Goal: Information Seeking & Learning: Learn about a topic

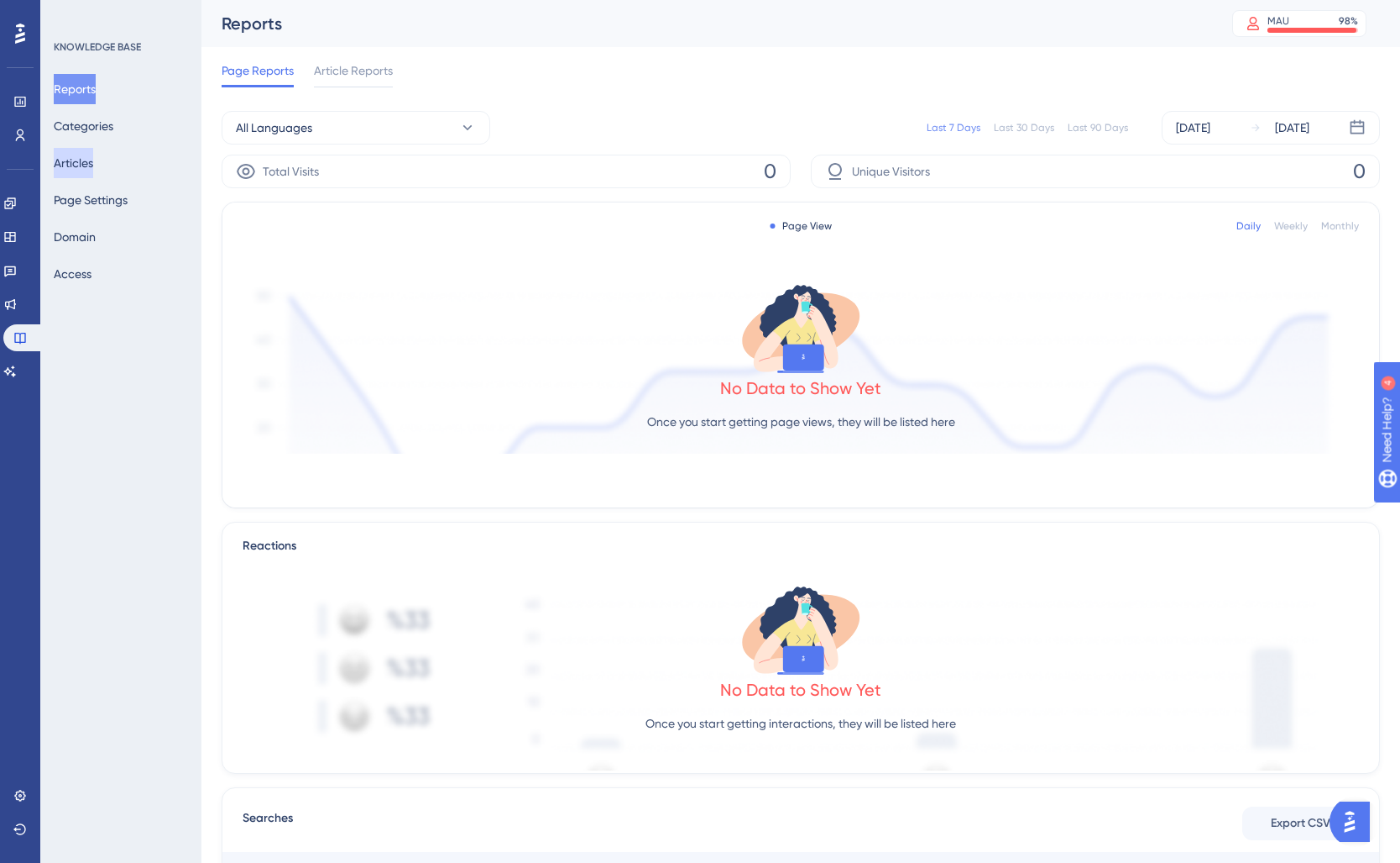
drag, startPoint x: 122, startPoint y: 158, endPoint x: 80, endPoint y: 163, distance: 42.3
click at [122, 158] on div "Reports Categories Articles Page Settings Domain Access" at bounding box center [122, 181] width 136 height 215
drag, startPoint x: 79, startPoint y: 163, endPoint x: 192, endPoint y: 250, distance: 142.6
click at [80, 164] on button "Articles" at bounding box center [74, 163] width 40 height 31
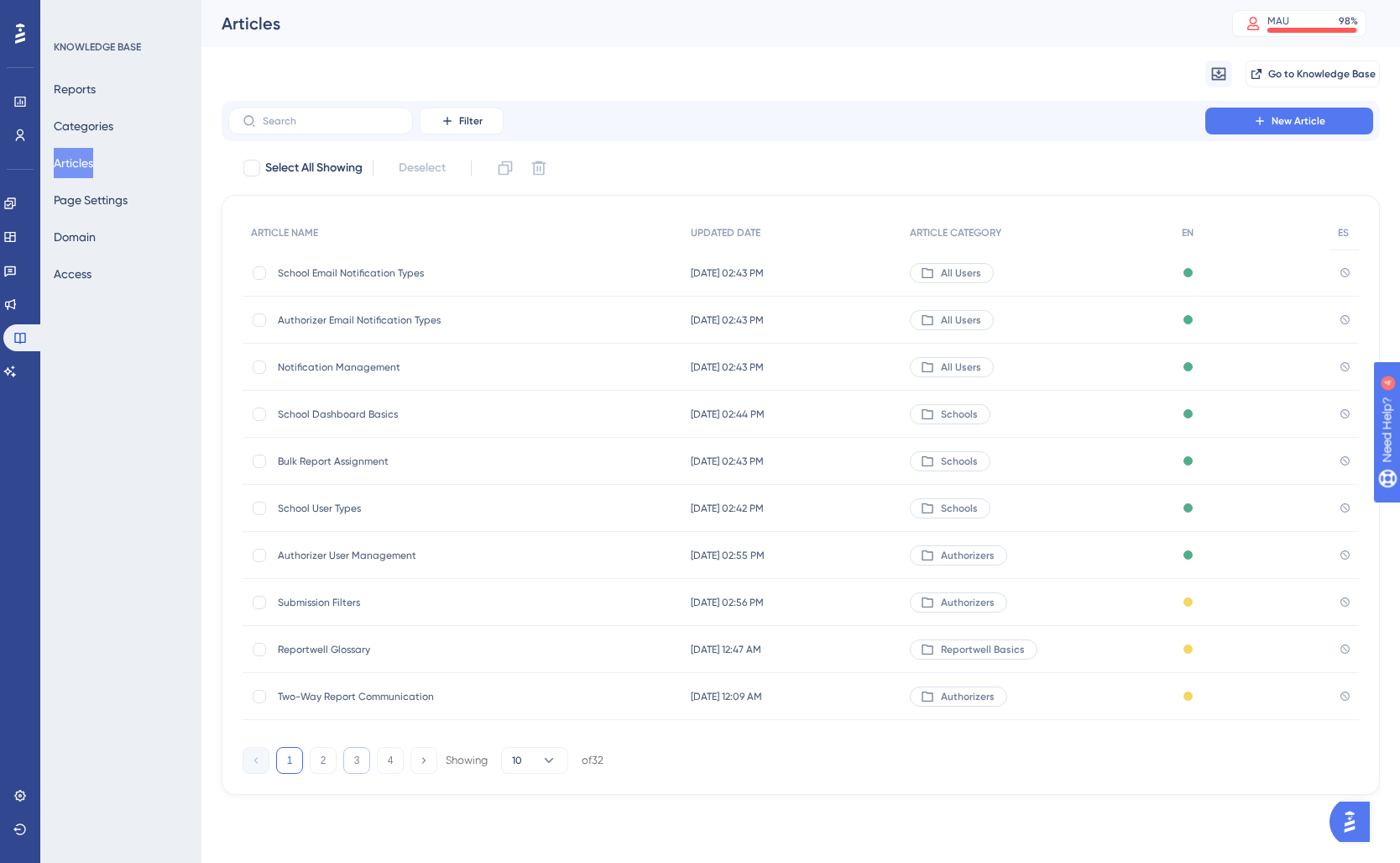
click at [356, 763] on button "3" at bounding box center [357, 760] width 27 height 27
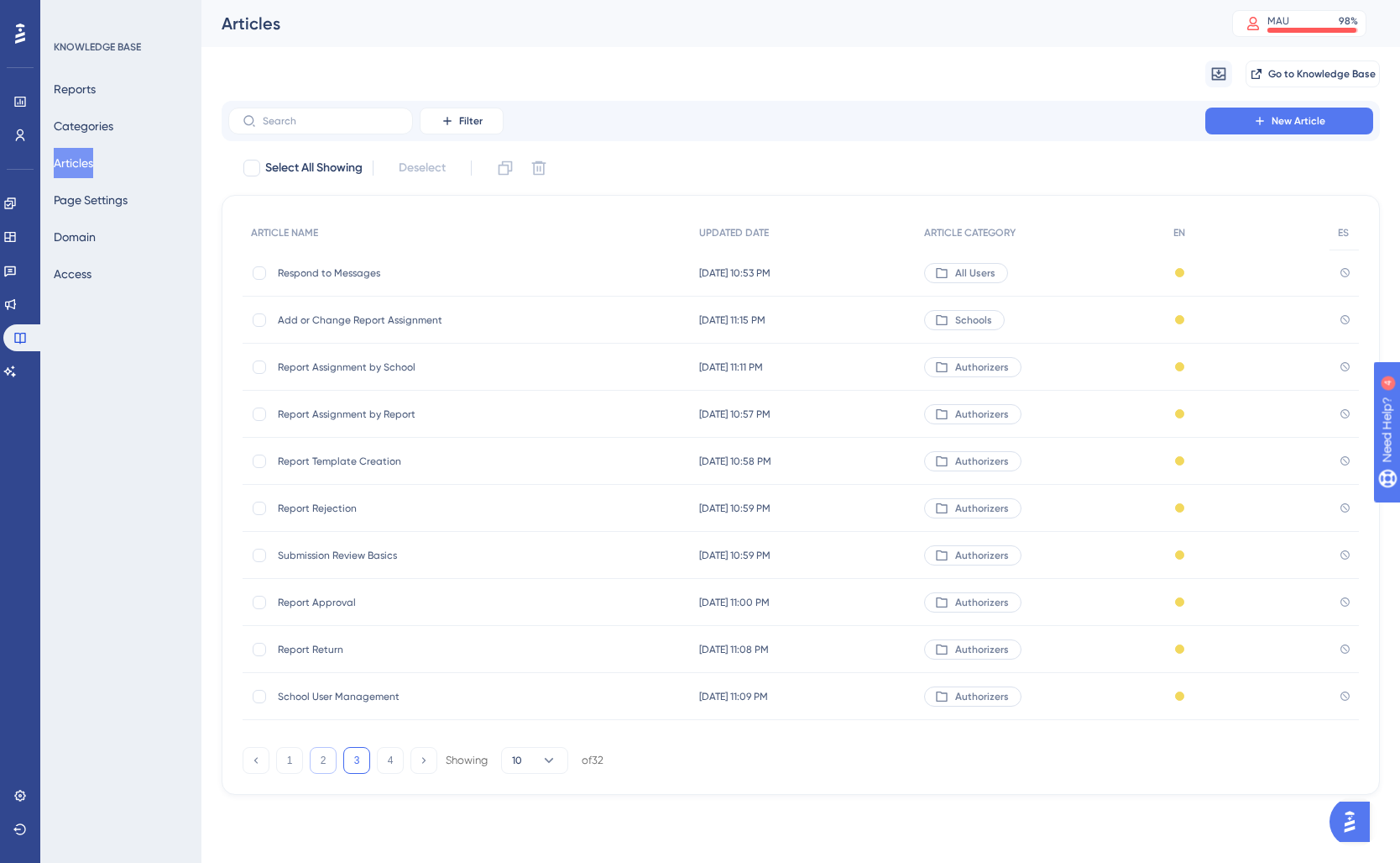
click at [323, 762] on button "2" at bounding box center [323, 760] width 27 height 27
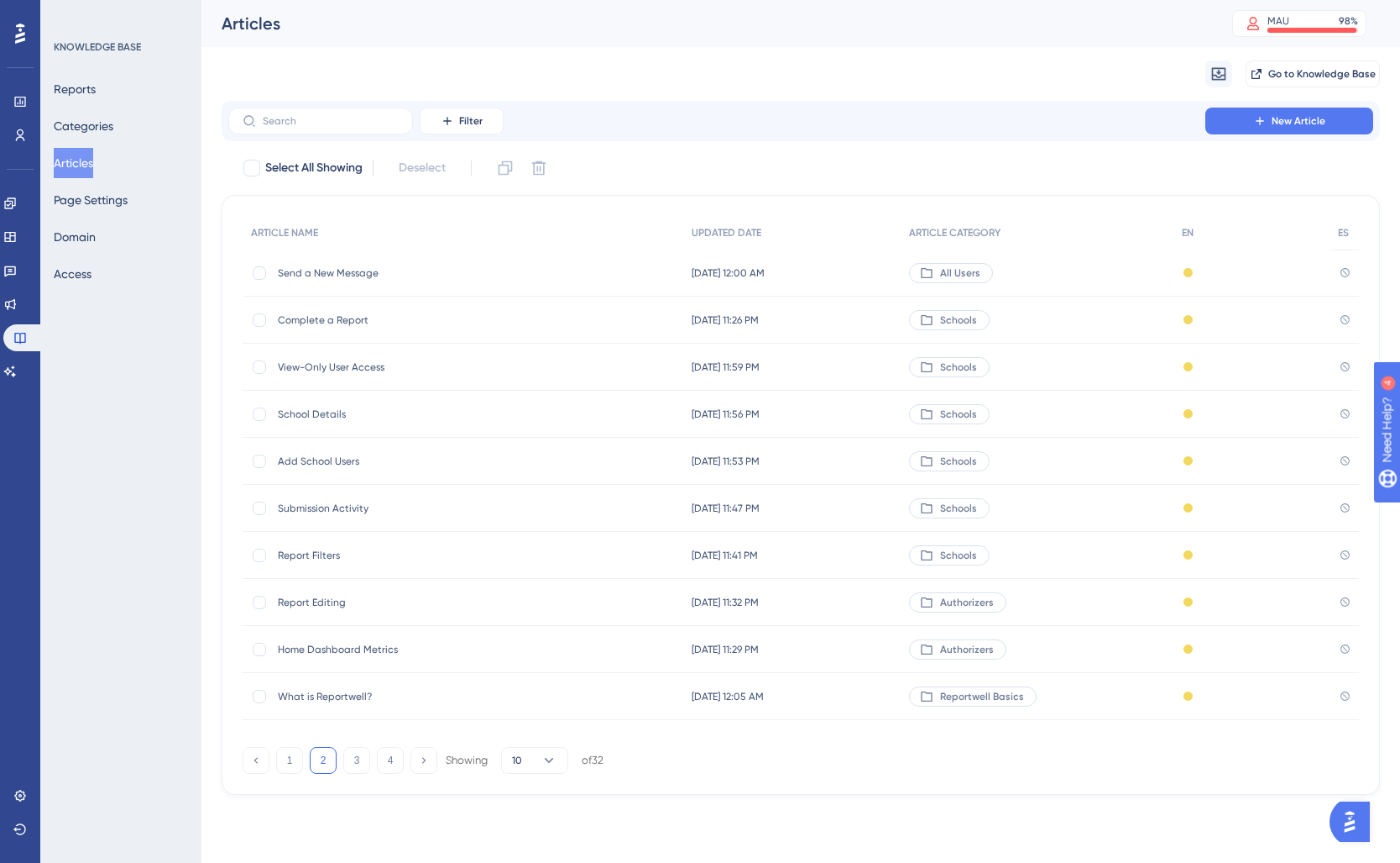
drag, startPoint x: 302, startPoint y: 547, endPoint x: 348, endPoint y: 557, distance: 47.1
click at [304, 548] on div "Report Filters Report Filters" at bounding box center [412, 555] width 268 height 47
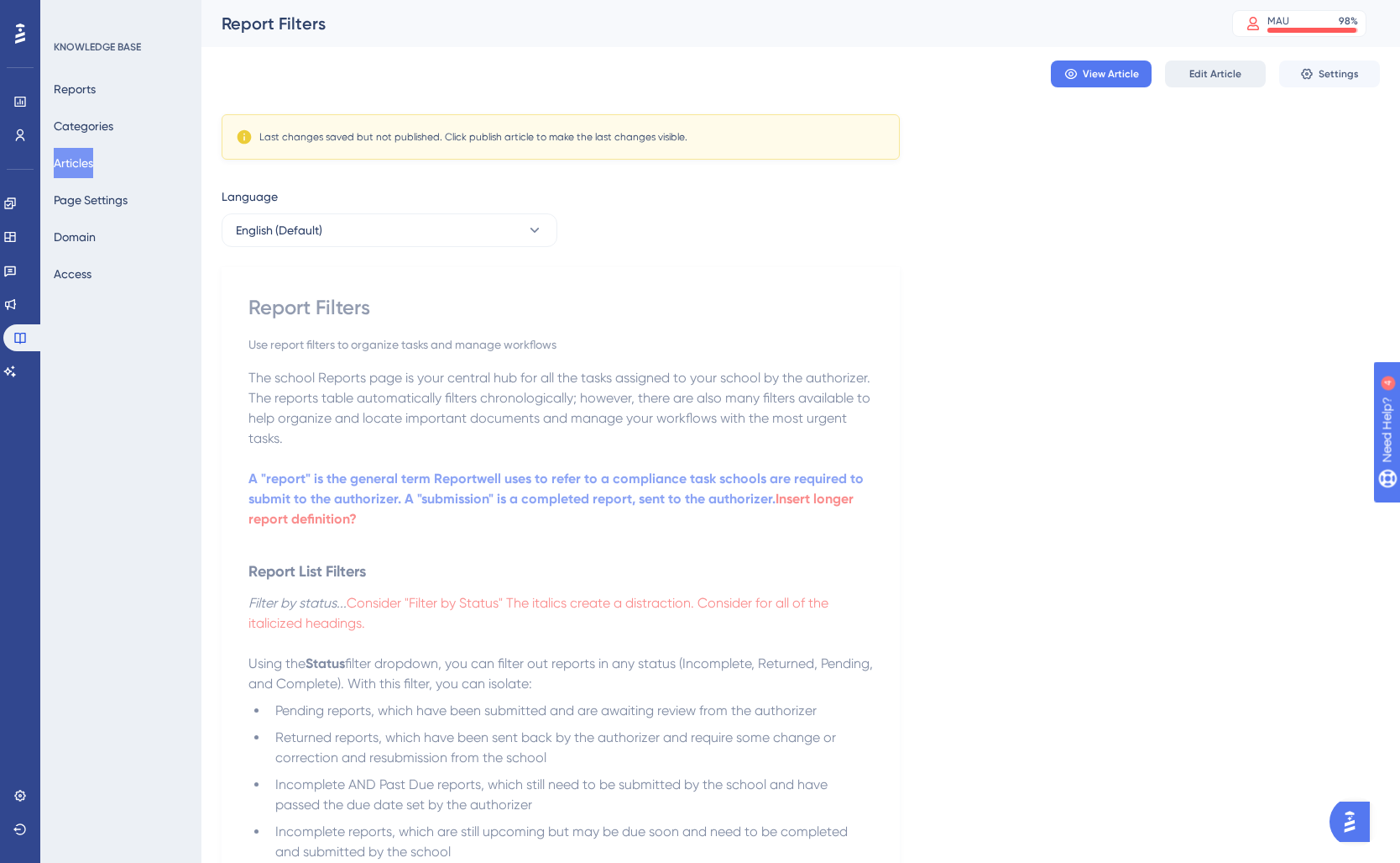
click at [1190, 78] on span "Edit Article" at bounding box center [1215, 74] width 52 height 14
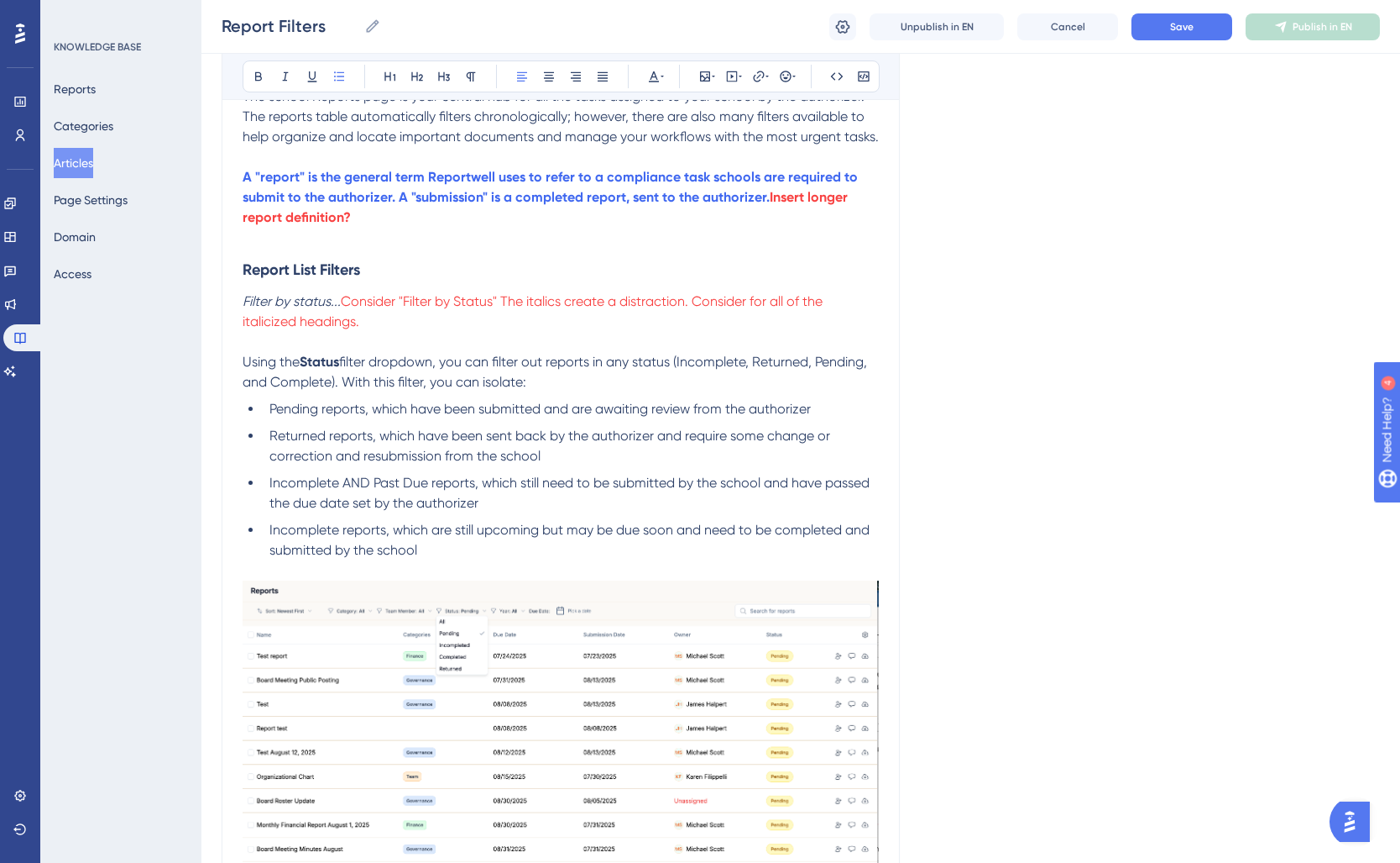
scroll to position [295, 0]
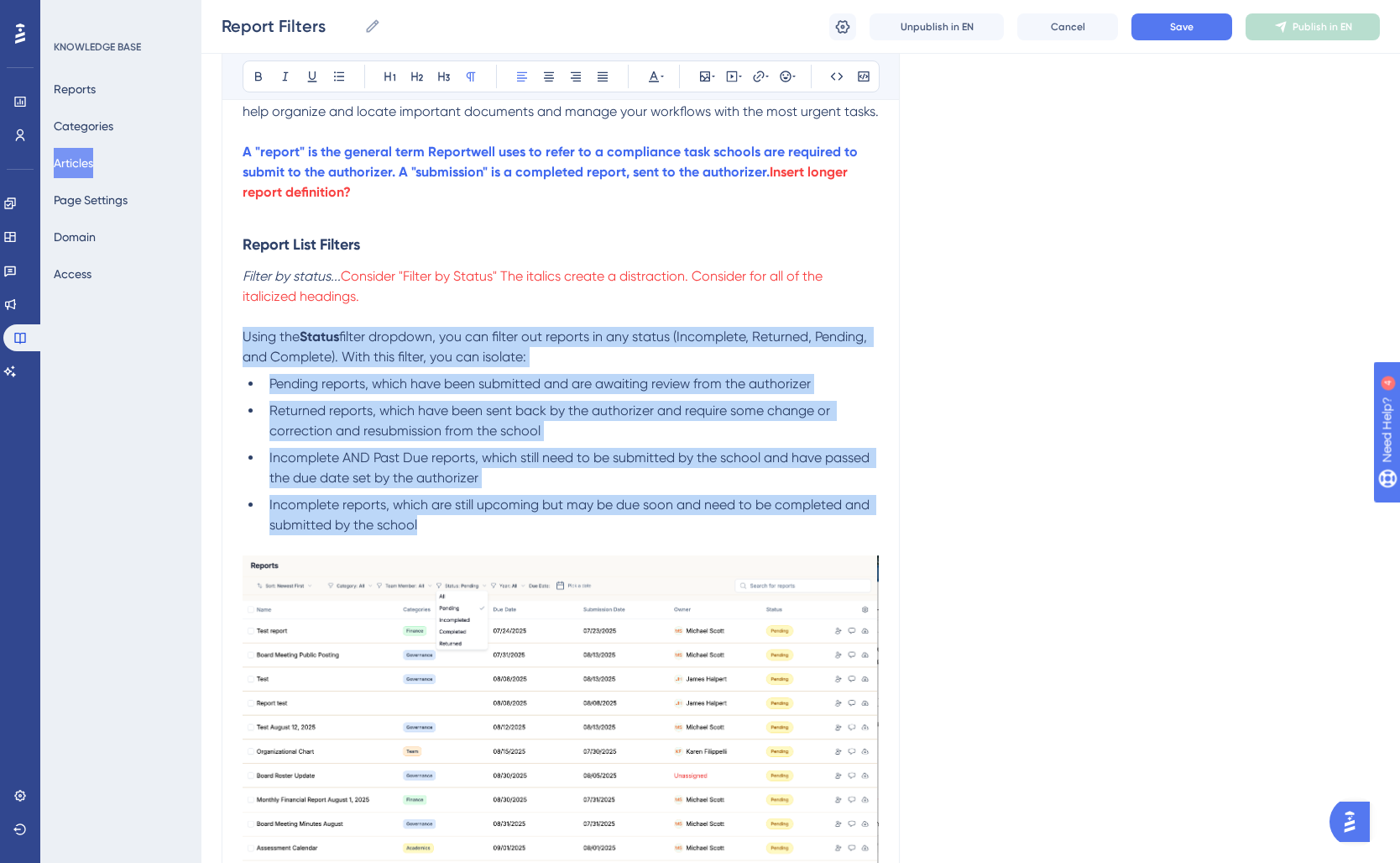
drag, startPoint x: 244, startPoint y: 338, endPoint x: 495, endPoint y: 531, distance: 316.6
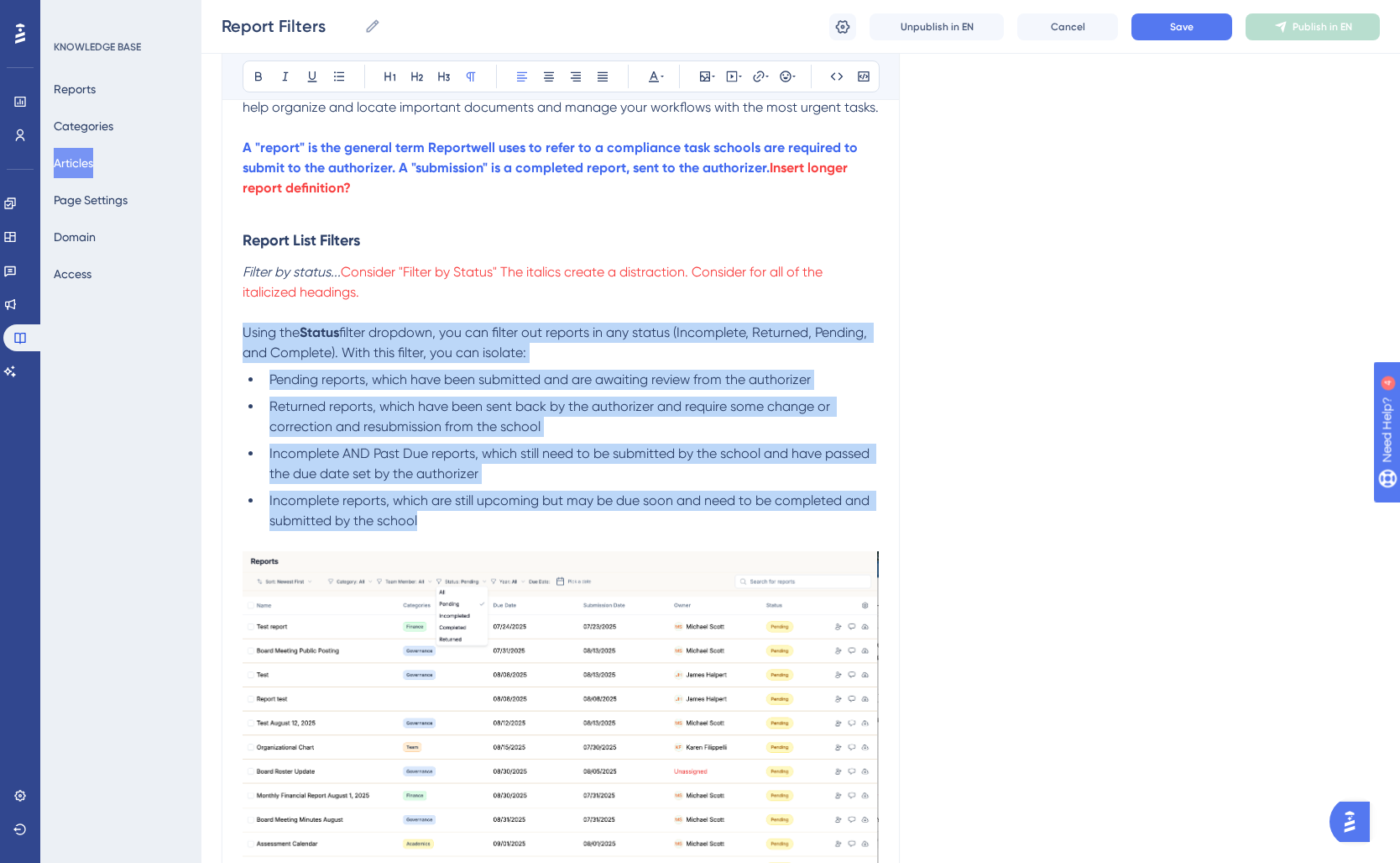
copy div "Using the Status filter dropdown, you can filter out reports in any status (Inc…"
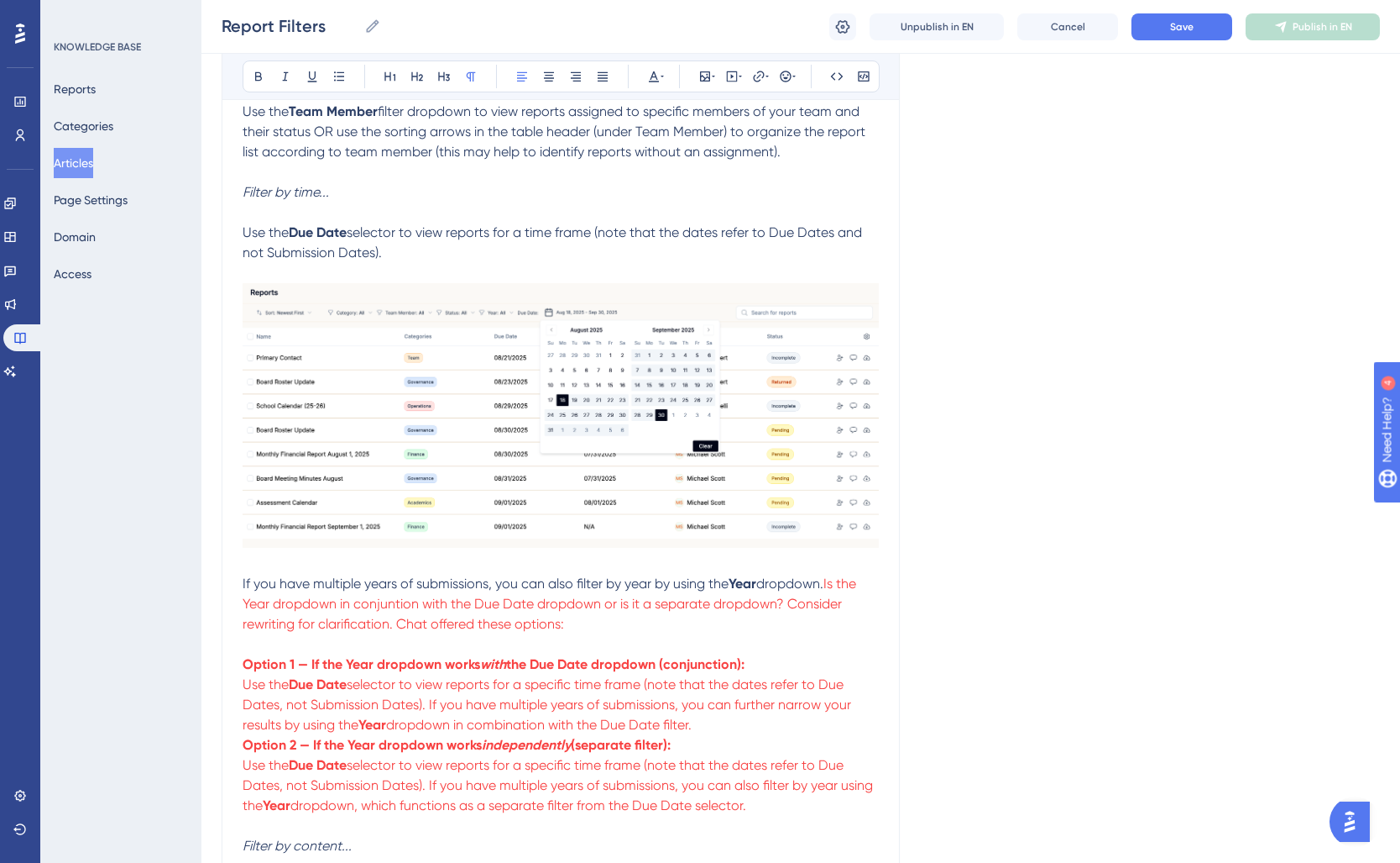
scroll to position [1173, 0]
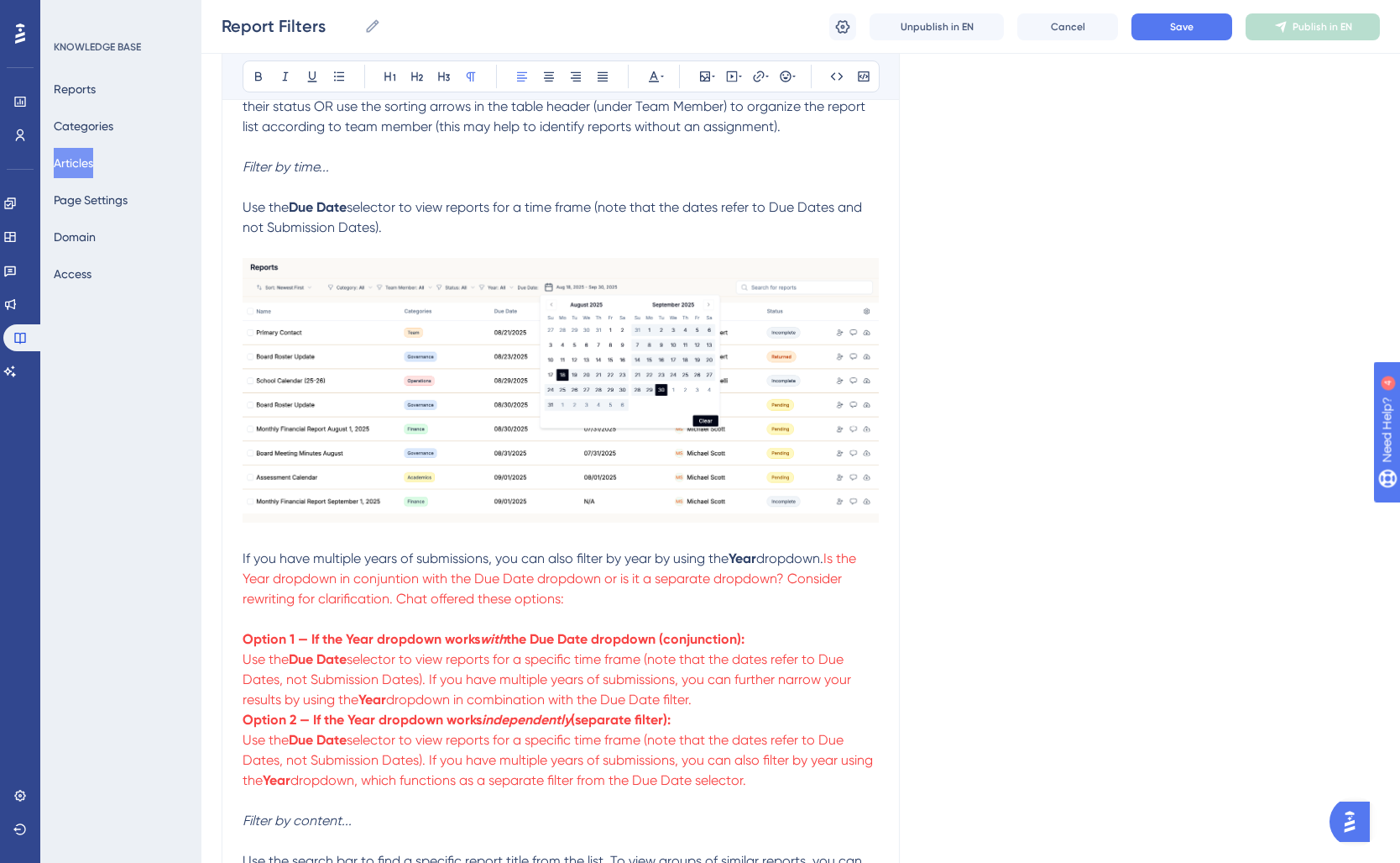
drag, startPoint x: 284, startPoint y: 219, endPoint x: 187, endPoint y: 210, distance: 97.4
click at [0, 0] on div "Performance Users Engagement Widgets Feedback Product Updates Knowledge Base AI…" at bounding box center [0, 0] width 0 height 0
copy p "Use the Due Date selector to view reports for a time frame (note that the dates…"
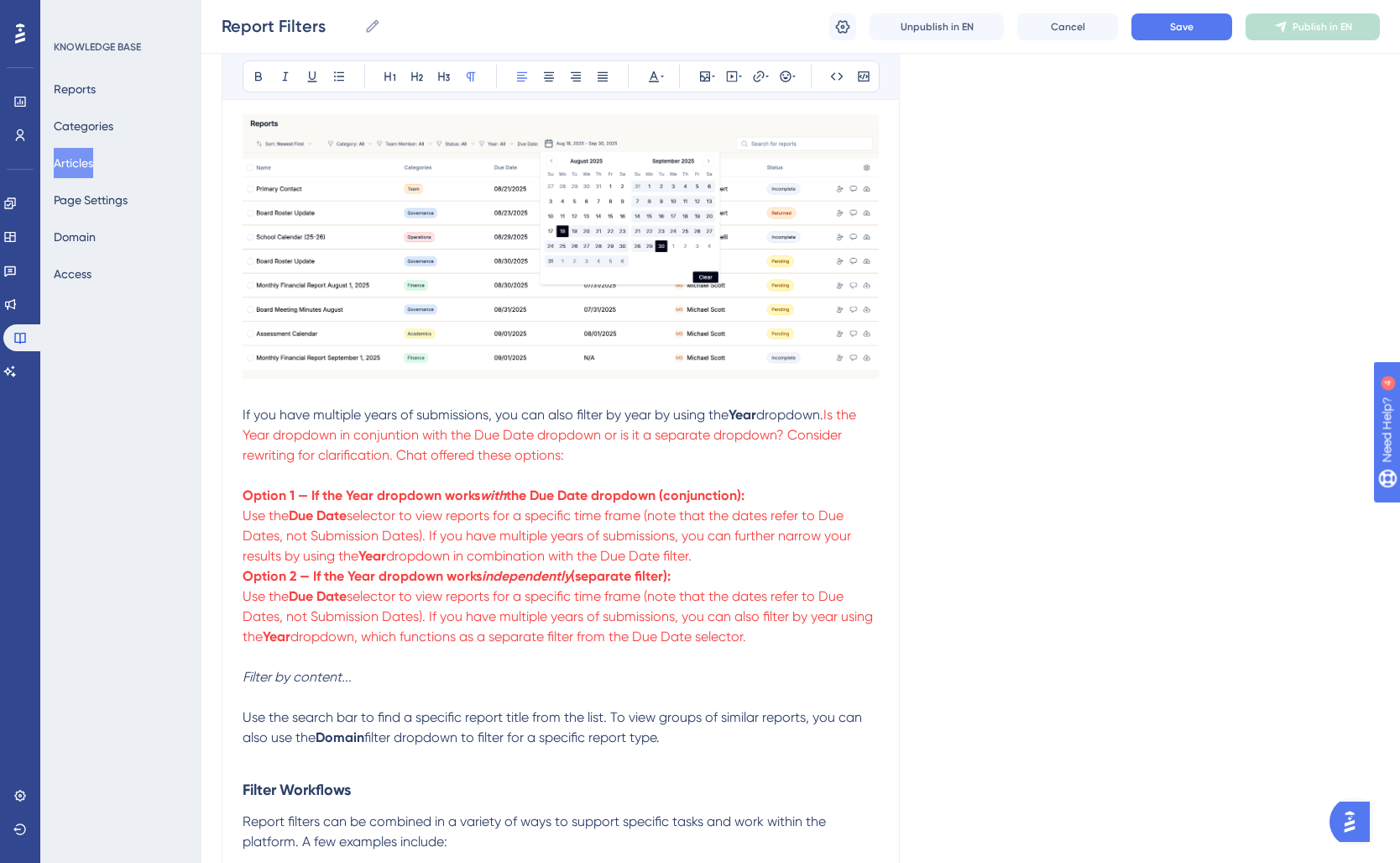
scroll to position [1341, 0]
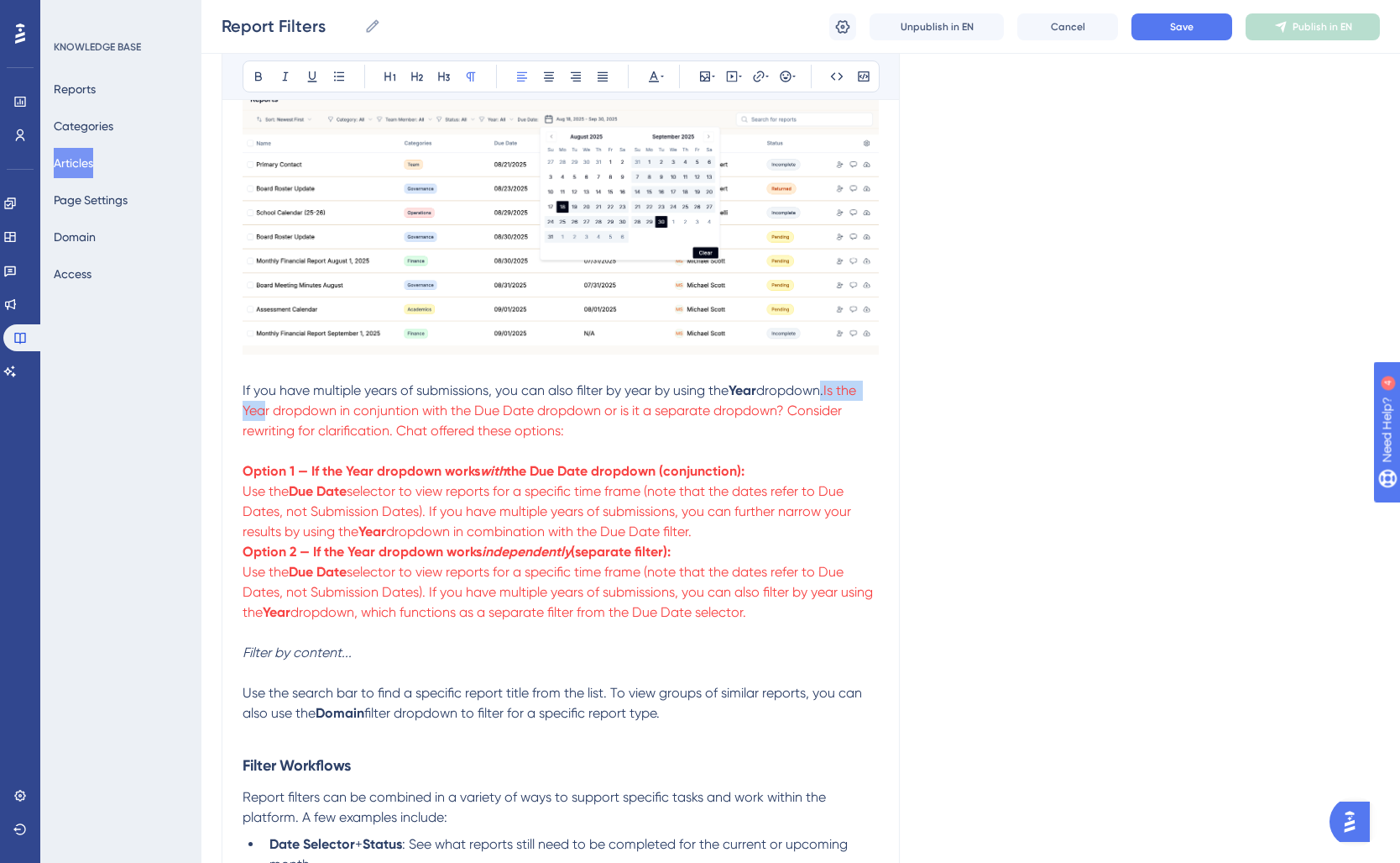
drag, startPoint x: 768, startPoint y: 398, endPoint x: 262, endPoint y: 404, distance: 506.0
click at [262, 404] on p "If you have multiple years of submissions, you can also filter by year by using…" at bounding box center [560, 460] width 637 height 161
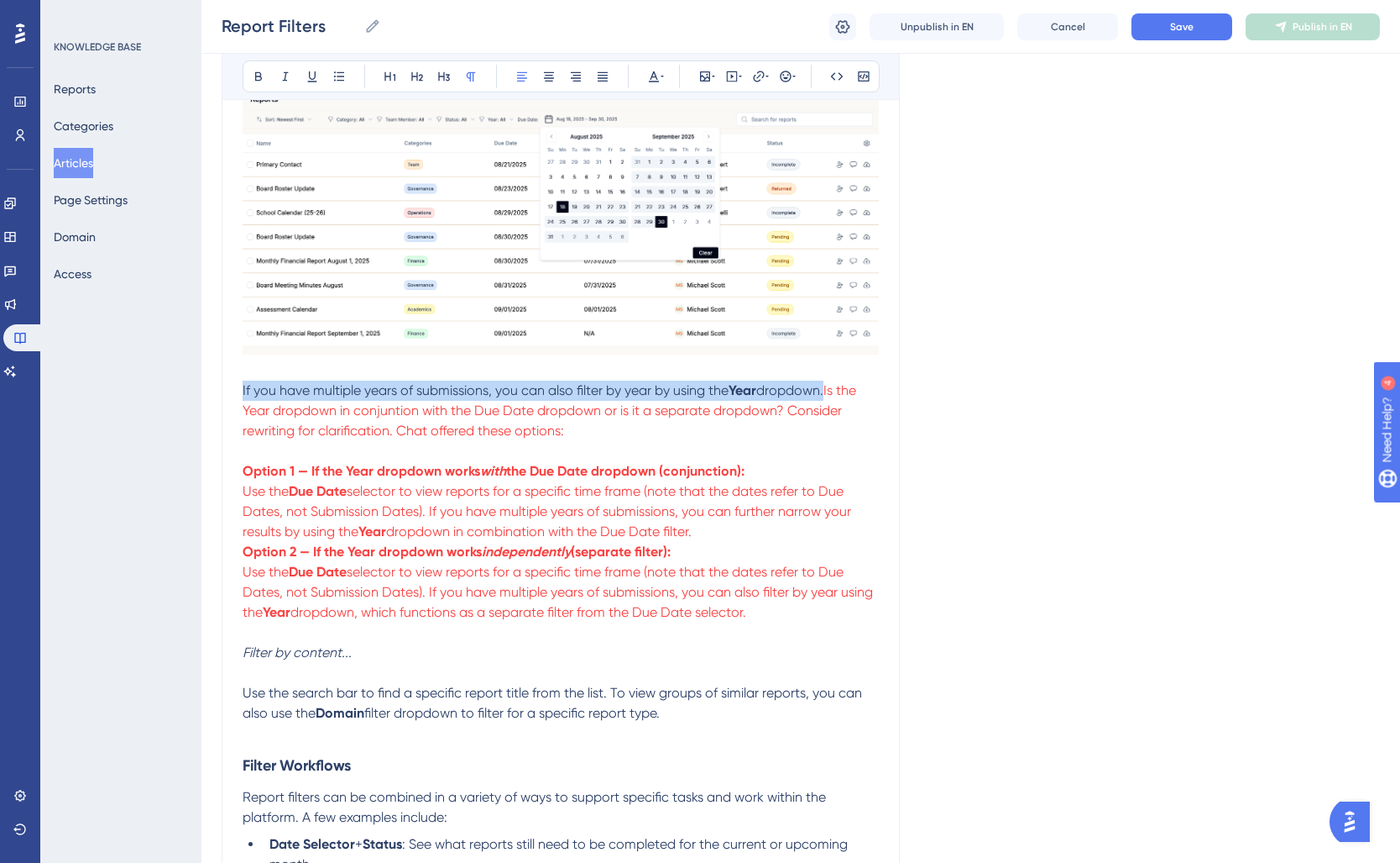
drag, startPoint x: 242, startPoint y: 389, endPoint x: 832, endPoint y: 389, distance: 590.0
click at [832, 389] on p "If you have multiple years of submissions, you can also filter by year by using…" at bounding box center [560, 460] width 637 height 161
copy p "If you have multiple years of submissions, you can also filter by year by using…"
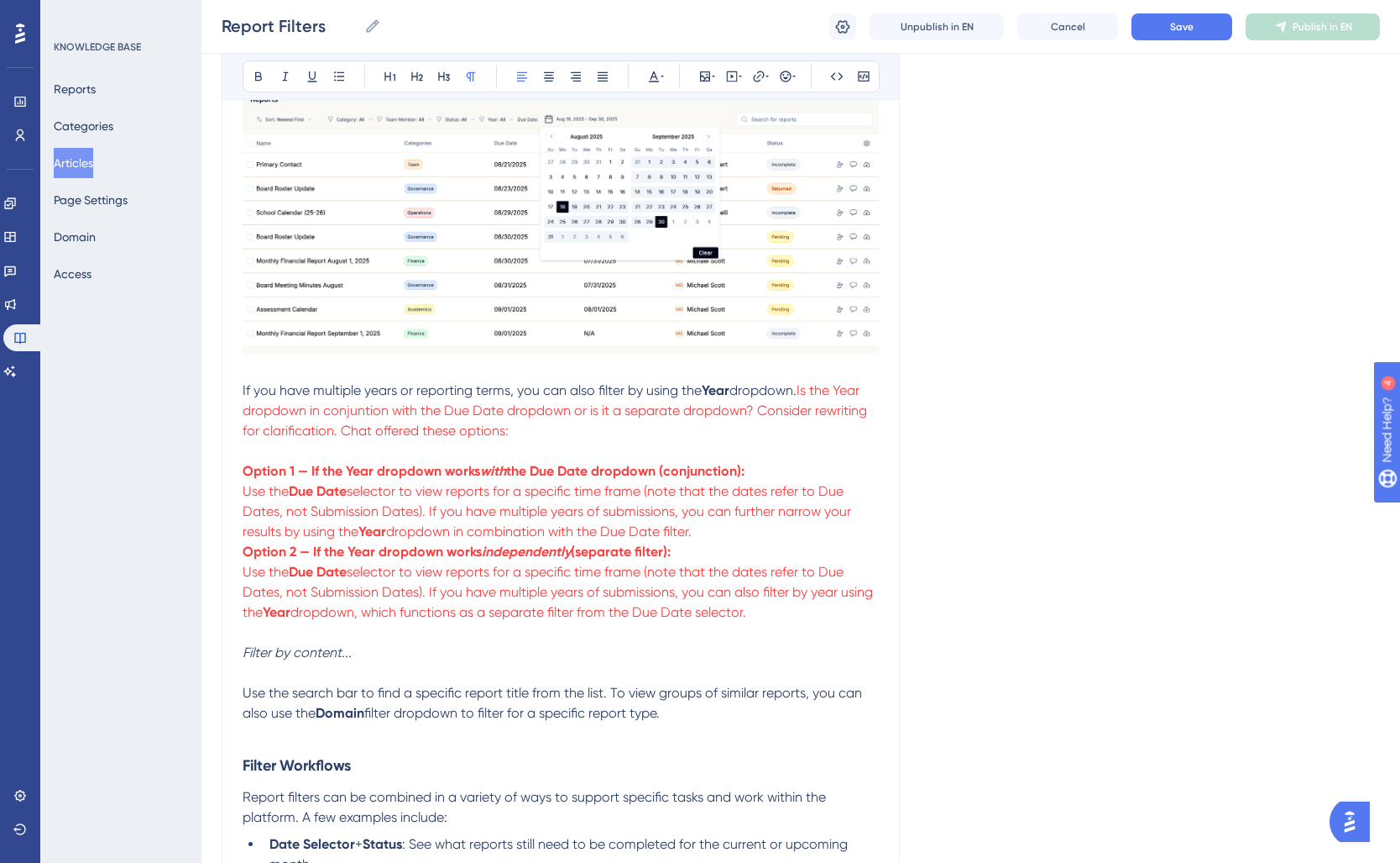
drag, startPoint x: 805, startPoint y: 392, endPoint x: 775, endPoint y: 624, distance: 233.9
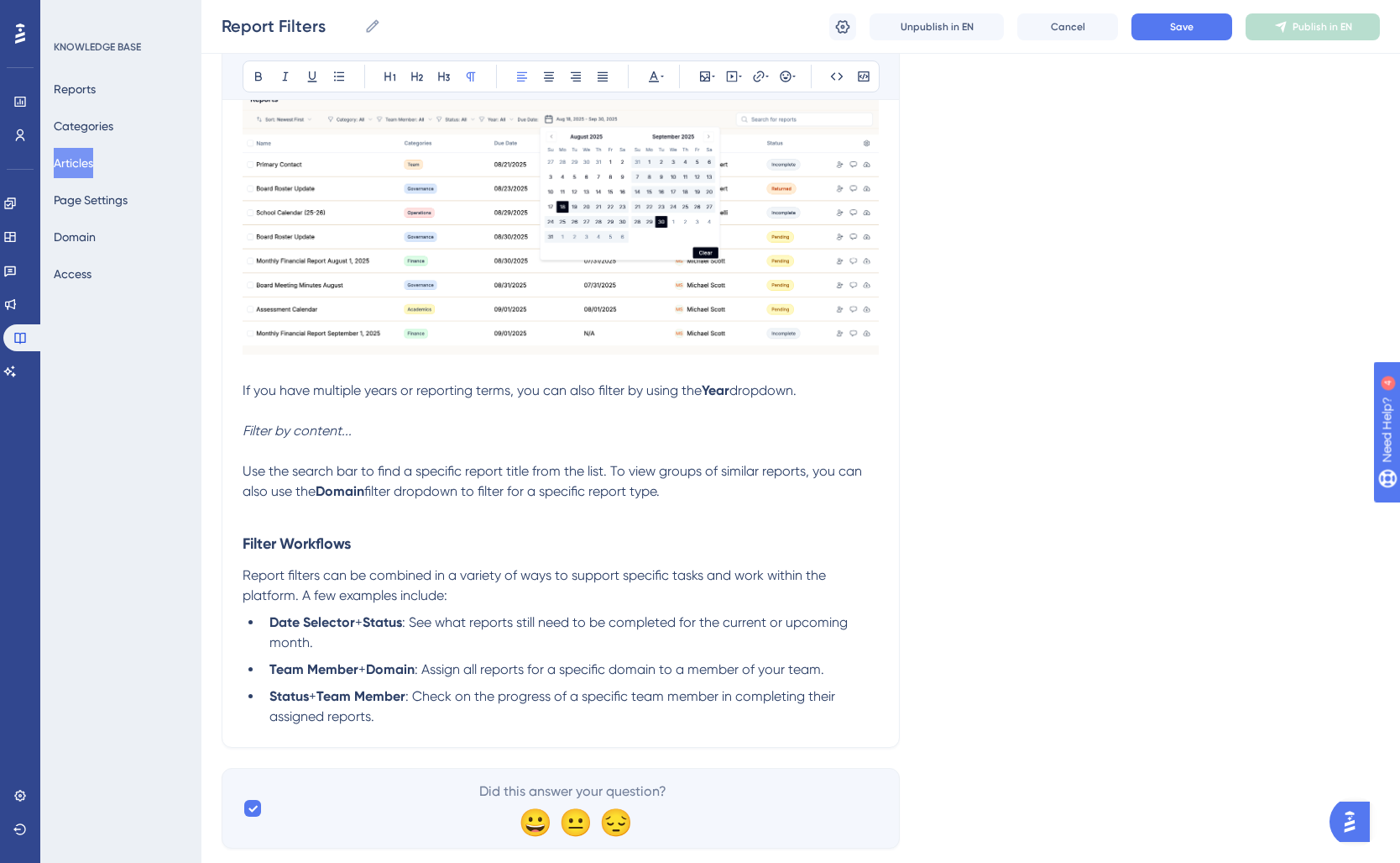
drag, startPoint x: 243, startPoint y: 471, endPoint x: 745, endPoint y: 502, distance: 503.0
click at [745, 502] on p "Use the search bar to find a specific report title from the list. To view group…" at bounding box center [560, 481] width 637 height 41
copy p "Use the search bar to find a specific report title from the list. To view group…"
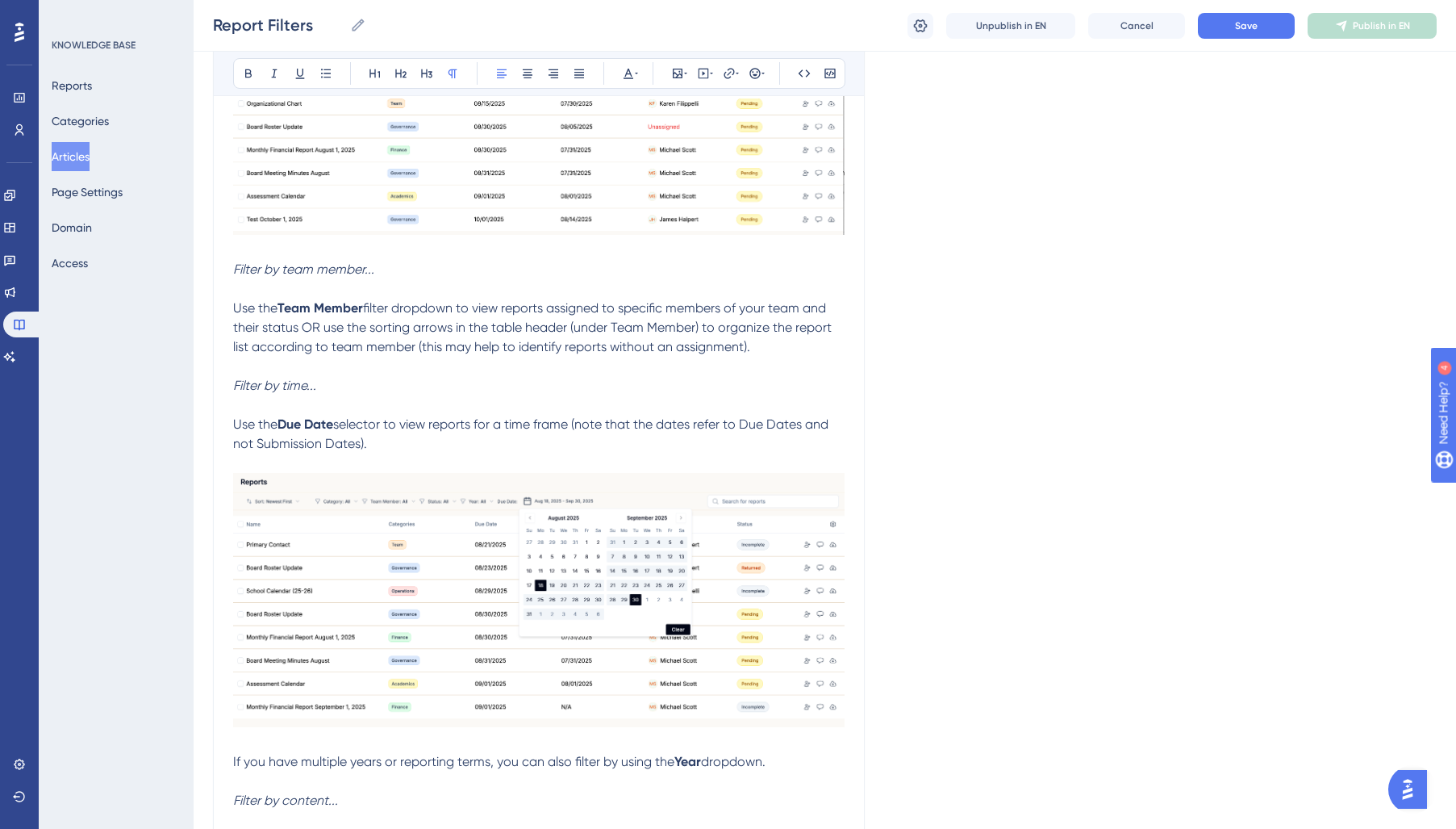
scroll to position [1330, 0]
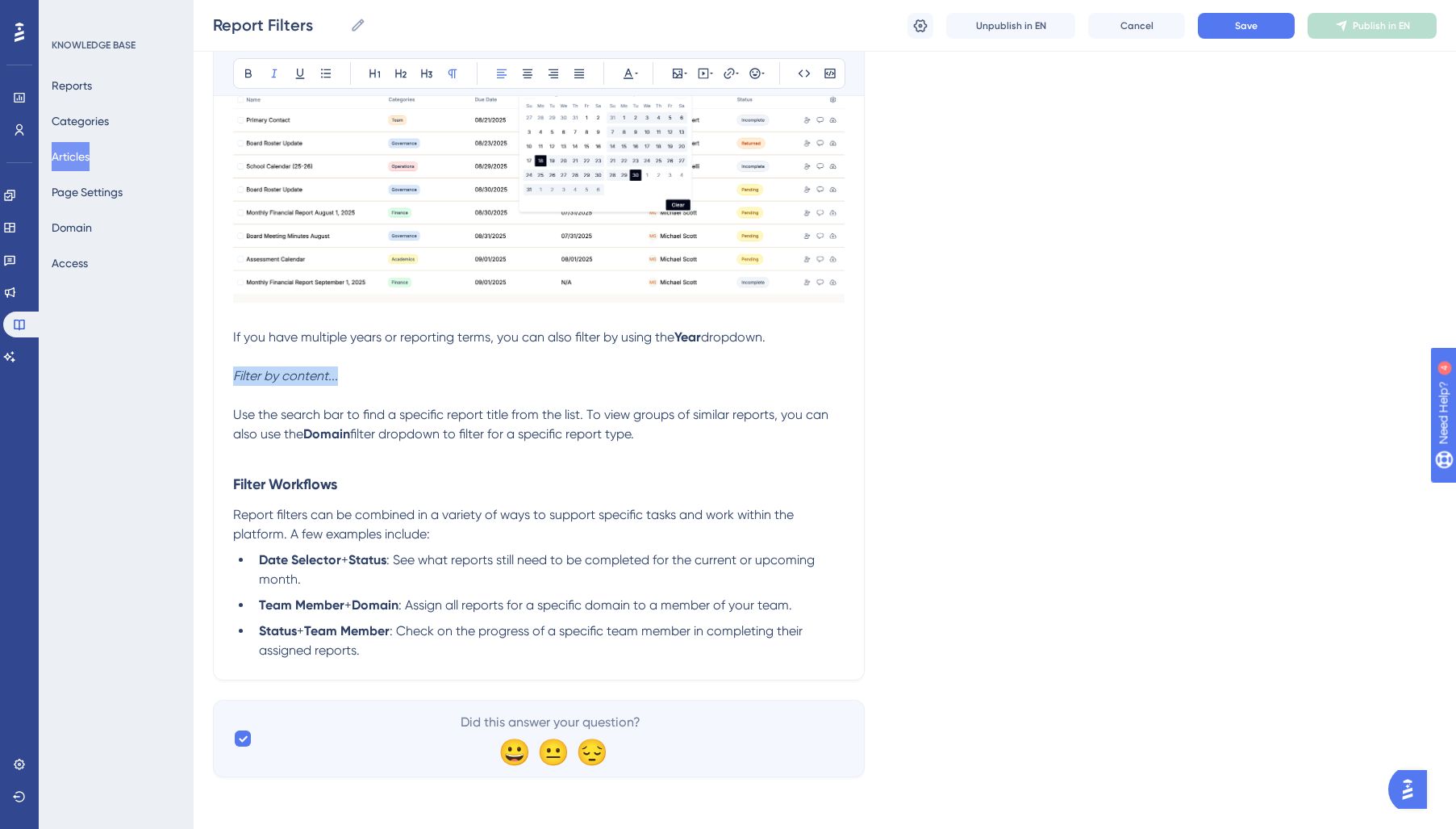
drag, startPoint x: 356, startPoint y: 379, endPoint x: 114, endPoint y: 366, distance: 242.3
click at [0, 0] on div "Performance Users Engagement Widgets Feedback Product Updates Knowledge Base AI…" at bounding box center [0, 0] width 0 height 0
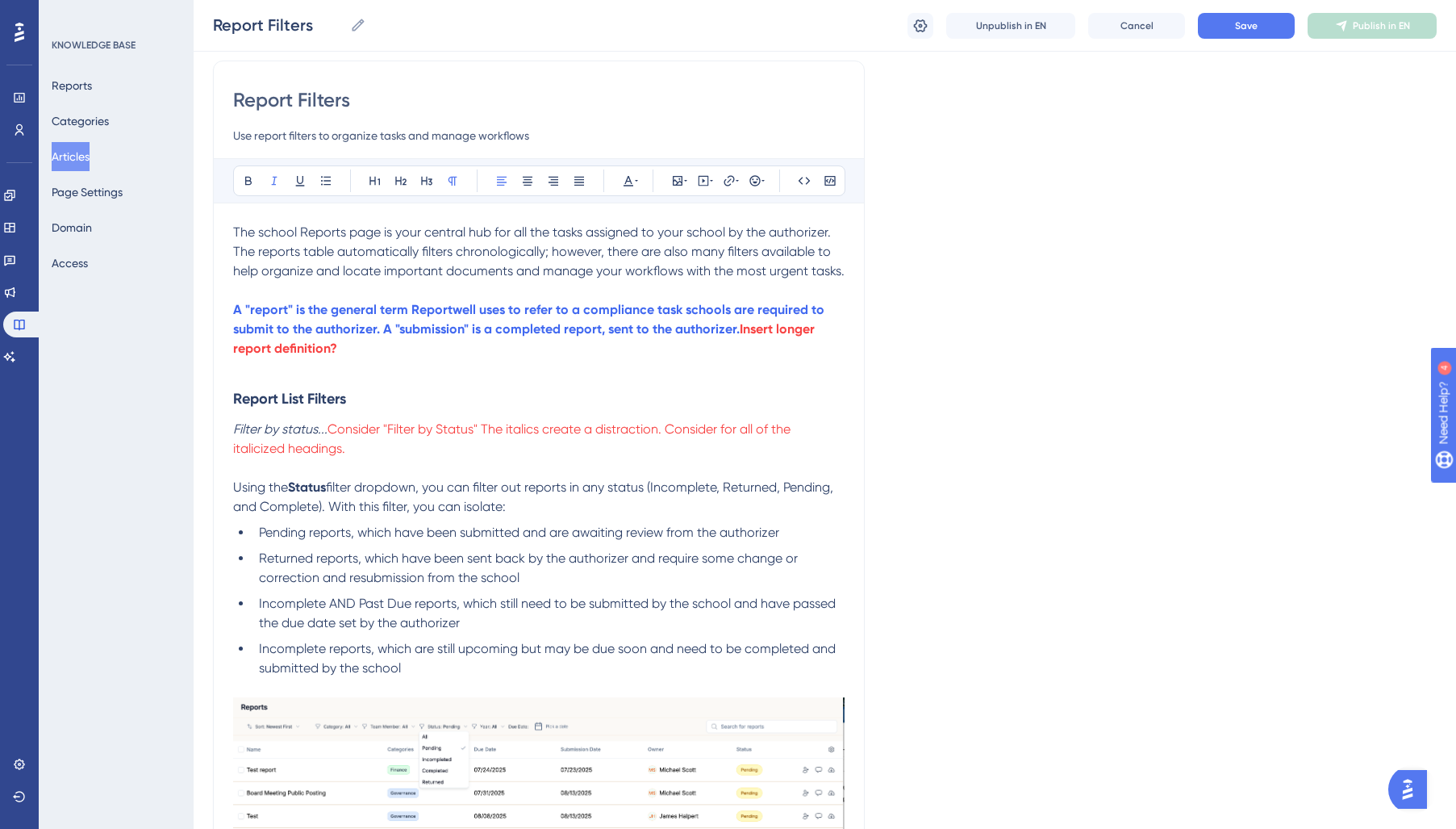
scroll to position [119, 0]
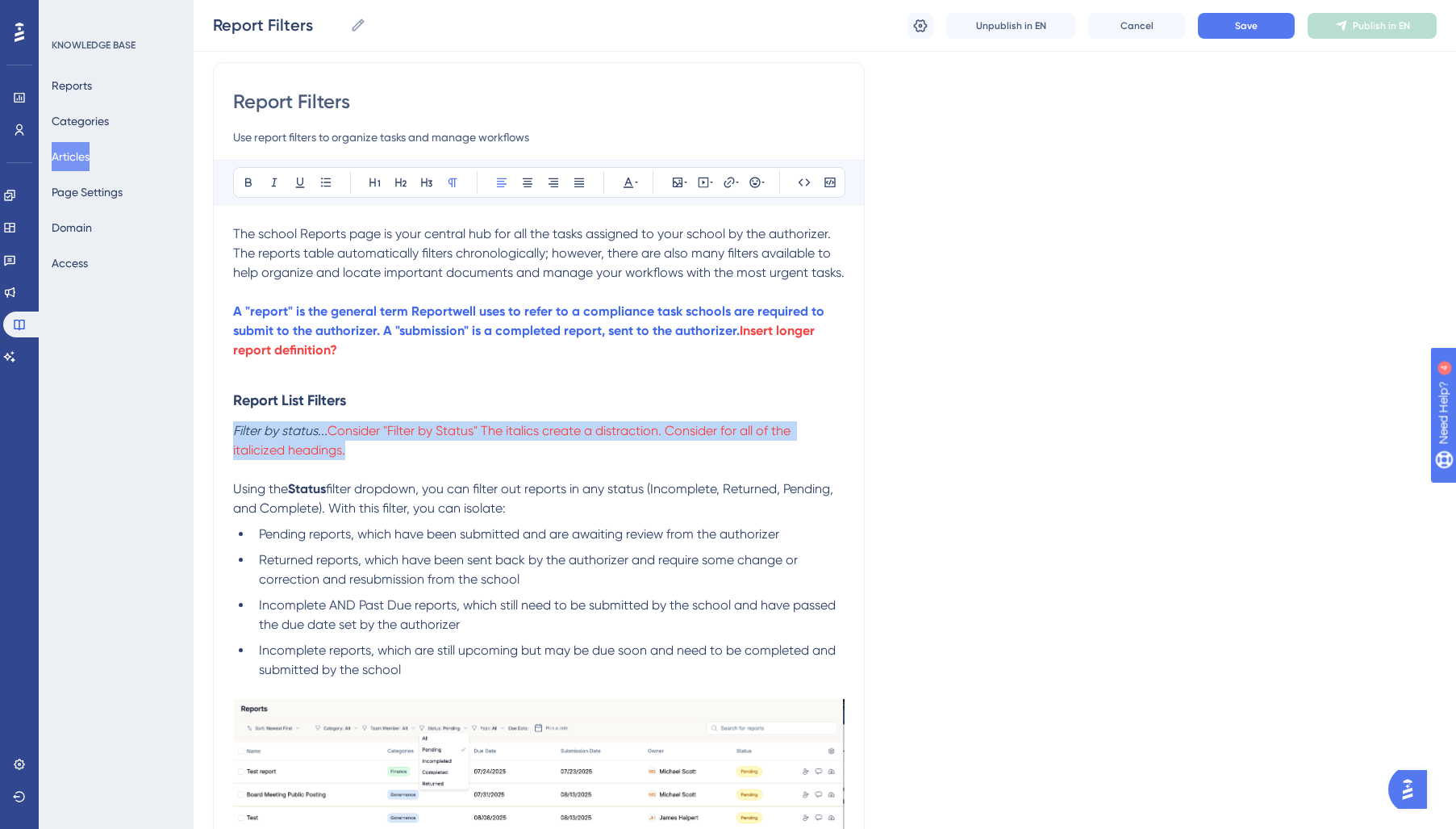
drag, startPoint x: 340, startPoint y: 453, endPoint x: 208, endPoint y: 428, distance: 134.3
click at [0, 0] on div "Performance Users Engagement Widgets Feedback Product Updates Knowledge Base AI…" at bounding box center [0, 0] width 0 height 0
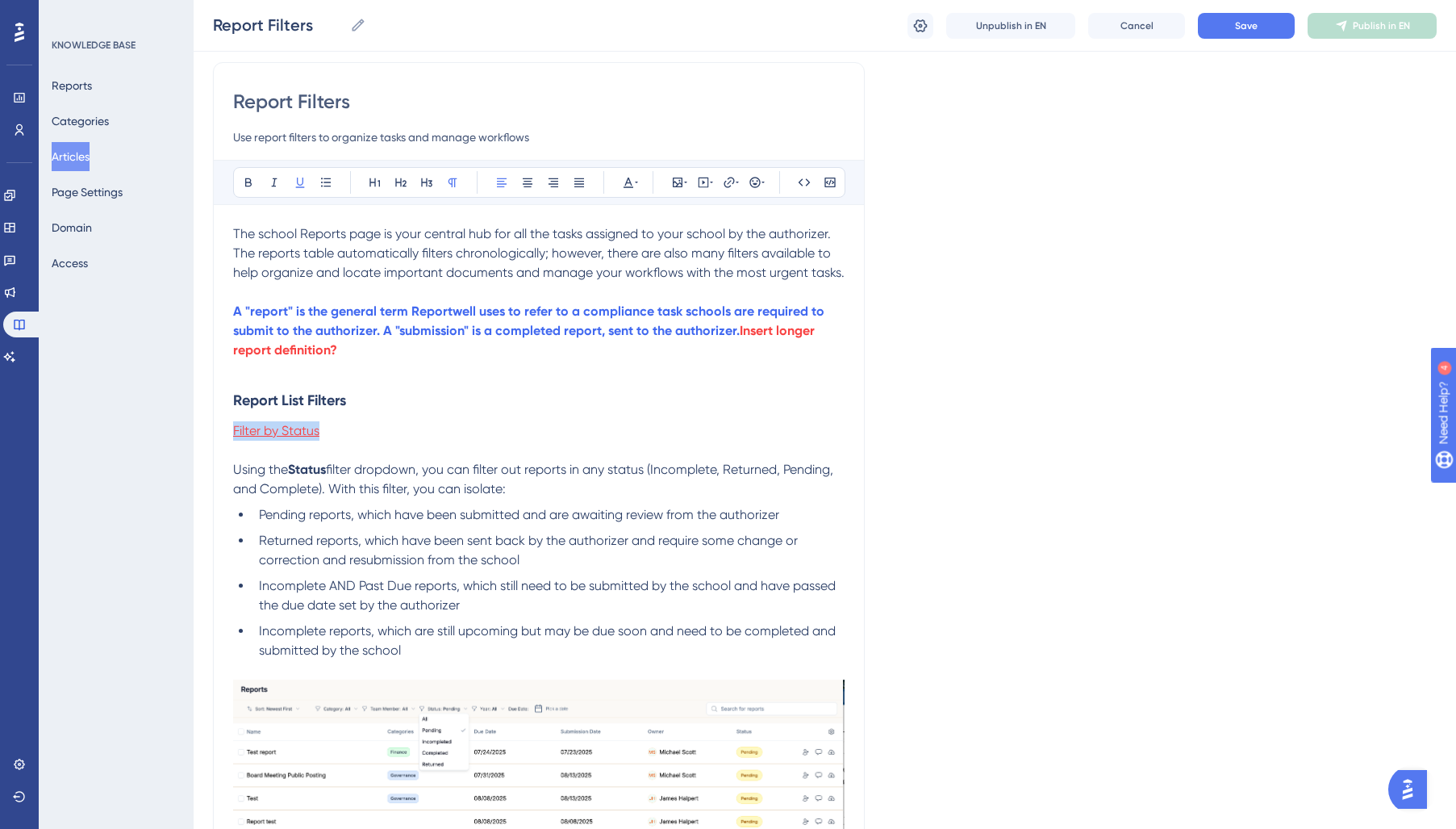
drag, startPoint x: 261, startPoint y: 430, endPoint x: 136, endPoint y: 423, distance: 125.2
click at [0, 0] on div "Performance Users Engagement Widgets Feedback Product Updates Knowledge Base AI…" at bounding box center [0, 0] width 0 height 0
drag, startPoint x: 638, startPoint y: 180, endPoint x: 644, endPoint y: 215, distance: 35.5
click at [638, 183] on div "Bold Italic Underline Bullet Point Heading 1 Heading 2 Heading 3 Normal Align L…" at bounding box center [539, 182] width 613 height 30
drag, startPoint x: 305, startPoint y: 440, endPoint x: 155, endPoint y: 437, distance: 150.0
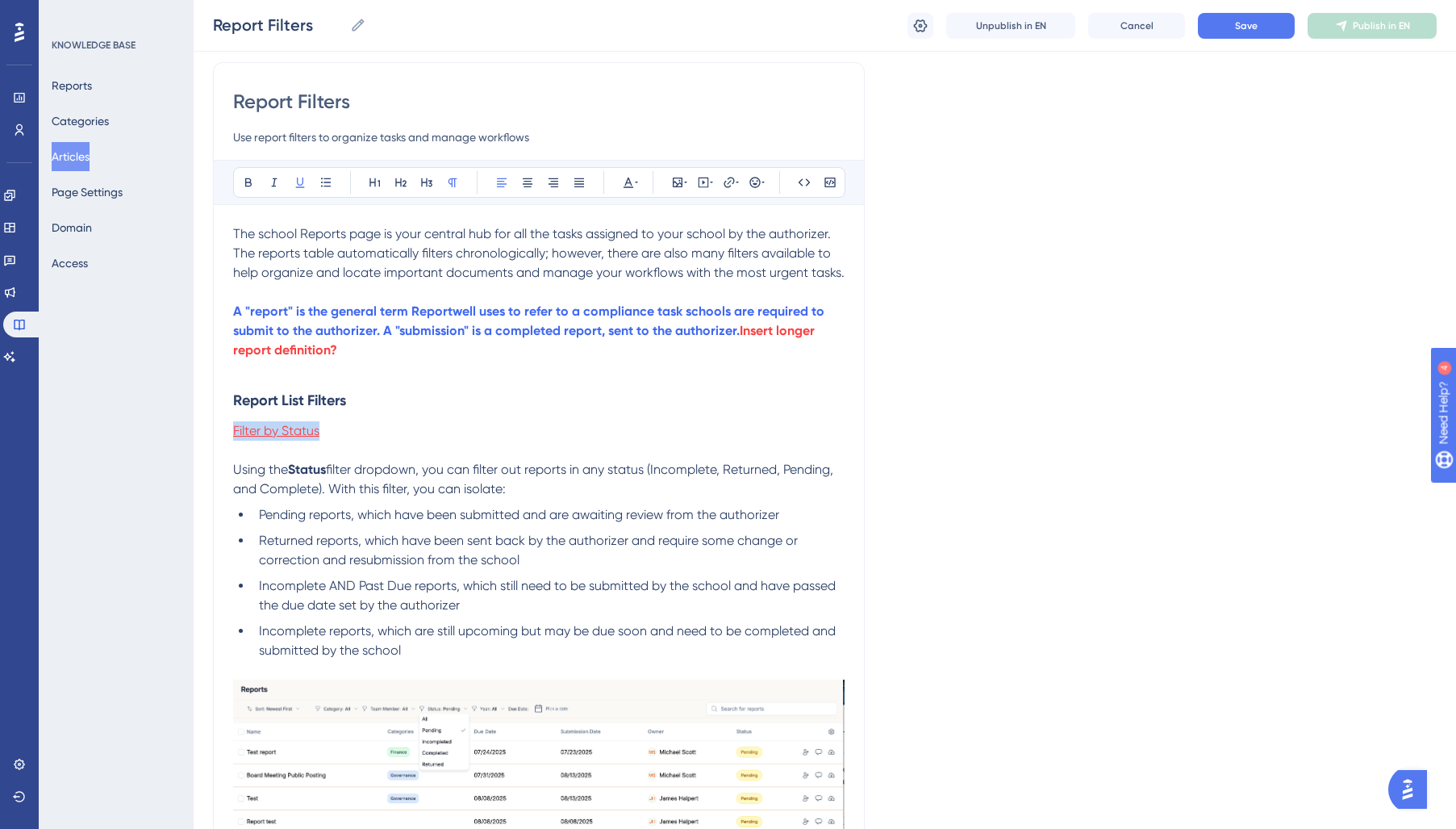
click at [0, 0] on div "Performance Users Engagement Widgets Feedback Product Updates Knowledge Base AI…" at bounding box center [0, 0] width 0 height 0
click at [629, 183] on icon at bounding box center [628, 183] width 10 height 10
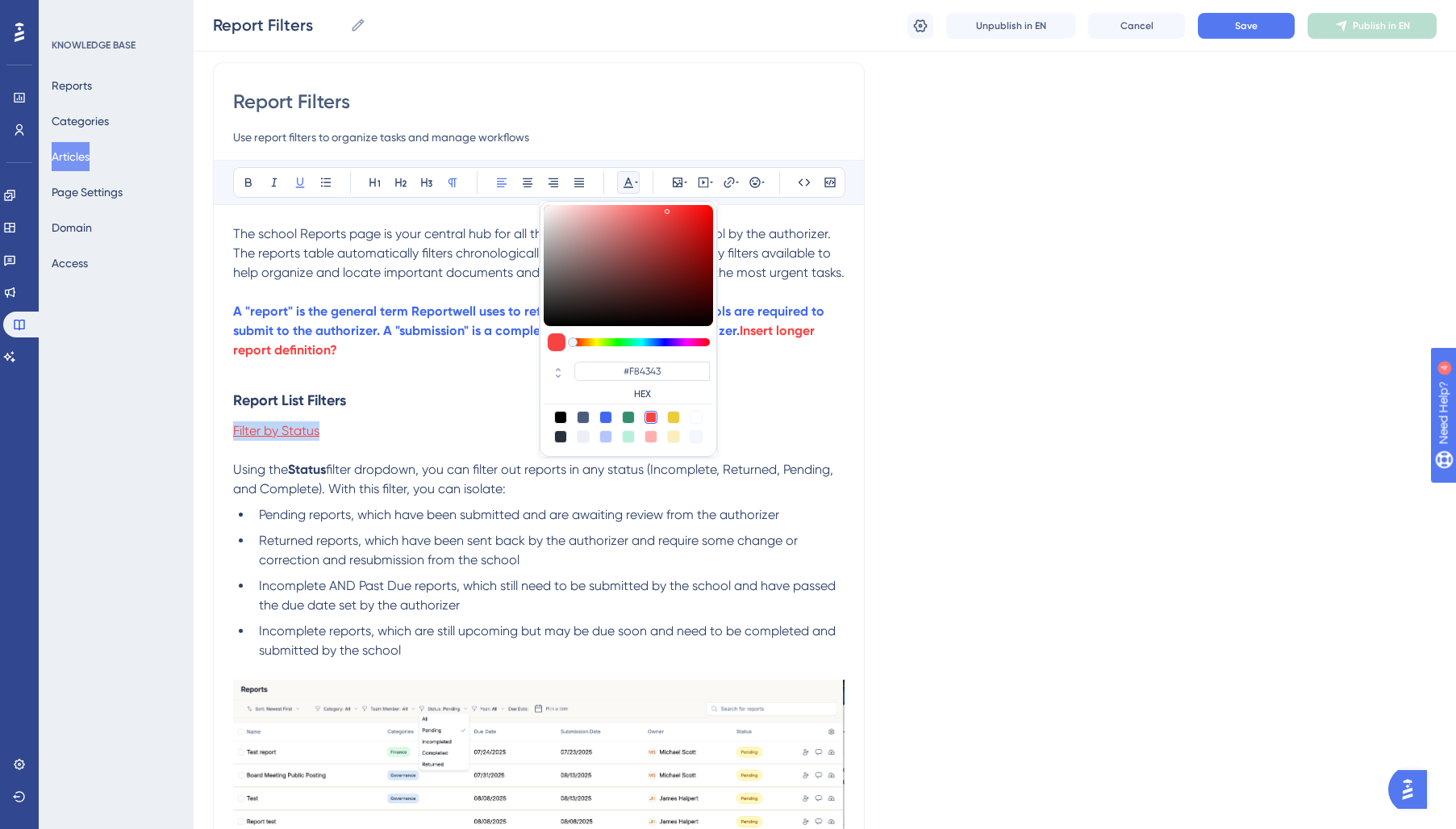
click at [561, 433] on div at bounding box center [561, 436] width 13 height 13
type input "#29303D"
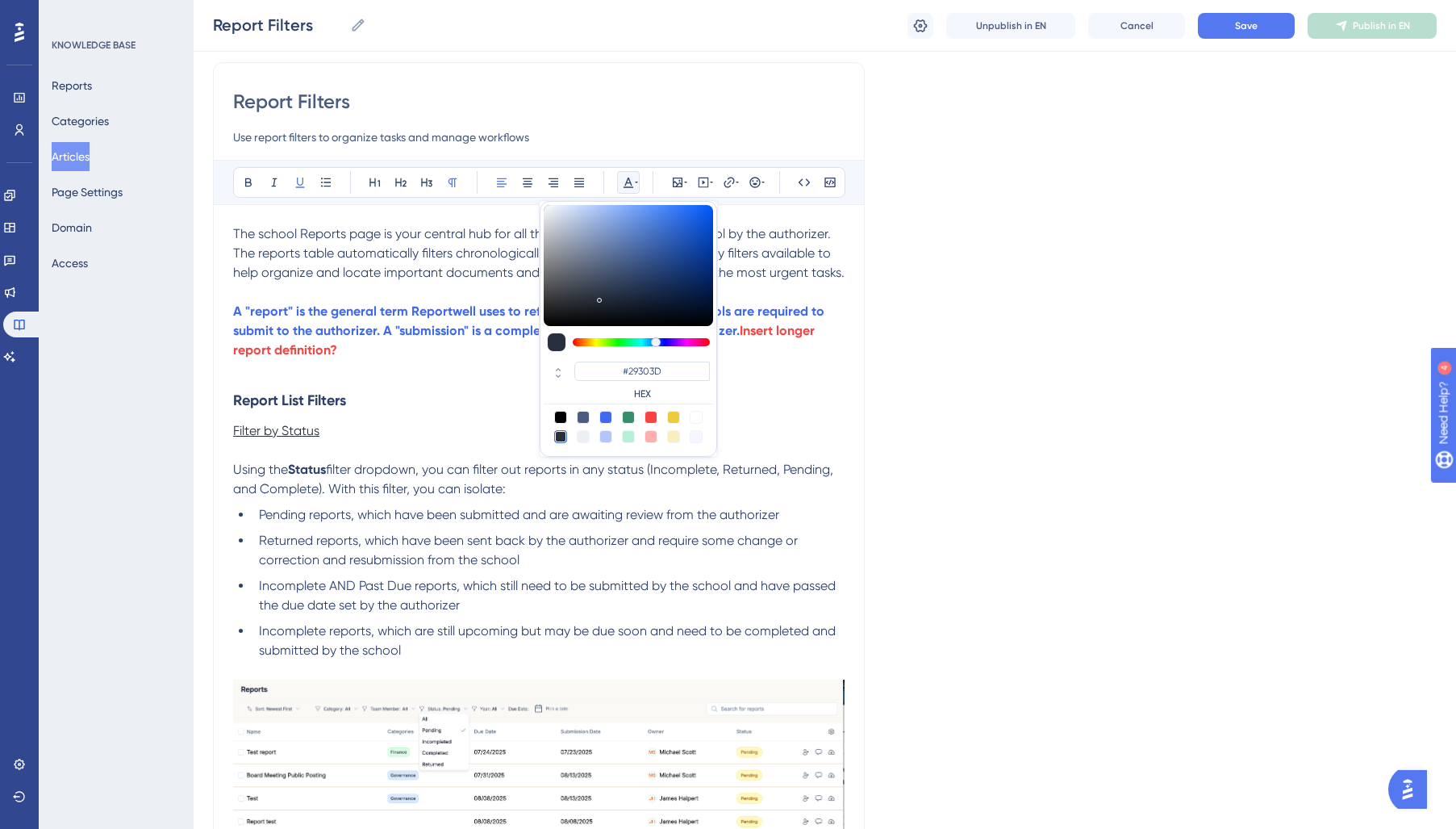
click at [305, 435] on span "Filter by Status" at bounding box center [276, 431] width 87 height 16
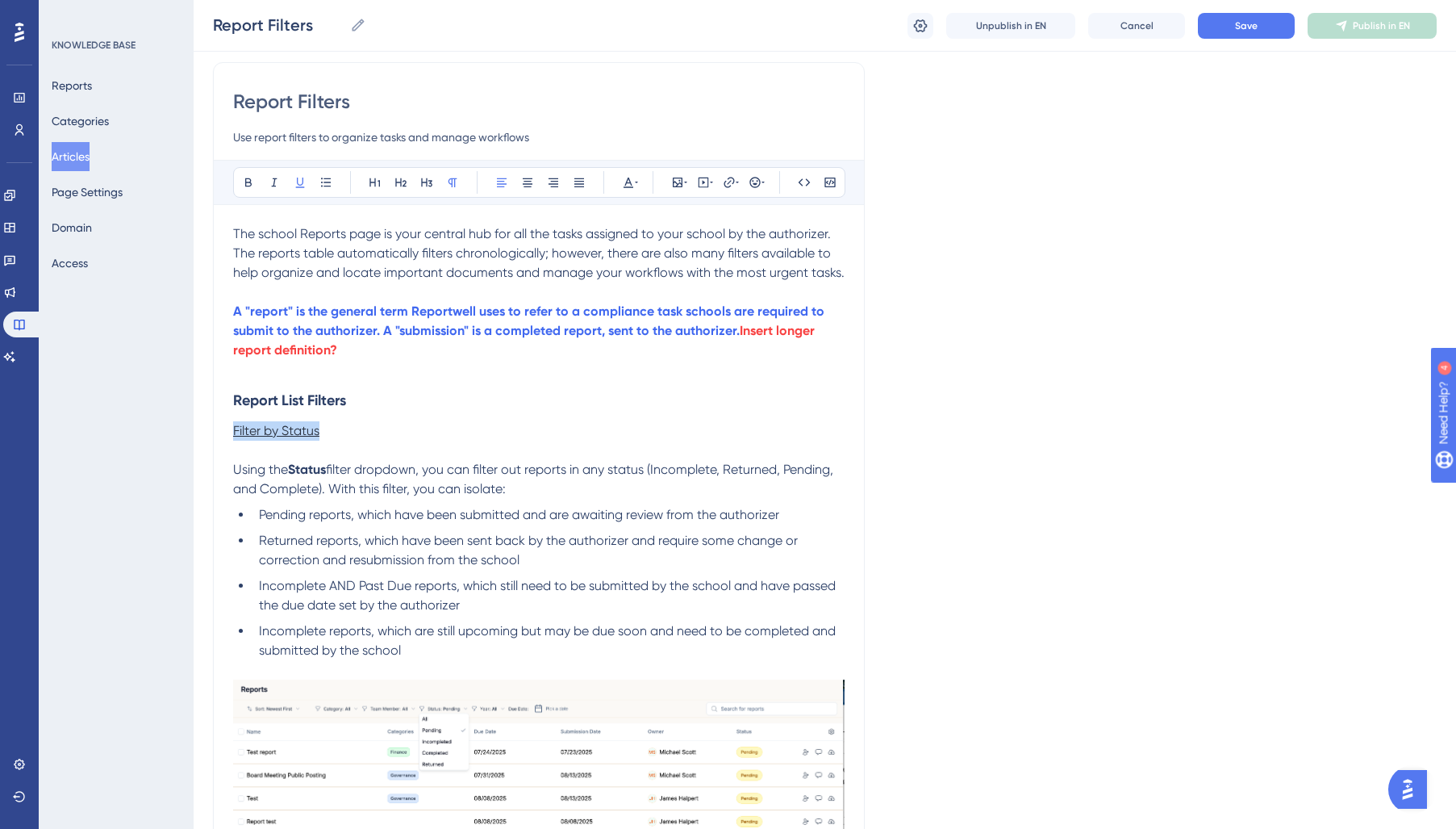
drag, startPoint x: 325, startPoint y: 432, endPoint x: 131, endPoint y: 422, distance: 194.3
click at [0, 0] on div "Performance Users Engagement Widgets Feedback Product Updates Knowledge Base AI…" at bounding box center [0, 0] width 0 height 0
drag, startPoint x: 322, startPoint y: 483, endPoint x: 286, endPoint y: 477, distance: 36.5
click at [316, 483] on span "filter dropdown, you can filter out reports in any status (Incomplete, Returned…" at bounding box center [534, 479] width 603 height 35
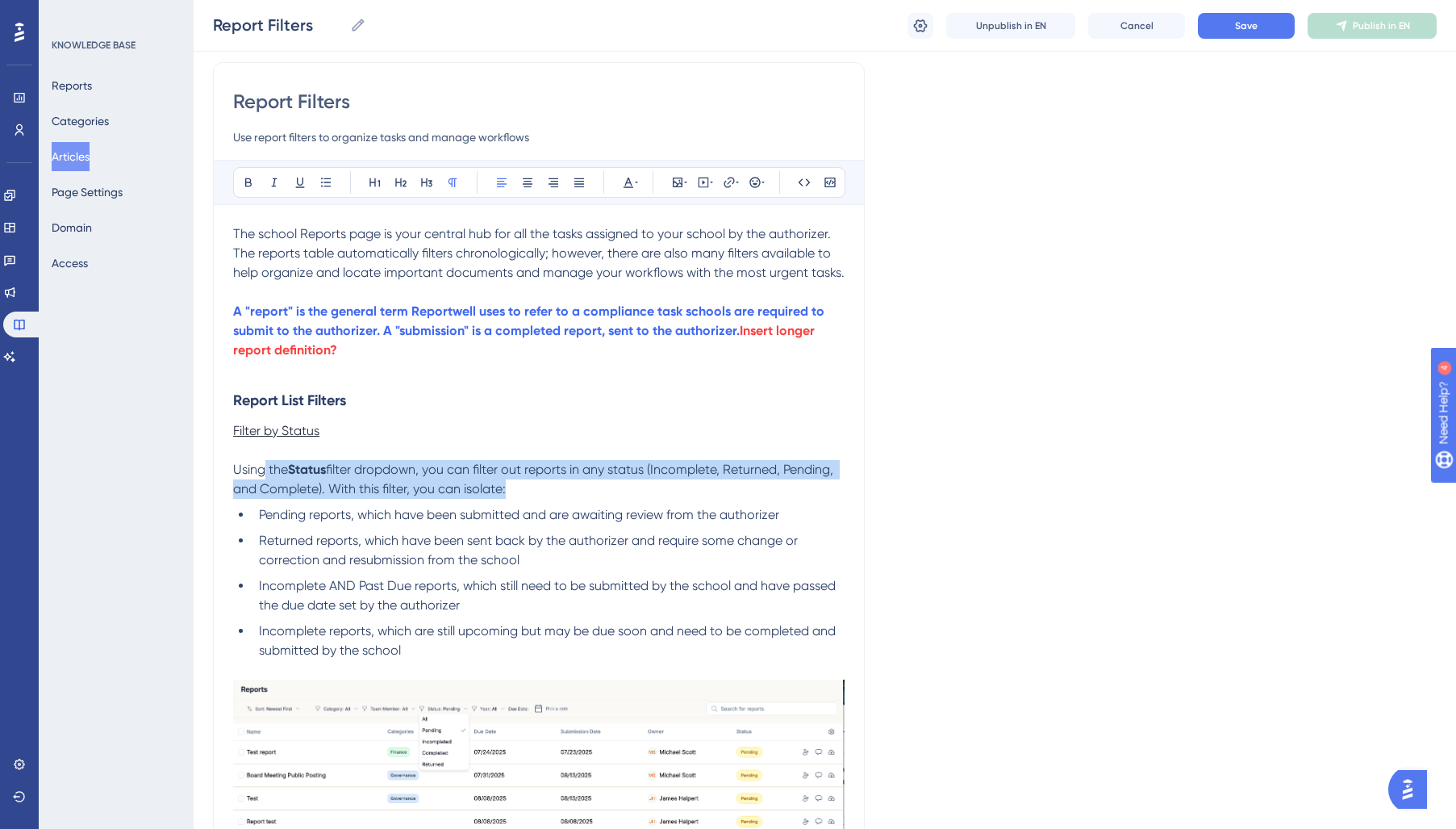
drag, startPoint x: 262, startPoint y: 474, endPoint x: 461, endPoint y: 503, distance: 201.1
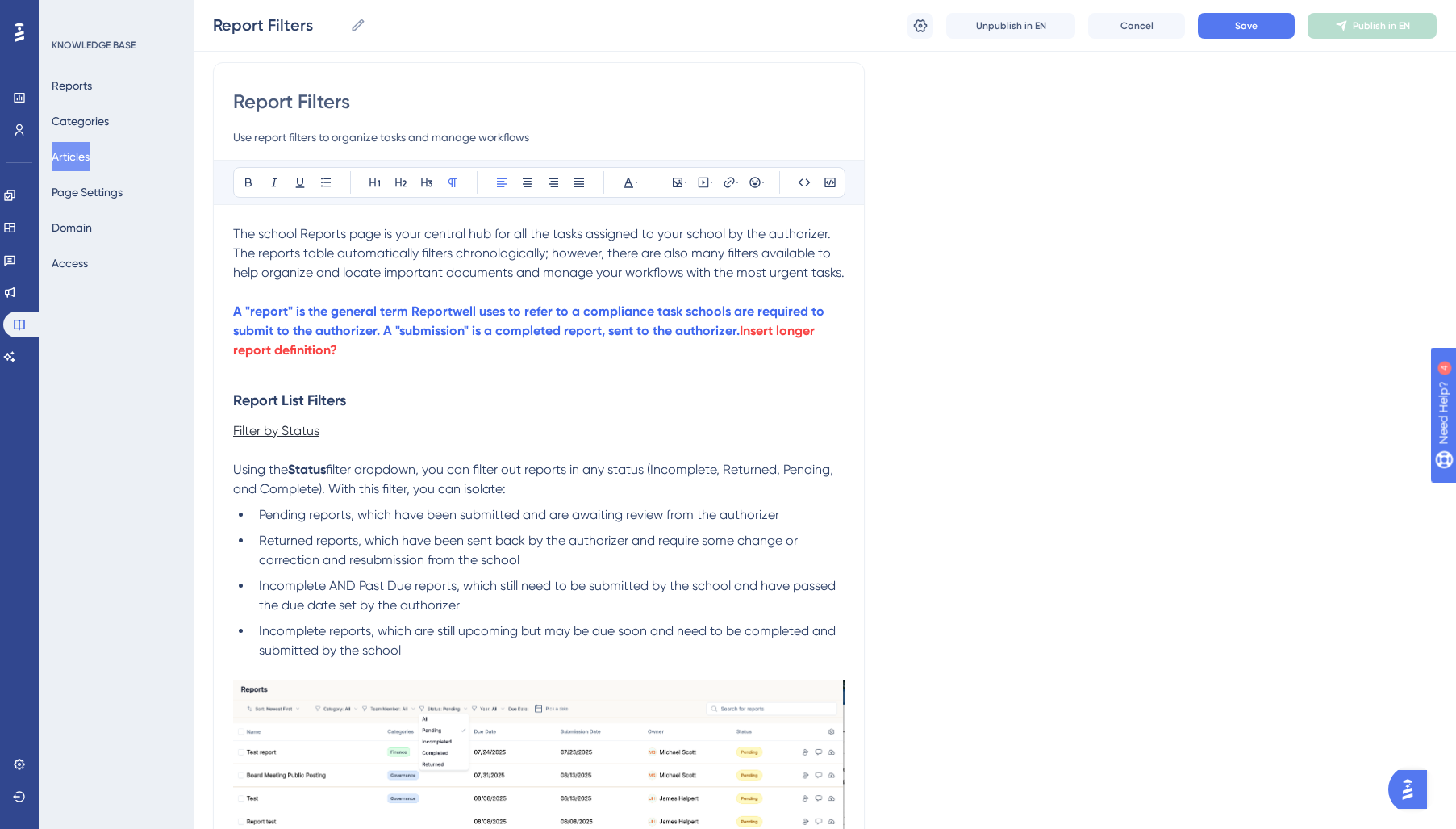
click at [643, 186] on div "Bold Italic Underline Bullet Point Heading 1 Heading 2 Heading 3 Normal Align L…" at bounding box center [539, 182] width 613 height 30
click at [632, 184] on icon at bounding box center [628, 182] width 13 height 13
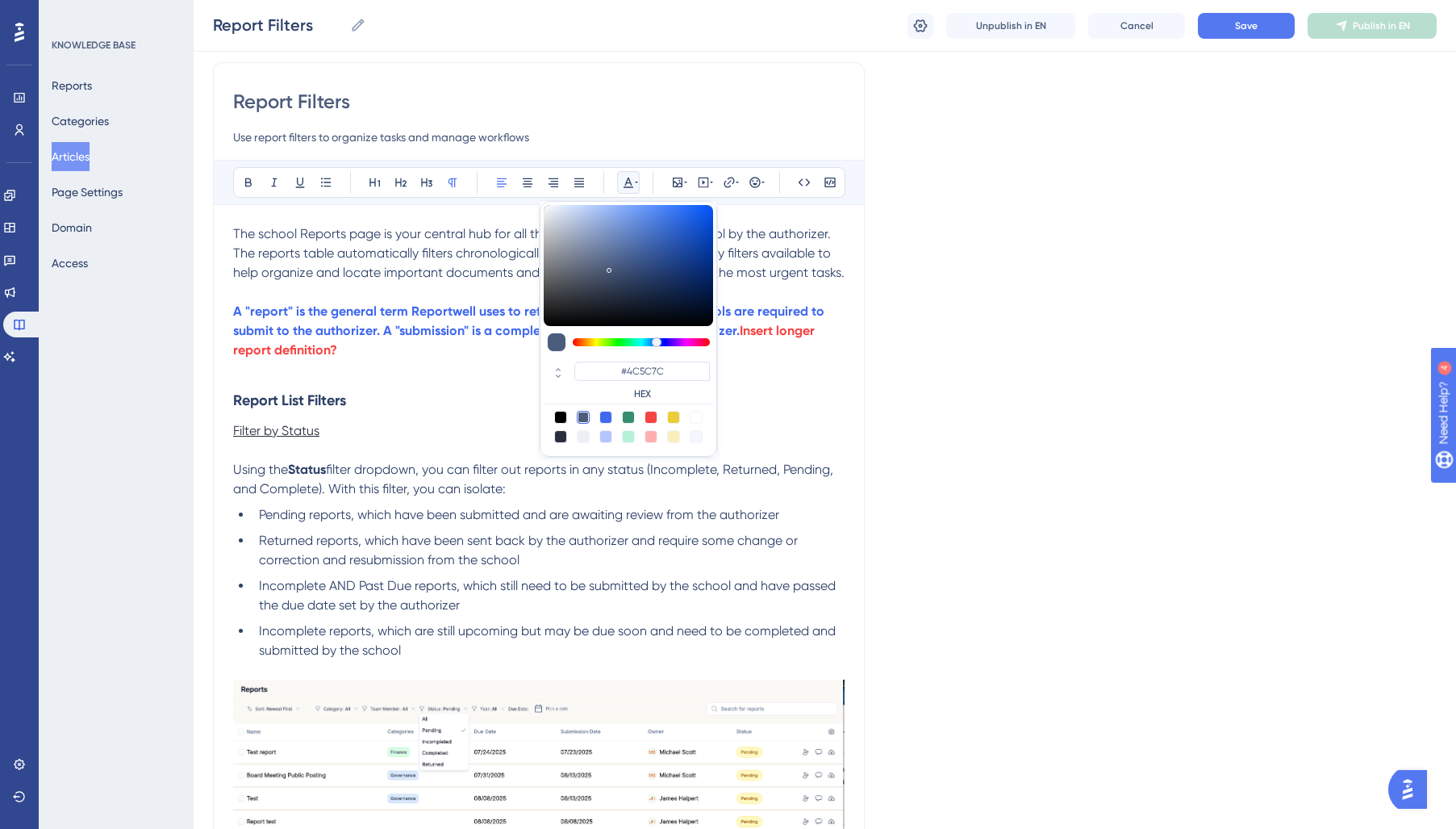
click at [300, 521] on span "Pending reports, which have been submitted and are awaiting review from the aut…" at bounding box center [518, 515] width 520 height 16
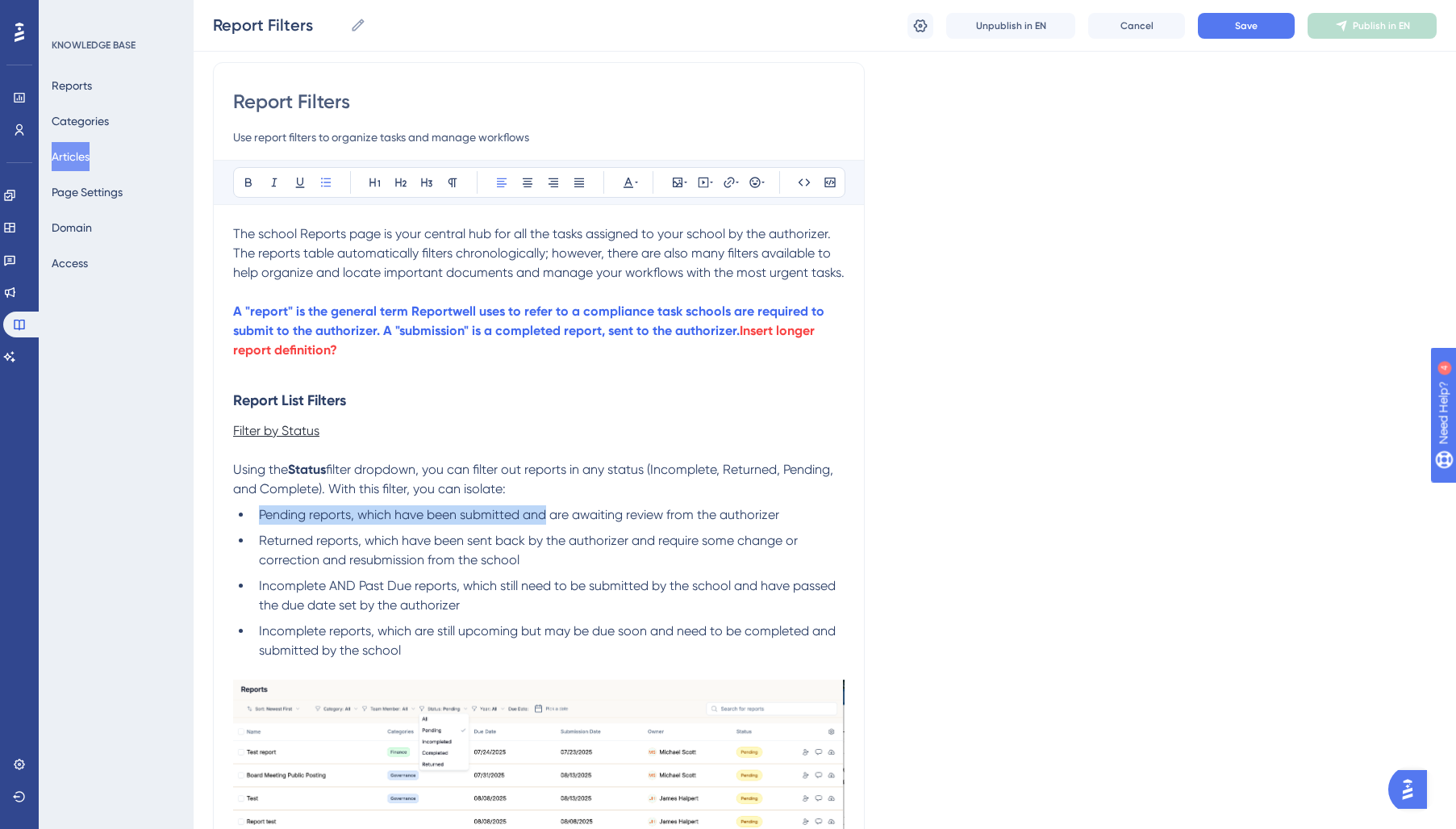
drag, startPoint x: 283, startPoint y: 504, endPoint x: 548, endPoint y: 519, distance: 265.4
drag, startPoint x: 263, startPoint y: 471, endPoint x: 327, endPoint y: 473, distance: 64.0
click at [327, 473] on p "Using the Status filter dropdown, you can filter out reports in any status (Inc…" at bounding box center [538, 479] width 612 height 39
click at [309, 472] on strong "Status" at bounding box center [307, 469] width 38 height 16
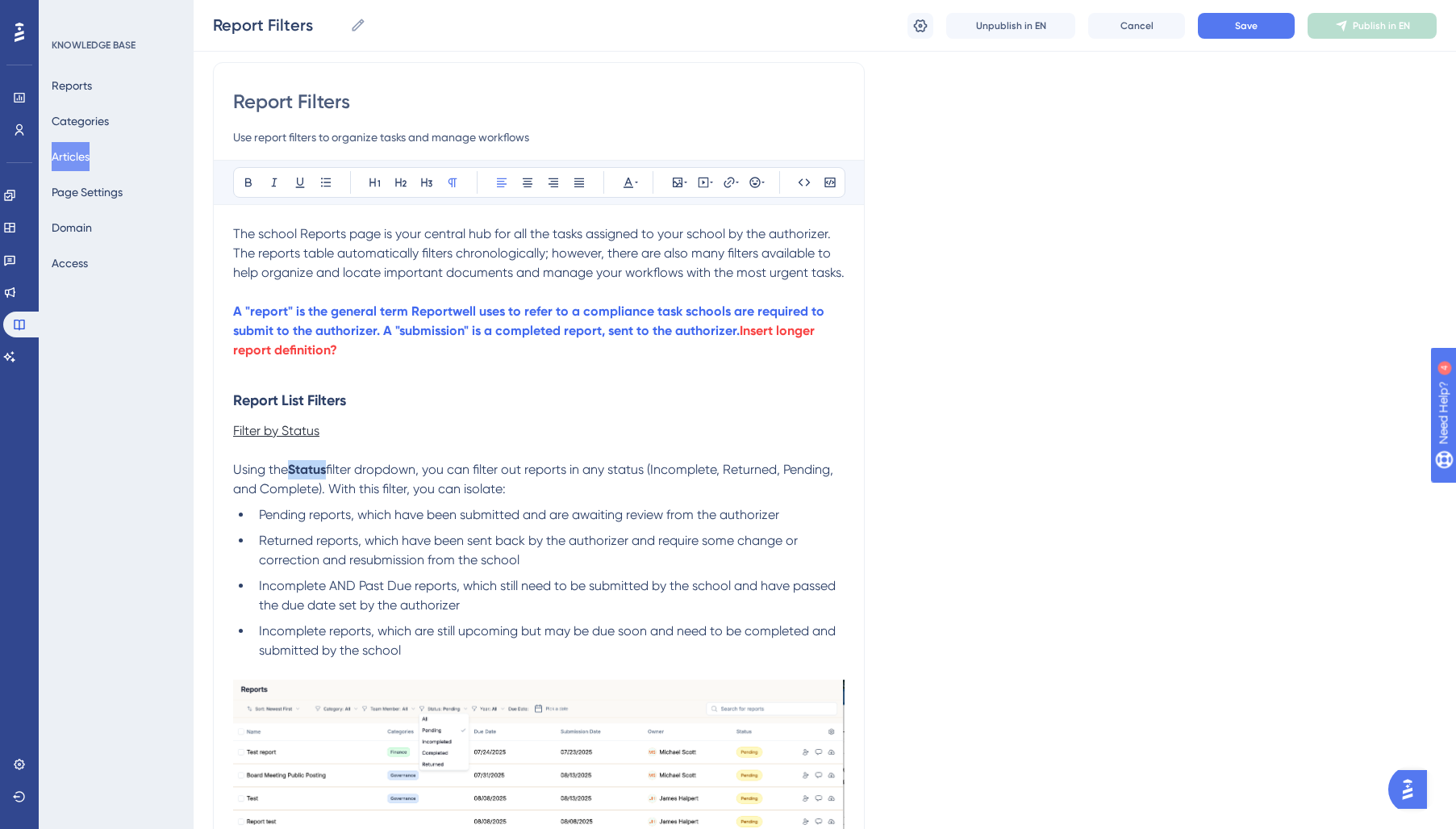
click at [309, 472] on strong "Status" at bounding box center [307, 469] width 38 height 16
click at [629, 180] on icon at bounding box center [628, 183] width 10 height 10
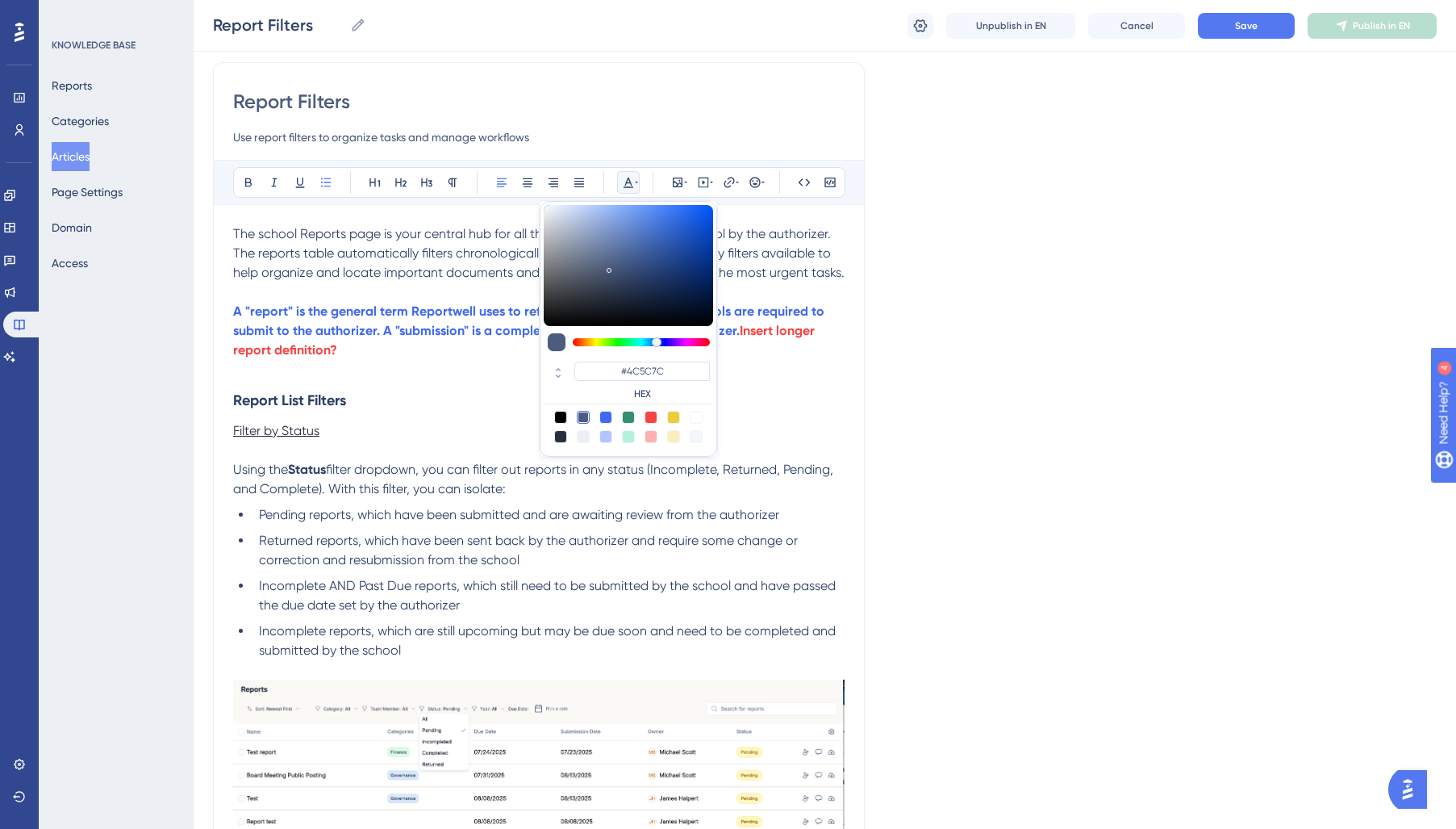
click at [371, 539] on span "Returned reports, which have been sent back by the authorizer and require some …" at bounding box center [529, 549] width 542 height 35
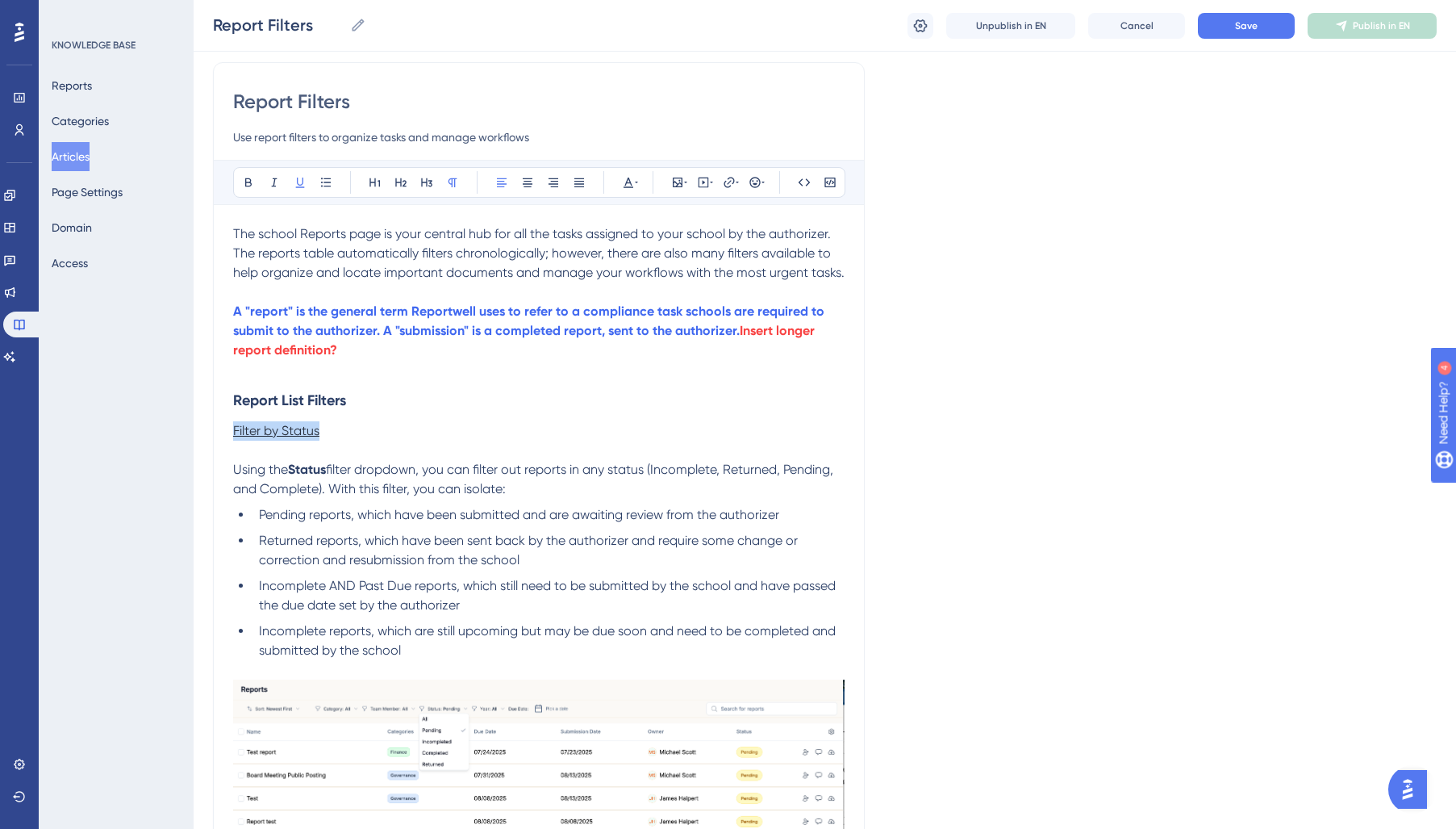
drag, startPoint x: 341, startPoint y: 429, endPoint x: 362, endPoint y: 375, distance: 57.9
click at [0, 0] on div "Performance Users Engagement Widgets Feedback Product Updates Knowledge Base AI…" at bounding box center [0, 0] width 0 height 0
click at [629, 183] on icon at bounding box center [628, 182] width 13 height 13
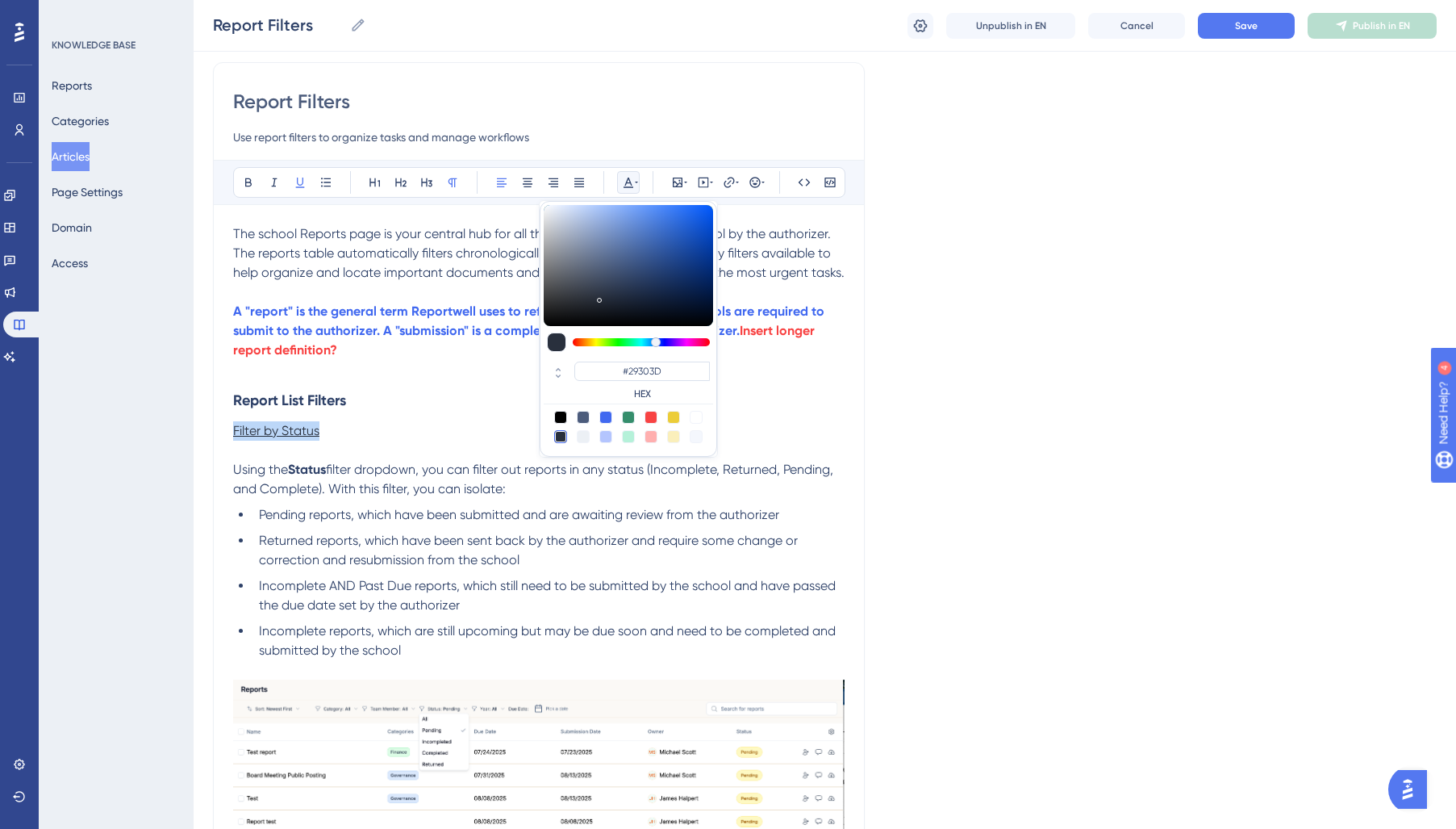
drag, startPoint x: 584, startPoint y: 412, endPoint x: 532, endPoint y: 454, distance: 66.8
click at [584, 413] on div at bounding box center [583, 417] width 13 height 13
type input "#4C5C7C"
drag, startPoint x: 435, startPoint y: 470, endPoint x: 426, endPoint y: 469, distance: 9.1
click at [433, 471] on span "filter dropdown, you can filter out reports in any status (Incomplete, Returned…" at bounding box center [534, 479] width 603 height 35
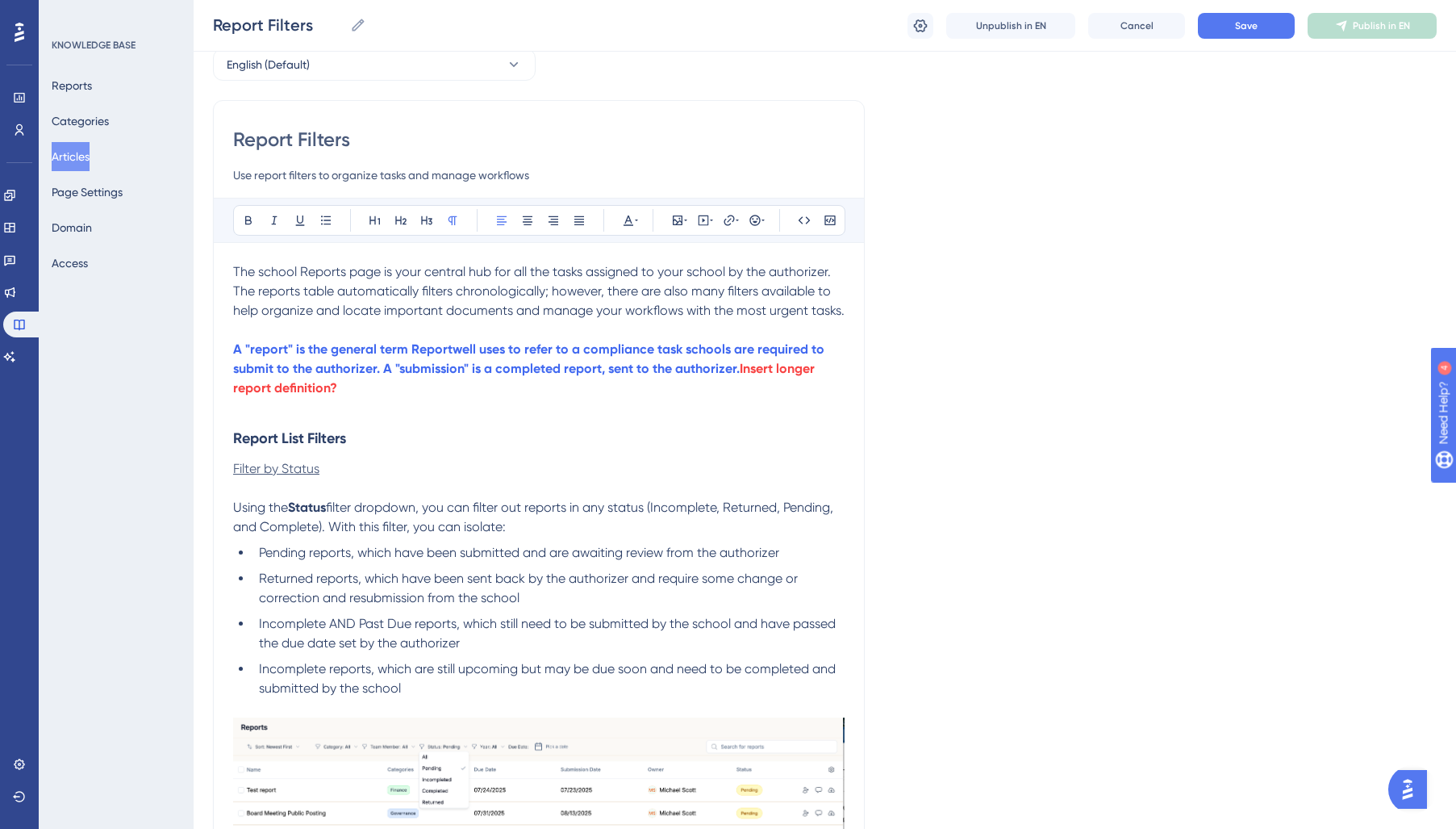
scroll to position [80, 0]
click at [454, 526] on span "filter dropdown, you can filter out reports in any status (Incomplete, Returned…" at bounding box center [534, 517] width 603 height 35
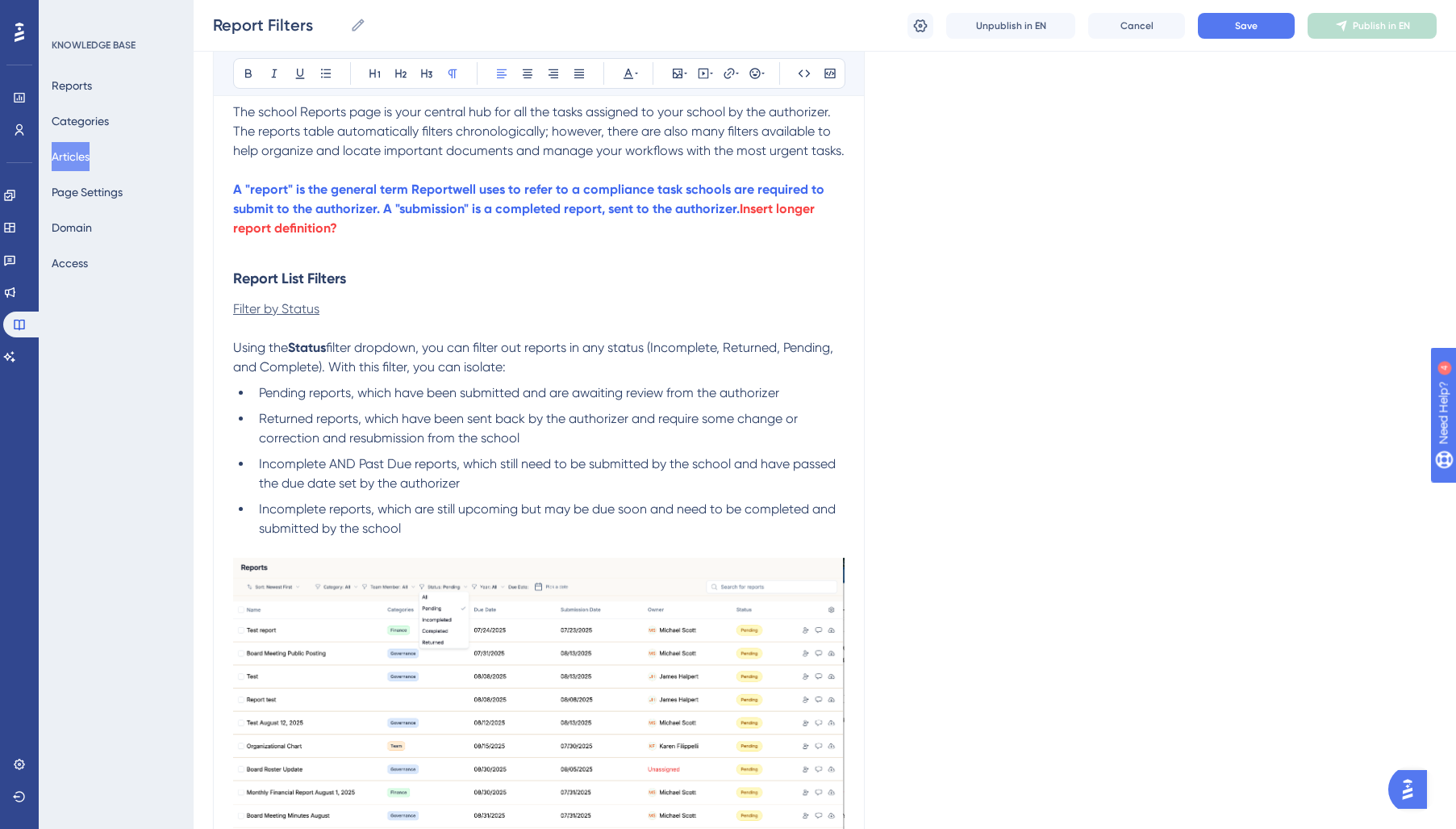
scroll to position [270, 0]
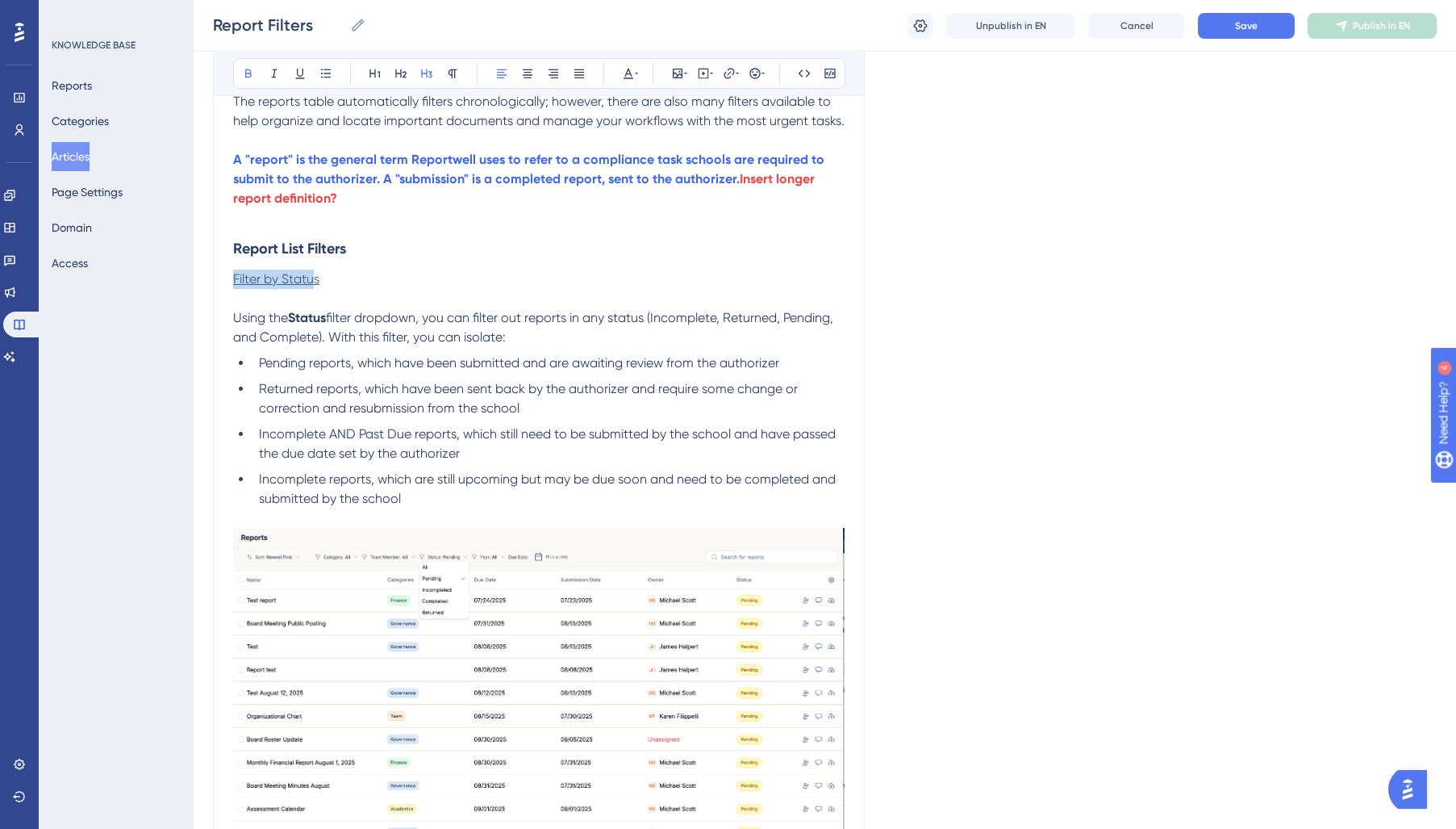
drag, startPoint x: 316, startPoint y: 269, endPoint x: 322, endPoint y: 316, distance: 47.4
drag, startPoint x: 354, startPoint y: 452, endPoint x: 394, endPoint y: 346, distance: 113.3
click at [354, 452] on span "Incomplete AND Past Due reports, which still need to be submitted by the school…" at bounding box center [548, 443] width 580 height 35
drag, startPoint x: 379, startPoint y: 328, endPoint x: 240, endPoint y: 327, distance: 139.0
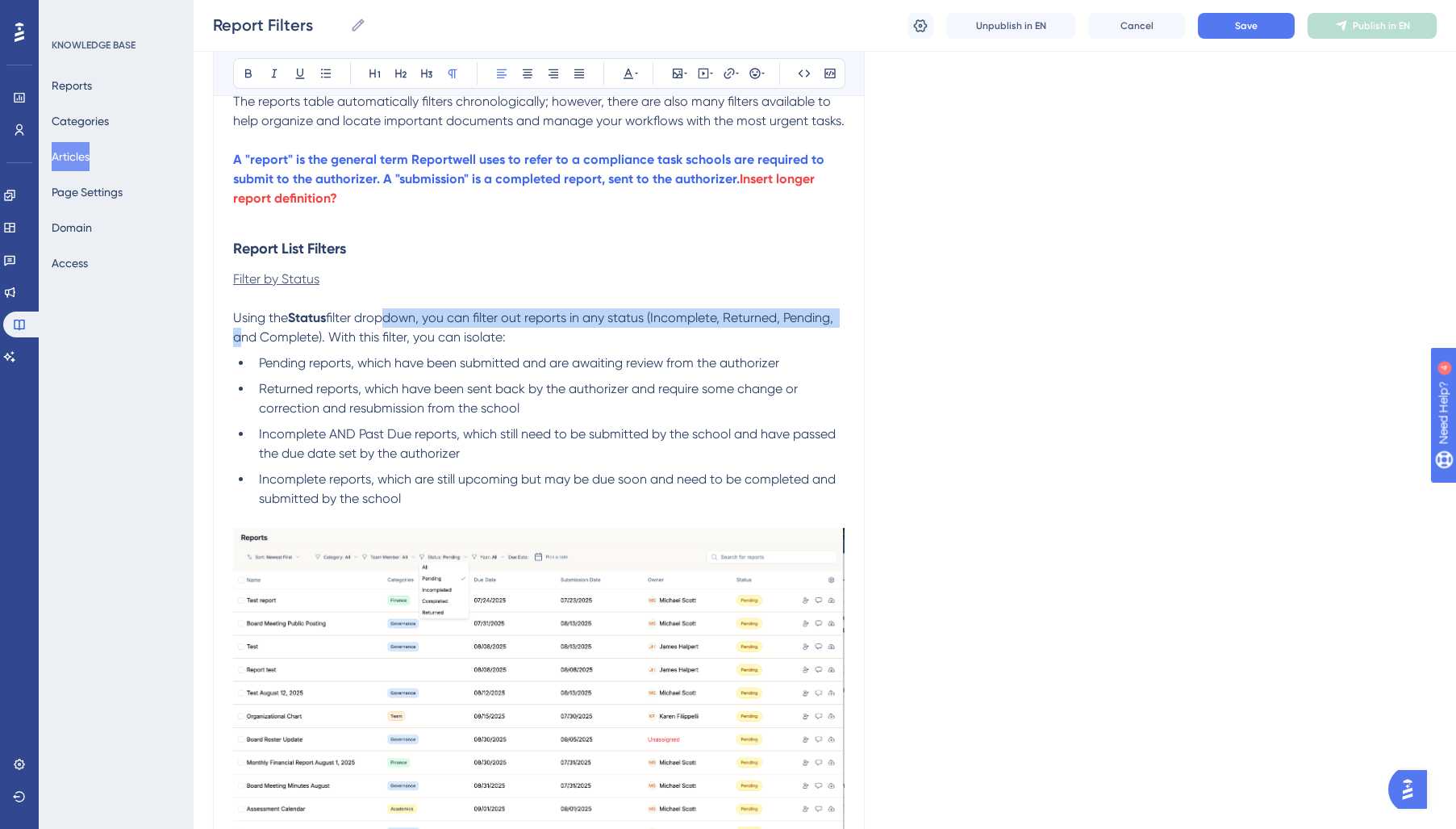
click at [228, 330] on div "Report Filters Use report filters to organize tasks and manage workflows Bold I…" at bounding box center [538, 814] width 651 height 1807
click at [638, 75] on button at bounding box center [628, 74] width 22 height 22
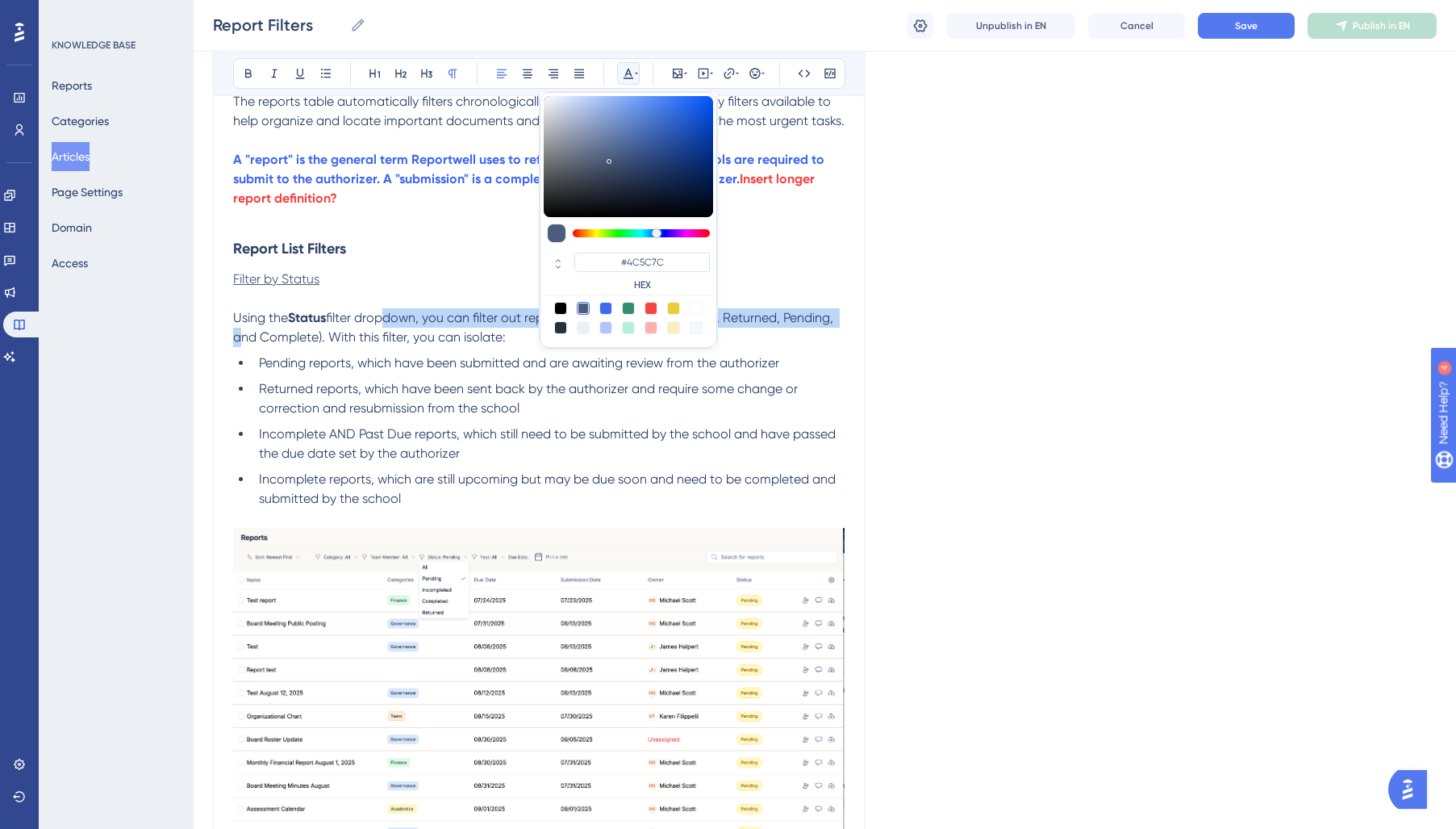
click at [558, 326] on div at bounding box center [561, 327] width 13 height 13
type input "#29303D"
drag, startPoint x: 510, startPoint y: 395, endPoint x: 516, endPoint y: 402, distance: 9.2
click at [511, 397] on li "Returned reports, which have been sent back by the authorizer and require some …" at bounding box center [548, 398] width 592 height 39
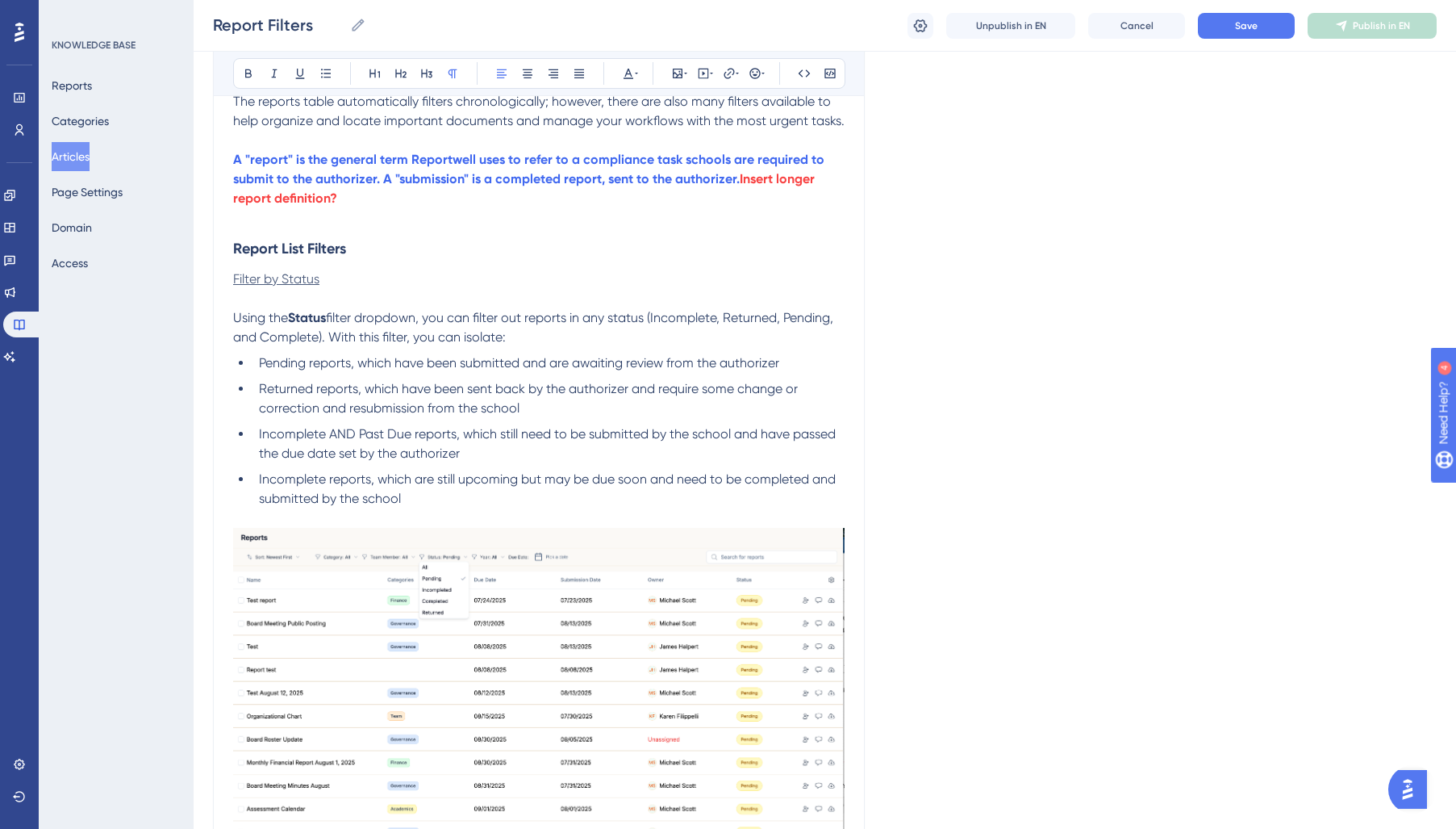
click at [536, 334] on p "Using the Status filter dropdown, you can filter out reports in any status (Inc…" at bounding box center [538, 327] width 612 height 39
drag, startPoint x: 345, startPoint y: 280, endPoint x: 115, endPoint y: 283, distance: 230.0
click at [0, 0] on div "Performance Users Engagement Widgets Feedback Product Updates Knowledge Base AI…" at bounding box center [0, 0] width 0 height 0
drag, startPoint x: 623, startPoint y: 72, endPoint x: 626, endPoint y: 89, distance: 17.3
click at [623, 72] on icon at bounding box center [628, 73] width 13 height 13
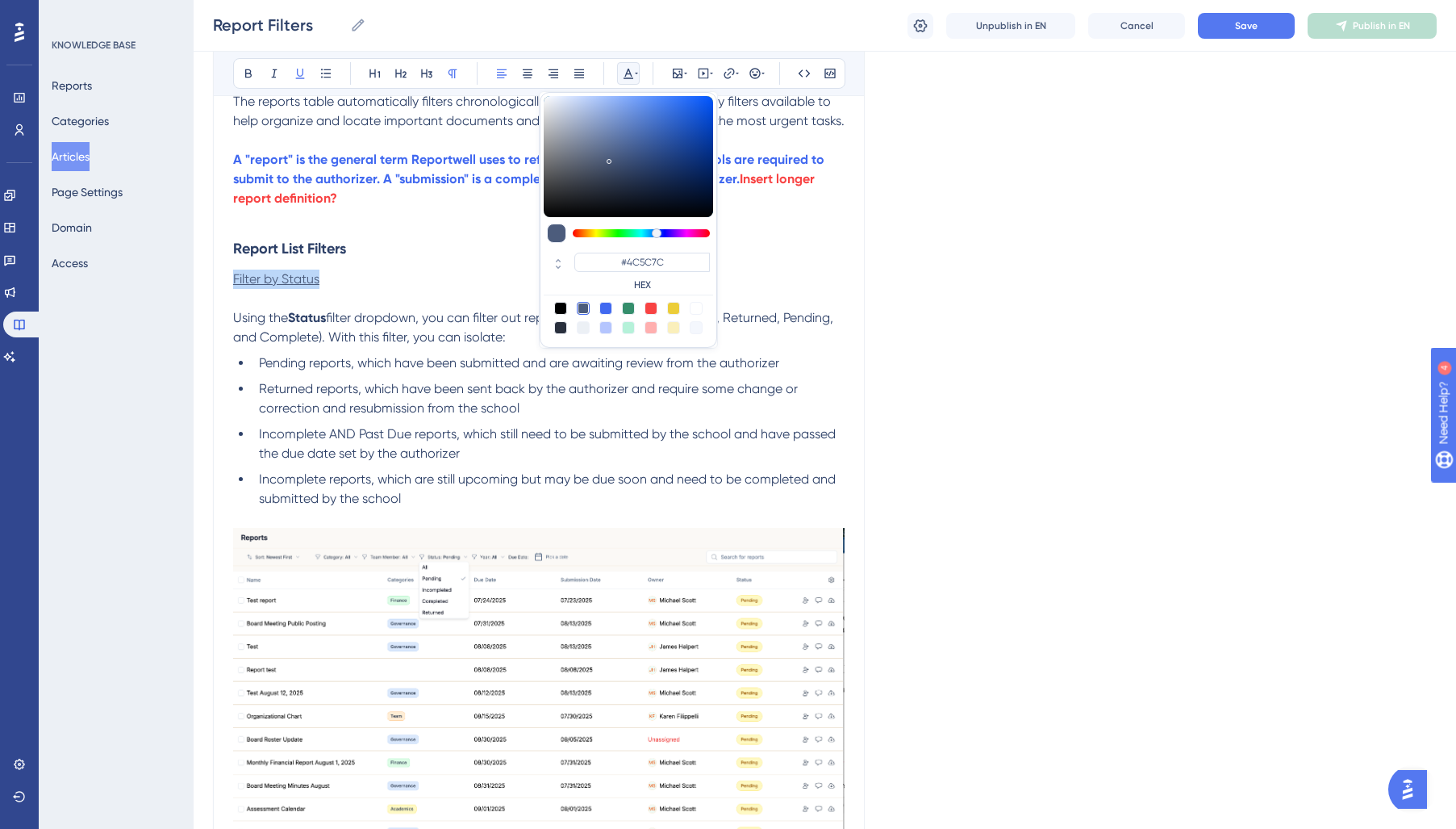
click at [563, 322] on div at bounding box center [561, 327] width 13 height 13
type input "#29303D"
click at [400, 404] on span "Returned reports, which have been sent back by the authorizer and require some …" at bounding box center [529, 398] width 542 height 35
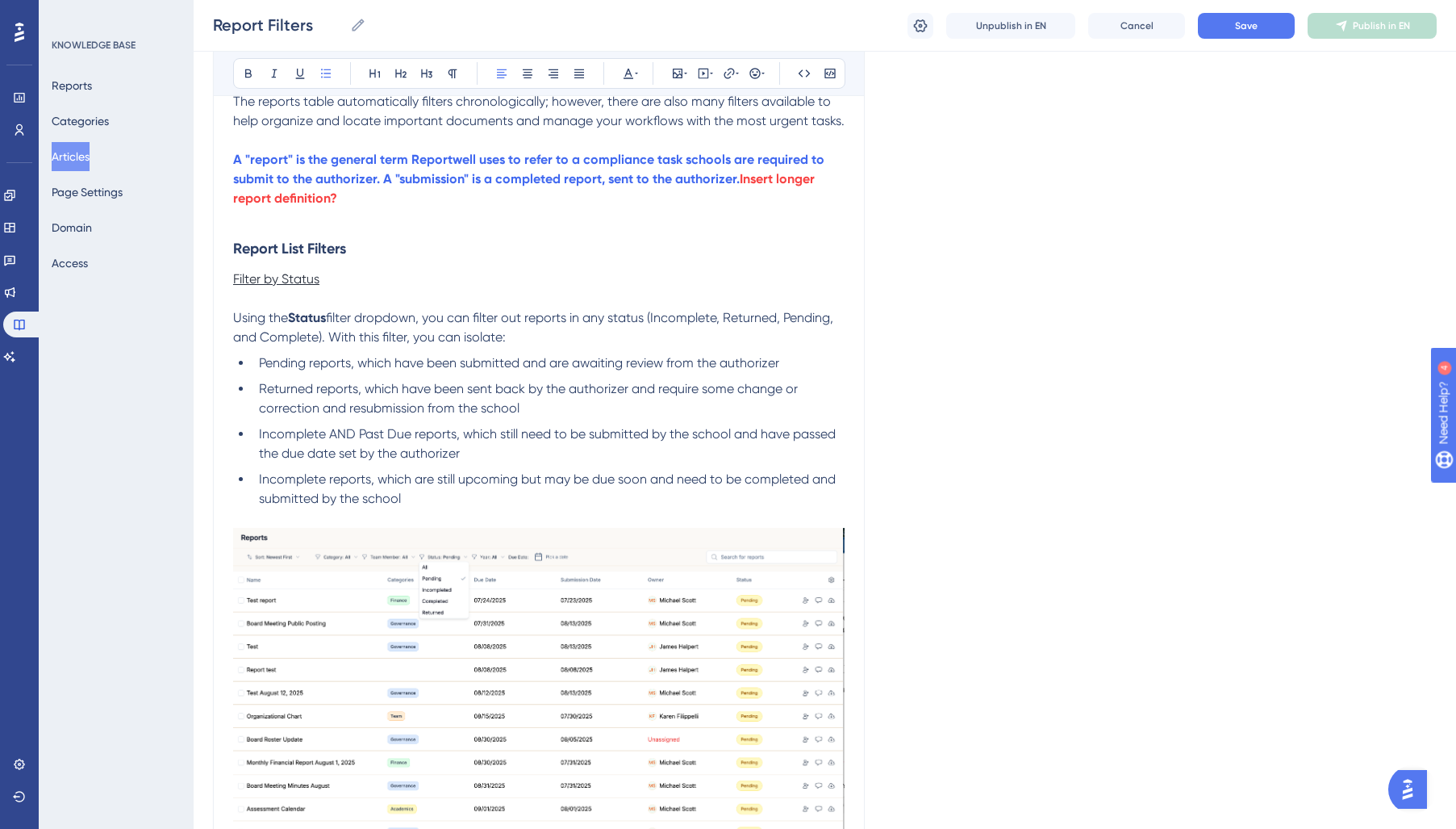
click at [427, 213] on p at bounding box center [538, 218] width 612 height 19
drag, startPoint x: 446, startPoint y: 197, endPoint x: 741, endPoint y: 187, distance: 295.2
click at [741, 187] on p "A "report" is the general term Reportwell uses to refer to a compliance task sc…" at bounding box center [538, 178] width 612 height 58
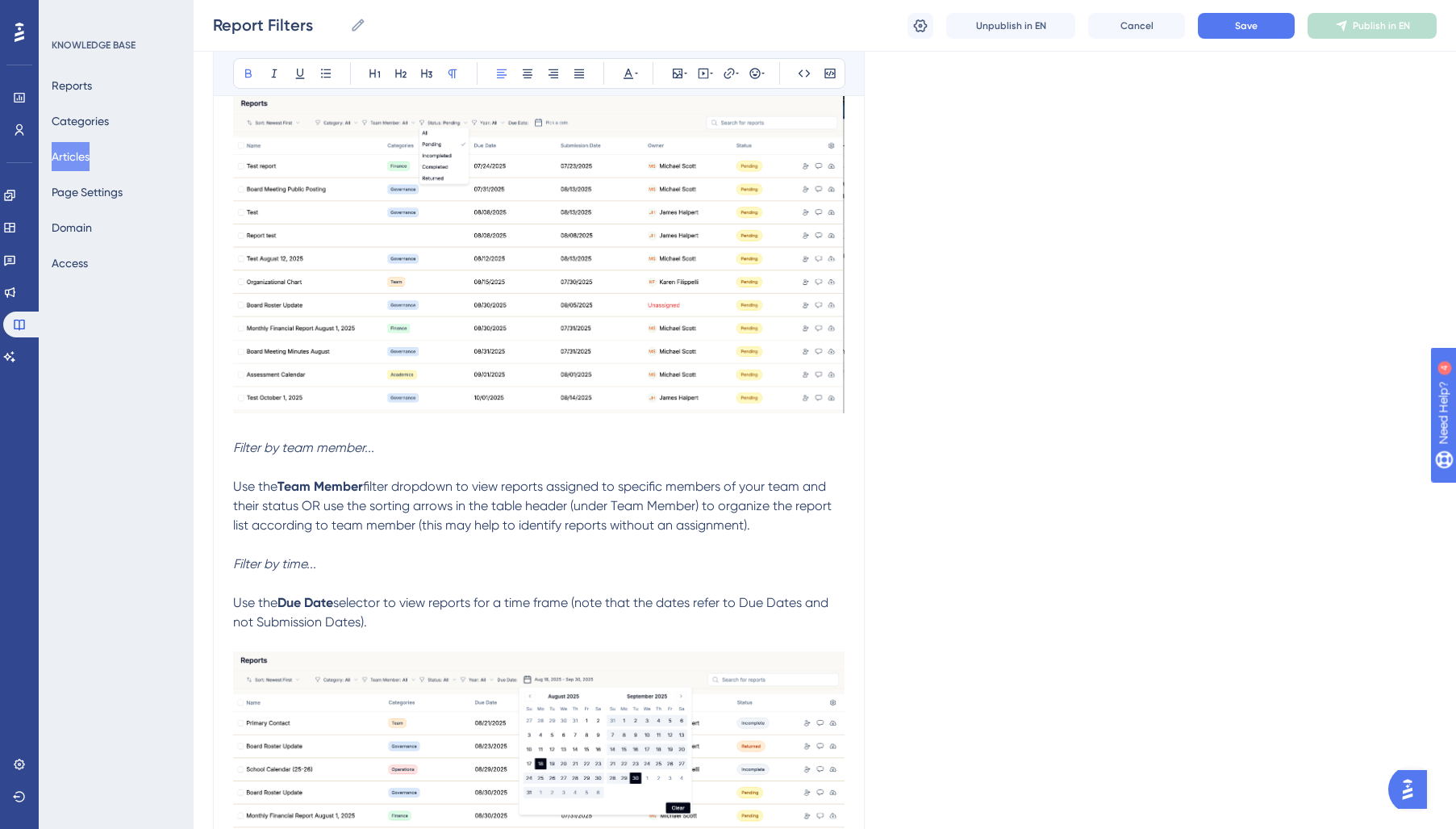
scroll to position [853, 0]
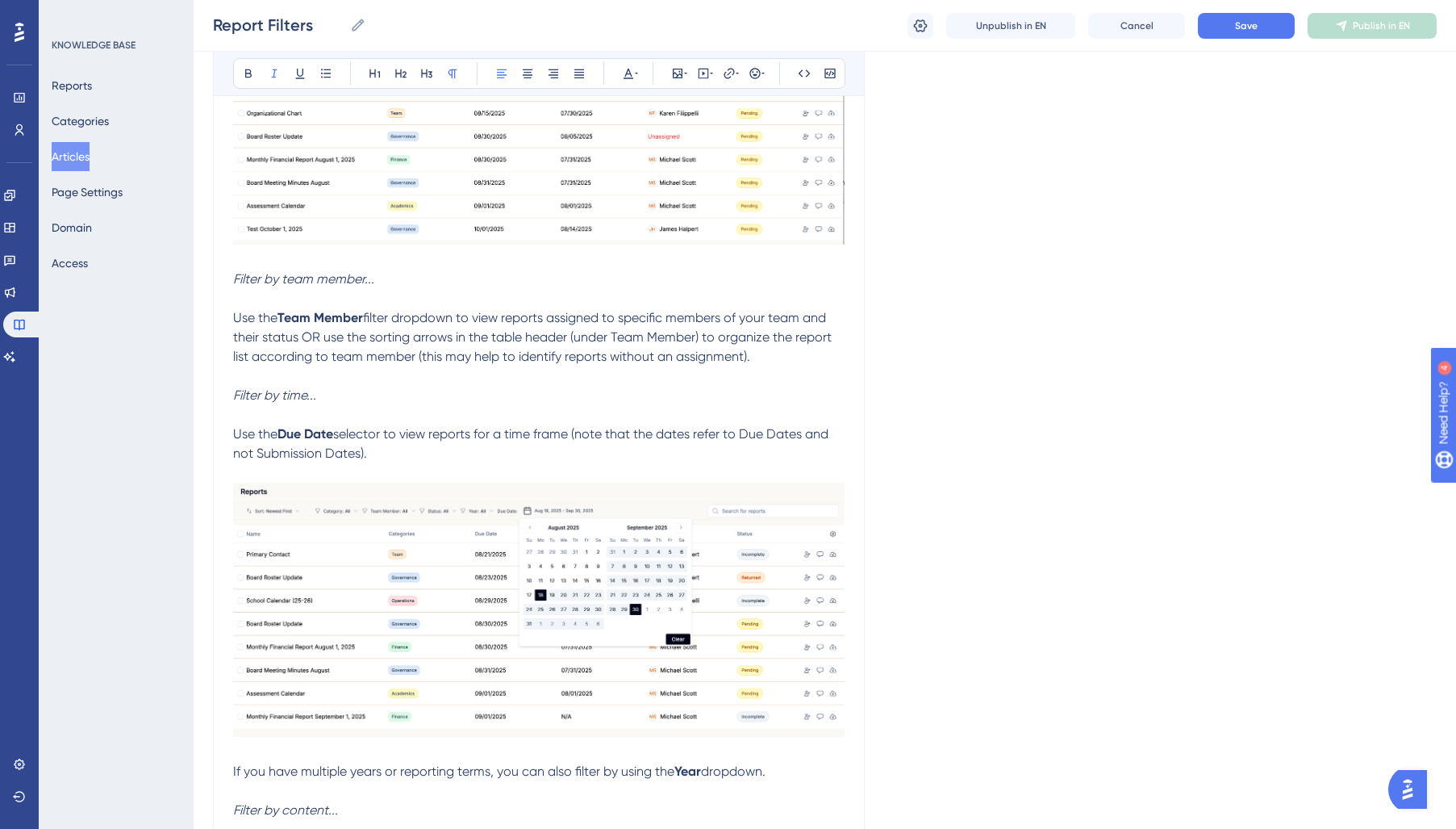
drag, startPoint x: 113, startPoint y: 281, endPoint x: 96, endPoint y: 281, distance: 17.0
click at [0, 0] on div "Performance Users Engagement Widgets Feedback Product Updates Knowledge Base AI…" at bounding box center [0, 0] width 0 height 0
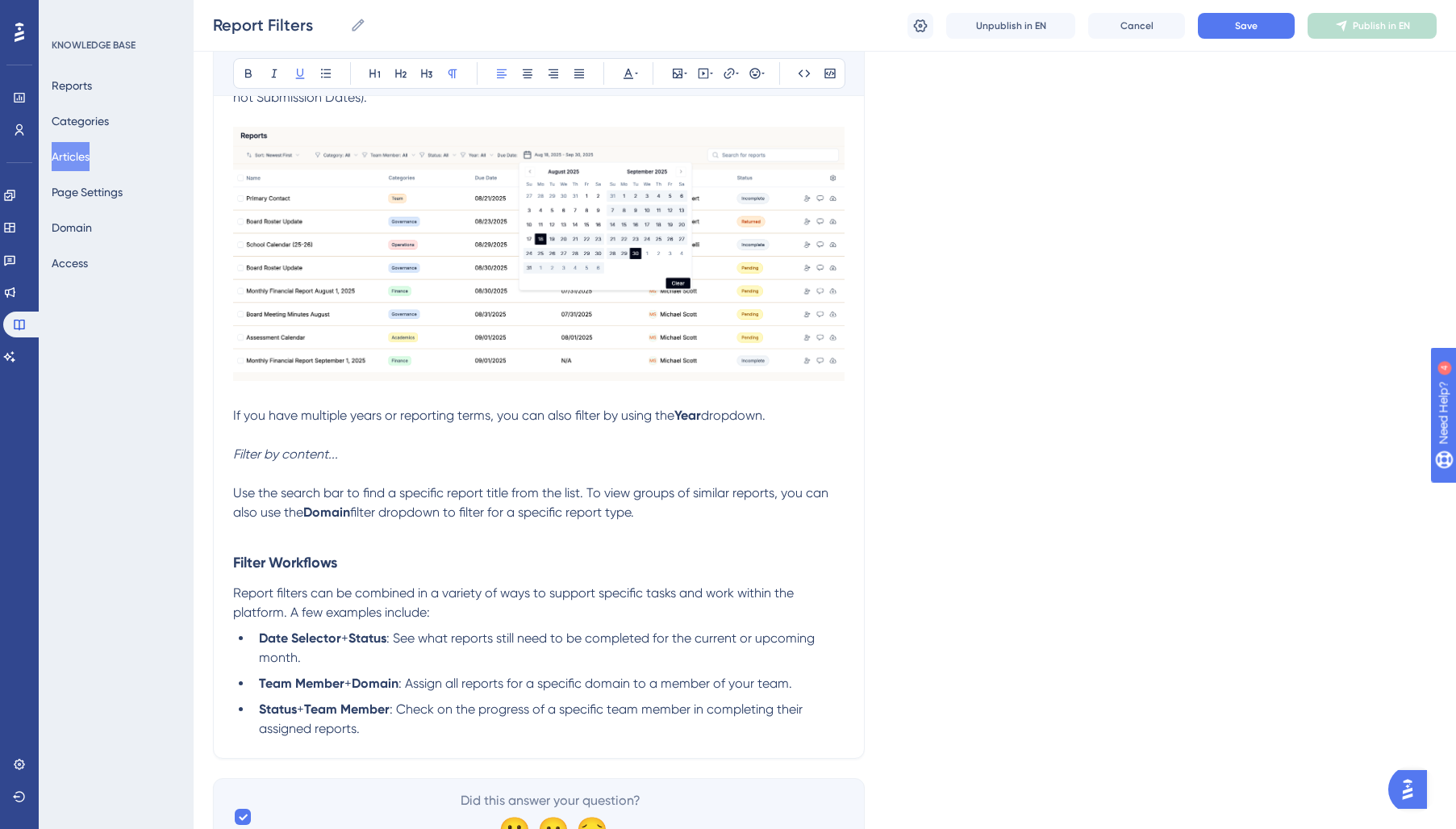
scroll to position [1292, 0]
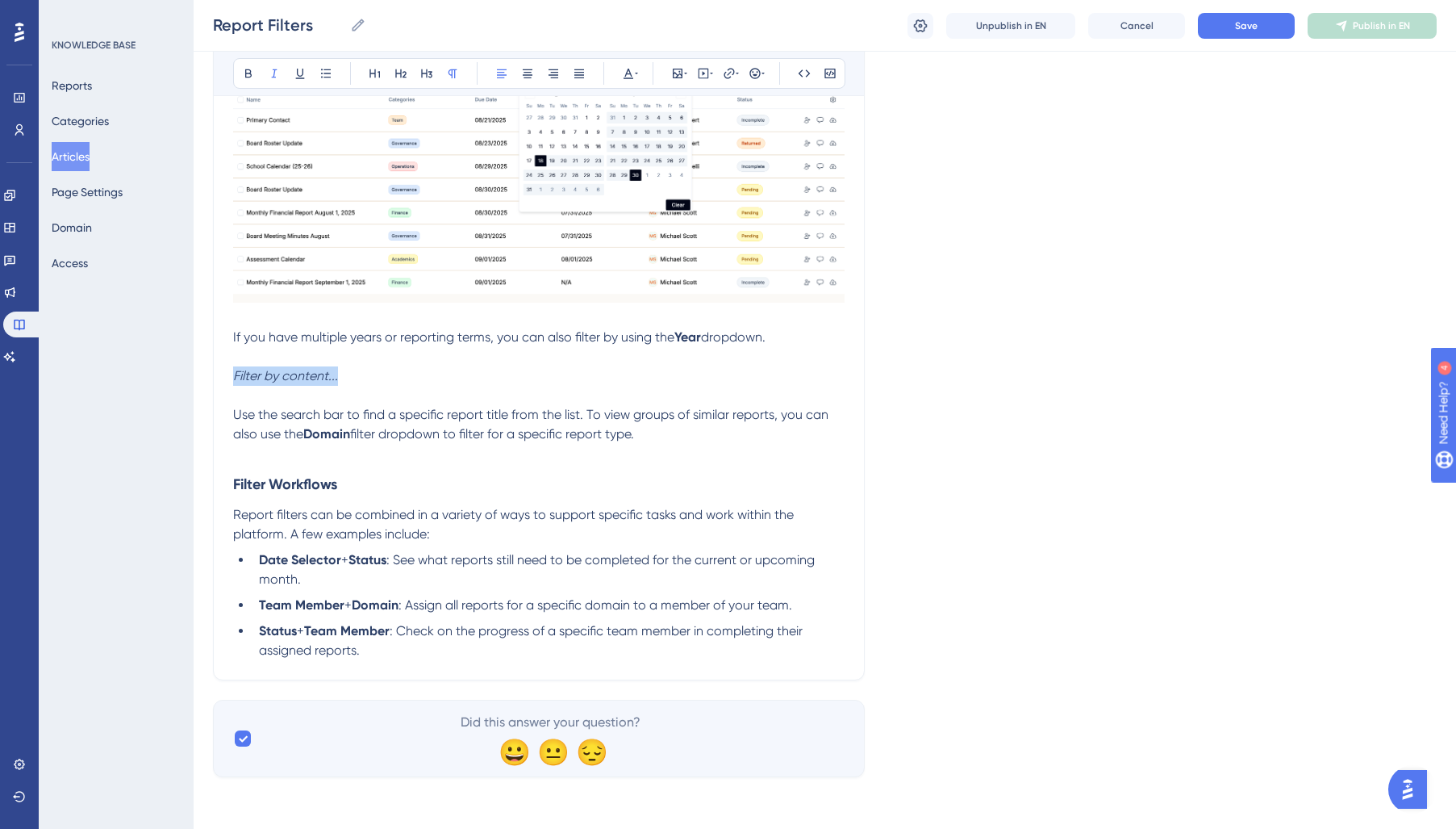
drag, startPoint x: 373, startPoint y: 370, endPoint x: 146, endPoint y: 382, distance: 227.3
click at [0, 0] on div "Performance Users Engagement Widgets Feedback Product Updates Knowledge Base AI…" at bounding box center [0, 0] width 0 height 0
click at [1235, 36] on button "Save" at bounding box center [1247, 26] width 97 height 26
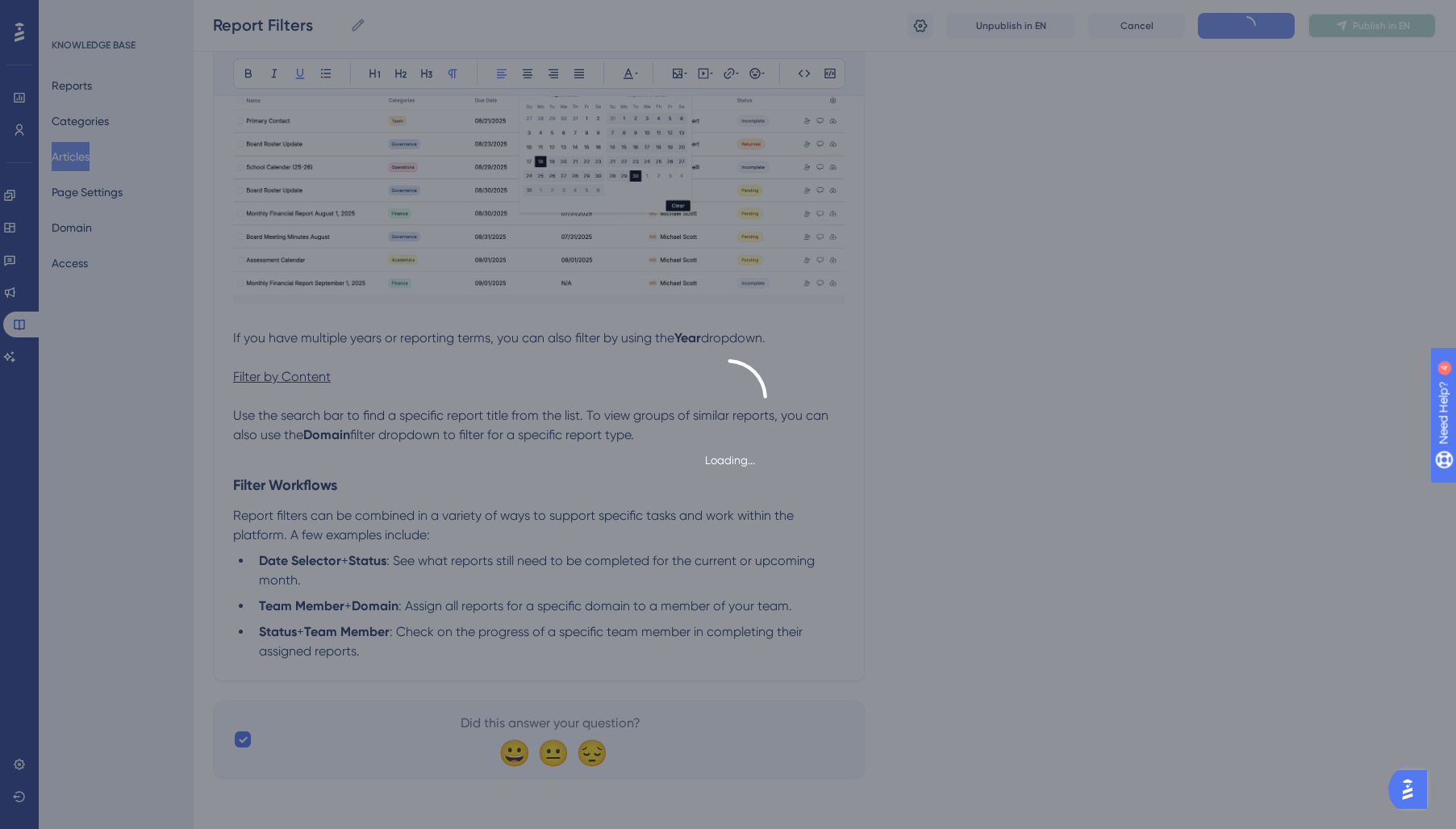
click at [1343, 29] on icon at bounding box center [1341, 25] width 10 height 10
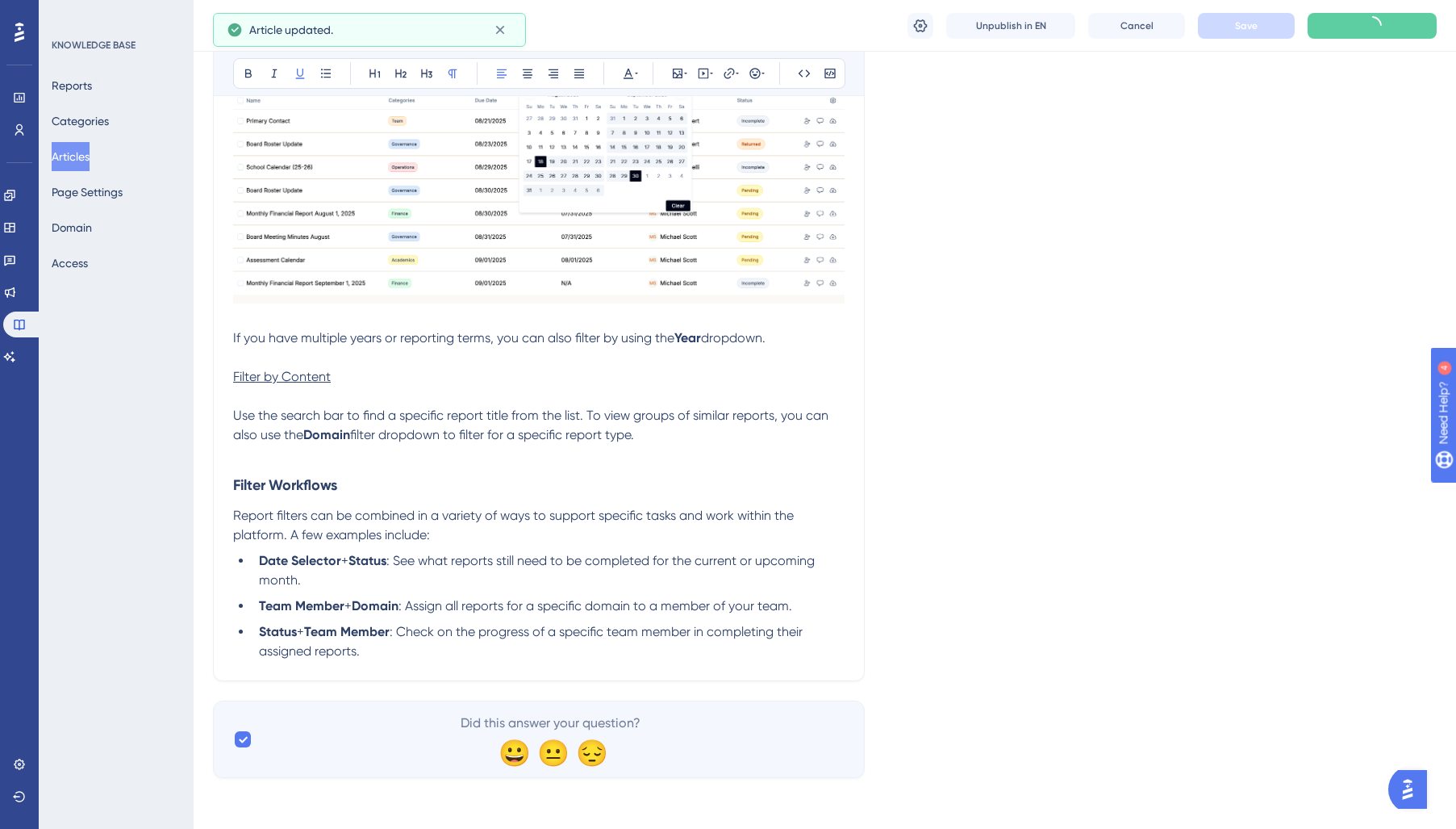
scroll to position [1237, 0]
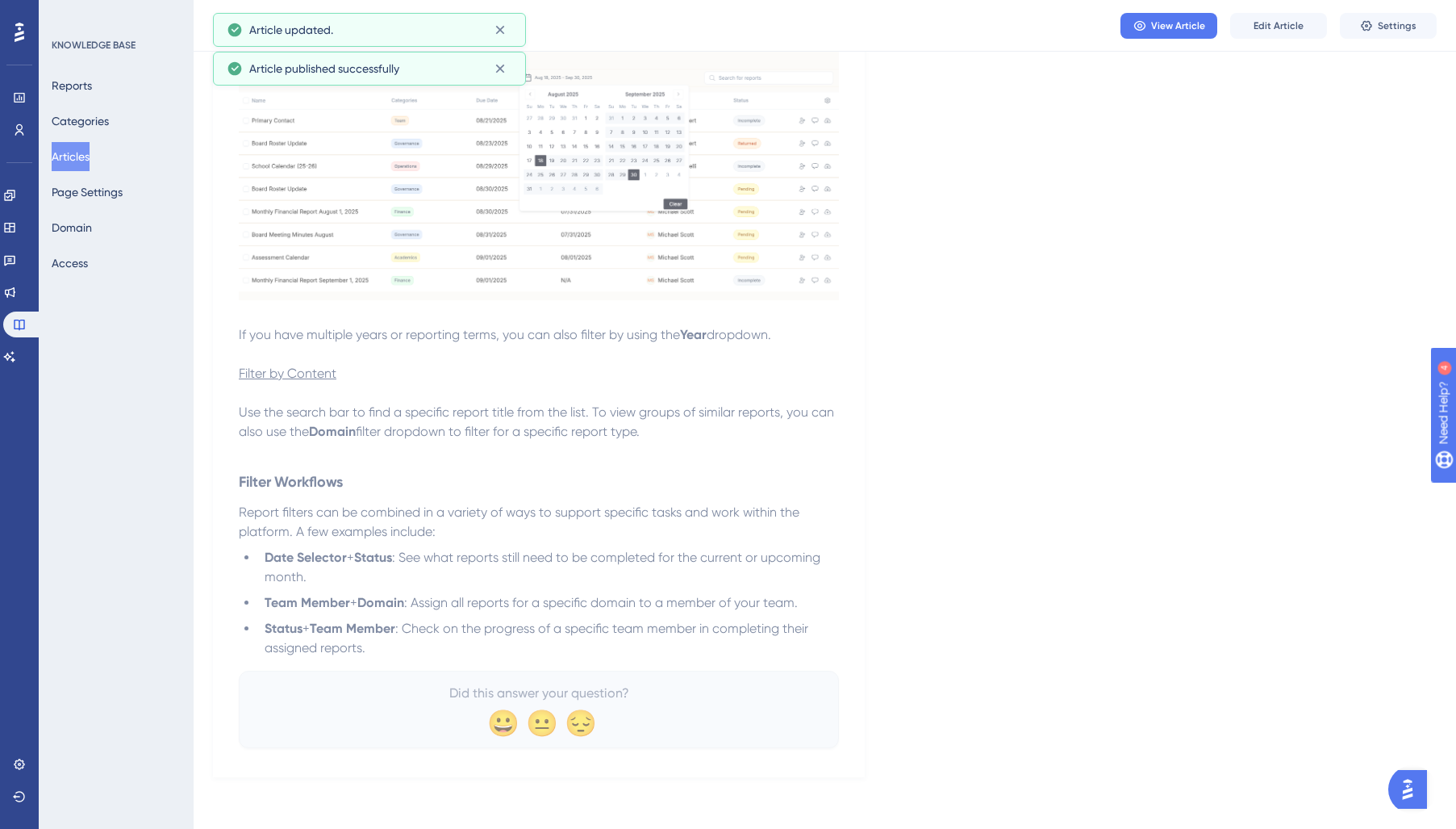
click at [89, 163] on button "Articles" at bounding box center [71, 157] width 38 height 29
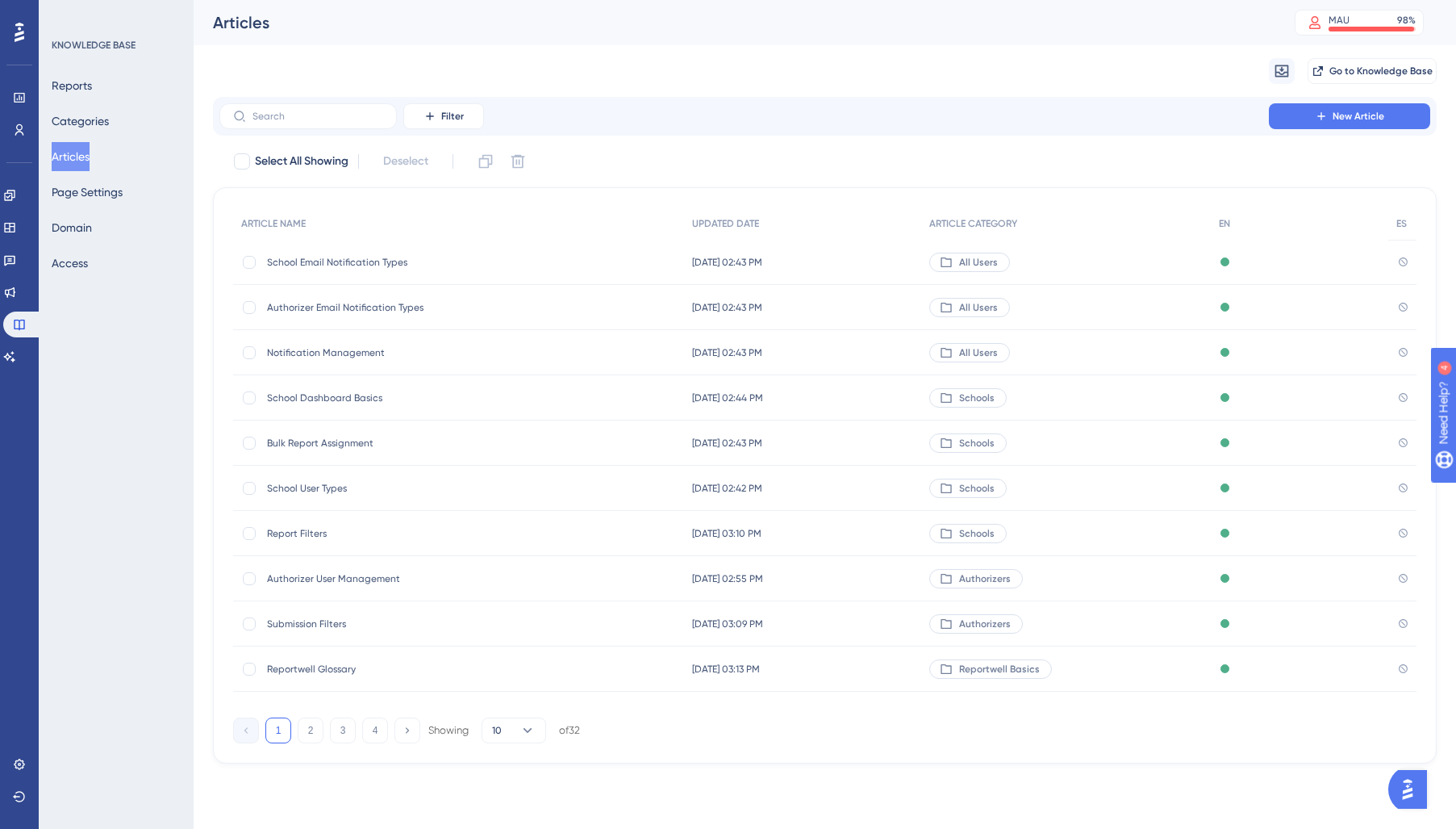
click at [315, 265] on span "School Email Notification Types" at bounding box center [396, 262] width 258 height 13
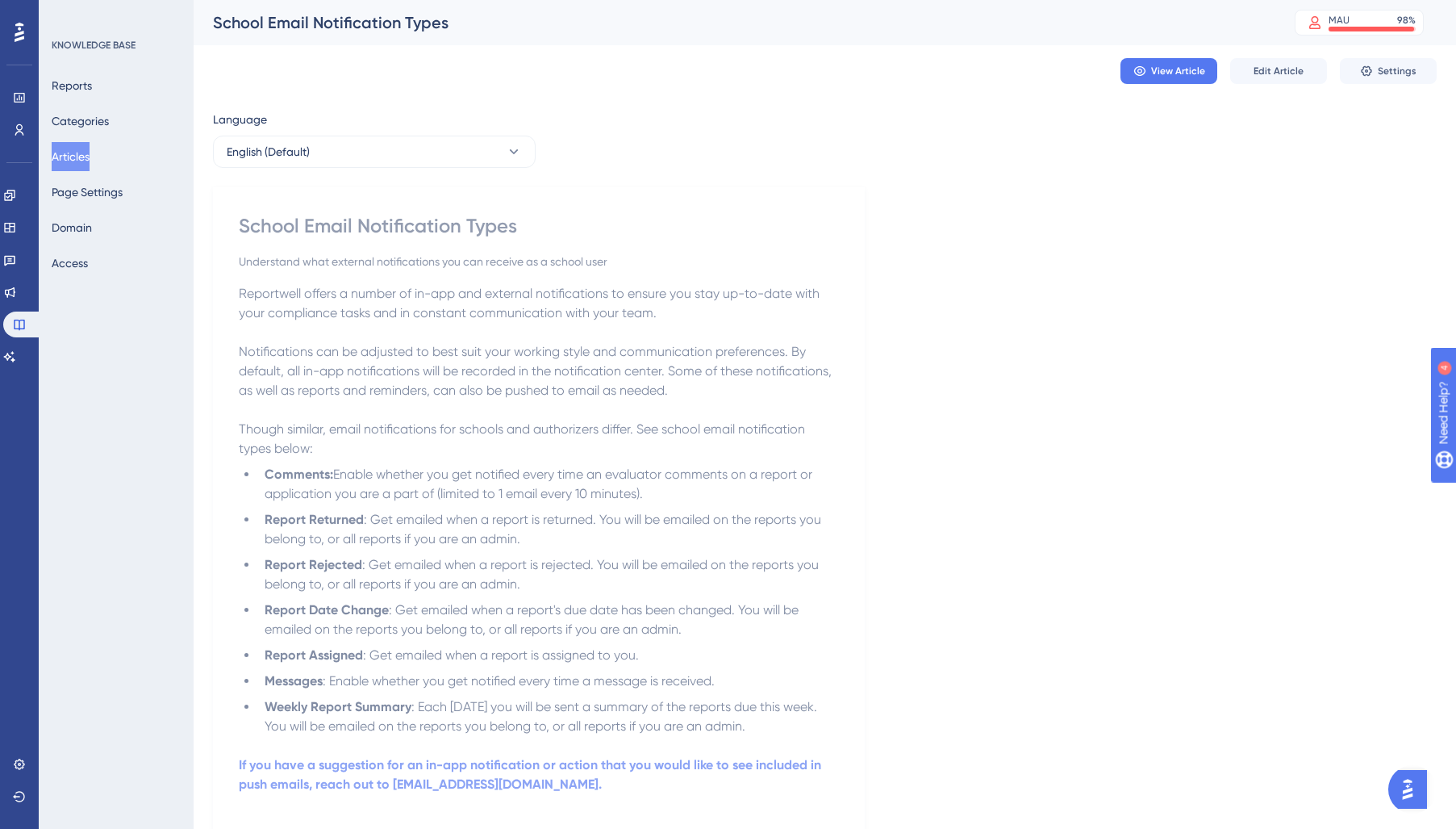
click at [89, 152] on button "Articles" at bounding box center [71, 157] width 38 height 29
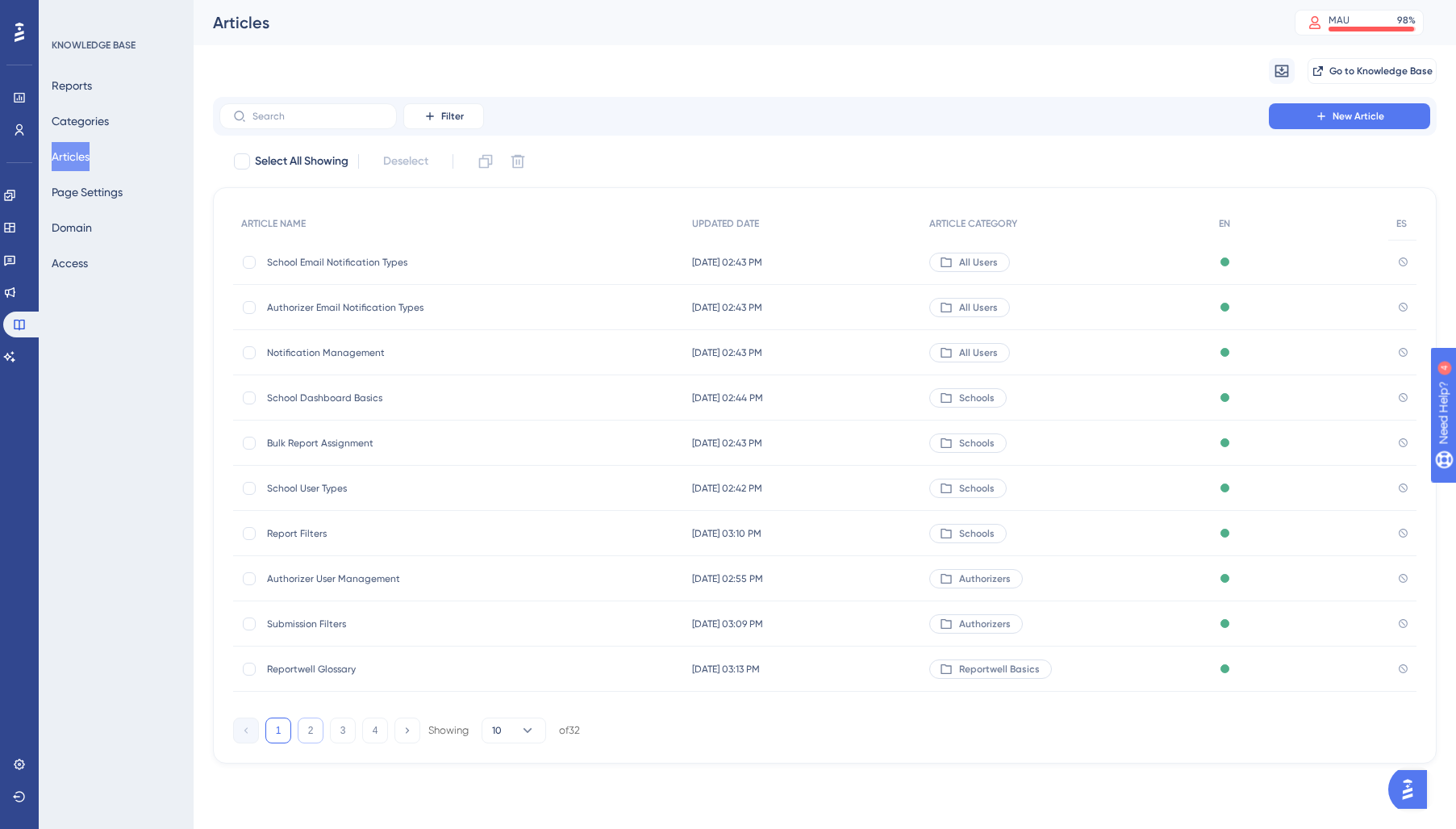
click at [298, 736] on button "2" at bounding box center [311, 730] width 26 height 26
click at [301, 266] on span "Send a New Message" at bounding box center [396, 262] width 258 height 13
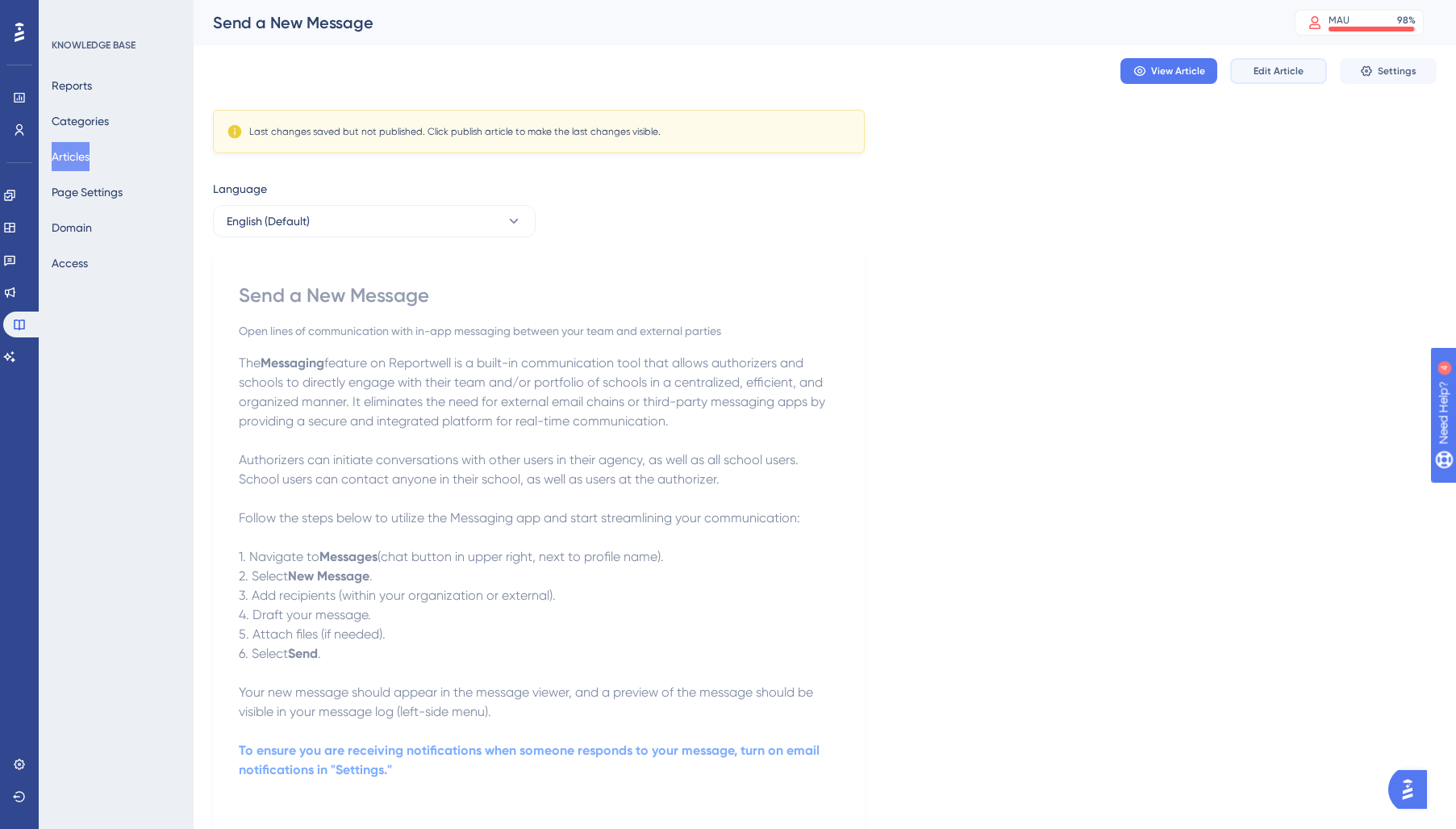
drag, startPoint x: 1272, startPoint y: 74, endPoint x: 1262, endPoint y: 92, distance: 20.6
click at [1273, 75] on span "Edit Article" at bounding box center [1279, 71] width 50 height 13
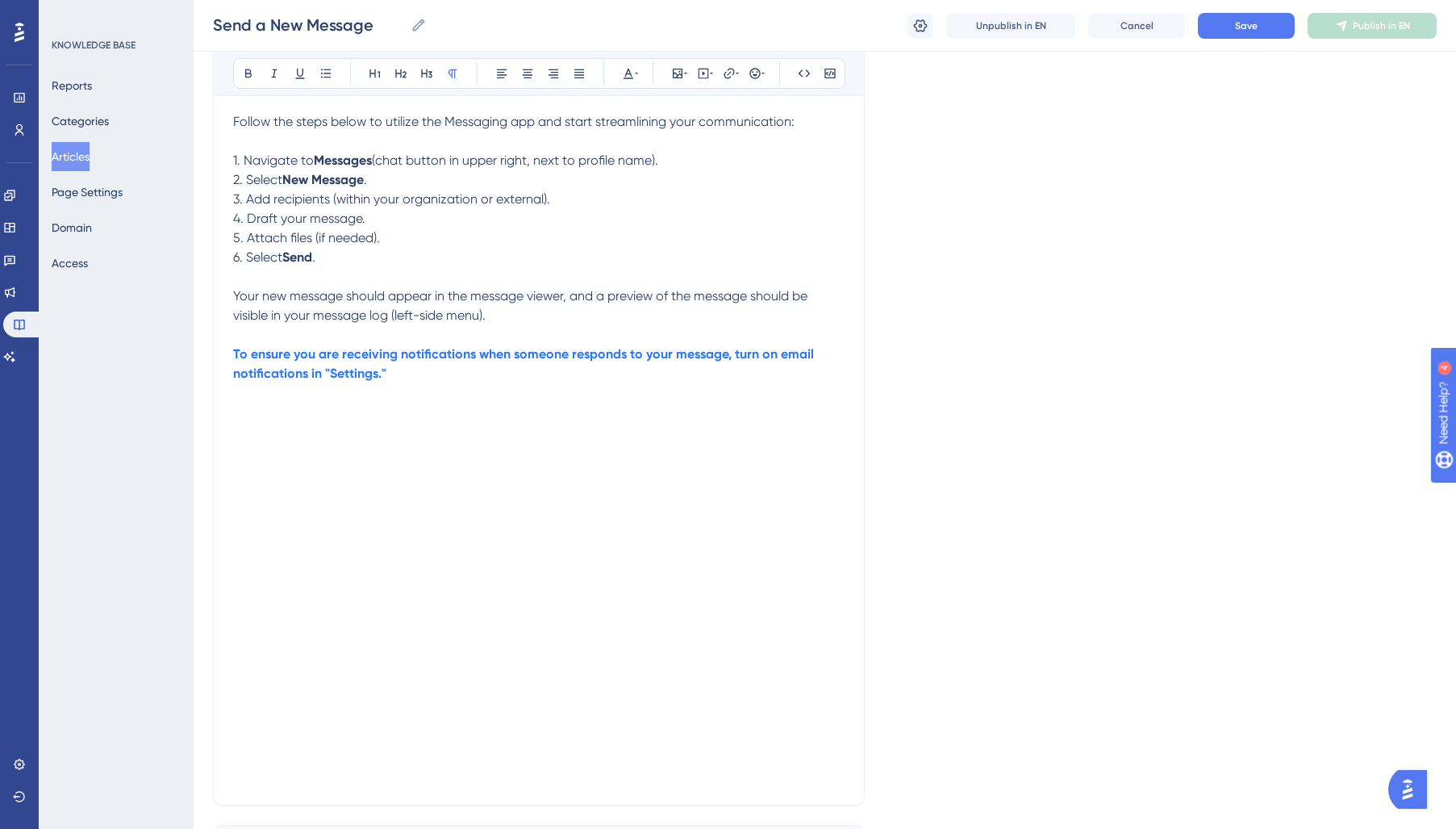
scroll to position [388, 0]
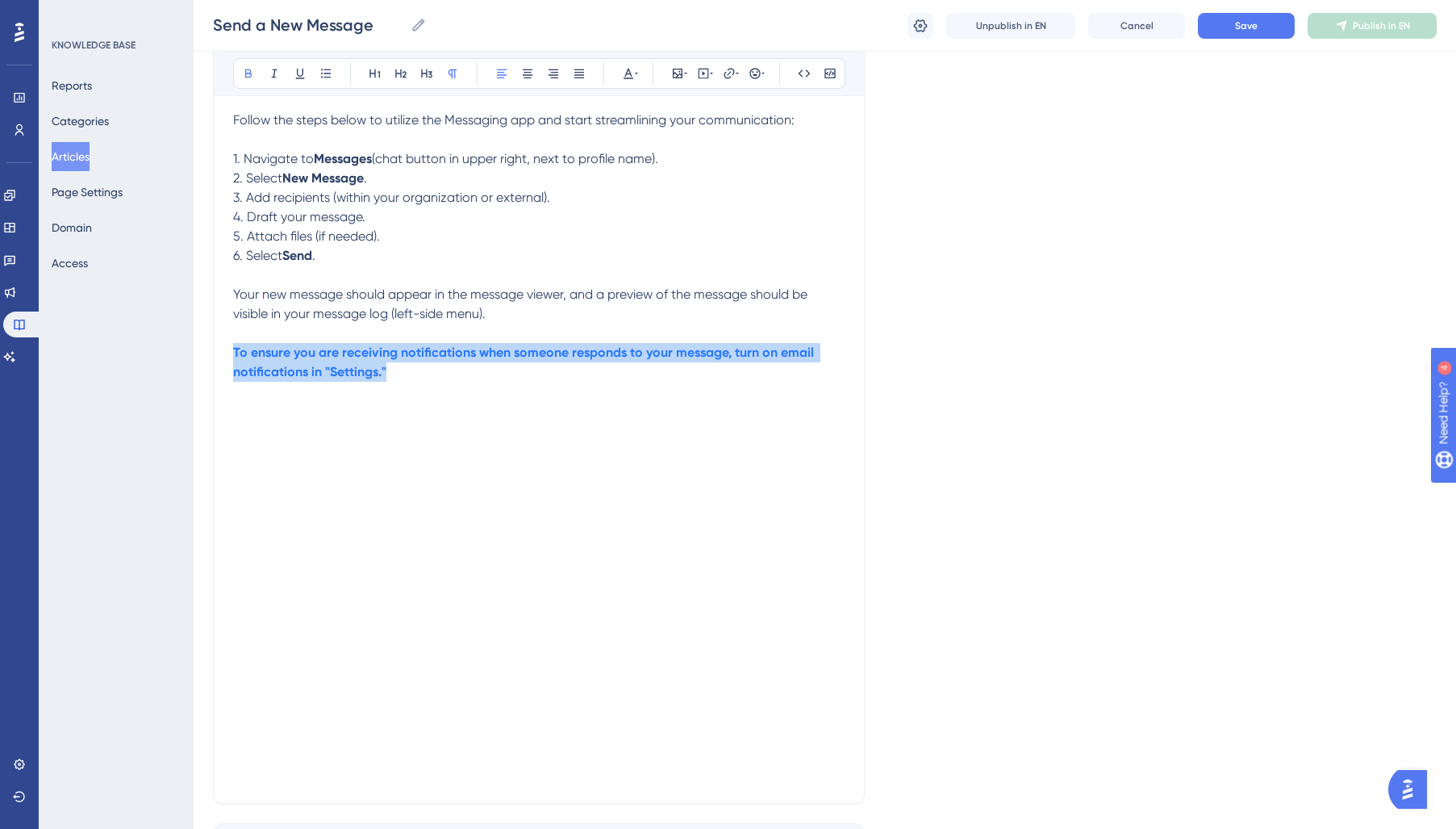
drag, startPoint x: 406, startPoint y: 376, endPoint x: 189, endPoint y: 346, distance: 219.1
click at [0, 0] on div "Performance Users Engagement Widgets Feedback Product Updates Knowledge Base AI…" at bounding box center [0, 0] width 0 height 0
click at [636, 70] on icon at bounding box center [637, 73] width 3 height 13
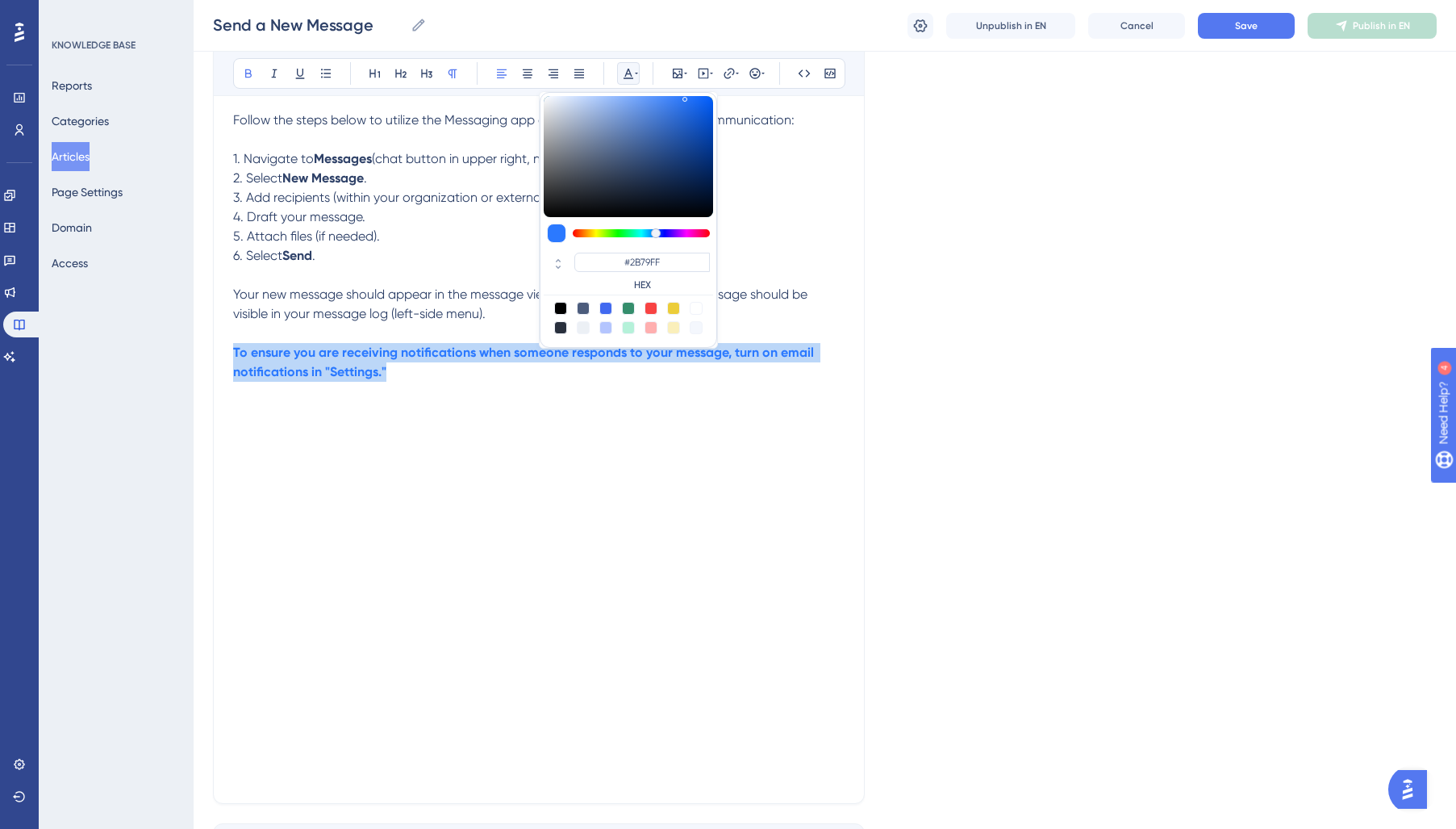
click at [605, 311] on div at bounding box center [606, 308] width 13 height 13
type input "#4169F0"
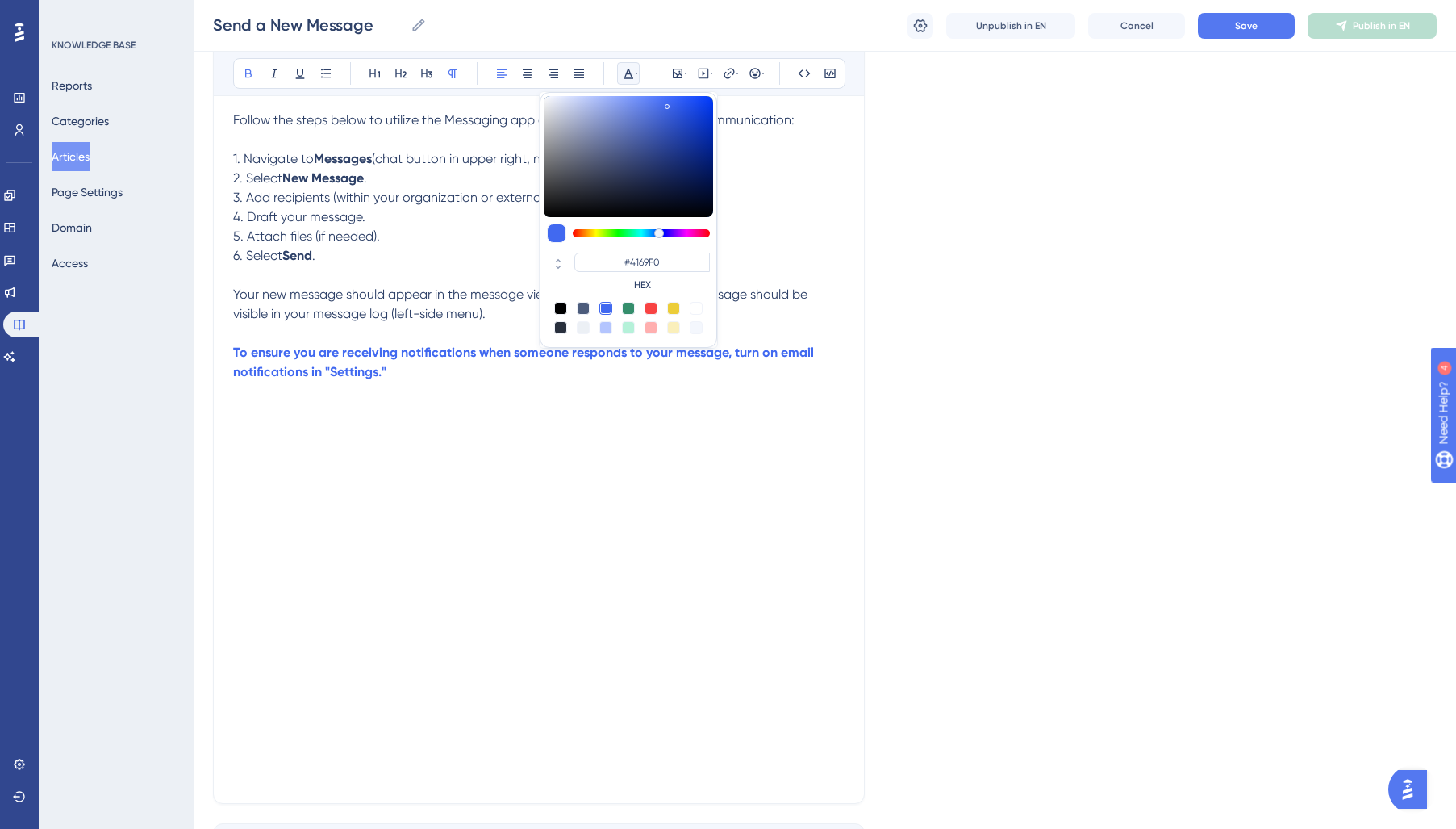
drag, startPoint x: 426, startPoint y: 282, endPoint x: 461, endPoint y: 296, distance: 37.7
click at [427, 283] on p at bounding box center [538, 275] width 612 height 19
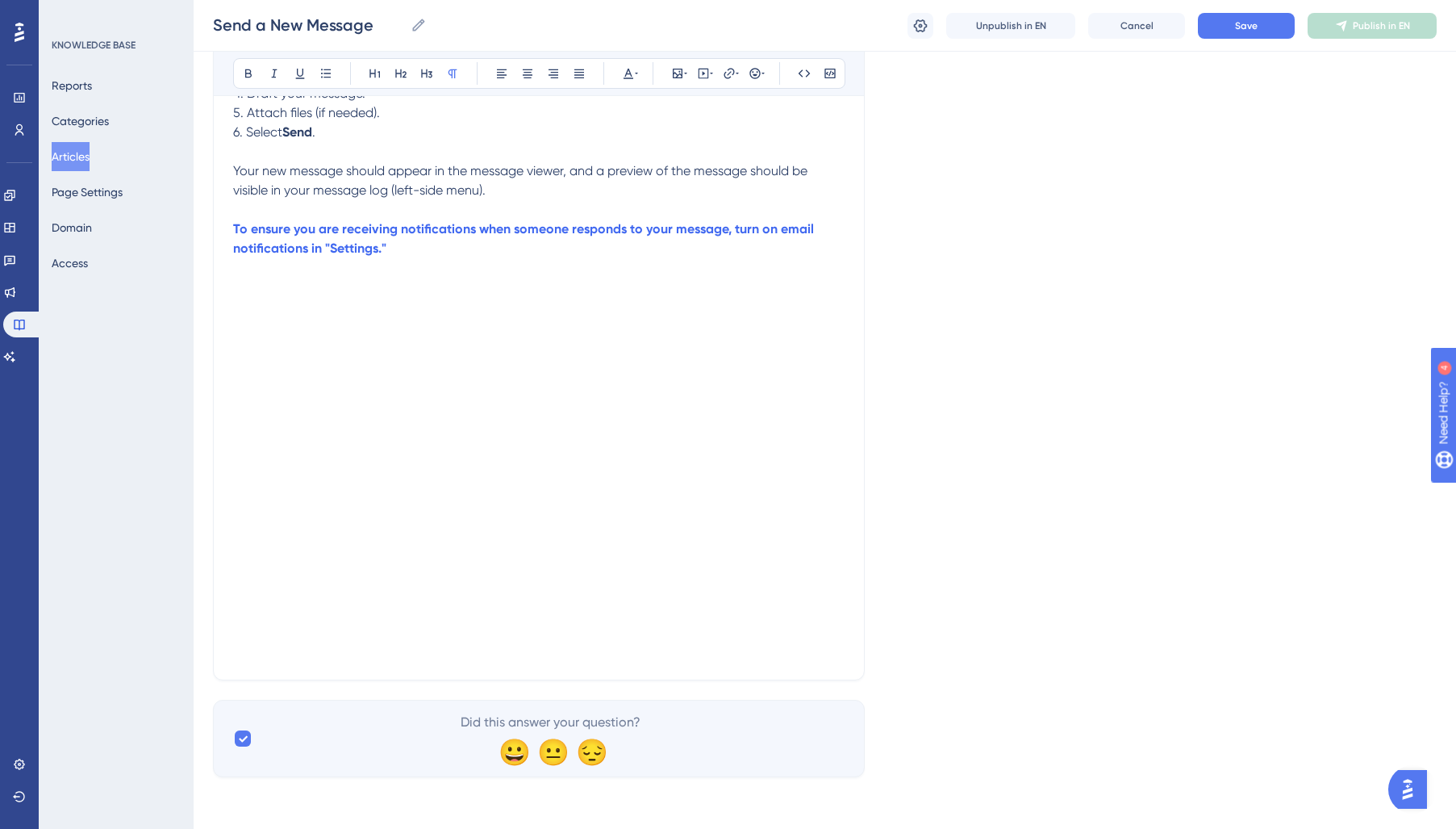
scroll to position [0, 0]
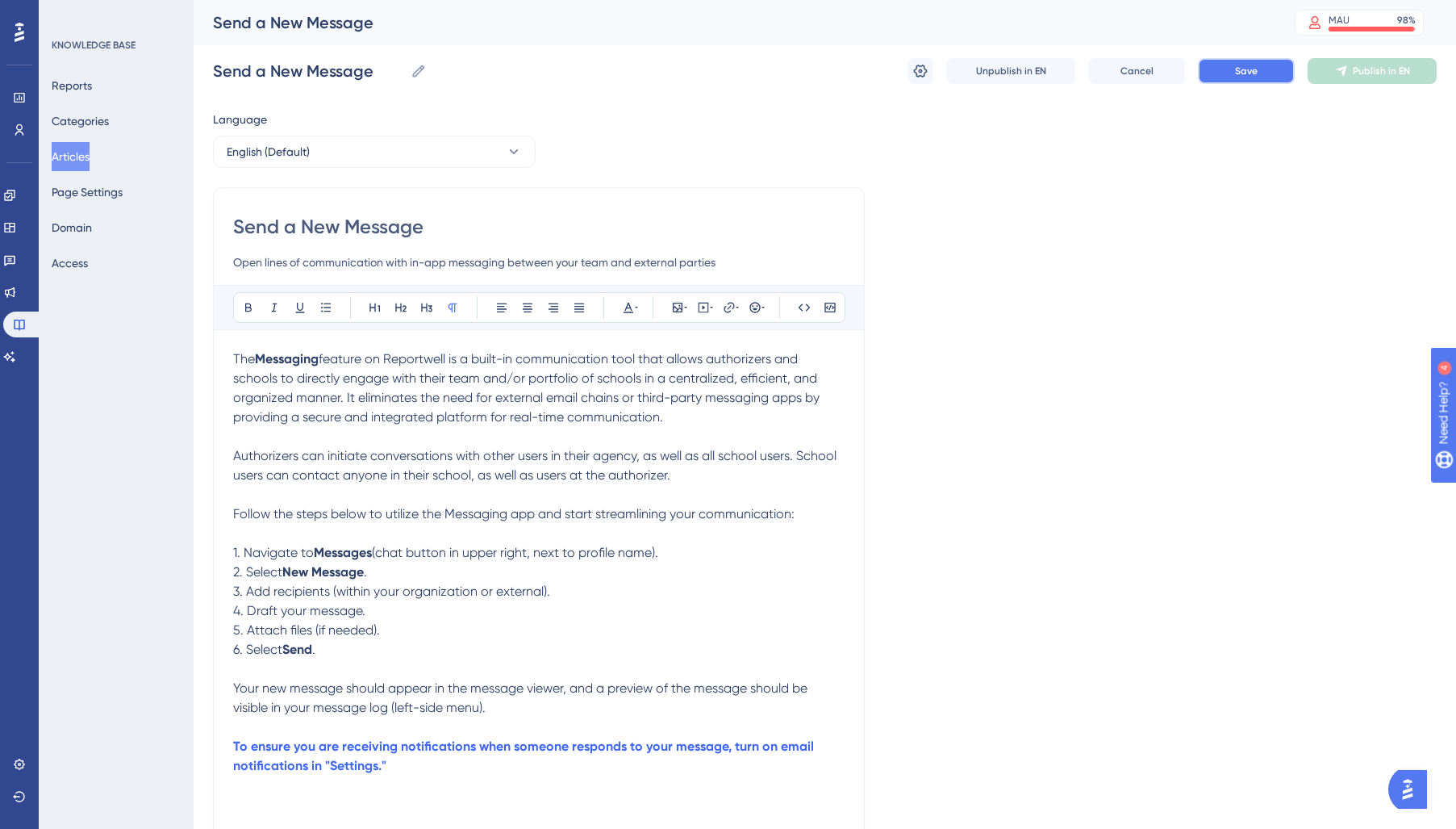
click at [1250, 76] on span "Save" at bounding box center [1246, 71] width 22 height 13
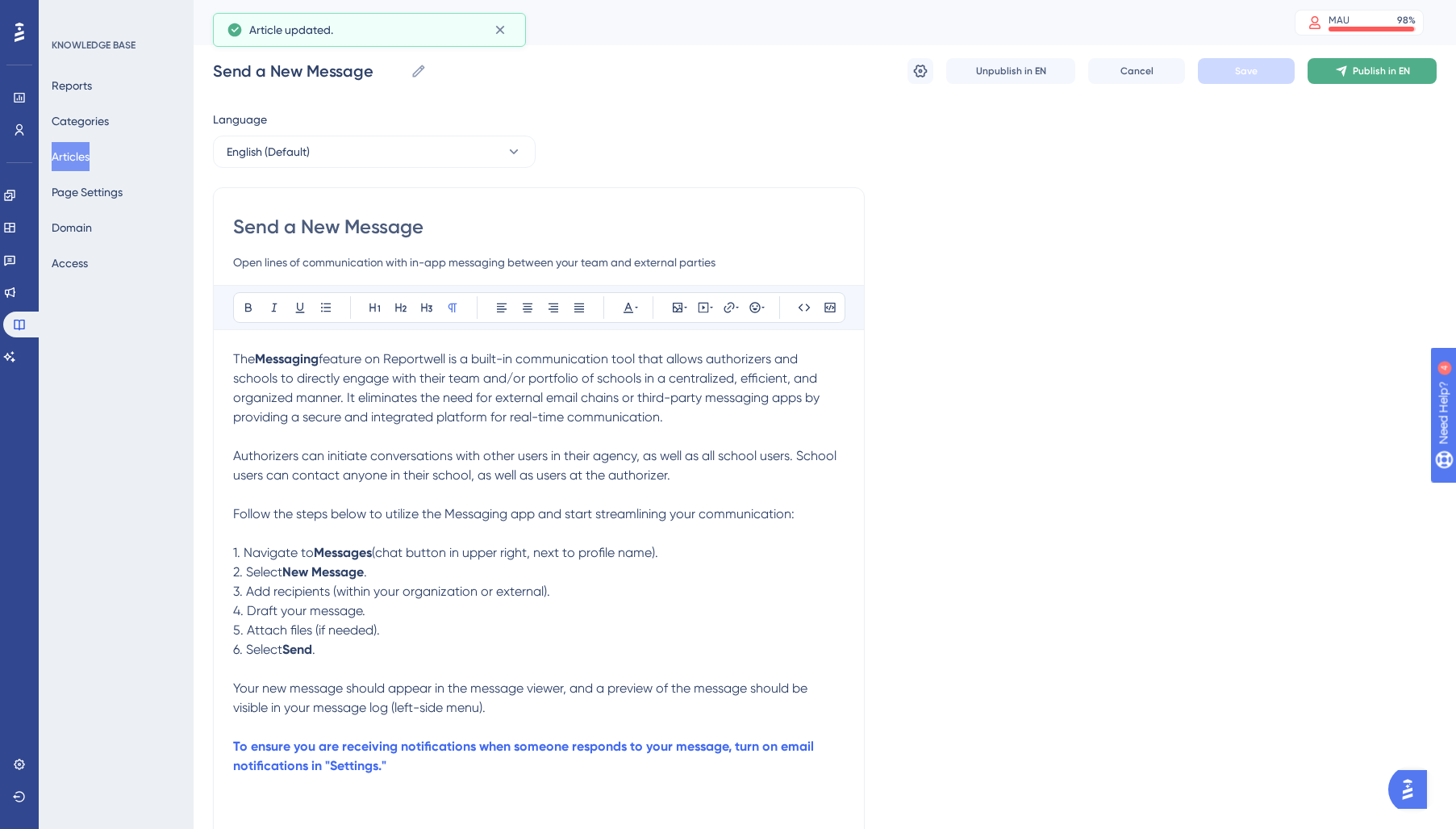
click at [1405, 70] on span "Publish in EN" at bounding box center [1382, 71] width 57 height 13
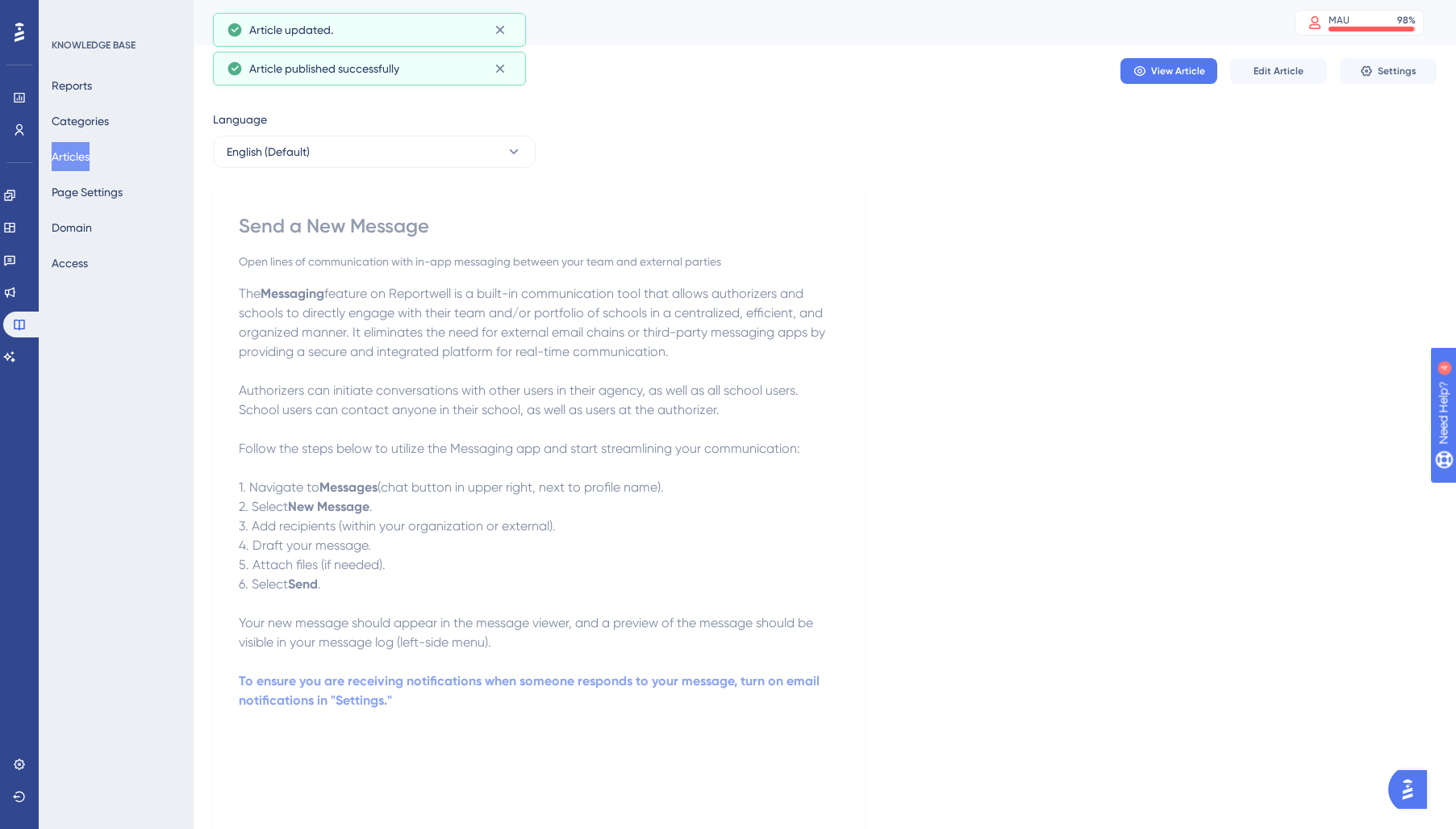
click at [85, 165] on button "Articles" at bounding box center [71, 157] width 38 height 29
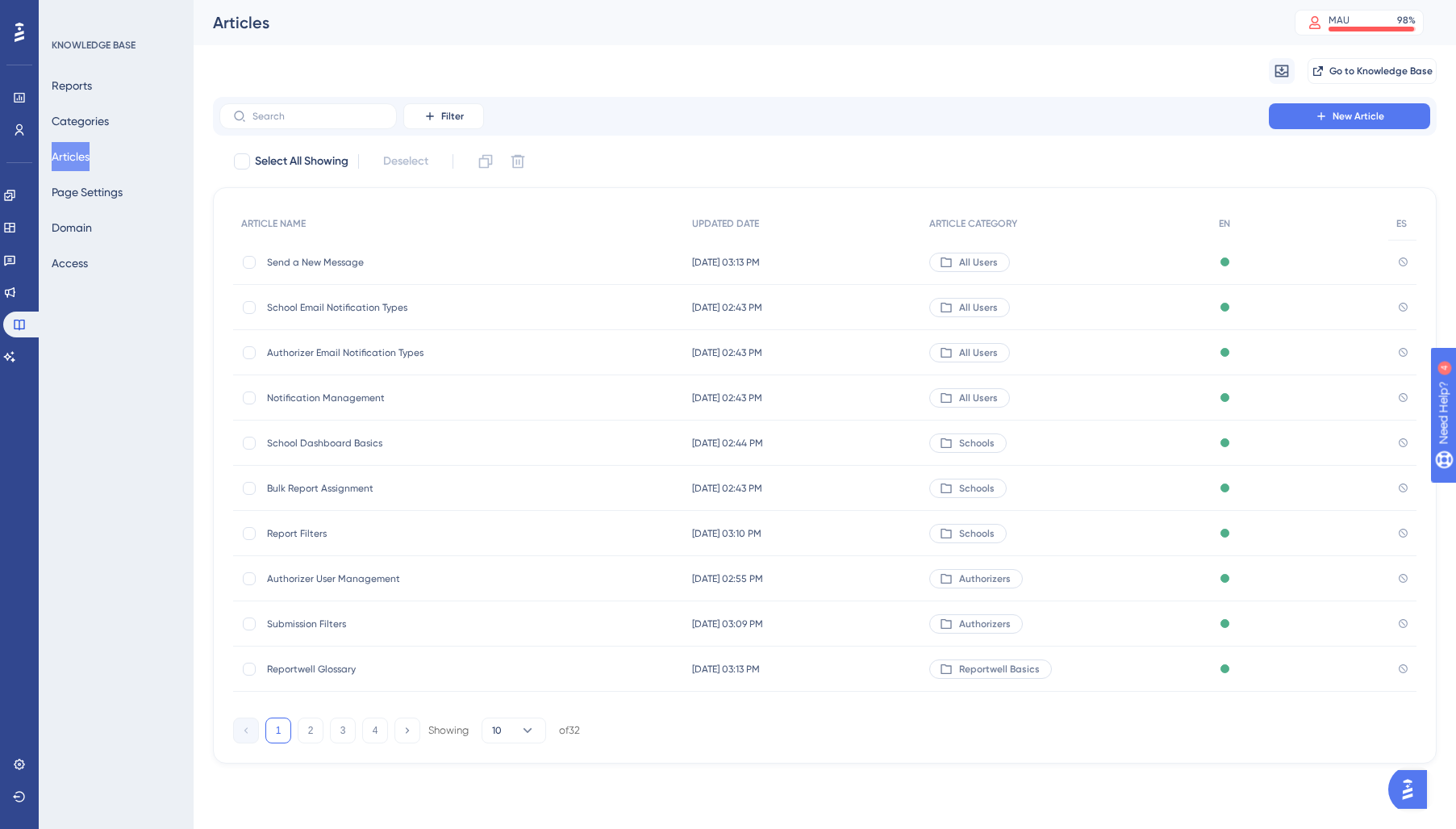
click at [316, 620] on span "Submission Filters" at bounding box center [396, 623] width 258 height 13
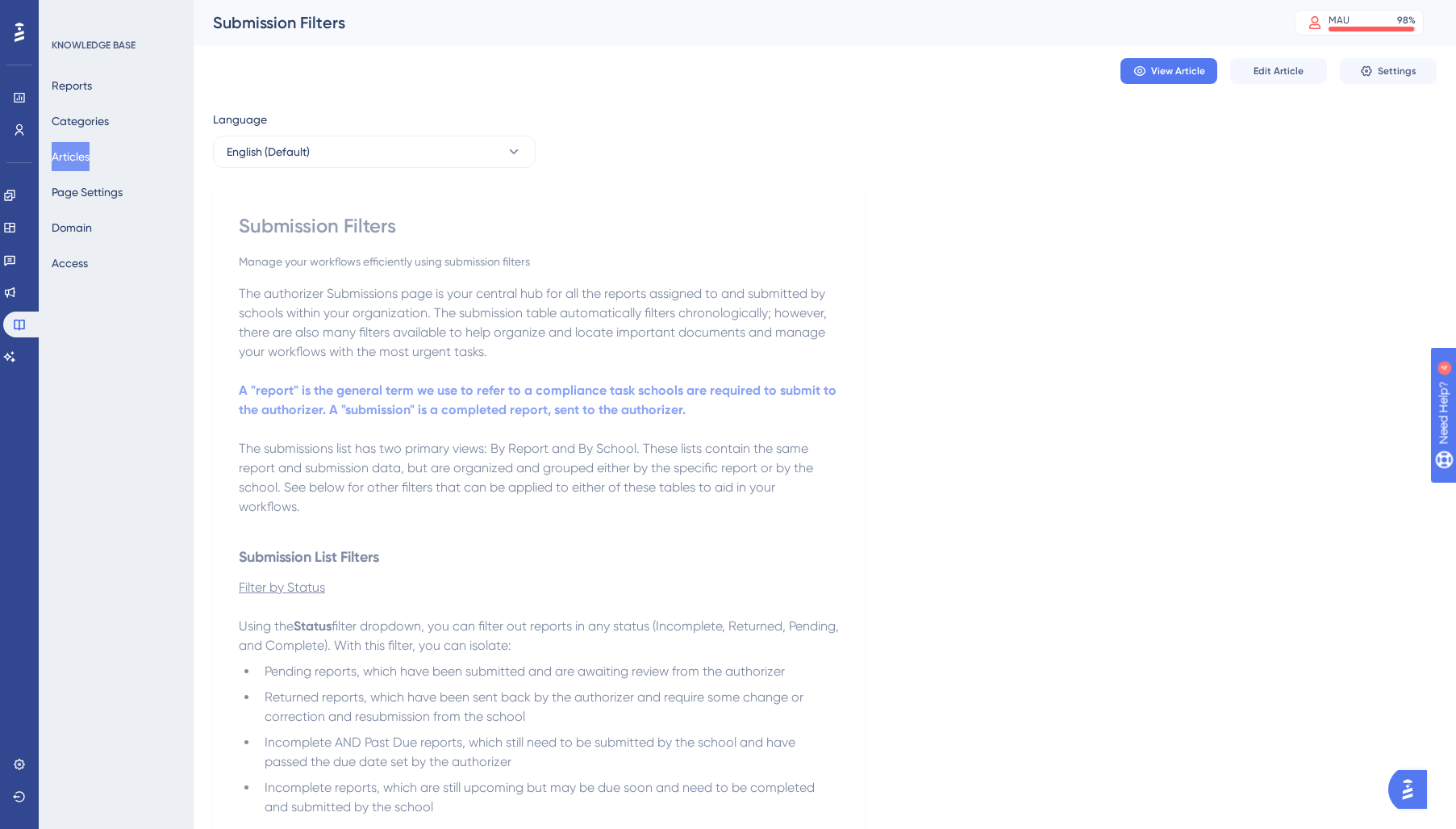
click at [420, 400] on p "A "report" is the general term we use to refer to a compliance task schools are…" at bounding box center [539, 400] width 600 height 39
click at [1287, 72] on span "Edit Article" at bounding box center [1279, 71] width 50 height 13
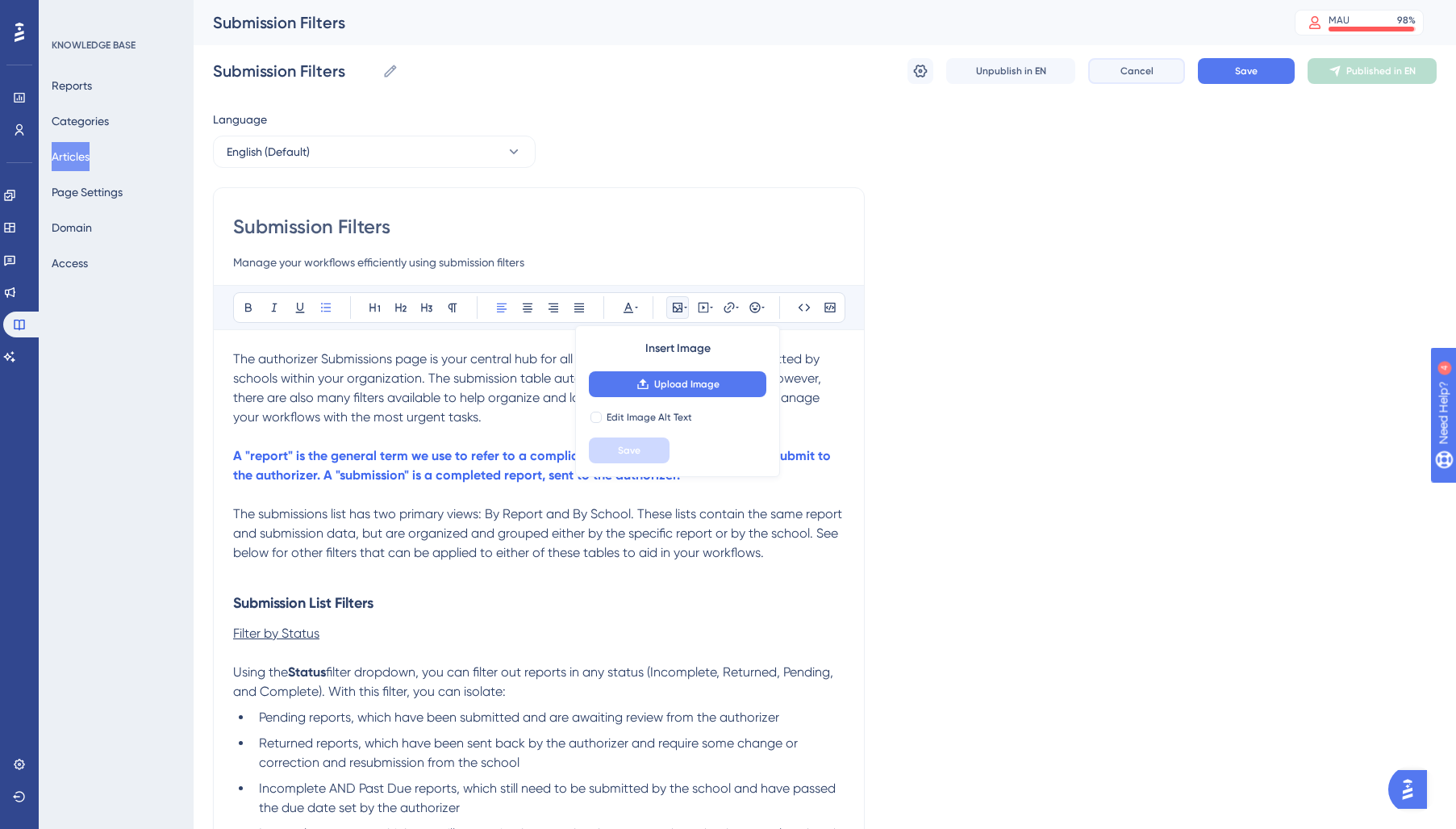
click at [1136, 66] on span "Cancel" at bounding box center [1137, 71] width 33 height 13
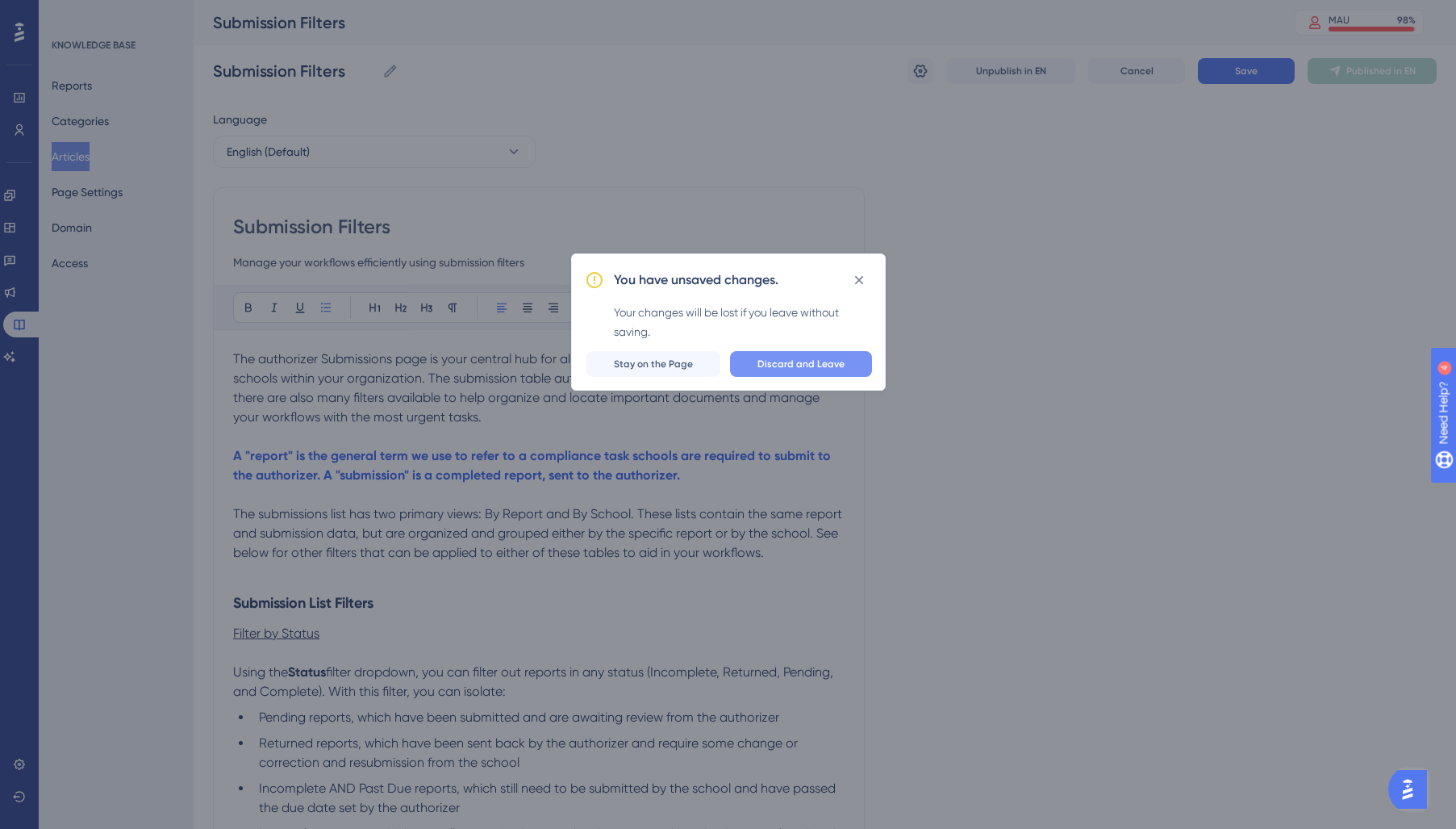
click at [797, 363] on span "Discard and Leave" at bounding box center [800, 363] width 87 height 13
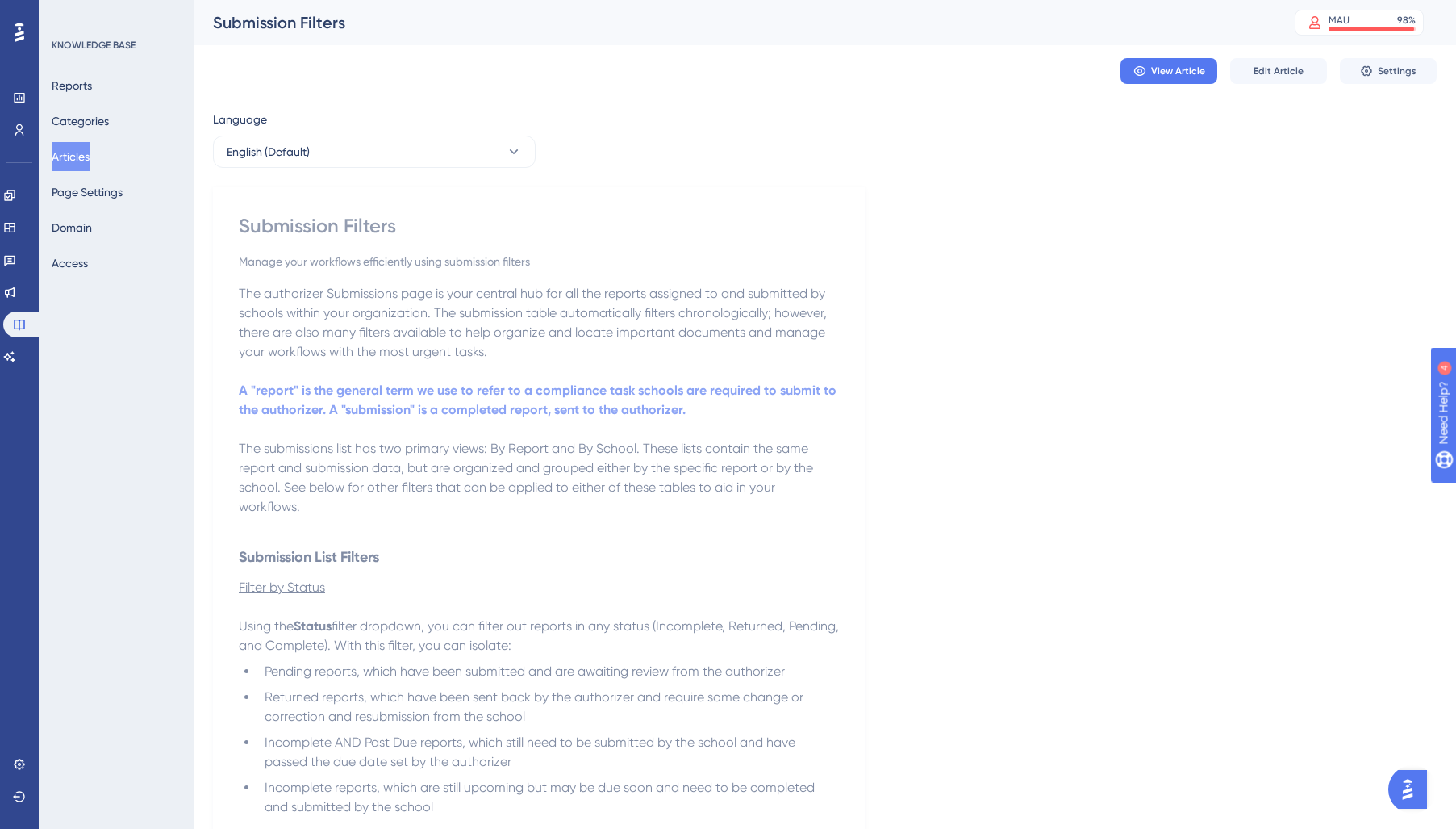
drag, startPoint x: 89, startPoint y: 152, endPoint x: 161, endPoint y: 255, distance: 125.7
click at [89, 152] on button "Articles" at bounding box center [71, 157] width 38 height 29
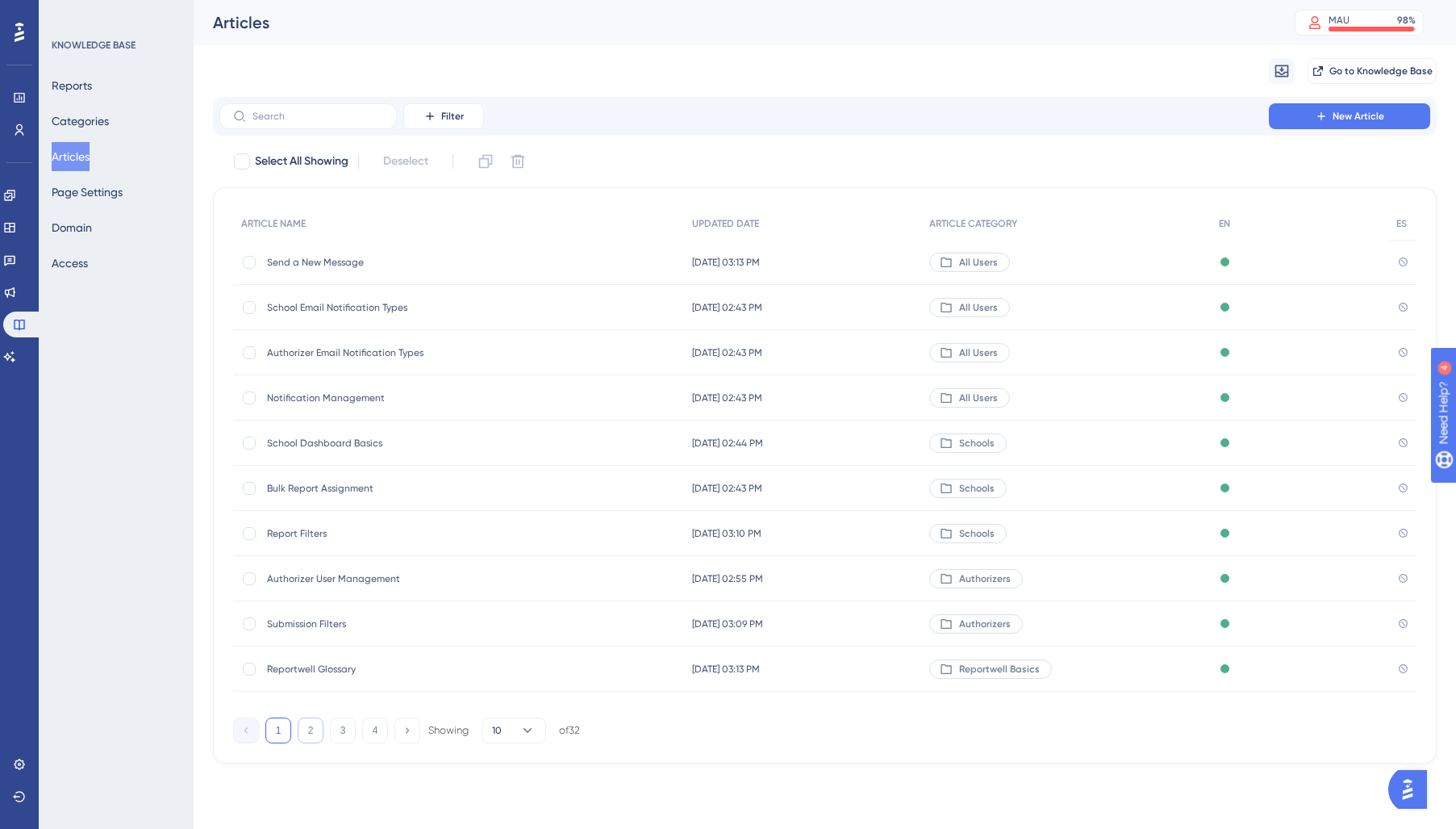
click at [314, 728] on button "2" at bounding box center [311, 730] width 26 height 26
click at [358, 267] on span "Complete a Report" at bounding box center [396, 262] width 258 height 13
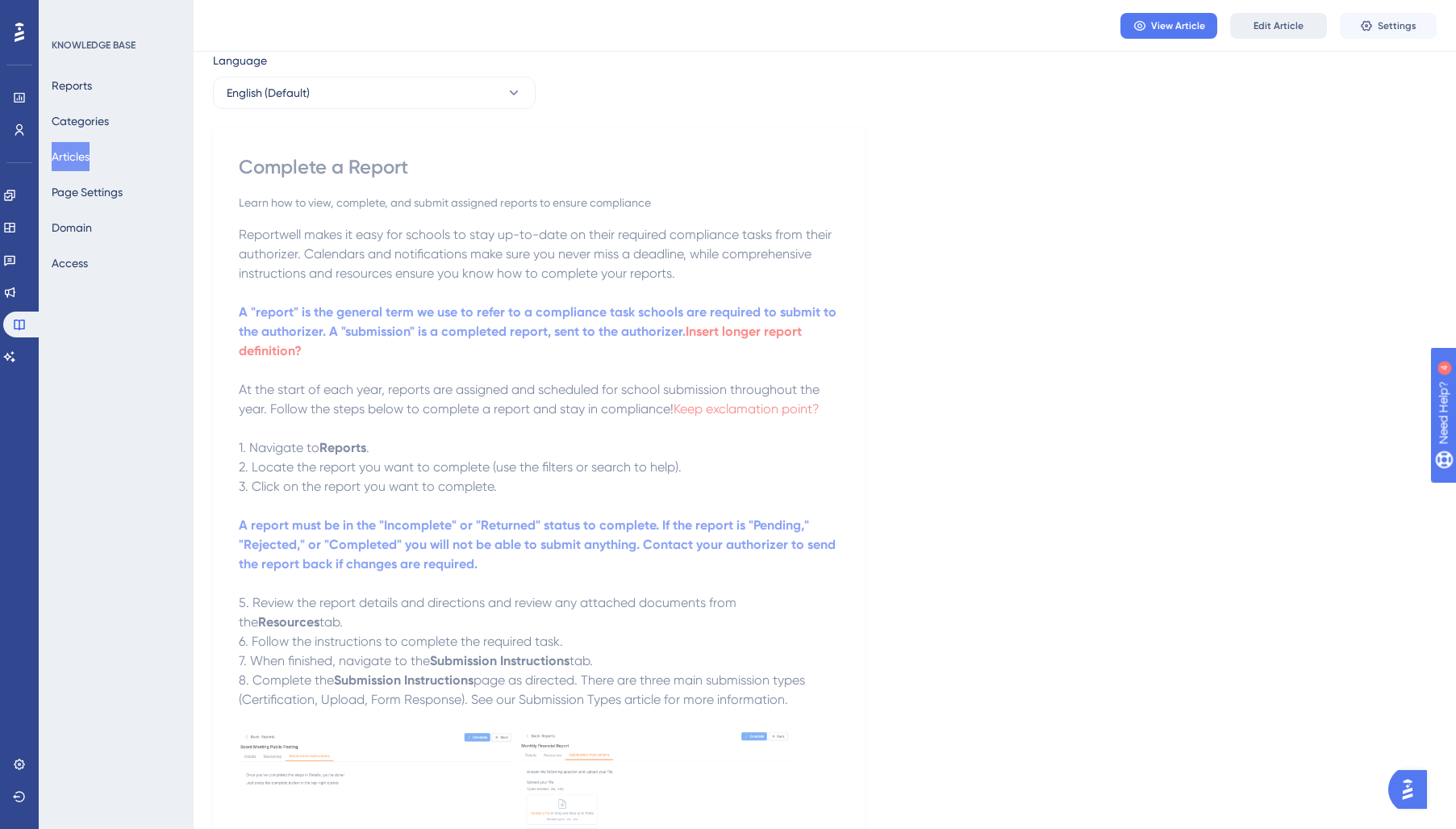
click at [1277, 22] on span "Edit Article" at bounding box center [1279, 25] width 50 height 13
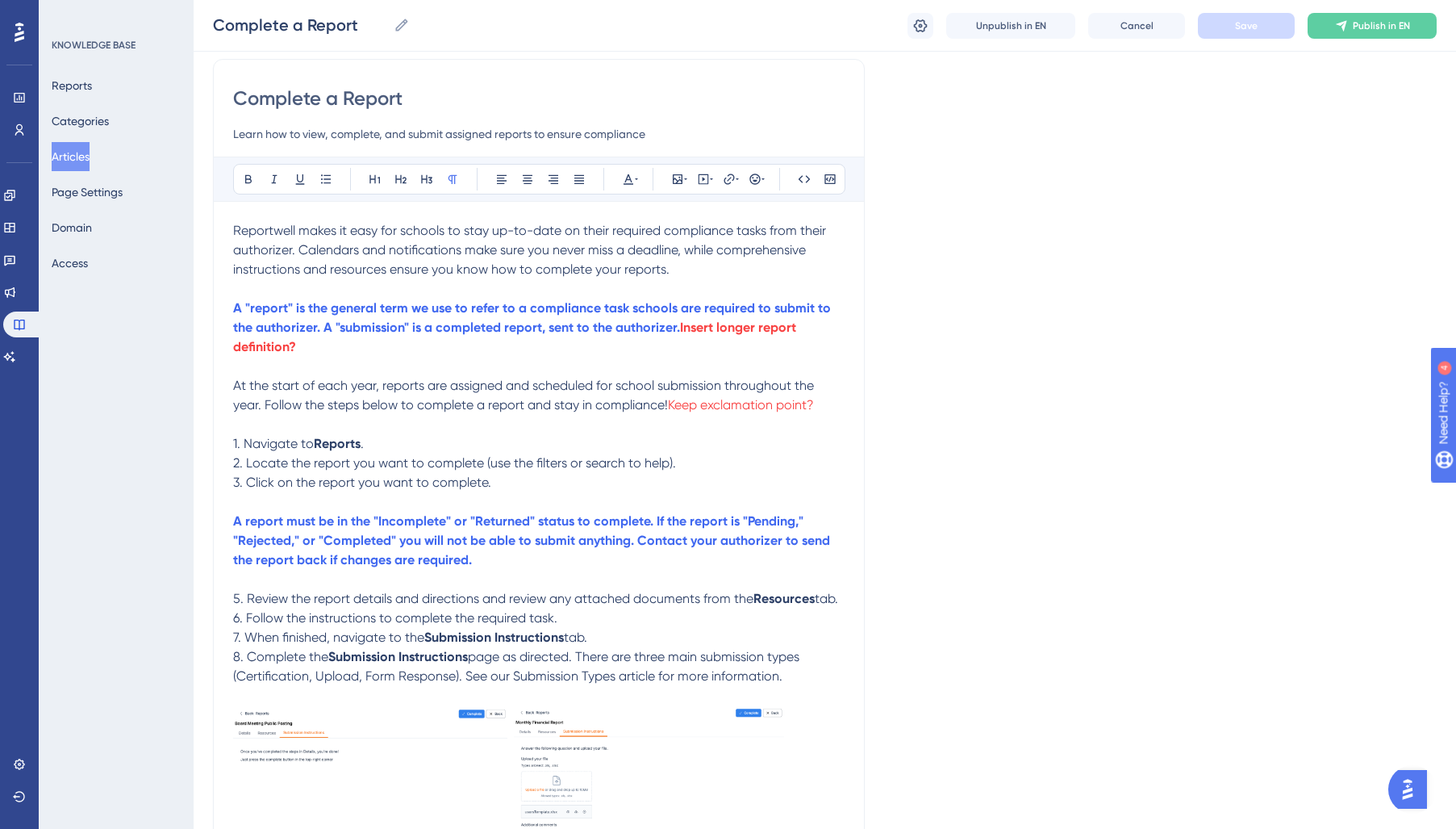
scroll to position [195, 0]
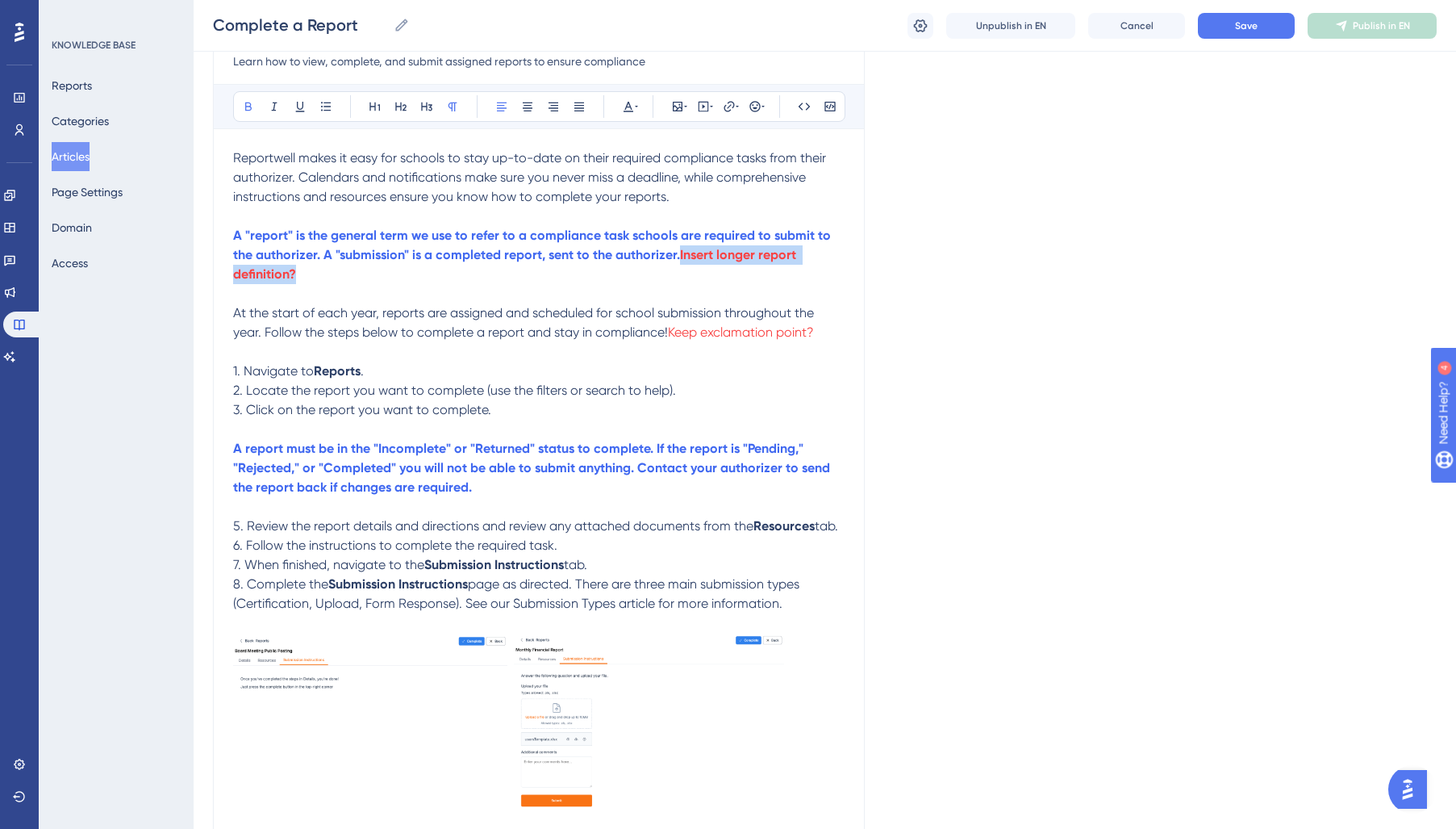
drag, startPoint x: 683, startPoint y: 267, endPoint x: 683, endPoint y: 254, distance: 13.0
click at [683, 254] on p "A "report" is the general term we use to refer to a compliance task schools are…" at bounding box center [538, 254] width 612 height 58
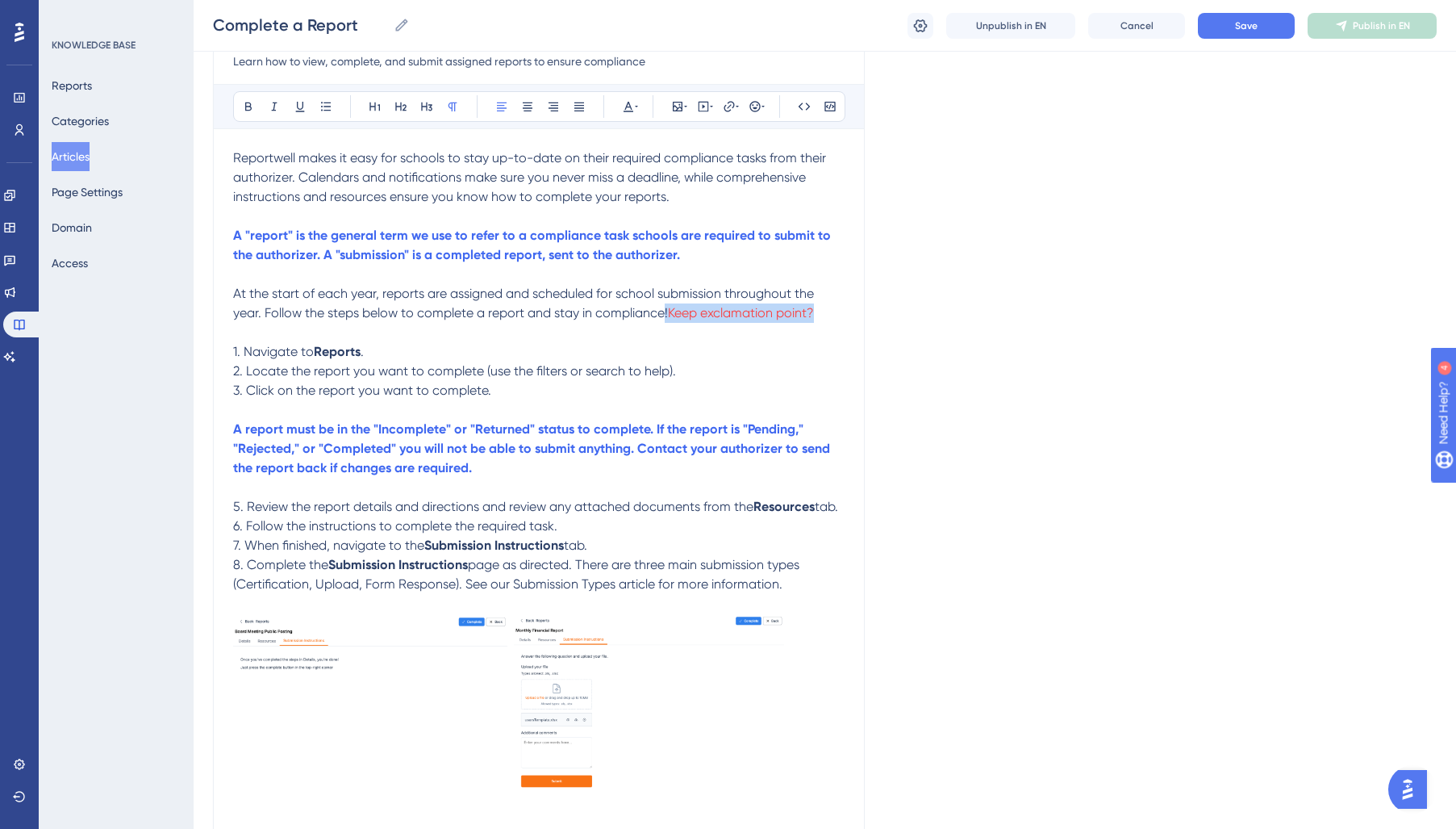
drag, startPoint x: 664, startPoint y: 316, endPoint x: 824, endPoint y: 312, distance: 160.0
click at [824, 312] on p "At the start of each year, reports are assigned and scheduled for school submis…" at bounding box center [538, 303] width 612 height 39
click at [743, 328] on p at bounding box center [538, 332] width 612 height 19
drag, startPoint x: 727, startPoint y: 318, endPoint x: 766, endPoint y: 321, distance: 39.1
click at [754, 320] on p "At the start of each year, reports are assigned and scheduled for school submis…" at bounding box center [538, 303] width 612 height 39
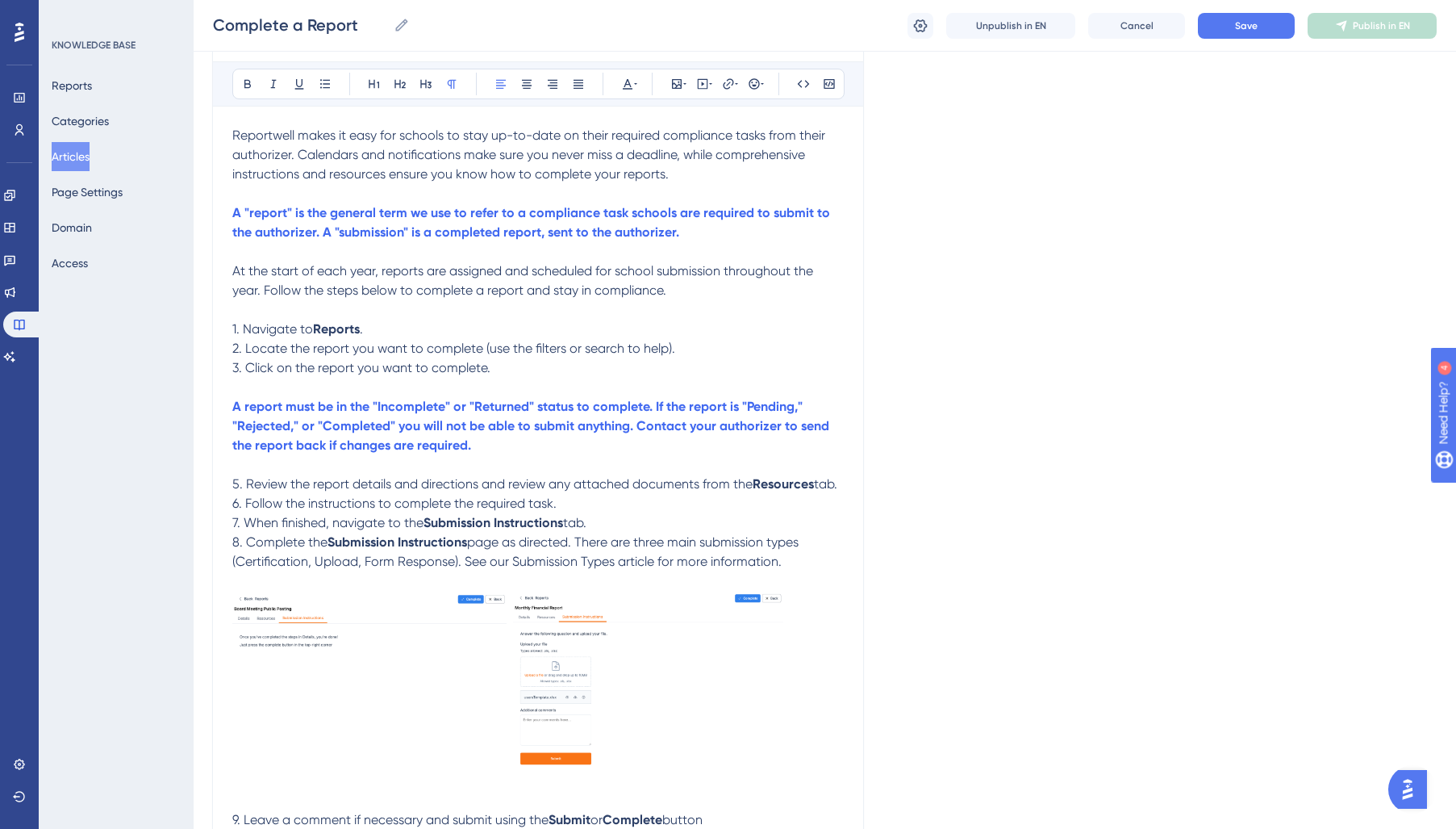
scroll to position [215, 1]
drag, startPoint x: 238, startPoint y: 486, endPoint x: 245, endPoint y: 545, distance: 59.4
click at [239, 492] on span "5. Review the report details and directions and review any attached documents f…" at bounding box center [492, 486] width 520 height 16
drag, startPoint x: 237, startPoint y: 510, endPoint x: 234, endPoint y: 559, distance: 49.1
click at [237, 512] on span "6. Follow the instructions to complete the required task." at bounding box center [394, 505] width 324 height 16
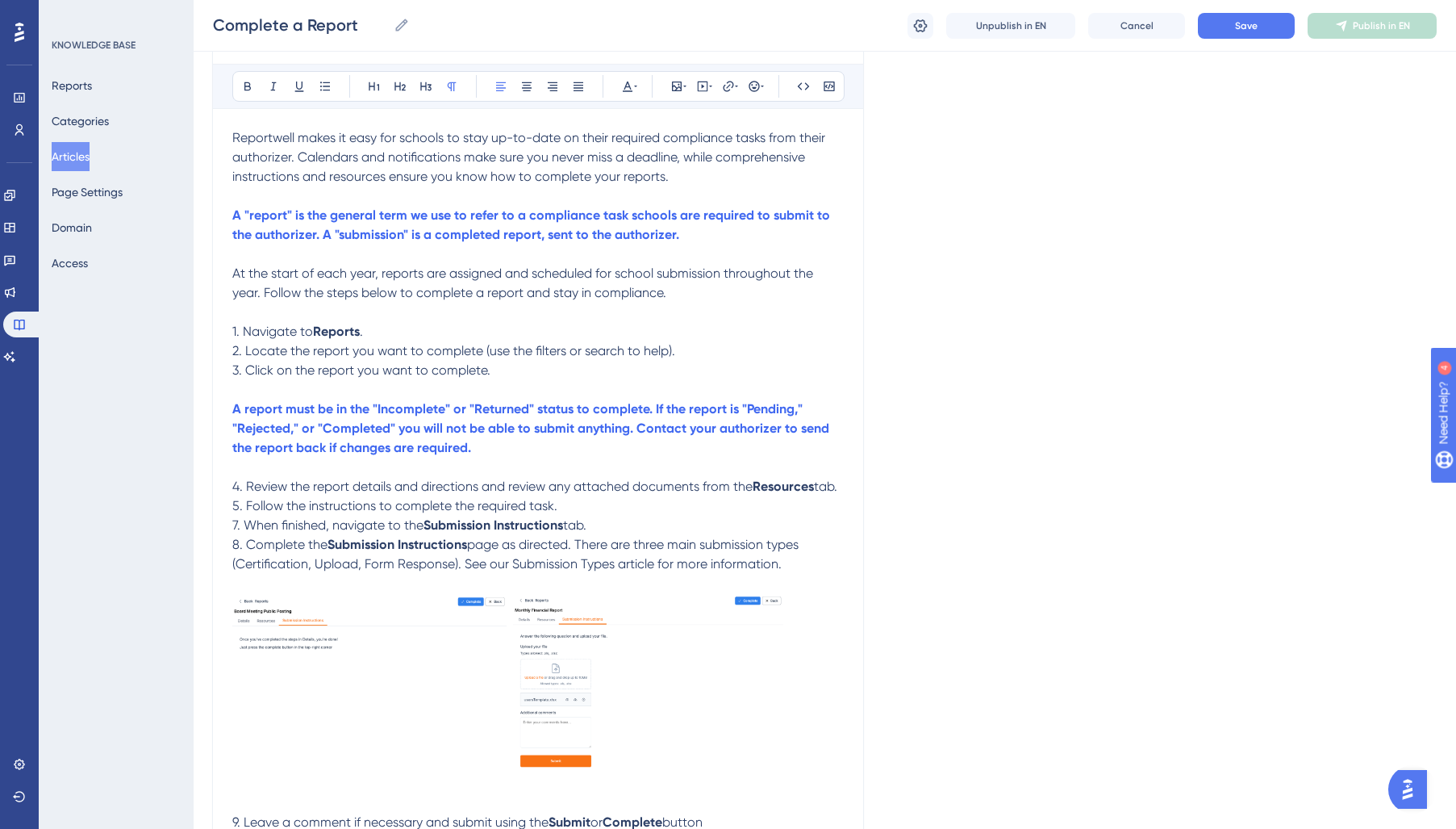
drag, startPoint x: 236, startPoint y: 528, endPoint x: 242, endPoint y: 593, distance: 65.3
click at [236, 529] on span "7. When finished, navigate to the" at bounding box center [328, 525] width 191 height 16
drag, startPoint x: 235, startPoint y: 547, endPoint x: 239, endPoint y: 576, distance: 29.3
click at [235, 548] on span "8. Complete the" at bounding box center [280, 544] width 95 height 16
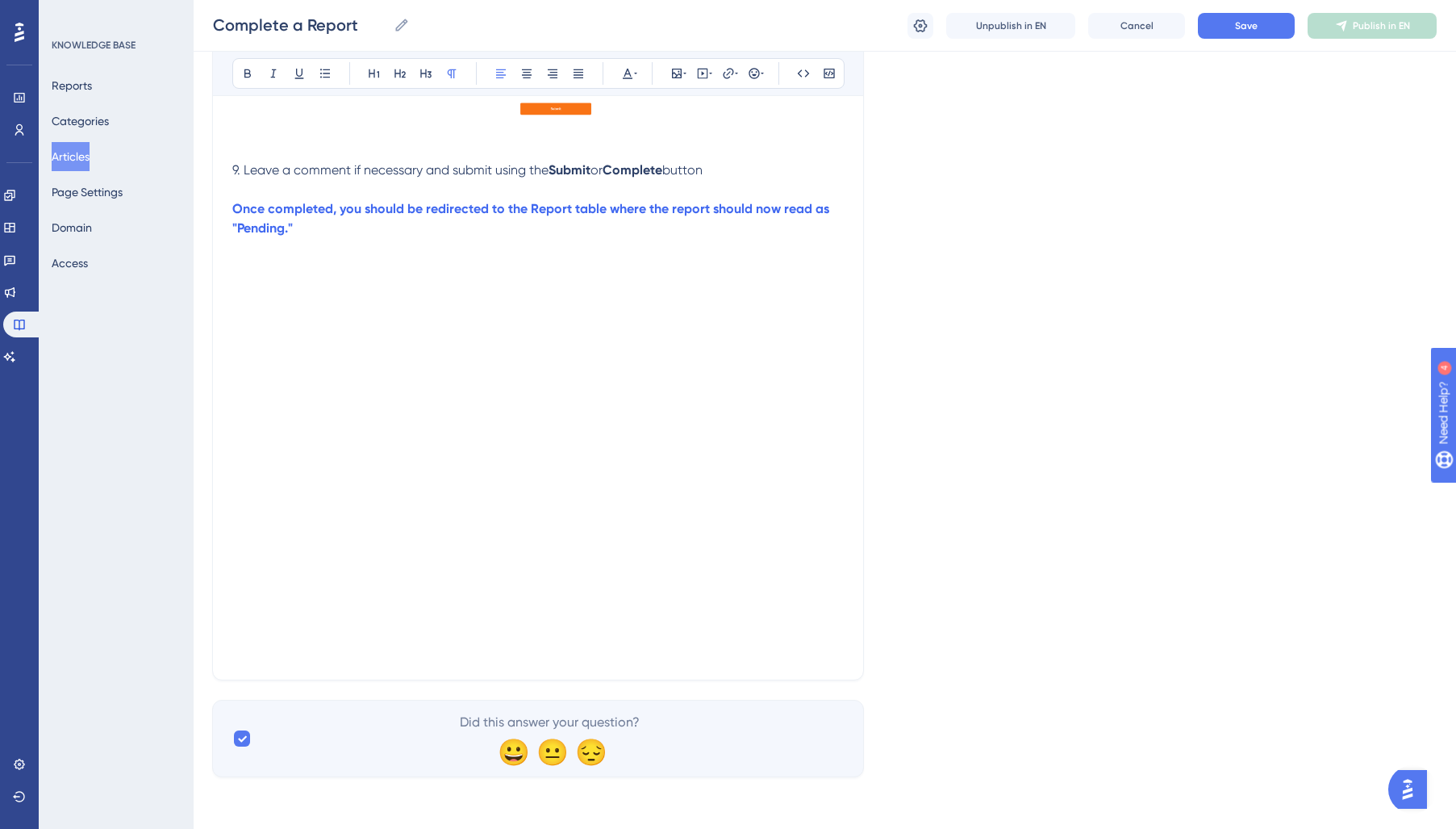
scroll to position [0, 1]
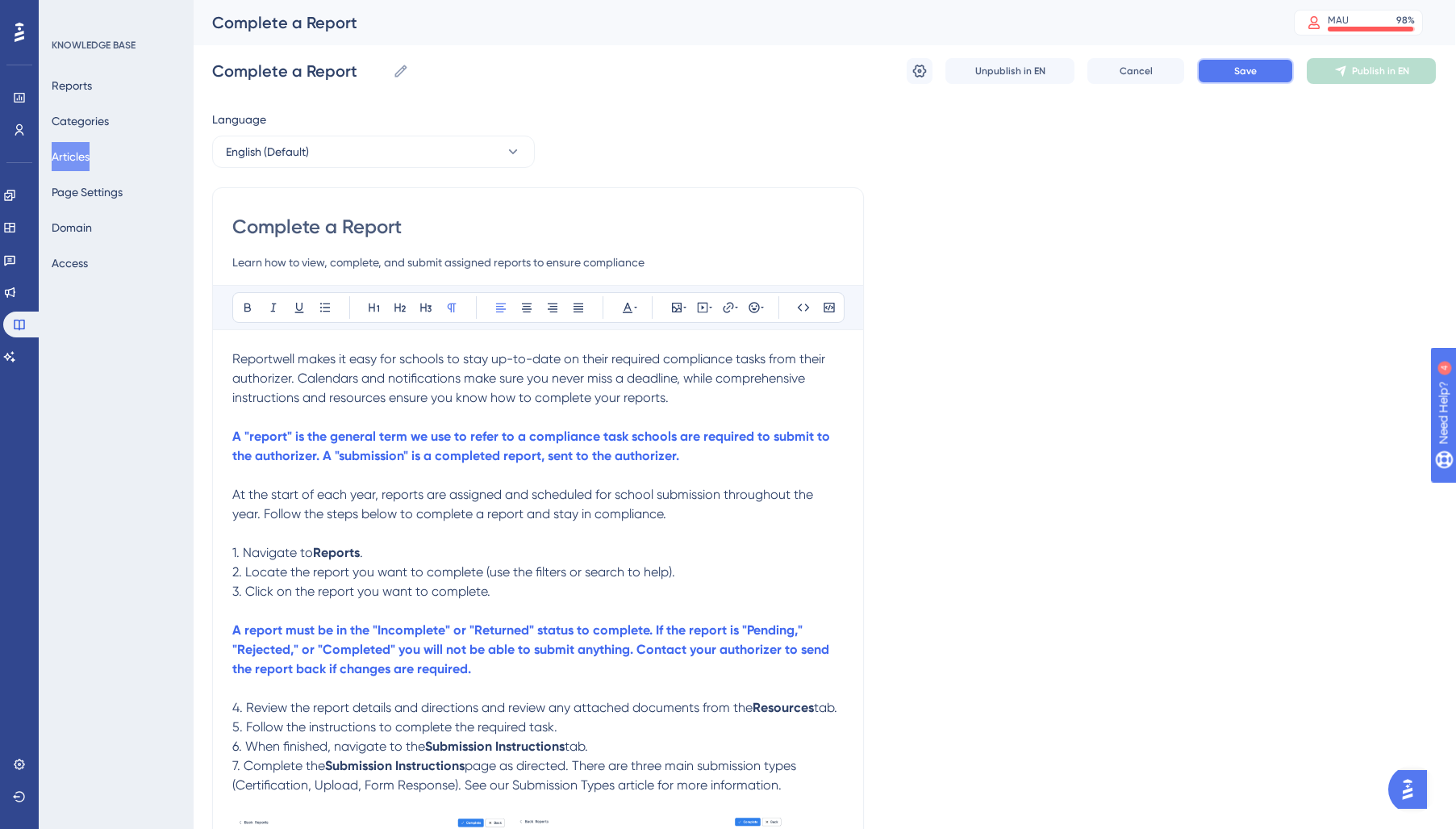
click at [1232, 71] on button "Save" at bounding box center [1246, 71] width 97 height 26
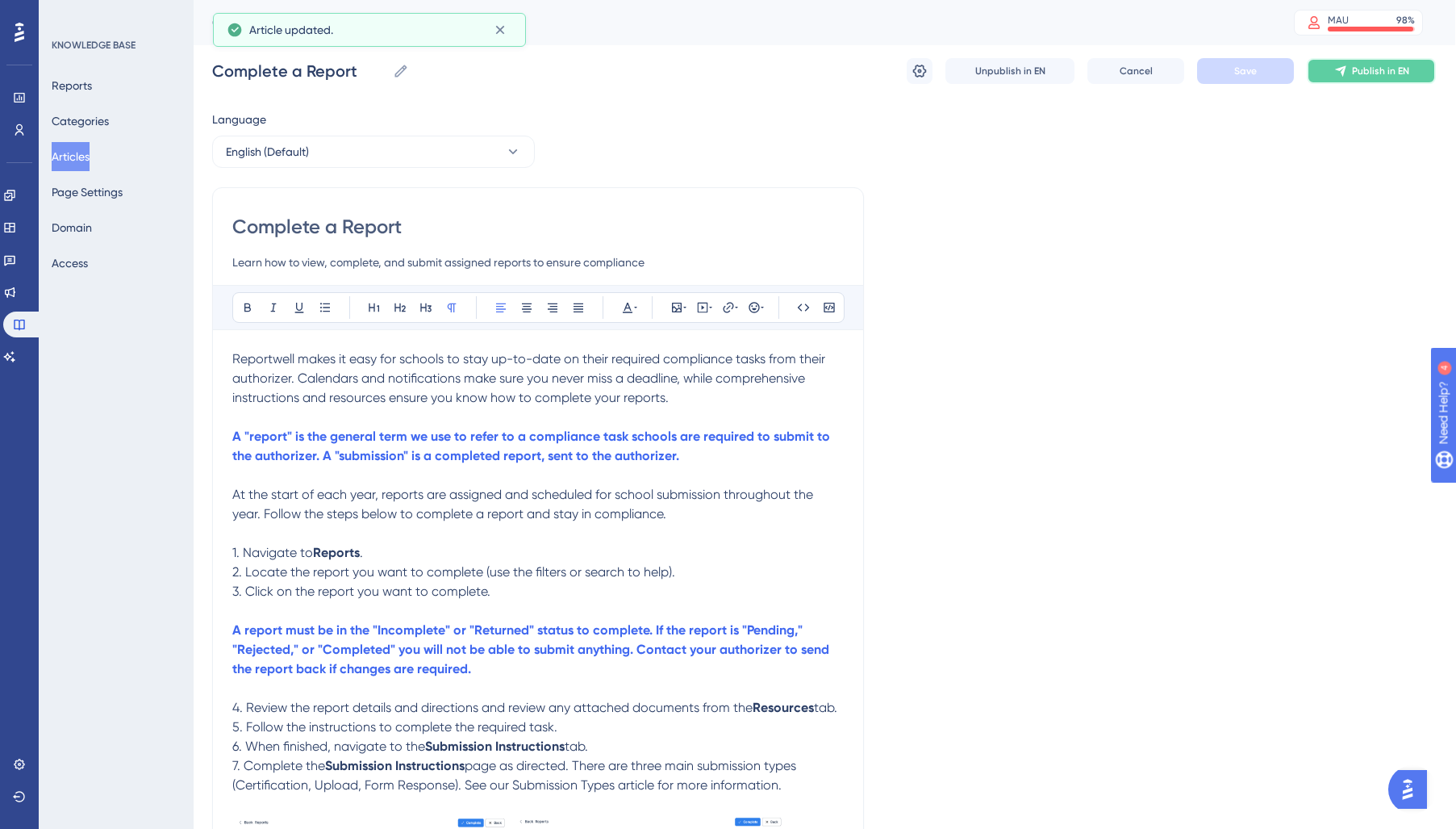
drag, startPoint x: 1337, startPoint y: 68, endPoint x: 1226, endPoint y: 122, distance: 123.4
click at [1337, 69] on icon at bounding box center [1340, 71] width 10 height 10
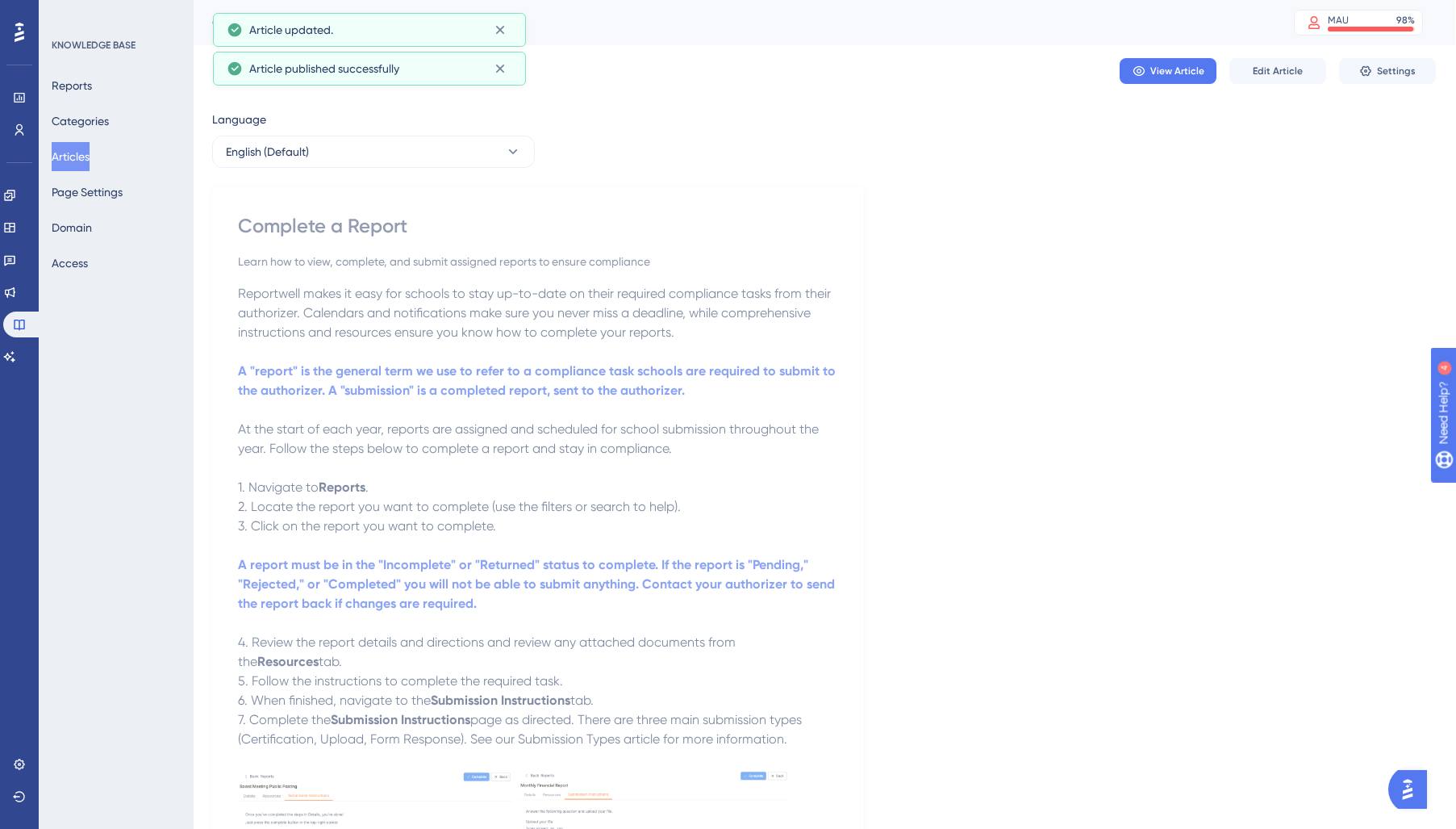
click at [89, 154] on button "Articles" at bounding box center [71, 157] width 38 height 29
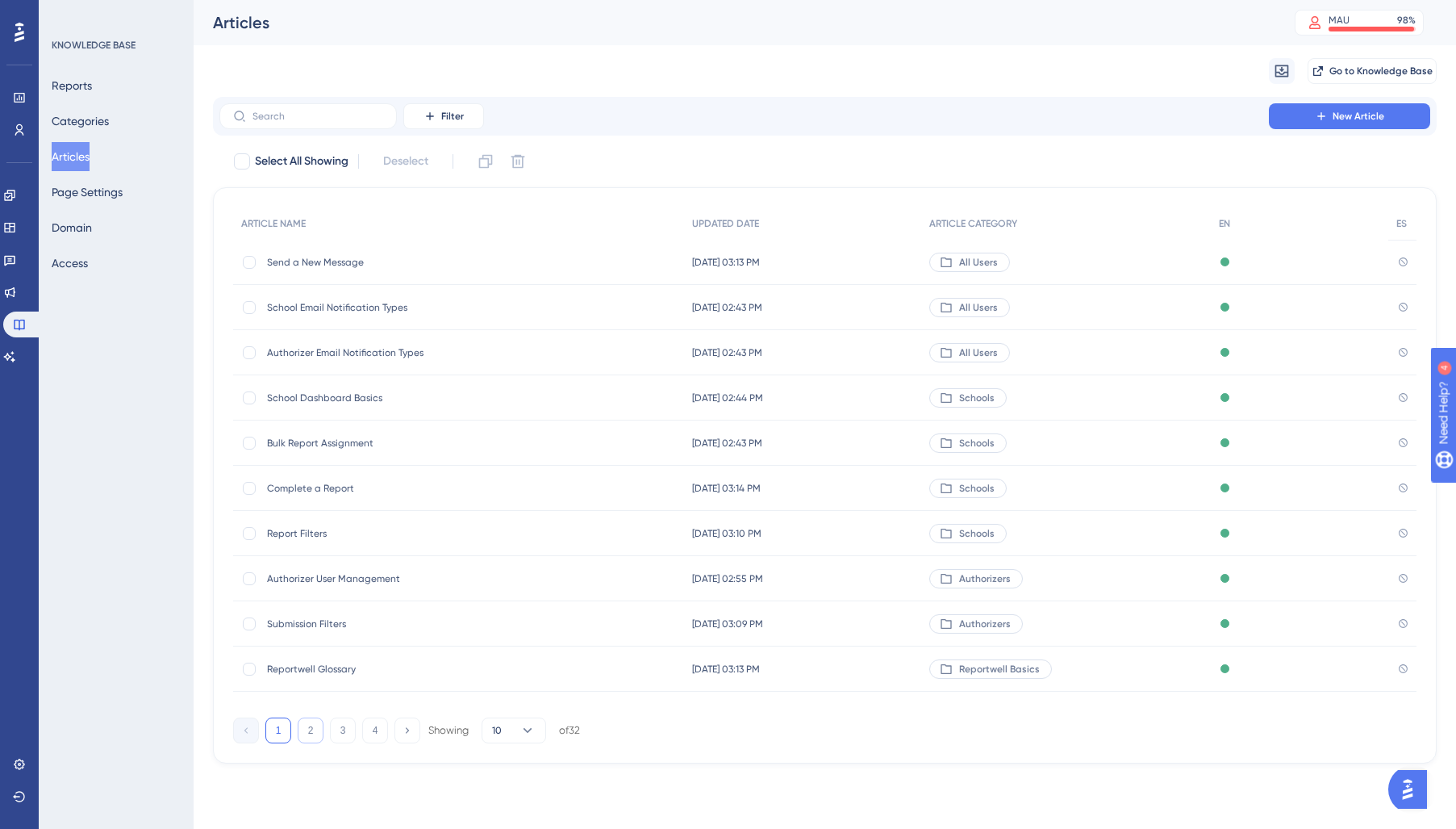
click at [305, 729] on button "2" at bounding box center [311, 730] width 26 height 26
click at [346, 297] on div "View-Only User Access View-Only User Access" at bounding box center [396, 307] width 258 height 45
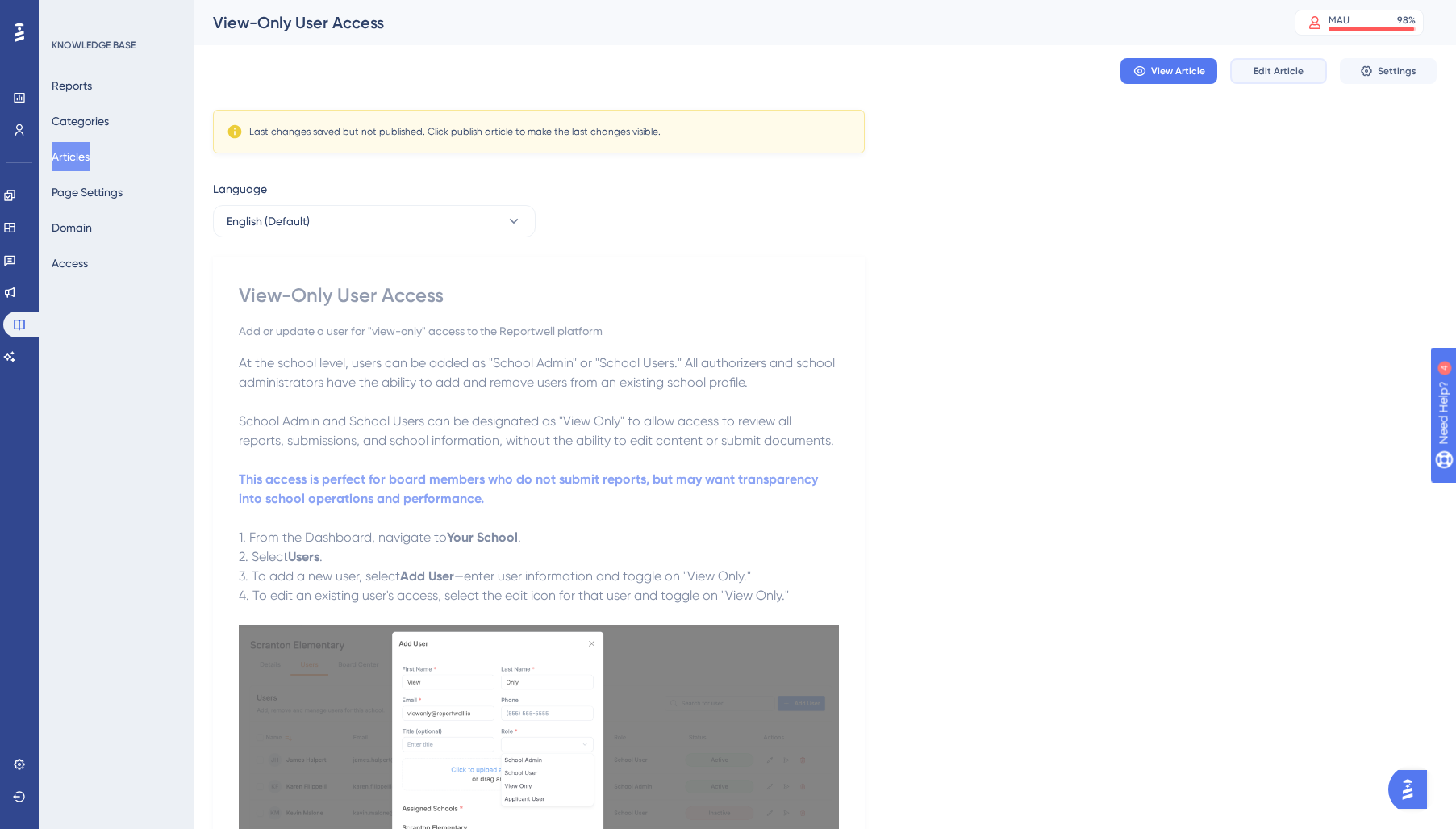
drag, startPoint x: 1281, startPoint y: 74, endPoint x: 1237, endPoint y: 107, distance: 55.0
click at [1281, 74] on span "Edit Article" at bounding box center [1279, 71] width 50 height 13
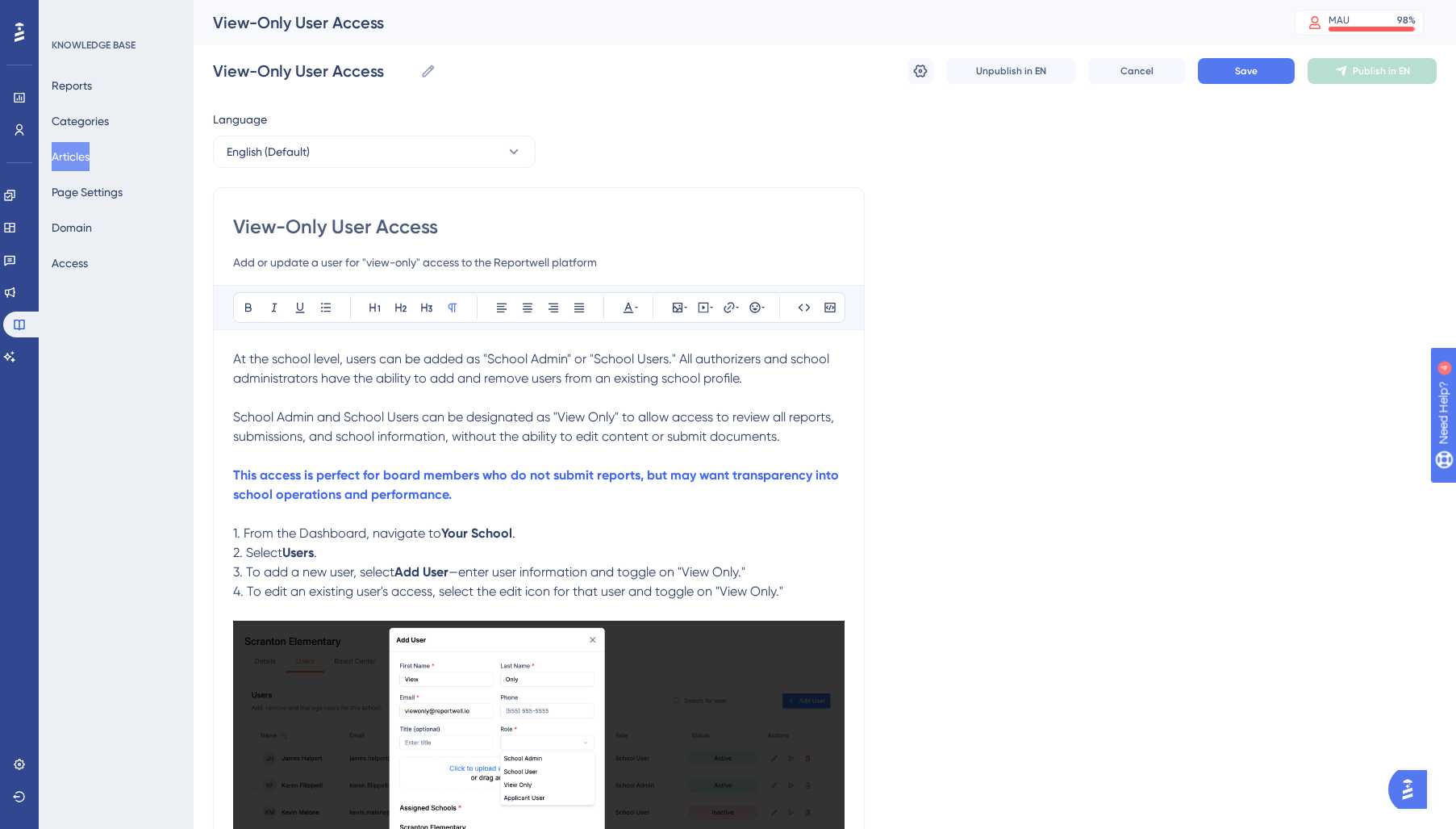
click at [422, 463] on p at bounding box center [538, 456] width 612 height 19
drag, startPoint x: 1241, startPoint y: 73, endPoint x: 1254, endPoint y: 74, distance: 13.0
click at [1254, 74] on span "Save" at bounding box center [1246, 71] width 22 height 13
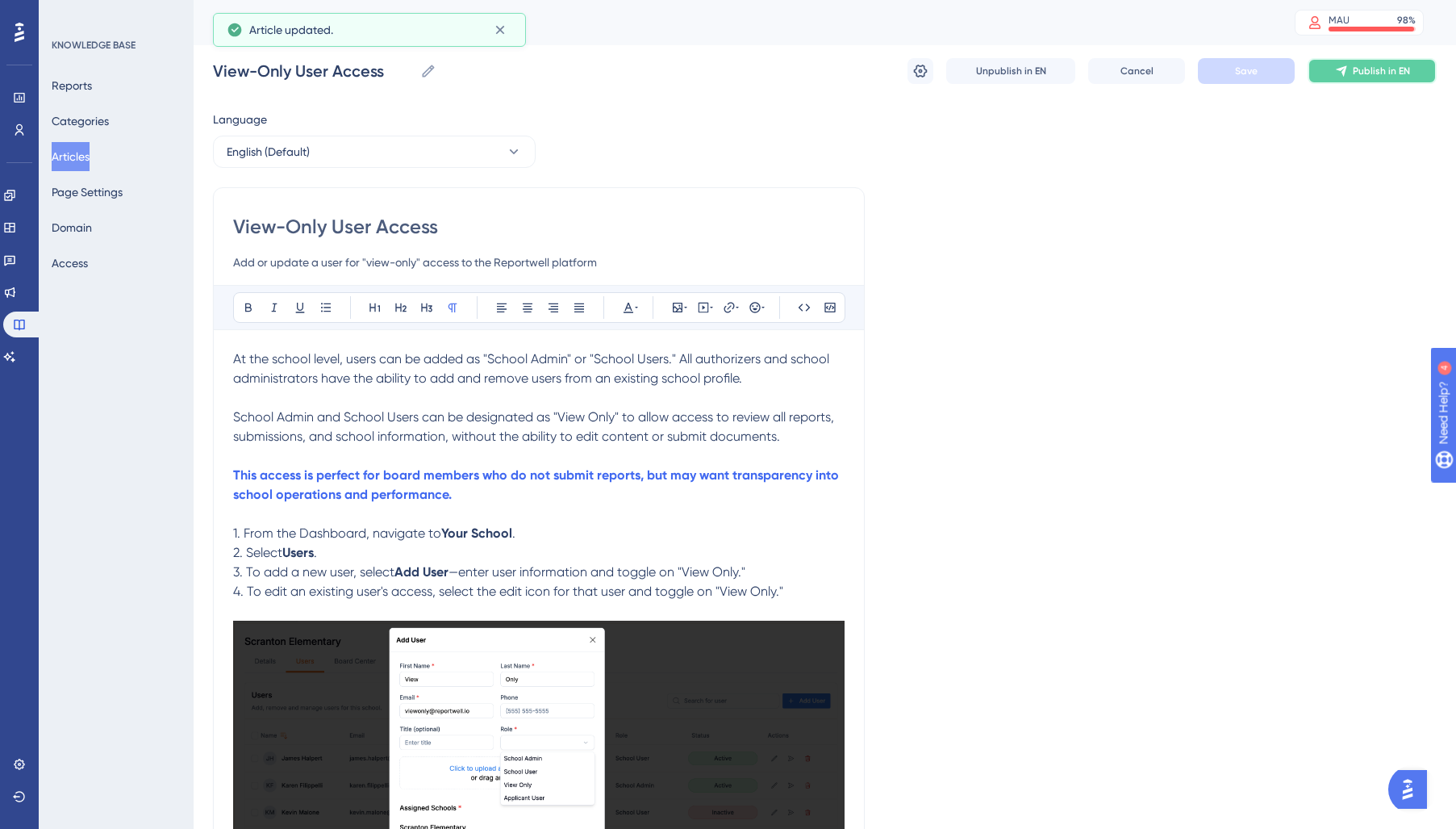
click at [1371, 74] on span "Publish in EN" at bounding box center [1382, 71] width 57 height 13
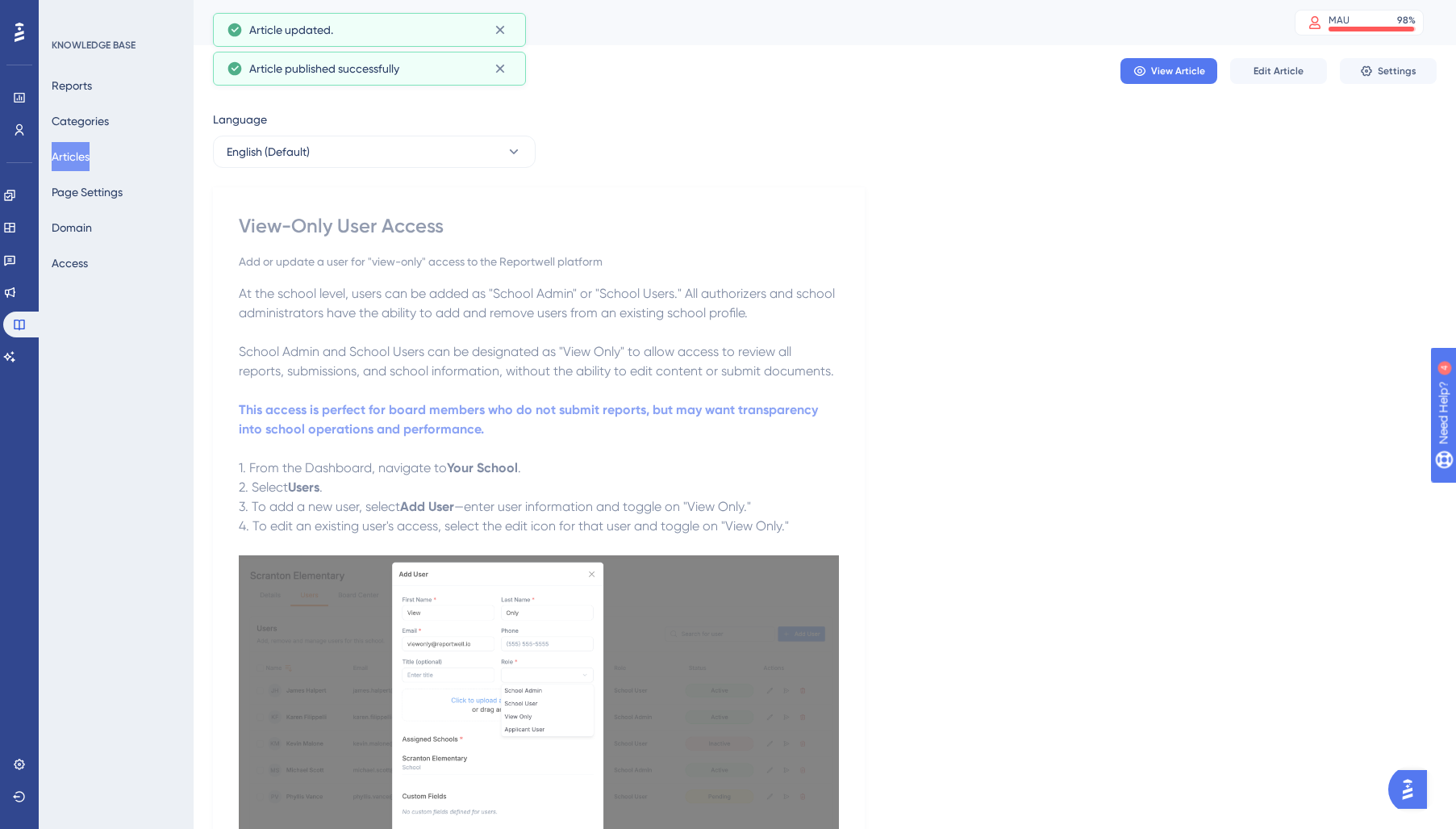
click at [80, 150] on button "Articles" at bounding box center [71, 157] width 38 height 29
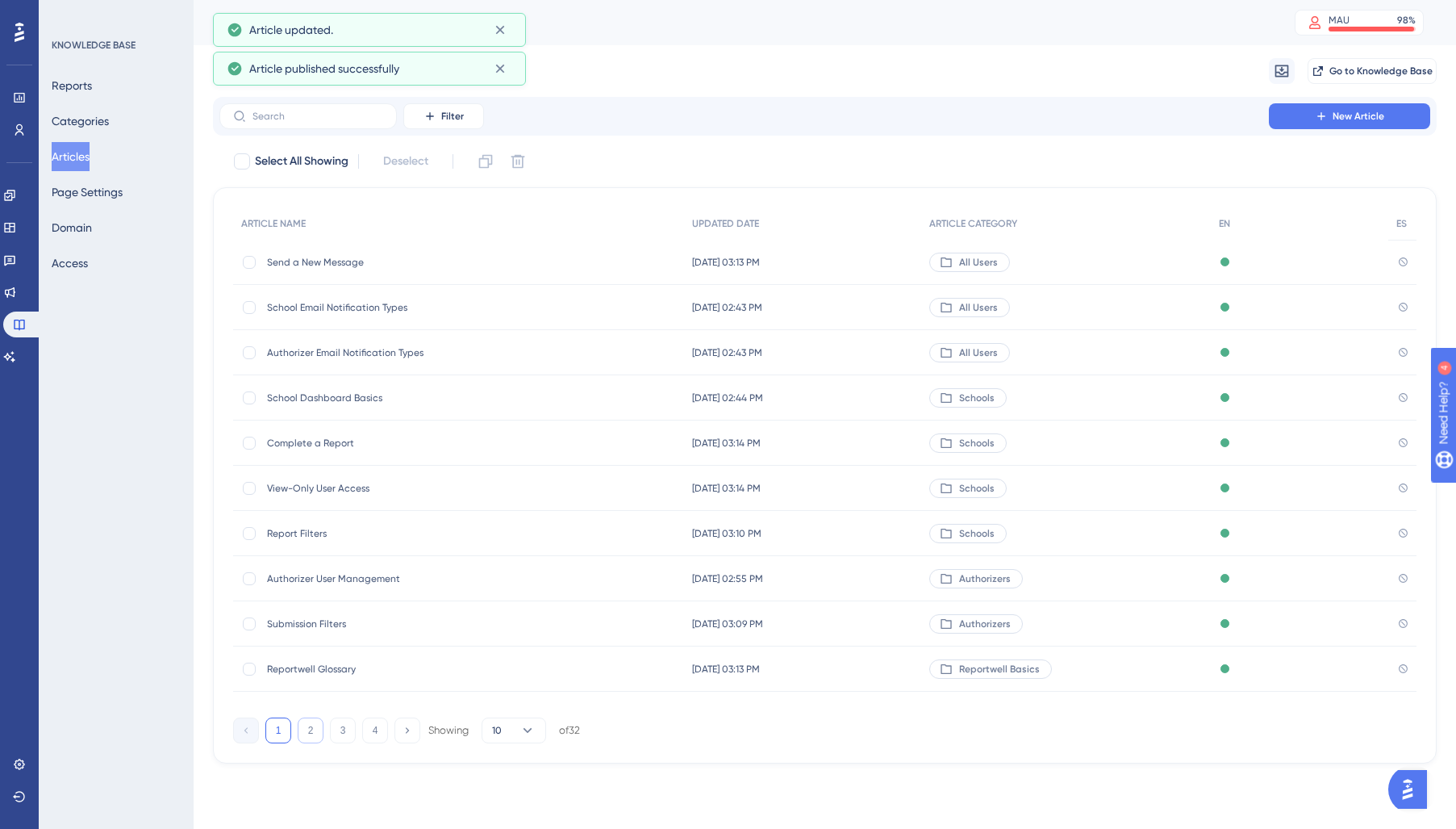
click at [316, 735] on button "2" at bounding box center [311, 730] width 26 height 26
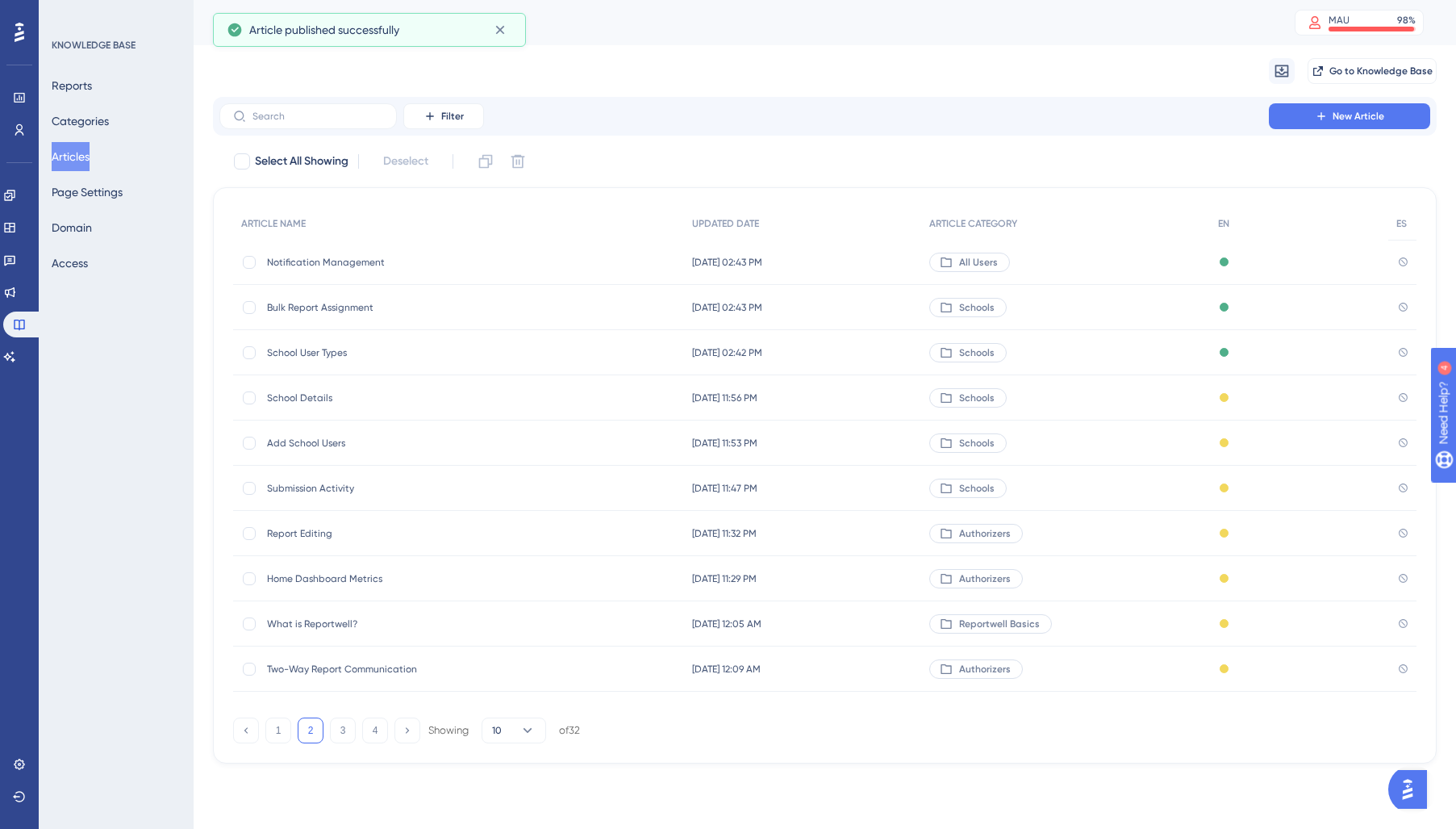
click at [326, 395] on span "School Details" at bounding box center [396, 397] width 258 height 13
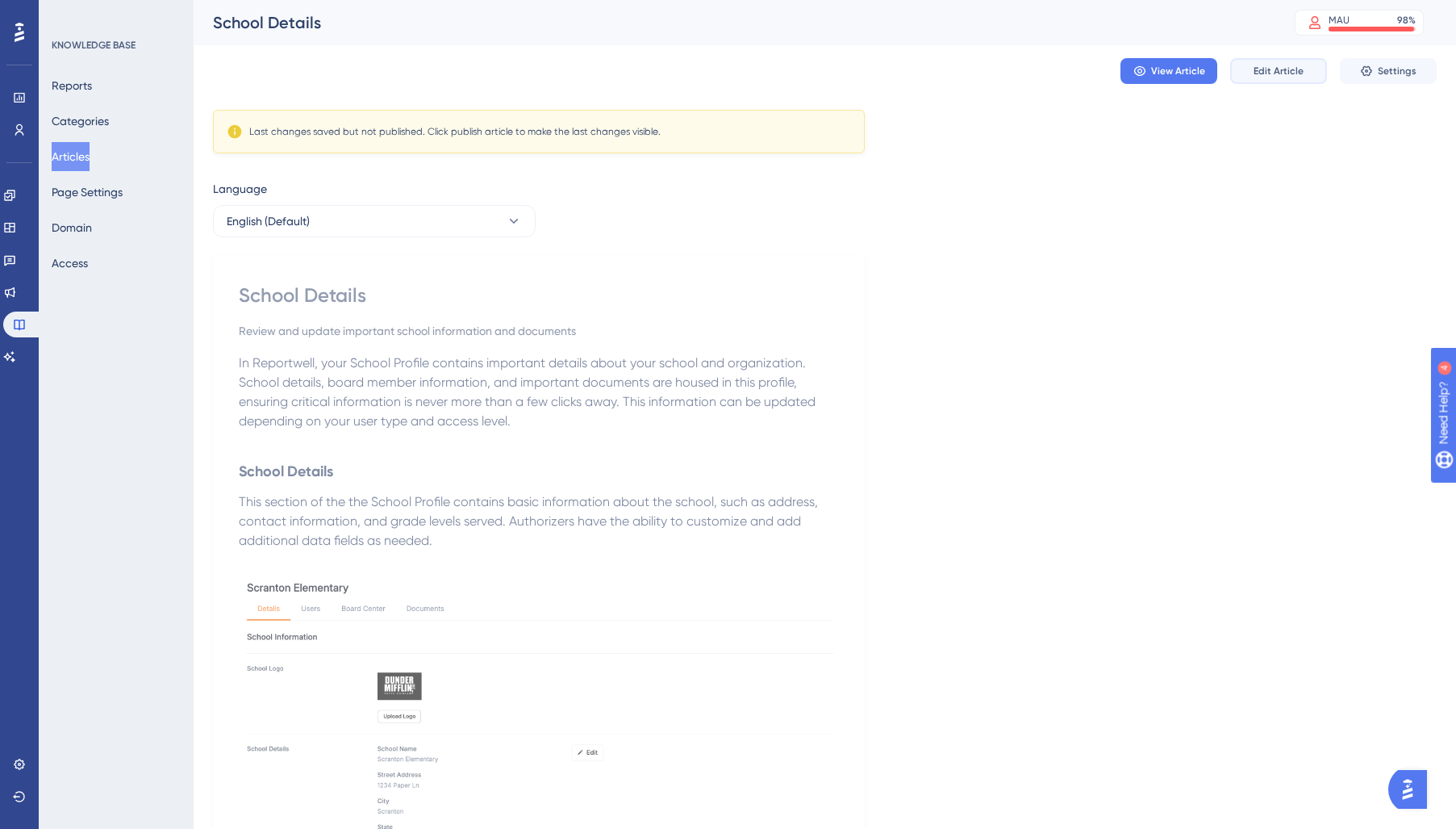
click at [1280, 74] on span "Edit Article" at bounding box center [1279, 71] width 50 height 13
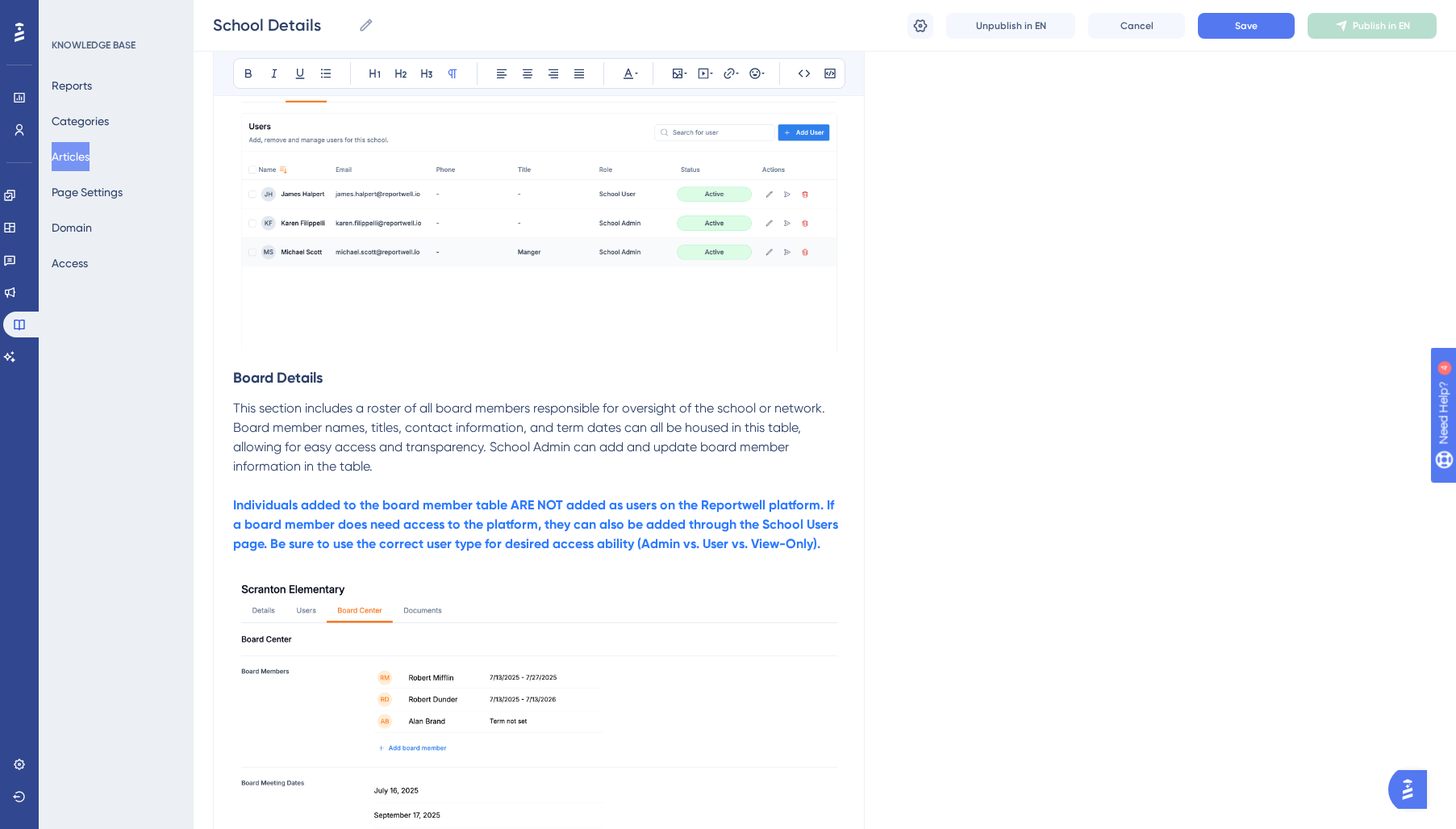
scroll to position [1137, 0]
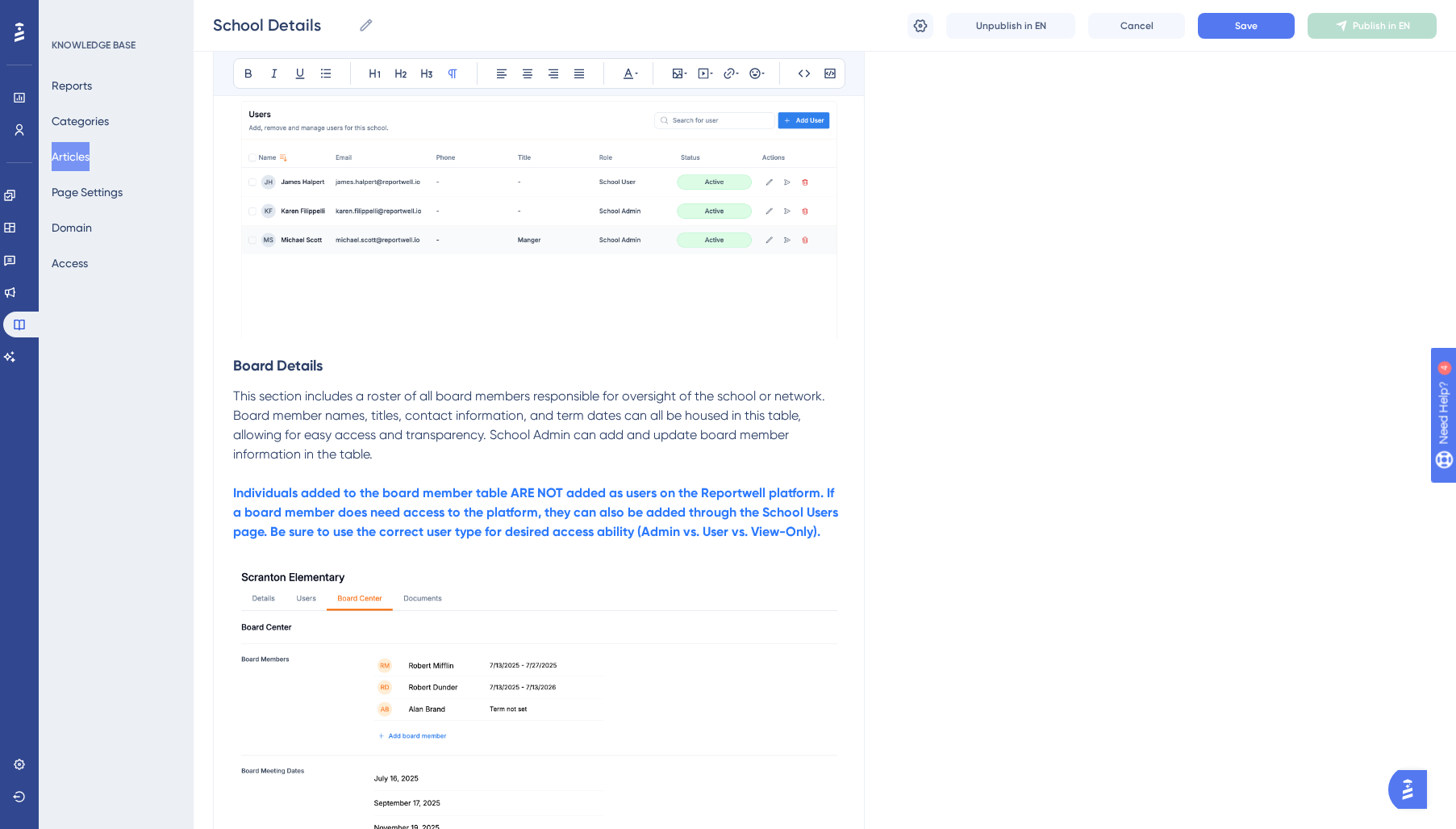
click at [498, 517] on strong "Individuals added to the board member table ARE NOT added as users on the Repor…" at bounding box center [536, 511] width 608 height 54
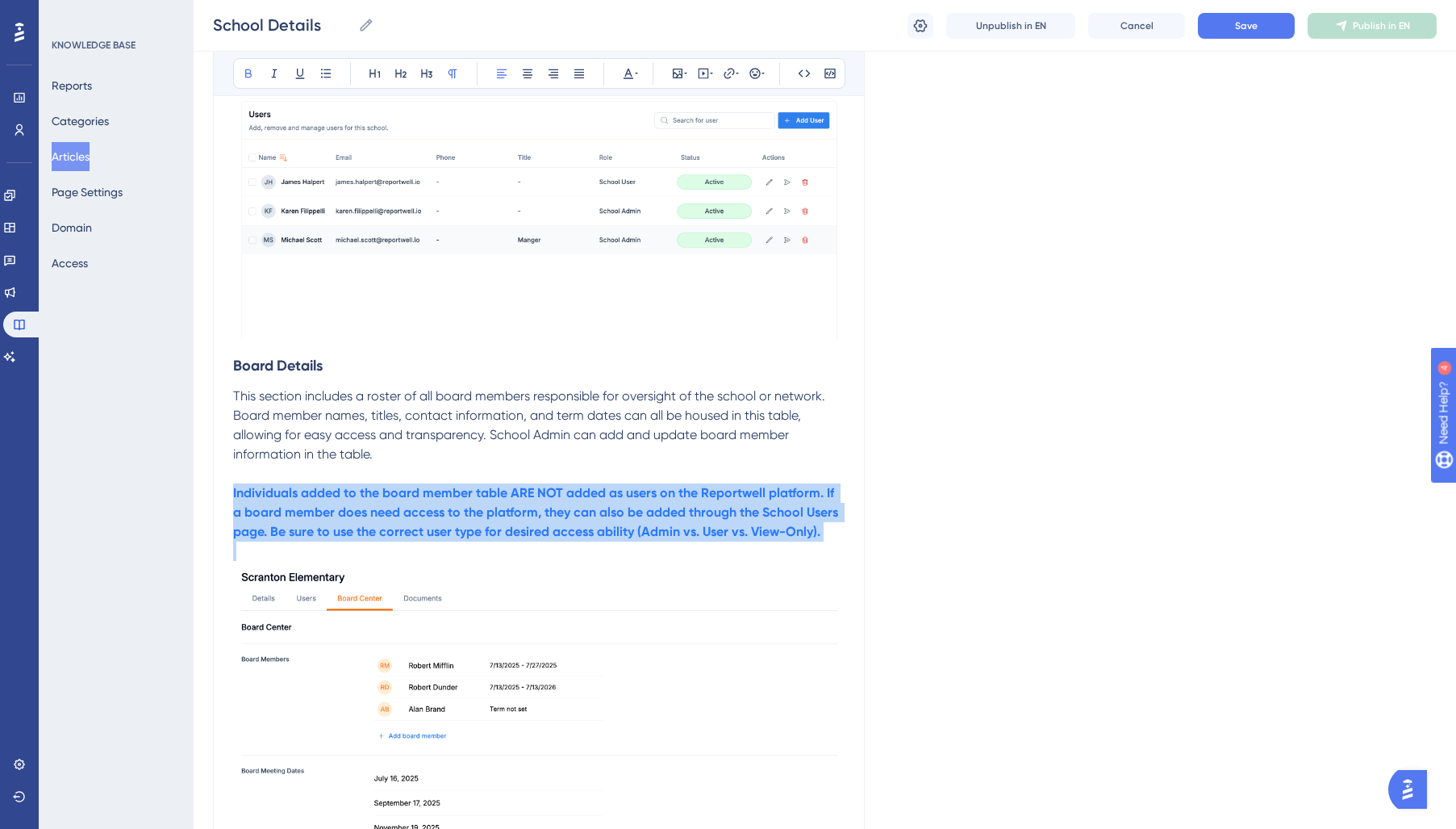
click at [498, 517] on strong "Individuals added to the board member table ARE NOT added as users on the Repor…" at bounding box center [536, 511] width 608 height 54
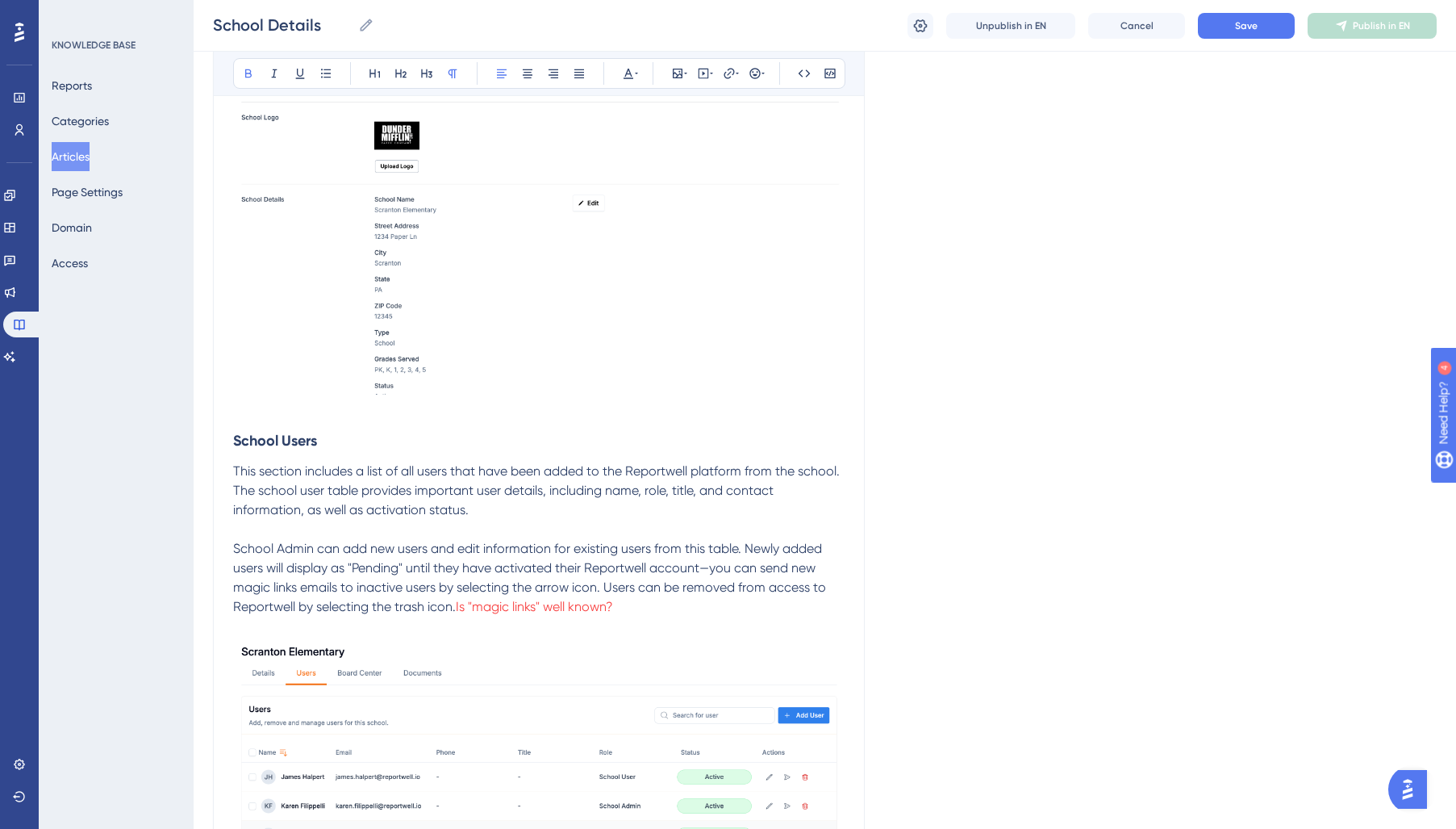
scroll to position [0, 0]
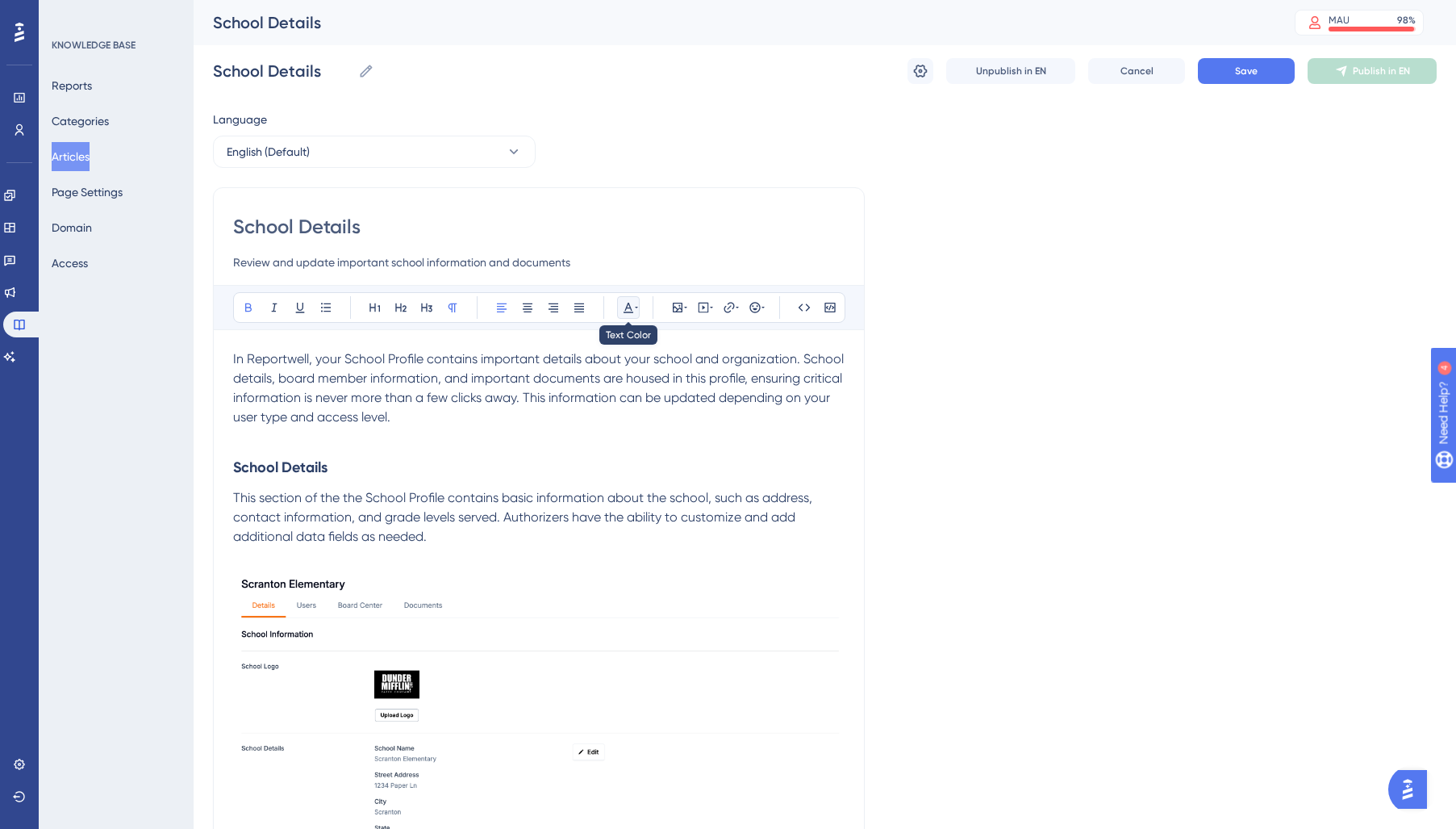
click at [635, 306] on icon at bounding box center [637, 307] width 3 height 13
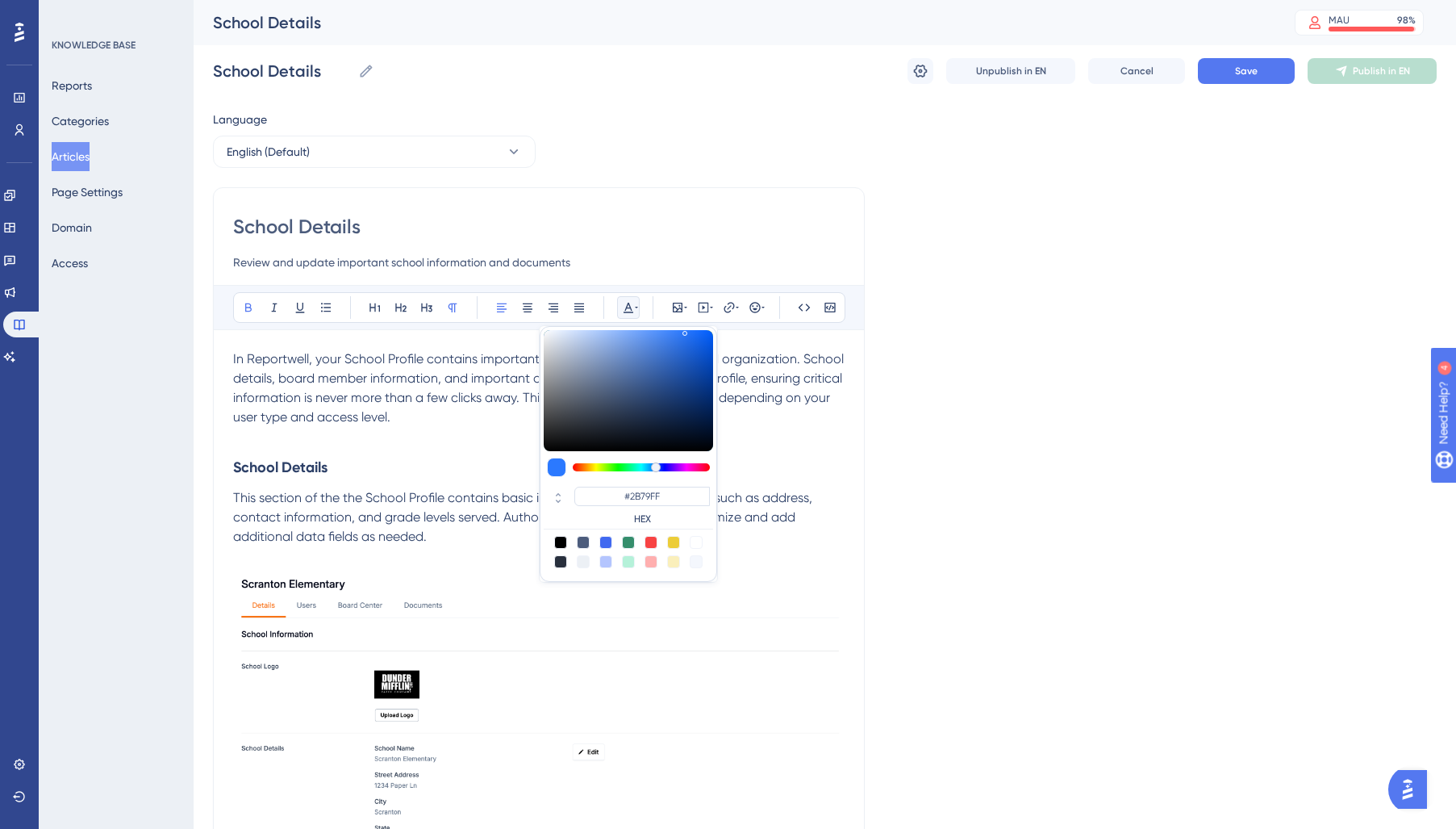
click at [604, 537] on div at bounding box center [606, 542] width 13 height 13
type input "#4169F0"
click at [435, 471] on h3 "School Details" at bounding box center [538, 467] width 612 height 42
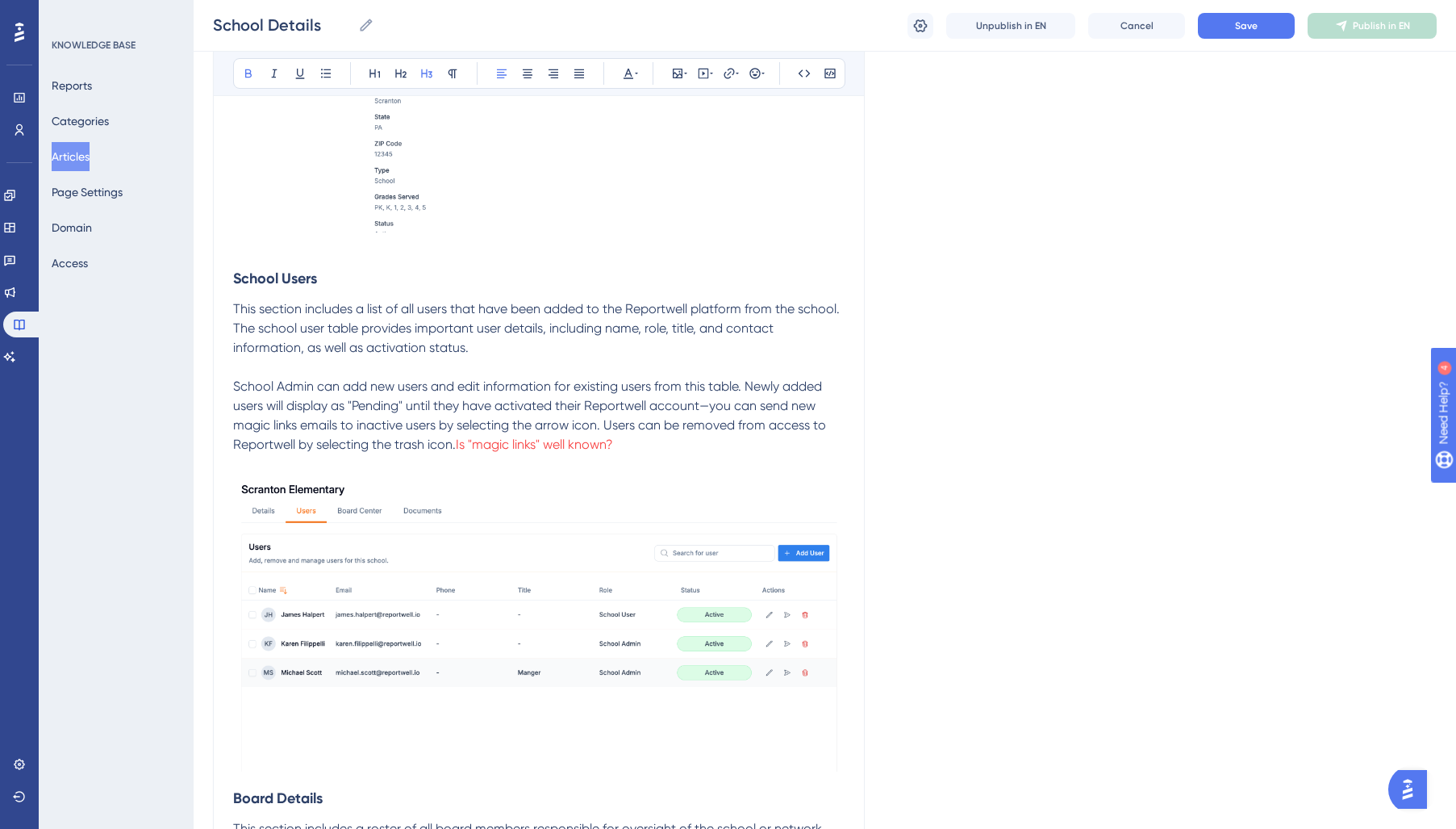
scroll to position [703, 0]
drag, startPoint x: 298, startPoint y: 427, endPoint x: 199, endPoint y: 426, distance: 99.0
click at [0, 0] on div "Performance Users Engagement Widgets Feedback Product Updates Knowledge Base AI…" at bounding box center [0, 0] width 0 height 0
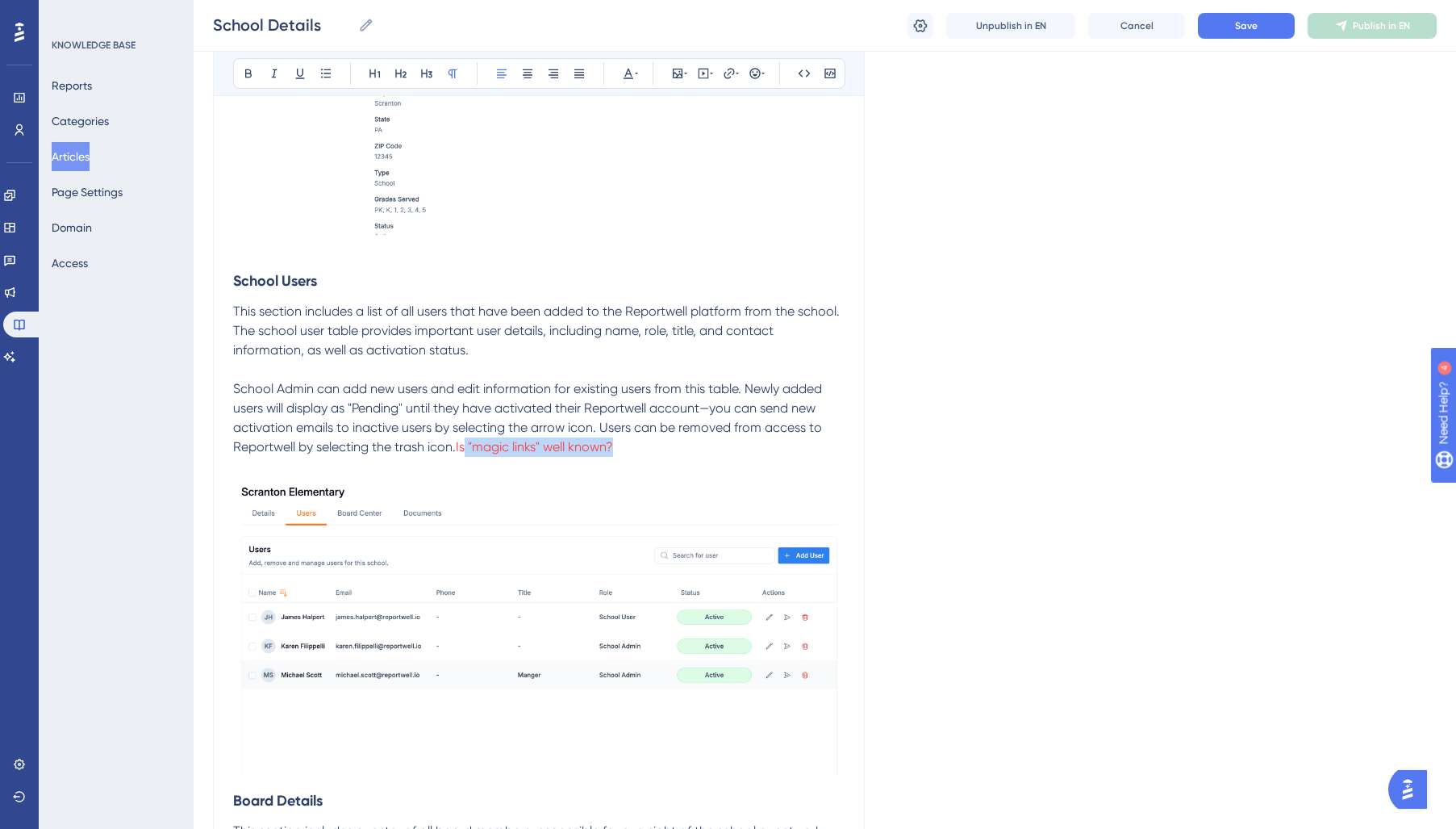
drag, startPoint x: 645, startPoint y: 446, endPoint x: 469, endPoint y: 451, distance: 176.1
click at [469, 451] on p "School Admin can add new users and edit information for existing users from thi…" at bounding box center [538, 418] width 612 height 78
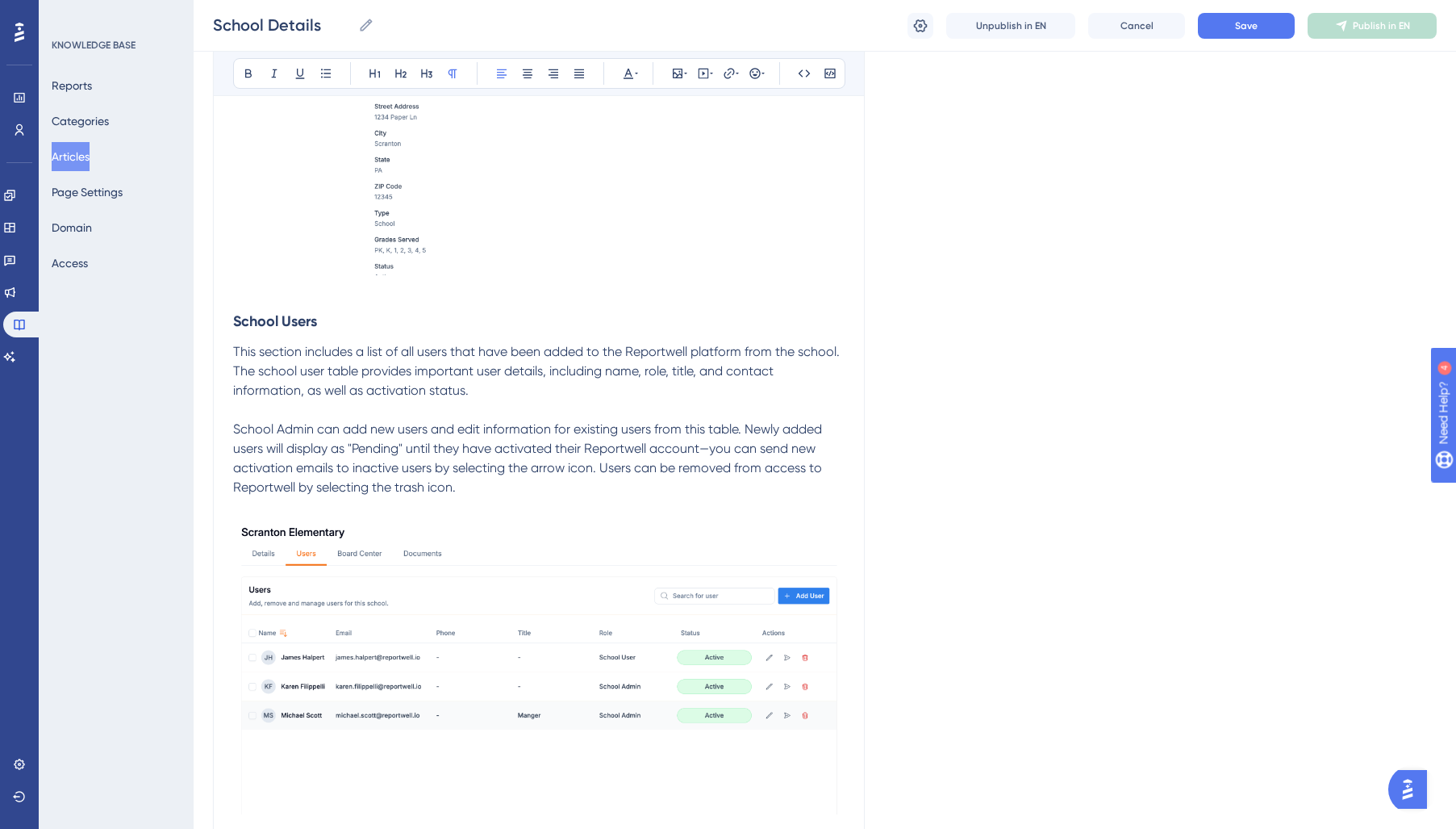
scroll to position [0, 0]
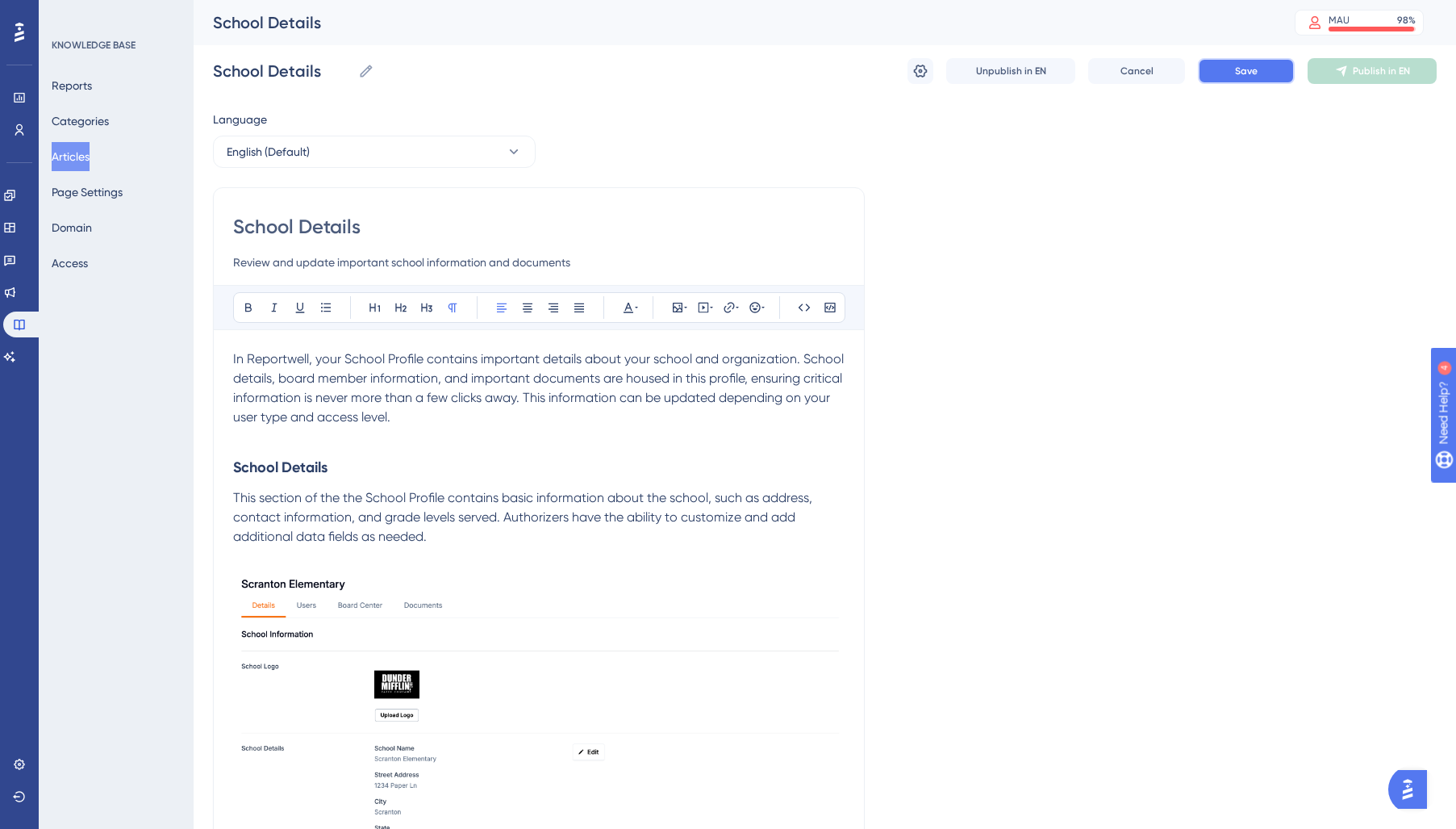
click at [1261, 70] on button "Save" at bounding box center [1247, 71] width 97 height 26
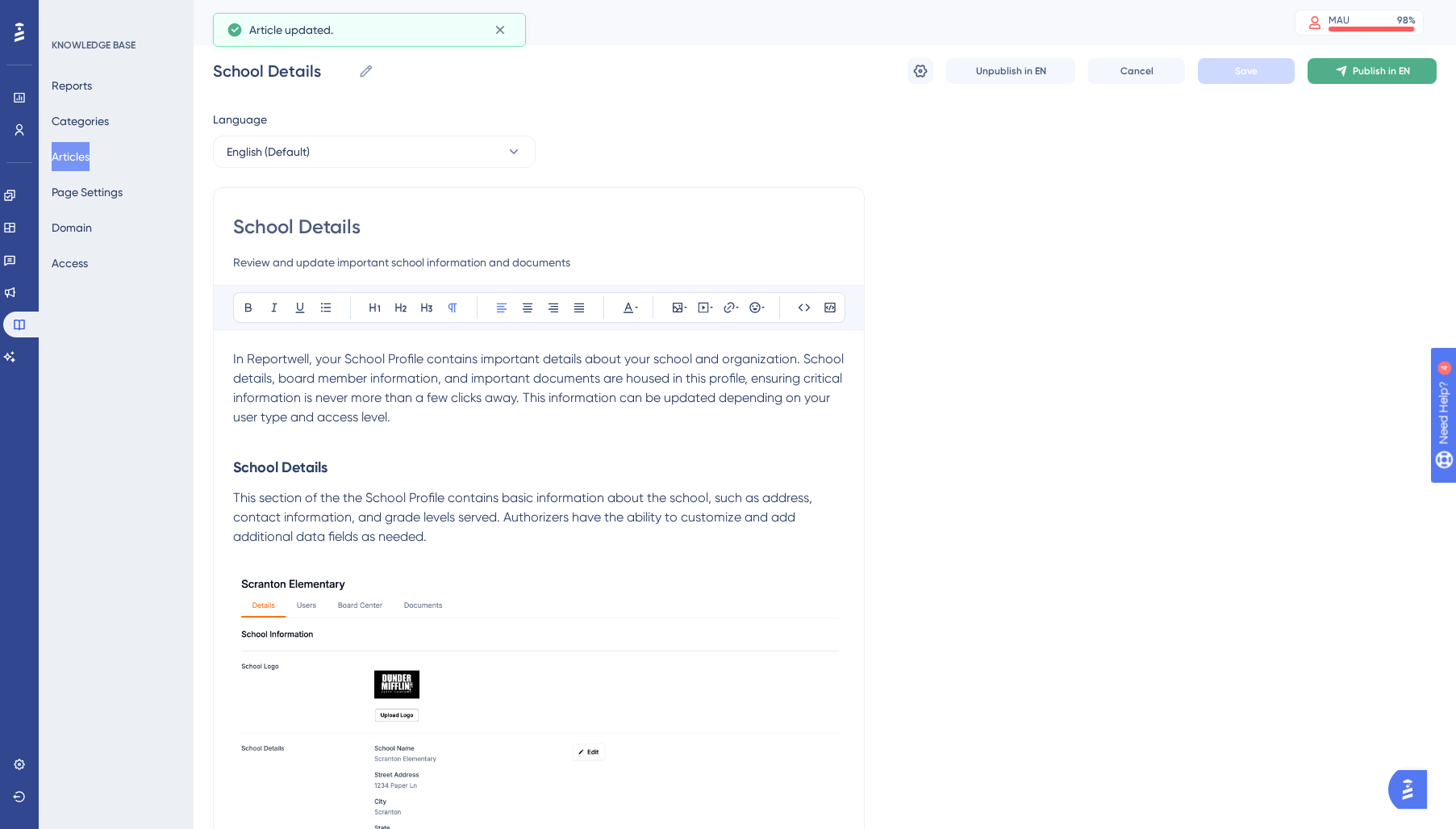
click at [1353, 67] on span "Publish in EN" at bounding box center [1382, 71] width 57 height 13
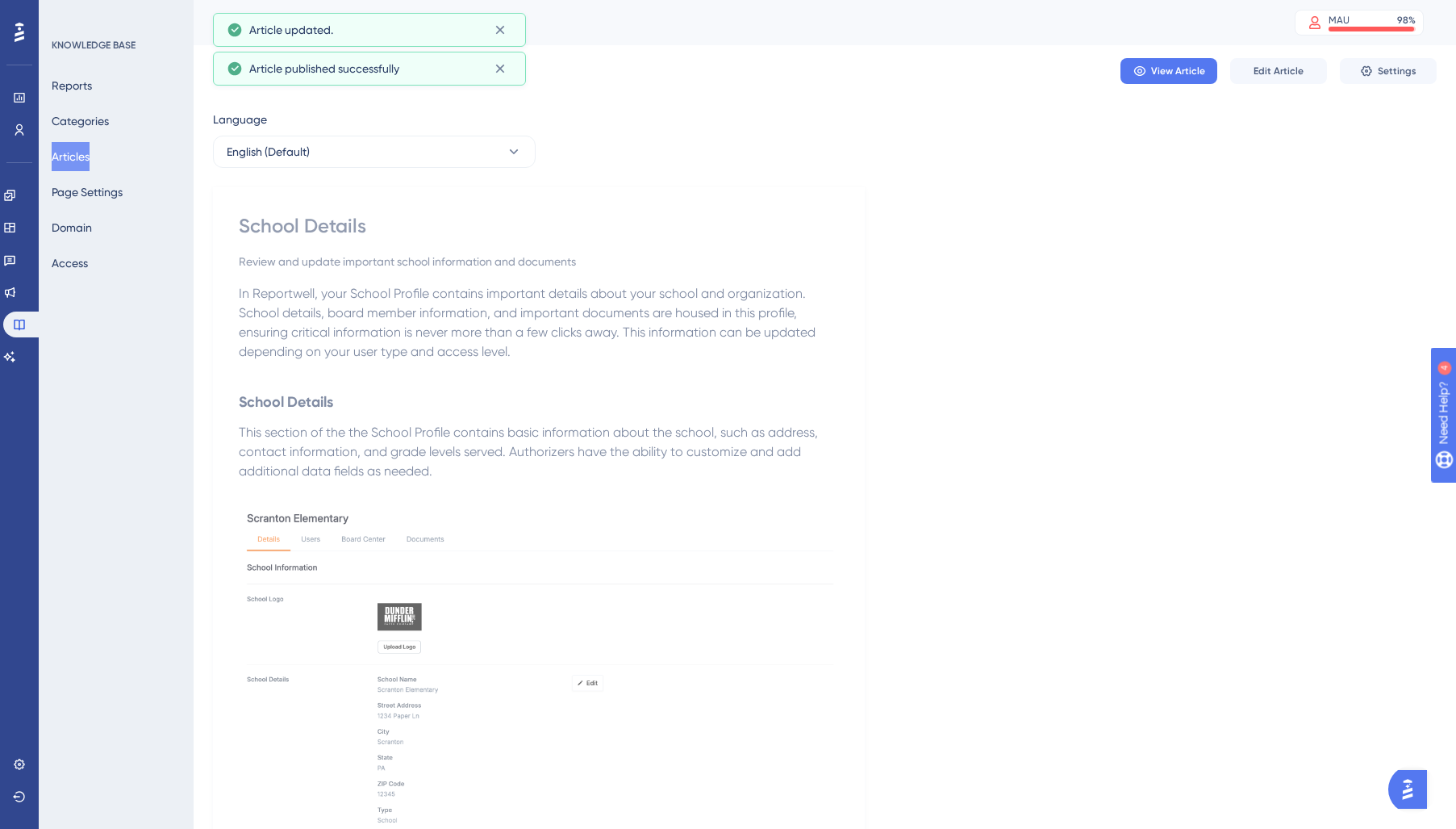
click at [89, 157] on button "Articles" at bounding box center [71, 157] width 38 height 29
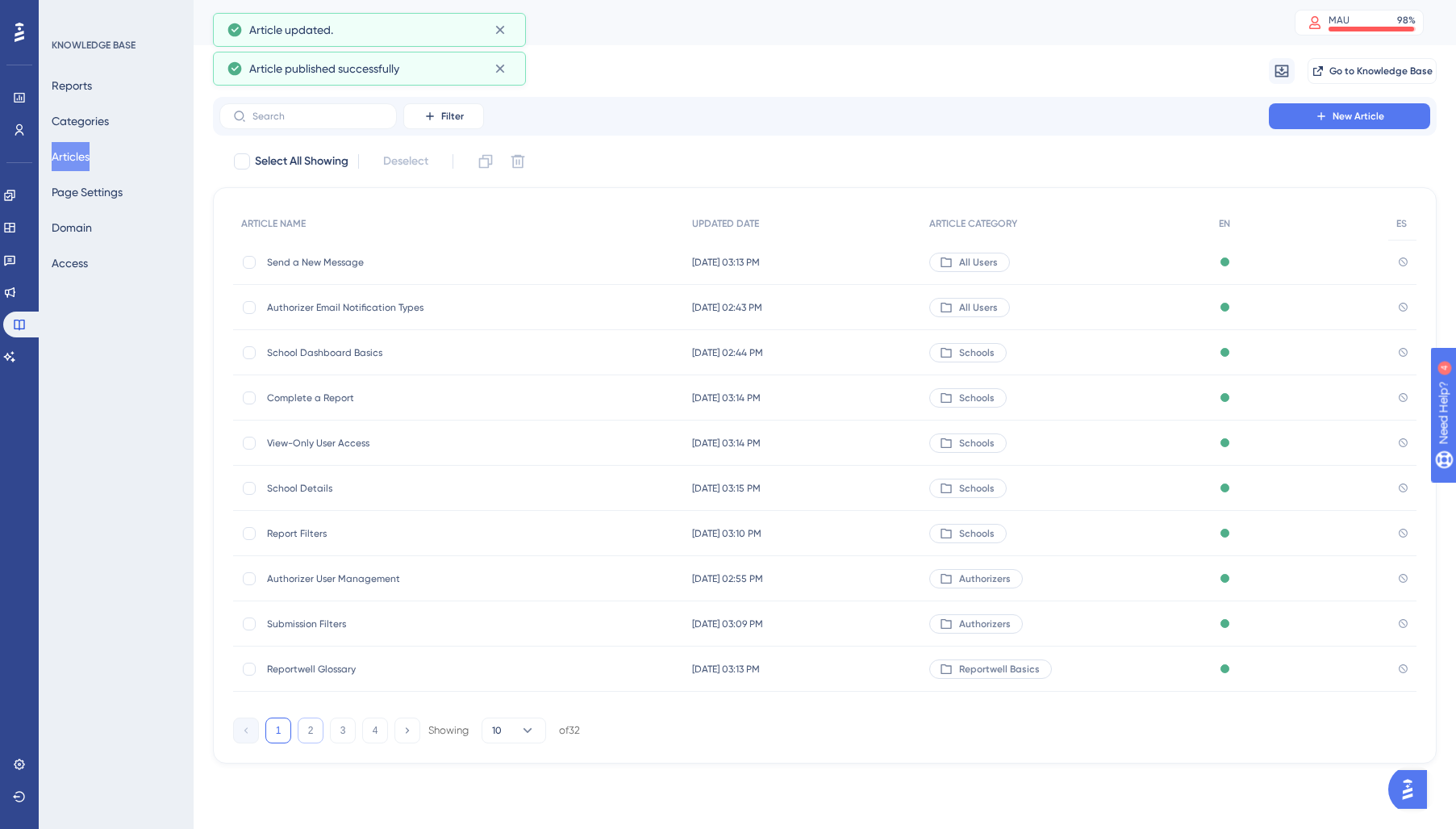
drag, startPoint x: 311, startPoint y: 743, endPoint x: 305, endPoint y: 736, distance: 9.2
click at [311, 743] on div "ARTICLE NAME UPDATED DATE ARTICLE CATEGORY EN ES Send a New Message Send a New …" at bounding box center [824, 475] width 1223 height 576
click at [308, 736] on button "2" at bounding box center [311, 730] width 26 height 26
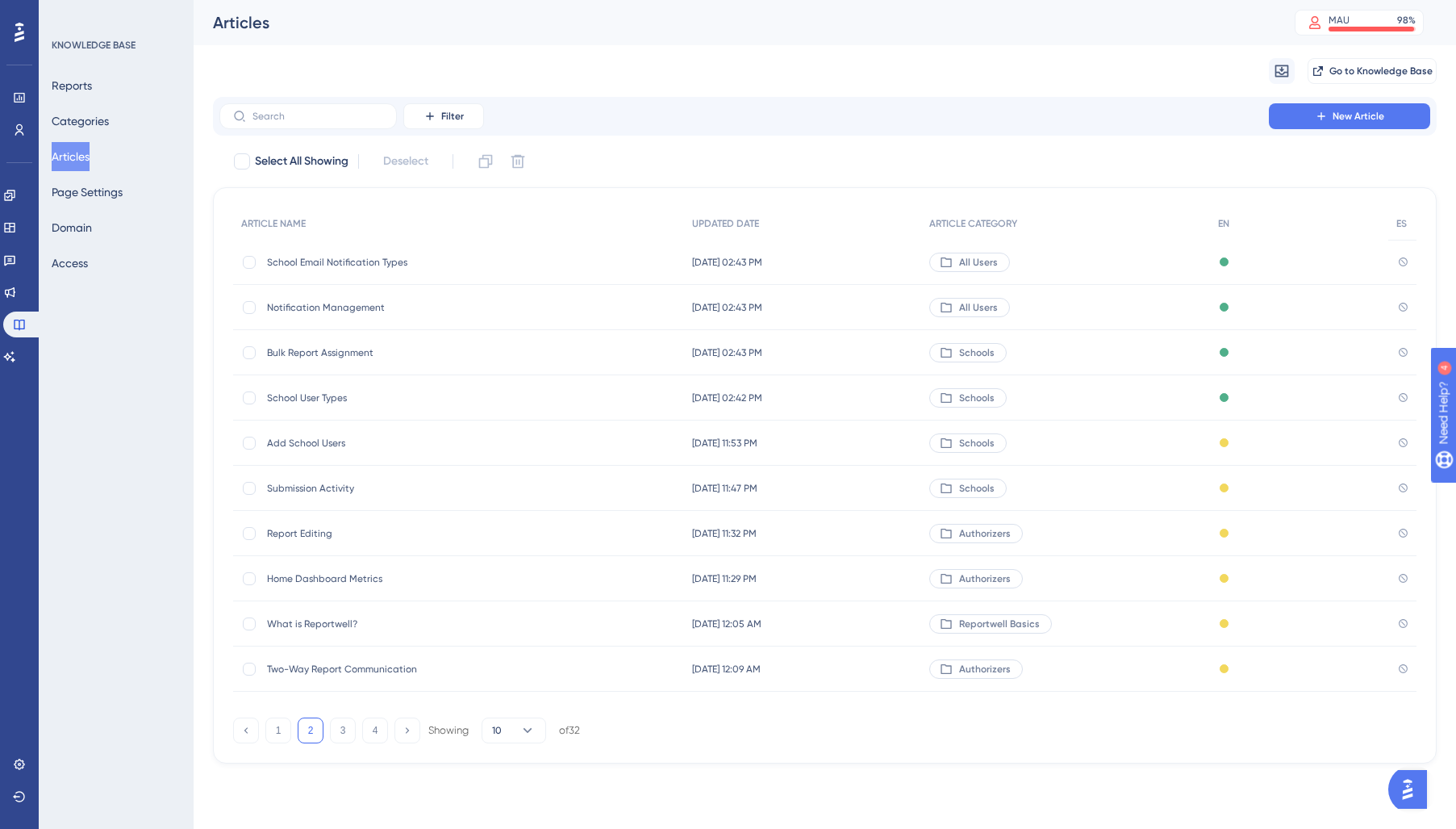
click at [364, 453] on div "Add School Users Add School Users" at bounding box center [396, 443] width 258 height 45
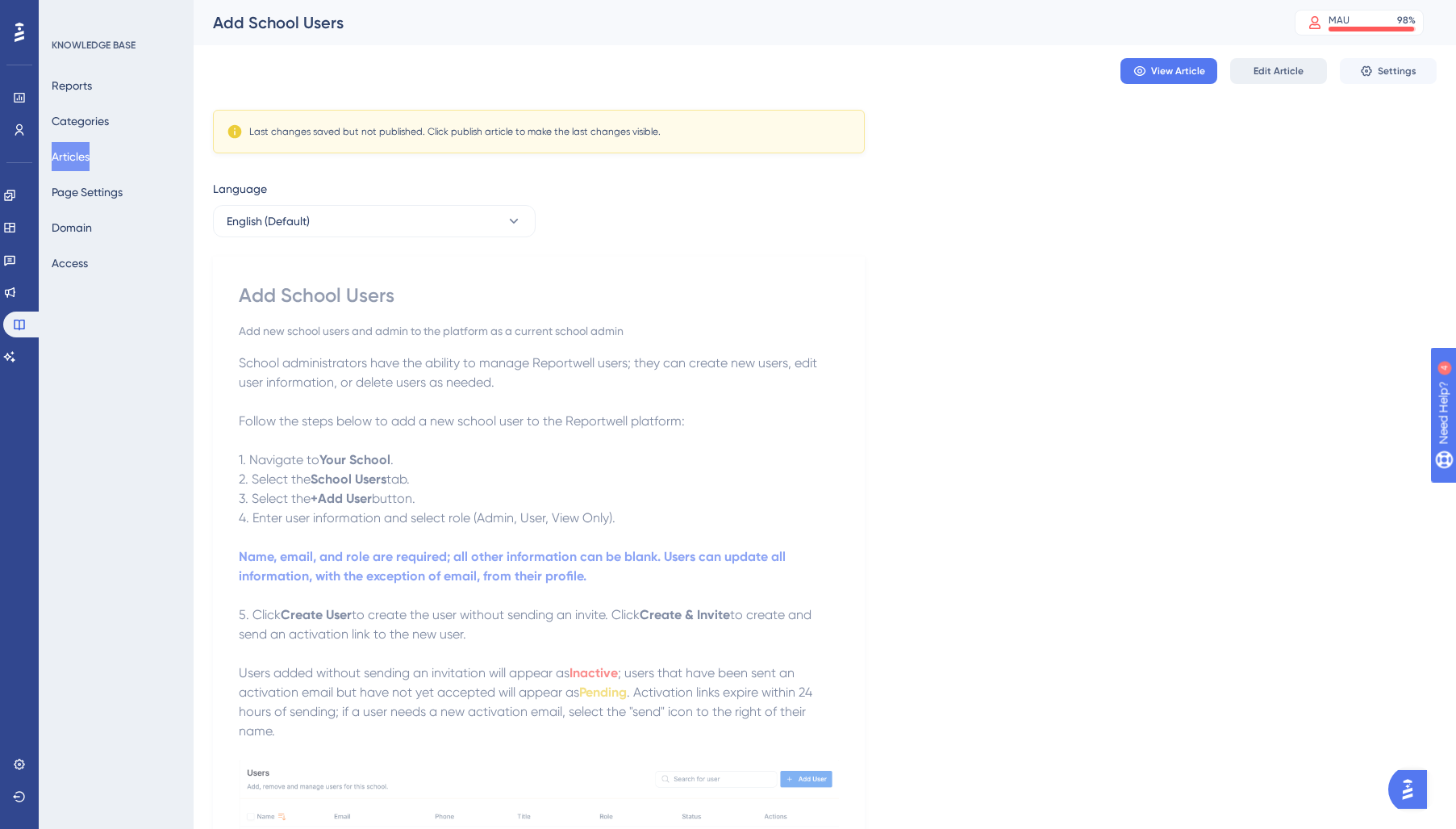
click at [1276, 69] on span "Edit Article" at bounding box center [1279, 71] width 50 height 13
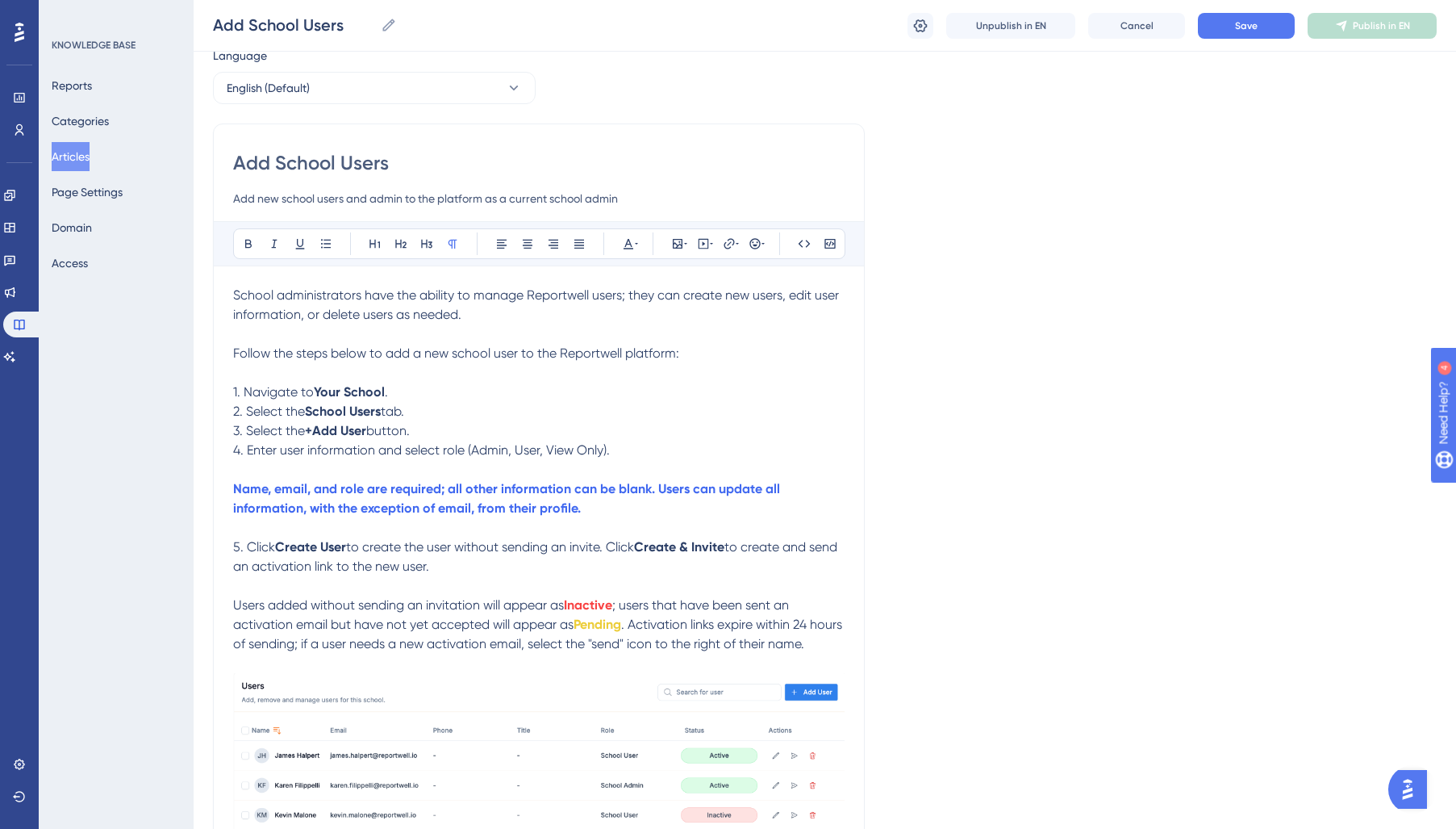
scroll to position [55, 0]
click at [578, 606] on strong "Inactive" at bounding box center [588, 607] width 48 height 16
click at [626, 247] on icon at bounding box center [628, 245] width 13 height 13
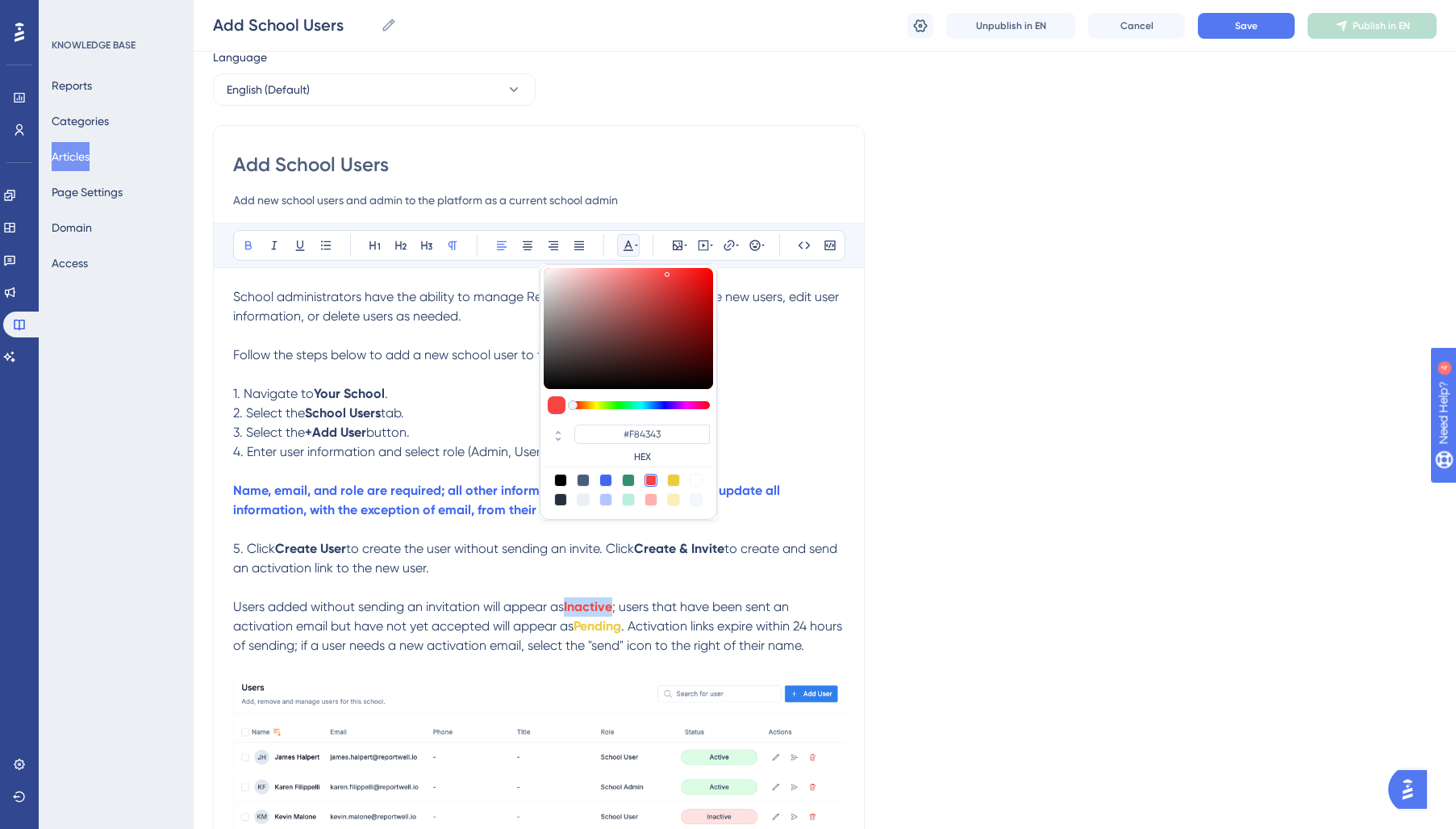
click at [587, 478] on div at bounding box center [583, 479] width 13 height 13
type input "#4C5C7C"
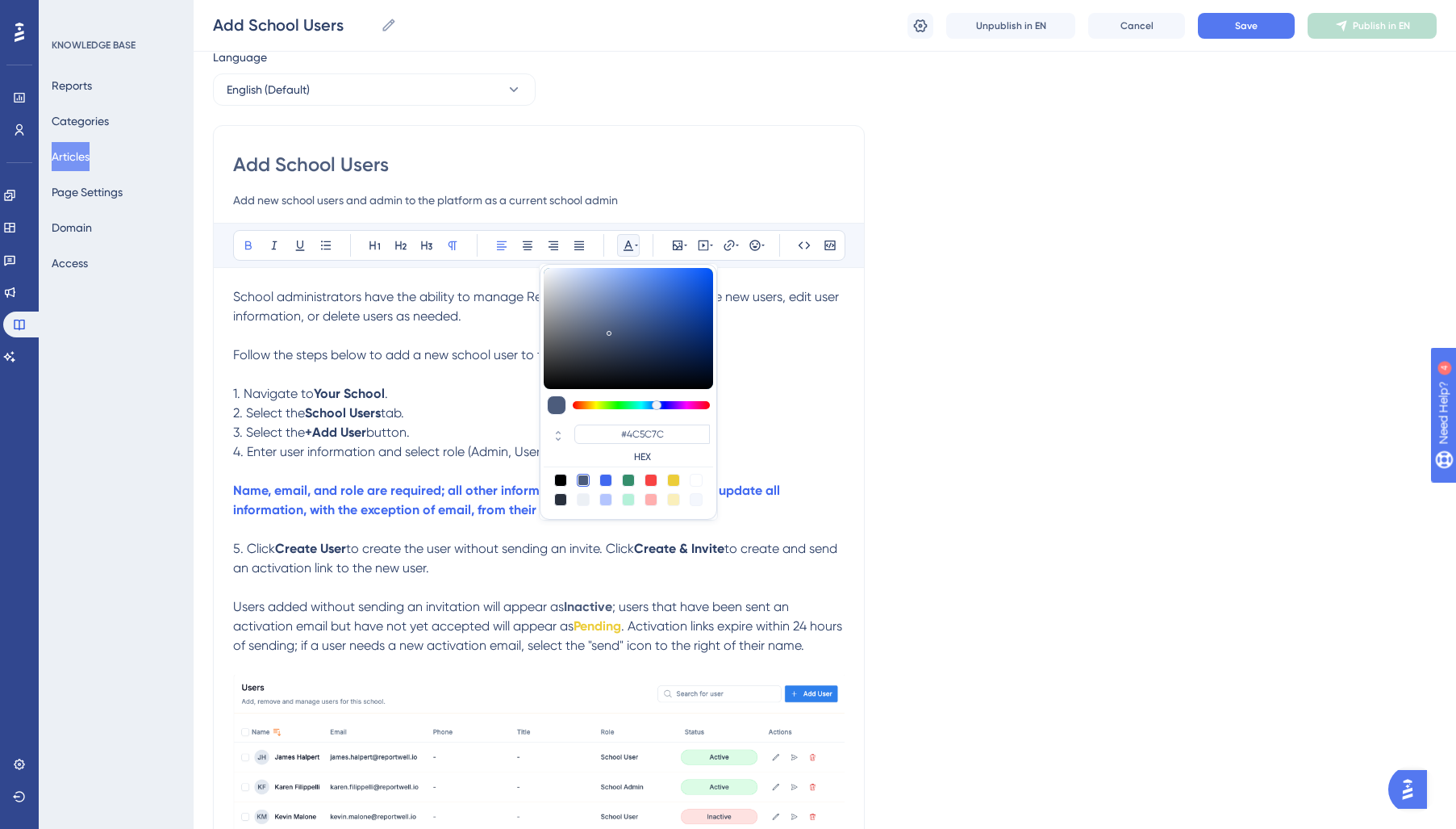
click at [672, 618] on p "Users added without sending an invitation will appear as Inactive ; users that …" at bounding box center [538, 626] width 612 height 58
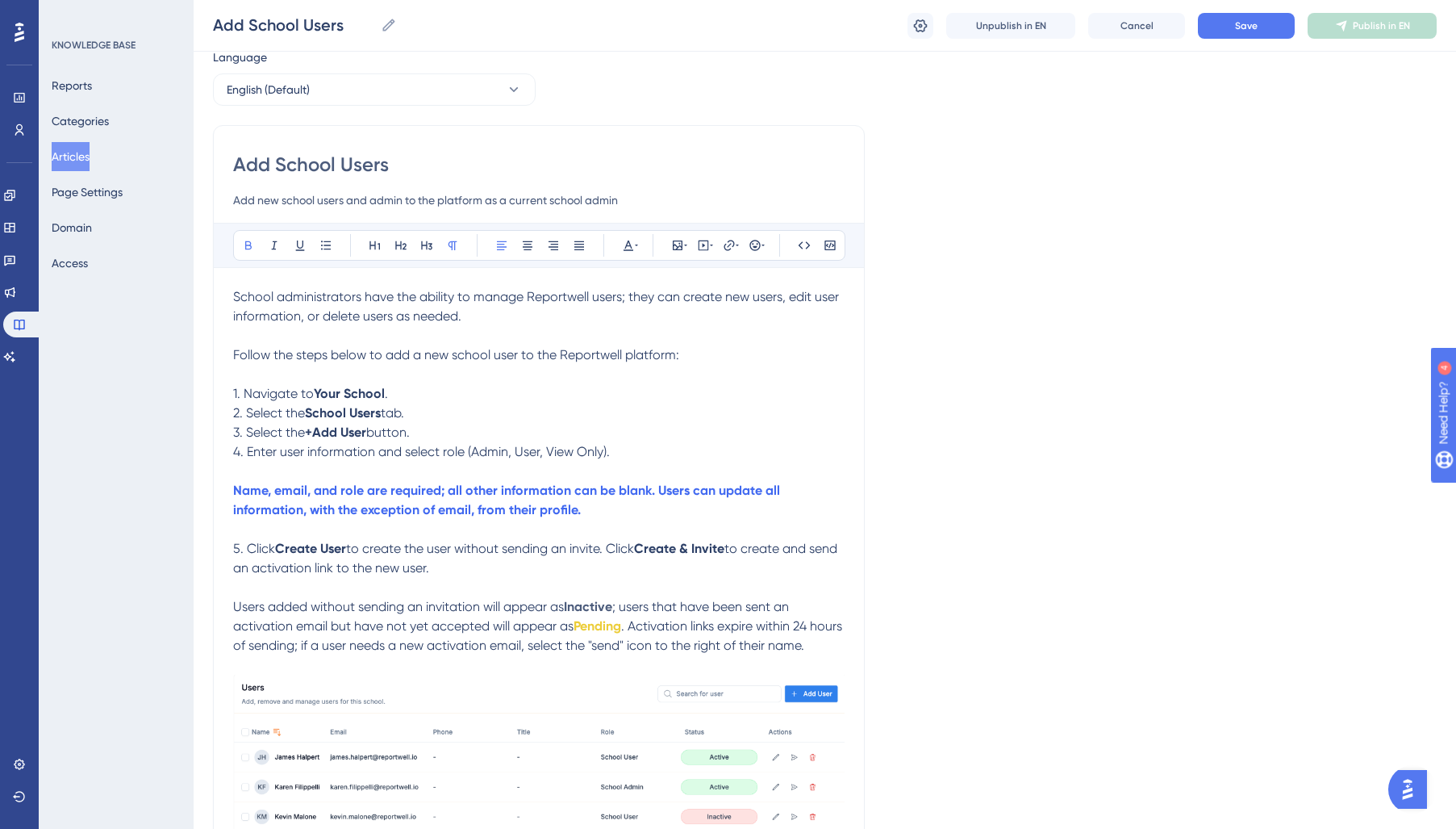
click at [590, 614] on strong "Inactive" at bounding box center [588, 607] width 48 height 16
drag, startPoint x: 234, startPoint y: 610, endPoint x: 375, endPoint y: 617, distance: 141.2
click at [375, 617] on p "Users added without sending an invitation will appear as Inactive ; users that …" at bounding box center [538, 626] width 612 height 58
drag, startPoint x: 647, startPoint y: 247, endPoint x: 638, endPoint y: 247, distance: 9.0
click at [647, 247] on div "Bold Italic Underline Bullet Point Heading 1 Heading 2 Heading 3 Normal Align L…" at bounding box center [539, 245] width 613 height 30
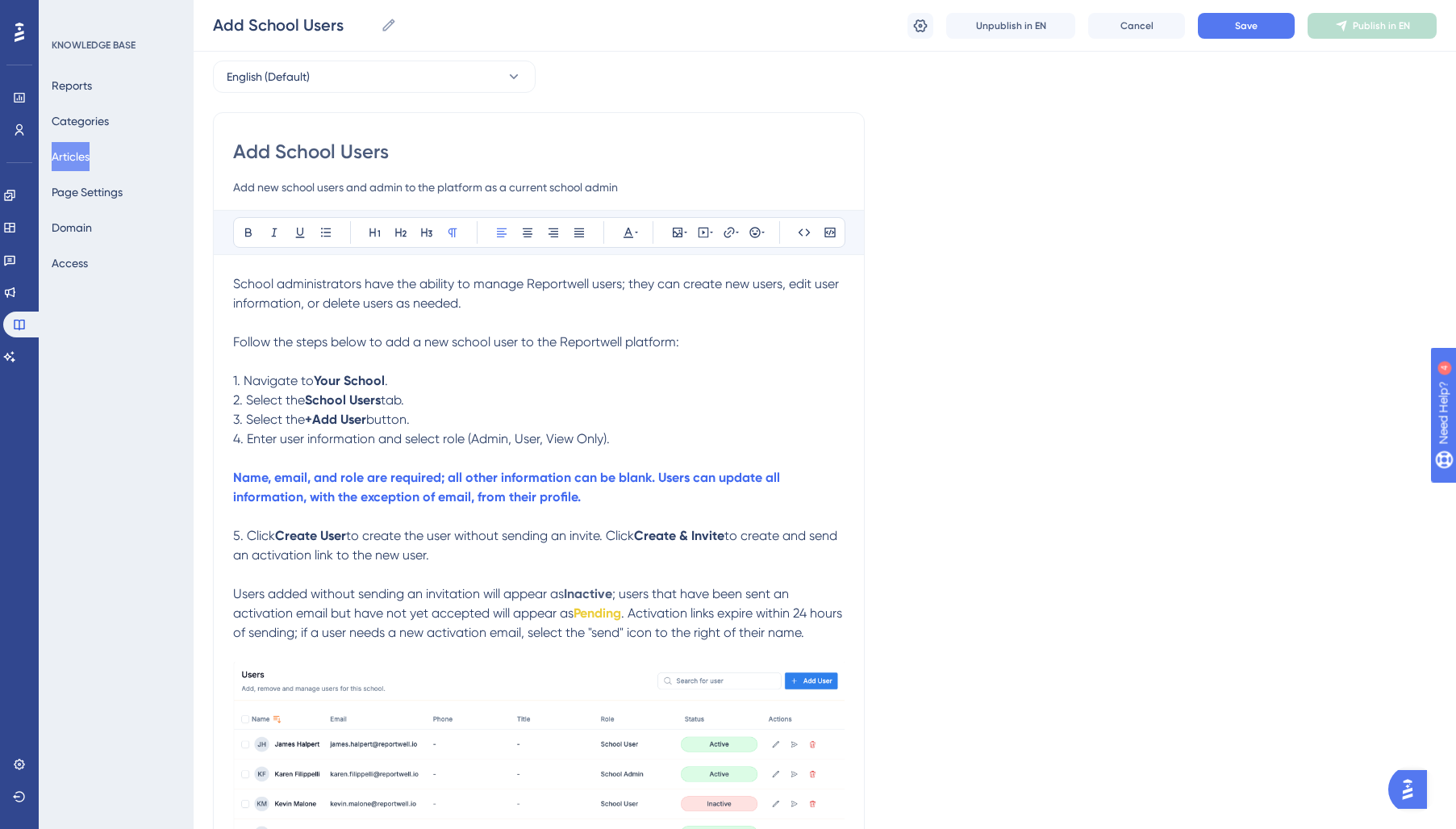
scroll to position [67, 0]
click at [580, 597] on strong "Inactive" at bounding box center [588, 595] width 48 height 16
click at [626, 235] on icon at bounding box center [628, 234] width 13 height 13
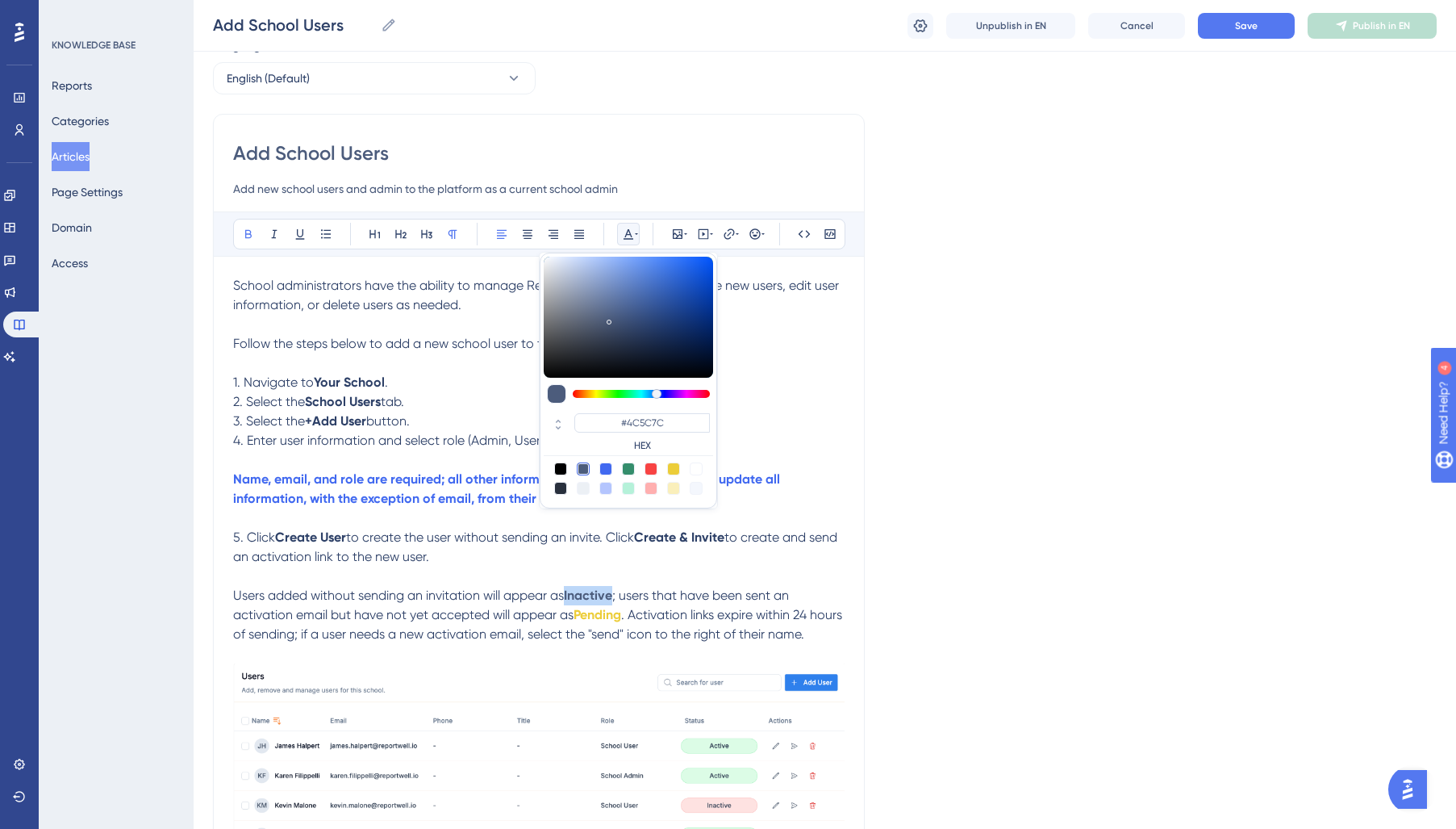
click at [558, 491] on div at bounding box center [561, 488] width 13 height 13
type input "#29303D"
drag, startPoint x: 457, startPoint y: 607, endPoint x: 617, endPoint y: 608, distance: 160.0
click at [458, 607] on p "Users added without sending an invitation will appear as Inactive ; users that …" at bounding box center [538, 616] width 612 height 58
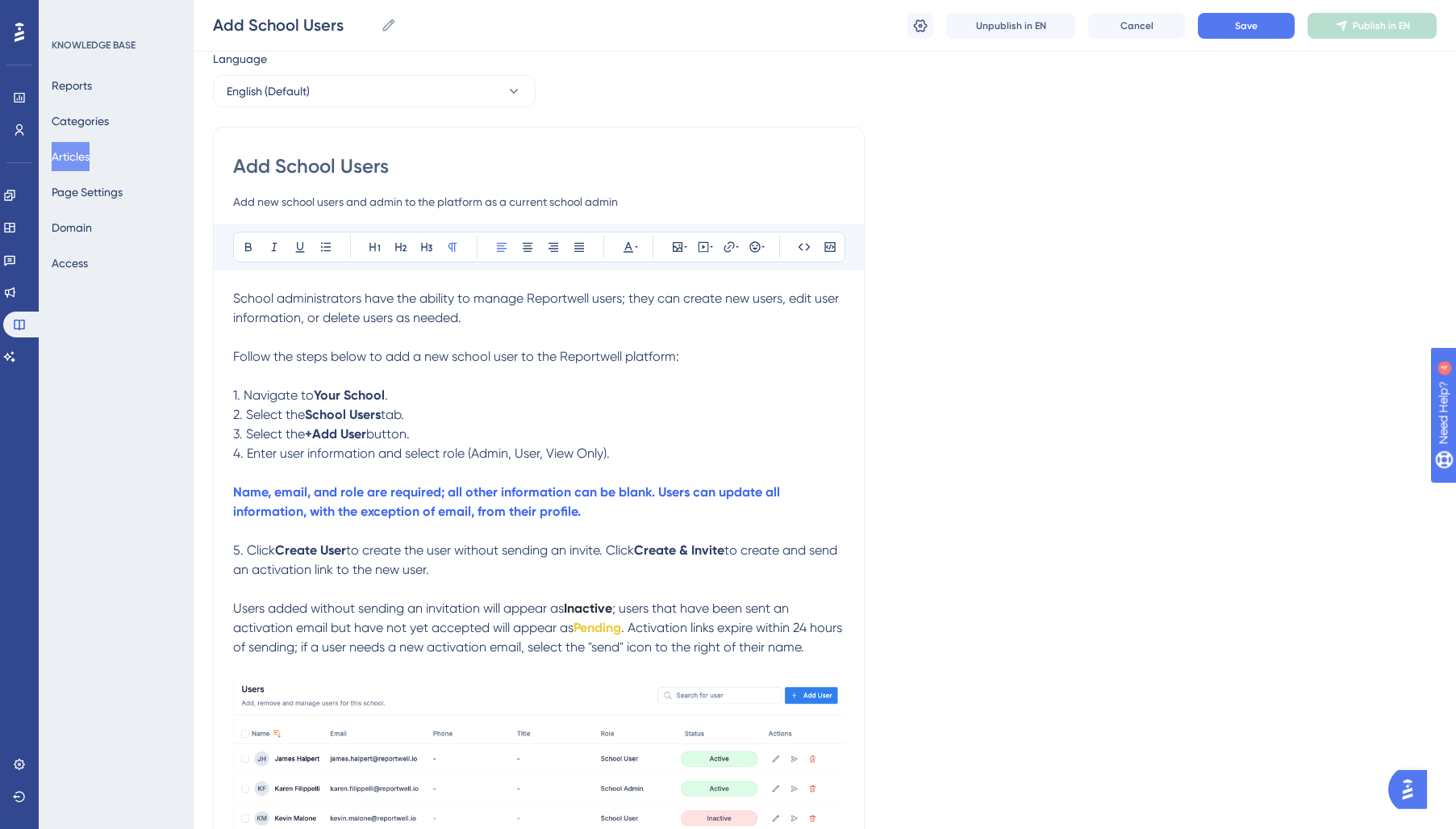
scroll to position [53, 0]
drag, startPoint x: 690, startPoint y: 551, endPoint x: 705, endPoint y: 556, distance: 15.8
click at [692, 551] on strong "Create & Invite" at bounding box center [679, 551] width 90 height 16
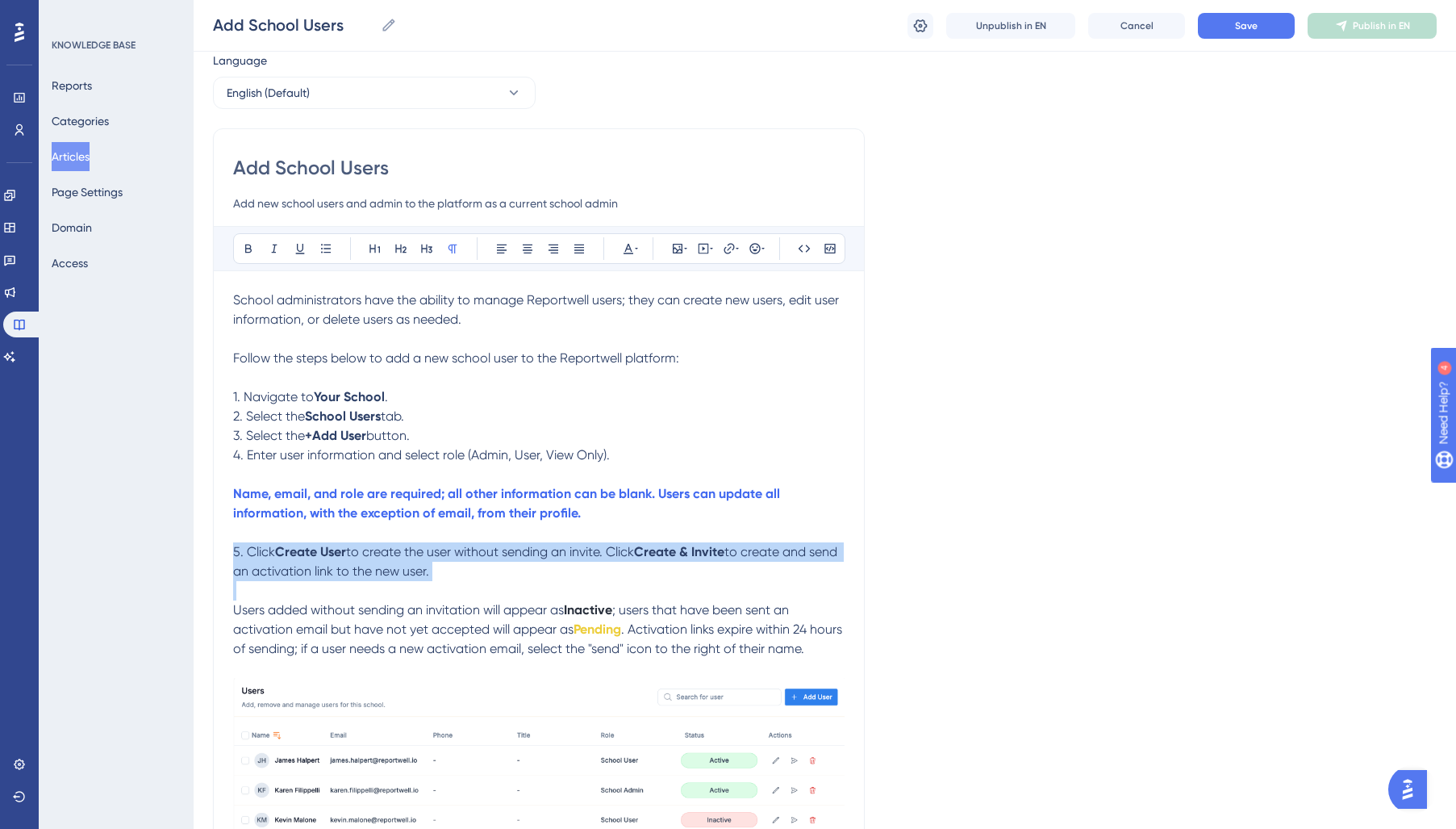
drag, startPoint x: 234, startPoint y: 555, endPoint x: 465, endPoint y: 584, distance: 232.8
click at [465, 584] on div "School administrators have the ability to manage Reportwell users; they can cre…" at bounding box center [538, 601] width 612 height 620
click at [636, 253] on icon at bounding box center [637, 248] width 3 height 13
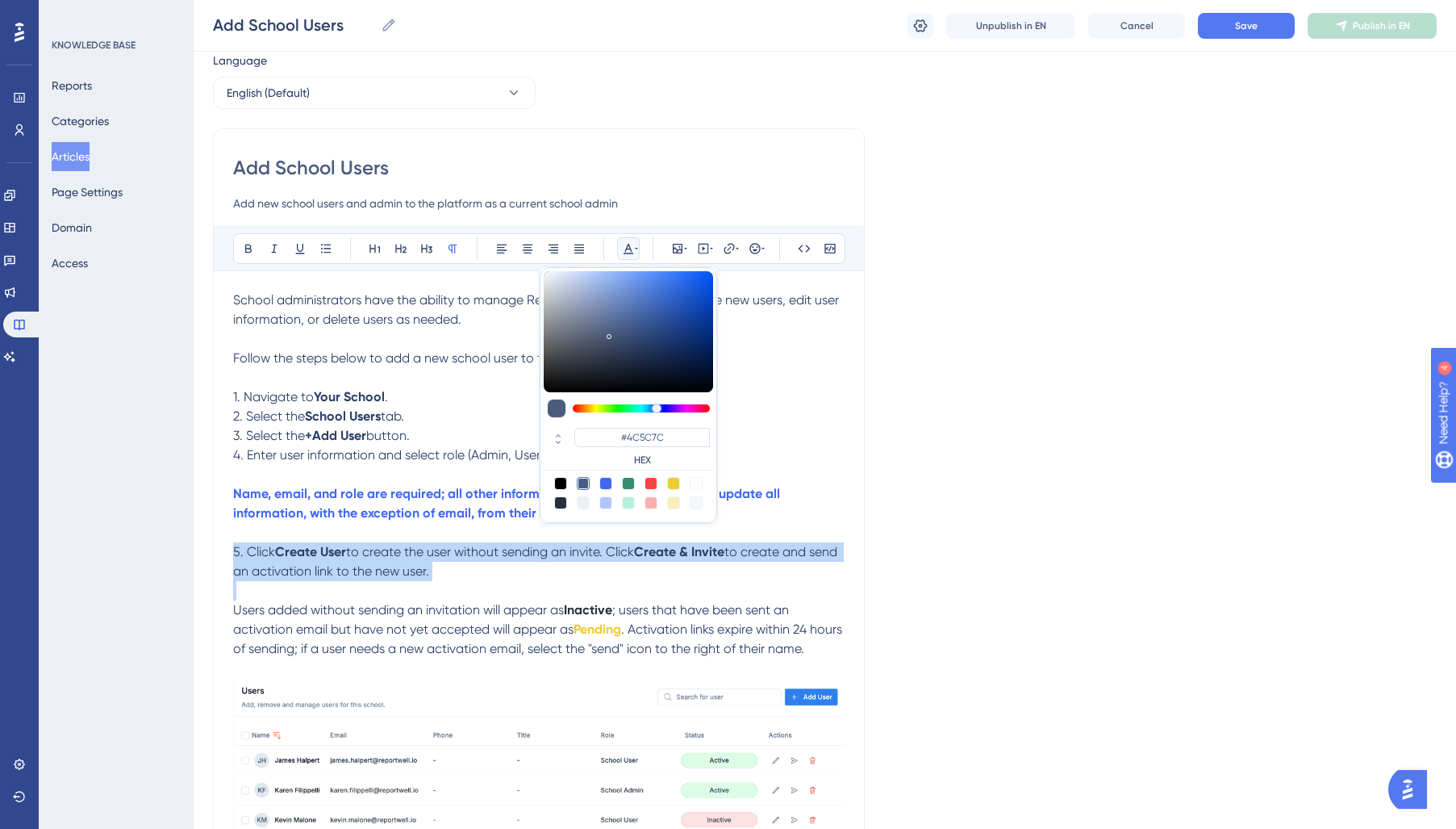
click at [556, 504] on div at bounding box center [561, 502] width 13 height 13
click at [582, 480] on div at bounding box center [583, 483] width 13 height 13
type input "#4C5C7C"
click at [587, 477] on div at bounding box center [583, 483] width 13 height 13
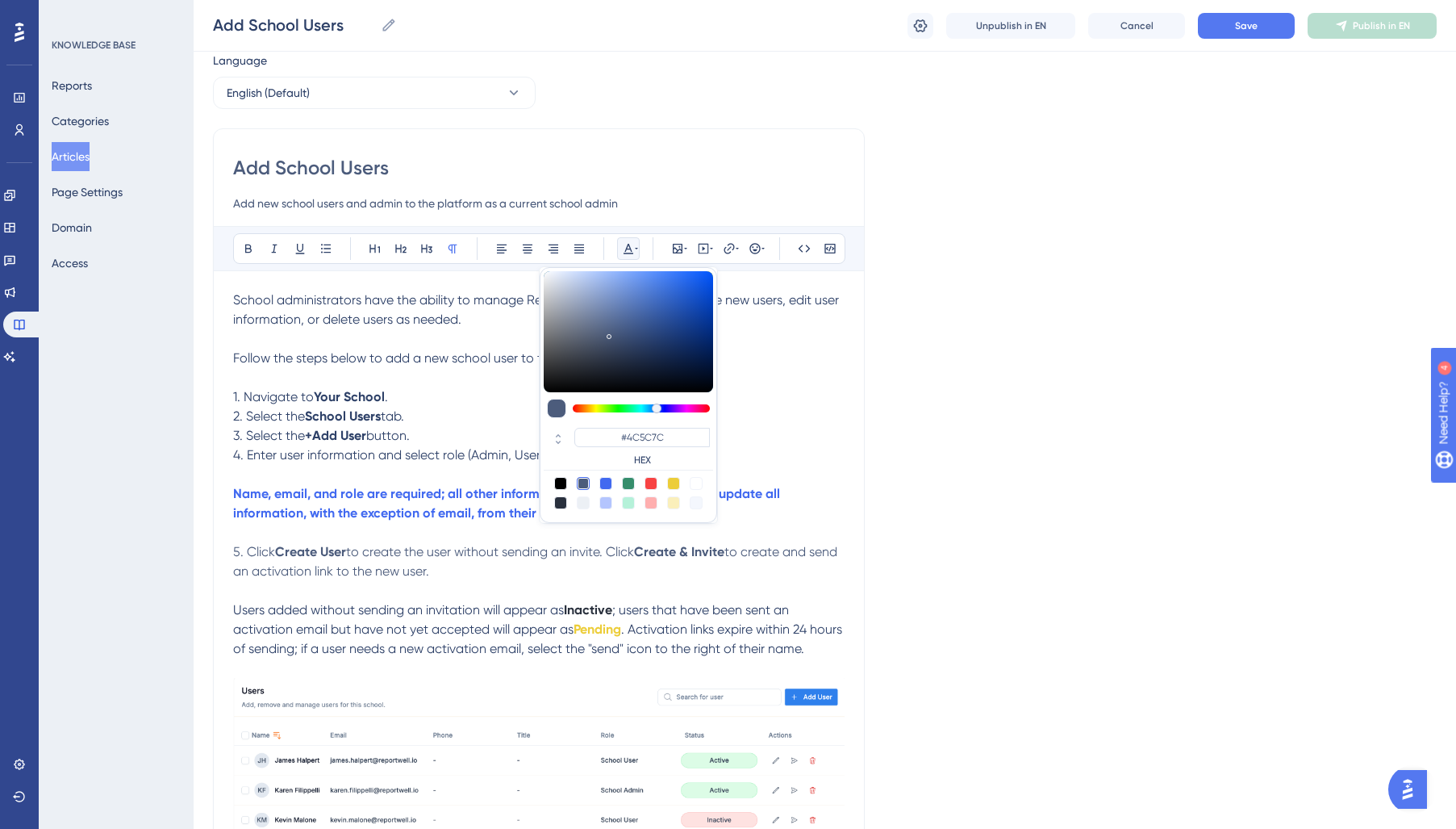
drag, startPoint x: 515, startPoint y: 625, endPoint x: 501, endPoint y: 645, distance: 24.4
click at [512, 627] on span "; users that have been sent an activation email but have not yet accepted will …" at bounding box center [512, 620] width 559 height 35
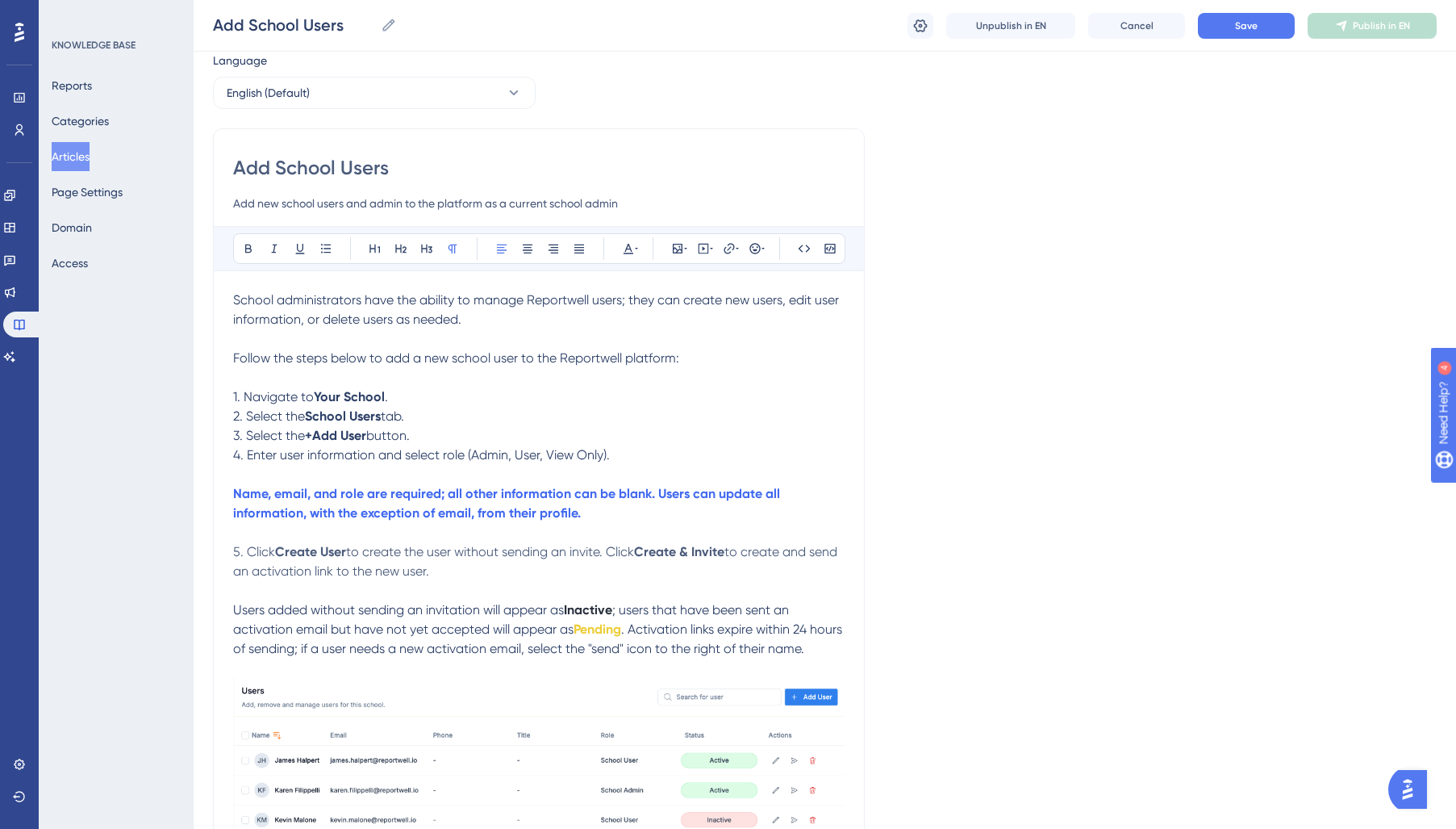
drag, startPoint x: 489, startPoint y: 575, endPoint x: 208, endPoint y: 545, distance: 282.6
click at [0, 0] on div "Performance Users Engagement Widgets Feedback Product Updates Knowledge Base AI…" at bounding box center [0, 0] width 0 height 0
drag, startPoint x: 627, startPoint y: 250, endPoint x: 630, endPoint y: 260, distance: 10.4
click at [628, 254] on icon at bounding box center [628, 248] width 13 height 13
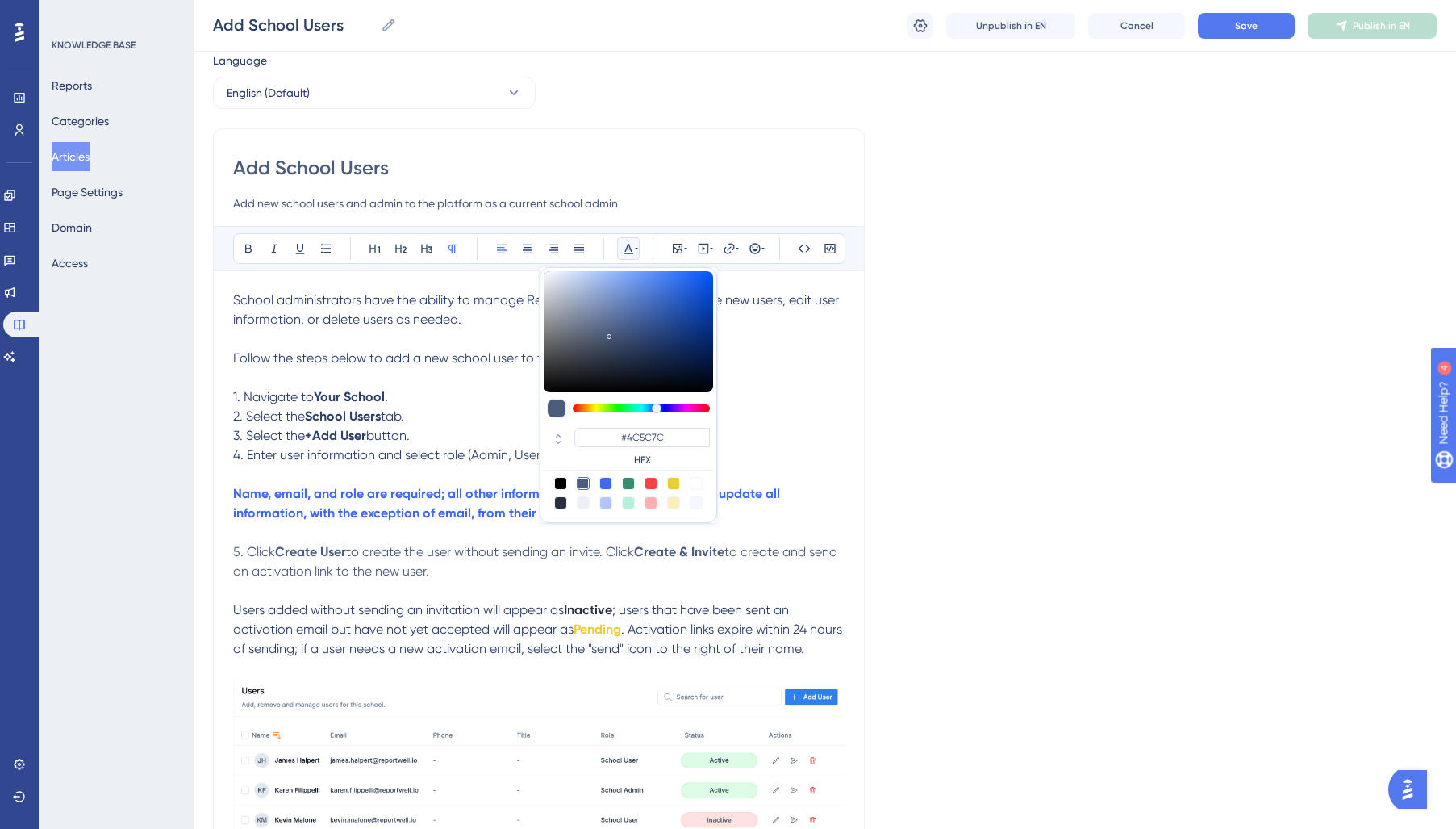
click at [563, 501] on div at bounding box center [561, 502] width 13 height 13
type input "#29303D"
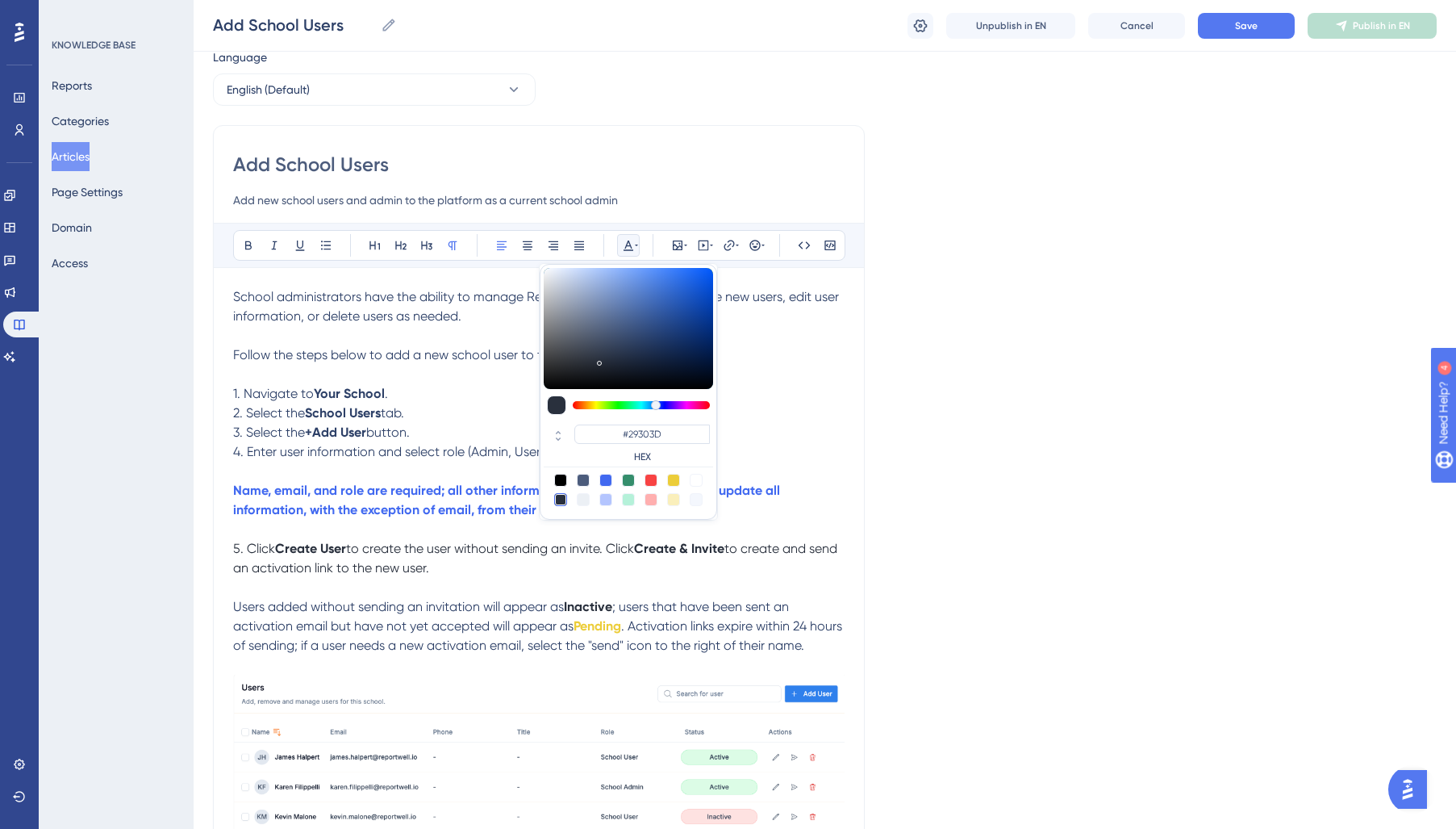
click at [495, 627] on span "; users that have been sent an activation email but have not yet accepted will …" at bounding box center [512, 616] width 559 height 35
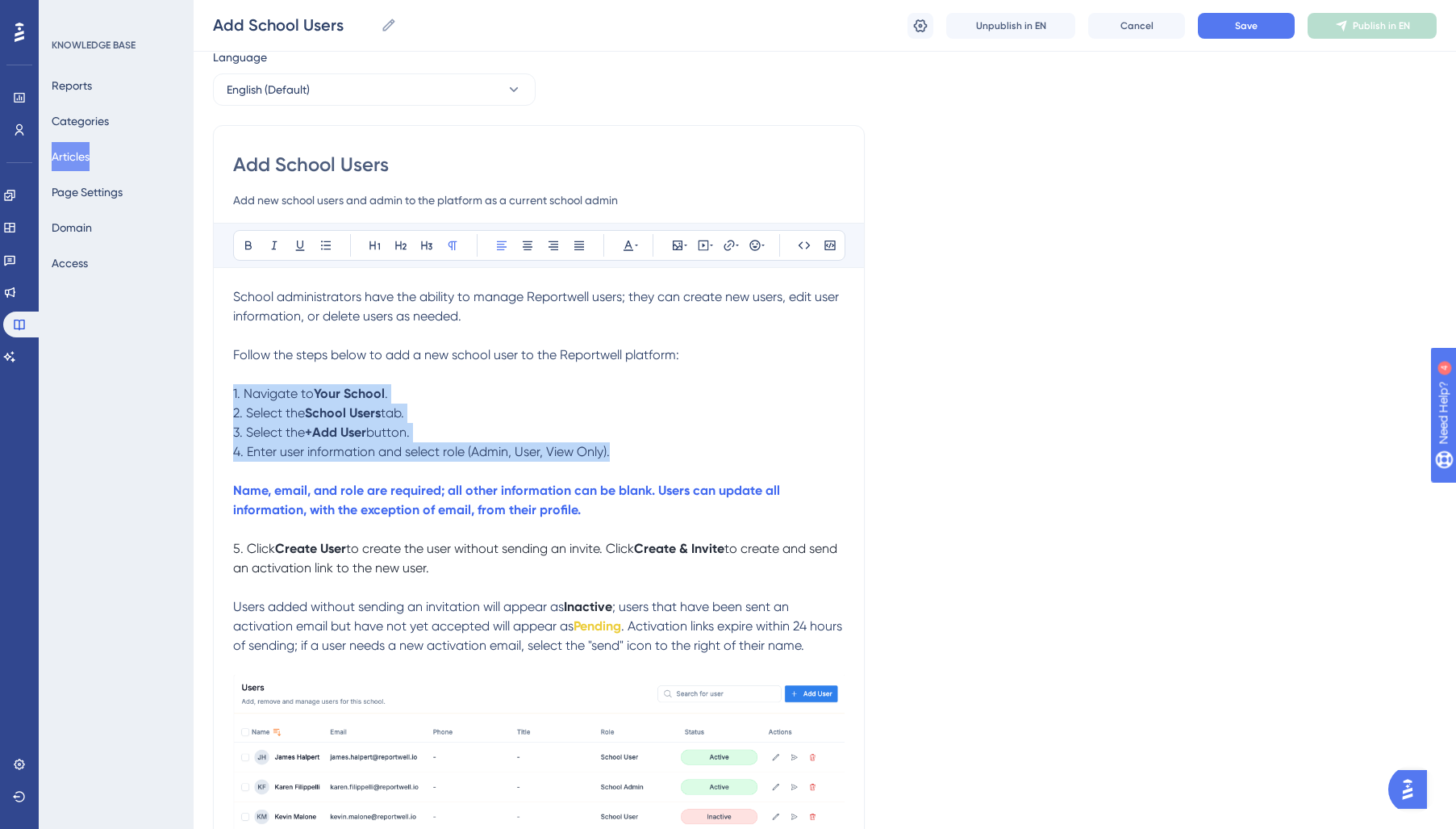
drag, startPoint x: 557, startPoint y: 452, endPoint x: 229, endPoint y: 391, distance: 333.6
click at [217, 395] on div "Add School Users Add new school users and admin to the platform as a current sc…" at bounding box center [538, 526] width 651 height 802
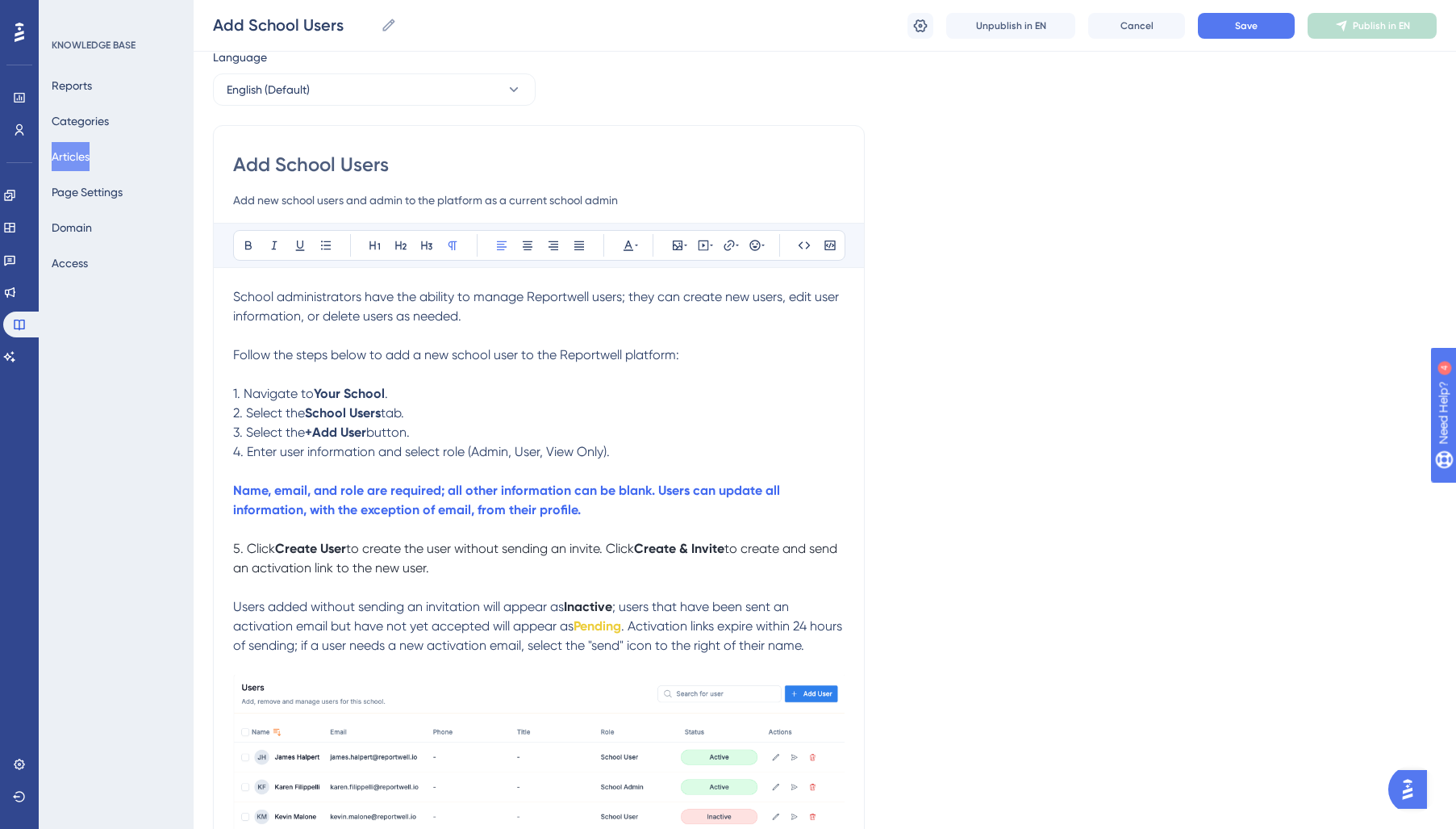
scroll to position [55, 1]
drag, startPoint x: 645, startPoint y: 242, endPoint x: 626, endPoint y: 243, distance: 19.0
click at [644, 242] on div "Bold Italic Underline Bullet Point Heading 1 Heading 2 Heading 3 Normal Align L…" at bounding box center [539, 245] width 613 height 30
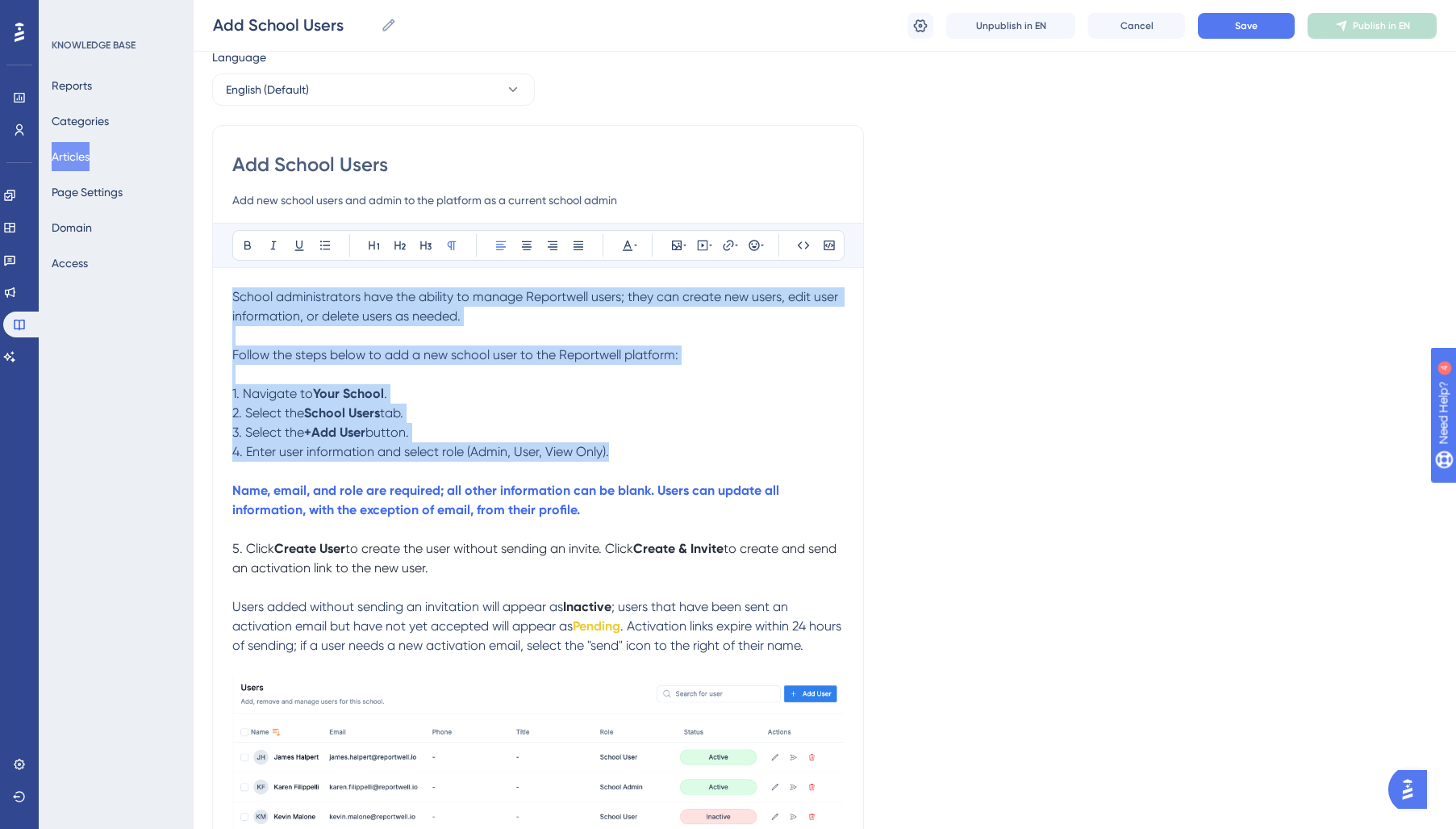
drag, startPoint x: 615, startPoint y: 453, endPoint x: 507, endPoint y: 291, distance: 194.7
click at [0, 0] on div "Performance Users Engagement Widgets Feedback Product Updates Knowledge Base AI…" at bounding box center [0, 0] width 0 height 0
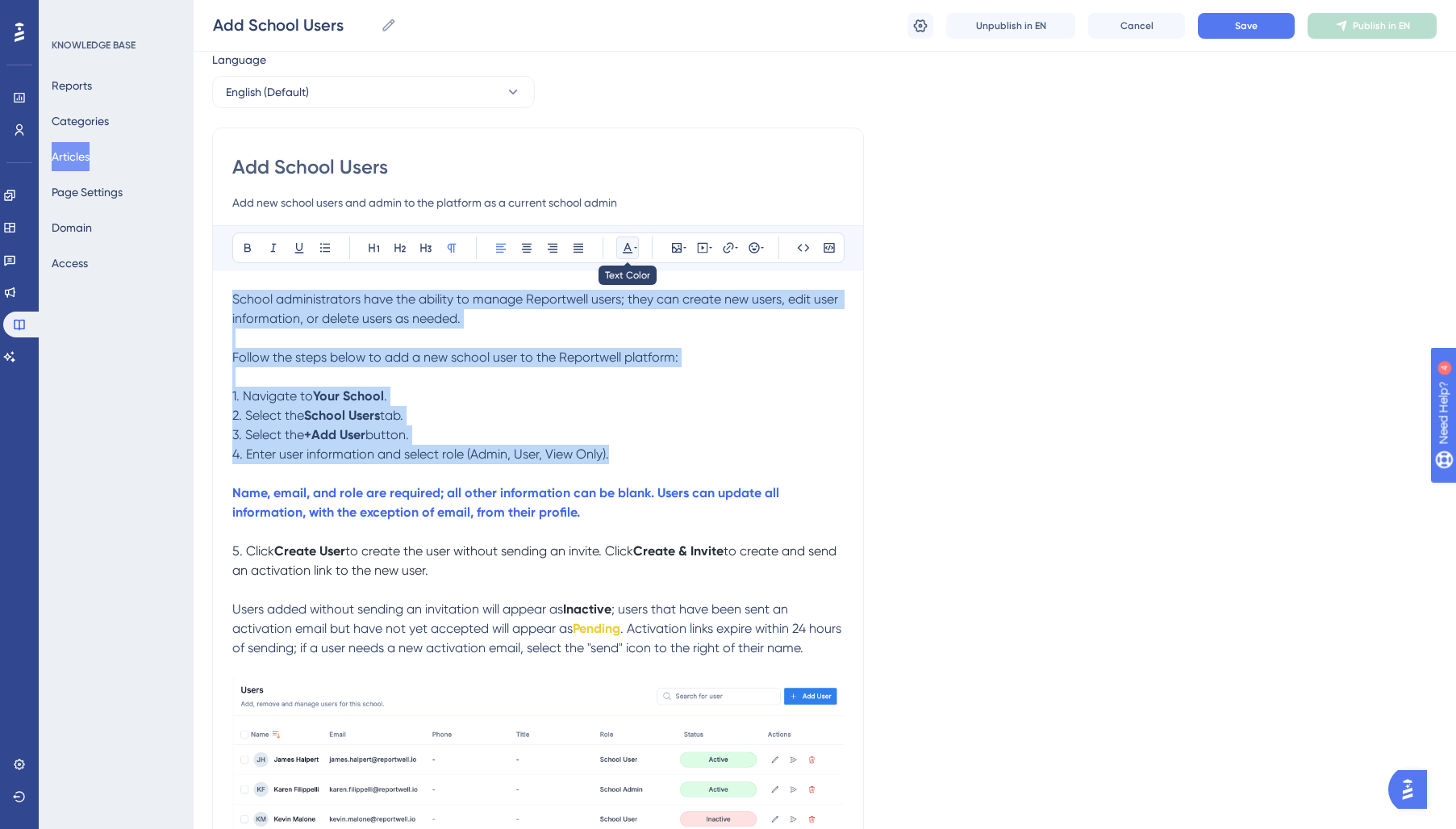
click at [627, 248] on icon at bounding box center [627, 247] width 13 height 13
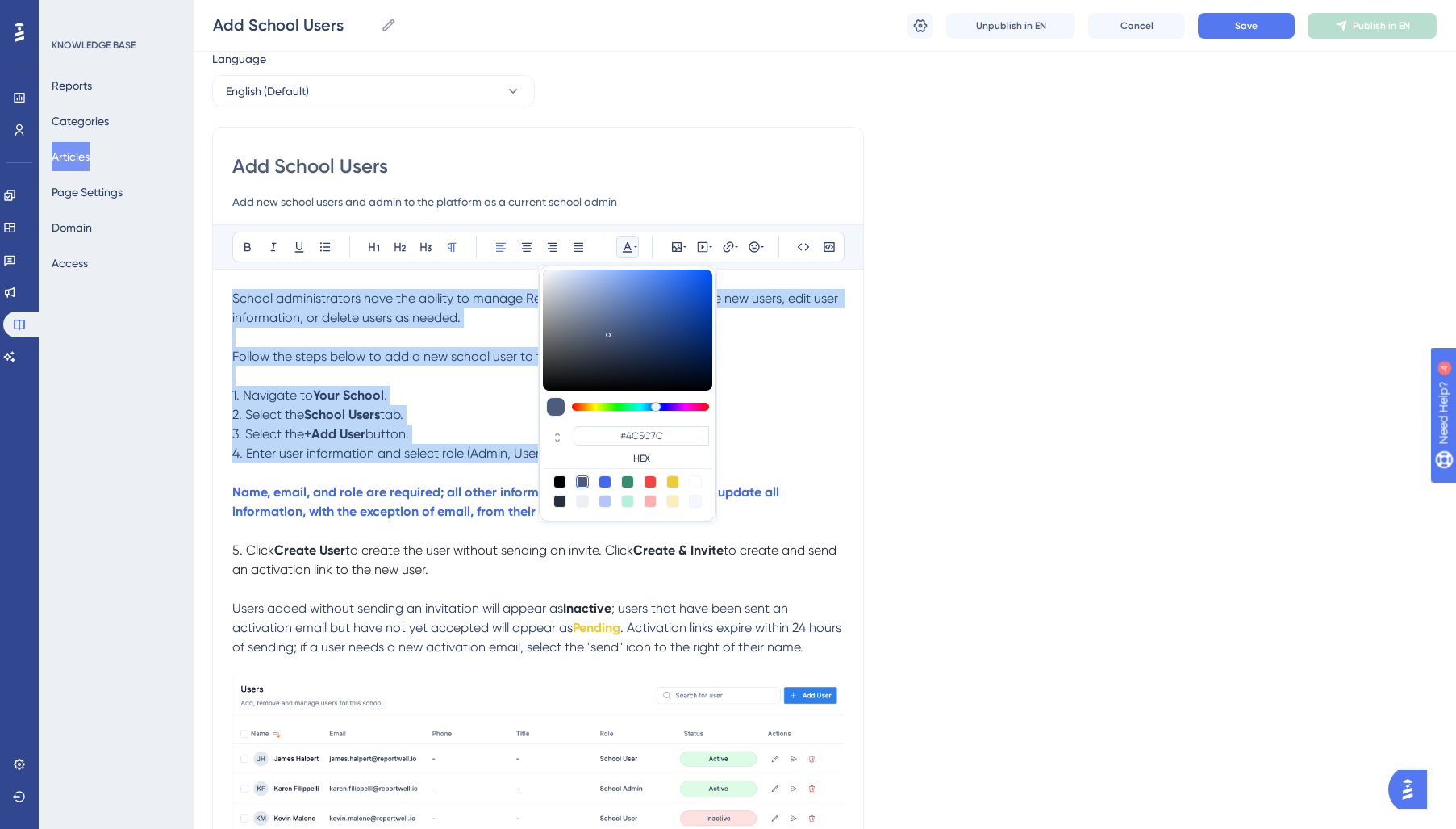
click at [562, 498] on div at bounding box center [560, 501] width 13 height 13
type input "#29303D"
click at [321, 420] on strong "School Users" at bounding box center [343, 414] width 76 height 16
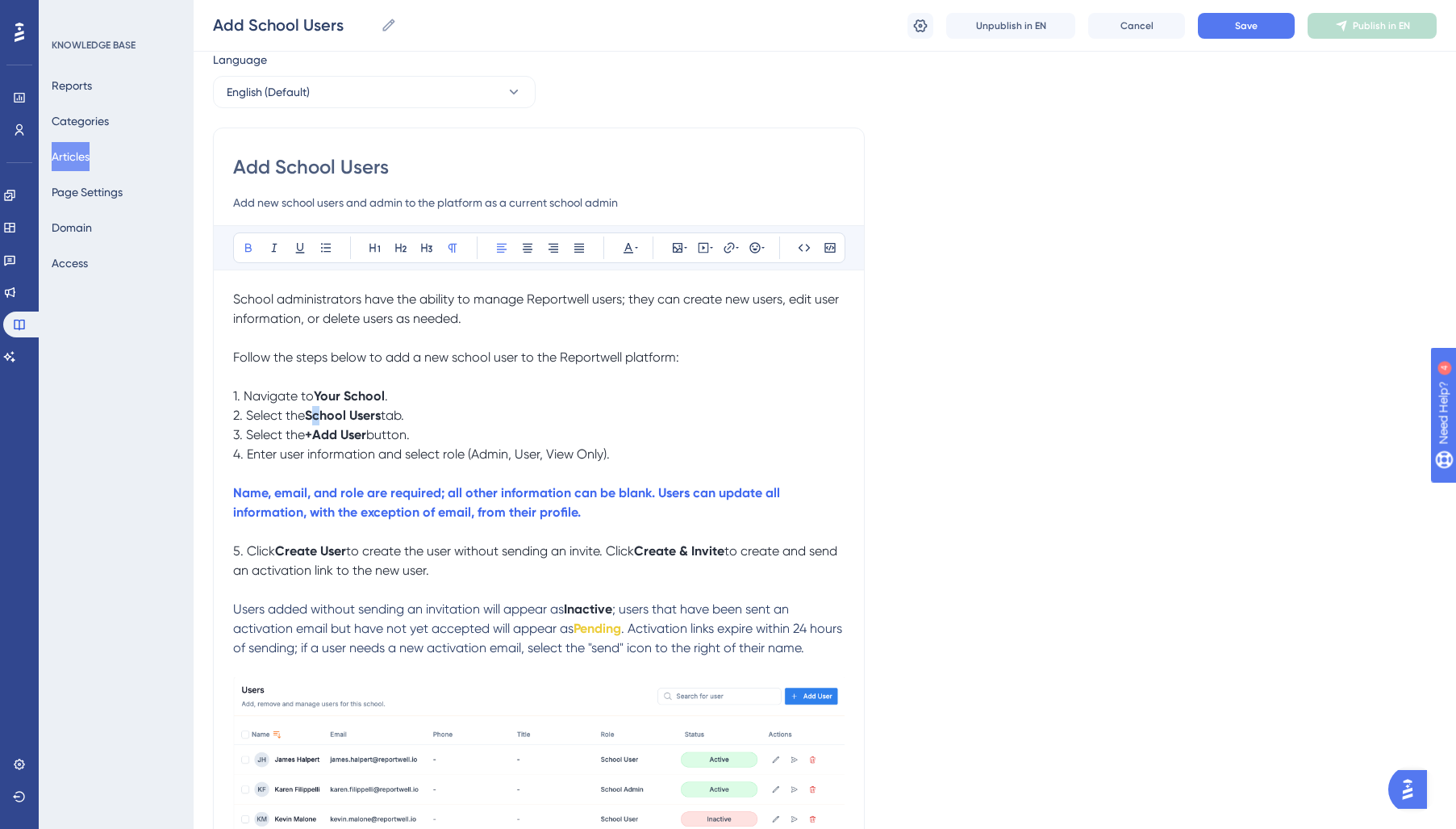
scroll to position [51, 0]
click at [454, 447] on div "School administrators have the ability to manage Reportwell users; they can cre…" at bounding box center [538, 602] width 612 height 620
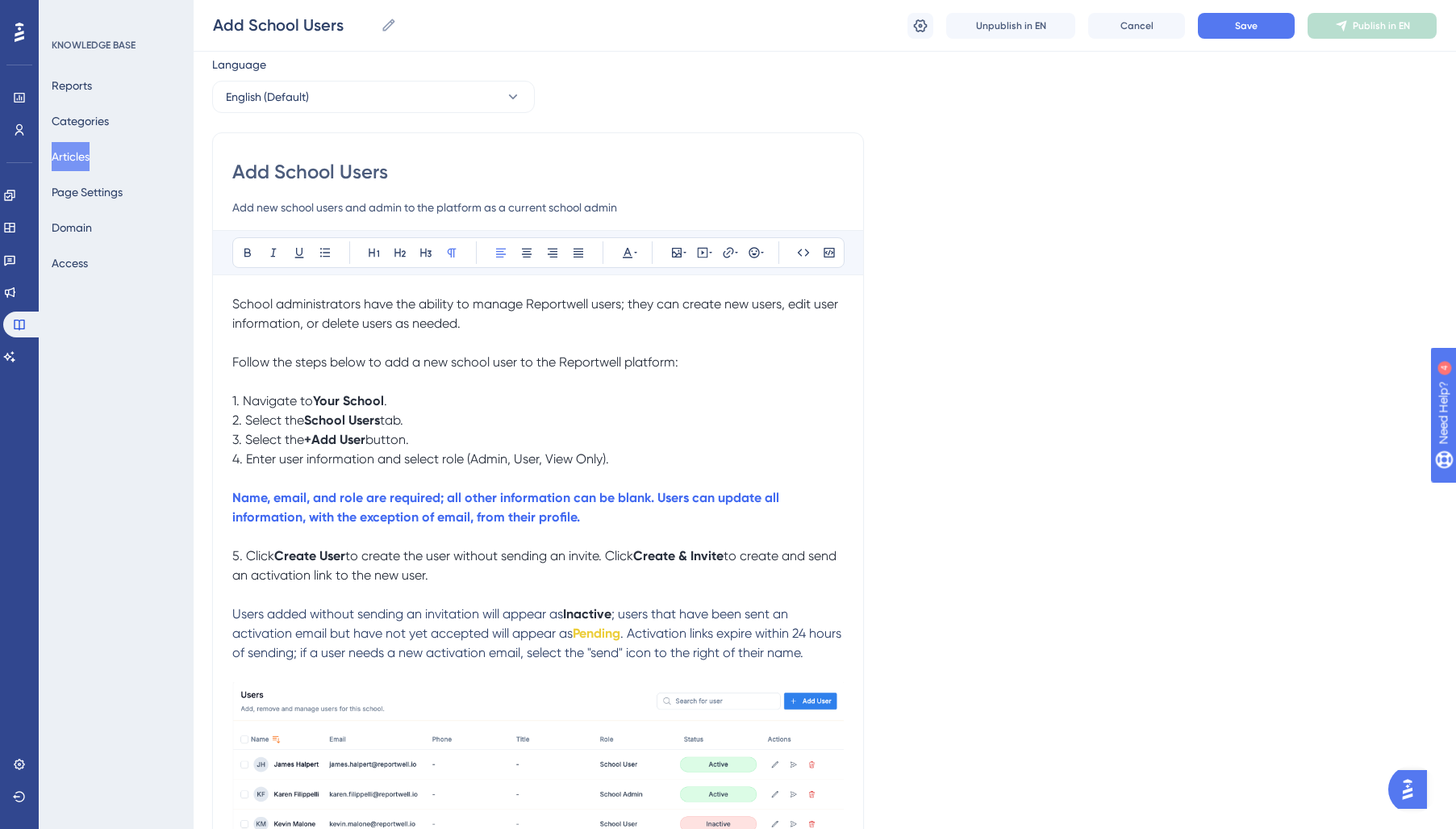
scroll to position [48, 1]
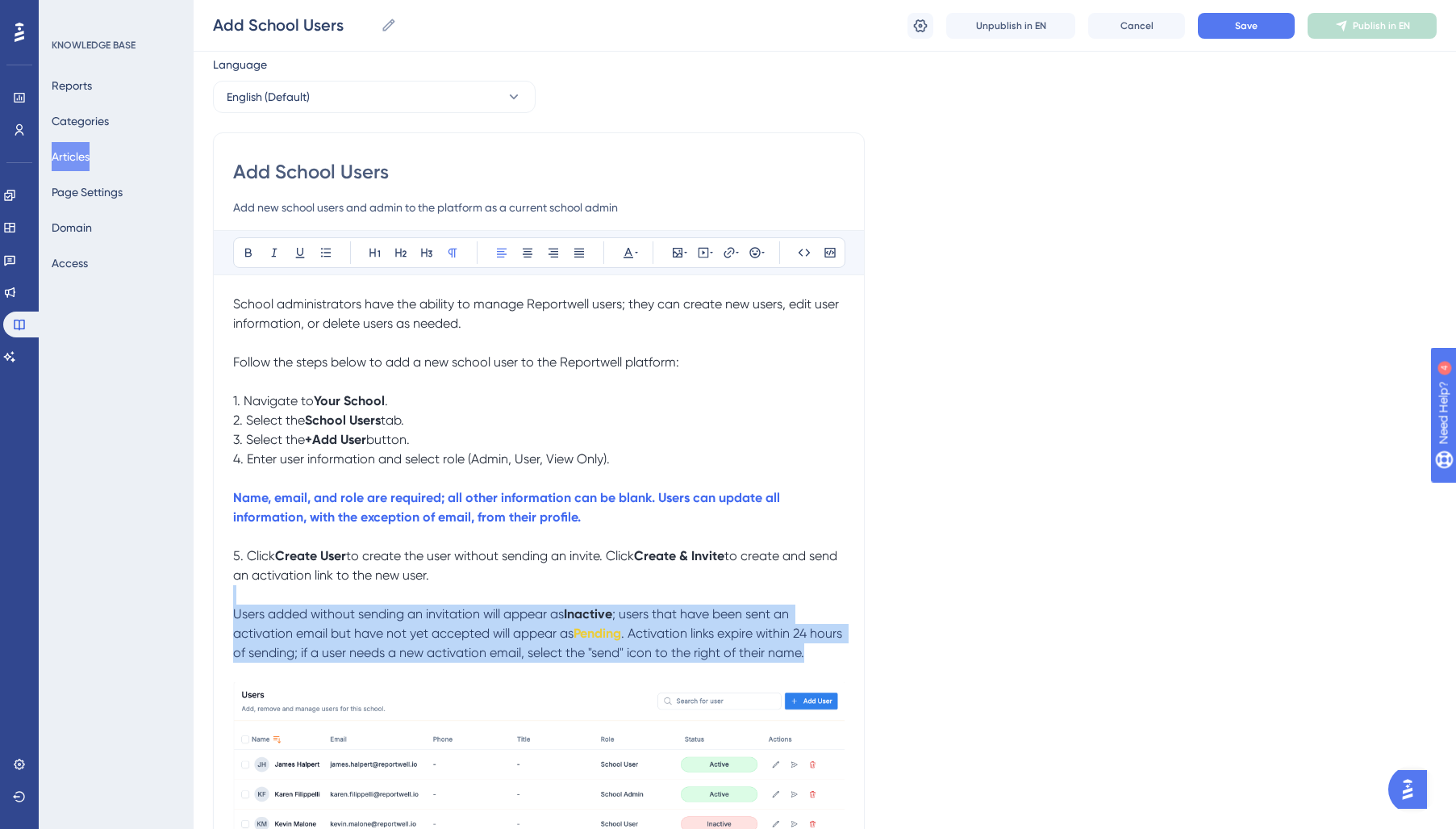
drag, startPoint x: 841, startPoint y: 659, endPoint x: 83, endPoint y: 601, distance: 760.2
click at [0, 0] on div "Performance Users Engagement Widgets Feedback Product Updates Knowledge Base AI…" at bounding box center [0, 0] width 0 height 0
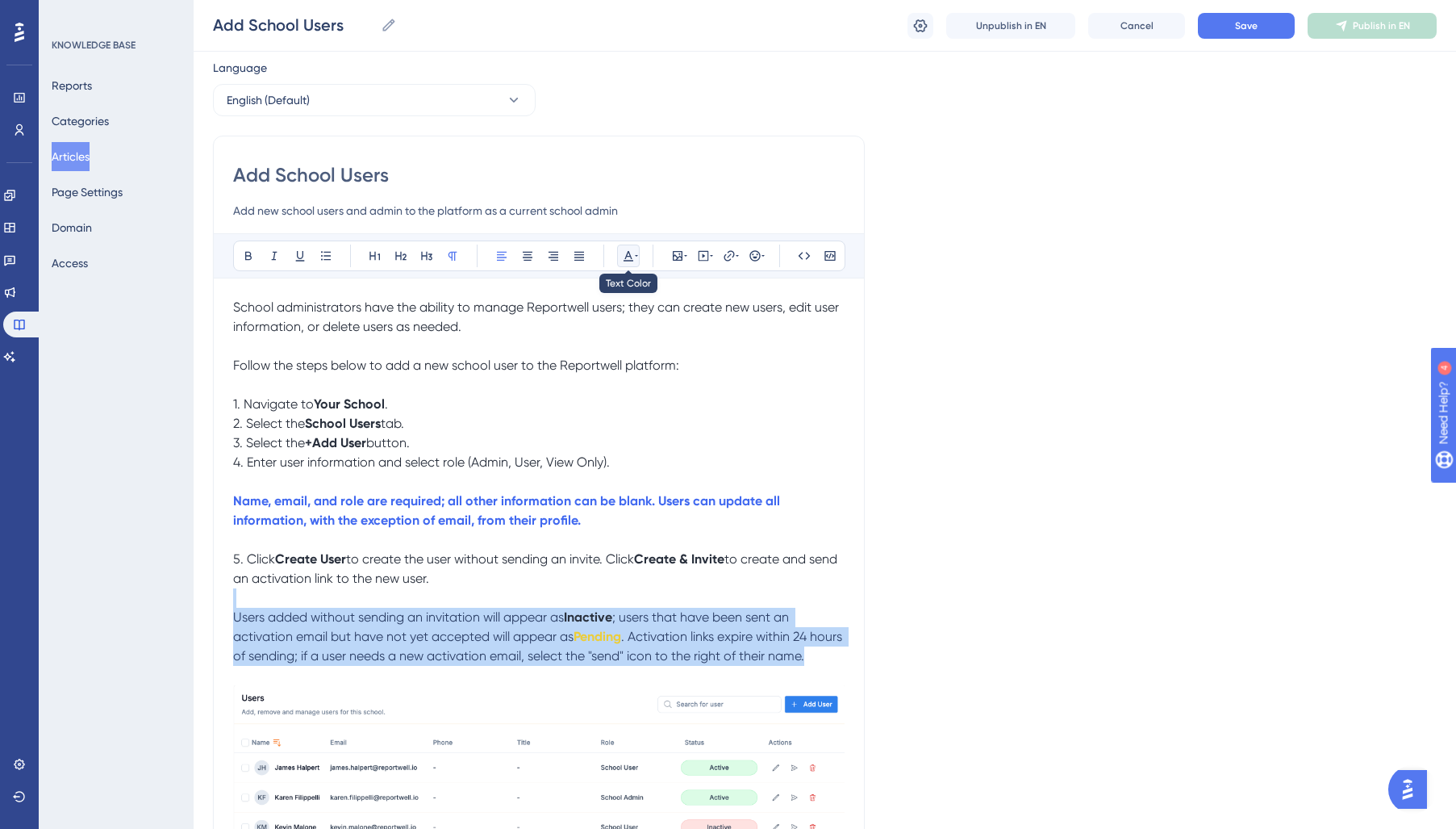
click at [622, 254] on icon at bounding box center [628, 255] width 13 height 13
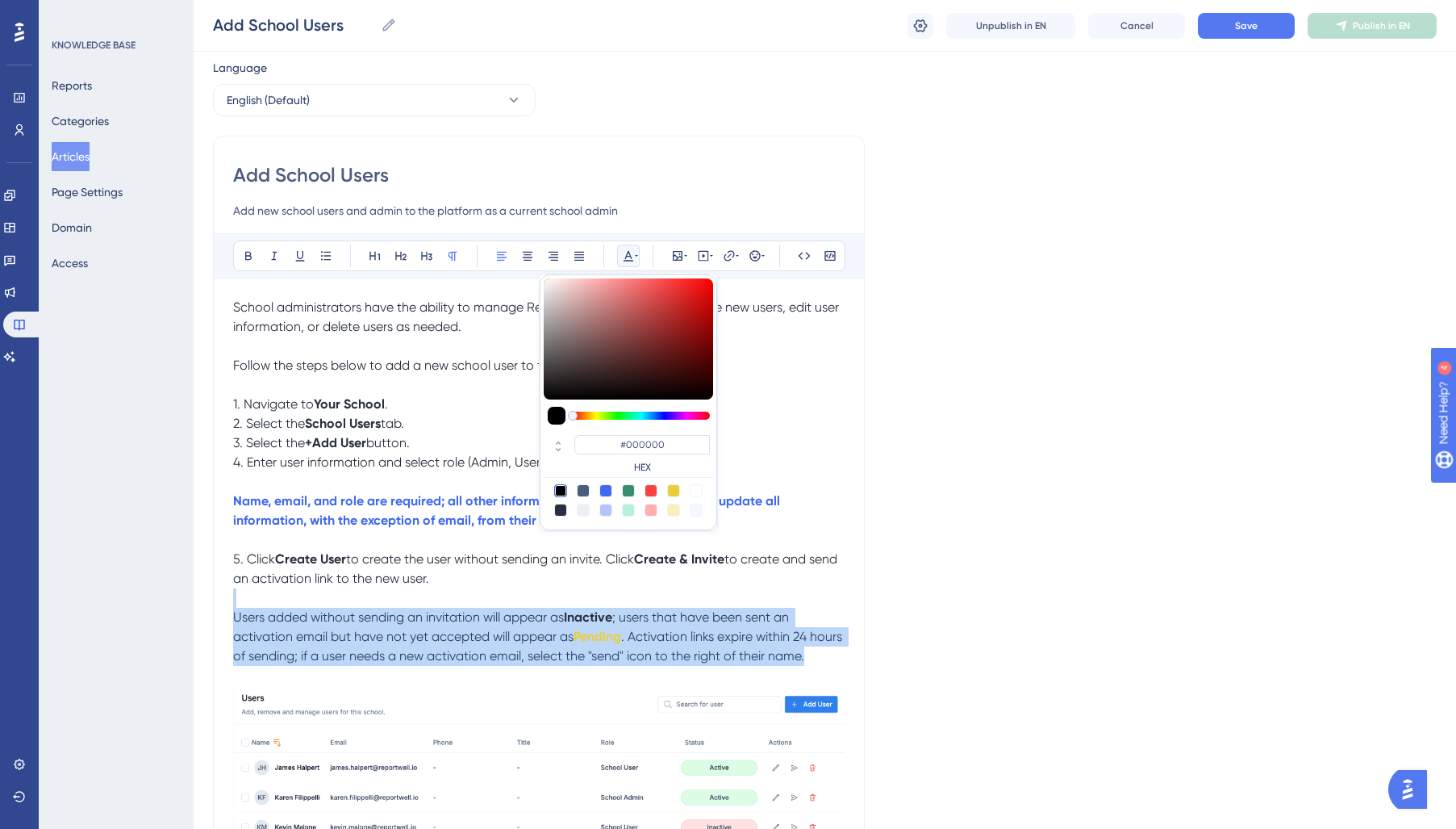
click at [556, 509] on div at bounding box center [561, 510] width 13 height 13
type input "#29303D"
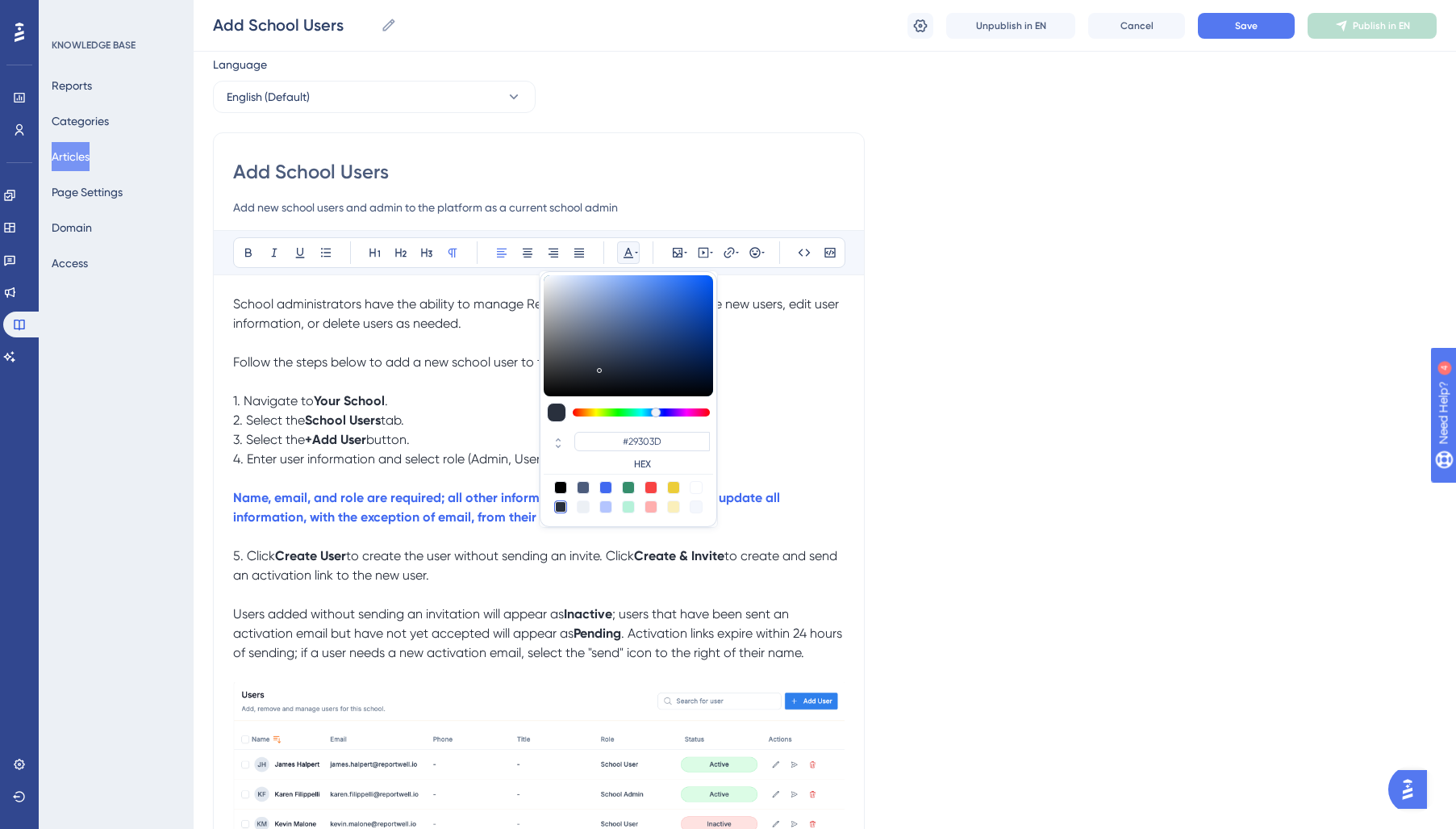
click at [537, 651] on span ". Activation links expire within 24 hours of sending; if a user needs a new act…" at bounding box center [539, 643] width 613 height 35
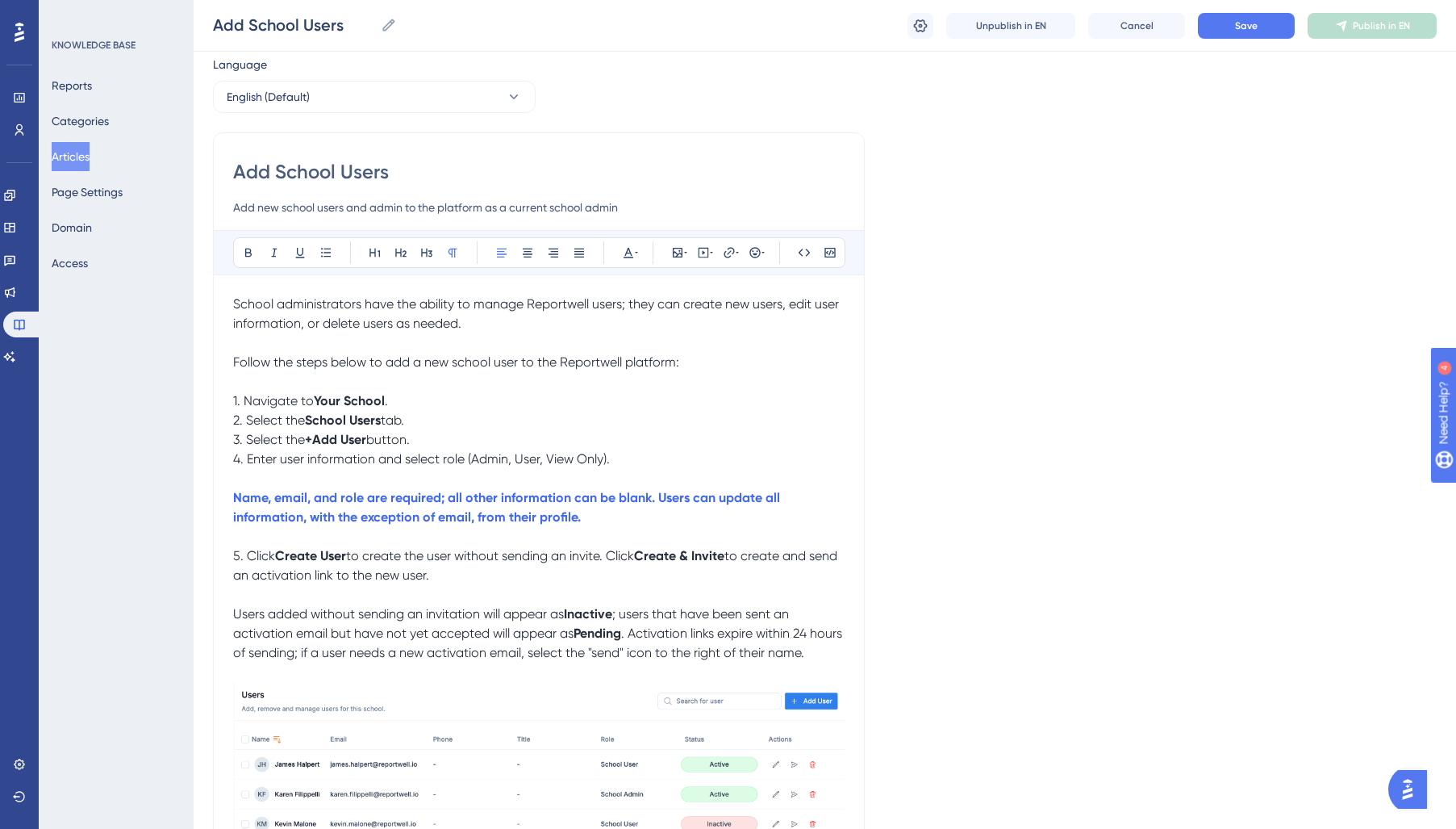
scroll to position [49, 0]
click at [593, 614] on strong "Inactive" at bounding box center [588, 613] width 48 height 16
drag, startPoint x: 570, startPoint y: 617, endPoint x: 587, endPoint y: 683, distance: 68.2
click at [570, 618] on span "Users added without sending an invitation will appear as Inactive; users that h…" at bounding box center [513, 622] width 561 height 35
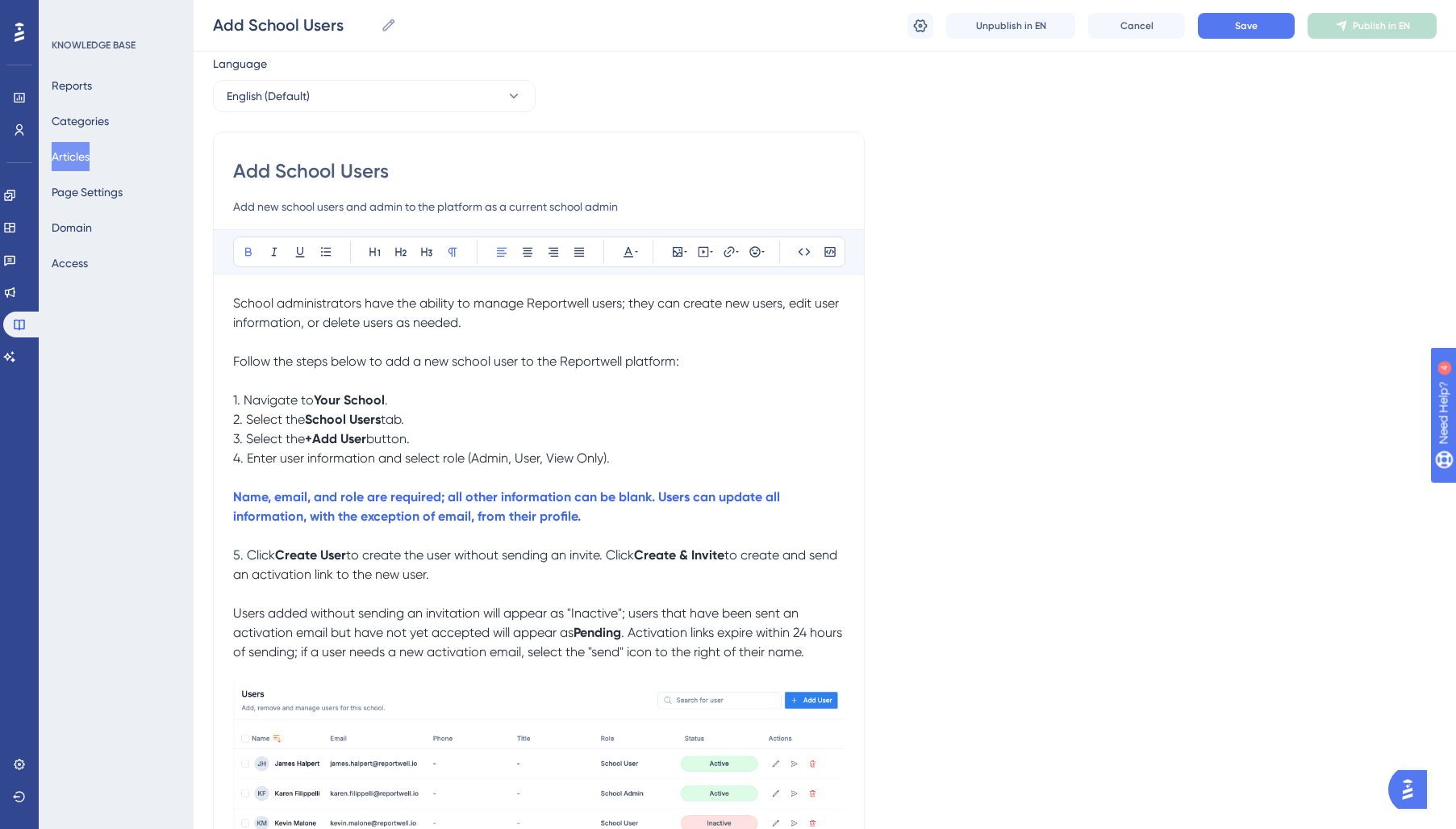
click at [591, 627] on strong "Pending" at bounding box center [597, 633] width 48 height 16
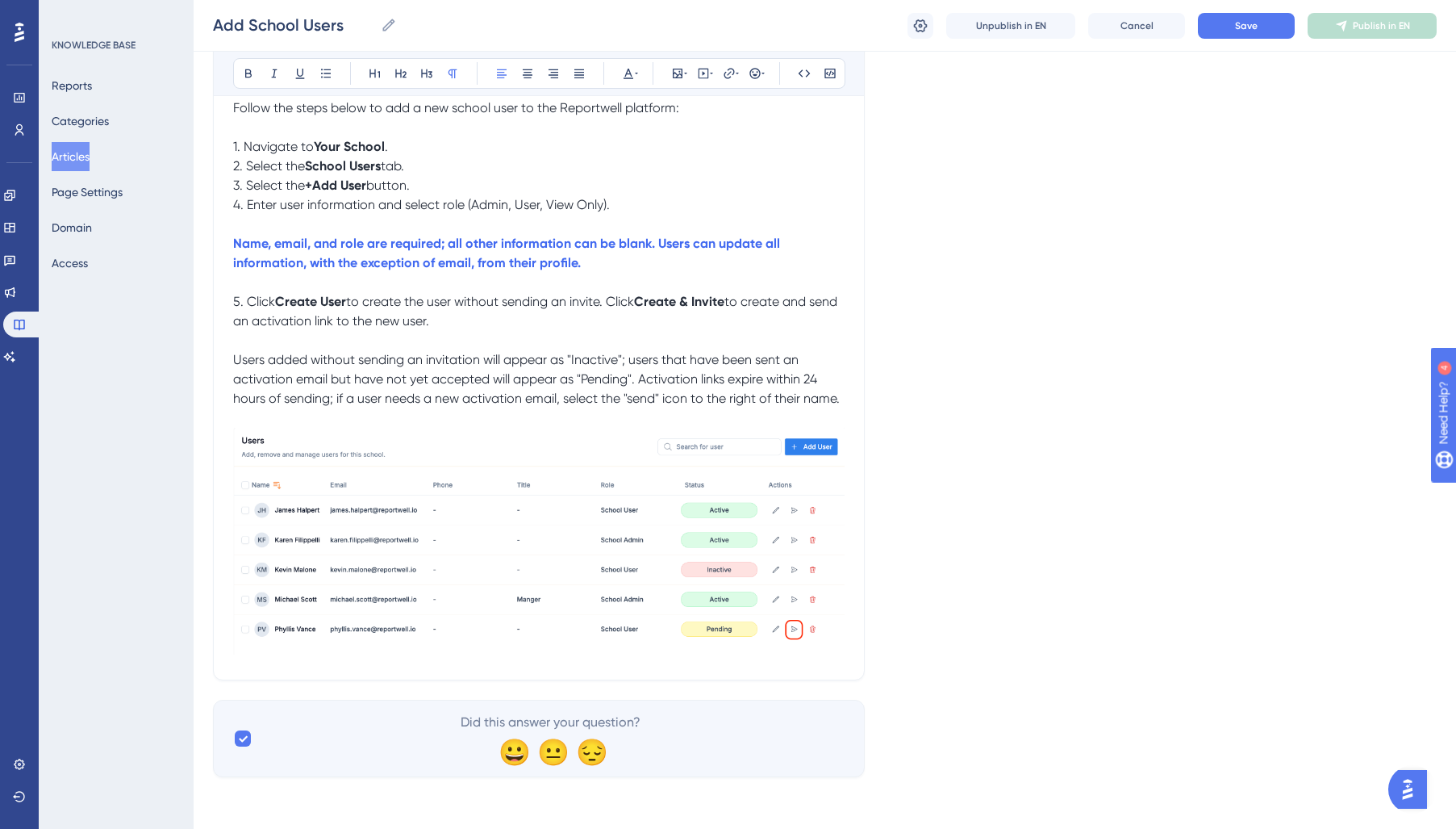
scroll to position [0, 0]
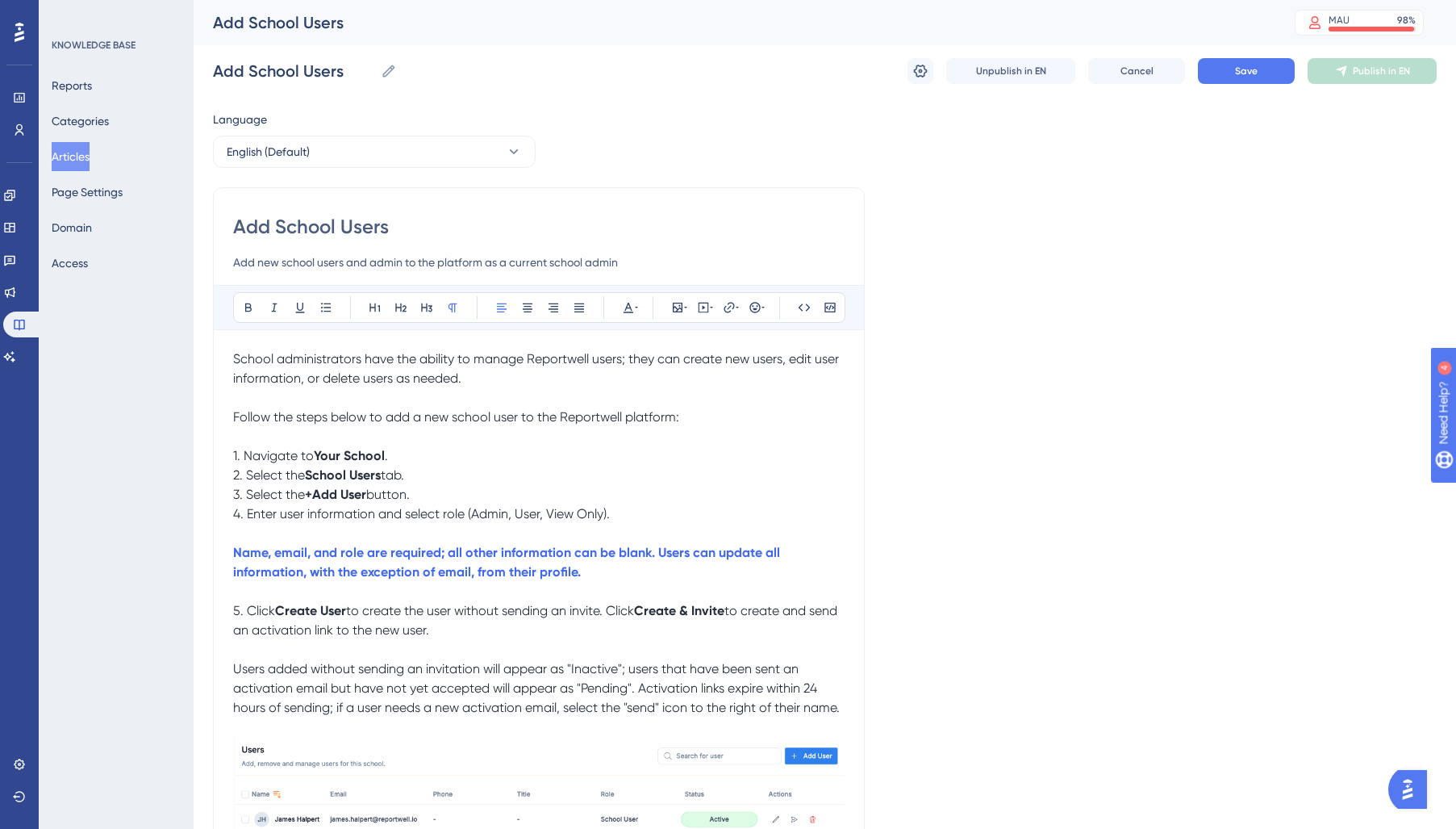
click at [499, 594] on p at bounding box center [538, 591] width 612 height 19
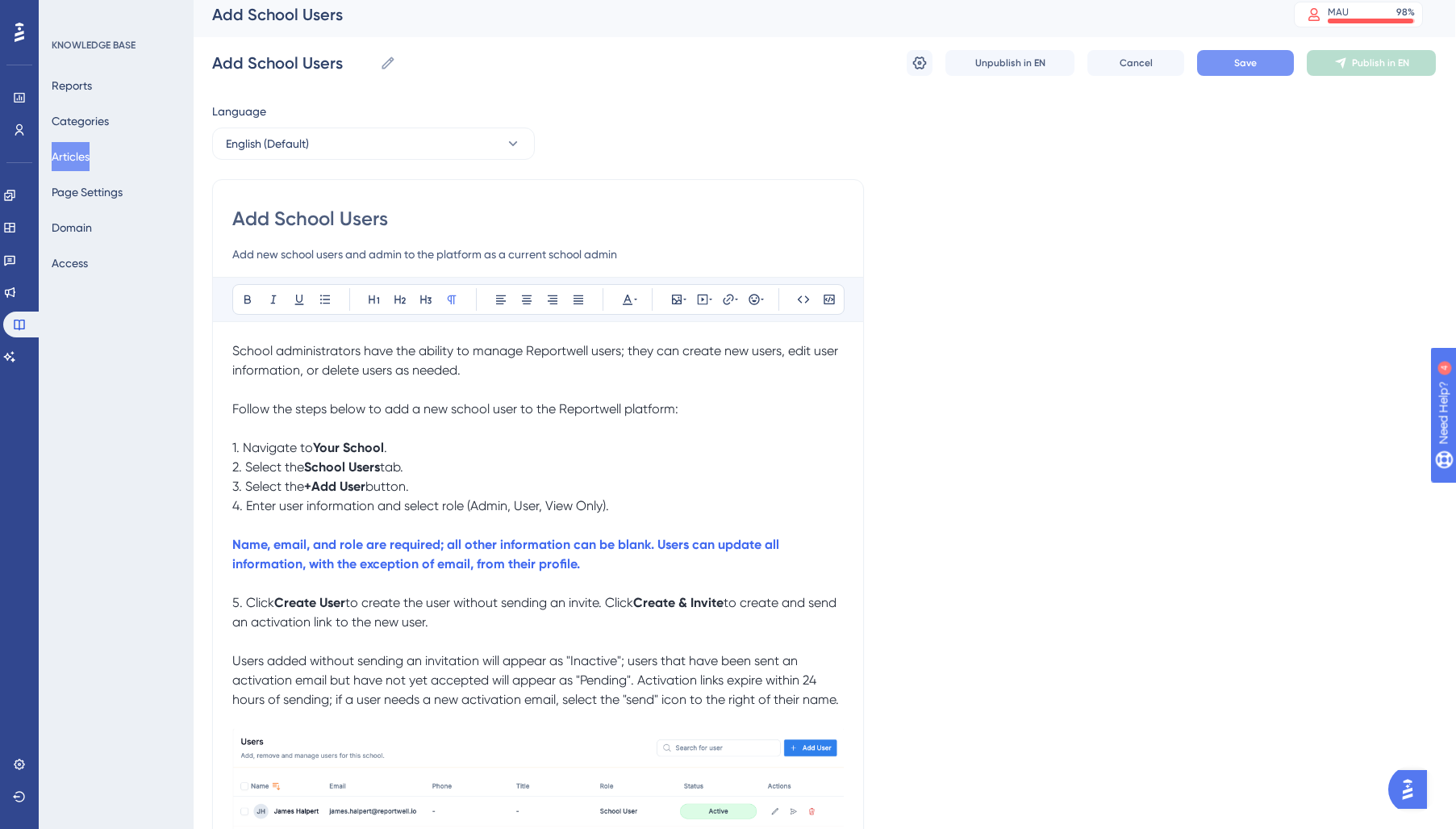
scroll to position [8, 0]
click at [1235, 66] on button "Save" at bounding box center [1247, 63] width 97 height 26
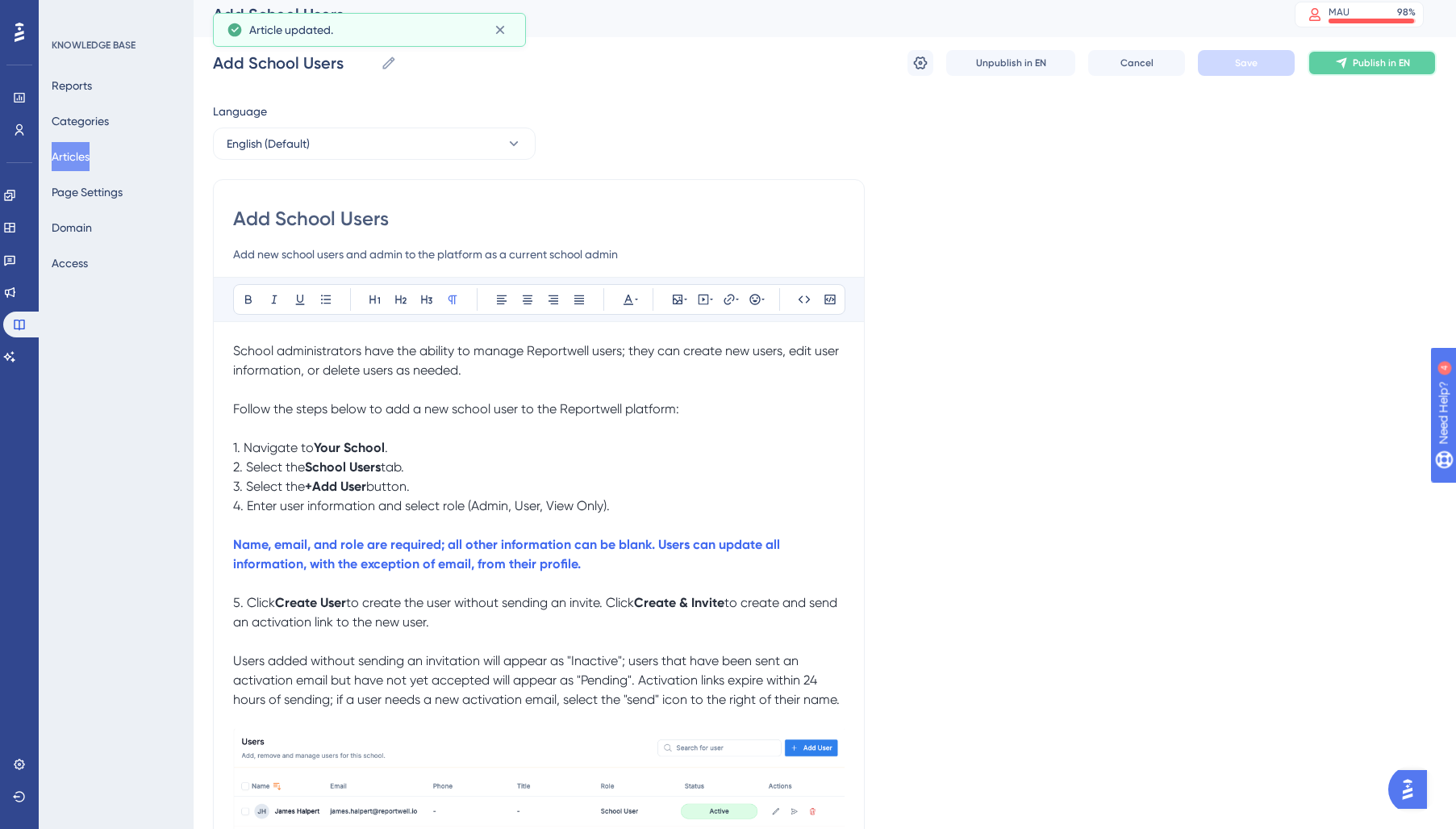
click at [1354, 66] on span "Publish in EN" at bounding box center [1382, 62] width 57 height 13
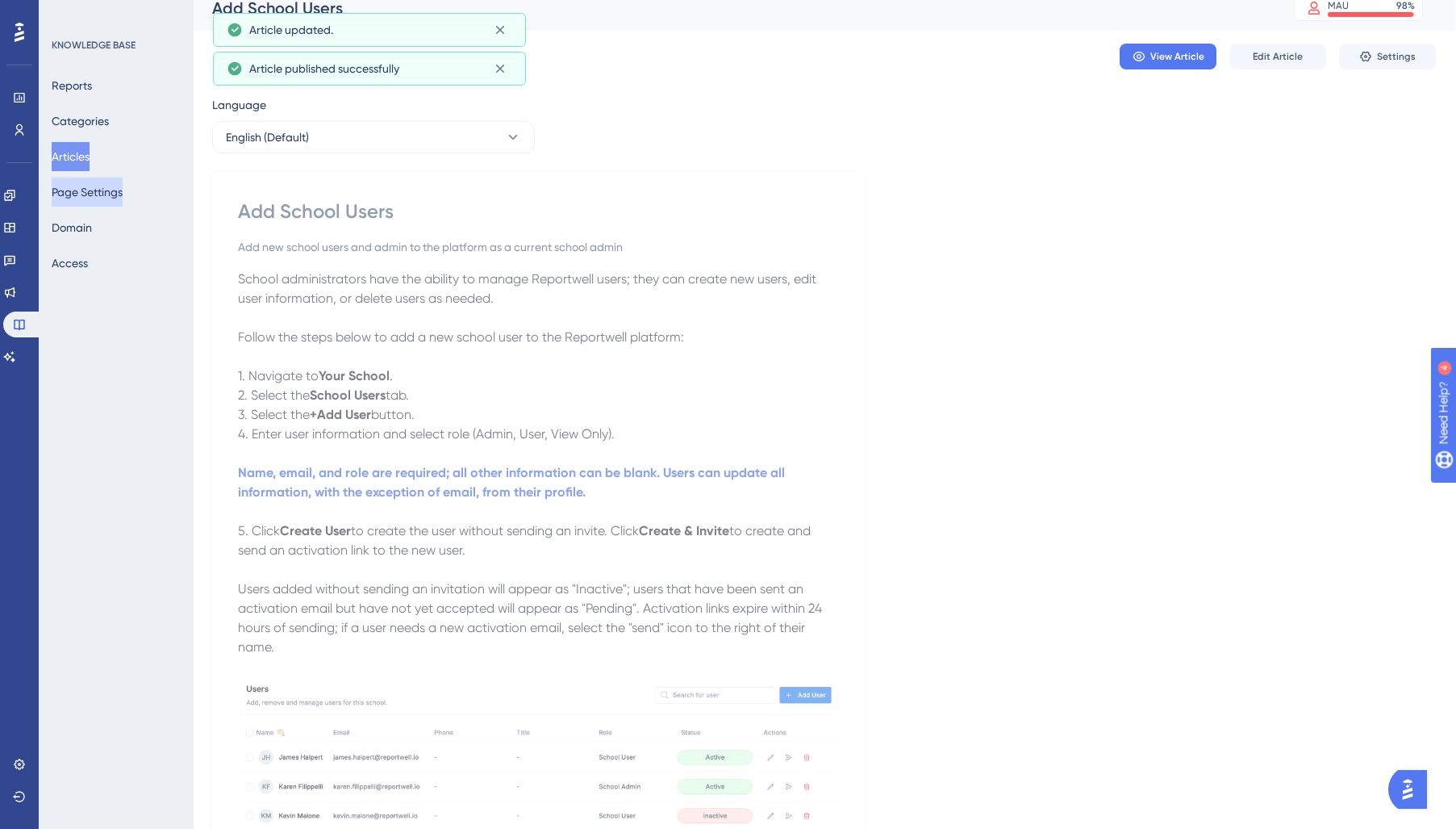
click at [86, 155] on button "Articles" at bounding box center [71, 157] width 38 height 29
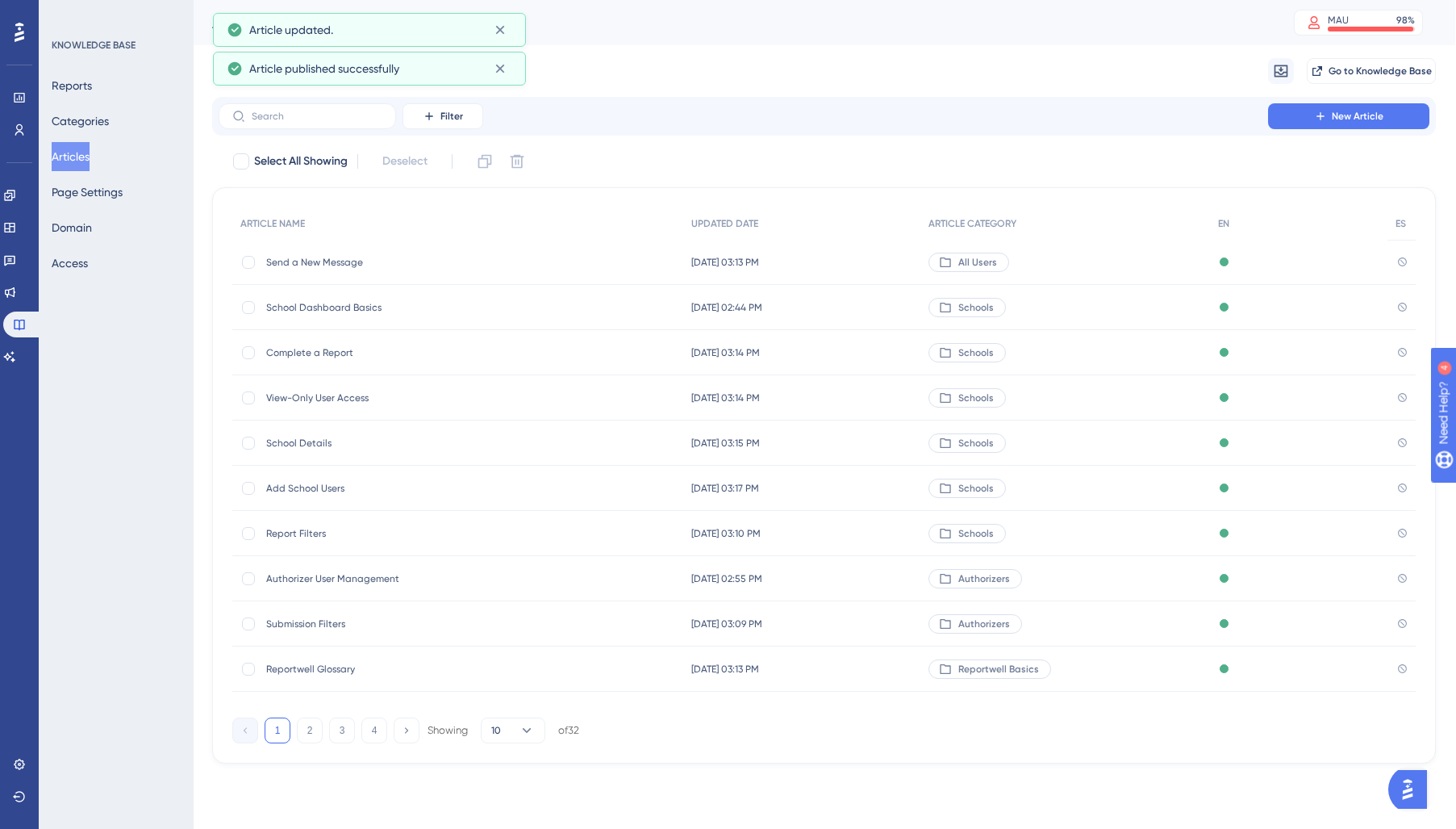
scroll to position [0, 1]
click at [322, 253] on div "Send a New Message Send a New Message" at bounding box center [395, 262] width 258 height 45
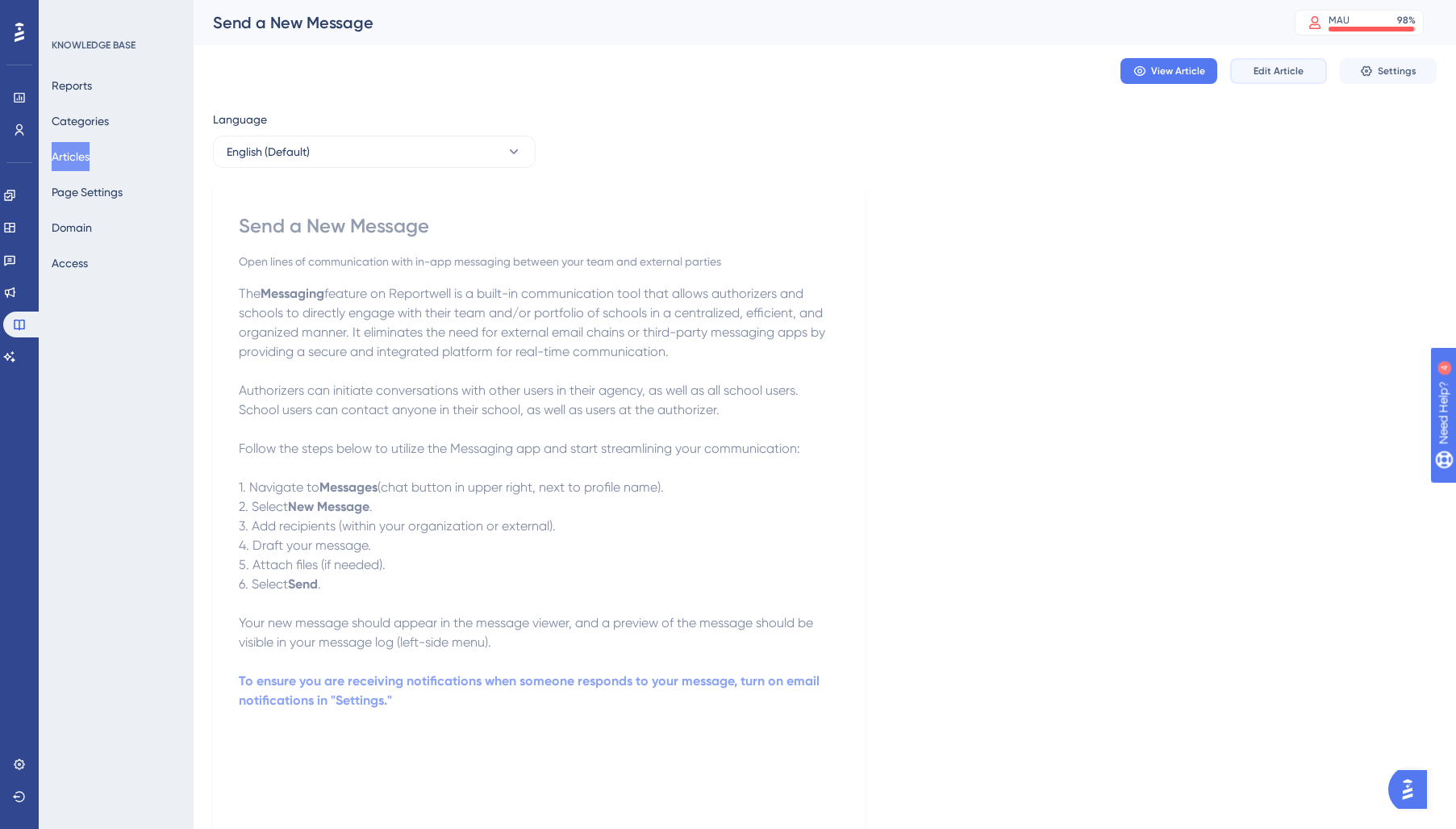
click at [1299, 82] on button "Edit Article" at bounding box center [1279, 71] width 97 height 26
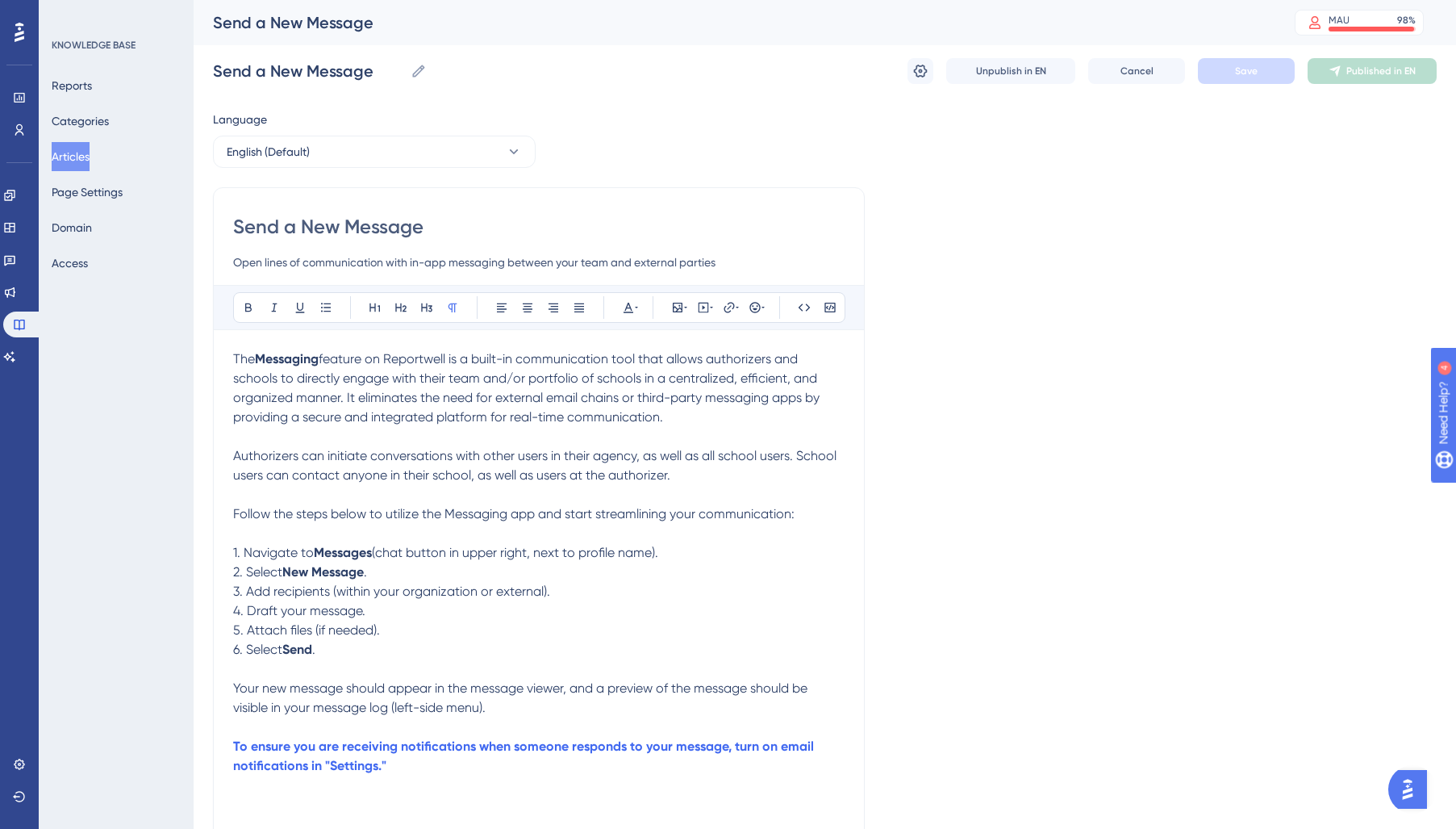
scroll to position [5, 0]
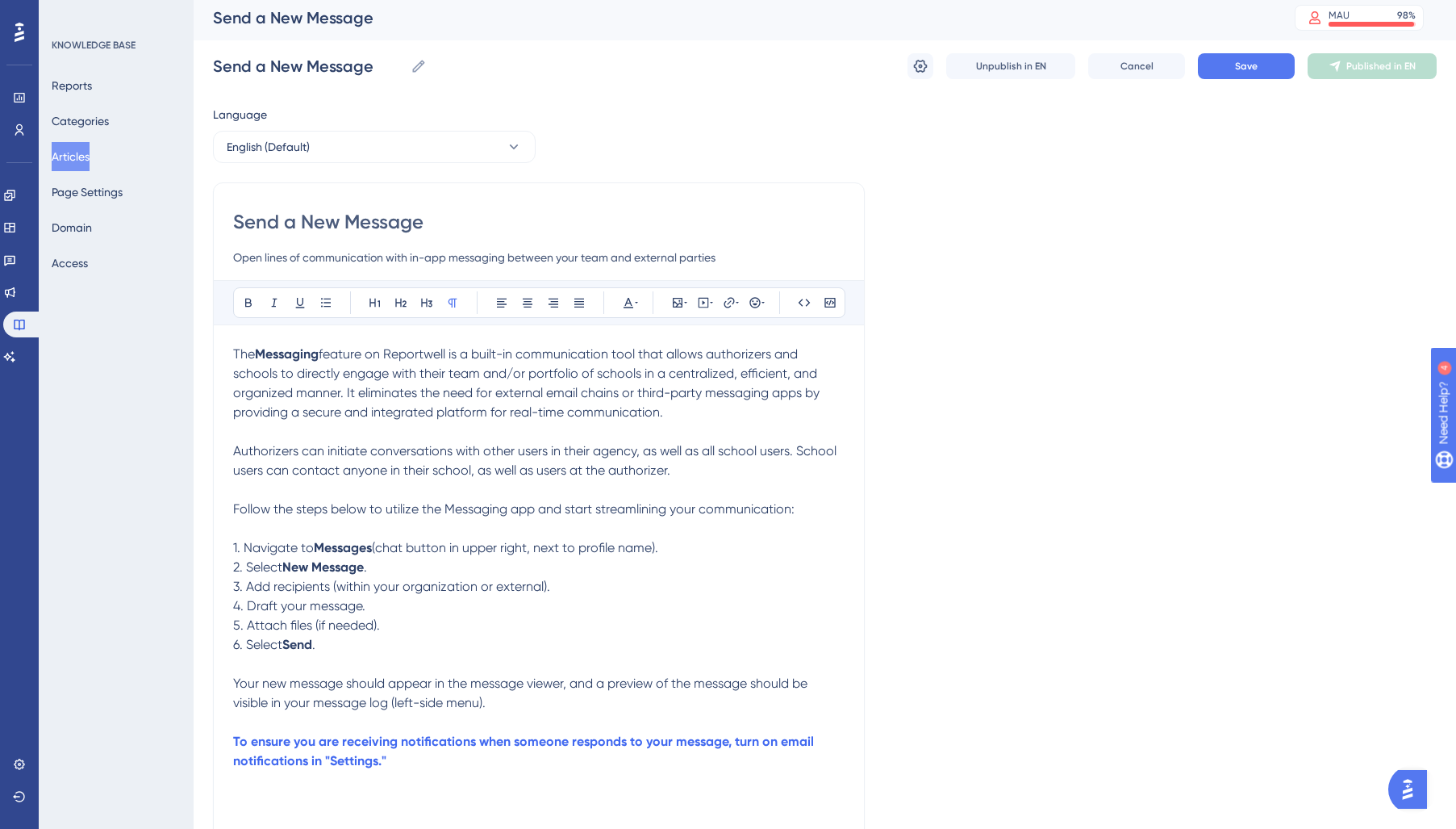
drag, startPoint x: 233, startPoint y: 352, endPoint x: 534, endPoint y: 696, distance: 457.1
click at [523, 672] on div "Send a New Message Open lines of communication with in-app messaging between yo…" at bounding box center [538, 687] width 651 height 1010
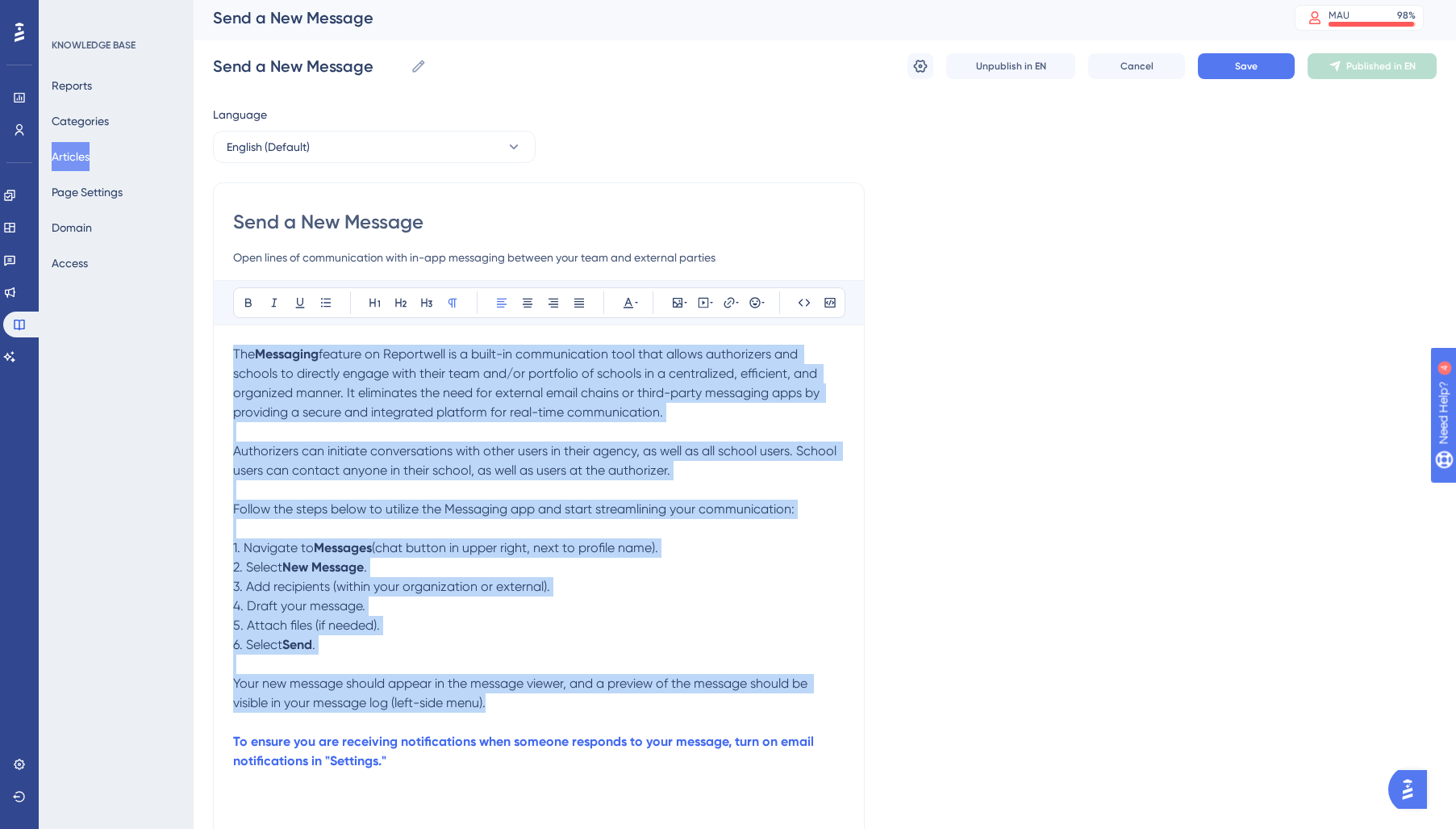
drag, startPoint x: 514, startPoint y: 698, endPoint x: 191, endPoint y: 344, distance: 479.2
click at [0, 0] on div "Performance Users Engagement Widgets Feedback Product Updates Knowledge Base AI…" at bounding box center [0, 0] width 0 height 0
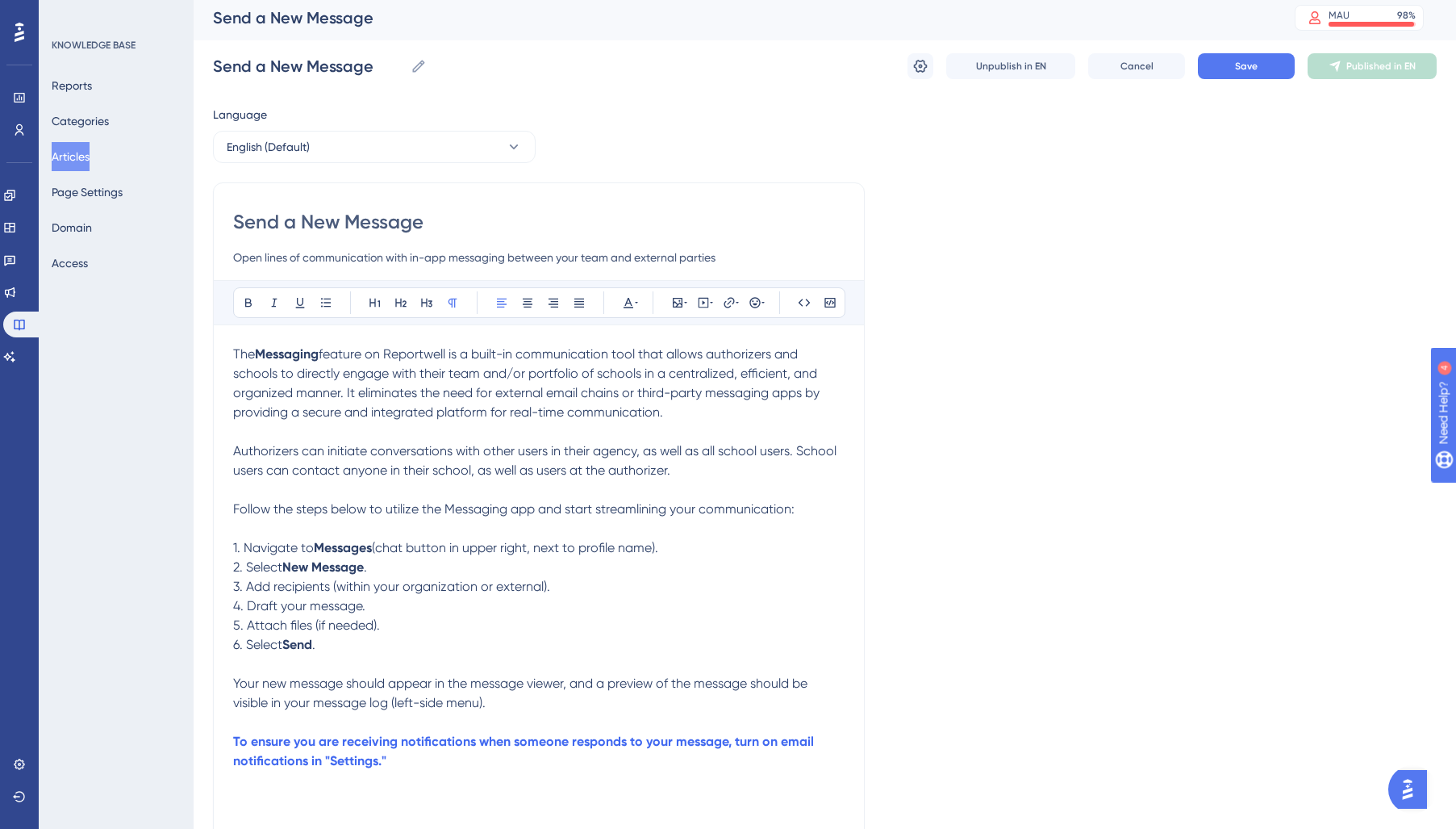
click at [647, 303] on div "Bold Italic Underline Bullet Point Heading 1 Heading 2 Heading 3 Normal Align L…" at bounding box center [539, 302] width 613 height 30
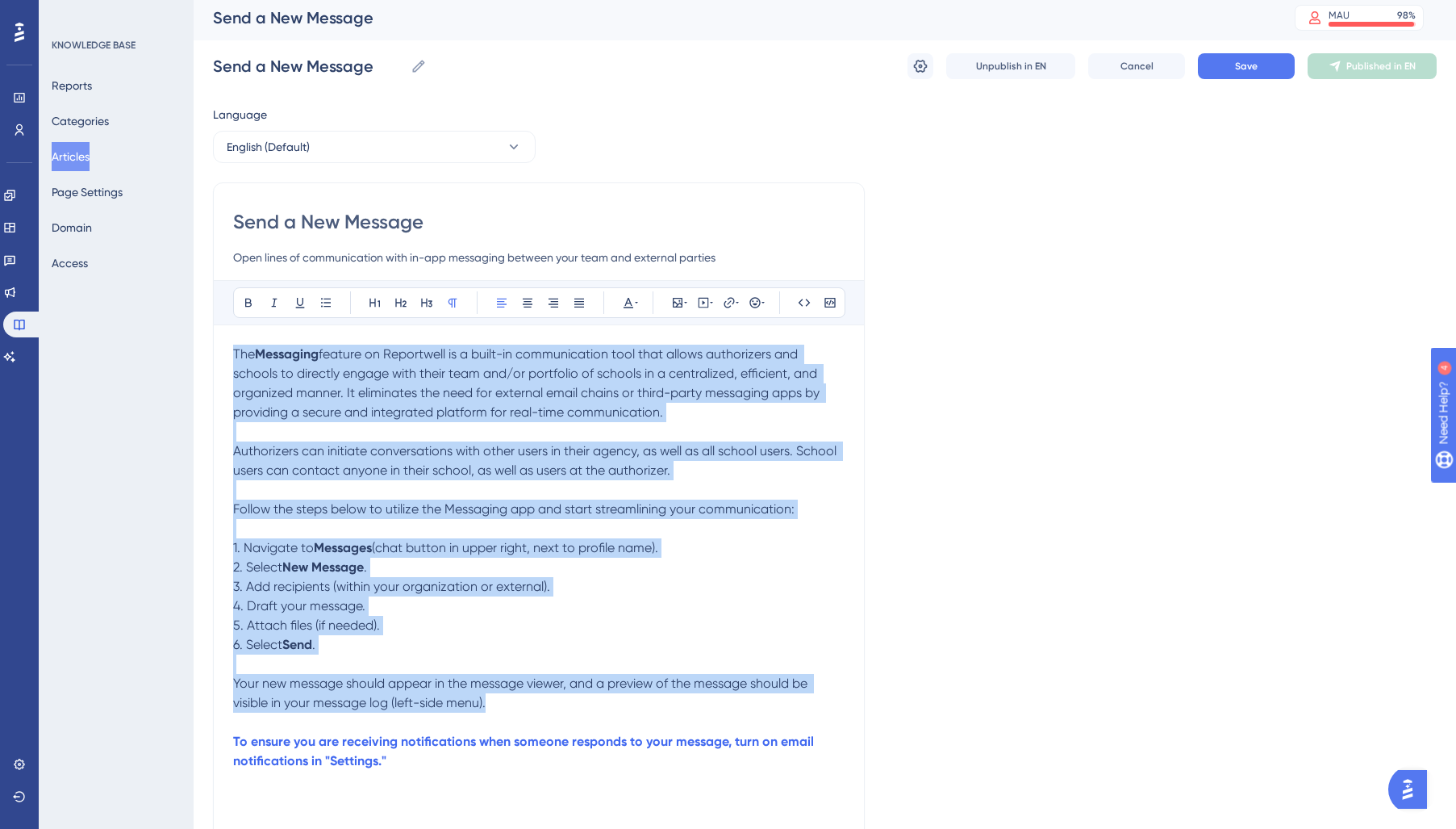
drag, startPoint x: 504, startPoint y: 706, endPoint x: 205, endPoint y: 357, distance: 459.6
click at [0, 0] on div "Performance Users Engagement Widgets Feedback Product Updates Knowledge Base AI…" at bounding box center [0, 0] width 0 height 0
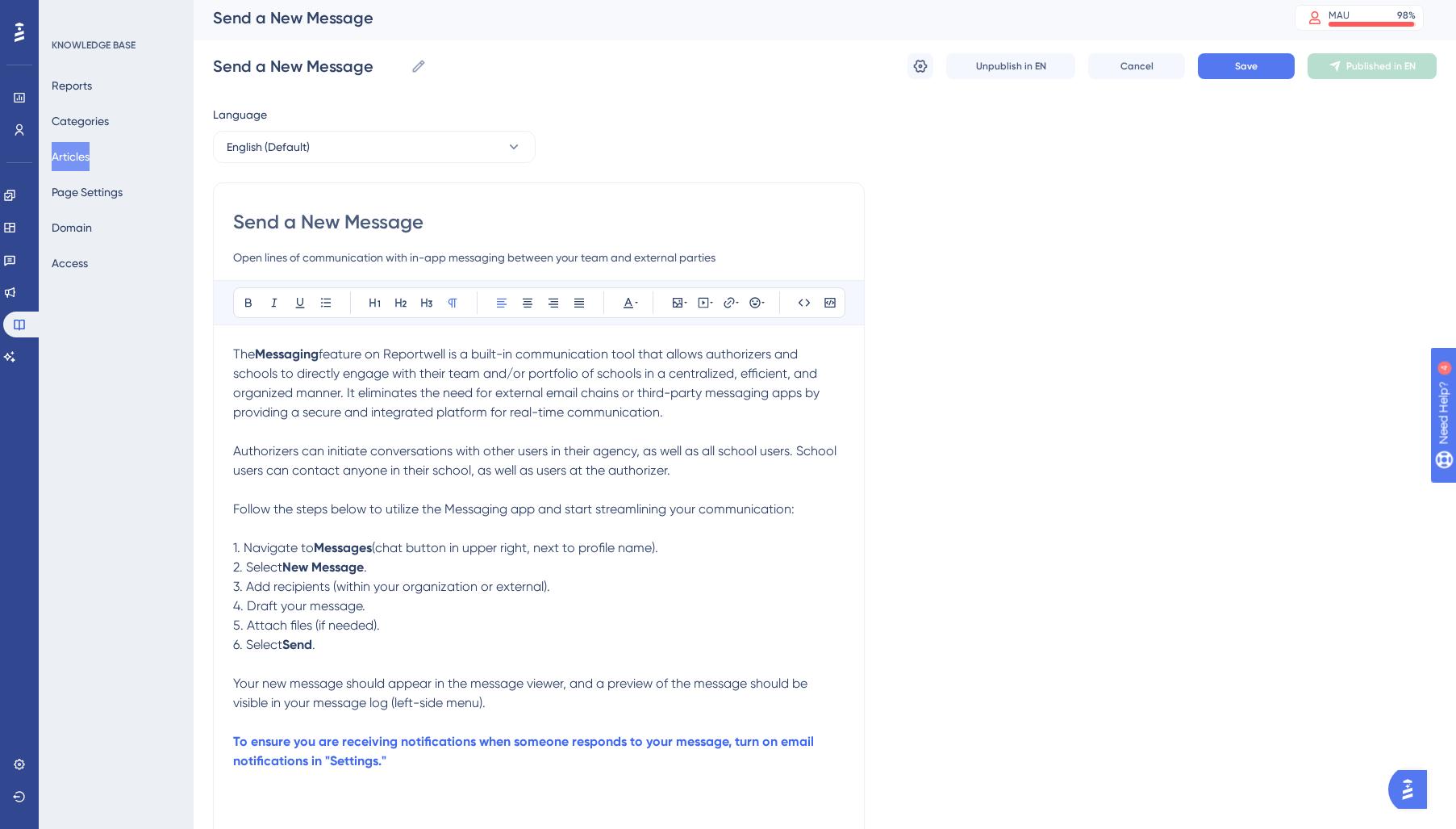
click at [641, 301] on div "Bold Italic Underline Bullet Point Heading 1 Heading 2 Heading 3 Normal Align L…" at bounding box center [539, 302] width 613 height 30
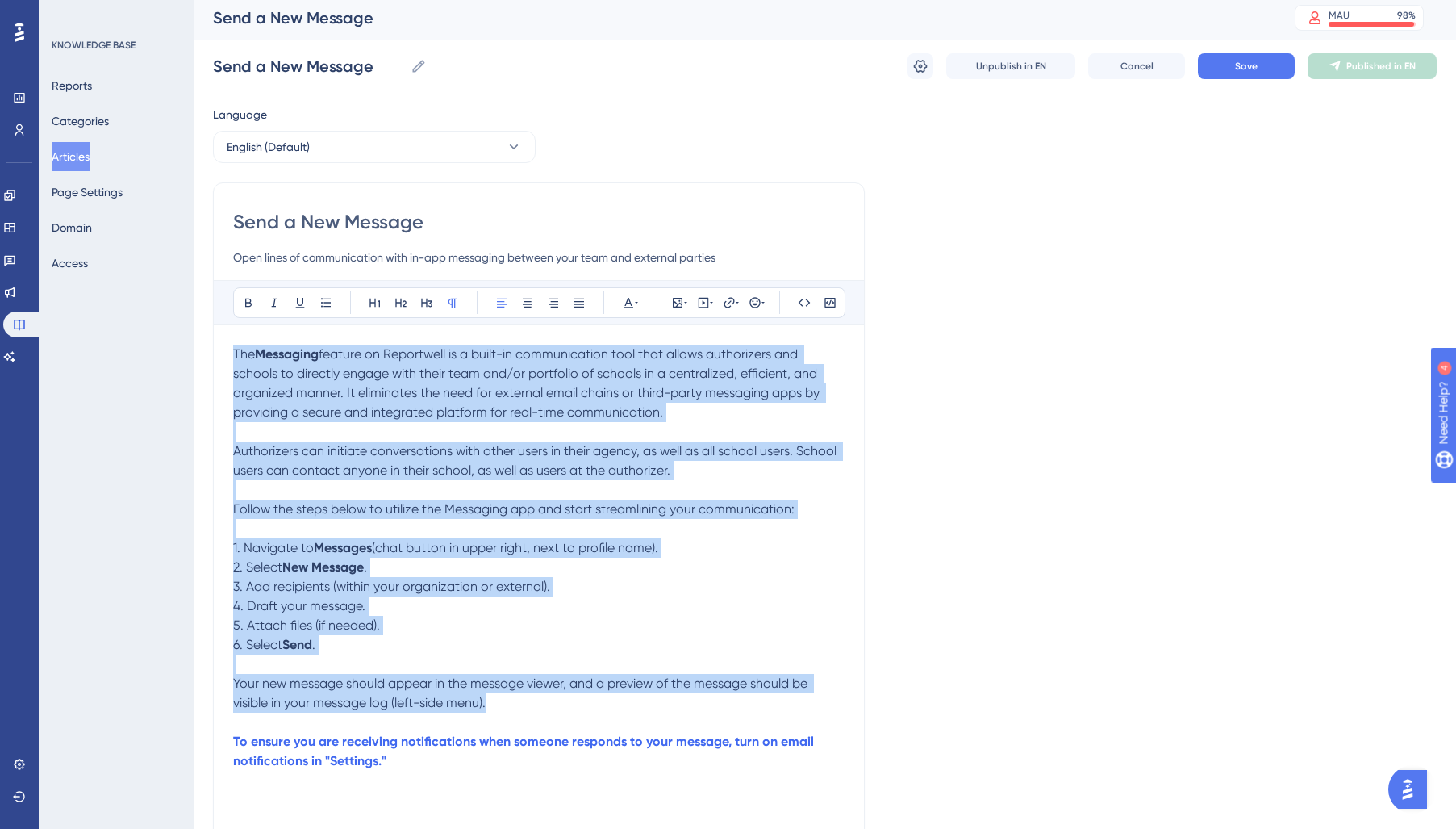
drag, startPoint x: 504, startPoint y: 708, endPoint x: 215, endPoint y: 352, distance: 458.5
click at [215, 352] on div "Send a New Message Open lines of communication with in-app messaging between yo…" at bounding box center [538, 687] width 651 height 1010
click at [629, 309] on button at bounding box center [628, 303] width 22 height 22
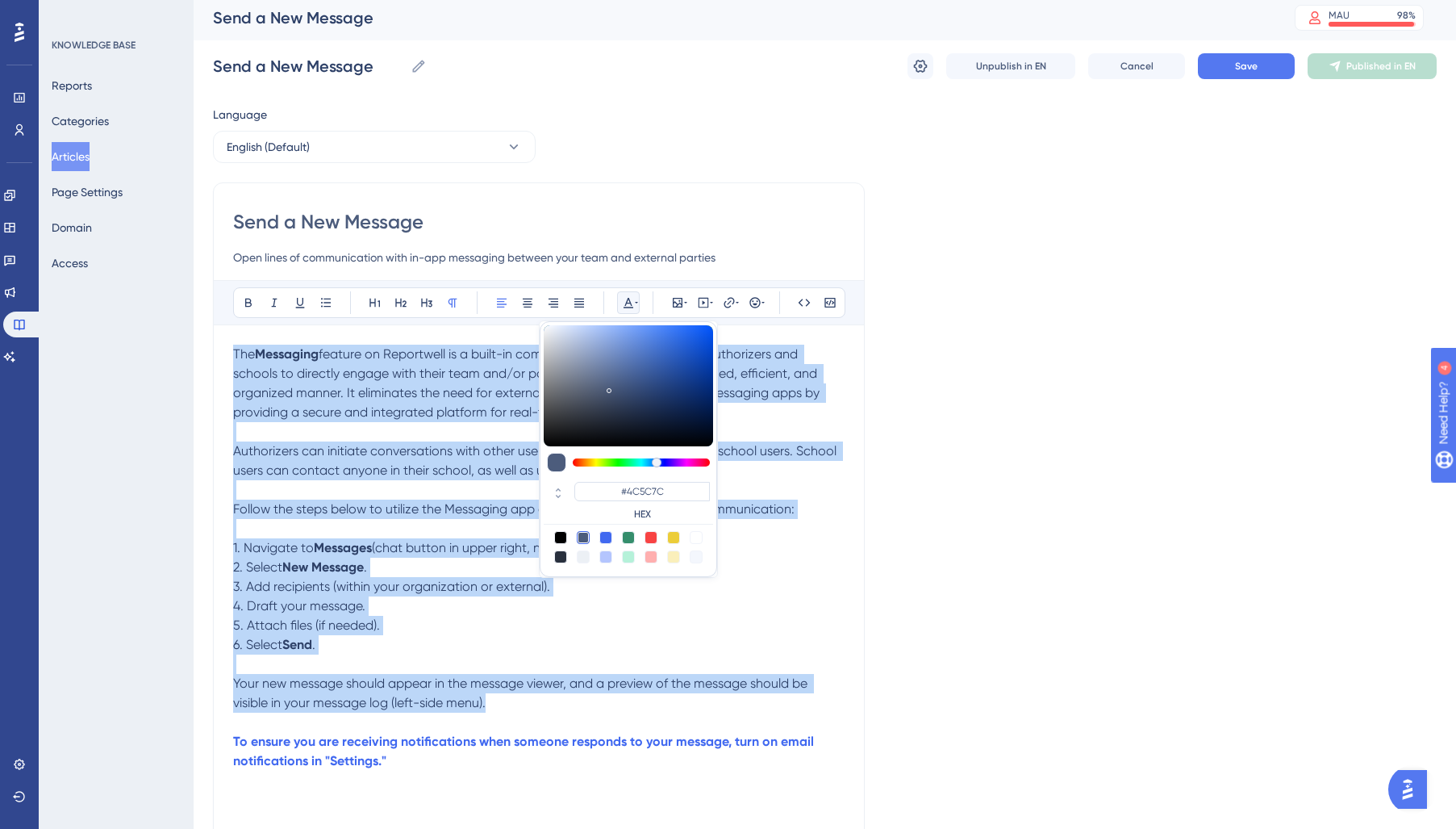
click at [562, 556] on div at bounding box center [561, 556] width 13 height 13
type input "#29303D"
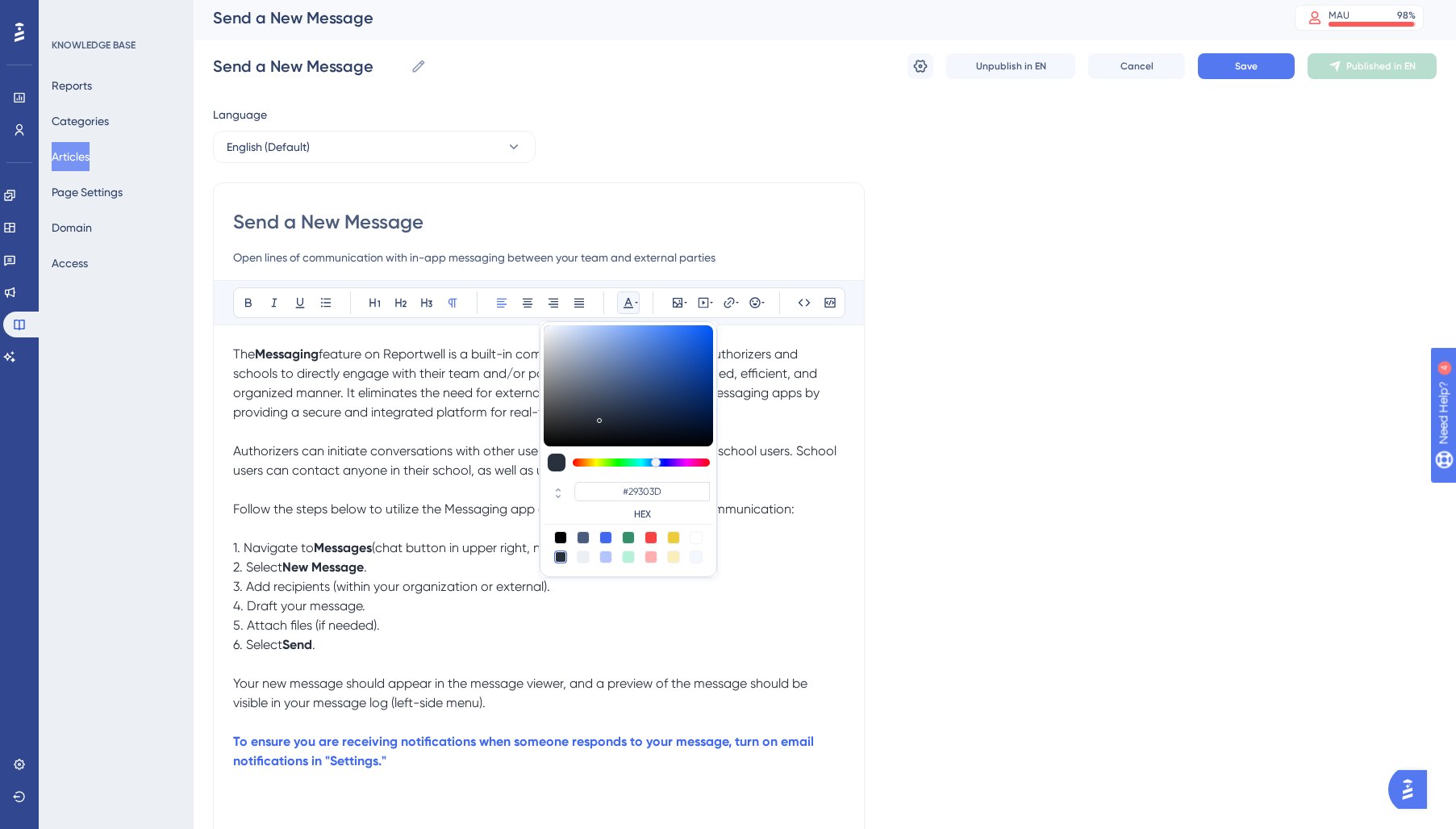
drag, startPoint x: 480, startPoint y: 554, endPoint x: 484, endPoint y: 562, distance: 8.9
click at [480, 555] on span "(chat button in upper right, next to profile name)." at bounding box center [515, 548] width 286 height 16
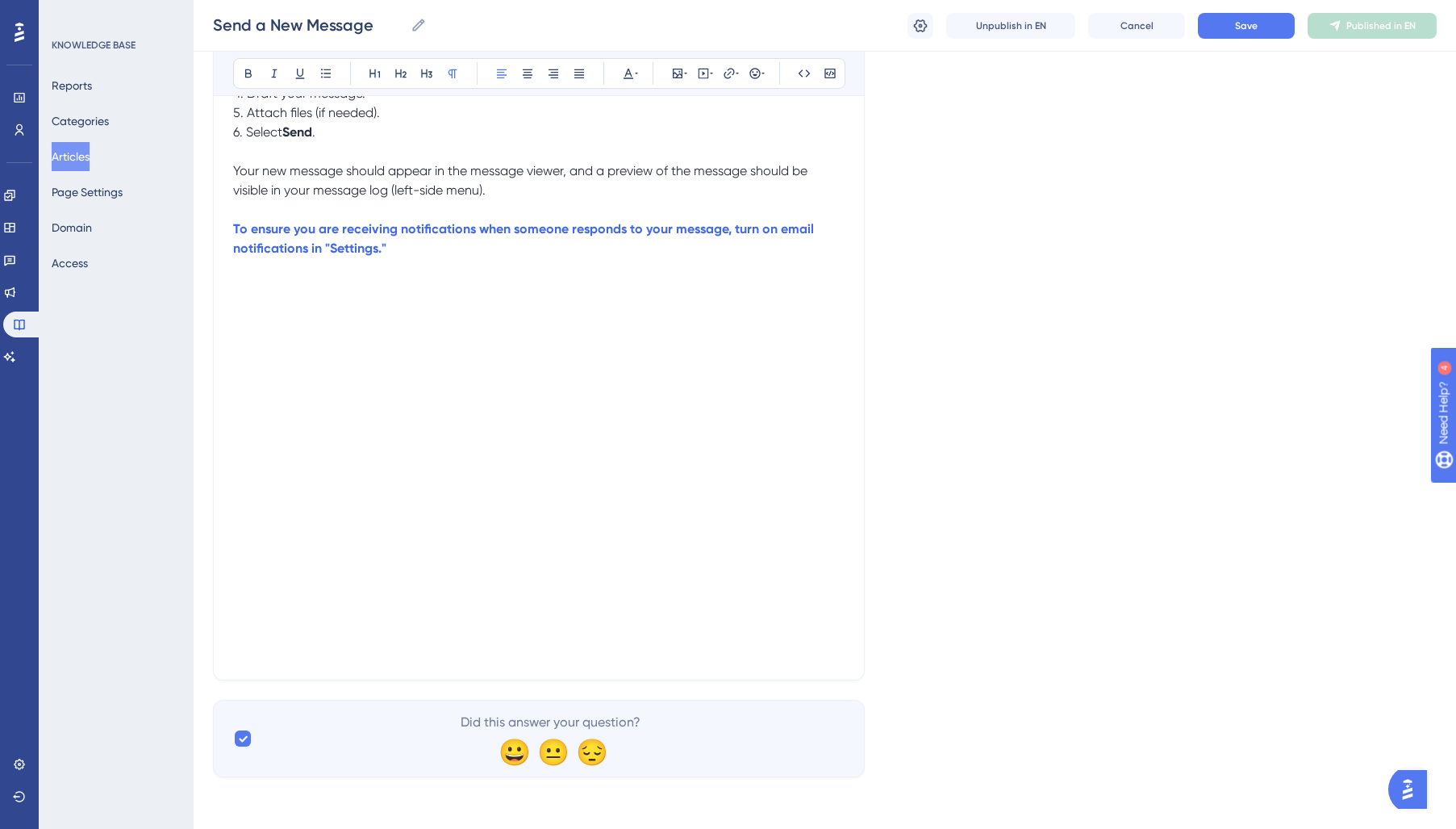
scroll to position [0, 0]
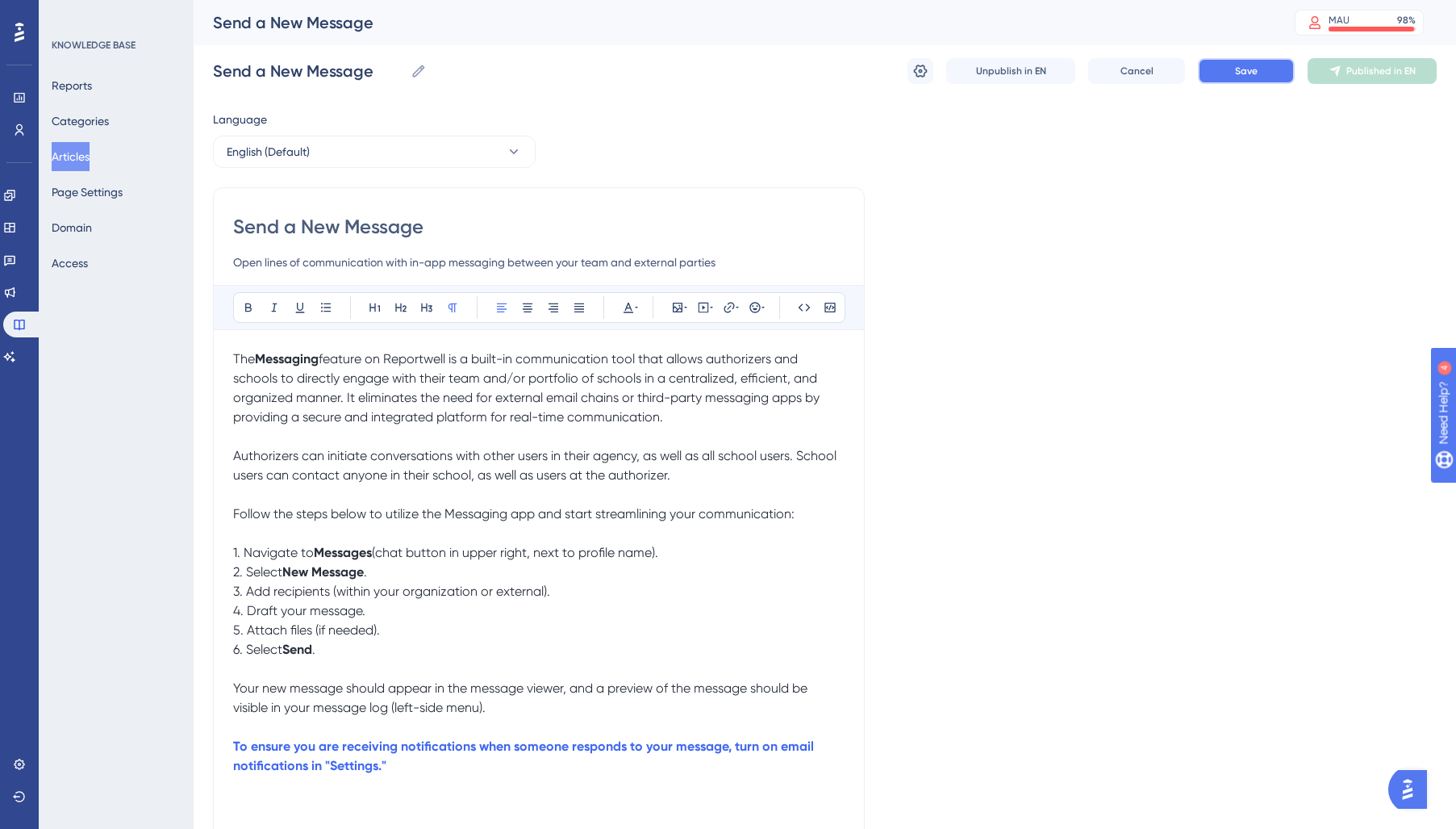
click at [1264, 67] on button "Save" at bounding box center [1247, 71] width 97 height 26
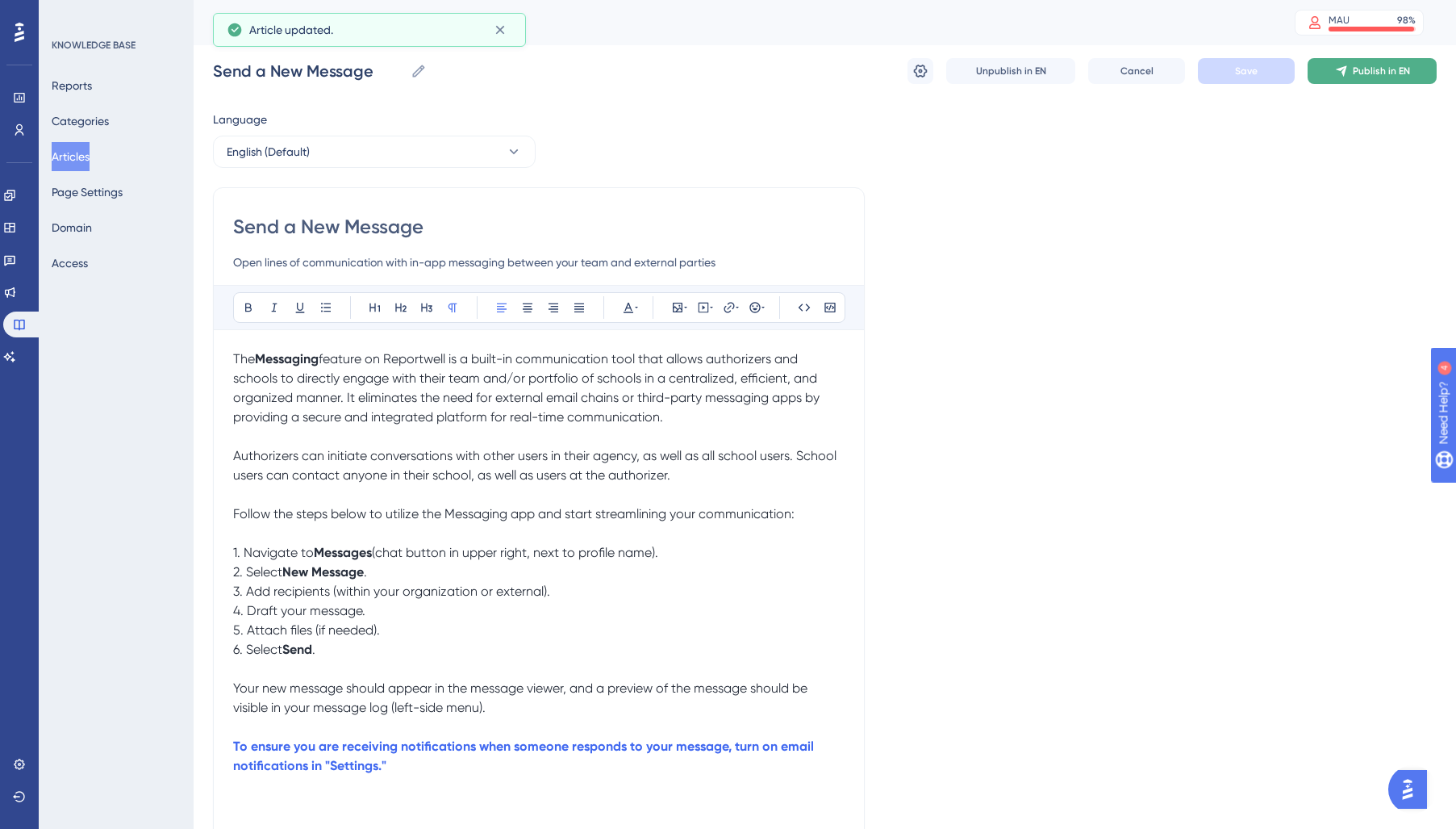
click at [1347, 65] on icon at bounding box center [1341, 71] width 13 height 13
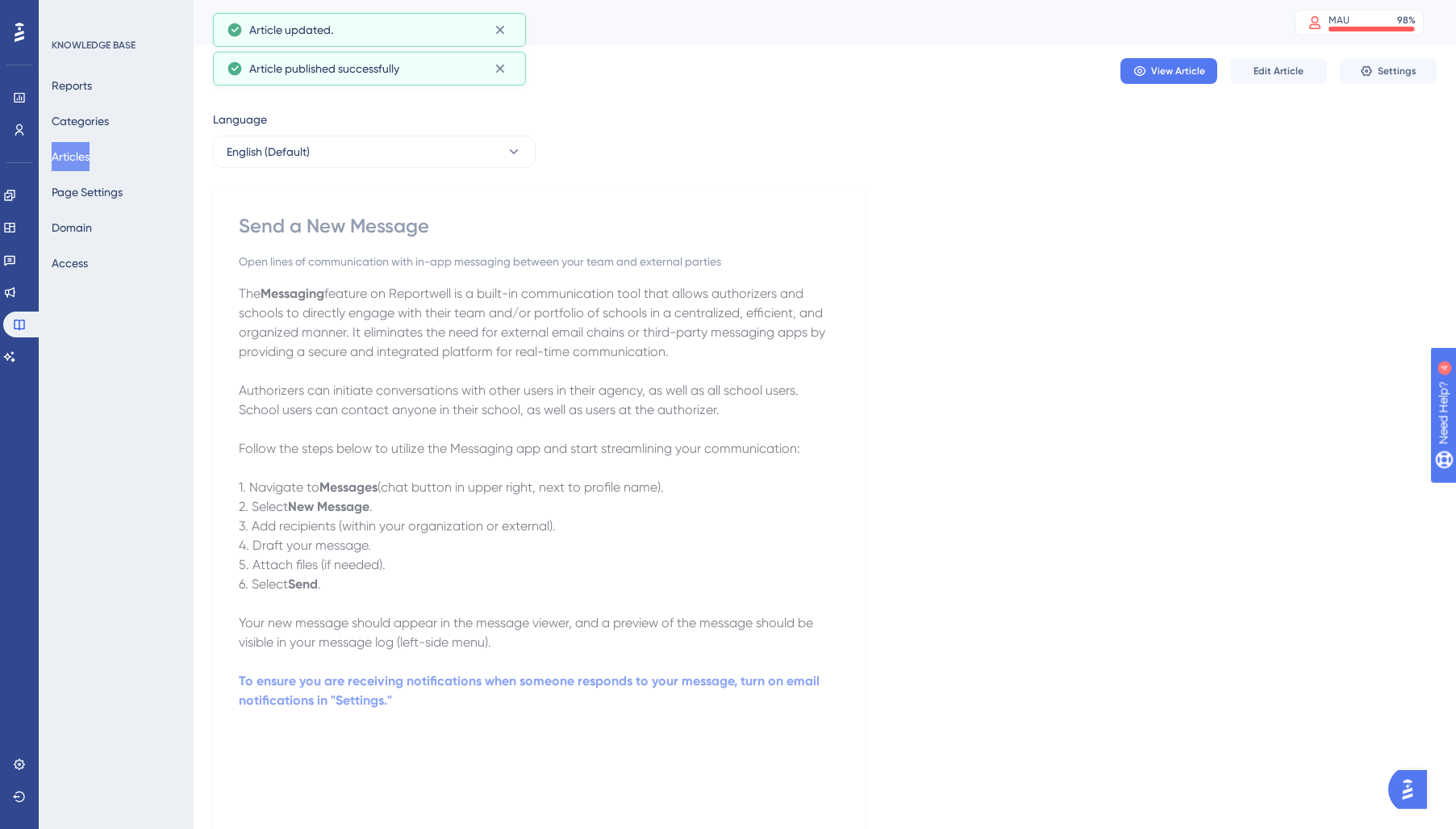
drag, startPoint x: 66, startPoint y: 157, endPoint x: 123, endPoint y: 224, distance: 88.0
click at [66, 157] on button "Articles" at bounding box center [71, 157] width 38 height 29
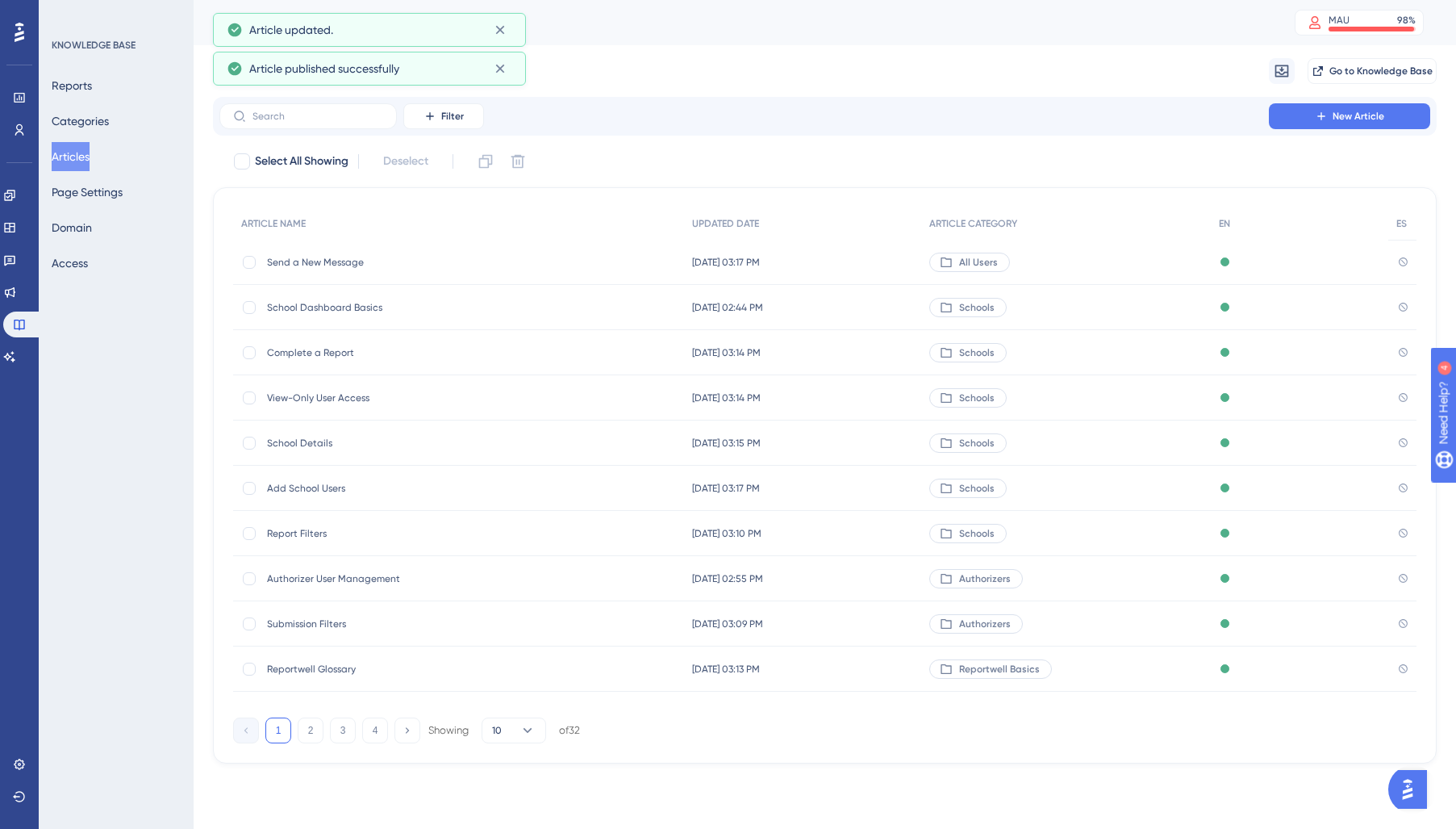
click at [345, 305] on span "School Dashboard Basics" at bounding box center [396, 307] width 258 height 13
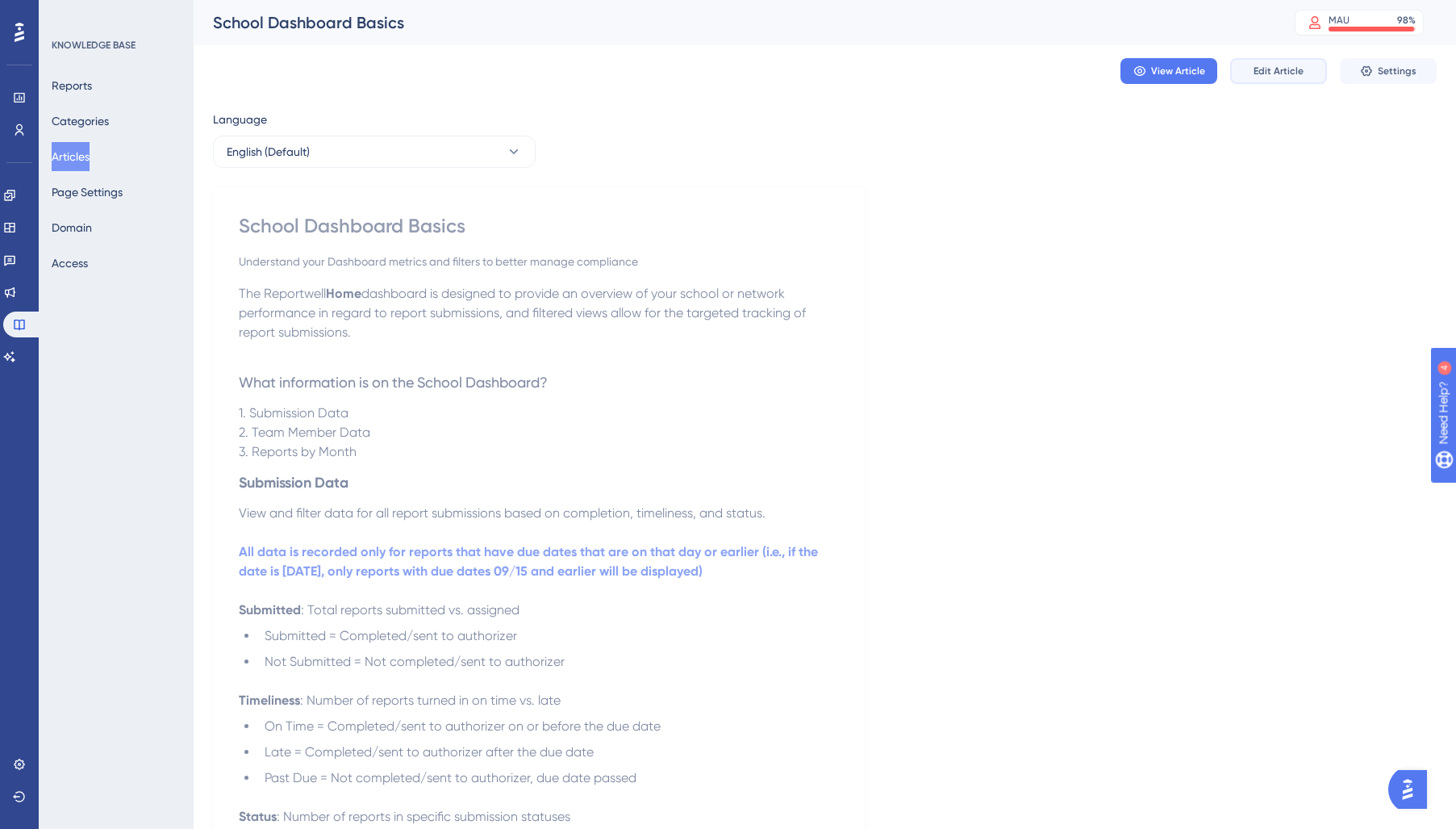
click at [1276, 71] on span "Edit Article" at bounding box center [1279, 71] width 50 height 13
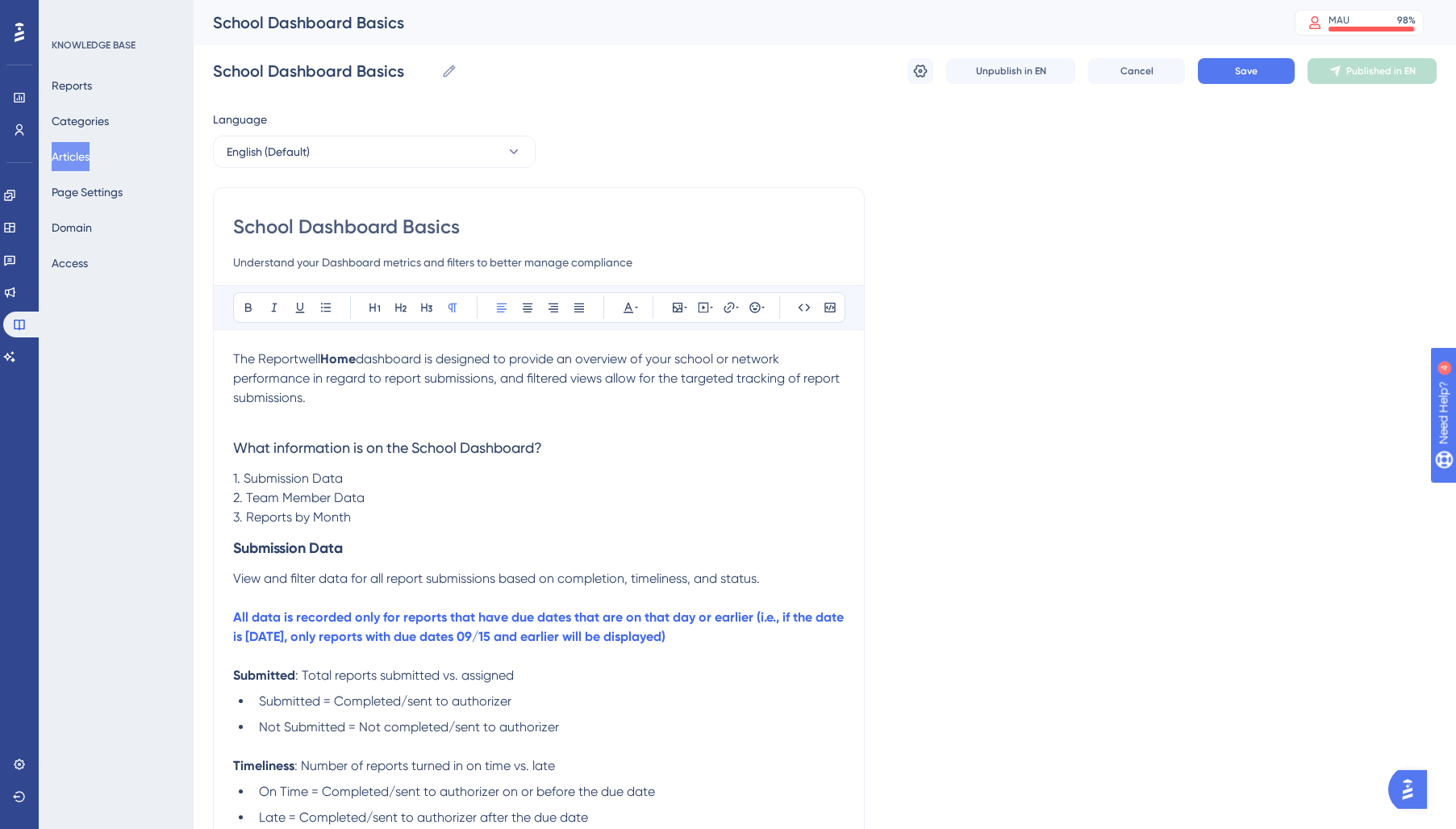
drag, startPoint x: 779, startPoint y: 581, endPoint x: 156, endPoint y: 325, distance: 673.5
click at [0, 0] on div "Performance Users Engagement Widgets Feedback Product Updates Knowledge Base AI…" at bounding box center [0, 0] width 0 height 0
drag, startPoint x: 625, startPoint y: 302, endPoint x: 631, endPoint y: 312, distance: 11.7
click at [626, 303] on icon at bounding box center [628, 307] width 13 height 13
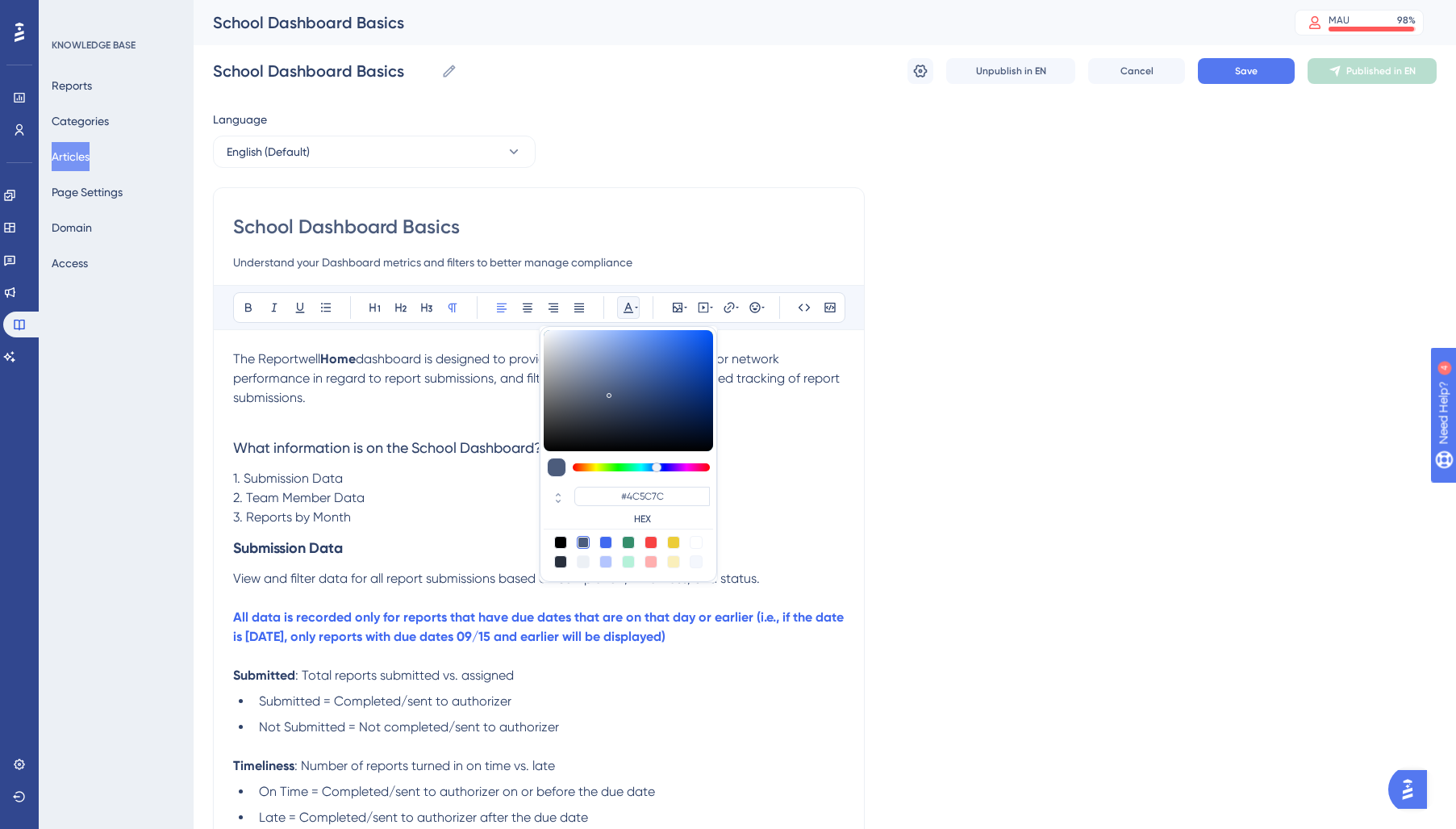
click at [555, 565] on div at bounding box center [561, 561] width 13 height 13
type input "#29303D"
click at [484, 503] on p "2. Team Member Data" at bounding box center [538, 498] width 612 height 19
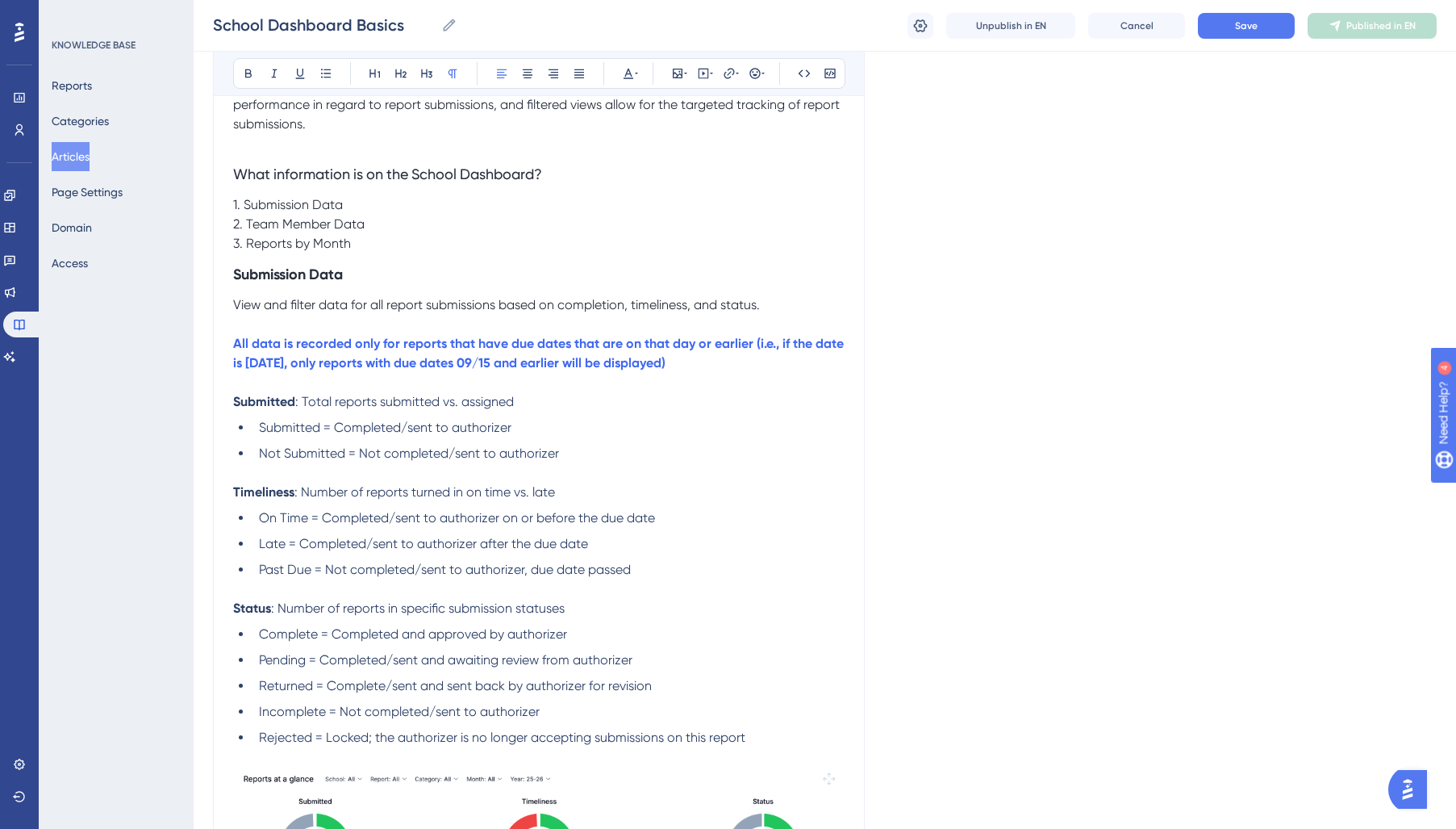
scroll to position [370, 0]
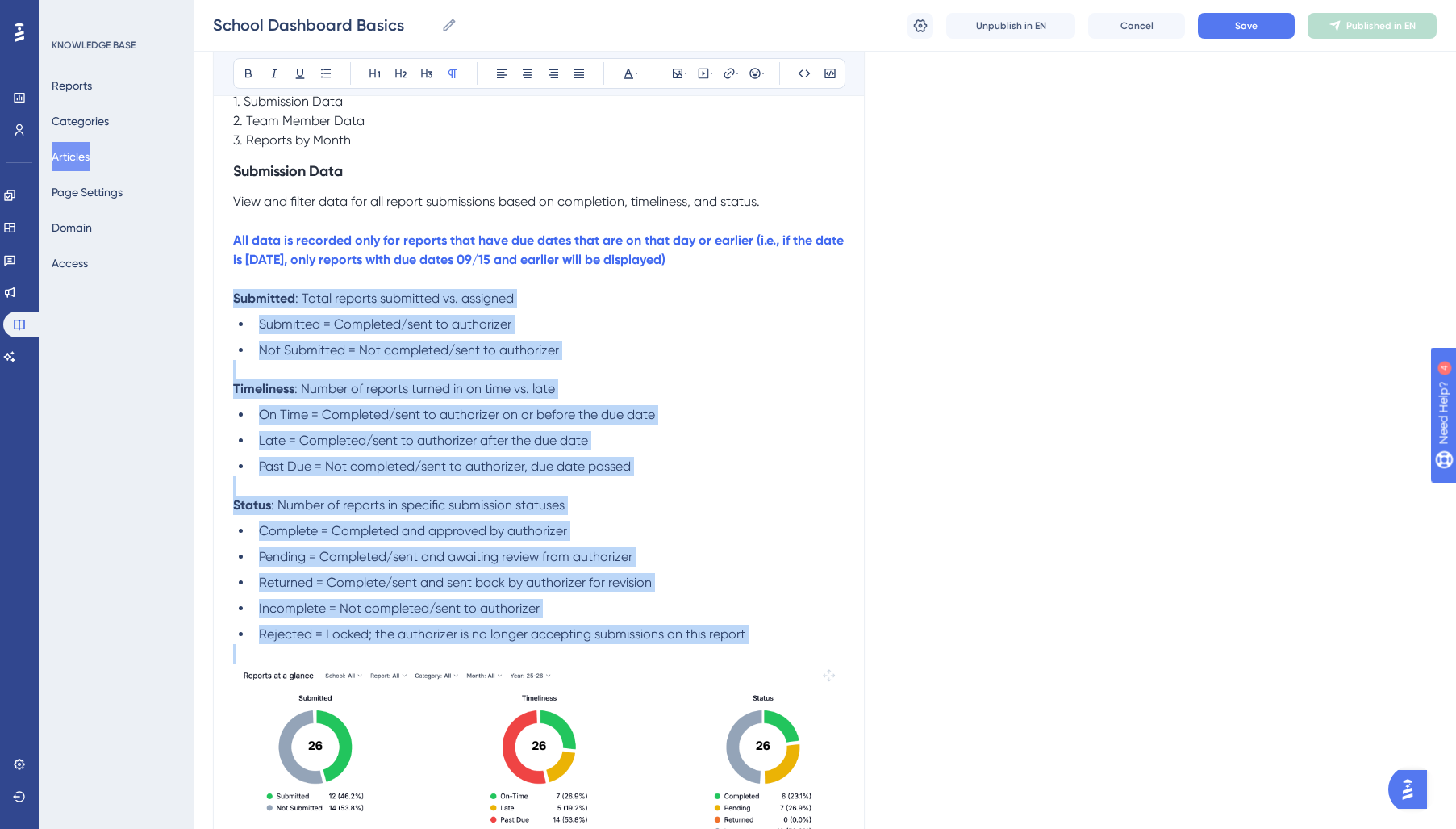
drag, startPoint x: 233, startPoint y: 303, endPoint x: 759, endPoint y: 562, distance: 586.3
click at [798, 650] on div "The Reportwell Home dashboard is designed to provide an overview of your school…" at bounding box center [538, 800] width 612 height 1657
drag, startPoint x: 625, startPoint y: 70, endPoint x: 632, endPoint y: 87, distance: 18.4
click at [626, 71] on icon at bounding box center [628, 73] width 13 height 13
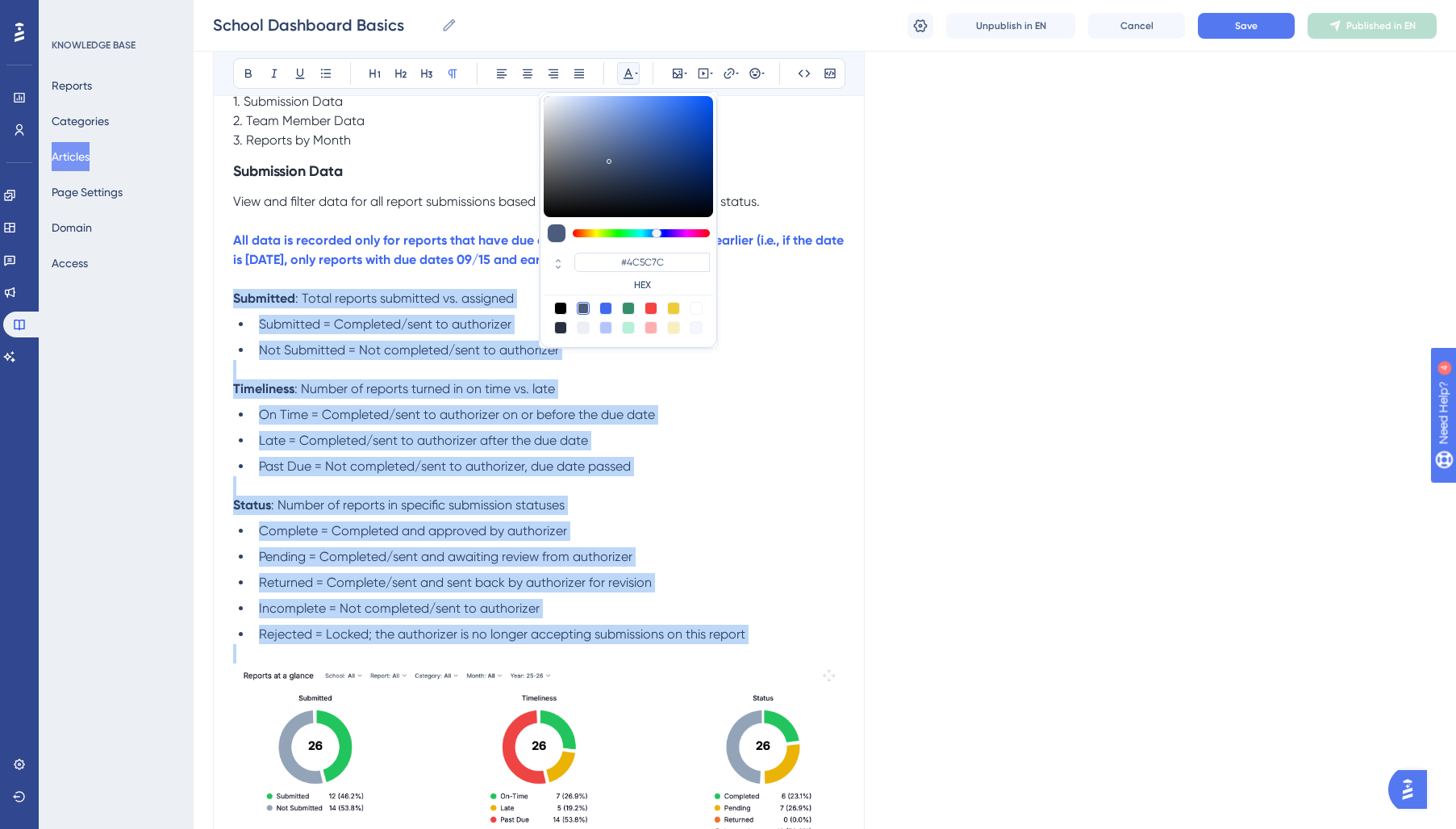
click at [556, 325] on div at bounding box center [561, 327] width 13 height 13
type input "#29303D"
click at [428, 344] on span "Not Submitted = Not completed/sent to authorizer" at bounding box center [408, 350] width 300 height 16
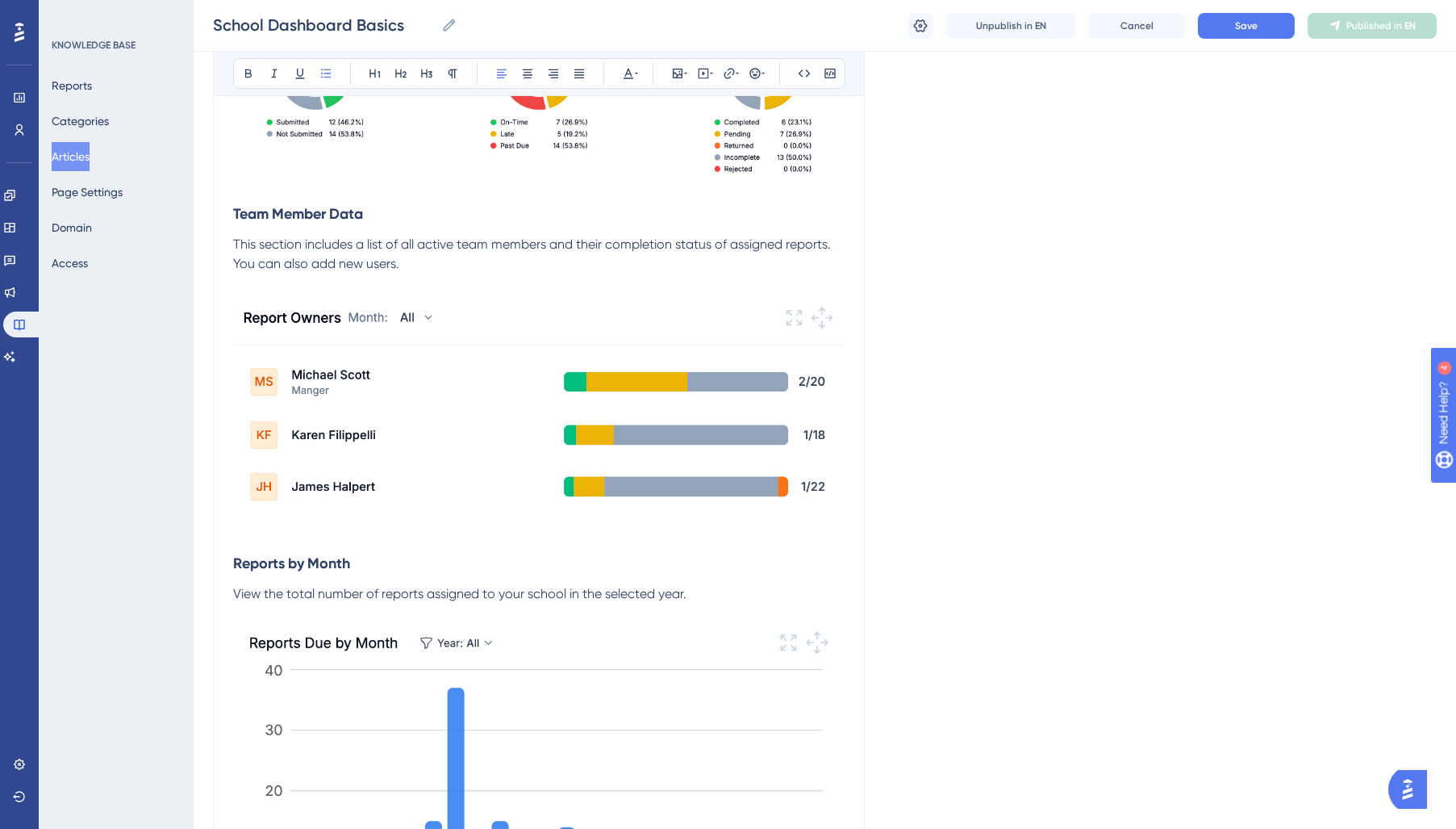
scroll to position [1064, 0]
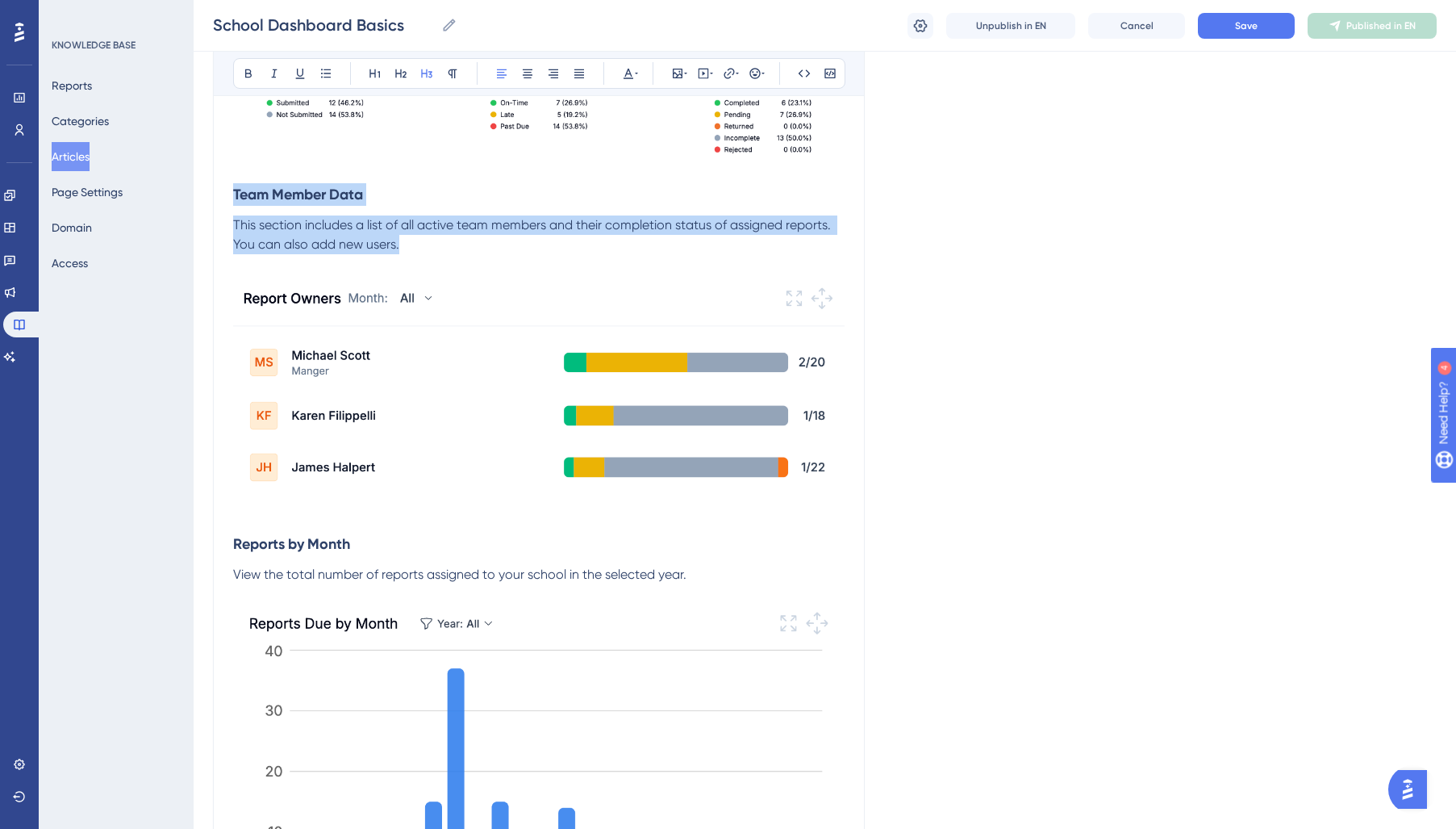
drag, startPoint x: 235, startPoint y: 194, endPoint x: 439, endPoint y: 247, distance: 210.8
click at [439, 247] on div "The Reportwell Home dashboard is designed to provide an overview of your school…" at bounding box center [538, 107] width 612 height 1657
click at [638, 74] on icon at bounding box center [637, 73] width 3 height 13
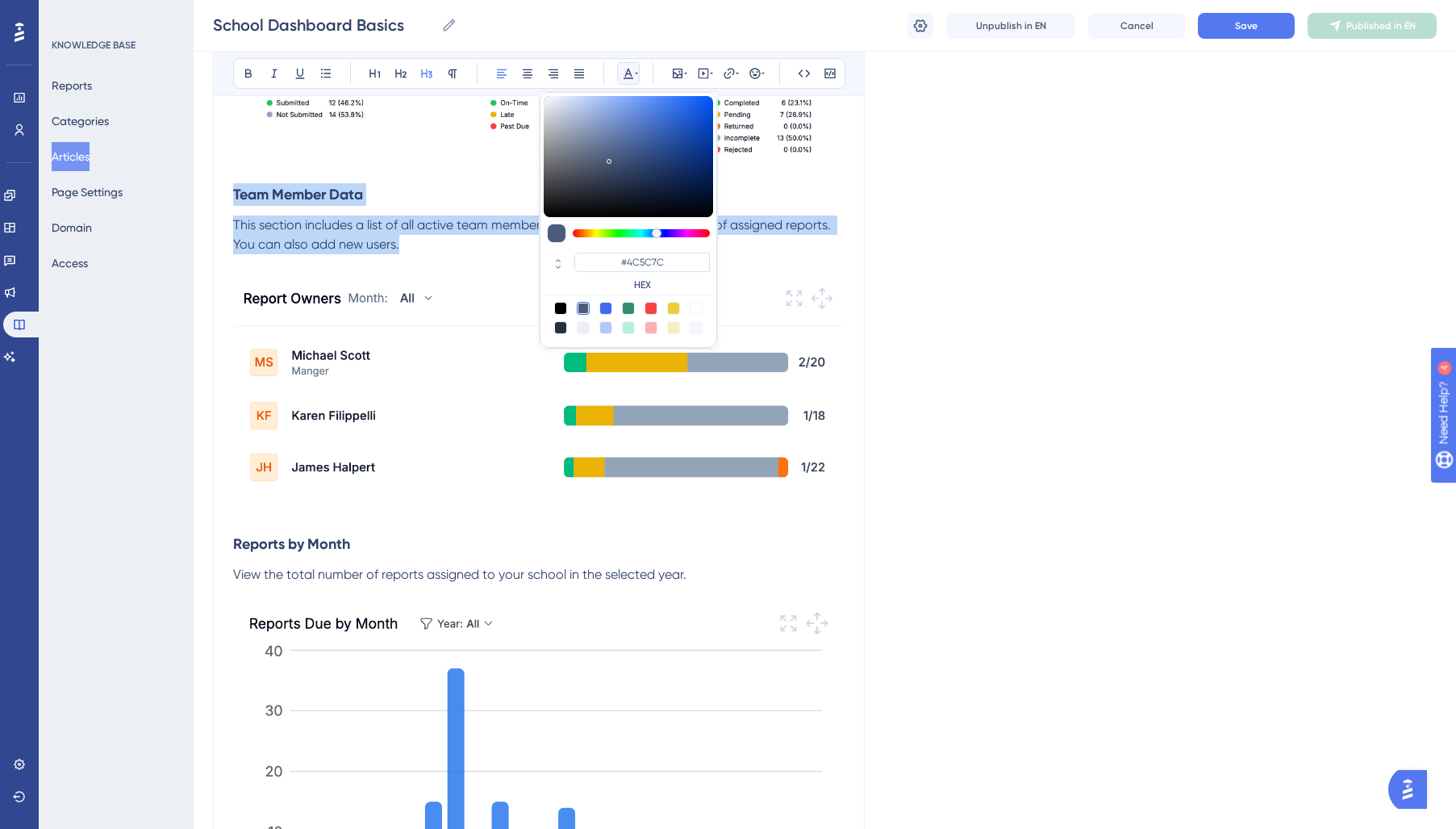
click at [559, 328] on div at bounding box center [561, 327] width 13 height 13
type input "#29303D"
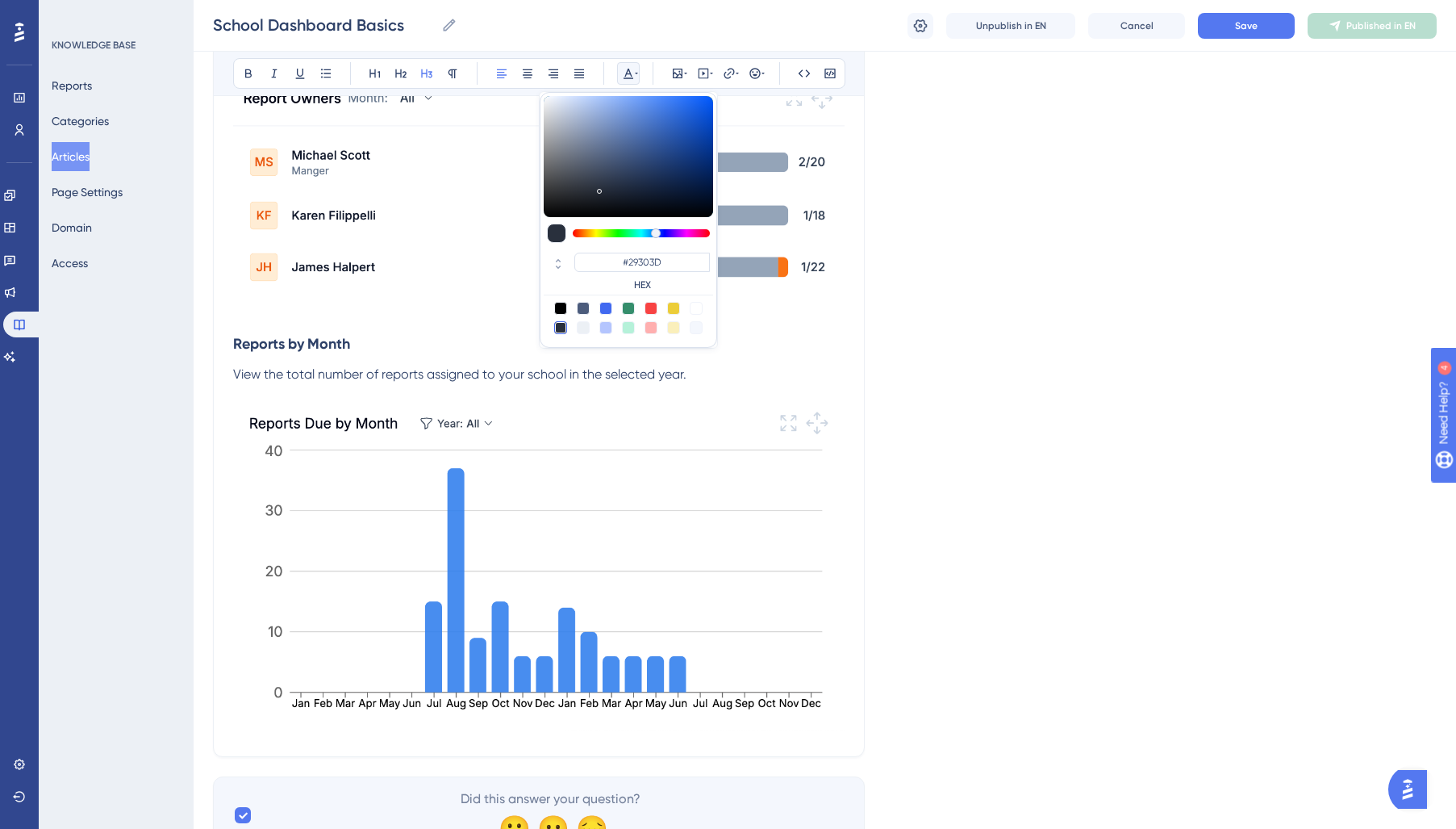
scroll to position [1341, 0]
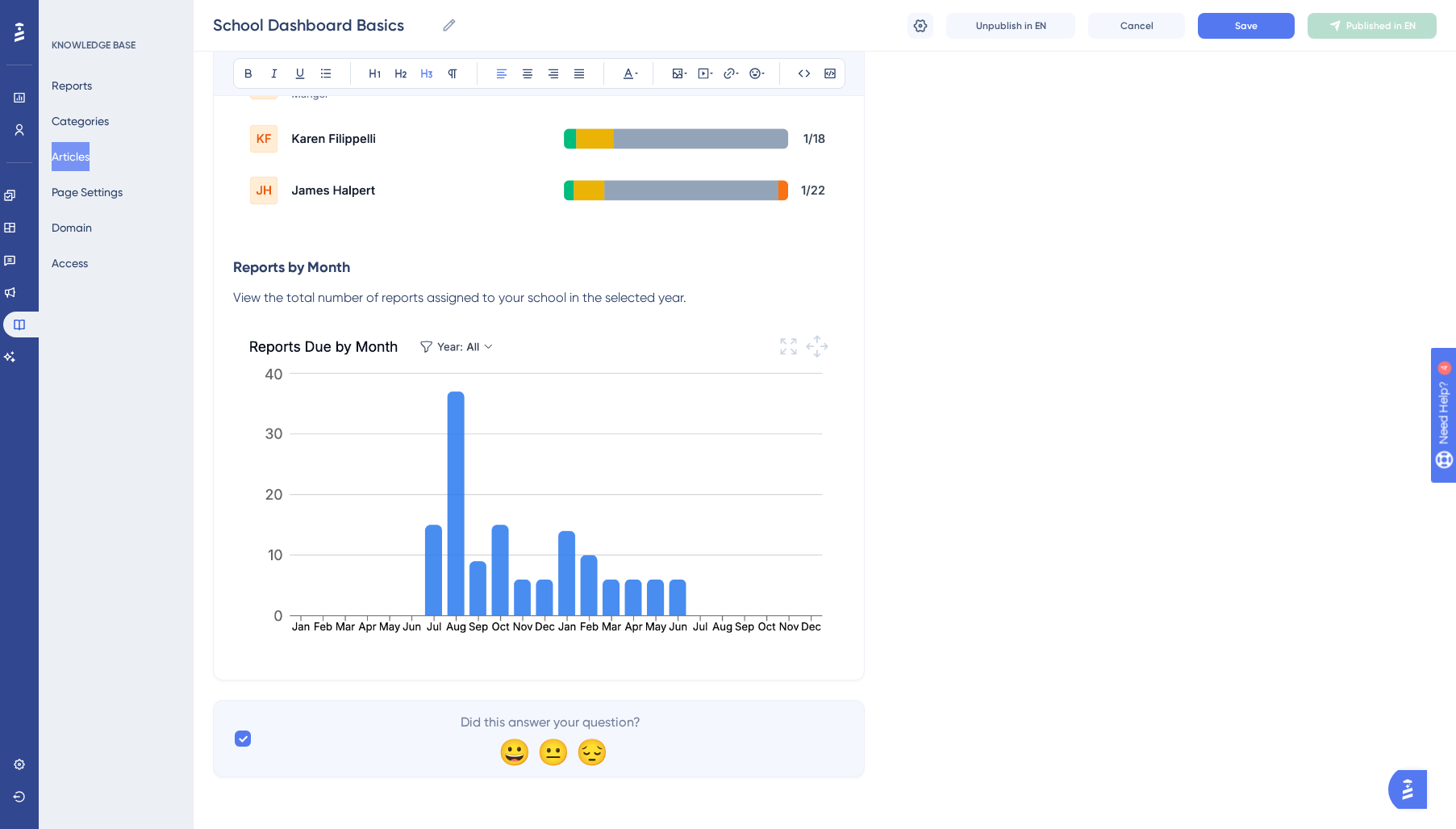
drag, startPoint x: 233, startPoint y: 268, endPoint x: 725, endPoint y: 302, distance: 493.2
drag, startPoint x: 725, startPoint y: 302, endPoint x: 205, endPoint y: 268, distance: 521.1
click at [0, 0] on div "Performance Users Engagement Widgets Feedback Product Updates Knowledge Base AI…" at bounding box center [0, 0] width 0 height 0
click at [635, 68] on icon at bounding box center [637, 73] width 3 height 13
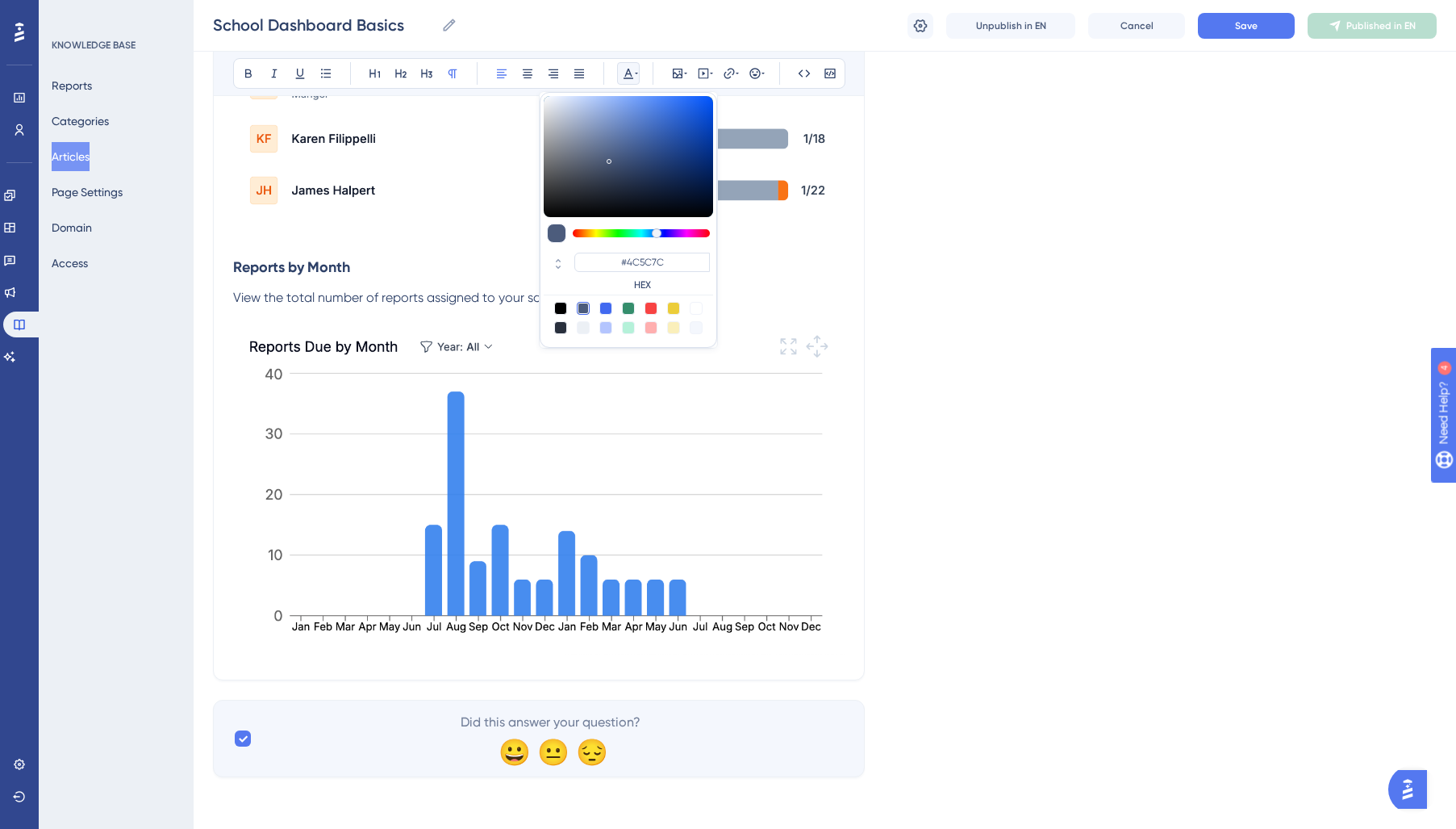
click at [559, 329] on div at bounding box center [561, 327] width 13 height 13
type input "#29303D"
click at [465, 290] on p "View the total number of reports assigned to your school in the selected year." at bounding box center [538, 298] width 612 height 19
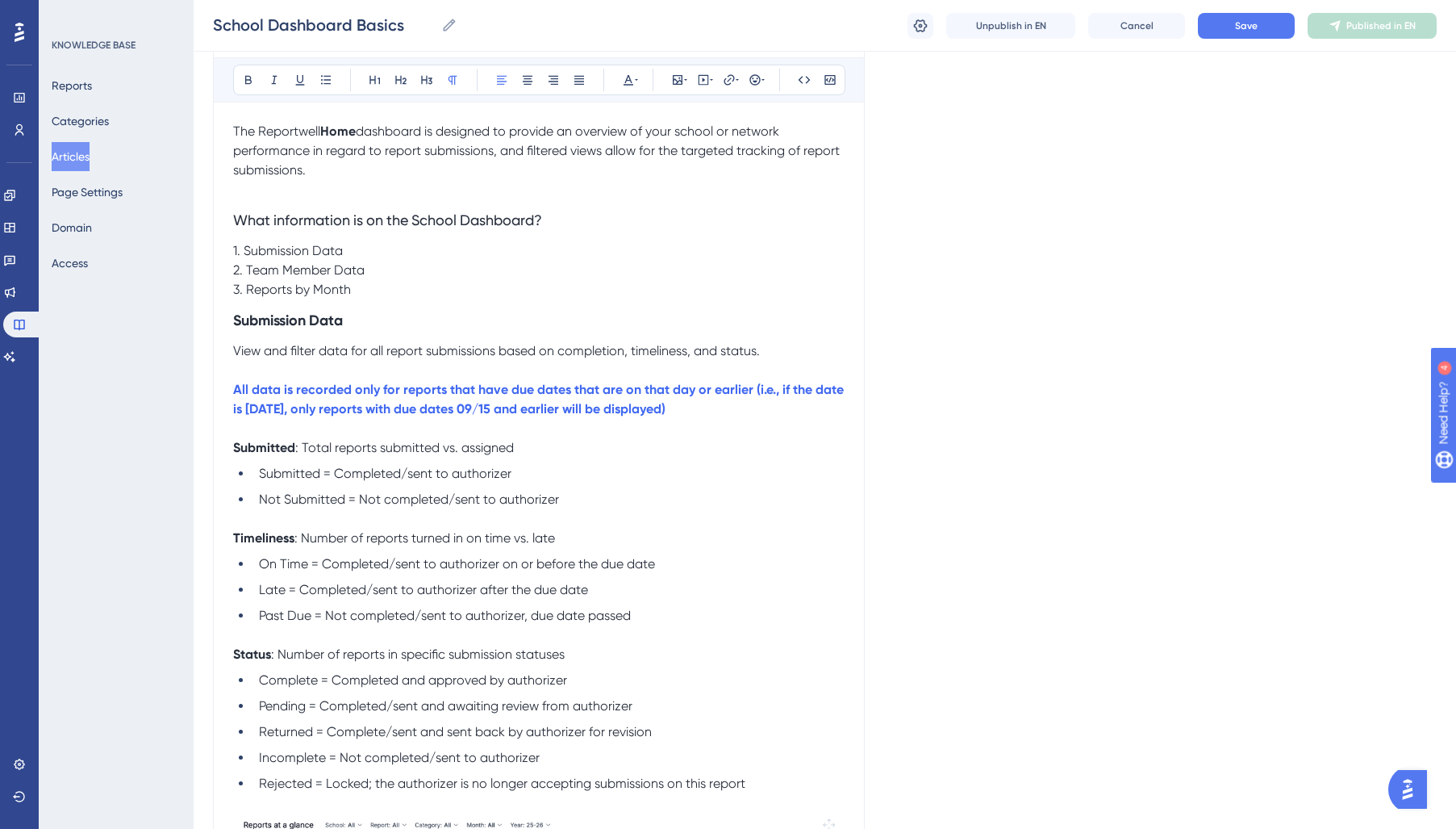
scroll to position [0, 0]
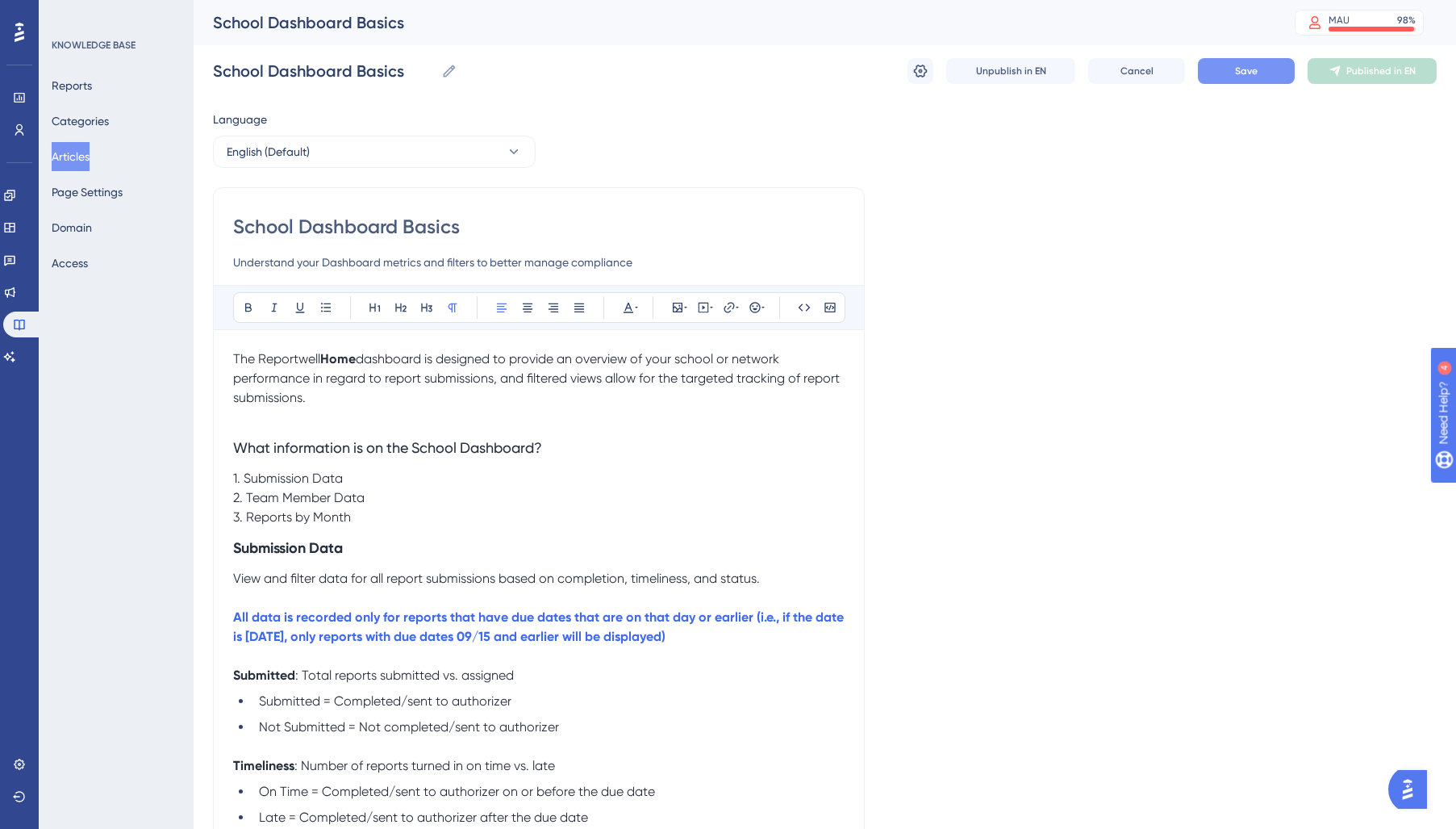
click at [1270, 65] on button "Save" at bounding box center [1247, 71] width 97 height 26
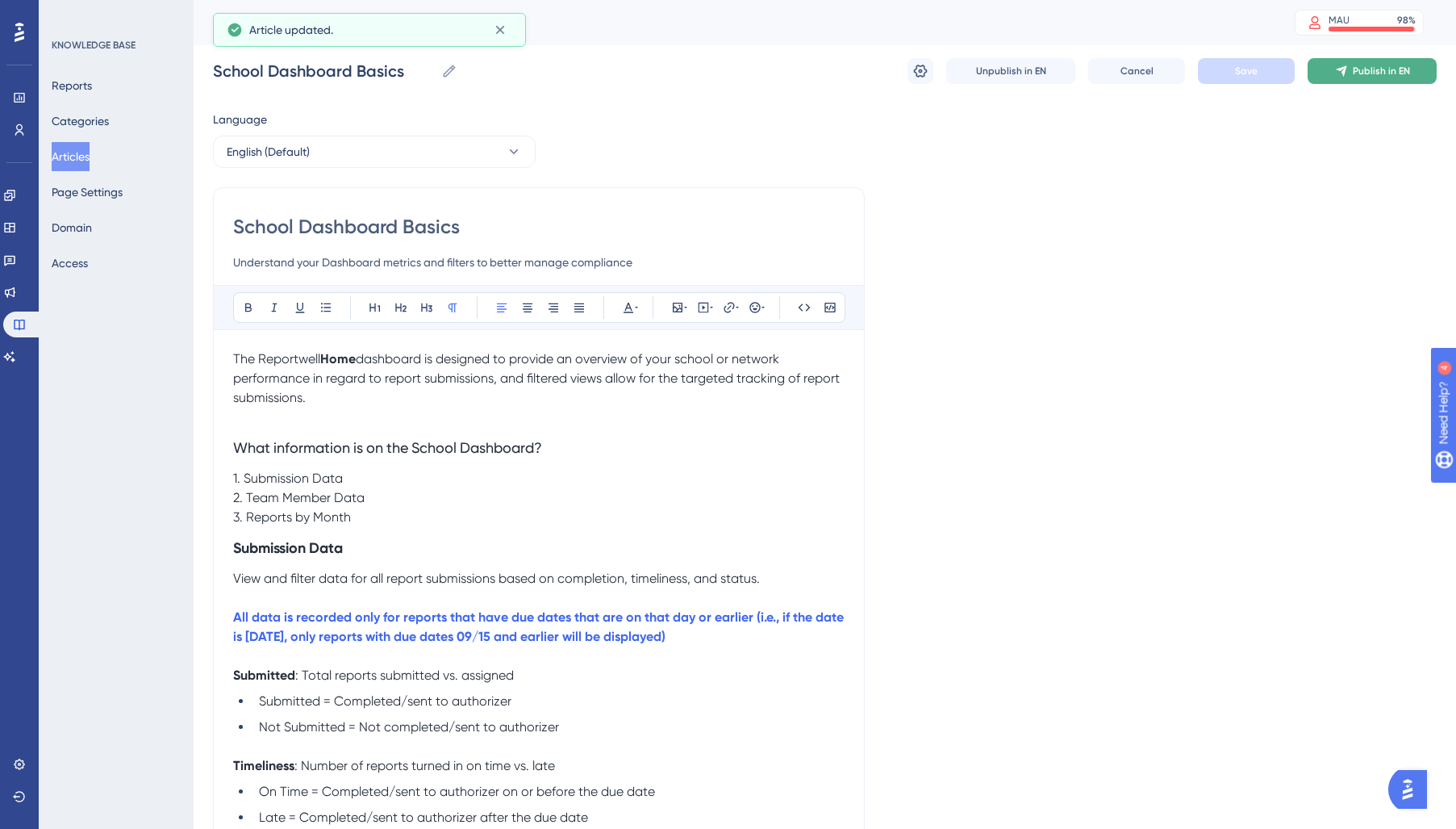
click at [1350, 74] on button "Publish in EN" at bounding box center [1371, 71] width 129 height 26
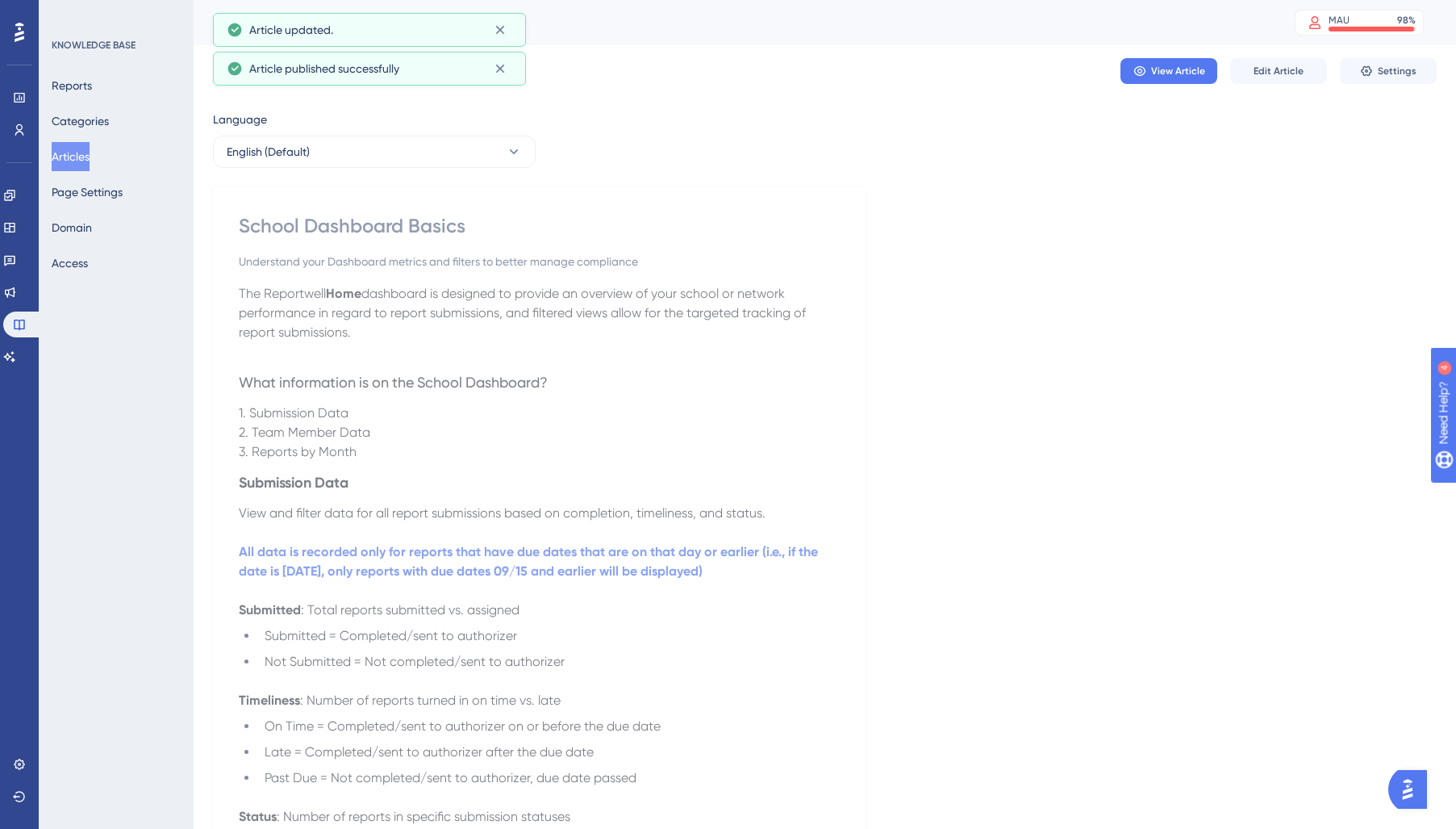
click at [89, 163] on button "Articles" at bounding box center [71, 157] width 38 height 29
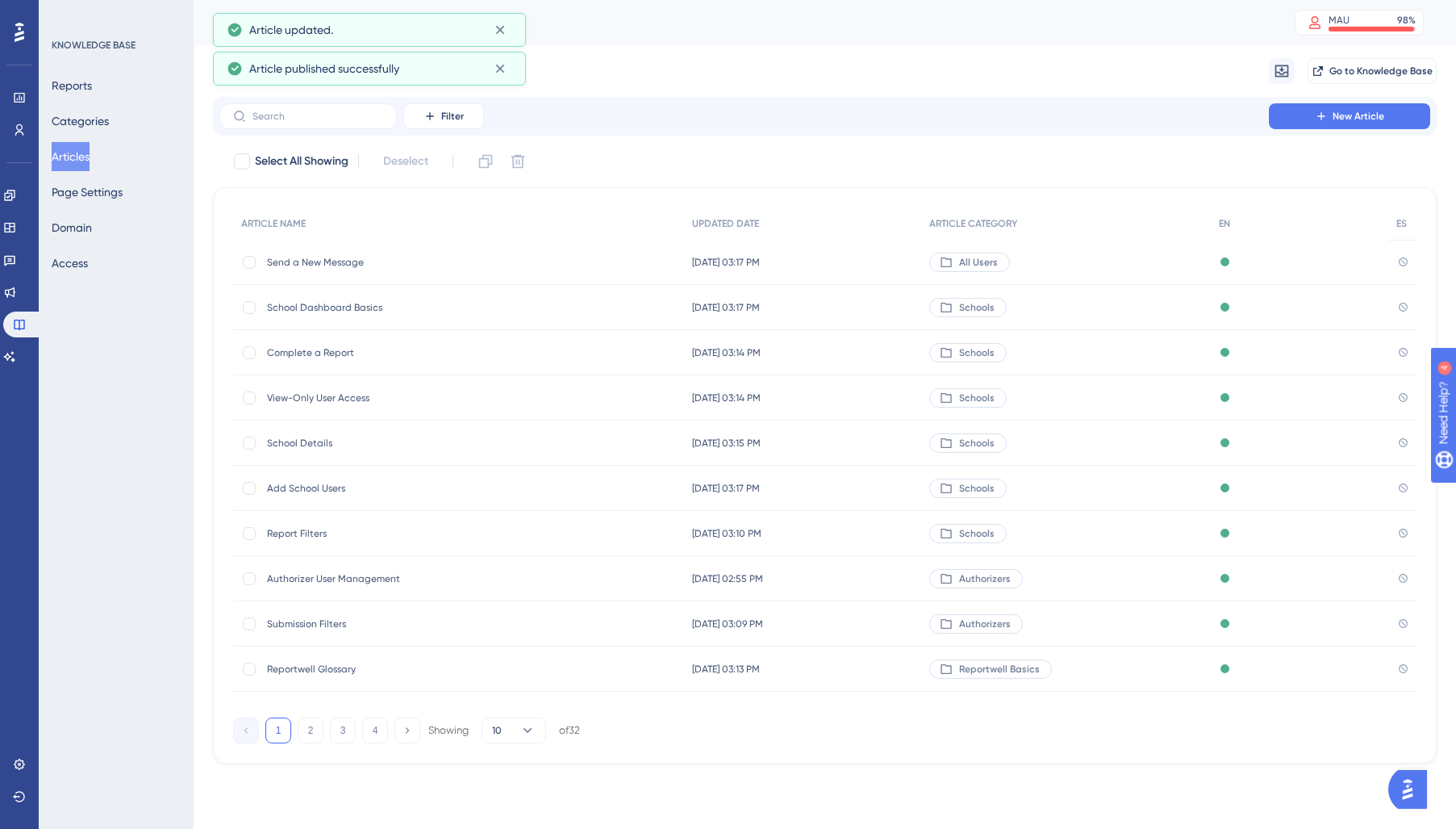
click at [324, 363] on div "Complete a Report Complete a Report" at bounding box center [396, 352] width 258 height 45
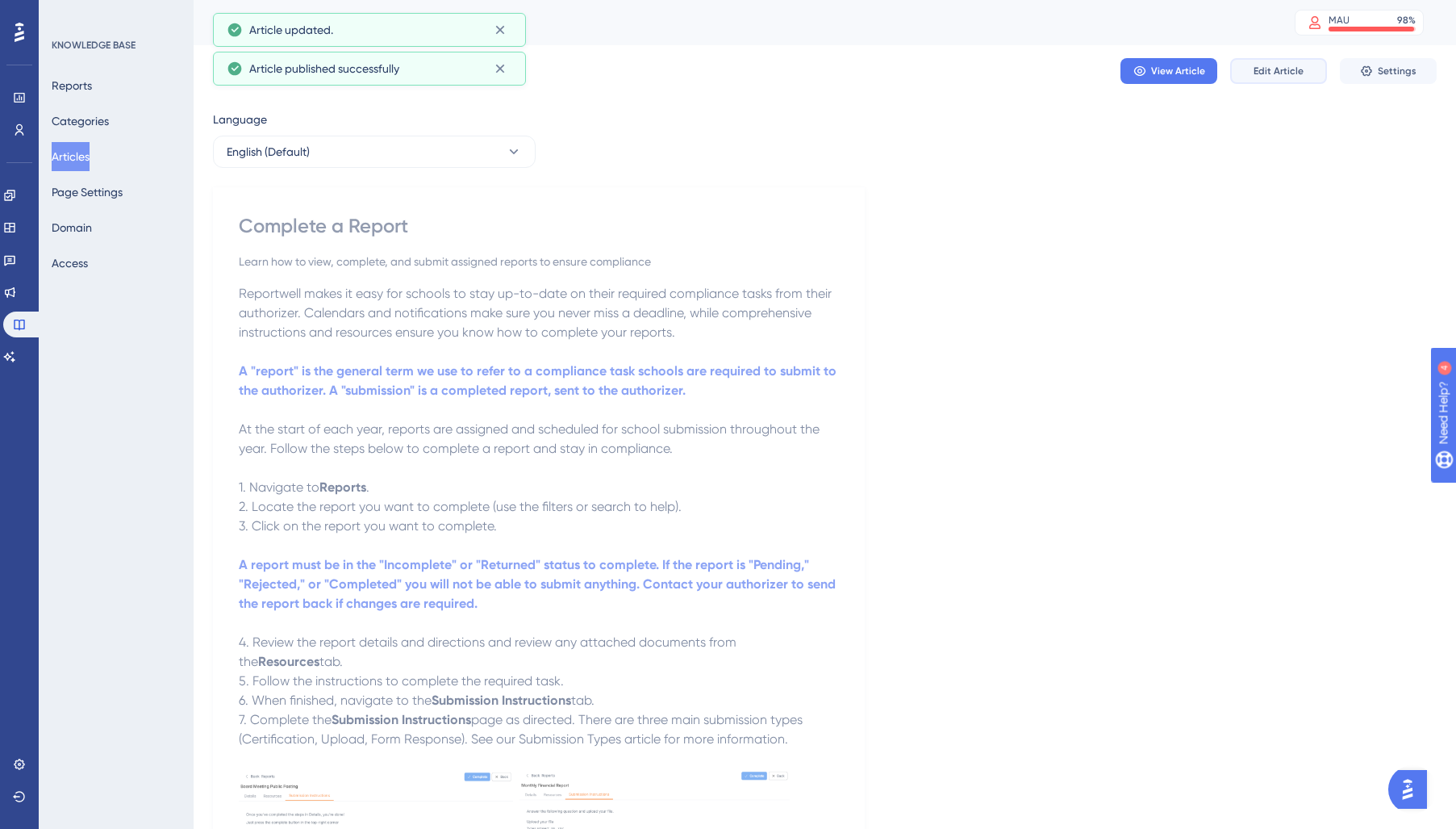
click at [1279, 71] on span "Edit Article" at bounding box center [1279, 71] width 50 height 13
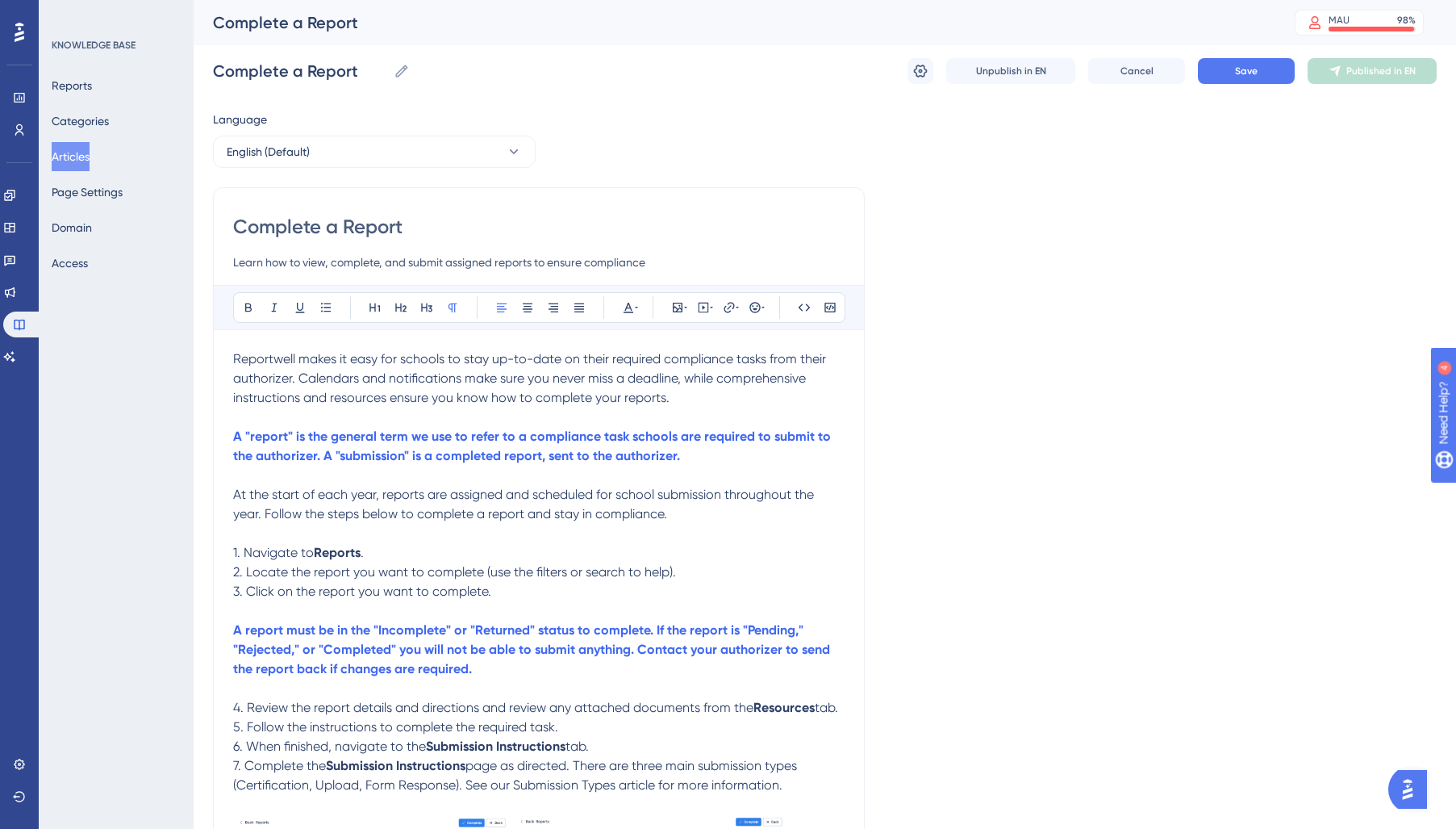
drag, startPoint x: 688, startPoint y: 399, endPoint x: 72, endPoint y: 338, distance: 619.0
click at [0, 0] on div "Performance Users Engagement Widgets Feedback Product Updates Knowledge Base AI…" at bounding box center [0, 0] width 0 height 0
click at [623, 311] on icon at bounding box center [628, 307] width 13 height 13
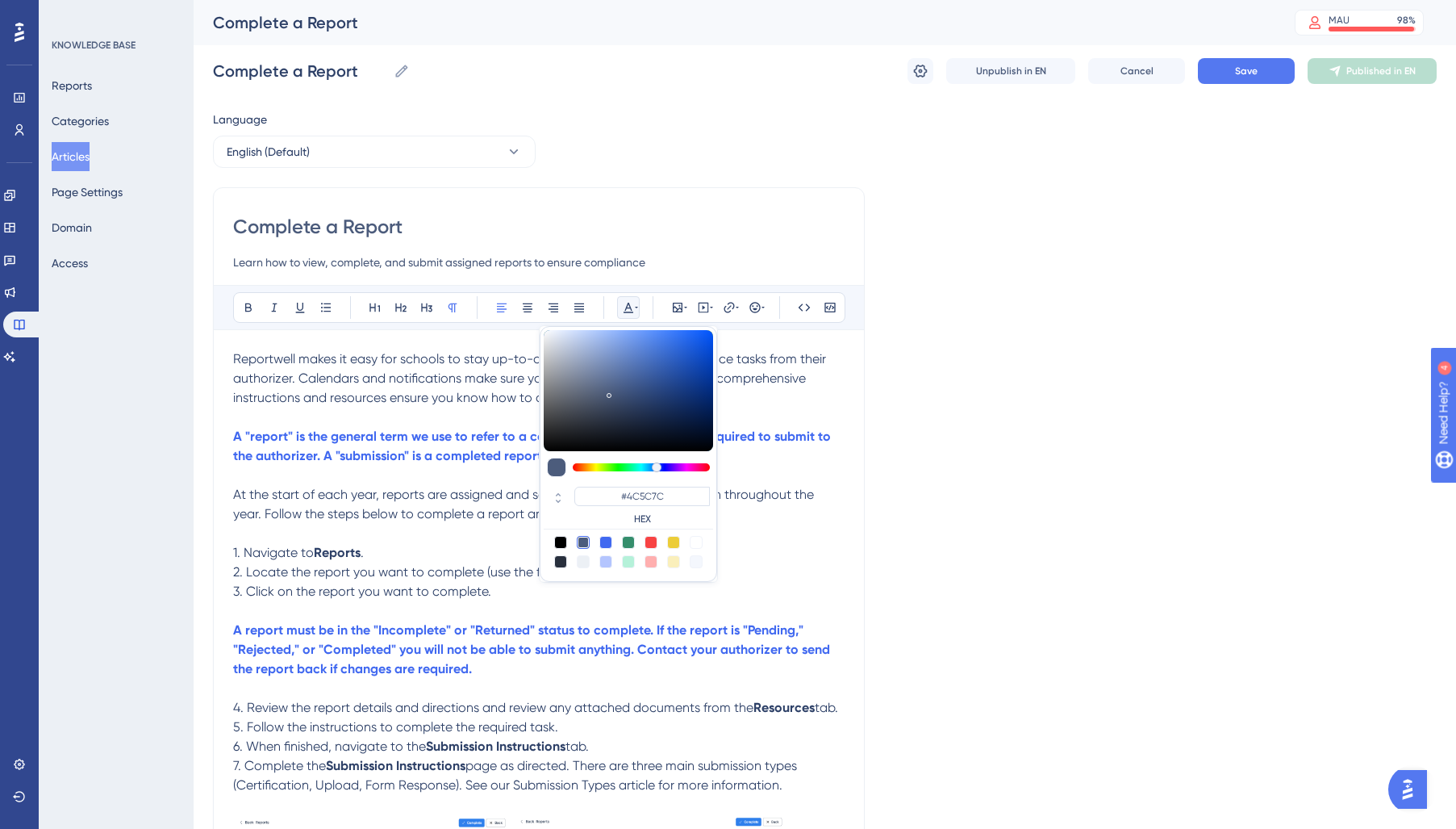
click at [557, 561] on div at bounding box center [561, 561] width 13 height 13
type input "#29303D"
drag, startPoint x: 325, startPoint y: 567, endPoint x: 471, endPoint y: 577, distance: 146.3
click at [329, 567] on span "2. Locate the report you want to complete (use the filters or search to help)." at bounding box center [454, 572] width 443 height 16
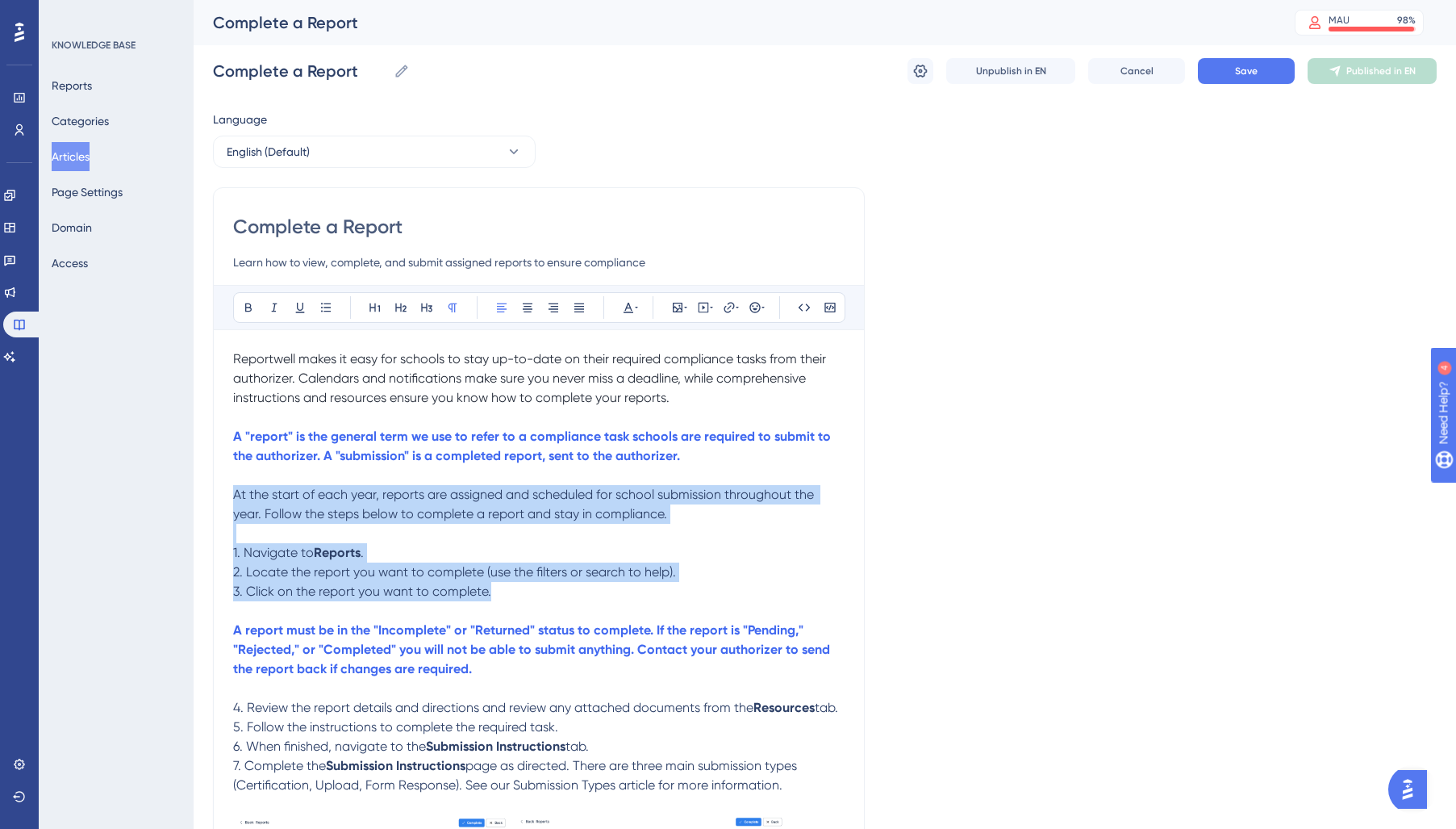
drag, startPoint x: 478, startPoint y: 590, endPoint x: 177, endPoint y: 493, distance: 316.2
click at [0, 0] on div "Performance Users Engagement Widgets Feedback Product Updates Knowledge Base AI…" at bounding box center [0, 0] width 0 height 0
drag, startPoint x: 628, startPoint y: 309, endPoint x: 632, endPoint y: 317, distance: 8.9
click at [629, 312] on icon at bounding box center [628, 307] width 13 height 13
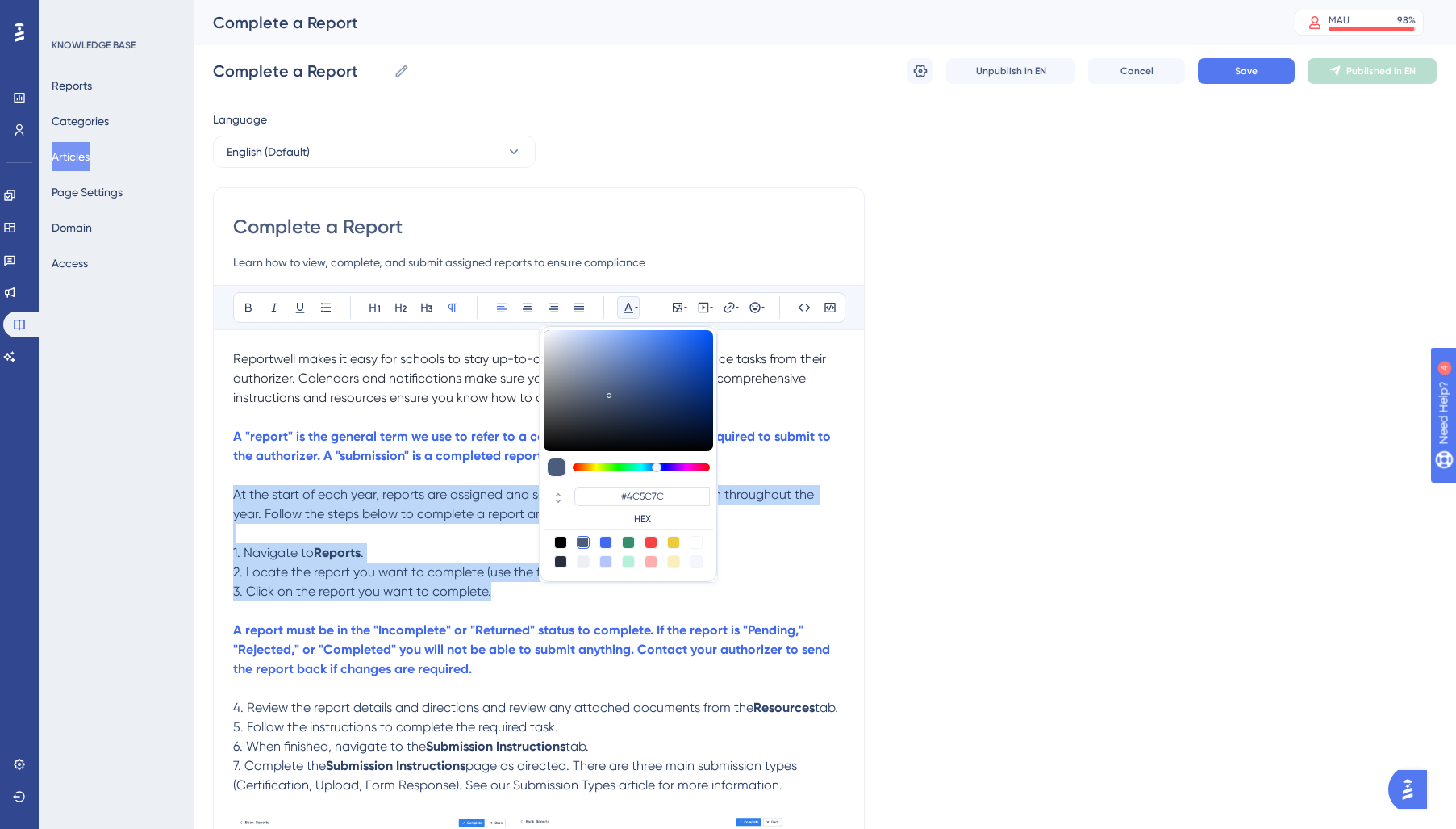
click at [562, 557] on div at bounding box center [561, 561] width 13 height 13
type input "#29303D"
click at [435, 529] on p at bounding box center [538, 533] width 612 height 19
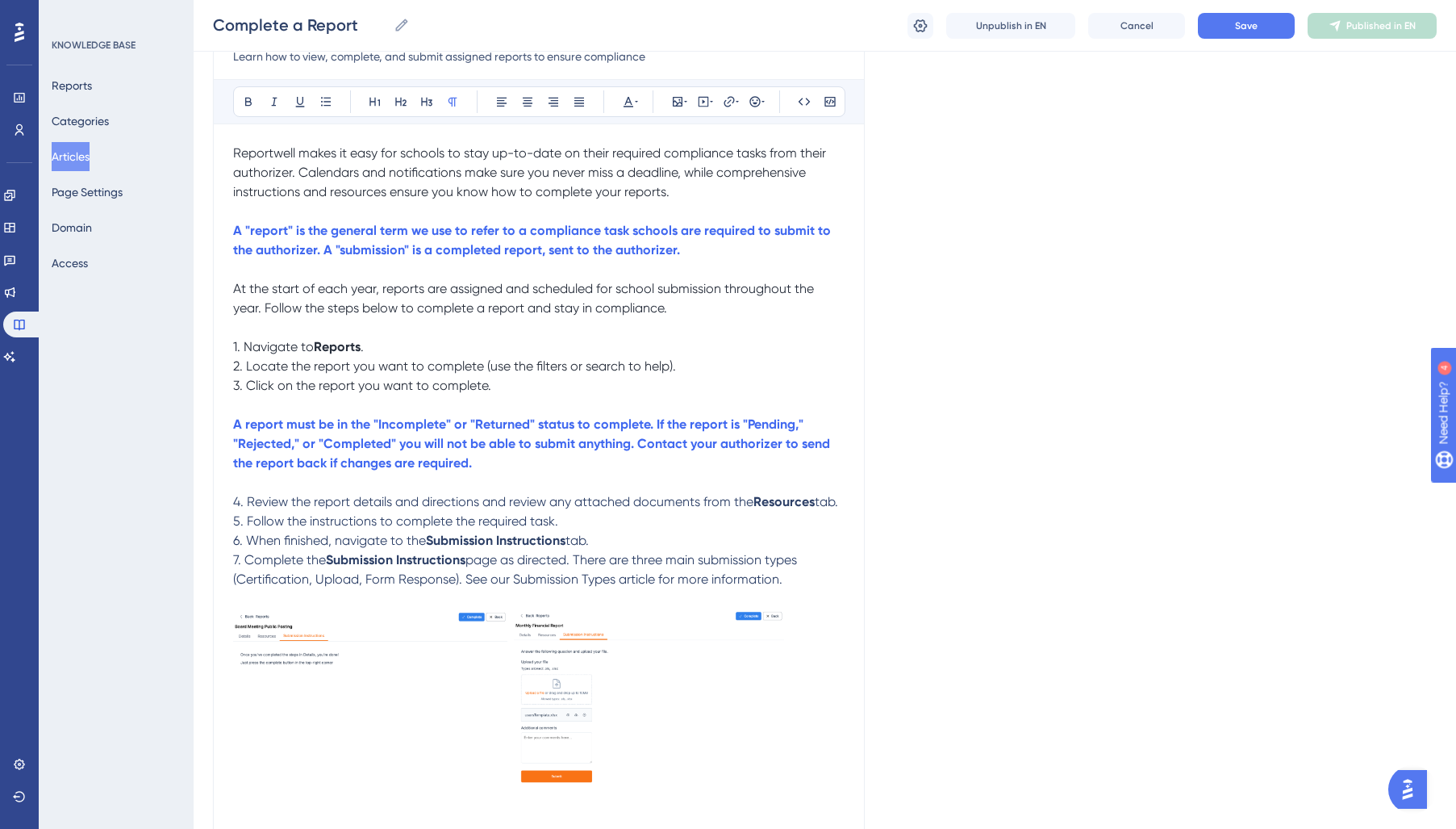
scroll to position [230, 0]
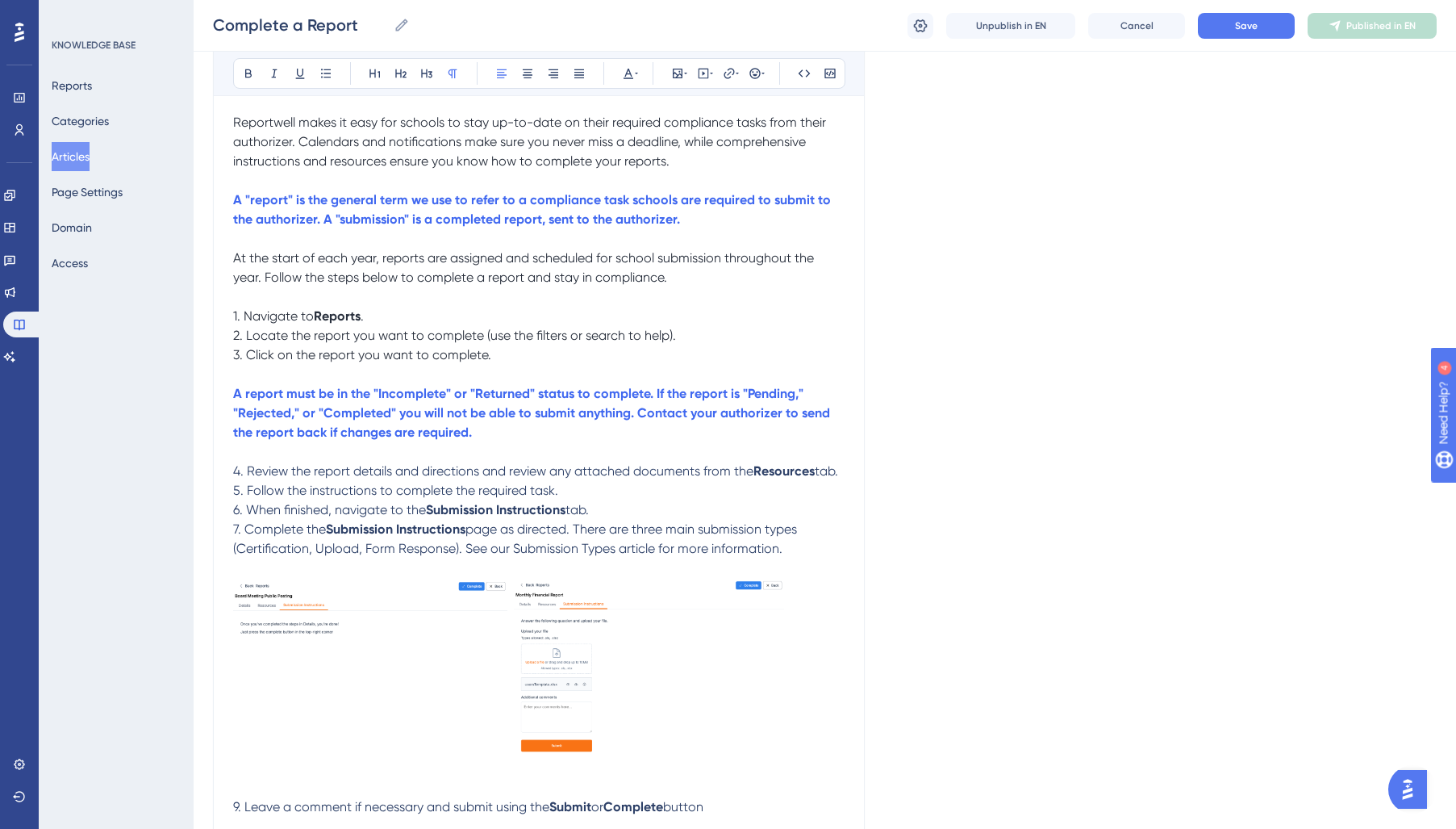
drag, startPoint x: 790, startPoint y: 553, endPoint x: 215, endPoint y: 472, distance: 580.7
click at [215, 472] on div "Complete a Report Learn how to view, complete, and submit assigned reports to e…" at bounding box center [538, 633] width 651 height 1366
drag, startPoint x: 629, startPoint y: 74, endPoint x: 632, endPoint y: 86, distance: 12.4
click at [629, 74] on icon at bounding box center [628, 73] width 13 height 13
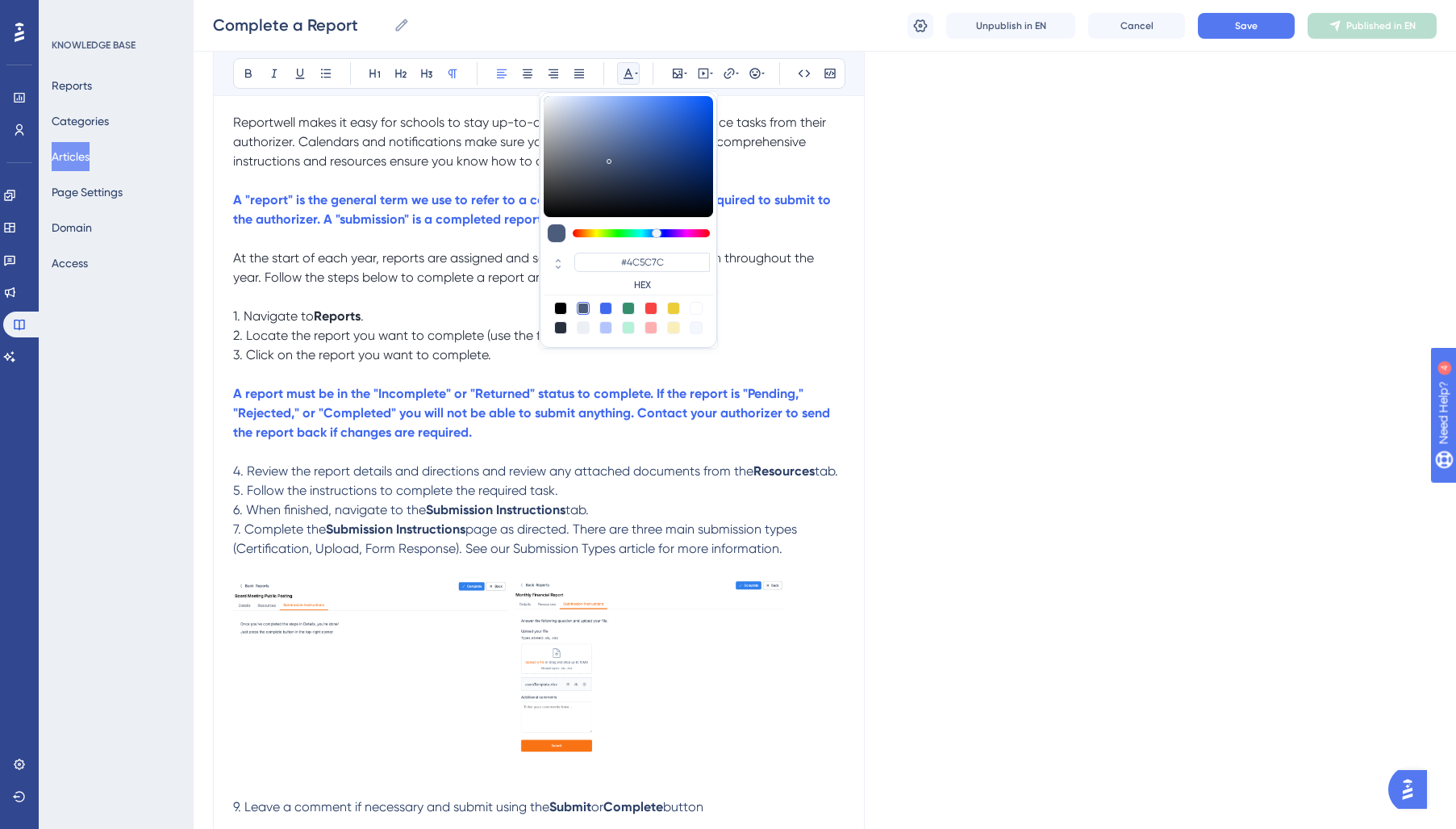
click at [561, 326] on div at bounding box center [561, 327] width 13 height 13
type input "#29303D"
drag, startPoint x: 390, startPoint y: 530, endPoint x: 512, endPoint y: 435, distance: 154.6
click at [391, 530] on strong "Submission Instructions" at bounding box center [395, 529] width 139 height 16
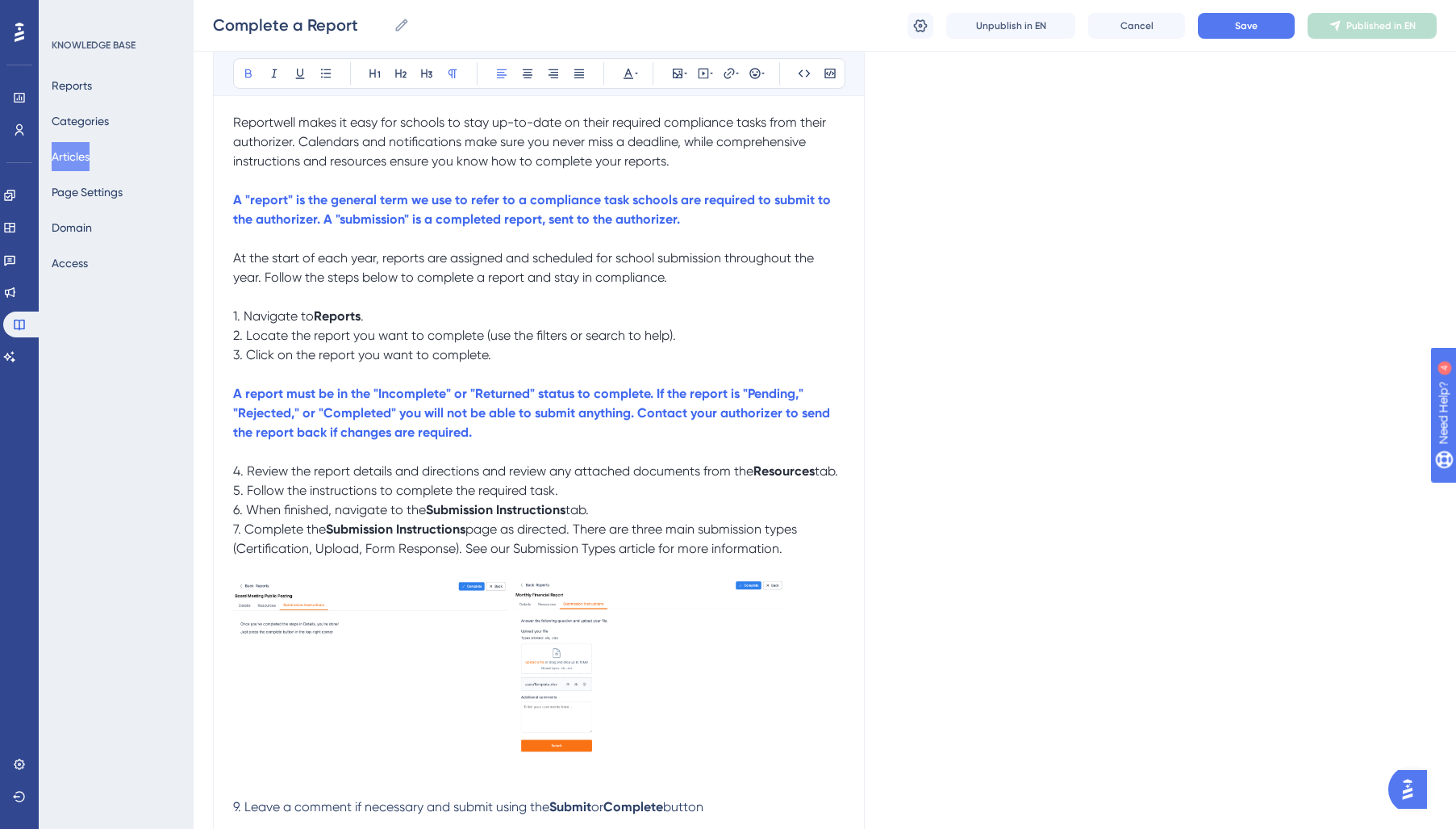
scroll to position [635, 0]
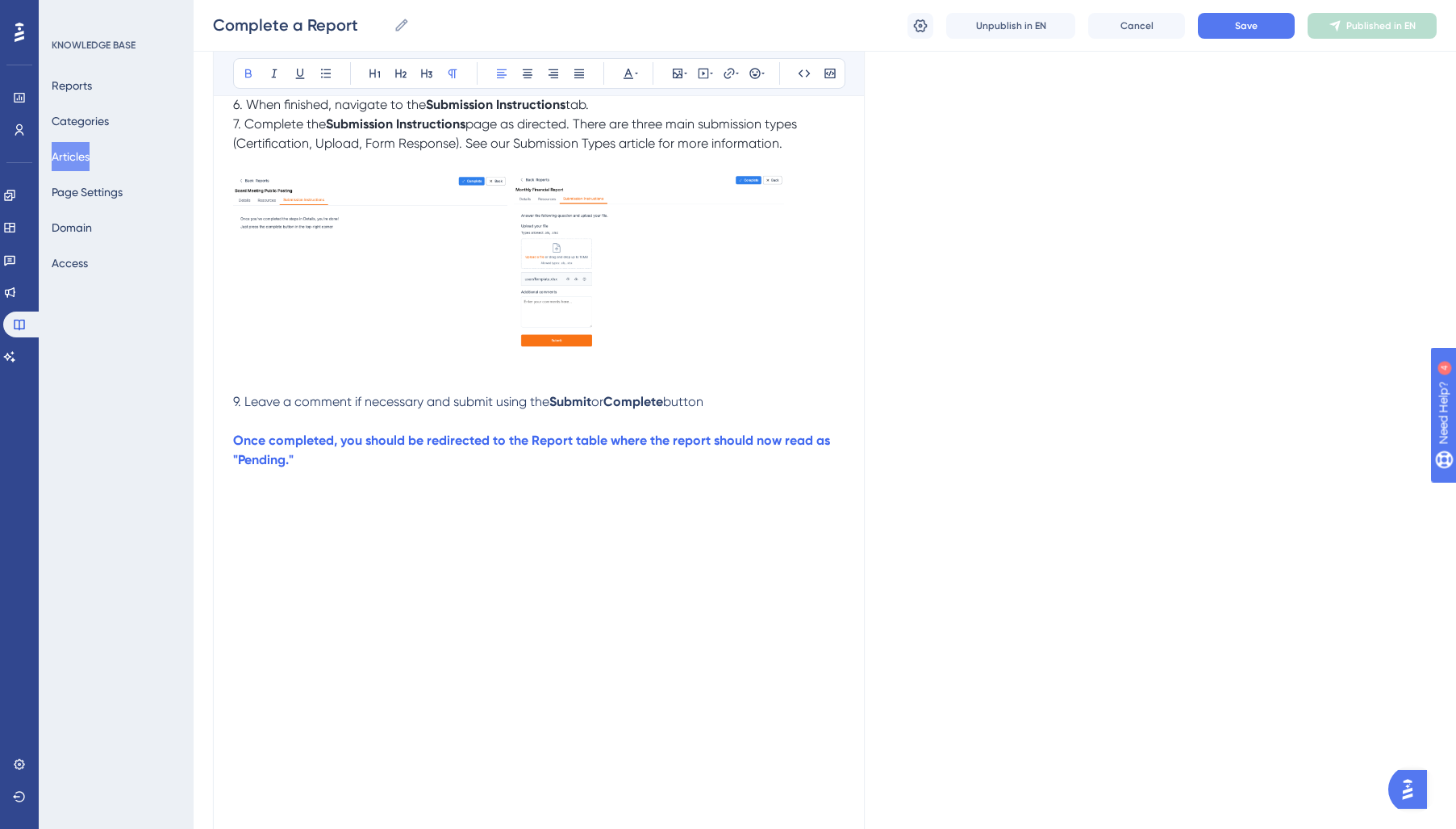
click at [239, 408] on span "9. Leave a comment if necessary and submit using the" at bounding box center [390, 402] width 316 height 16
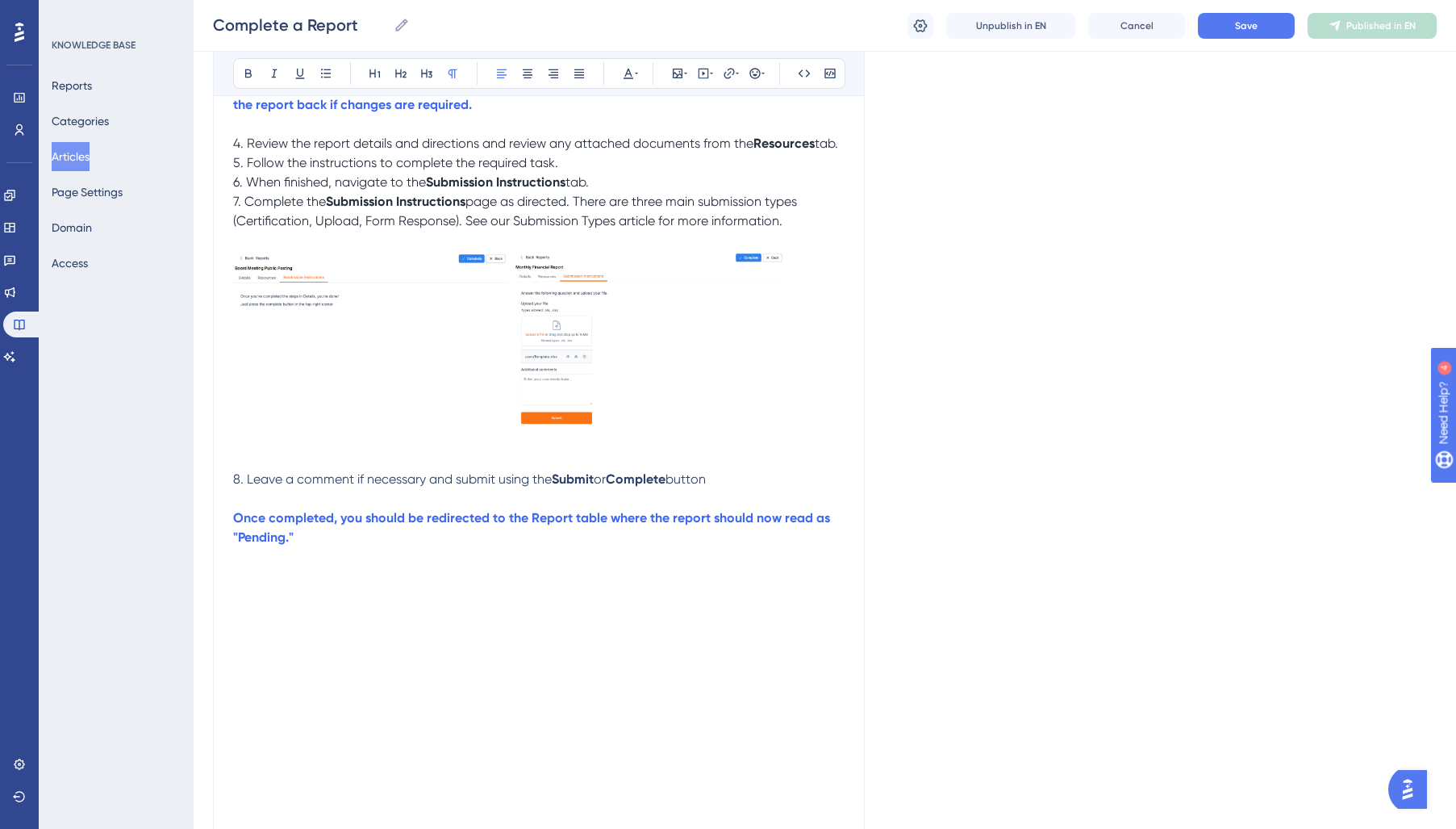
scroll to position [537, 0]
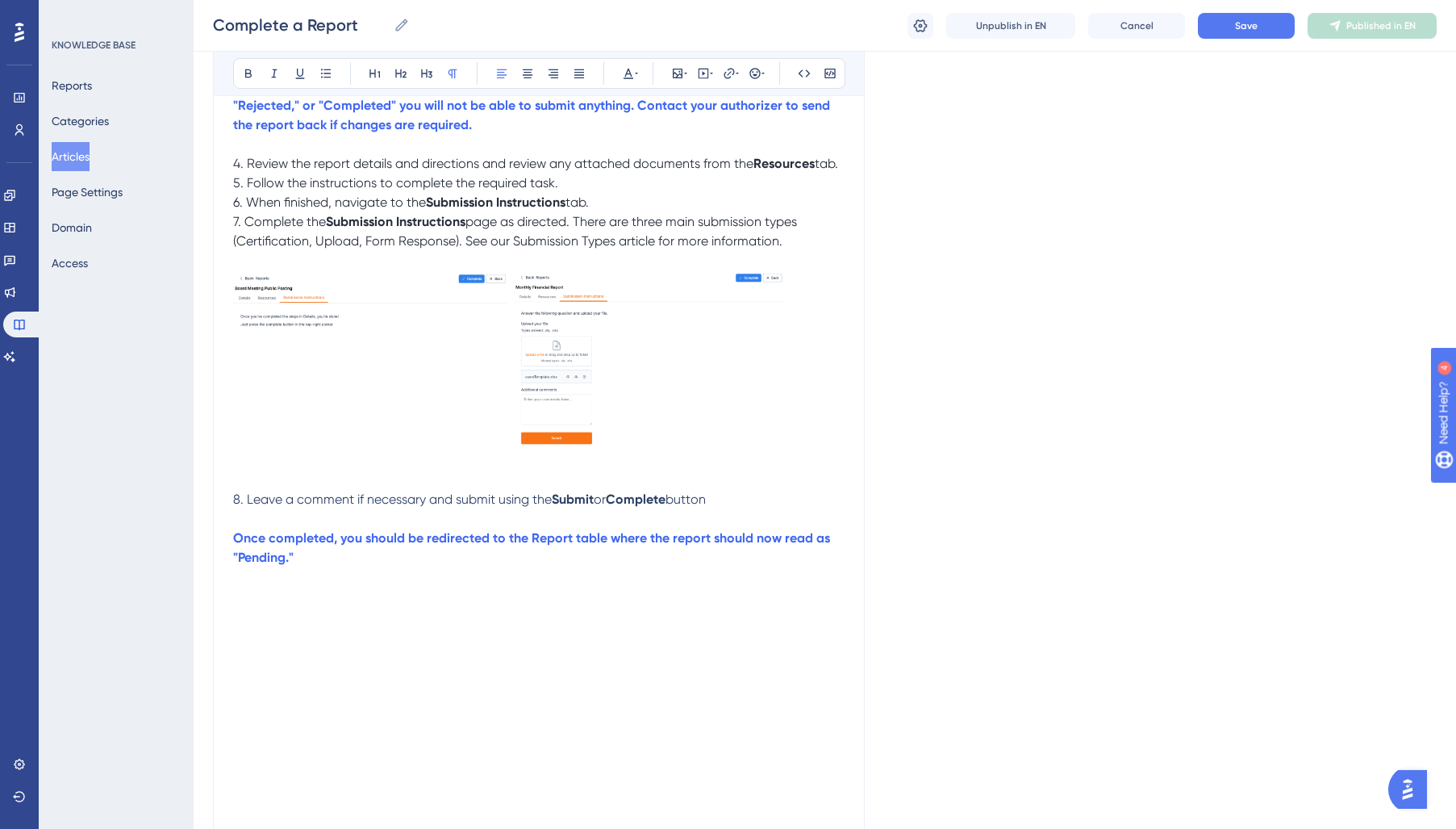
drag, startPoint x: 727, startPoint y: 505, endPoint x: 22, endPoint y: 506, distance: 705.0
click at [0, 0] on div "Performance Users Engagement Widgets Feedback Product Updates Knowledge Base AI…" at bounding box center [0, 0] width 0 height 0
click at [632, 73] on icon at bounding box center [628, 73] width 13 height 13
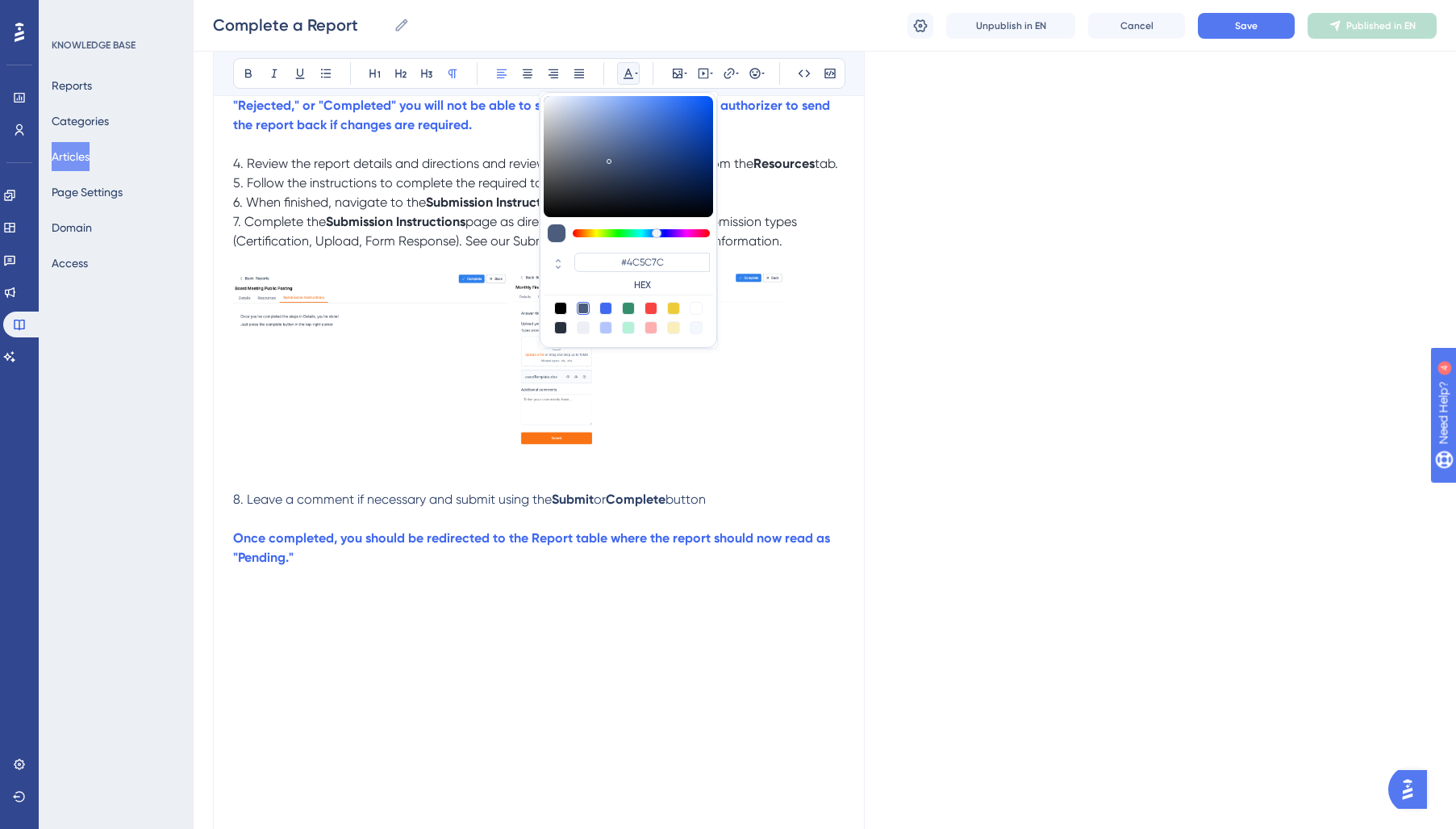
click at [563, 326] on div at bounding box center [561, 327] width 13 height 13
type input "#29303D"
click at [820, 509] on p "8. Leave a comment if necessary and submit using the Submit or Complete button" at bounding box center [538, 499] width 612 height 19
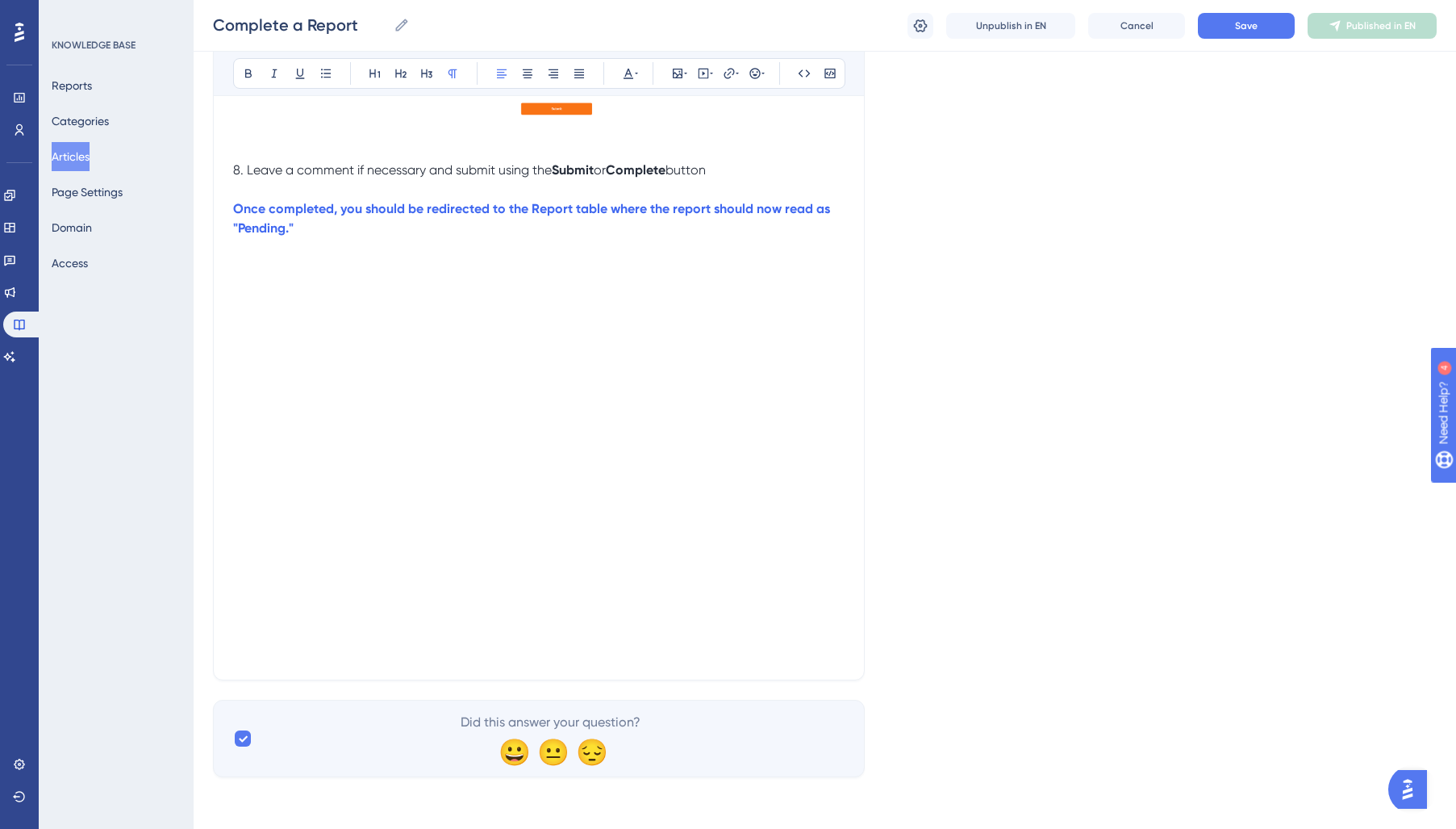
scroll to position [0, 0]
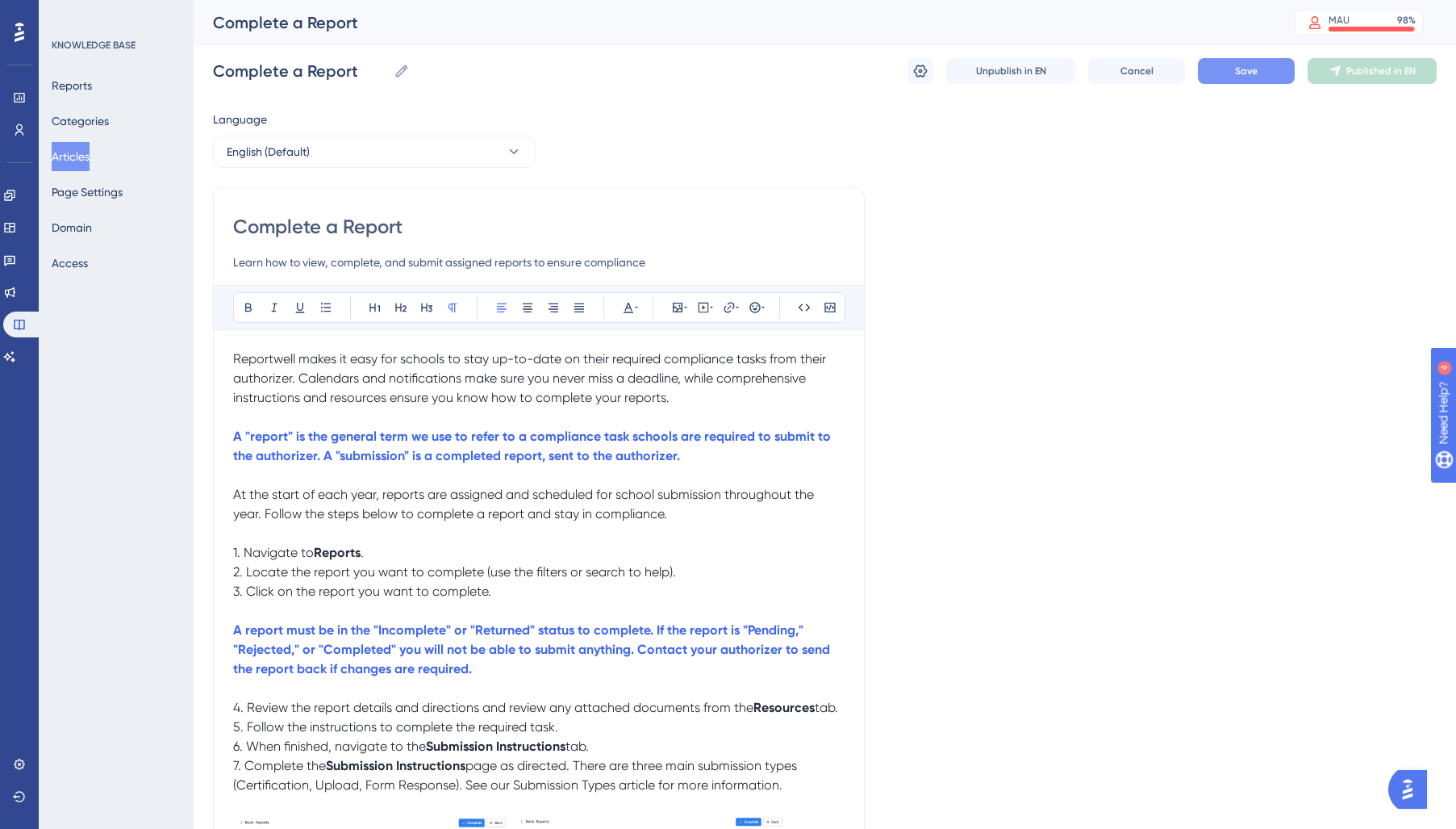
click at [1233, 72] on button "Save" at bounding box center [1247, 71] width 97 height 26
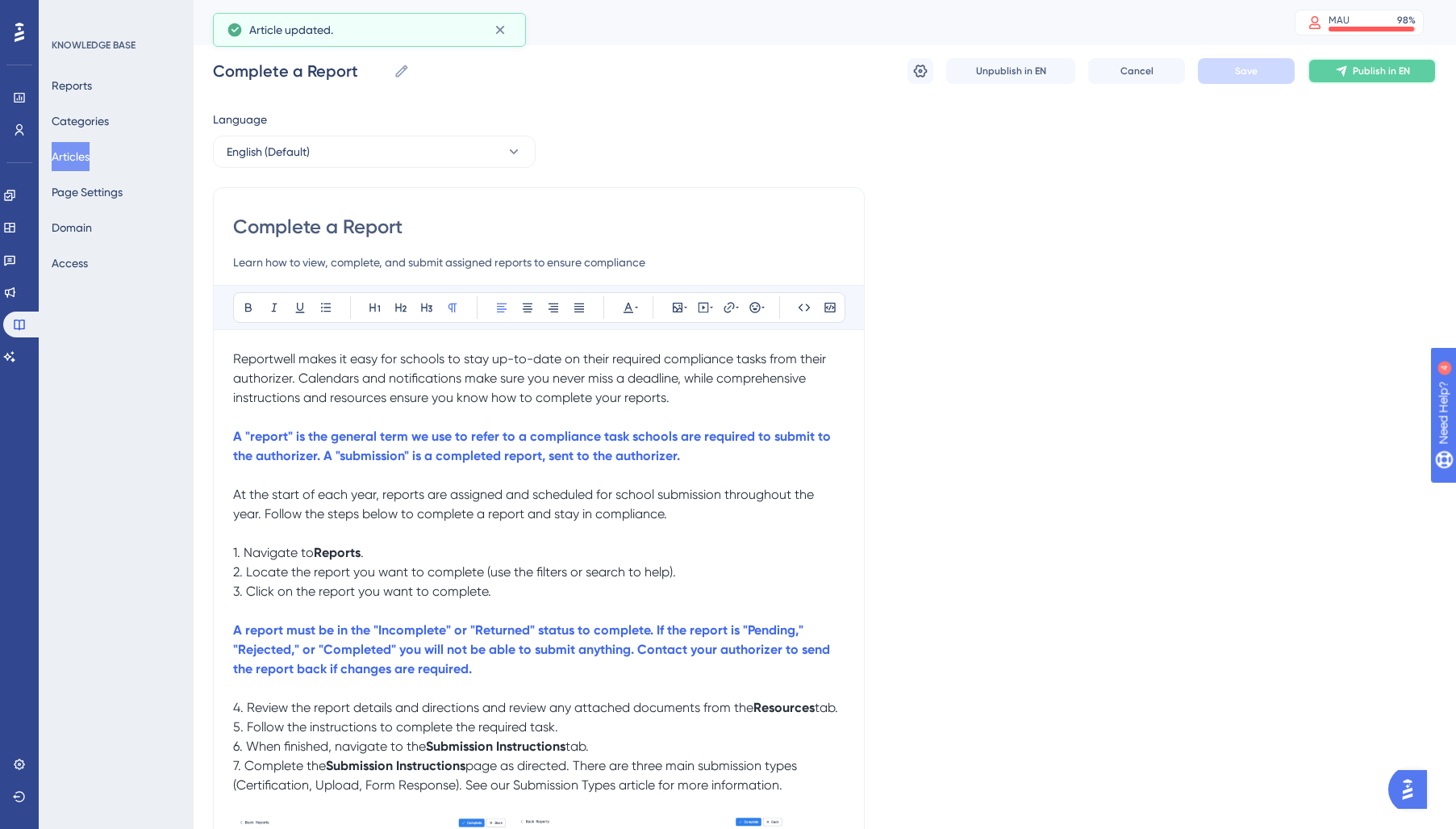
drag, startPoint x: 1386, startPoint y: 74, endPoint x: 1167, endPoint y: 207, distance: 256.2
click at [1385, 75] on span "Publish in EN" at bounding box center [1382, 71] width 57 height 13
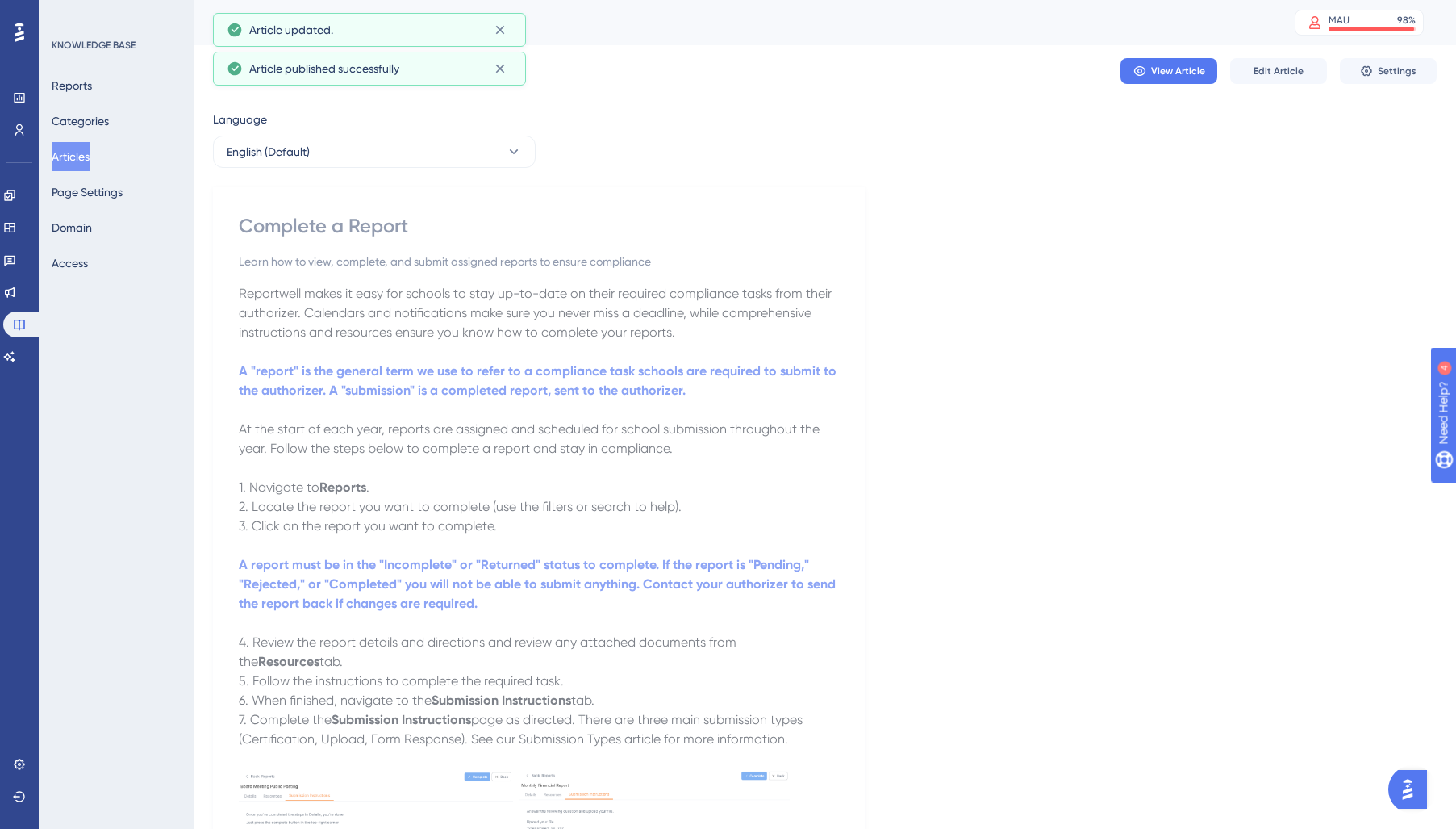
drag, startPoint x: 74, startPoint y: 159, endPoint x: 186, endPoint y: 470, distance: 330.6
click at [74, 159] on button "Articles" at bounding box center [71, 157] width 38 height 29
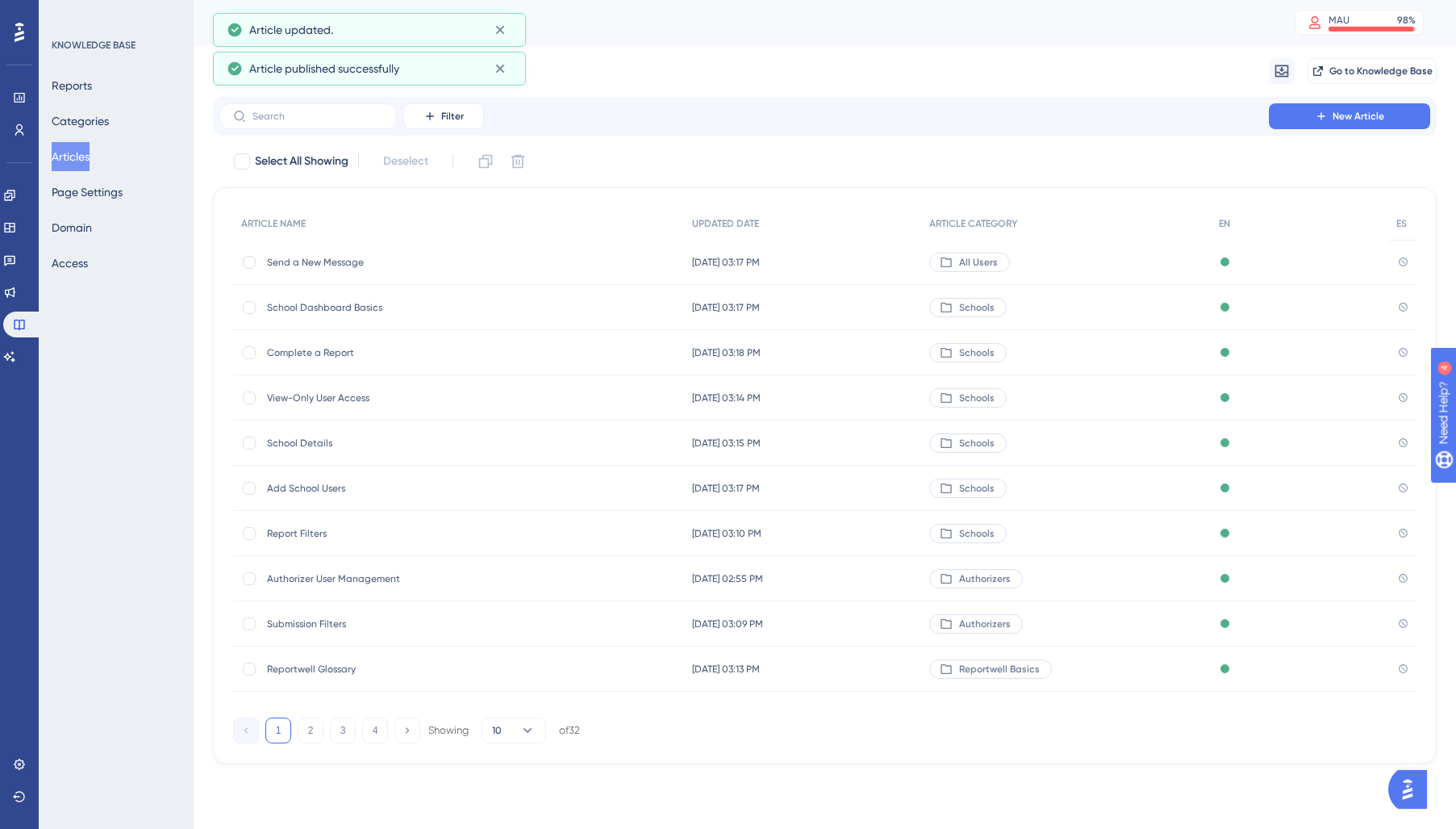
click at [308, 405] on div "View-Only User Access View-Only User Access" at bounding box center [396, 398] width 258 height 45
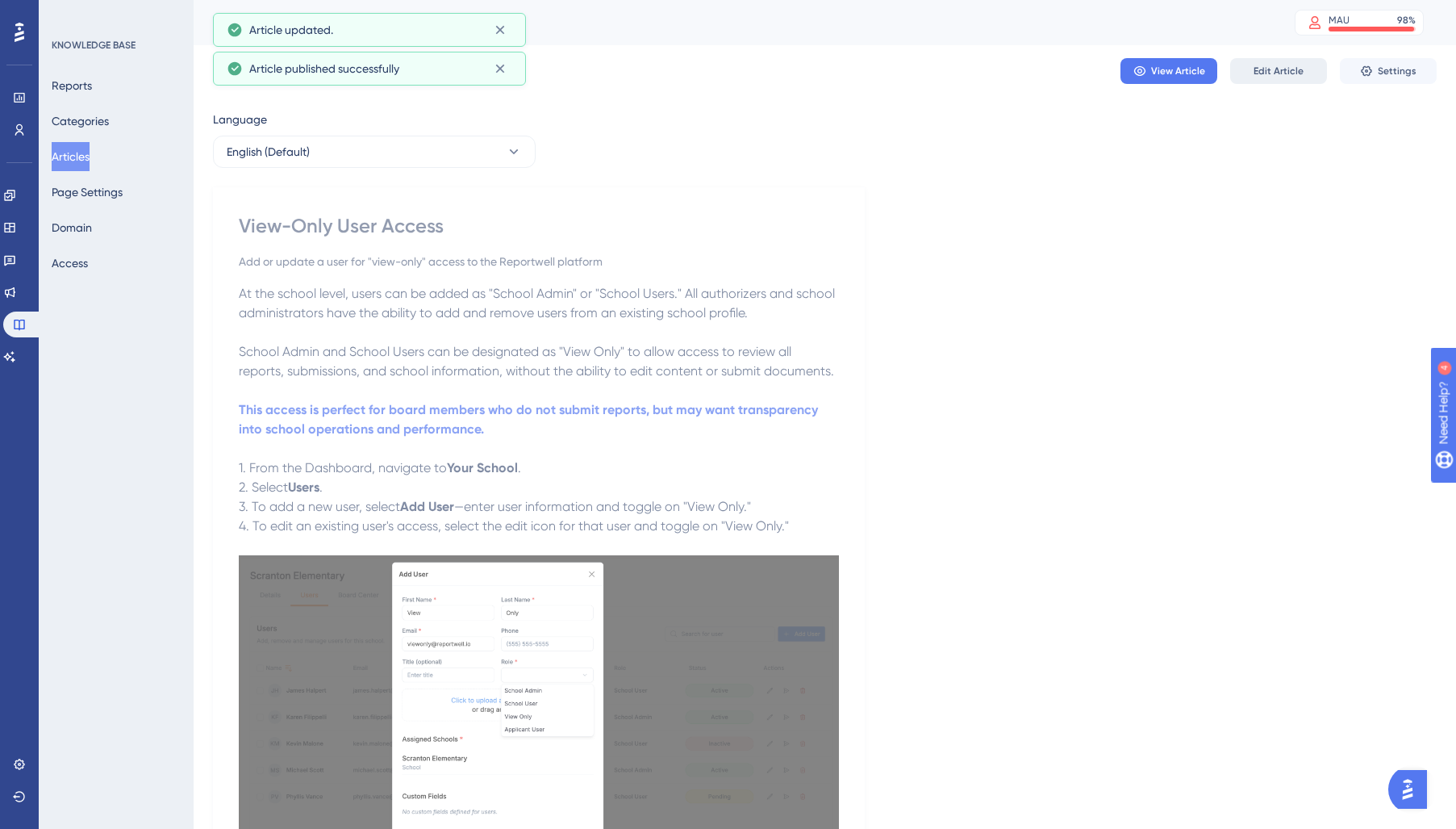
click at [1249, 69] on button "Edit Article" at bounding box center [1279, 71] width 97 height 26
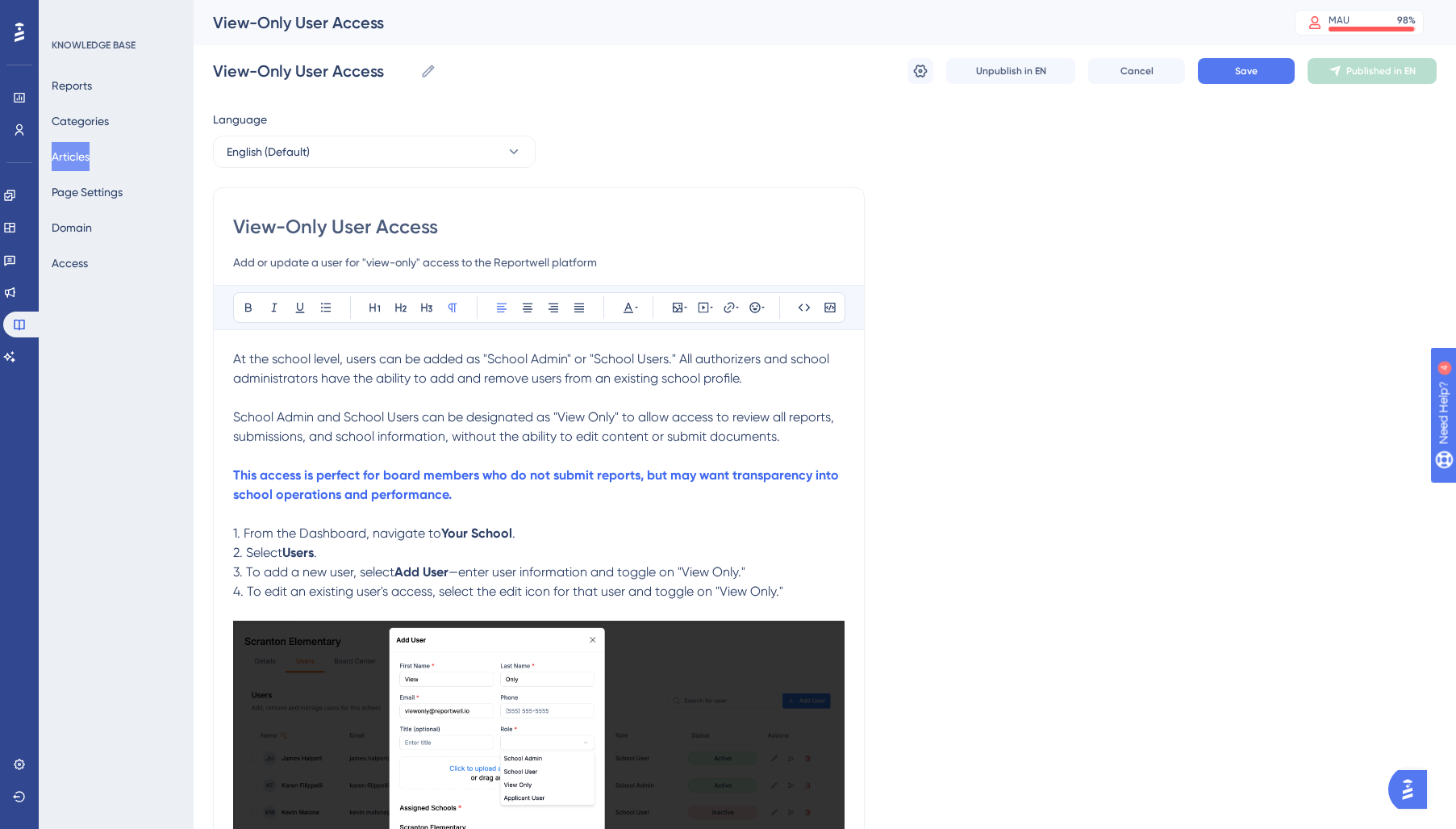
drag, startPoint x: 796, startPoint y: 441, endPoint x: 0, endPoint y: 360, distance: 800.1
click at [0, 0] on div "Performance Users Engagement Widgets Feedback Product Updates Knowledge Base AI…" at bounding box center [0, 0] width 0 height 0
click at [637, 308] on icon at bounding box center [637, 307] width 3 height 13
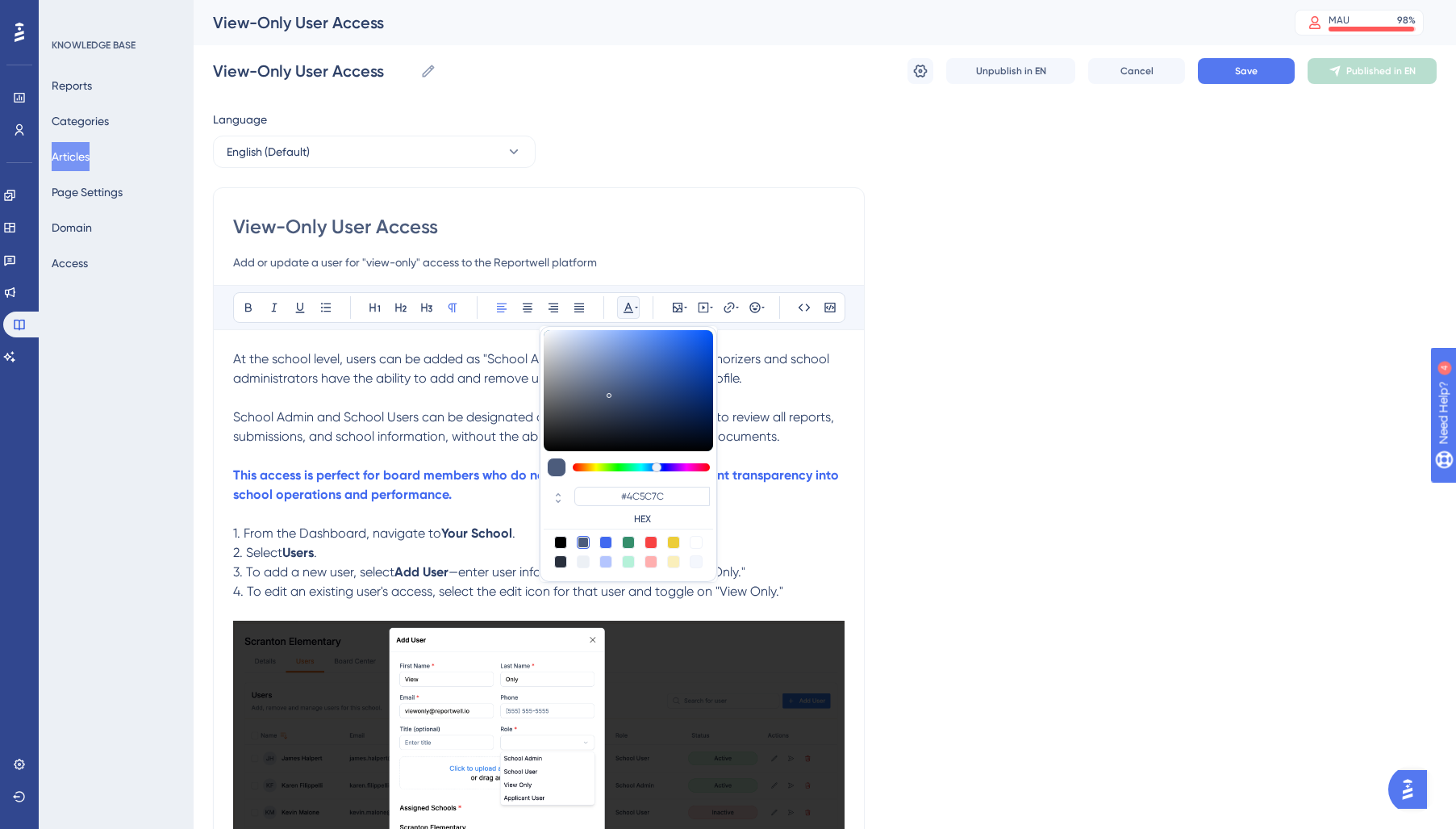
click at [559, 561] on div at bounding box center [561, 561] width 13 height 13
type input "#29303D"
click at [498, 551] on p "2. Select Users ." at bounding box center [538, 552] width 612 height 19
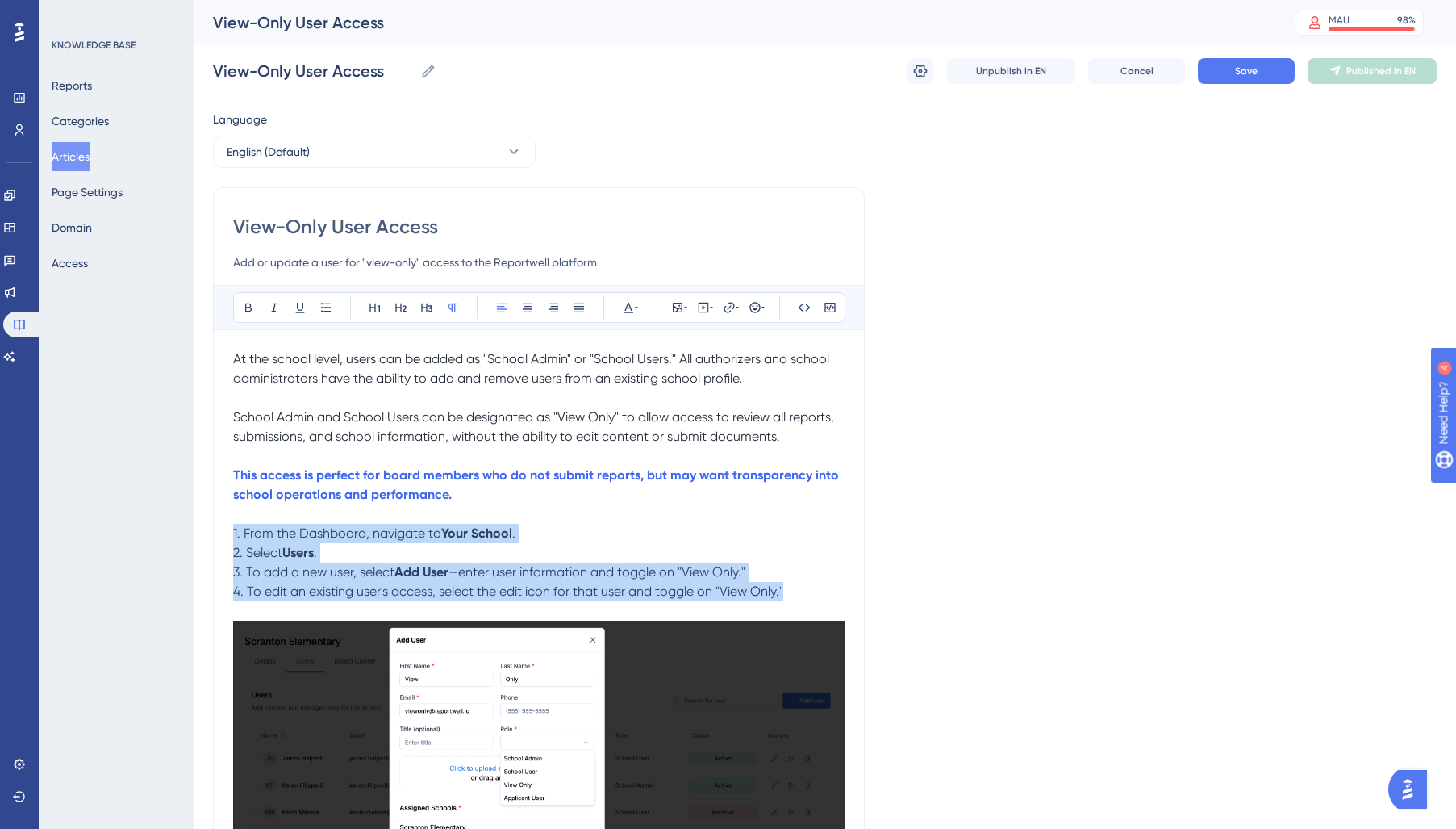
drag, startPoint x: 810, startPoint y: 589, endPoint x: 167, endPoint y: 541, distance: 644.8
click at [0, 0] on div "Performance Users Engagement Widgets Feedback Product Updates Knowledge Base AI…" at bounding box center [0, 0] width 0 height 0
click at [627, 307] on icon at bounding box center [628, 307] width 13 height 13
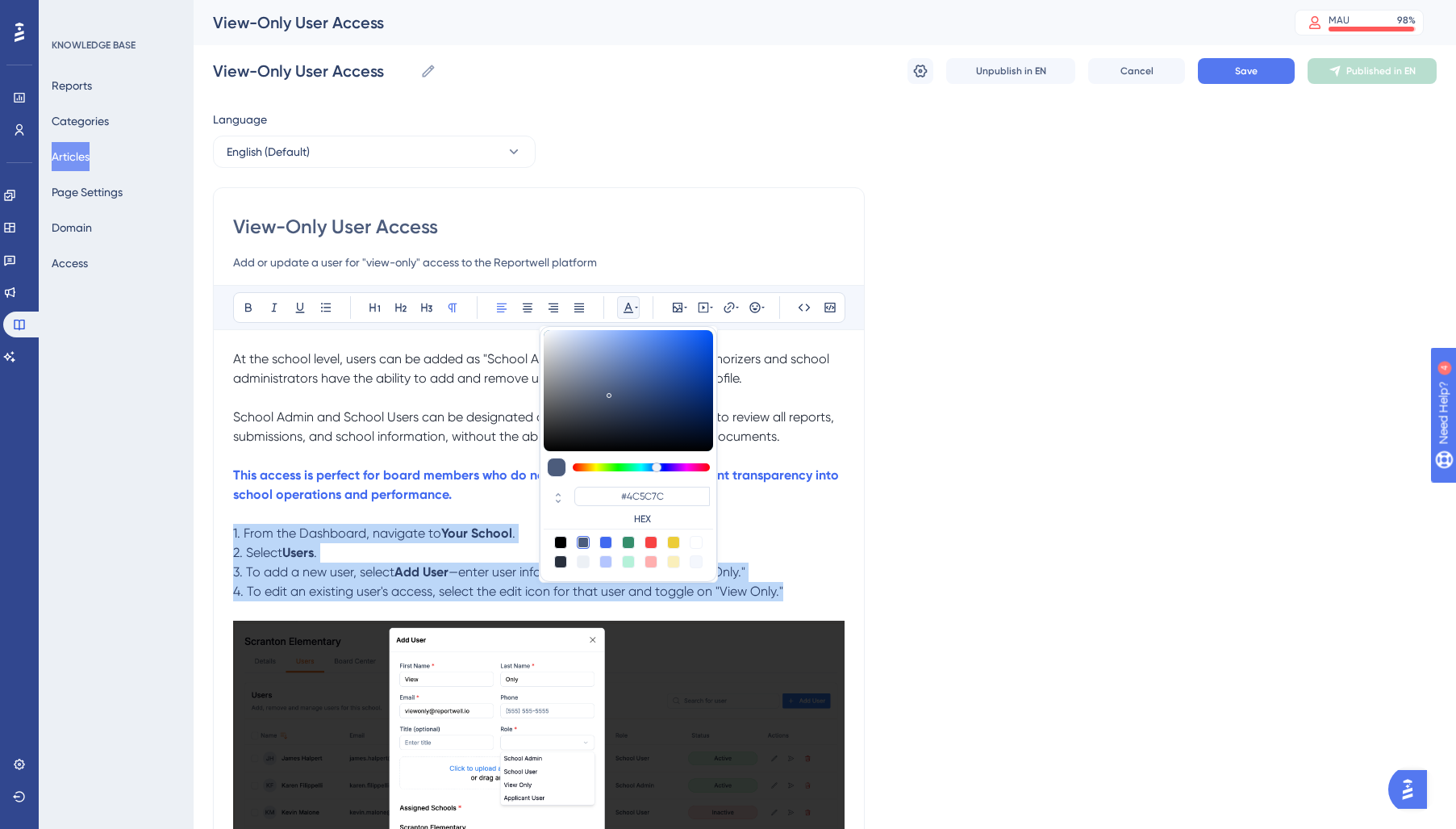
click at [560, 566] on div at bounding box center [561, 561] width 13 height 13
type input "#29303D"
click at [466, 553] on p "2. Select Users ." at bounding box center [538, 552] width 612 height 19
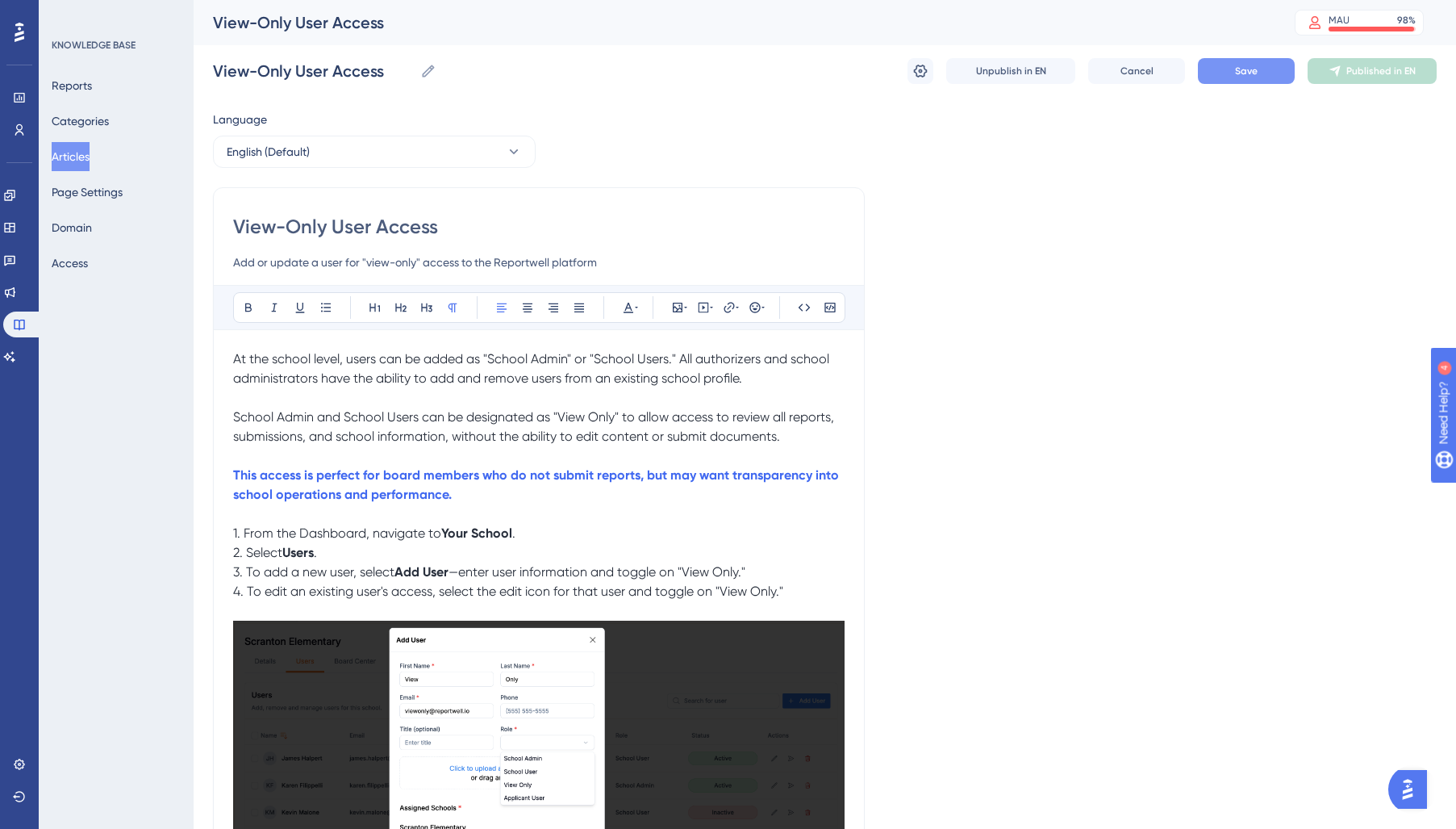
click at [1239, 76] on span "Save" at bounding box center [1246, 71] width 22 height 13
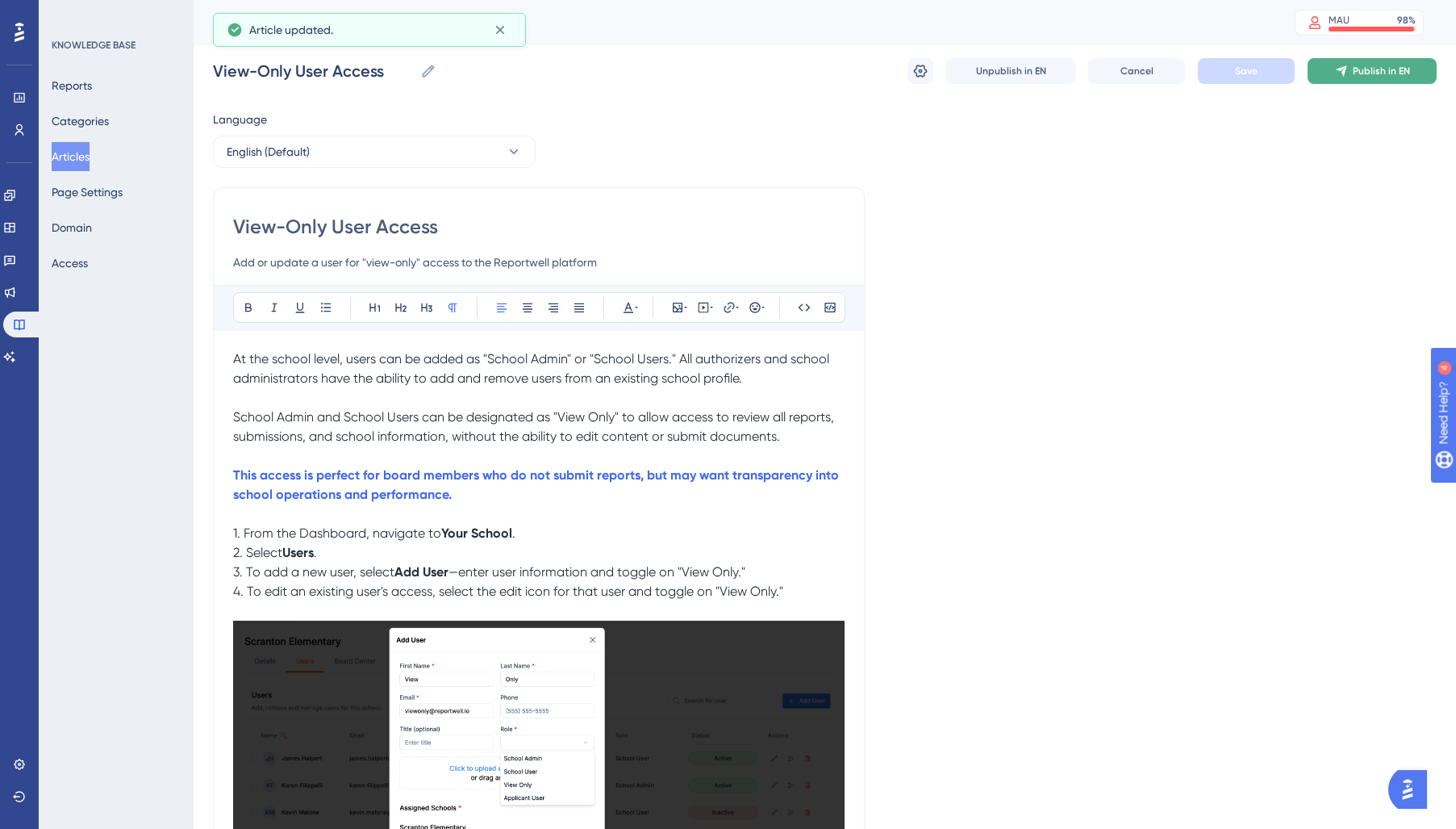
click at [1352, 71] on button "Publish in EN" at bounding box center [1371, 71] width 129 height 26
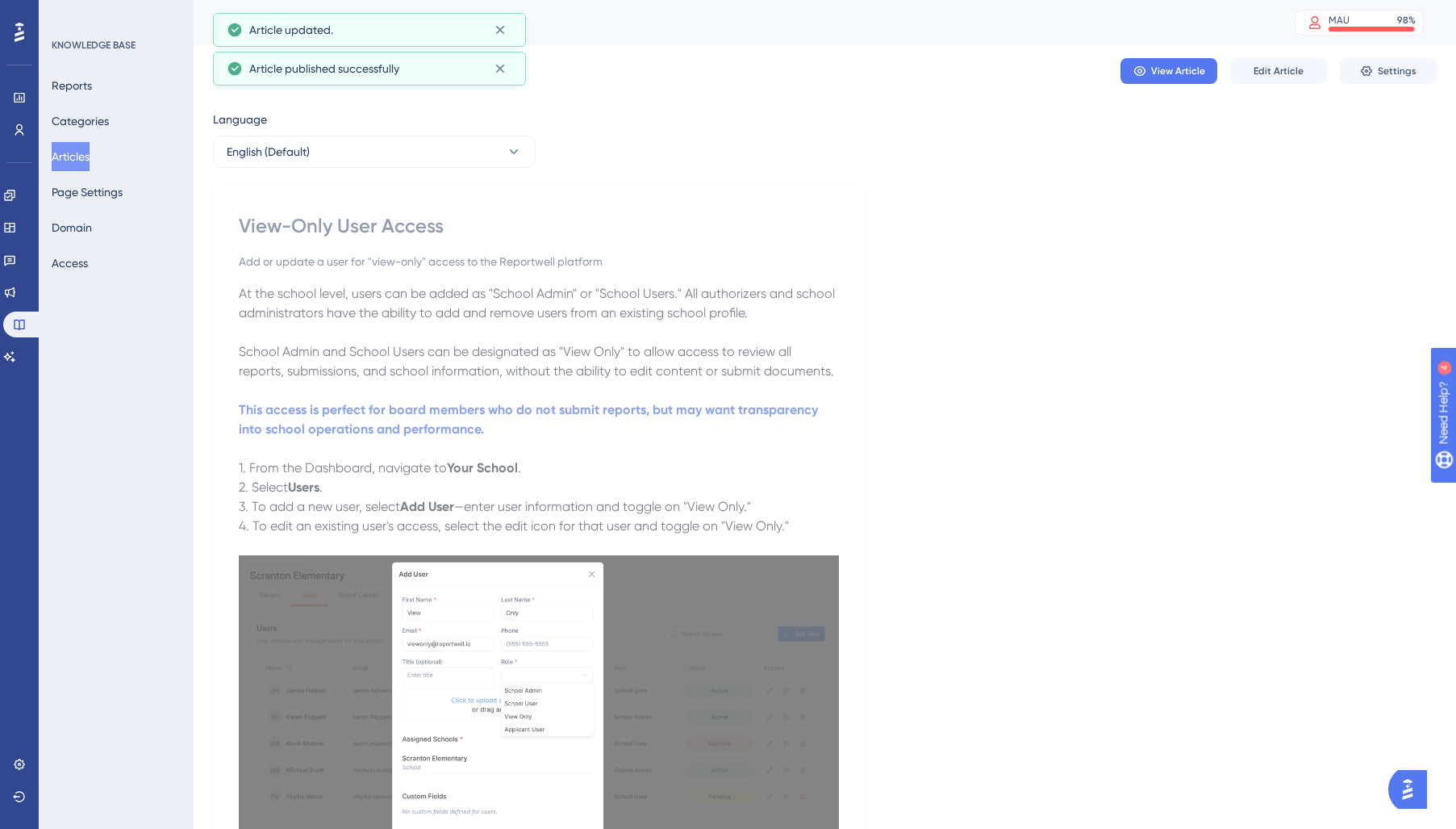
click at [74, 164] on button "Articles" at bounding box center [71, 157] width 38 height 29
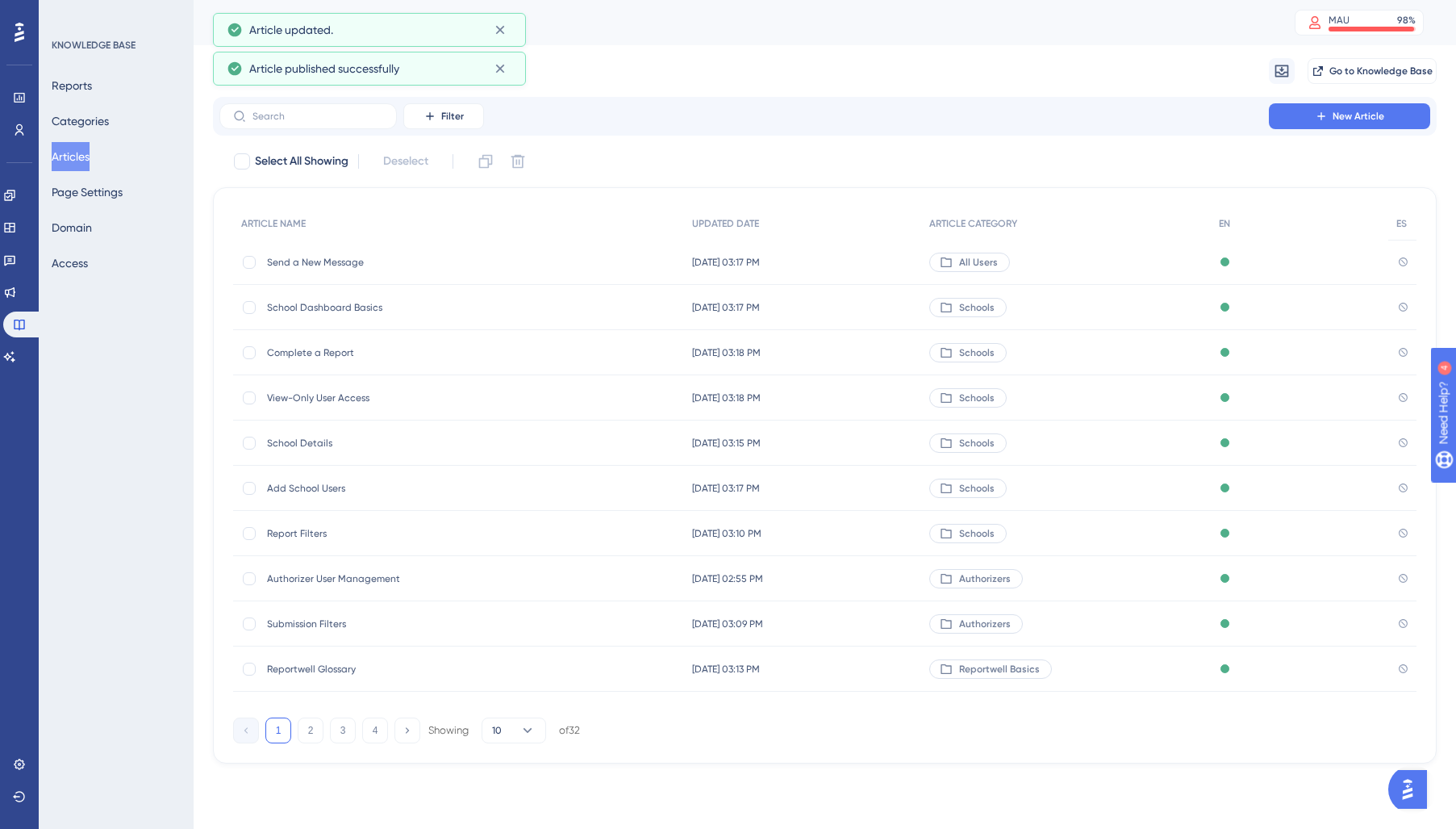
click at [316, 447] on span "School Details" at bounding box center [396, 442] width 258 height 13
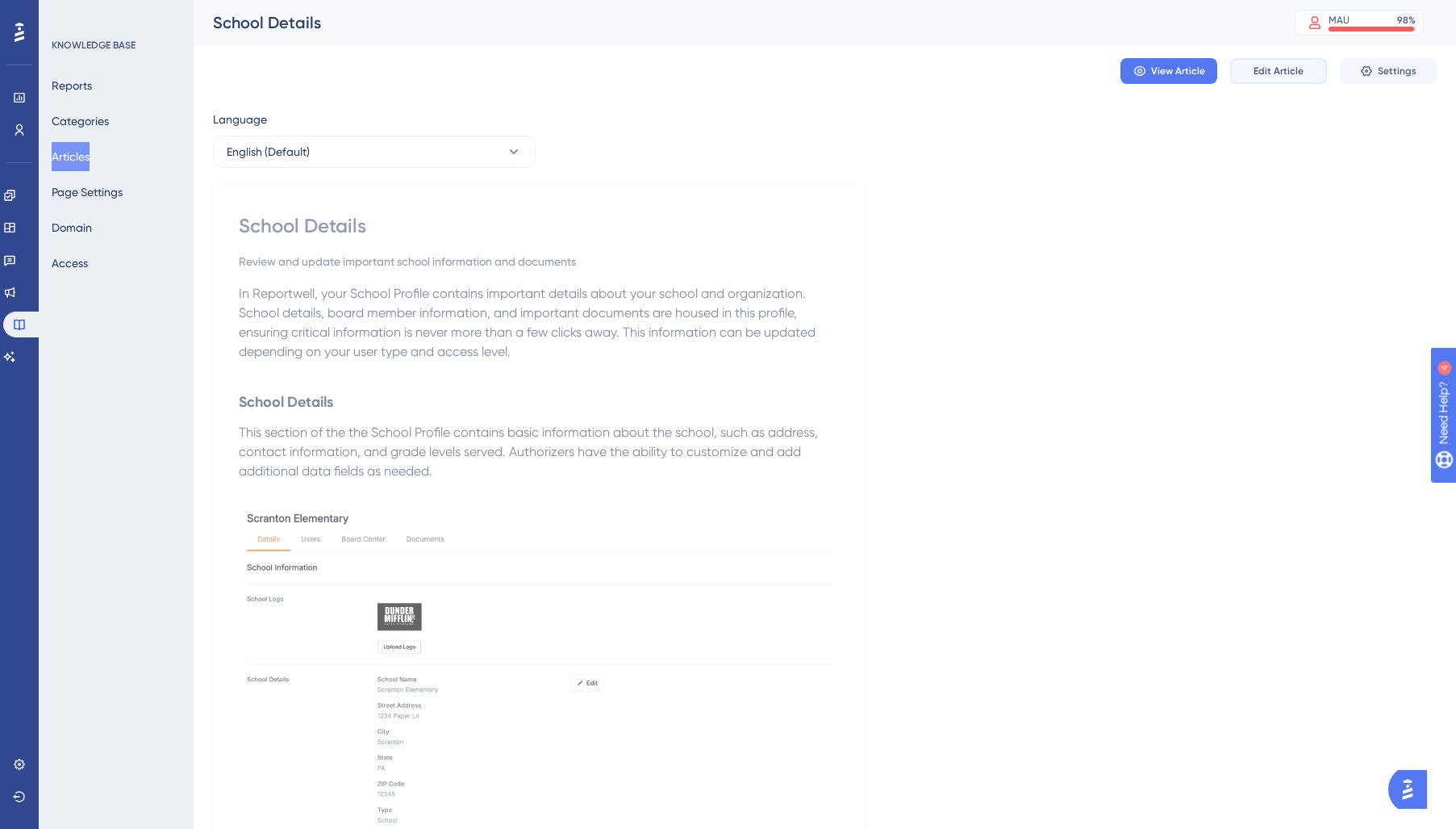
click at [1287, 67] on span "Edit Article" at bounding box center [1279, 71] width 50 height 13
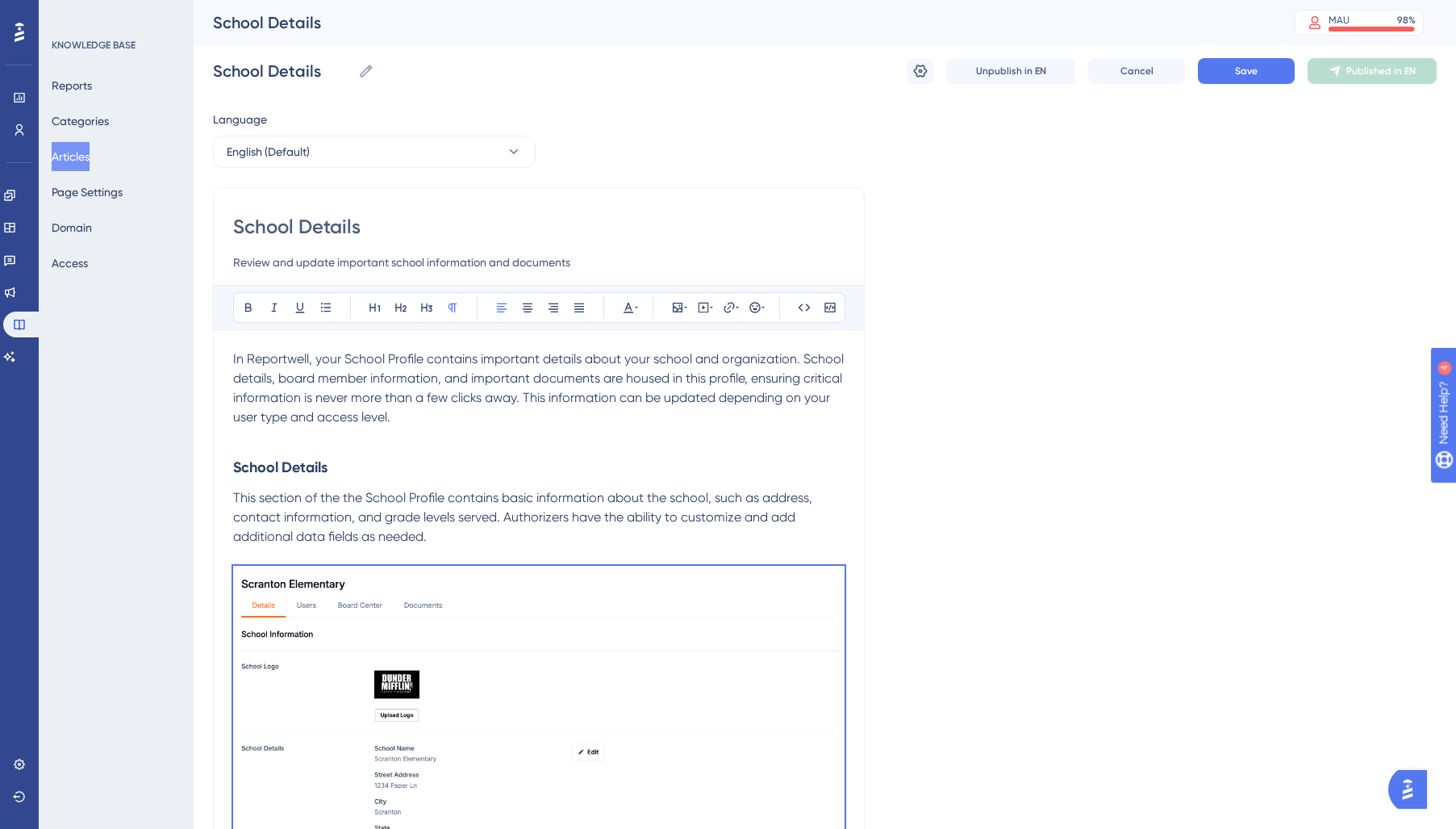
drag, startPoint x: 404, startPoint y: 466, endPoint x: 194, endPoint y: 320, distance: 255.8
click at [0, 0] on div "Performance Users Engagement Widgets Feedback Product Updates Knowledge Base AI…" at bounding box center [0, 0] width 0 height 0
click at [633, 312] on icon at bounding box center [628, 307] width 13 height 13
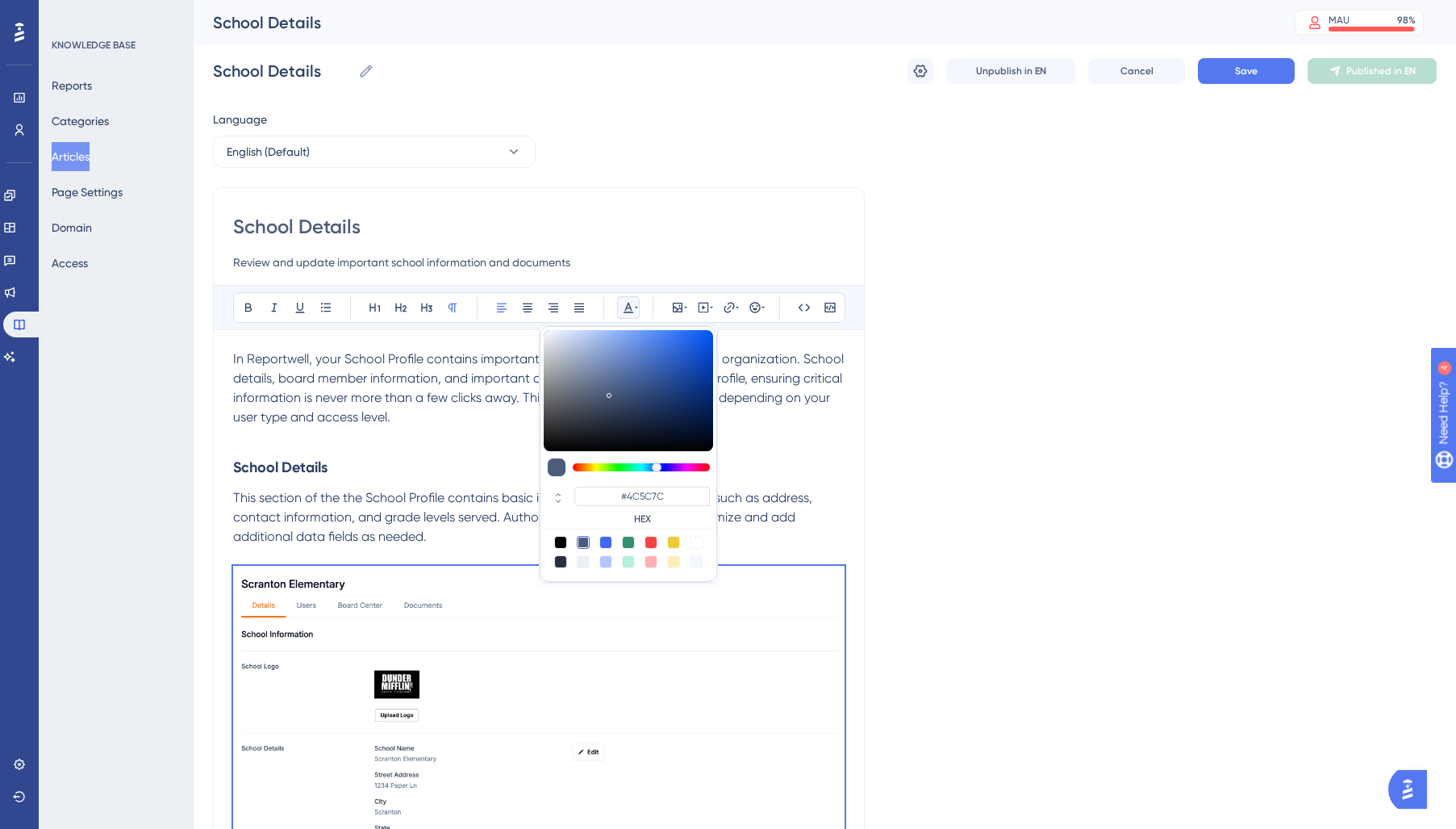
click at [552, 565] on div at bounding box center [628, 551] width 170 height 32
click at [559, 564] on div at bounding box center [561, 561] width 13 height 13
type input "#29303D"
click at [425, 472] on h3 "School Details" at bounding box center [538, 467] width 612 height 42
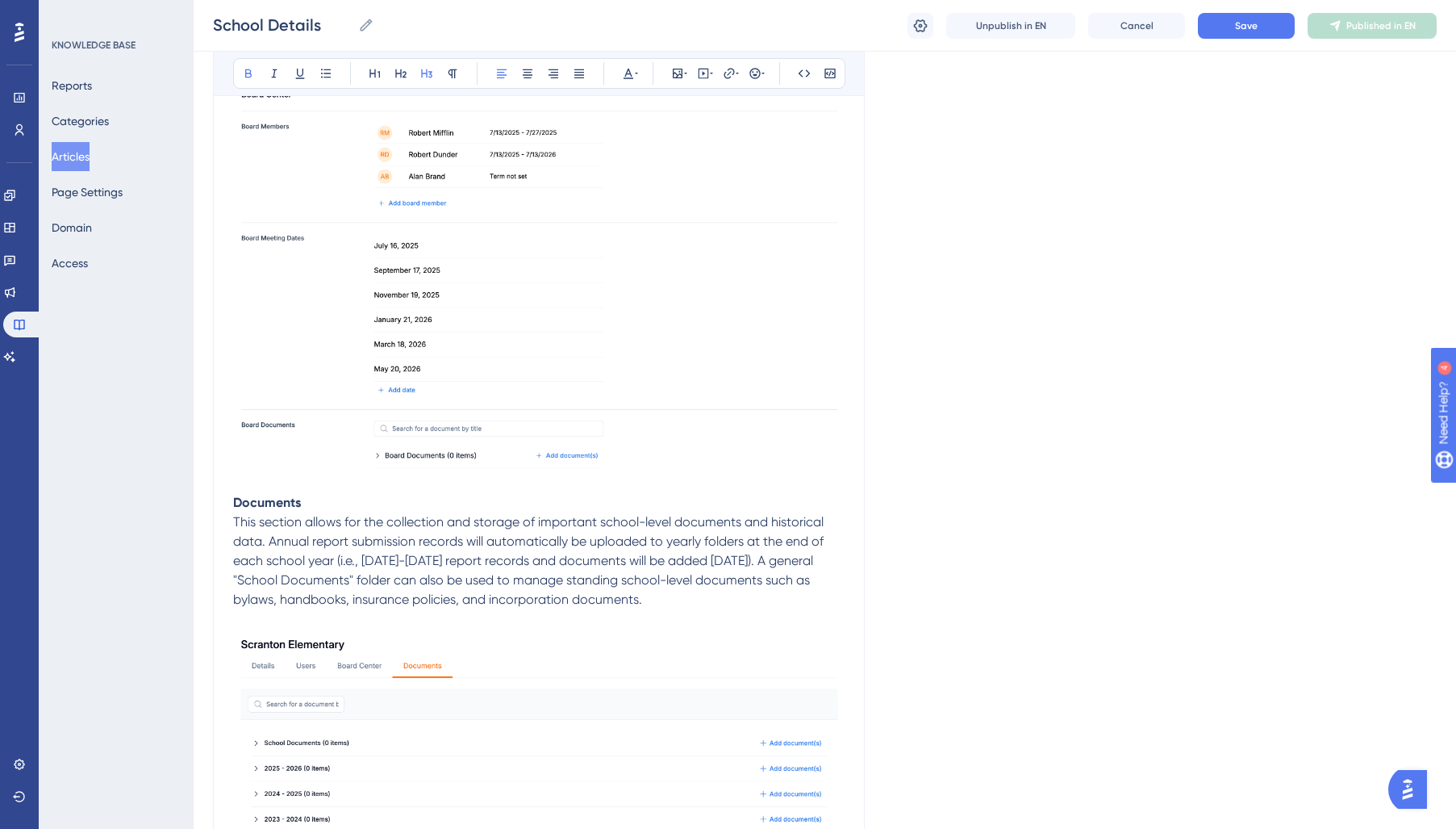
scroll to position [1683, 0]
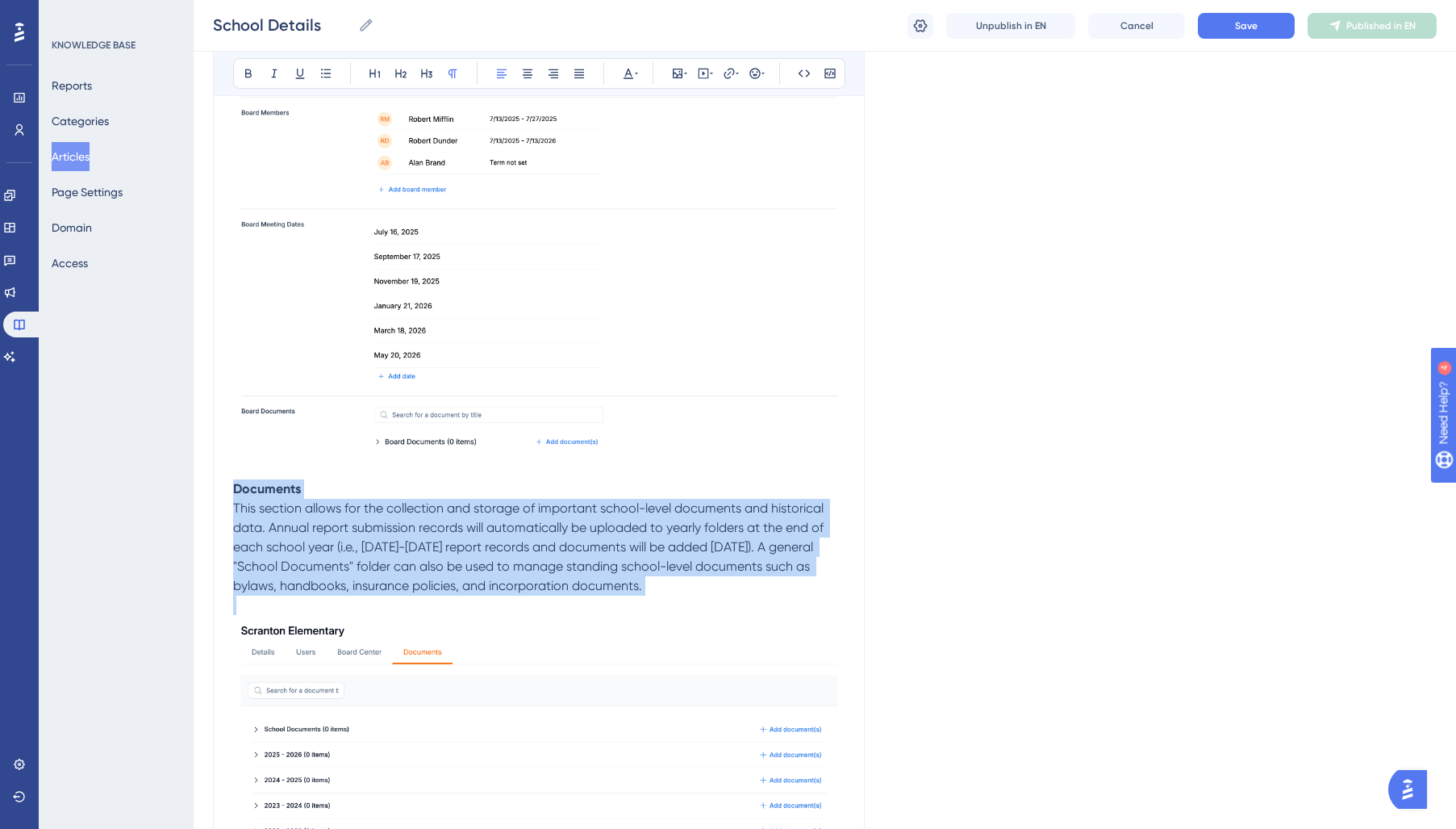
drag, startPoint x: 677, startPoint y: 595, endPoint x: 215, endPoint y: 491, distance: 473.6
drag, startPoint x: 635, startPoint y: 65, endPoint x: 643, endPoint y: 80, distance: 17.0
click at [637, 67] on button at bounding box center [628, 74] width 22 height 22
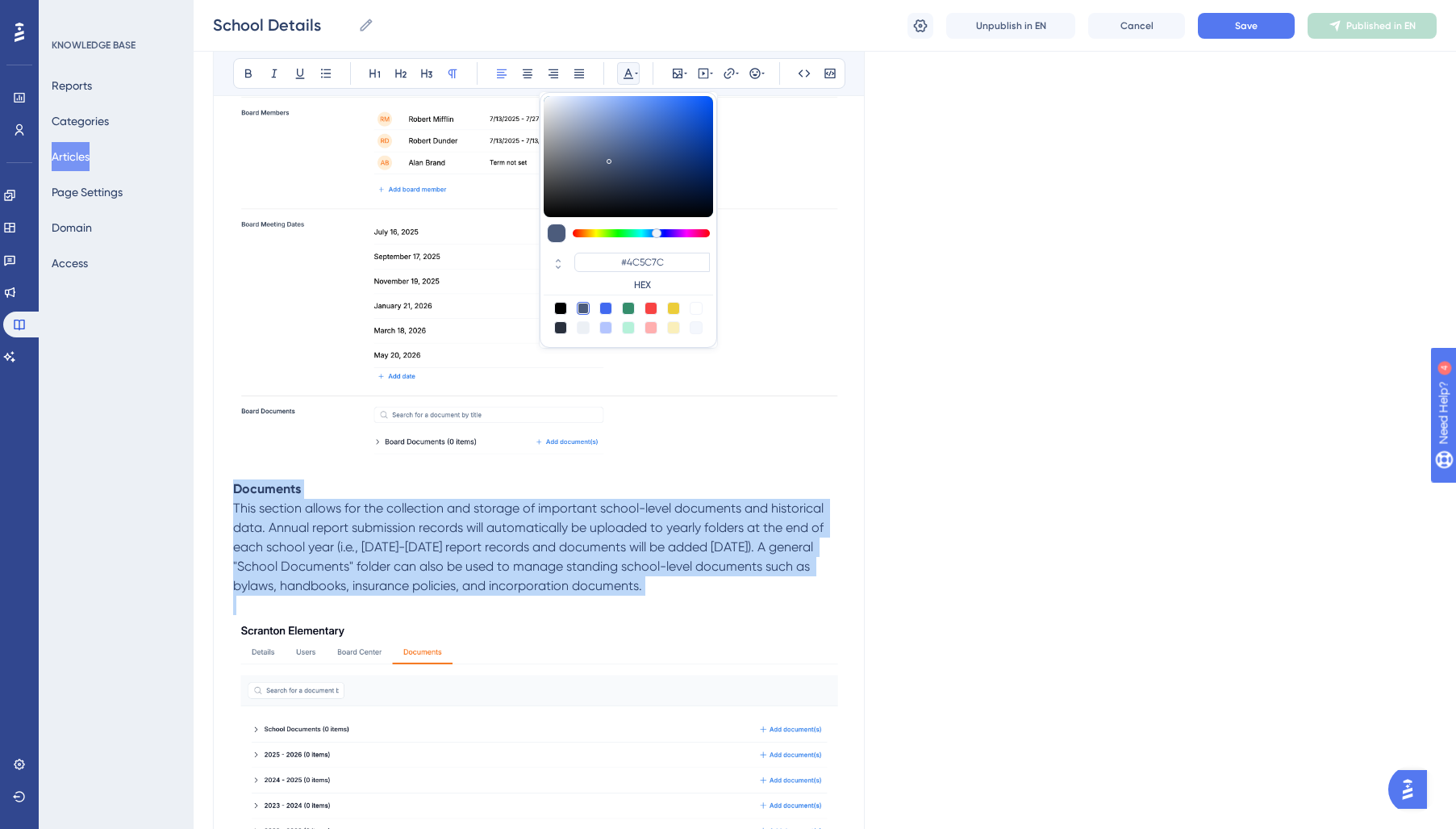
drag, startPoint x: 557, startPoint y: 324, endPoint x: 634, endPoint y: 367, distance: 88.2
click at [557, 325] on div at bounding box center [561, 327] width 13 height 13
type input "#29303D"
click at [1222, 26] on button "Save" at bounding box center [1247, 26] width 97 height 26
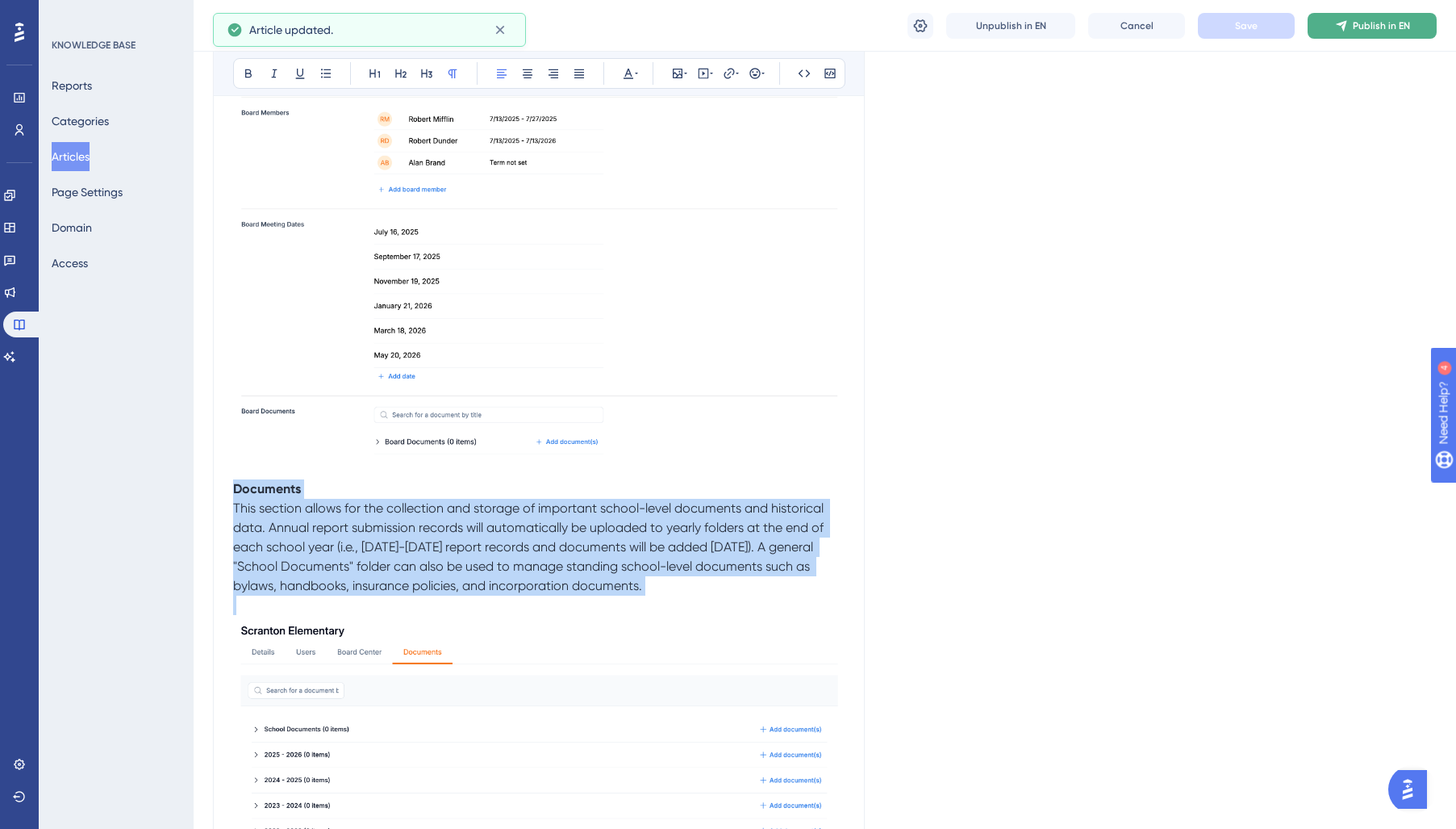
click at [1360, 29] on span "Publish in EN" at bounding box center [1382, 25] width 57 height 13
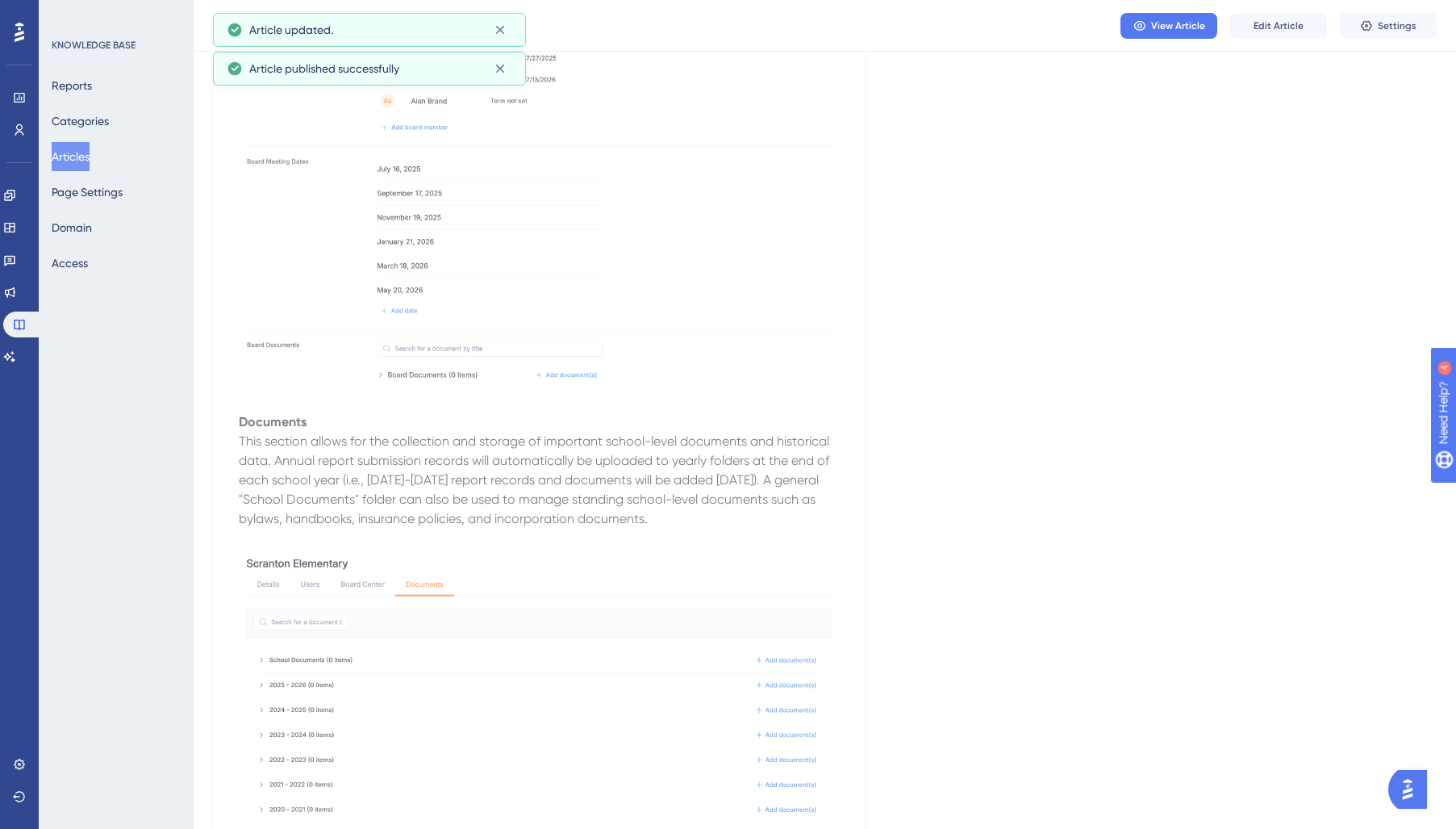
click at [89, 149] on button "Articles" at bounding box center [71, 157] width 38 height 29
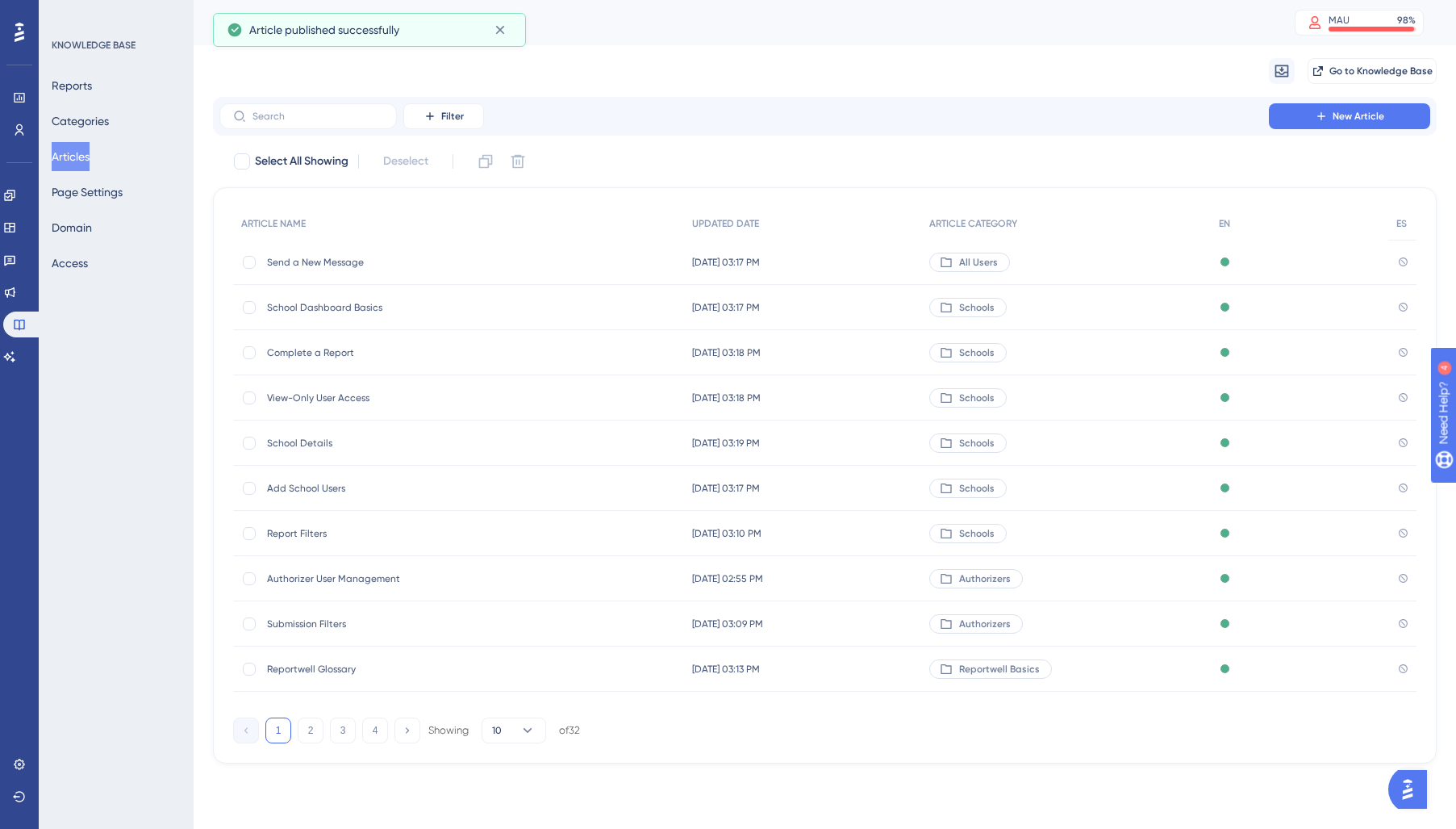
click at [319, 494] on div "Add School Users Add School Users" at bounding box center [396, 488] width 258 height 45
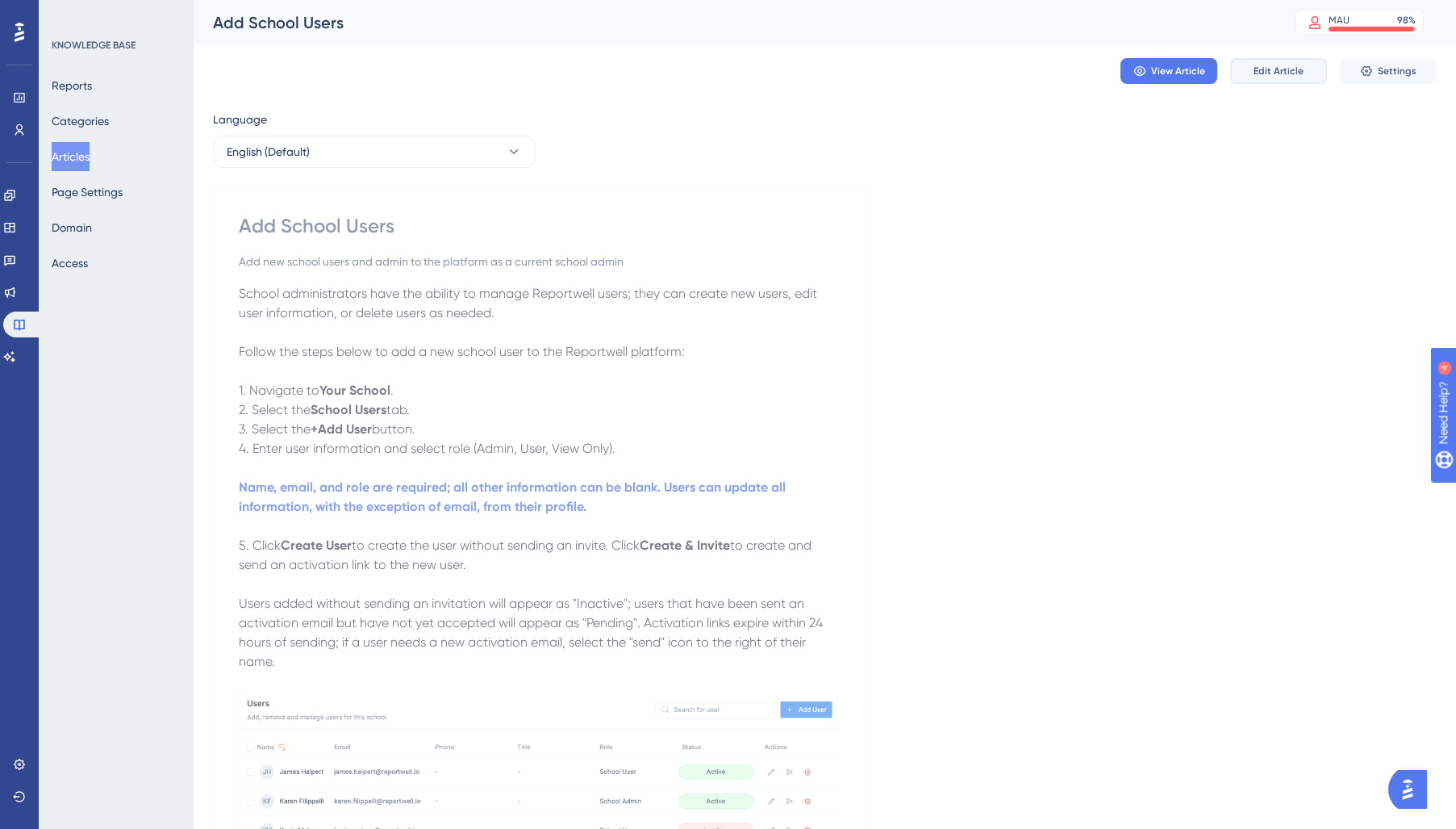
drag, startPoint x: 1273, startPoint y: 68, endPoint x: 1236, endPoint y: 99, distance: 48.3
click at [1273, 70] on span "Edit Article" at bounding box center [1279, 71] width 50 height 13
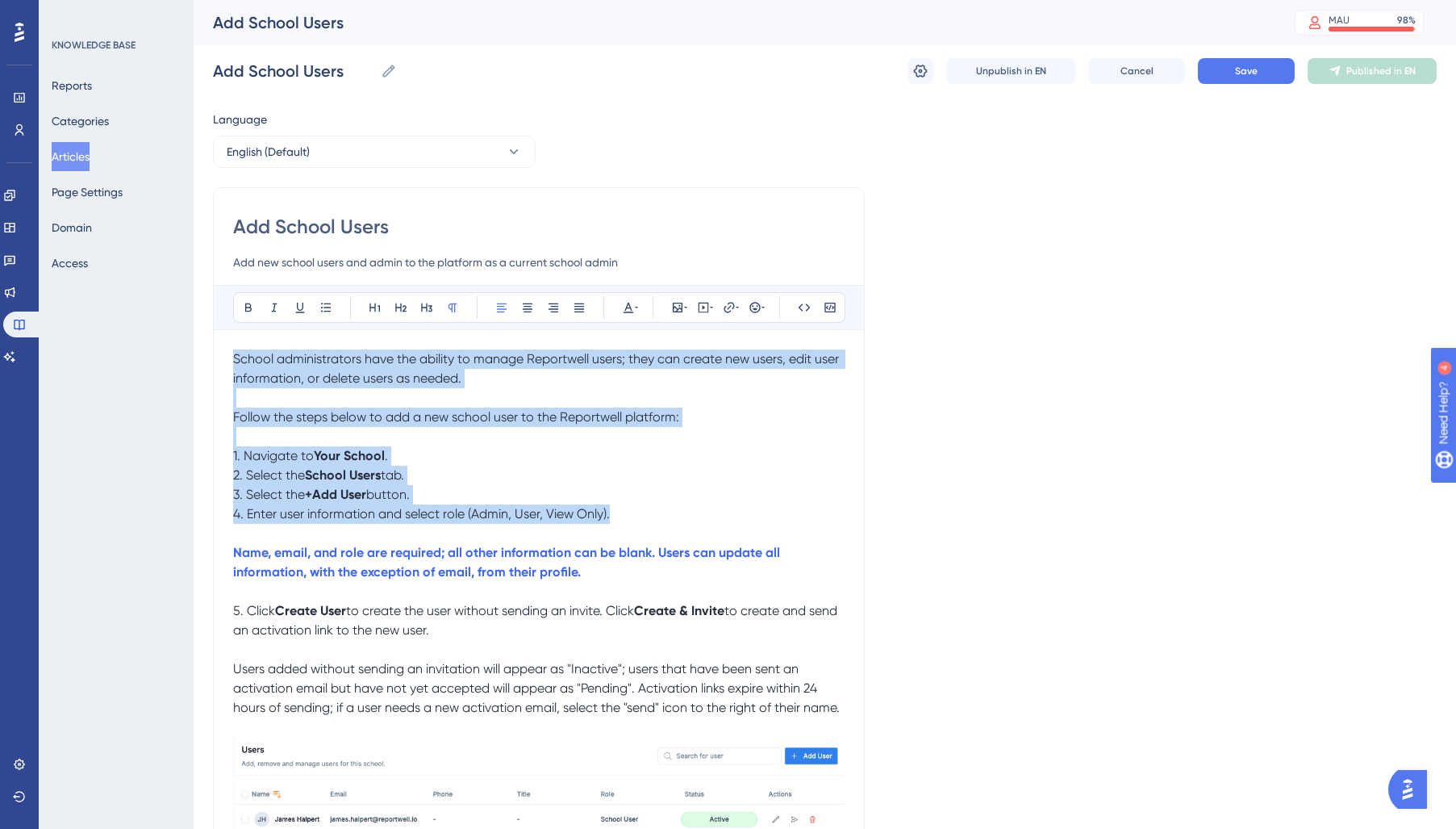
drag, startPoint x: 660, startPoint y: 515, endPoint x: 3, endPoint y: 306, distance: 689.4
click at [0, 0] on div "Performance Users Engagement Widgets Feedback Product Updates Knowledge Base AI…" at bounding box center [0, 0] width 0 height 0
click at [636, 305] on icon at bounding box center [637, 307] width 3 height 13
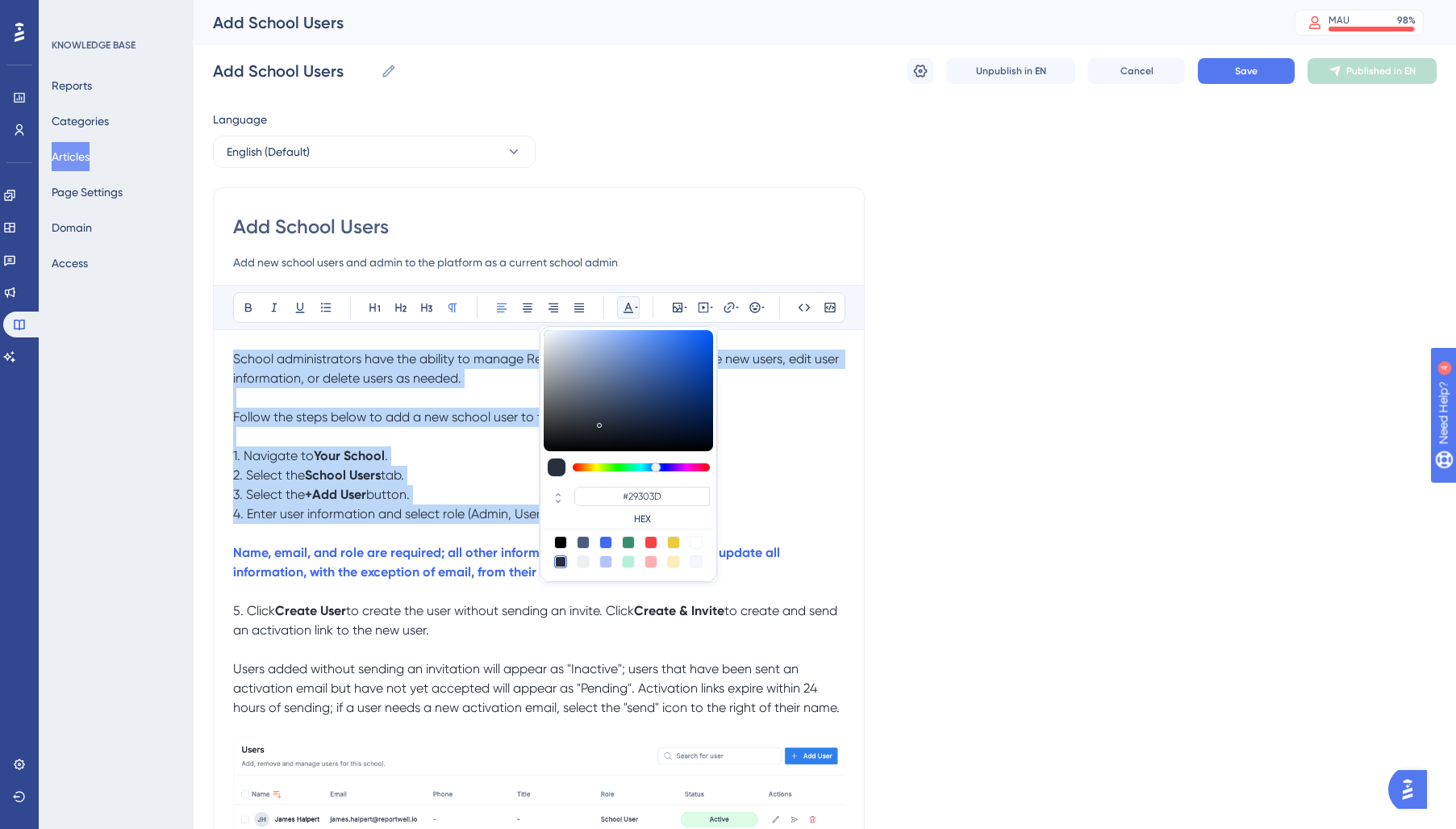
click at [561, 558] on div at bounding box center [561, 561] width 13 height 13
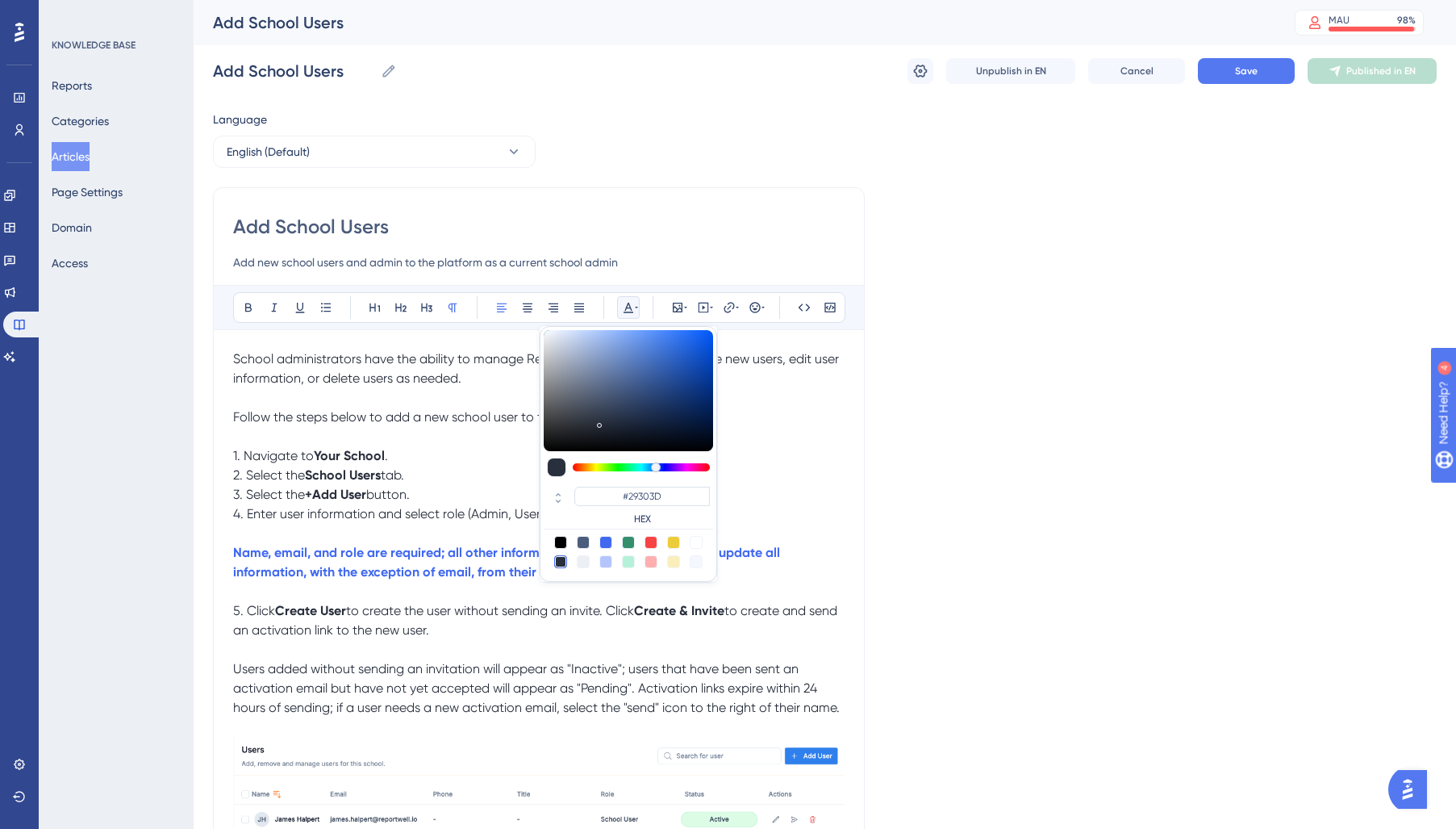
drag, startPoint x: 379, startPoint y: 624, endPoint x: 239, endPoint y: 616, distance: 140.2
click at [339, 622] on p "5. Click Create User to create the user without sending an invite. Click Create…" at bounding box center [538, 620] width 612 height 39
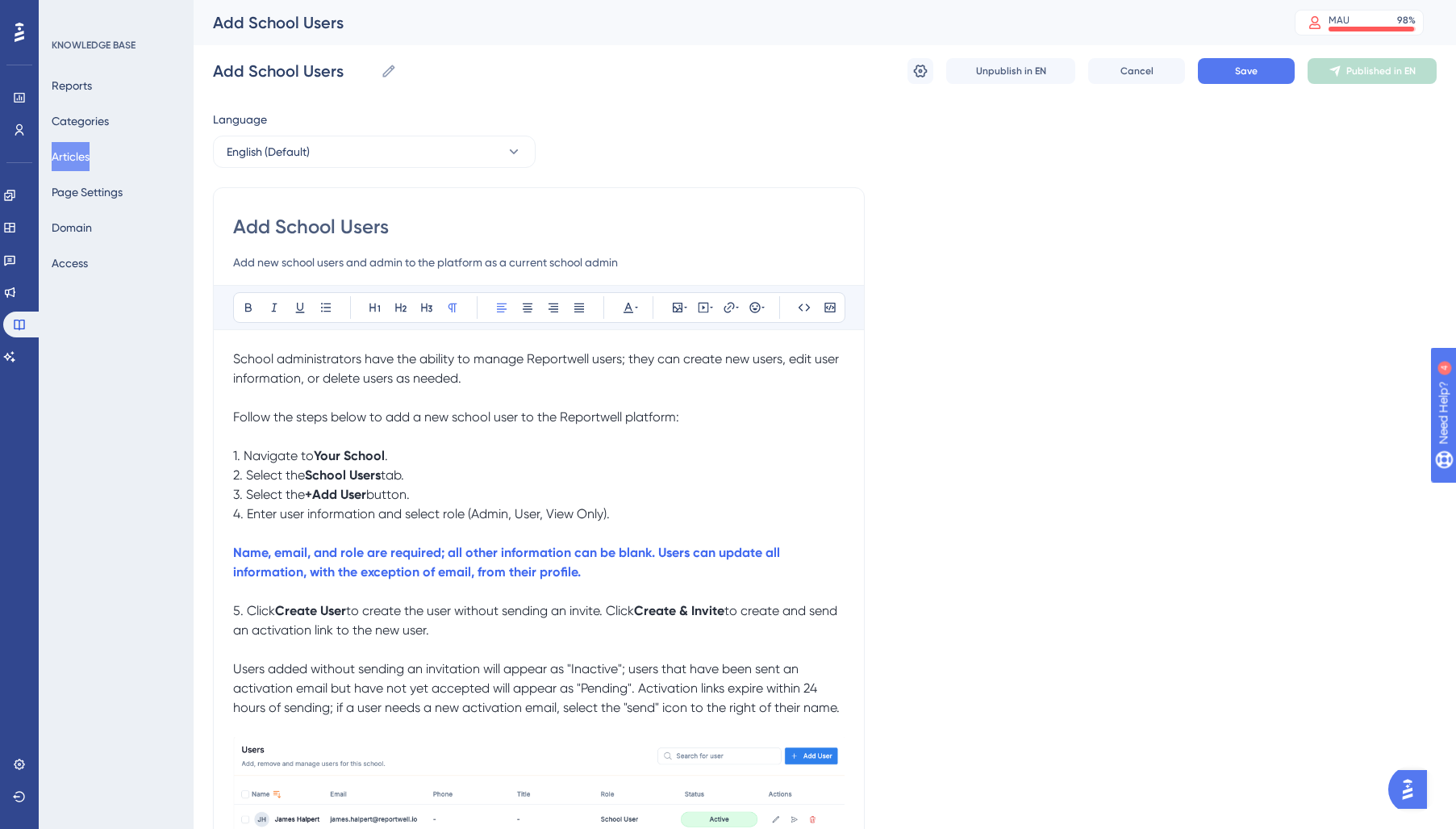
click at [236, 614] on span "5. Click" at bounding box center [253, 610] width 42 height 16
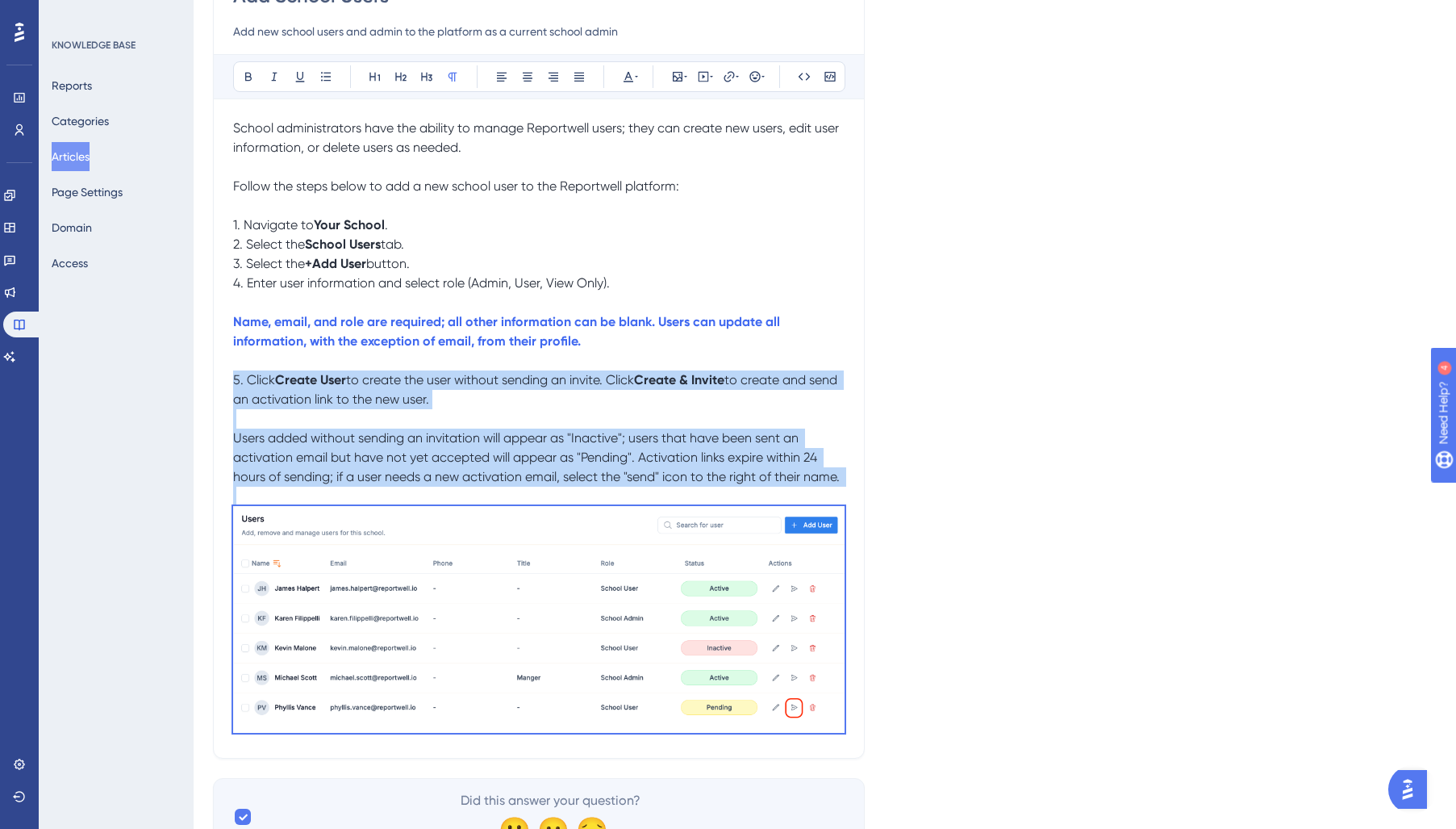
scroll to position [305, 0]
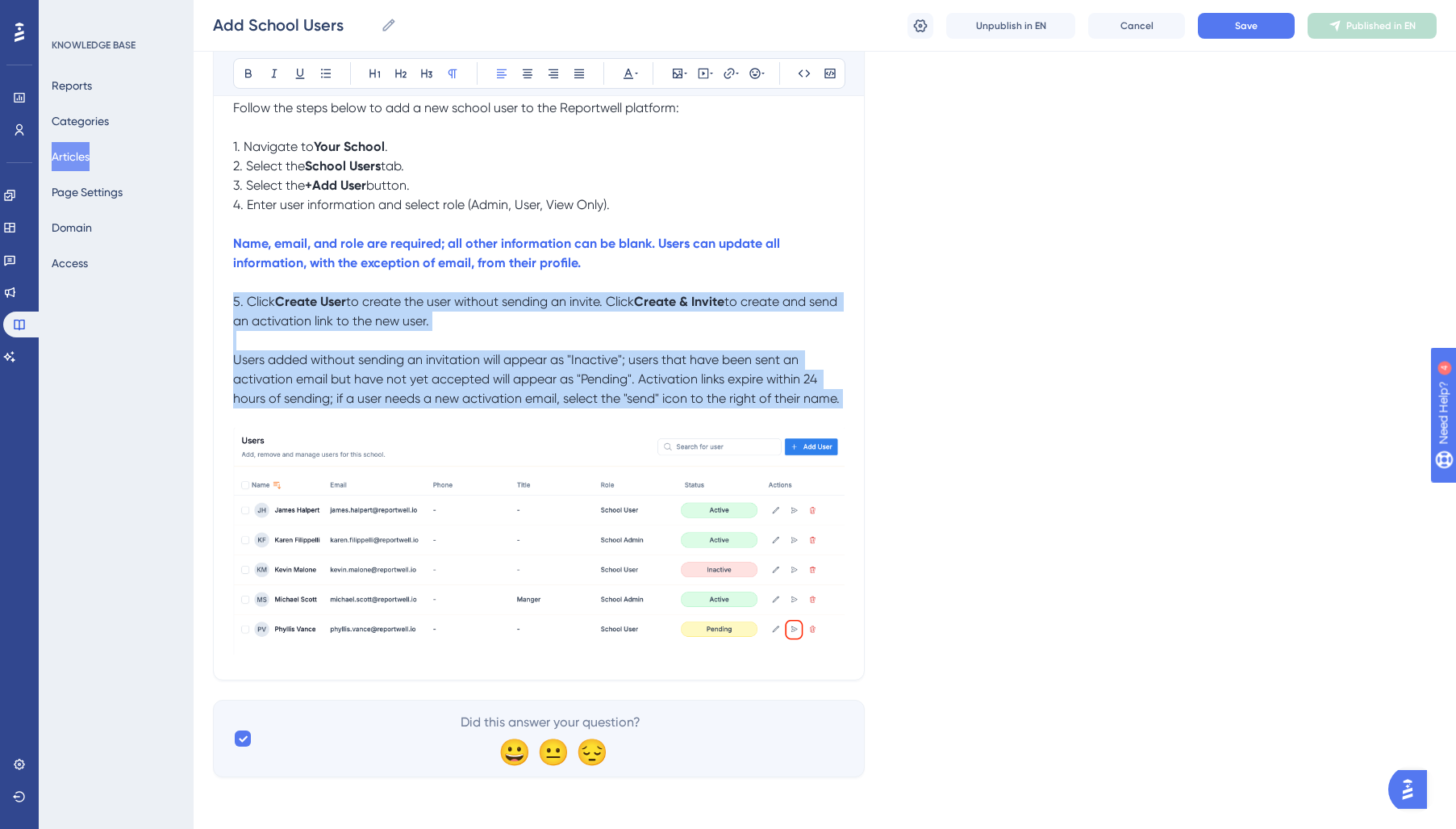
drag, startPoint x: 234, startPoint y: 613, endPoint x: 857, endPoint y: 398, distance: 659.1
click at [857, 398] on div "Add School Users Add new school users and admin to the platform as a current sc…" at bounding box center [538, 279] width 651 height 802
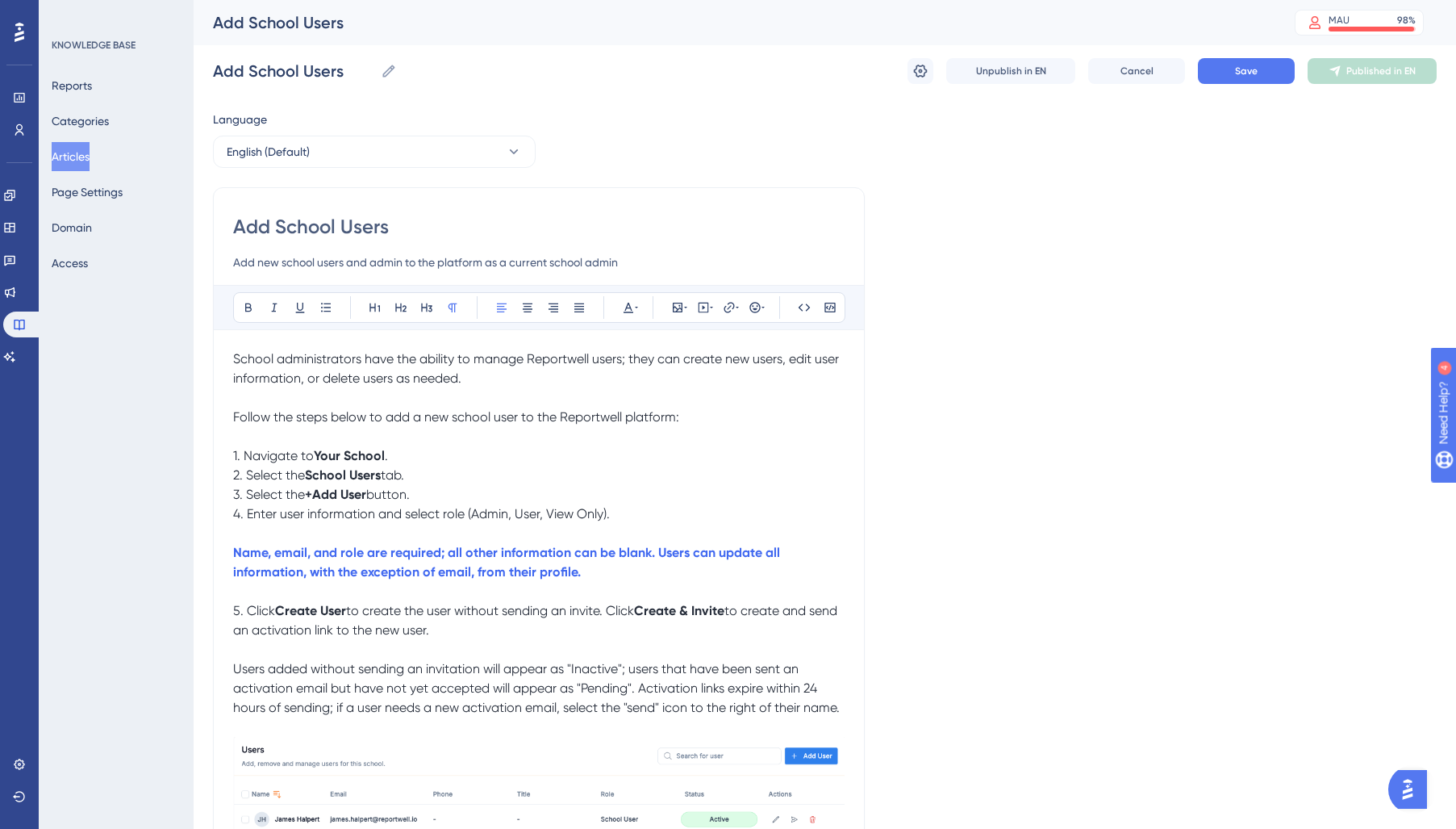
click at [639, 309] on div "Bold Italic Underline Bullet Point Heading 1 Heading 2 Heading 3 Normal Align L…" at bounding box center [539, 307] width 613 height 30
drag, startPoint x: 850, startPoint y: 712, endPoint x: 147, endPoint y: 600, distance: 711.9
click at [0, 0] on div "Performance Users Engagement Widgets Feedback Product Updates Knowledge Base AI…" at bounding box center [0, 0] width 0 height 0
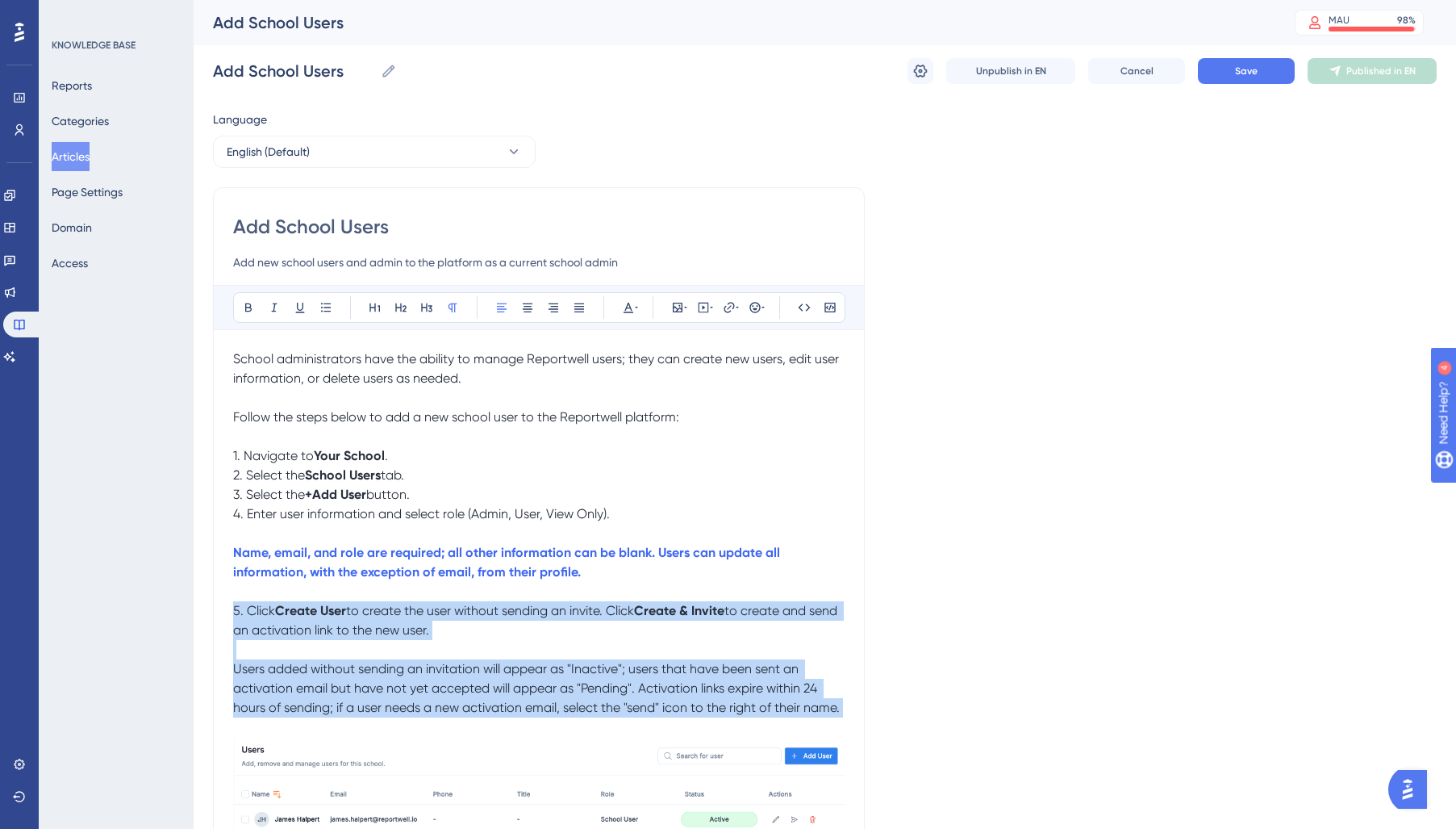
drag, startPoint x: 357, startPoint y: 627, endPoint x: 853, endPoint y: 709, distance: 502.7
click at [853, 709] on div "Add School Users Add new school users and admin to the platform as a current sc…" at bounding box center [538, 588] width 651 height 802
click at [632, 309] on icon at bounding box center [628, 307] width 13 height 13
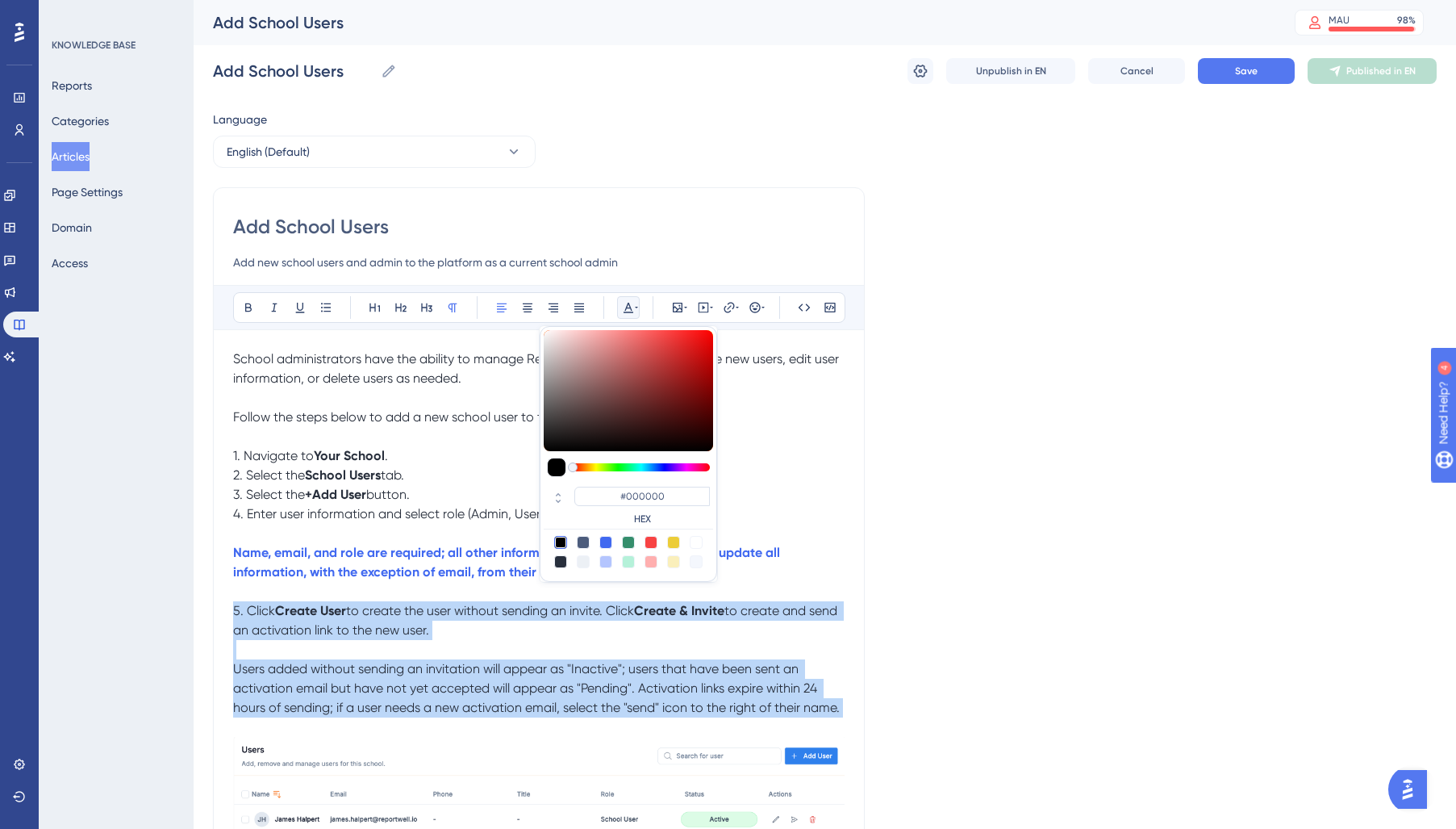
click at [557, 564] on div at bounding box center [561, 561] width 13 height 13
type input "#29303D"
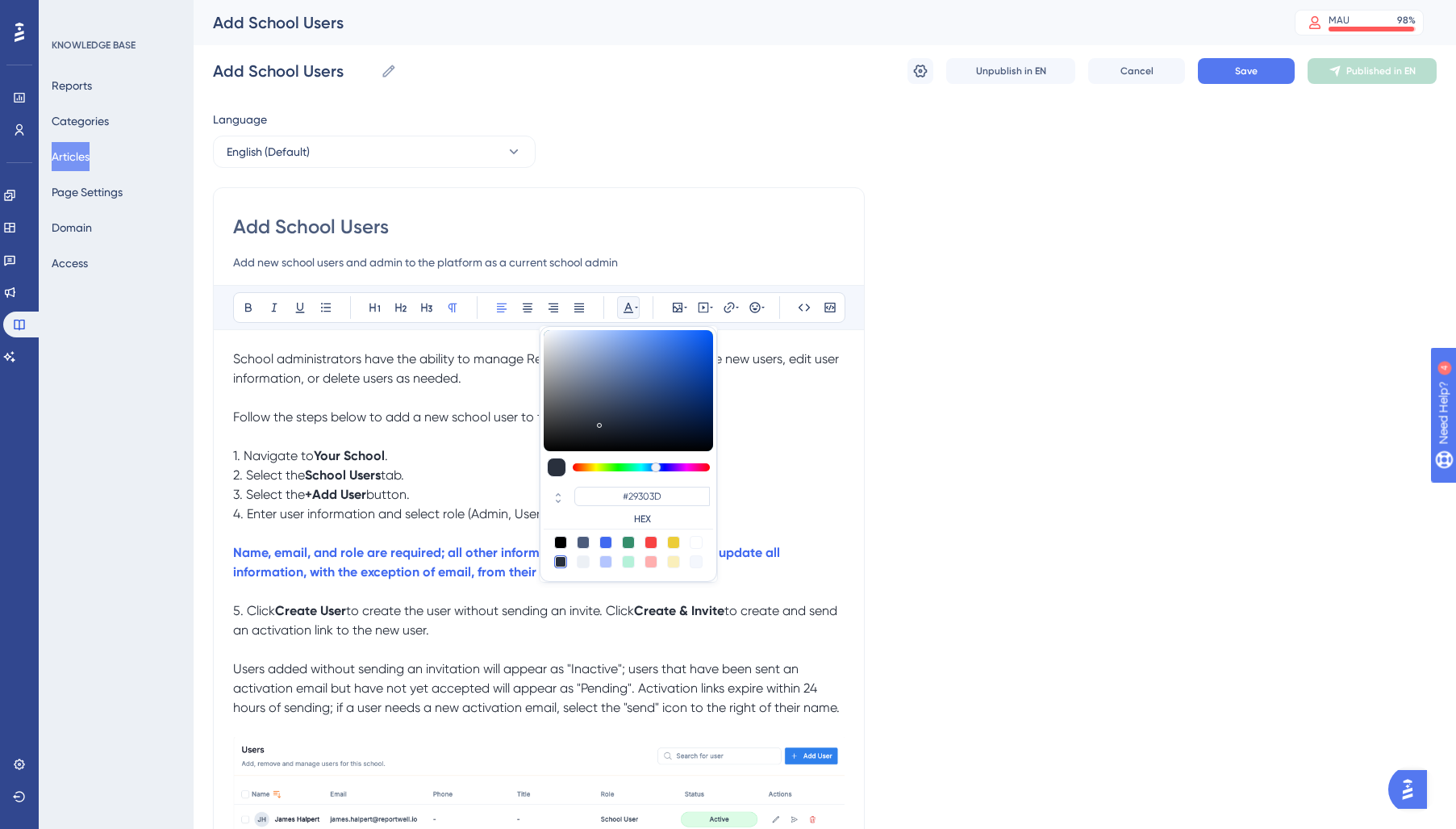
click at [741, 201] on div "Add School Users Add new school users and admin to the platform as a current sc…" at bounding box center [538, 588] width 651 height 802
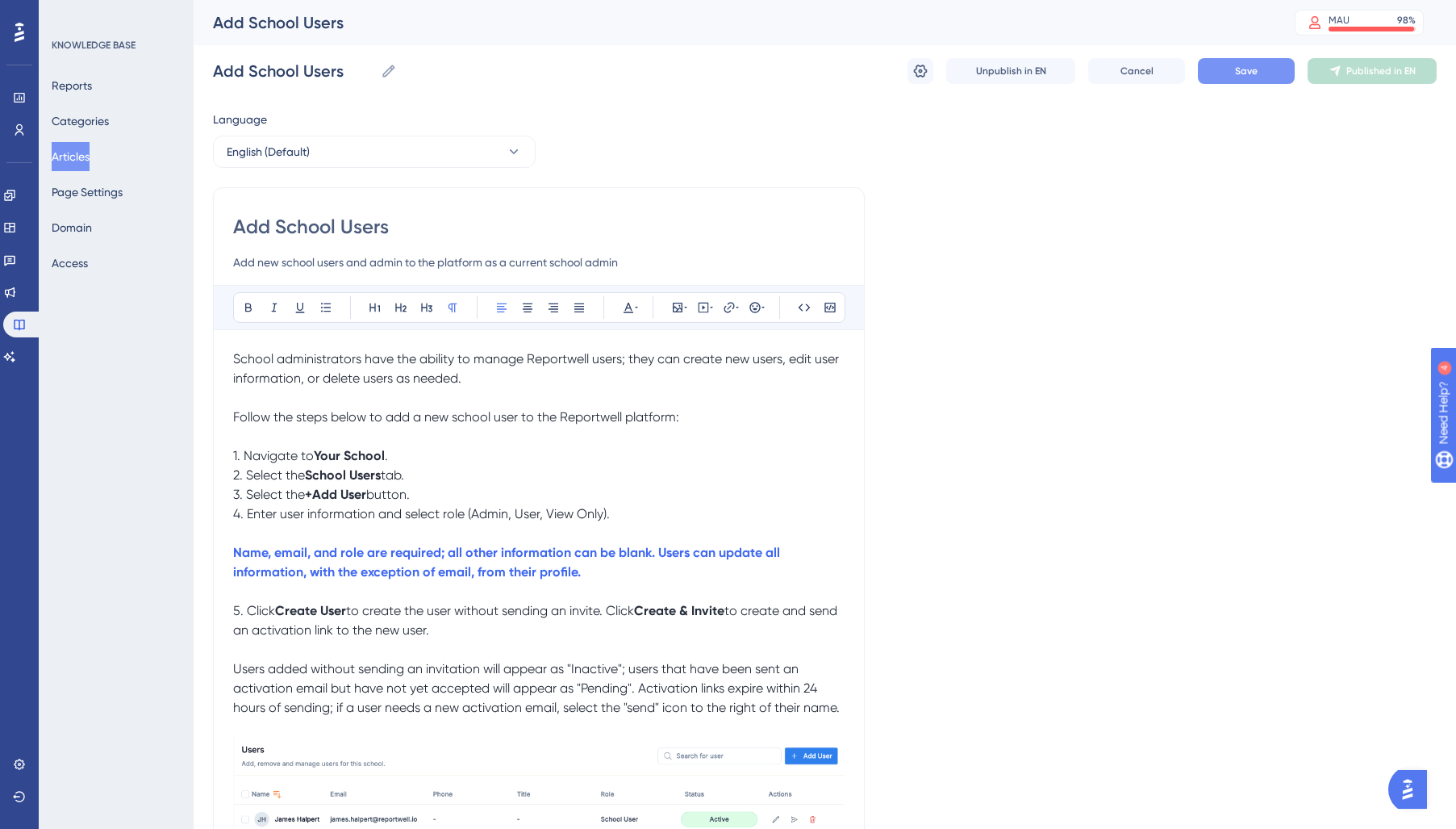
click at [1244, 78] on button "Save" at bounding box center [1247, 71] width 97 height 26
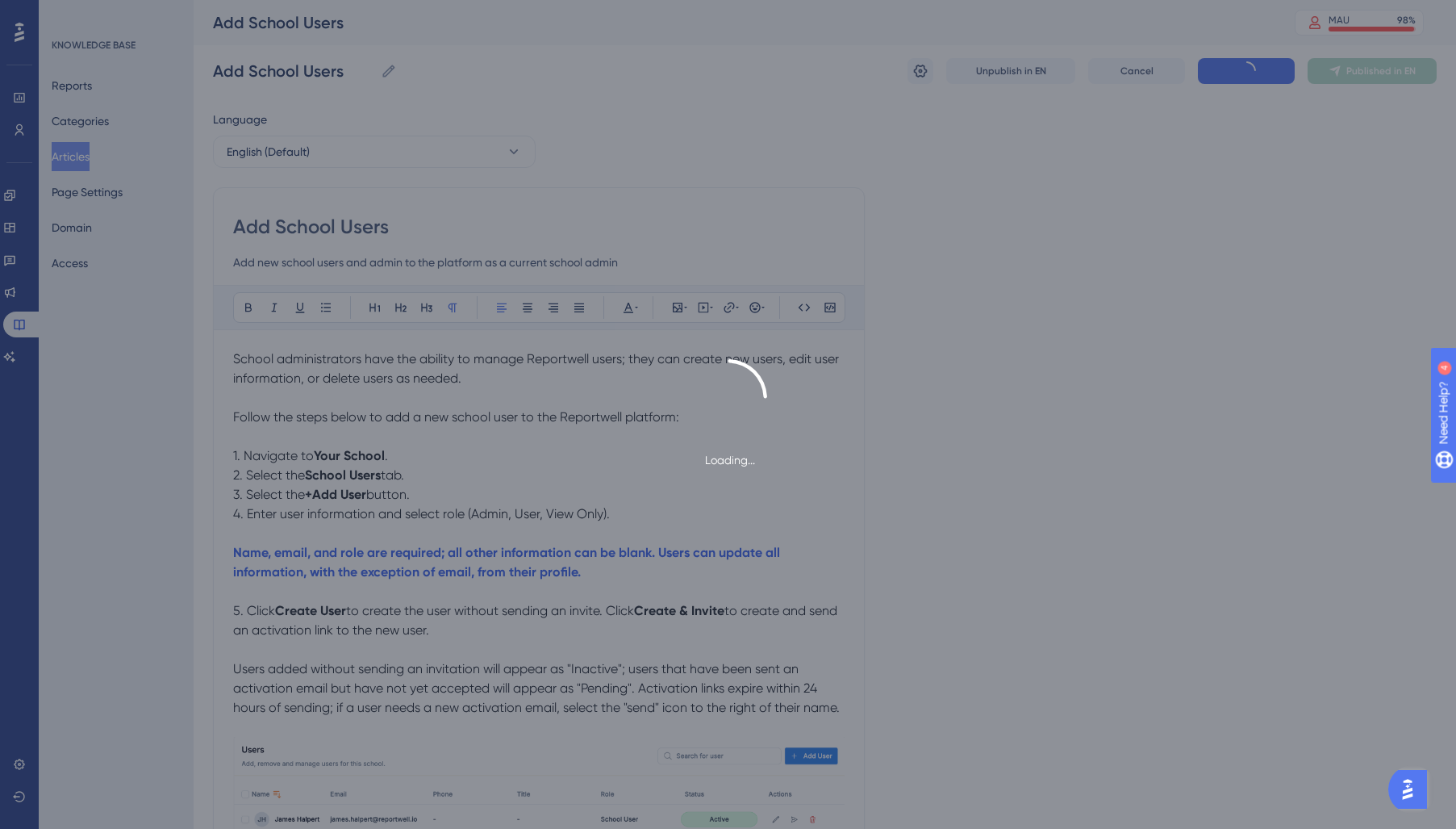
click at [1373, 68] on div "Loading..." at bounding box center [728, 414] width 1456 height 829
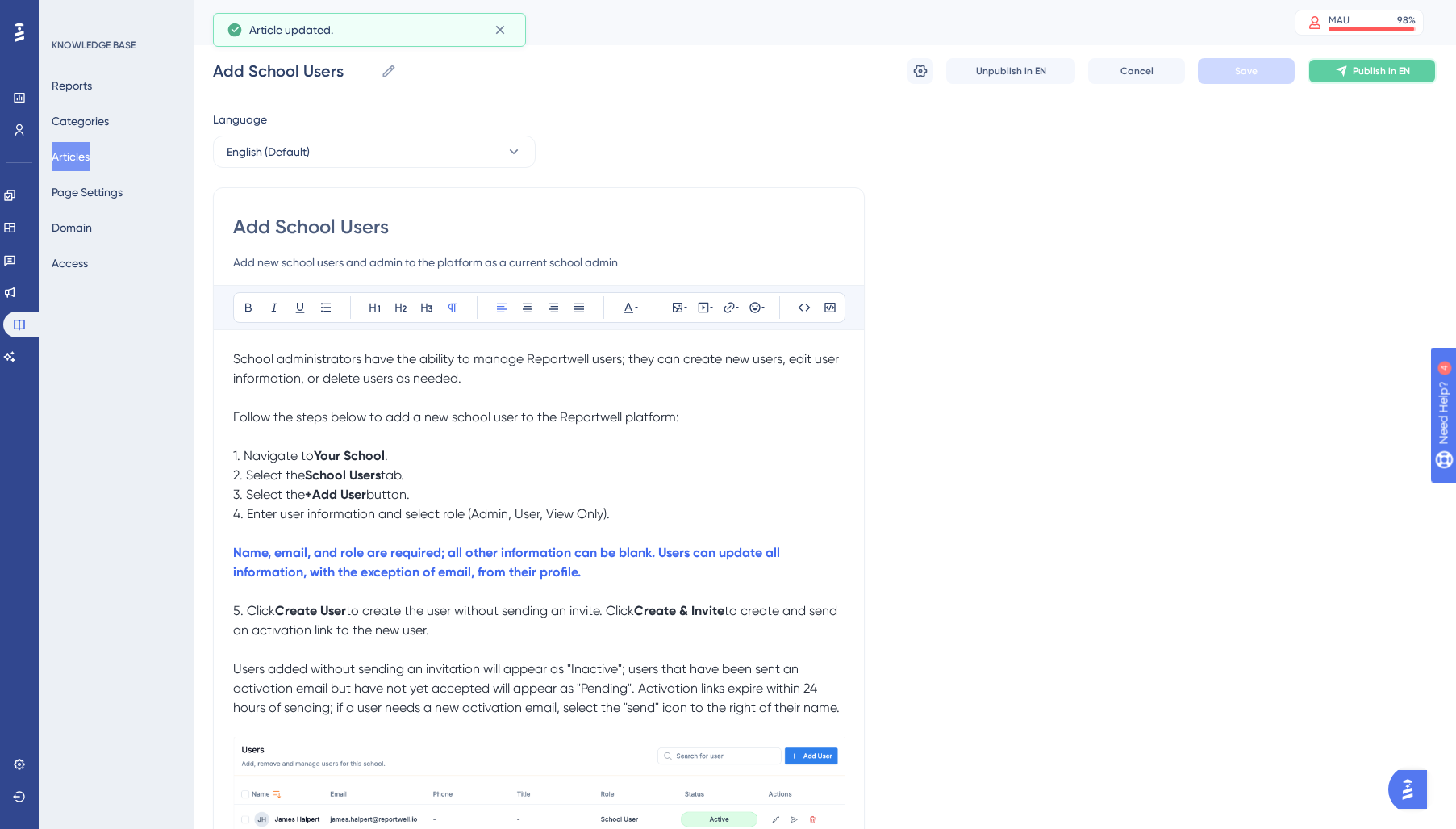
drag, startPoint x: 1395, startPoint y: 57, endPoint x: 1382, endPoint y: 87, distance: 32.7
click at [1393, 61] on button "Publish in EN" at bounding box center [1371, 71] width 129 height 26
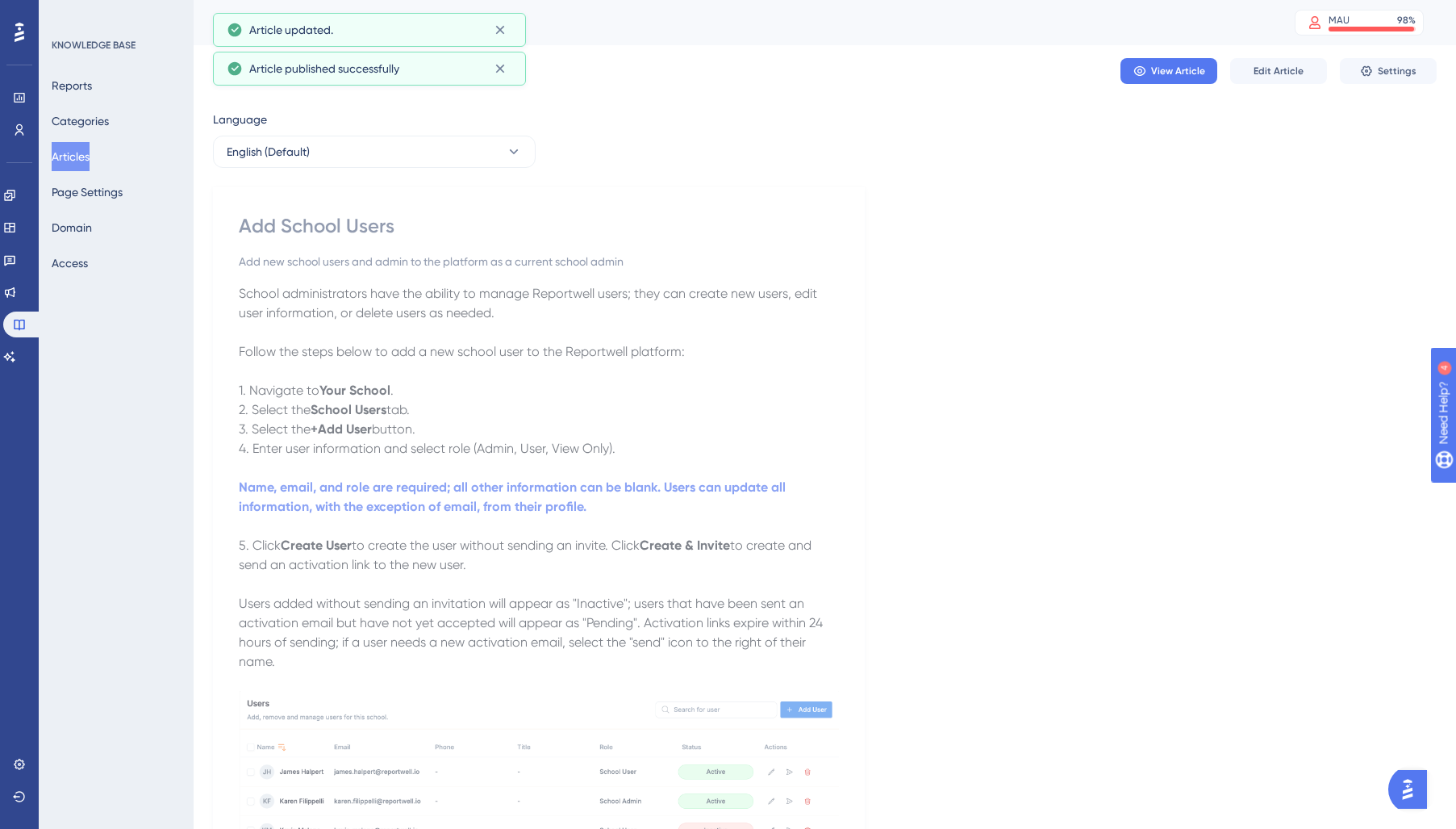
drag, startPoint x: 80, startPoint y: 155, endPoint x: 168, endPoint y: 196, distance: 97.1
click at [80, 155] on button "Articles" at bounding box center [71, 157] width 38 height 29
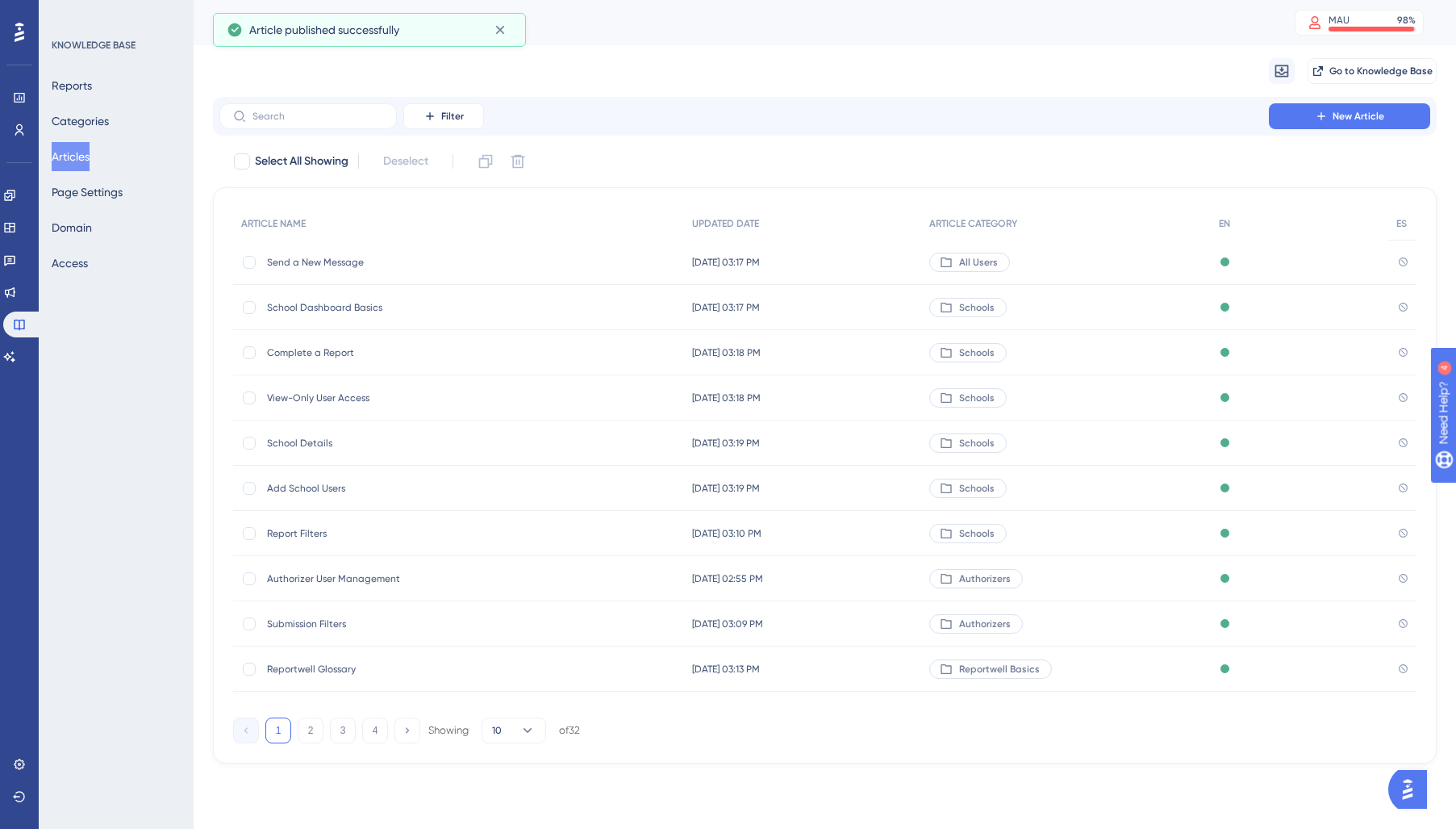
click at [317, 541] on div "Report Filters Report Filters" at bounding box center [396, 533] width 258 height 45
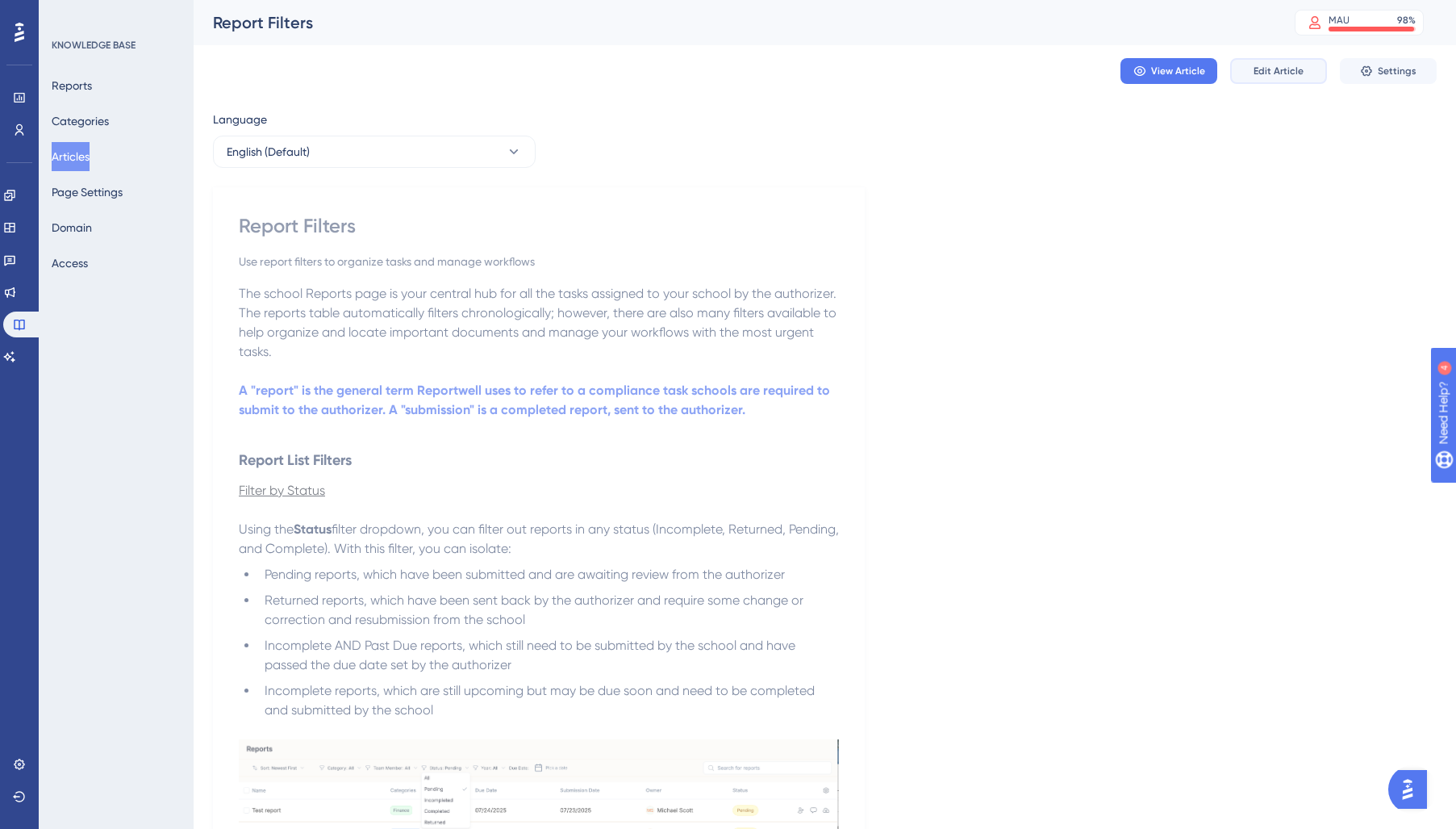
drag, startPoint x: 1268, startPoint y: 86, endPoint x: 989, endPoint y: 321, distance: 364.8
click at [1262, 92] on div "View Article Edit Article Settings" at bounding box center [824, 71] width 1223 height 52
click at [1273, 74] on span "Edit Article" at bounding box center [1279, 71] width 50 height 13
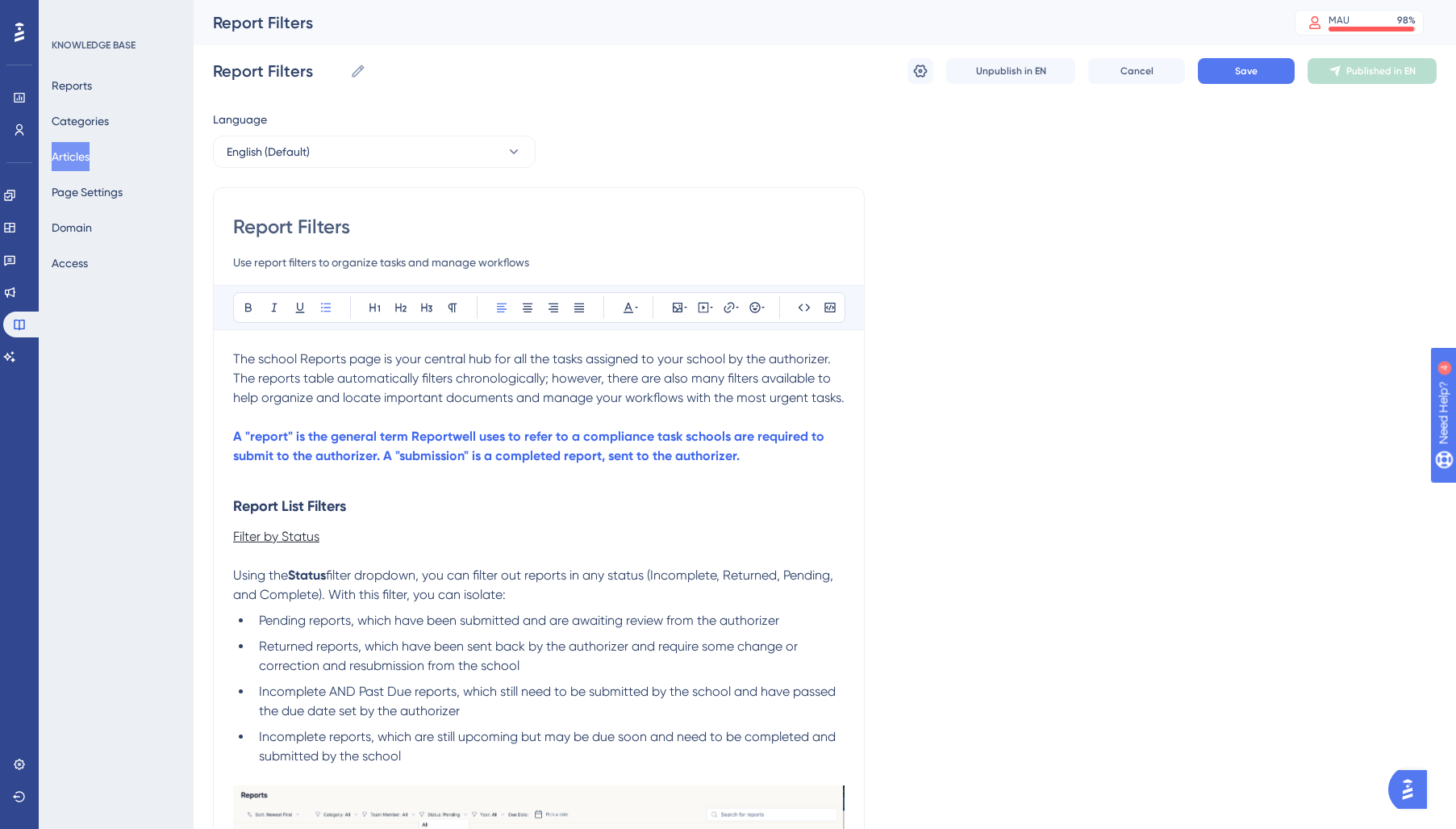
drag, startPoint x: 852, startPoint y: 396, endPoint x: 78, endPoint y: 327, distance: 777.1
click at [0, 0] on div "Performance Users Engagement Widgets Feedback Product Updates Knowledge Base AI…" at bounding box center [0, 0] width 0 height 0
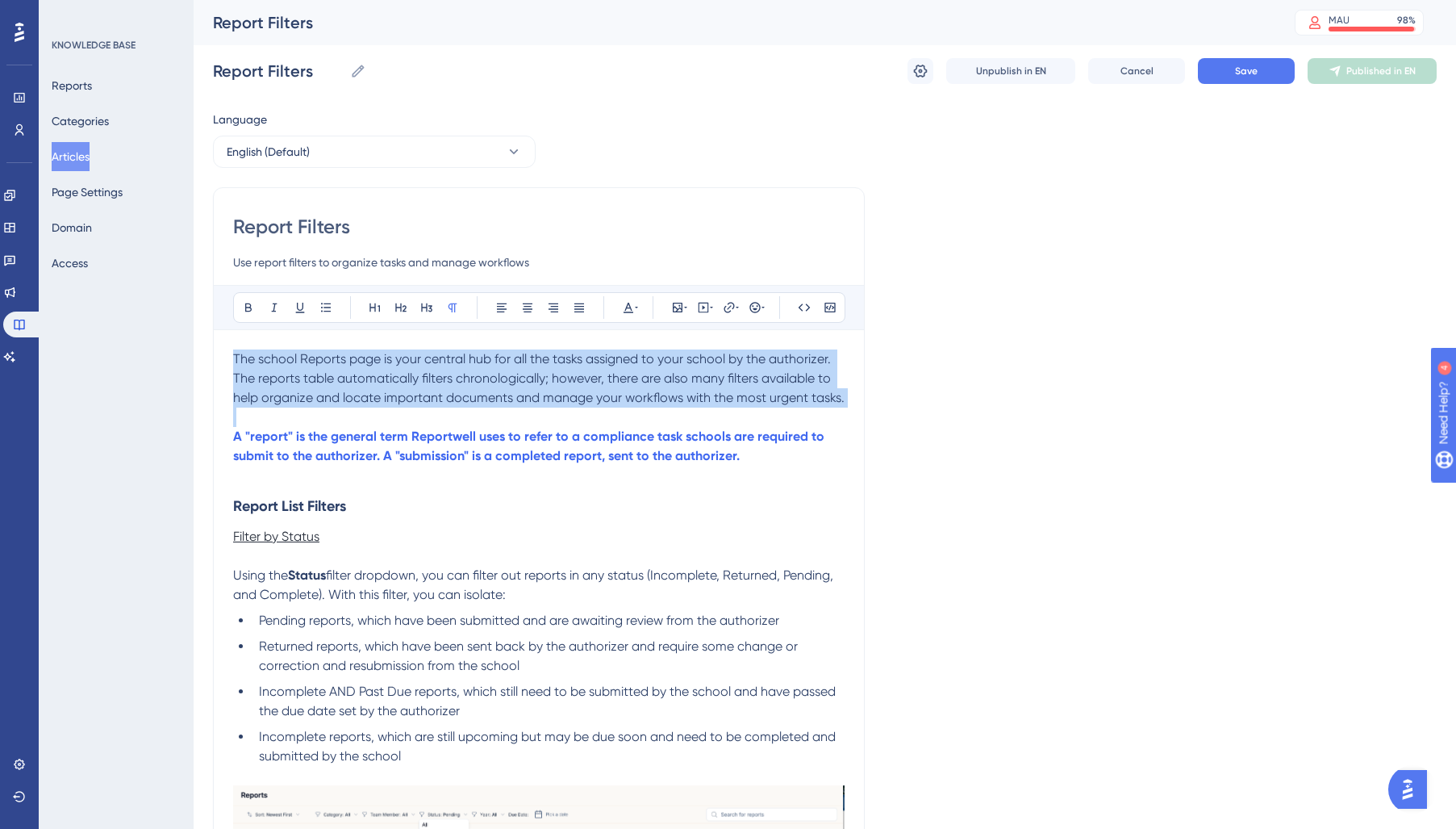
drag, startPoint x: 234, startPoint y: 356, endPoint x: 869, endPoint y: 409, distance: 637.2
drag, startPoint x: 625, startPoint y: 304, endPoint x: 631, endPoint y: 318, distance: 15.2
click at [626, 304] on icon at bounding box center [628, 307] width 13 height 13
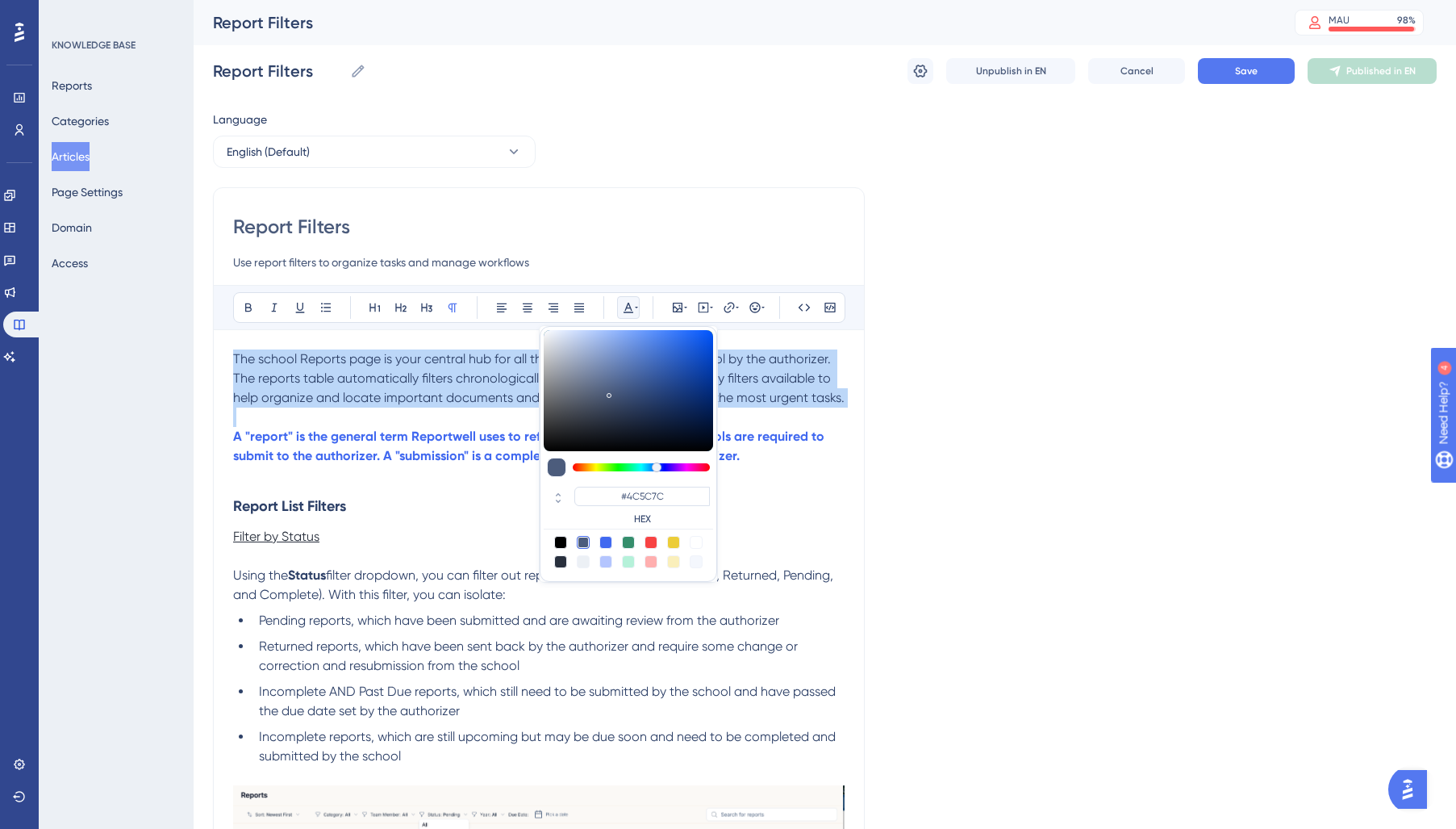
click at [561, 559] on div at bounding box center [561, 561] width 13 height 13
type input "#29303D"
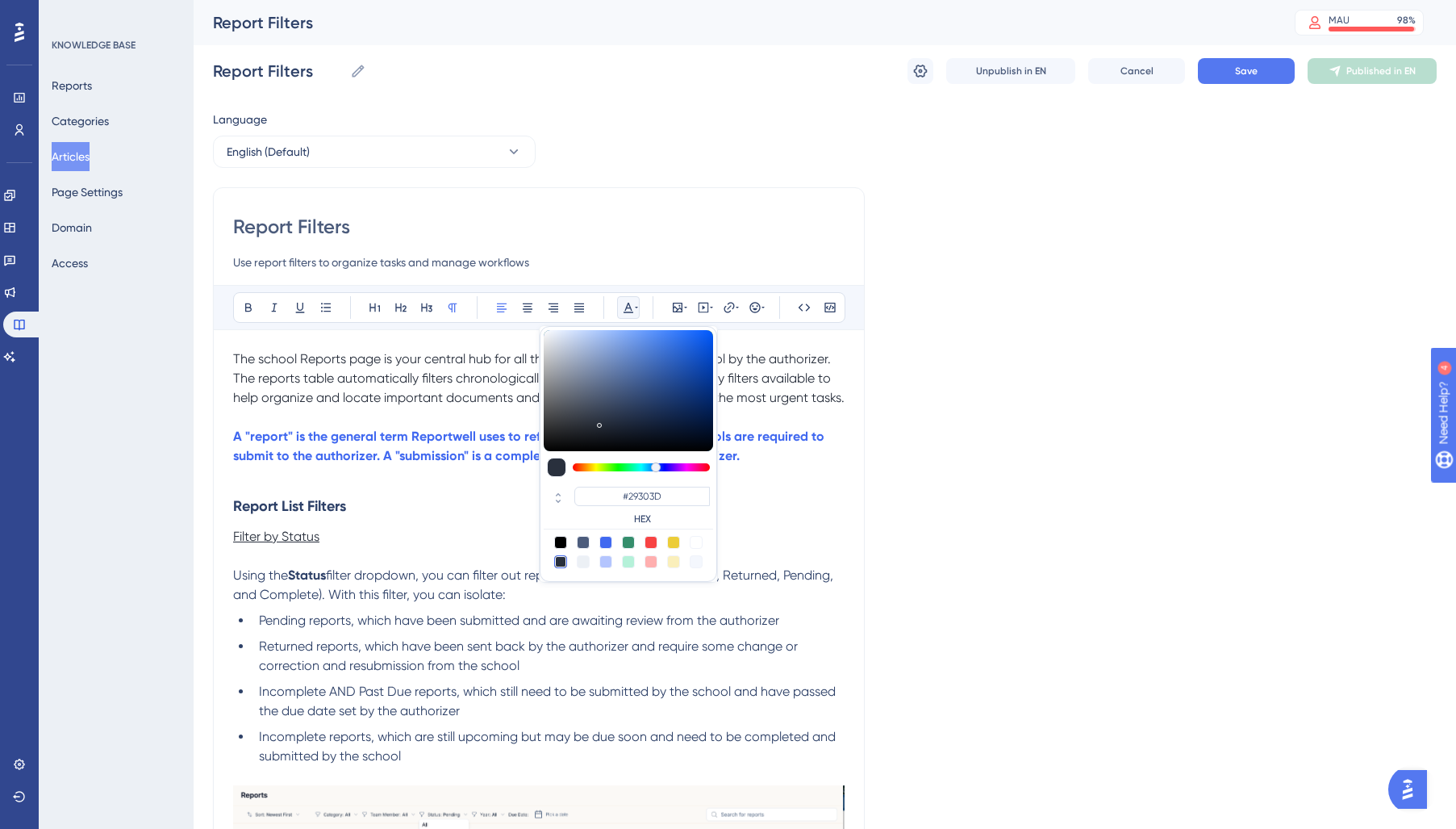
drag, startPoint x: 484, startPoint y: 553, endPoint x: 451, endPoint y: 547, distance: 33.5
click at [483, 553] on p at bounding box center [538, 556] width 612 height 19
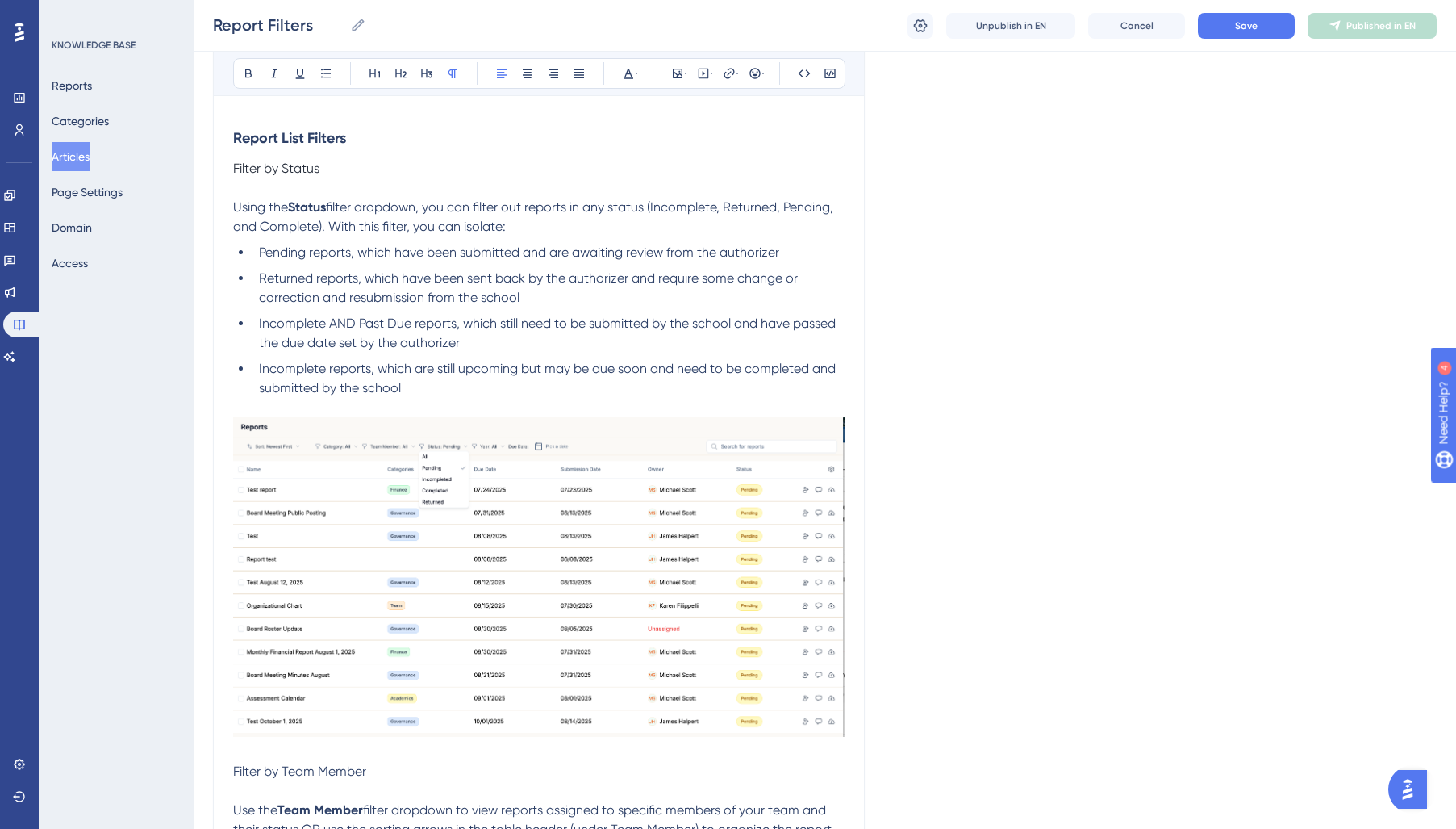
scroll to position [70, 0]
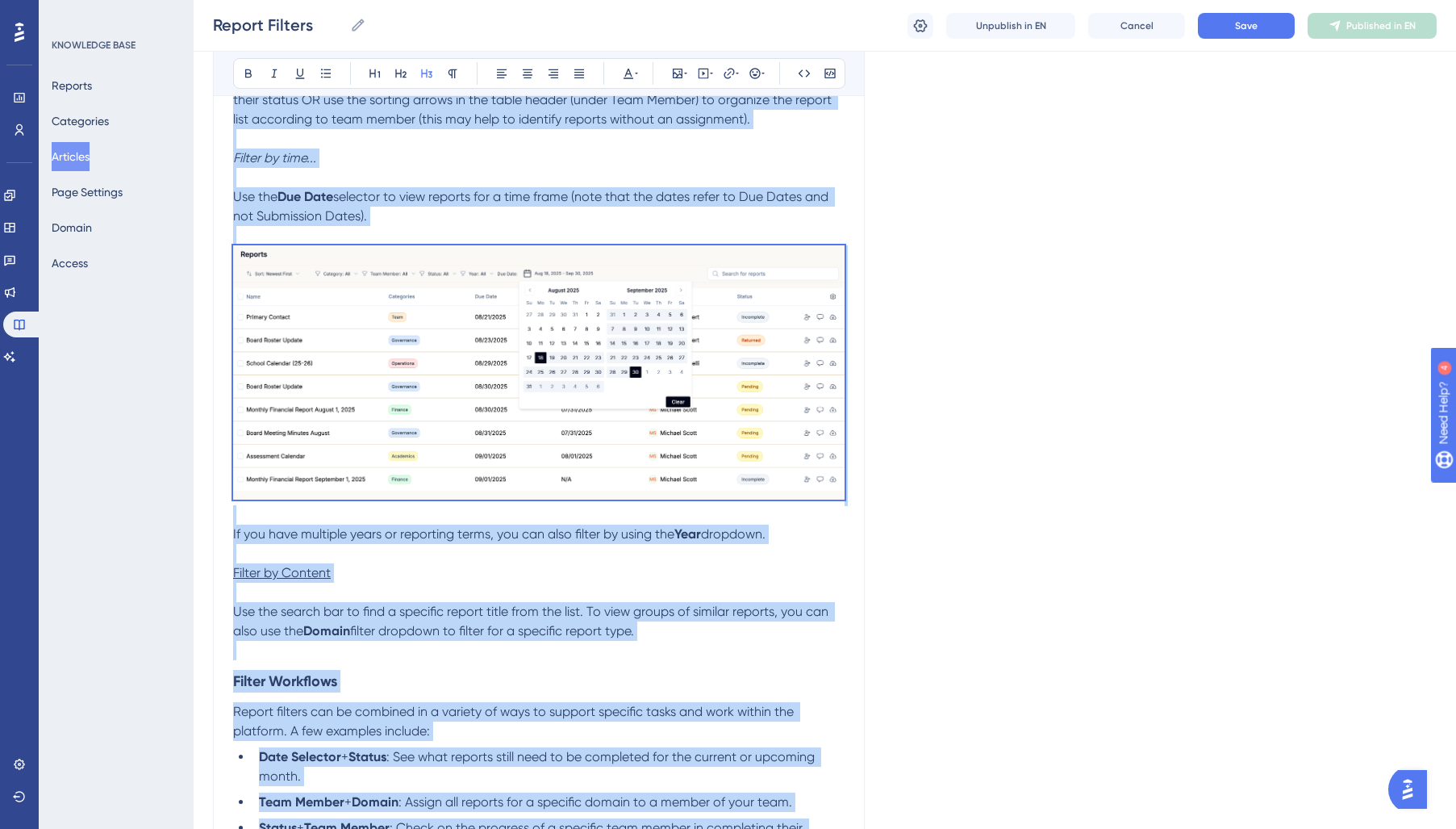
scroll to position [1292, 0]
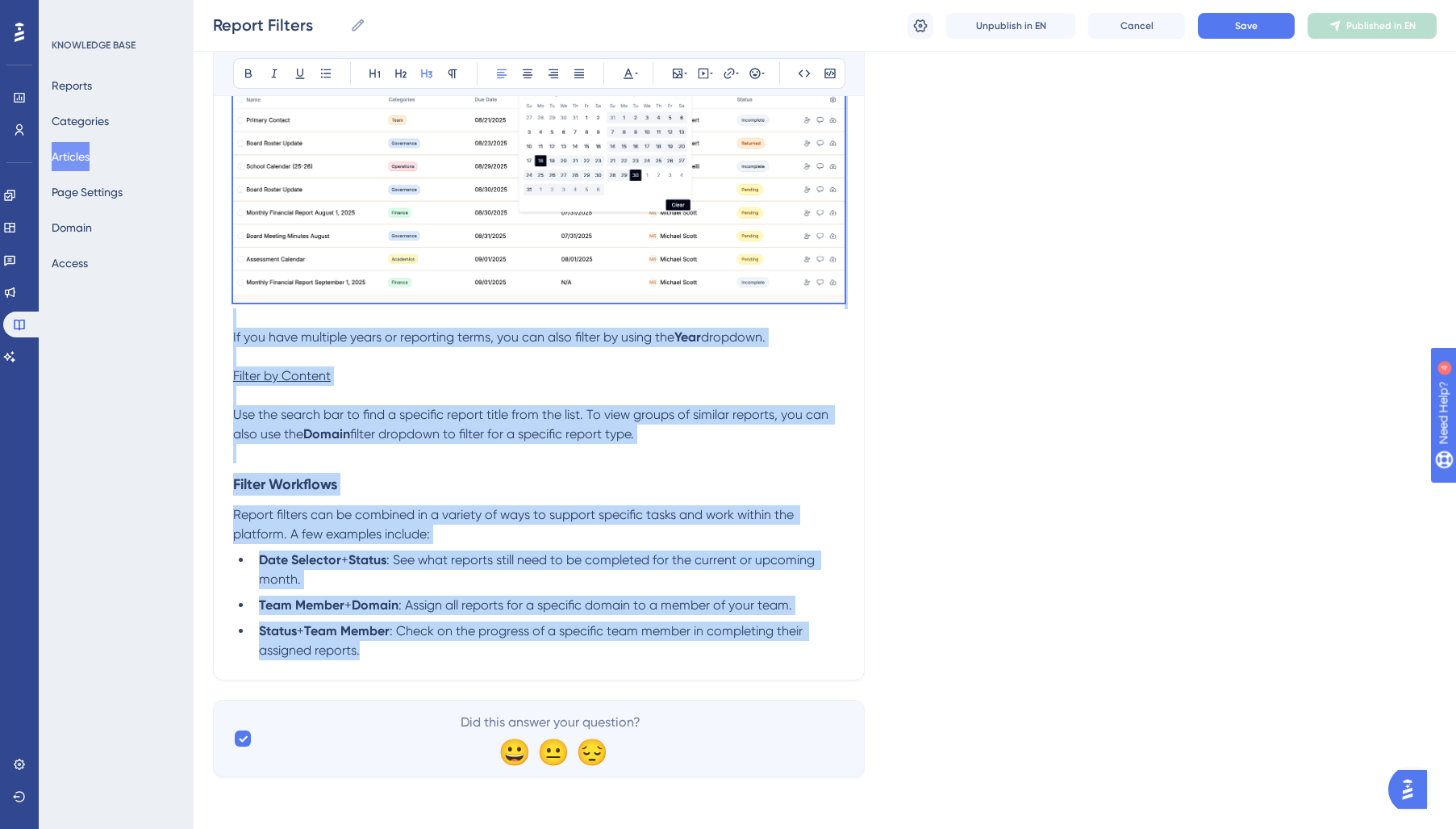
drag, startPoint x: 234, startPoint y: 427, endPoint x: 922, endPoint y: 896, distance: 832.6
click at [630, 71] on icon at bounding box center [628, 74] width 10 height 10
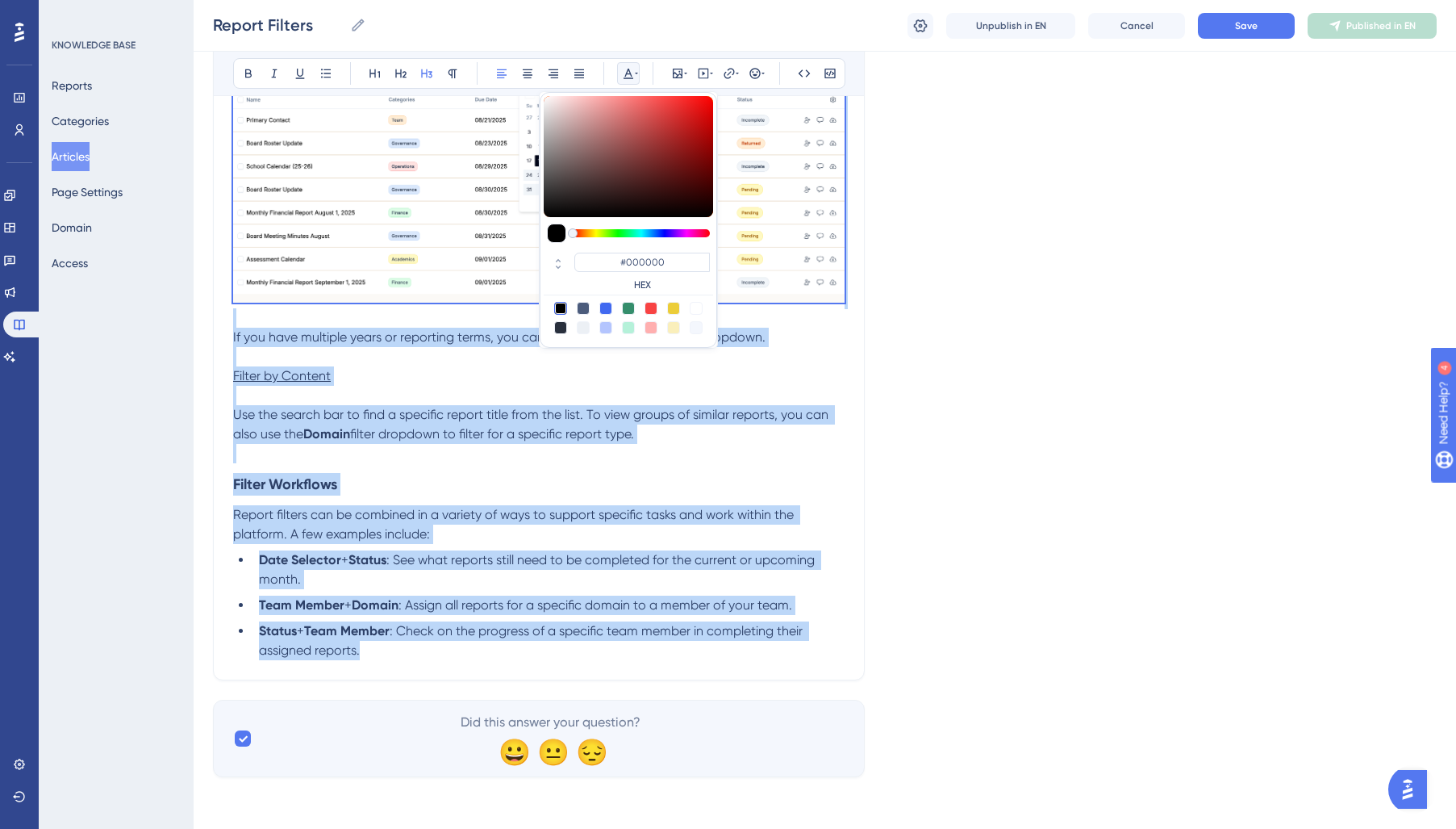
click at [556, 330] on div at bounding box center [561, 327] width 13 height 13
type input "#29303D"
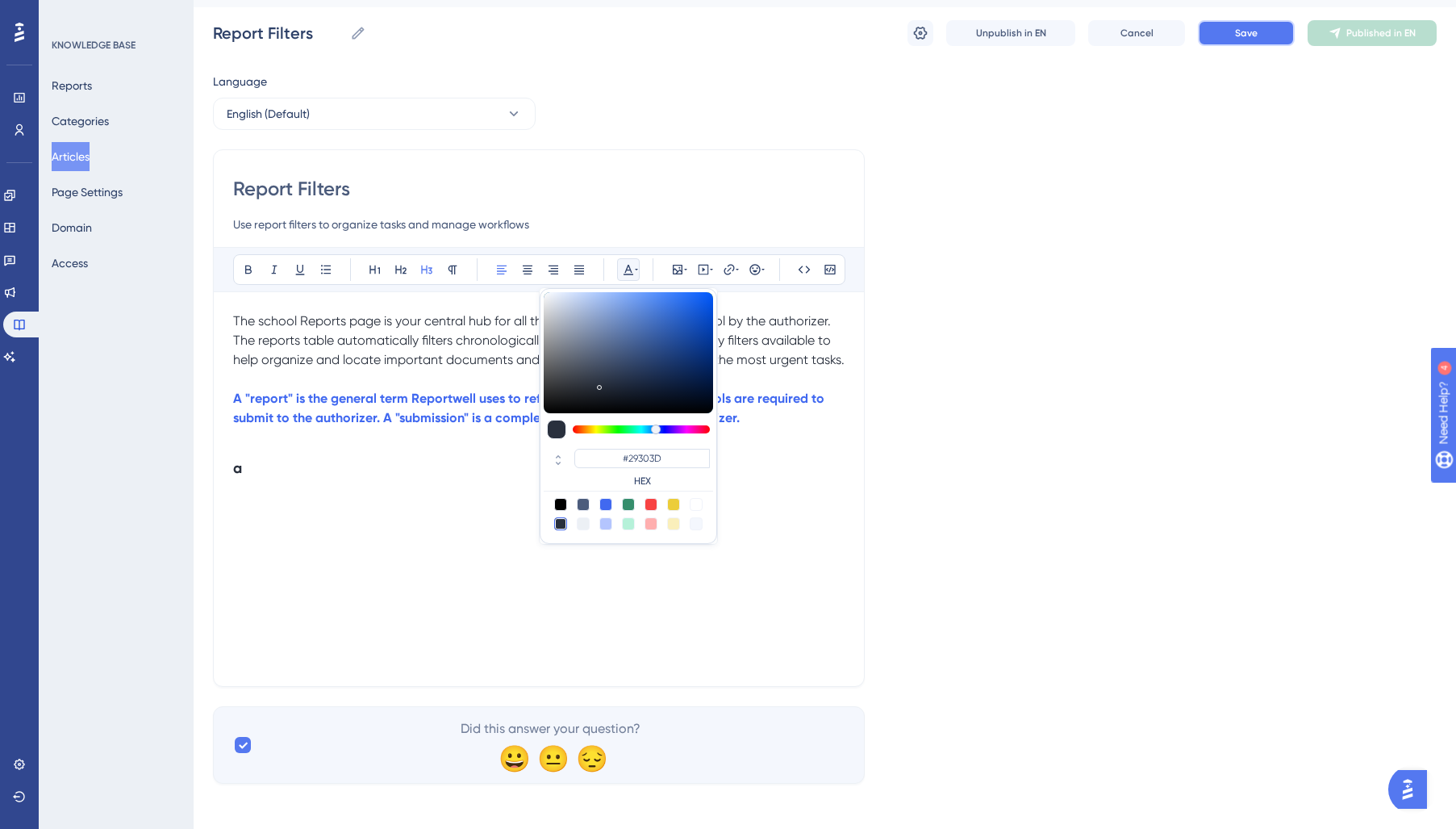
click at [1241, 28] on span "Save" at bounding box center [1246, 33] width 22 height 13
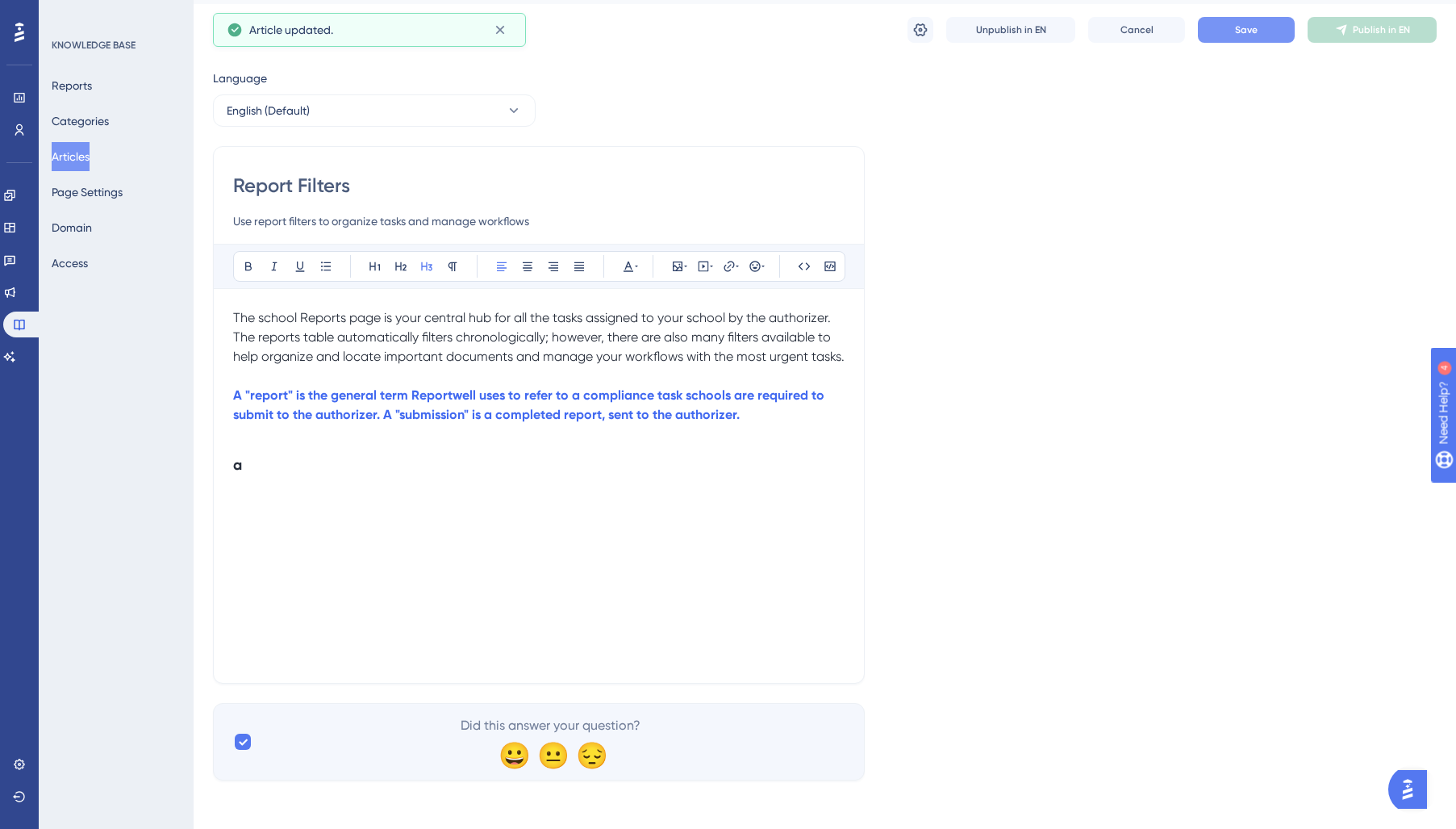
scroll to position [44, 0]
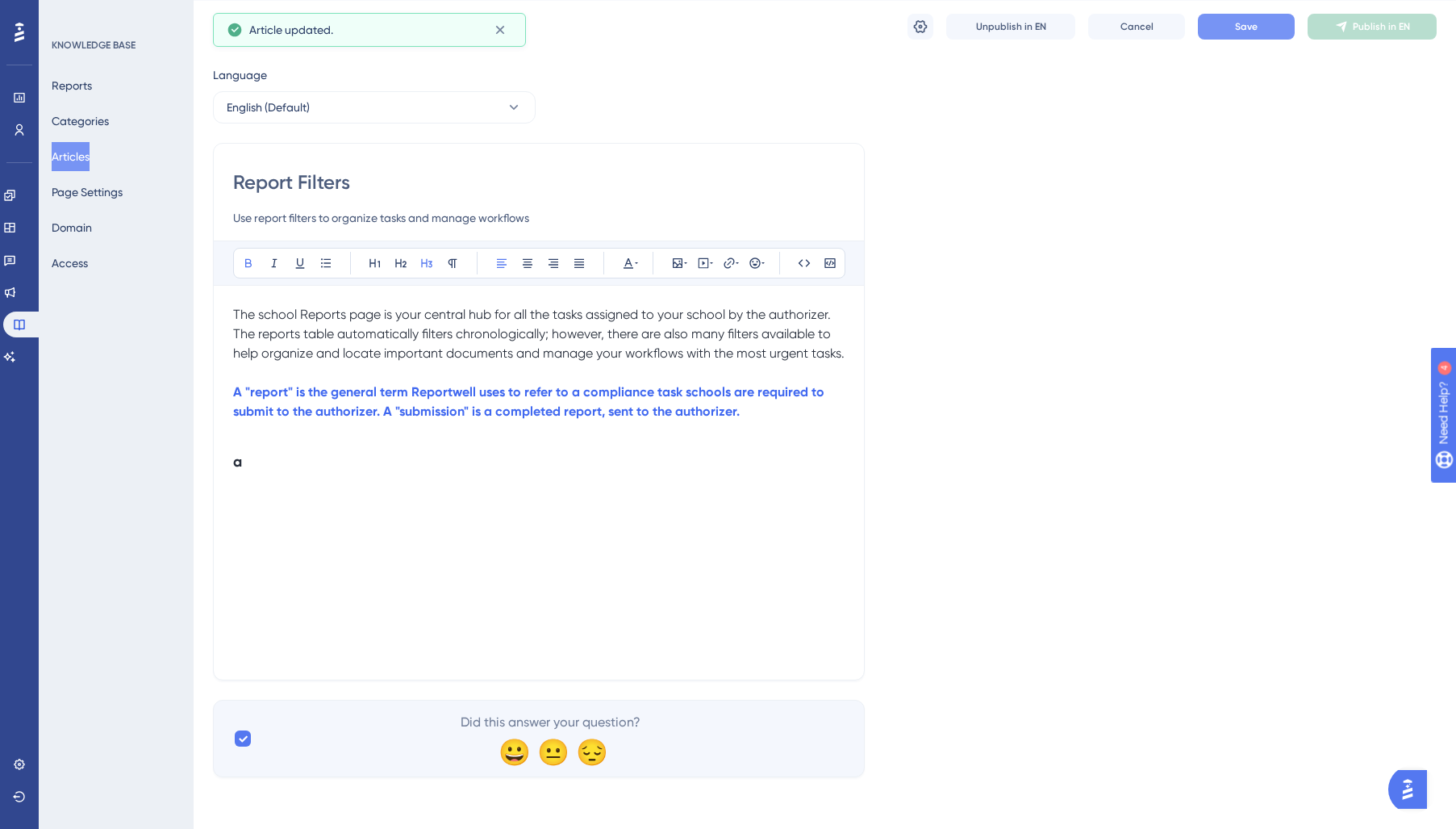
click at [677, 542] on div "The school Reports page is your central hub for all the tasks assigned to your …" at bounding box center [538, 482] width 612 height 355
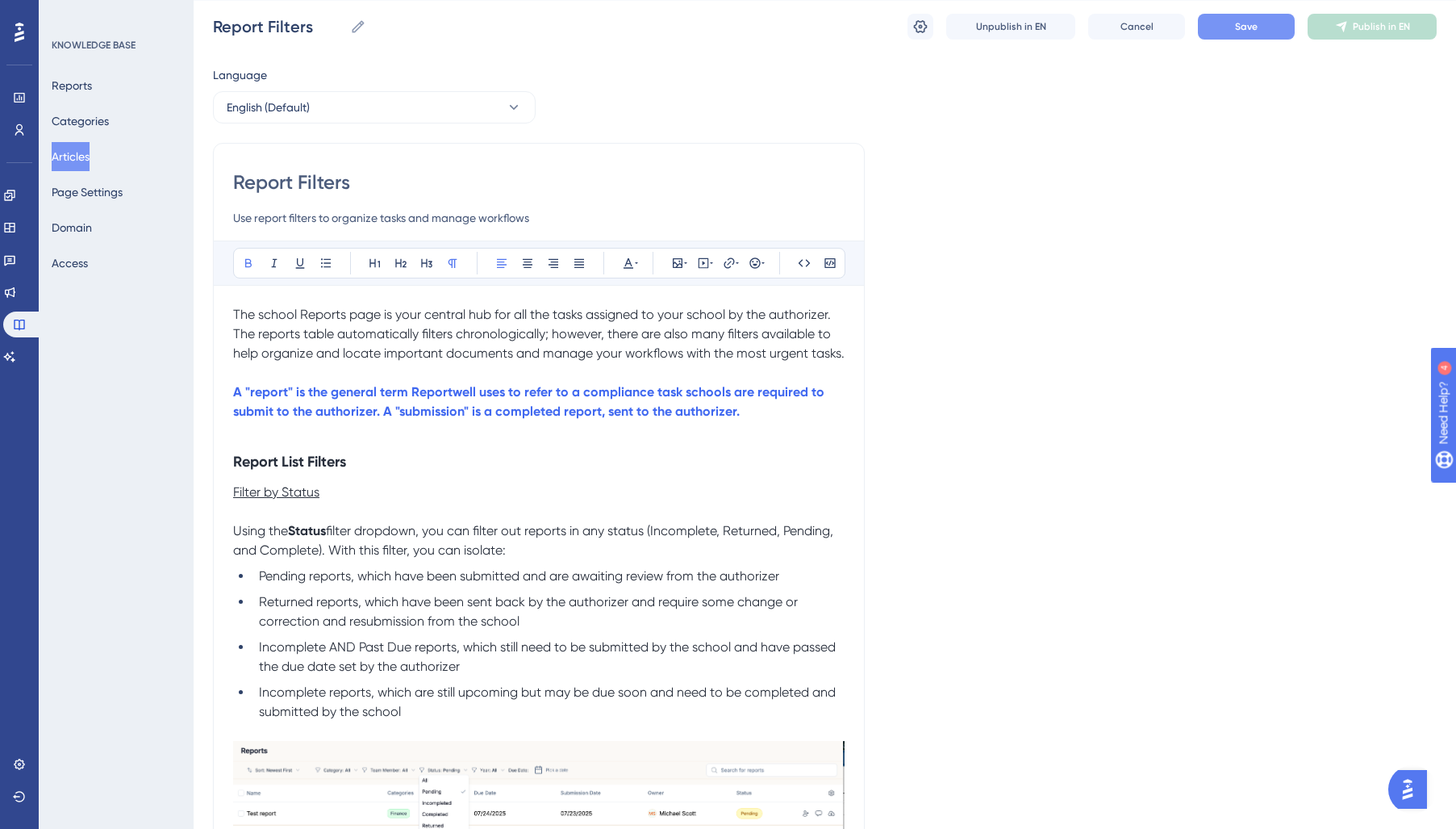
click at [648, 416] on strong "A "report" is the general term Reportwell uses to refer to a compliance task sc…" at bounding box center [529, 402] width 594 height 35
click at [1237, 29] on span "Save" at bounding box center [1246, 26] width 22 height 13
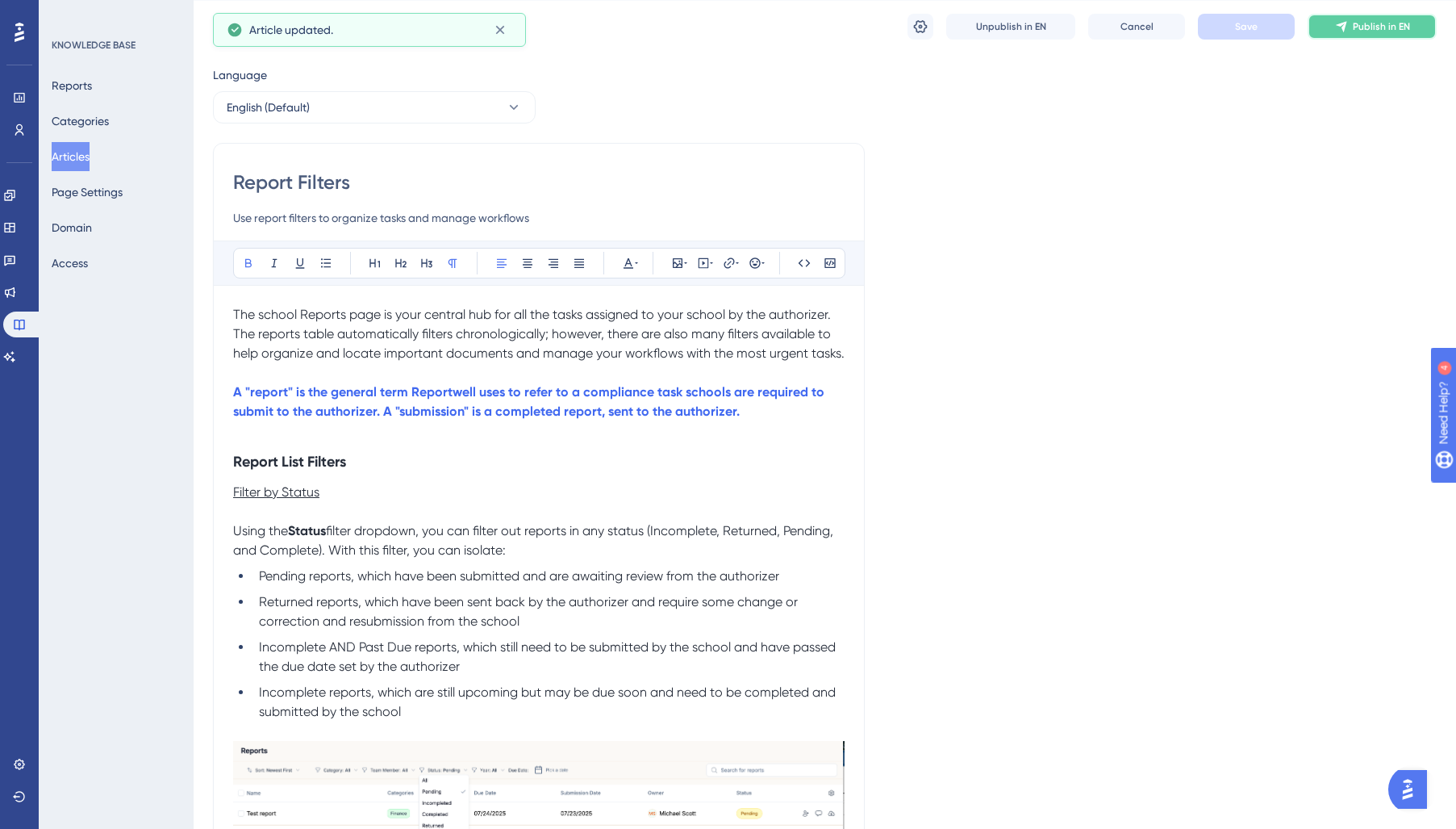
click at [1363, 22] on span "Publish in EN" at bounding box center [1382, 26] width 57 height 13
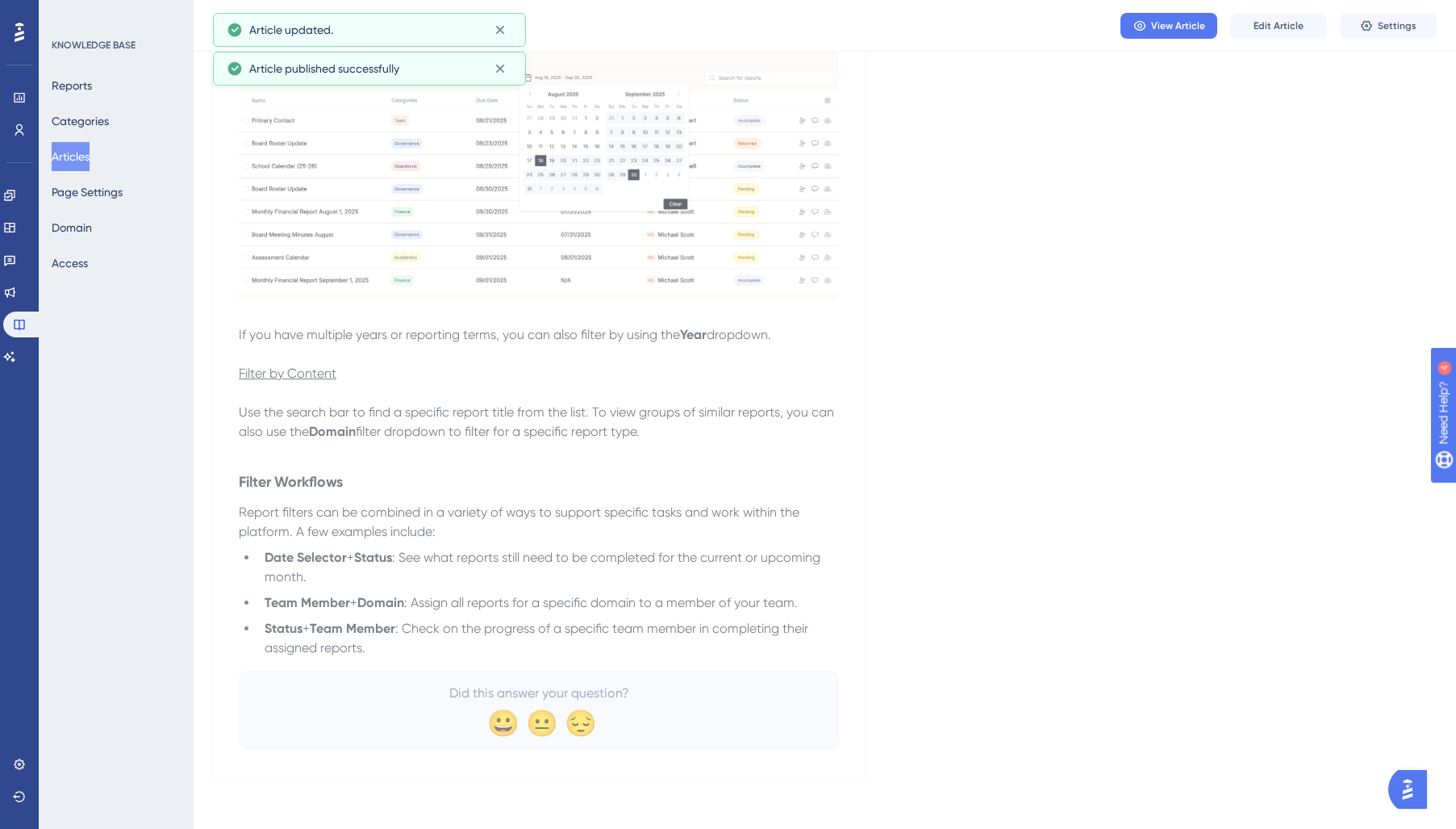
scroll to position [0, 0]
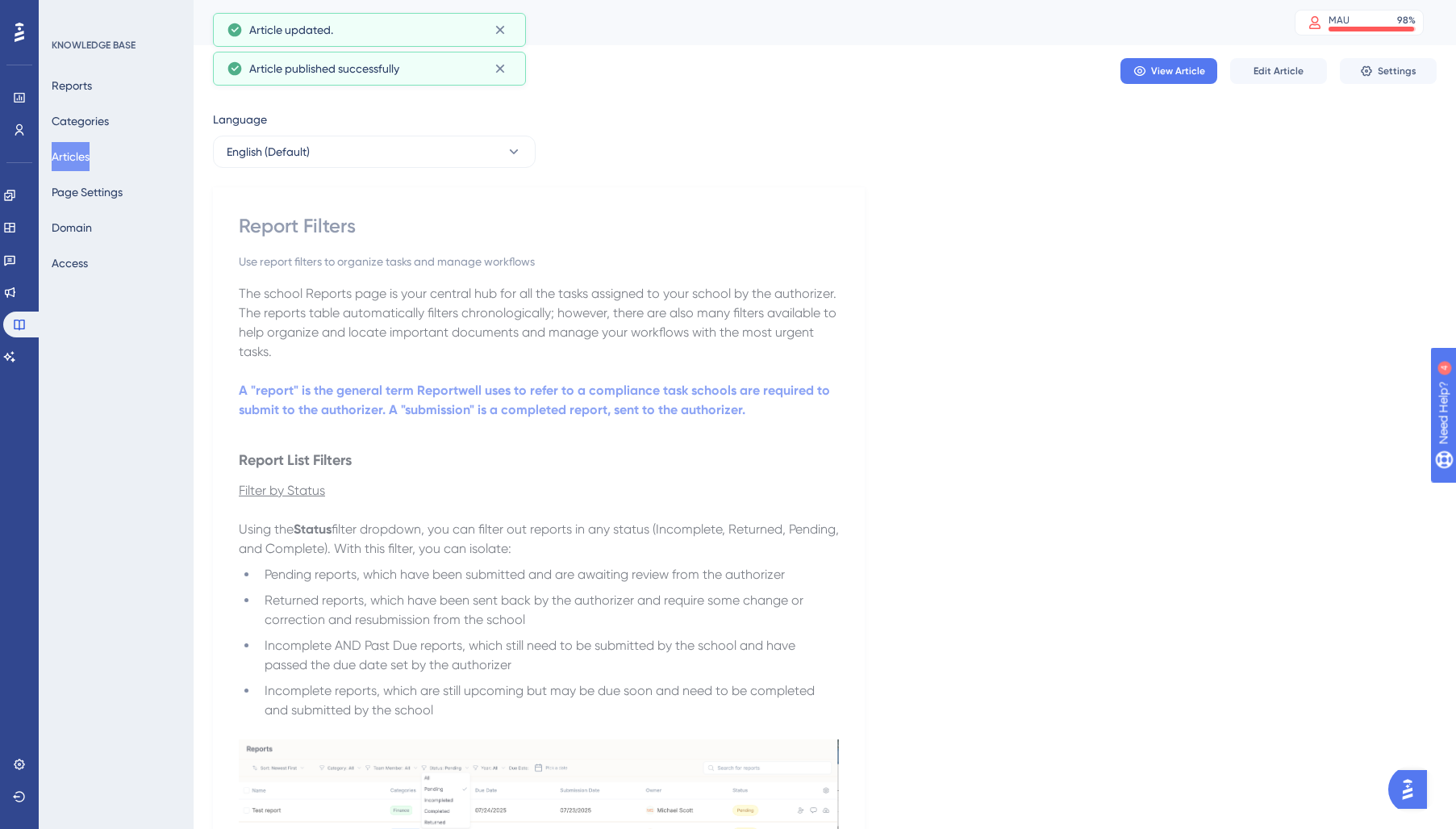
click at [80, 151] on button "Articles" at bounding box center [71, 157] width 38 height 29
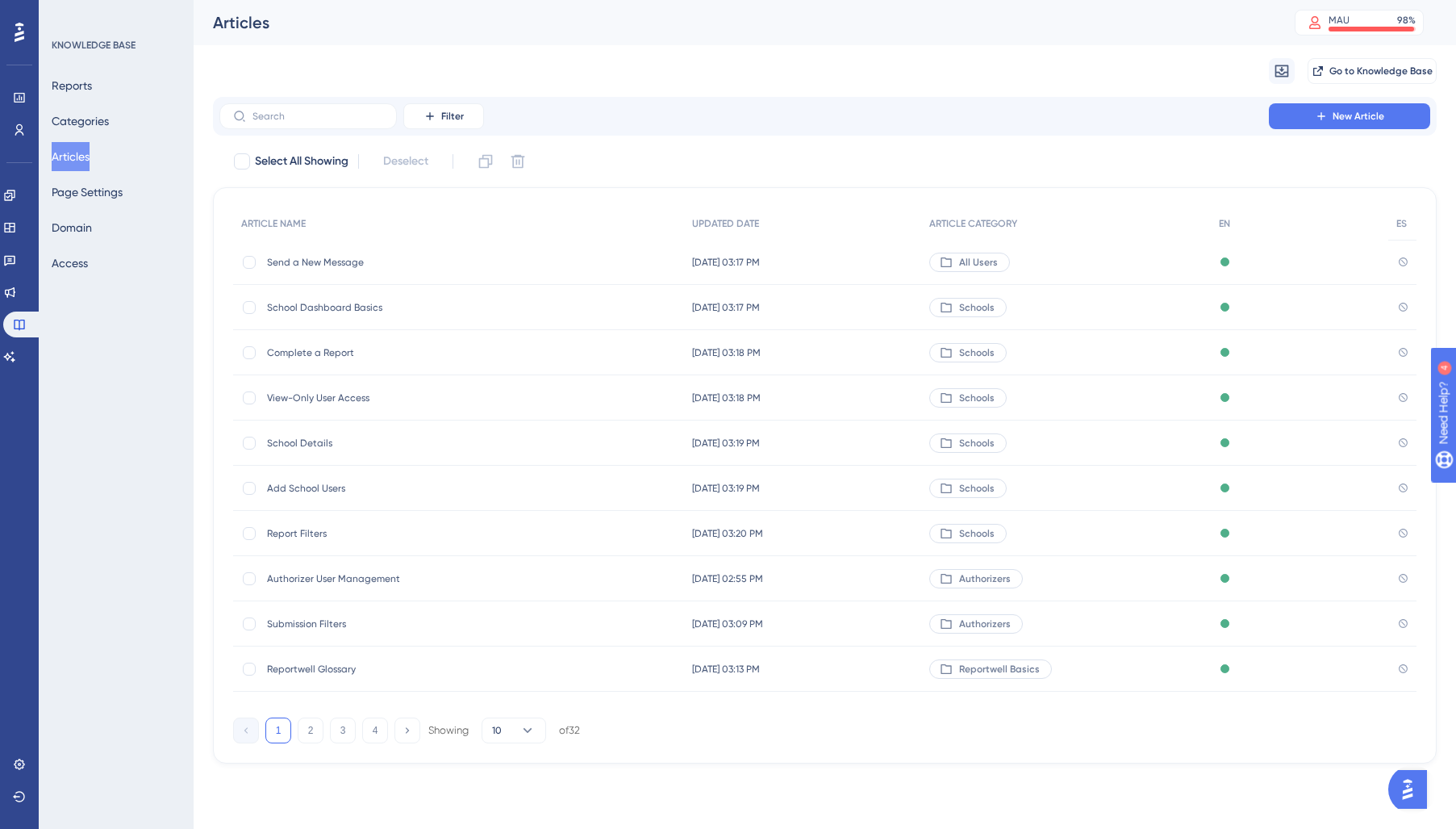
click at [310, 594] on div "Authorizer User Management Authorizer User Management" at bounding box center [396, 578] width 258 height 45
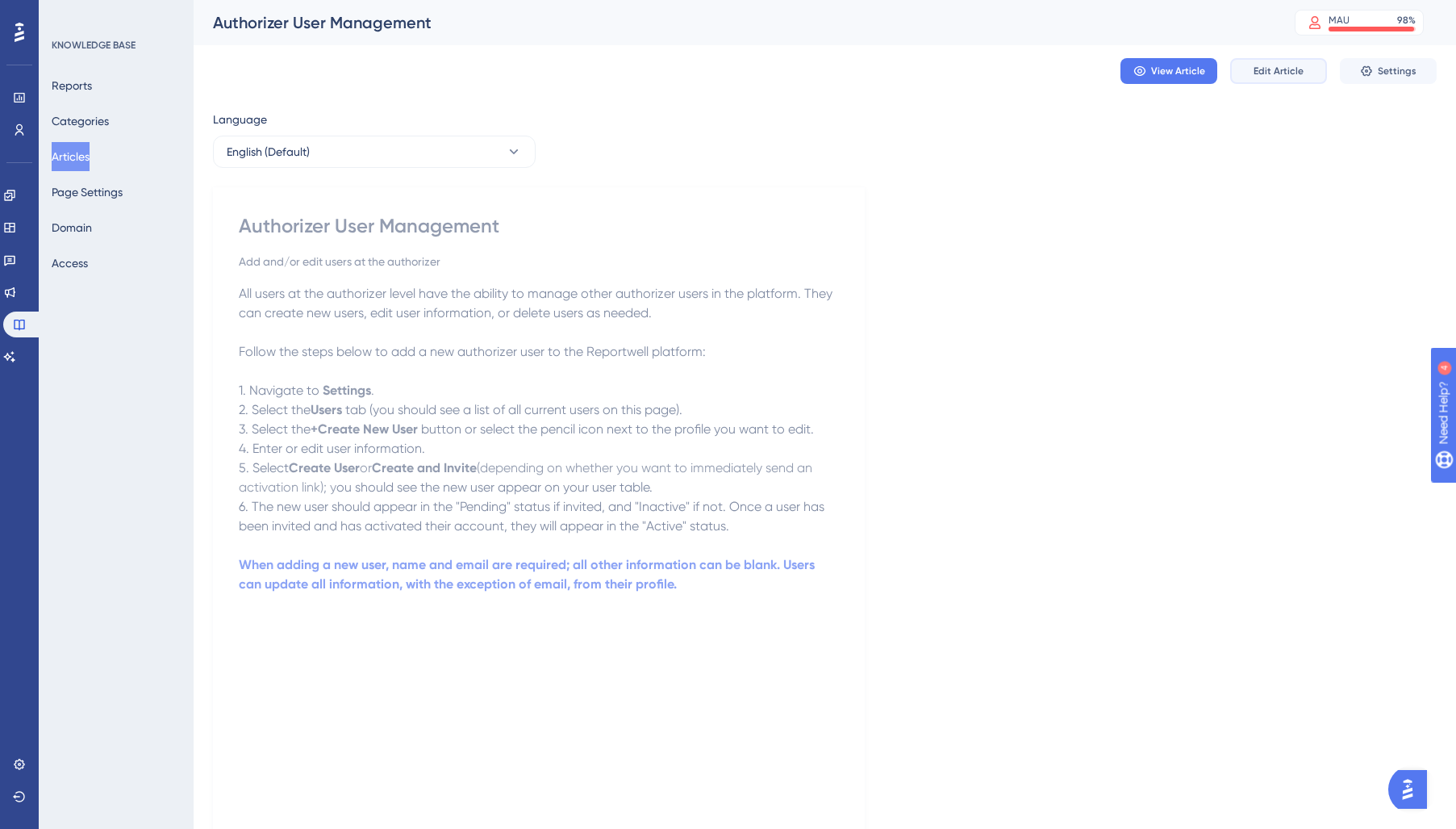
click at [1299, 74] on span "Edit Article" at bounding box center [1279, 71] width 50 height 13
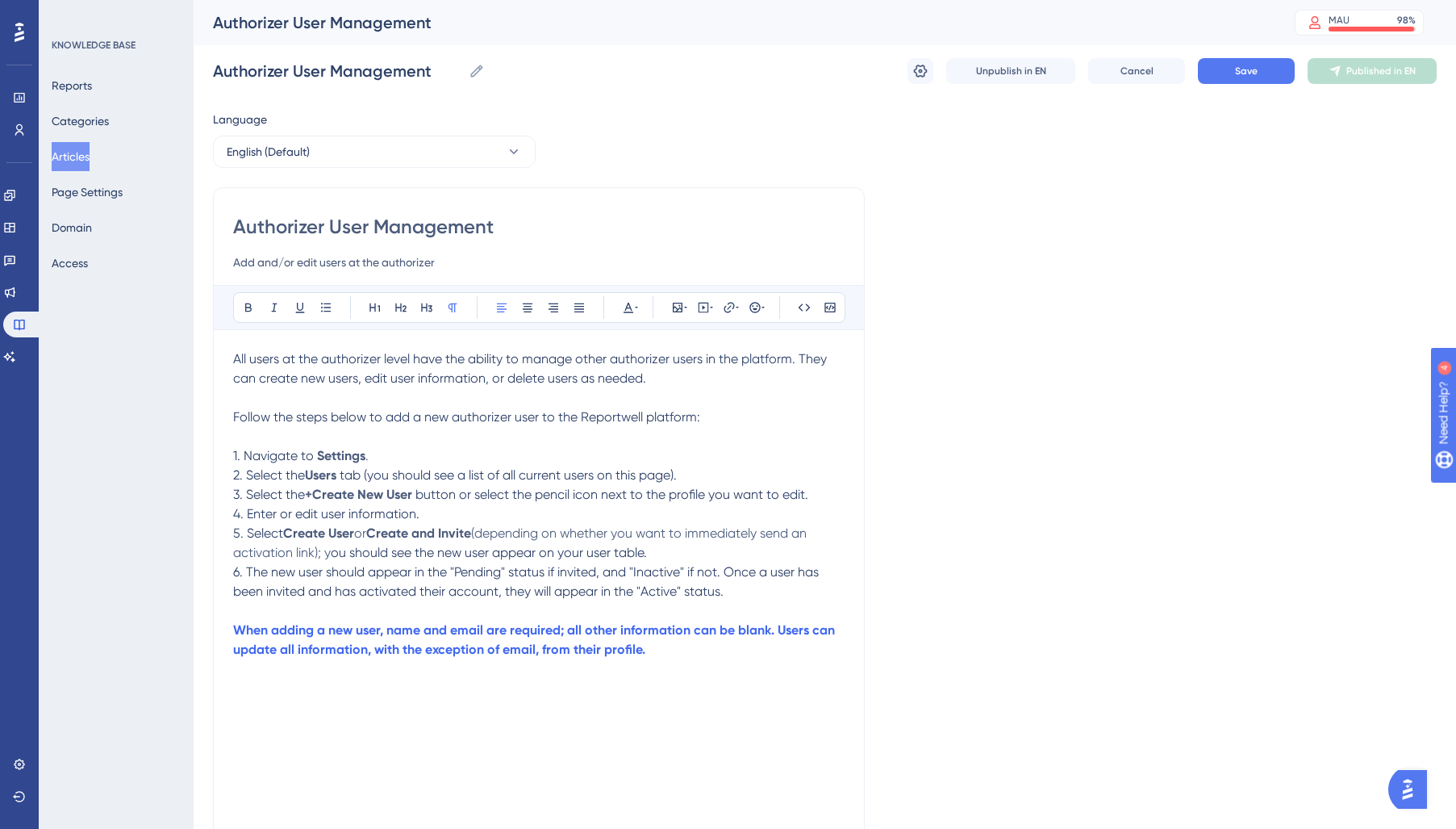
drag, startPoint x: 621, startPoint y: 482, endPoint x: 601, endPoint y: 460, distance: 29.7
click at [619, 481] on span "tab (you should see a list of all current users on this page)." at bounding box center [509, 475] width 337 height 16
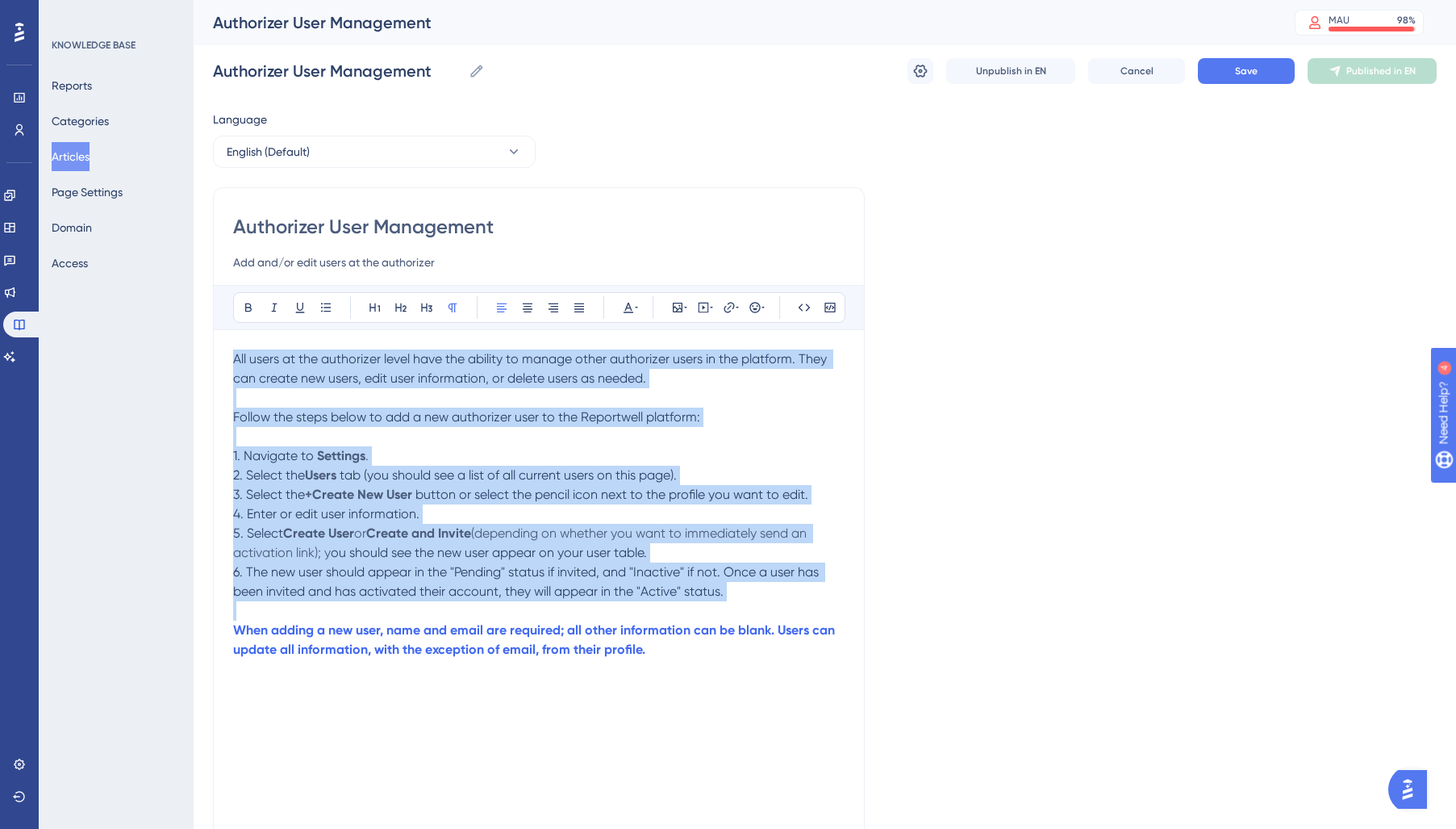
drag, startPoint x: 771, startPoint y: 605, endPoint x: 524, endPoint y: 281, distance: 407.4
click at [0, 0] on div "Performance Users Engagement Widgets Feedback Product Updates Knowledge Base AI…" at bounding box center [0, 0] width 0 height 0
drag, startPoint x: 638, startPoint y: 312, endPoint x: 641, endPoint y: 323, distance: 11.4
click at [638, 312] on button at bounding box center [628, 307] width 22 height 22
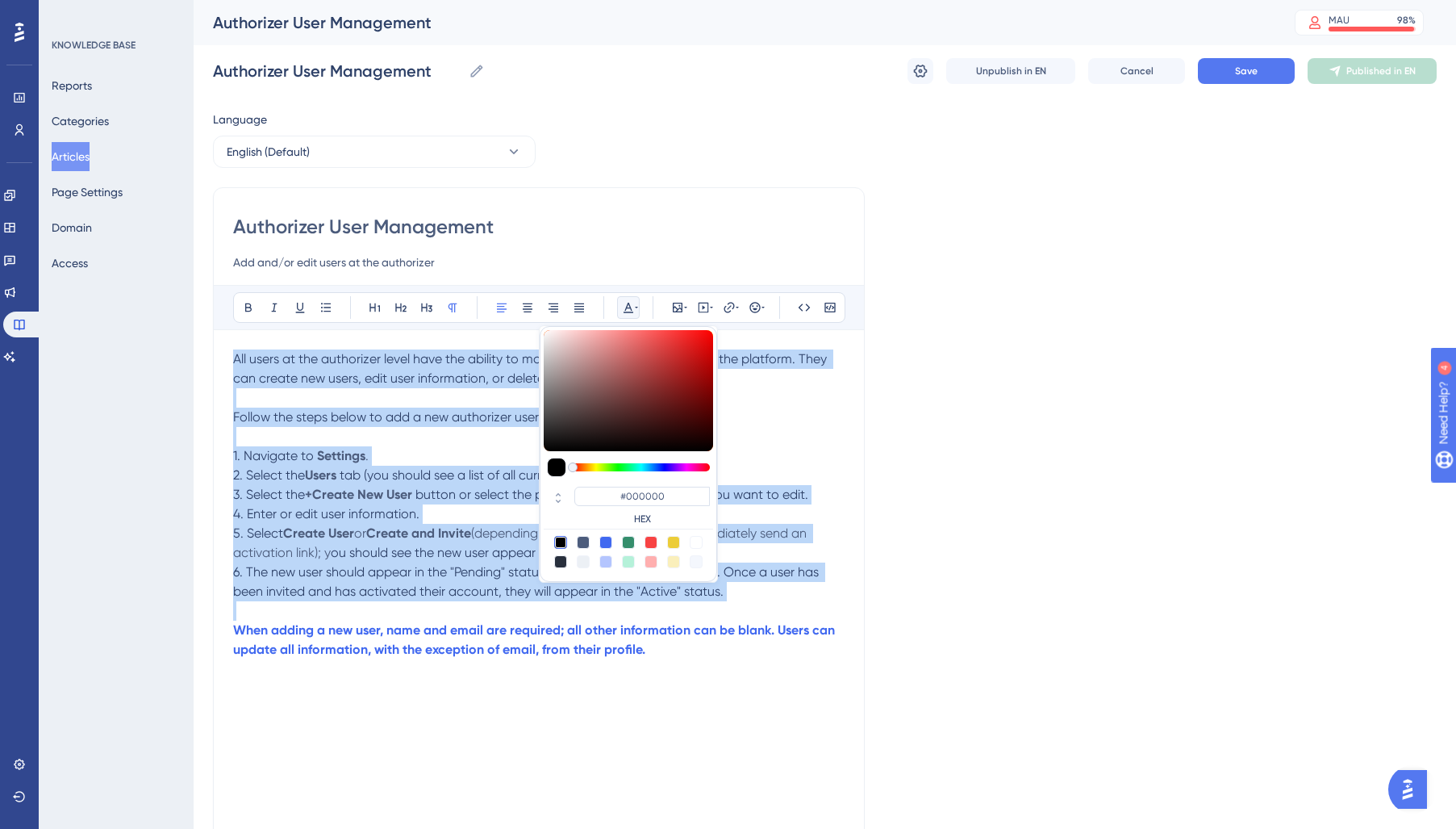
click at [559, 565] on div at bounding box center [561, 561] width 13 height 13
type input "#29303D"
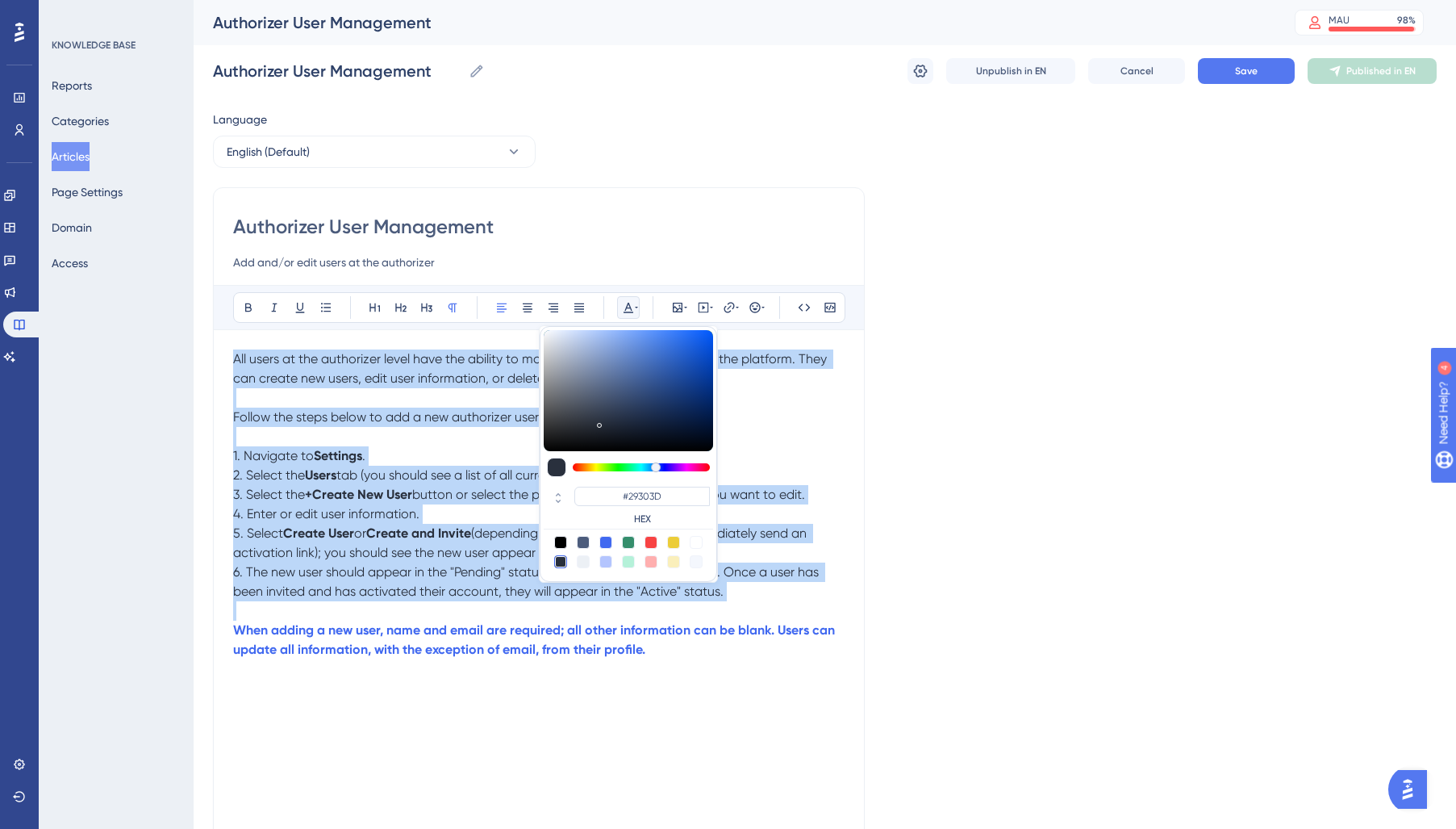
click at [417, 540] on strong "Create and Invite" at bounding box center [418, 533] width 105 height 16
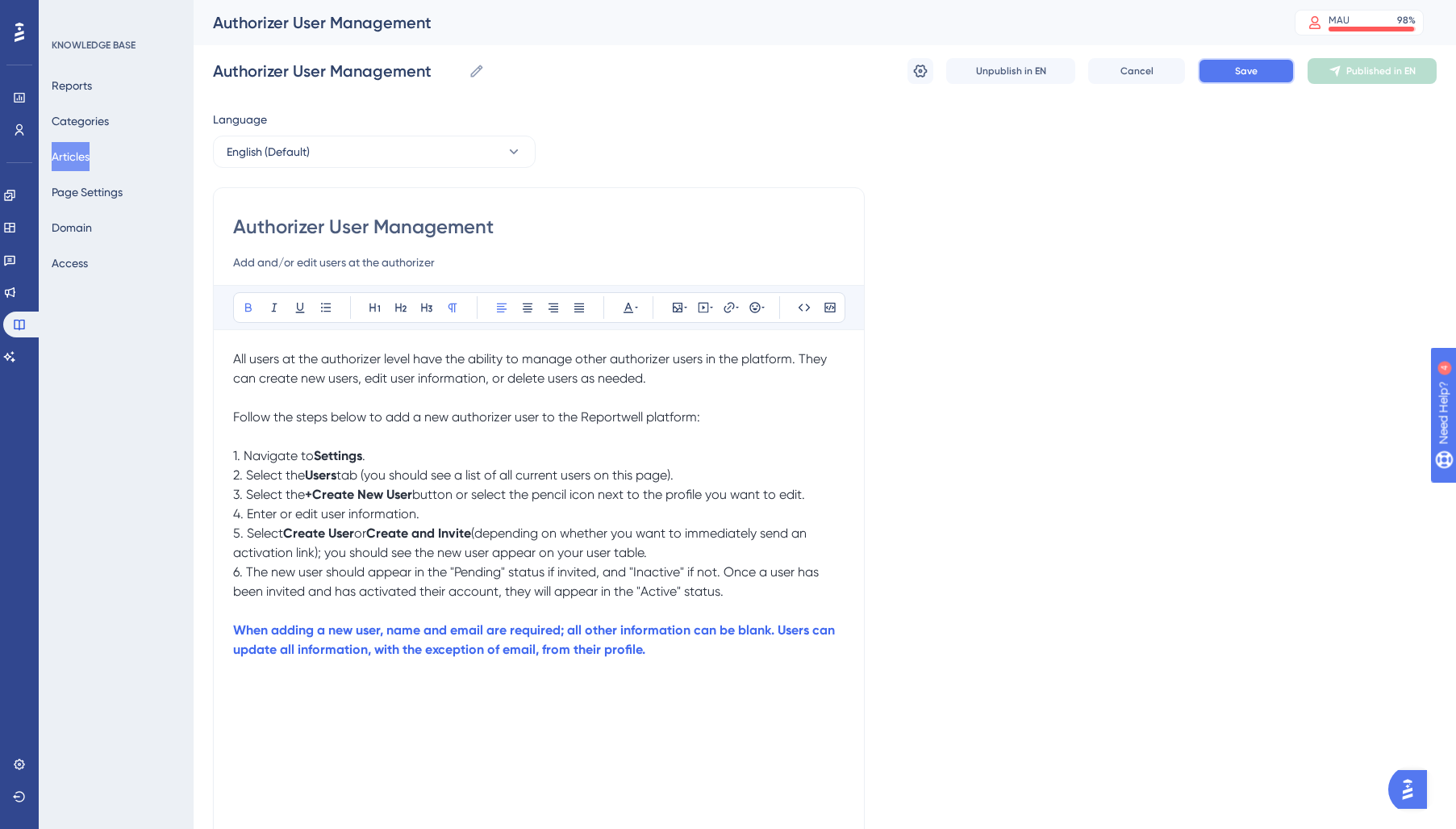
click at [1238, 74] on span "Save" at bounding box center [1246, 71] width 22 height 13
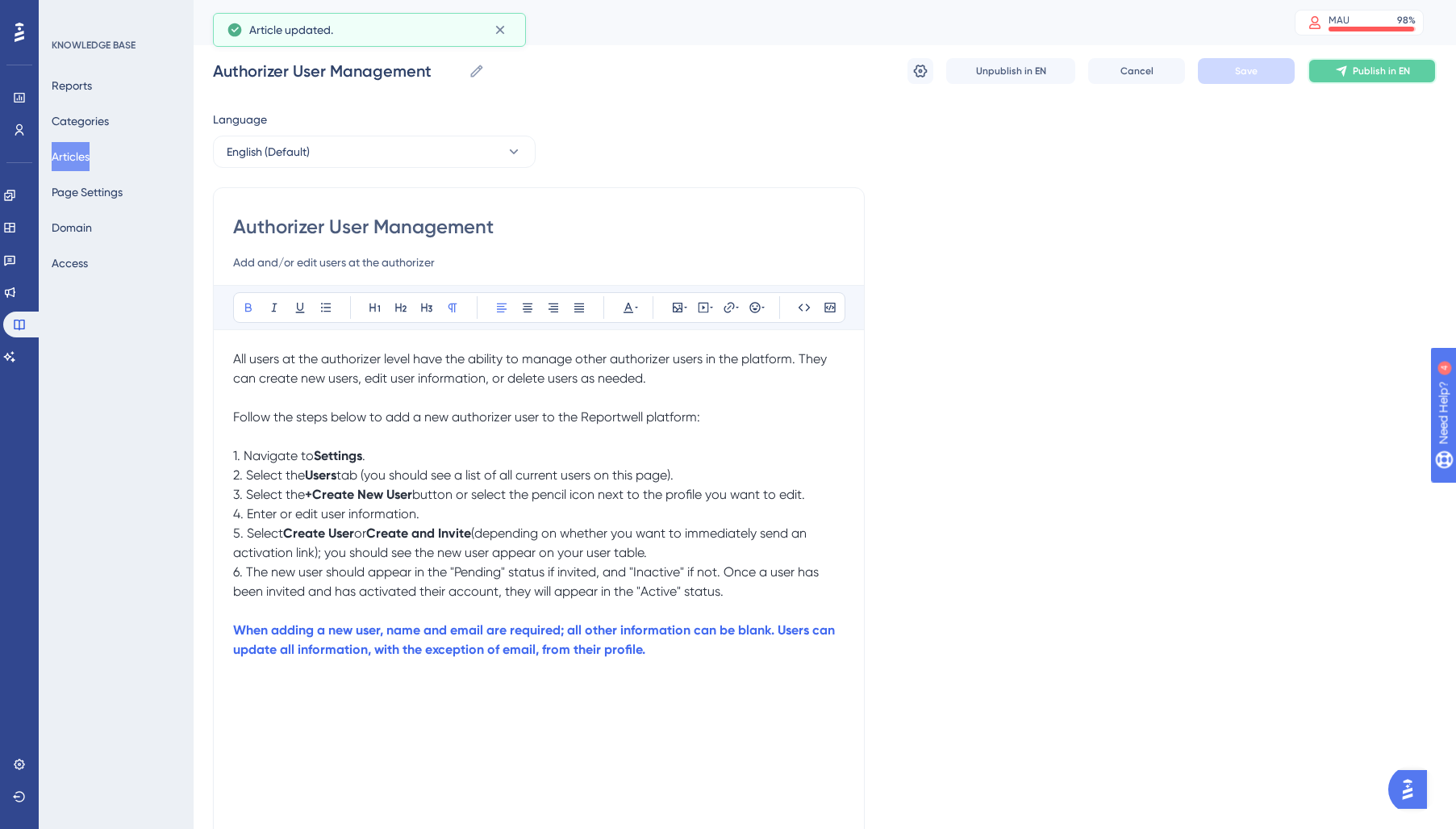
click at [1356, 74] on span "Publish in EN" at bounding box center [1382, 71] width 57 height 13
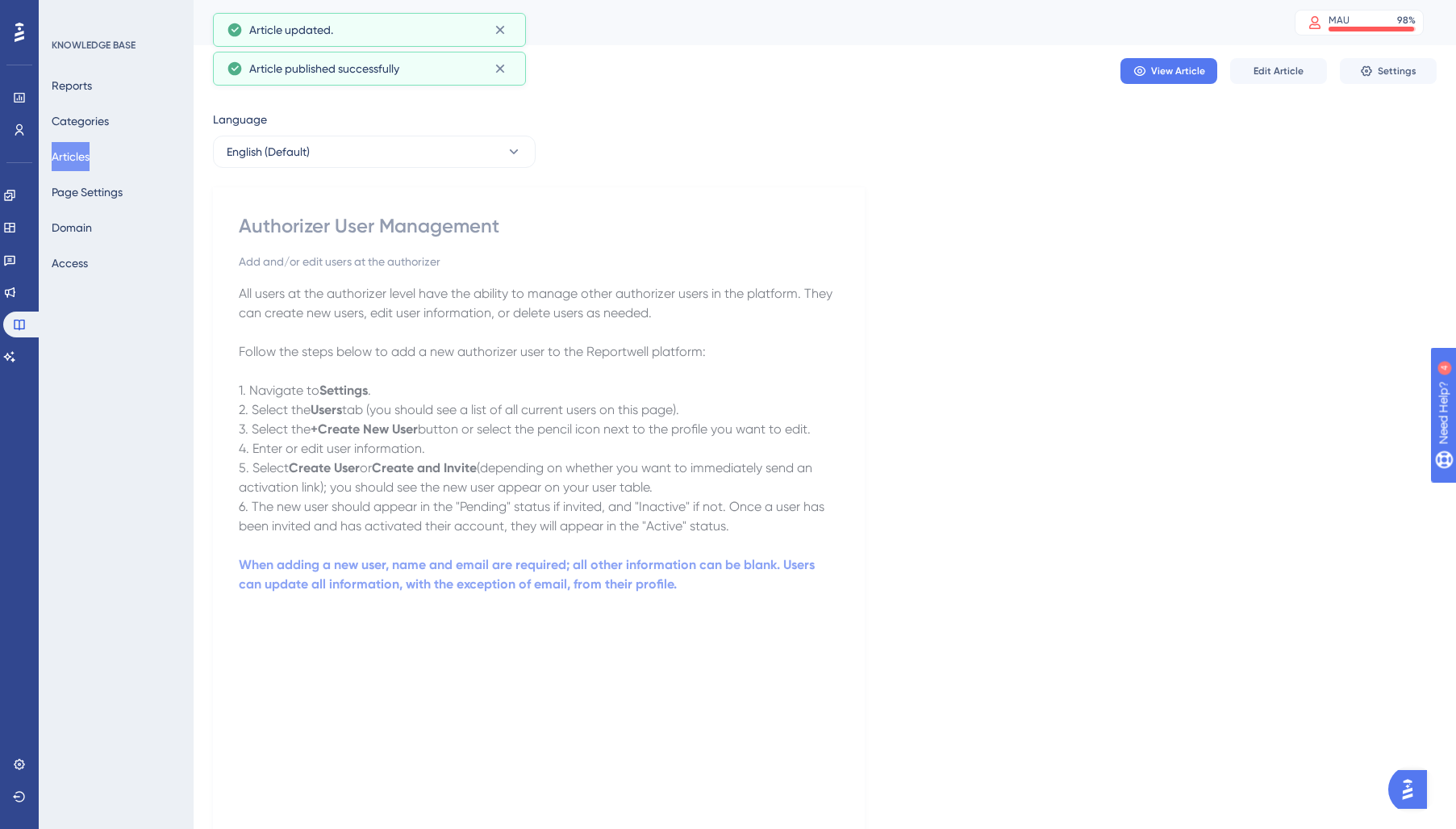
click at [74, 148] on button "Articles" at bounding box center [71, 157] width 38 height 29
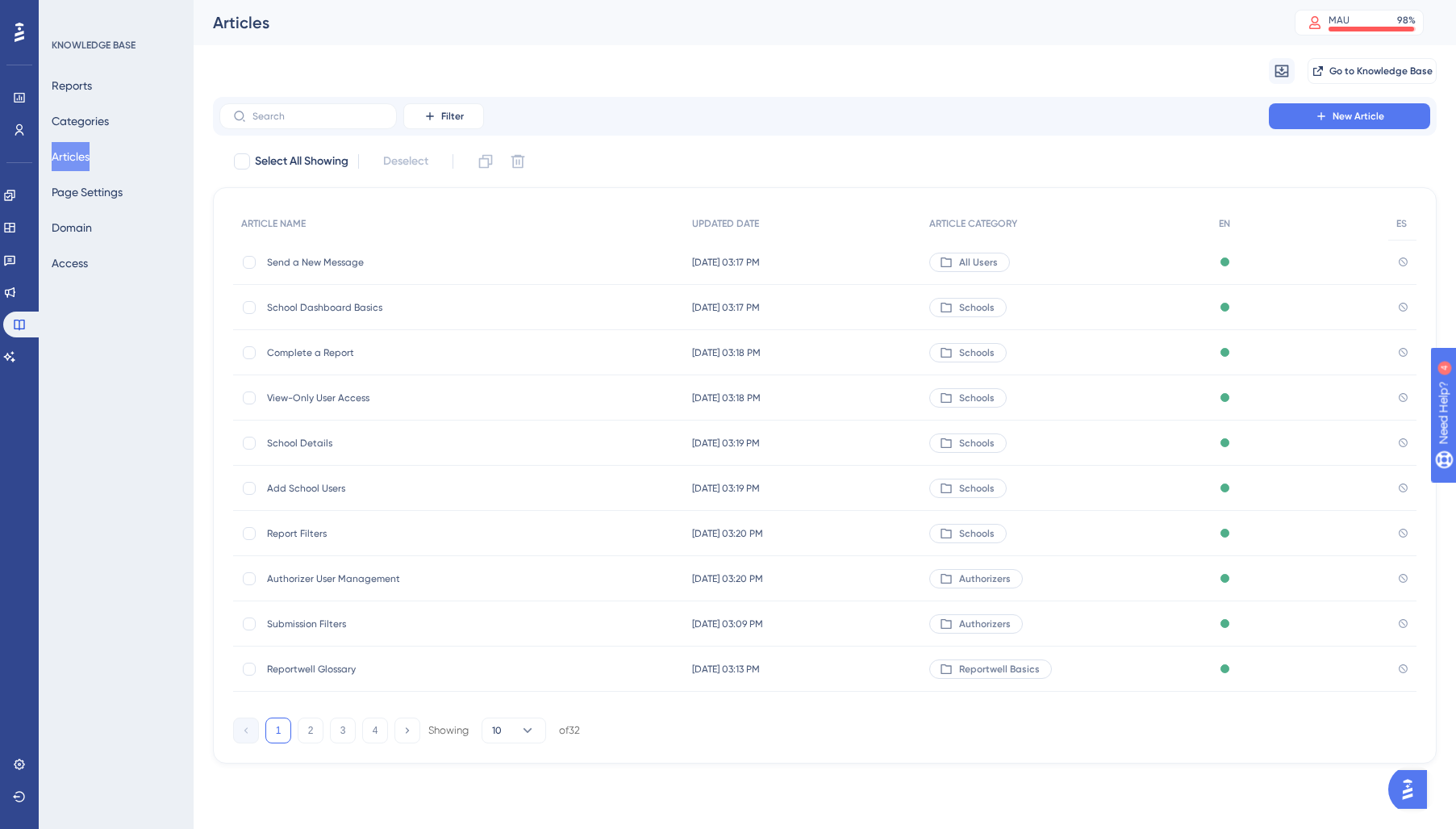
click at [313, 627] on span "Submission Filters" at bounding box center [396, 623] width 258 height 13
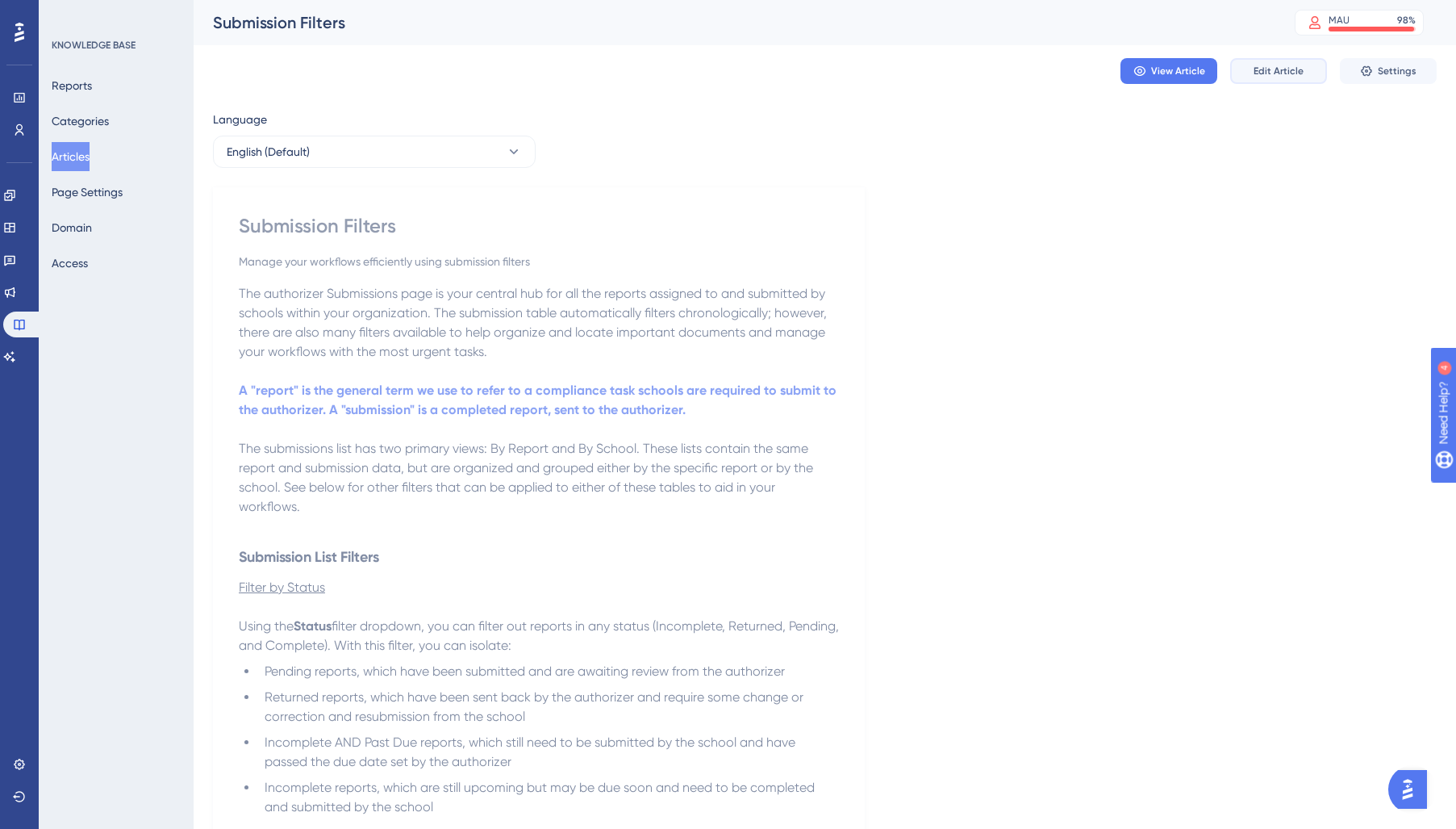
click at [1288, 67] on span "Edit Article" at bounding box center [1279, 71] width 50 height 13
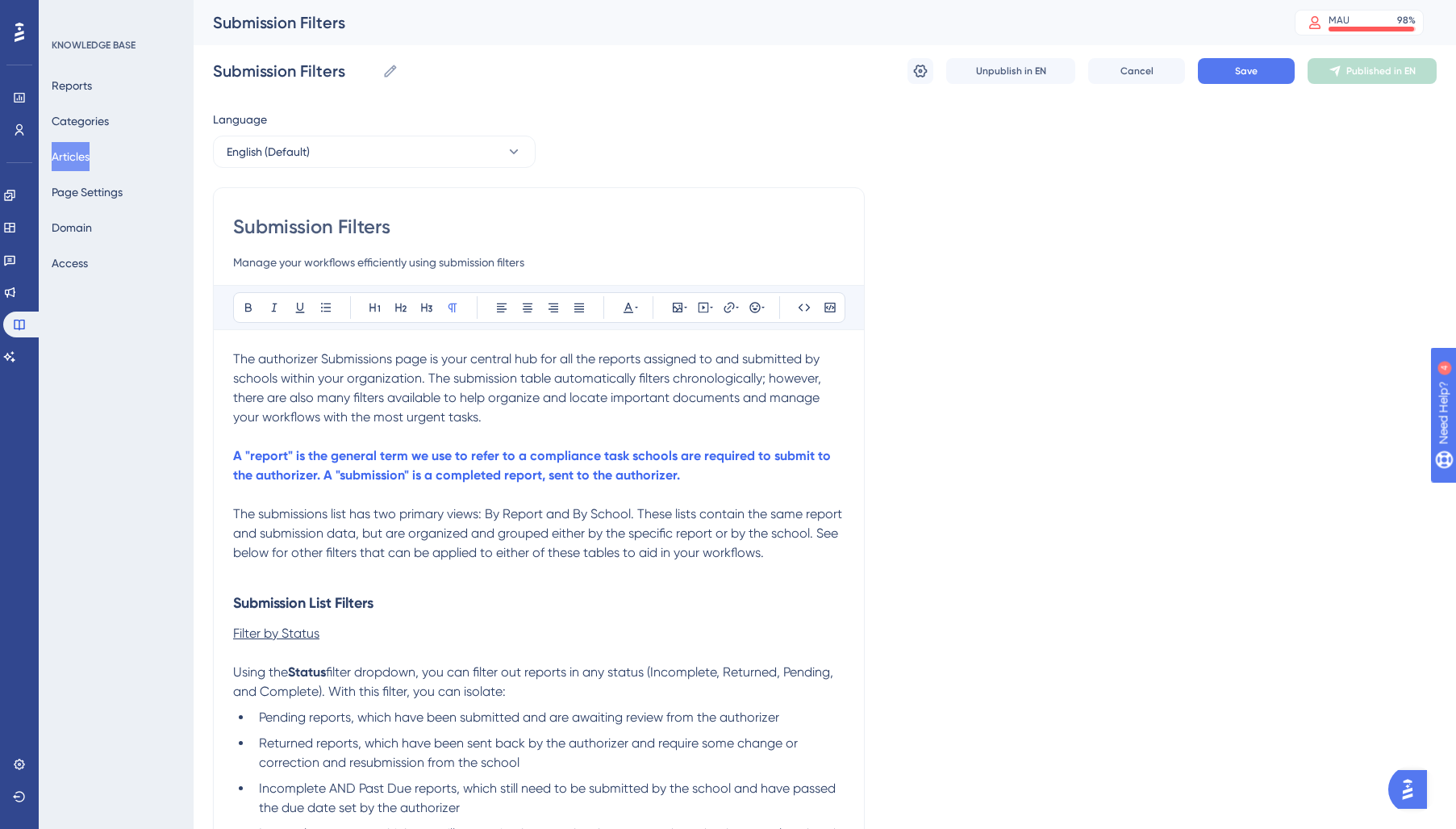
drag, startPoint x: 233, startPoint y: 354, endPoint x: 629, endPoint y: 426, distance: 402.5
click at [635, 308] on icon at bounding box center [637, 307] width 3 height 13
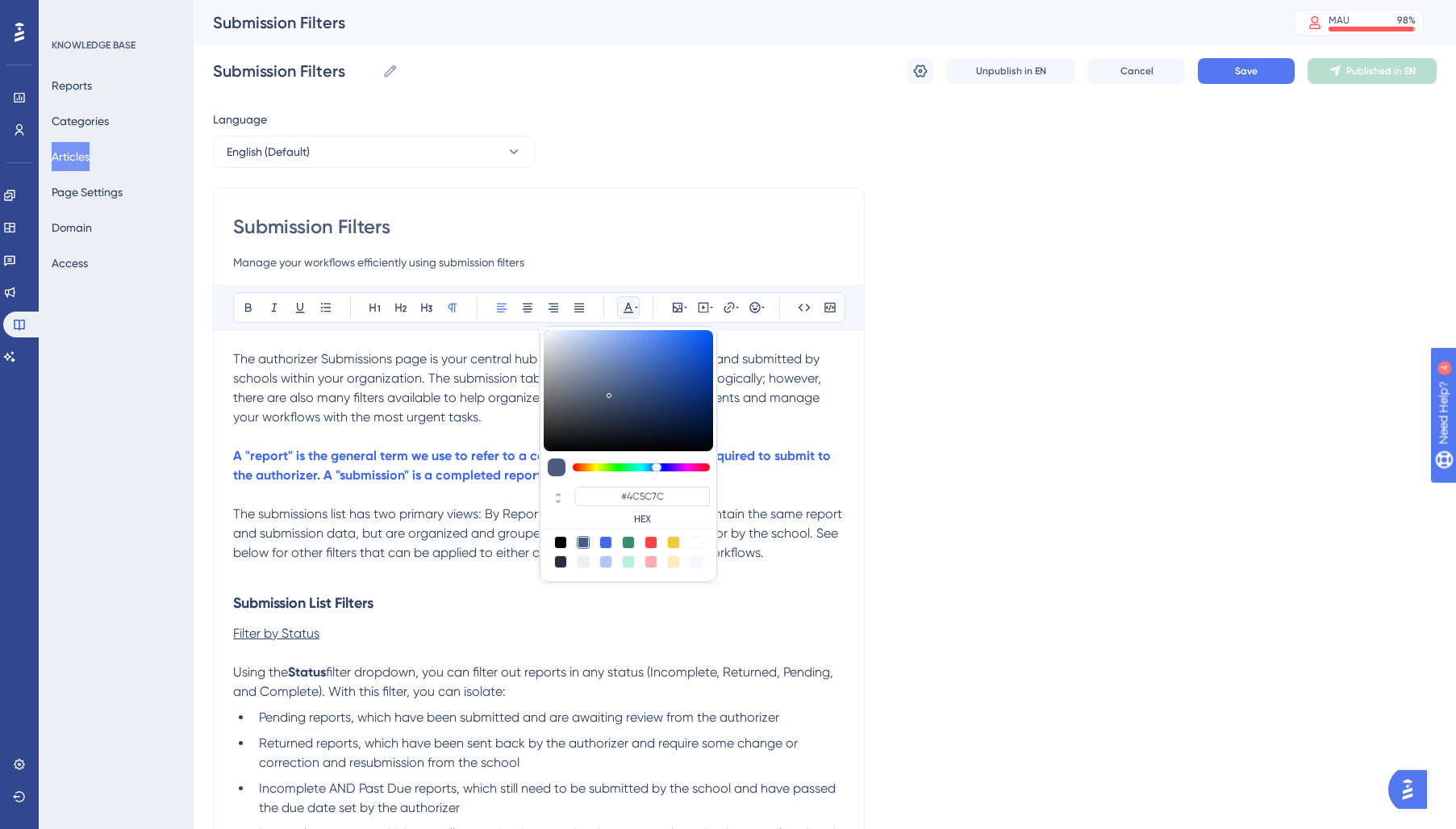
click at [555, 562] on div at bounding box center [561, 561] width 13 height 13
type input "#29303D"
drag, startPoint x: 419, startPoint y: 555, endPoint x: 342, endPoint y: 537, distance: 79.1
click at [415, 556] on span "The submissions list has two primary views: By Report and By School. These list…" at bounding box center [539, 533] width 613 height 54
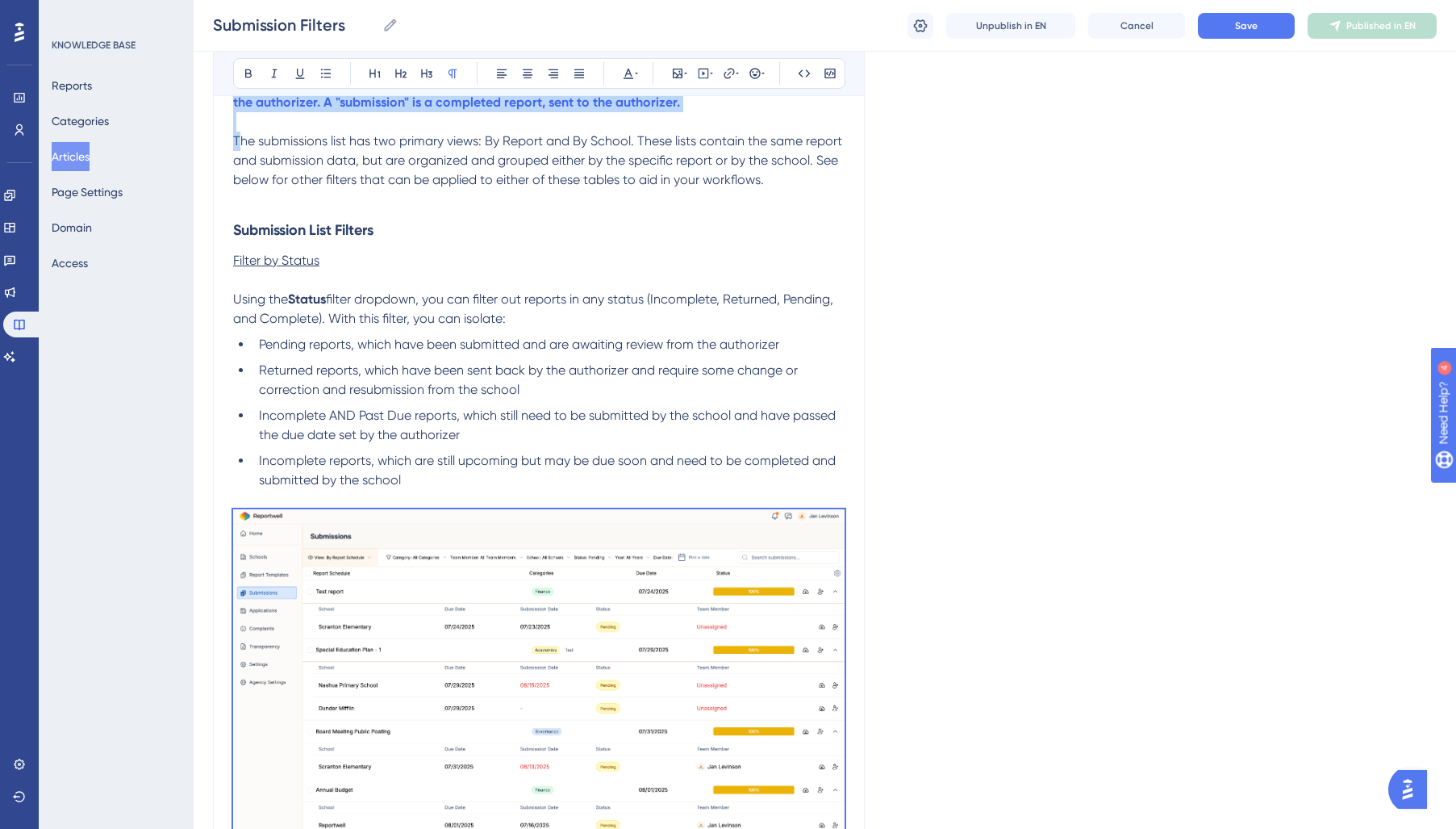
drag, startPoint x: 236, startPoint y: 513, endPoint x: 420, endPoint y: -118, distance: 657.3
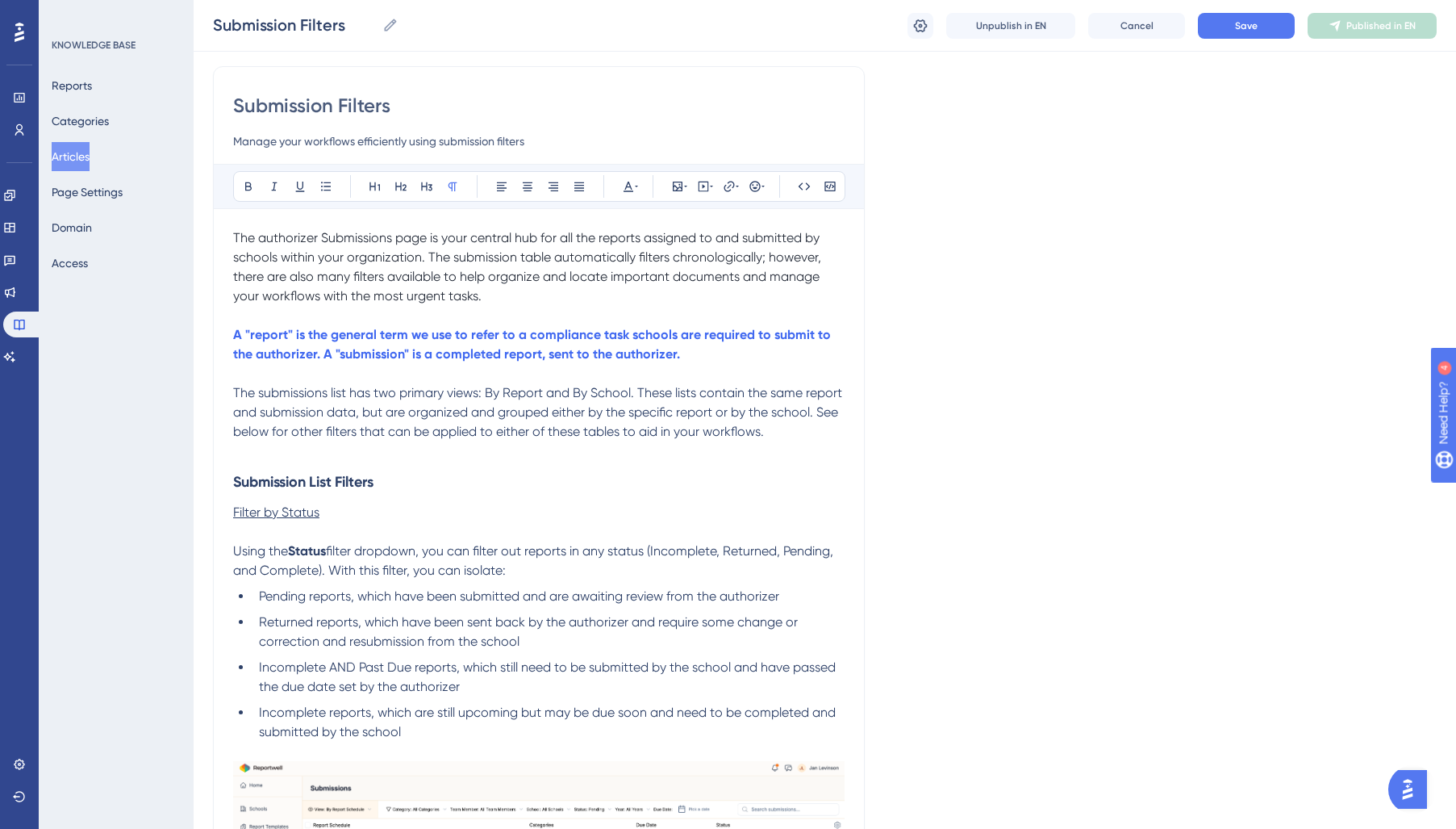
drag, startPoint x: 241, startPoint y: 453, endPoint x: 226, endPoint y: 408, distance: 47.4
click at [241, 447] on p at bounding box center [538, 451] width 612 height 19
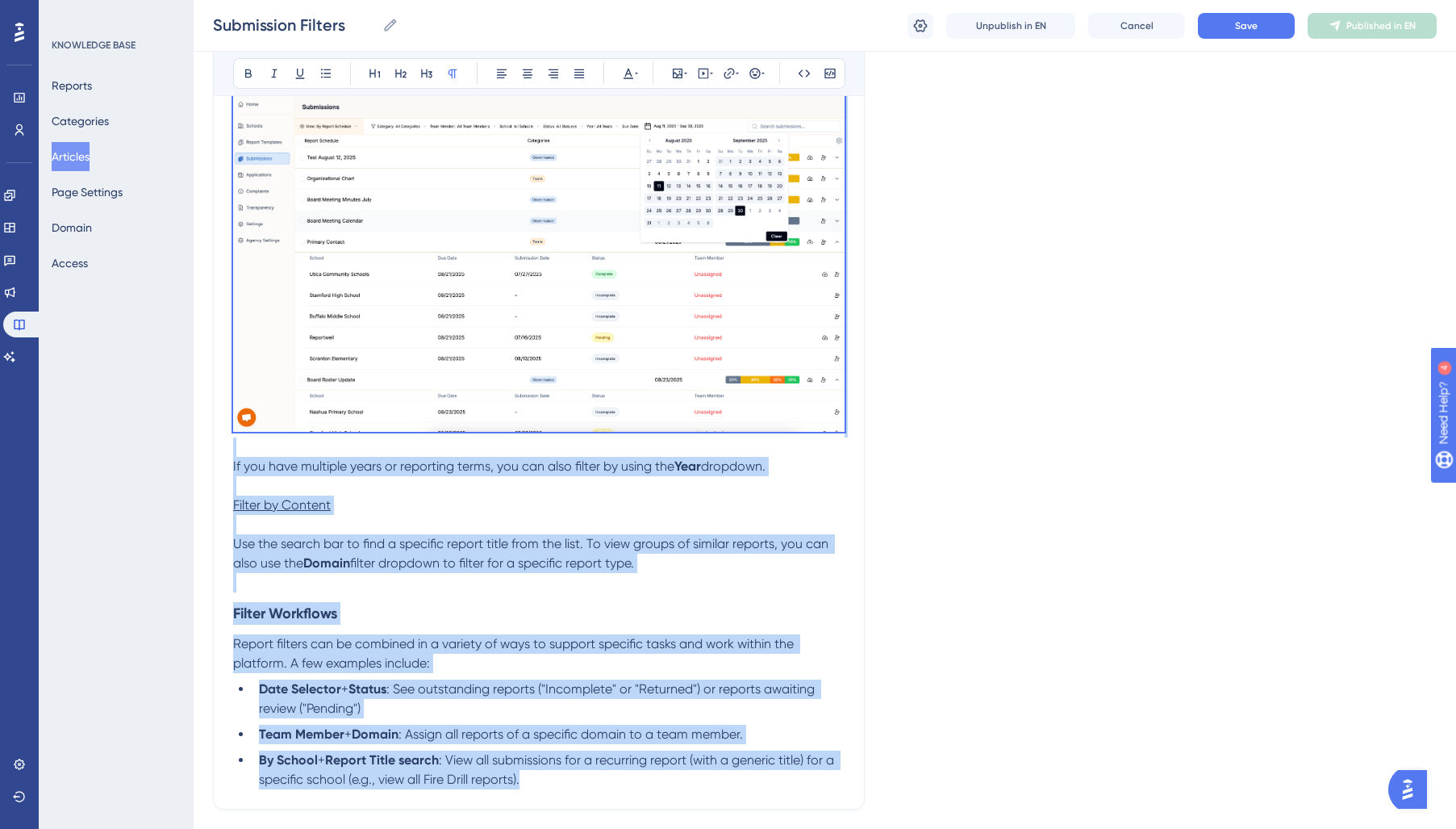
scroll to position [1546, 0]
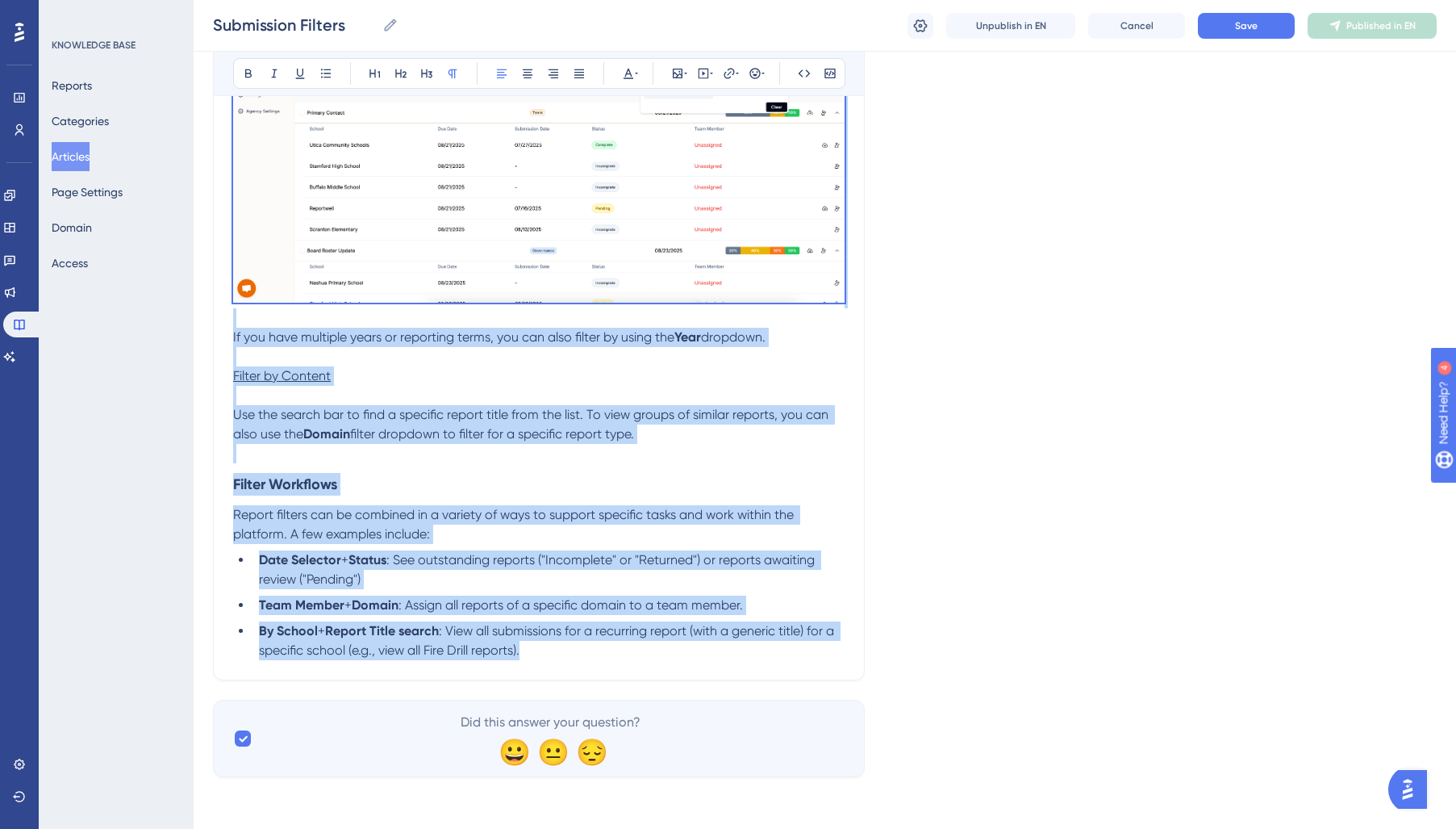
drag, startPoint x: 234, startPoint y: 393, endPoint x: 945, endPoint y: 889, distance: 866.9
click at [626, 70] on icon at bounding box center [628, 73] width 13 height 13
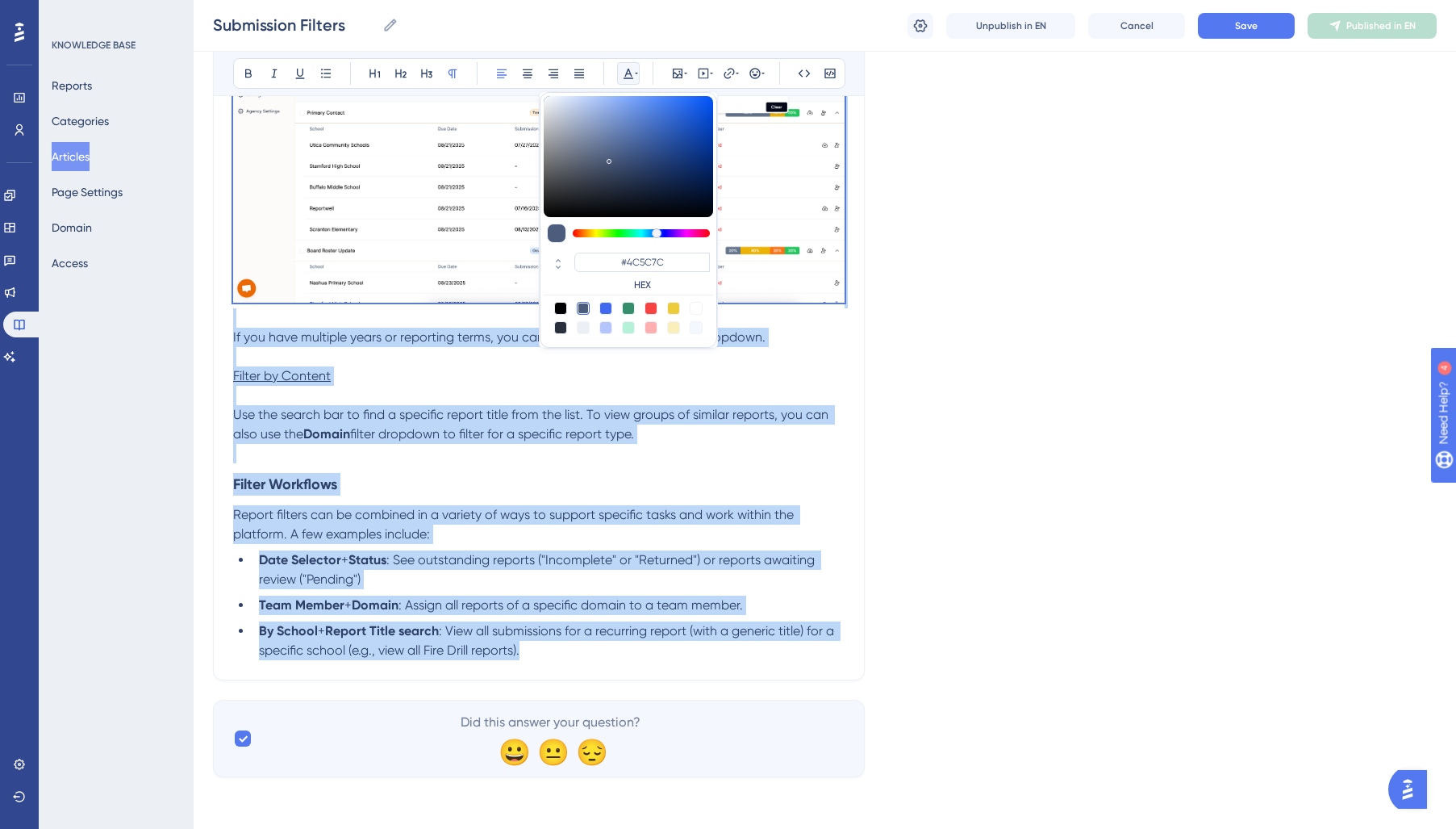
click at [565, 325] on div at bounding box center [561, 327] width 13 height 13
type input "#29303D"
click at [765, 368] on p "Filter by Content" at bounding box center [538, 376] width 612 height 19
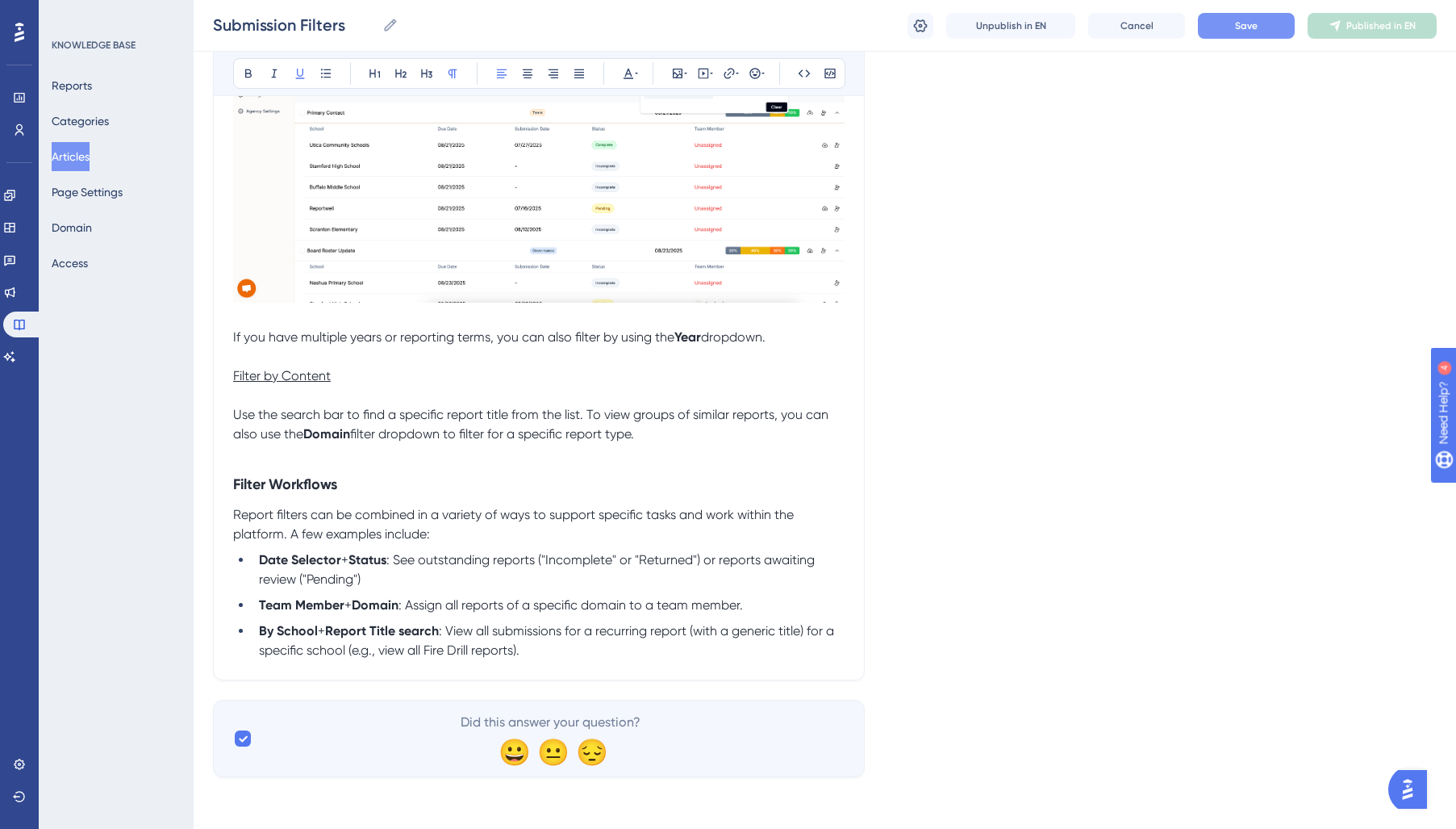
click at [1235, 25] on span "Save" at bounding box center [1246, 25] width 22 height 13
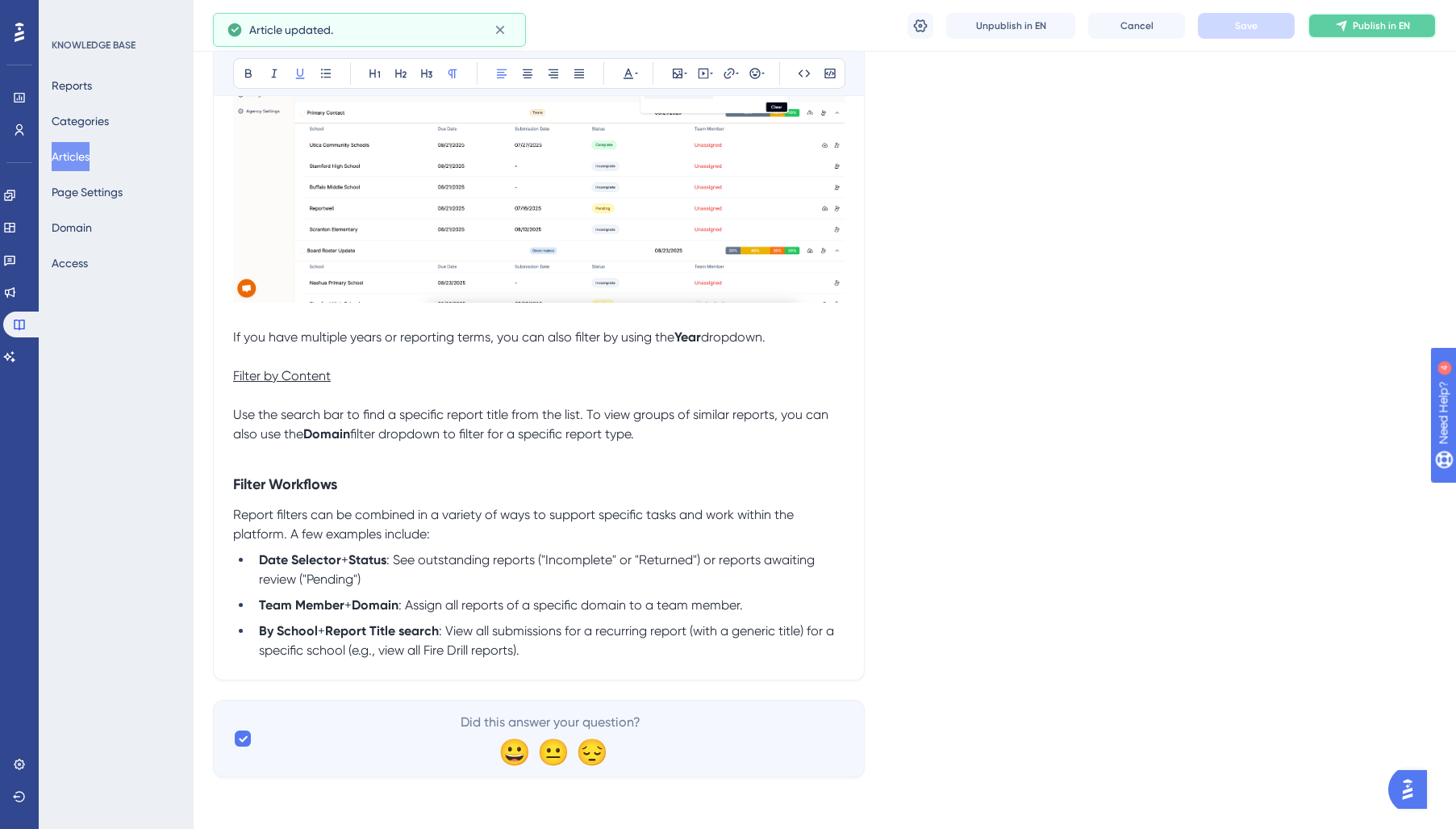
drag, startPoint x: 1342, startPoint y: 29, endPoint x: 1213, endPoint y: 71, distance: 135.7
click at [1342, 29] on icon at bounding box center [1341, 25] width 13 height 13
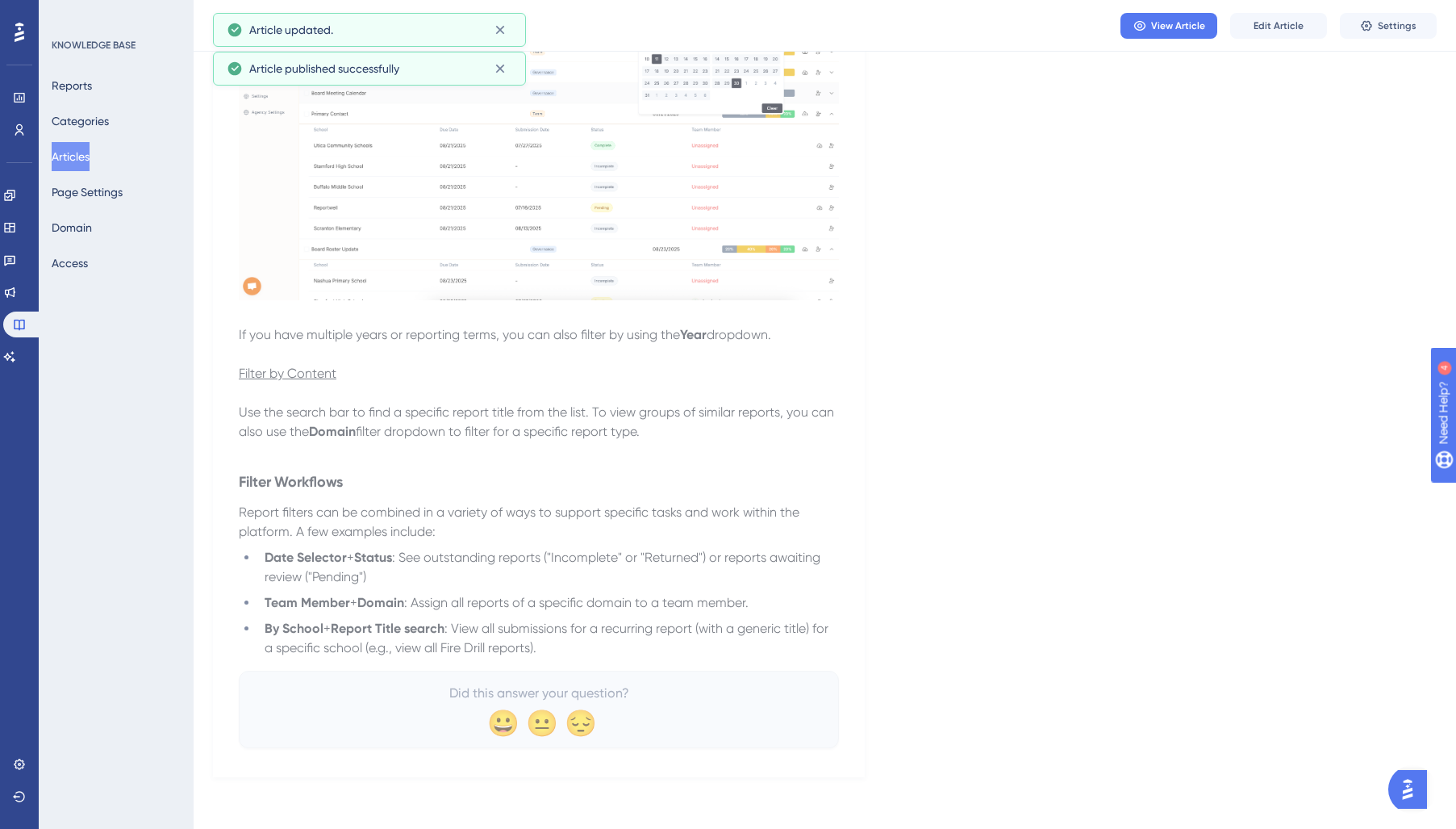
scroll to position [1489, 0]
drag, startPoint x: 81, startPoint y: 153, endPoint x: 101, endPoint y: 192, distance: 43.8
click at [81, 153] on button "Articles" at bounding box center [71, 157] width 38 height 29
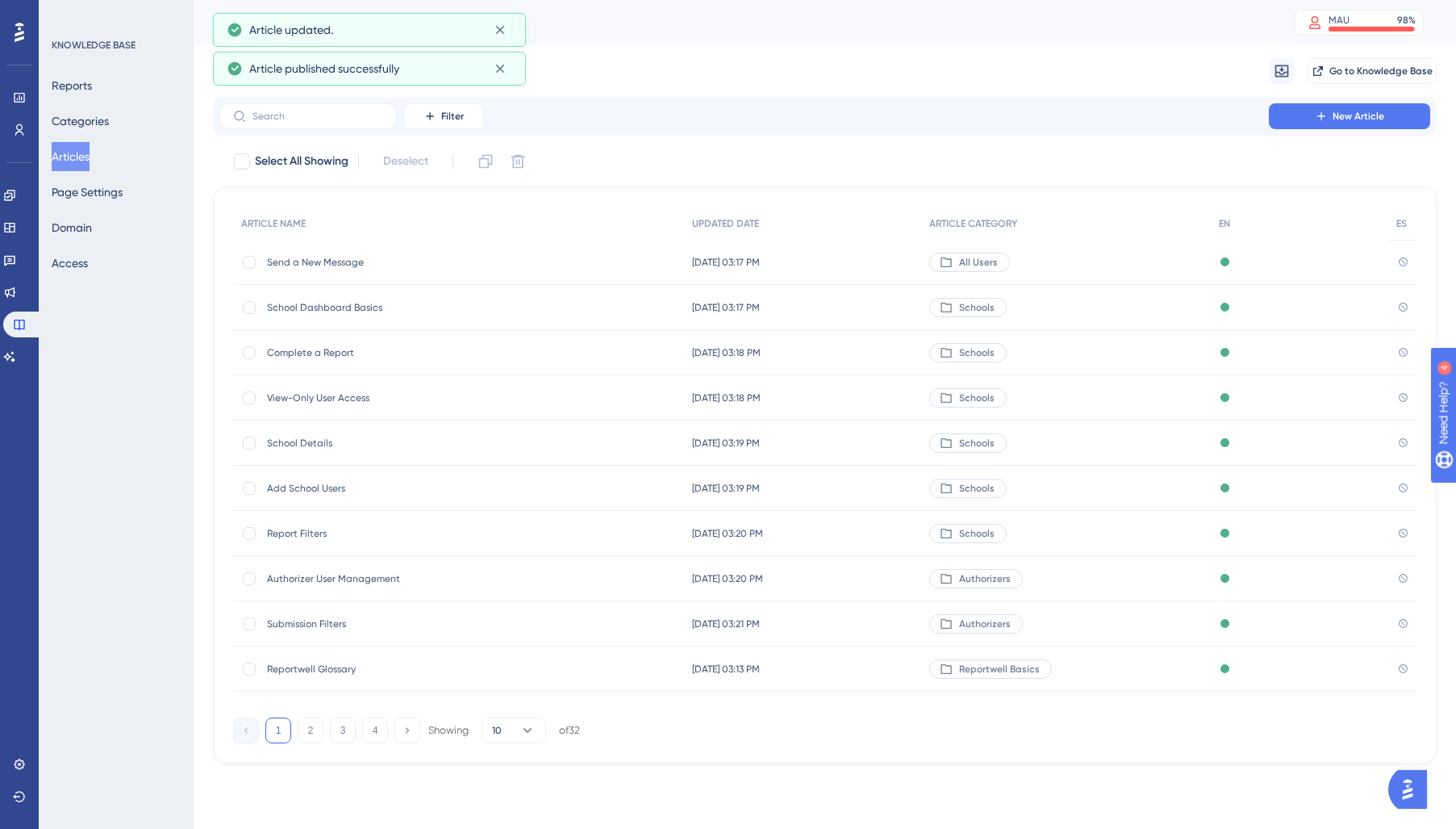
click at [302, 671] on span "Reportwell Glossary" at bounding box center [396, 668] width 258 height 13
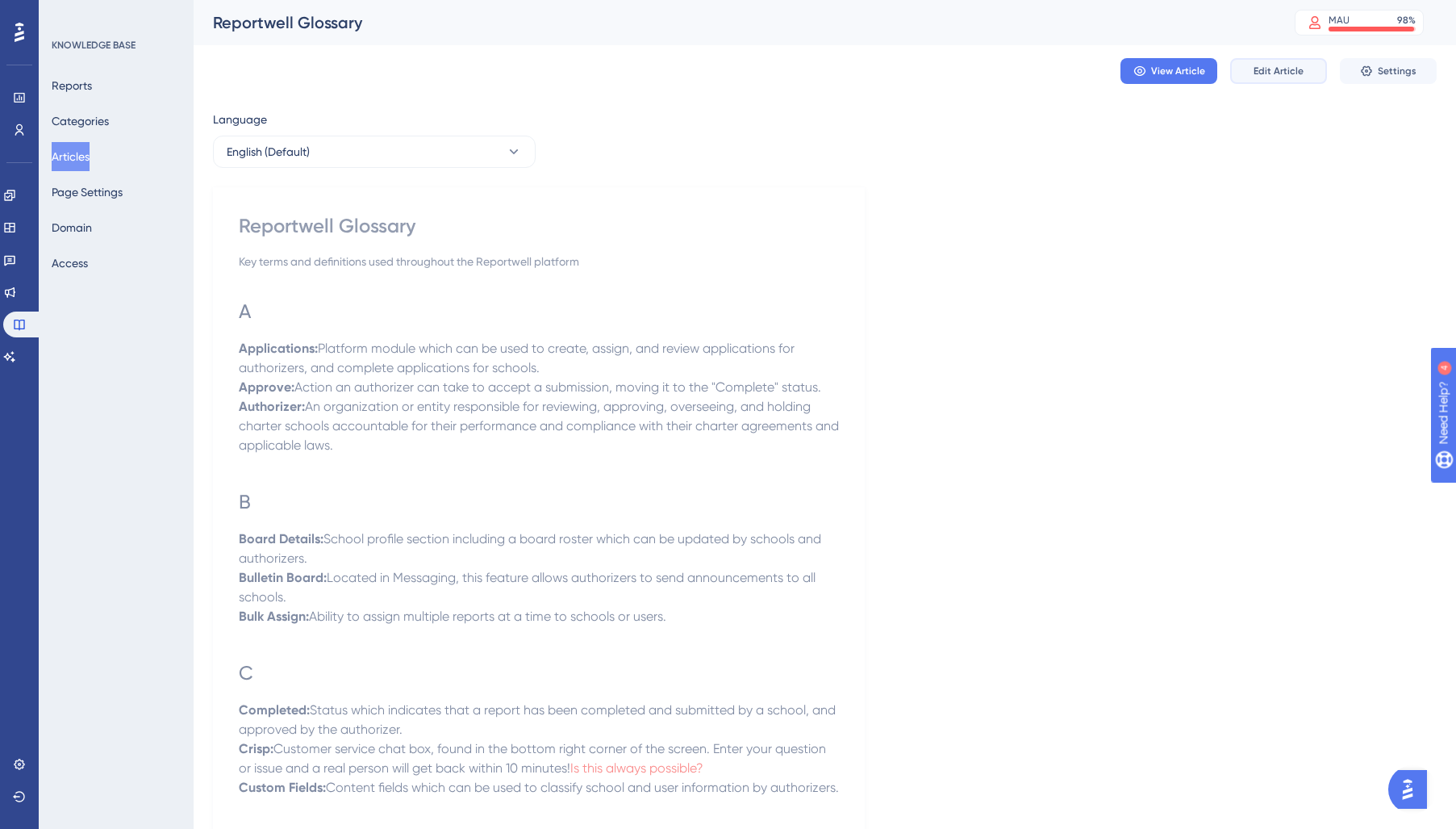
click at [1277, 69] on span "Edit Article" at bounding box center [1279, 71] width 50 height 13
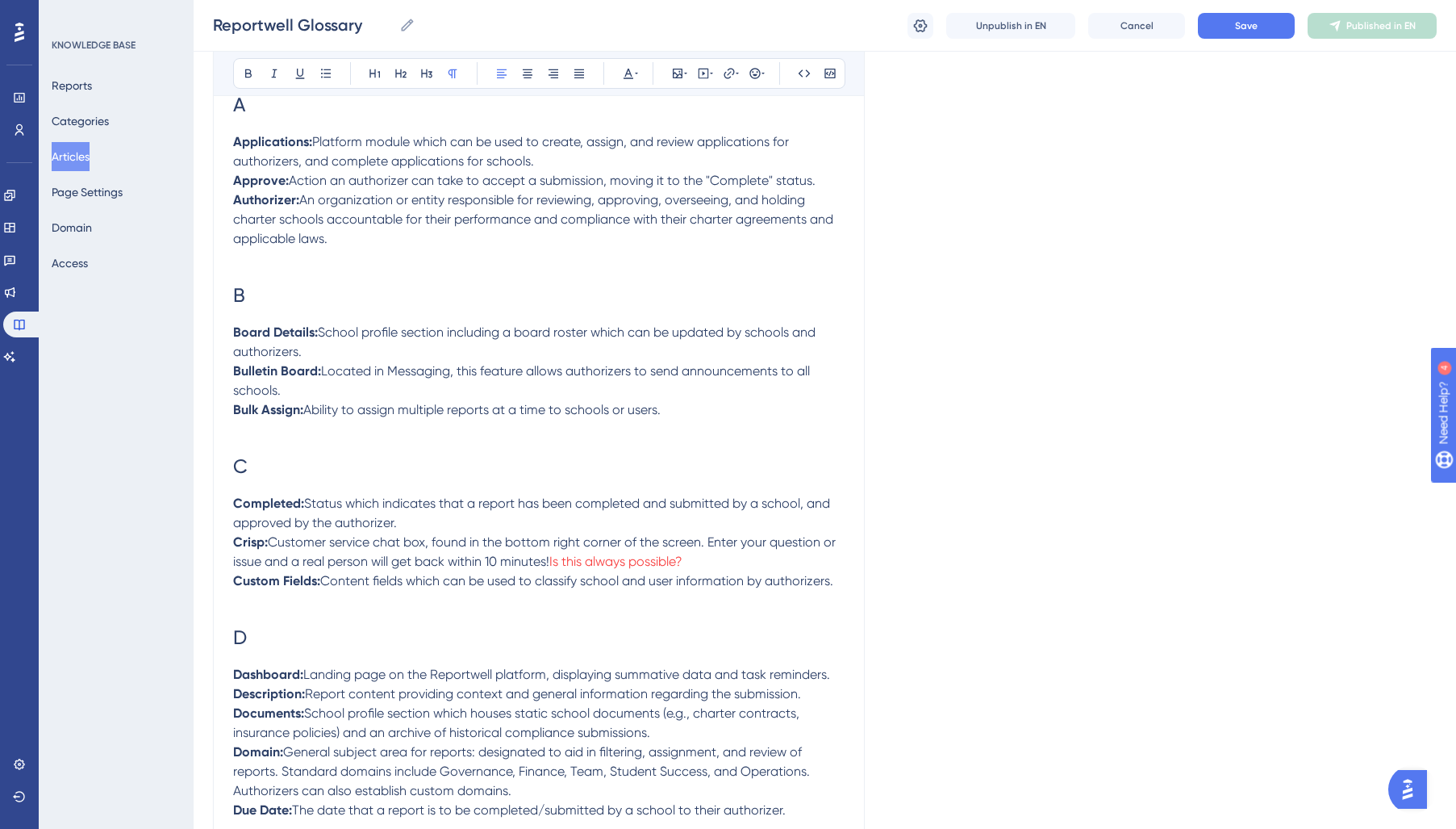
scroll to position [284, 0]
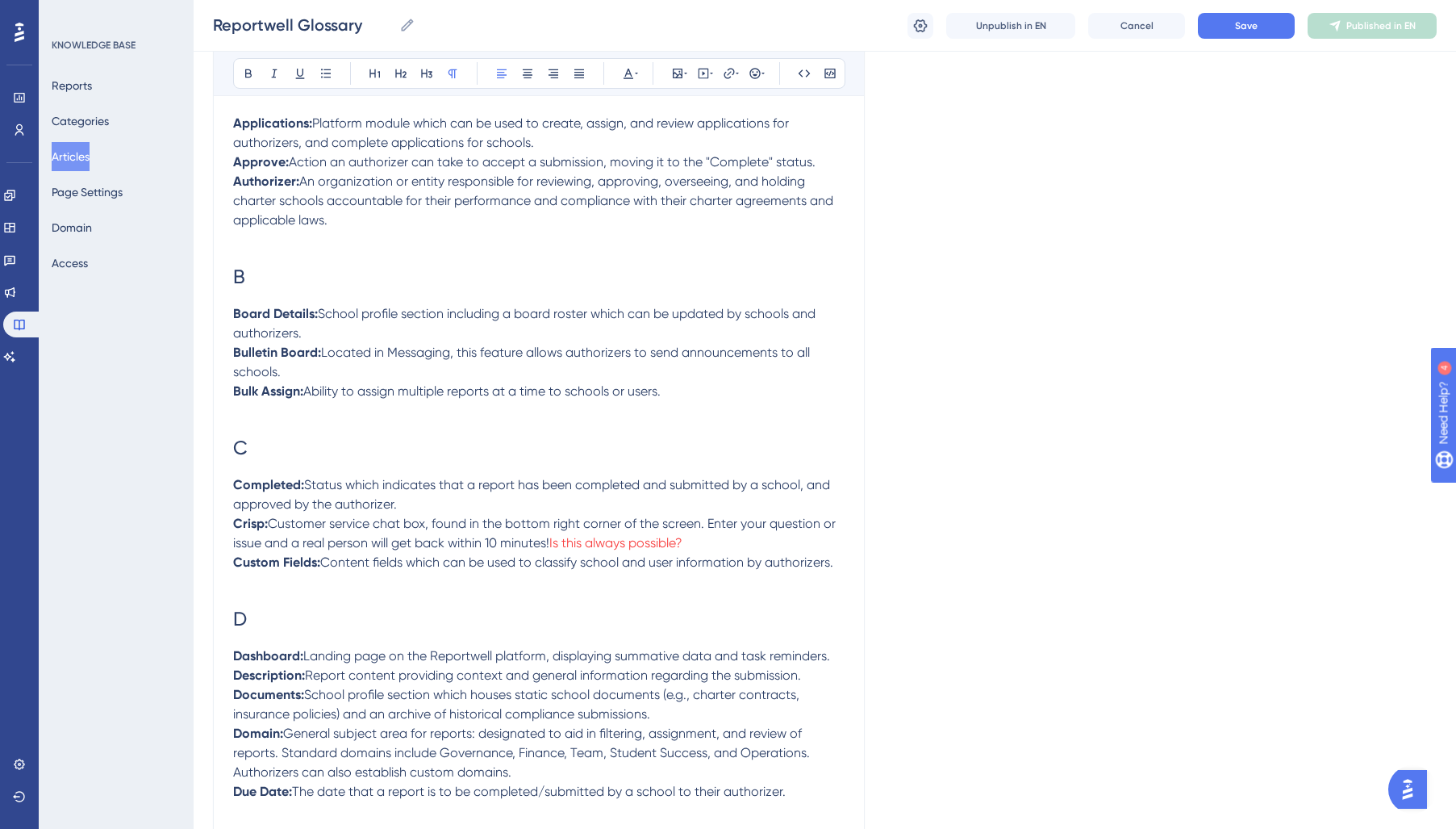
drag, startPoint x: 715, startPoint y: 543, endPoint x: 554, endPoint y: 552, distance: 161.3
click at [554, 552] on p "Crisp: Customer service chat box, found in the bottom right corner of the scree…" at bounding box center [538, 533] width 612 height 39
drag, startPoint x: 544, startPoint y: 544, endPoint x: 544, endPoint y: 568, distance: 24.0
click at [544, 544] on span "Customer service chat box, found in the bottom right corner of the screen. Ente…" at bounding box center [536, 531] width 606 height 35
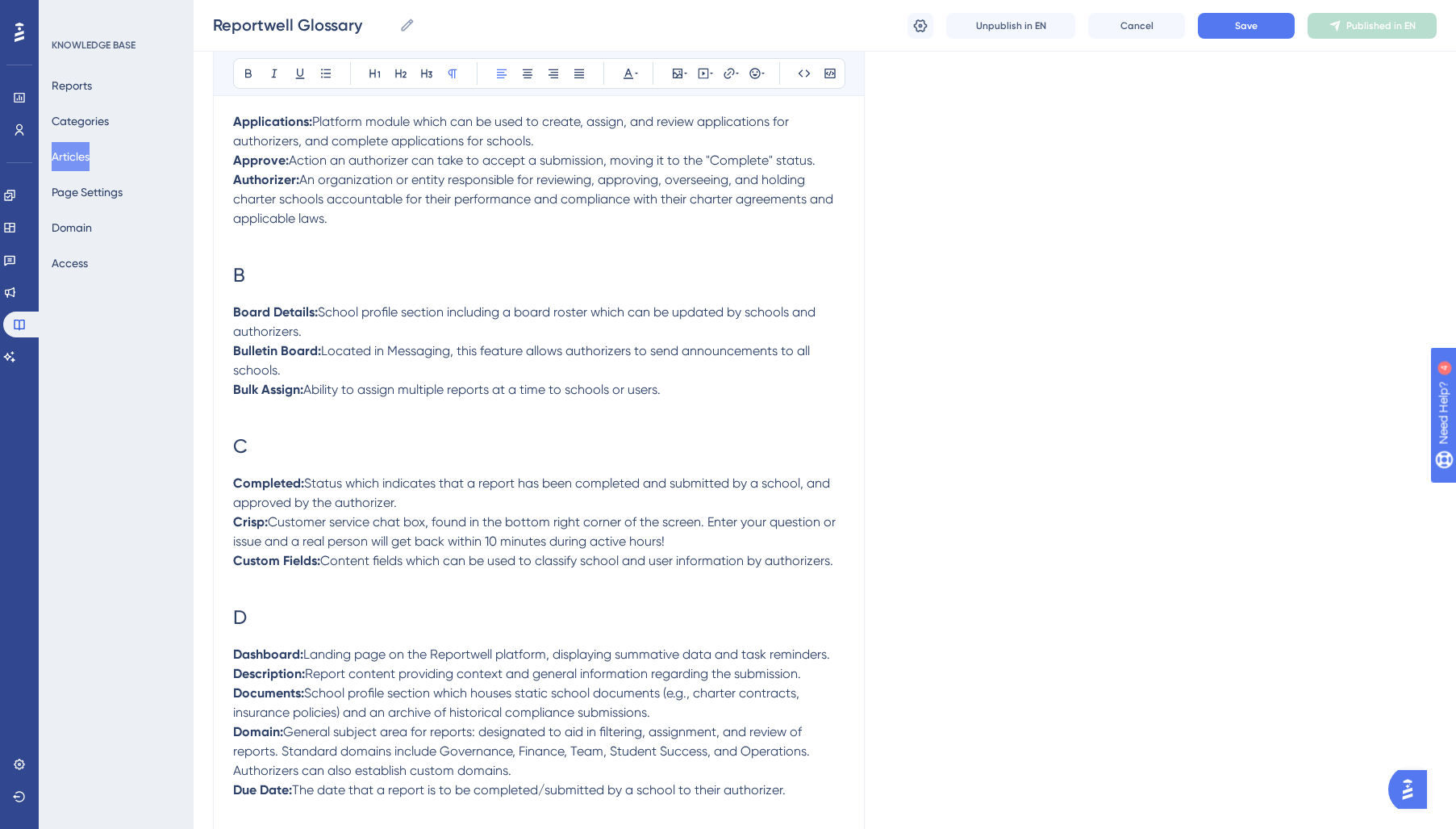
click at [711, 562] on span "Content fields which can be used to classify school and user information by aut…" at bounding box center [576, 561] width 513 height 16
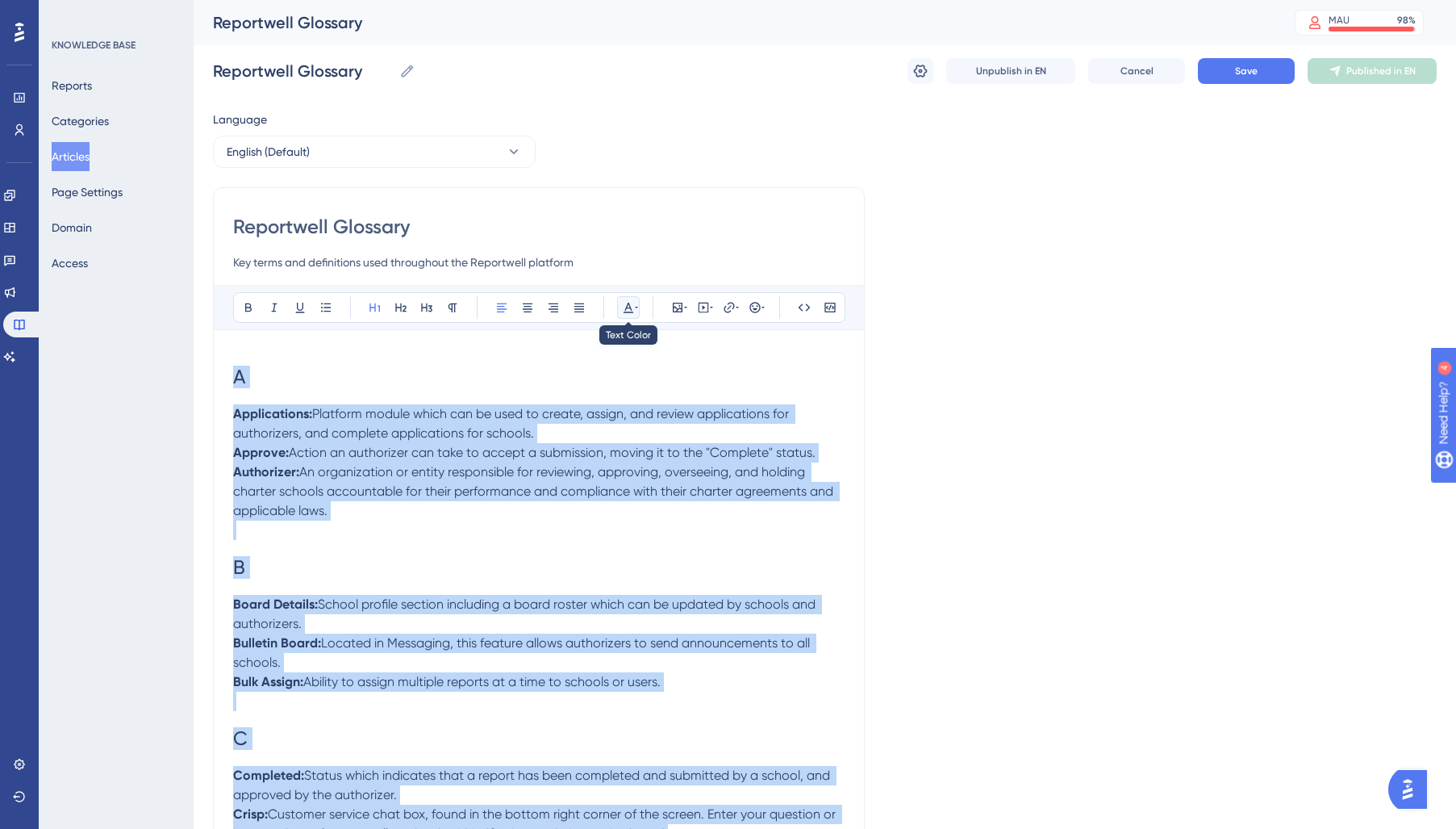
click at [632, 304] on icon at bounding box center [628, 307] width 13 height 13
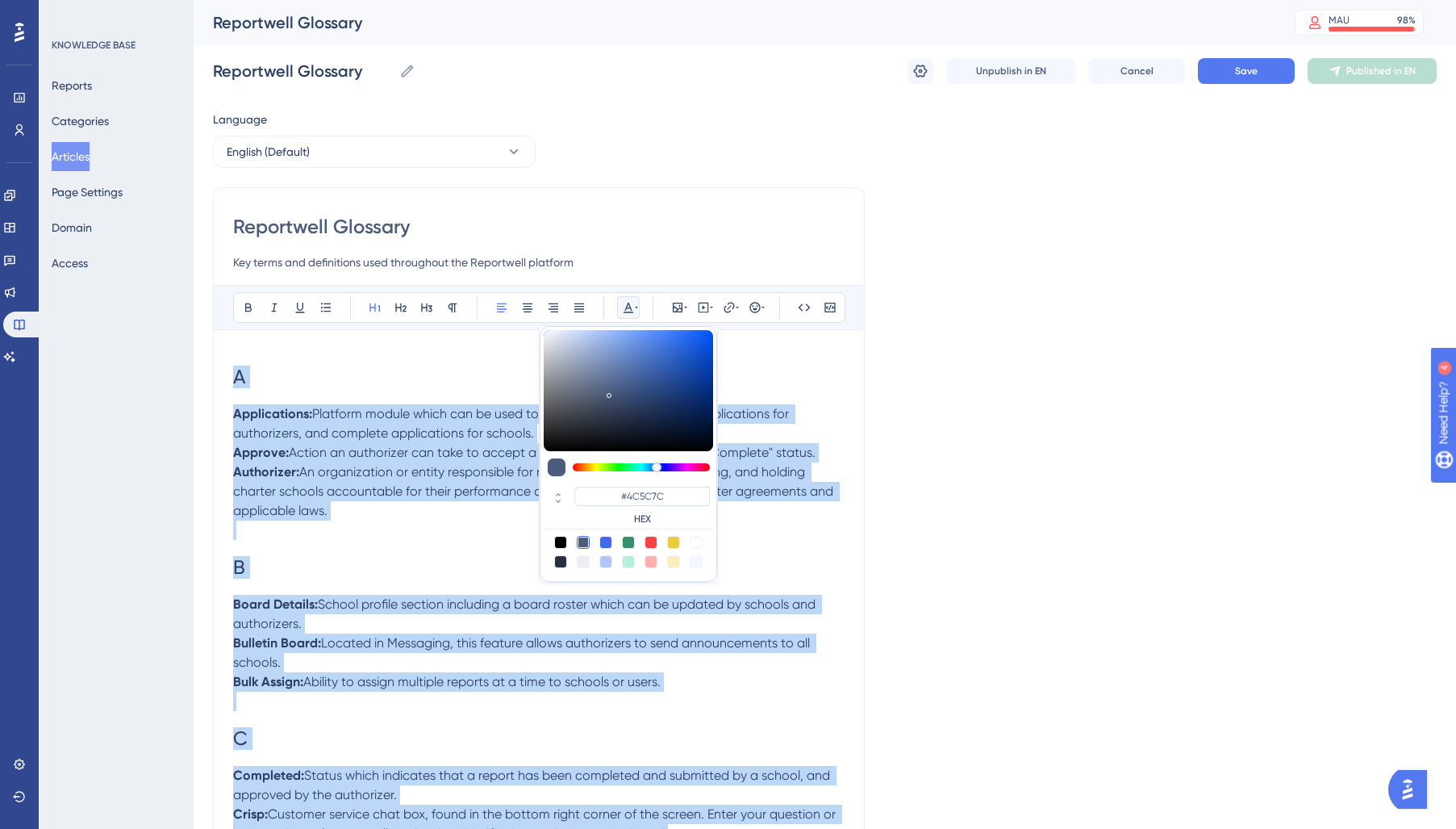
click at [555, 561] on div at bounding box center [561, 561] width 13 height 13
type input "#29303D"
click at [460, 556] on h1 "B" at bounding box center [538, 567] width 612 height 55
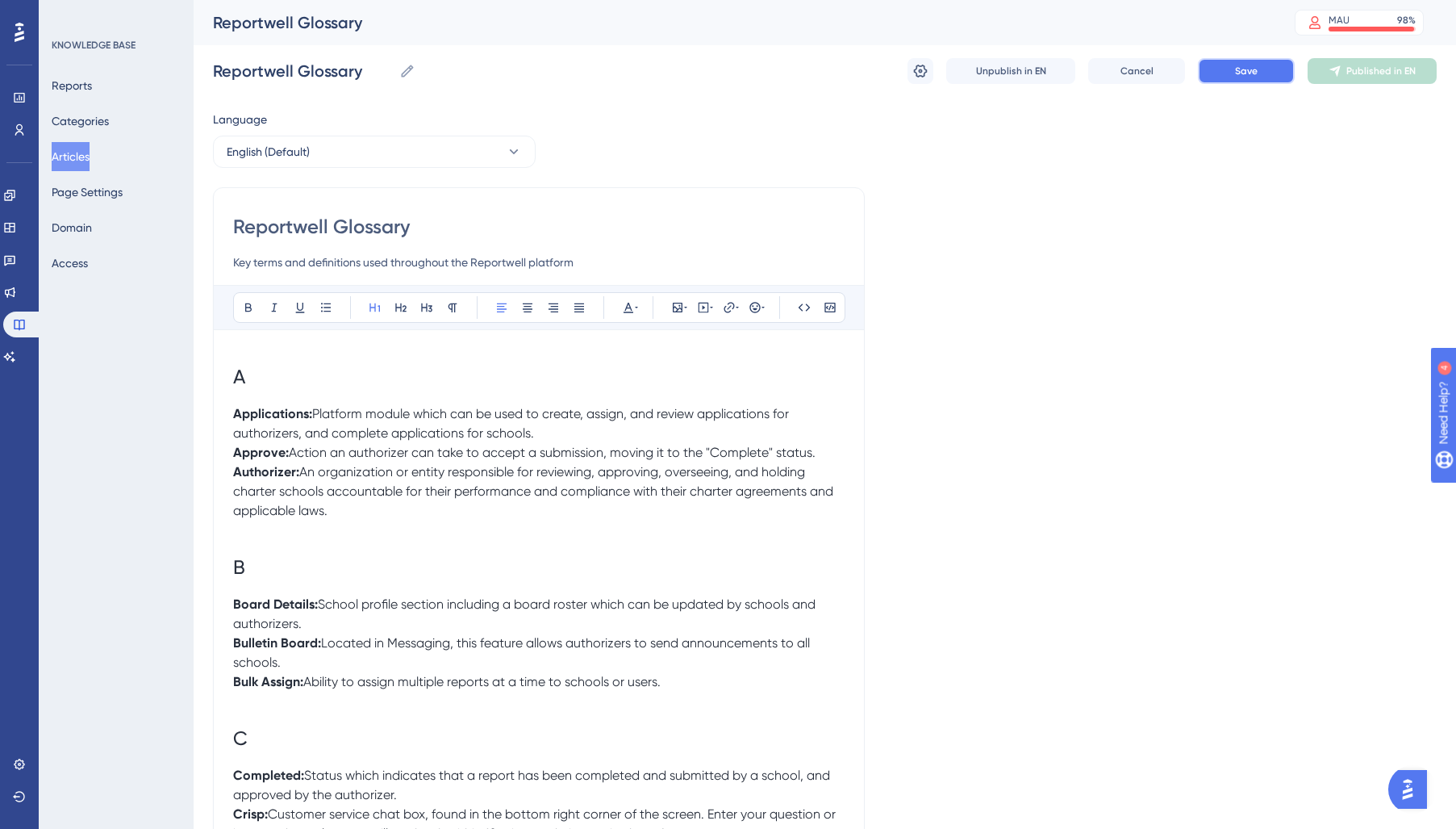
click at [1254, 66] on span "Save" at bounding box center [1246, 71] width 22 height 13
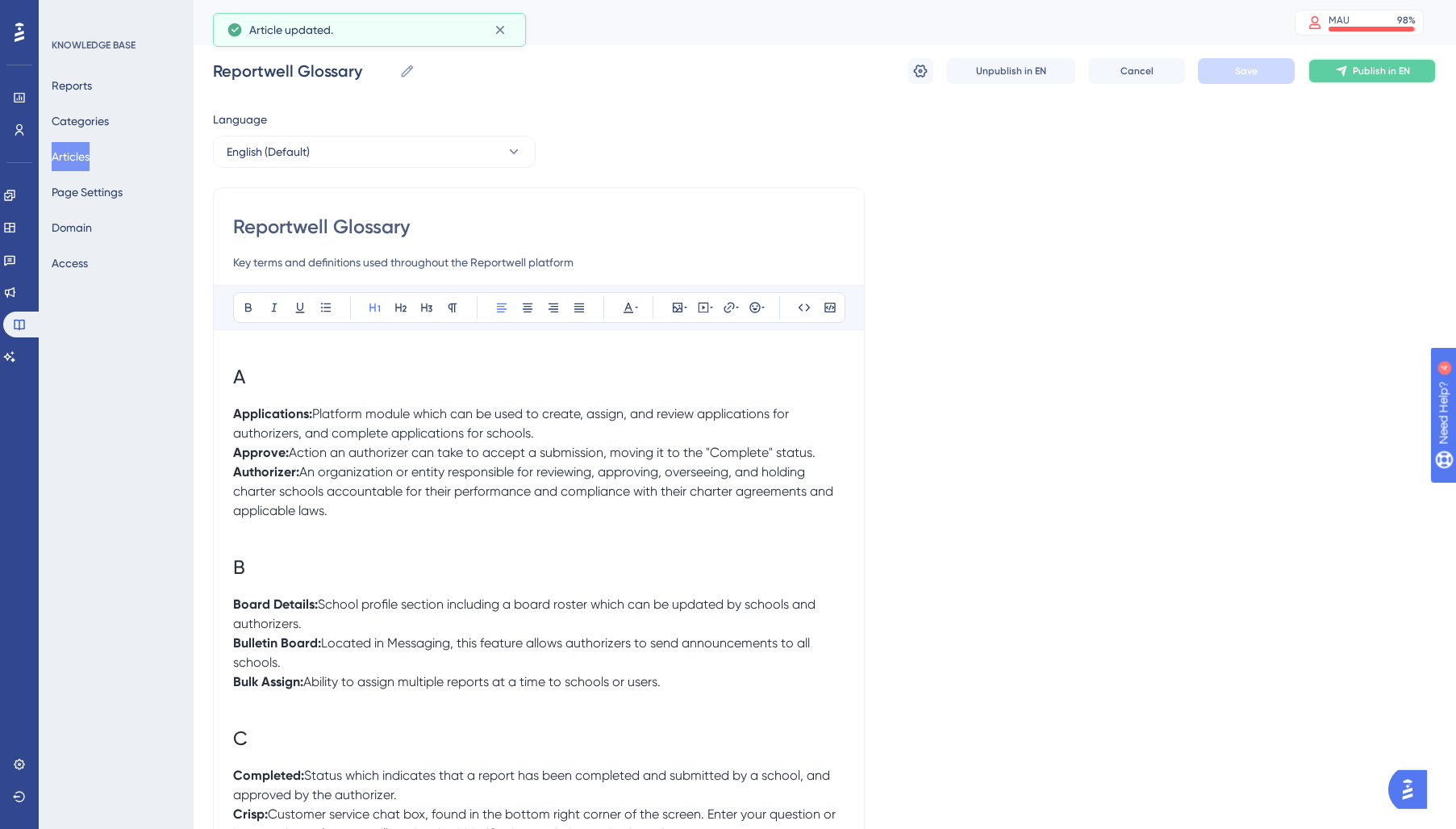
drag, startPoint x: 1360, startPoint y: 69, endPoint x: 1298, endPoint y: 122, distance: 81.6
click at [1360, 70] on span "Publish in EN" at bounding box center [1382, 71] width 57 height 13
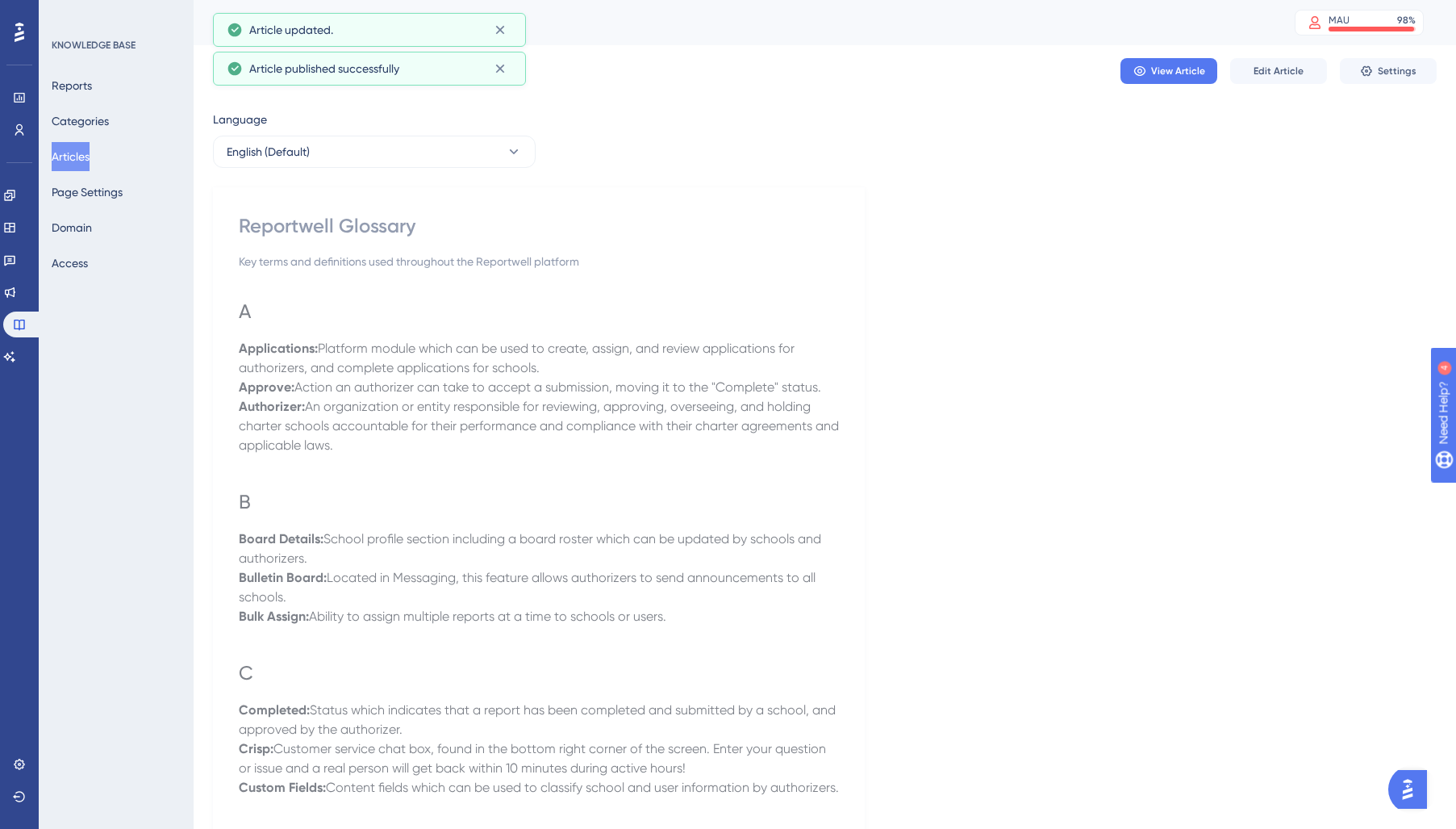
click at [79, 161] on button "Articles" at bounding box center [71, 157] width 38 height 29
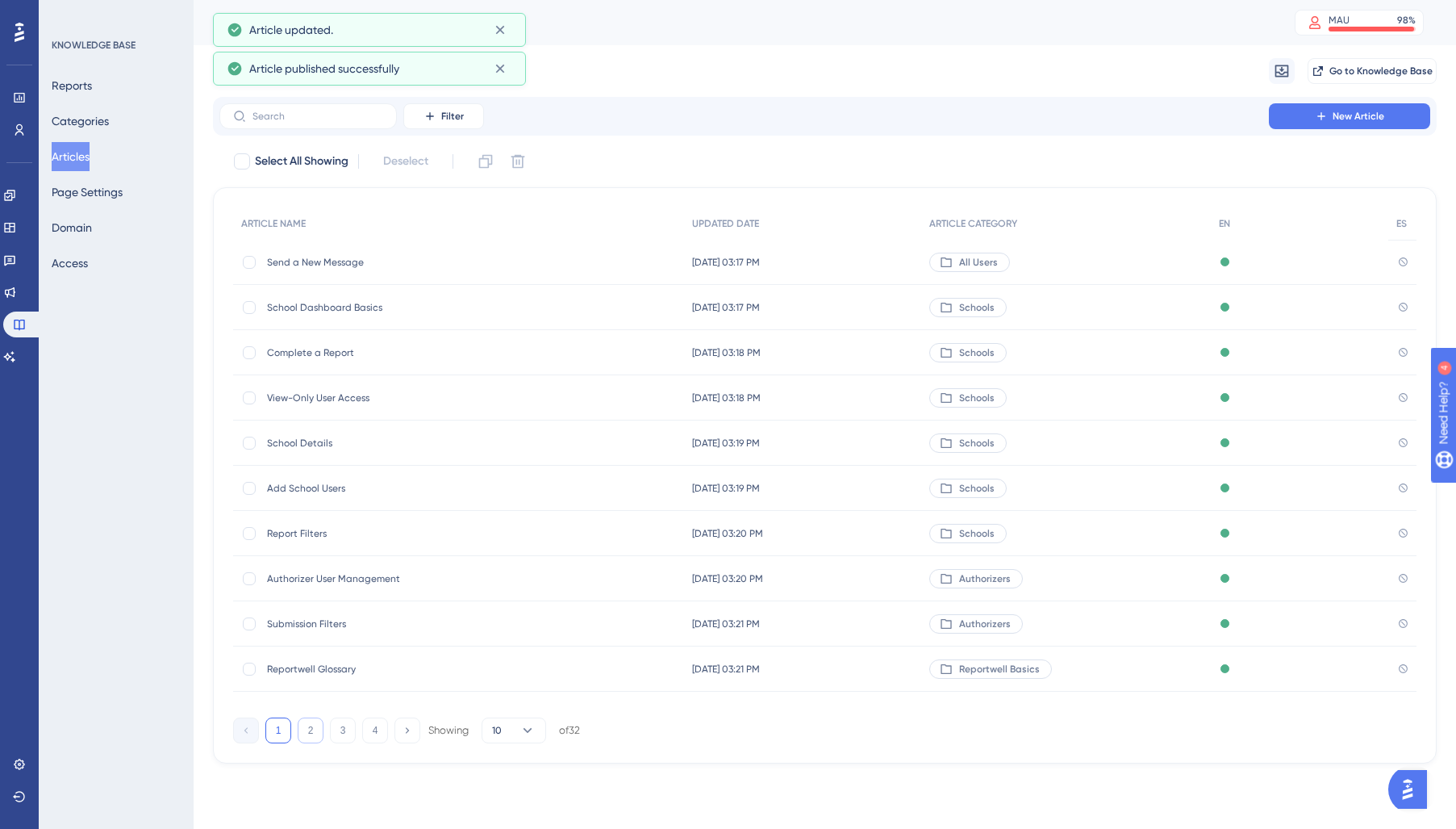
click at [313, 734] on button "2" at bounding box center [311, 730] width 26 height 26
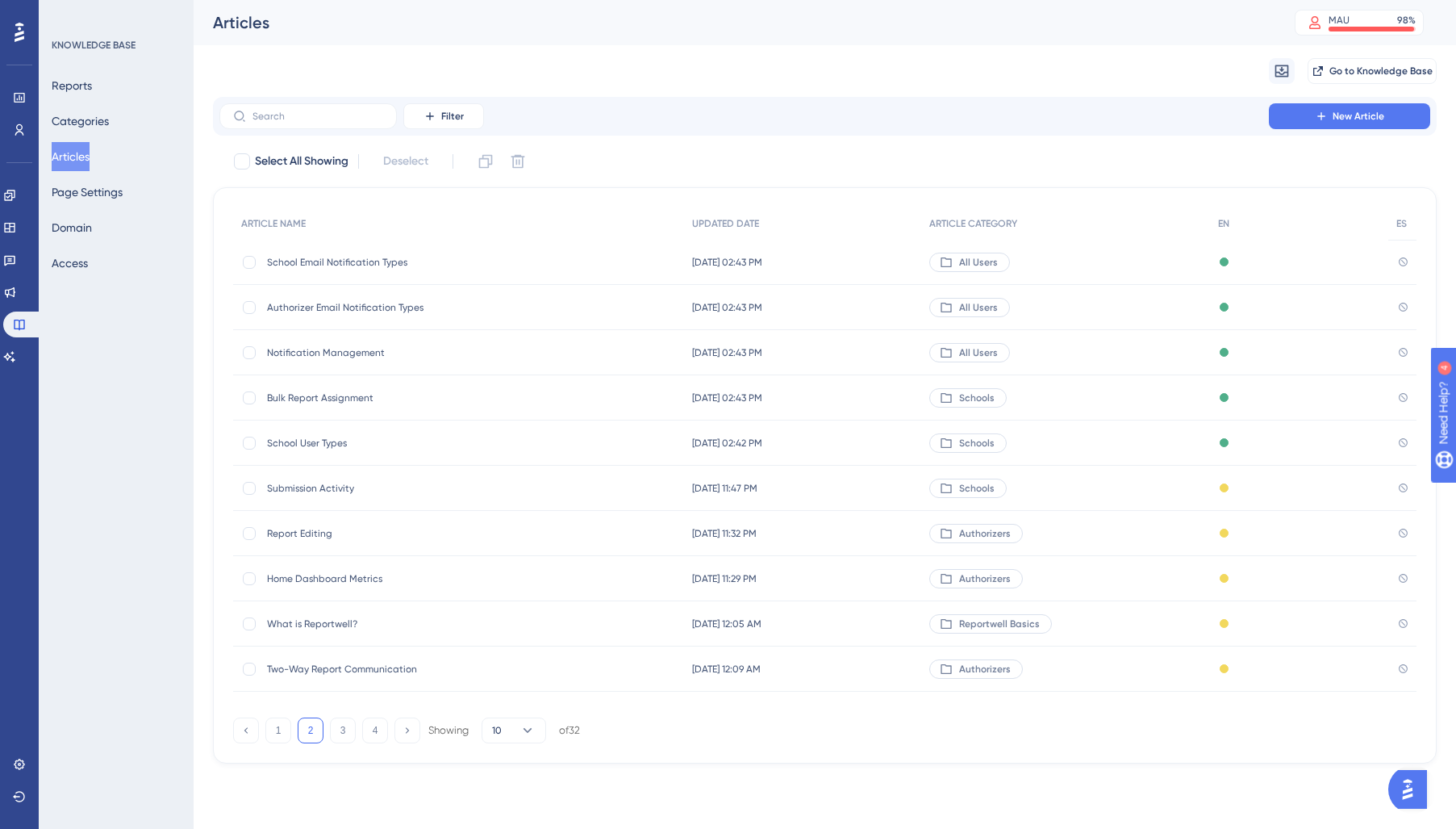
click at [369, 251] on div "School Email Notification Types School Email Notification Types" at bounding box center [396, 262] width 258 height 45
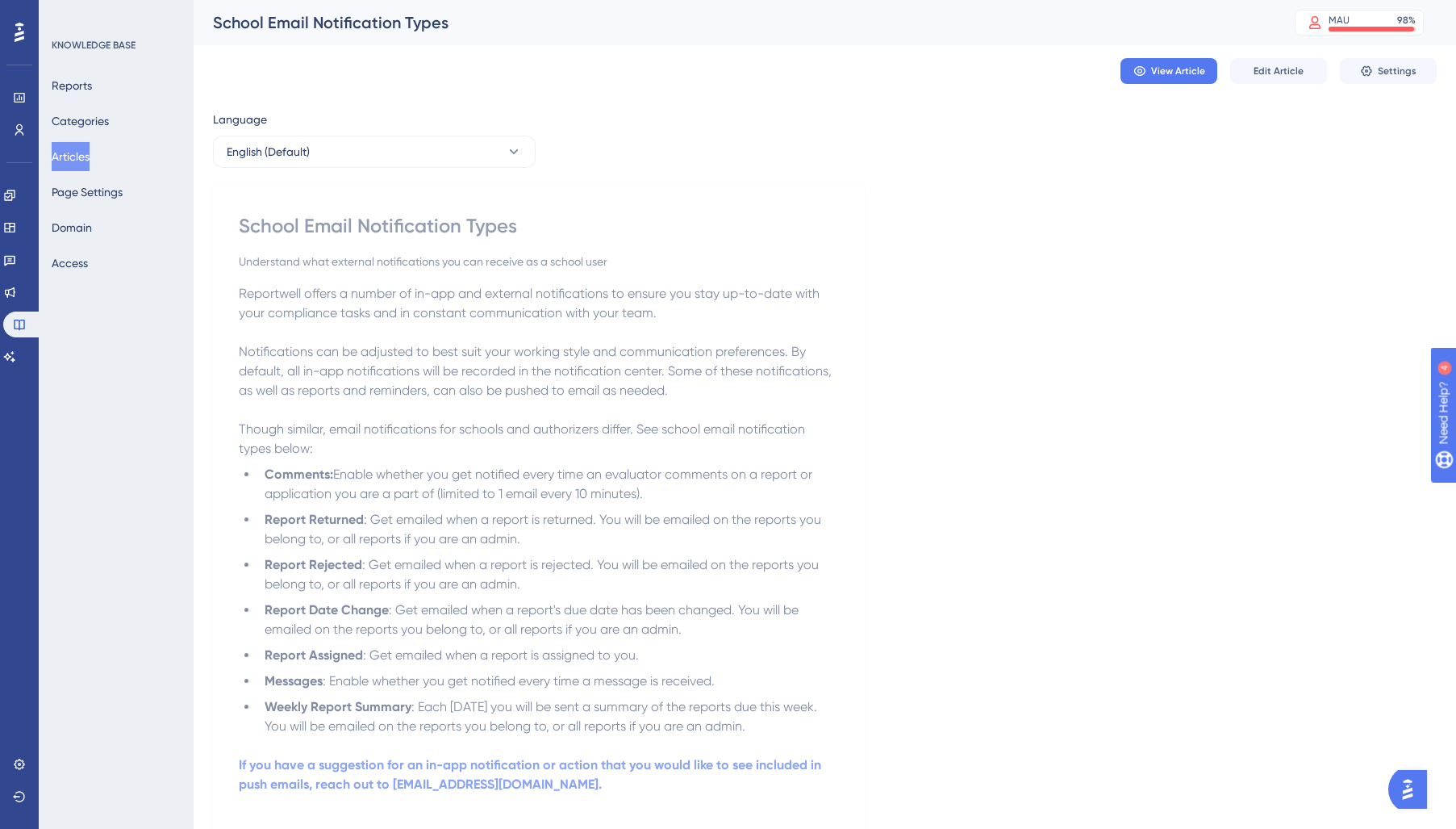
click at [372, 347] on span "Notifications can be adjusted to best suit your working style and communication…" at bounding box center [536, 370] width 596 height 54
click at [1282, 68] on span "Edit Article" at bounding box center [1279, 71] width 50 height 13
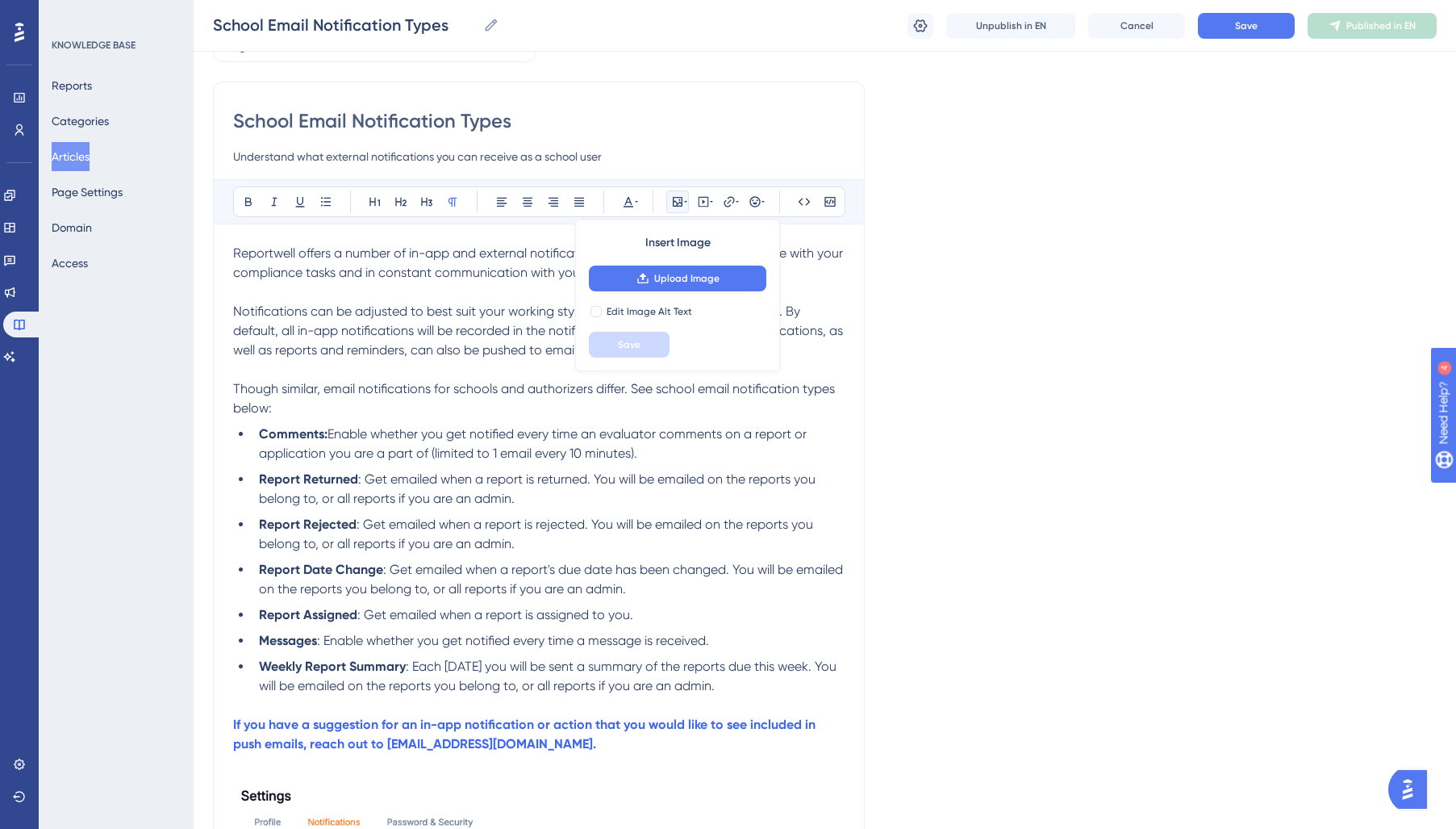
scroll to position [112, 0]
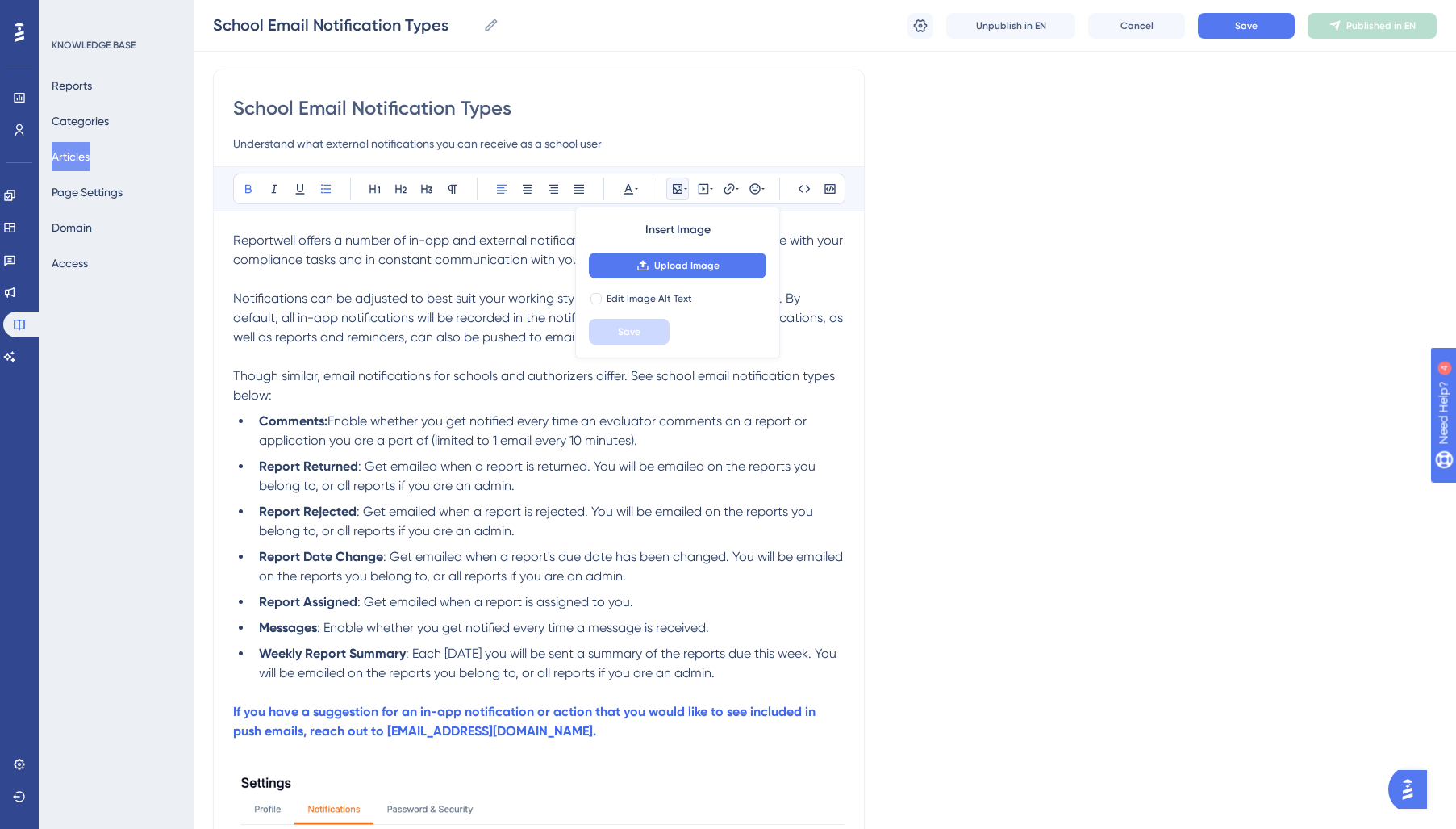
click at [375, 456] on ul "Comments: Enable whether you get notified every time an evaluator comments on a…" at bounding box center [538, 546] width 612 height 271
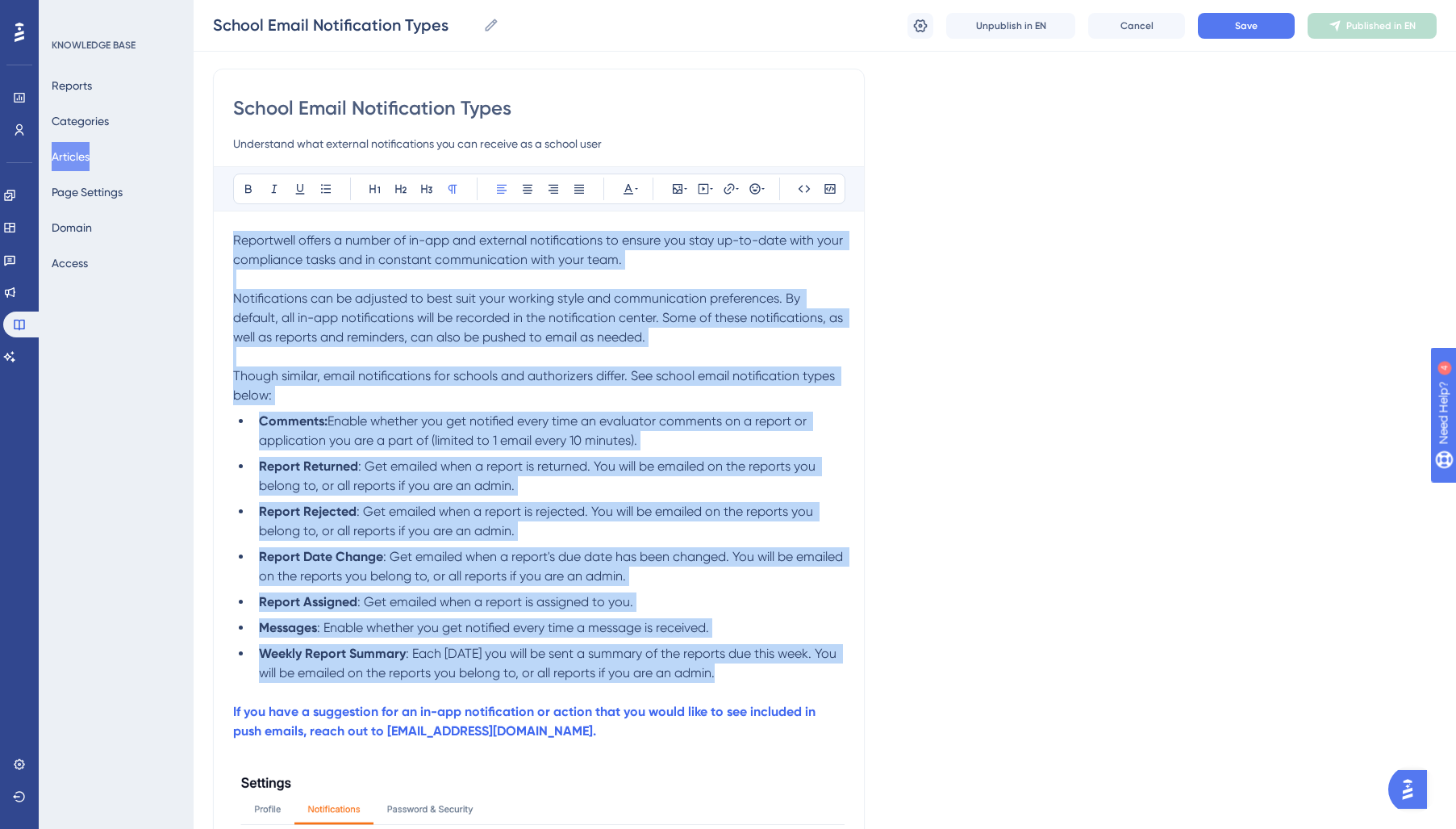
drag, startPoint x: 233, startPoint y: 239, endPoint x: 800, endPoint y: 675, distance: 715.3
click at [800, 675] on div "Reportwell offers a number of in-app and external notifications to ensure you s…" at bounding box center [538, 725] width 612 height 988
click at [626, 196] on button at bounding box center [628, 189] width 22 height 22
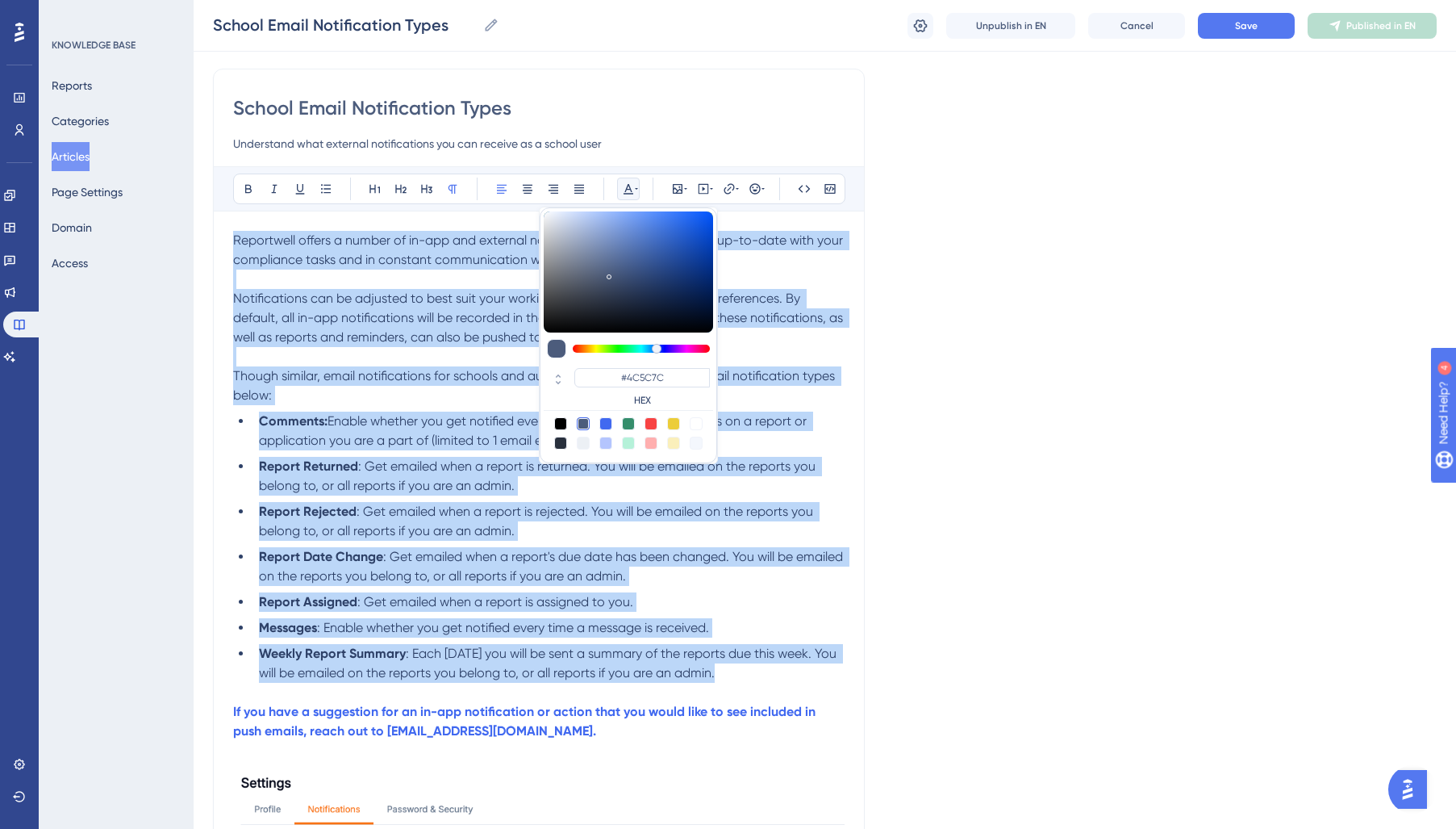
click at [563, 445] on div at bounding box center [561, 442] width 13 height 13
type input "#29303D"
click at [394, 486] on span ": Get emailed when a report is returned. You will be emailed on the reports you…" at bounding box center [538, 476] width 560 height 35
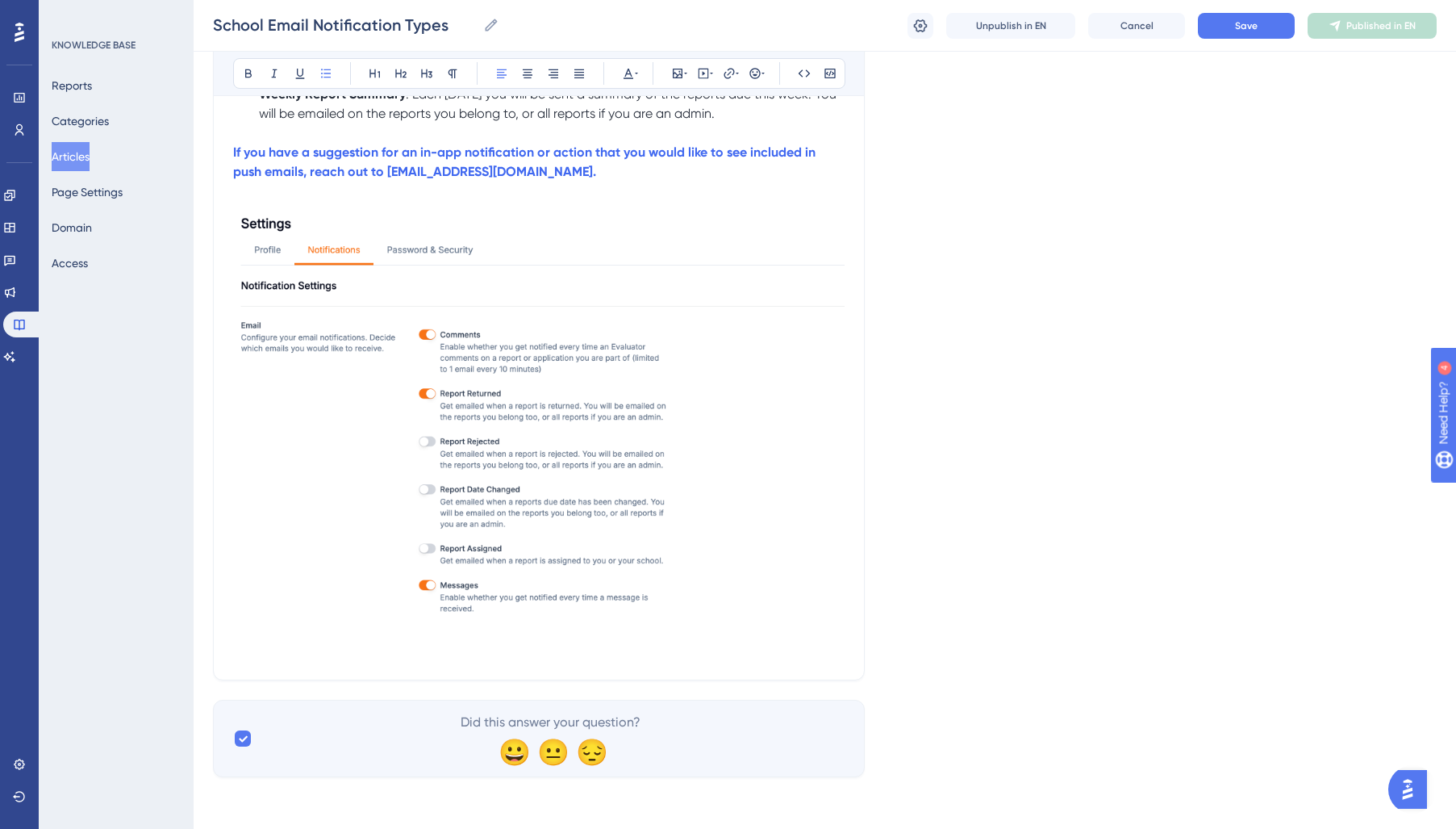
scroll to position [0, 0]
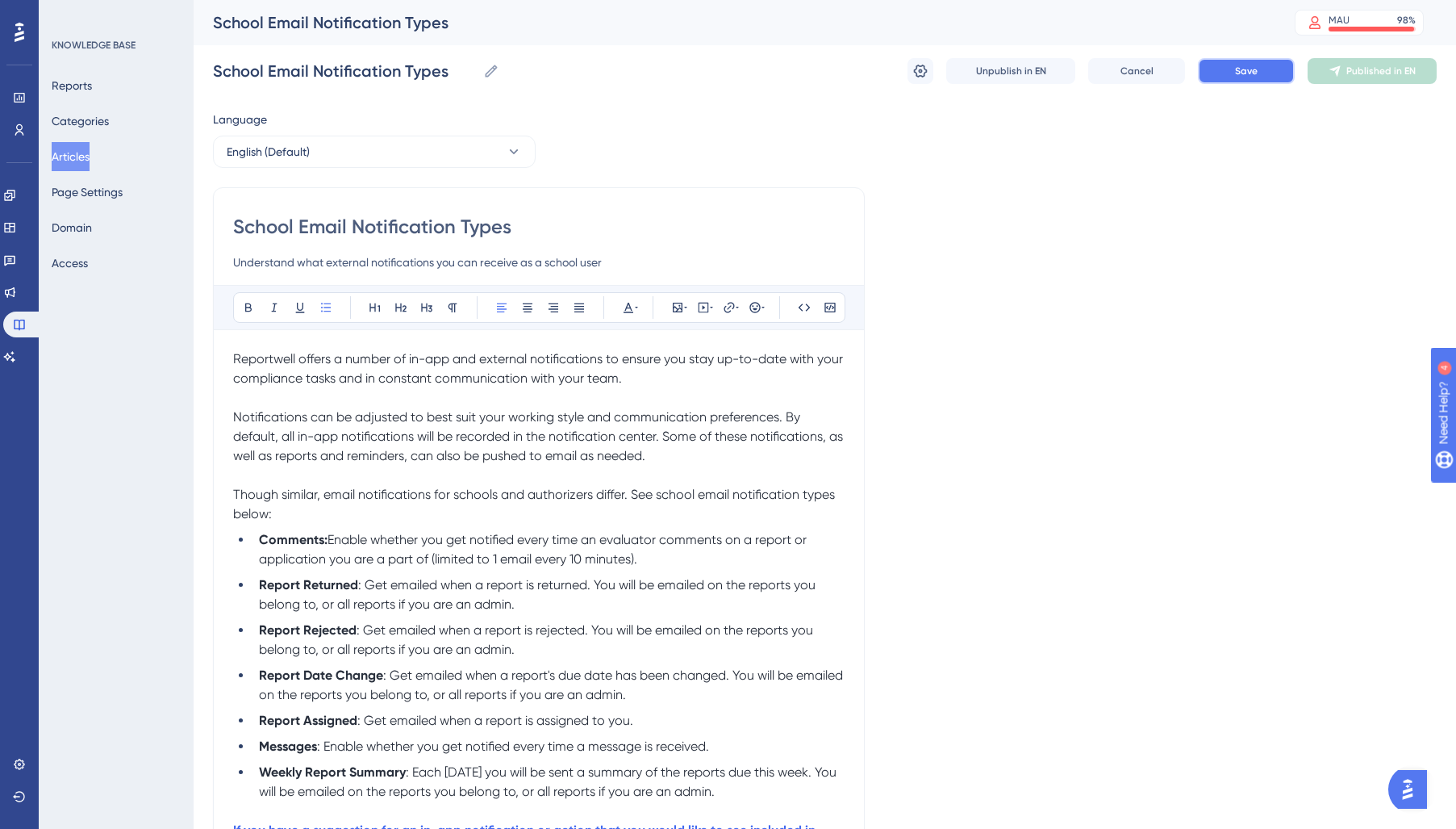
click at [1273, 75] on button "Save" at bounding box center [1247, 71] width 97 height 26
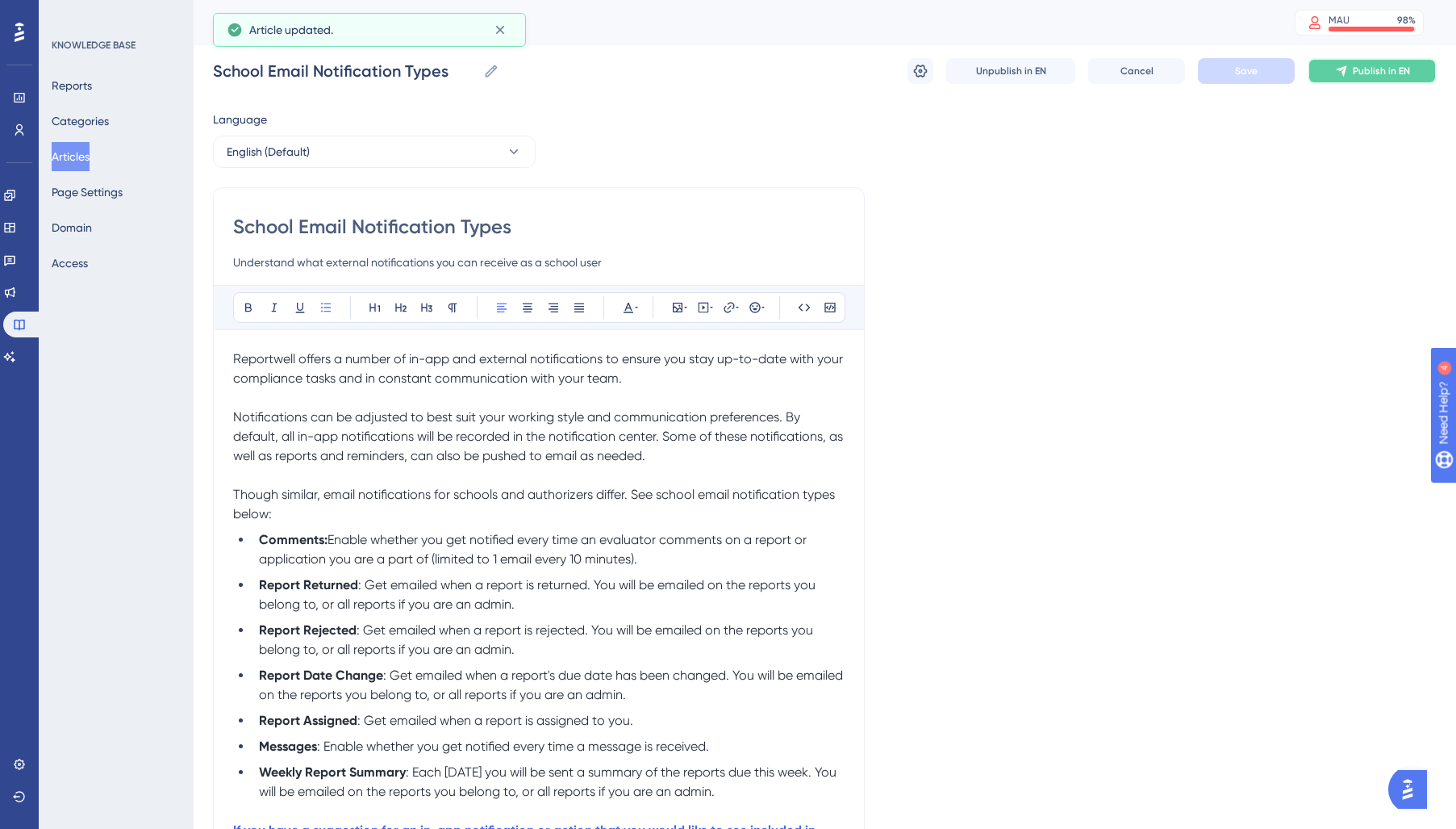
drag, startPoint x: 1349, startPoint y: 74, endPoint x: 1243, endPoint y: 113, distance: 112.9
click at [1348, 75] on button "Publish in EN" at bounding box center [1371, 71] width 129 height 26
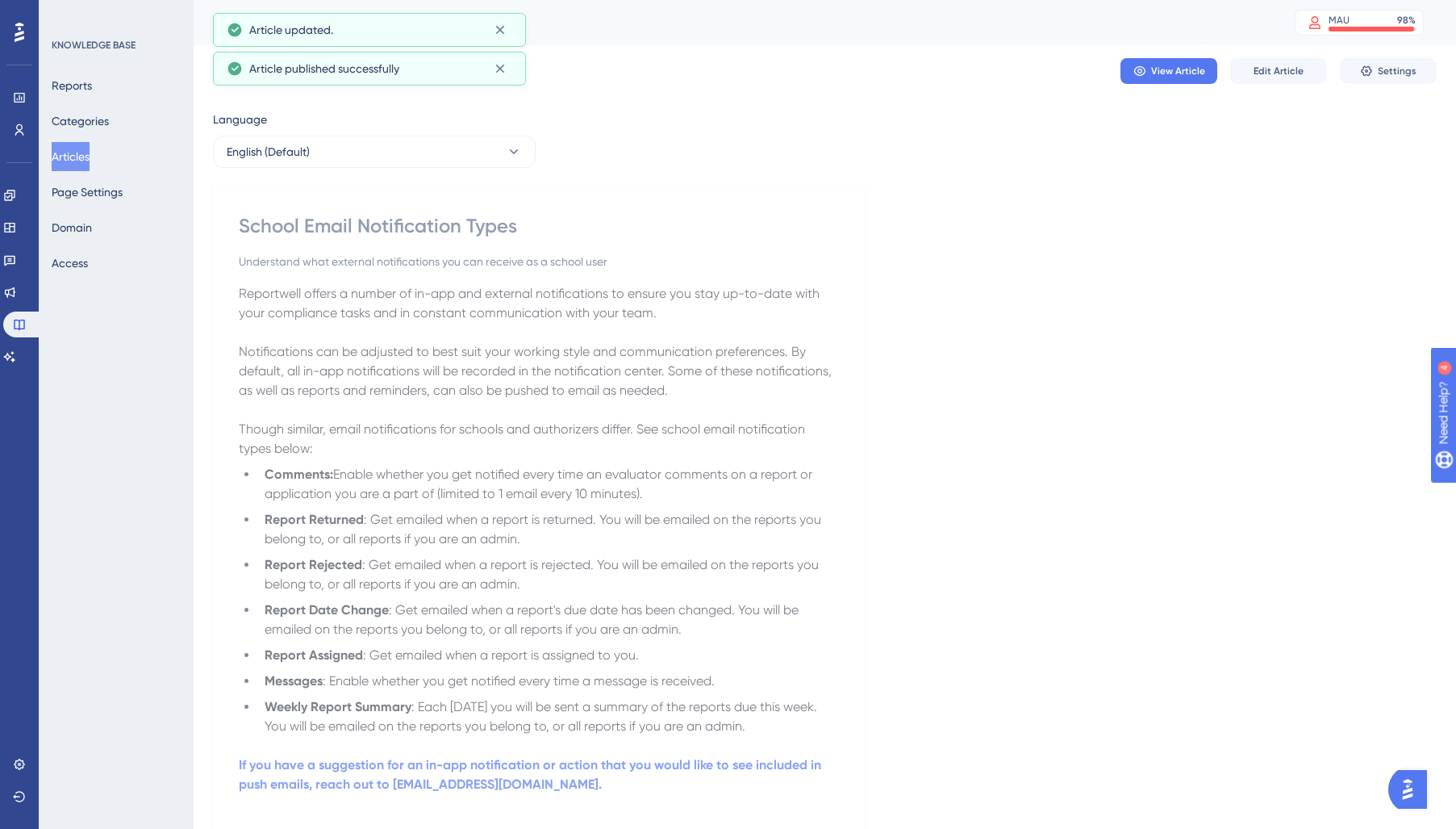
drag, startPoint x: 74, startPoint y: 161, endPoint x: 80, endPoint y: 174, distance: 14.3
click at [74, 161] on button "Articles" at bounding box center [71, 157] width 38 height 29
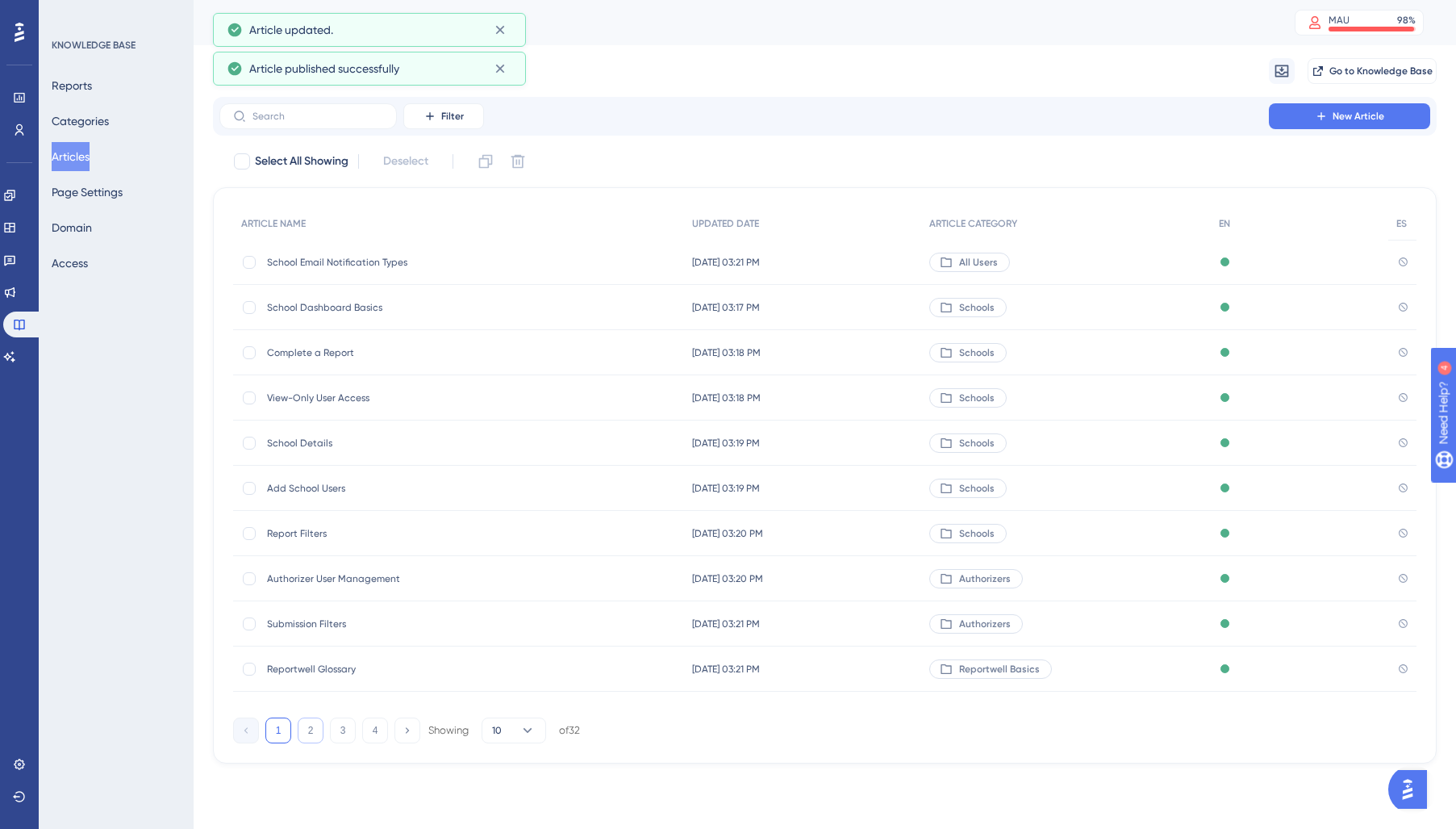
click at [304, 725] on button "2" at bounding box center [311, 730] width 26 height 26
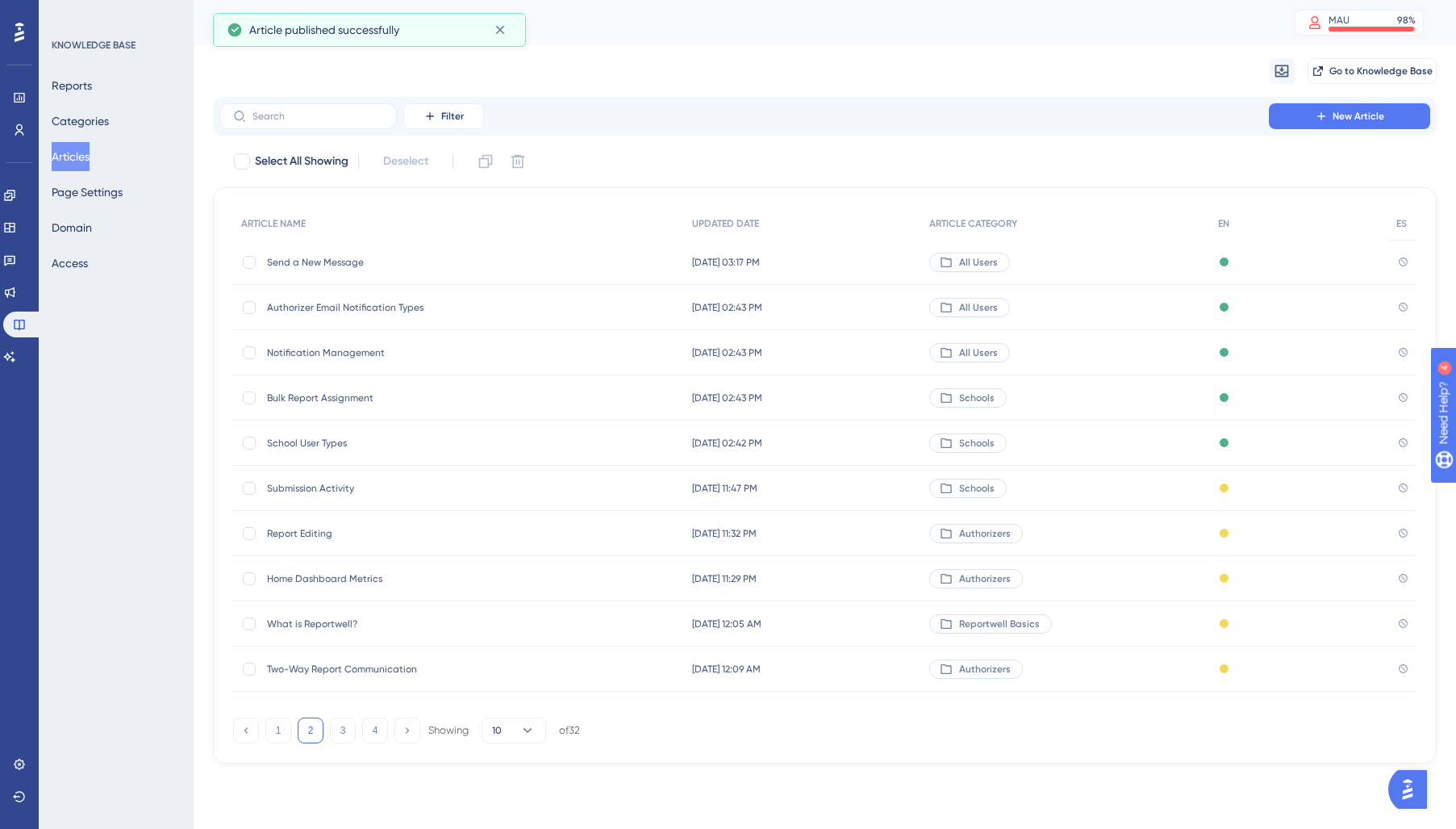
click at [304, 304] on span "Authorizer Email Notification Types" at bounding box center [396, 307] width 258 height 13
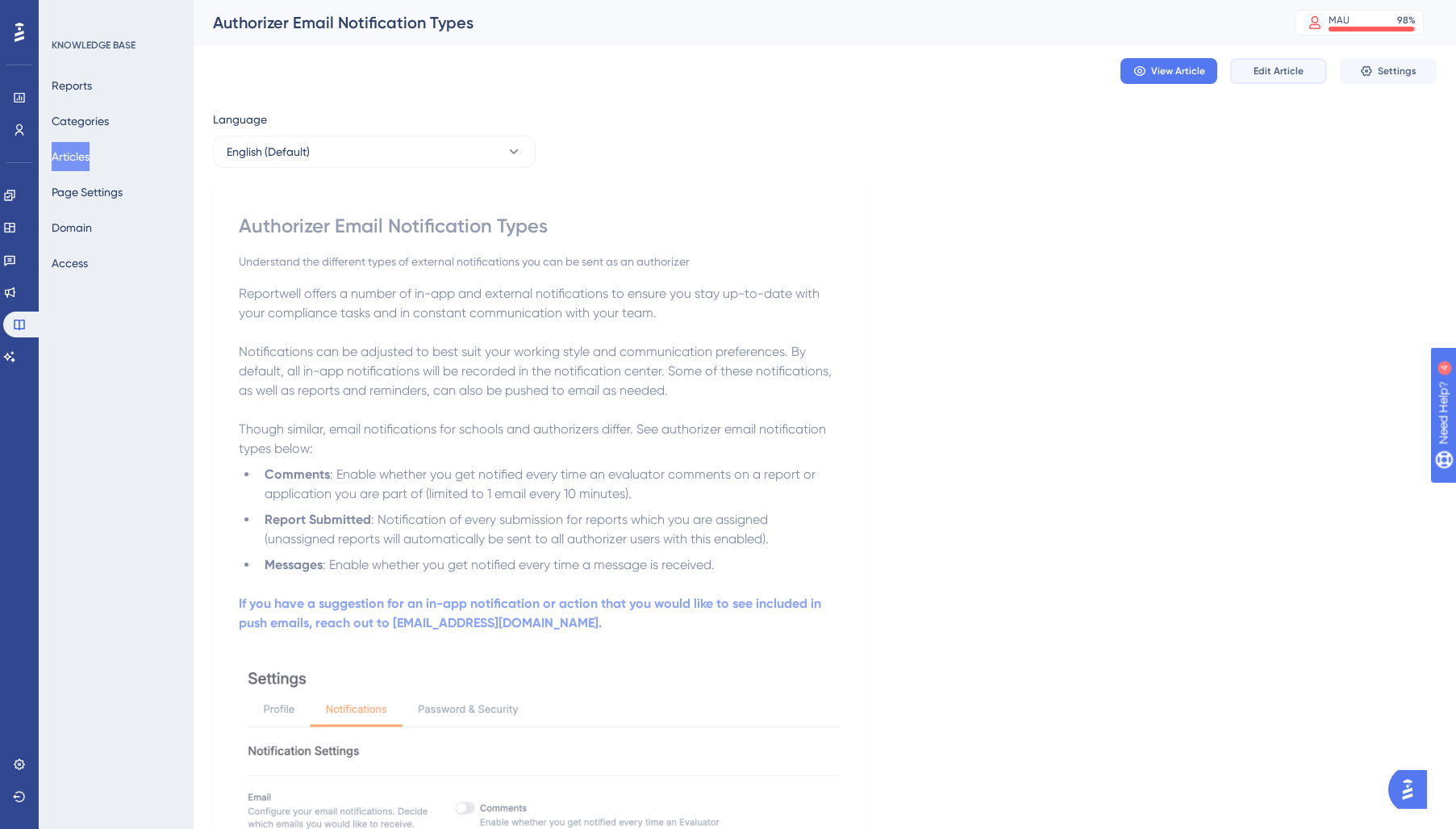
click at [1252, 72] on button "Edit Article" at bounding box center [1279, 71] width 97 height 26
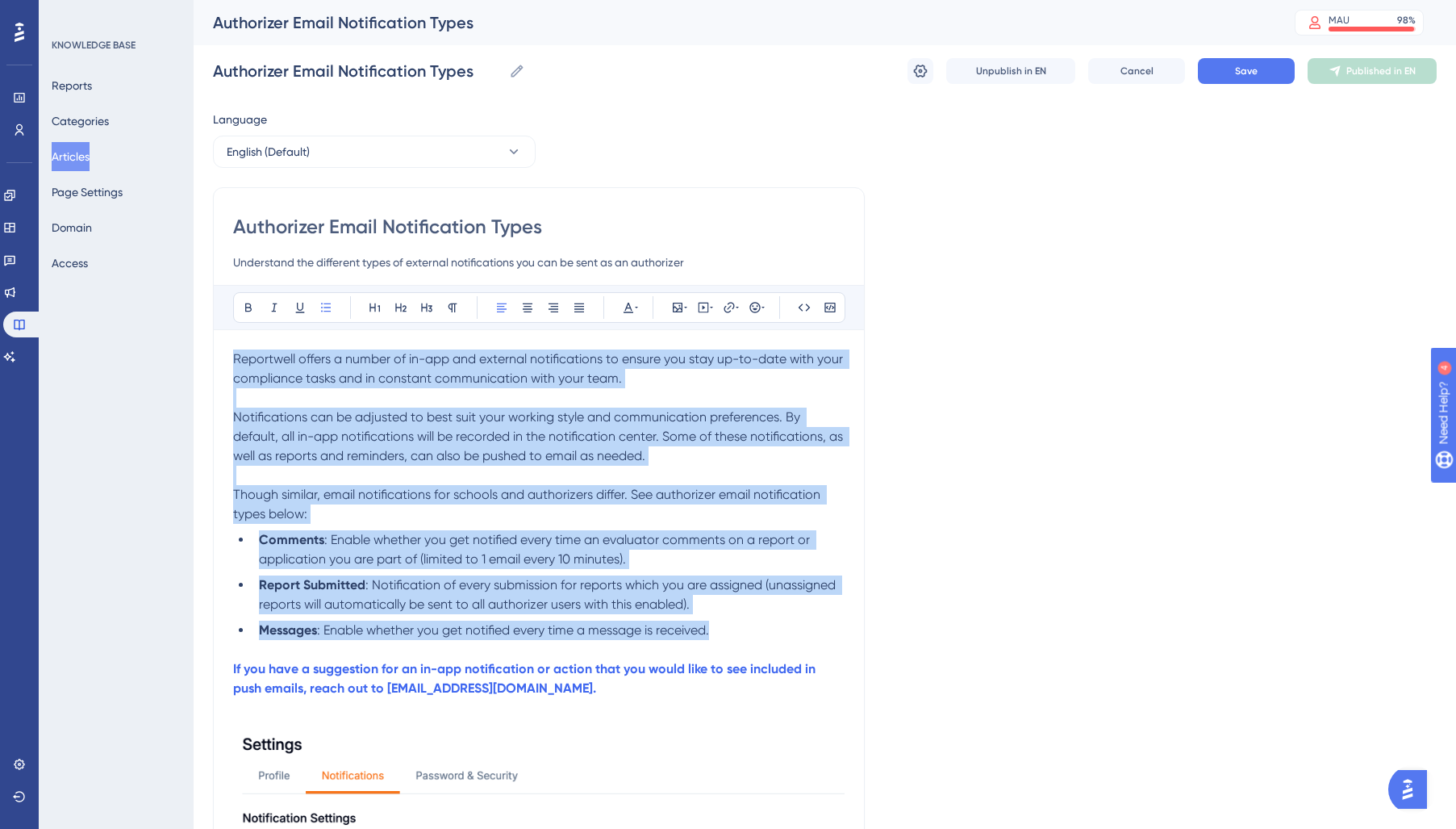
drag, startPoint x: 711, startPoint y: 626, endPoint x: 189, endPoint y: 304, distance: 613.3
click at [0, 0] on div "Performance Users Engagement Widgets Feedback Product Updates Knowledge Base AI…" at bounding box center [0, 0] width 0 height 0
click at [631, 308] on icon at bounding box center [628, 308] width 10 height 10
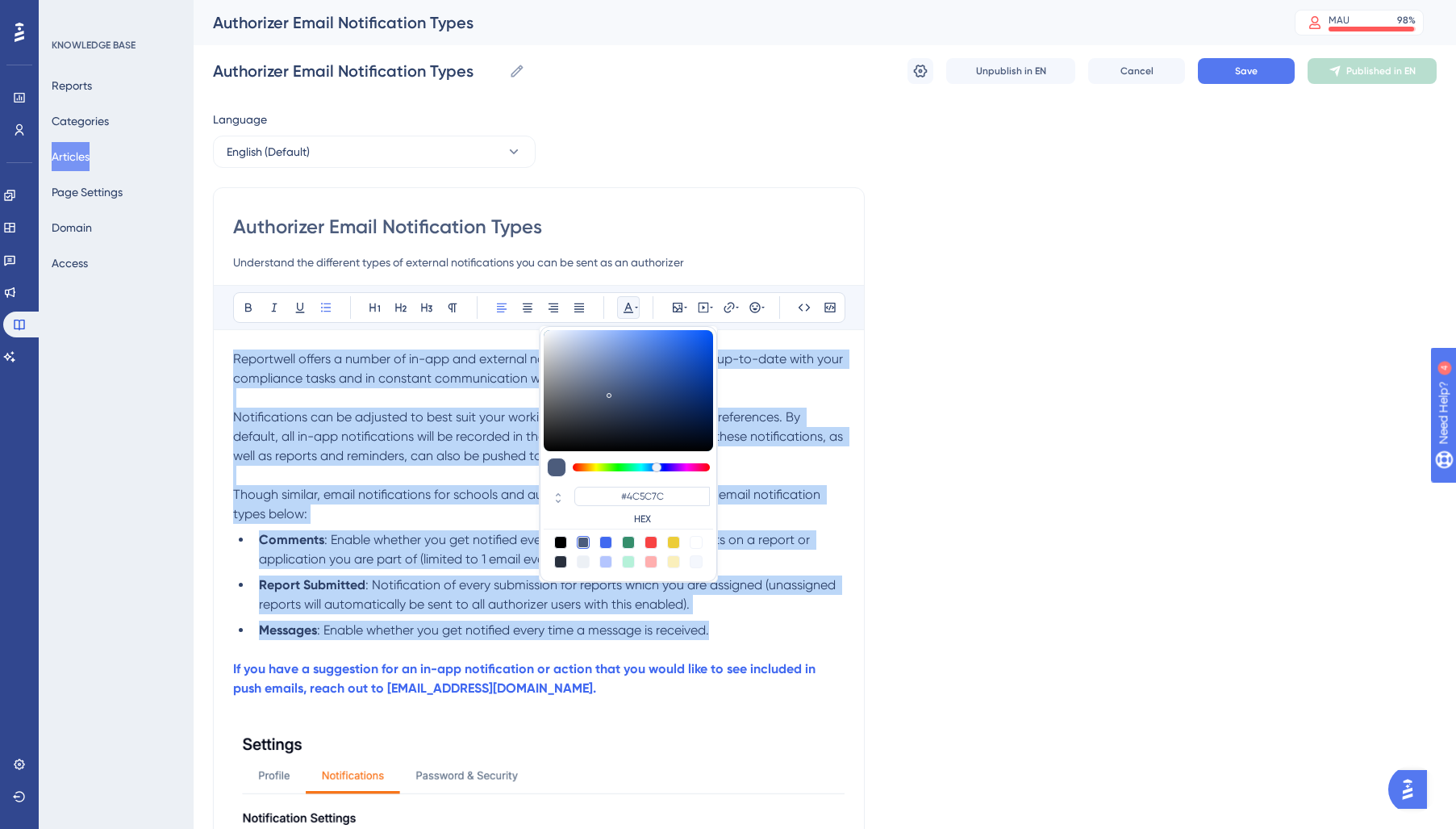
click at [555, 561] on div at bounding box center [561, 561] width 13 height 13
type input "#29303D"
drag, startPoint x: 346, startPoint y: 521, endPoint x: 619, endPoint y: 367, distance: 313.4
click at [354, 518] on p "Though similar, email notifications for schools and authorizers differ. See aut…" at bounding box center [538, 504] width 612 height 39
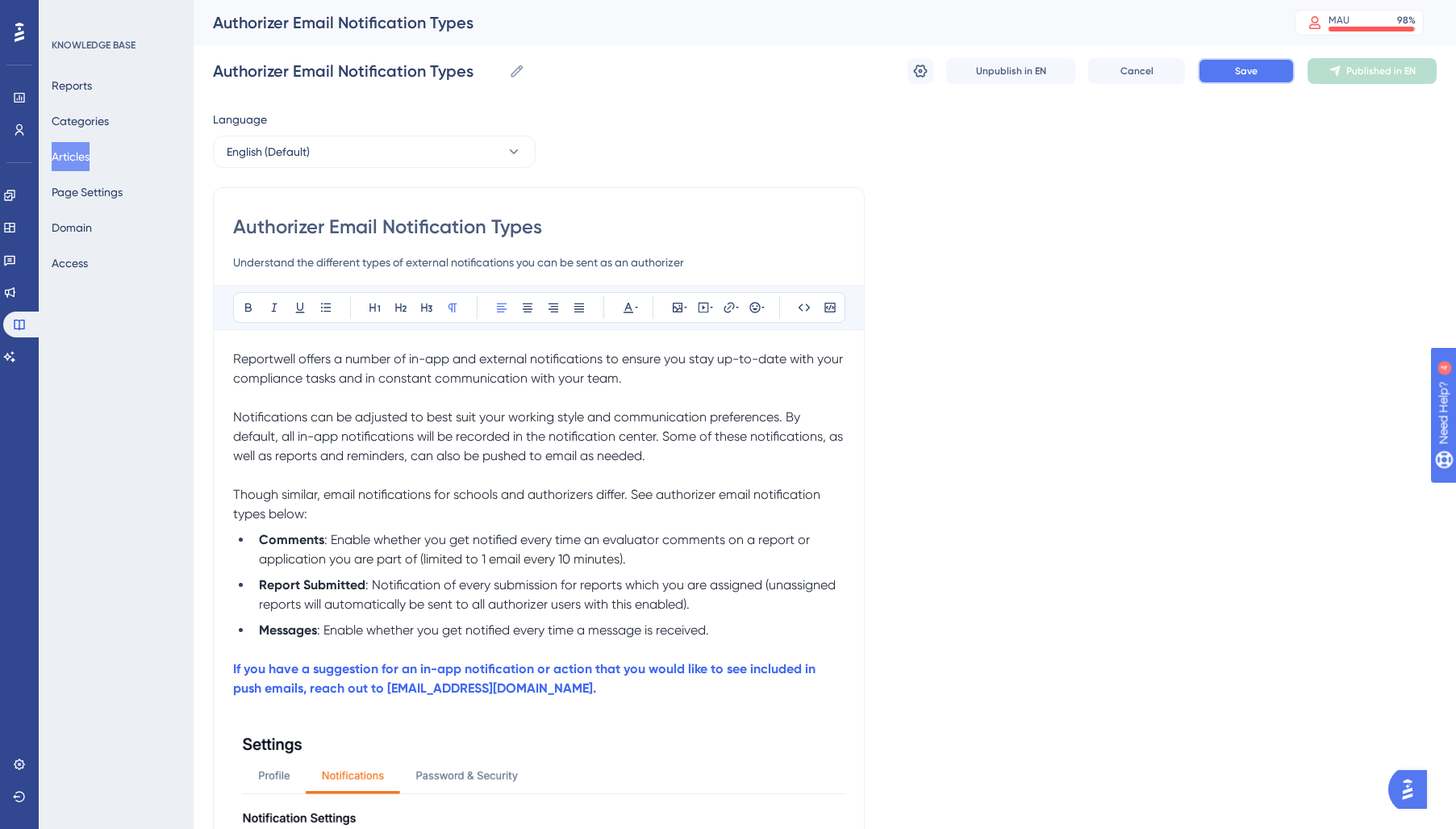
click at [1230, 78] on button "Save" at bounding box center [1247, 71] width 97 height 26
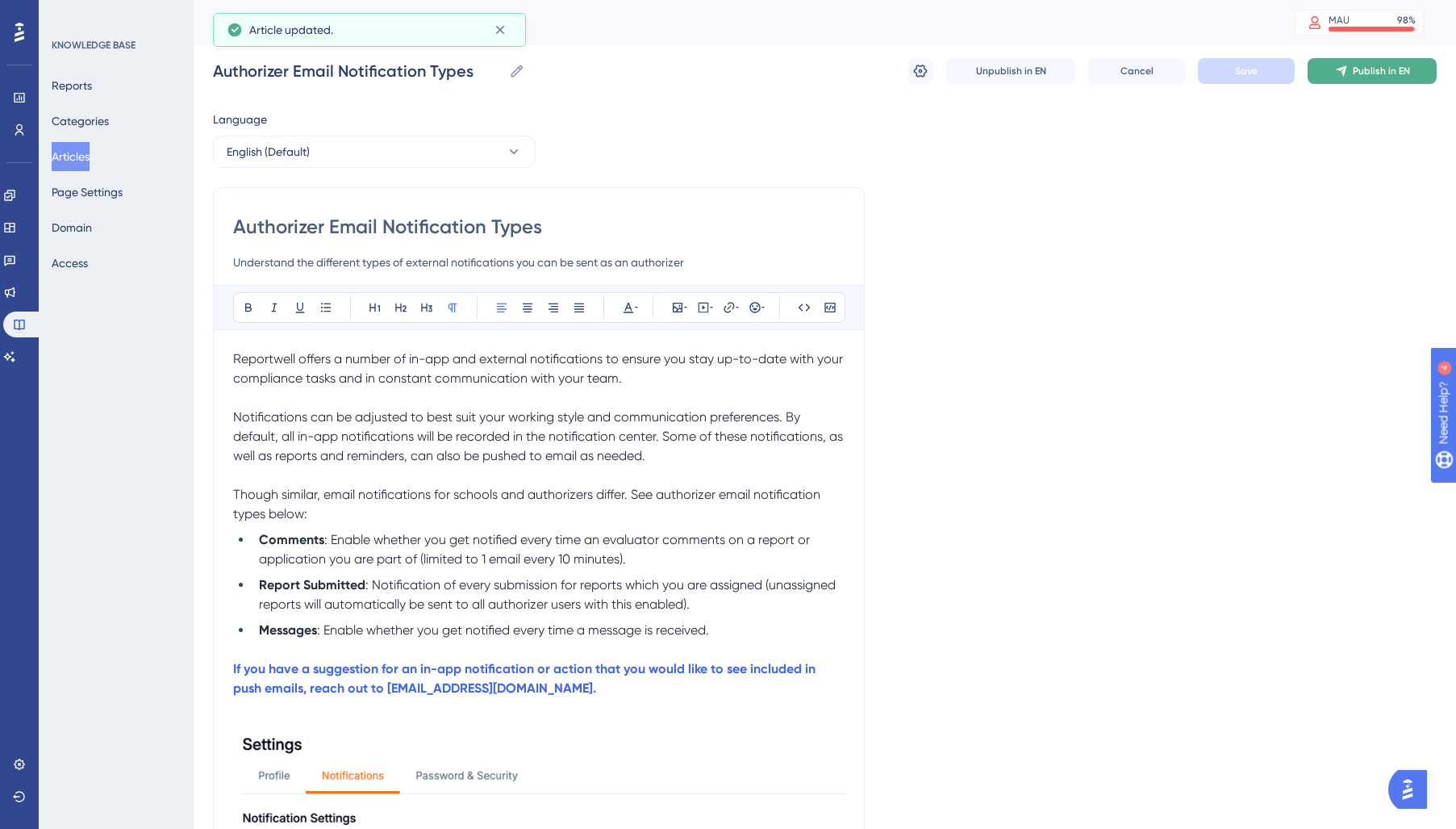
click at [1373, 66] on span "Publish in EN" at bounding box center [1382, 71] width 57 height 13
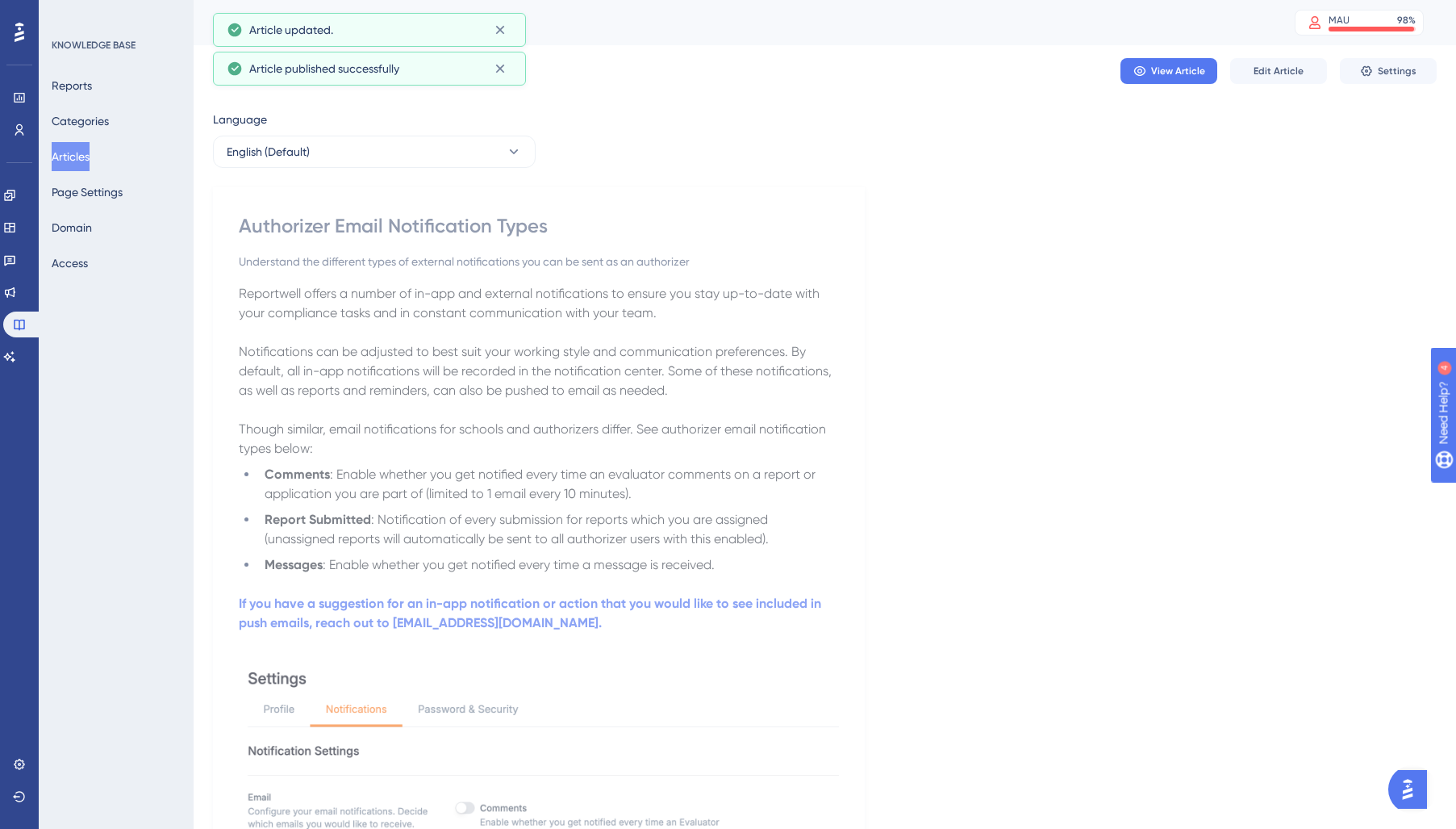
click at [86, 154] on button "Articles" at bounding box center [71, 157] width 38 height 29
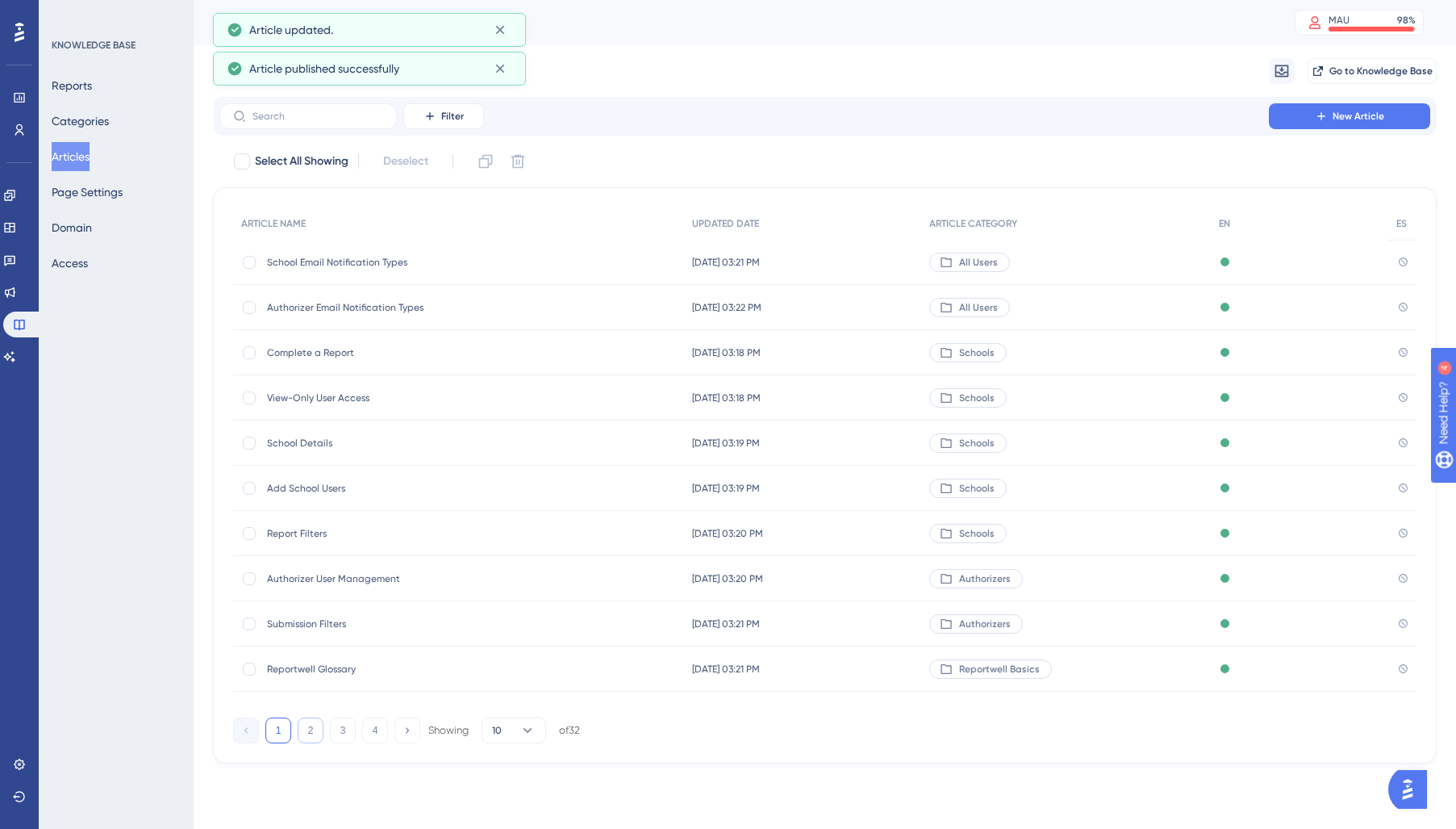
click at [311, 739] on button "2" at bounding box center [311, 730] width 26 height 26
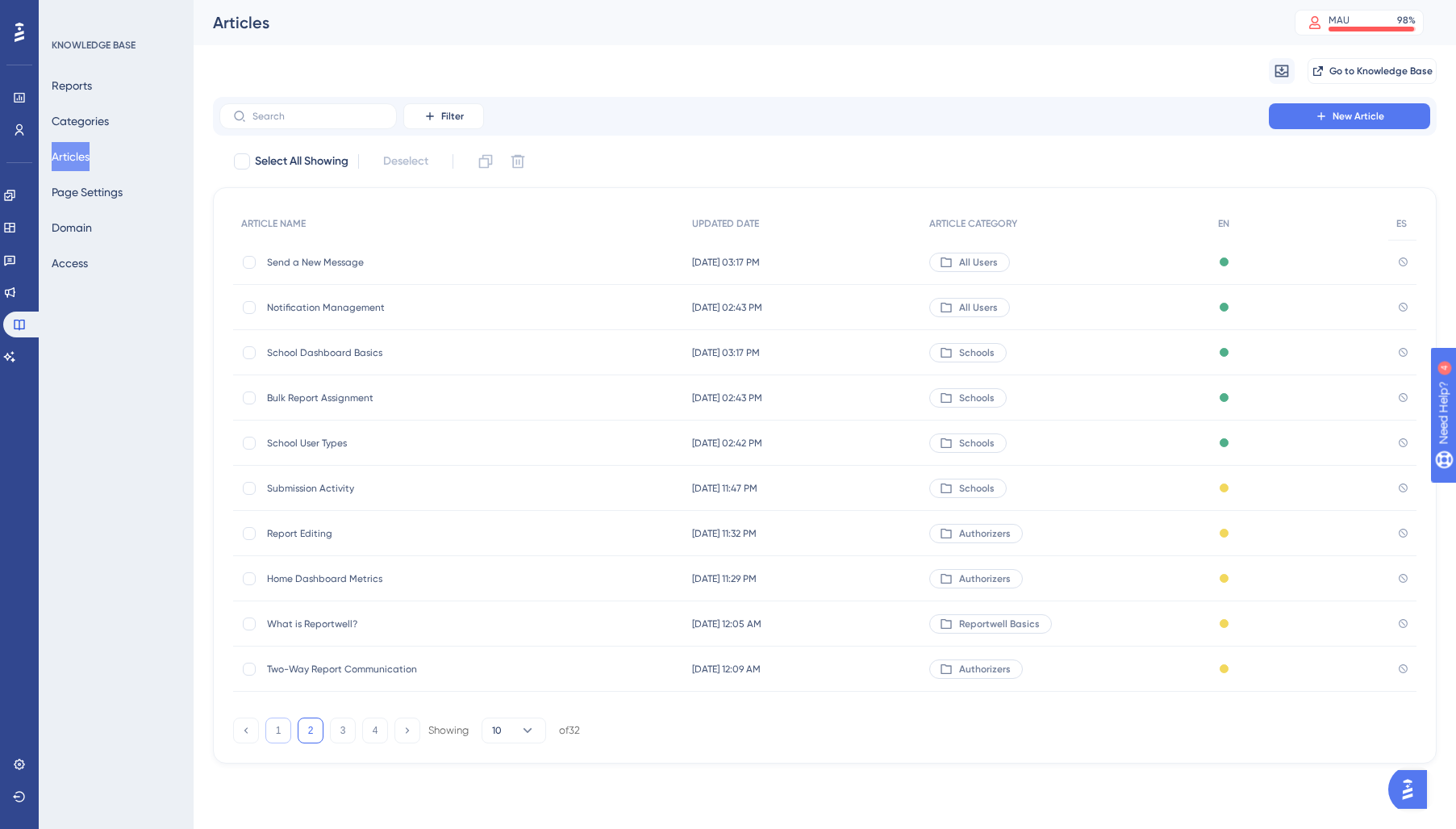
click at [285, 730] on button "1" at bounding box center [279, 730] width 26 height 26
click at [311, 738] on button "2" at bounding box center [311, 730] width 26 height 26
click at [332, 268] on div "Send a New Message Send a New Message" at bounding box center [396, 262] width 258 height 45
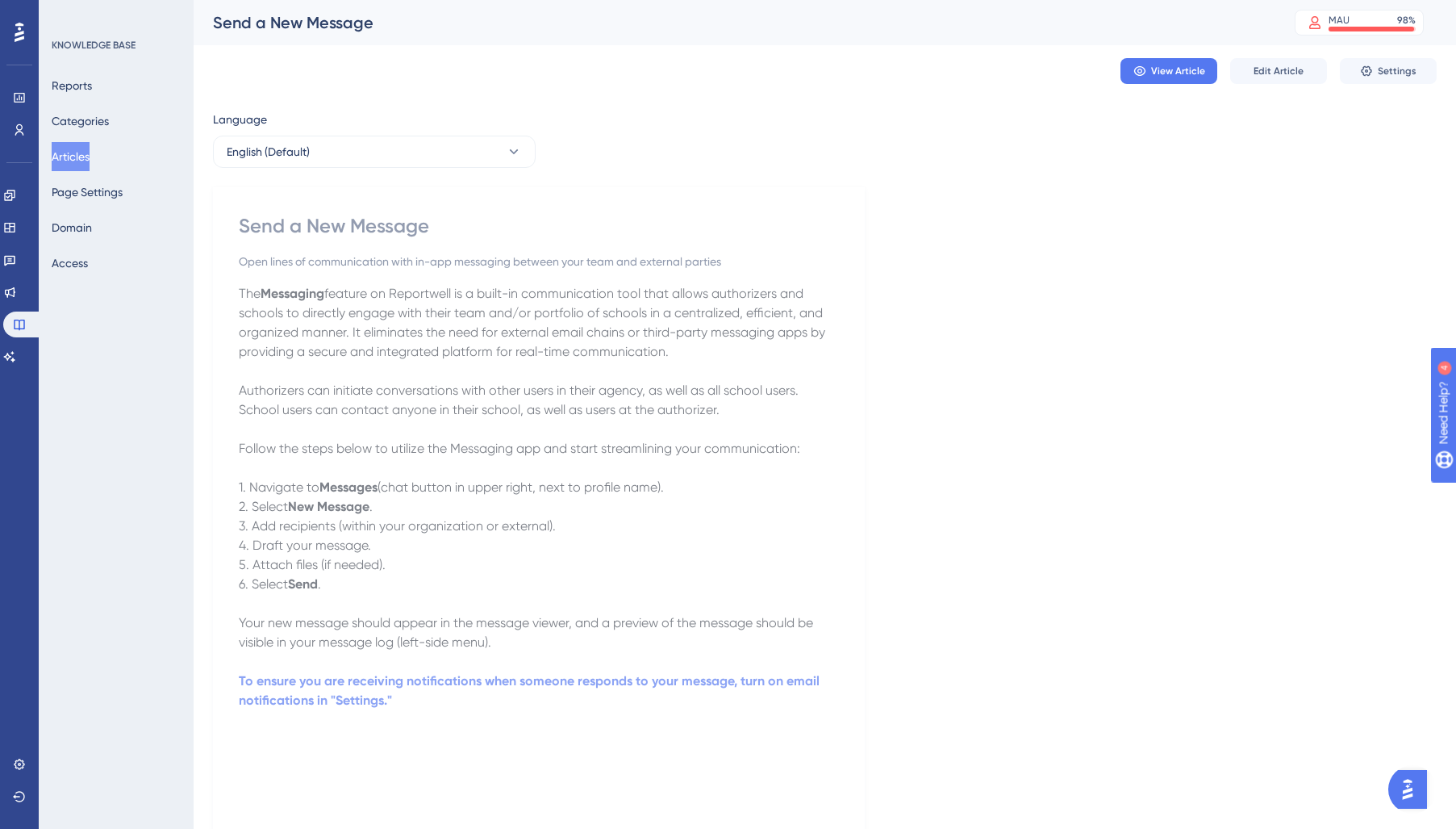
drag, startPoint x: 613, startPoint y: 530, endPoint x: 620, endPoint y: 522, distance: 10.6
click at [614, 530] on p "3. Add recipients (within your organization or external)." at bounding box center [539, 526] width 600 height 19
click at [1272, 70] on span "Edit Article" at bounding box center [1279, 71] width 50 height 13
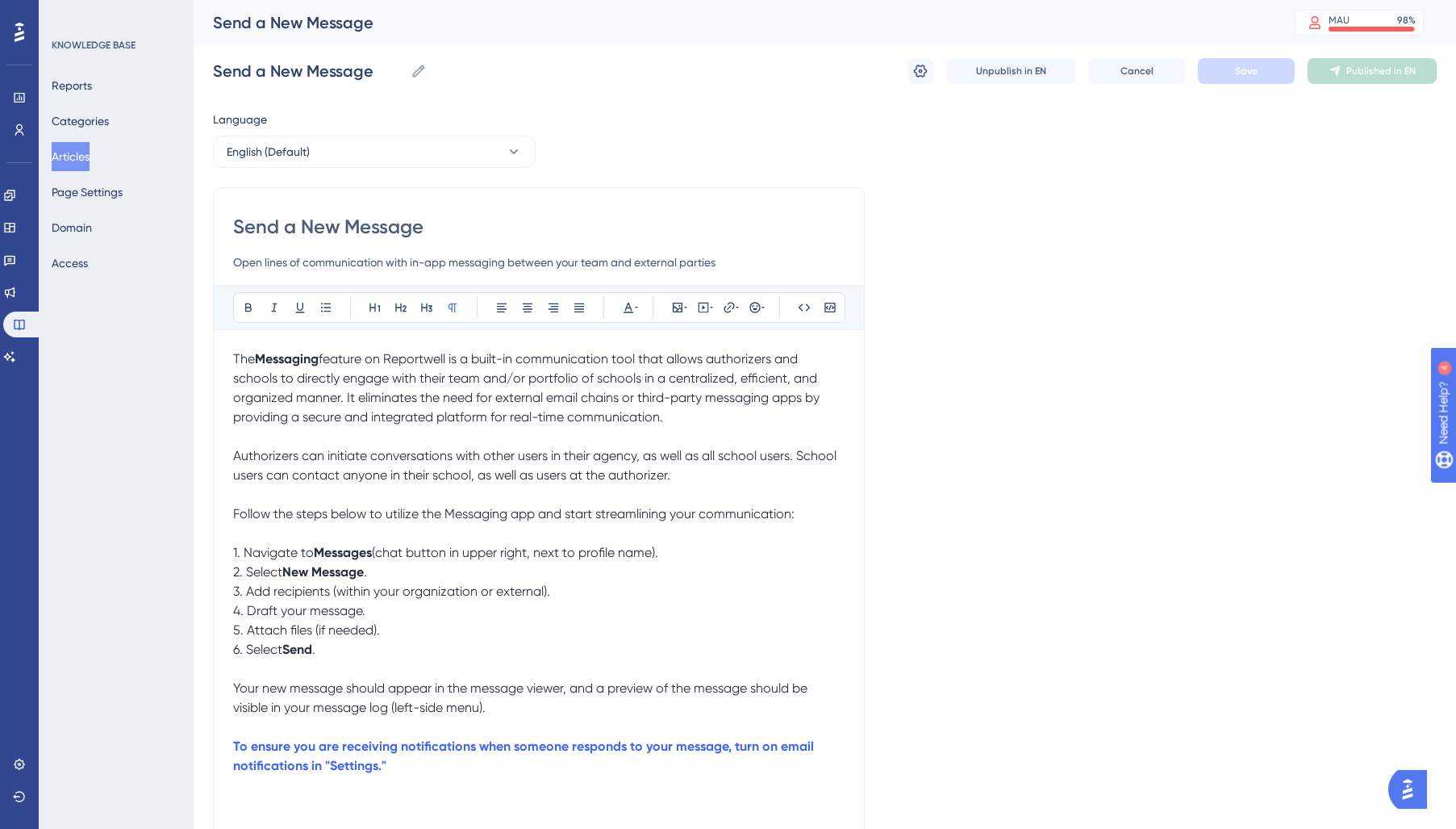
scroll to position [5, 0]
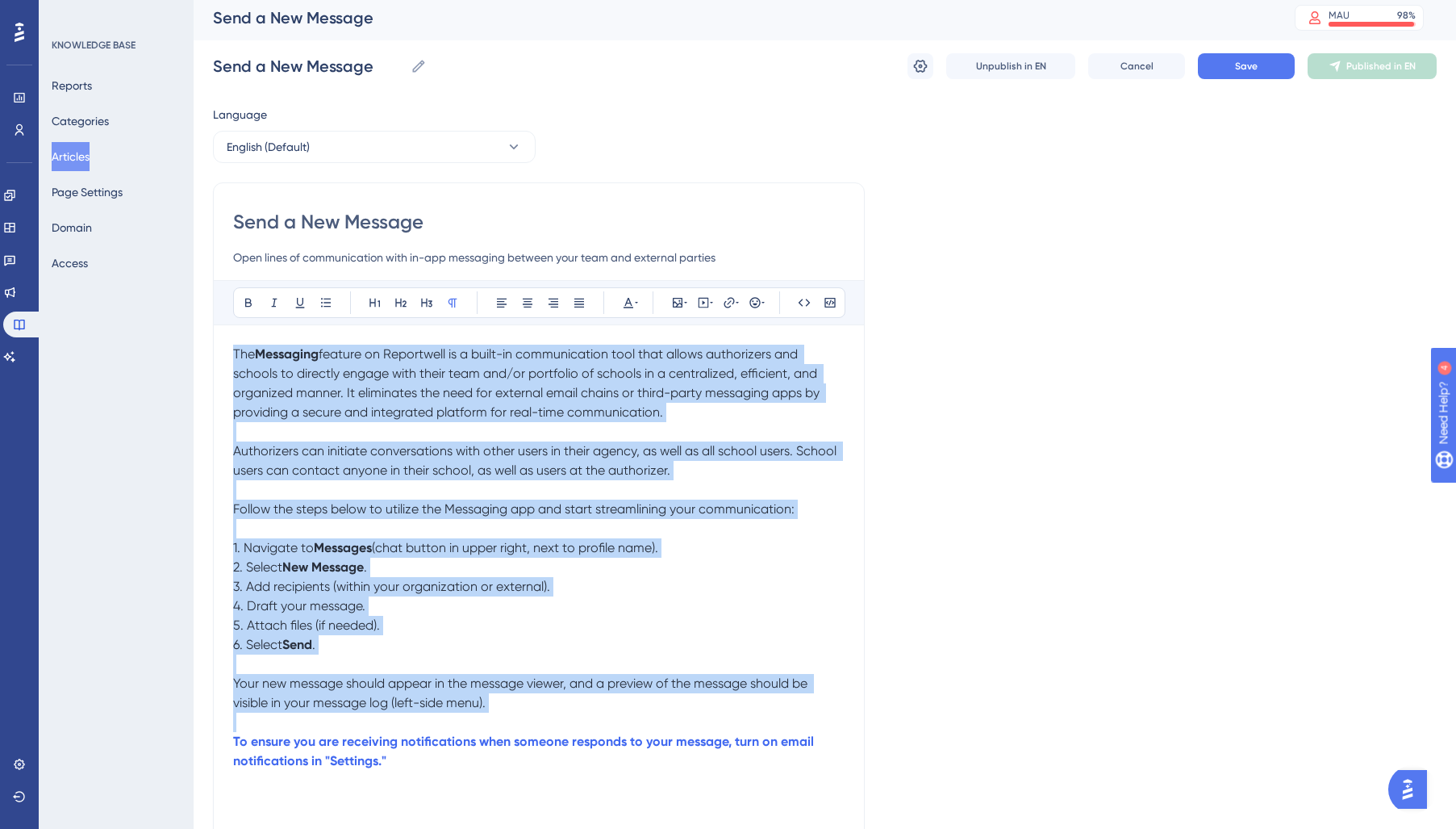
drag, startPoint x: 233, startPoint y: 355, endPoint x: 554, endPoint y: 465, distance: 339.3
click at [538, 725] on div "The Messaging feature on Reportwell is a built-in communication tool that allow…" at bounding box center [538, 758] width 612 height 828
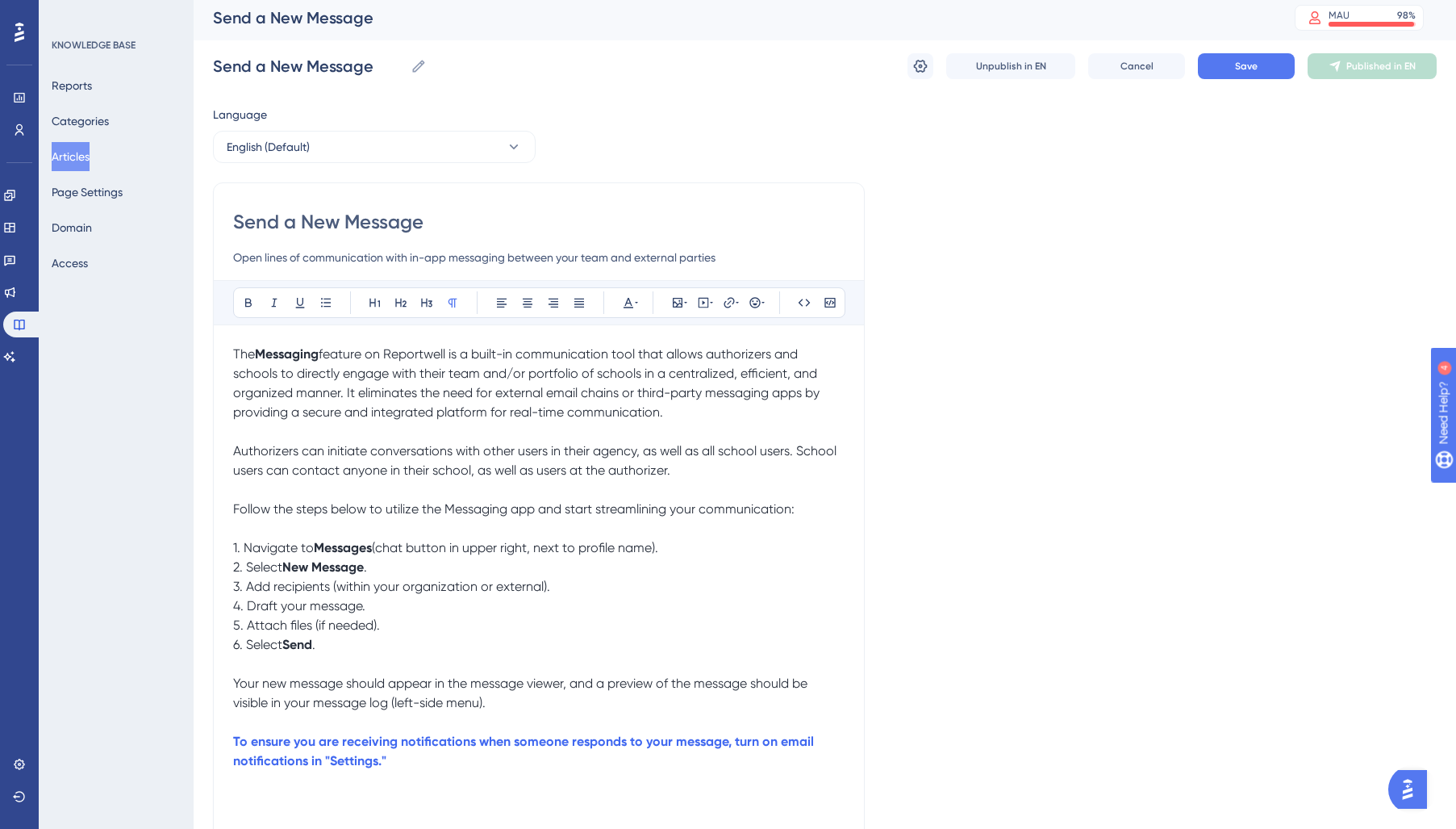
click at [639, 303] on div "Bold Italic Underline Bullet Point Heading 1 Heading 2 Heading 3 Normal Align L…" at bounding box center [539, 302] width 613 height 30
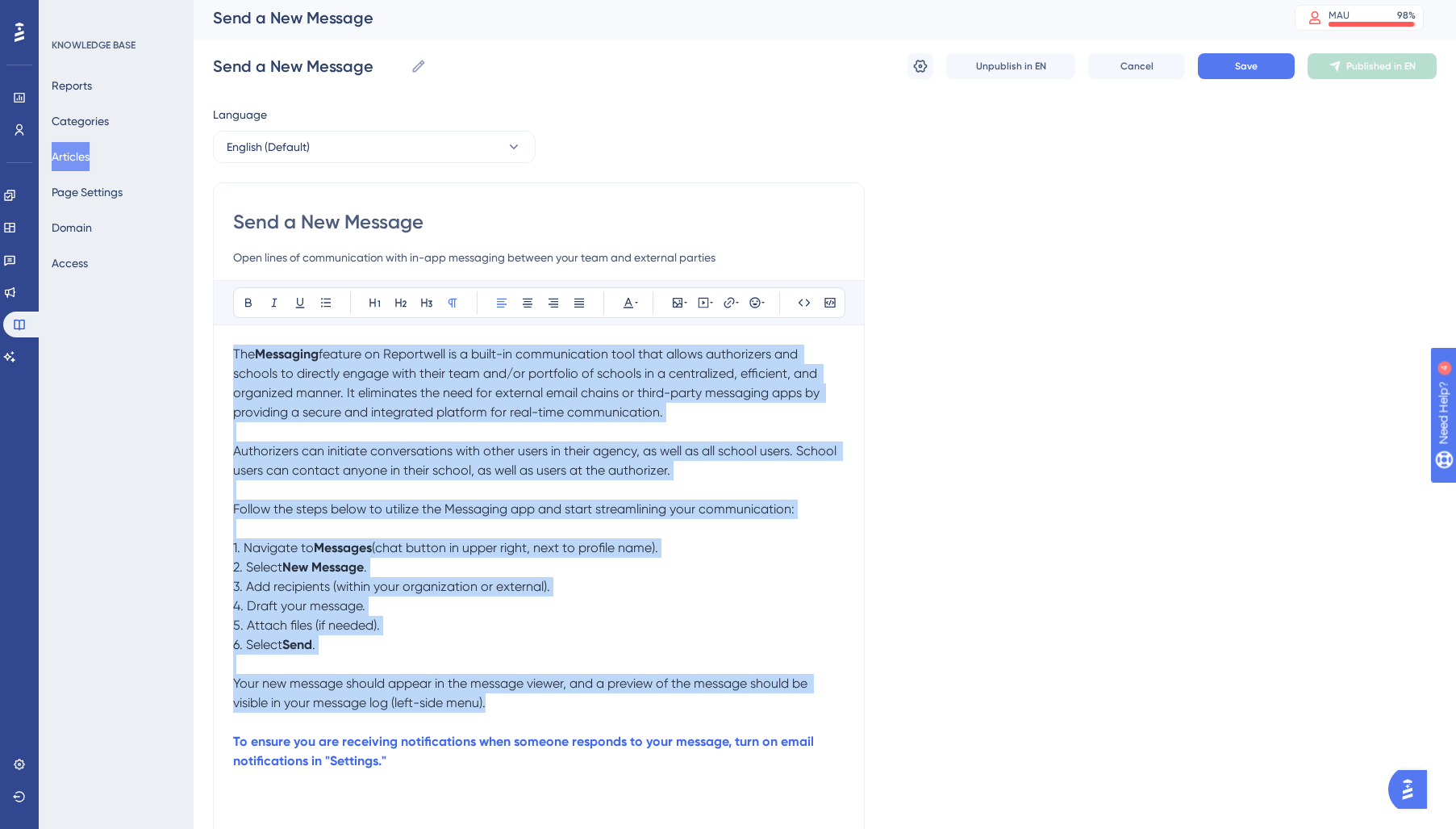
drag, startPoint x: 493, startPoint y: 703, endPoint x: 214, endPoint y: 351, distance: 449.2
click at [214, 351] on div "Send a New Message Open lines of communication with in-app messaging between yo…" at bounding box center [538, 687] width 651 height 1010
click at [631, 304] on icon at bounding box center [628, 303] width 10 height 10
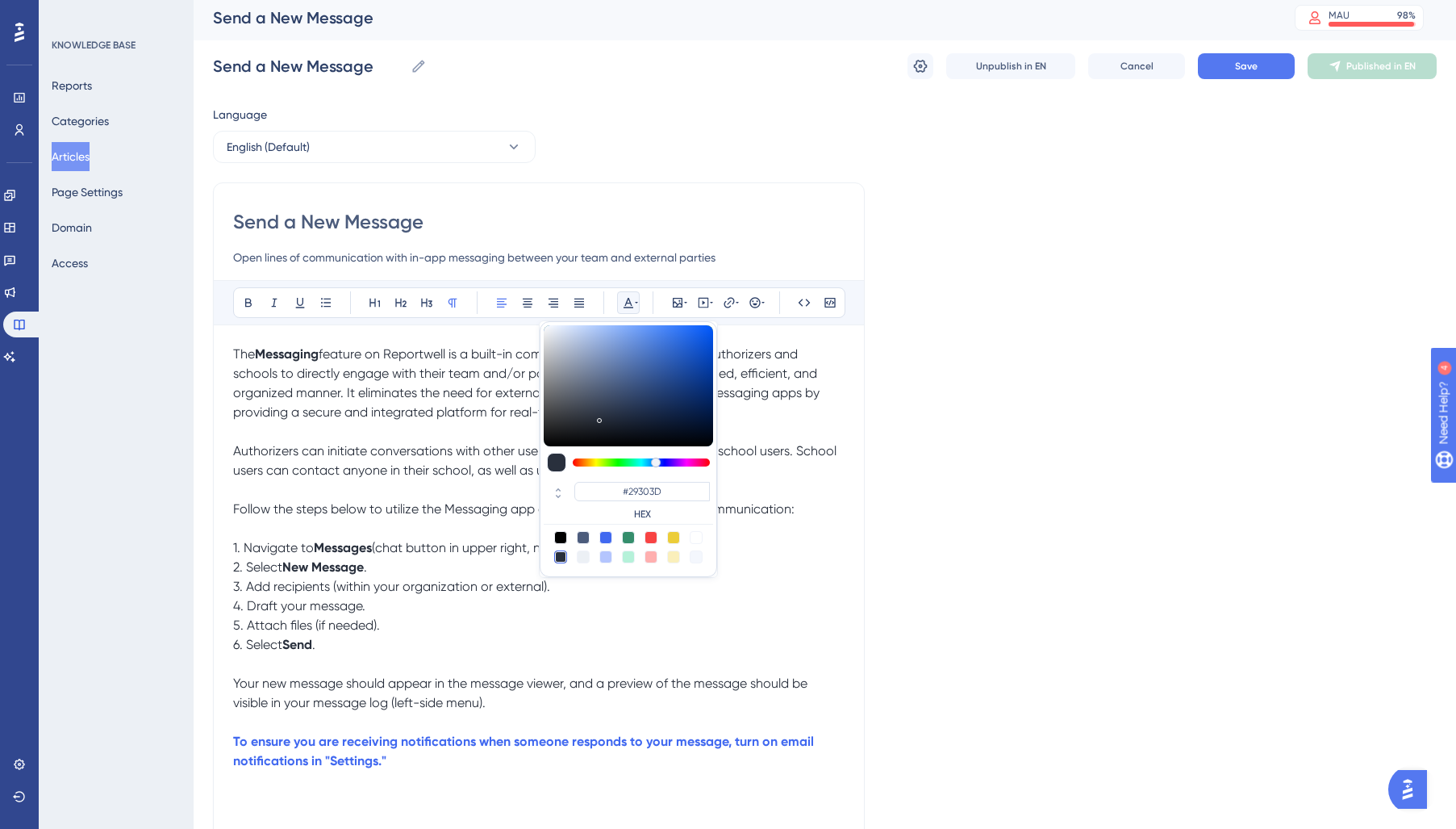
click at [812, 183] on div "Send a New Message Open lines of communication with in-app messaging between yo…" at bounding box center [538, 687] width 651 height 1010
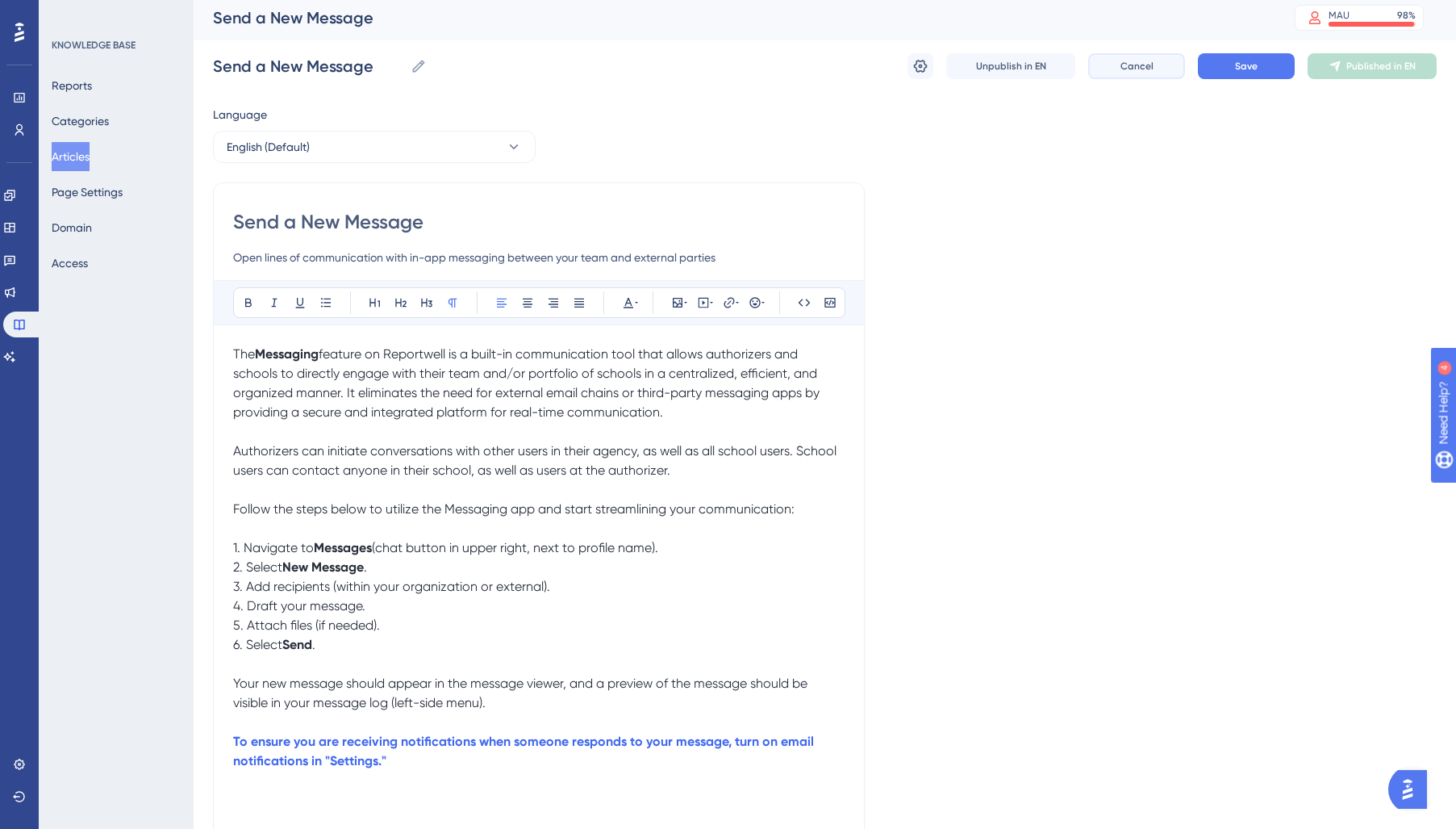
click at [1143, 71] on span "Cancel" at bounding box center [1137, 66] width 33 height 13
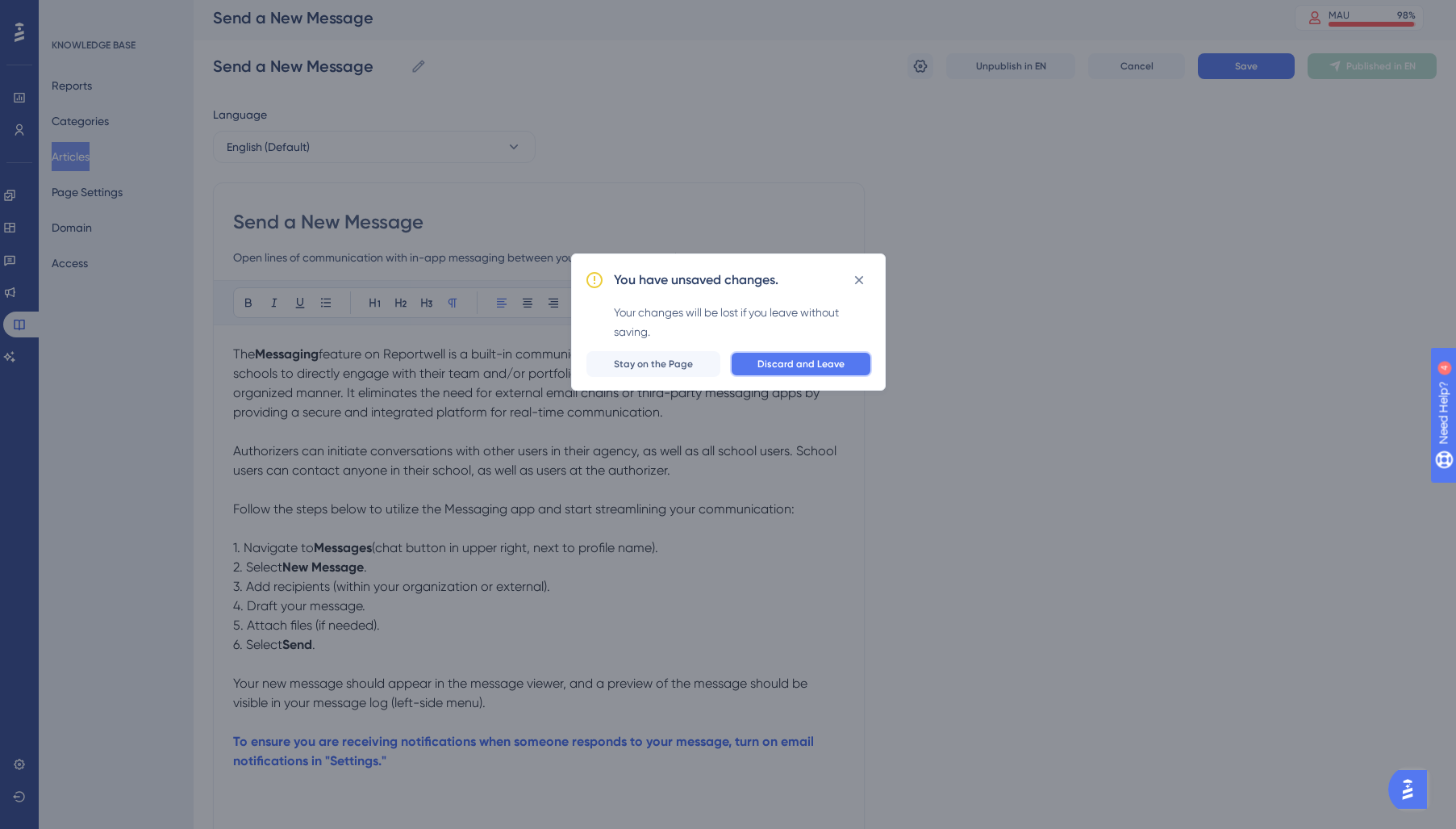
click at [792, 371] on button "Discard and Leave" at bounding box center [801, 364] width 142 height 26
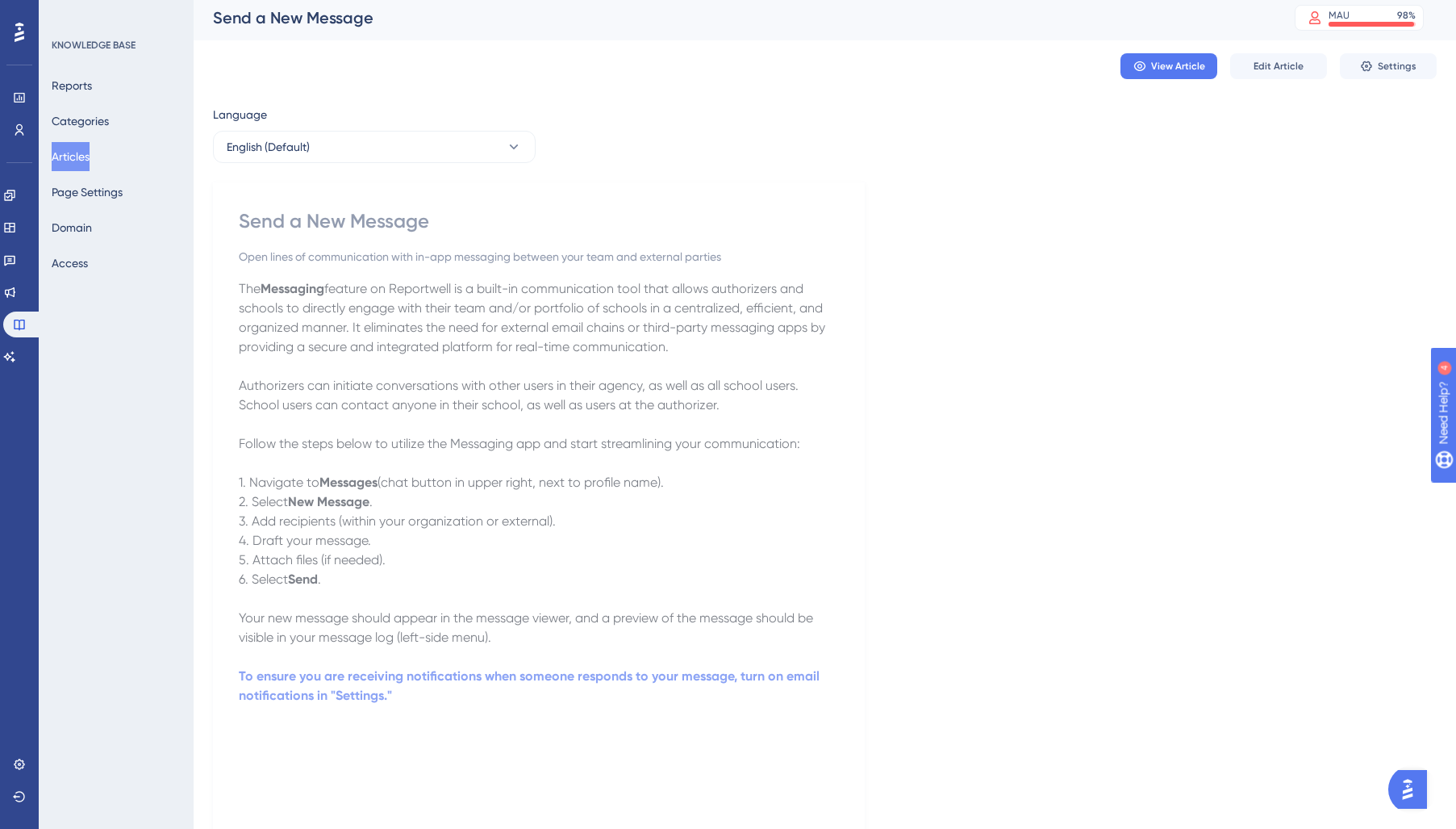
scroll to position [0, 0]
drag, startPoint x: 84, startPoint y: 164, endPoint x: 143, endPoint y: 286, distance: 135.5
click at [86, 166] on button "Articles" at bounding box center [71, 157] width 38 height 29
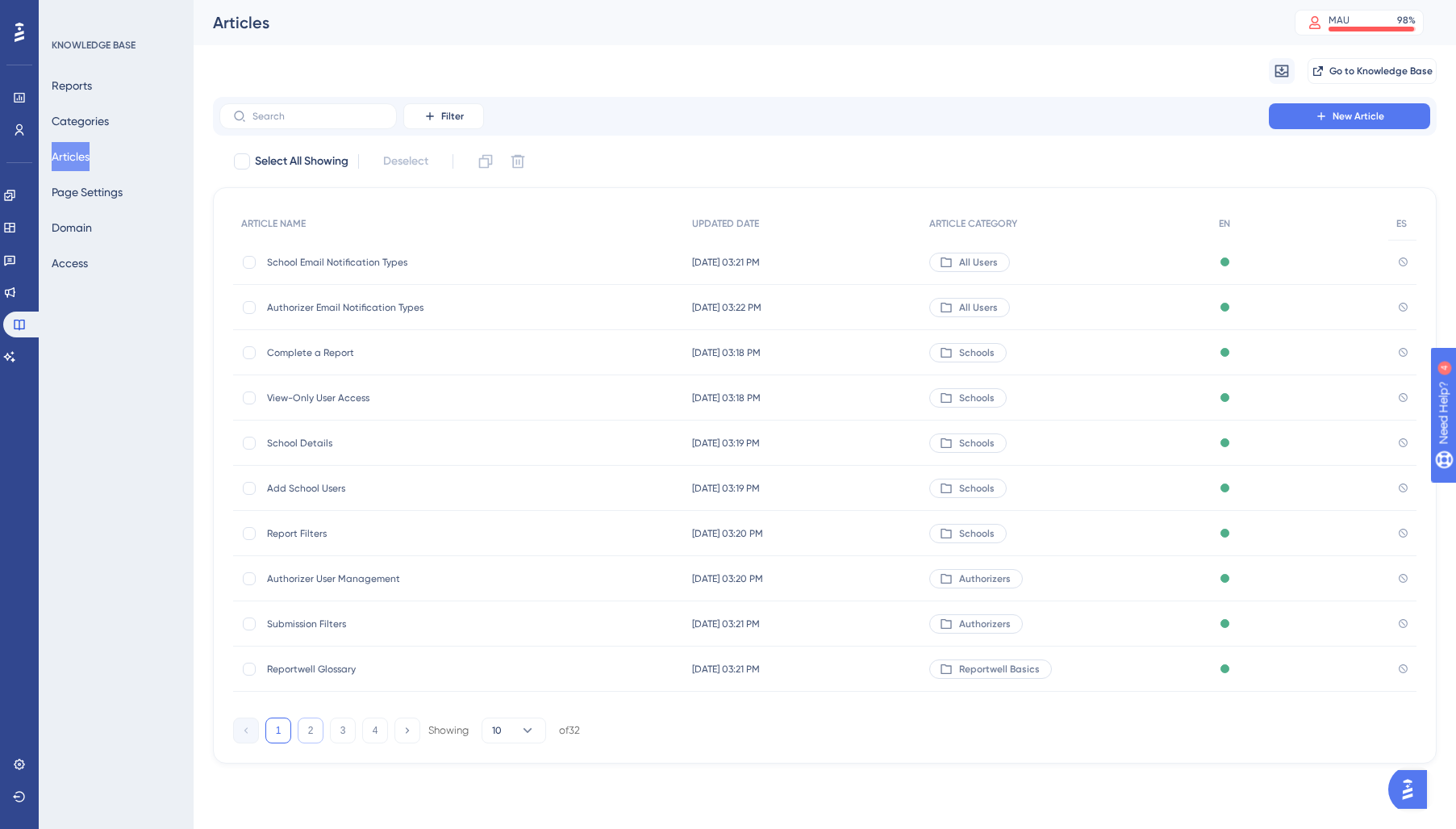
click at [311, 735] on button "2" at bounding box center [311, 730] width 26 height 26
click at [308, 306] on span "Notification Management" at bounding box center [396, 307] width 258 height 13
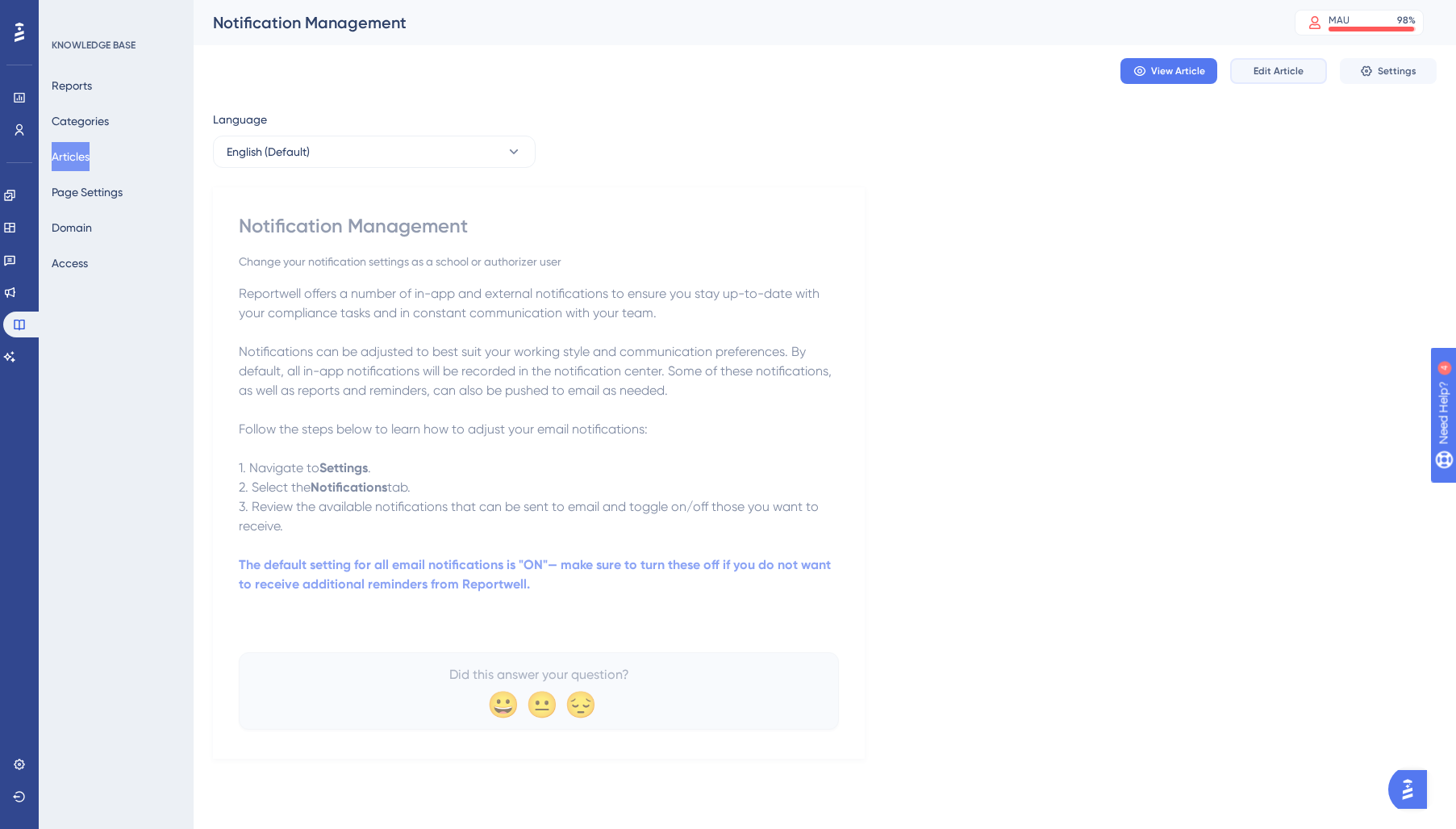
drag, startPoint x: 1295, startPoint y: 73, endPoint x: 1263, endPoint y: 92, distance: 37.2
click at [1293, 74] on span "Edit Article" at bounding box center [1279, 71] width 50 height 13
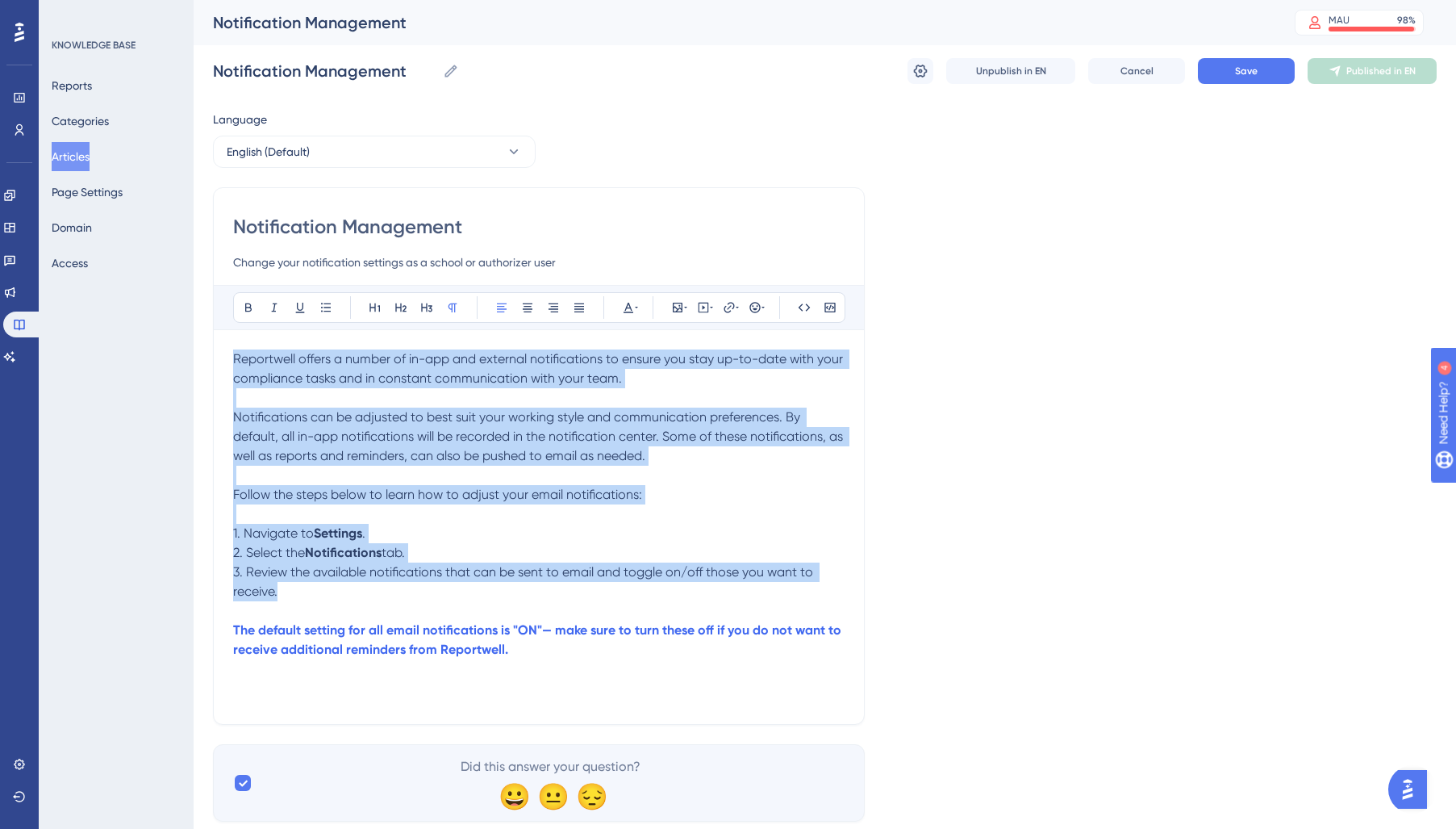
drag, startPoint x: 311, startPoint y: 596, endPoint x: 165, endPoint y: 342, distance: 293.0
click at [0, 0] on div "Performance Users Engagement Widgets Feedback Product Updates Knowledge Base AI…" at bounding box center [0, 0] width 0 height 0
drag, startPoint x: 637, startPoint y: 303, endPoint x: 635, endPoint y: 314, distance: 11.2
click at [637, 305] on icon at bounding box center [637, 307] width 3 height 13
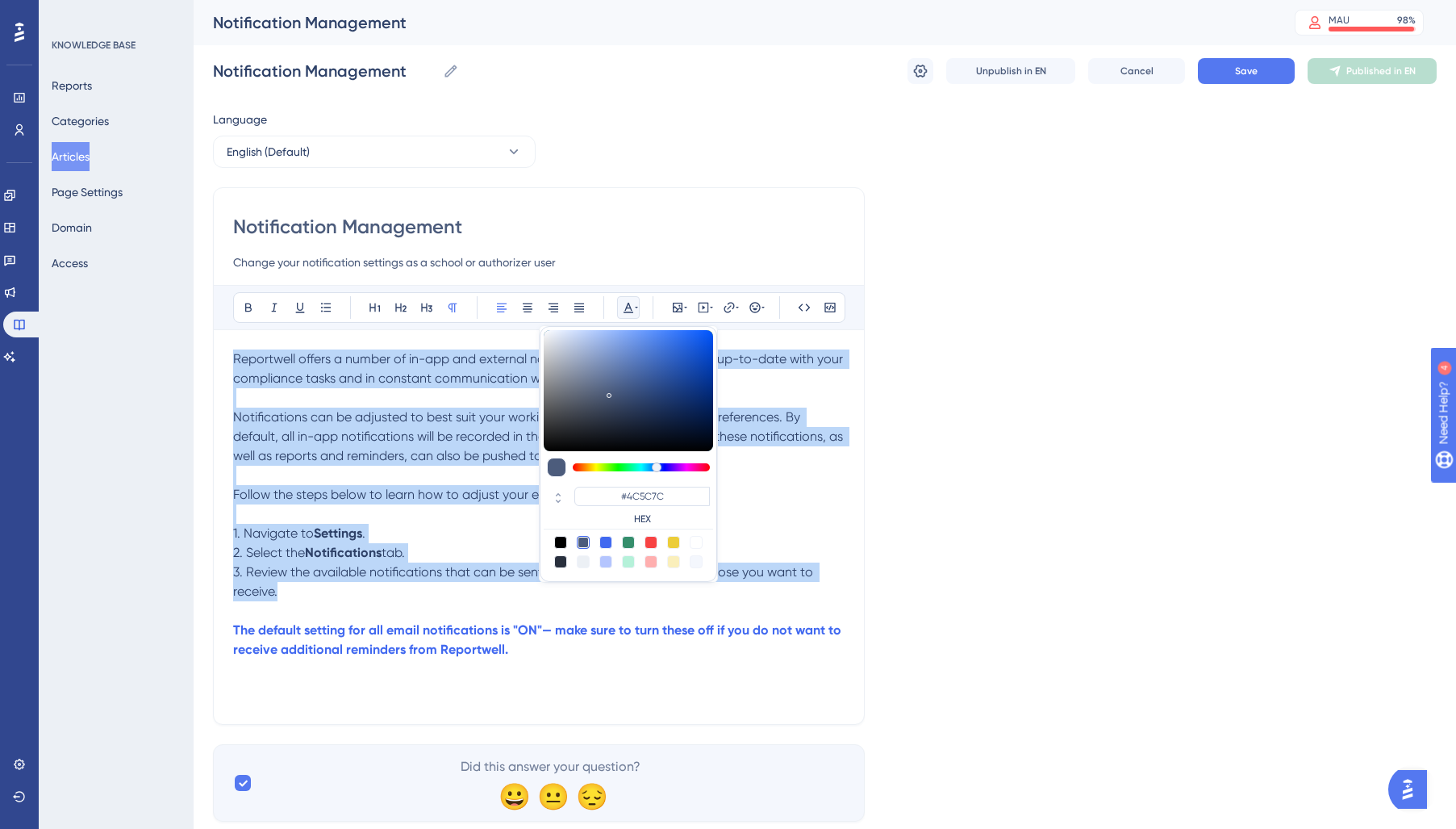
click at [555, 561] on div at bounding box center [561, 561] width 13 height 13
type input "#29303D"
click at [350, 507] on p at bounding box center [538, 514] width 612 height 19
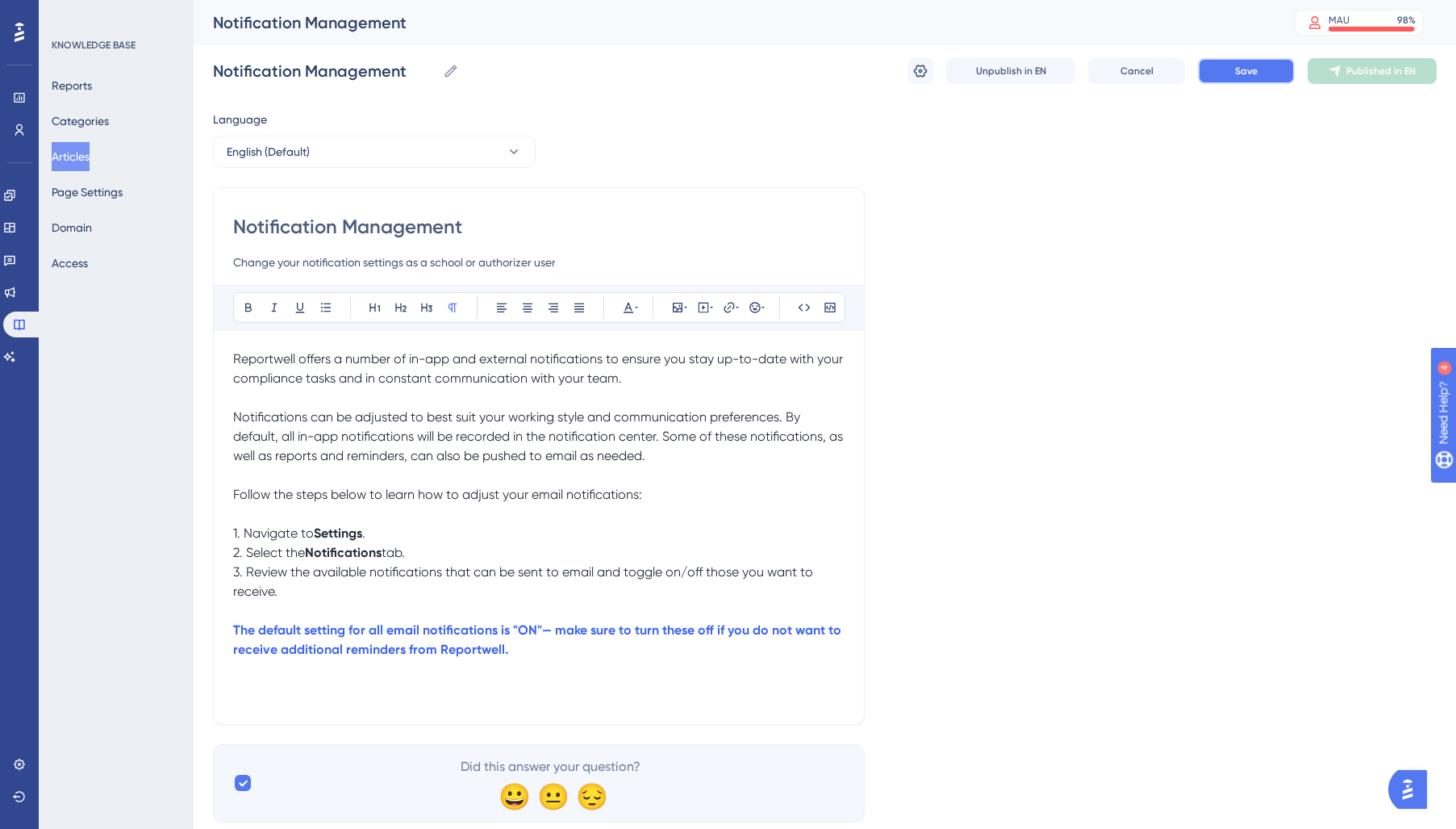
click at [1237, 74] on button "Save" at bounding box center [1247, 71] width 97 height 26
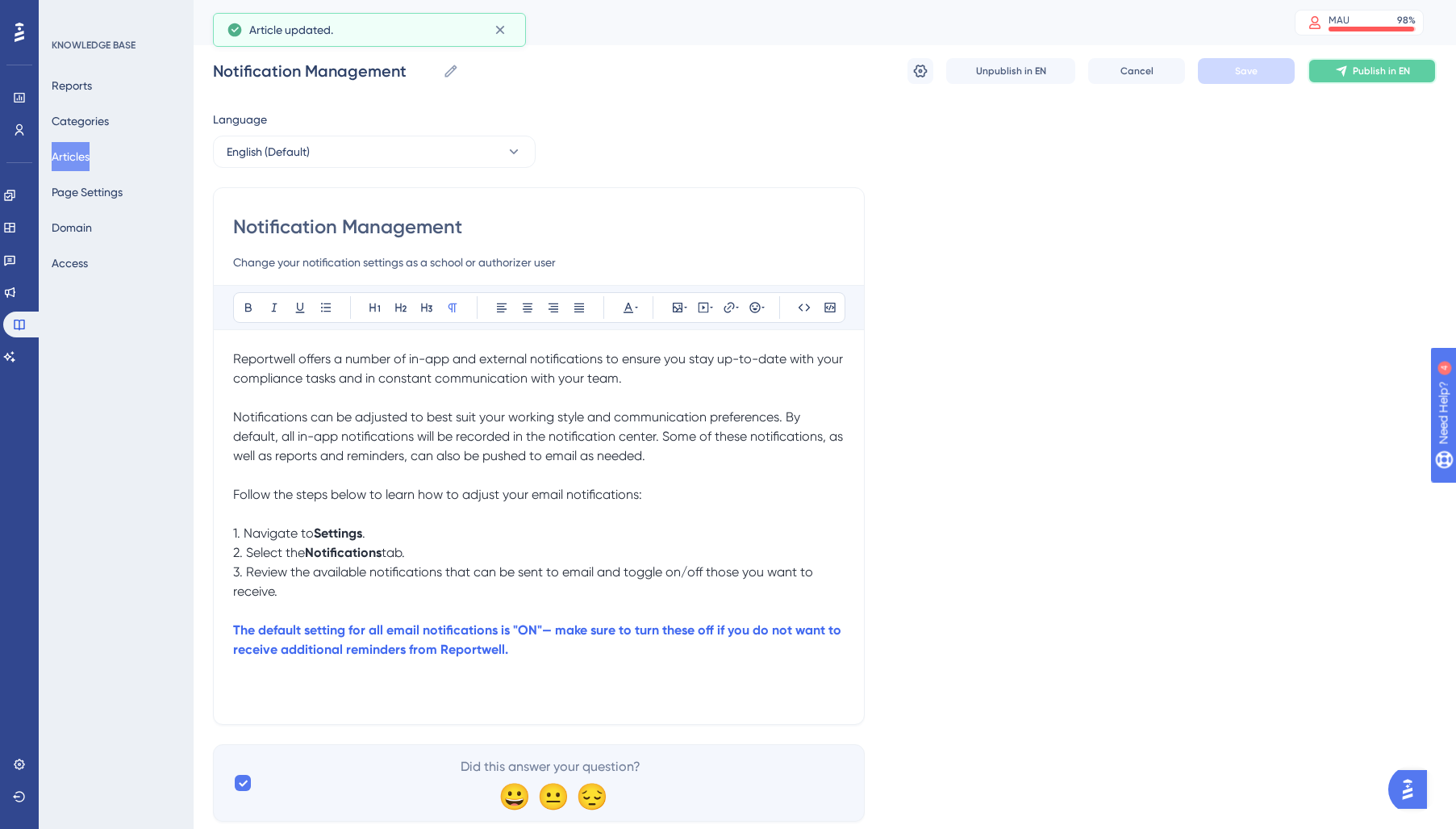
click at [1380, 71] on span "Publish in EN" at bounding box center [1382, 71] width 57 height 13
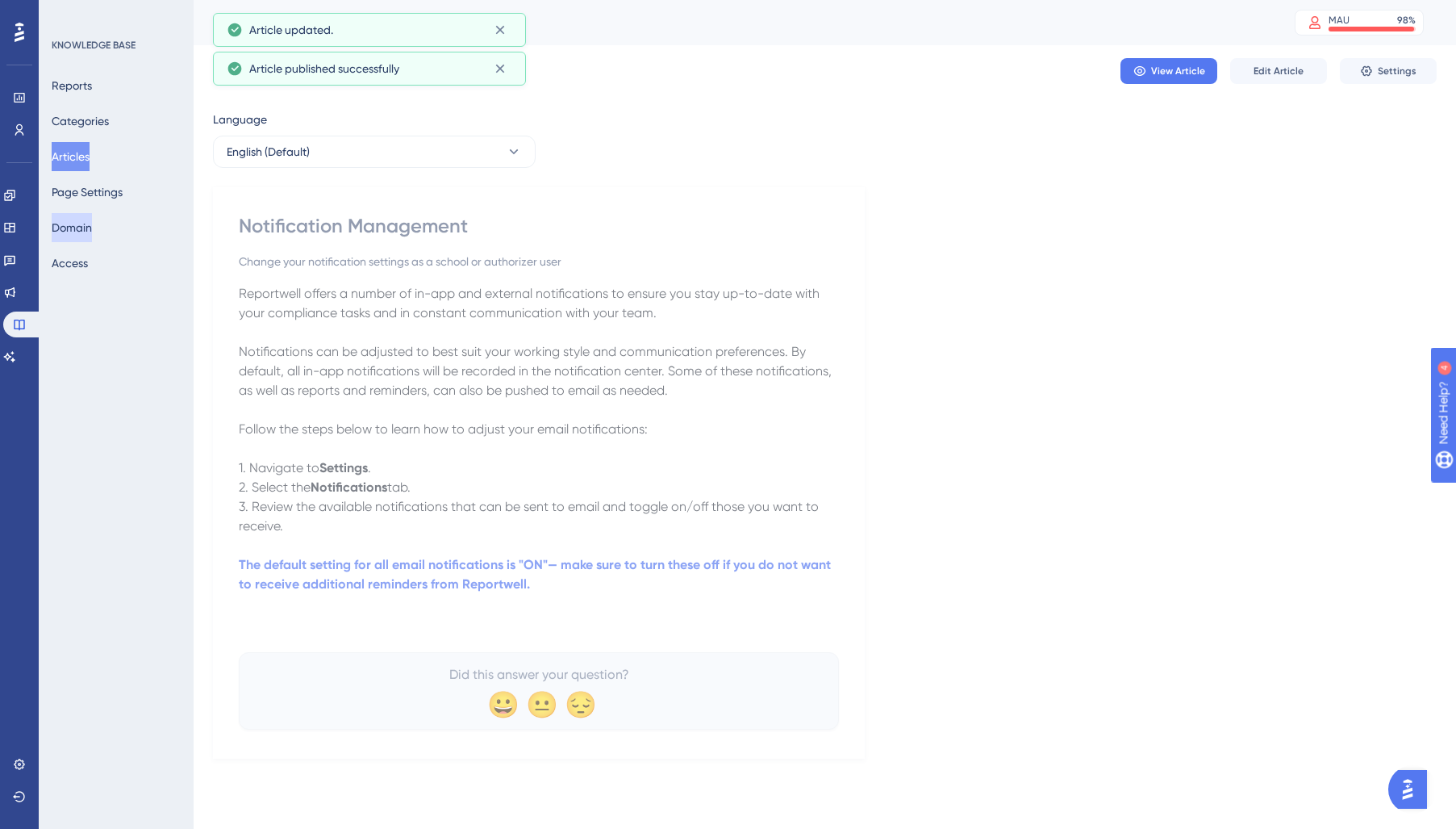
drag, startPoint x: 90, startPoint y: 168, endPoint x: 101, endPoint y: 234, distance: 66.9
click at [89, 170] on button "Articles" at bounding box center [71, 157] width 38 height 29
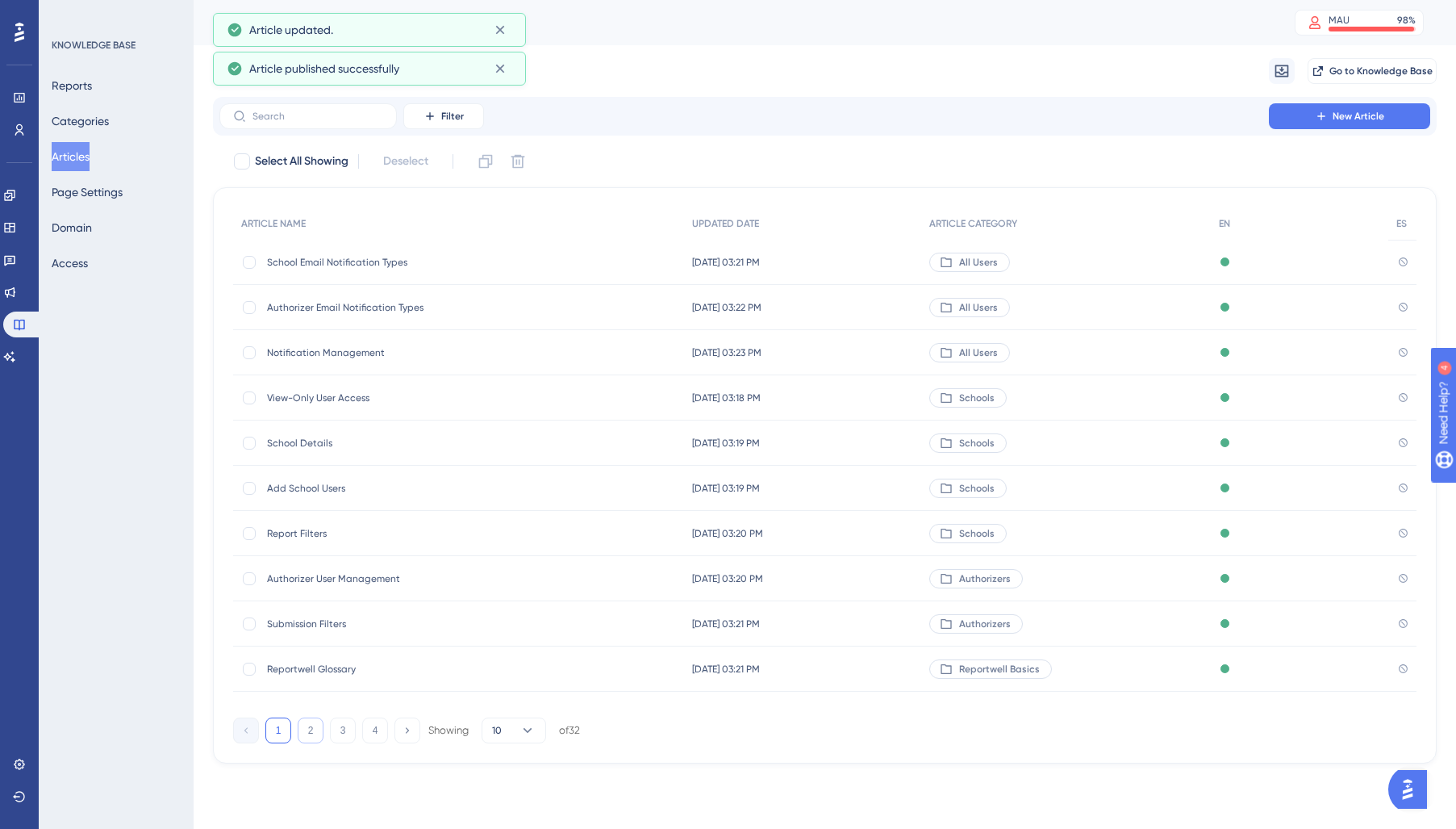
click at [316, 741] on button "2" at bounding box center [311, 730] width 26 height 26
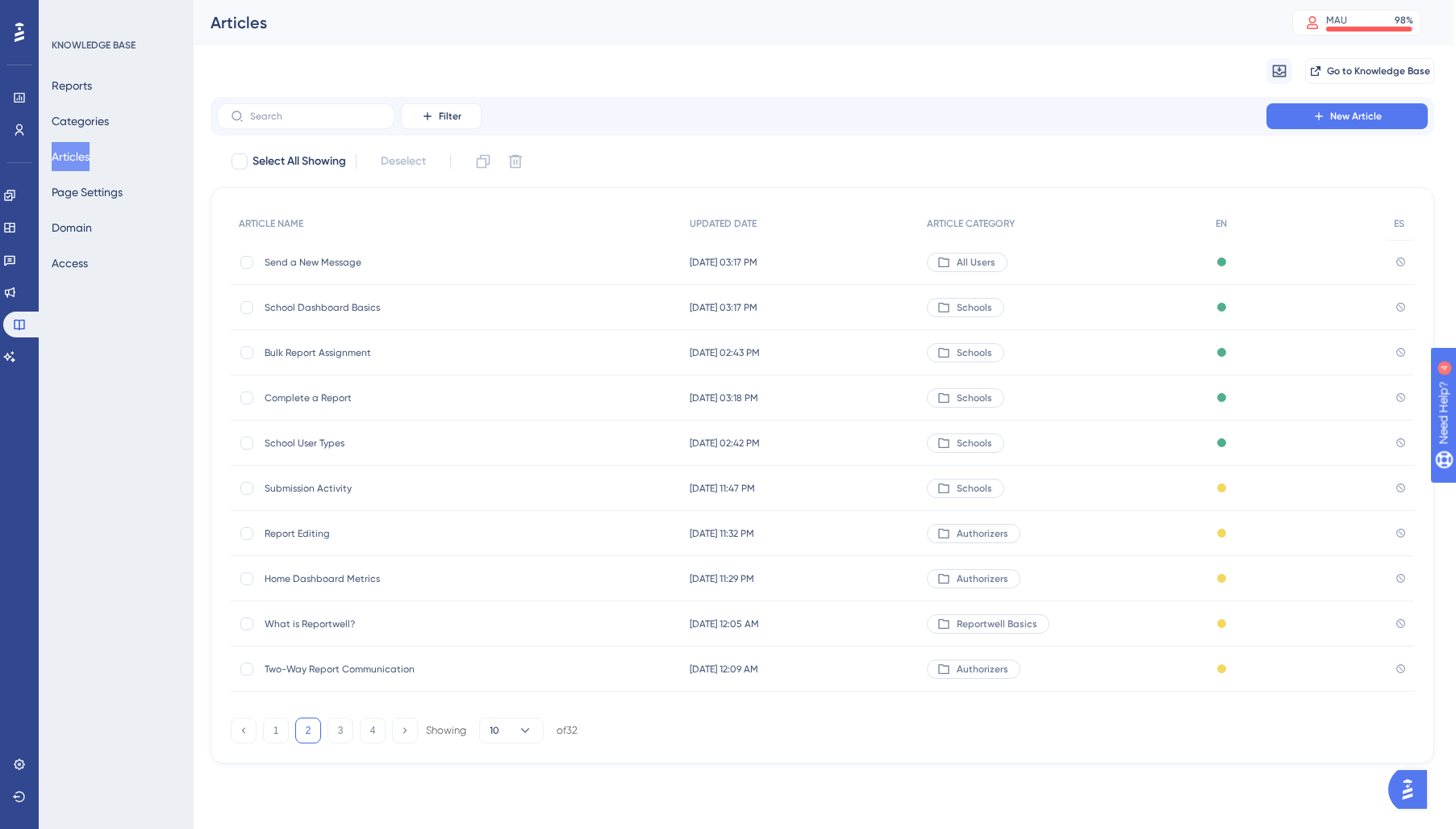
click at [355, 314] on div "School Dashboard Basics School Dashboard Basics" at bounding box center [394, 307] width 258 height 45
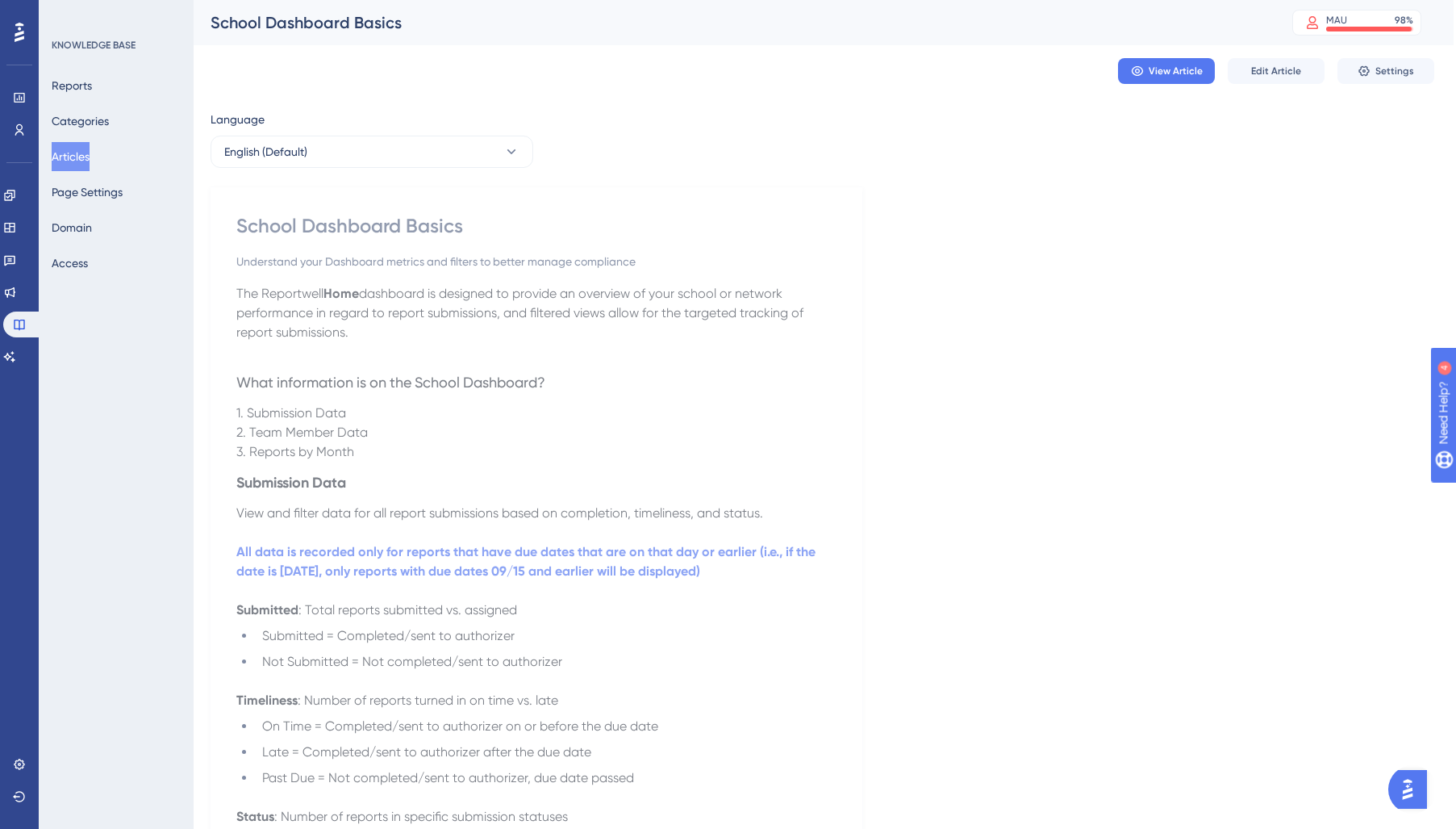
scroll to position [9, 0]
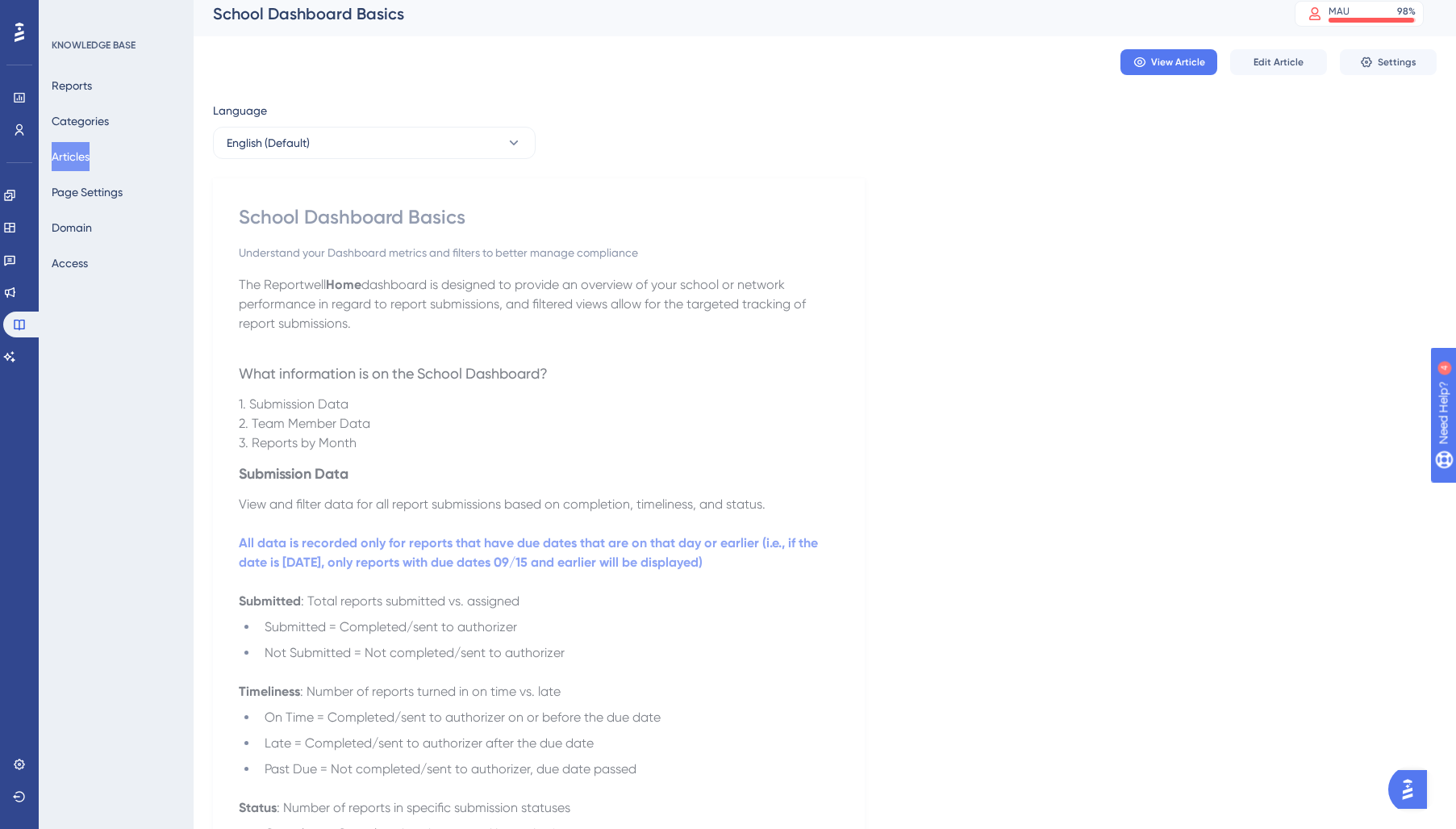
drag, startPoint x: 96, startPoint y: 159, endPoint x: 99, endPoint y: 174, distance: 15.3
click at [89, 159] on button "Articles" at bounding box center [71, 157] width 38 height 29
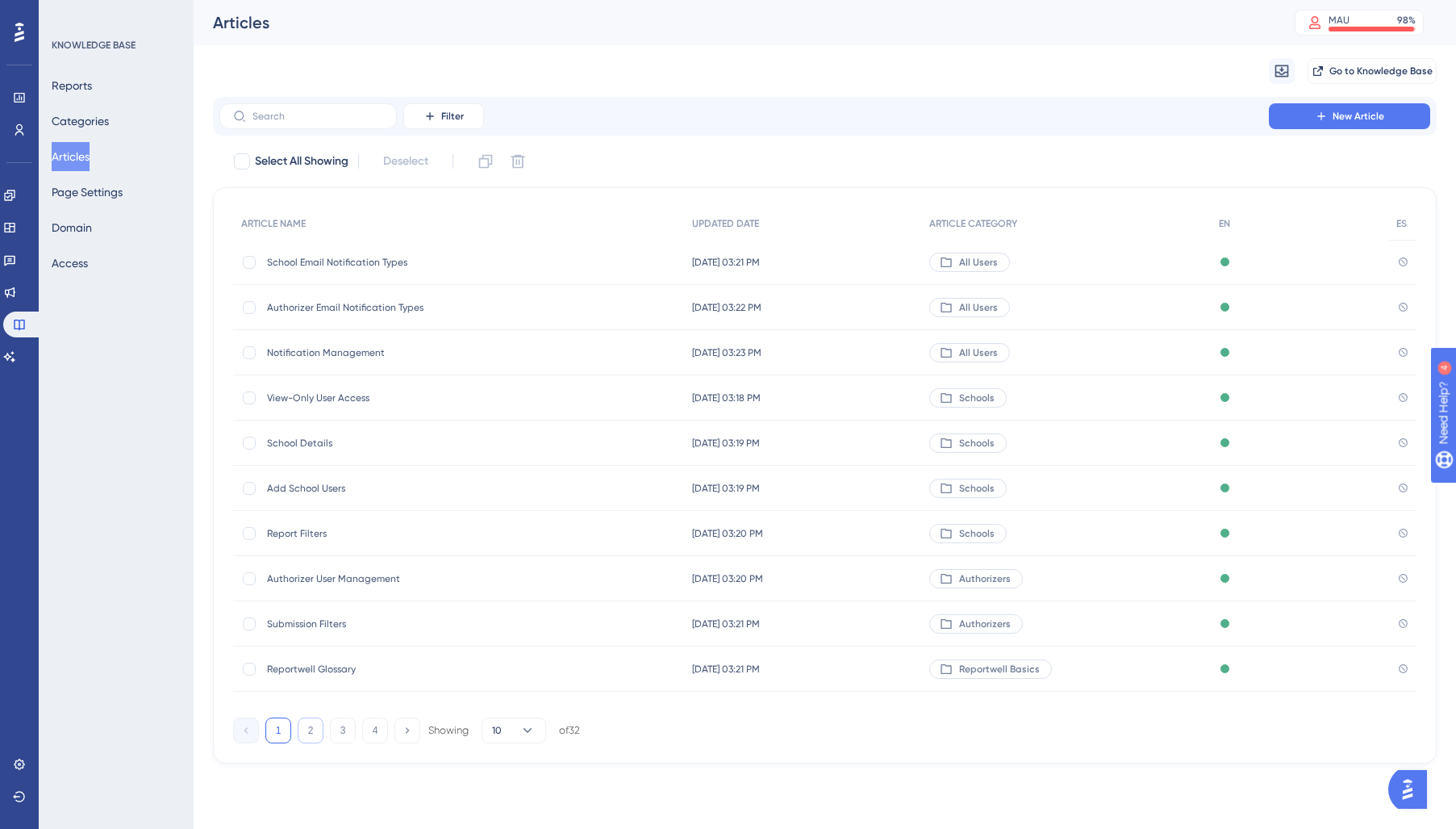
click at [320, 738] on button "2" at bounding box center [311, 730] width 26 height 26
click at [342, 349] on span "Bulk Report Assignment" at bounding box center [396, 352] width 258 height 13
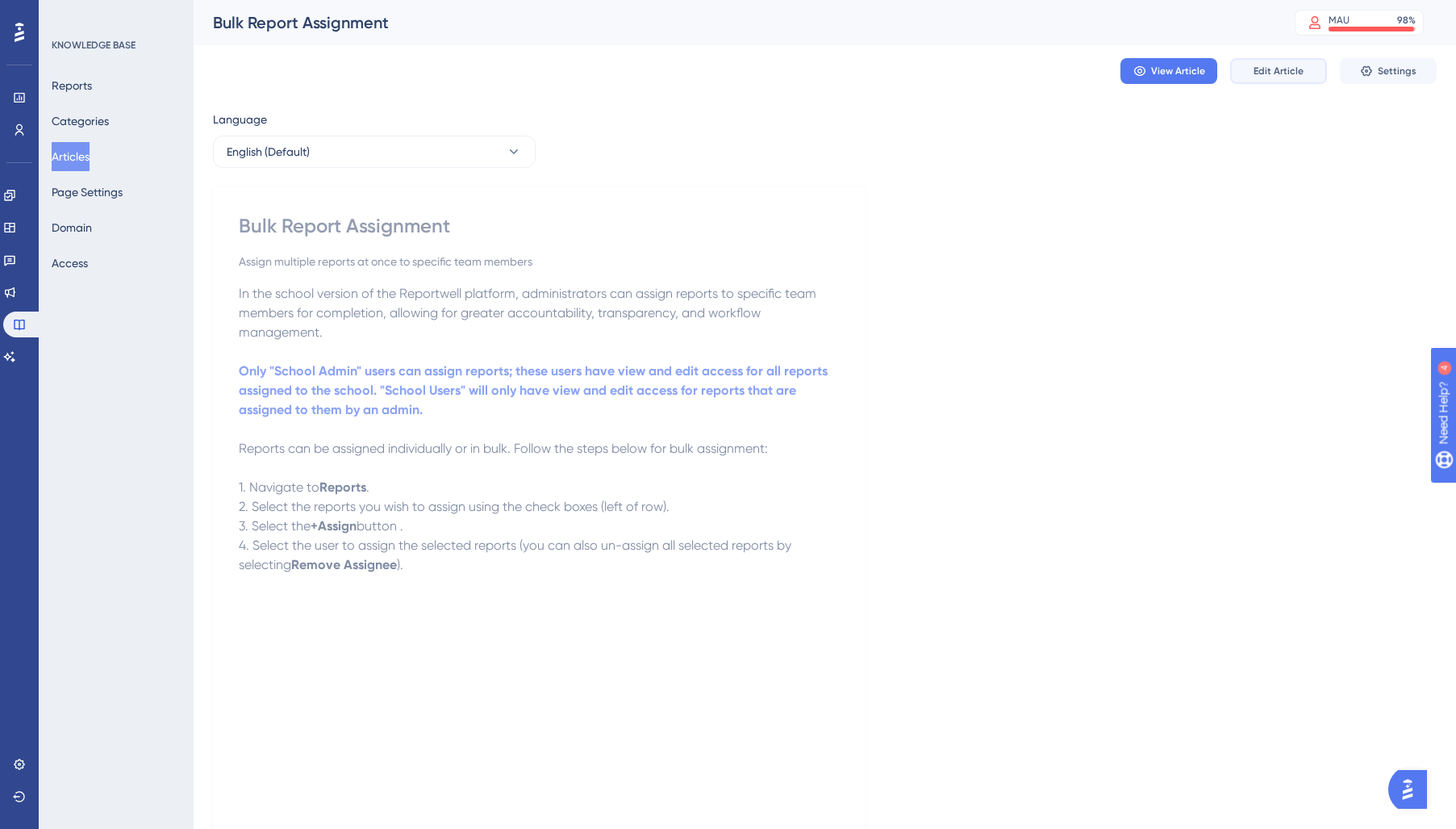
click at [1270, 66] on span "Edit Article" at bounding box center [1279, 71] width 50 height 13
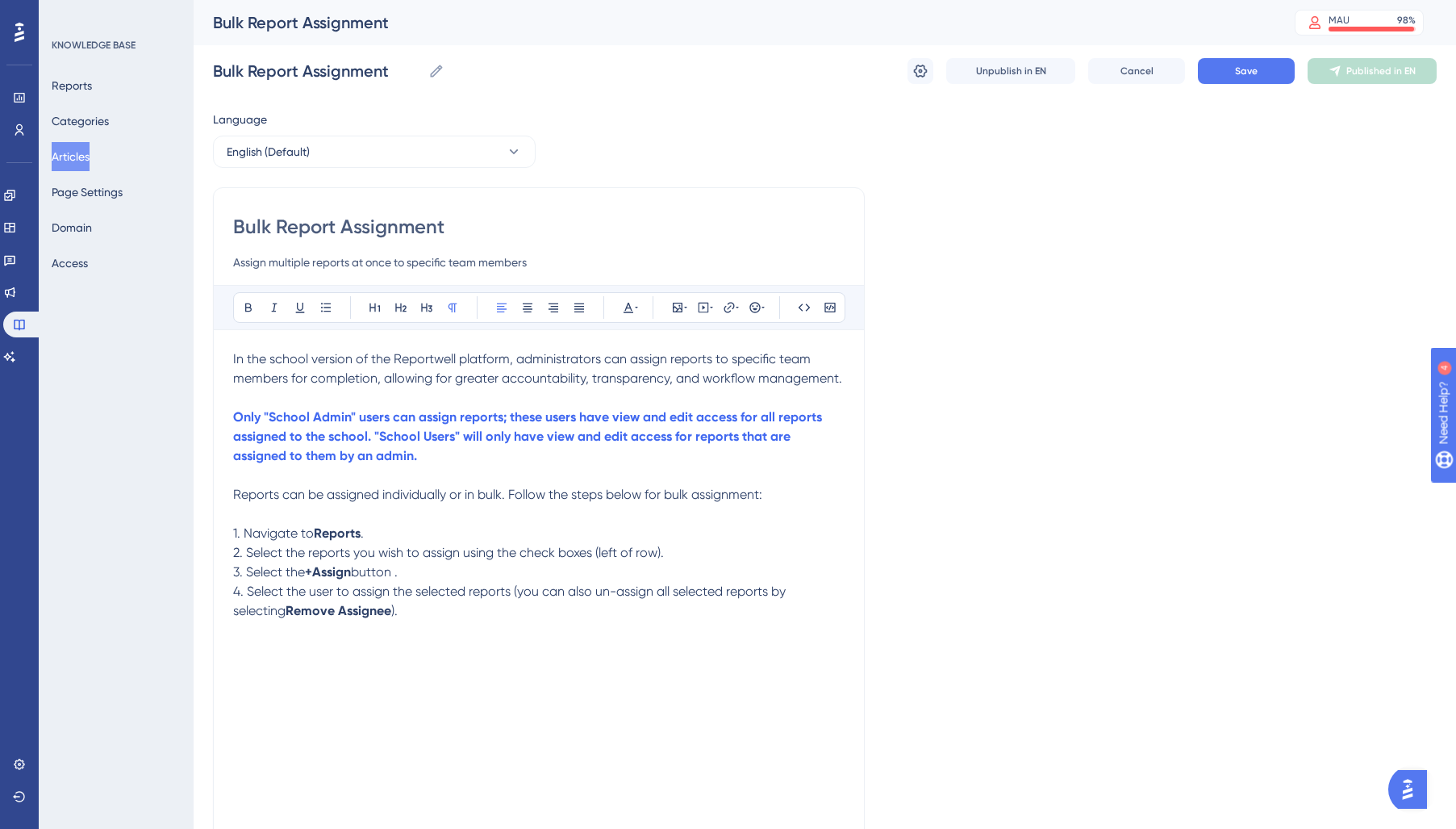
drag, startPoint x: 843, startPoint y: 379, endPoint x: 134, endPoint y: 332, distance: 710.6
click at [0, 0] on div "Performance Users Engagement Widgets Feedback Product Updates Knowledge Base AI…" at bounding box center [0, 0] width 0 height 0
drag, startPoint x: 629, startPoint y: 305, endPoint x: 642, endPoint y: 325, distance: 23.9
click at [632, 306] on icon at bounding box center [628, 307] width 13 height 13
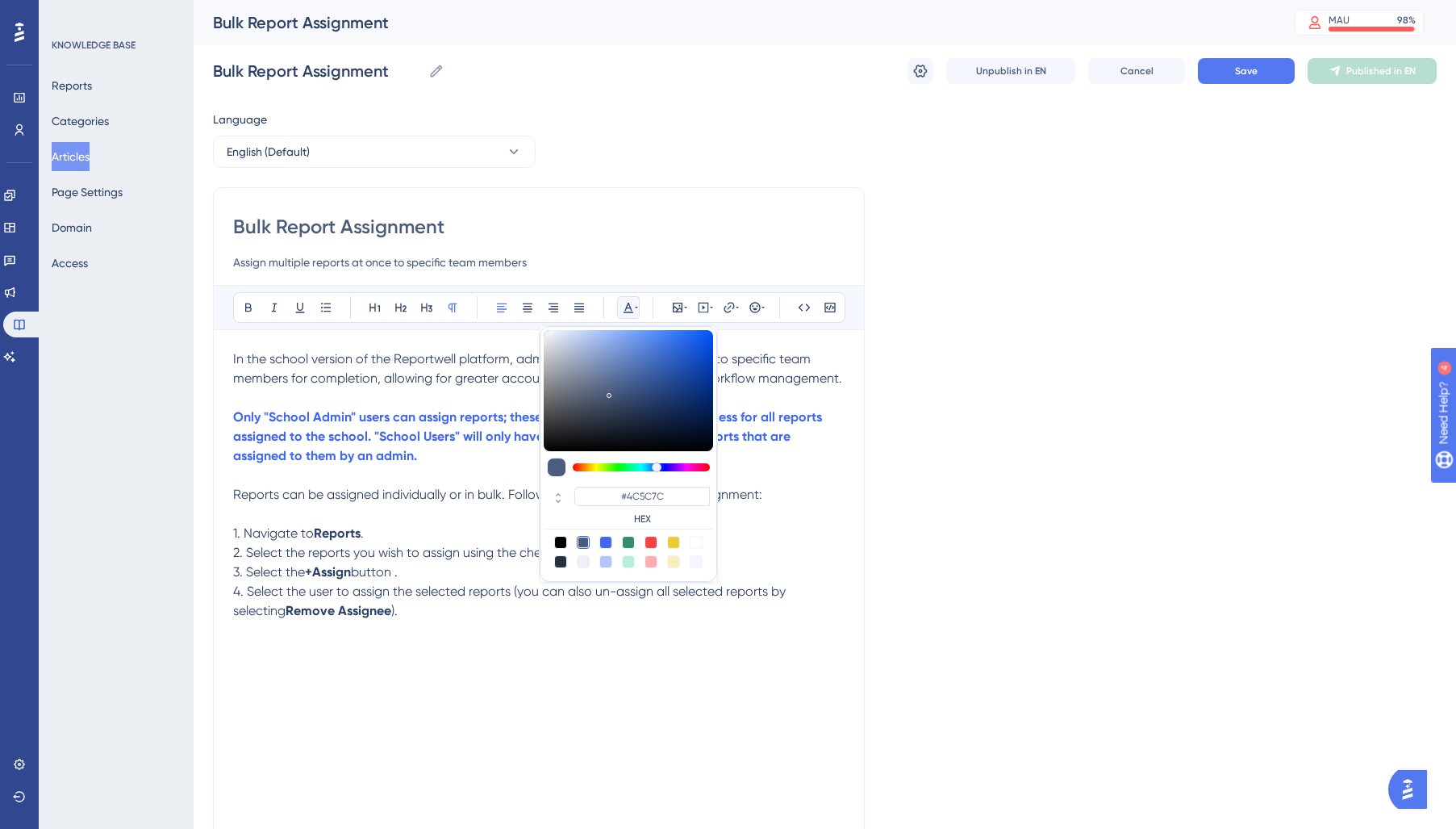
click at [561, 562] on div at bounding box center [561, 561] width 13 height 13
type input "#29303D"
click at [354, 541] on strong "Reports" at bounding box center [337, 533] width 47 height 16
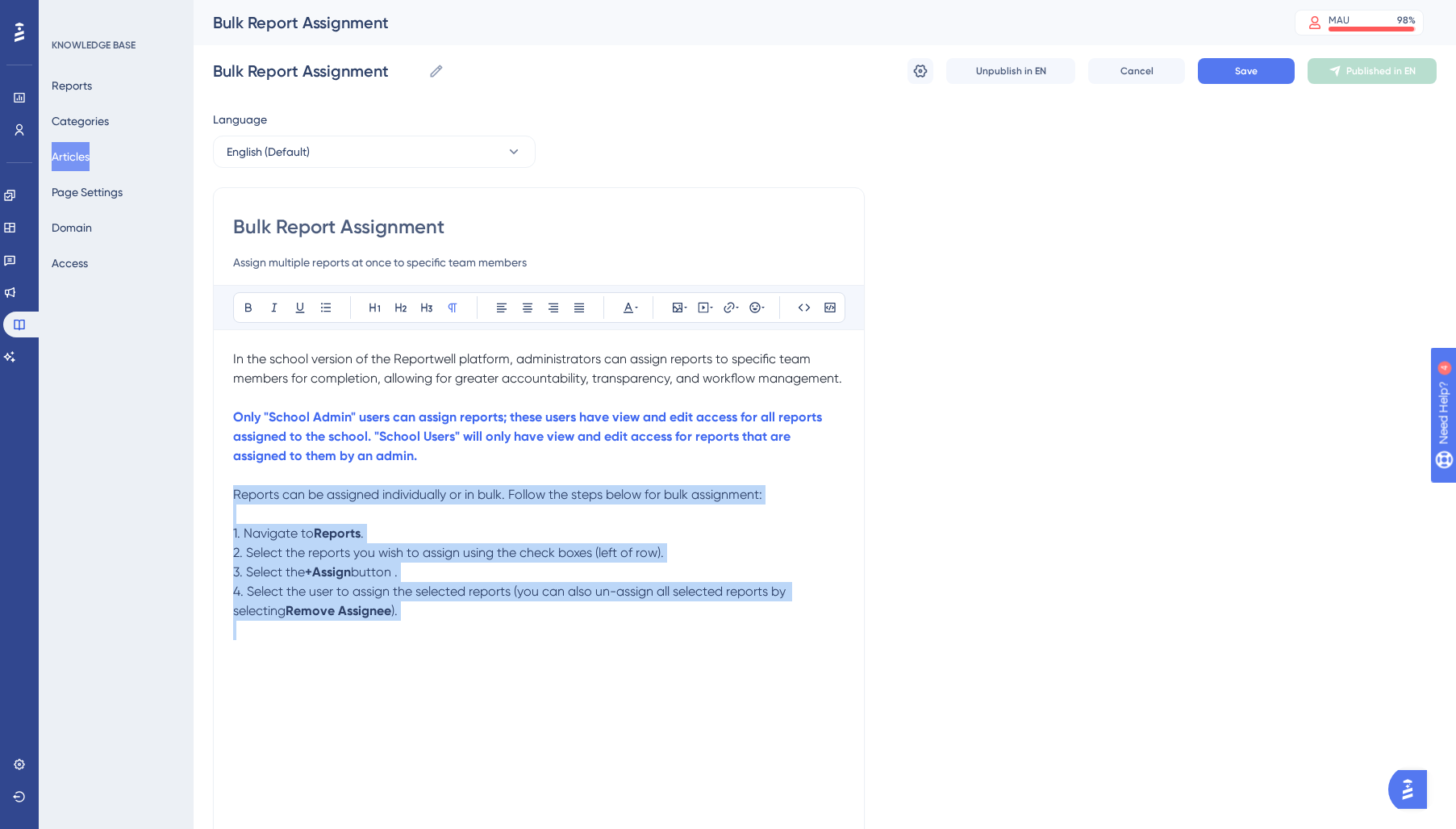
drag, startPoint x: 235, startPoint y: 495, endPoint x: 471, endPoint y: 627, distance: 270.4
click at [471, 627] on div "In the school version of the Reportwell platform, administrators can assign rep…" at bounding box center [538, 686] width 612 height 673
click at [632, 304] on icon at bounding box center [628, 307] width 13 height 13
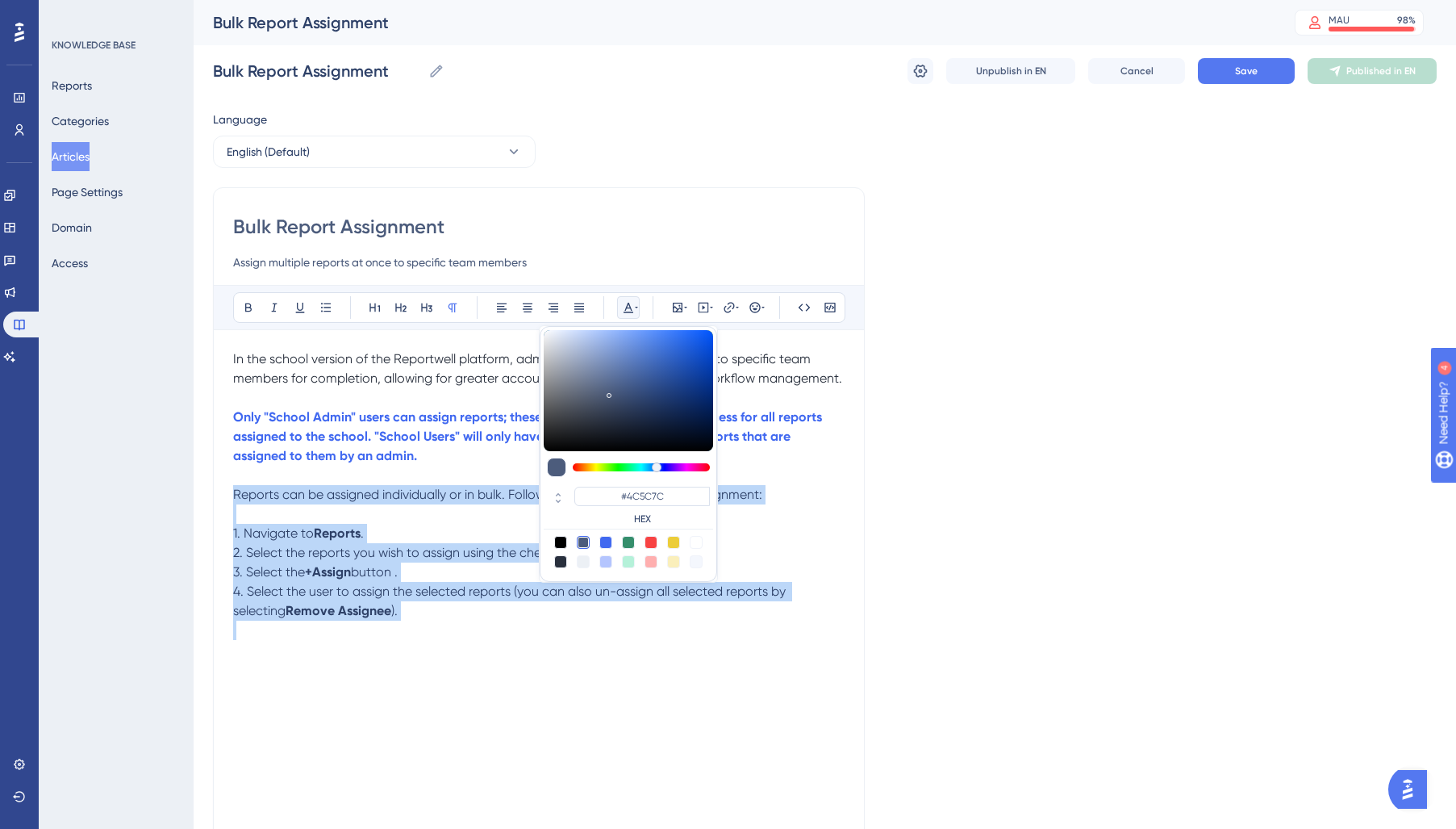
click at [558, 561] on div at bounding box center [561, 561] width 13 height 13
type input "#29303D"
drag, startPoint x: 413, startPoint y: 546, endPoint x: 402, endPoint y: 542, distance: 11.7
click at [413, 546] on span "2. Select the reports you wish to assign using the check boxes (left of row)." at bounding box center [448, 552] width 431 height 16
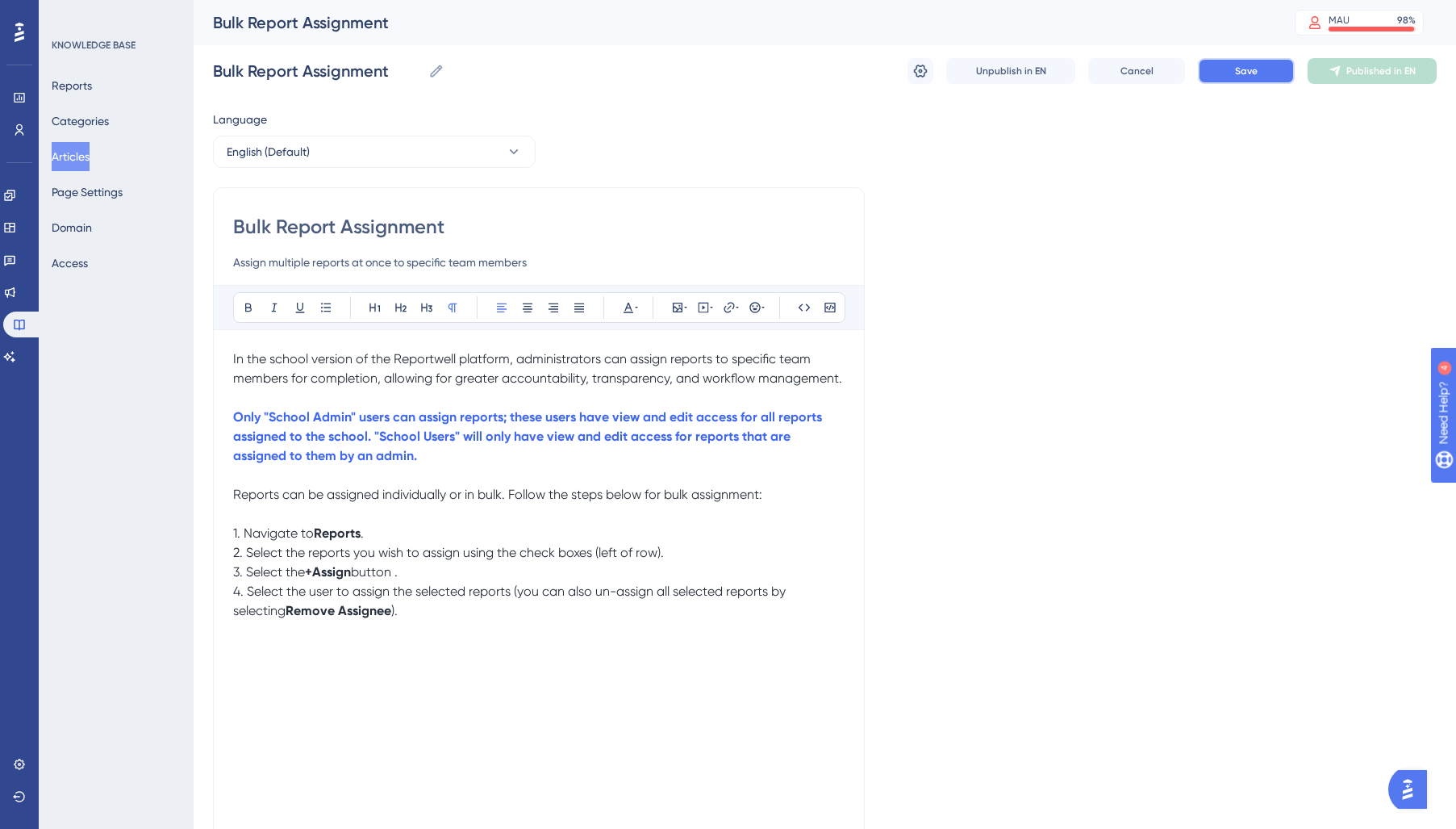
click at [1210, 74] on button "Save" at bounding box center [1247, 71] width 97 height 26
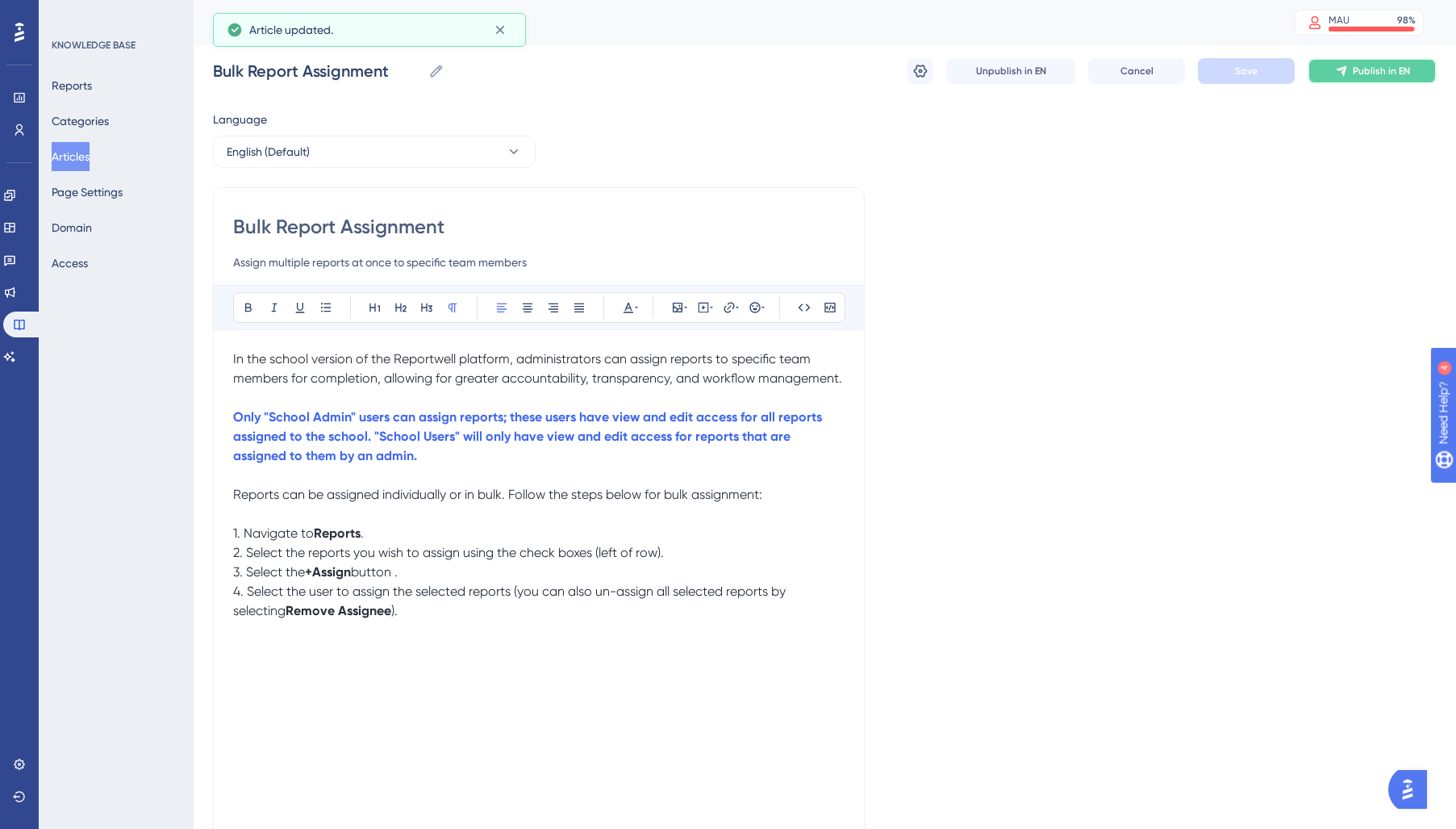
click at [1390, 79] on button "Publish in EN" at bounding box center [1371, 71] width 129 height 26
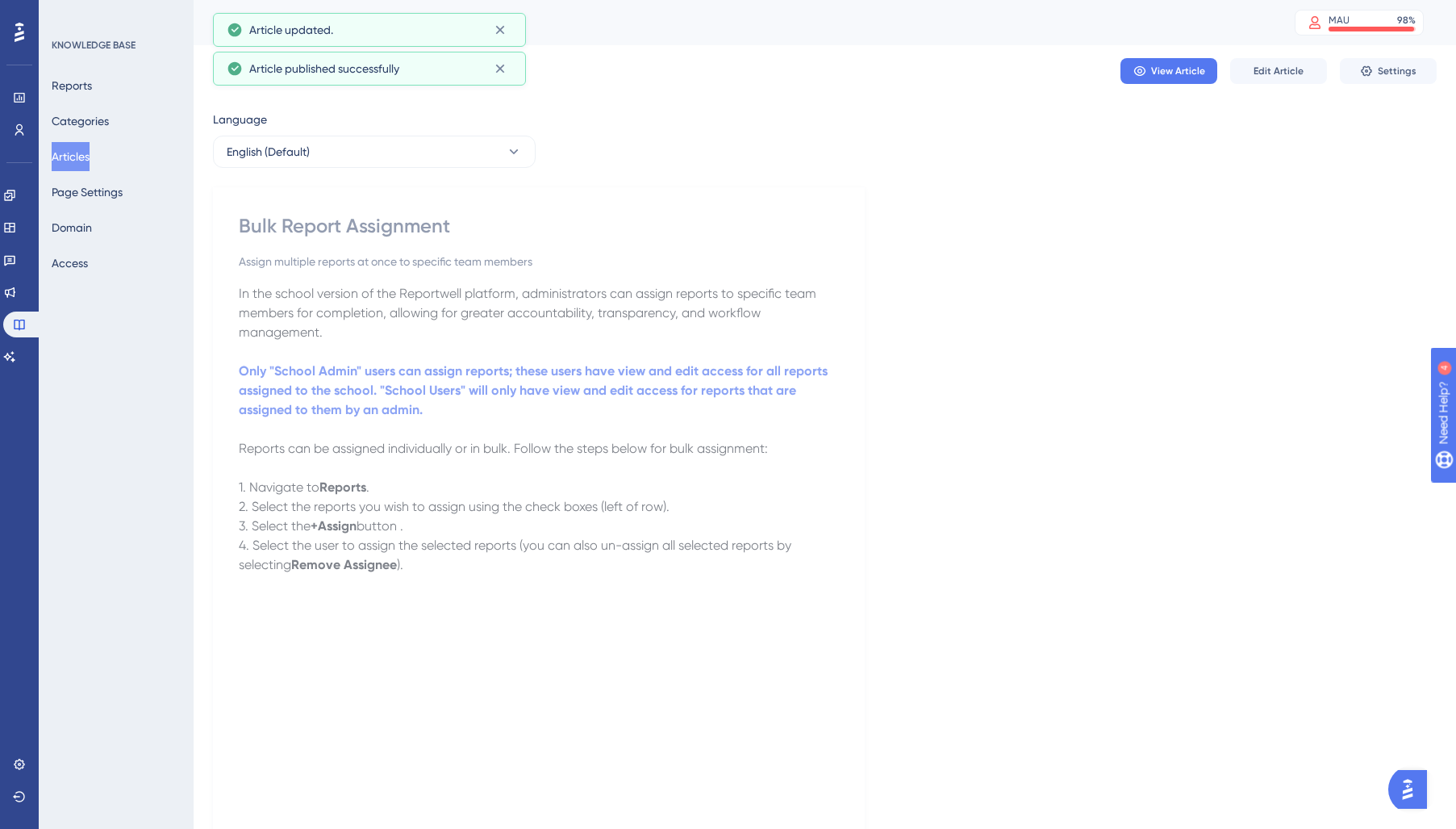
click at [89, 164] on button "Articles" at bounding box center [71, 157] width 38 height 29
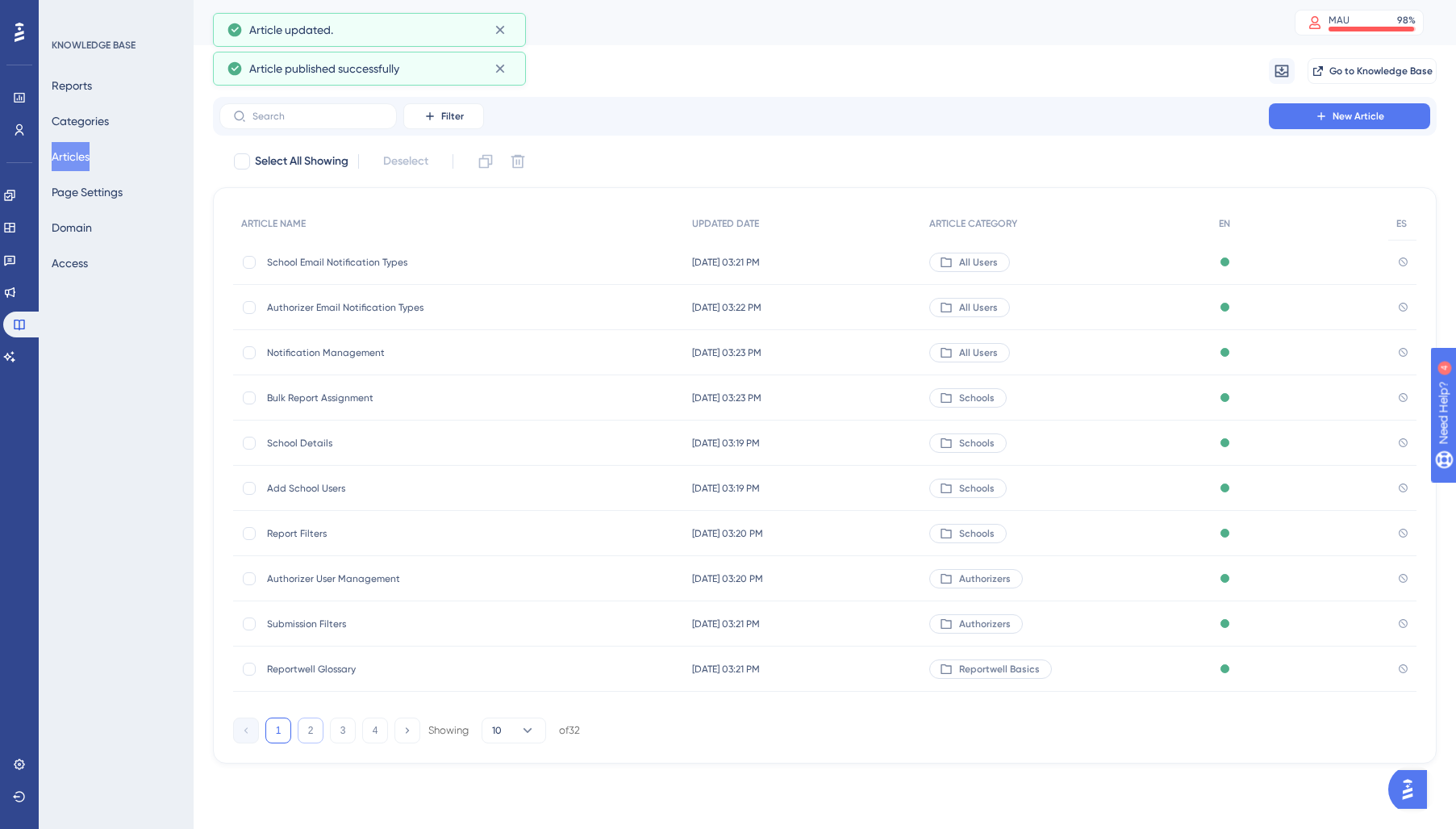
click at [316, 727] on button "2" at bounding box center [311, 730] width 26 height 26
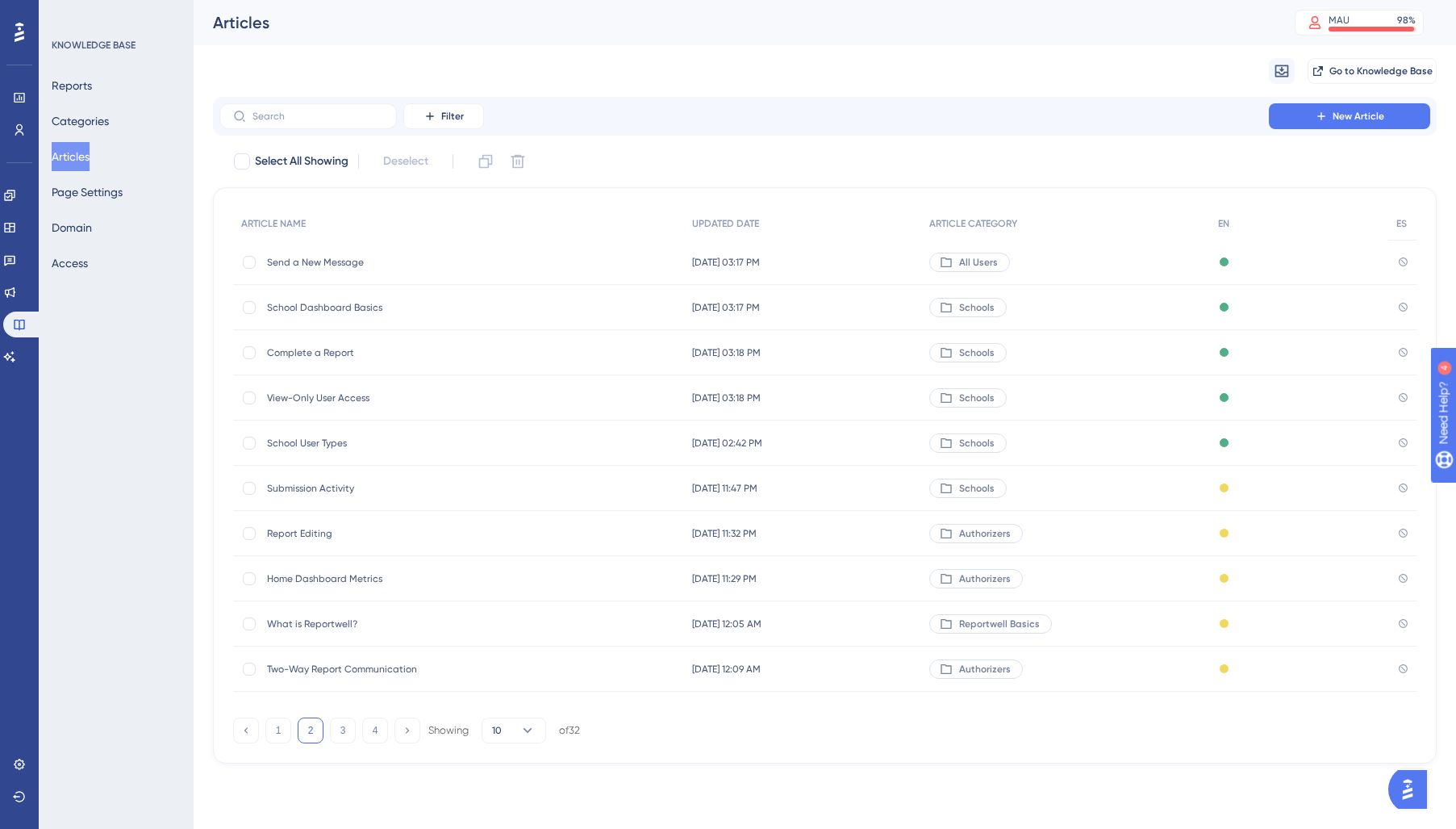
click at [302, 363] on div "Complete a Report Complete a Report" at bounding box center [396, 352] width 258 height 45
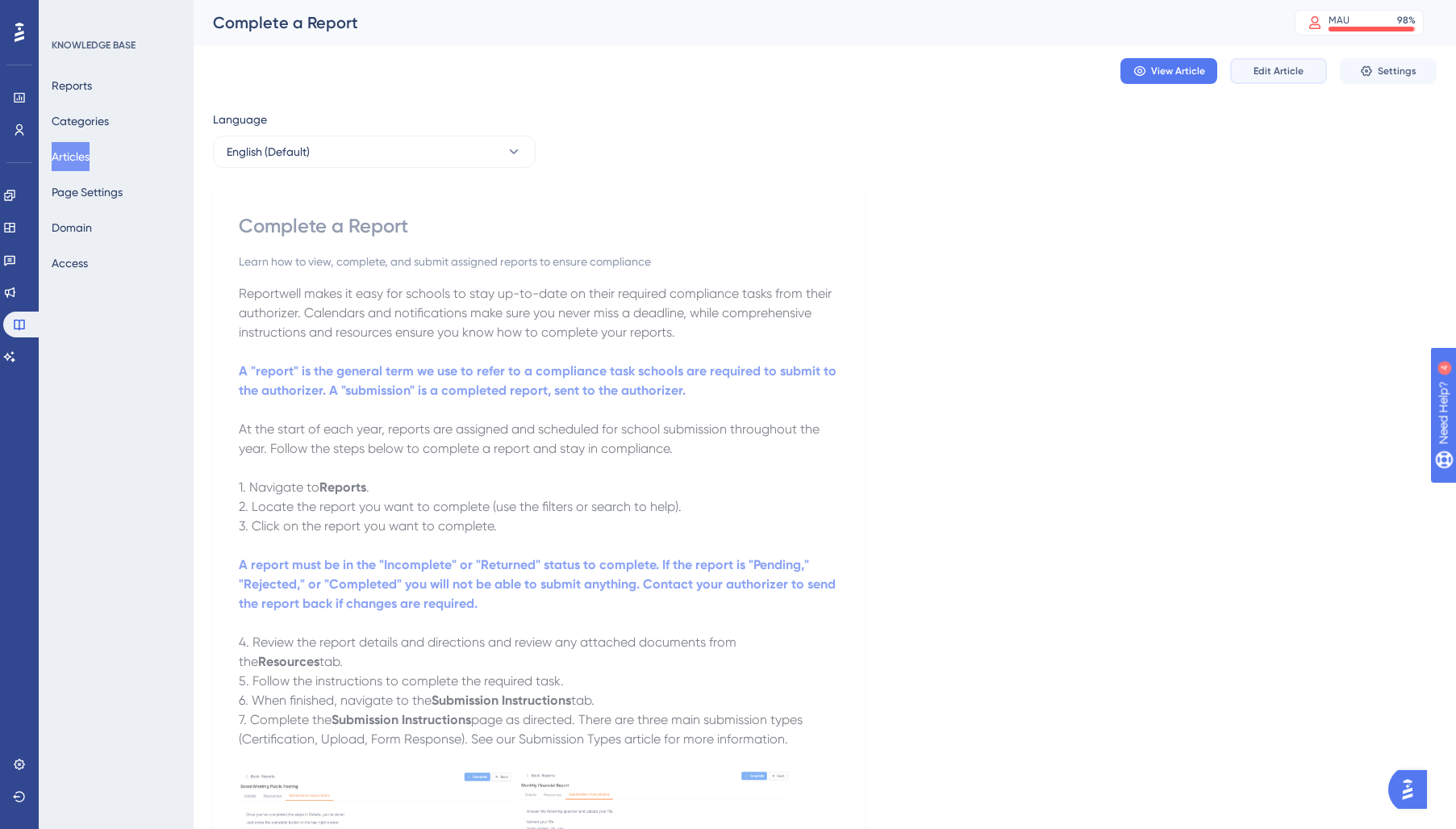
click at [1269, 71] on span "Edit Article" at bounding box center [1279, 71] width 50 height 13
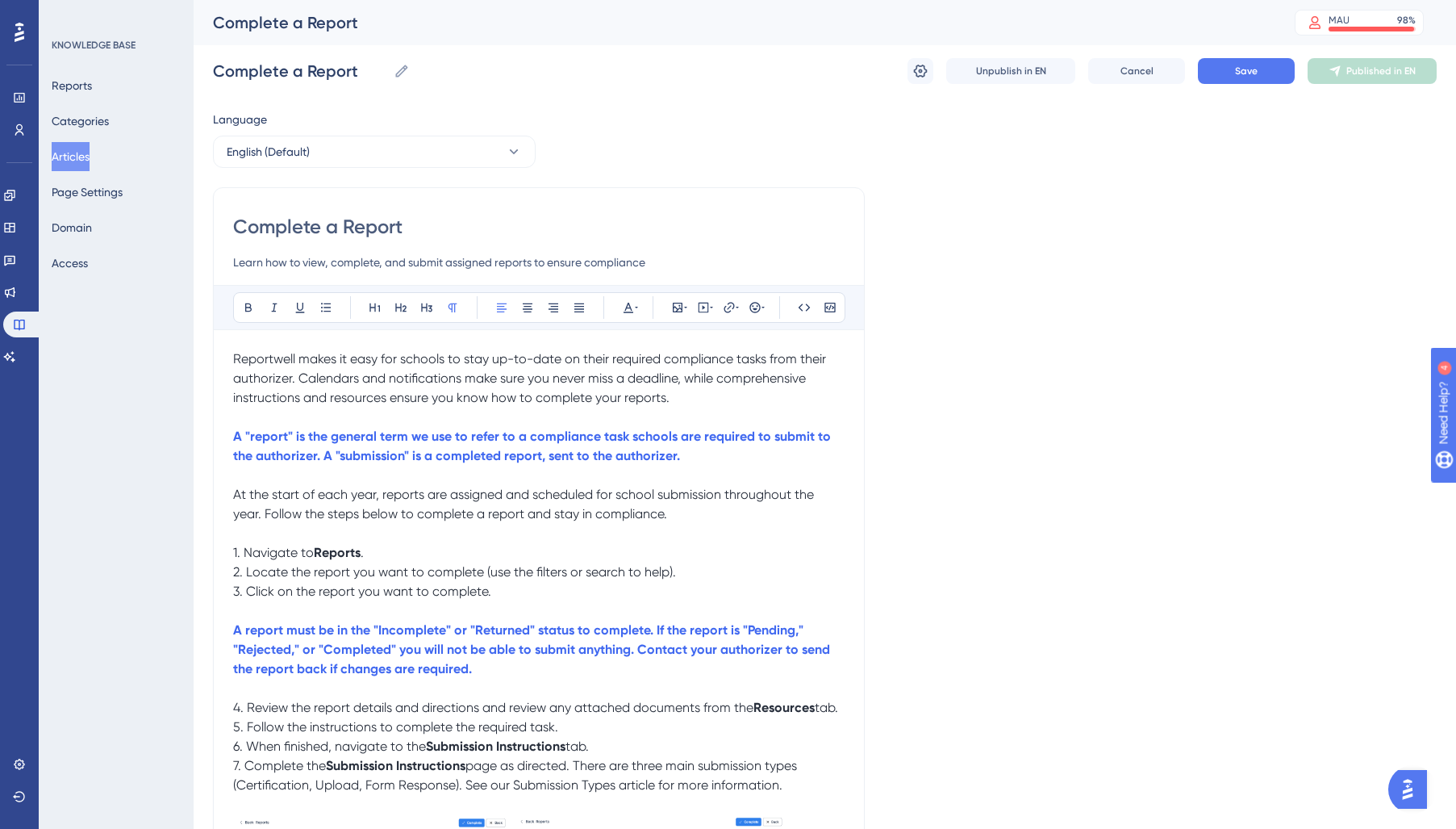
drag, startPoint x: 203, startPoint y: 354, endPoint x: 128, endPoint y: 344, distance: 75.7
click at [0, 0] on div "Performance Users Engagement Widgets Feedback Product Updates Knowledge Base AI…" at bounding box center [0, 0] width 0 height 0
click at [640, 305] on div "Bold Italic Underline Bullet Point Heading 1 Heading 2 Heading 3 Normal Align L…" at bounding box center [539, 307] width 613 height 30
click at [1146, 80] on button "Cancel" at bounding box center [1137, 71] width 97 height 26
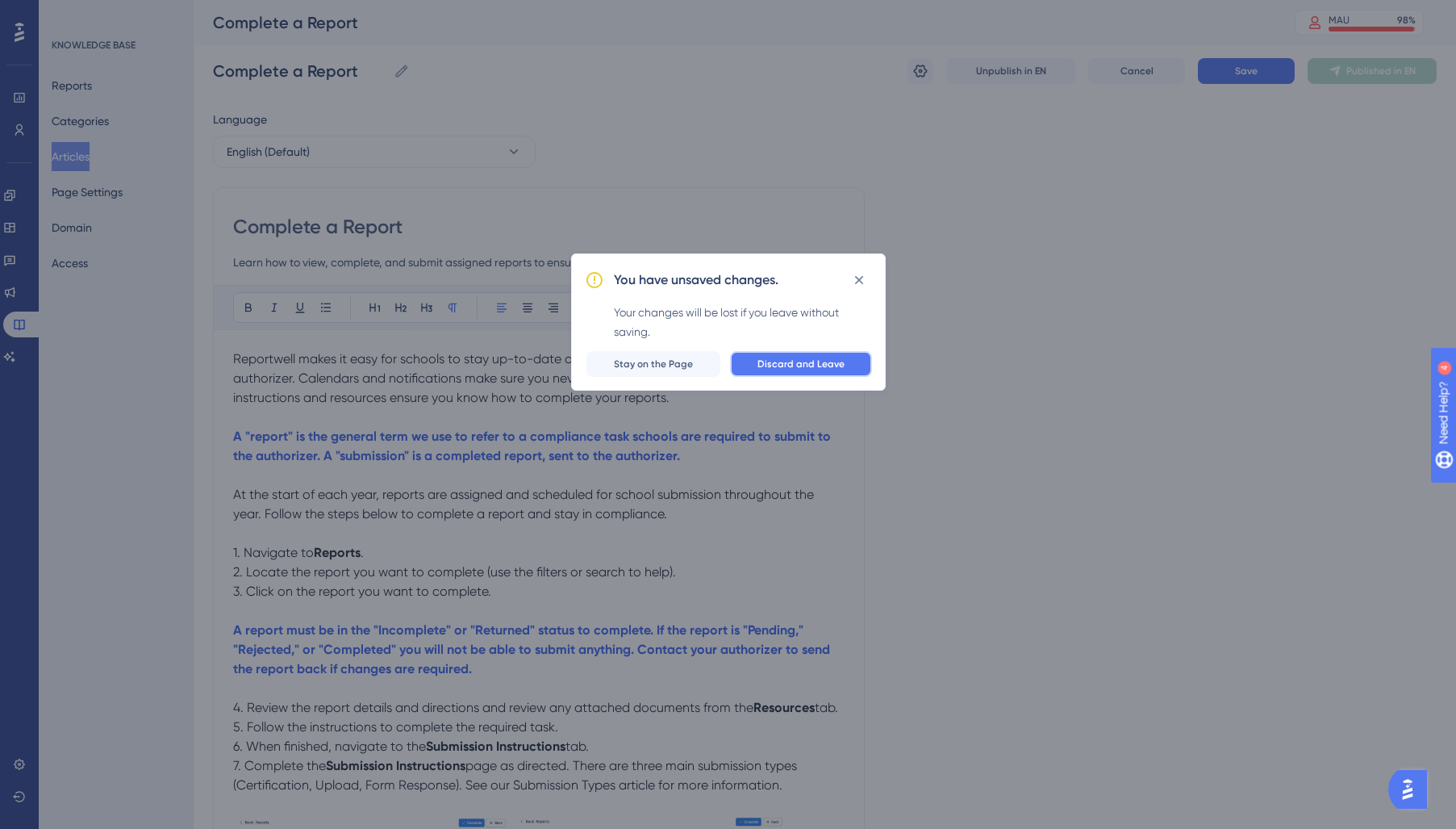
click at [820, 358] on span "Discard and Leave" at bounding box center [800, 363] width 87 height 13
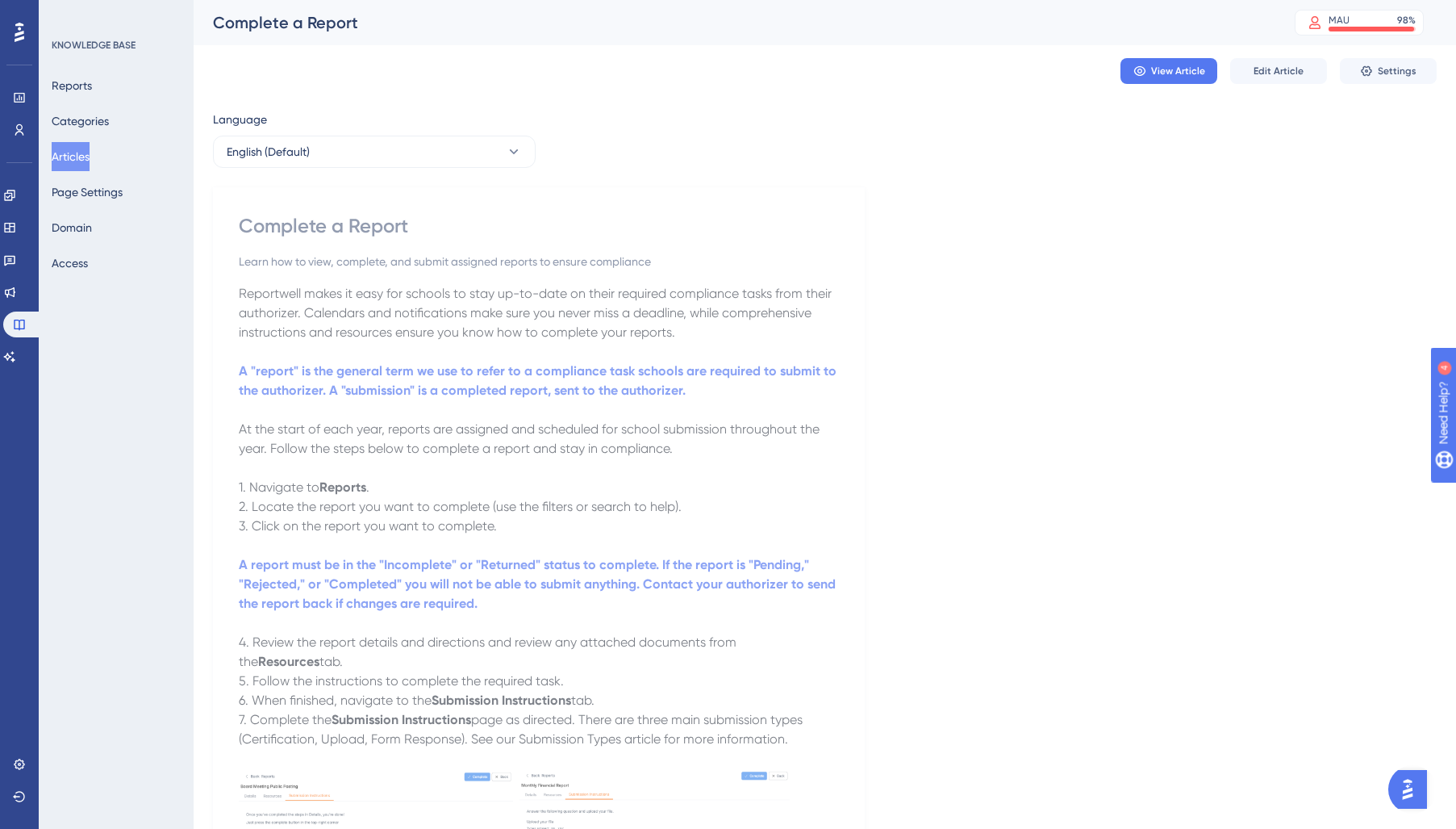
click at [85, 159] on button "Articles" at bounding box center [71, 157] width 38 height 29
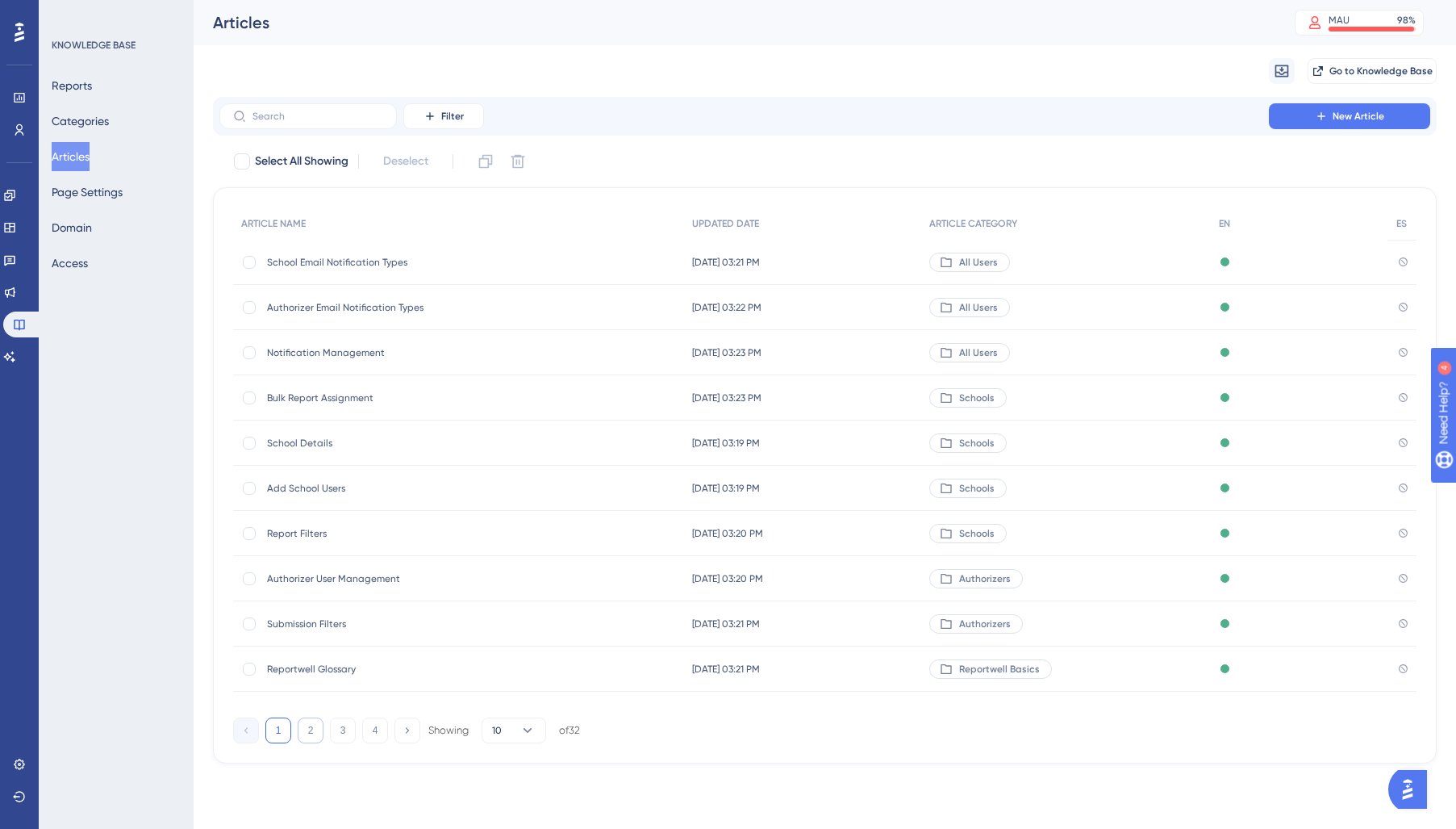
click at [309, 737] on button "2" at bounding box center [311, 730] width 26 height 26
click at [317, 408] on div "View-Only User Access View-Only User Access" at bounding box center [396, 398] width 258 height 45
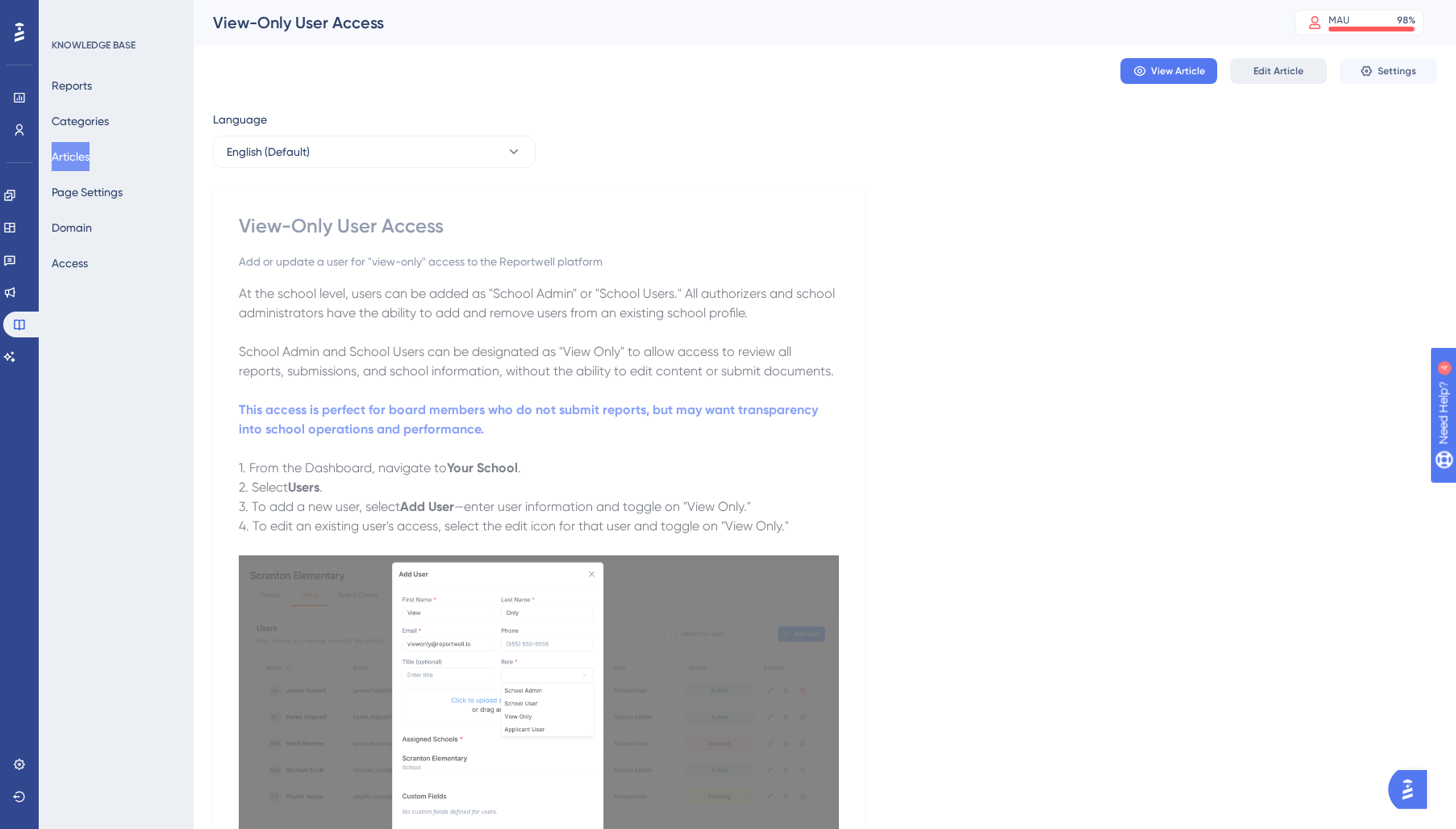
click at [1260, 77] on span "Edit Article" at bounding box center [1279, 71] width 50 height 13
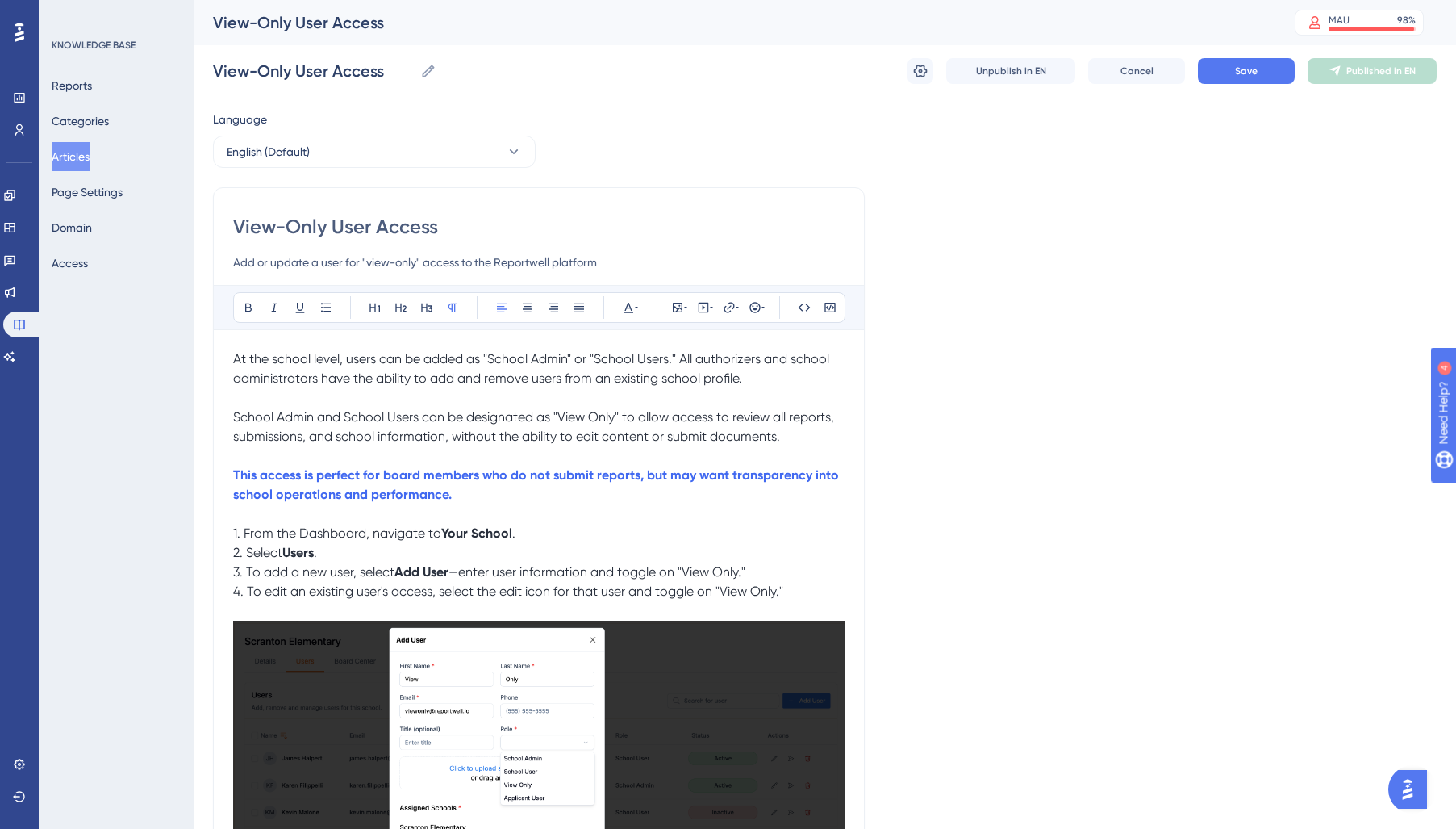
drag, startPoint x: 804, startPoint y: 435, endPoint x: 579, endPoint y: 323, distance: 251.3
click at [0, 0] on div "Performance Users Engagement Widgets Feedback Product Updates Knowledge Base AI…" at bounding box center [0, 0] width 0 height 0
click at [623, 305] on icon at bounding box center [628, 307] width 13 height 13
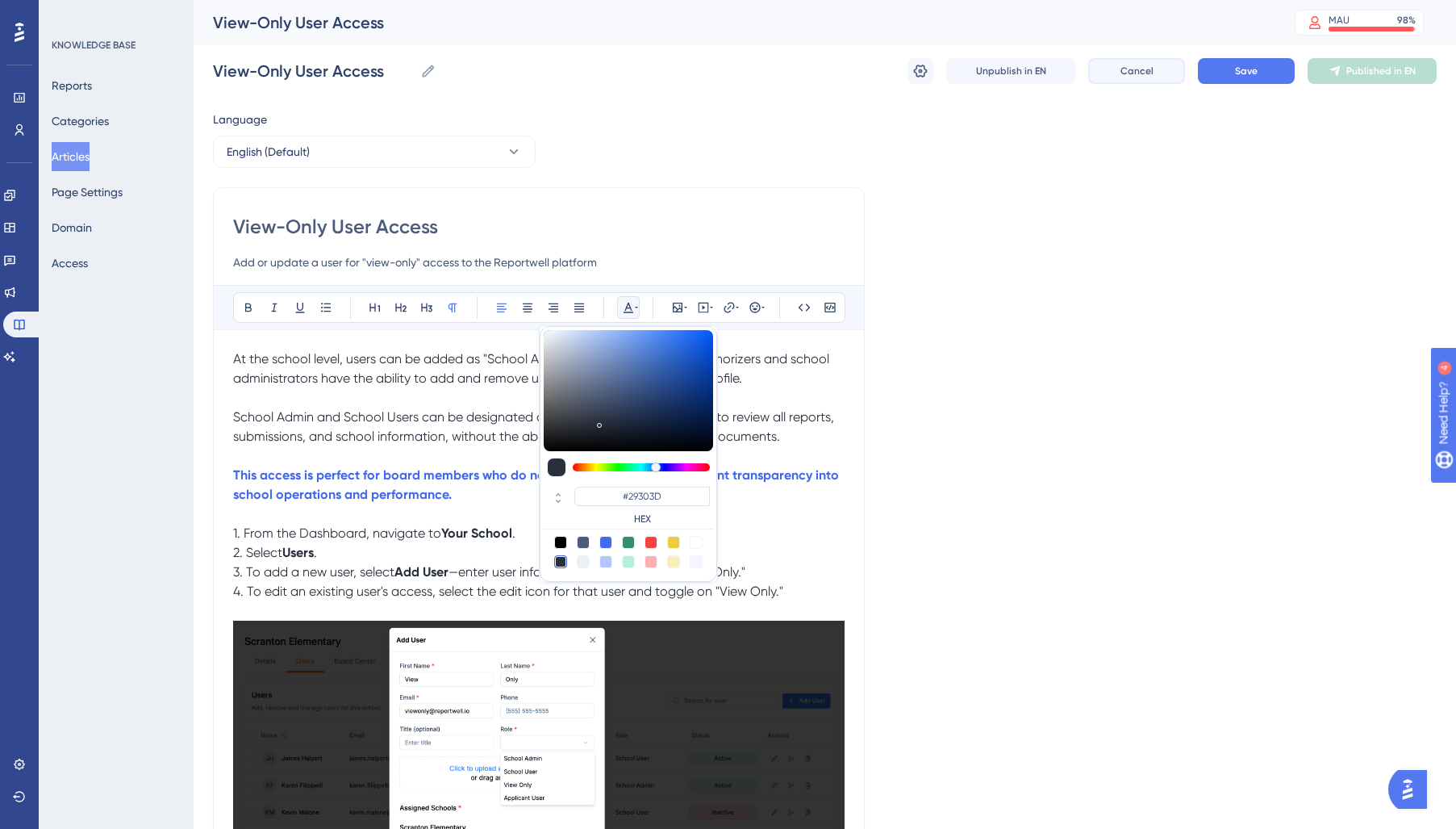
click at [1162, 76] on button "Cancel" at bounding box center [1137, 71] width 97 height 26
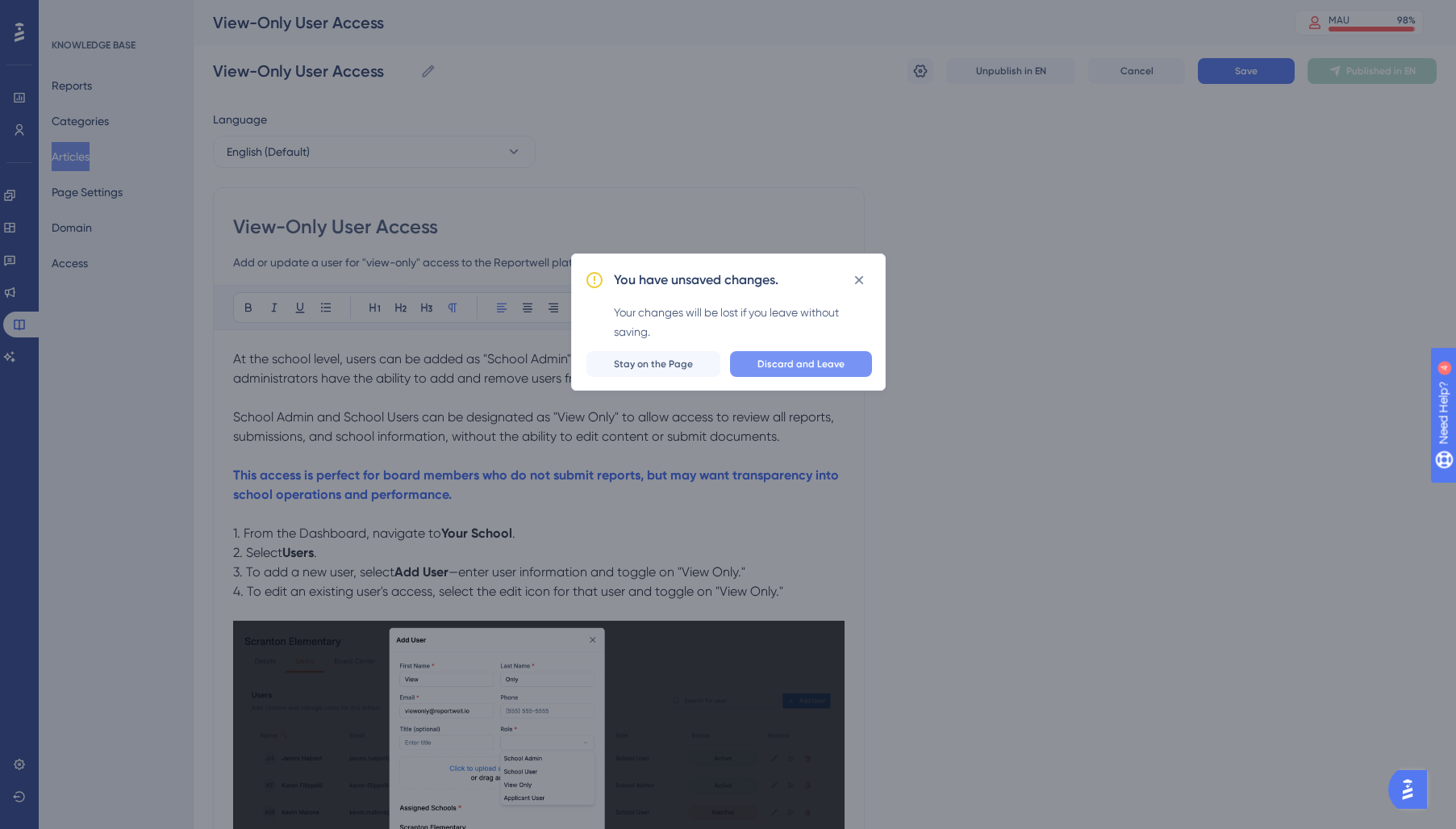
click at [773, 369] on span "Discard and Leave" at bounding box center [800, 363] width 87 height 13
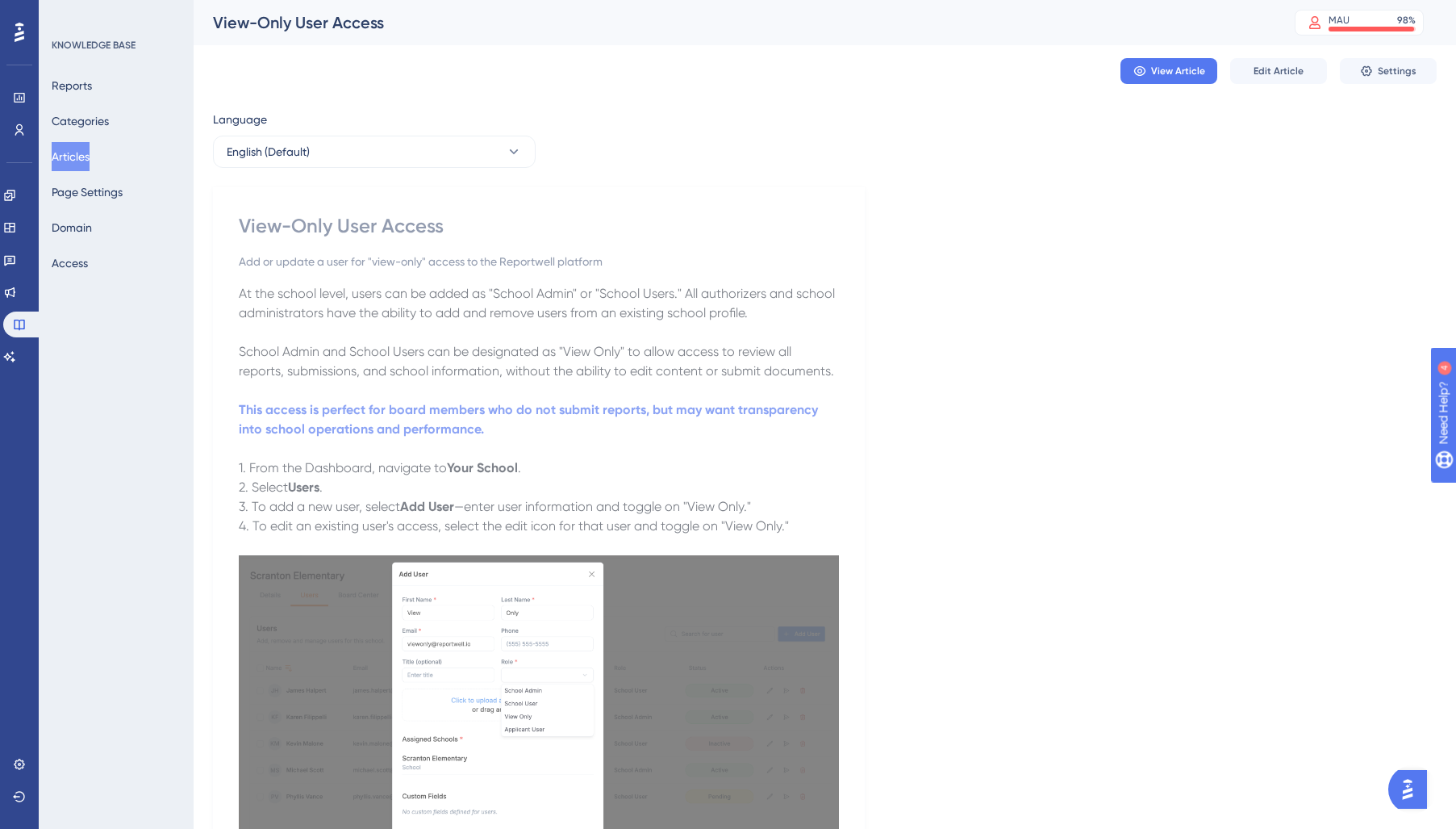
click at [82, 151] on button "Articles" at bounding box center [71, 157] width 38 height 29
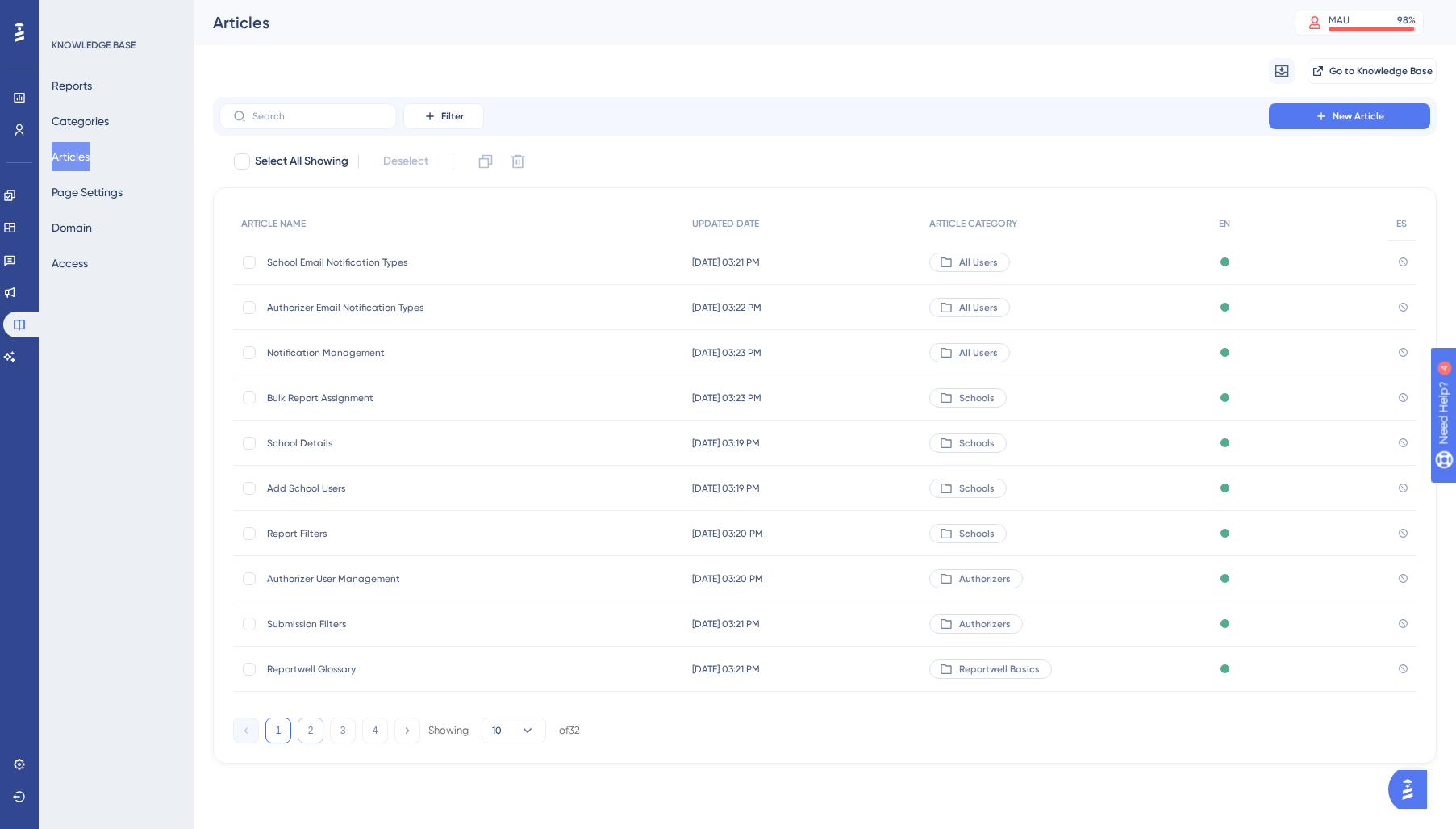
click at [313, 732] on button "2" at bounding box center [311, 730] width 26 height 26
click at [304, 442] on span "School User Types" at bounding box center [396, 442] width 258 height 13
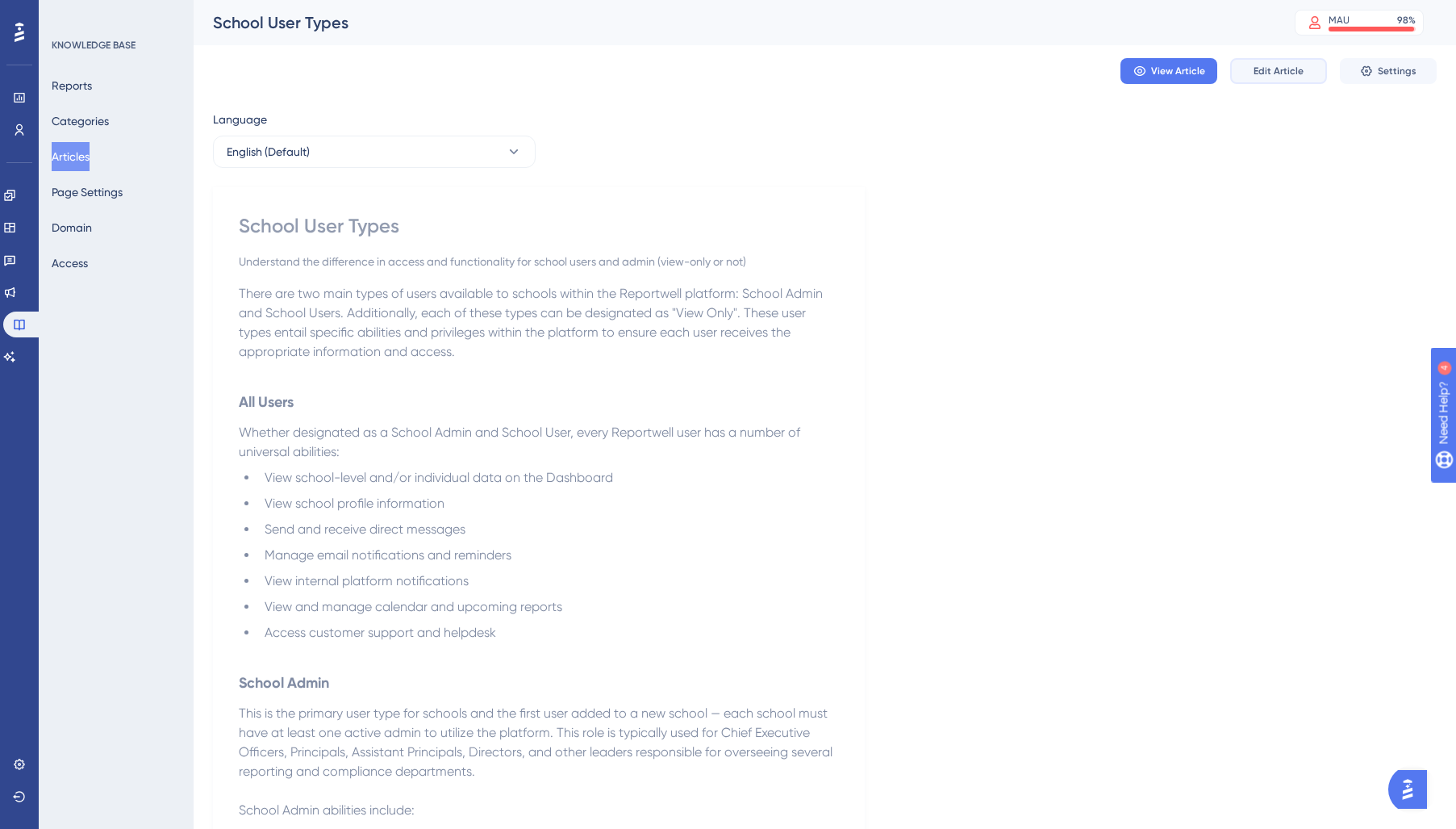
click at [1260, 67] on span "Edit Article" at bounding box center [1279, 71] width 50 height 13
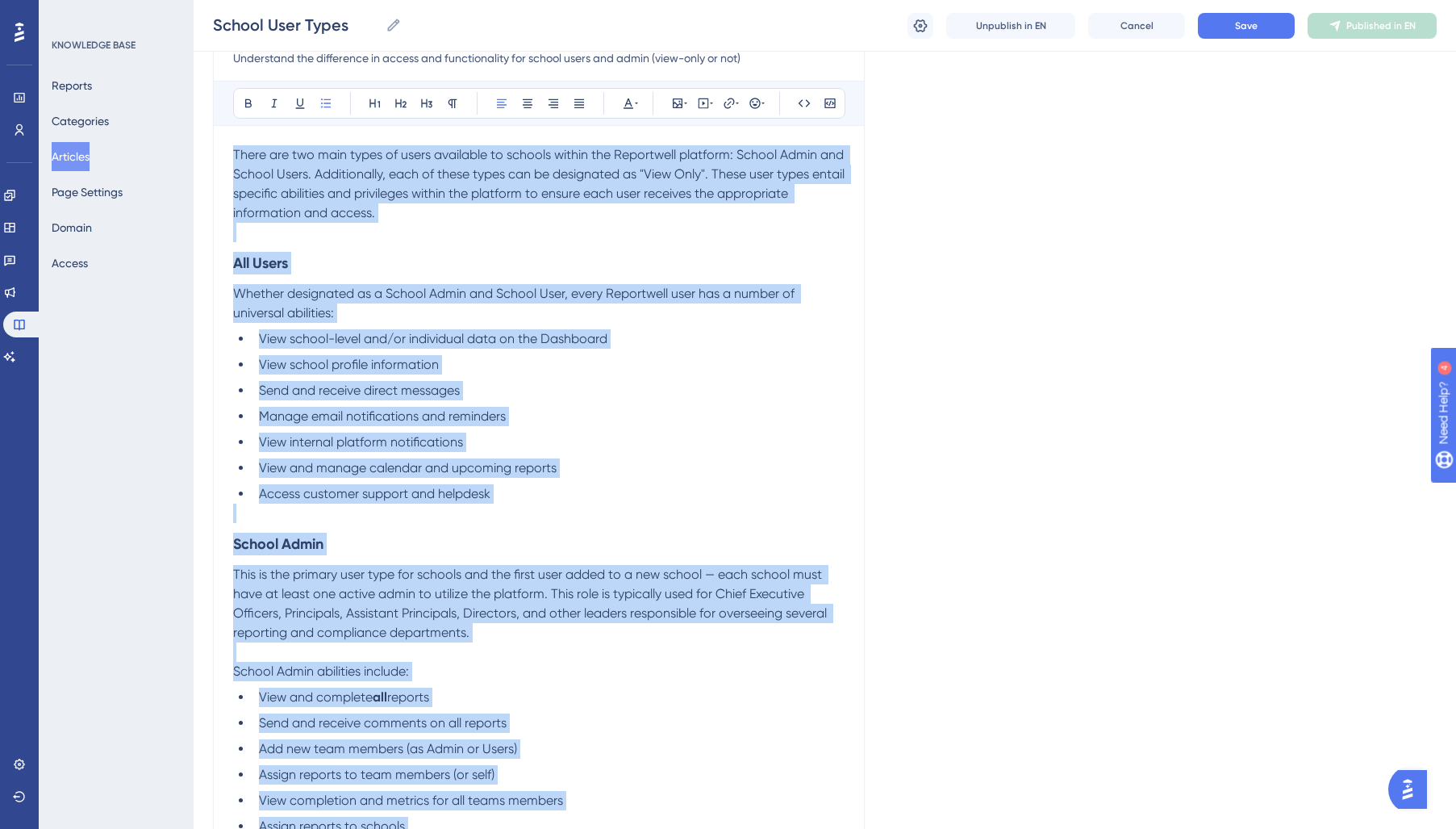
scroll to position [82, 0]
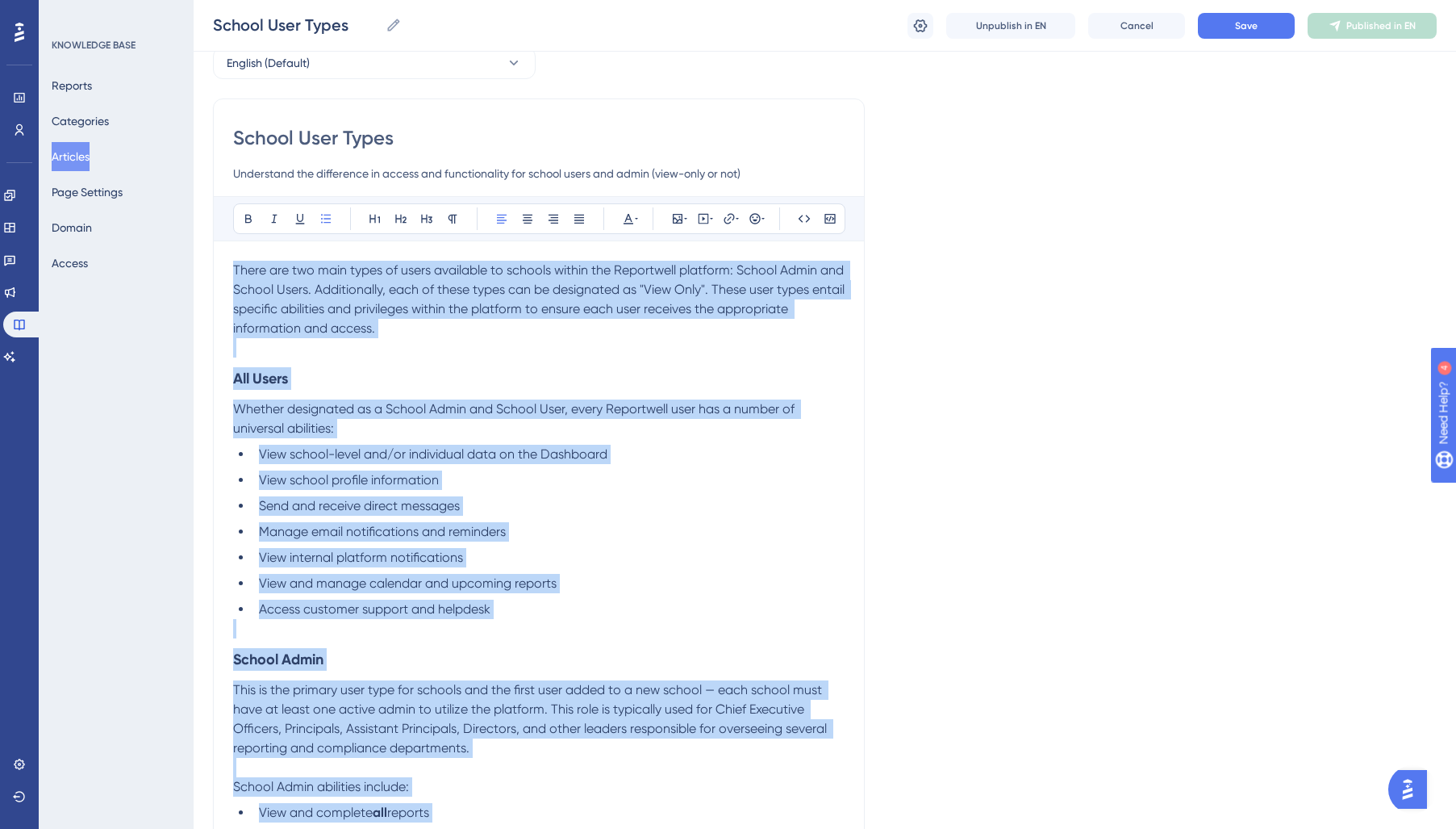
drag, startPoint x: 586, startPoint y: 592, endPoint x: 218, endPoint y: 271, distance: 488.3
click at [218, 271] on div "School User Types Understand the difference in access and functionality for sch…" at bounding box center [538, 794] width 651 height 1390
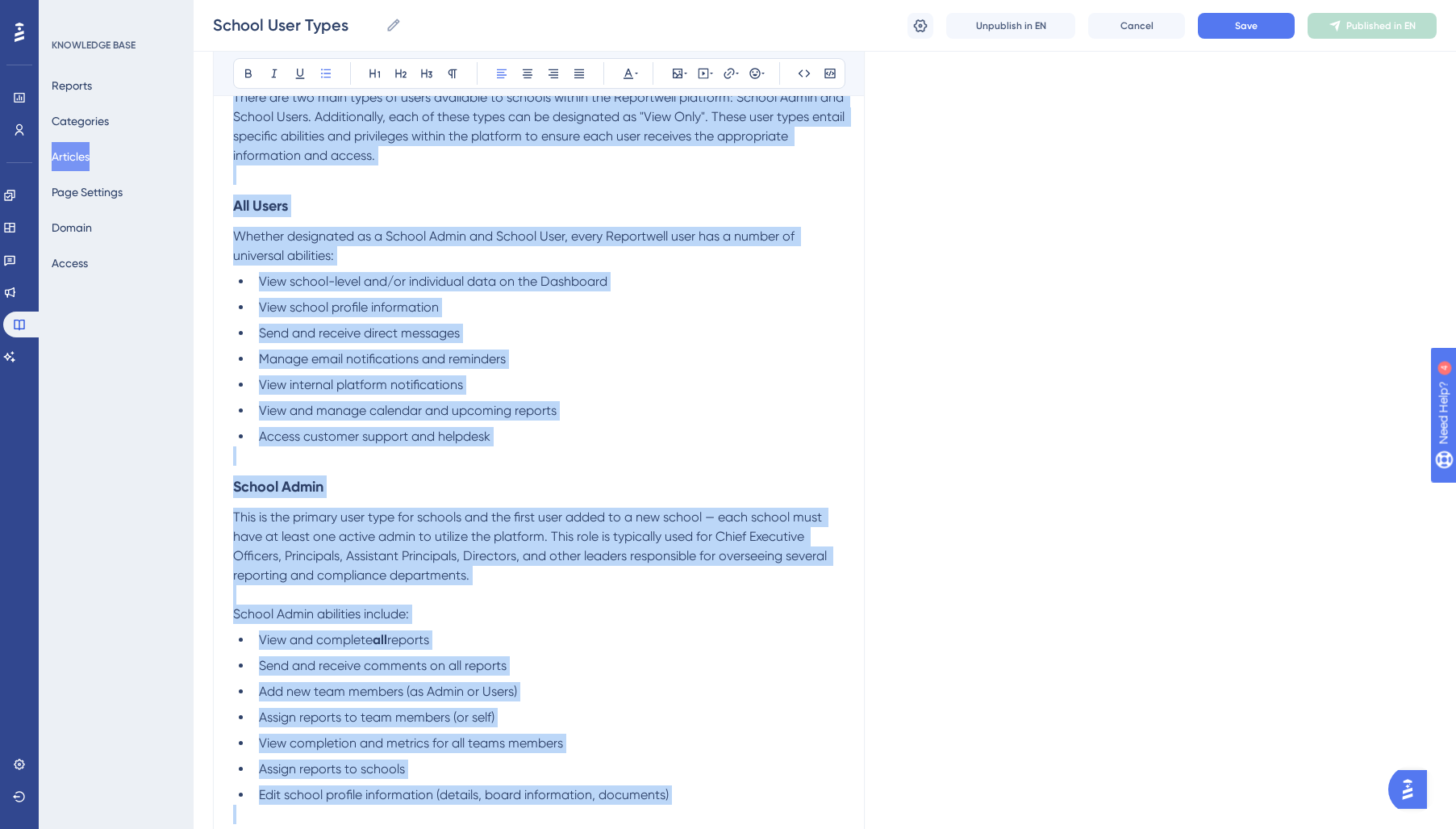
scroll to position [0, 0]
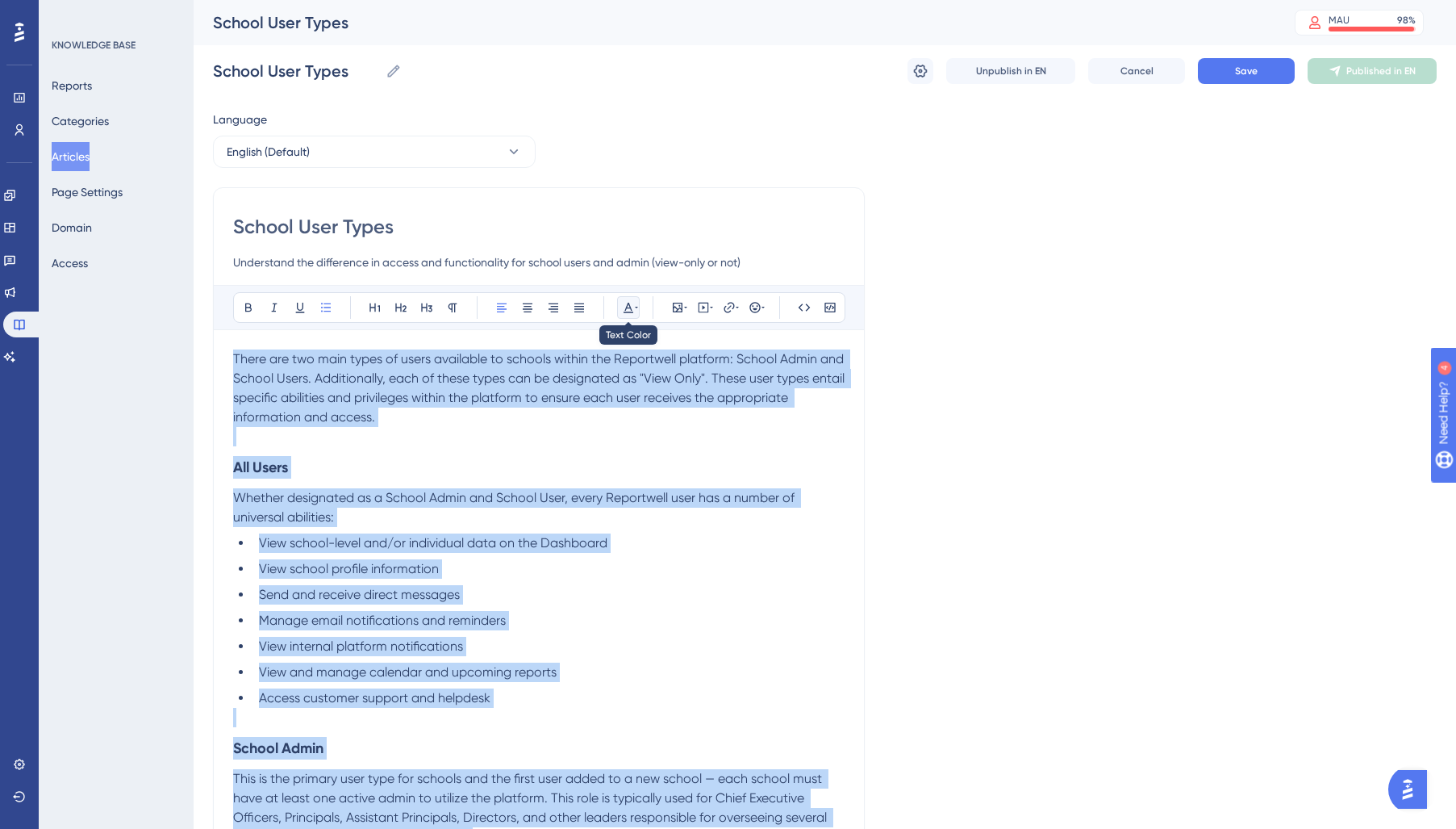
drag, startPoint x: 632, startPoint y: 305, endPoint x: 636, endPoint y: 324, distance: 19.4
click at [632, 308] on icon at bounding box center [628, 307] width 13 height 13
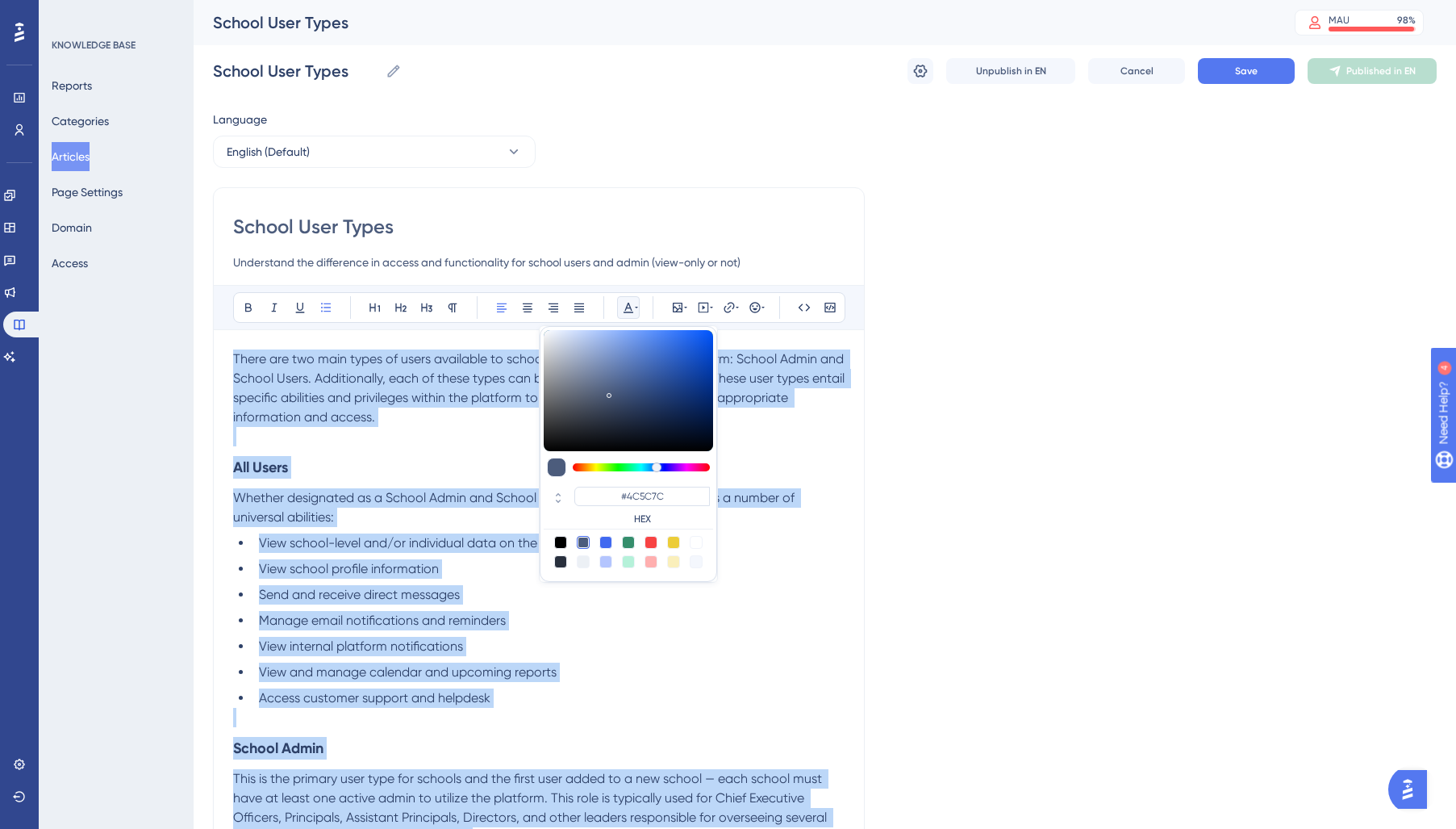
click at [555, 561] on div at bounding box center [561, 561] width 13 height 13
type input "#29303D"
click at [399, 556] on ul "View school-level and/or individual data on the Dashboard View school profile i…" at bounding box center [538, 620] width 612 height 174
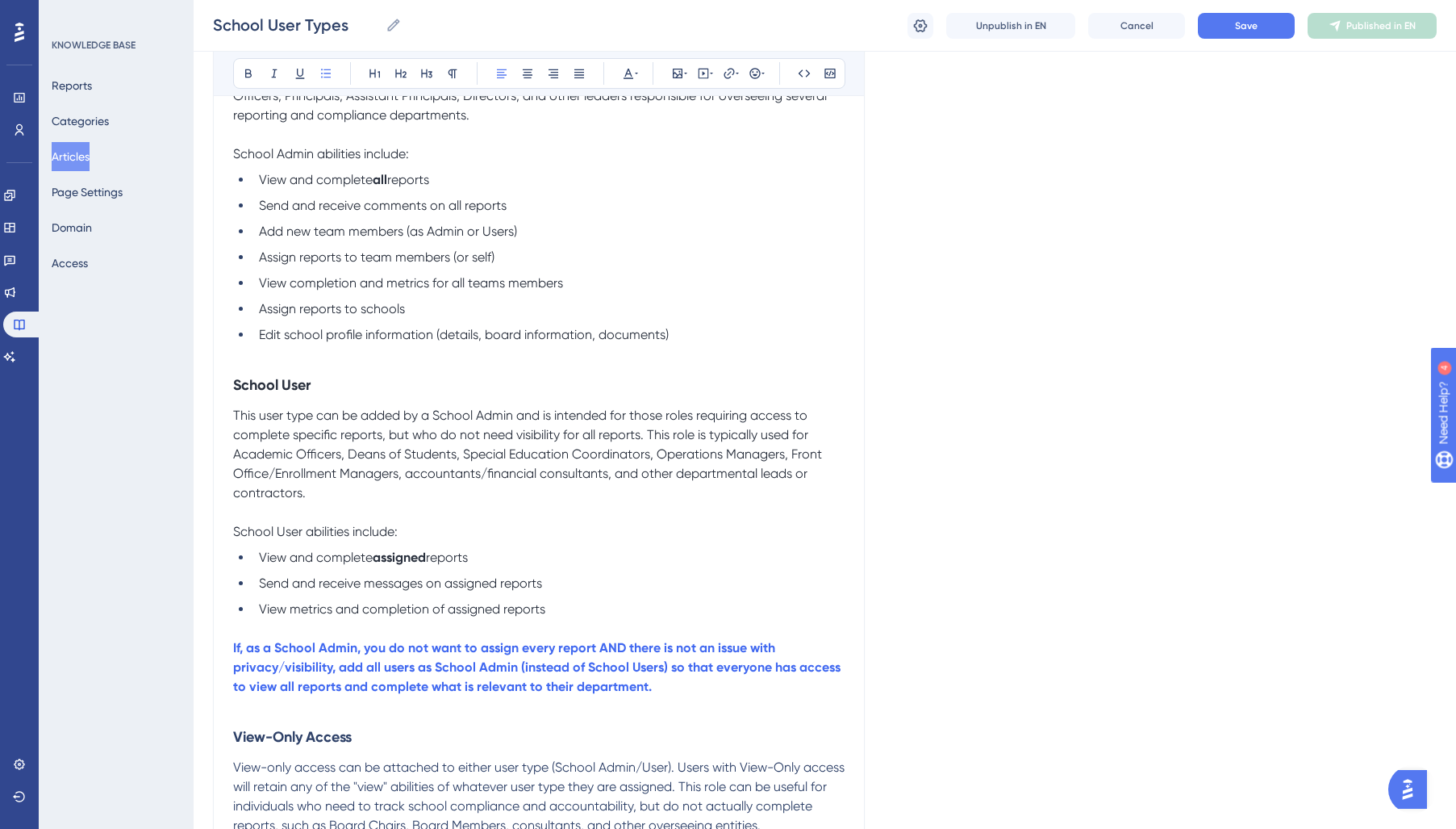
scroll to position [891, 0]
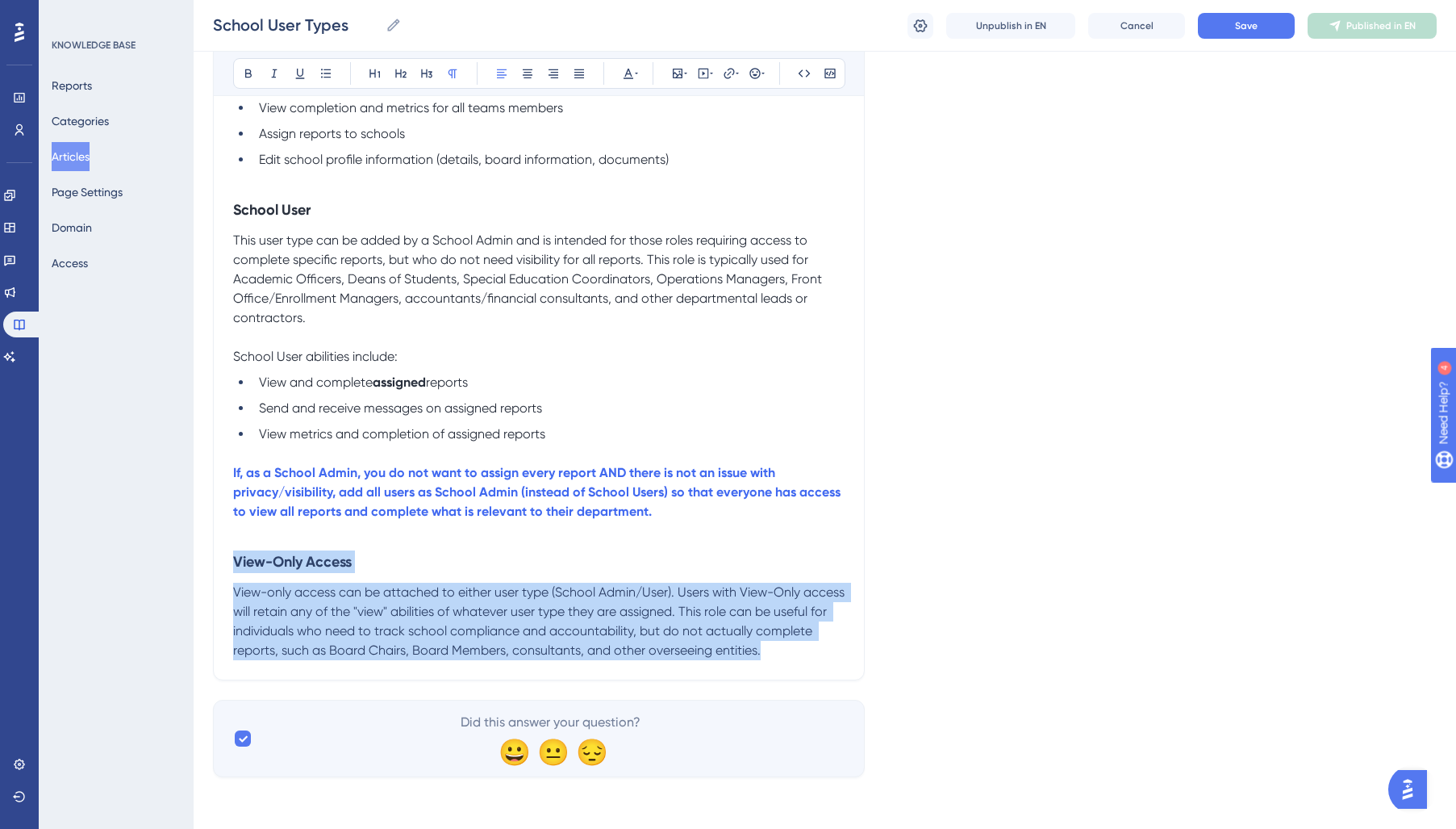
drag, startPoint x: 834, startPoint y: 653, endPoint x: 19, endPoint y: 557, distance: 820.6
click at [0, 0] on div "Performance Users Engagement Widgets Feedback Product Updates Knowledge Base AI…" at bounding box center [0, 0] width 0 height 0
click at [632, 82] on button at bounding box center [628, 74] width 22 height 22
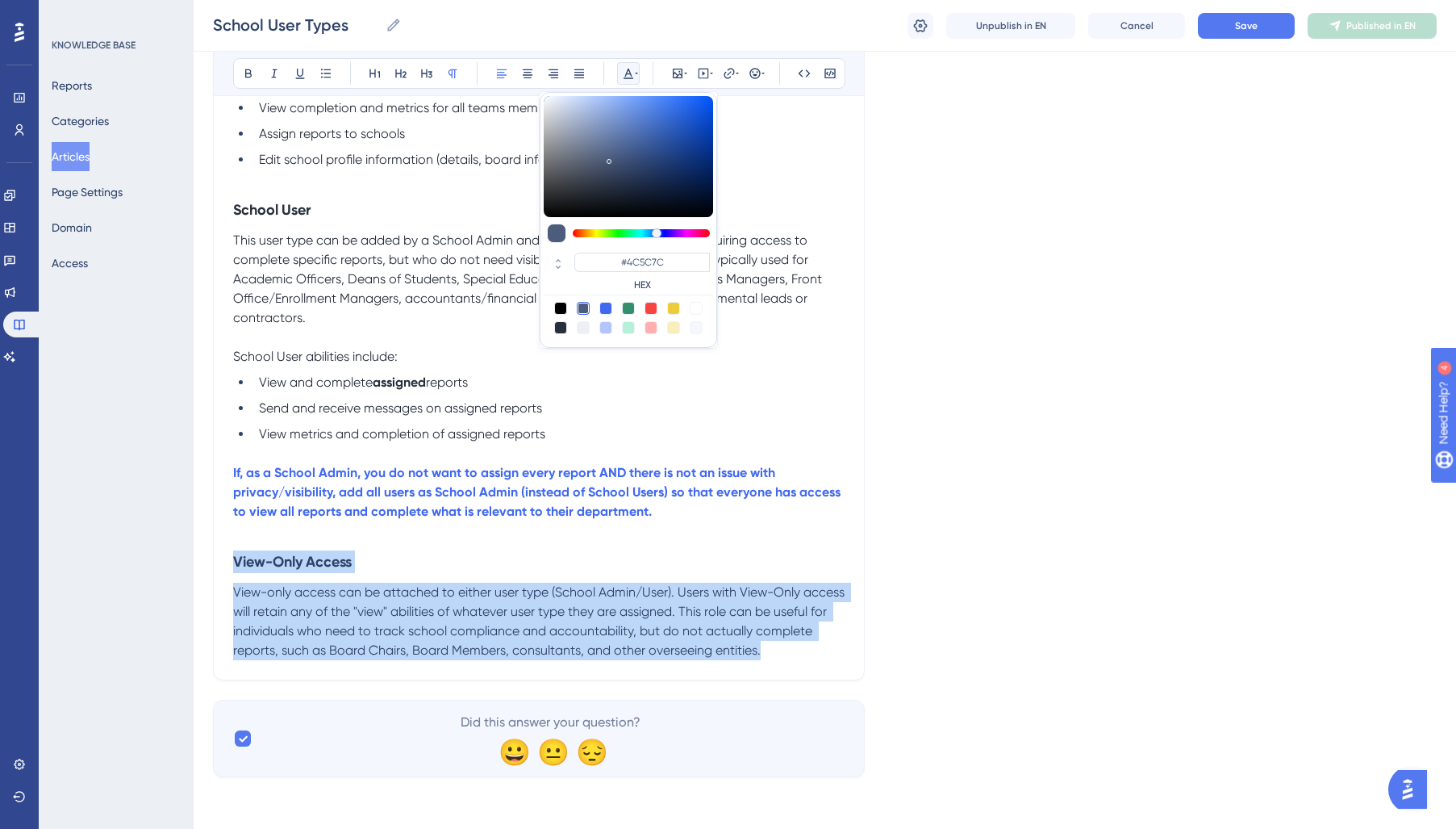
click at [562, 331] on div at bounding box center [561, 327] width 13 height 13
type input "#29303D"
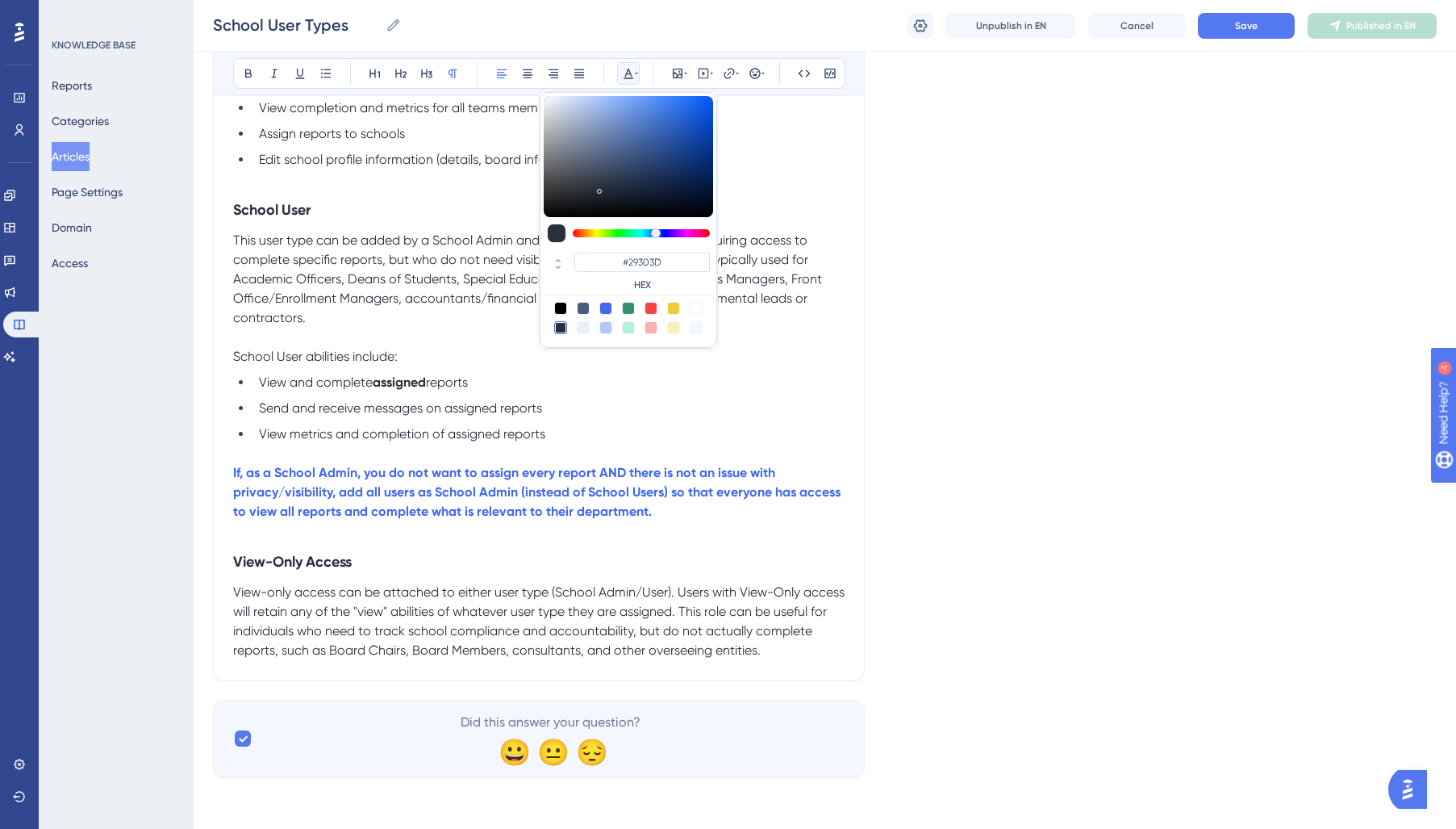
click at [743, 403] on li "Send and receive messages on assigned reports" at bounding box center [548, 408] width 592 height 19
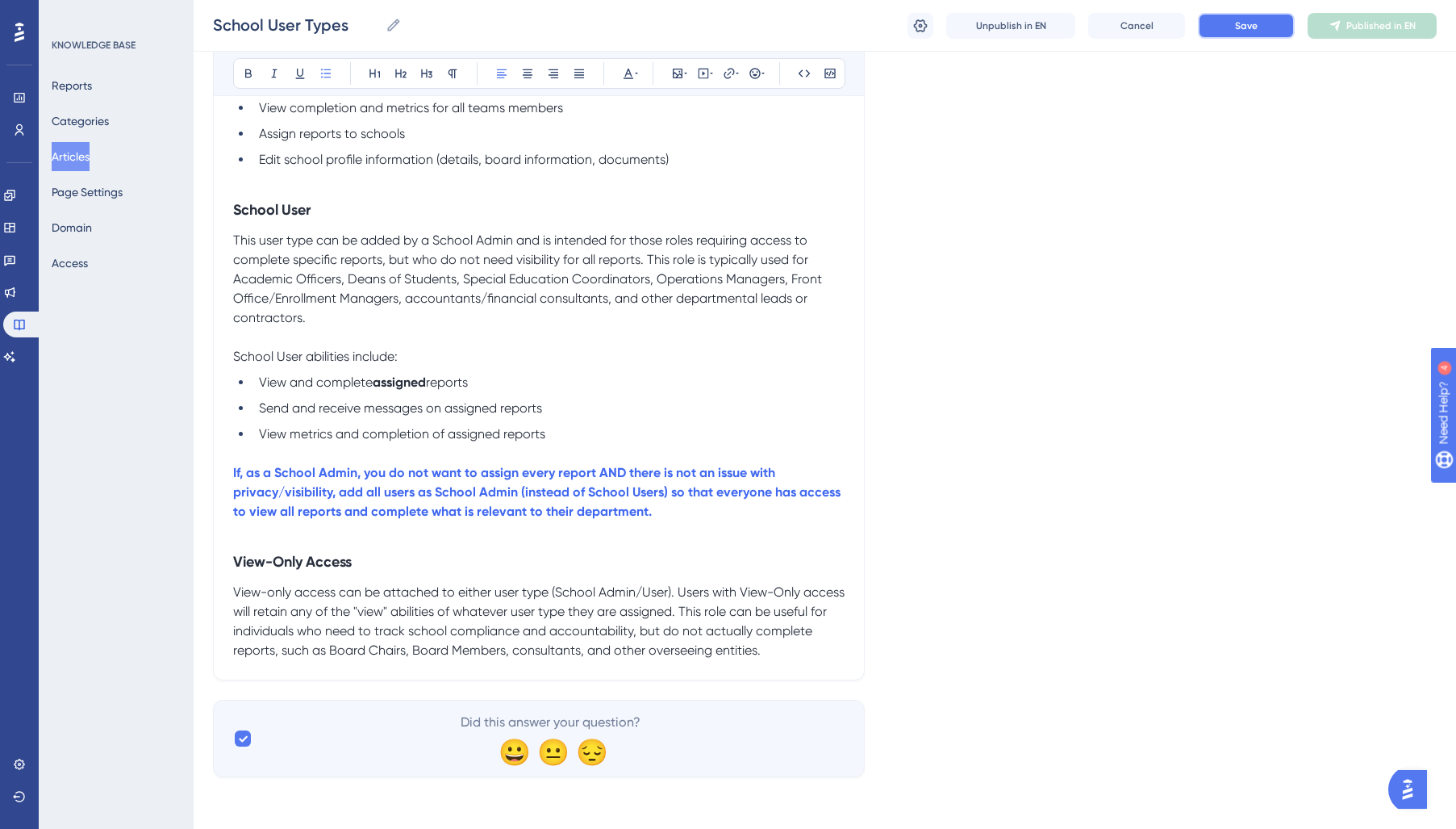
click at [1237, 29] on span "Save" at bounding box center [1246, 25] width 22 height 13
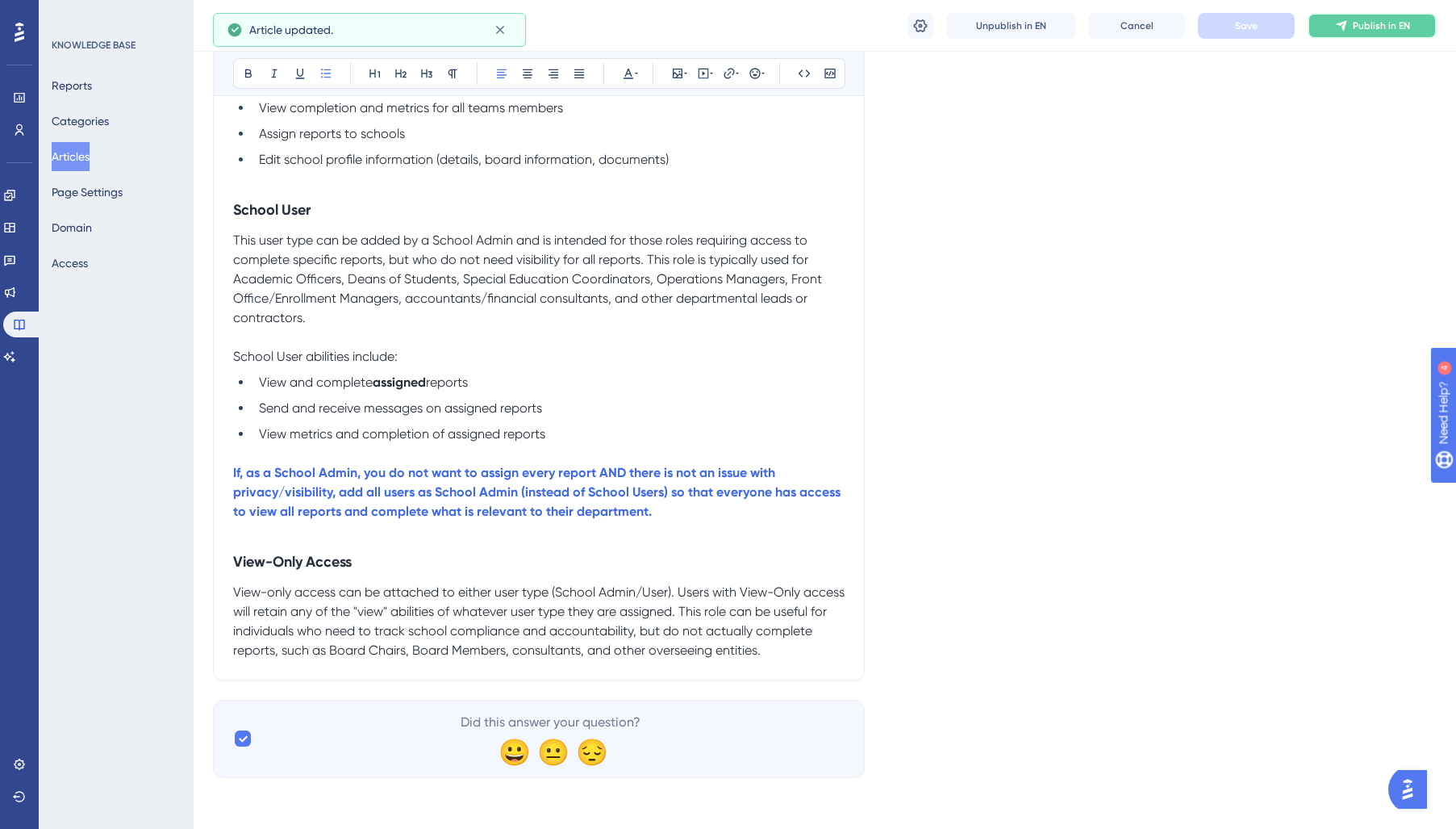
drag, startPoint x: 1386, startPoint y: 31, endPoint x: 1341, endPoint y: 82, distance: 68.0
click at [1386, 32] on button "Publish in EN" at bounding box center [1371, 26] width 129 height 26
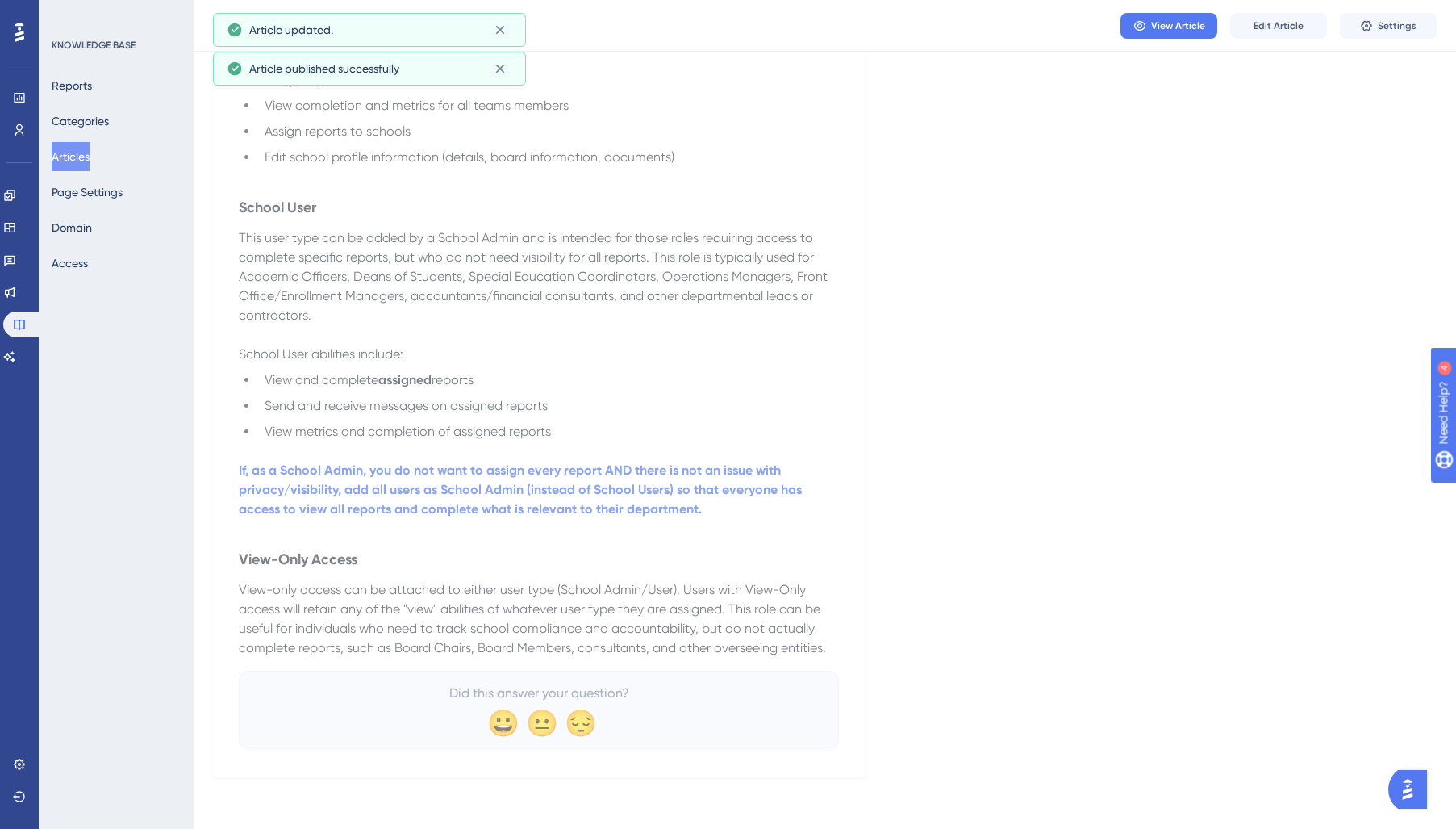
drag, startPoint x: 79, startPoint y: 165, endPoint x: 193, endPoint y: 270, distance: 155.0
click at [81, 166] on button "Articles" at bounding box center [71, 157] width 38 height 29
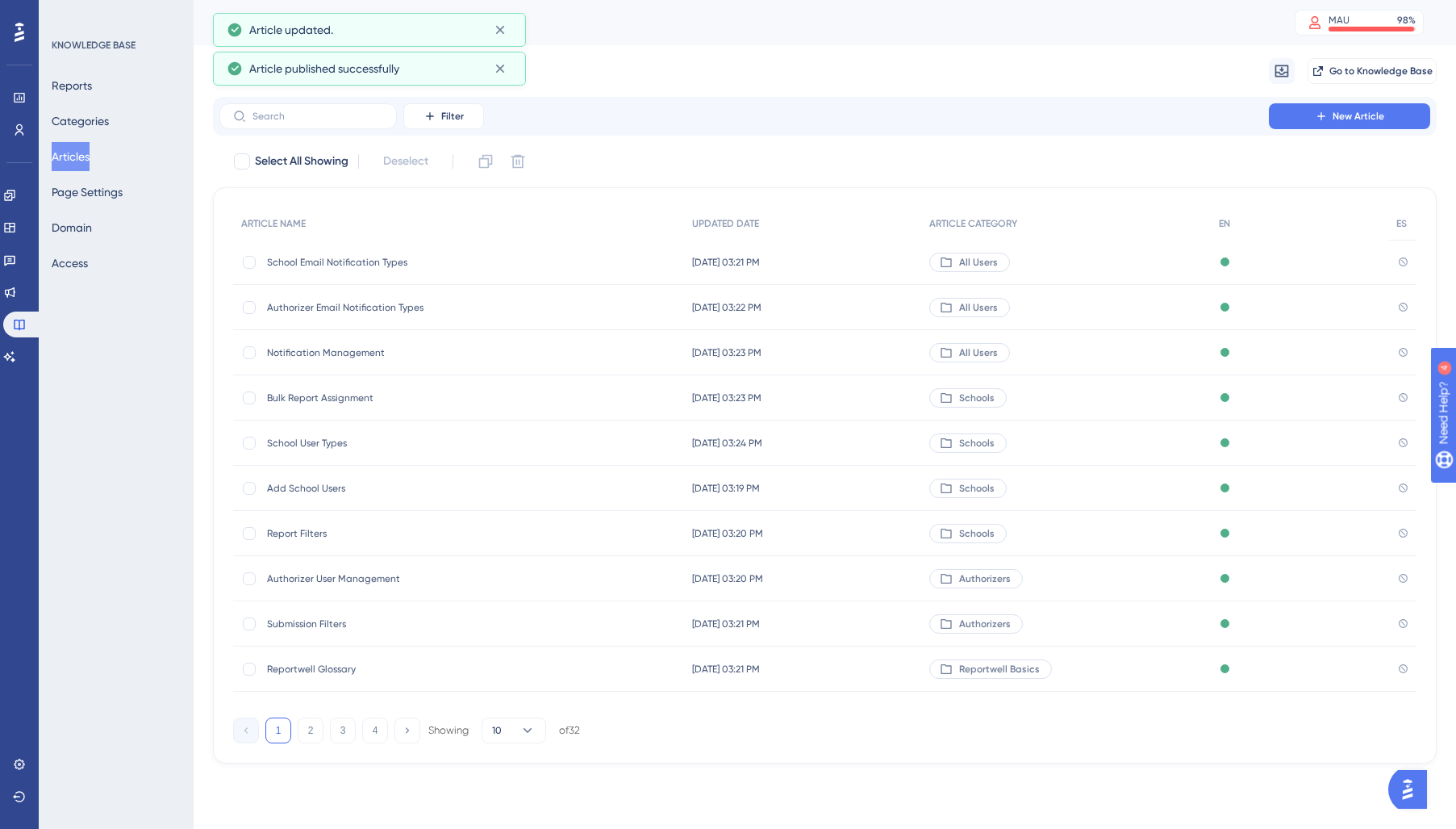
drag, startPoint x: 305, startPoint y: 734, endPoint x: 317, endPoint y: 709, distance: 27.7
click at [307, 731] on button "2" at bounding box center [311, 730] width 26 height 26
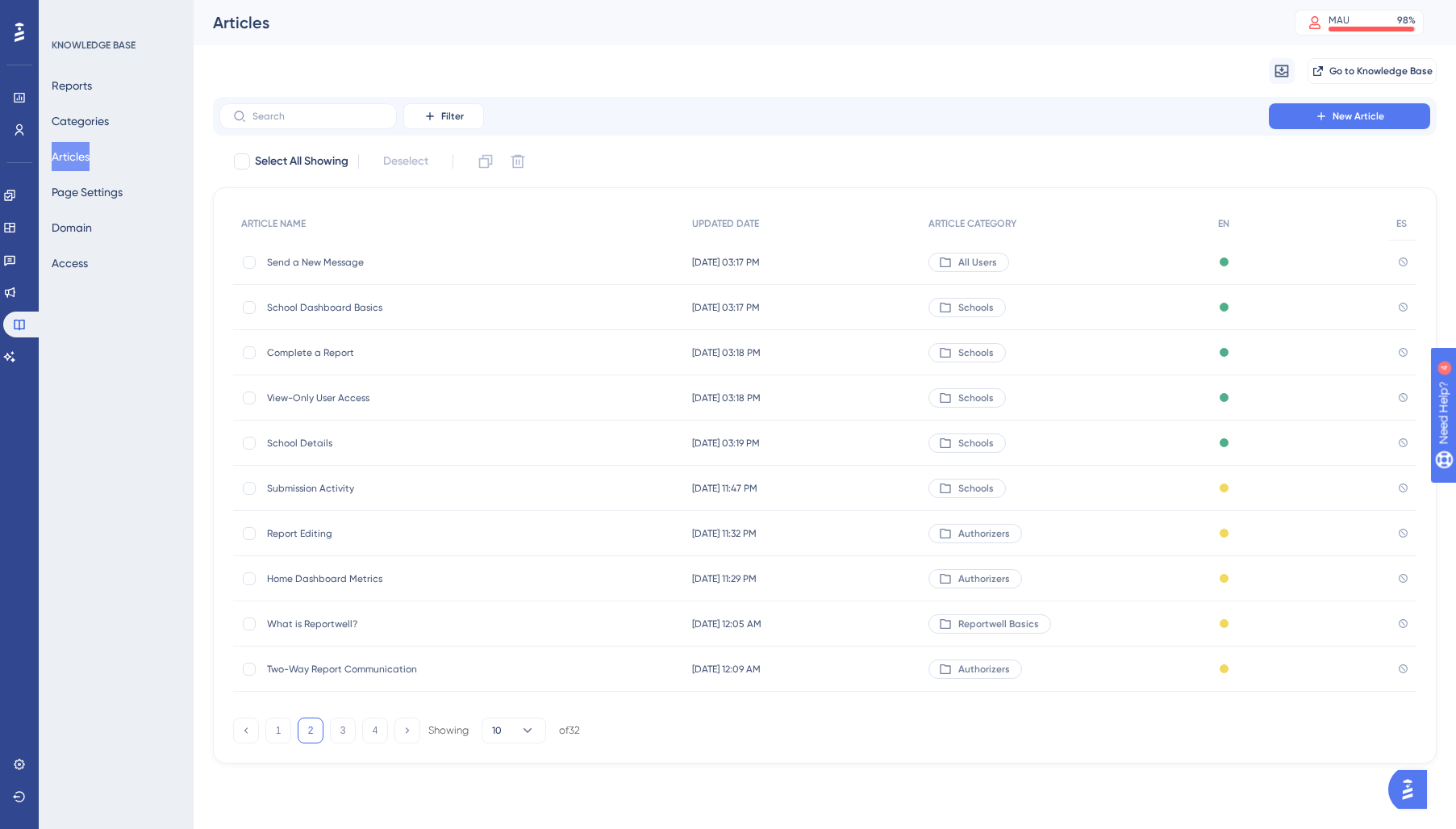
click at [332, 498] on div "Submission Activity Submission Activity" at bounding box center [396, 488] width 258 height 45
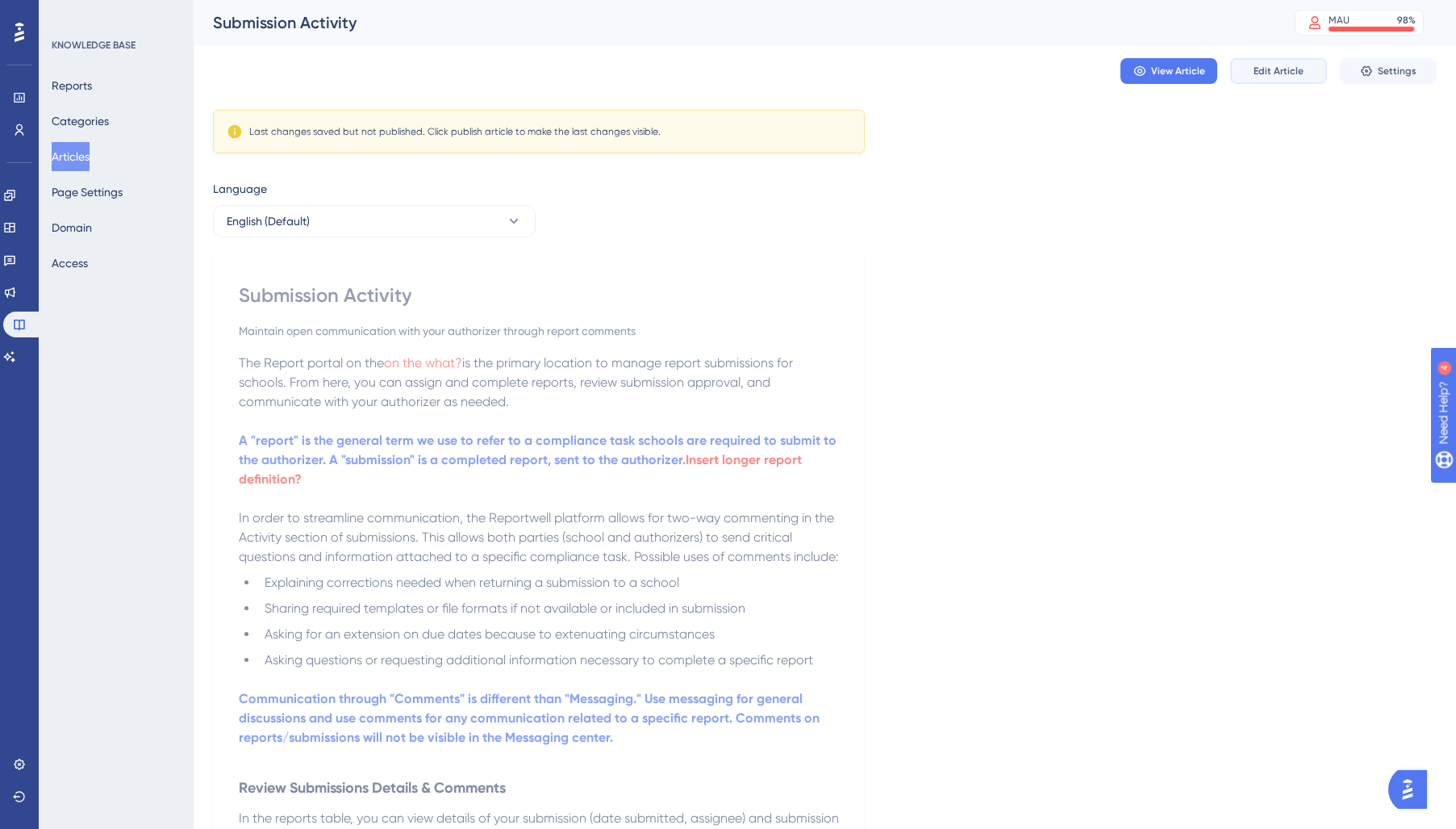
click at [1283, 66] on span "Edit Article" at bounding box center [1279, 71] width 50 height 13
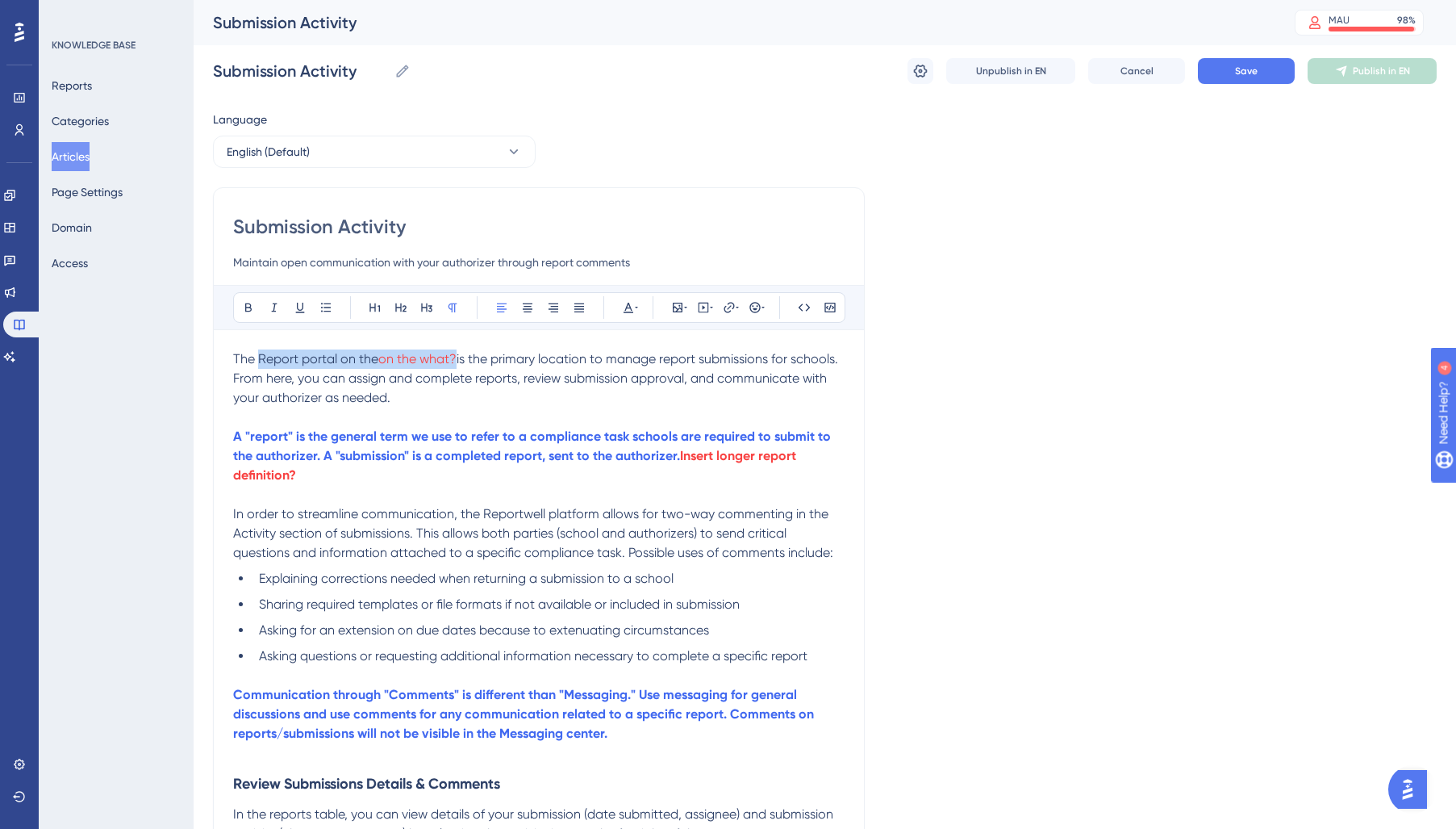
drag, startPoint x: 459, startPoint y: 357, endPoint x: 260, endPoint y: 359, distance: 199.0
click at [260, 359] on p "The Report portal on the on the what? is the primary location to manage report …" at bounding box center [538, 378] width 612 height 58
click at [285, 357] on span "The Report page on the school platform is the primary location to manage report…" at bounding box center [520, 378] width 574 height 54
click at [531, 384] on span "page on the school platform is the primary location to manage report submission…" at bounding box center [520, 378] width 574 height 54
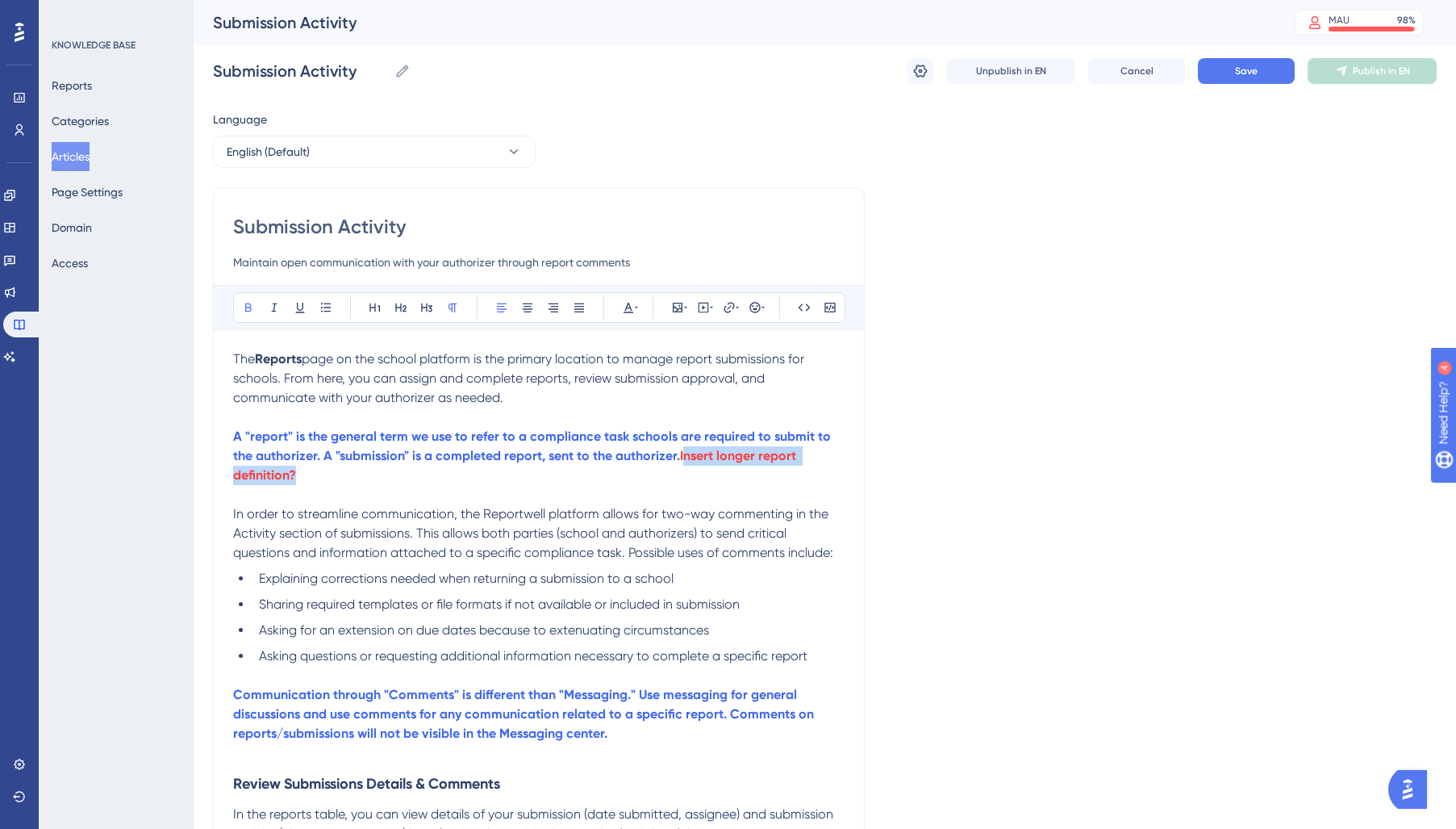
drag, startPoint x: 568, startPoint y: 483, endPoint x: 685, endPoint y: 459, distance: 119.4
click at [685, 459] on p "A "report" is the general term we use to refer to a compliance task schools are…" at bounding box center [538, 455] width 612 height 58
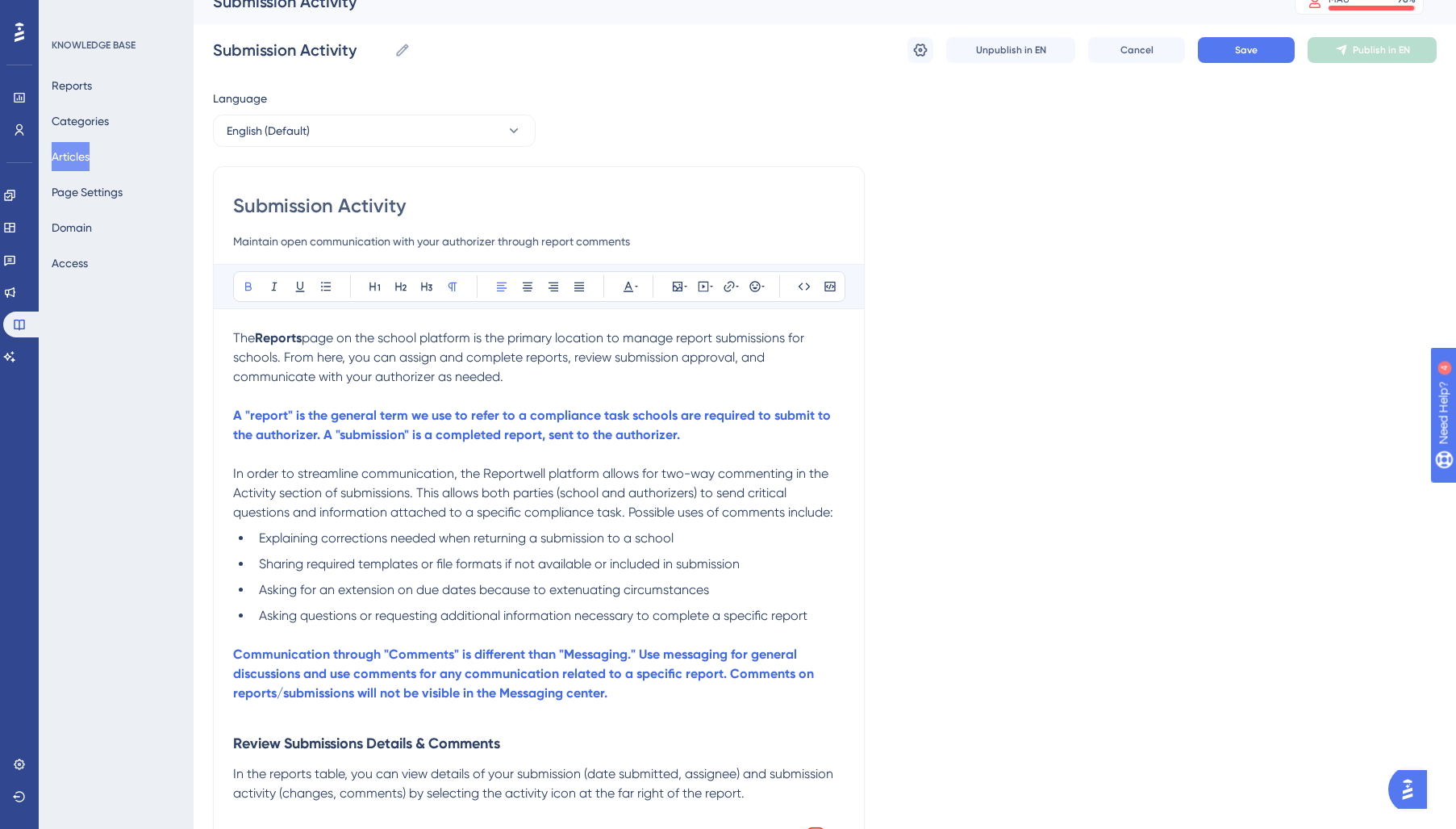
scroll to position [29, 0]
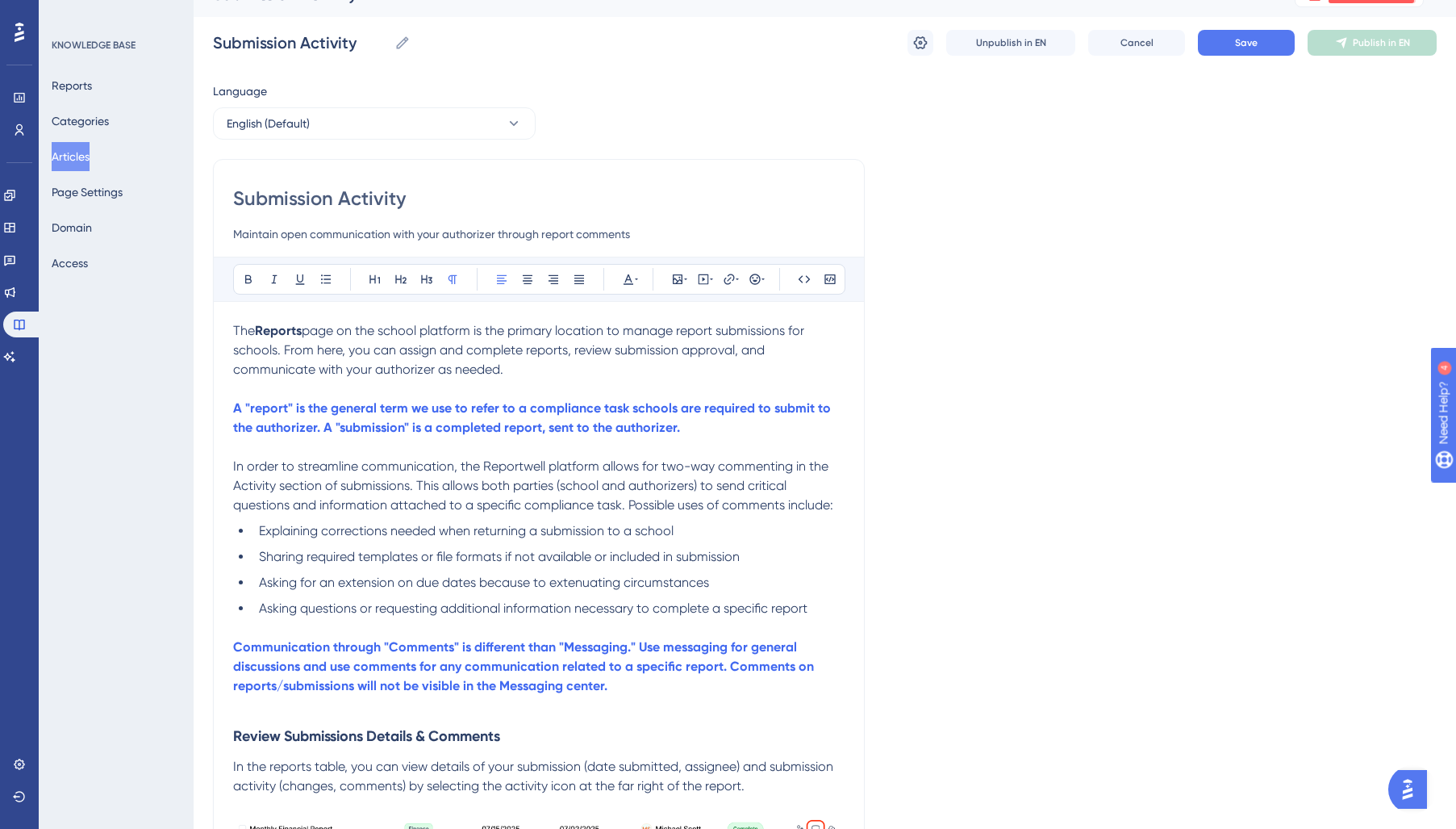
drag, startPoint x: 562, startPoint y: 371, endPoint x: 116, endPoint y: 324, distance: 448.5
click at [0, 0] on div "Performance Users Engagement Widgets Feedback Product Updates Knowledge Base AI…" at bounding box center [0, 0] width 0 height 0
click at [631, 280] on icon at bounding box center [628, 279] width 13 height 13
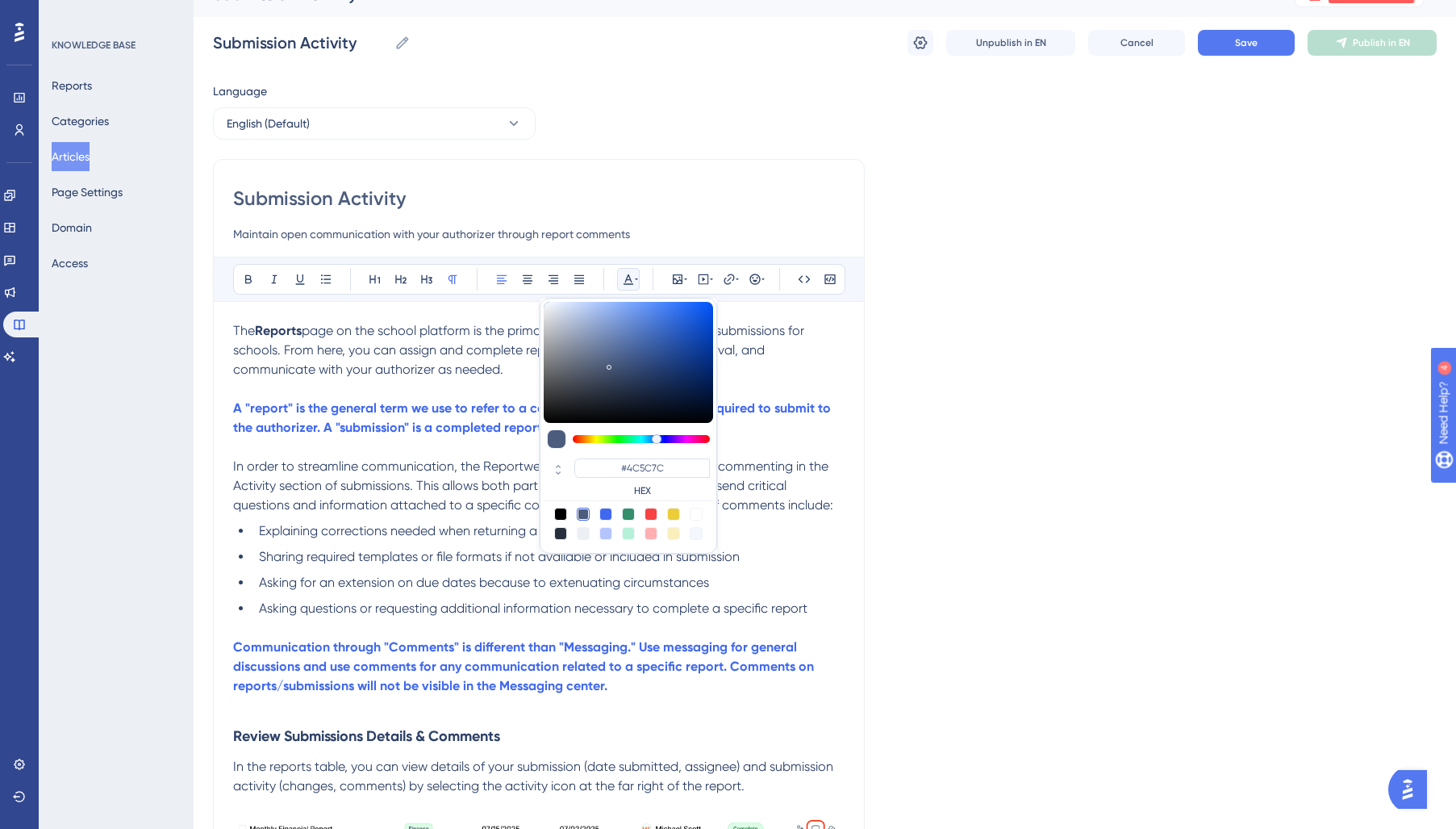
drag, startPoint x: 561, startPoint y: 535, endPoint x: 538, endPoint y: 538, distance: 23.2
click at [561, 535] on div at bounding box center [561, 533] width 13 height 13
type input "#29303D"
drag, startPoint x: 334, startPoint y: 550, endPoint x: 282, endPoint y: 533, distance: 54.7
click at [334, 550] on span "Sharing required templates or file formats if not available or included in subm…" at bounding box center [499, 556] width 481 height 16
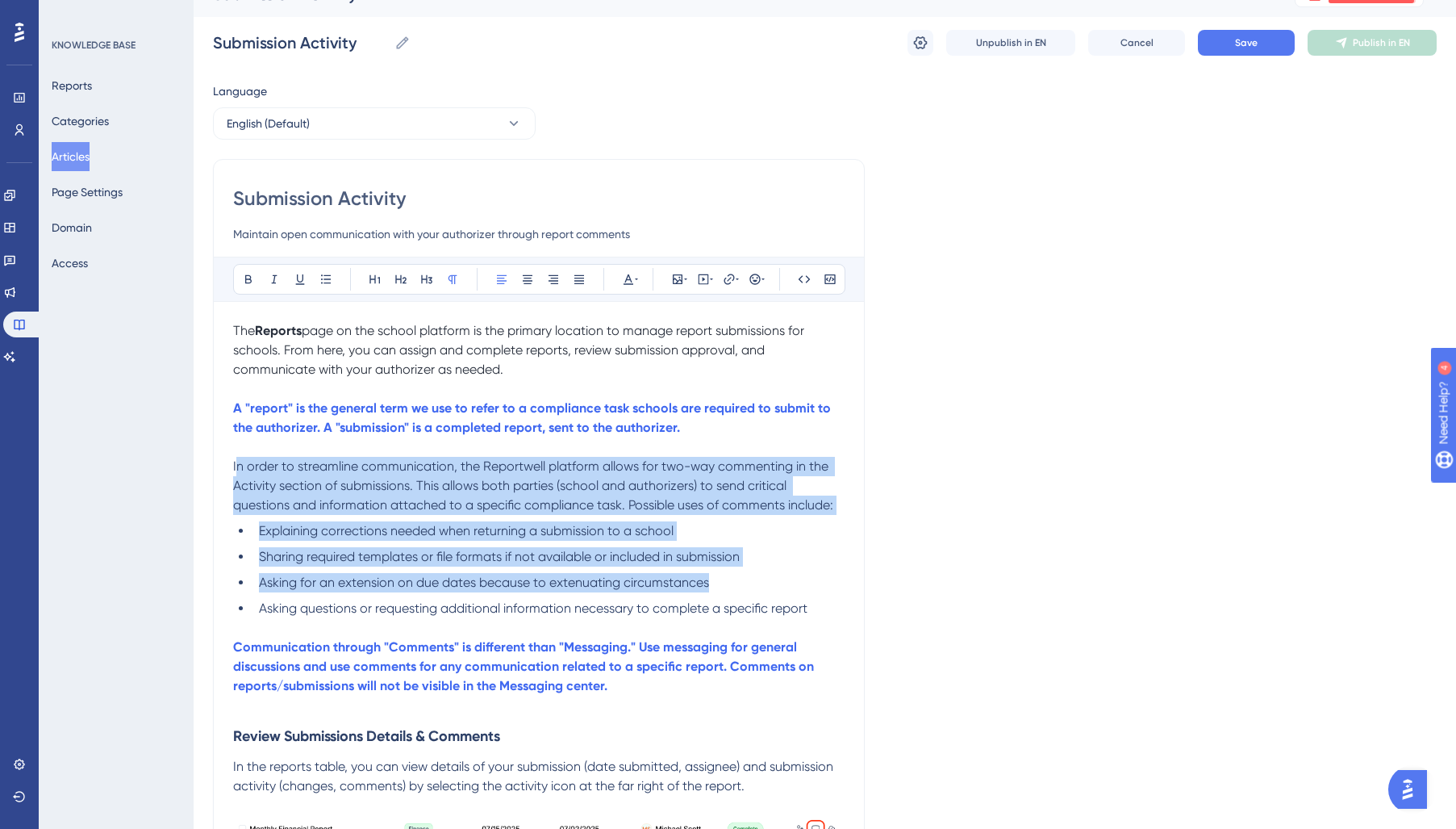
drag, startPoint x: 234, startPoint y: 466, endPoint x: 739, endPoint y: 588, distance: 519.5
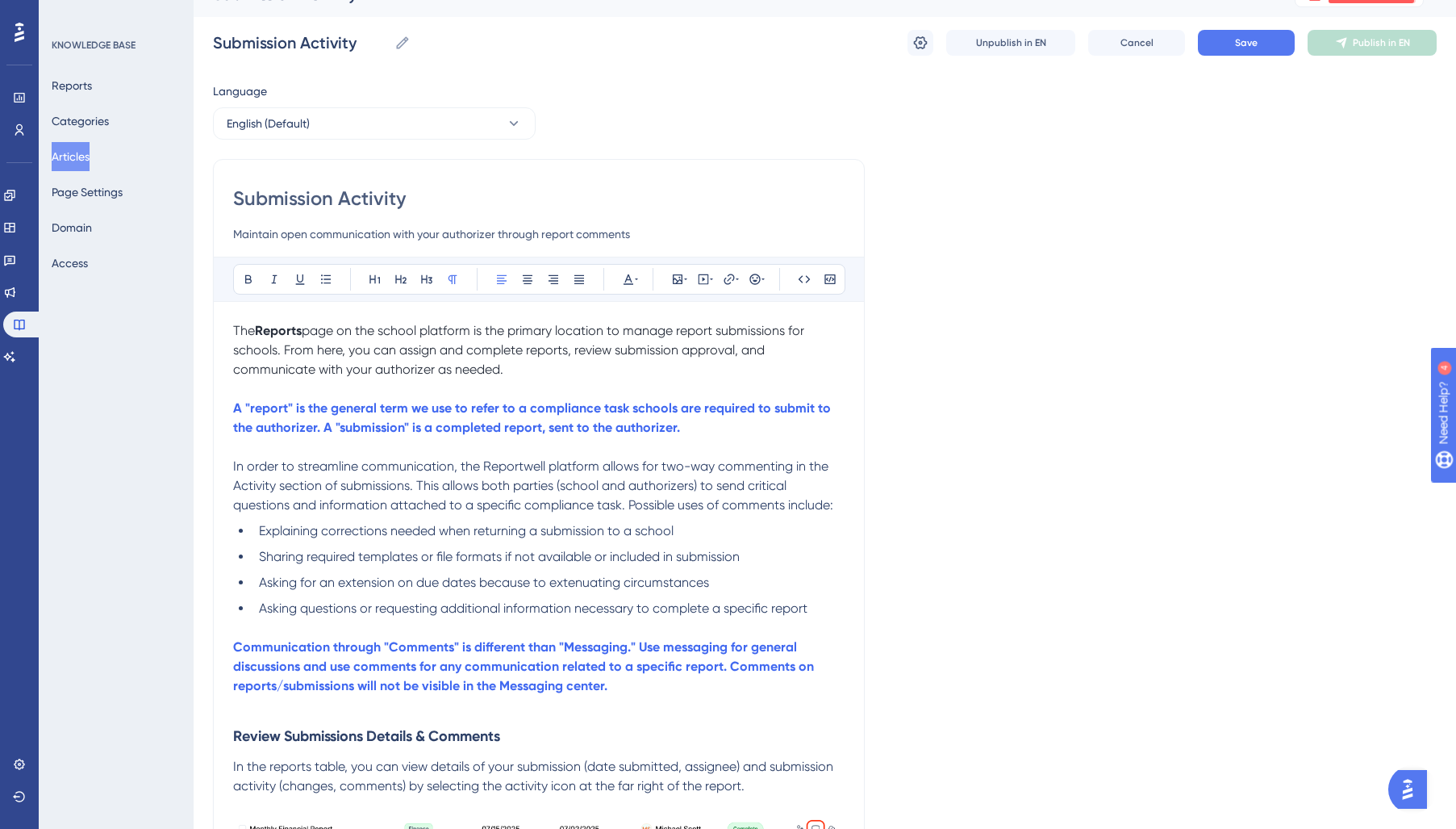
click at [767, 612] on span "Asking questions or requesting additional information necessary to complete a s…" at bounding box center [533, 608] width 548 height 16
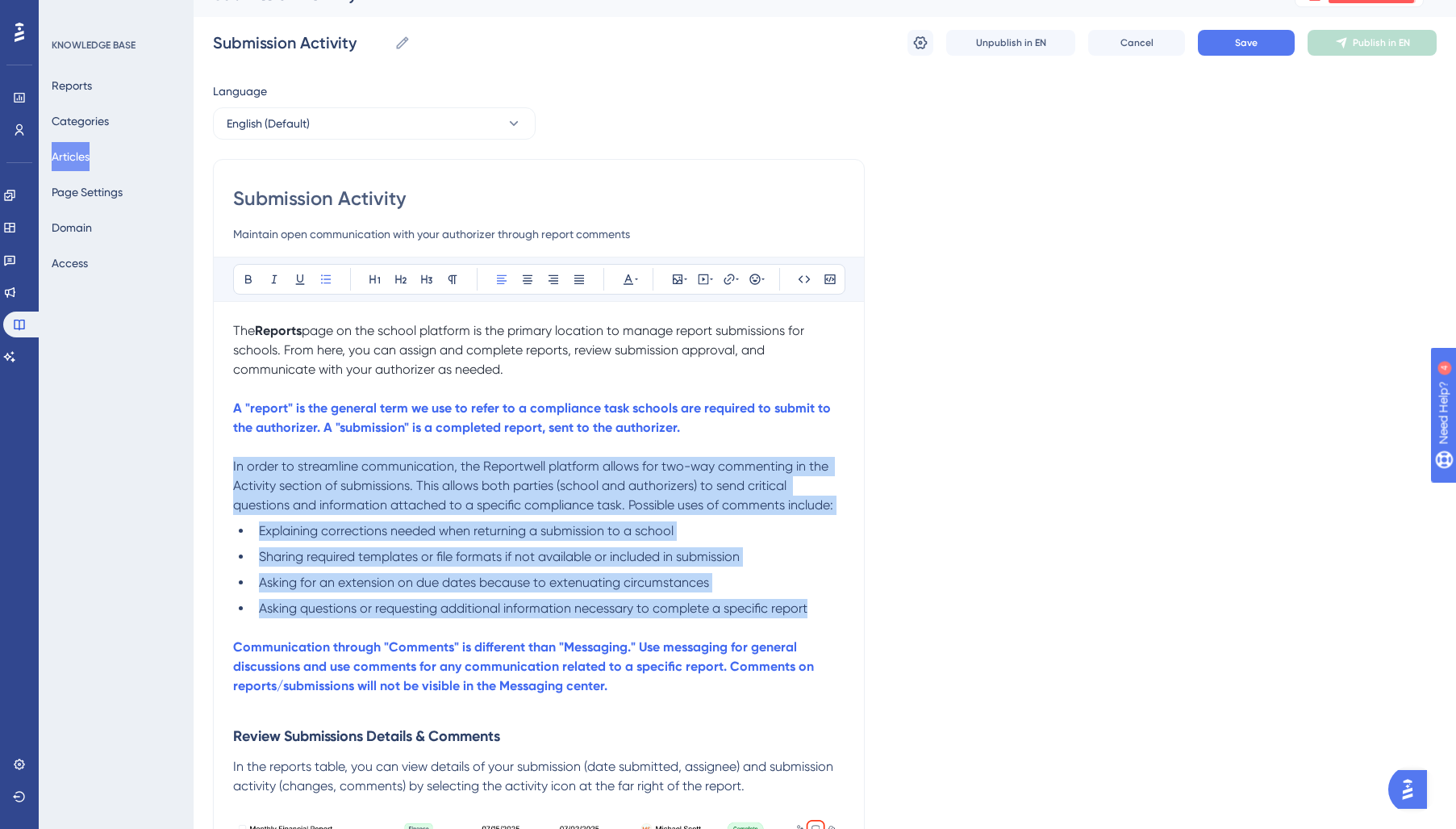
drag, startPoint x: 826, startPoint y: 609, endPoint x: 284, endPoint y: 432, distance: 570.2
click at [0, 0] on div "Performance Users Engagement Widgets Feedback Product Updates Knowledge Base AI…" at bounding box center [0, 0] width 0 height 0
click at [627, 279] on icon at bounding box center [628, 279] width 13 height 13
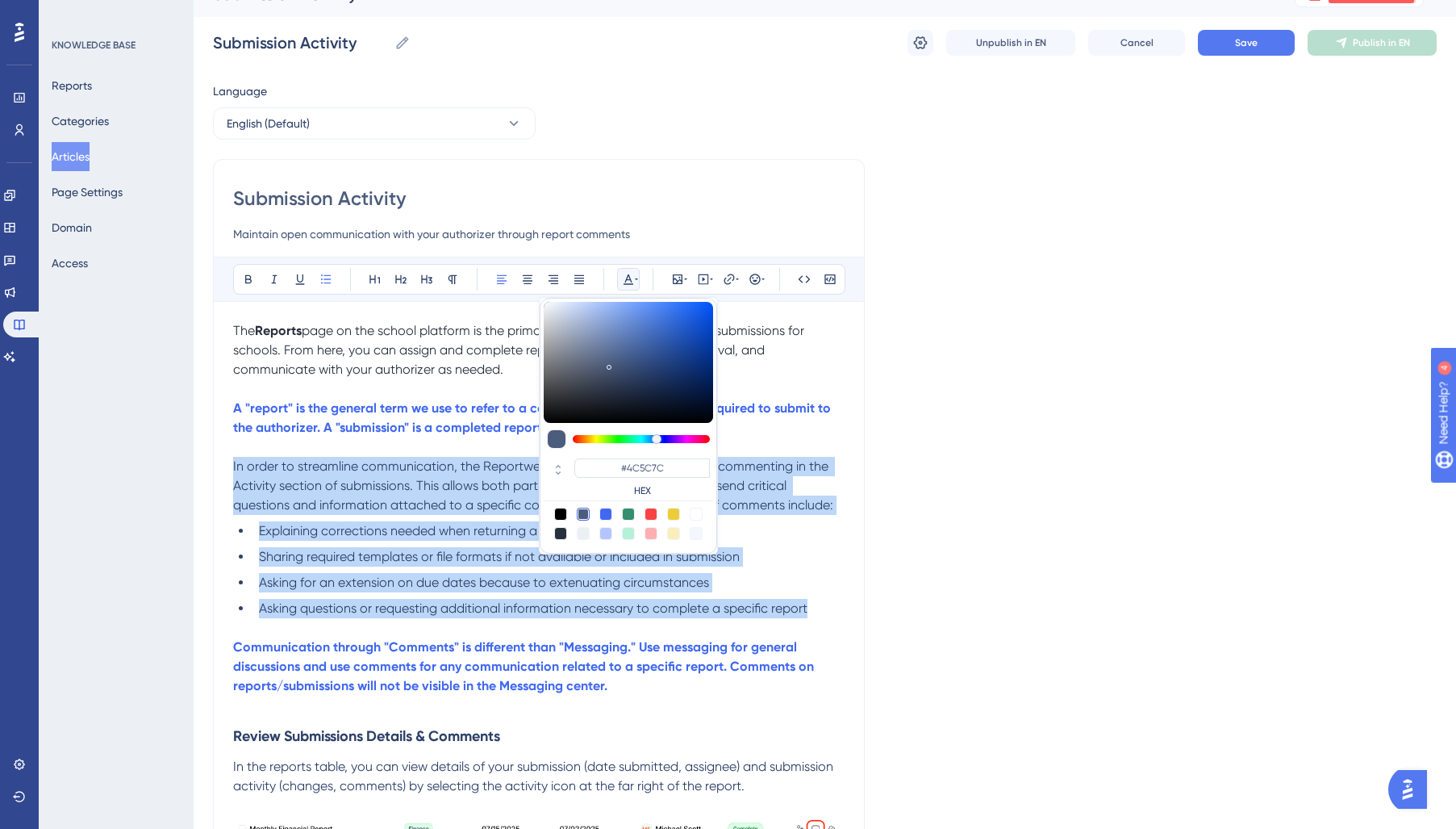
click at [561, 534] on div at bounding box center [561, 533] width 13 height 13
type input "#29303D"
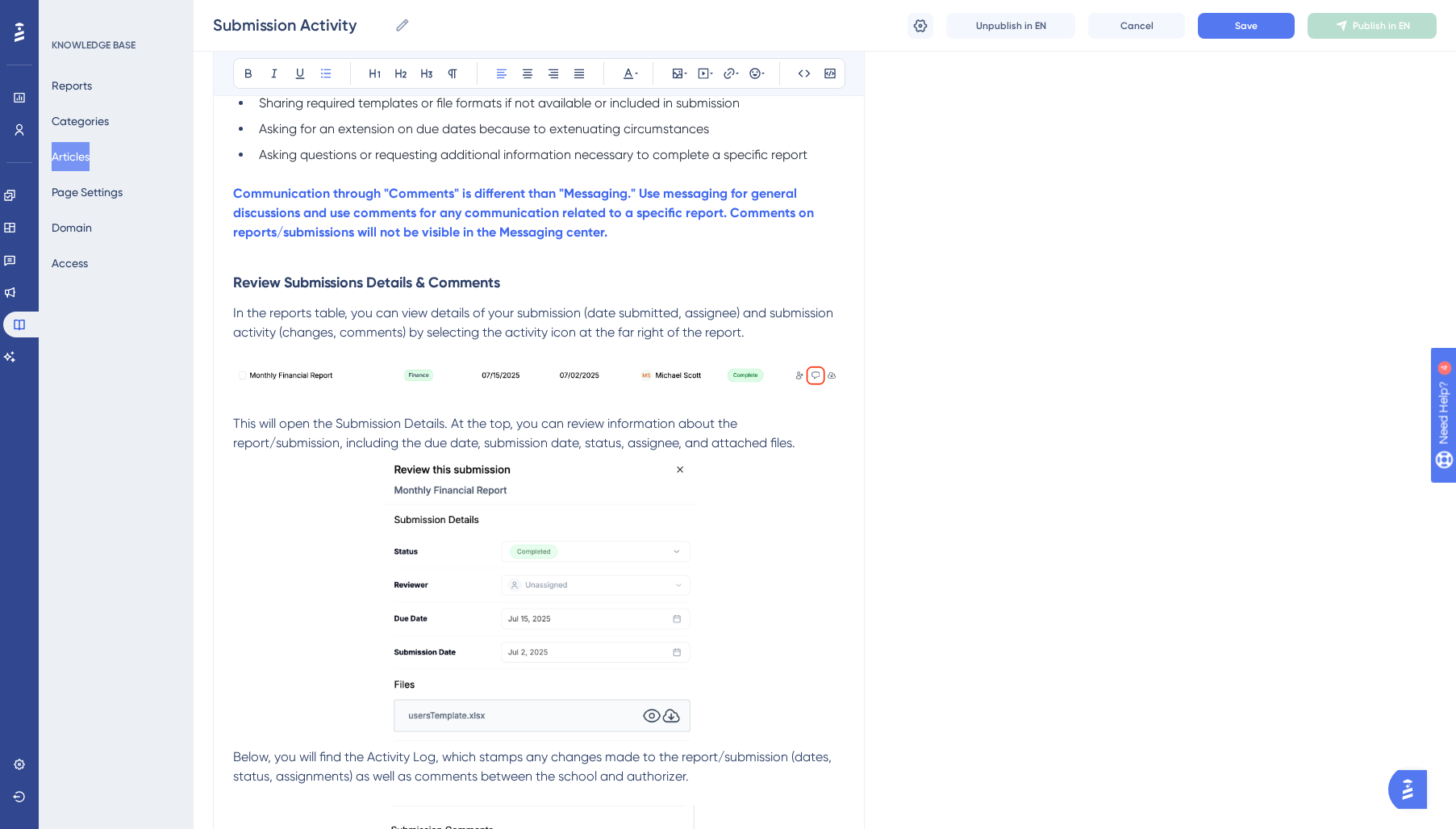
scroll to position [492, 0]
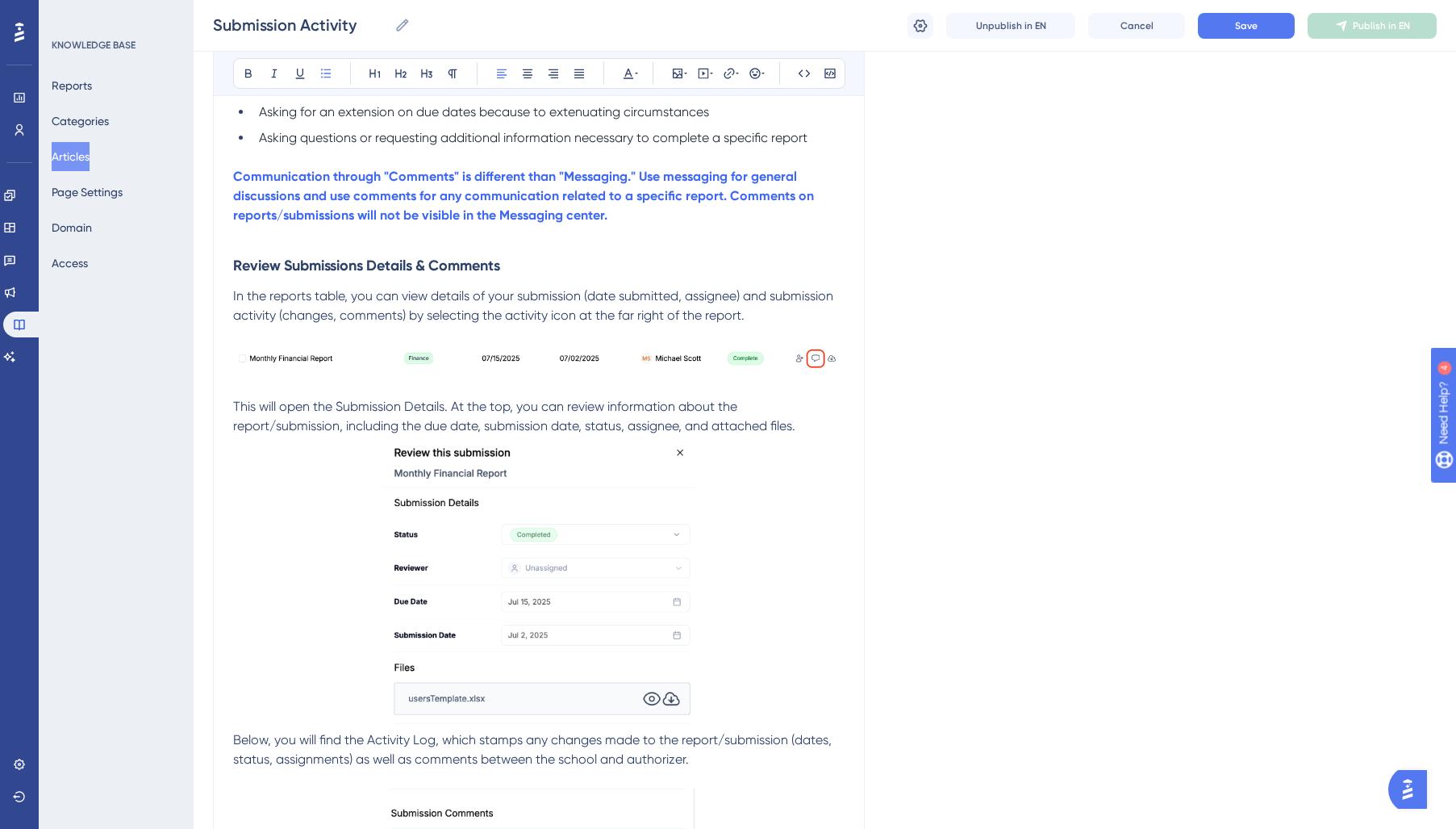
click at [298, 298] on span "In the reports table, you can view details of your submission (date submitted, …" at bounding box center [534, 305] width 603 height 35
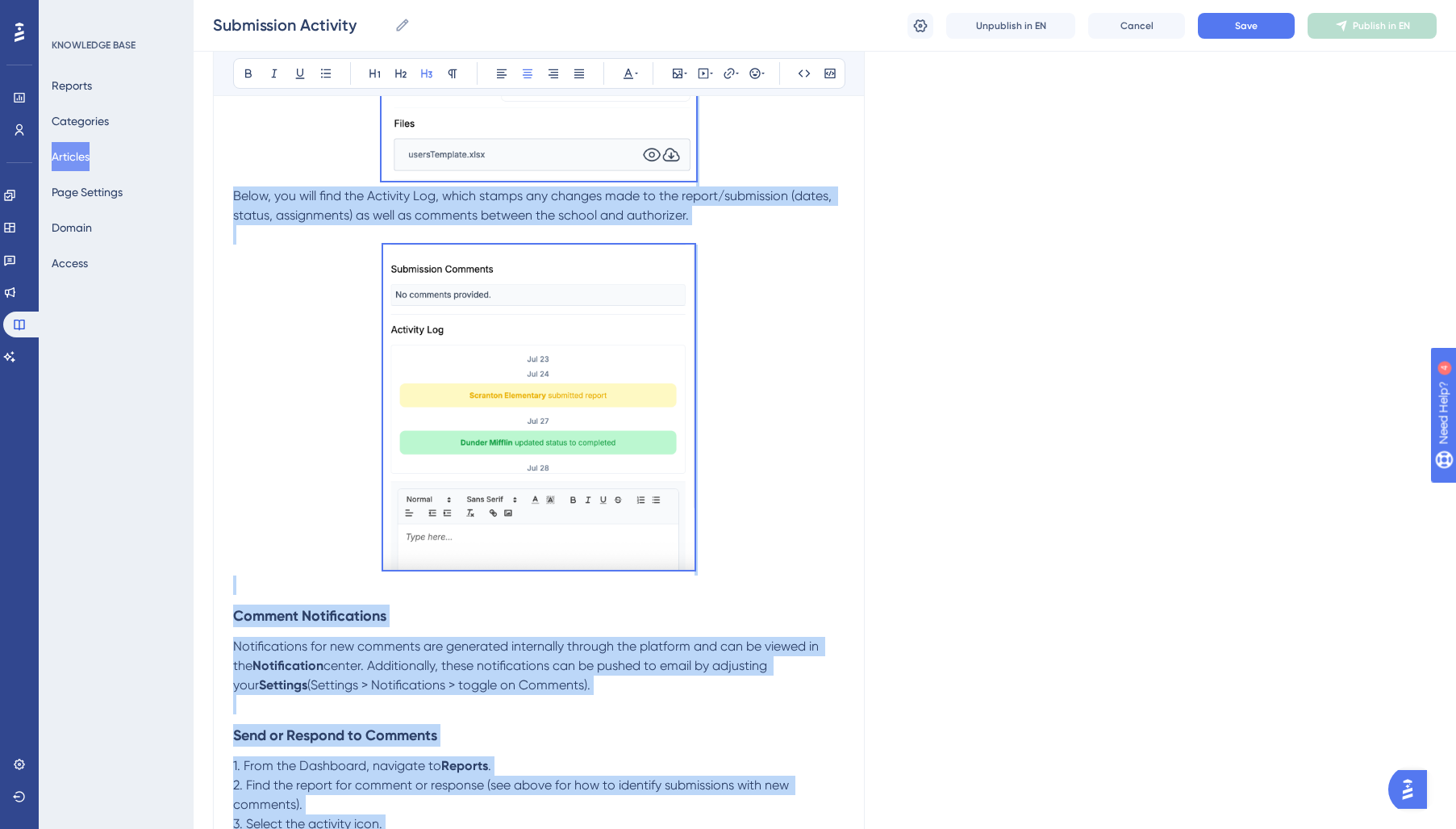
scroll to position [1252, 0]
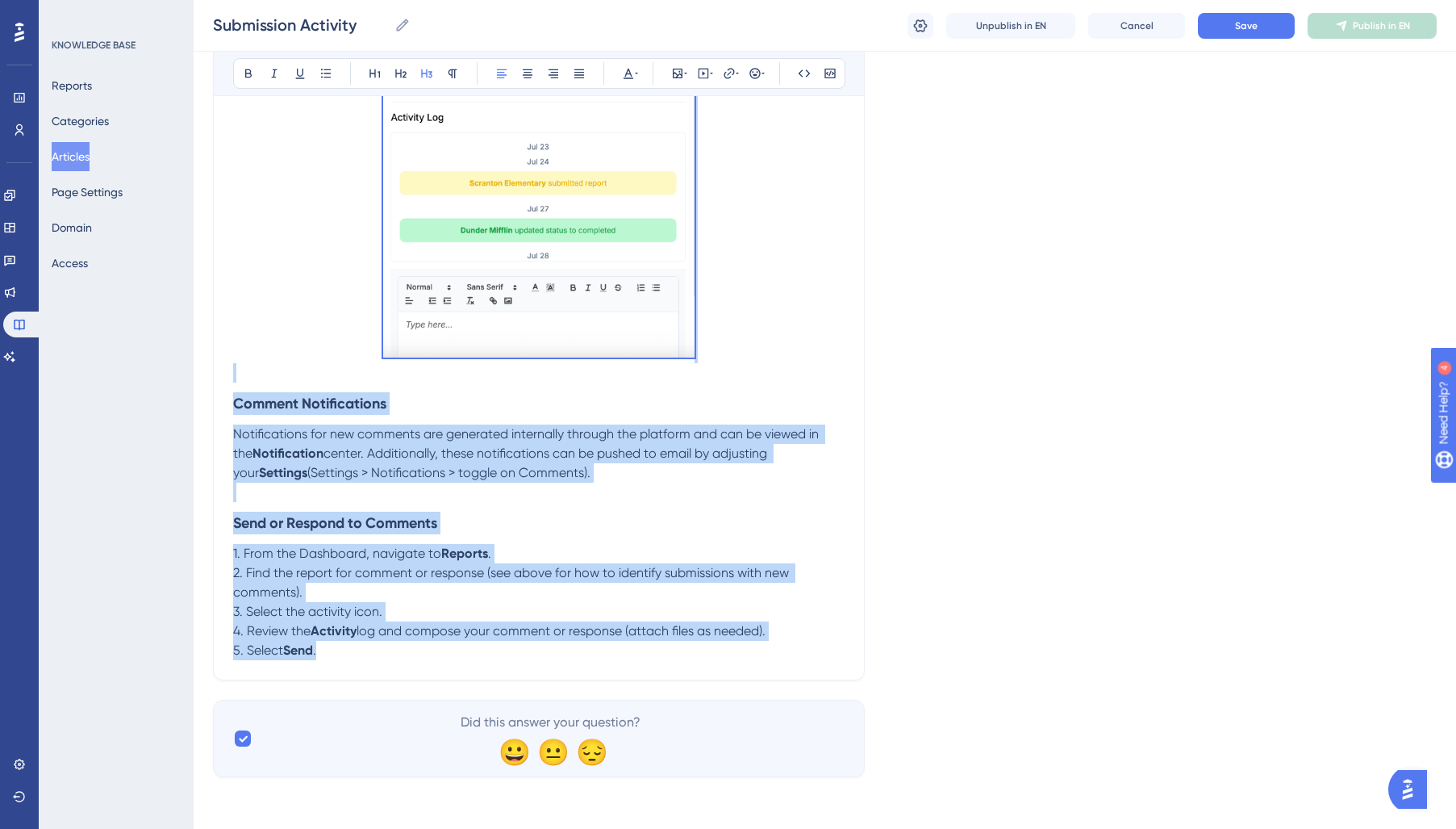
drag, startPoint x: 234, startPoint y: 265, endPoint x: 800, endPoint y: 645, distance: 681.7
click at [632, 75] on icon at bounding box center [628, 73] width 13 height 13
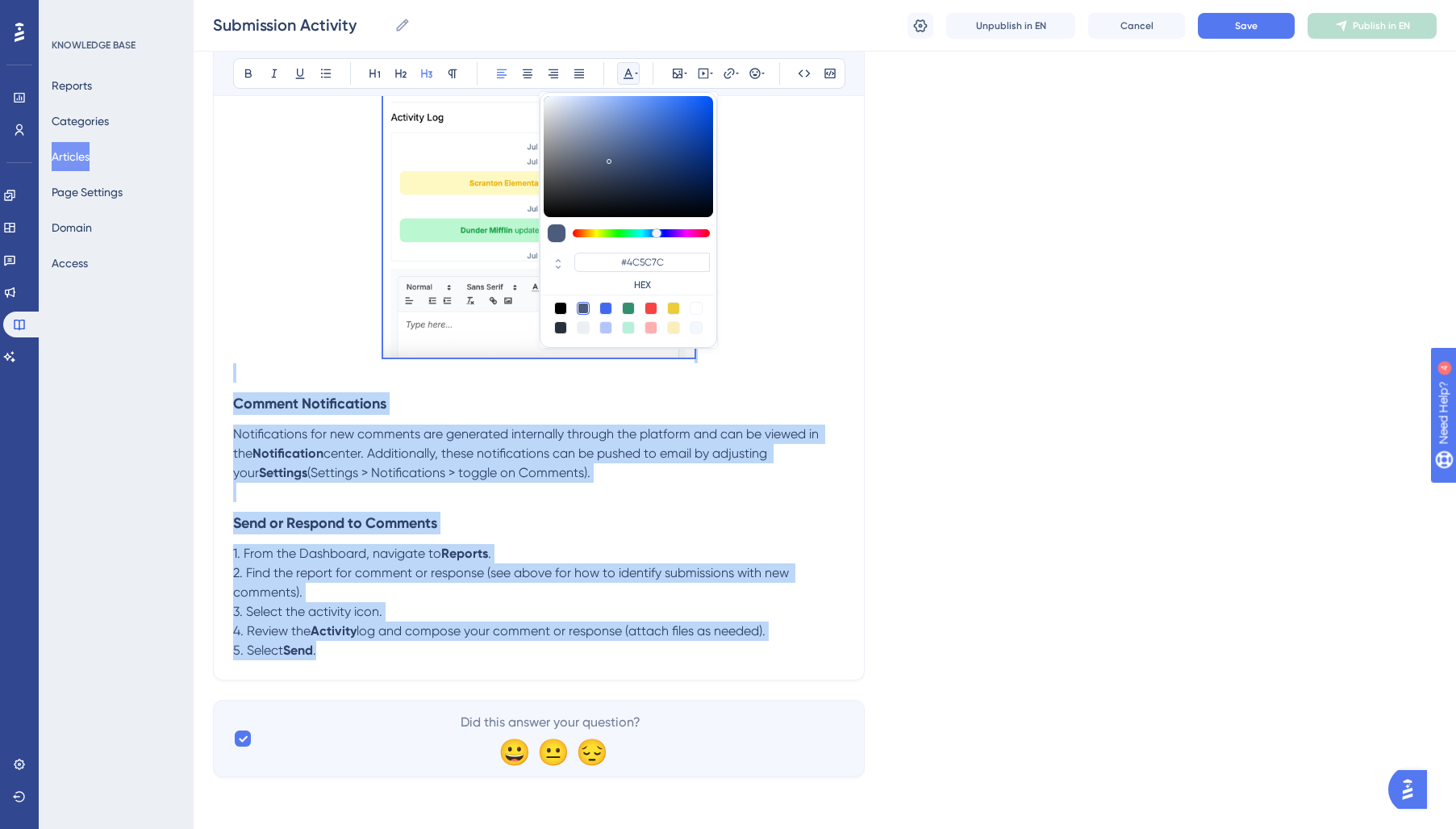
click at [561, 328] on div at bounding box center [561, 327] width 13 height 13
type input "#29303D"
click at [502, 447] on span "center. Additionally, these notifications can be pushed to email by adjusting y…" at bounding box center [501, 463] width 537 height 35
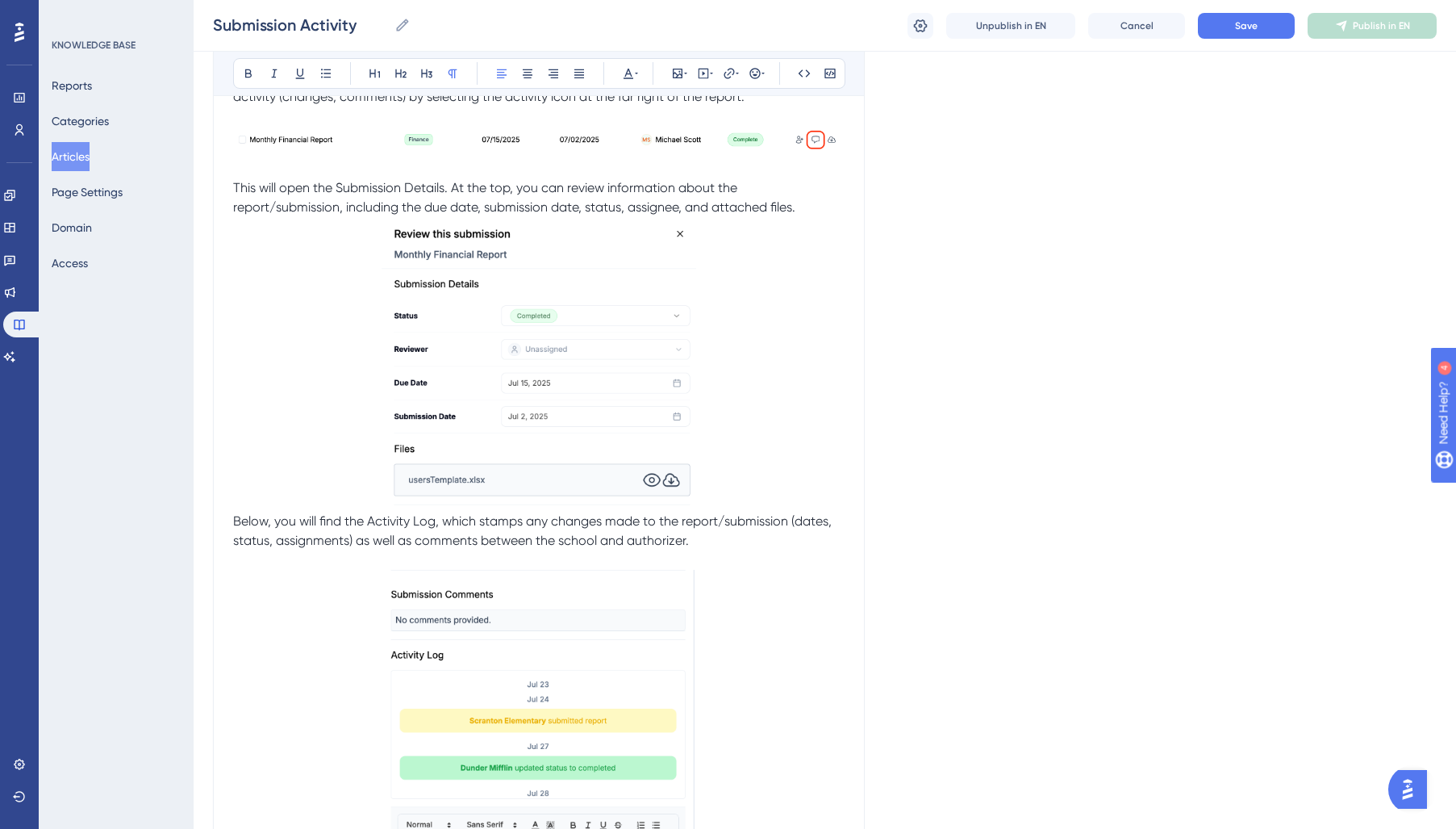
scroll to position [0, 0]
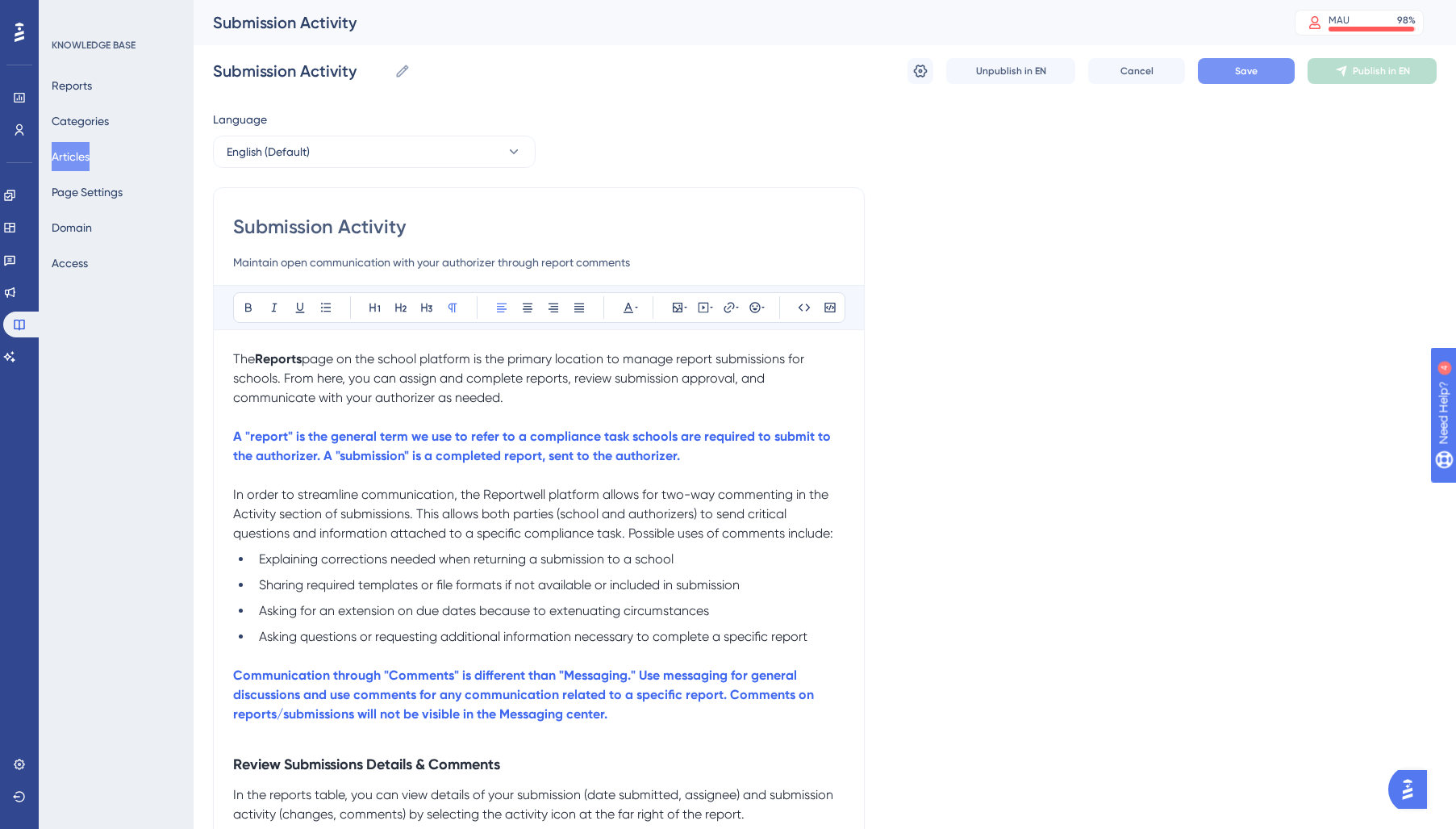
click at [1225, 78] on button "Save" at bounding box center [1247, 71] width 97 height 26
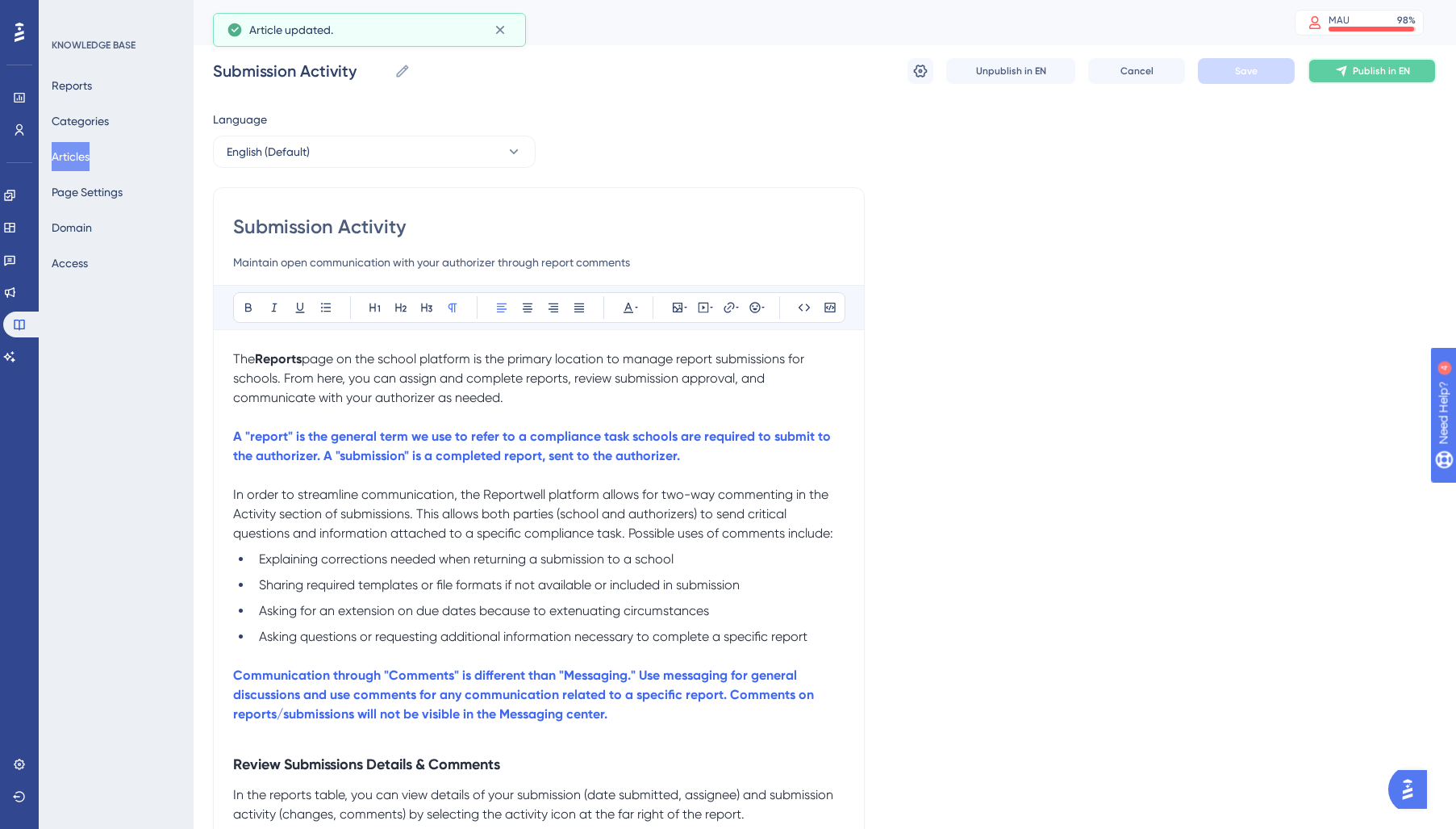
drag, startPoint x: 1356, startPoint y: 76, endPoint x: 1270, endPoint y: 138, distance: 106.0
click at [1355, 77] on span "Publish in EN" at bounding box center [1382, 71] width 57 height 13
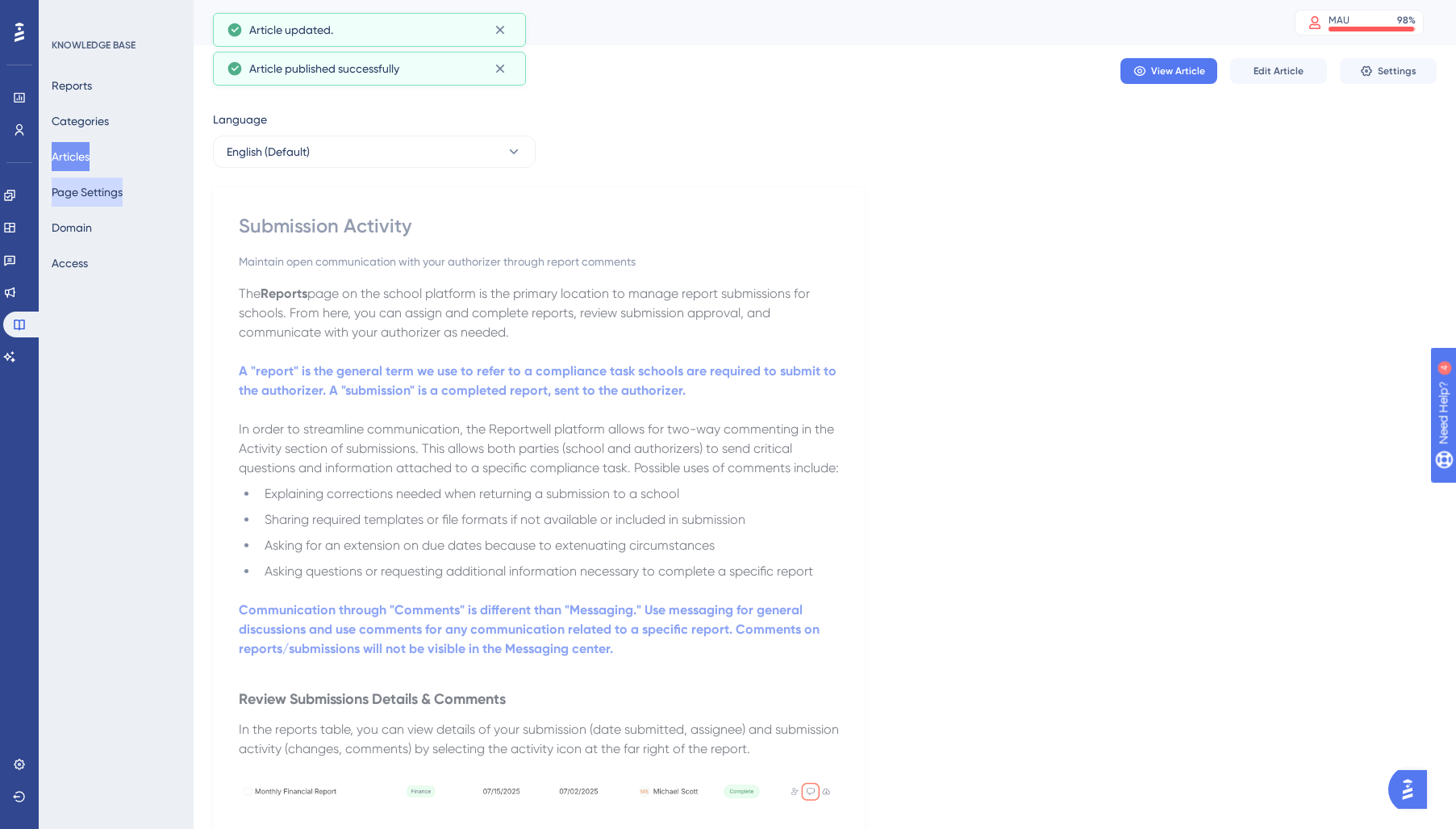
click at [82, 155] on button "Articles" at bounding box center [71, 157] width 38 height 29
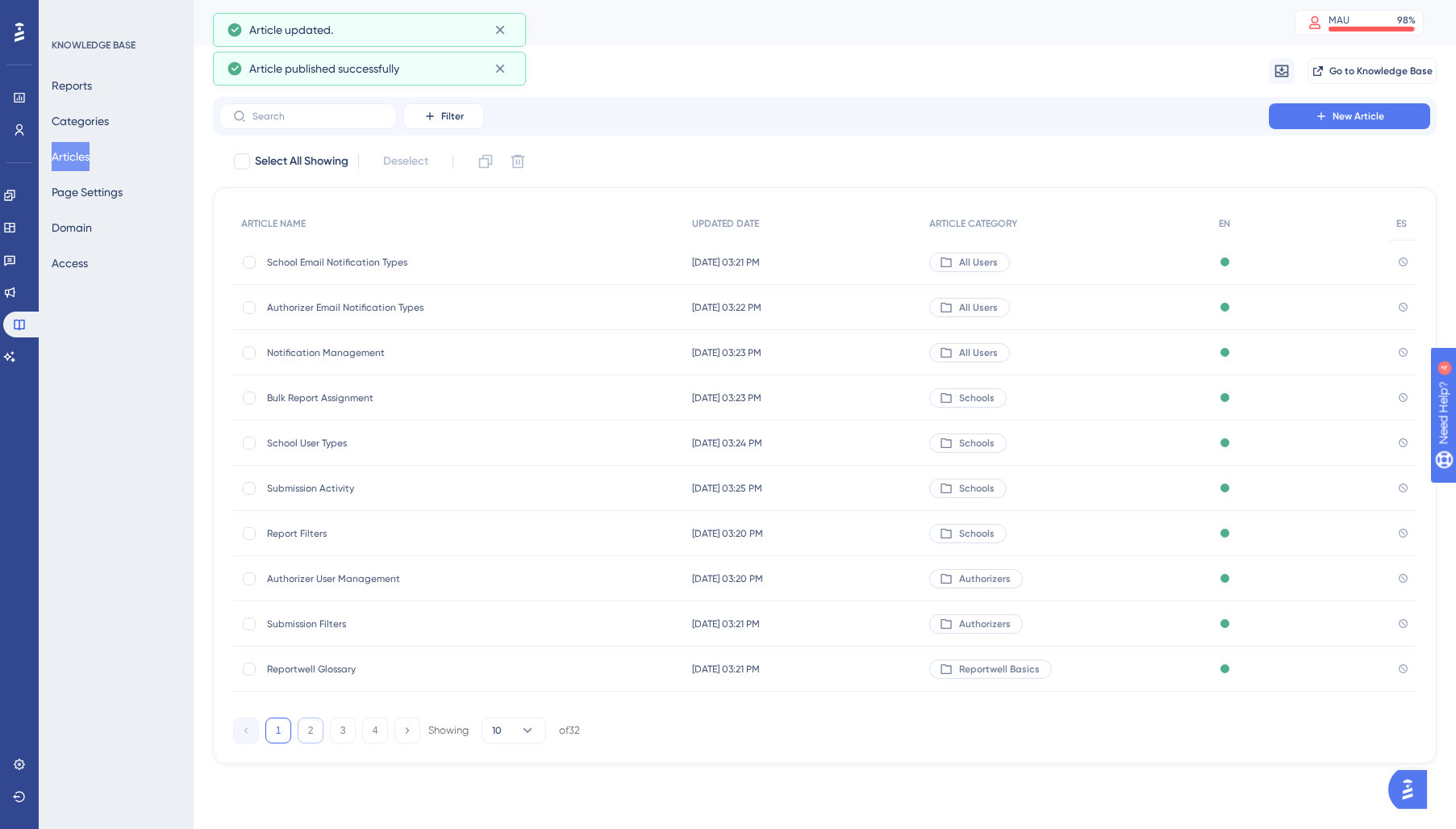
click at [311, 733] on button "2" at bounding box center [311, 730] width 26 height 26
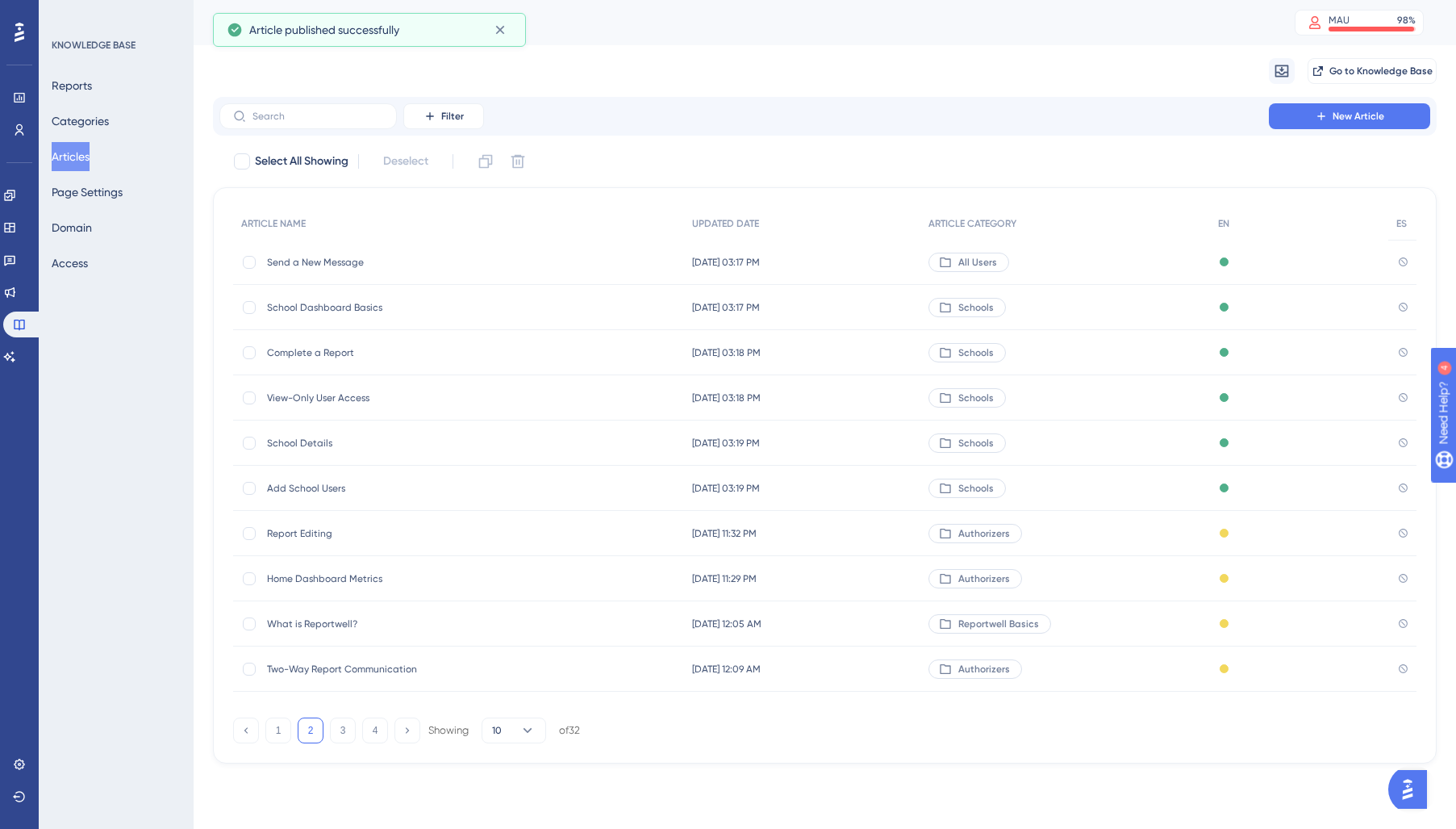
click at [306, 541] on div "Report Editing Report Editing" at bounding box center [396, 533] width 258 height 45
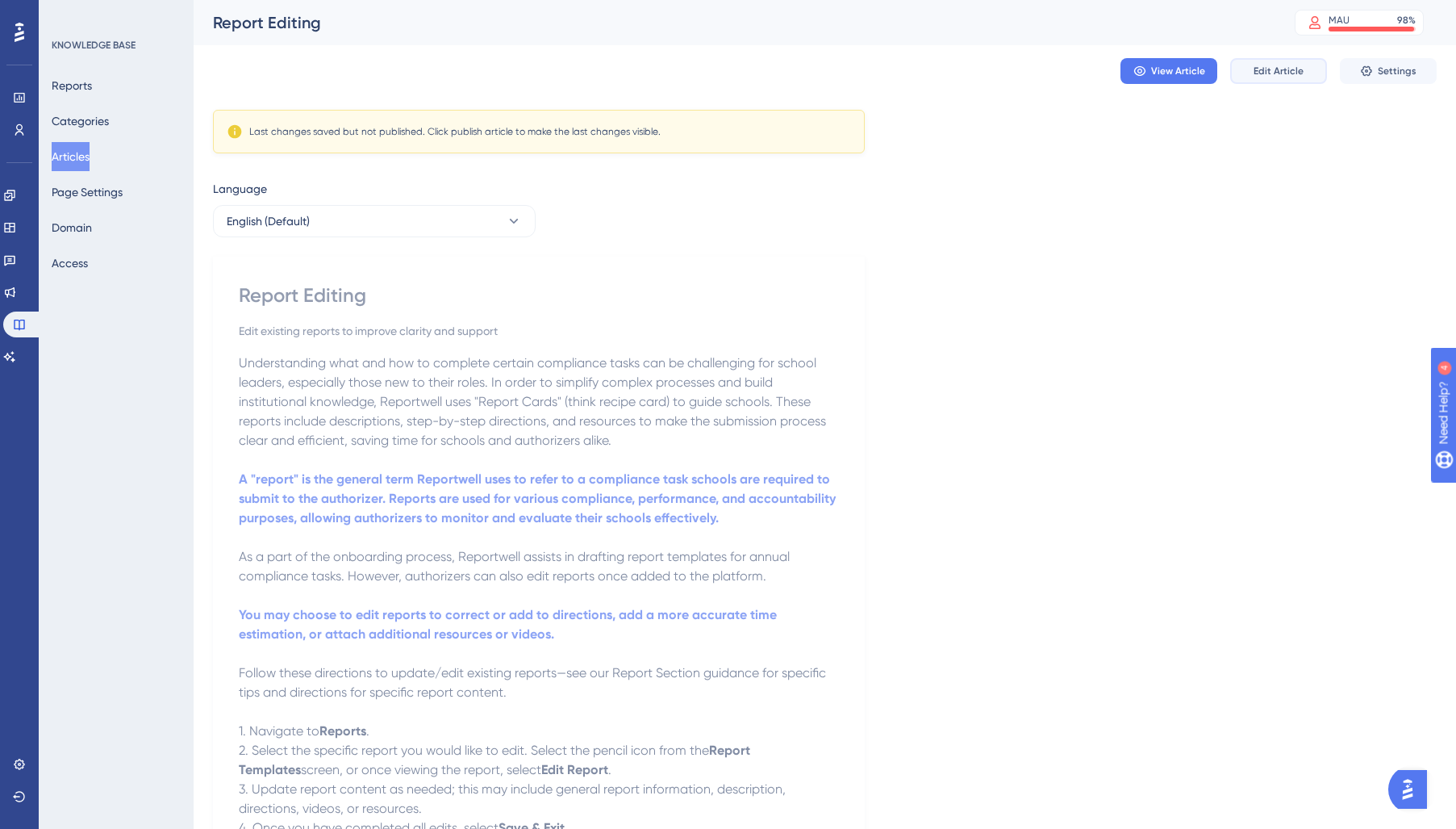
click at [1289, 78] on button "Edit Article" at bounding box center [1279, 71] width 97 height 26
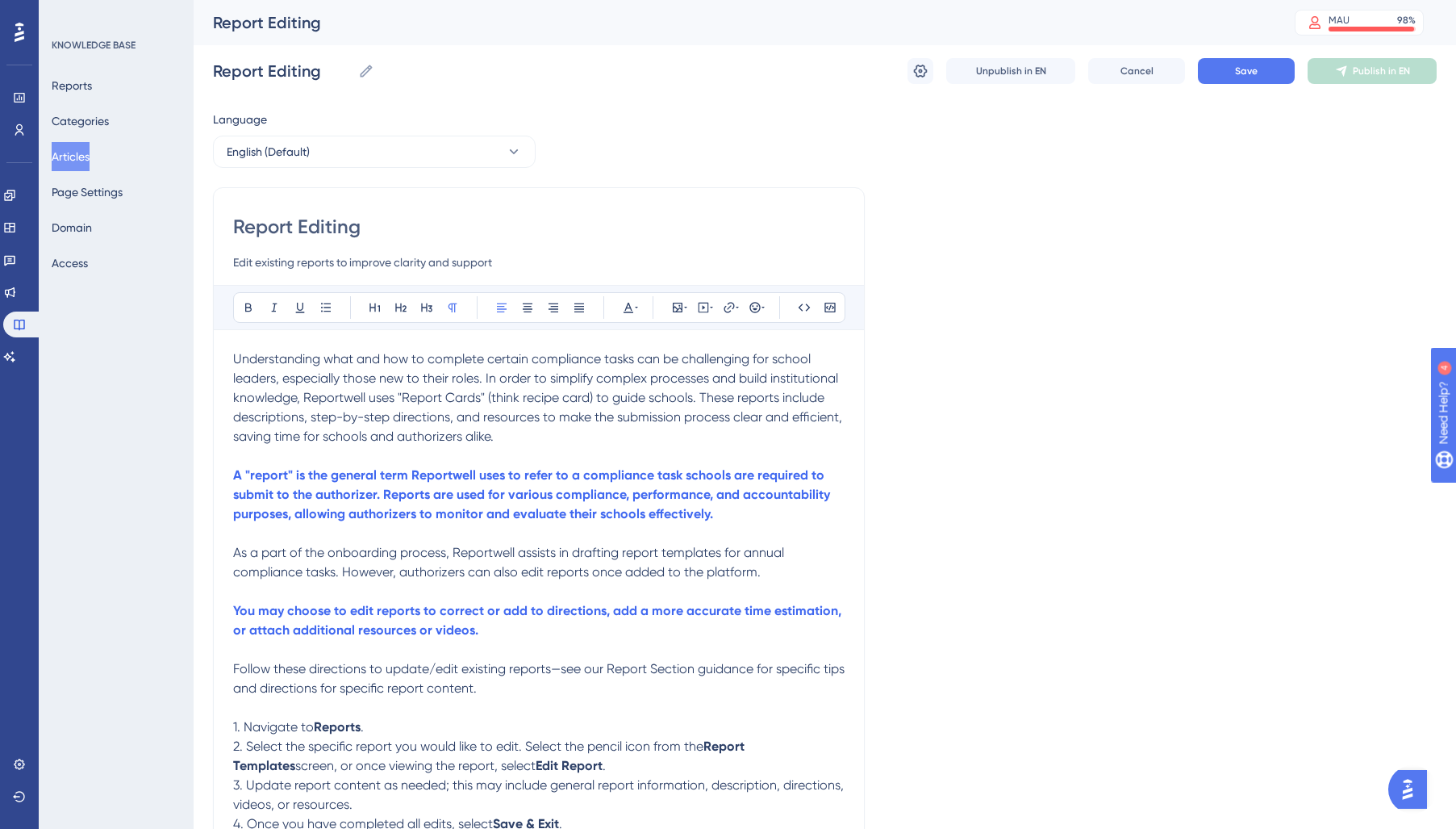
drag, startPoint x: 525, startPoint y: 439, endPoint x: 164, endPoint y: 376, distance: 366.5
click at [0, 0] on div "Performance Users Engagement Widgets Feedback Product Updates Knowledge Base AI…" at bounding box center [0, 0] width 0 height 0
drag, startPoint x: 292, startPoint y: 388, endPoint x: 442, endPoint y: 408, distance: 151.3
click at [298, 388] on p "Understanding what and how to complete certain compliance tasks can be challeng…" at bounding box center [538, 398] width 612 height 97
click at [379, 397] on span "Understanding what and how to complete certain compliance tasks can be challeng…" at bounding box center [539, 397] width 613 height 93
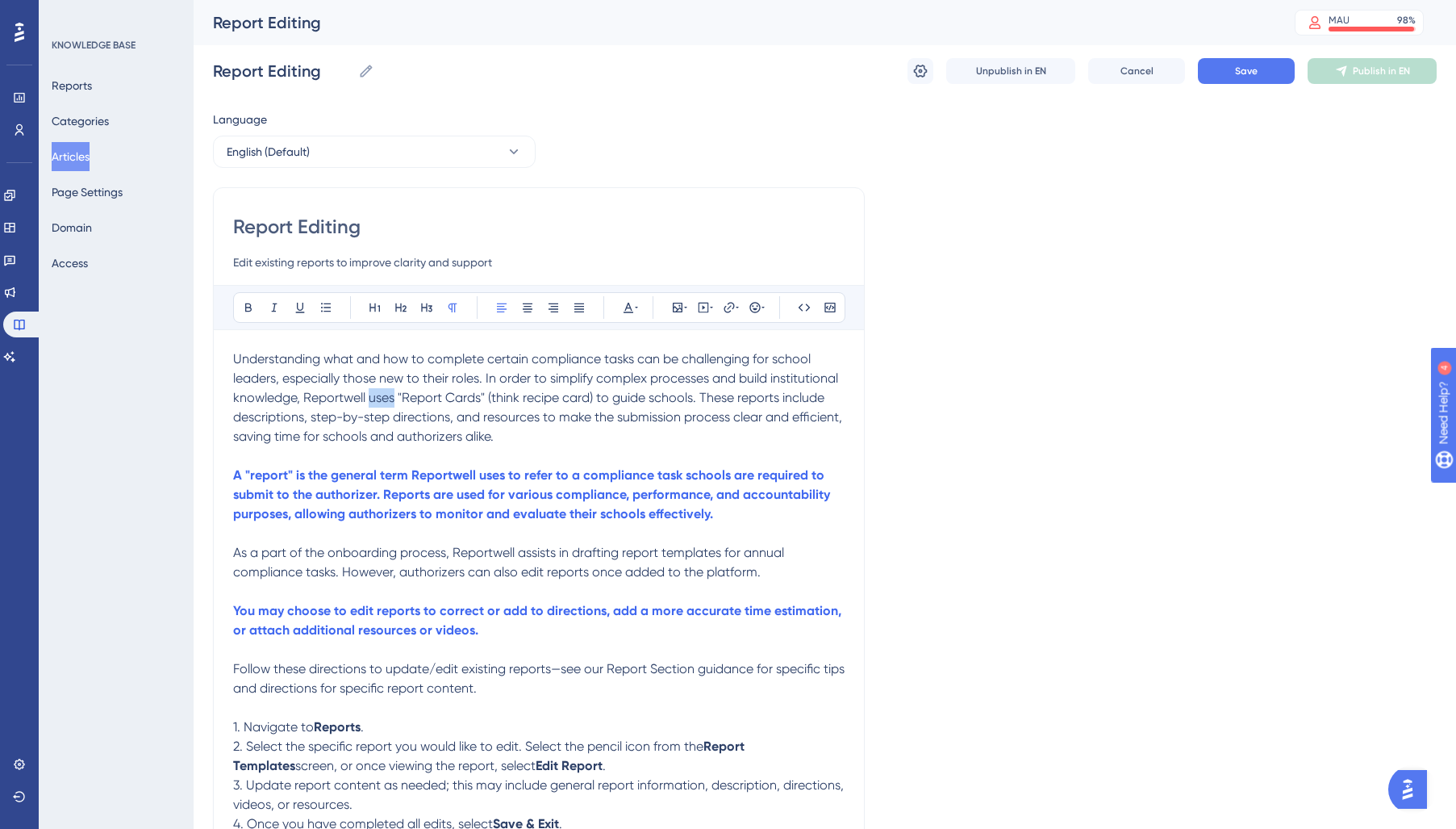
click at [379, 397] on span "Understanding what and how to complete certain compliance tasks can be challeng…" at bounding box center [539, 397] width 613 height 93
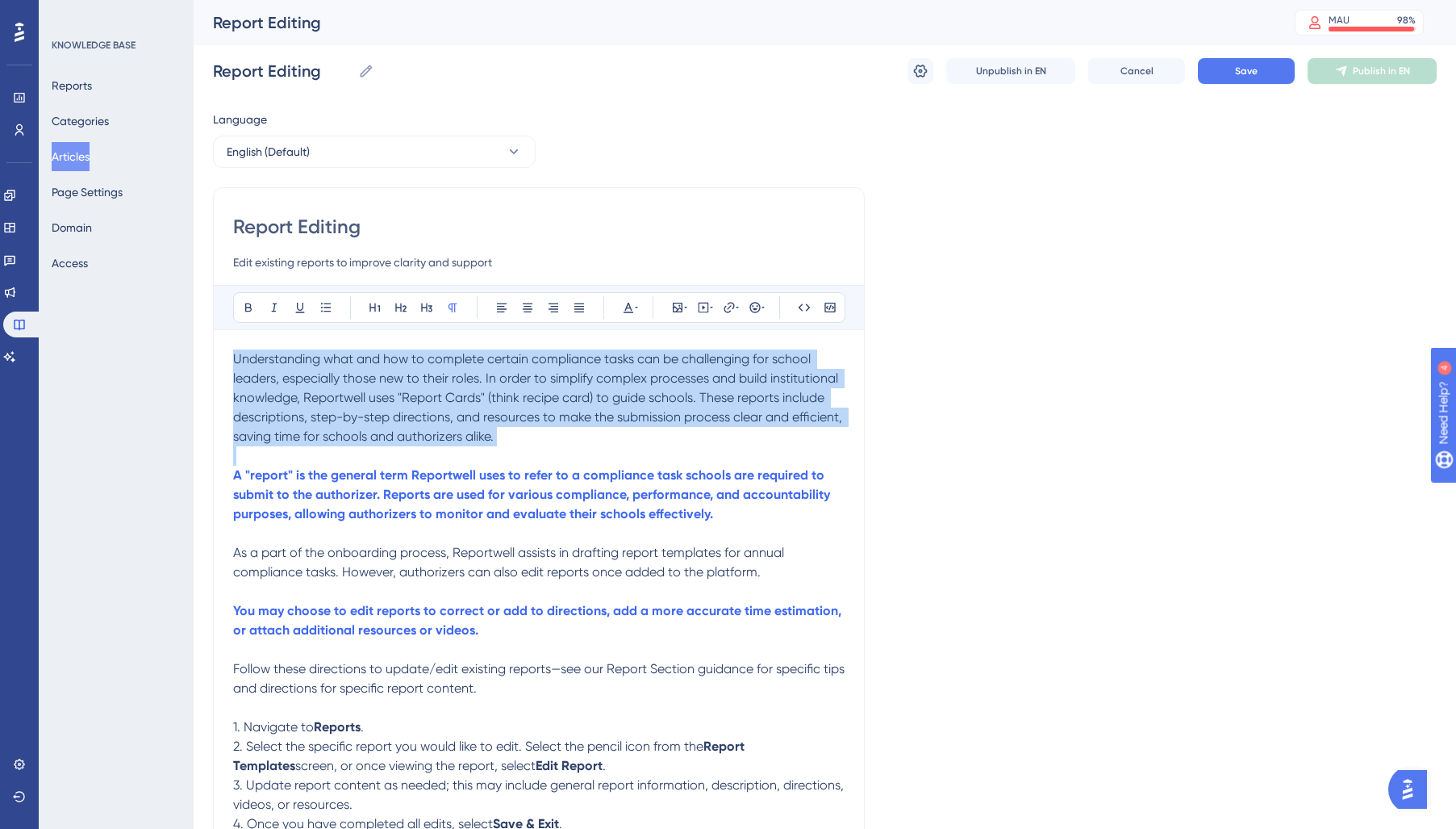
click at [379, 397] on span "Understanding what and how to complete certain compliance tasks can be challeng…" at bounding box center [539, 397] width 613 height 93
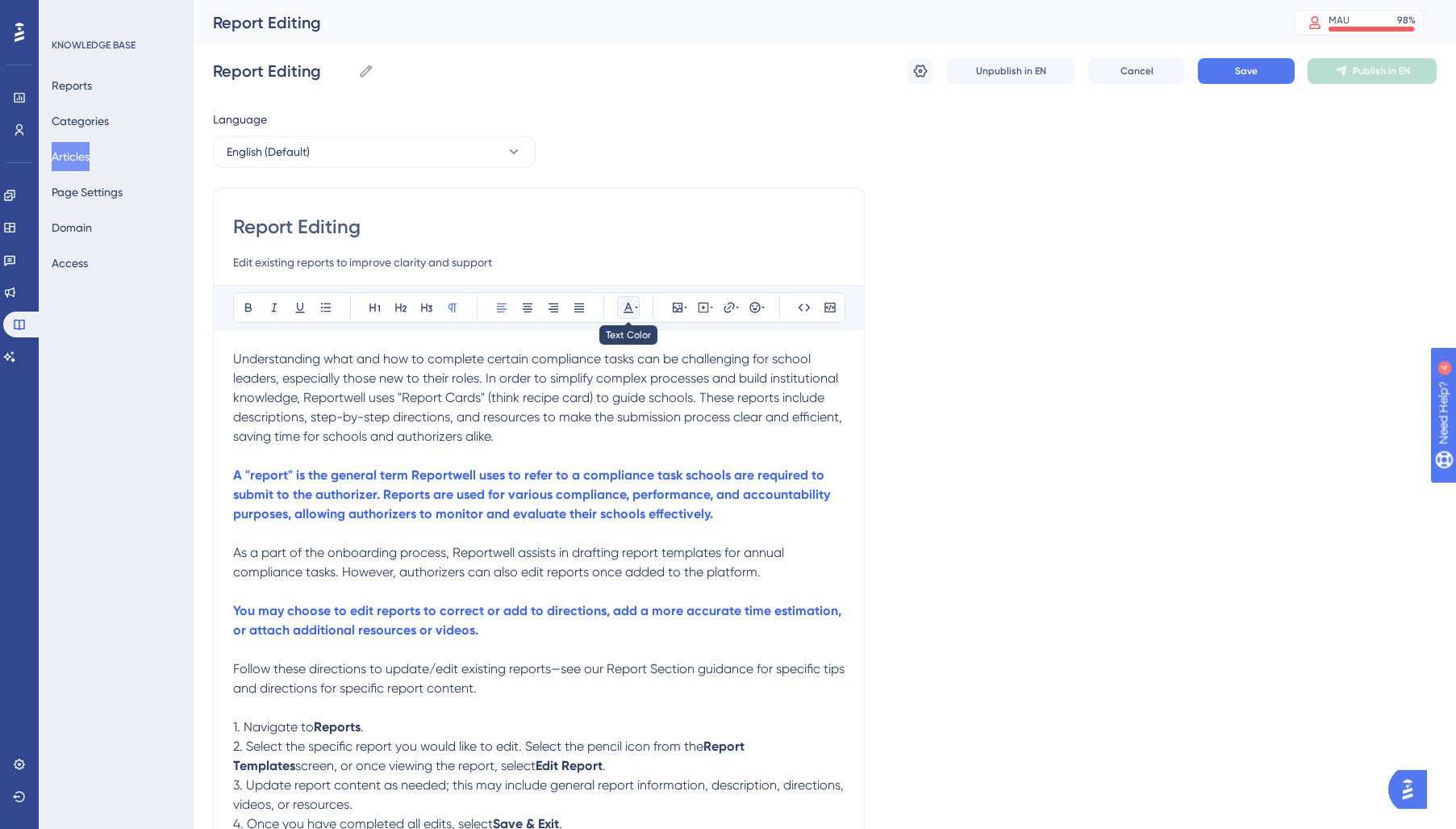
drag, startPoint x: 628, startPoint y: 309, endPoint x: 631, endPoint y: 318, distance: 9.5
click at [628, 310] on icon at bounding box center [628, 307] width 13 height 13
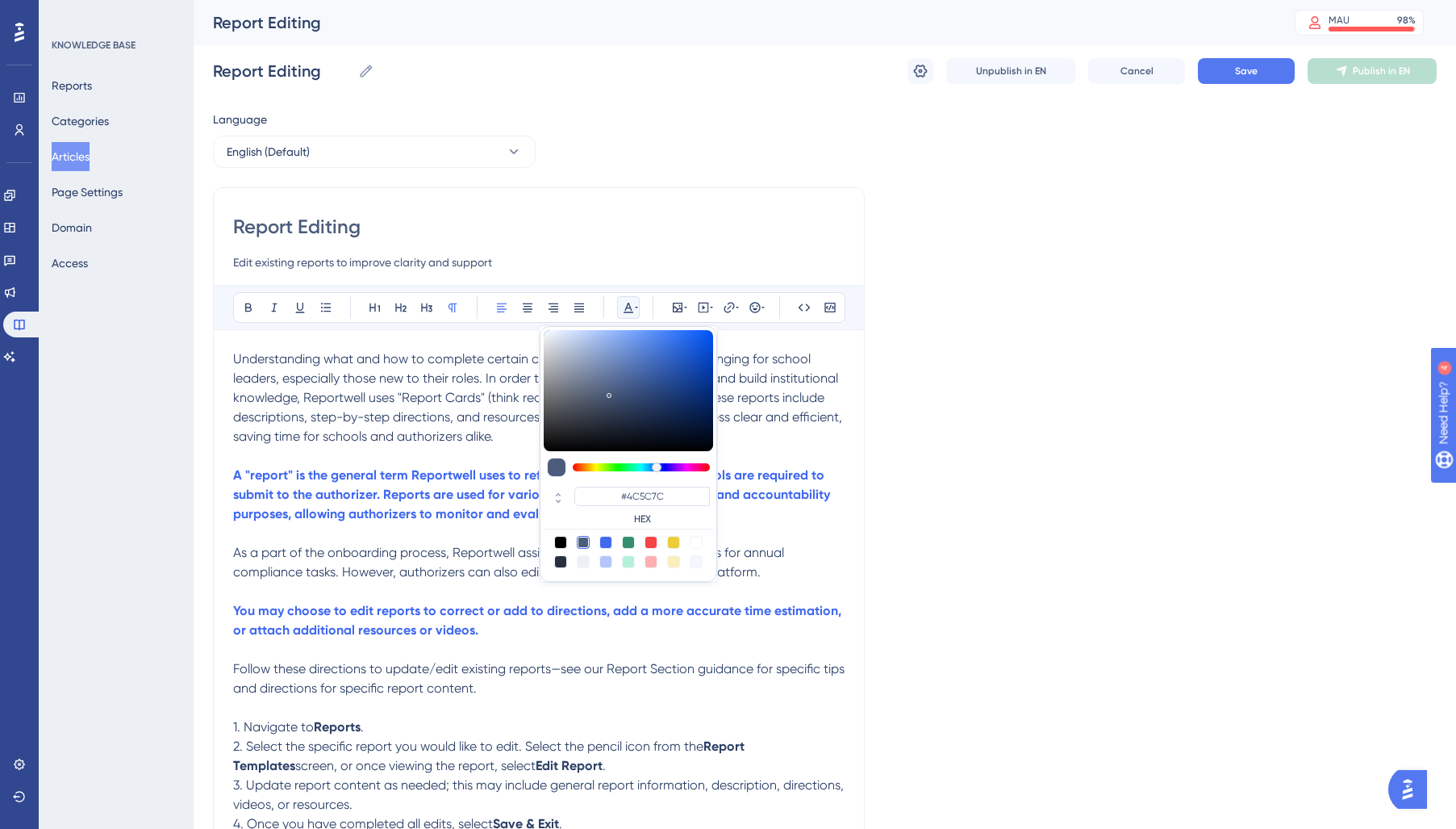
click at [561, 559] on div at bounding box center [561, 561] width 13 height 13
type input "#29303D"
click at [388, 549] on span "As a part of the onboarding process, Reportwell assists in drafting report temp…" at bounding box center [510, 562] width 555 height 35
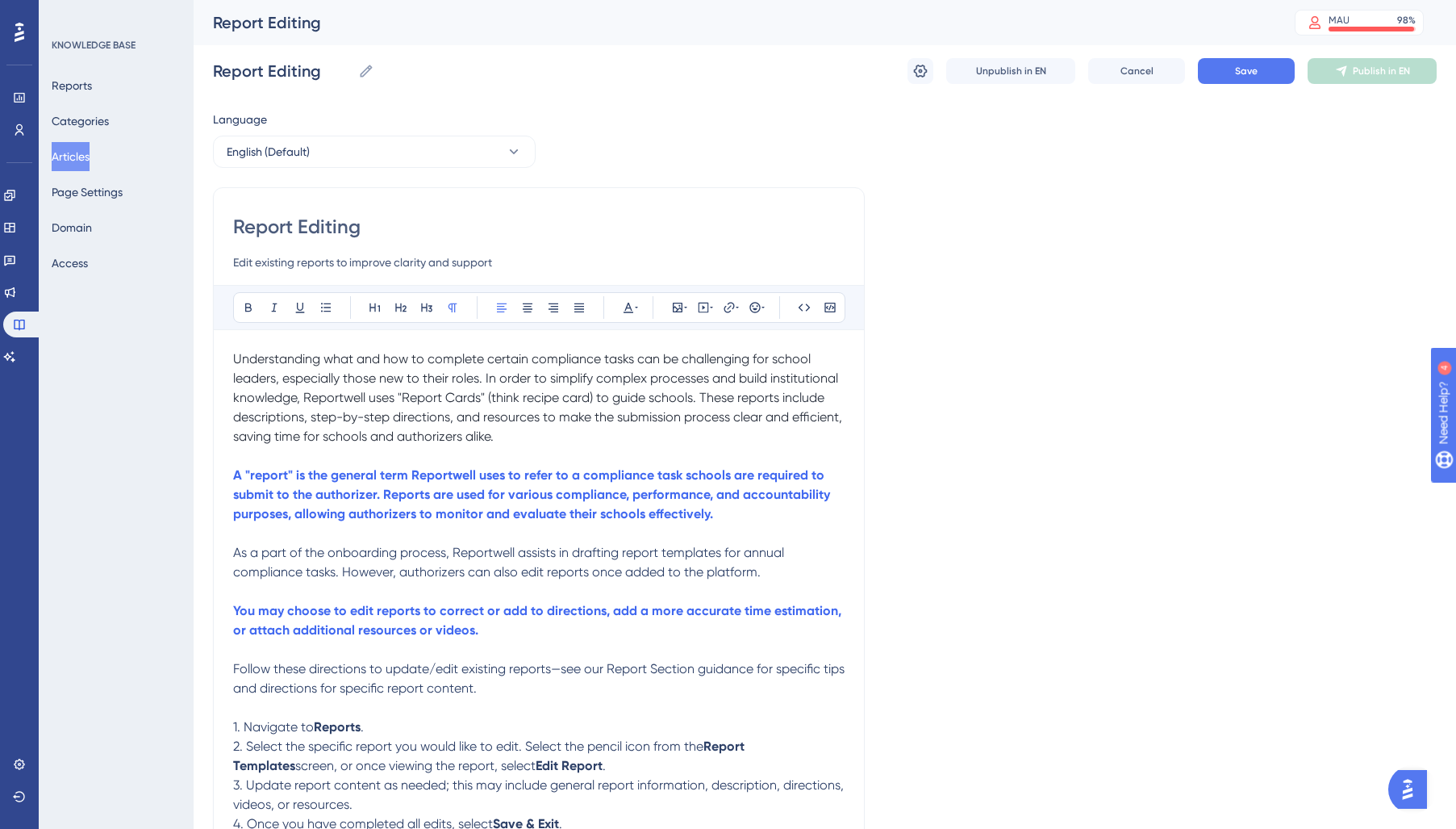
click at [385, 546] on span "As a part of the onboarding process, Reportwell assists in drafting report temp…" at bounding box center [510, 562] width 555 height 35
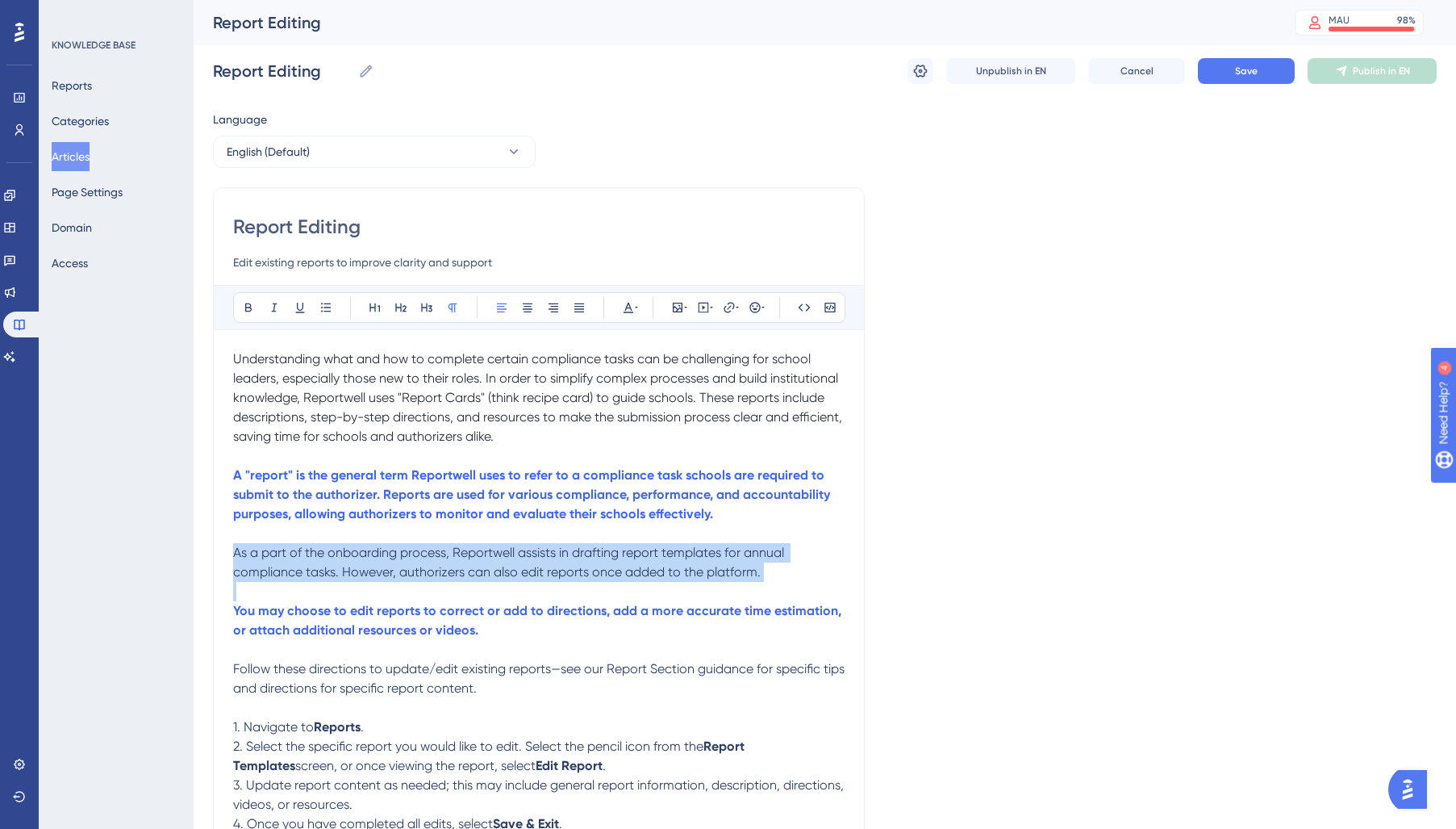
click at [385, 546] on span "As a part of the onboarding process, Reportwell assists in drafting report temp…" at bounding box center [510, 562] width 555 height 35
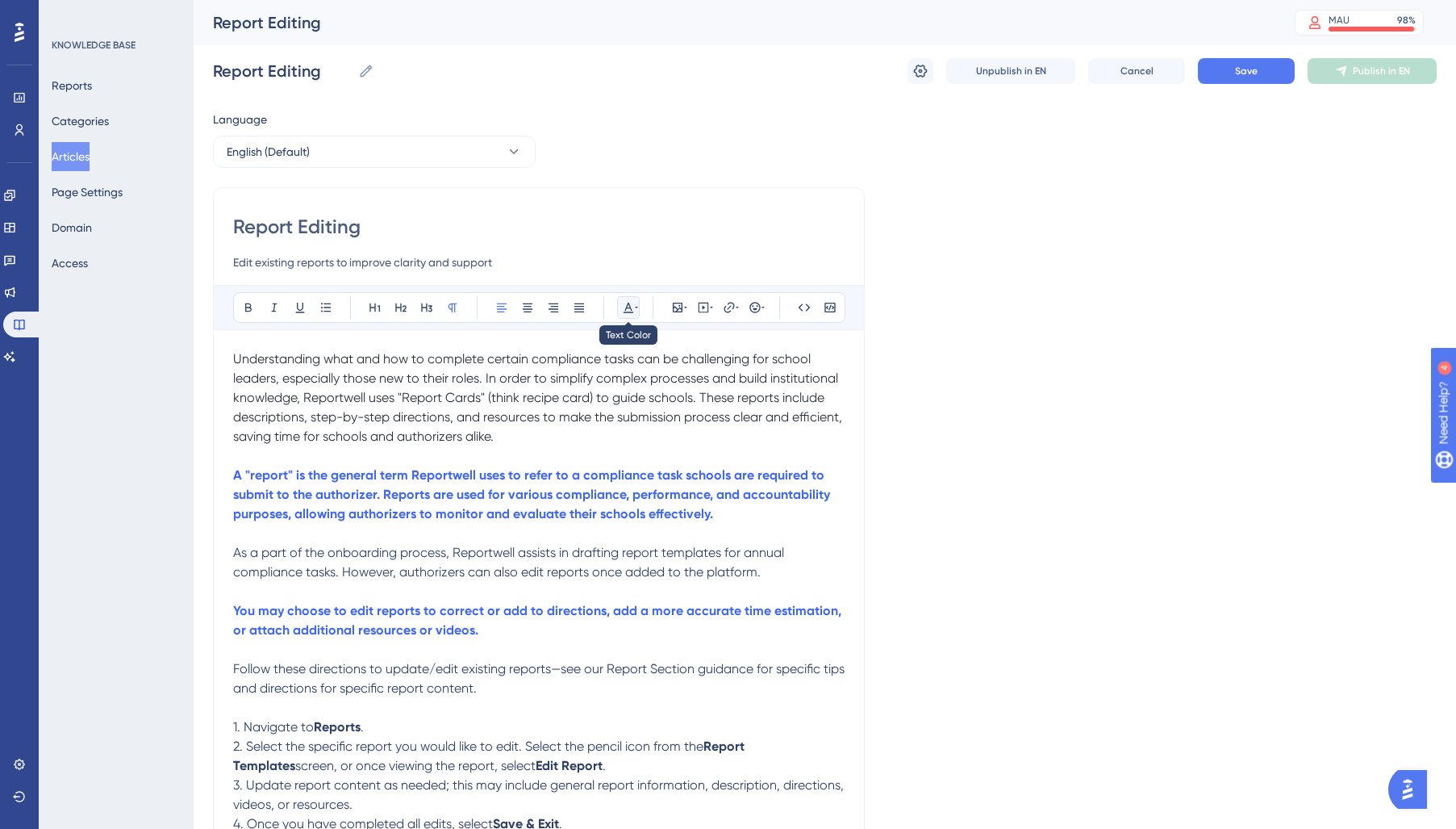
click at [632, 314] on button at bounding box center [628, 307] width 22 height 22
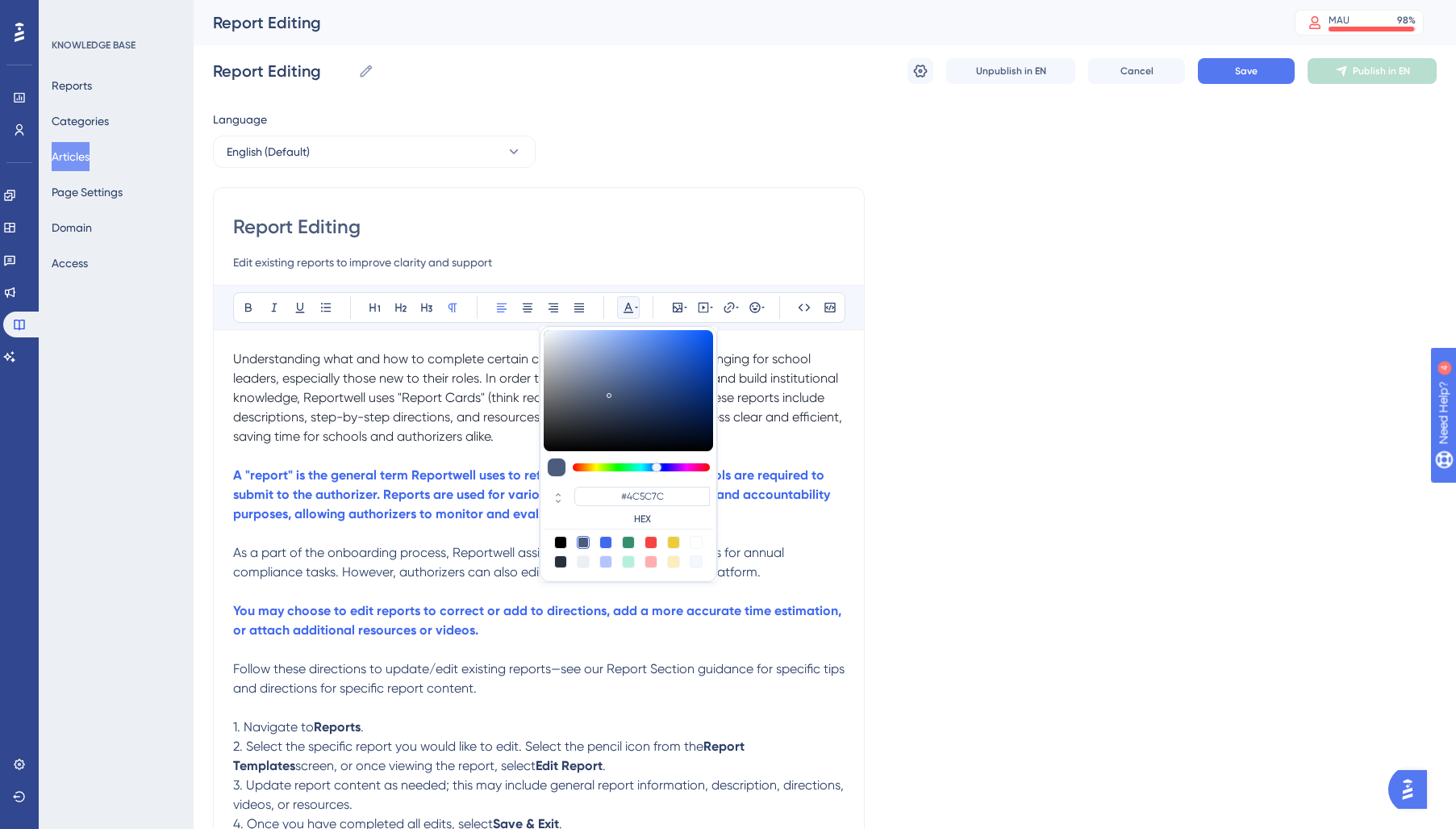
click at [560, 564] on div at bounding box center [561, 561] width 13 height 13
type input "#29303D"
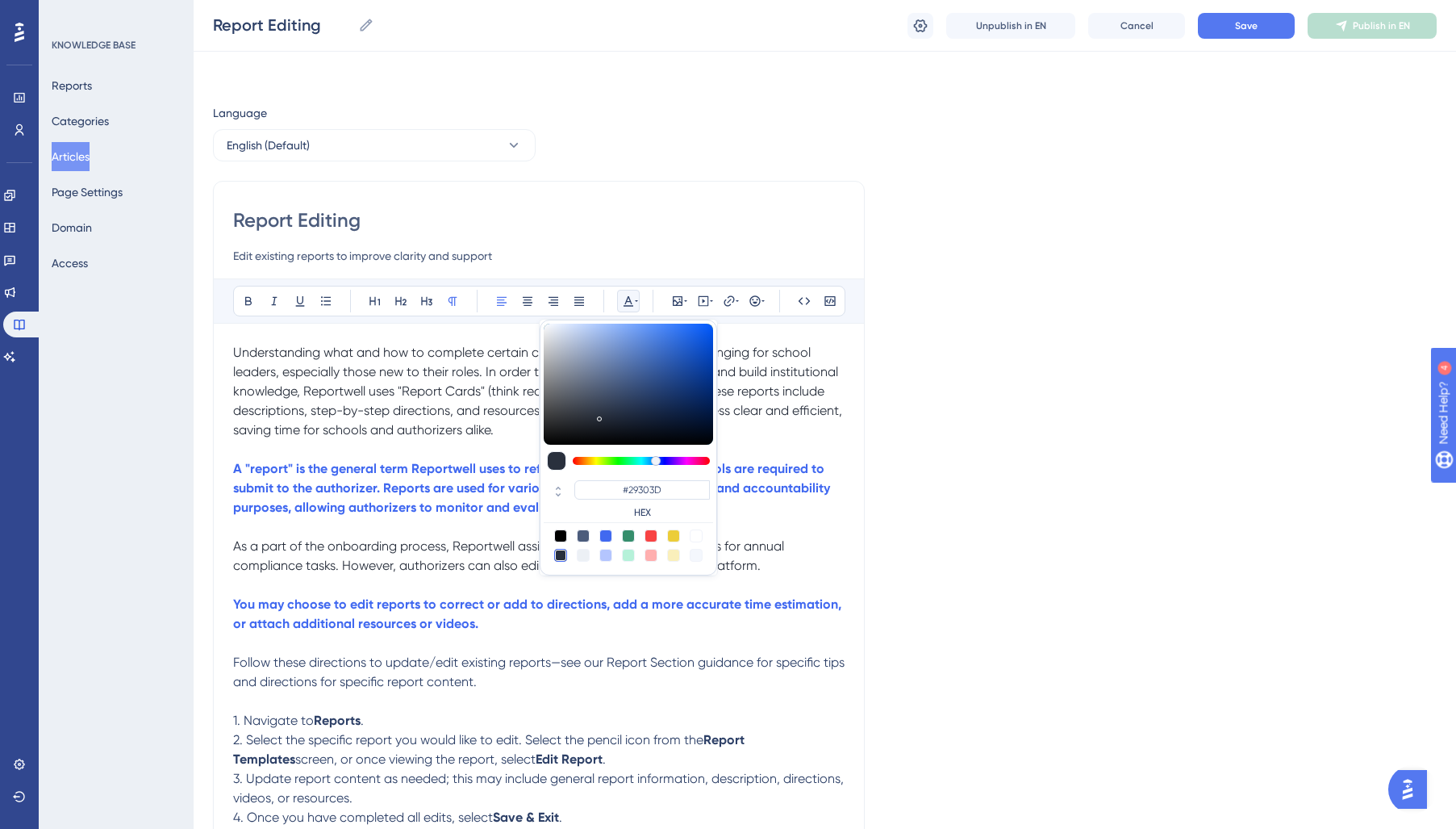
scroll to position [201, 0]
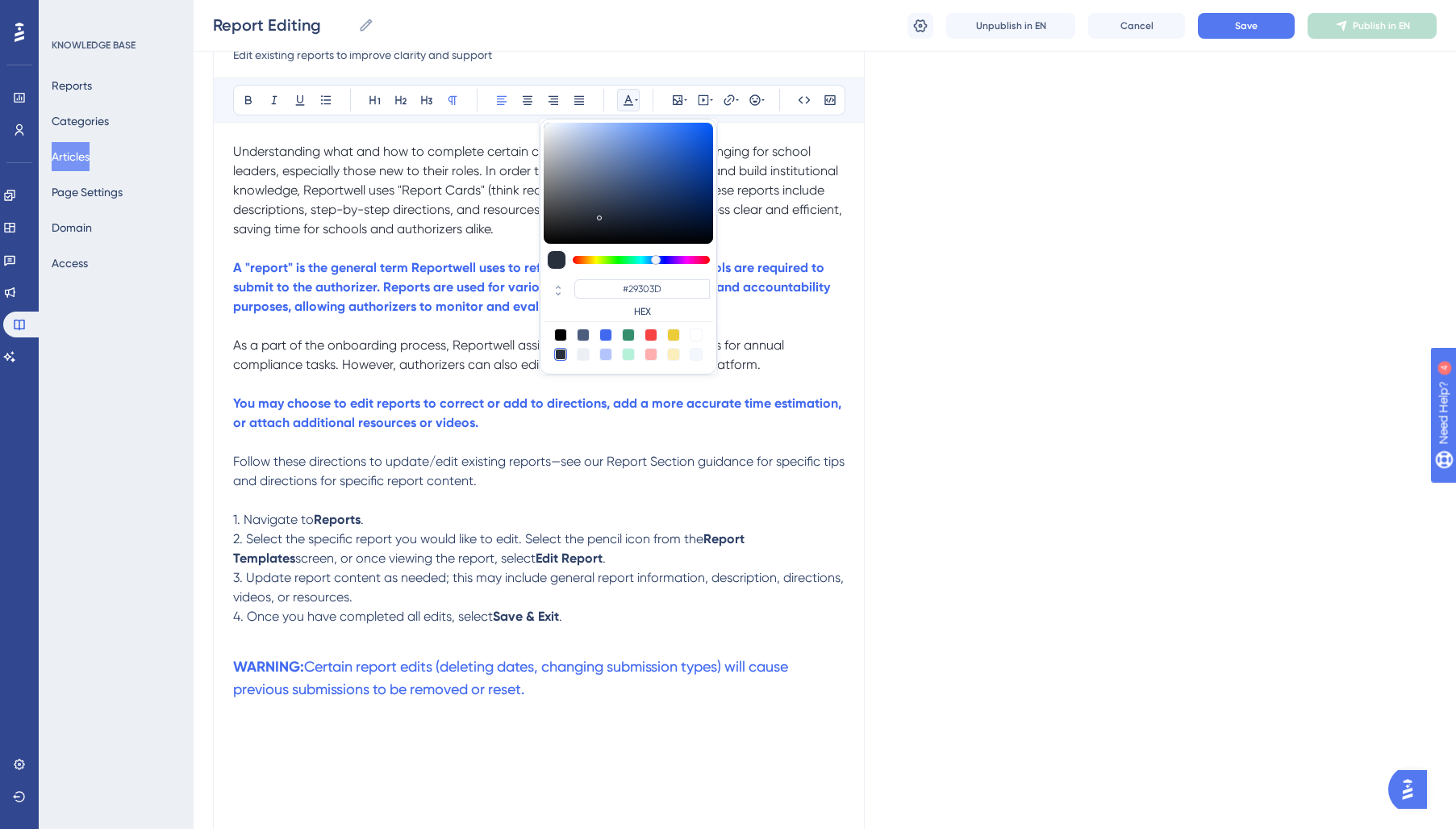
click at [295, 482] on span "Follow these directions to update/edit existing reports—see our Report Section …" at bounding box center [540, 471] width 614 height 35
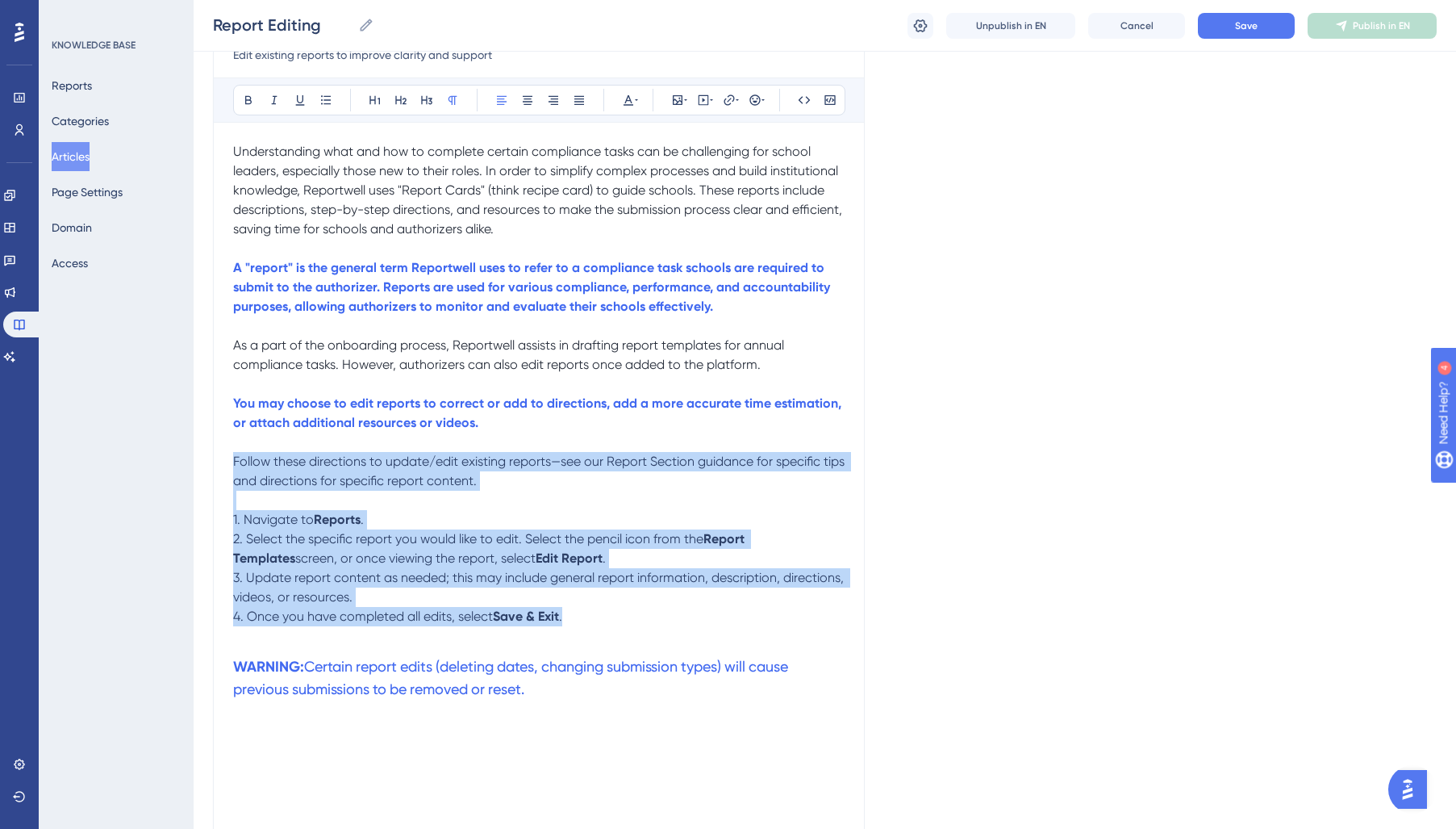
drag, startPoint x: 233, startPoint y: 462, endPoint x: 579, endPoint y: 616, distance: 378.7
click at [579, 616] on div "Understanding what and how to complete certain compliance tasks can be challeng…" at bounding box center [538, 617] width 612 height 950
click at [629, 97] on icon at bounding box center [628, 100] width 13 height 13
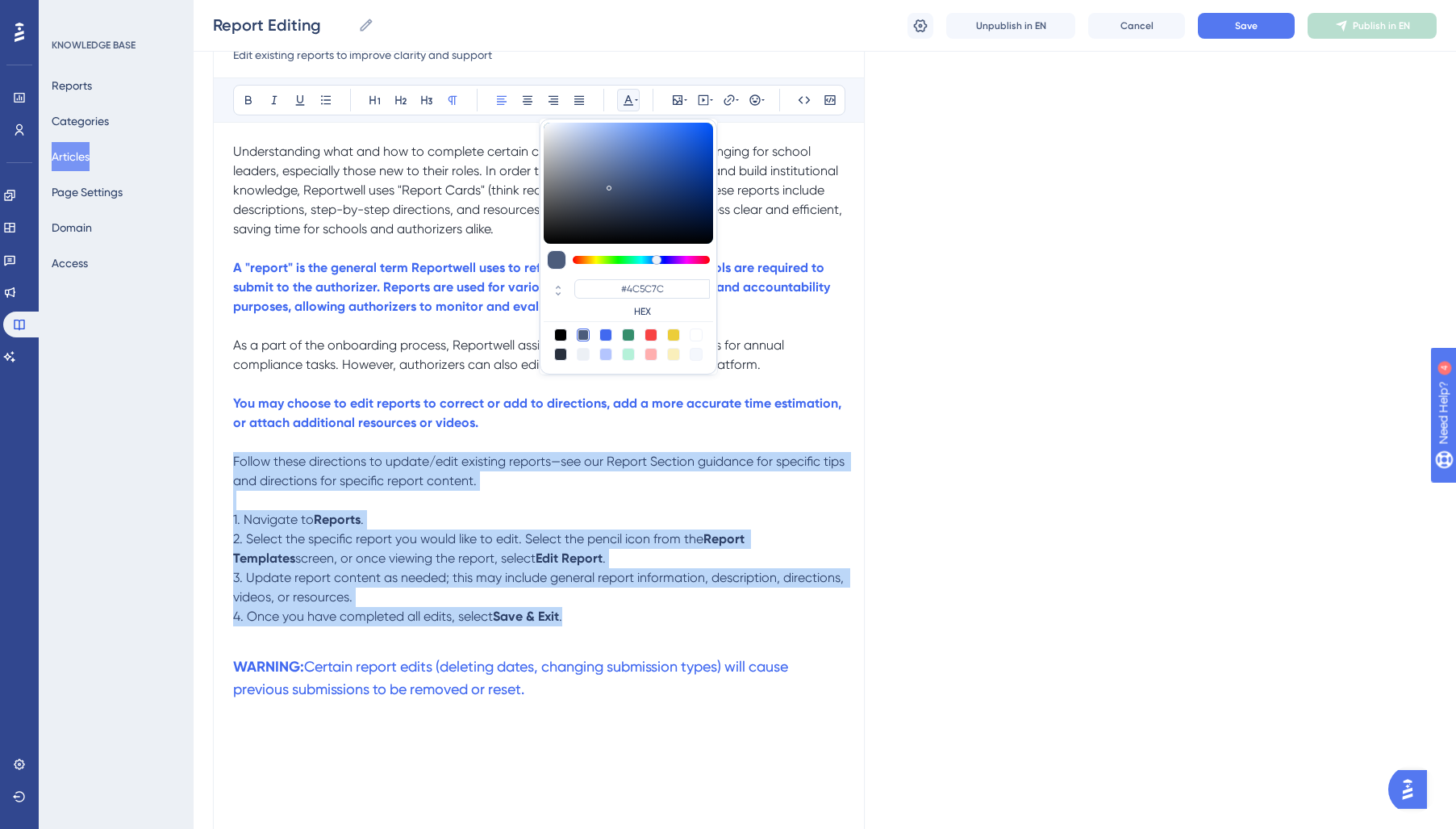
click at [558, 355] on div at bounding box center [561, 354] width 13 height 13
type input "#29303D"
drag, startPoint x: 300, startPoint y: 472, endPoint x: 349, endPoint y: 476, distance: 49.2
click at [301, 472] on p "Follow these directions to update/edit existing reports—see our Report Section …" at bounding box center [538, 471] width 612 height 39
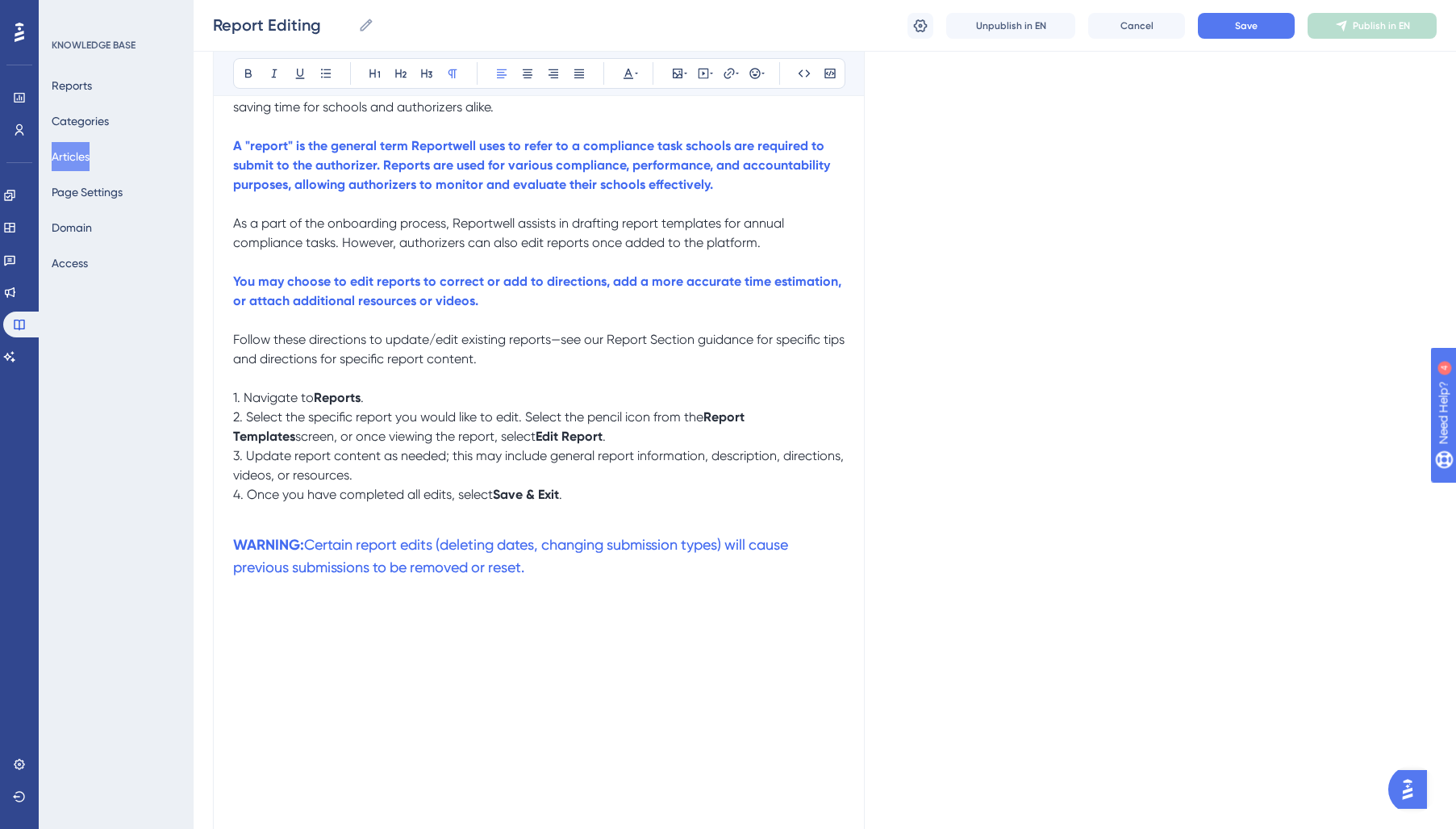
scroll to position [348, 0]
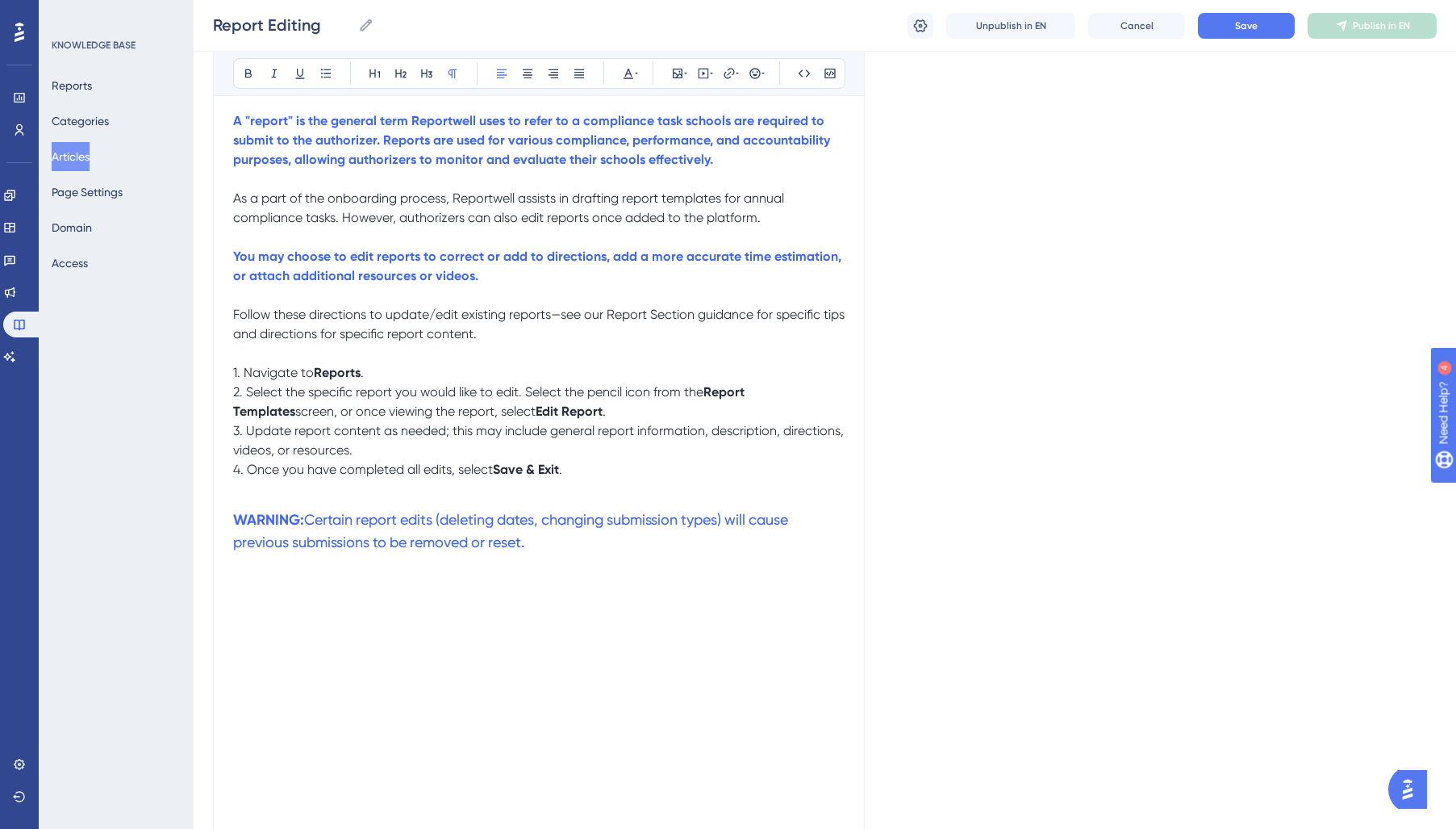
click at [522, 362] on p at bounding box center [538, 353] width 612 height 19
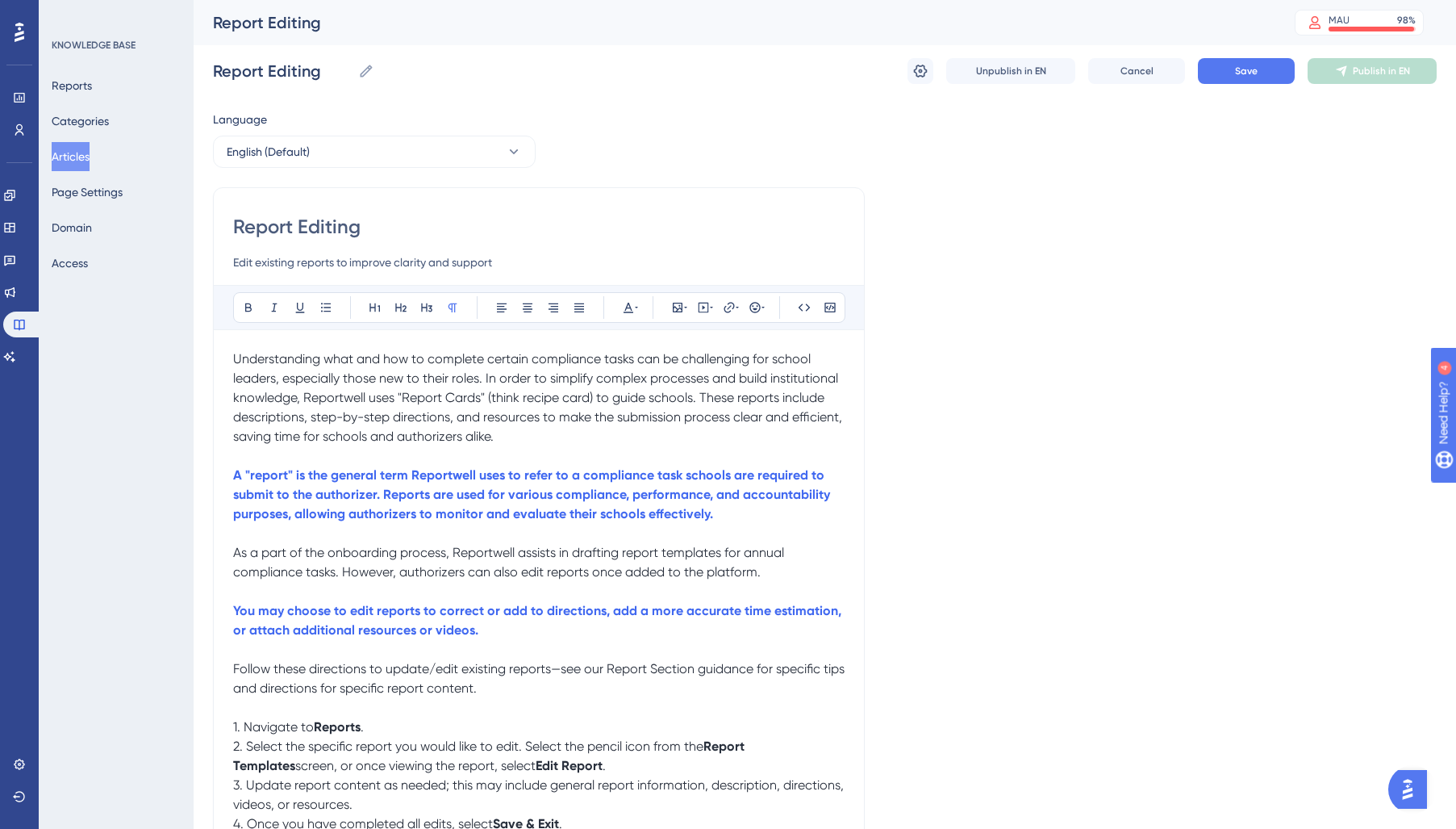
scroll to position [31, 0]
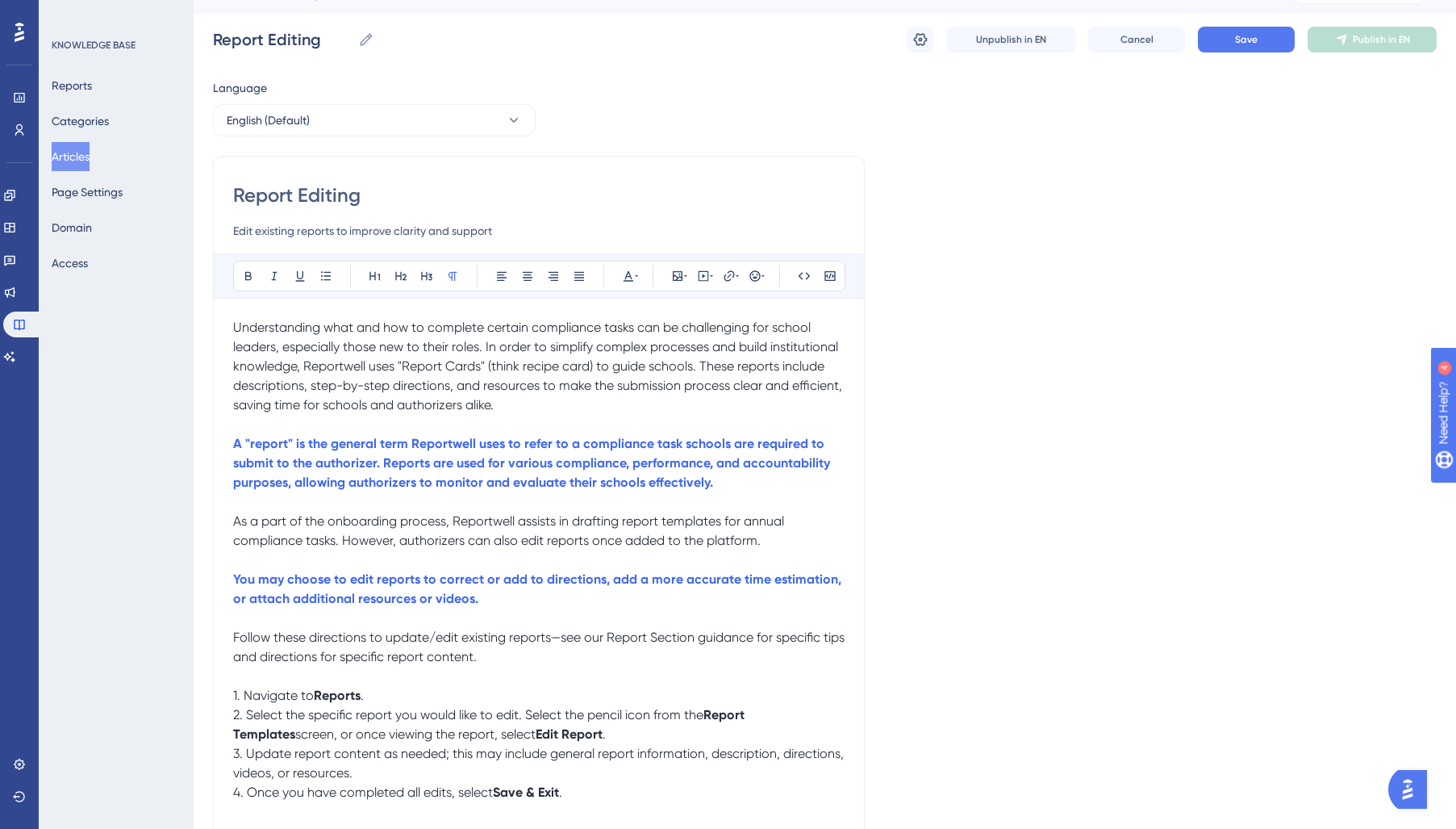
click at [548, 492] on p "A "report" is the general term Reportwell uses to refer to a compliance task sc…" at bounding box center [538, 463] width 612 height 58
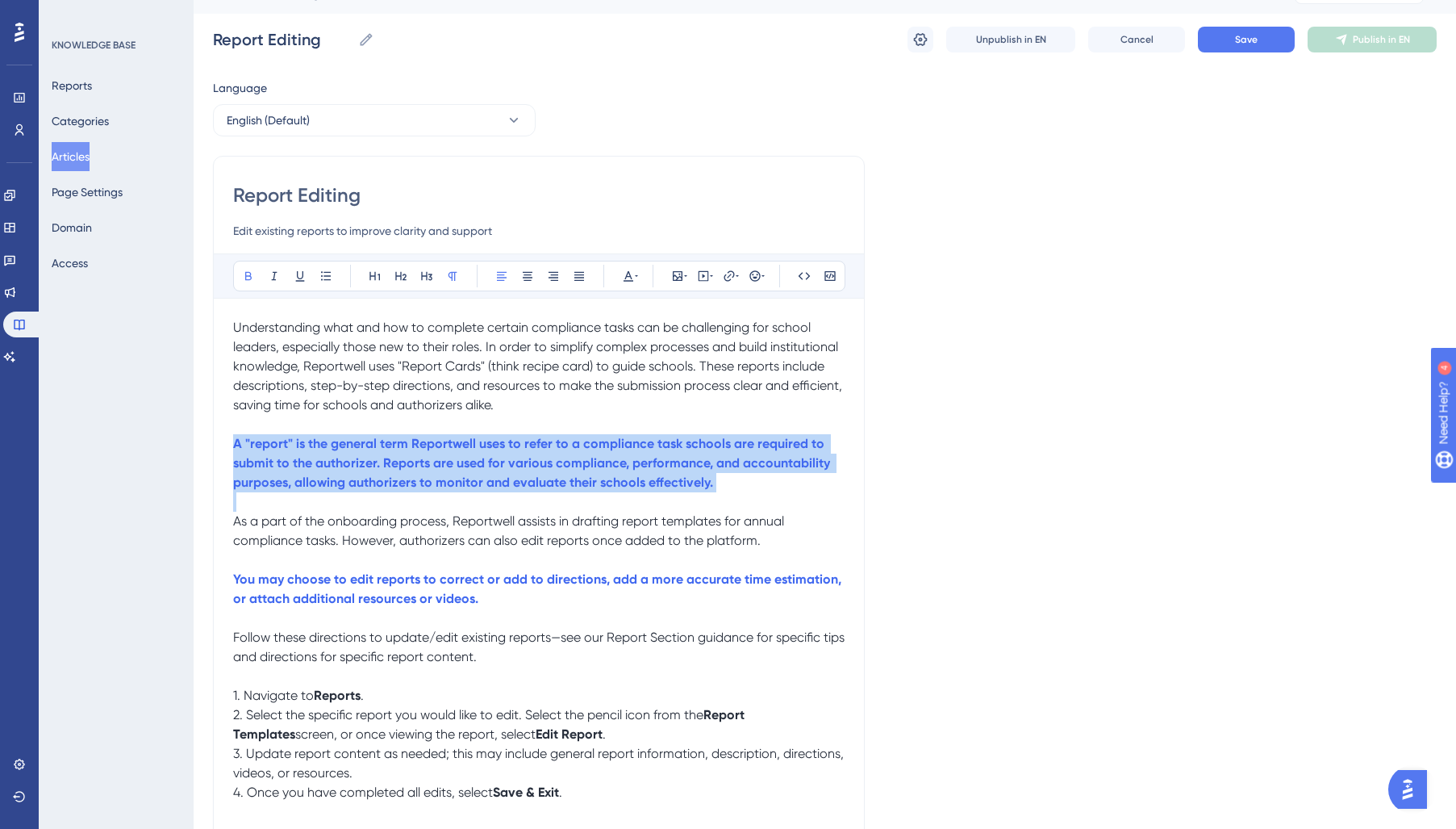
click at [548, 492] on p "A "report" is the general term Reportwell uses to refer to a compliance task sc…" at bounding box center [538, 463] width 612 height 58
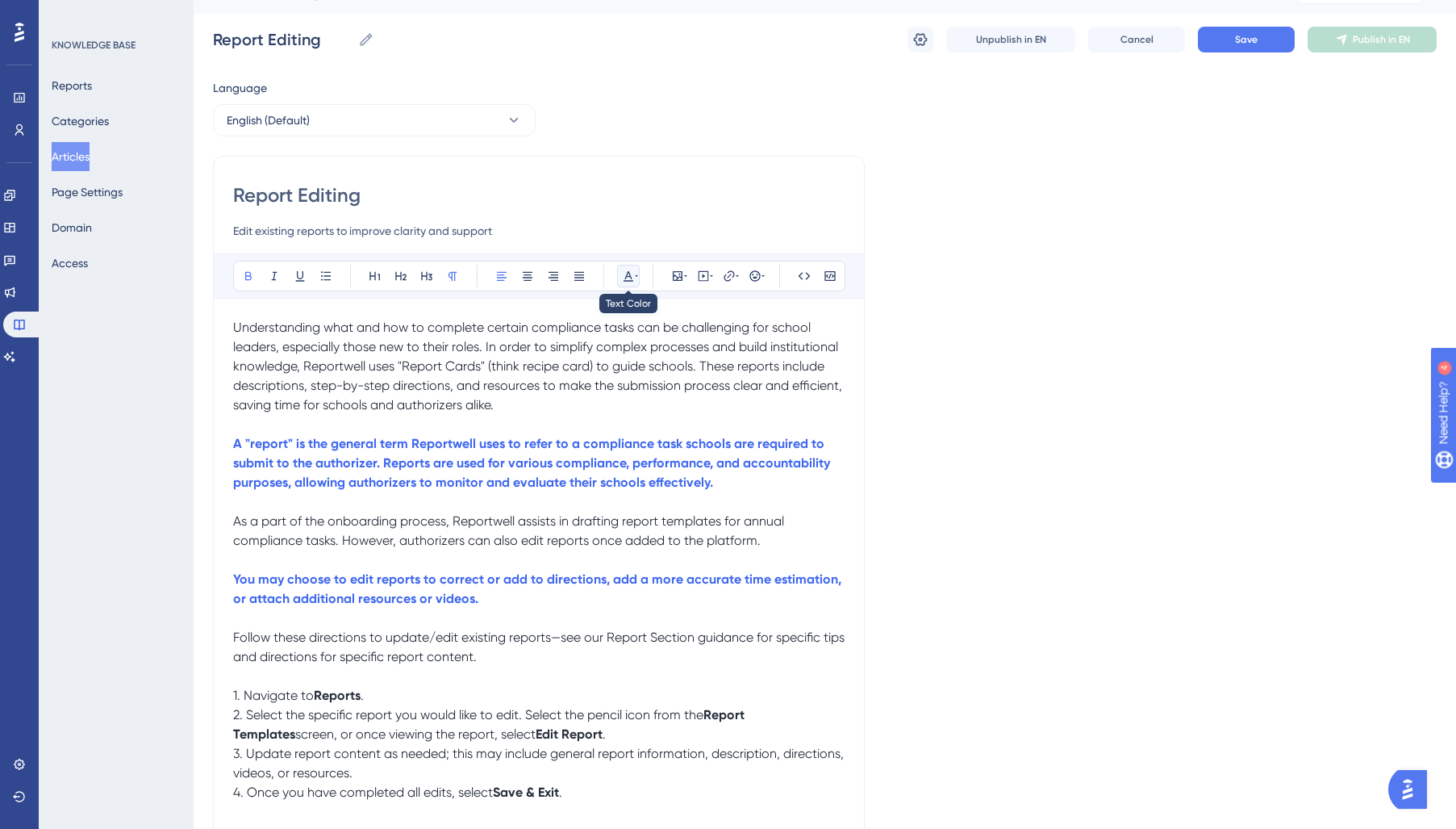
click at [628, 279] on icon at bounding box center [628, 275] width 13 height 13
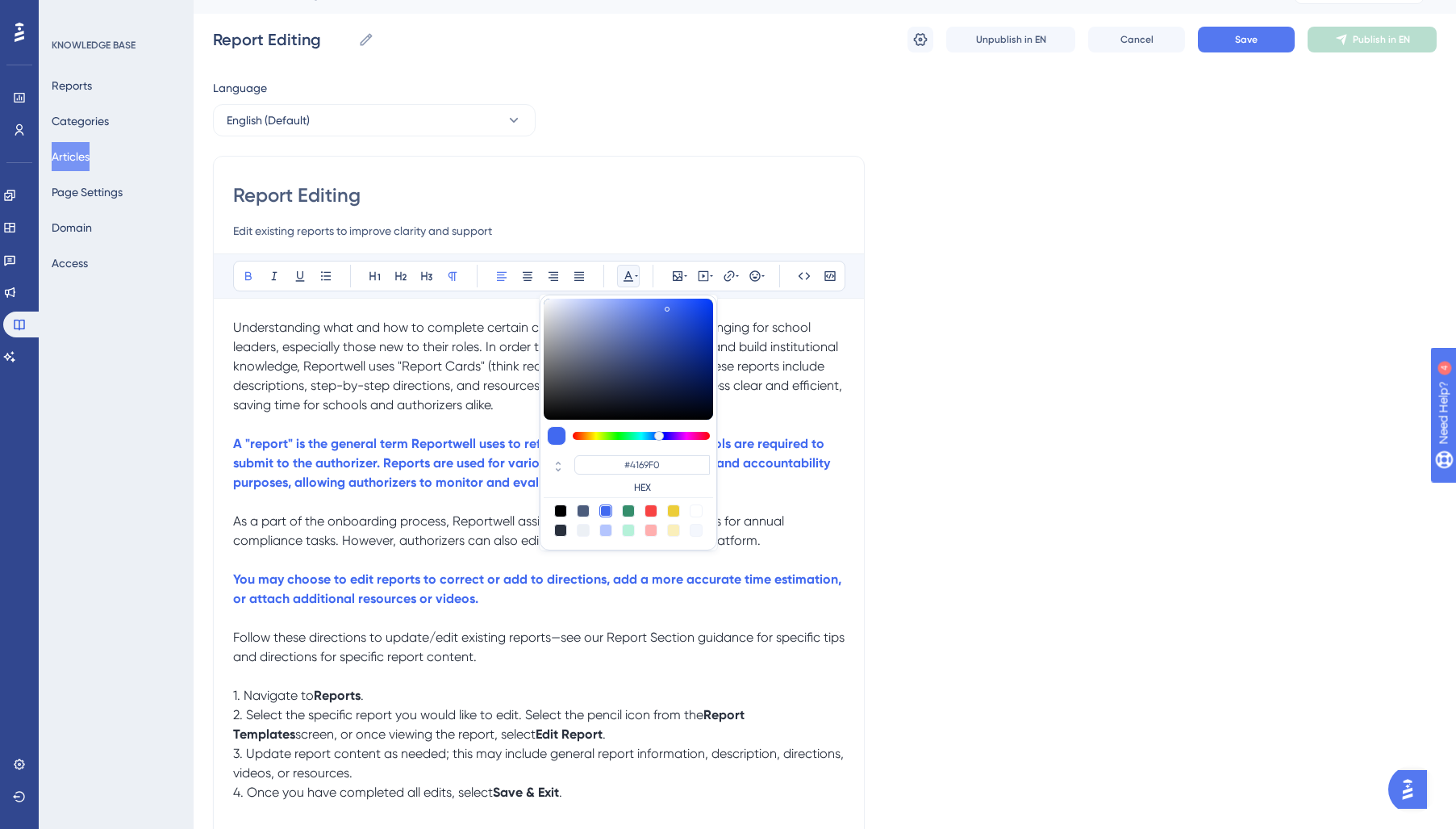
click at [628, 279] on icon at bounding box center [628, 275] width 13 height 13
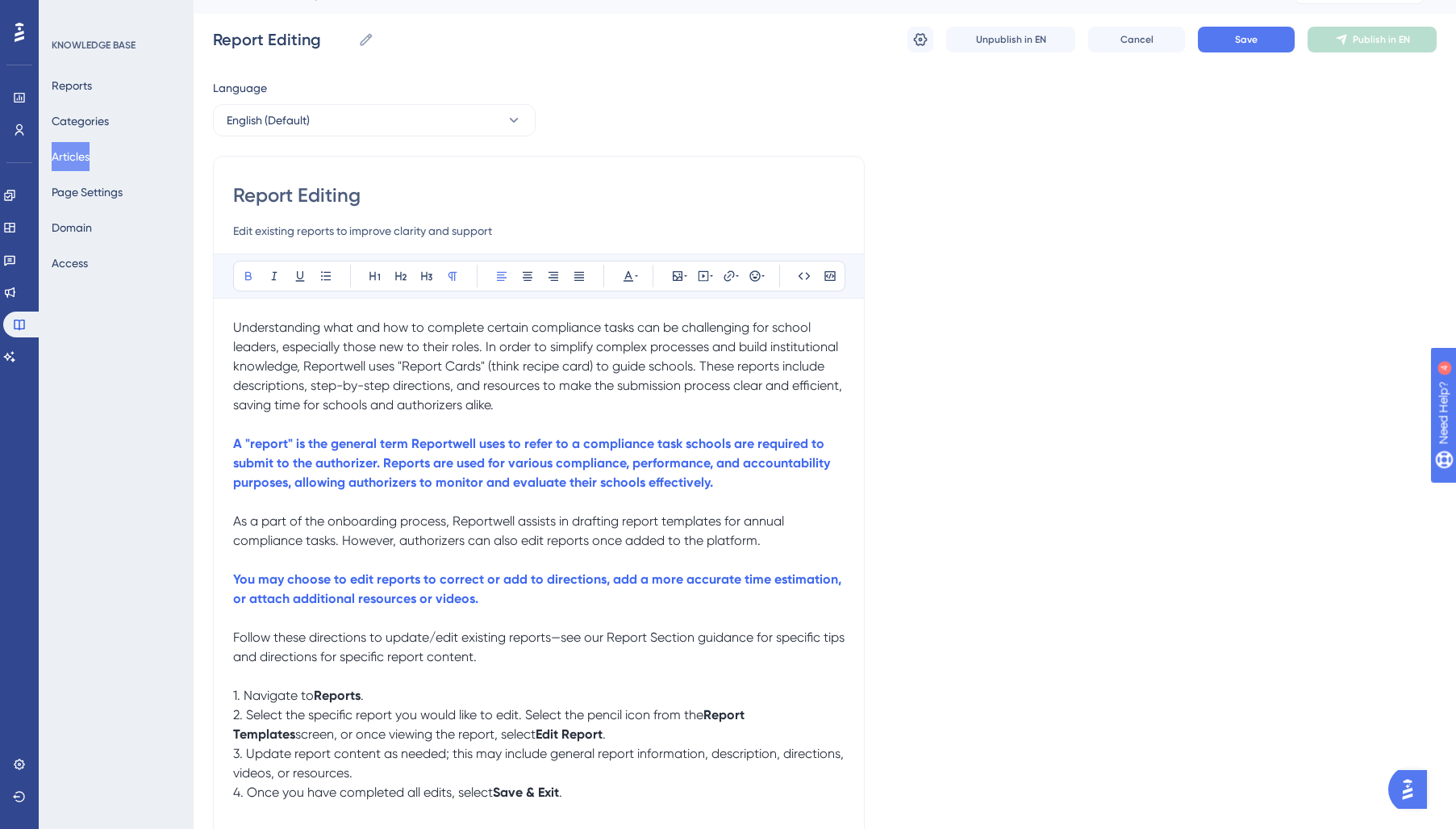
click at [373, 492] on p "A "report" is the general term Reportwell uses to refer to a compliance task sc…" at bounding box center [538, 463] width 612 height 58
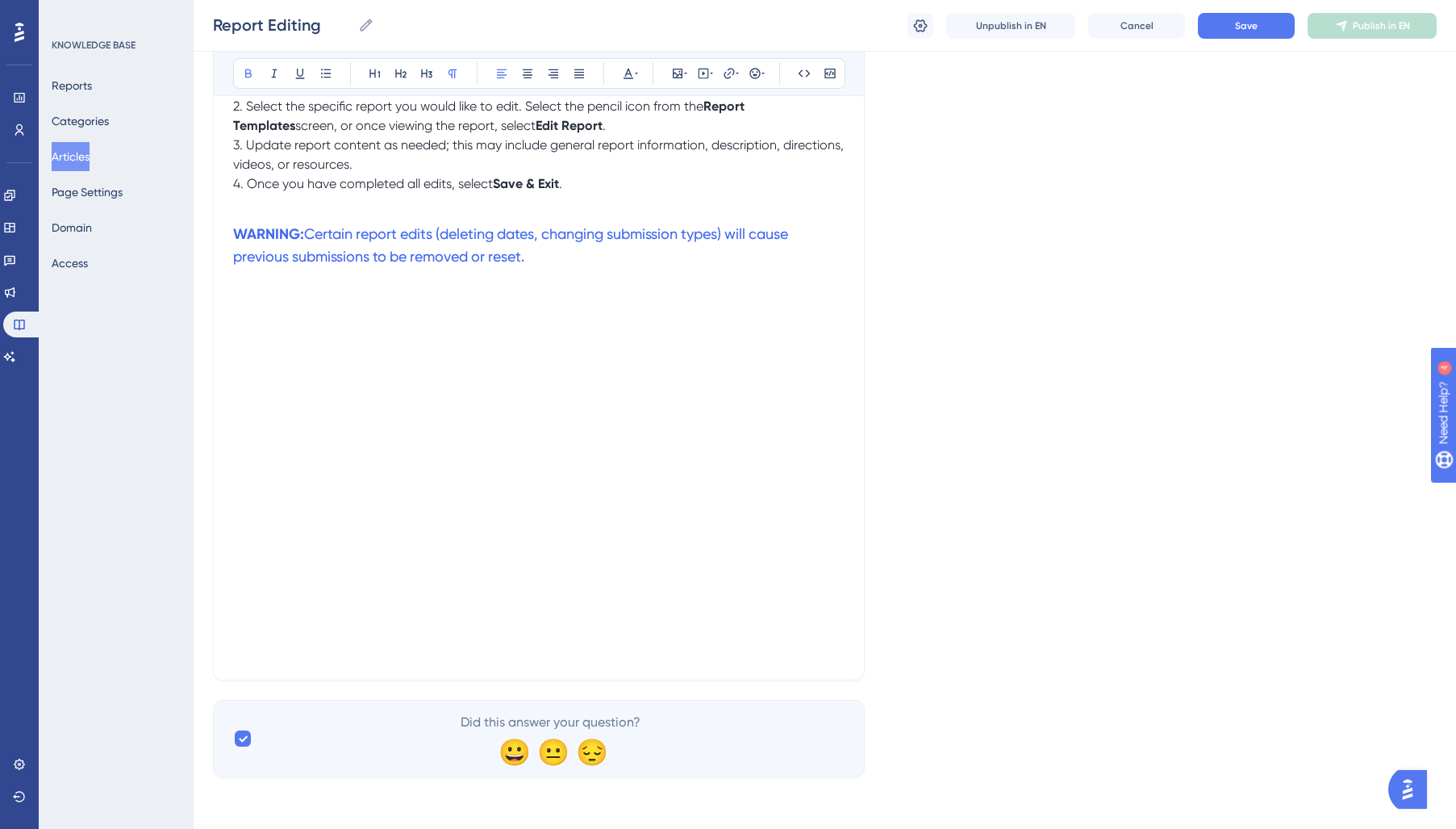
scroll to position [0, 0]
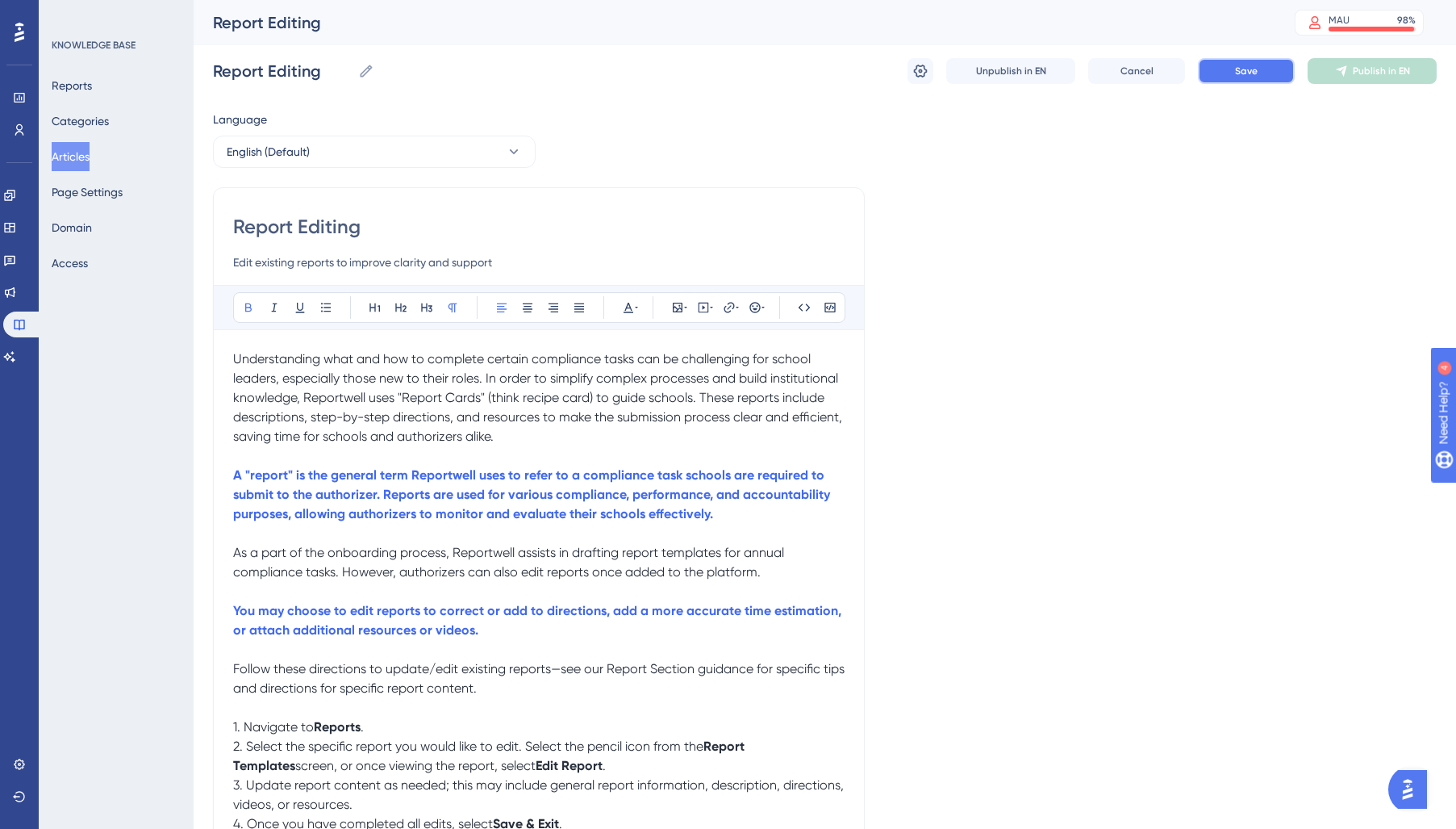
click at [1256, 70] on span "Save" at bounding box center [1246, 71] width 22 height 13
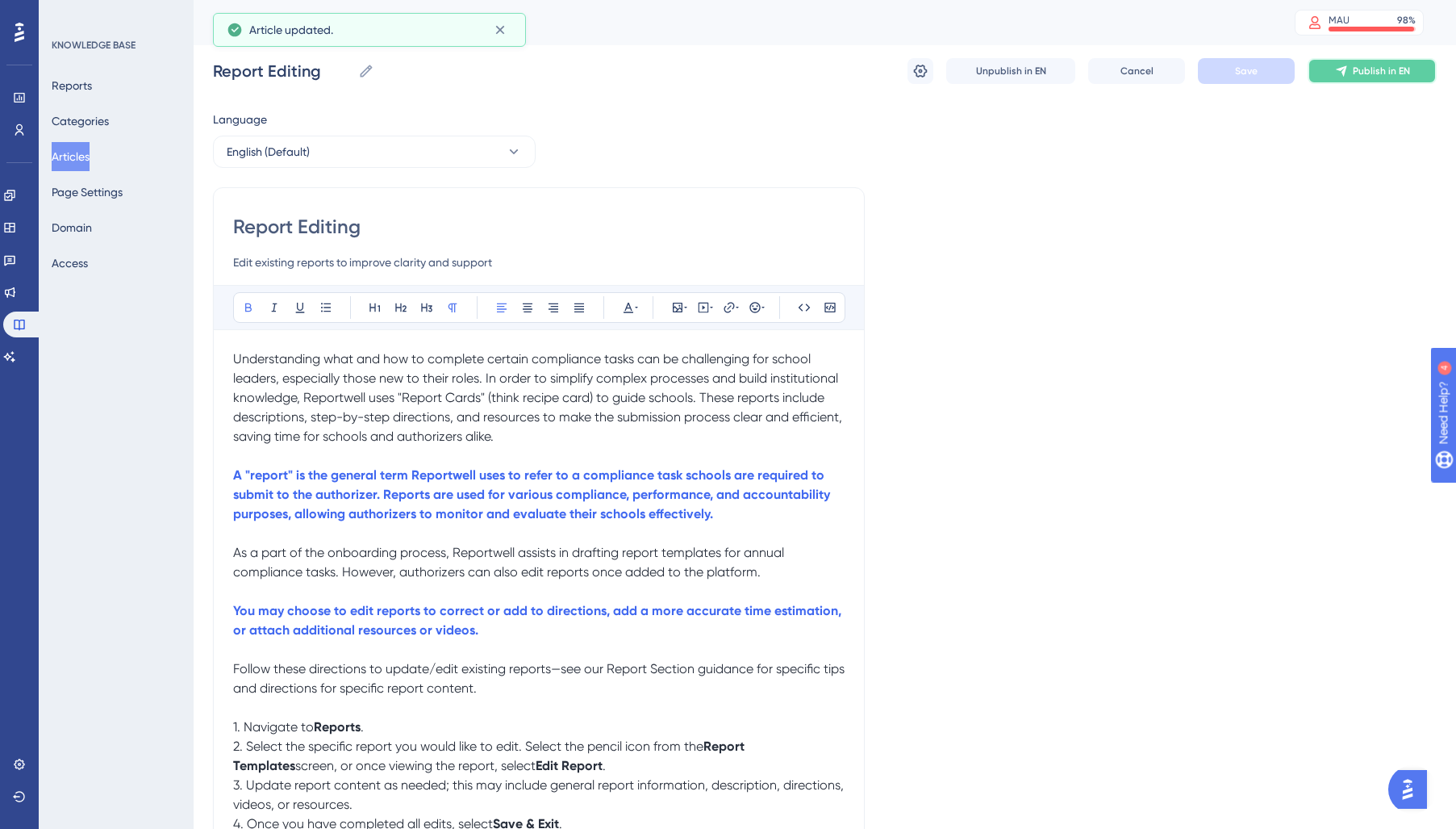
click at [1345, 66] on icon at bounding box center [1341, 71] width 13 height 13
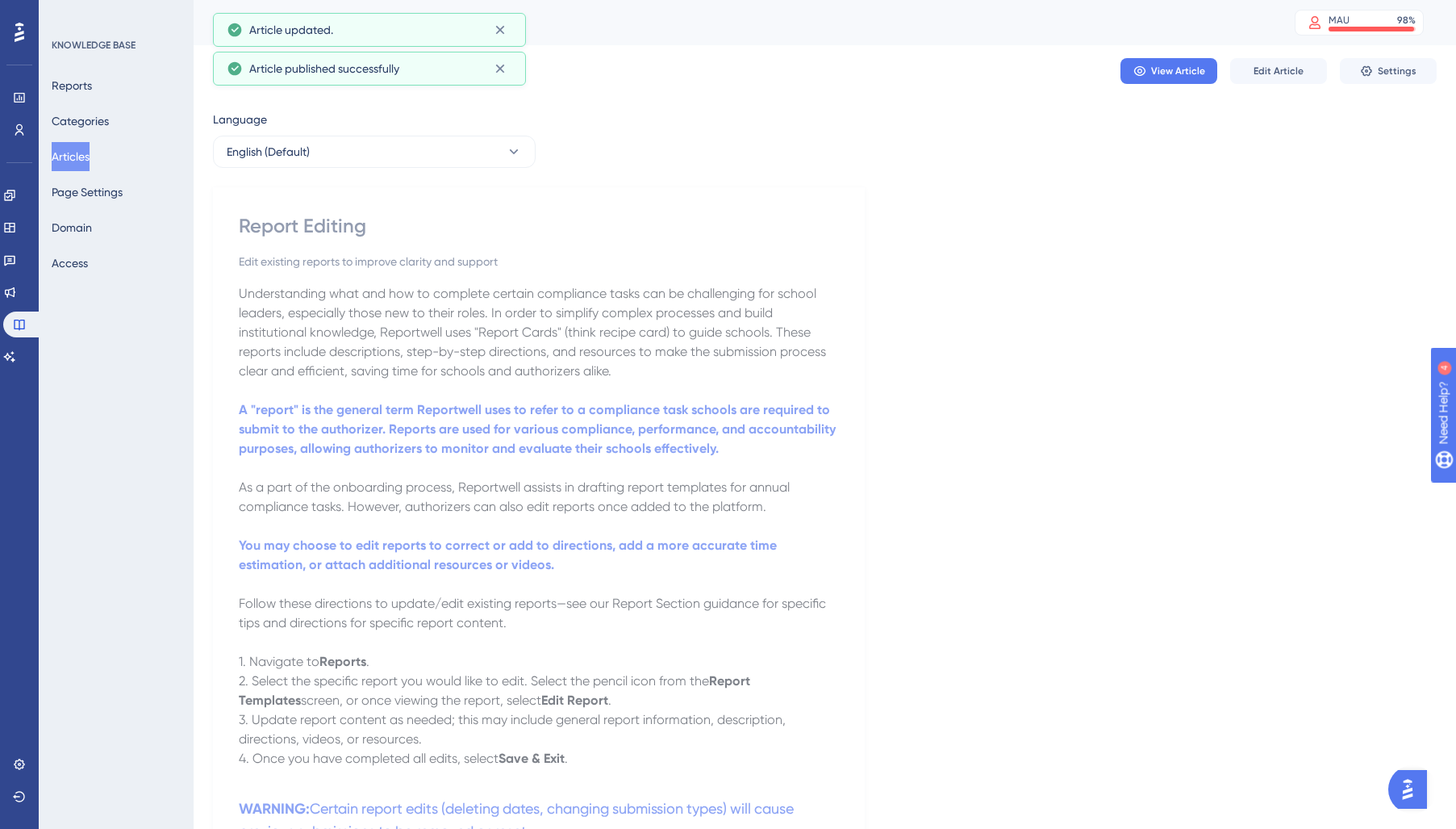
drag, startPoint x: 93, startPoint y: 157, endPoint x: 186, endPoint y: 256, distance: 135.8
click at [89, 161] on button "Articles" at bounding box center [71, 157] width 38 height 29
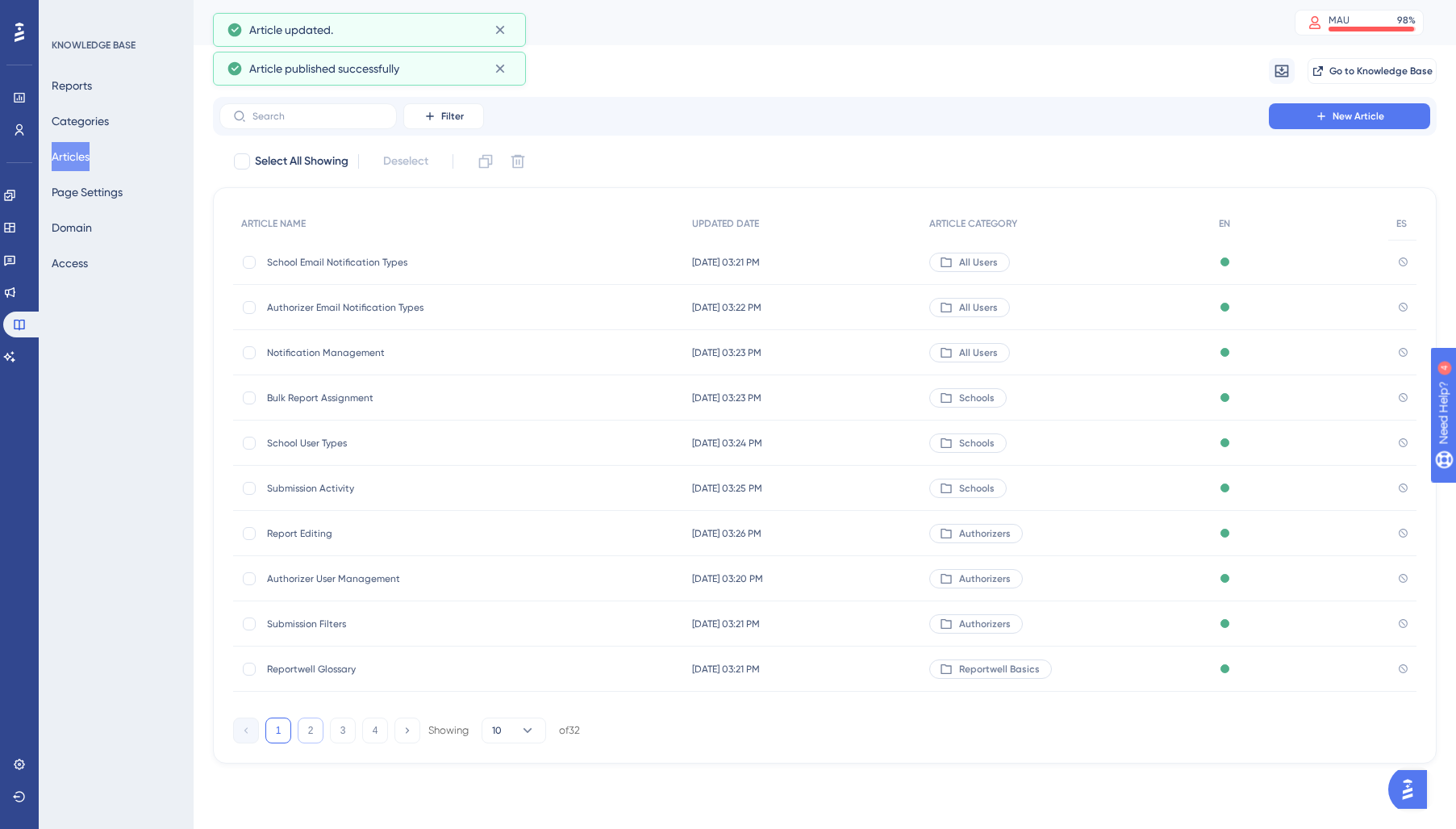
click at [311, 729] on button "2" at bounding box center [311, 730] width 26 height 26
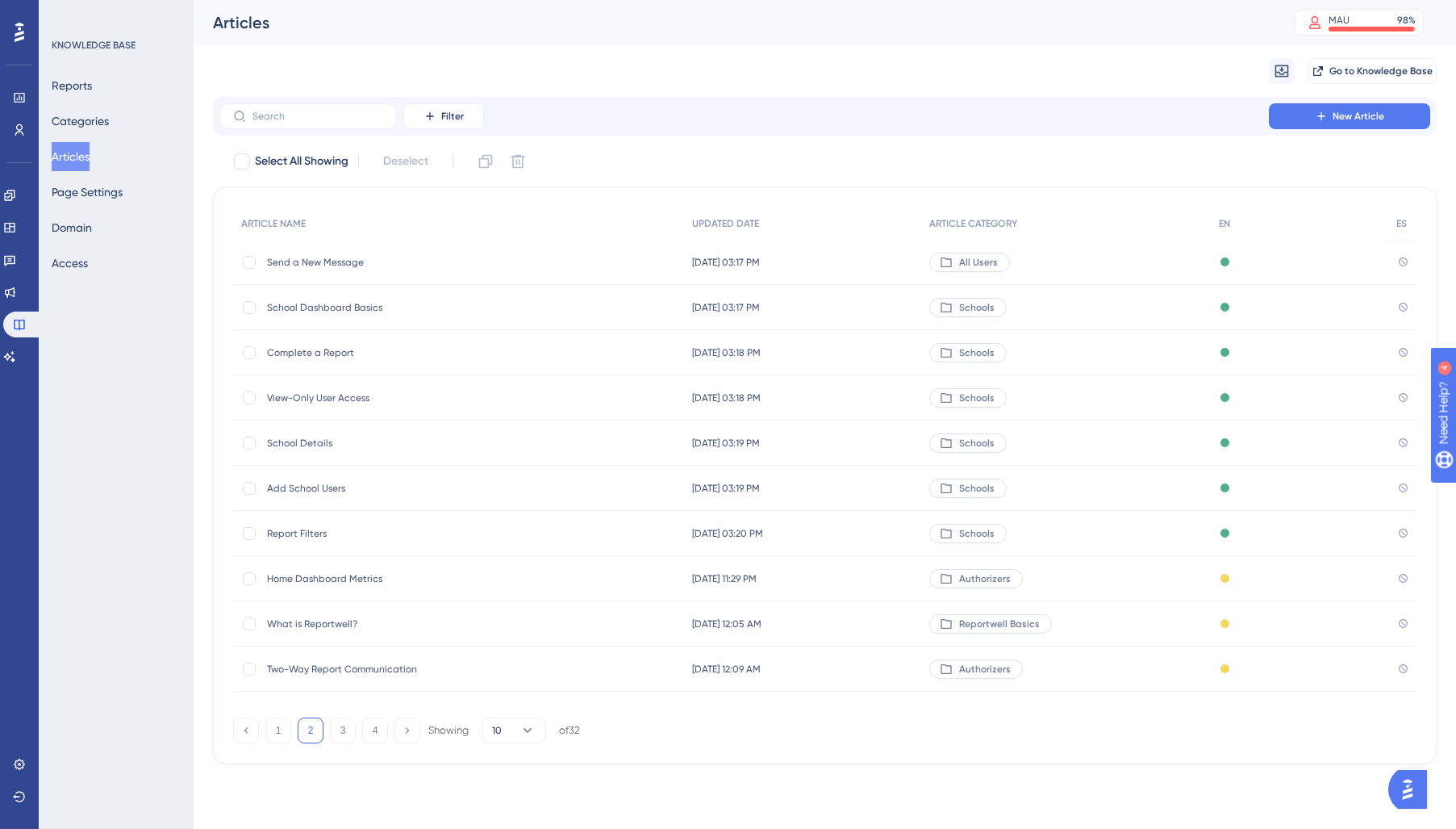
click at [316, 585] on div "Home Dashboard Metrics Home Dashboard Metrics" at bounding box center [396, 578] width 258 height 45
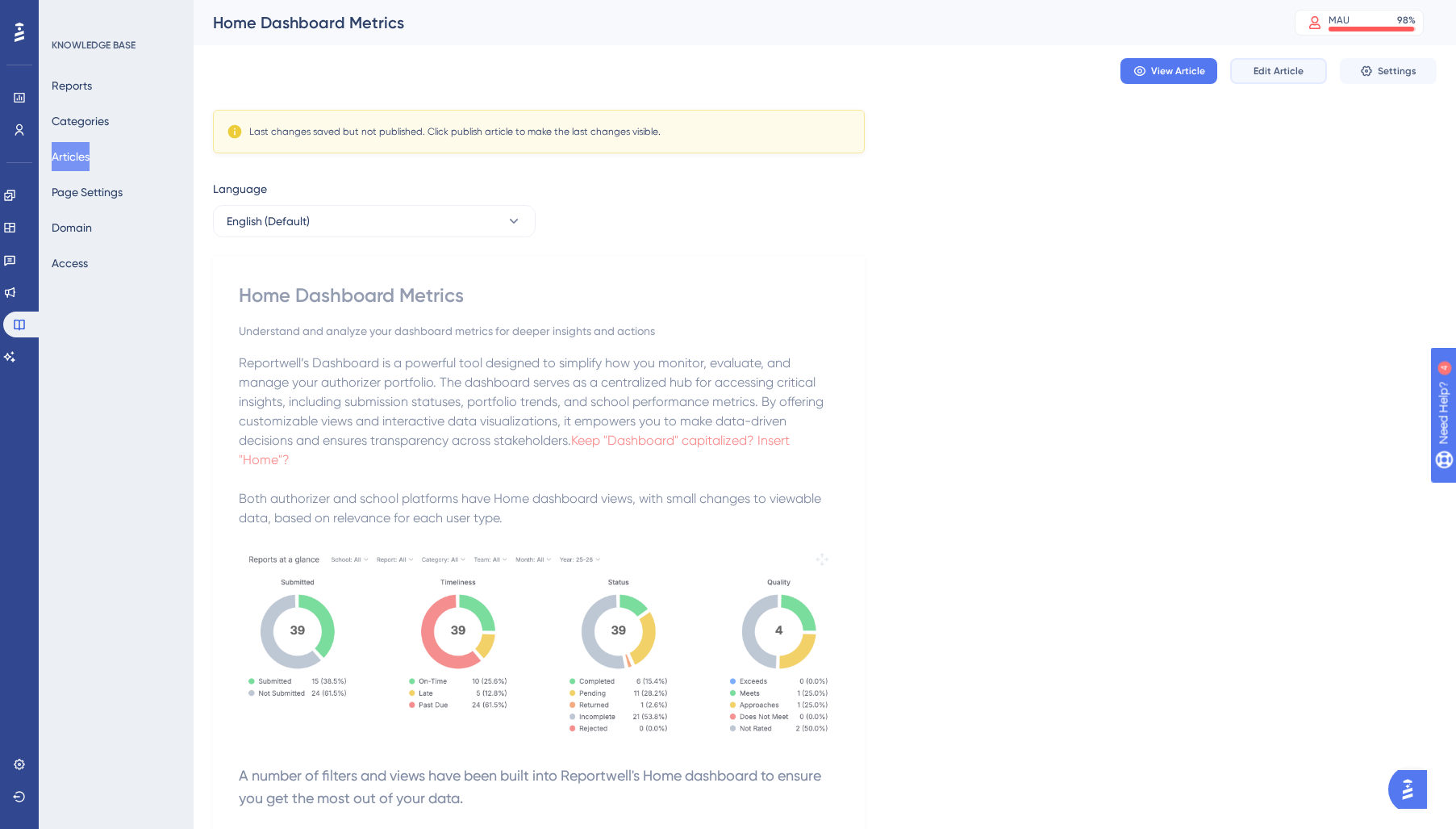
click at [1283, 71] on span "Edit Article" at bounding box center [1279, 71] width 50 height 13
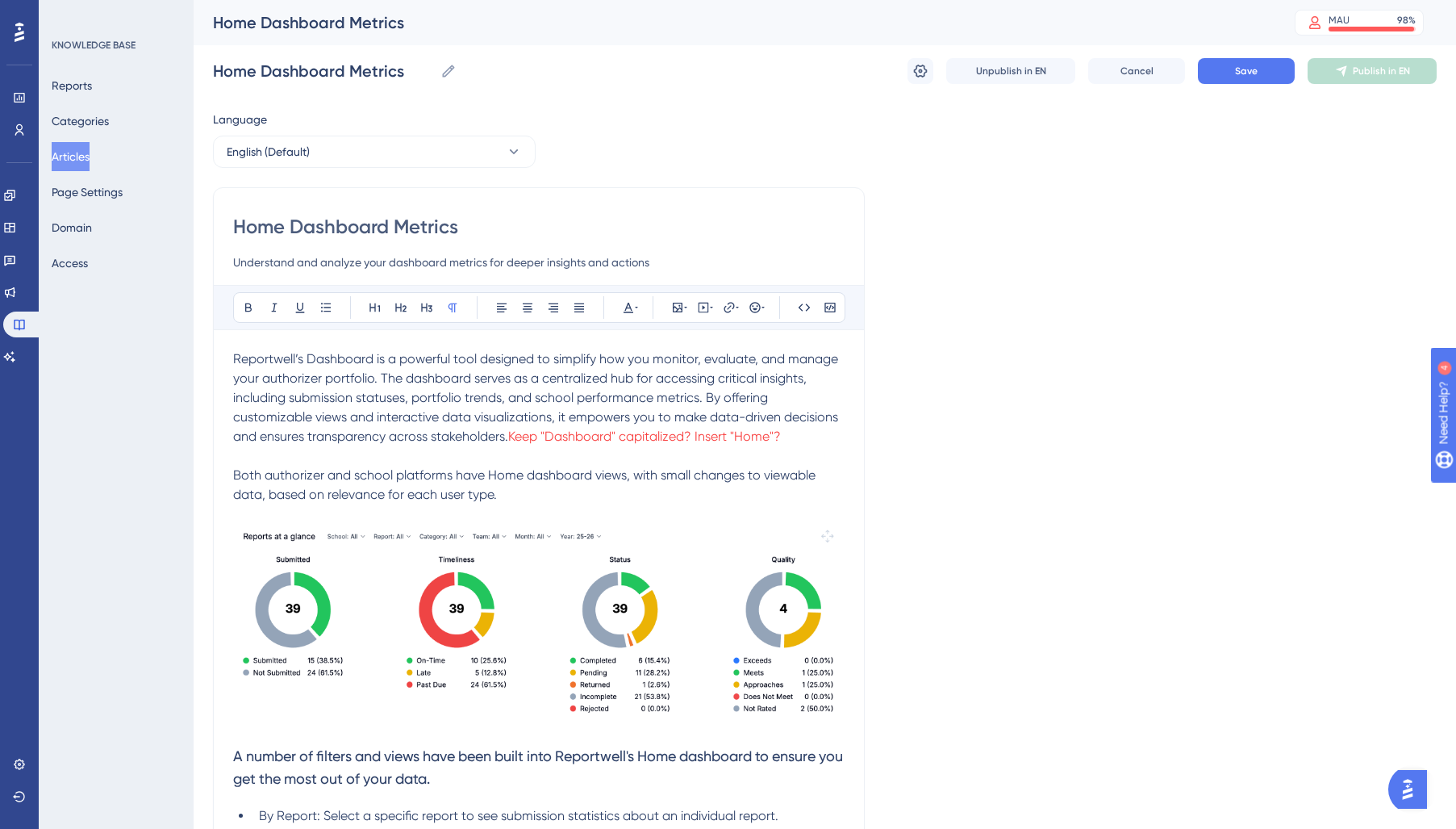
click at [331, 359] on span "Reportwell’s Dashboard is a powerful tool designed to simplify how you monitor,…" at bounding box center [536, 397] width 608 height 93
click at [330, 360] on span "Reportwell’s Dashboard is a powerful tool designed to simplify how you monitor,…" at bounding box center [536, 397] width 608 height 93
drag, startPoint x: 812, startPoint y: 436, endPoint x: 507, endPoint y: 435, distance: 305.0
click at [507, 435] on p "Reportwell’s Home dashboard is a powerful tool designed to simplify how you mon…" at bounding box center [538, 398] width 612 height 97
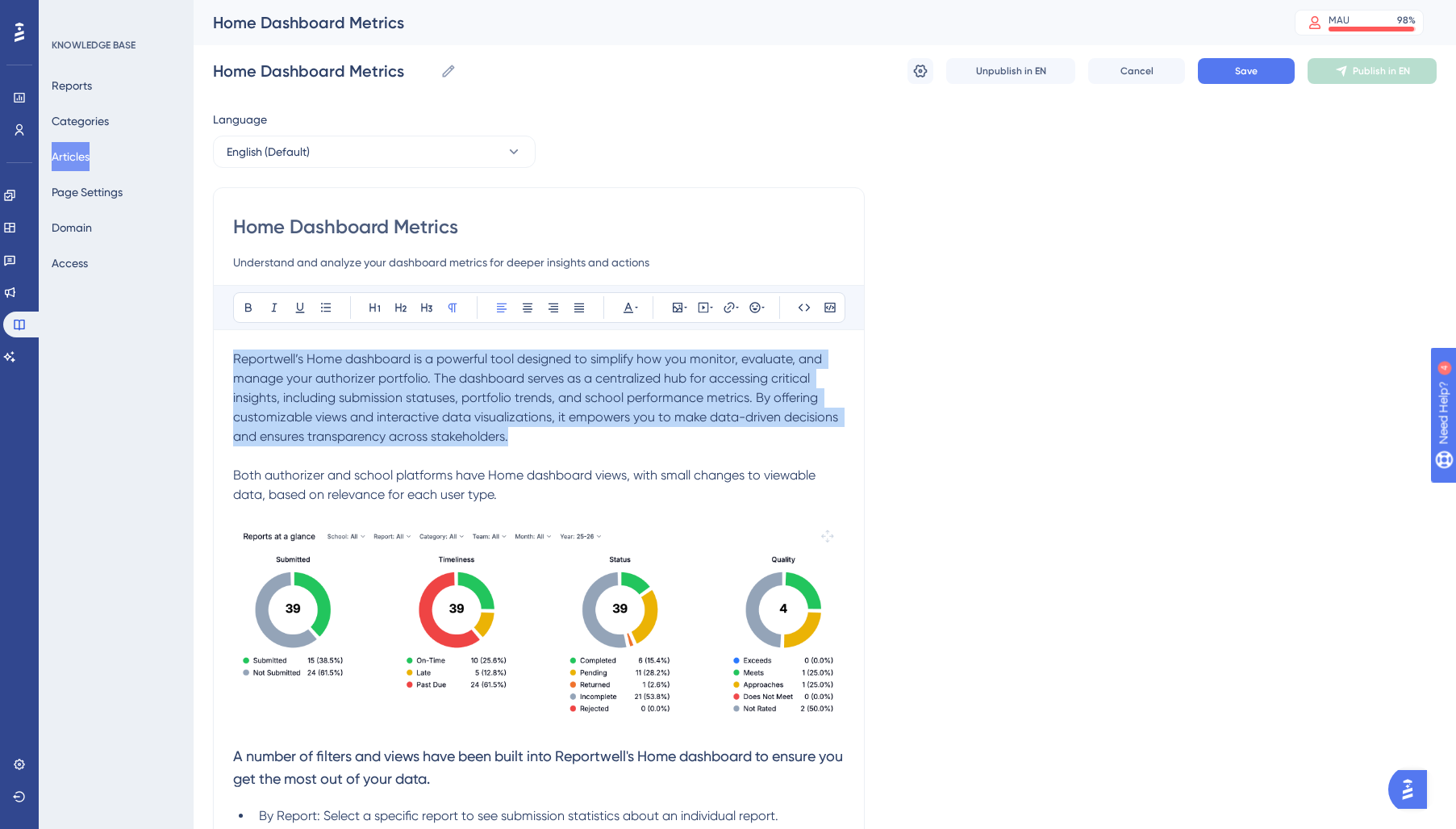
drag, startPoint x: 518, startPoint y: 445, endPoint x: 209, endPoint y: 367, distance: 318.7
click at [0, 0] on div "Performance Users Engagement Widgets Feedback Product Updates Knowledge Base AI…" at bounding box center [0, 0] width 0 height 0
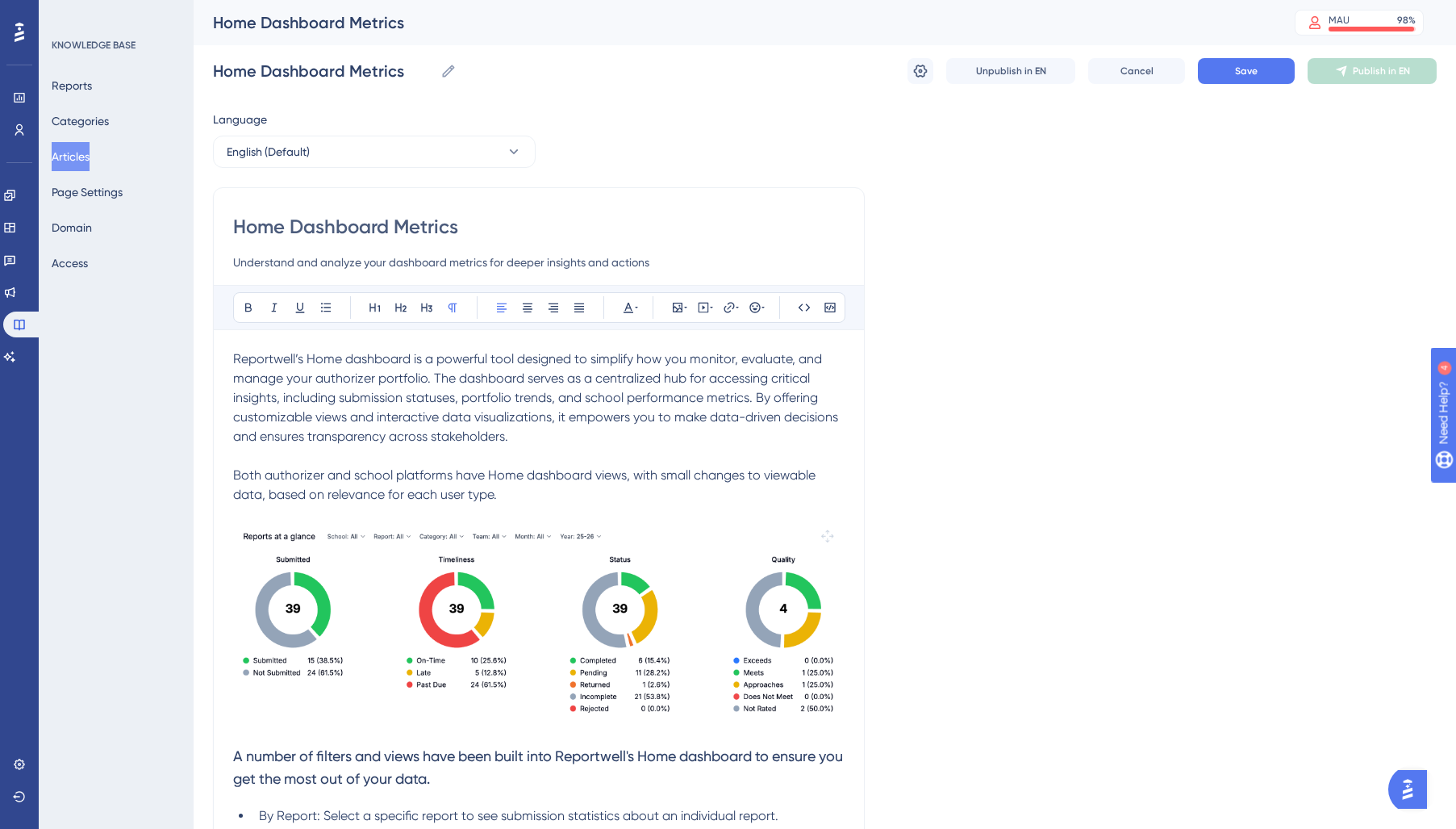
drag, startPoint x: 351, startPoint y: 466, endPoint x: 372, endPoint y: 481, distance: 25.8
click at [352, 466] on p "Both authorizer and school platforms have Home dashboard views, with small chan…" at bounding box center [538, 485] width 612 height 39
drag, startPoint x: 163, startPoint y: 355, endPoint x: 131, endPoint y: 337, distance: 36.7
click at [0, 0] on div "Performance Users Engagement Widgets Feedback Product Updates Knowledge Base AI…" at bounding box center [0, 0] width 0 height 0
click at [643, 301] on div "Bold Italic Underline Bullet Point Heading 1 Heading 2 Heading 3 Normal Align L…" at bounding box center [539, 307] width 613 height 30
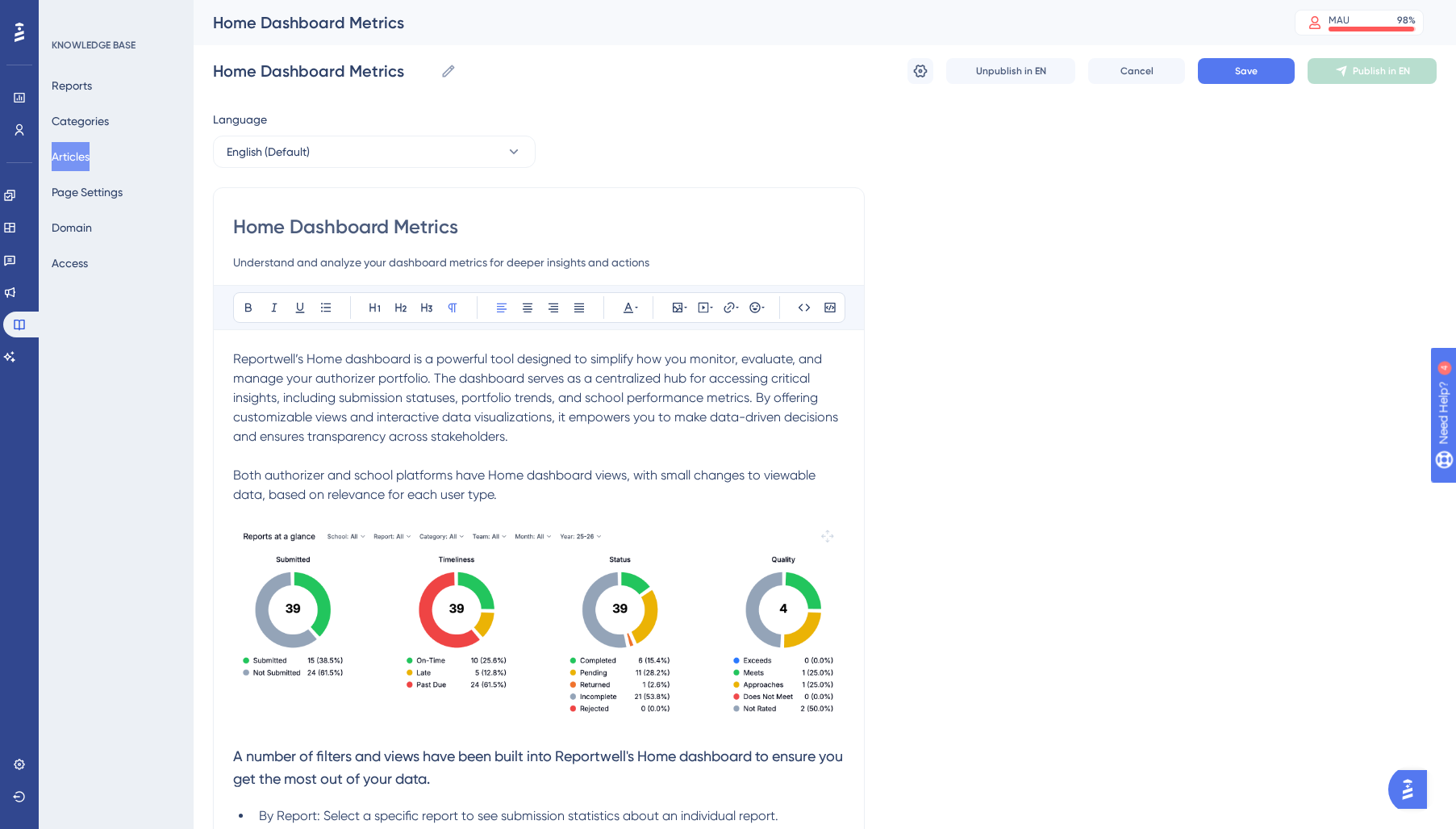
drag, startPoint x: 495, startPoint y: 492, endPoint x: 216, endPoint y: 319, distance: 328.3
click at [627, 305] on icon at bounding box center [628, 307] width 13 height 13
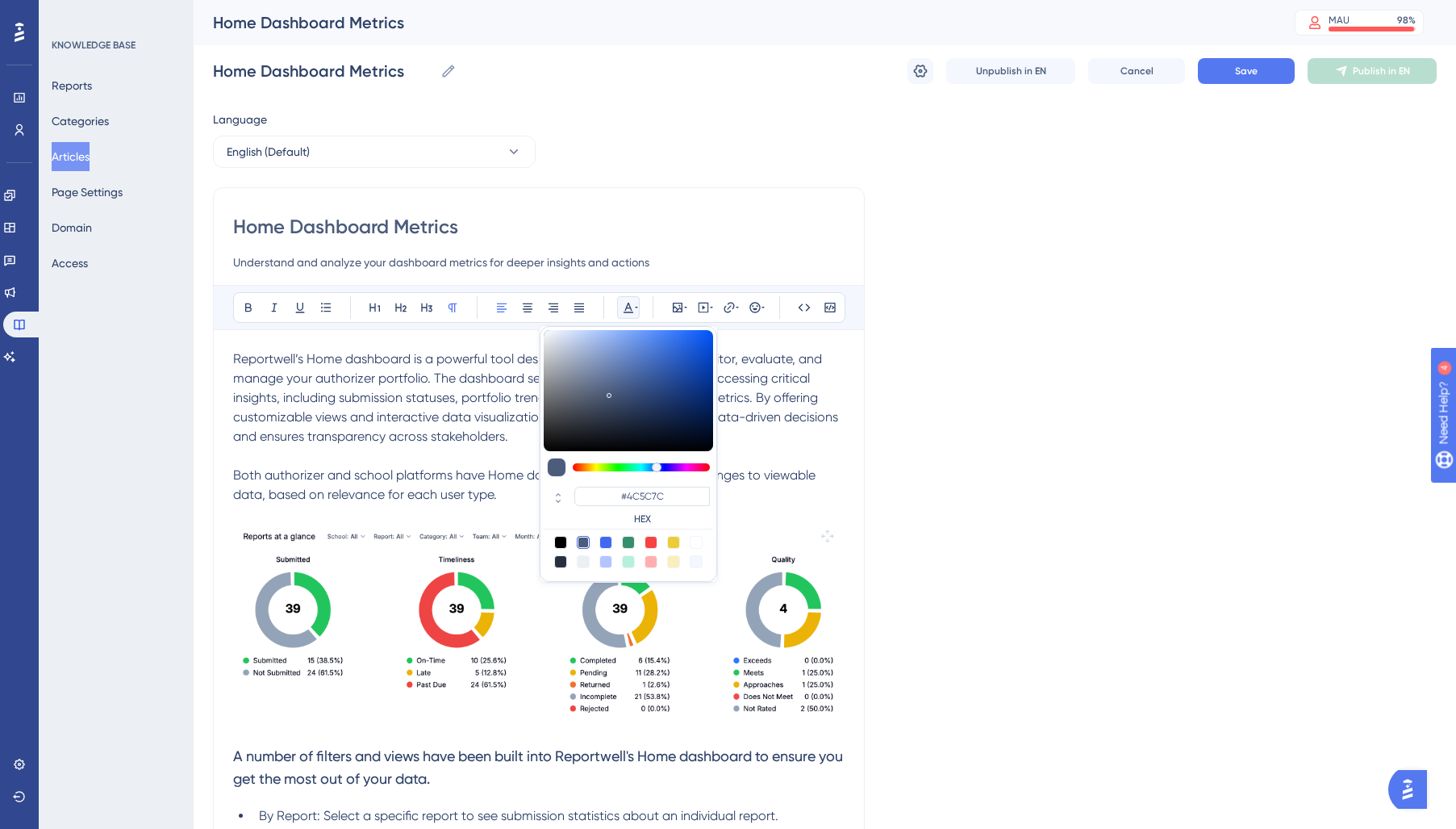
click at [559, 561] on div at bounding box center [561, 561] width 13 height 13
type input "#29303D"
click at [442, 459] on p at bounding box center [538, 456] width 612 height 19
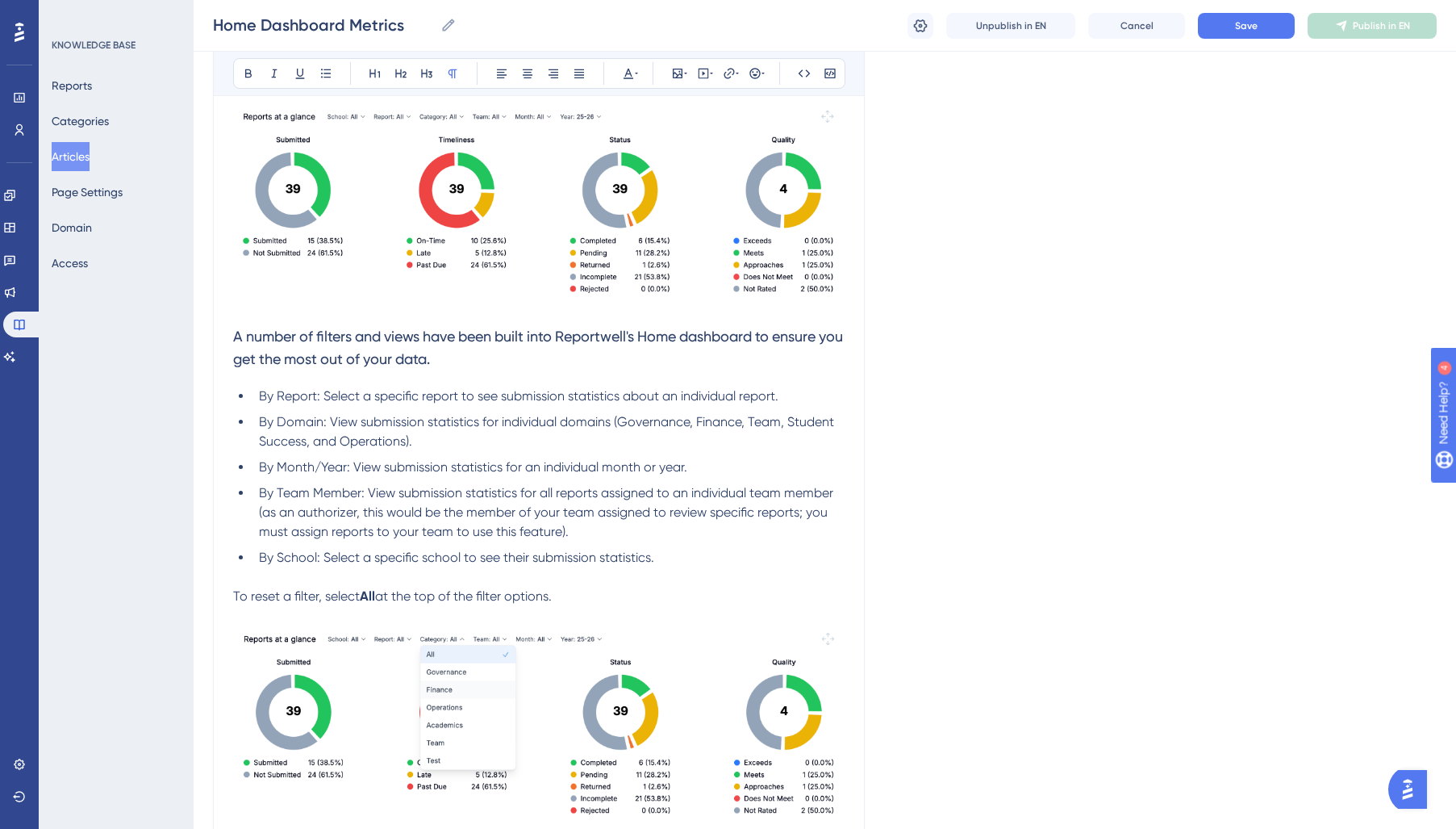
scroll to position [436, 0]
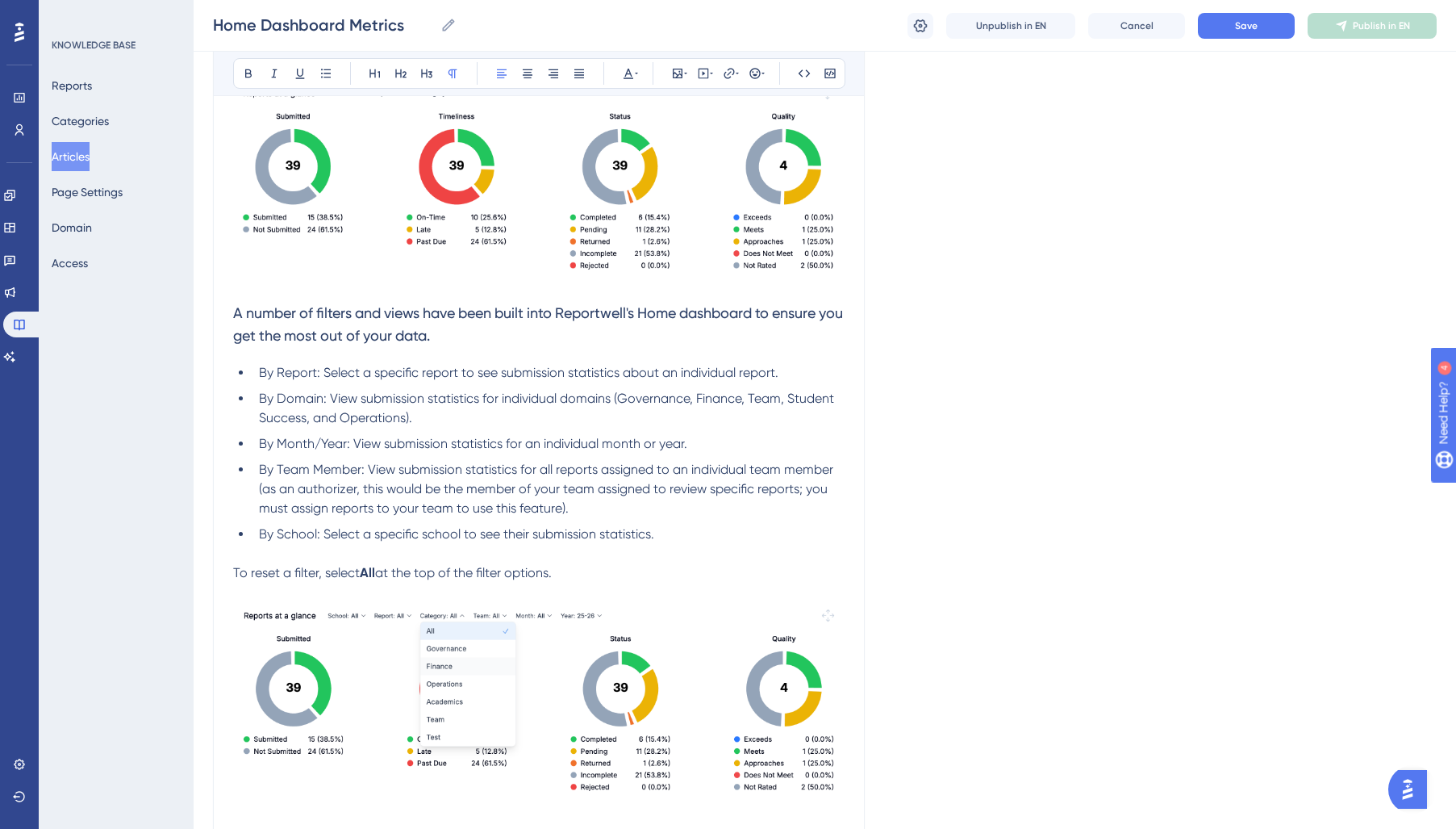
drag, startPoint x: 586, startPoint y: 566, endPoint x: 65, endPoint y: 303, distance: 583.6
click at [0, 0] on div "Performance Users Engagement Widgets Feedback Product Updates Knowledge Base AI…" at bounding box center [0, 0] width 0 height 0
click at [637, 76] on icon at bounding box center [637, 73] width 3 height 13
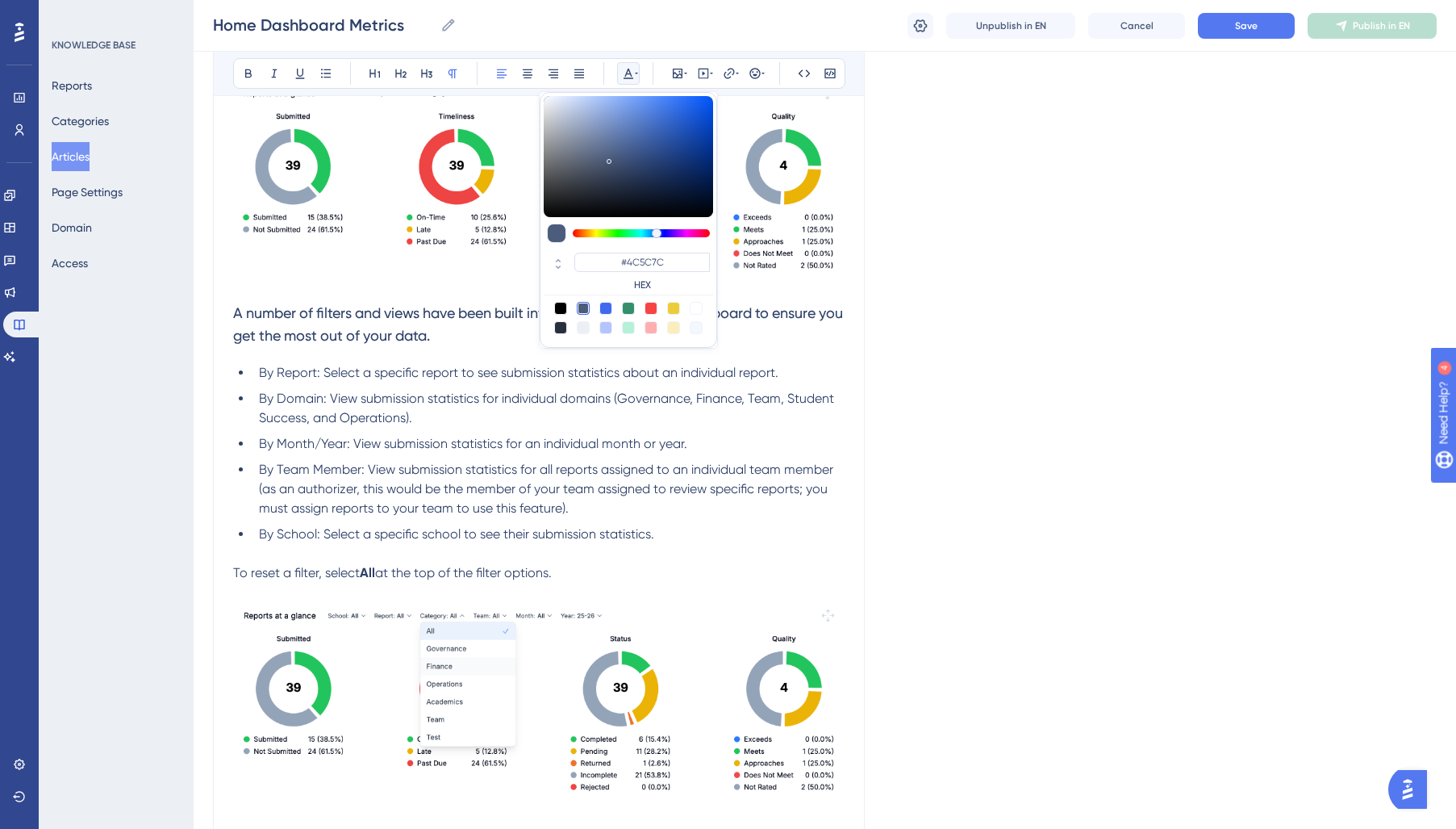
drag, startPoint x: 560, startPoint y: 328, endPoint x: 388, endPoint y: 382, distance: 180.3
click at [559, 329] on div at bounding box center [561, 327] width 13 height 13
type input "#29303D"
drag, startPoint x: 445, startPoint y: 366, endPoint x: 453, endPoint y: 352, distance: 16.1
click at [445, 366] on span "By Report: Select a specific report to see submission statistics about an indiv…" at bounding box center [518, 372] width 519 height 16
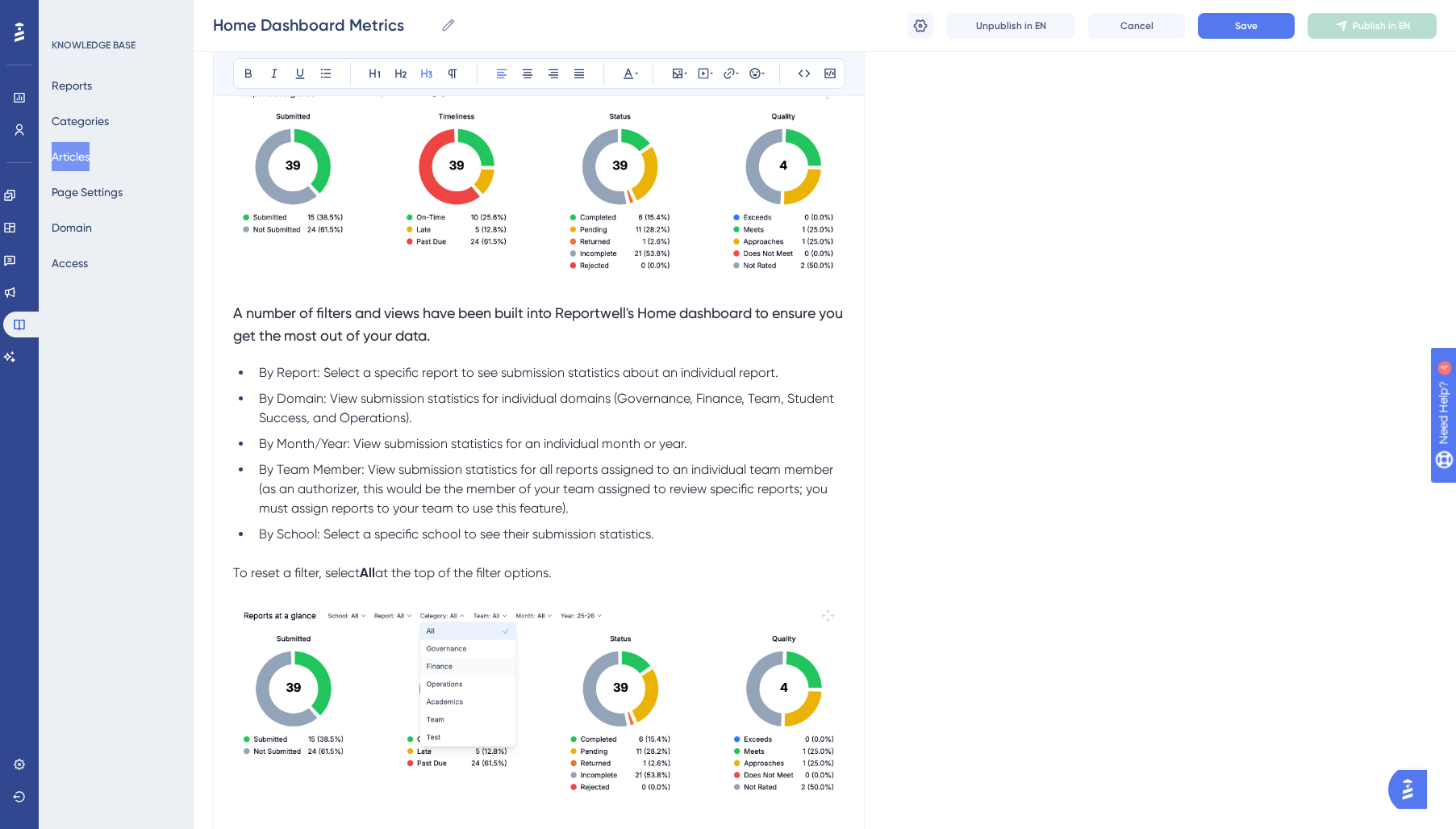
drag, startPoint x: 274, startPoint y: 313, endPoint x: 211, endPoint y: 304, distance: 63.6
click at [0, 0] on div "Performance Users Engagement Widgets Feedback Product Updates Knowledge Base AI…" at bounding box center [0, 0] width 0 height 0
click at [453, 74] on icon at bounding box center [452, 73] width 13 height 13
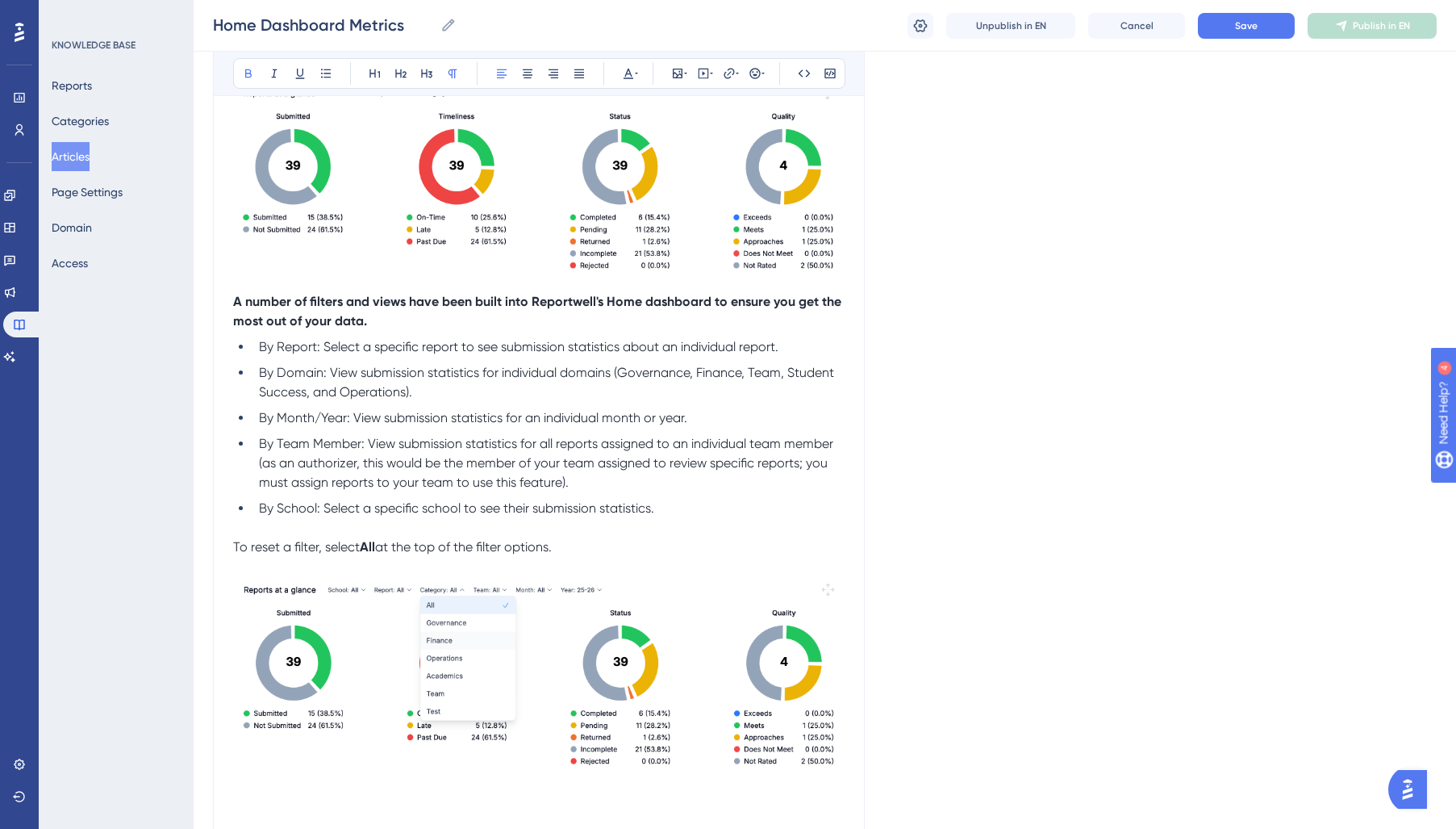
drag, startPoint x: 436, startPoint y: 388, endPoint x: 512, endPoint y: 443, distance: 93.8
click at [440, 390] on li "By Domain: View submission statistics for individual domains (Governance, Finan…" at bounding box center [548, 382] width 592 height 39
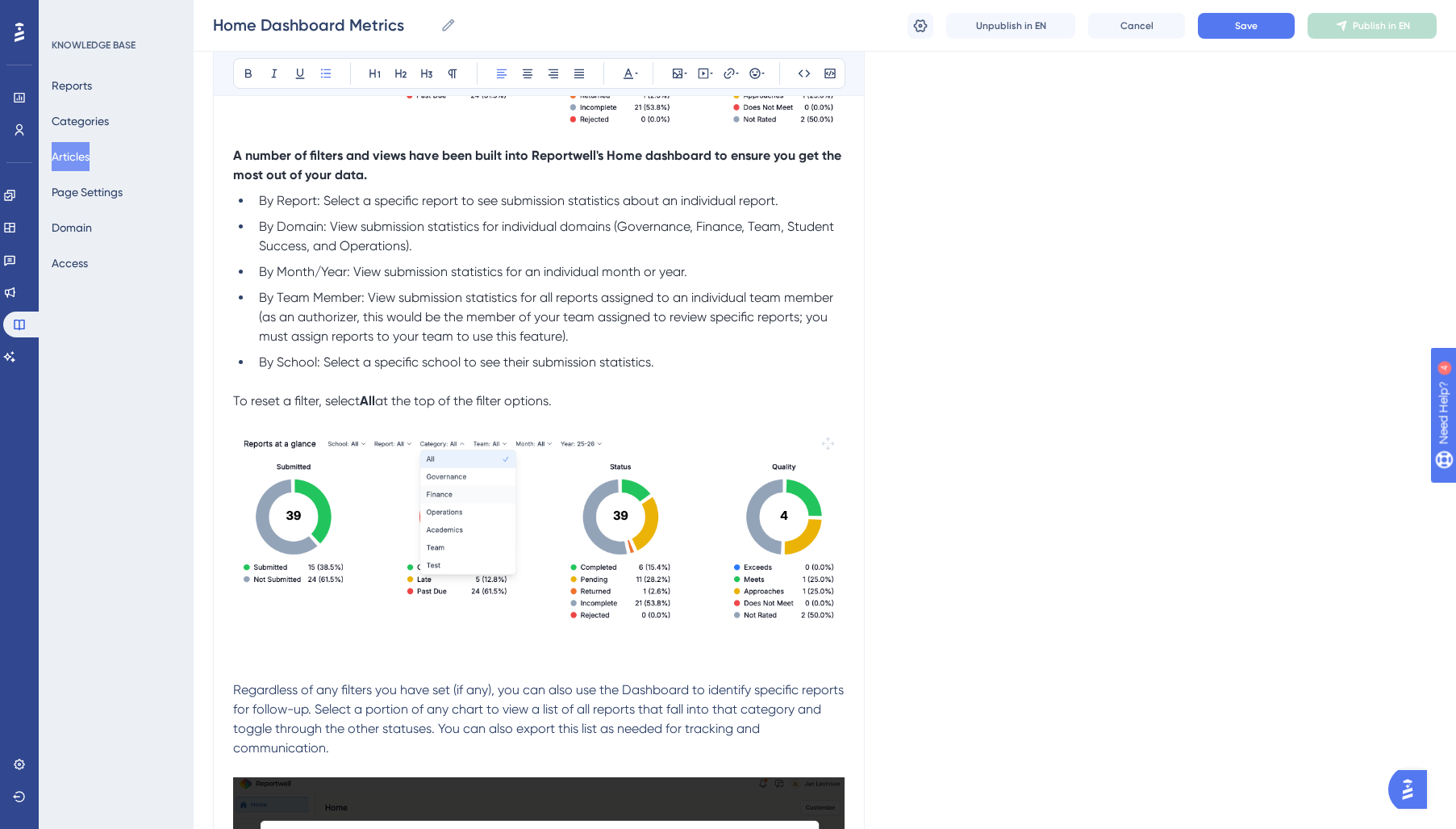
scroll to position [578, 0]
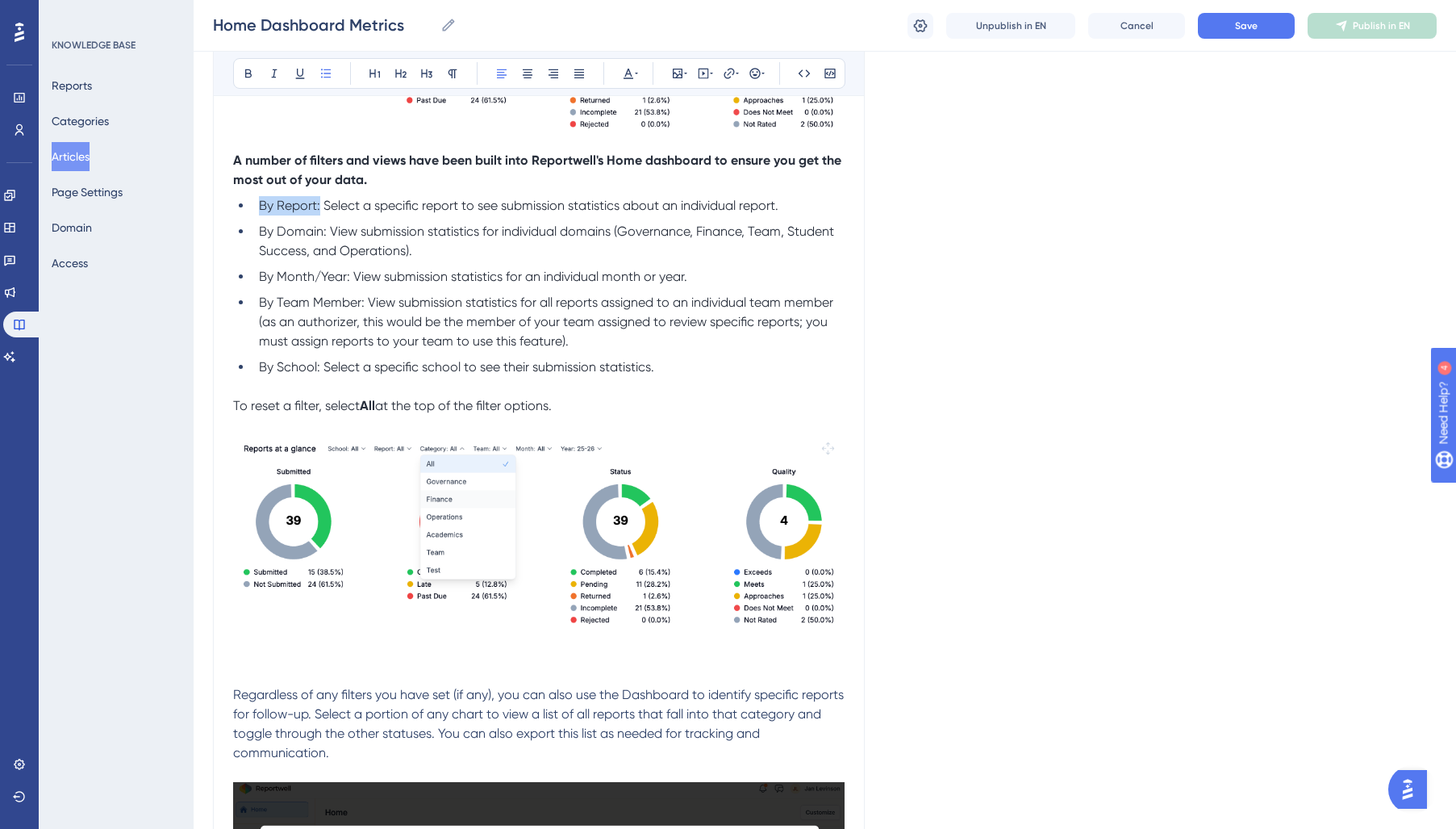
drag, startPoint x: 266, startPoint y: 206, endPoint x: 254, endPoint y: 205, distance: 12.0
click at [254, 205] on li "By Report: Select a specific report to see submission statistics about an indiv…" at bounding box center [548, 206] width 592 height 19
drag, startPoint x: 324, startPoint y: 233, endPoint x: 243, endPoint y: 232, distance: 81.0
click at [229, 227] on div "Home Dashboard Metrics Understand and analyze your dashboard metrics for deeper…" at bounding box center [538, 434] width 651 height 1663
drag, startPoint x: 352, startPoint y: 279, endPoint x: 266, endPoint y: 273, distance: 86.2
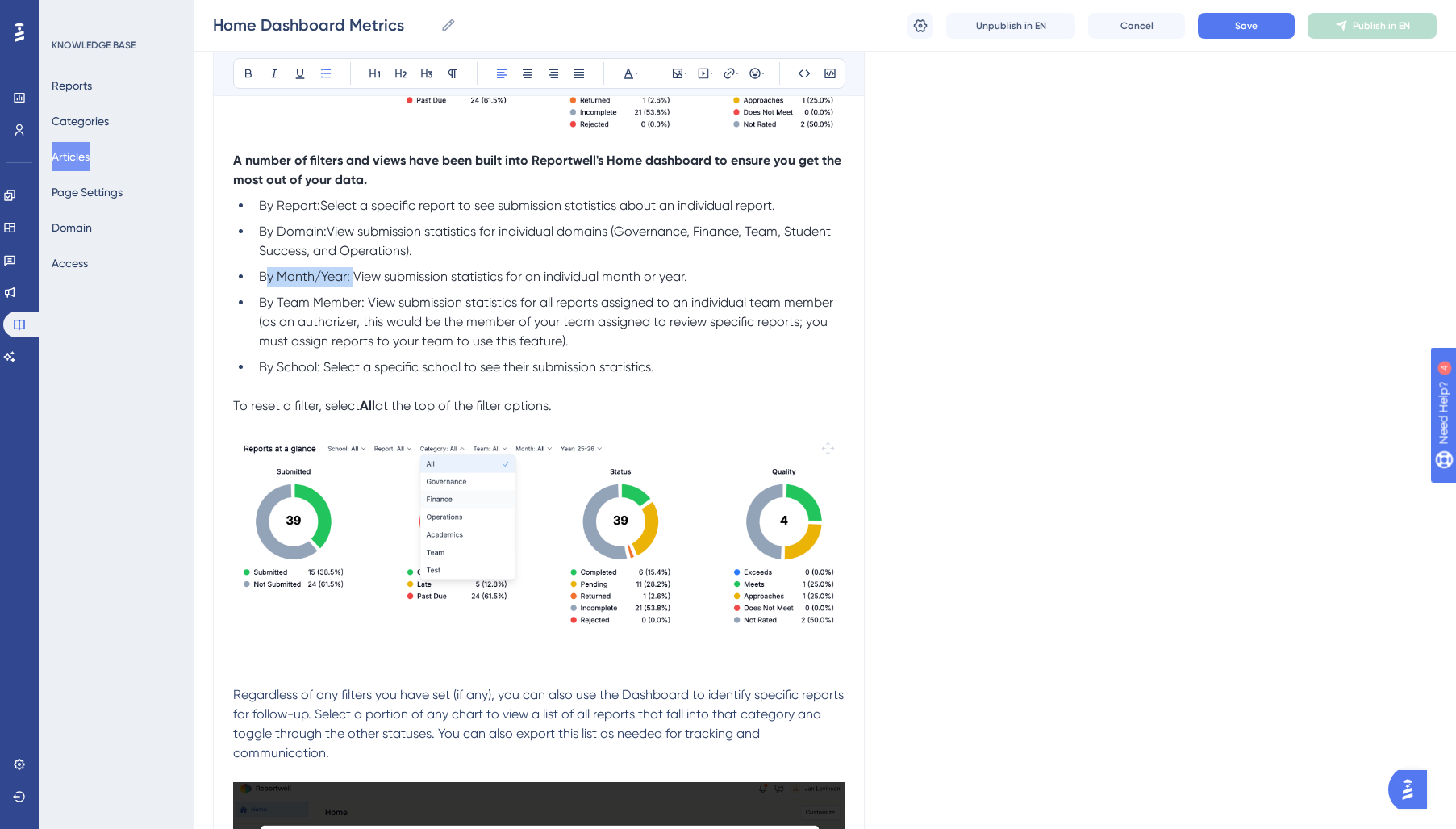
click at [266, 273] on span "By Month/Year: View submission statistics for an individual month or year." at bounding box center [472, 276] width 428 height 16
drag, startPoint x: 260, startPoint y: 277, endPoint x: 339, endPoint y: 277, distance: 79.0
click at [339, 277] on li "B y Month/Year: View submission statistics for an individual month or year." at bounding box center [548, 277] width 592 height 19
drag, startPoint x: 261, startPoint y: 302, endPoint x: 362, endPoint y: 301, distance: 101.0
click at [362, 301] on span "By Team Member: View submission statistics for all reports assigned to an indiv…" at bounding box center [548, 321] width 578 height 54
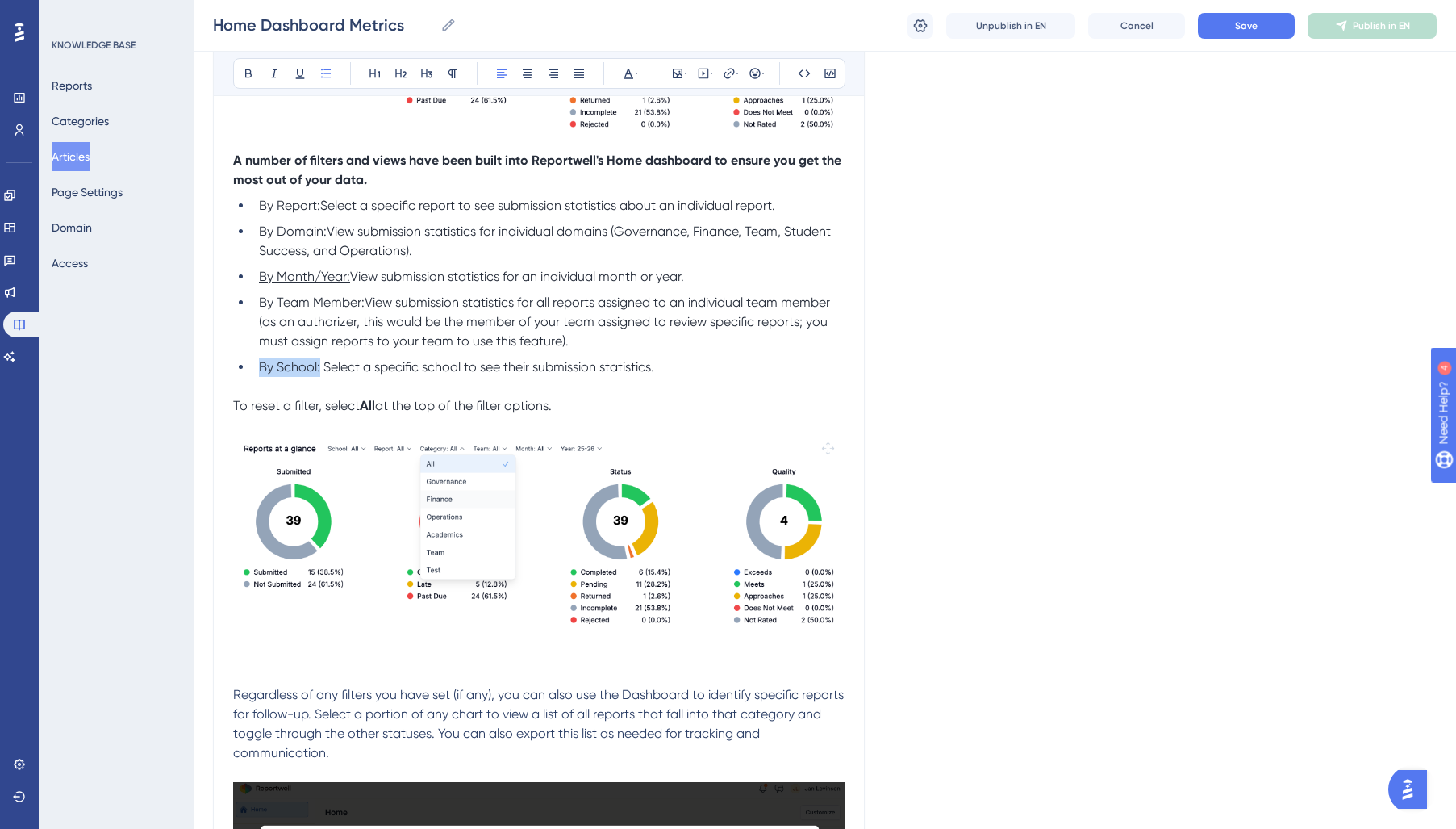
drag, startPoint x: 260, startPoint y: 366, endPoint x: 318, endPoint y: 371, distance: 58.2
click at [318, 371] on span "By School: Select a specific school to see their submission statistics." at bounding box center [456, 367] width 395 height 16
click at [474, 317] on span "View submission statistics for all reports assigned to an individual team membe…" at bounding box center [546, 321] width 574 height 54
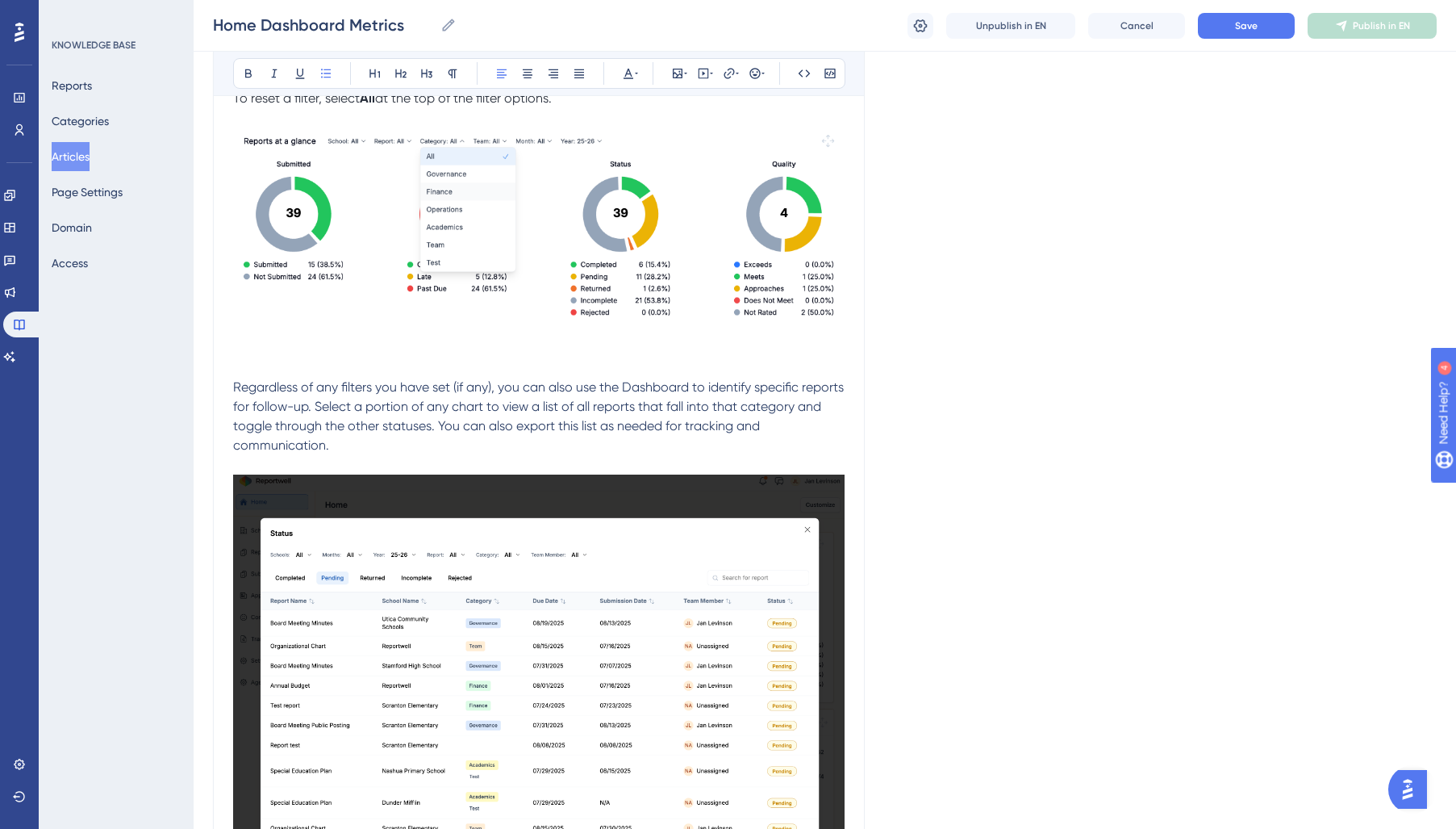
scroll to position [884, 0]
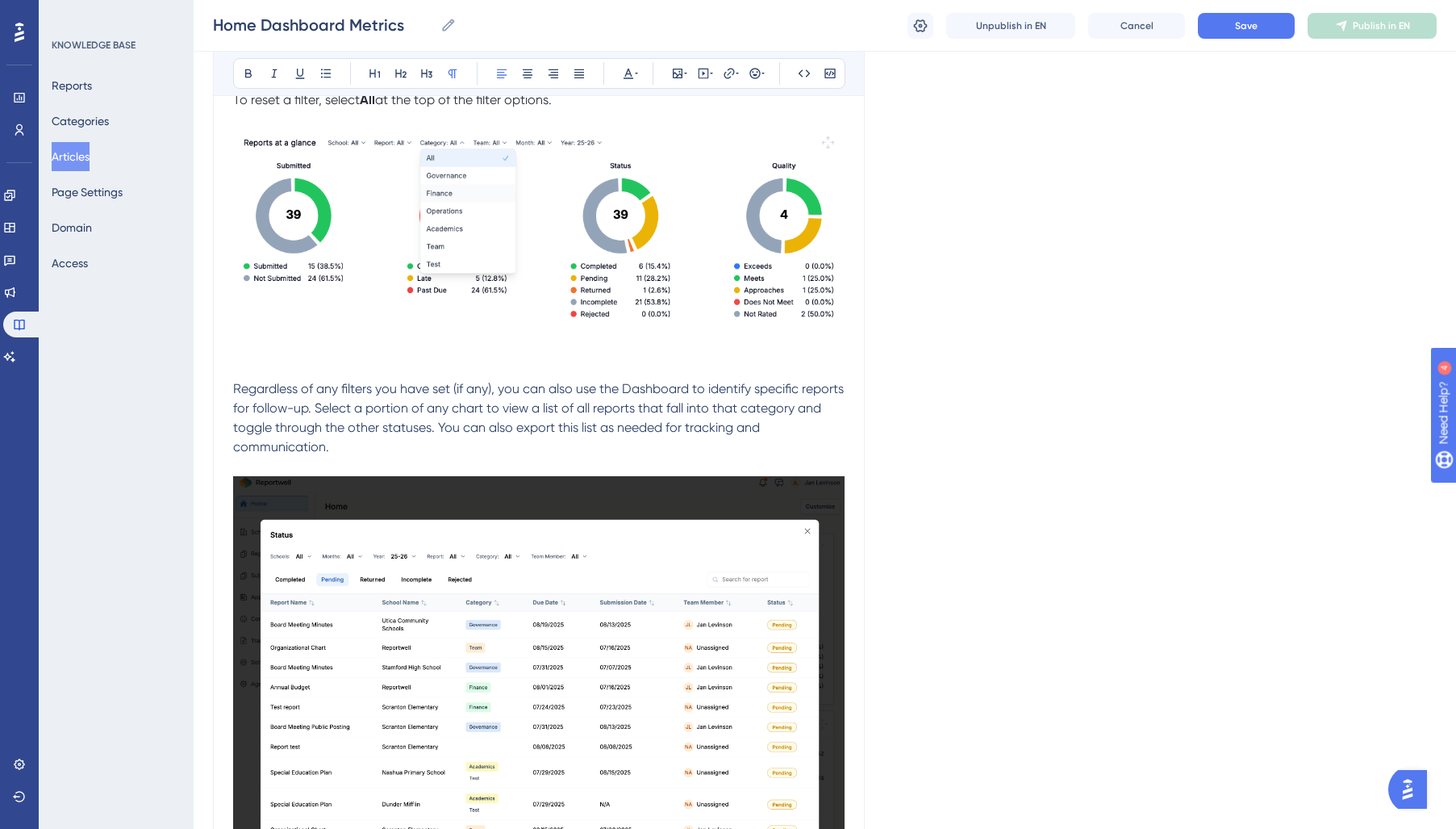
click at [422, 411] on span "Regardless of any filters you have set (if any), you can also use the Dashboard…" at bounding box center [540, 417] width 614 height 74
click at [421, 411] on span "Regardless of any filters you have set (if any), you can also use the Dashboard…" at bounding box center [540, 417] width 614 height 74
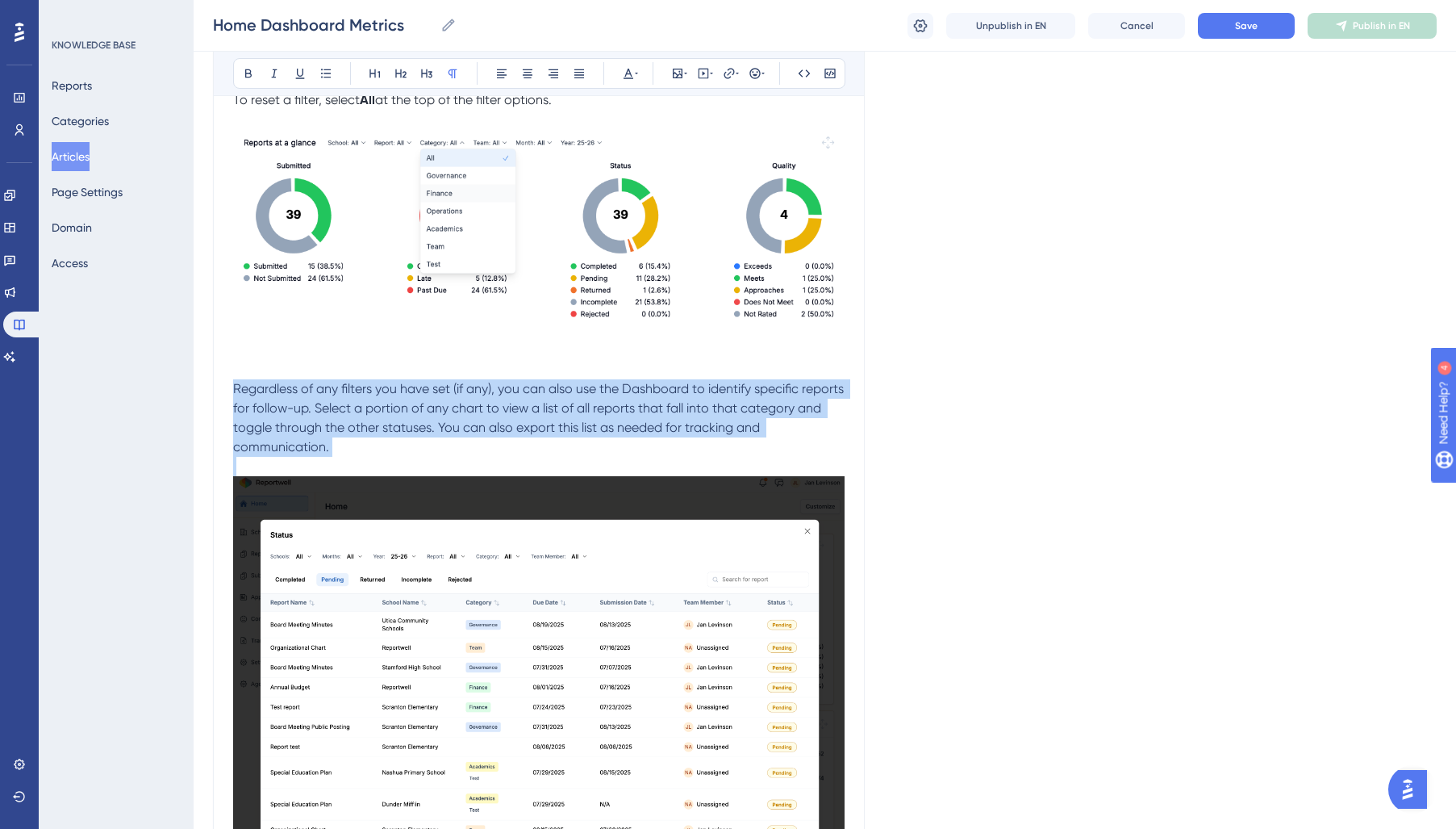
click at [421, 411] on span "Regardless of any filters you have set (if any), you can also use the Dashboard…" at bounding box center [540, 417] width 614 height 74
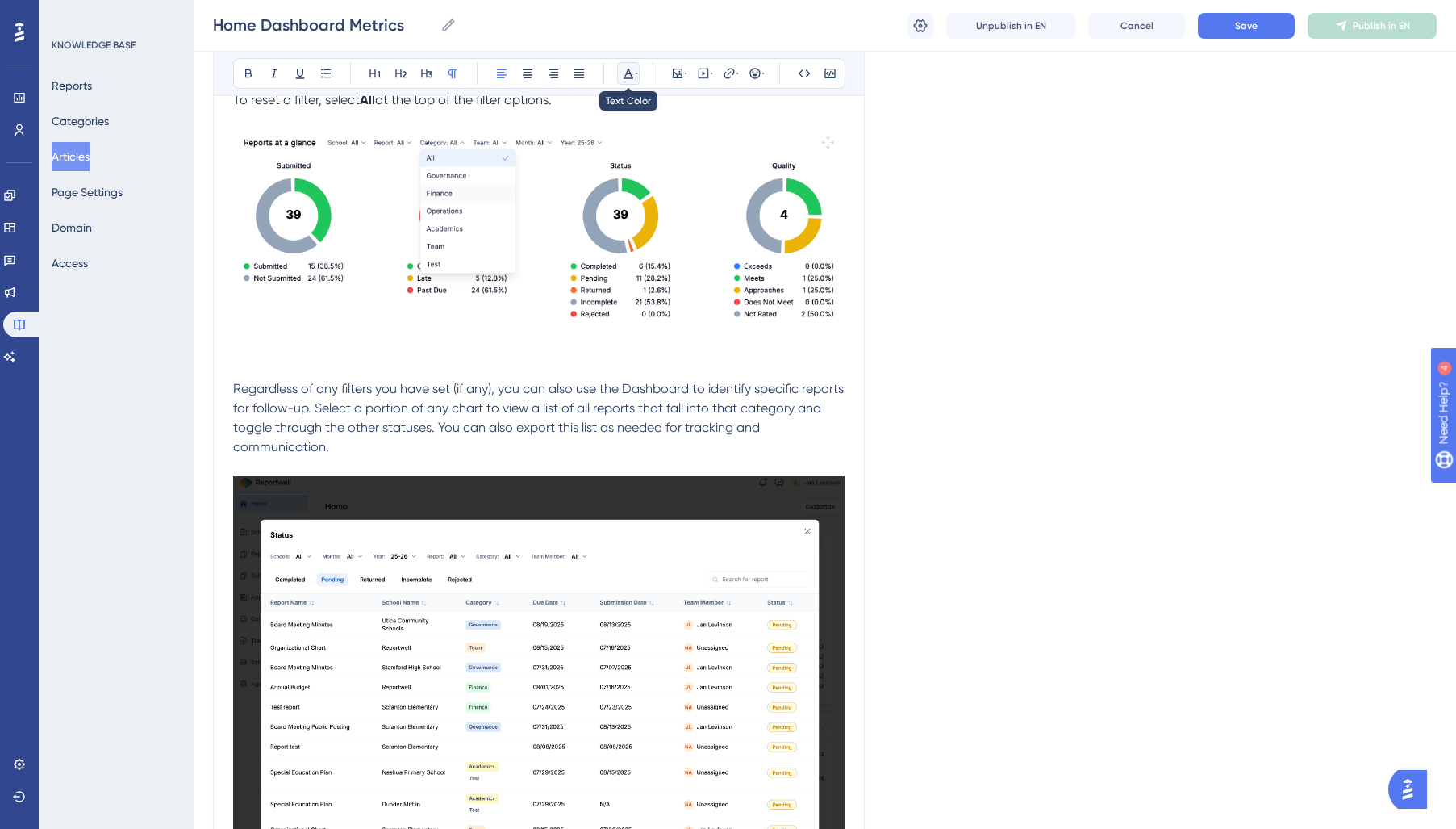
click at [625, 74] on icon at bounding box center [628, 73] width 13 height 13
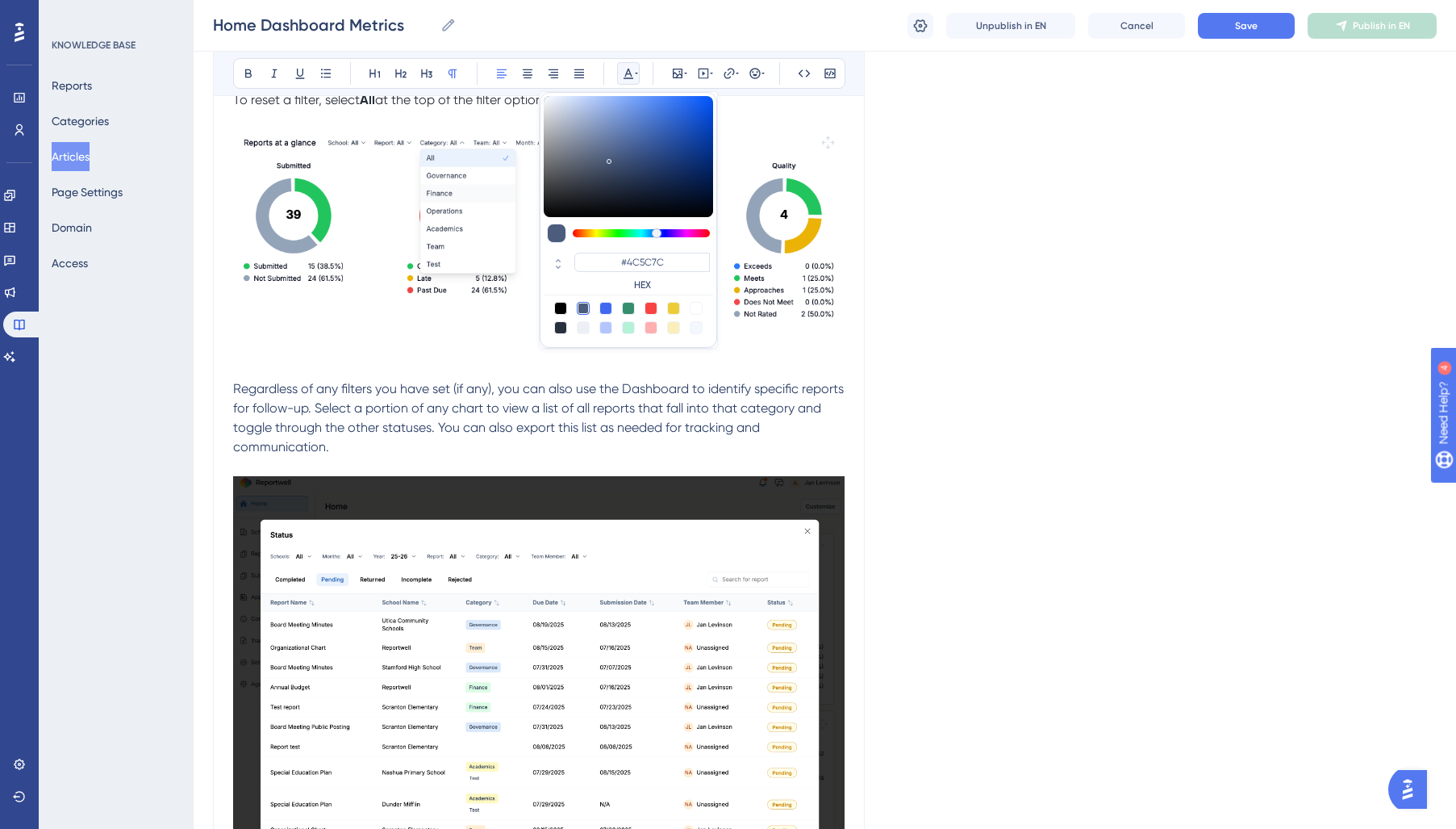
click at [559, 328] on div at bounding box center [561, 327] width 13 height 13
type input "#29303D"
click at [446, 380] on p "Regardless of any filters you have set (if any), you can also use the Dashboard…" at bounding box center [538, 418] width 612 height 78
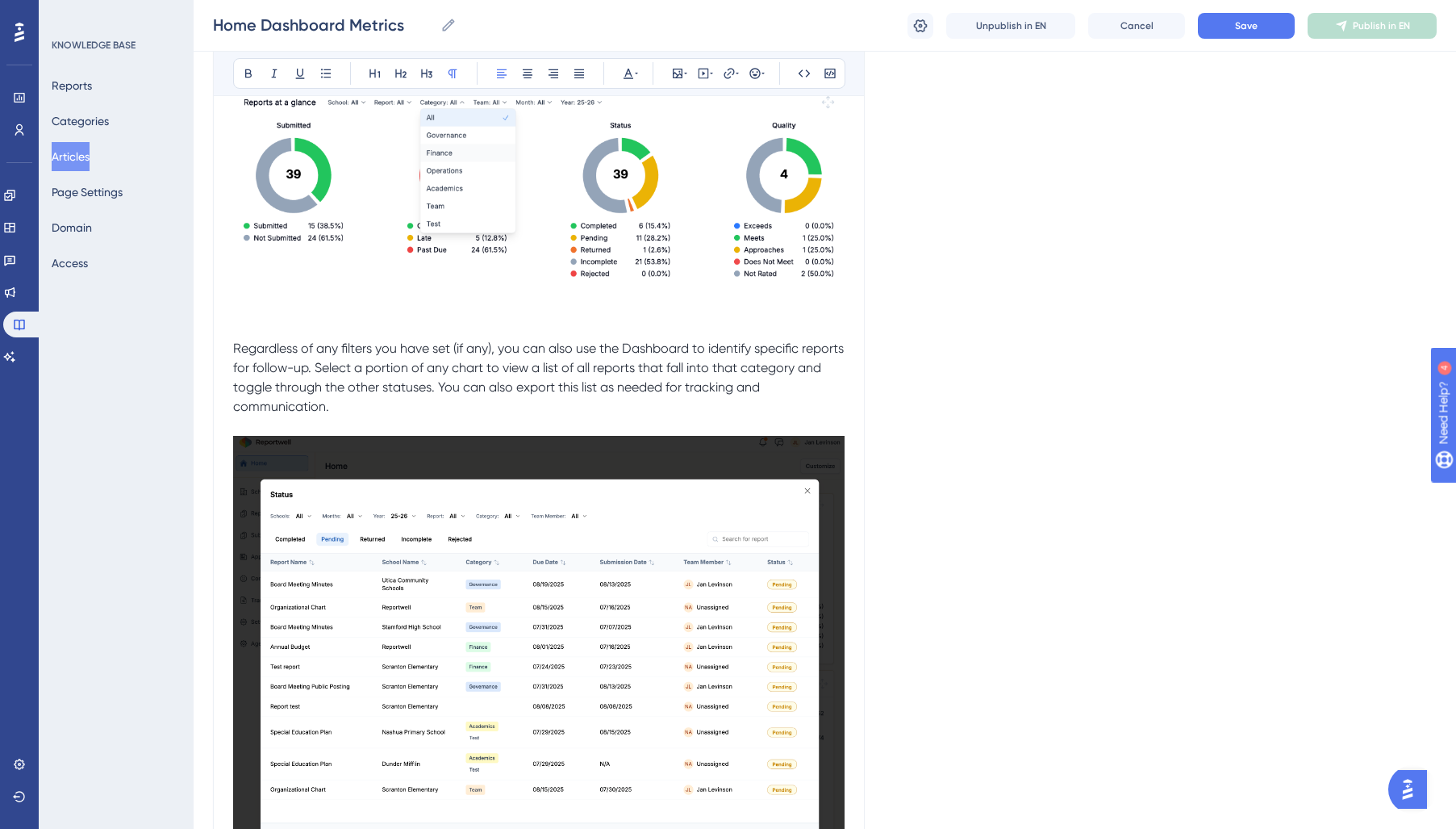
scroll to position [924, 0]
click at [340, 350] on span "Regardless of any filters you have set (if any), you can also use the Dashboard…" at bounding box center [540, 376] width 614 height 74
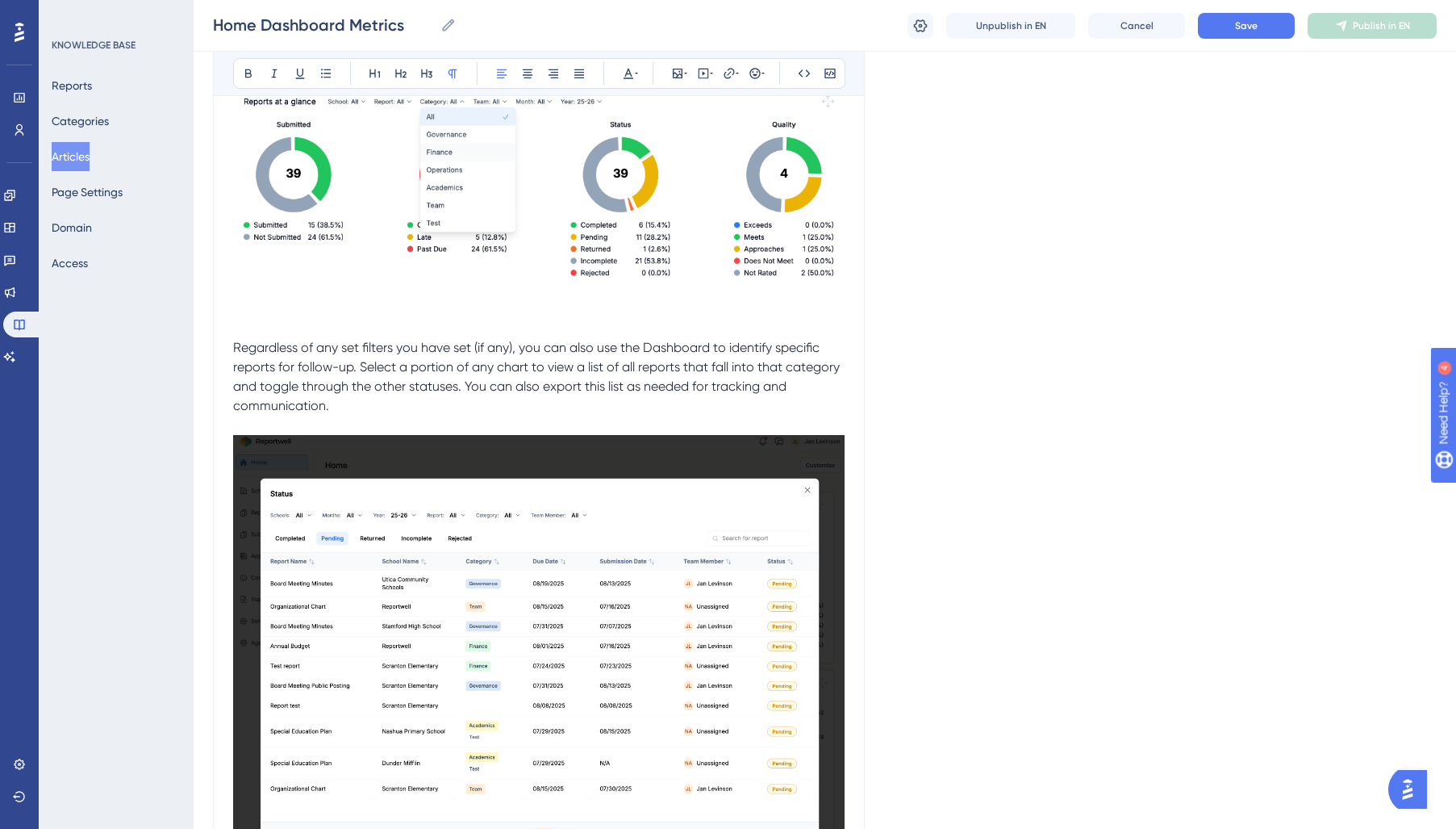
click at [471, 350] on span "Regardless of any set filters you have set (if any), you can also use the Dashb…" at bounding box center [537, 376] width 610 height 74
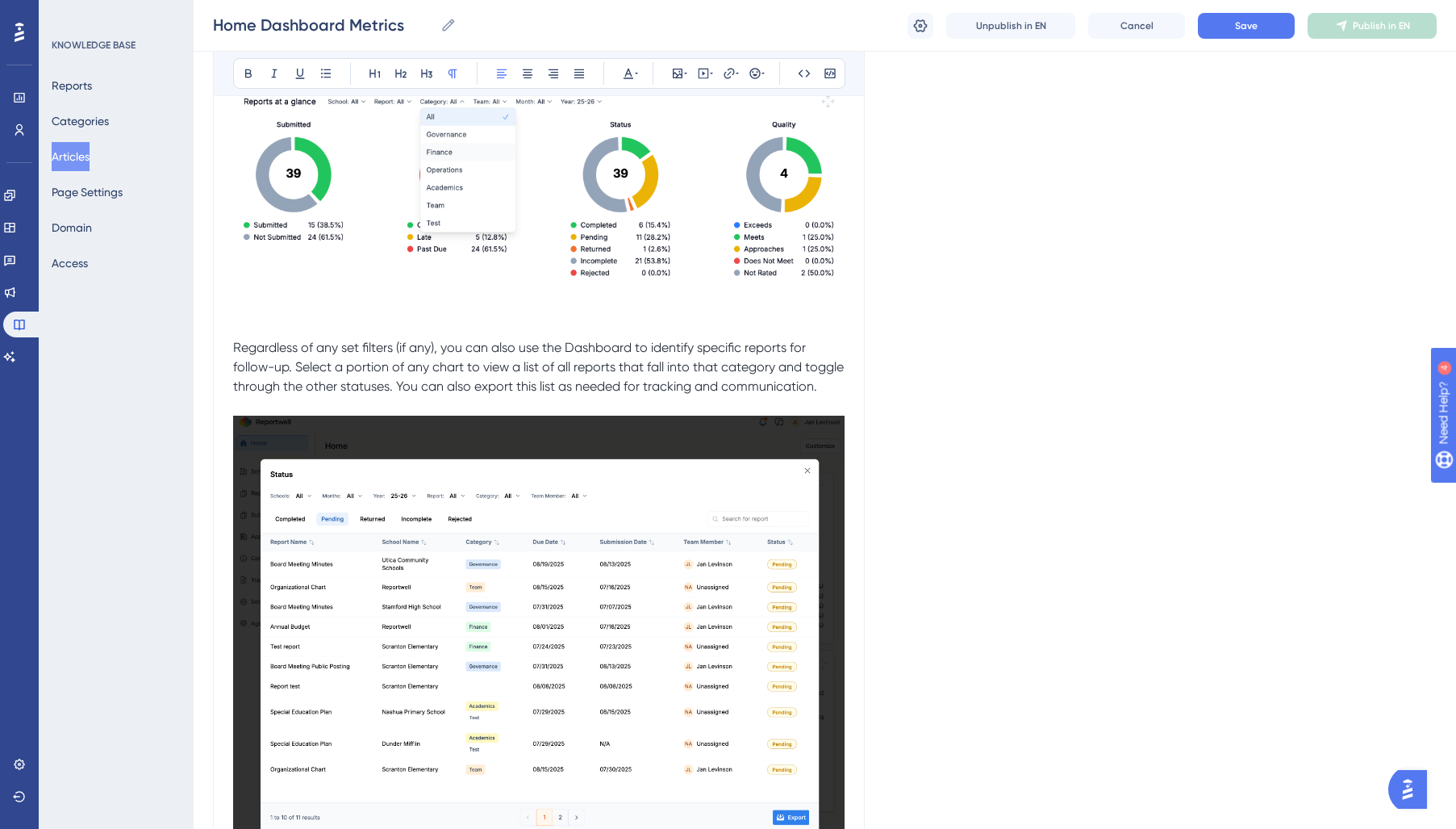
click at [606, 346] on span "Regardless of any set filters (if any), you can also use the Dashboard to ident…" at bounding box center [540, 367] width 614 height 54
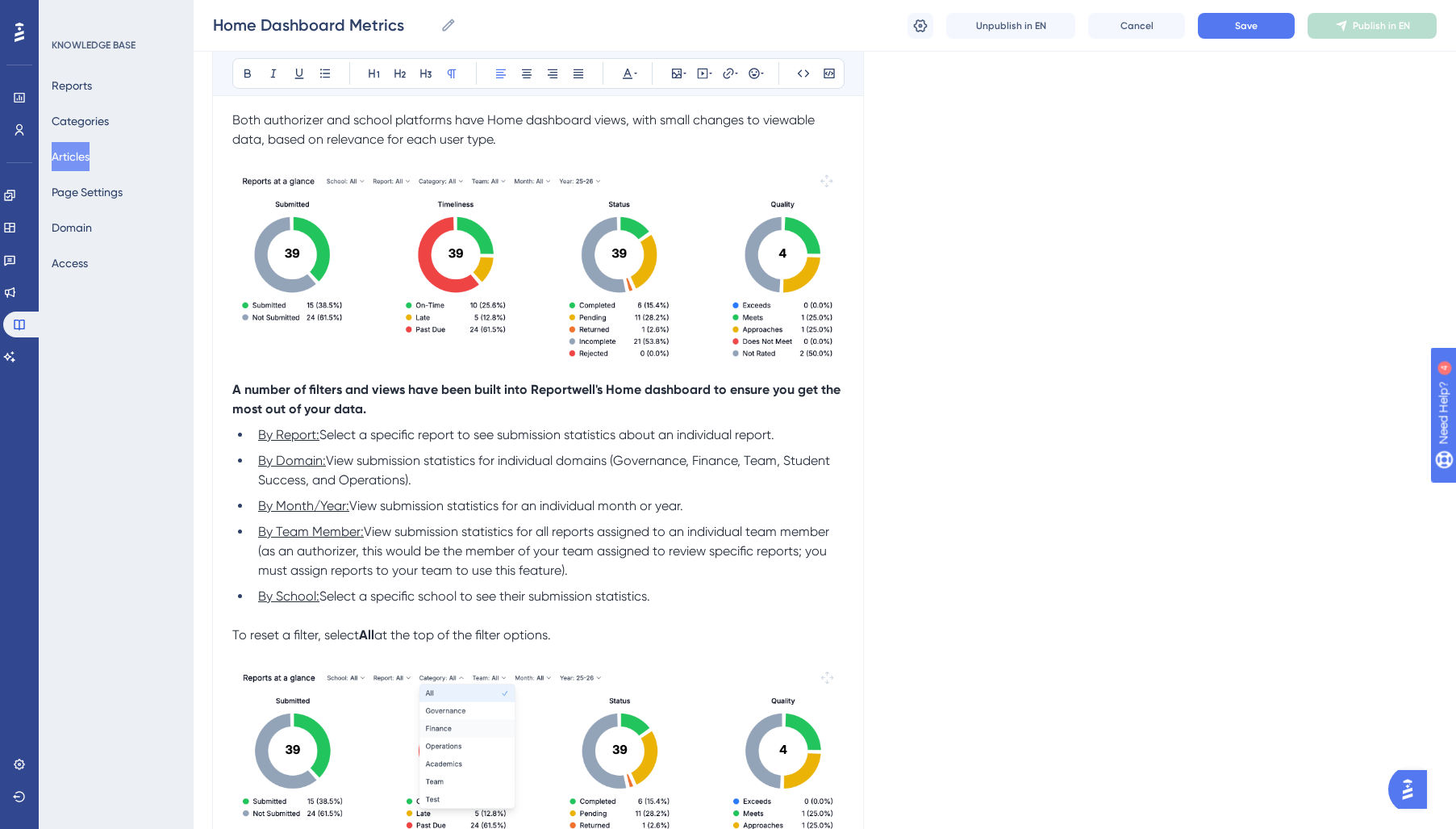
scroll to position [0, 1]
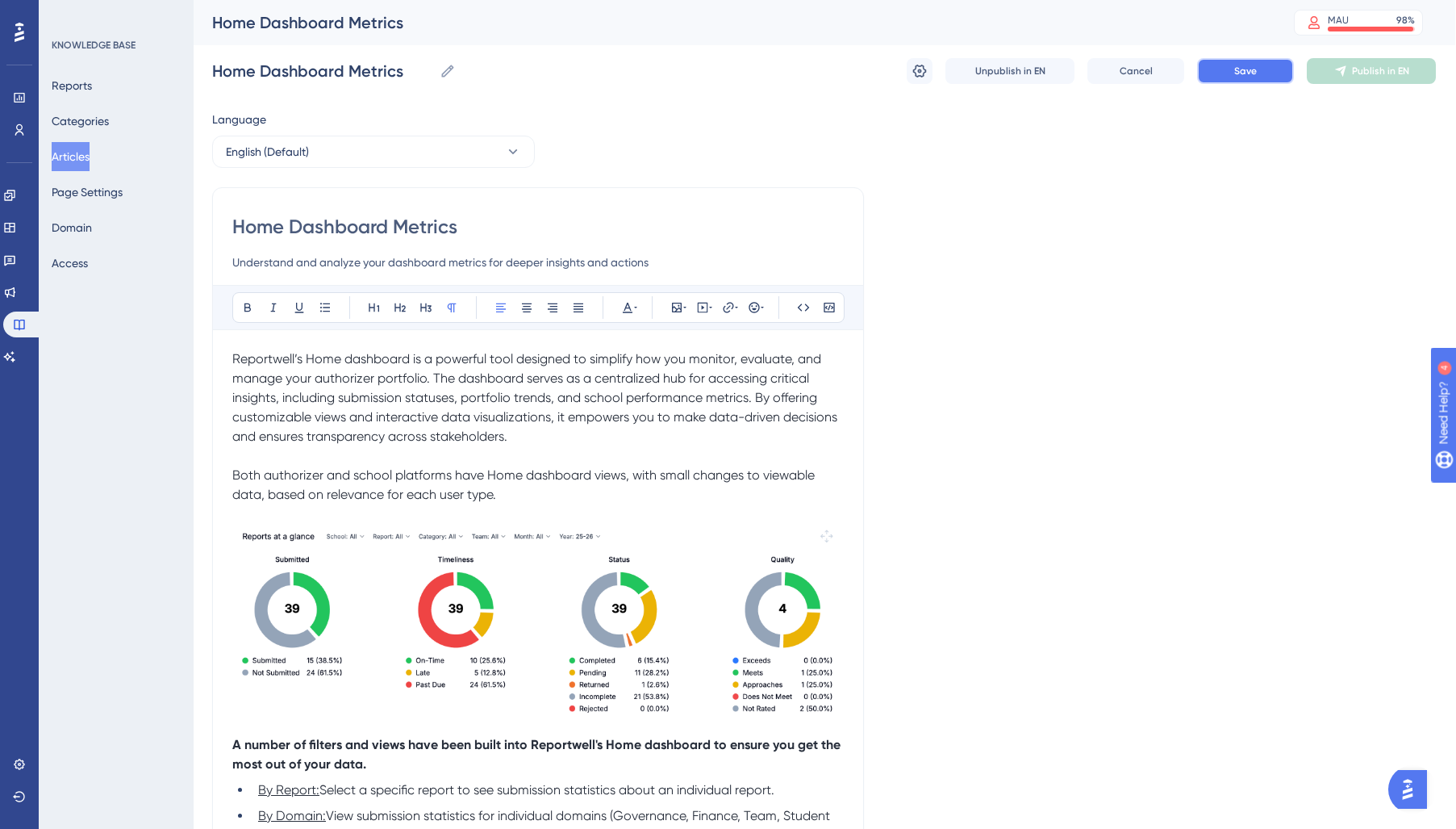
click at [1241, 70] on span "Save" at bounding box center [1245, 71] width 22 height 13
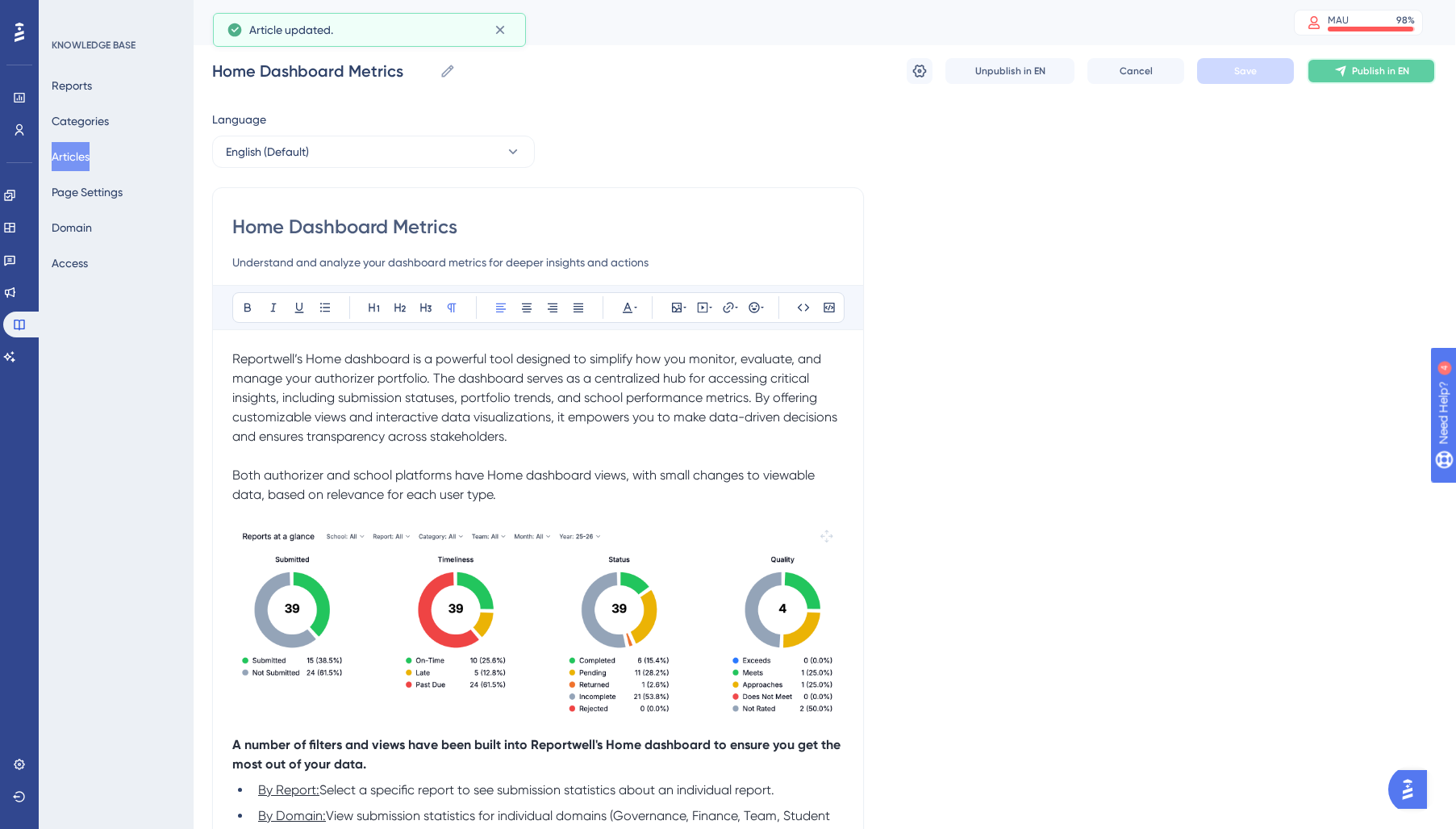
click at [1352, 73] on span "Publish in EN" at bounding box center [1381, 71] width 57 height 13
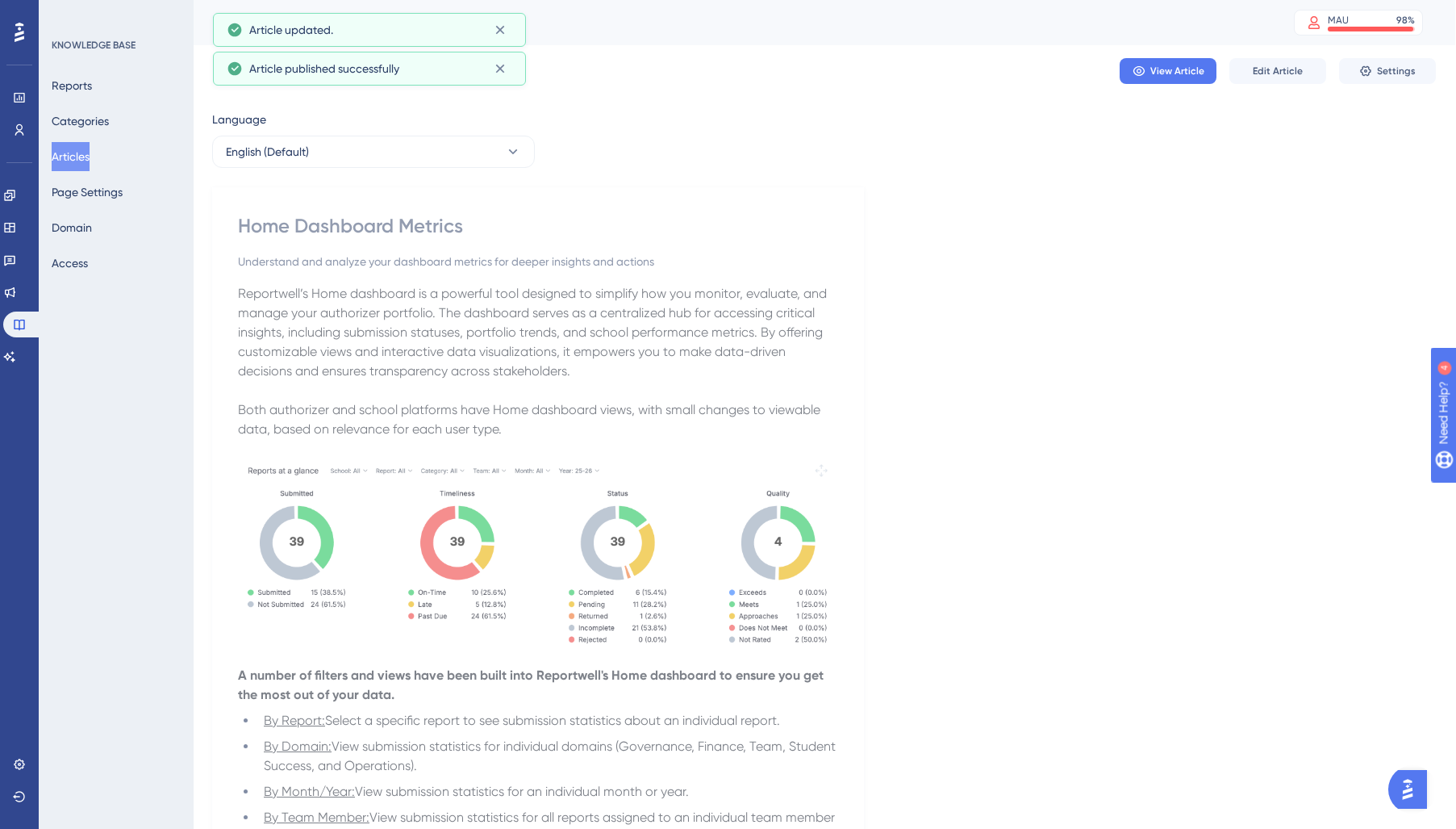
click at [79, 150] on button "Articles" at bounding box center [71, 157] width 38 height 29
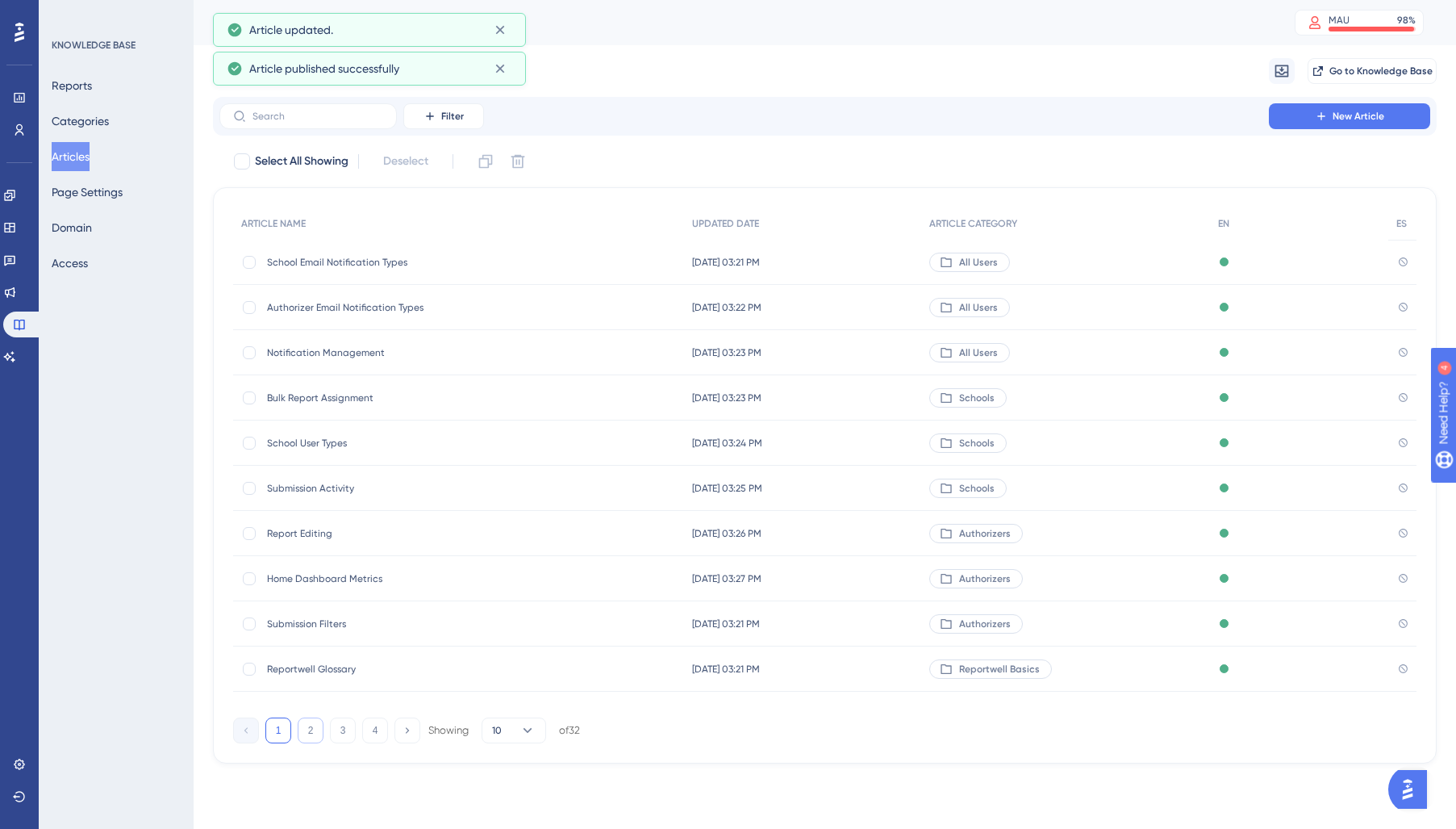
click at [316, 734] on button "2" at bounding box center [311, 730] width 26 height 26
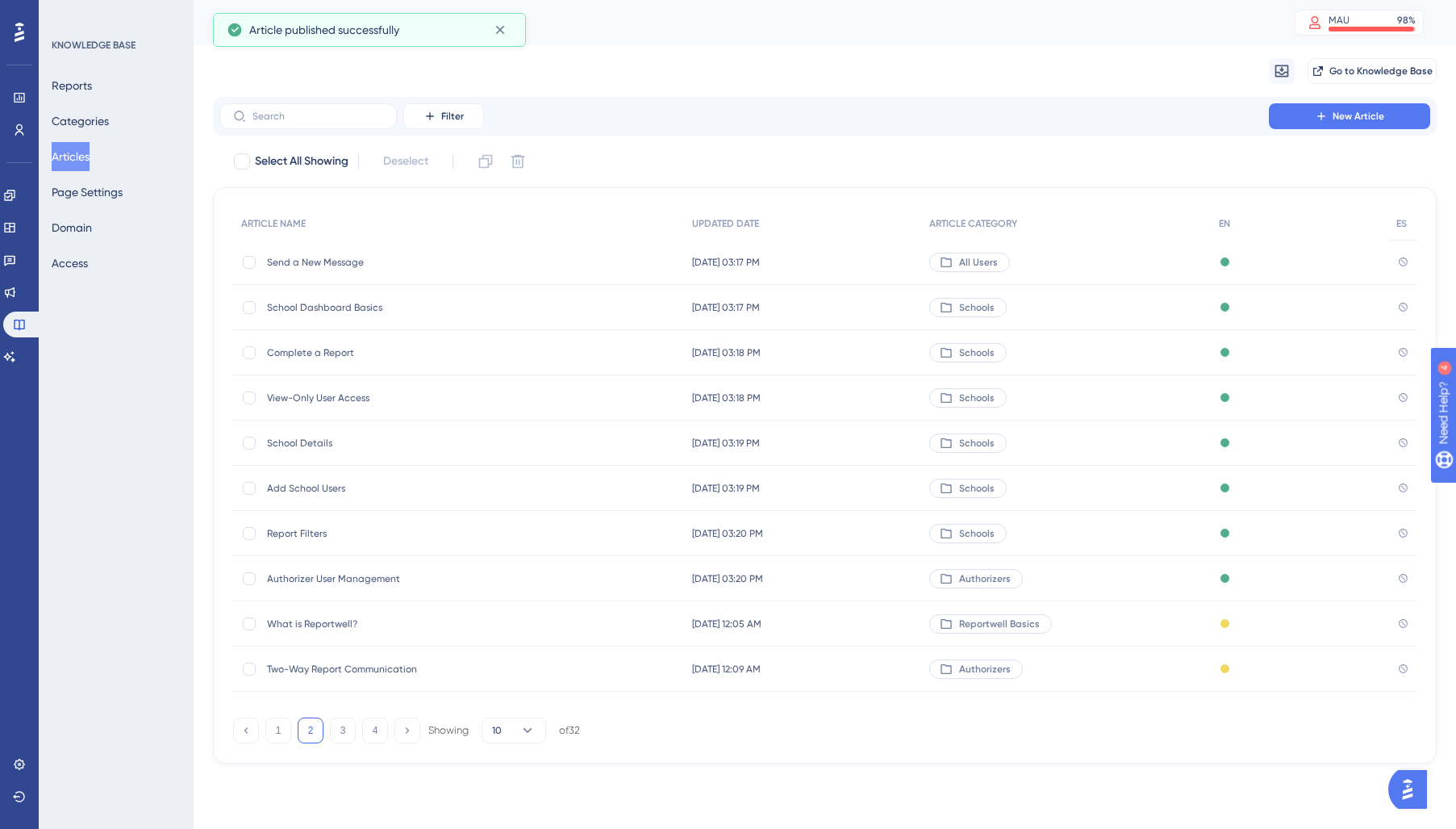
click at [368, 619] on span "What is Reportwell?" at bounding box center [396, 623] width 258 height 13
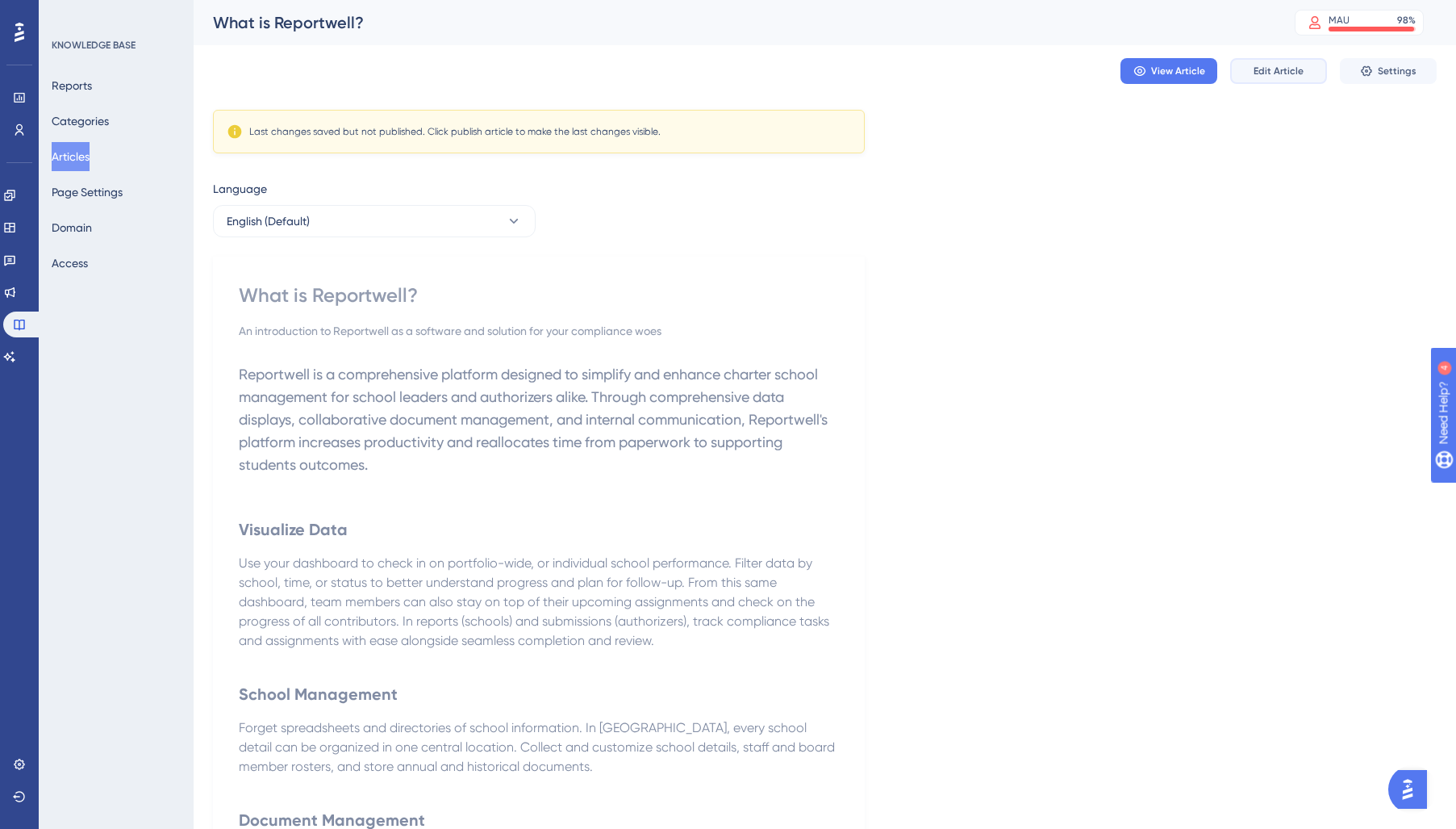
click at [1270, 77] on span "Edit Article" at bounding box center [1279, 71] width 50 height 13
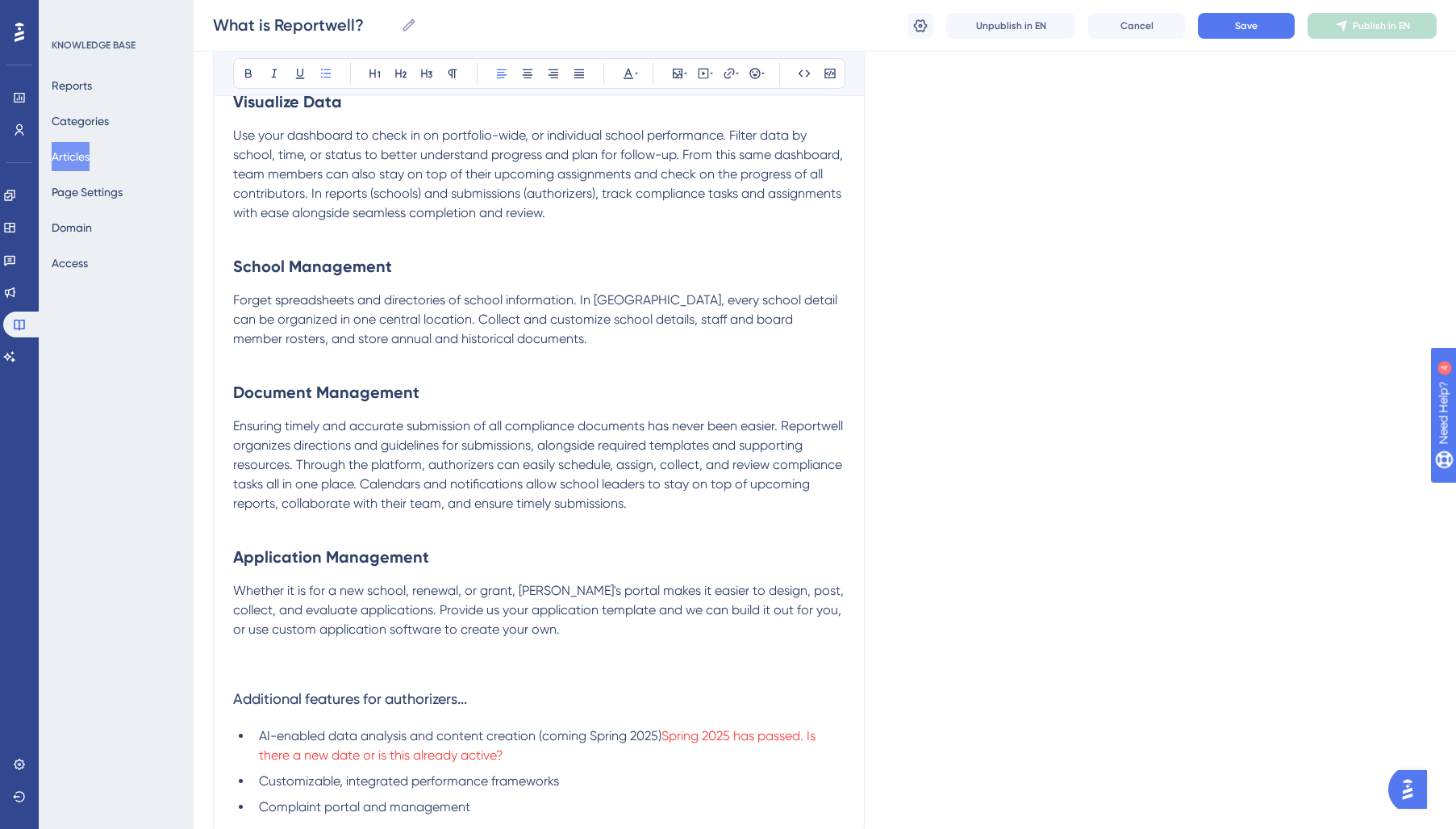
scroll to position [574, 0]
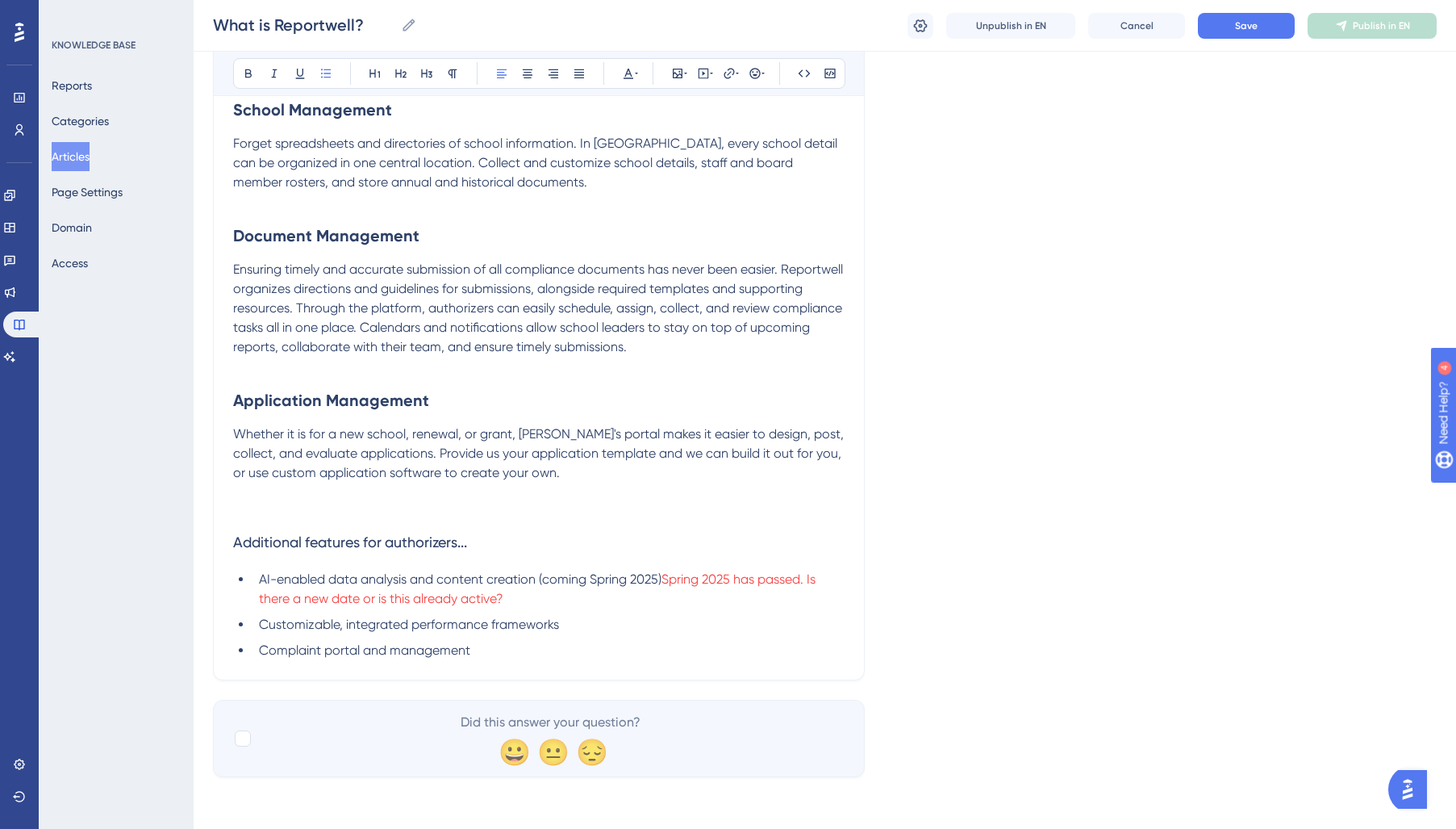
click at [602, 581] on span "AI-enabled data analysis and content creation (coming Spring 2025)" at bounding box center [459, 579] width 402 height 16
drag, startPoint x: 650, startPoint y: 596, endPoint x: 683, endPoint y: 582, distance: 35.8
click at [684, 582] on li "AI-enabled data analysis and content creation (coming Fall 2025) Spring 2025 ha…" at bounding box center [548, 588] width 592 height 39
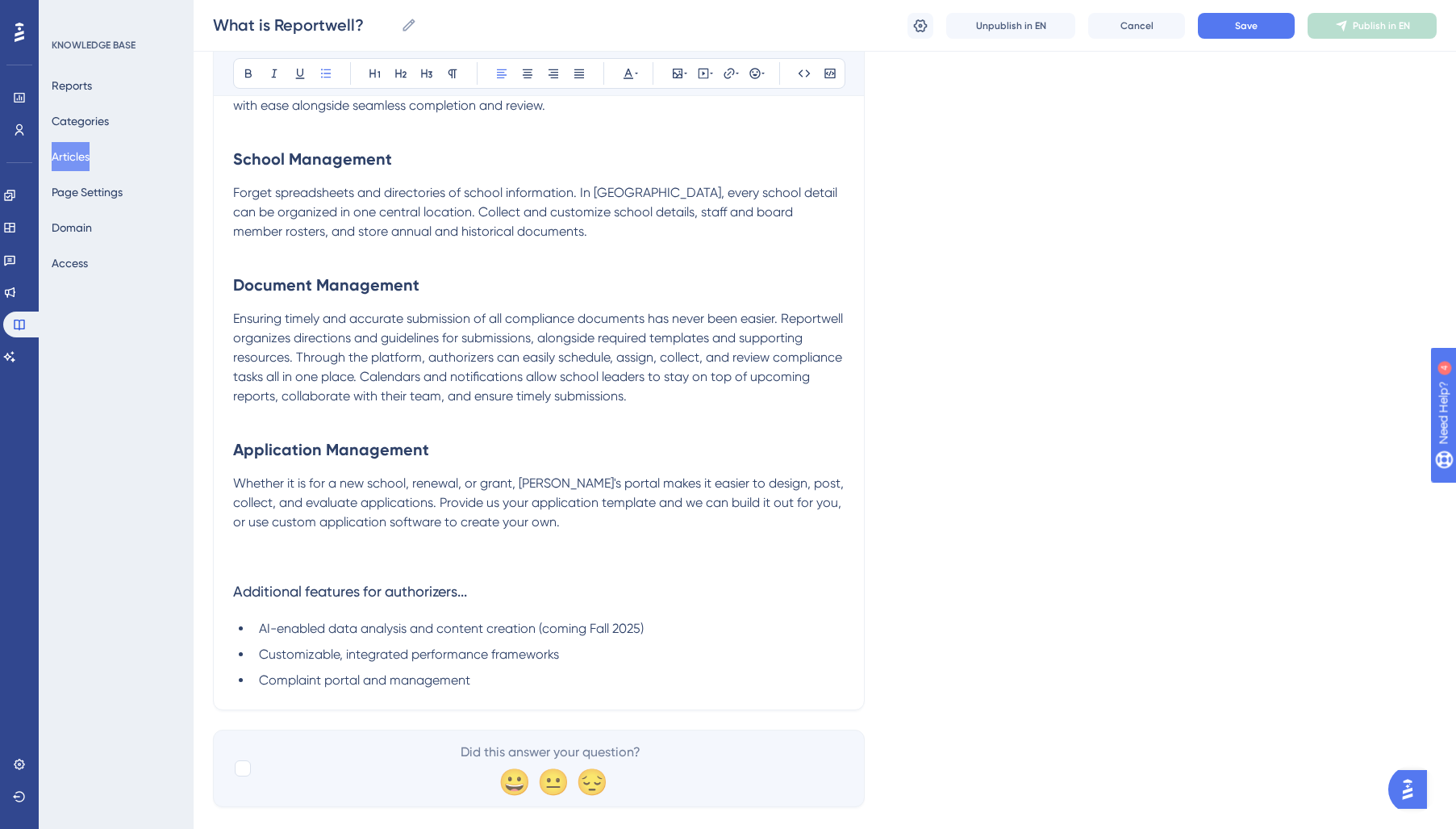
scroll to position [523, 0]
drag, startPoint x: 495, startPoint y: 680, endPoint x: 178, endPoint y: 667, distance: 317.3
click at [0, 0] on div "Performance Users Engagement Widgets Feedback Product Updates Knowledge Base AI…" at bounding box center [0, 0] width 0 height 0
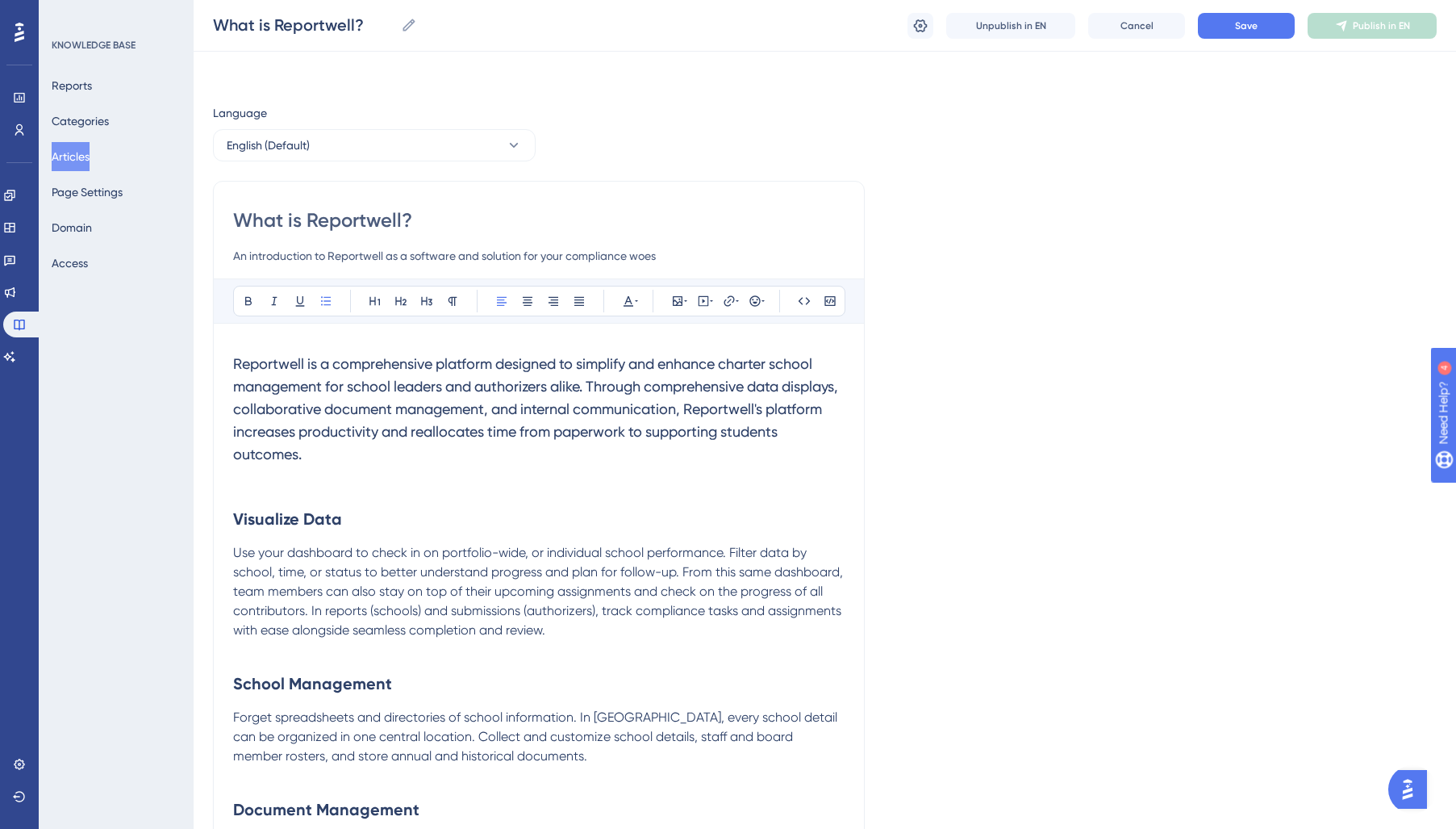
scroll to position [529, 0]
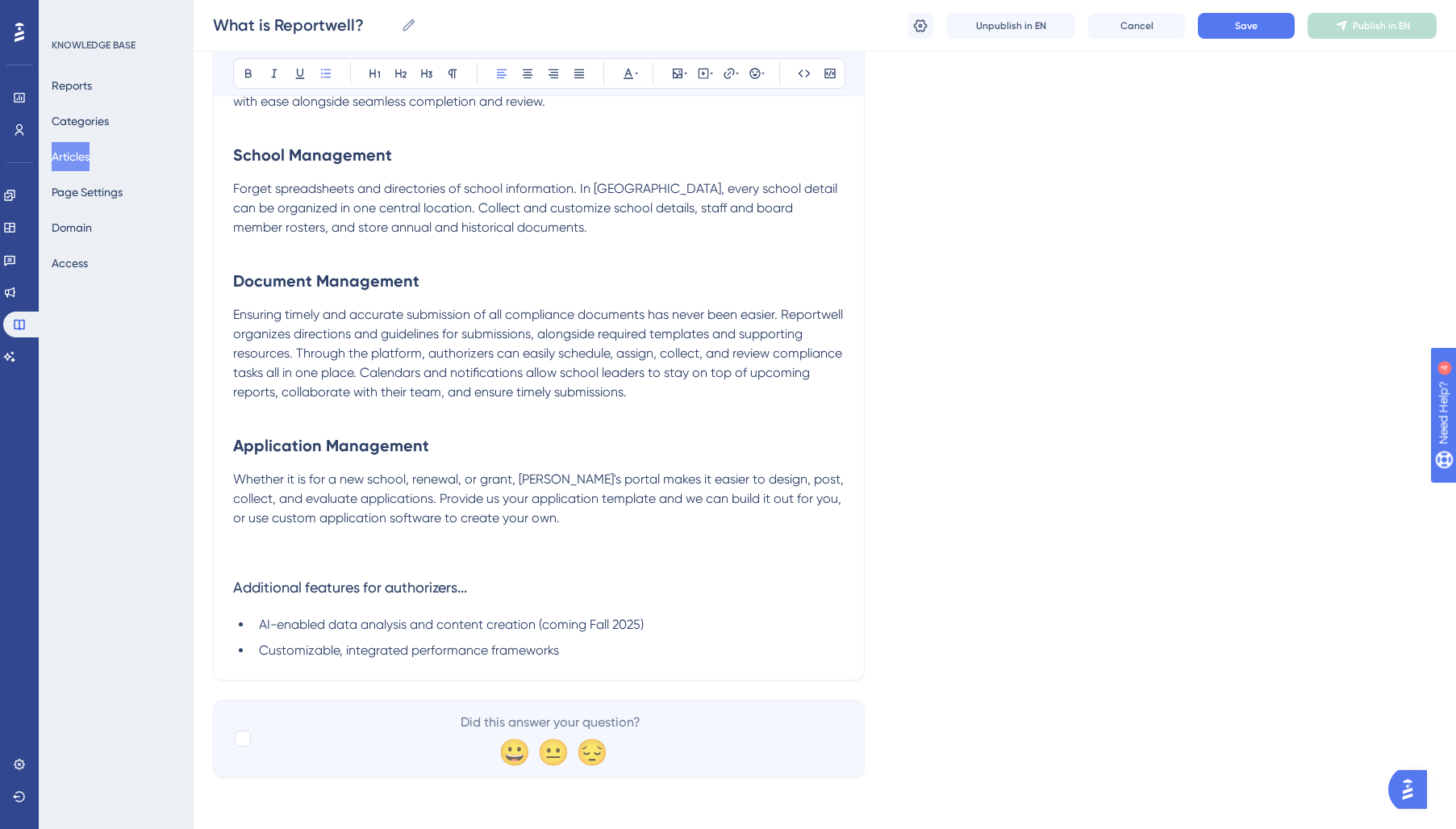
click at [660, 622] on li "AI-enabled data analysis and content creation (coming Fall 2025)" at bounding box center [548, 624] width 592 height 19
drag, startPoint x: 600, startPoint y: 652, endPoint x: 695, endPoint y: 665, distance: 95.9
click at [608, 654] on li "Customizable, integrated performance frameworks" at bounding box center [548, 650] width 592 height 19
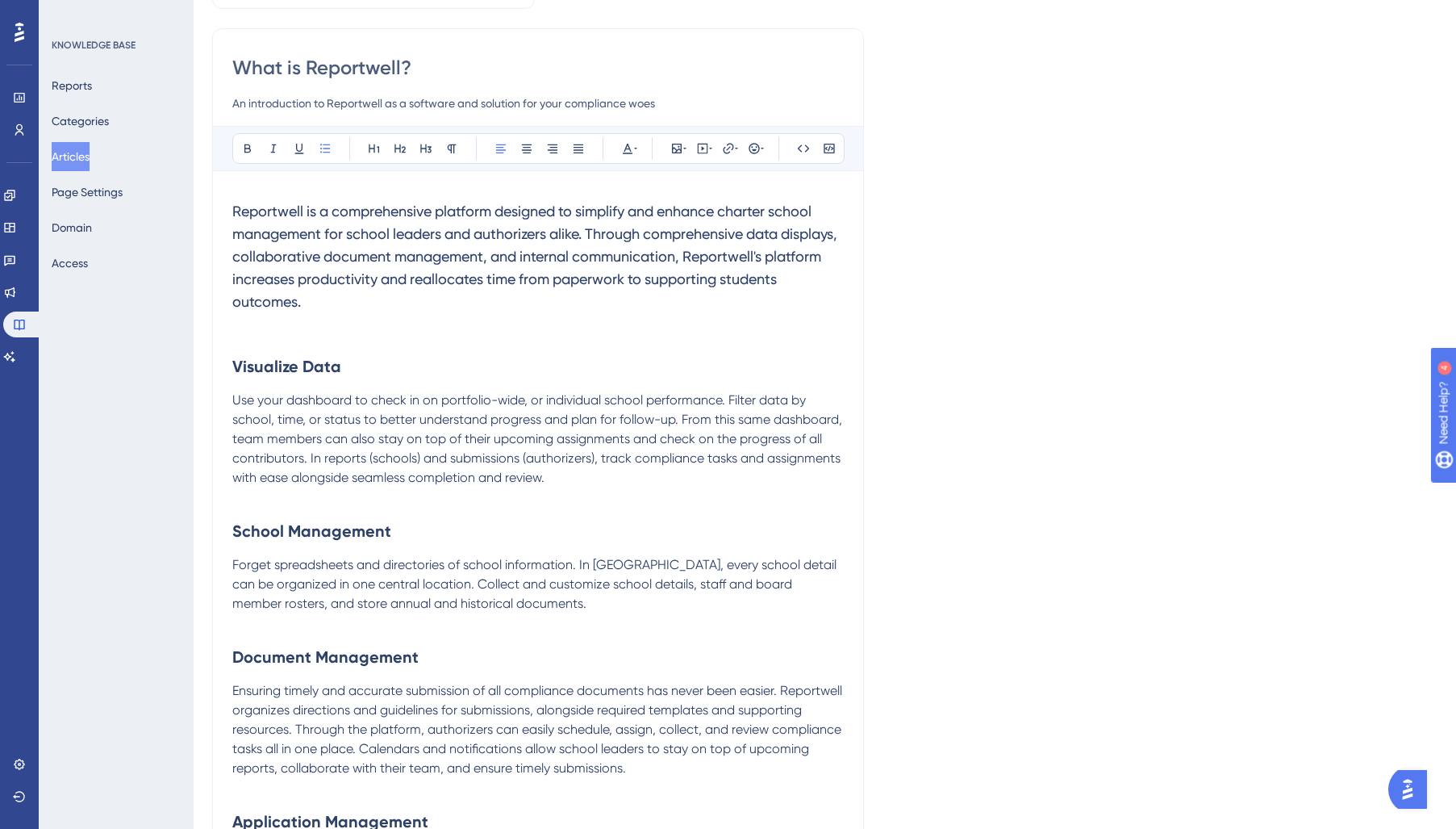
scroll to position [0, 1]
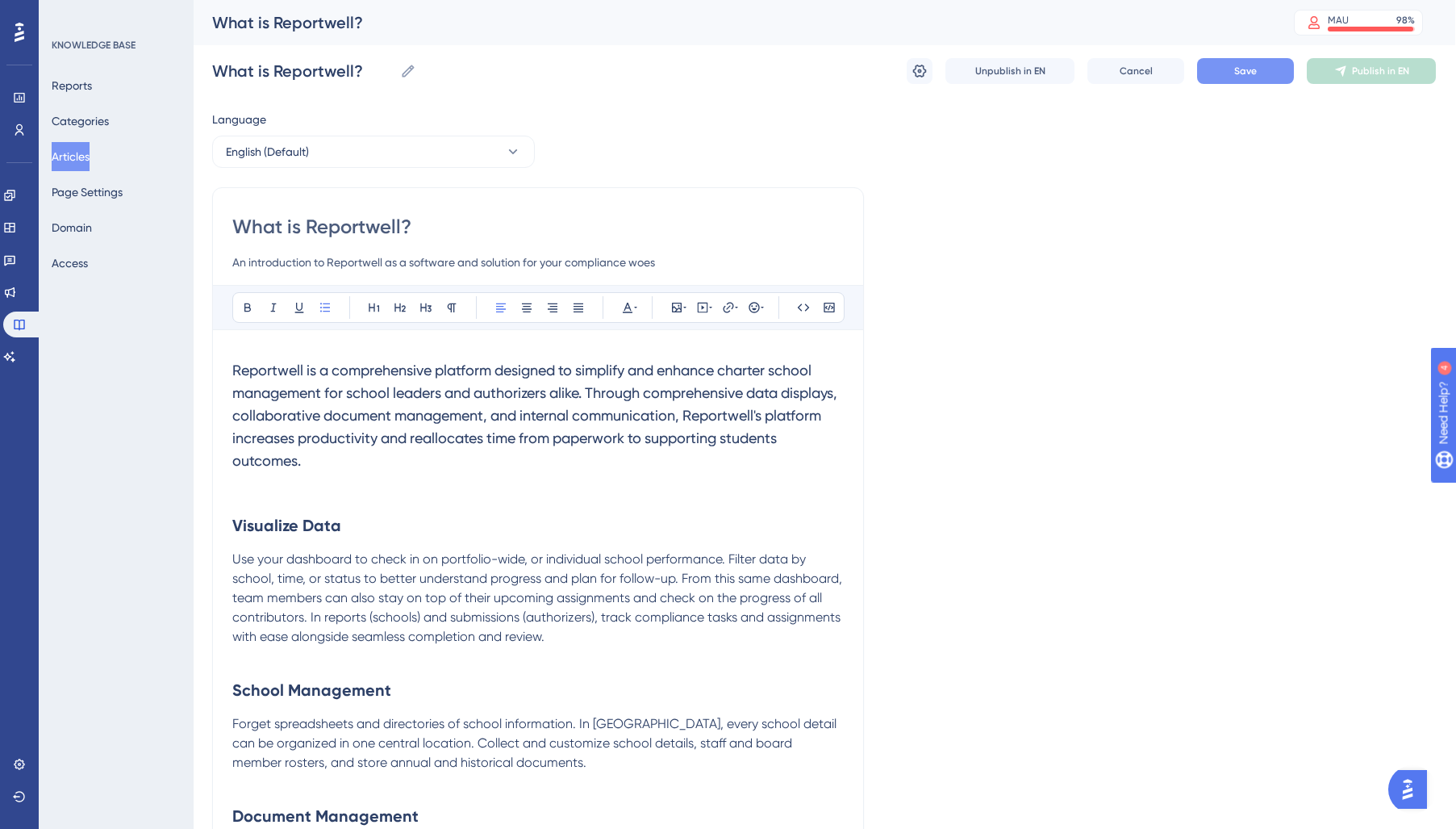
click at [1227, 69] on button "Save" at bounding box center [1246, 71] width 97 height 26
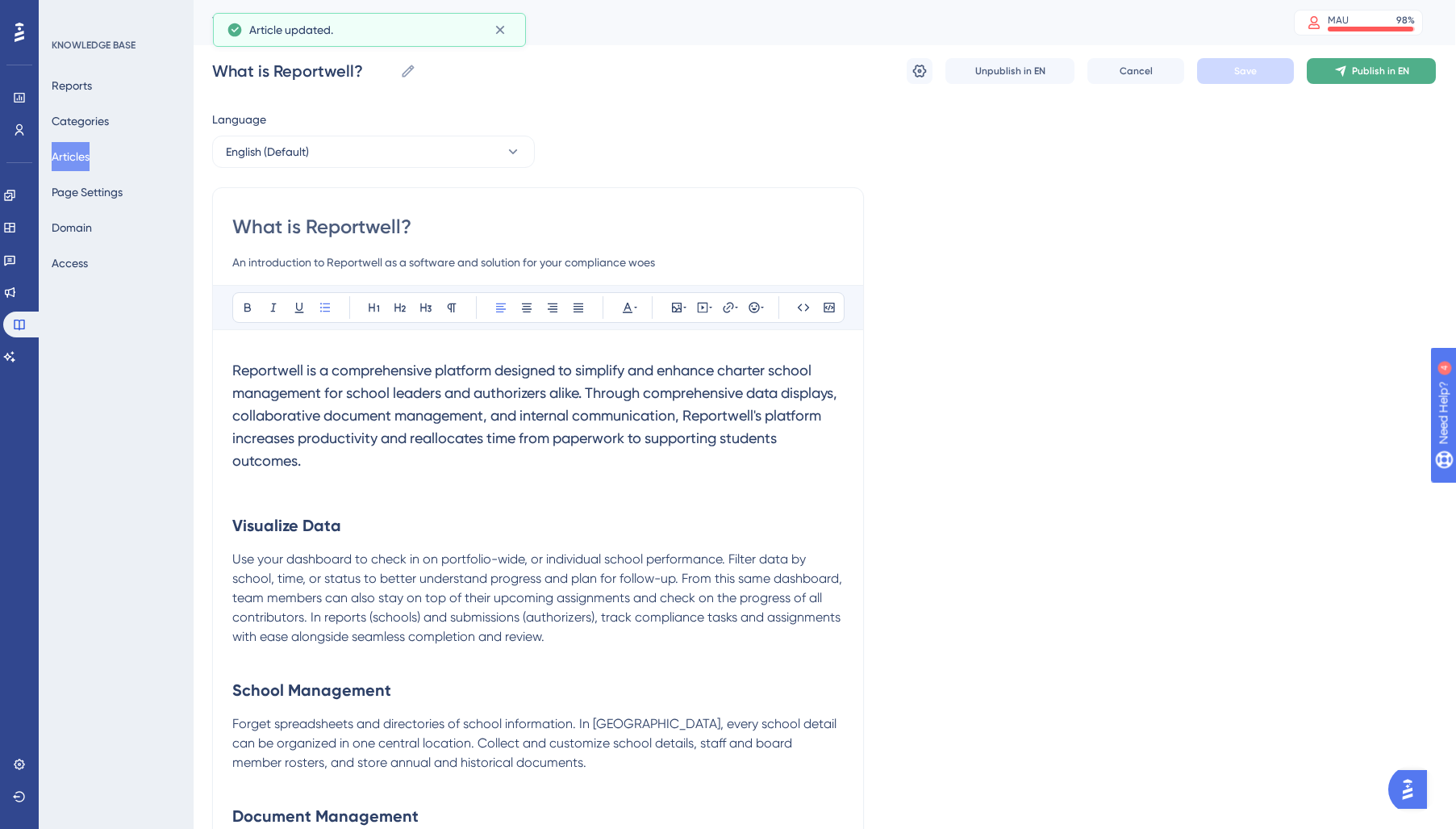
click at [1360, 68] on span "Publish in EN" at bounding box center [1381, 71] width 57 height 13
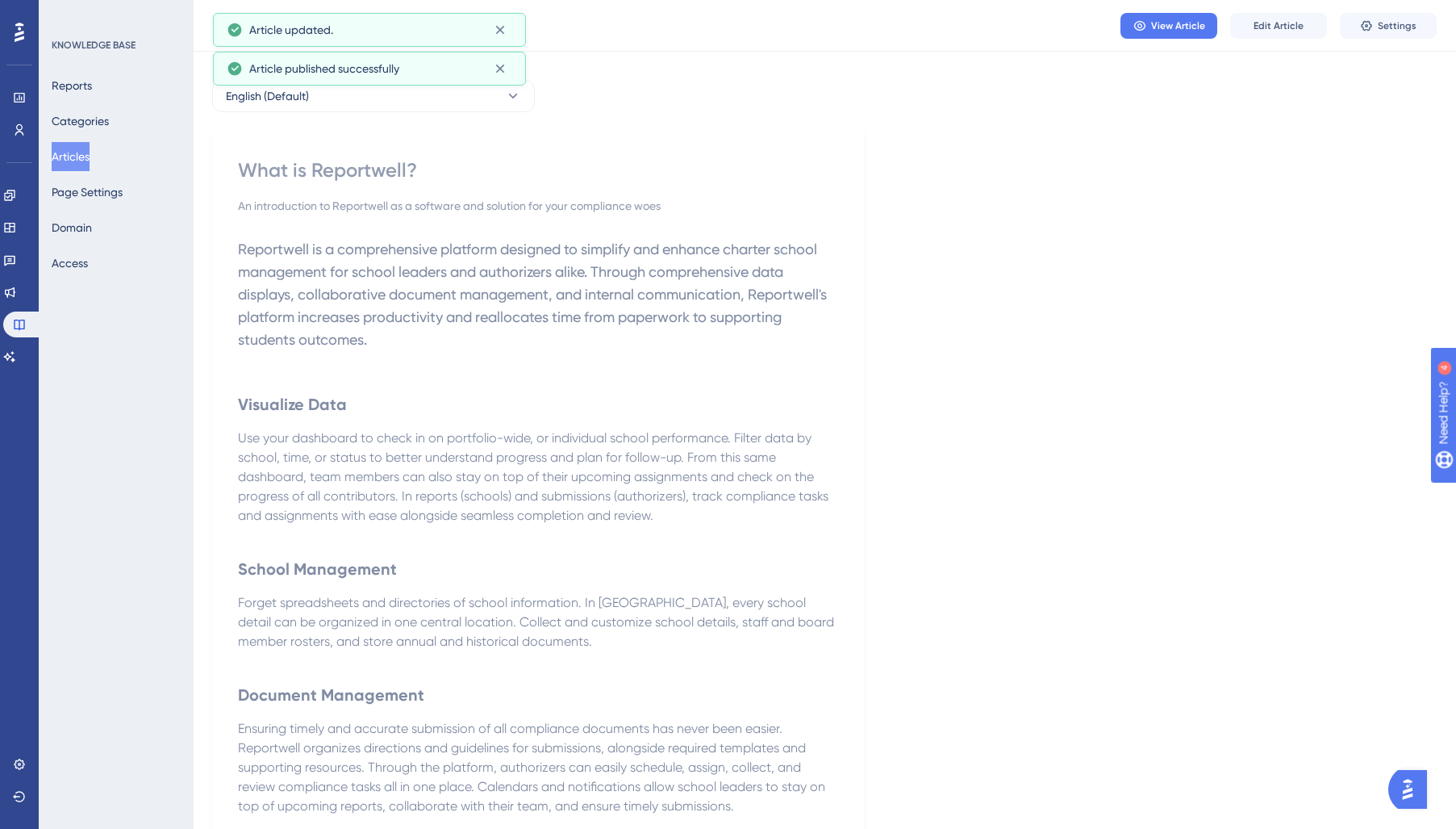
click at [81, 158] on button "Articles" at bounding box center [71, 157] width 38 height 29
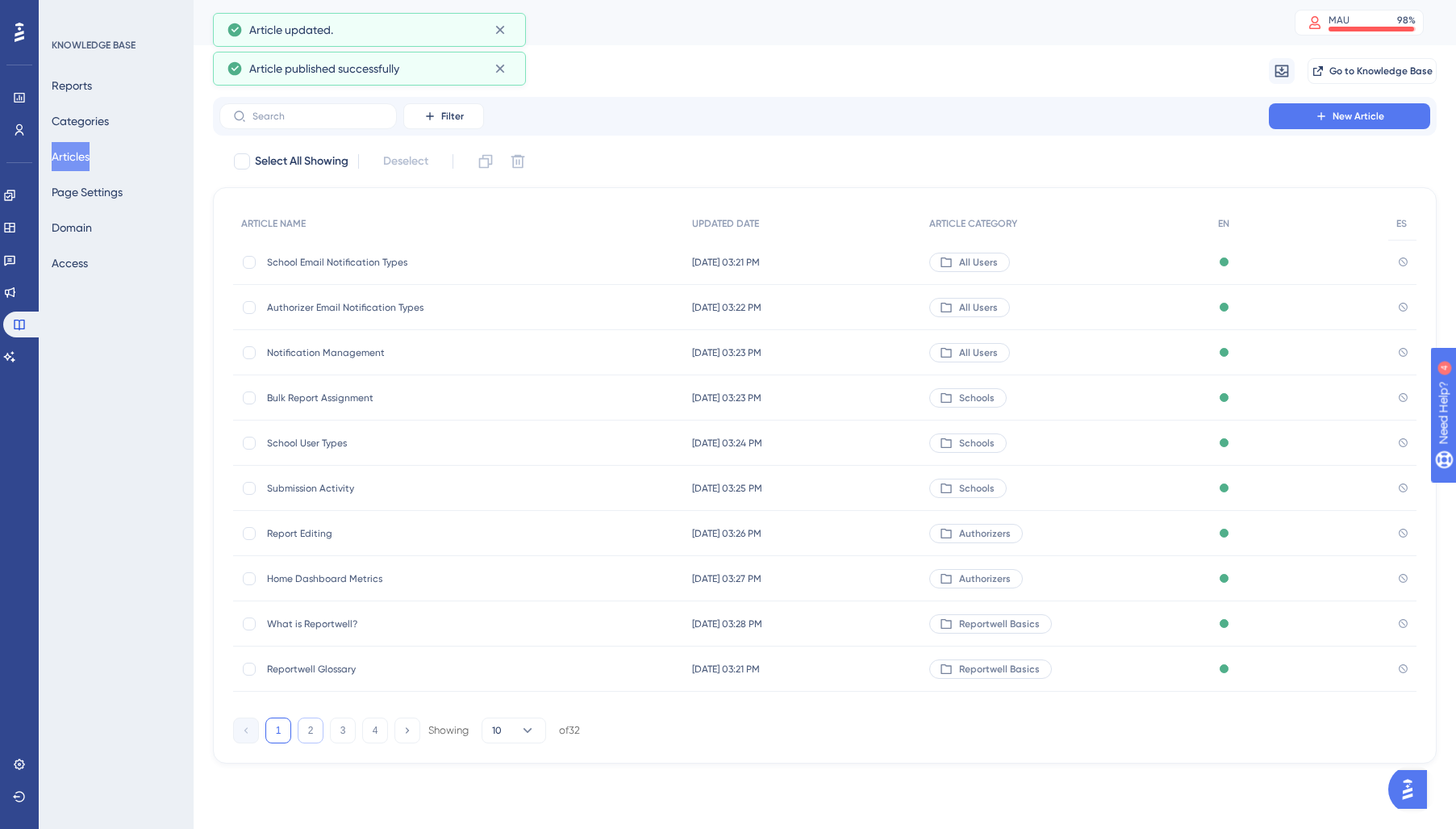
click at [316, 735] on button "2" at bounding box center [311, 730] width 26 height 26
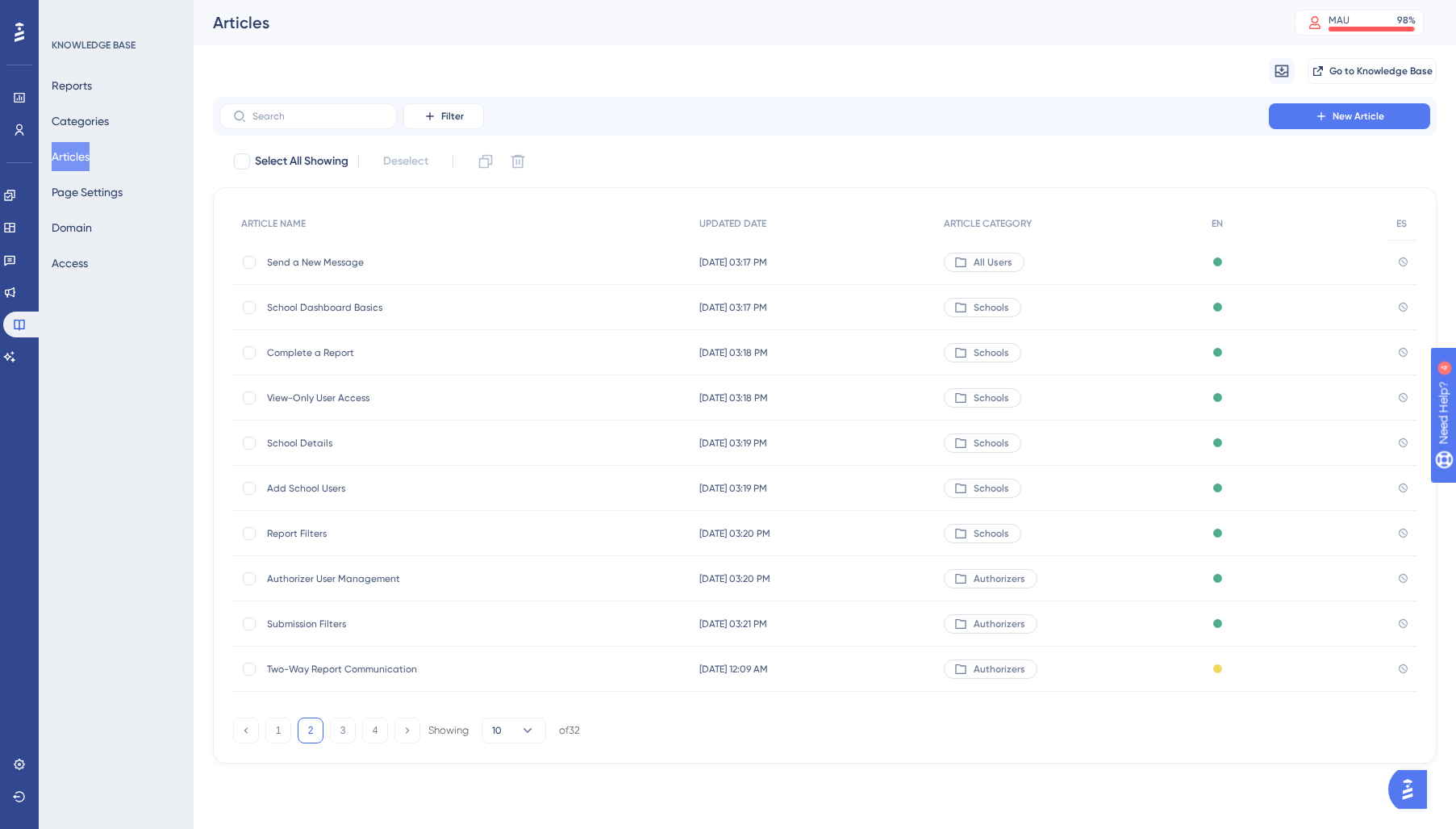
click at [293, 674] on span "Two-Way Report Communication" at bounding box center [396, 668] width 258 height 13
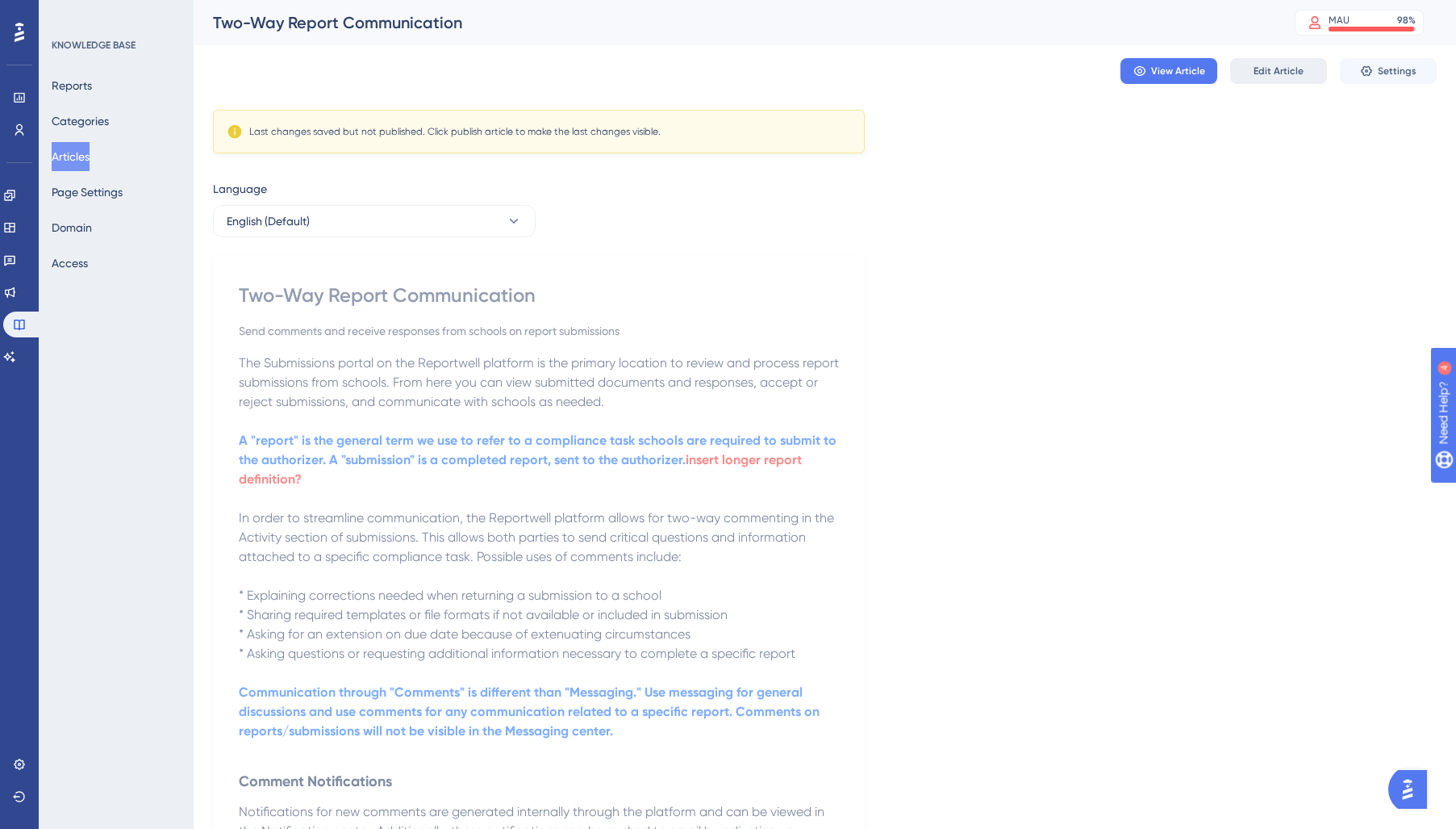
click at [1273, 71] on span "Edit Article" at bounding box center [1279, 71] width 50 height 13
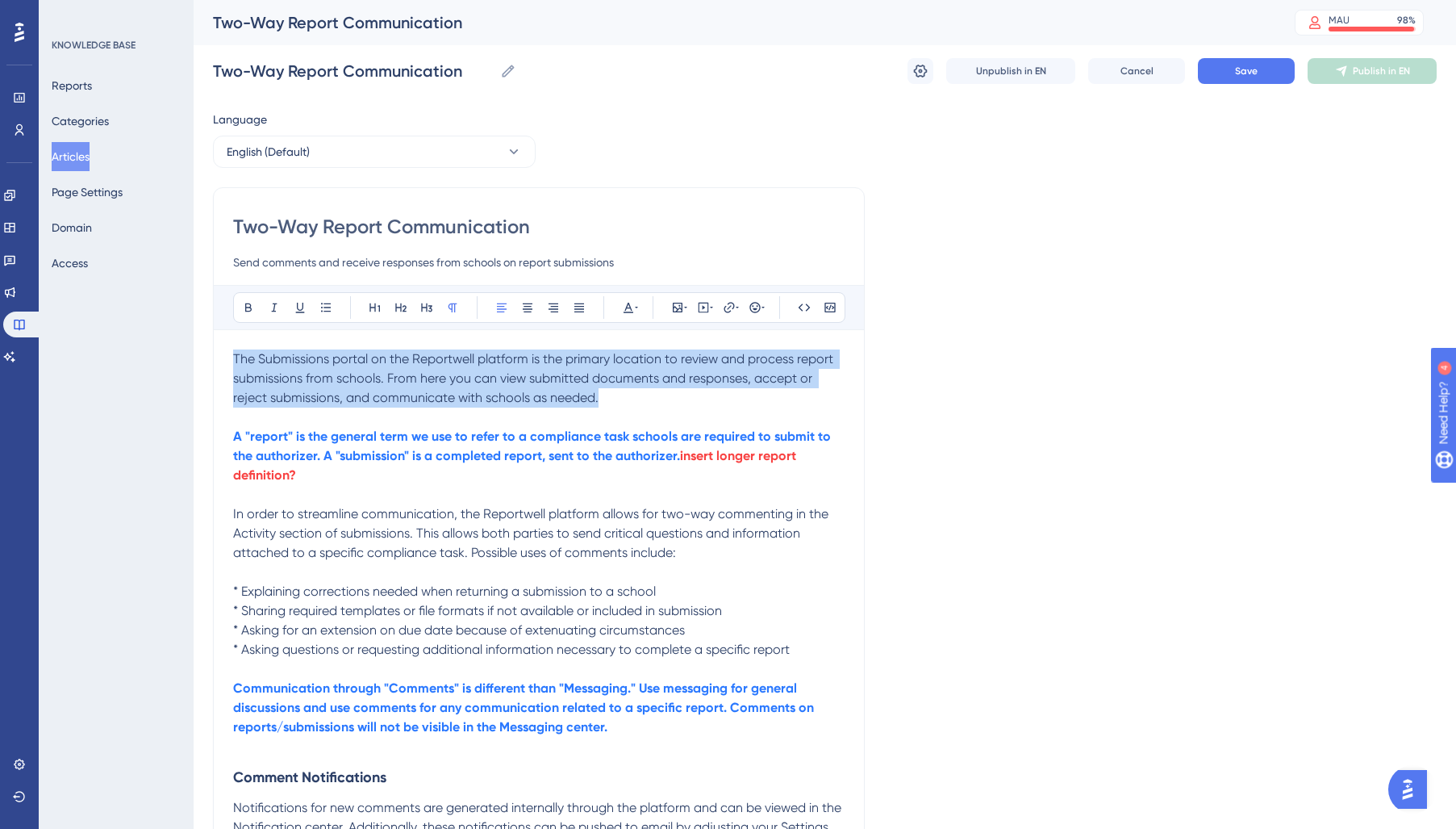
drag, startPoint x: 616, startPoint y: 395, endPoint x: 188, endPoint y: 352, distance: 430.2
click at [0, 0] on div "Performance Users Engagement Widgets Feedback Product Updates Knowledge Base AI…" at bounding box center [0, 0] width 0 height 0
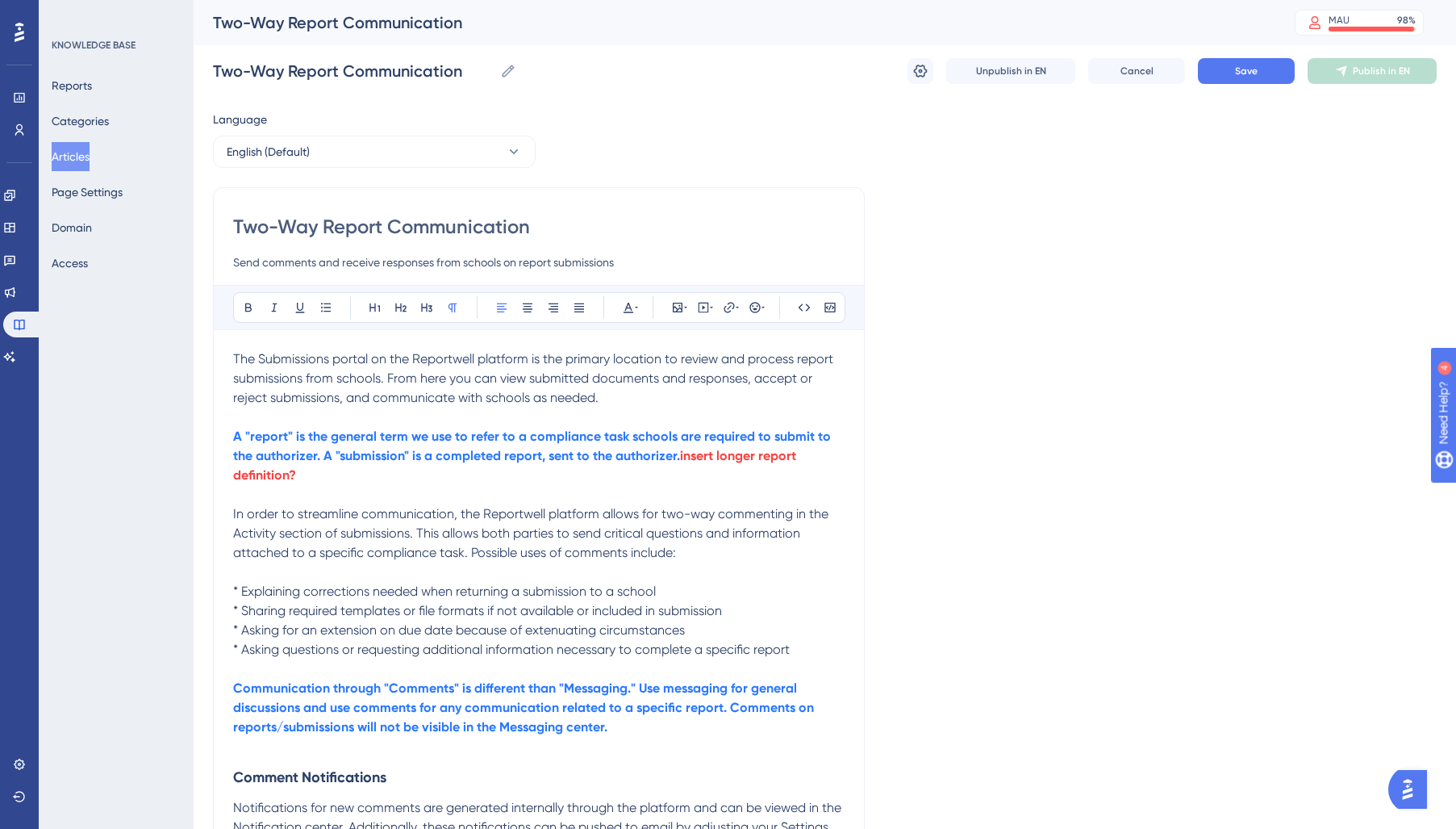
click at [640, 310] on div "Bold Italic Underline Bullet Point Heading 1 Heading 2 Heading 3 Normal Align L…" at bounding box center [539, 307] width 613 height 30
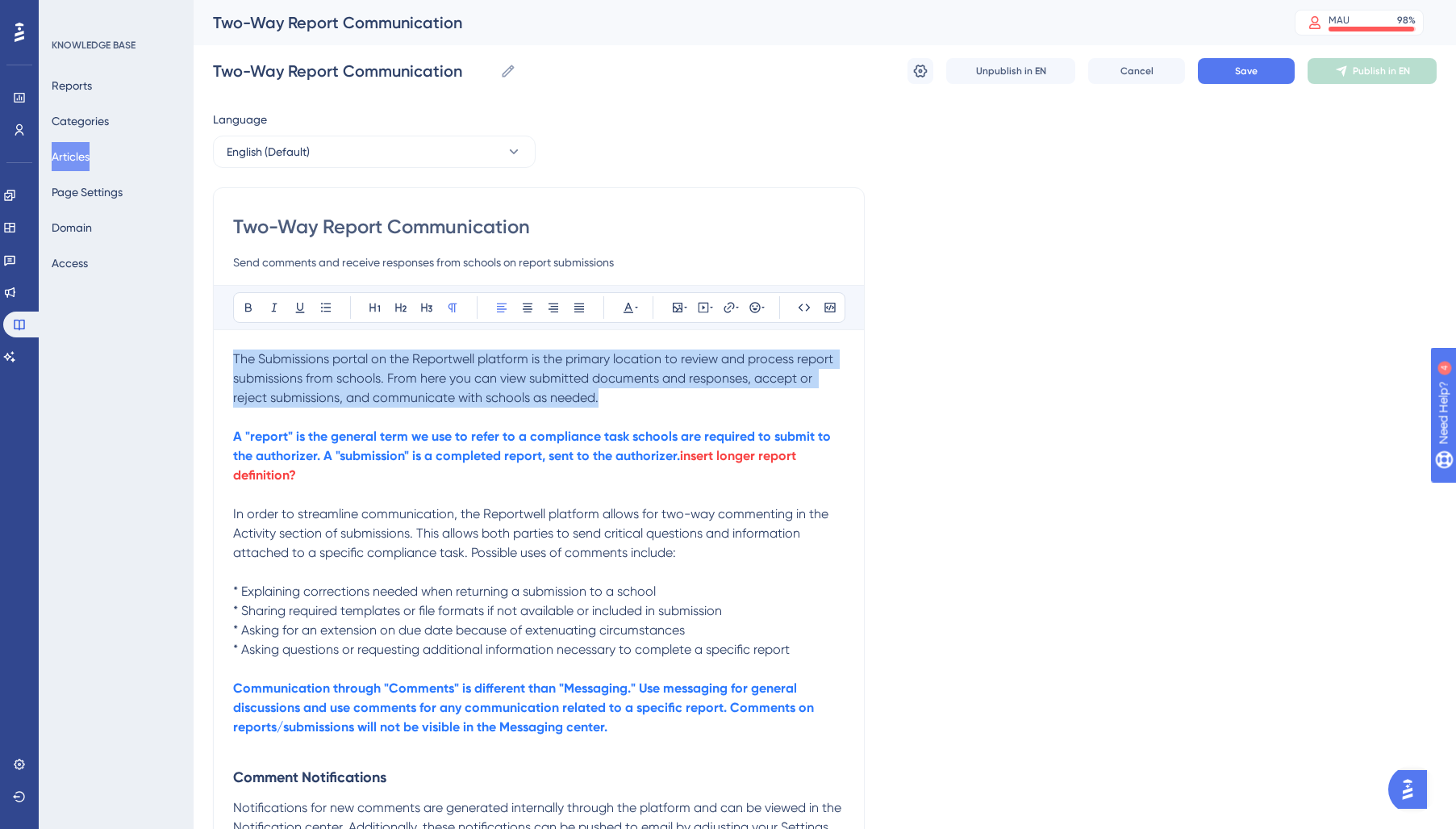
drag, startPoint x: 641, startPoint y: 404, endPoint x: 150, endPoint y: 348, distance: 494.2
click at [0, 0] on div "Performance Users Engagement Widgets Feedback Product Updates Knowledge Base AI…" at bounding box center [0, 0] width 0 height 0
click at [638, 307] on icon at bounding box center [637, 307] width 3 height 13
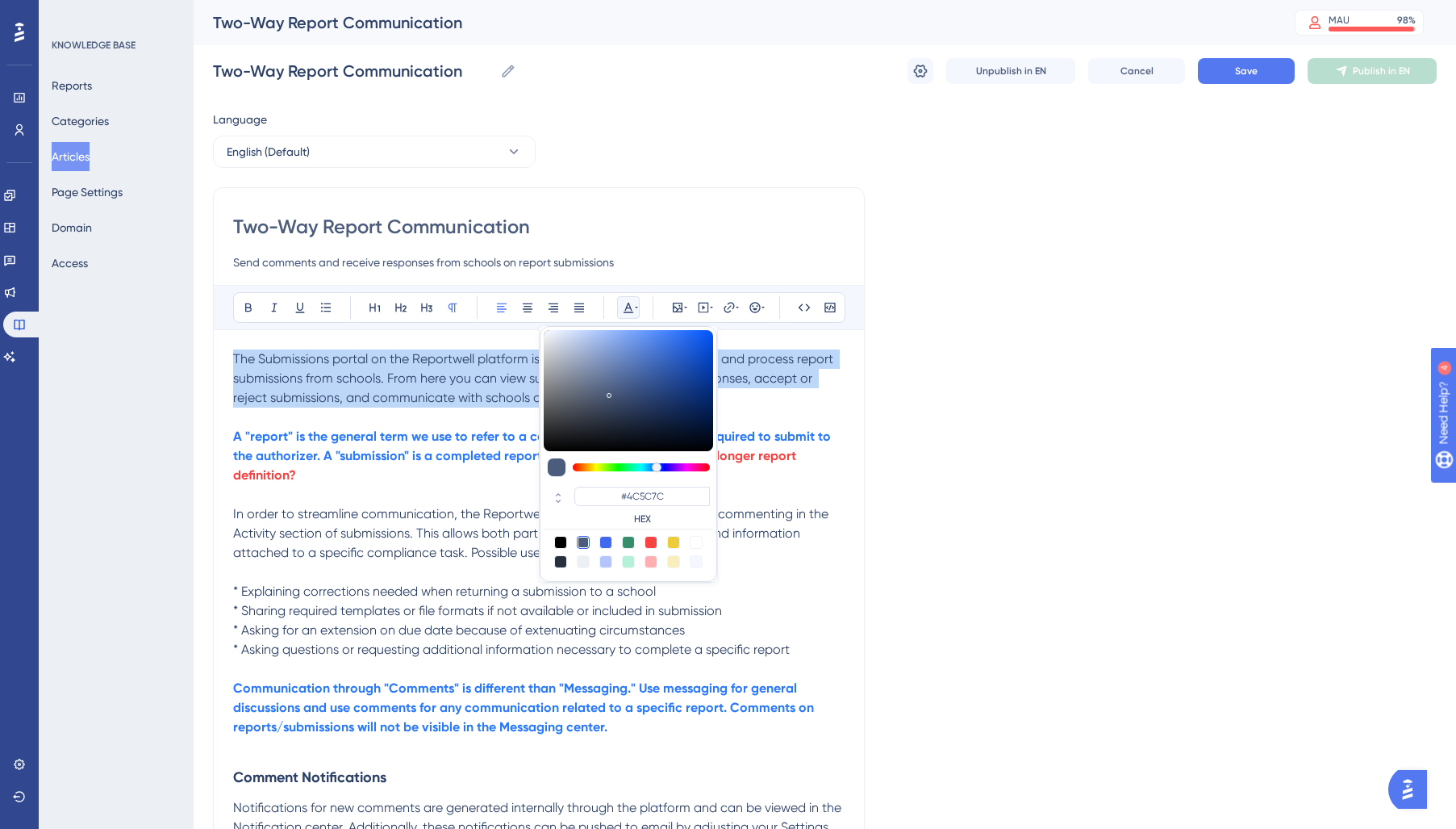
click at [561, 563] on div at bounding box center [561, 561] width 13 height 13
type input "#29303D"
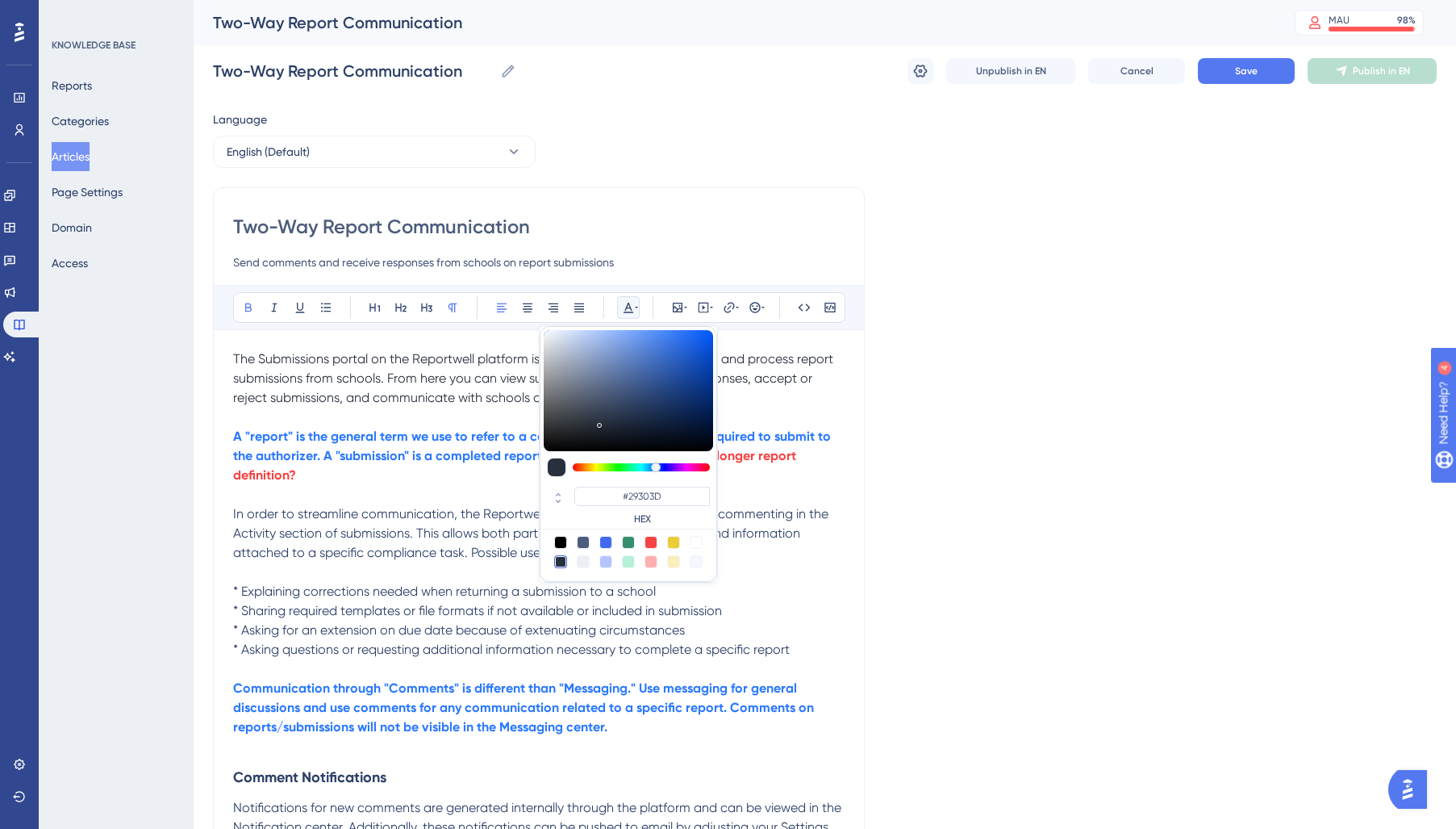
click at [439, 449] on strong "A "report" is the general term we use to refer to a compliance task schools are…" at bounding box center [533, 446] width 601 height 35
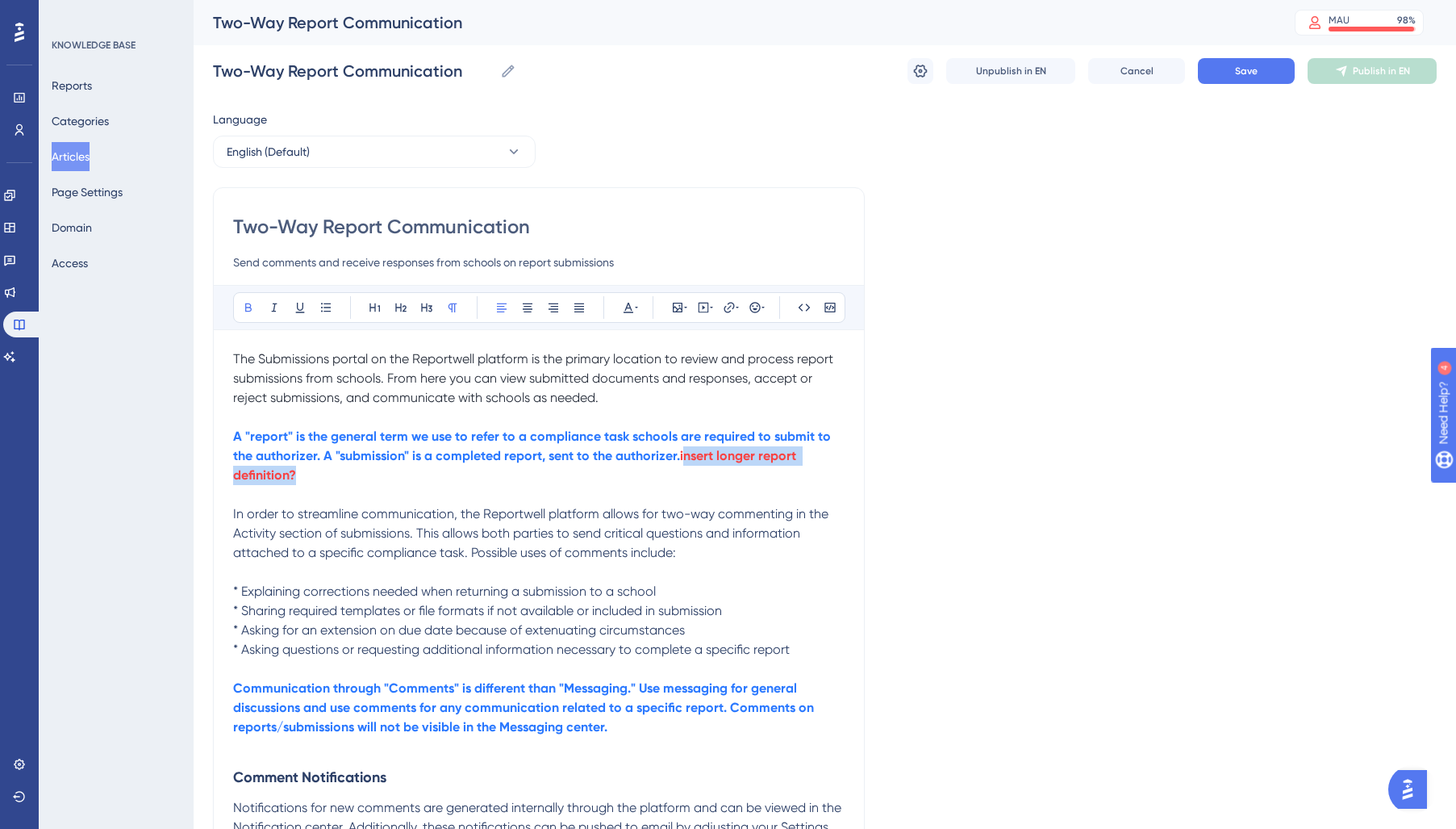
drag, startPoint x: 690, startPoint y: 476, endPoint x: 684, endPoint y: 459, distance: 18.0
click at [684, 459] on p "A "report" is the general term we use to refer to a compliance task schools are…" at bounding box center [538, 455] width 612 height 58
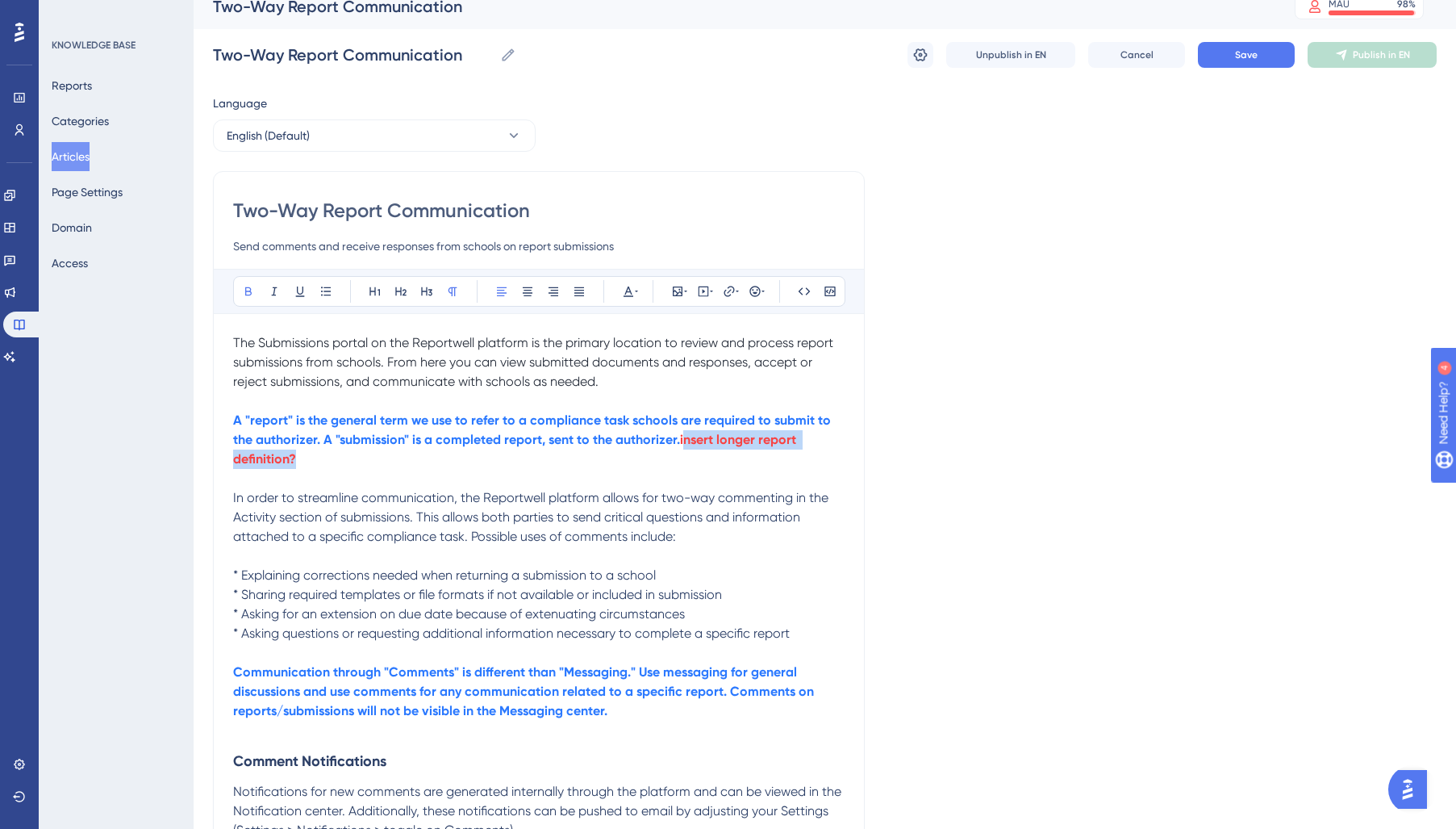
scroll to position [18, 0]
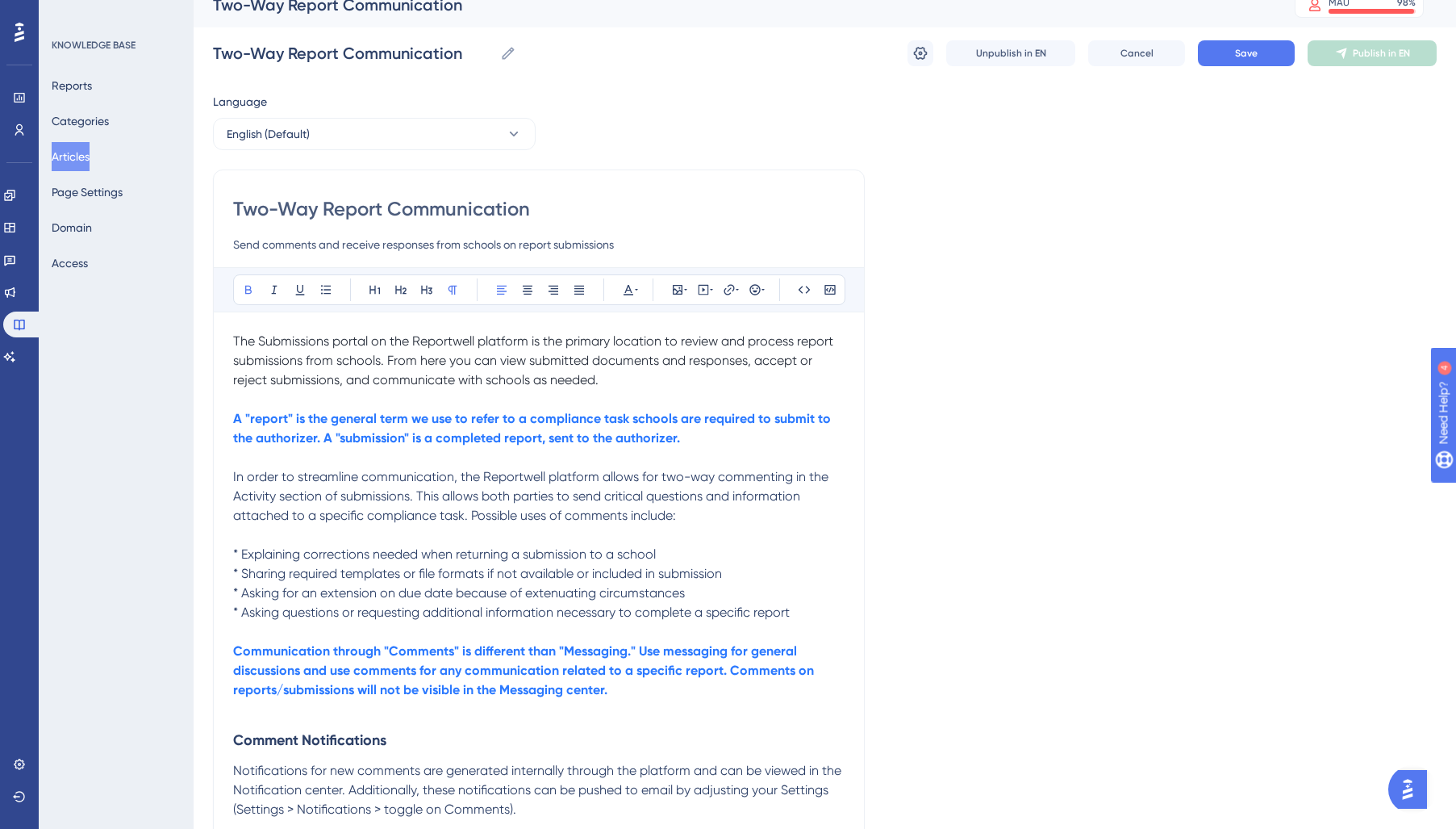
drag, startPoint x: 709, startPoint y: 437, endPoint x: 190, endPoint y: 422, distance: 519.2
click at [0, 0] on div "Performance Users Engagement Widgets Feedback Product Updates Knowledge Base AI…" at bounding box center [0, 0] width 0 height 0
click at [629, 291] on icon at bounding box center [628, 289] width 13 height 13
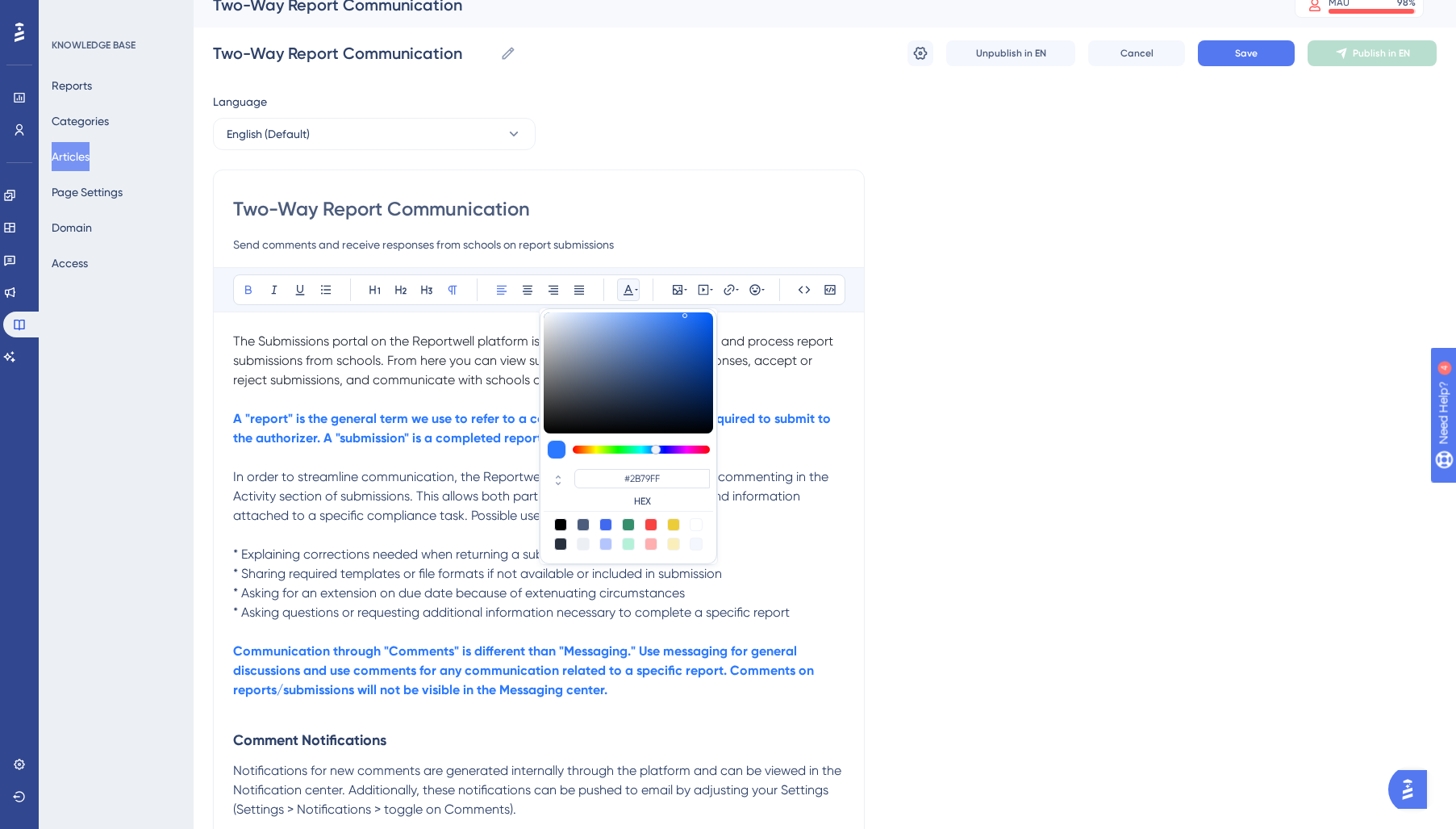
click at [607, 518] on div at bounding box center [606, 524] width 13 height 13
type input "#4169F0"
click at [364, 495] on span "In order to streamline communication, the Reportwell platform allows for two-wa…" at bounding box center [532, 496] width 599 height 54
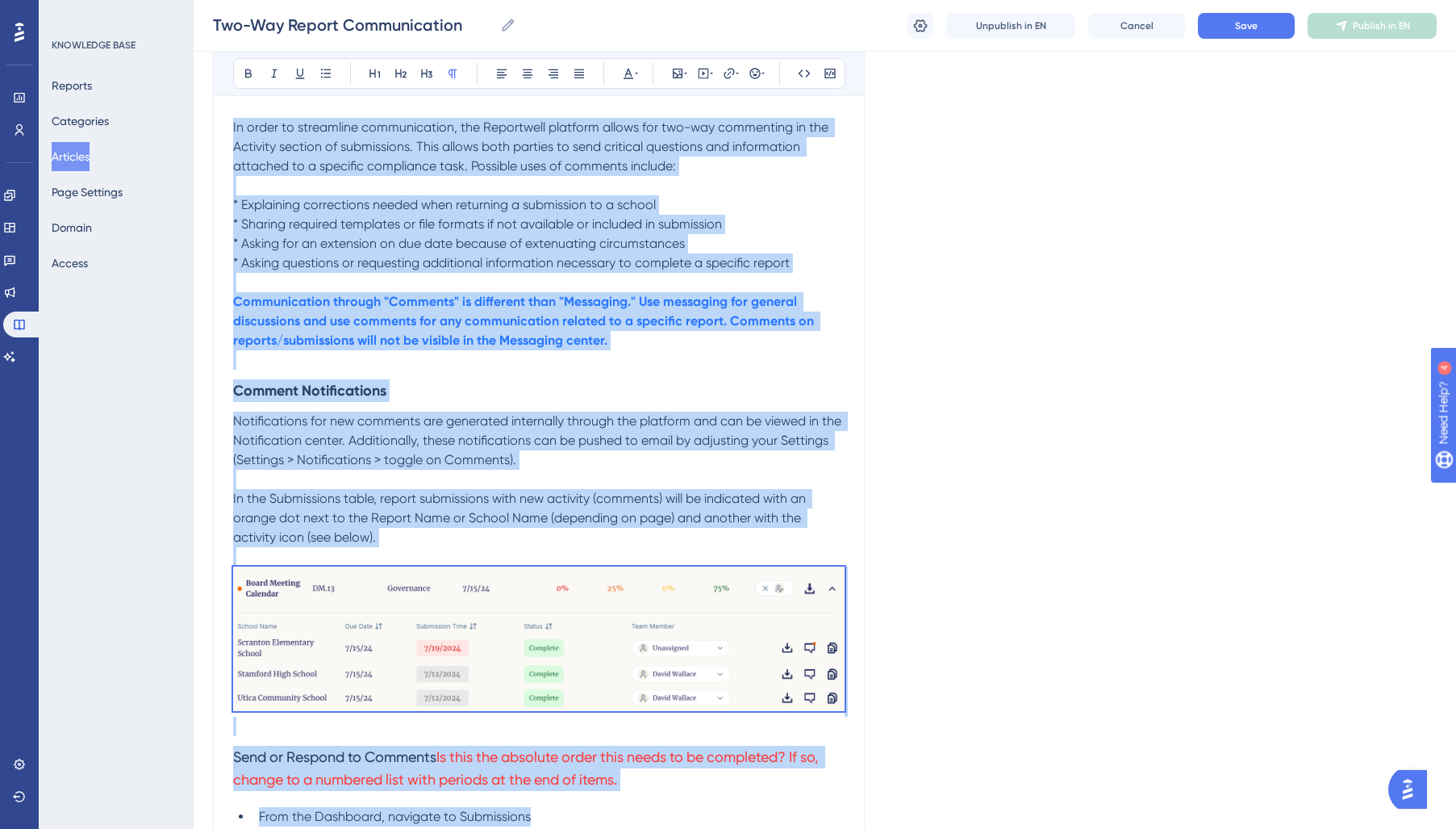
scroll to position [710, 0]
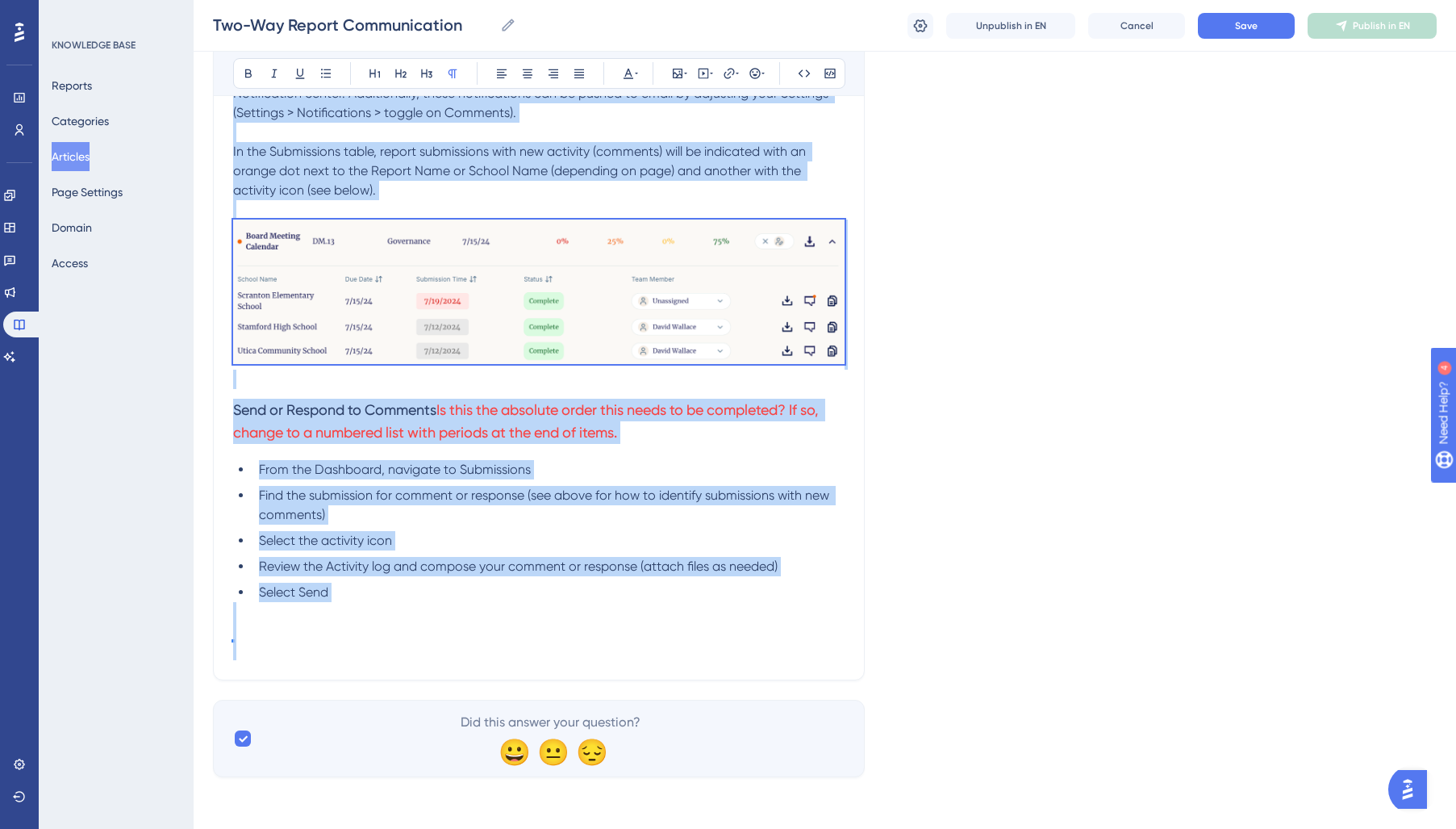
drag, startPoint x: 233, startPoint y: 478, endPoint x: 803, endPoint y: 459, distance: 570.3
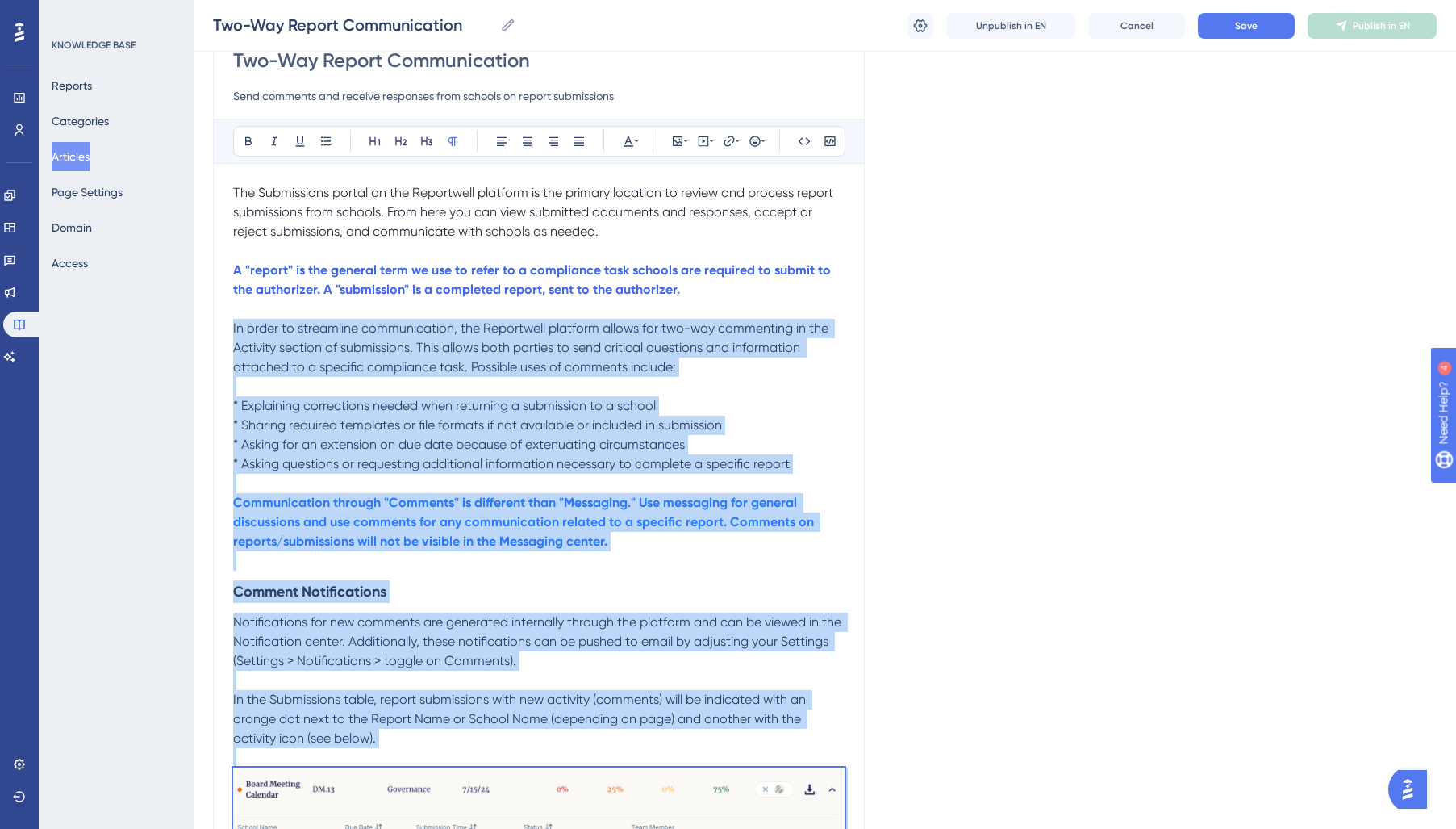
scroll to position [0, 0]
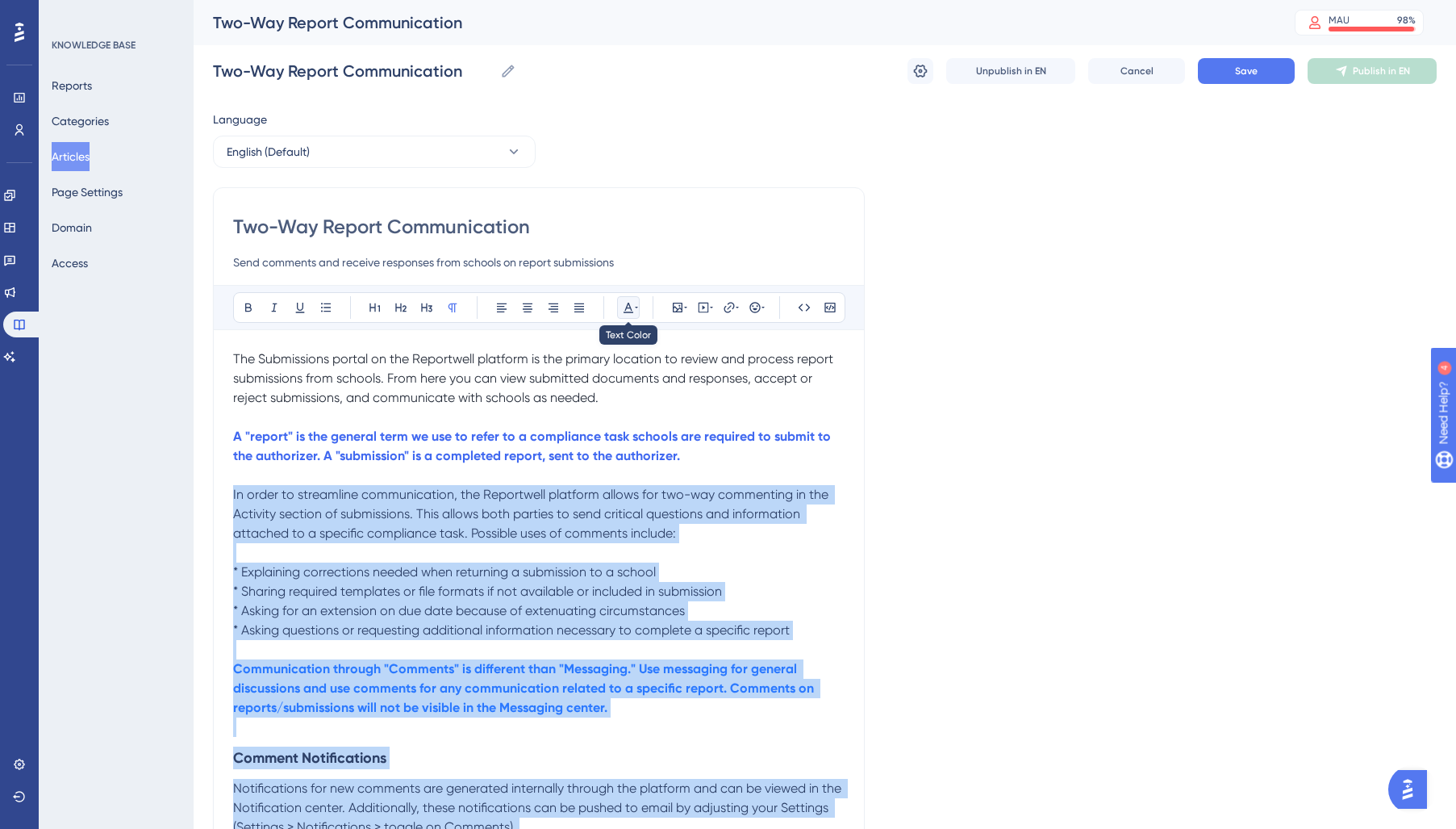
drag, startPoint x: 628, startPoint y: 300, endPoint x: 631, endPoint y: 321, distance: 21.2
click at [628, 301] on button at bounding box center [628, 307] width 22 height 22
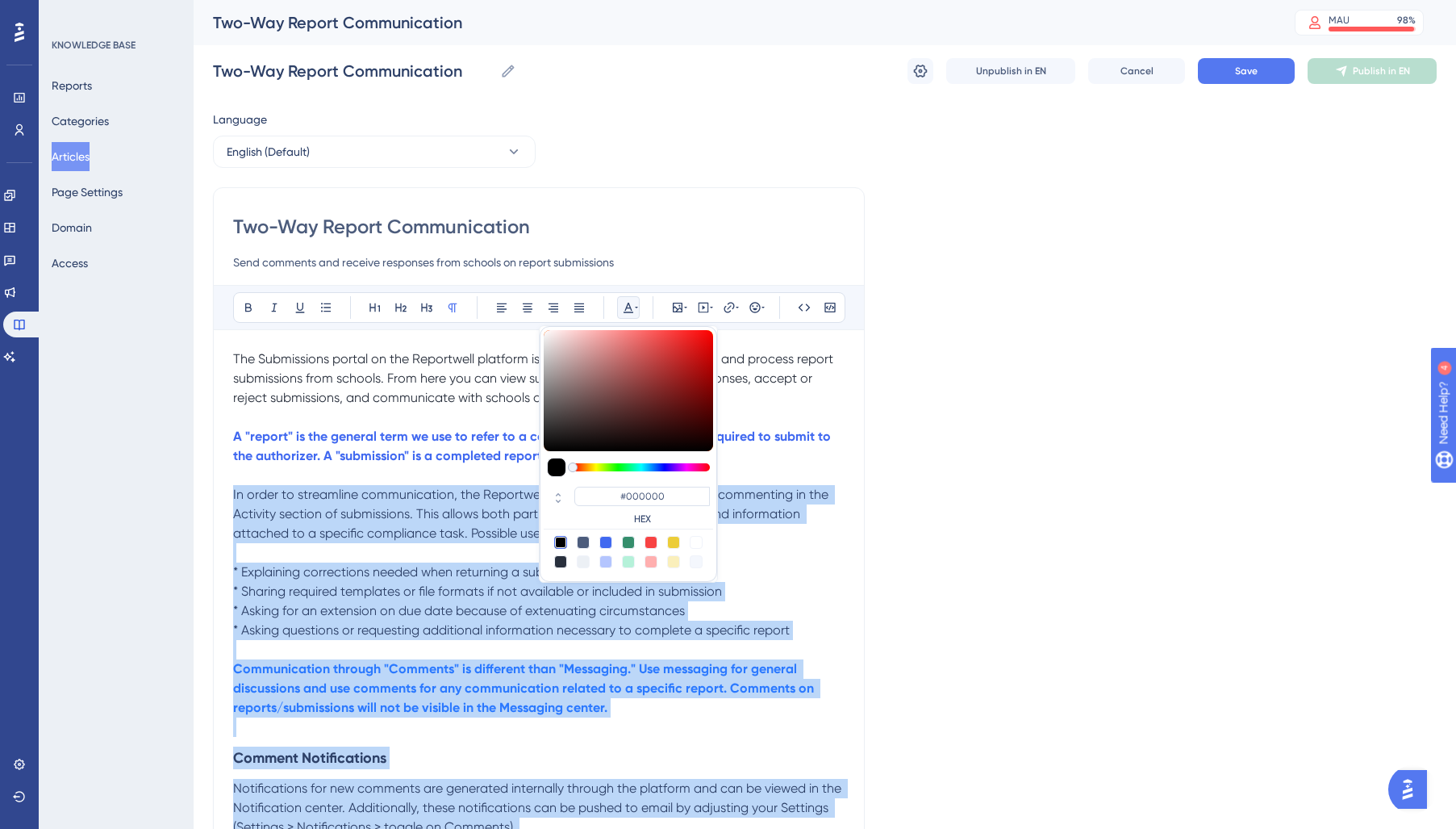
click at [561, 563] on div at bounding box center [561, 561] width 13 height 13
type input "#29303D"
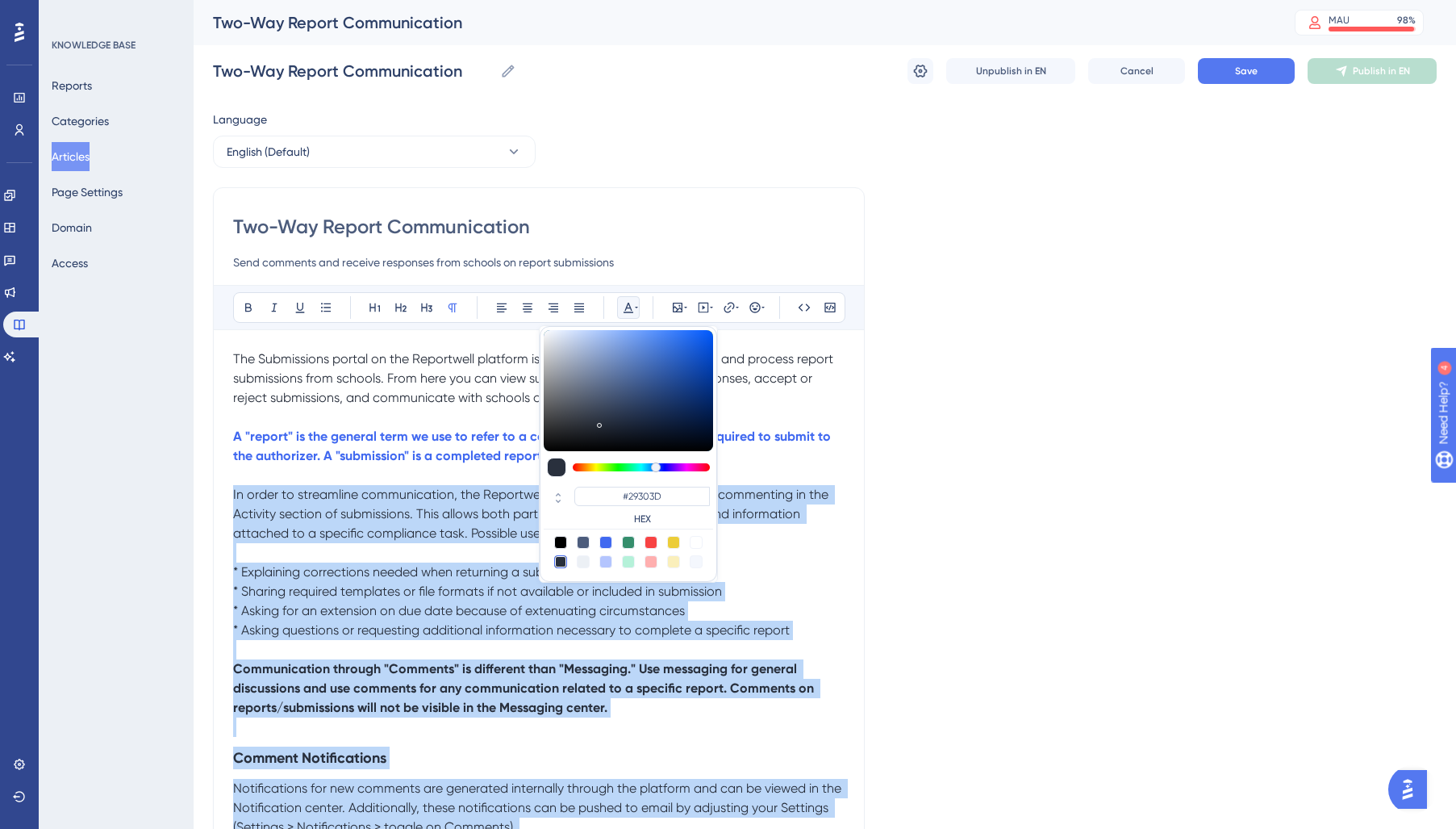
click at [393, 543] on p "In order to streamline communication, the Reportwell platform allows for two-wa…" at bounding box center [538, 513] width 612 height 58
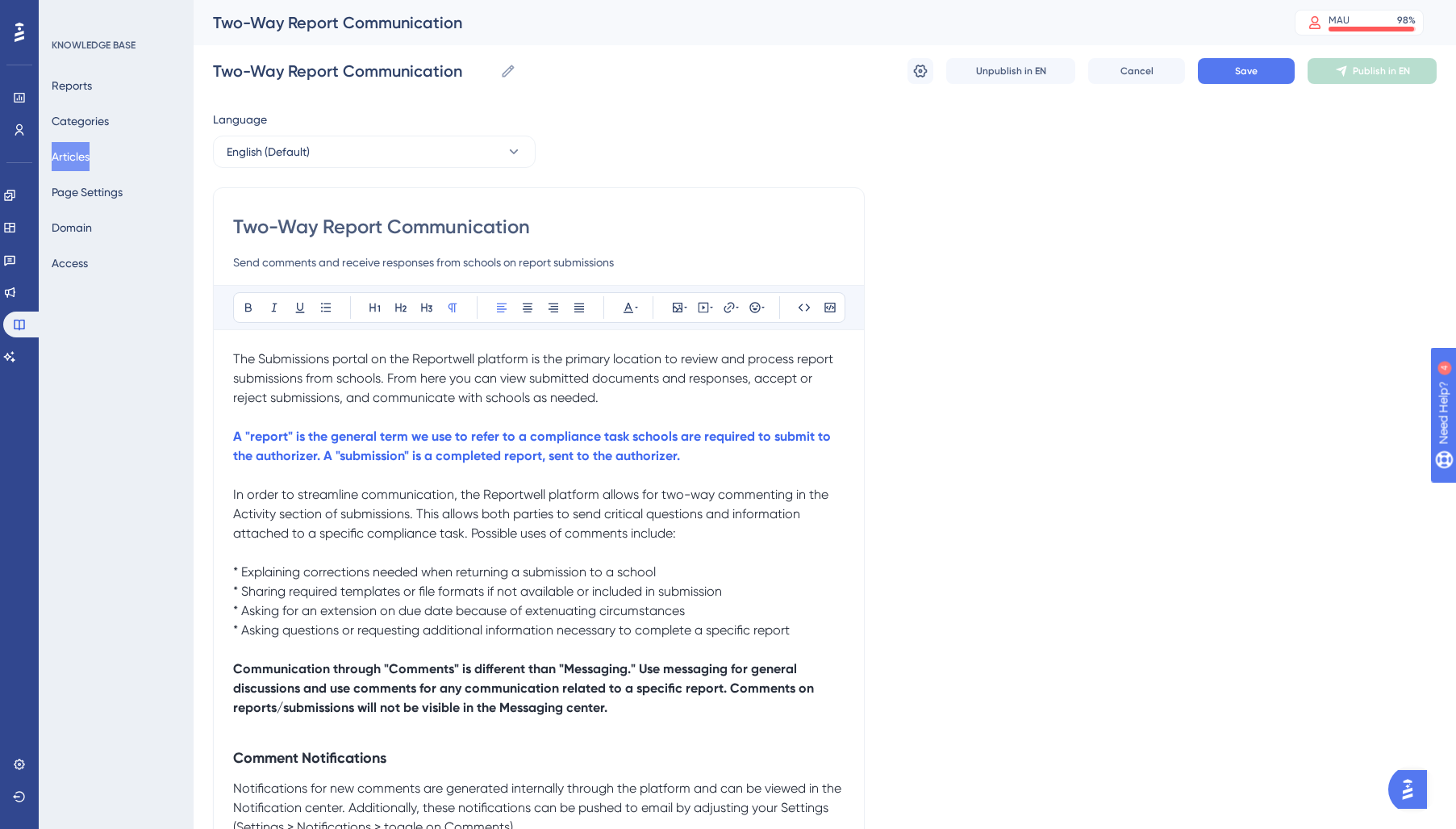
scroll to position [179, 0]
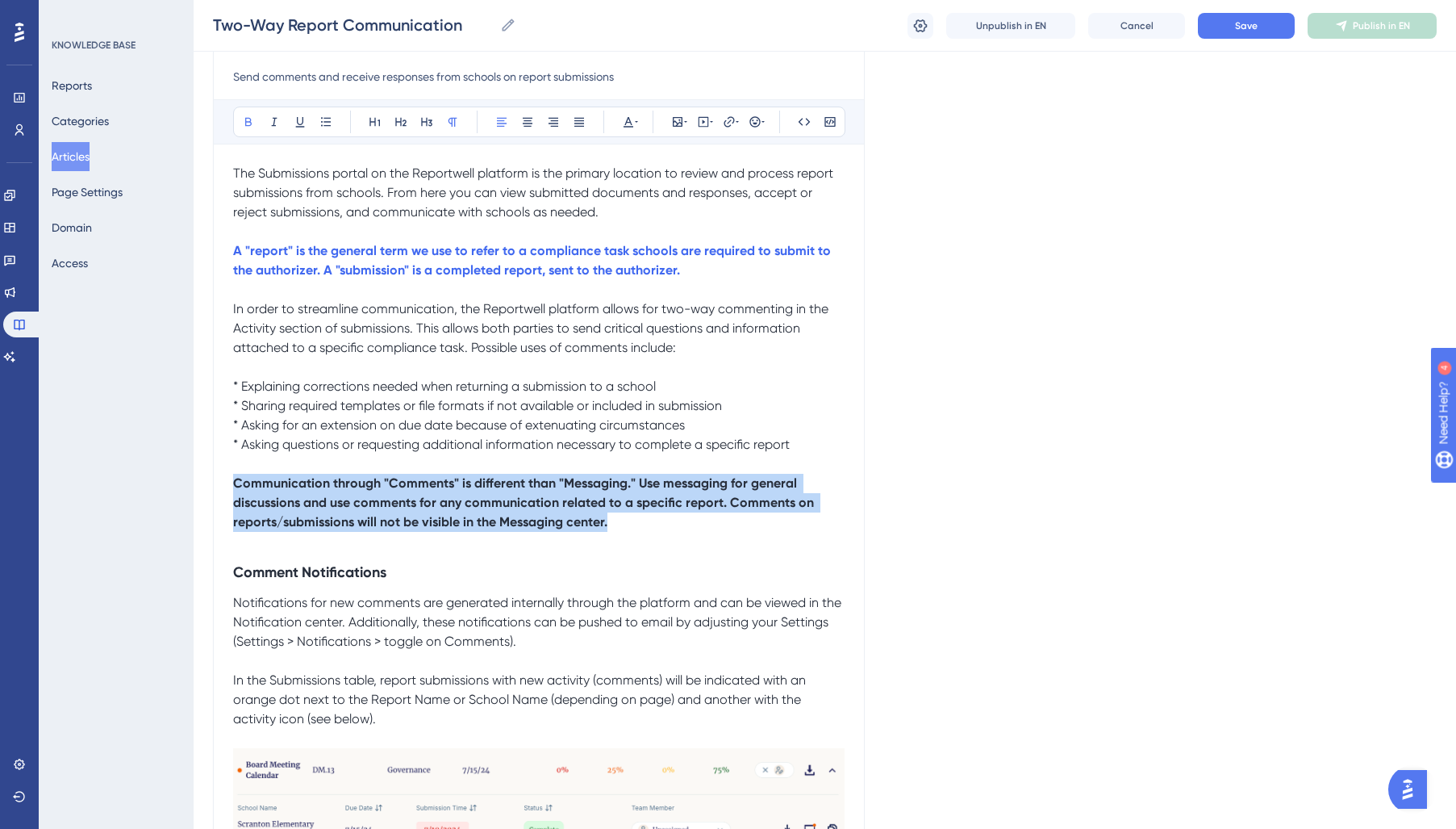
drag, startPoint x: 646, startPoint y: 525, endPoint x: 199, endPoint y: 475, distance: 449.8
click at [0, 0] on div "Performance Users Engagement Widgets Feedback Product Updates Knowledge Base AI…" at bounding box center [0, 0] width 0 height 0
click at [627, 121] on icon at bounding box center [628, 121] width 13 height 13
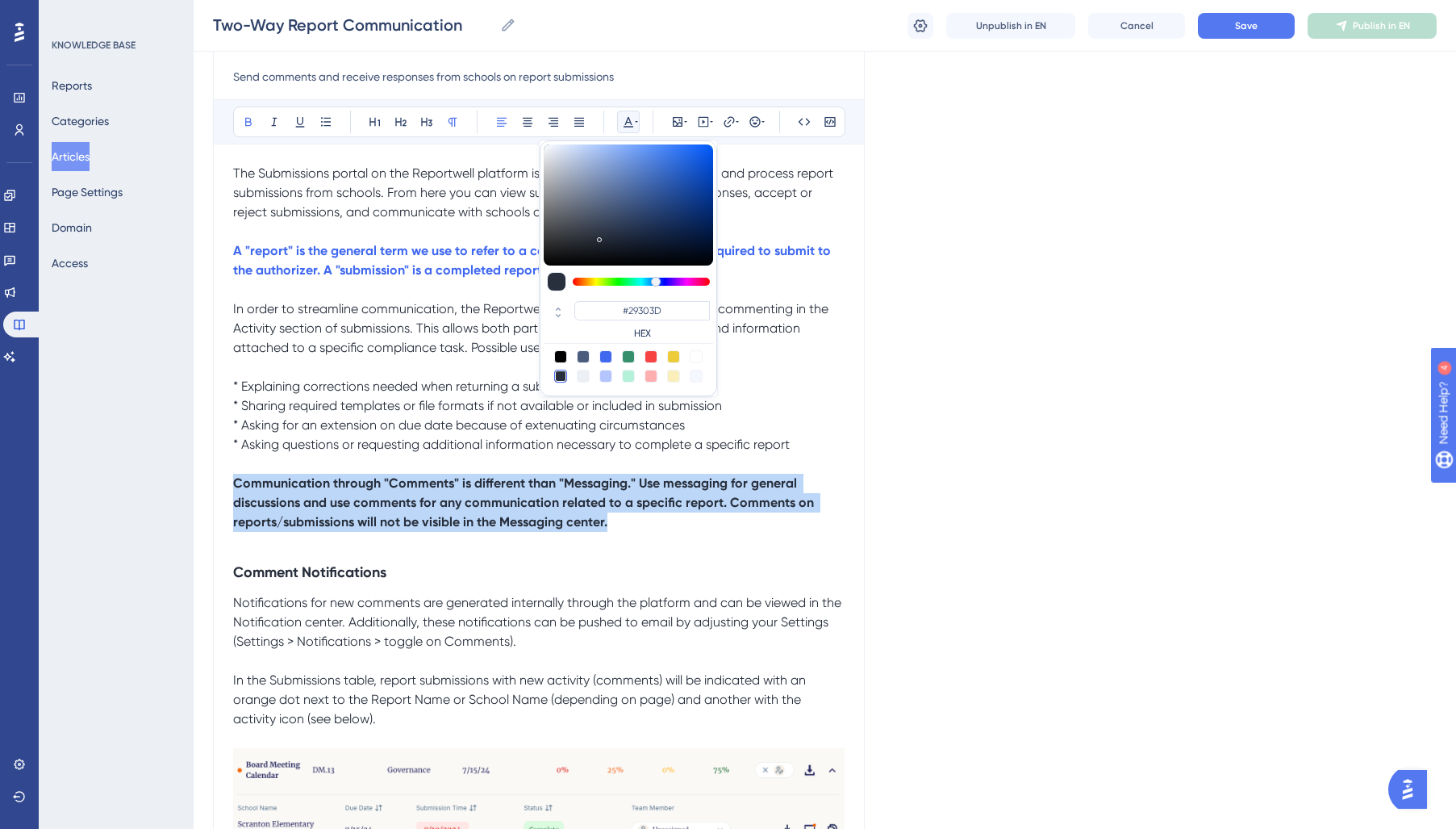
click at [606, 357] on div at bounding box center [606, 357] width 13 height 13
type input "#4169F0"
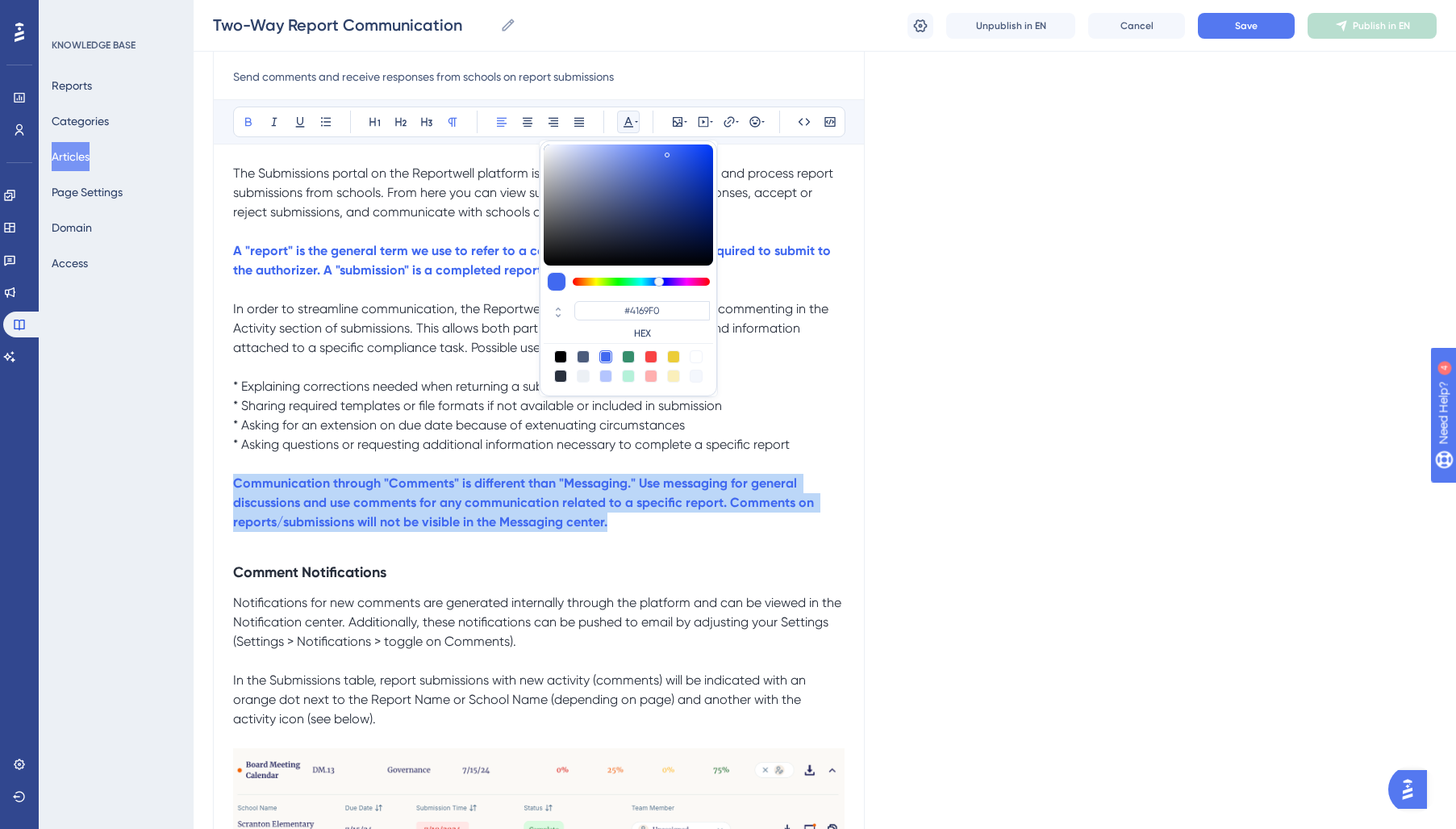
drag, startPoint x: 347, startPoint y: 528, endPoint x: 436, endPoint y: 521, distance: 89.3
click at [363, 528] on strong "Communication through "Comments" is different than "Messaging." Use messaging f…" at bounding box center [524, 502] width 584 height 54
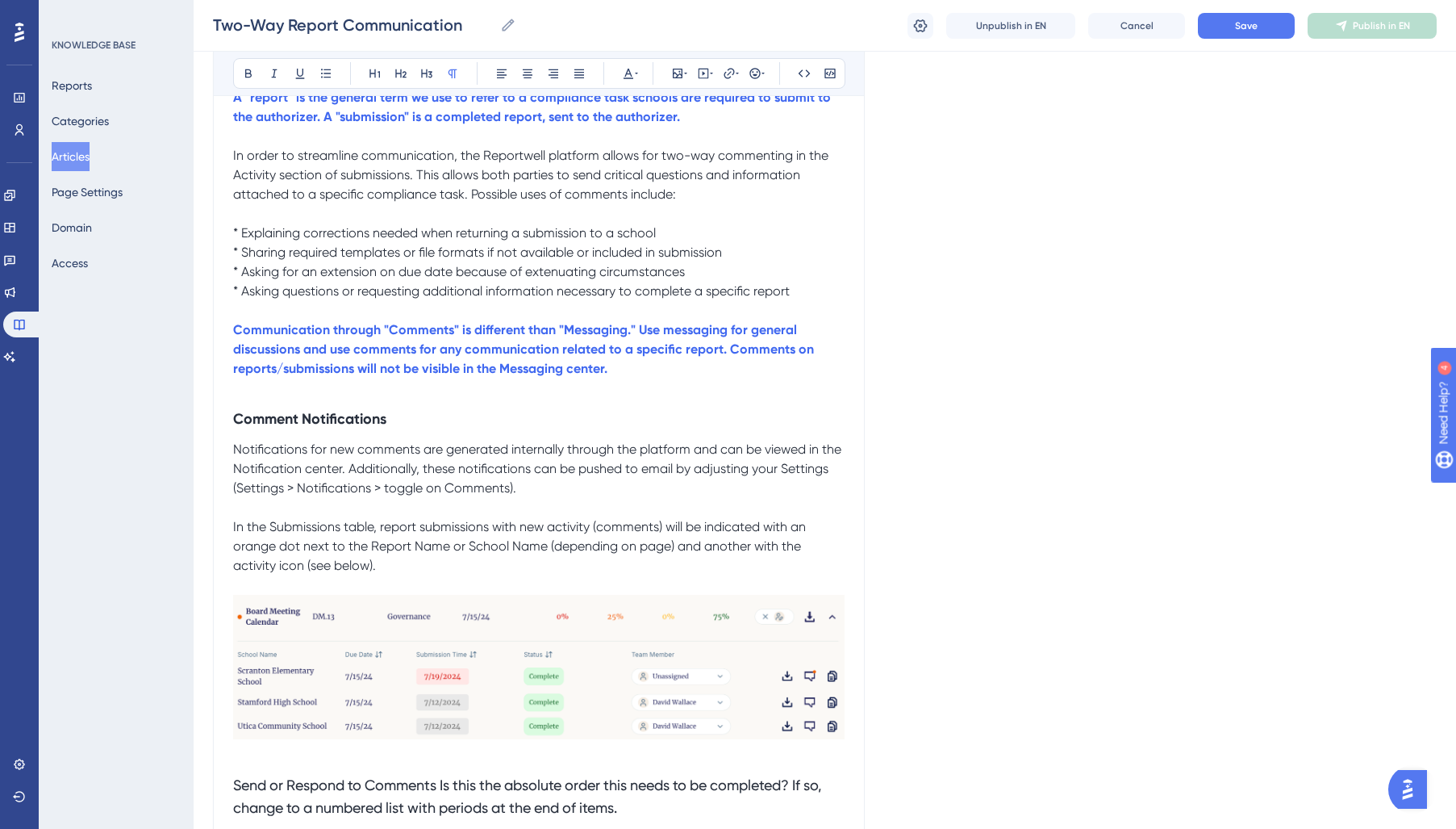
click at [527, 502] on p at bounding box center [538, 507] width 612 height 19
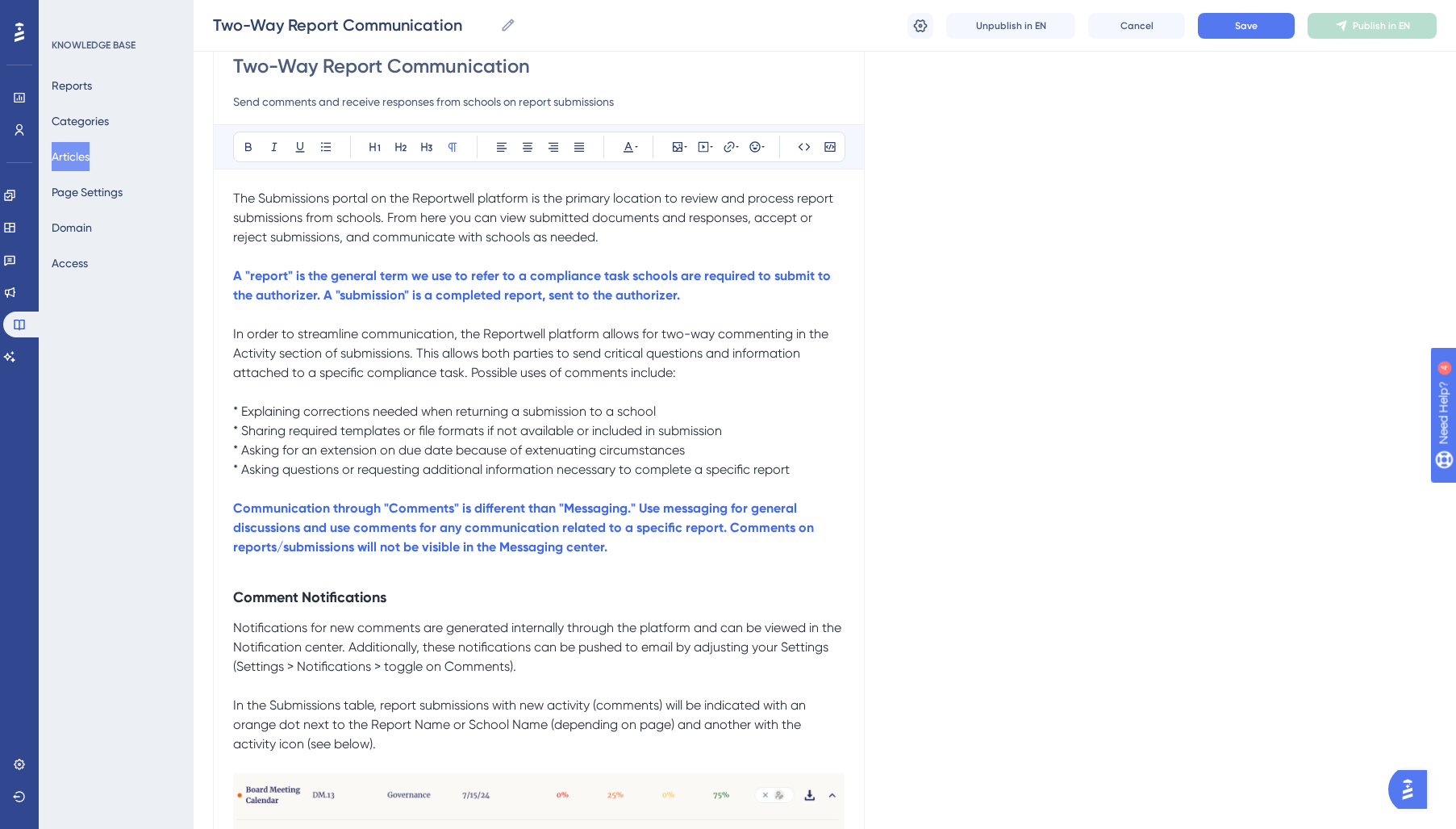
scroll to position [158, 0]
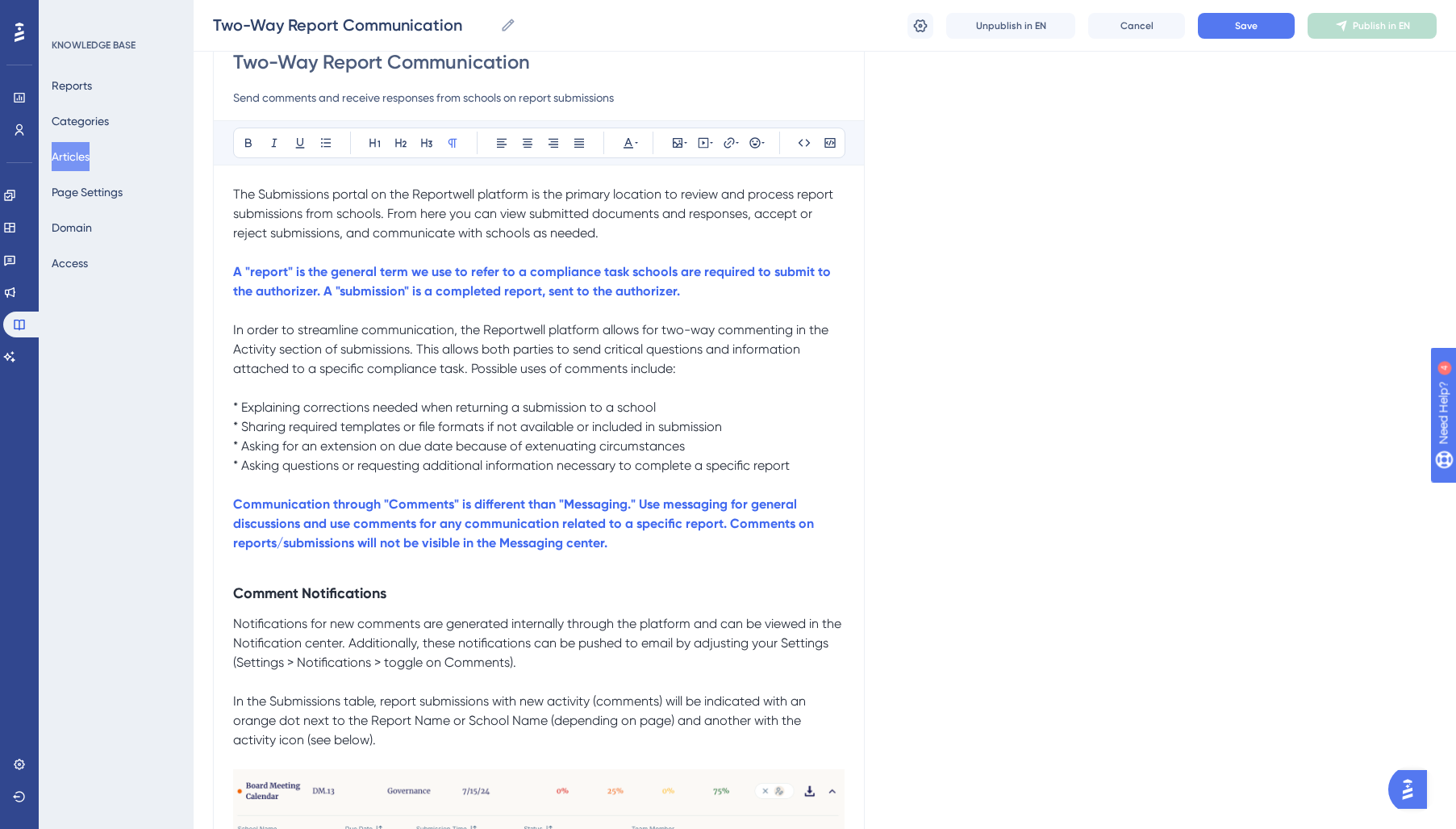
click at [242, 408] on span "* Explaining corrections needed when returning a submission to a school" at bounding box center [444, 408] width 423 height 16
click at [239, 426] on span "* Sharing required templates or file formats if not available or included in su…" at bounding box center [477, 427] width 489 height 16
click at [243, 450] on span "* Asking for an extension on due date because of extenuating circumstances" at bounding box center [459, 446] width 452 height 16
click at [243, 461] on span "* Asking questions or requesting additional information necessary to complete a…" at bounding box center [510, 466] width 556 height 16
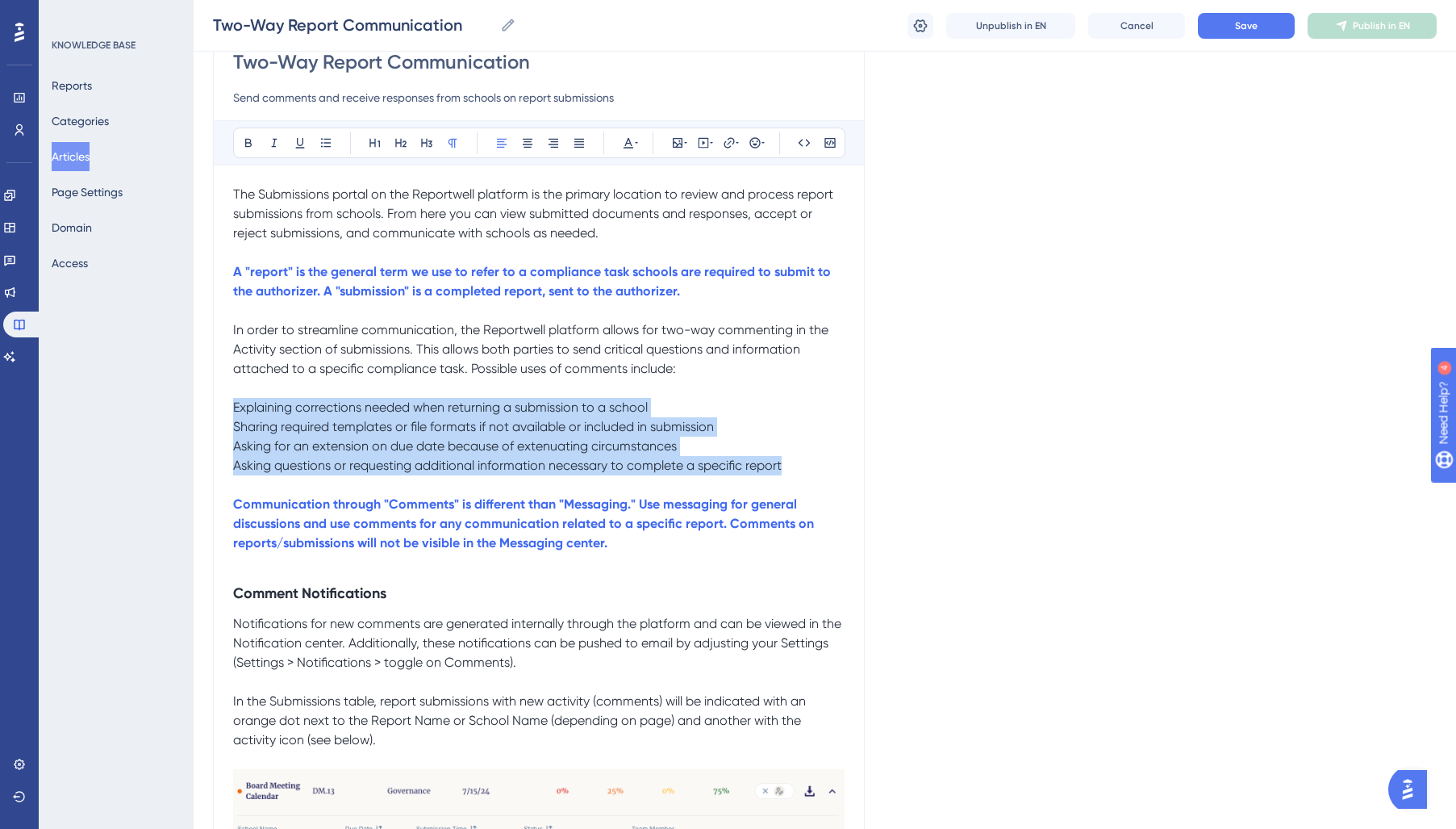
drag, startPoint x: 805, startPoint y: 468, endPoint x: 197, endPoint y: 408, distance: 611.0
click at [0, 0] on div "Performance Users Engagement Widgets Feedback Product Updates Knowledge Base AI…" at bounding box center [0, 0] width 0 height 0
click at [331, 145] on icon at bounding box center [325, 143] width 13 height 13
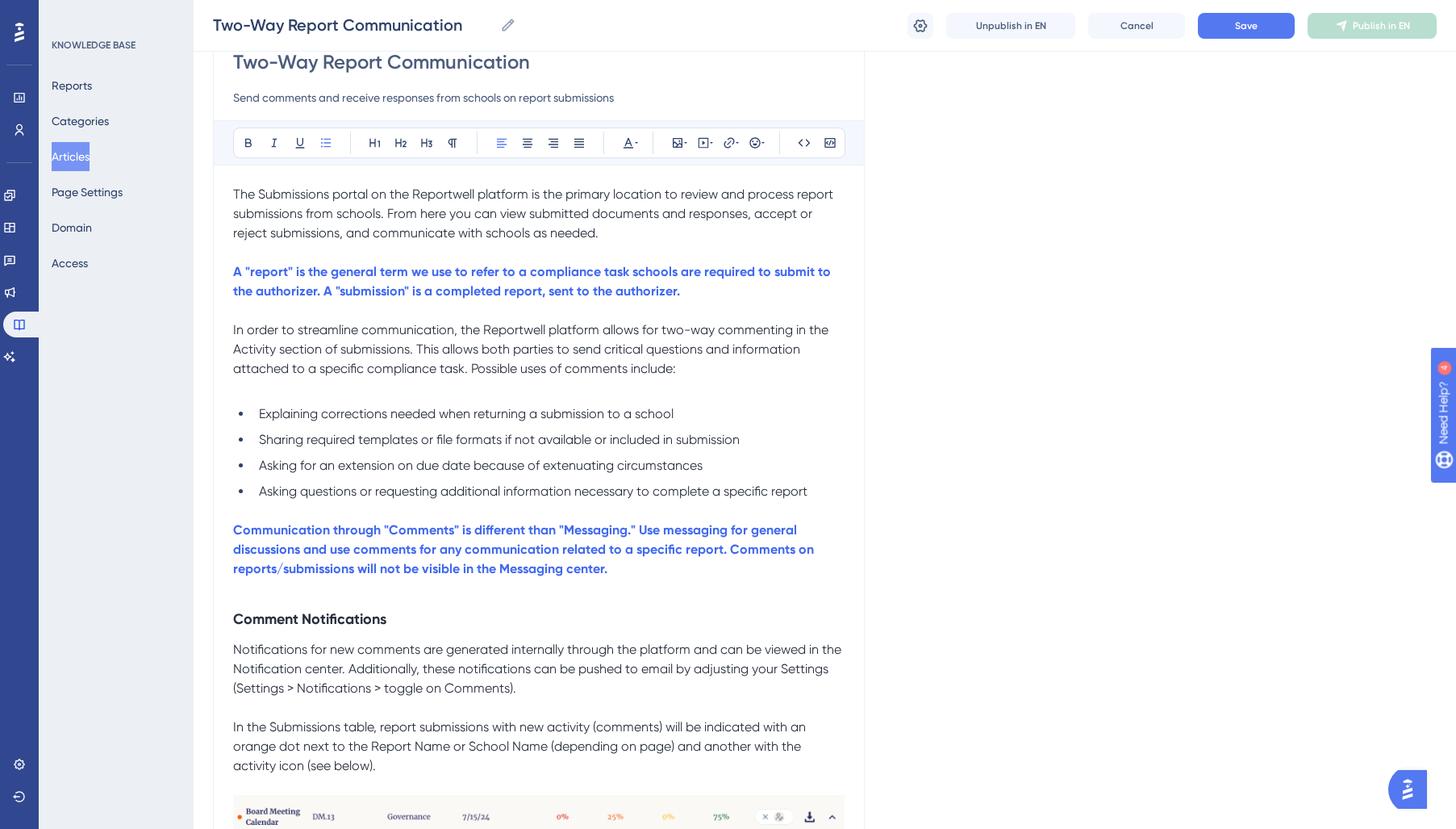
click at [288, 385] on p at bounding box center [538, 388] width 612 height 19
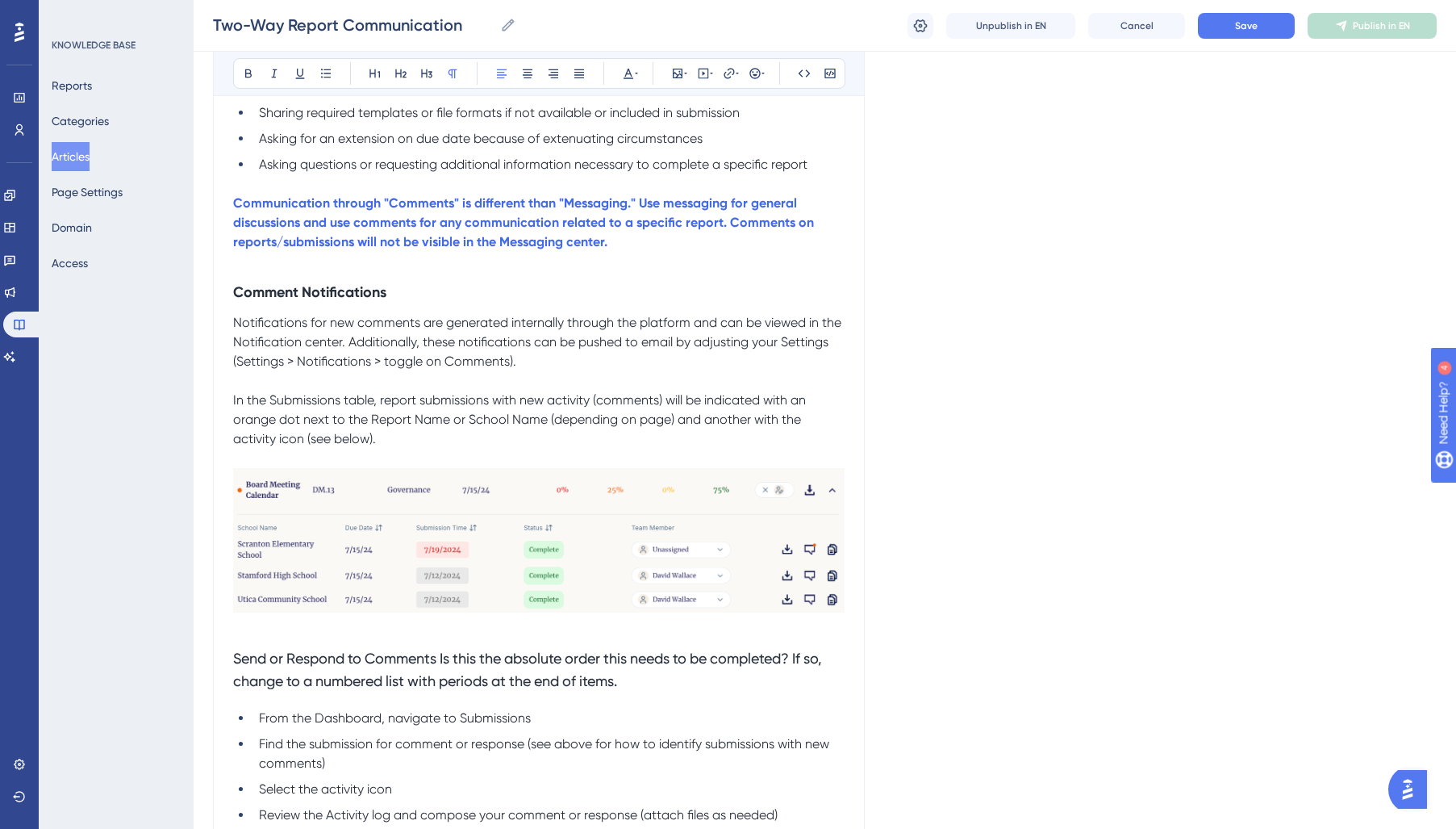
scroll to position [447, 0]
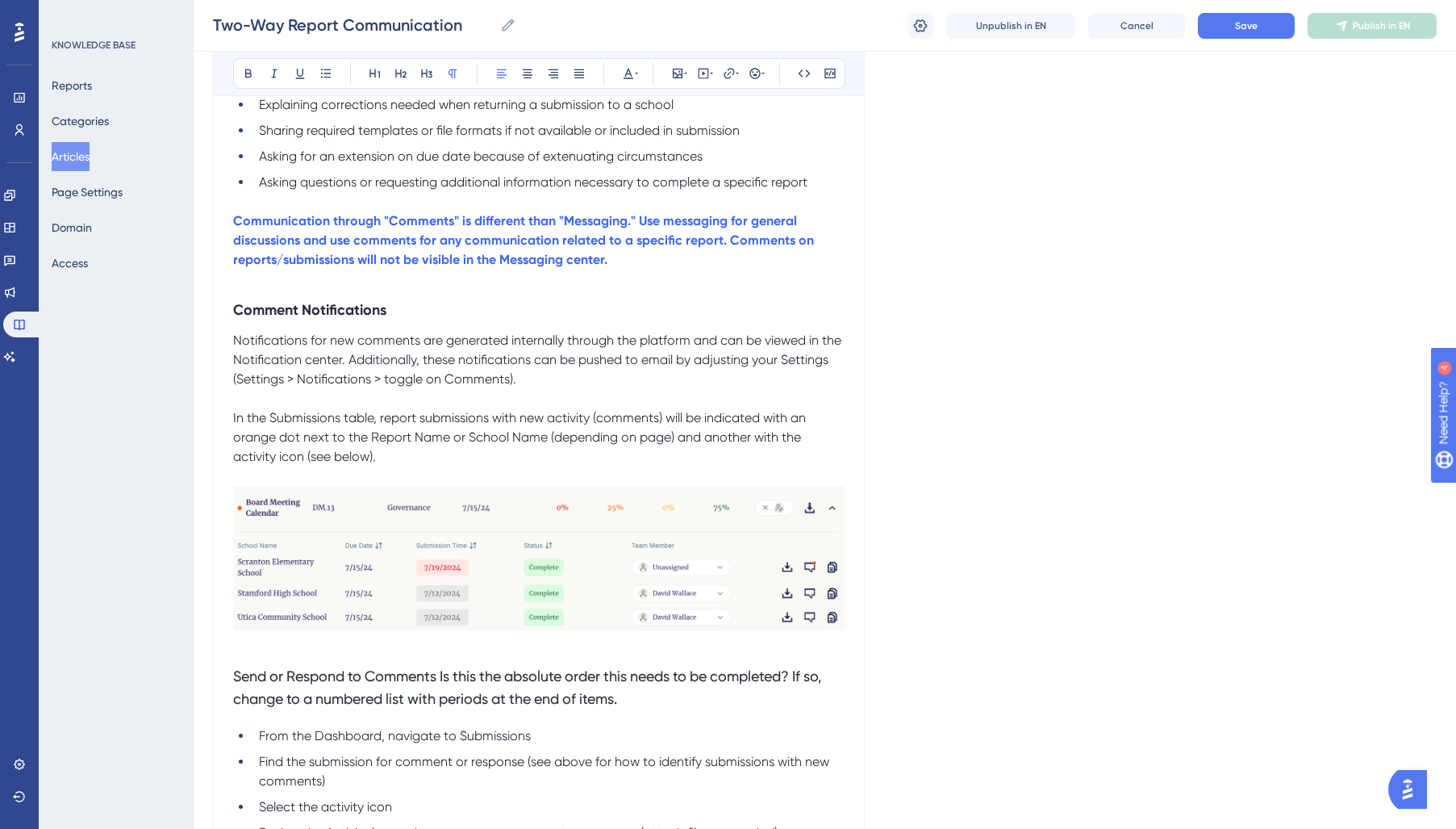
click at [435, 566] on img at bounding box center [538, 557] width 612 height 145
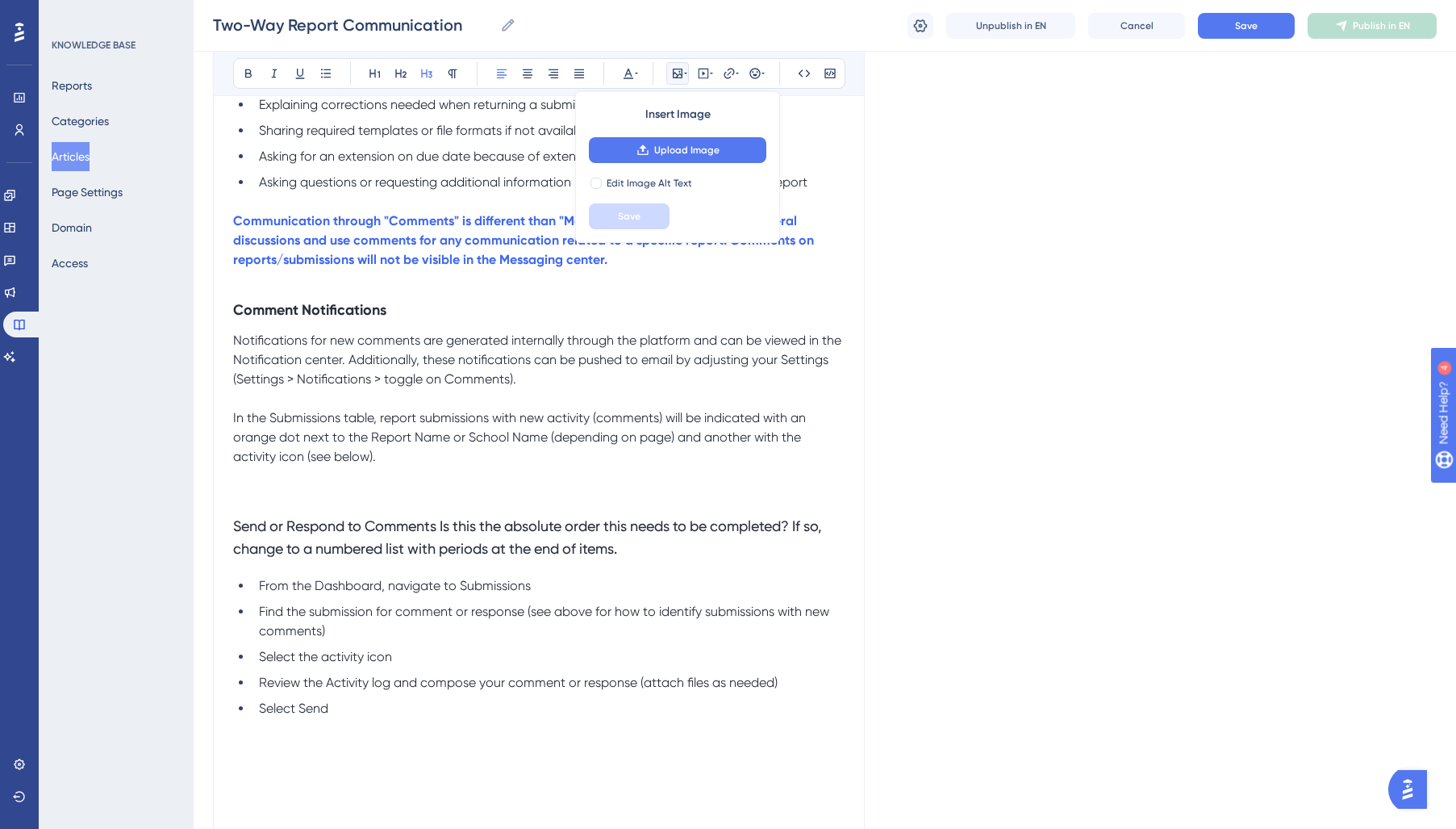
click at [691, 548] on h3 "Send or Respond to Comments Is this the absolute order this needs to be complet…" at bounding box center [538, 537] width 612 height 65
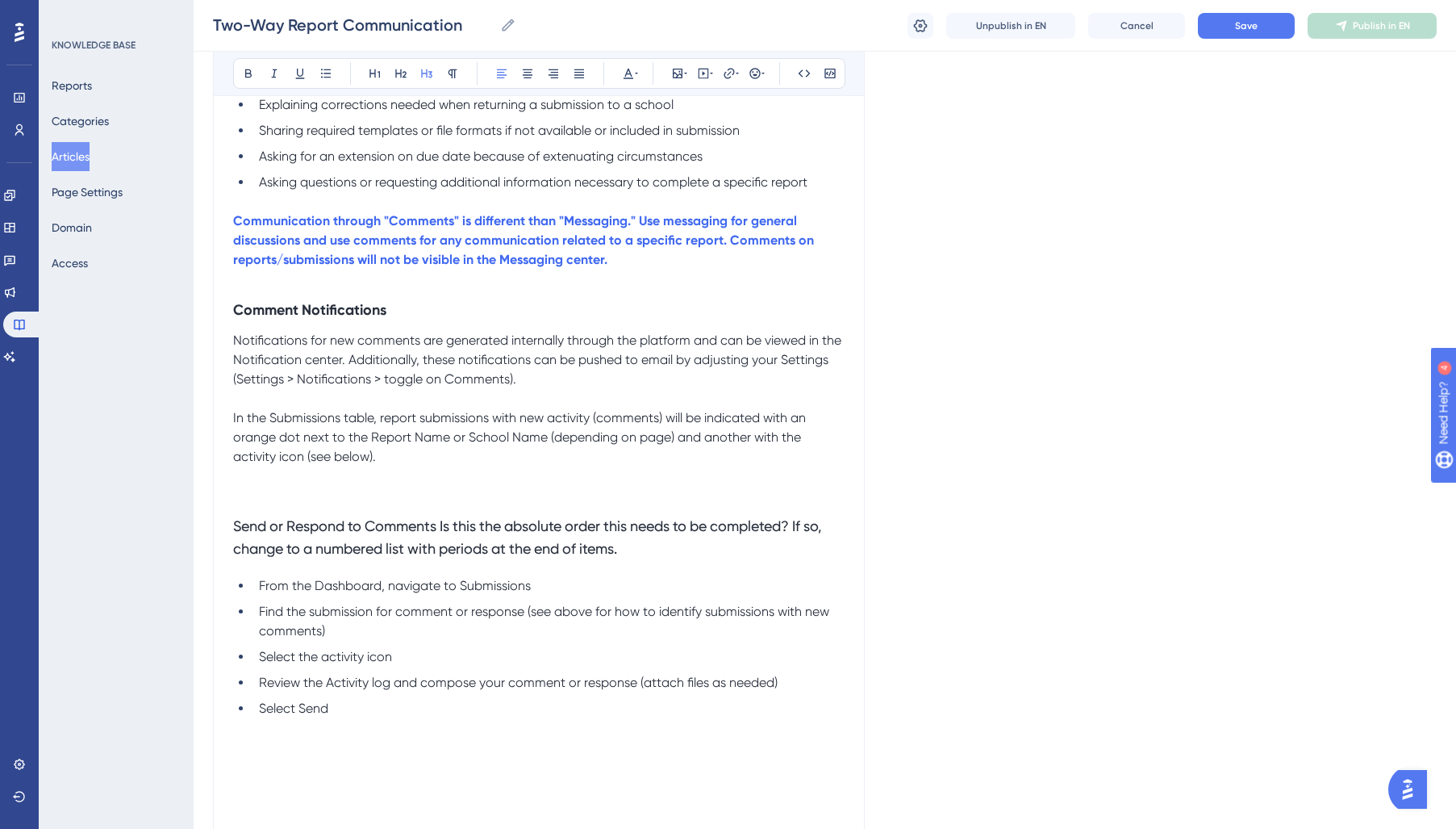
click at [391, 478] on p at bounding box center [538, 476] width 612 height 19
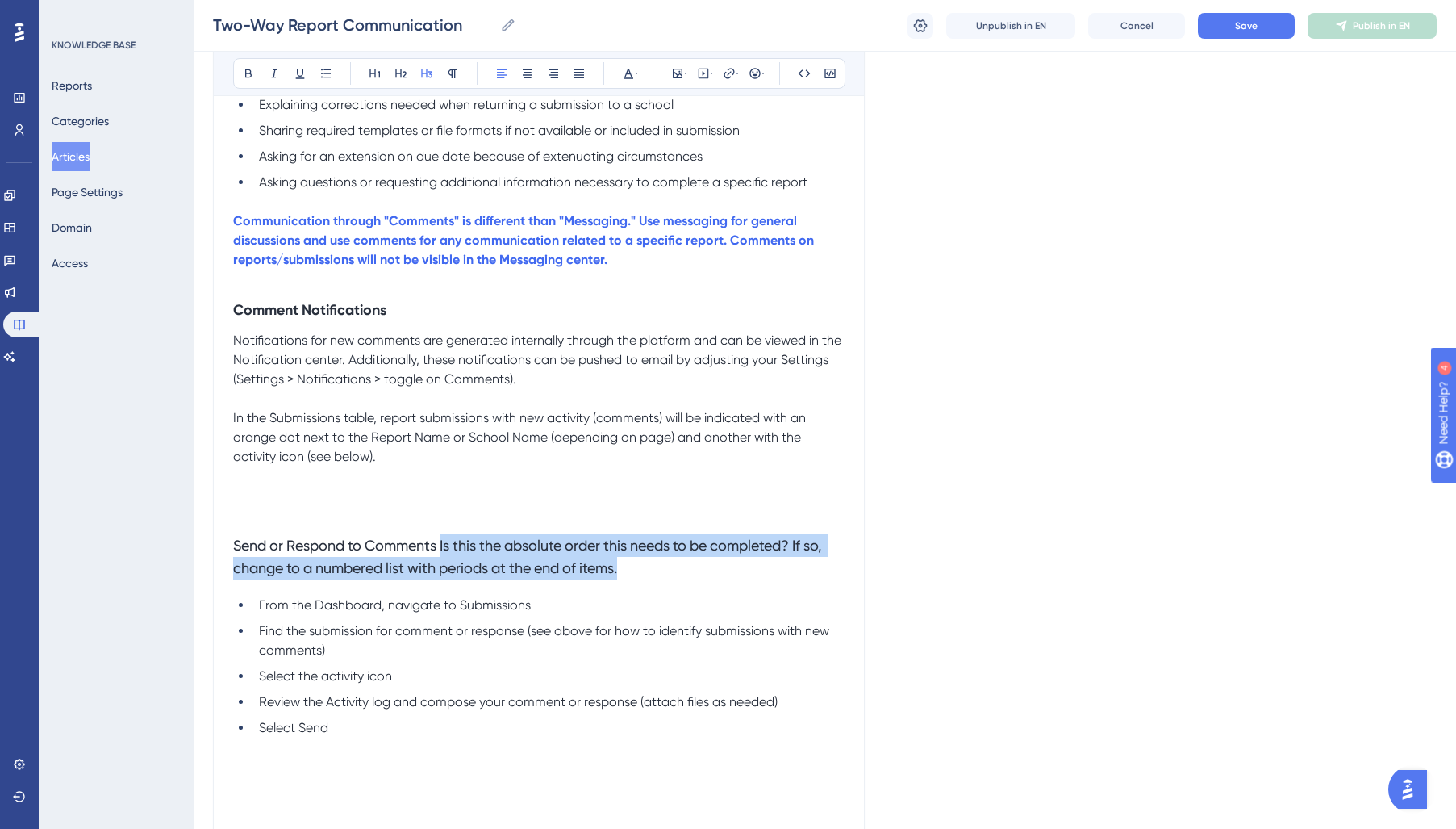
drag, startPoint x: 542, startPoint y: 560, endPoint x: 442, endPoint y: 553, distance: 100.2
click at [443, 552] on h3 "Send or Respond to Comments Is this the absolute order this needs to be complet…" at bounding box center [538, 556] width 612 height 65
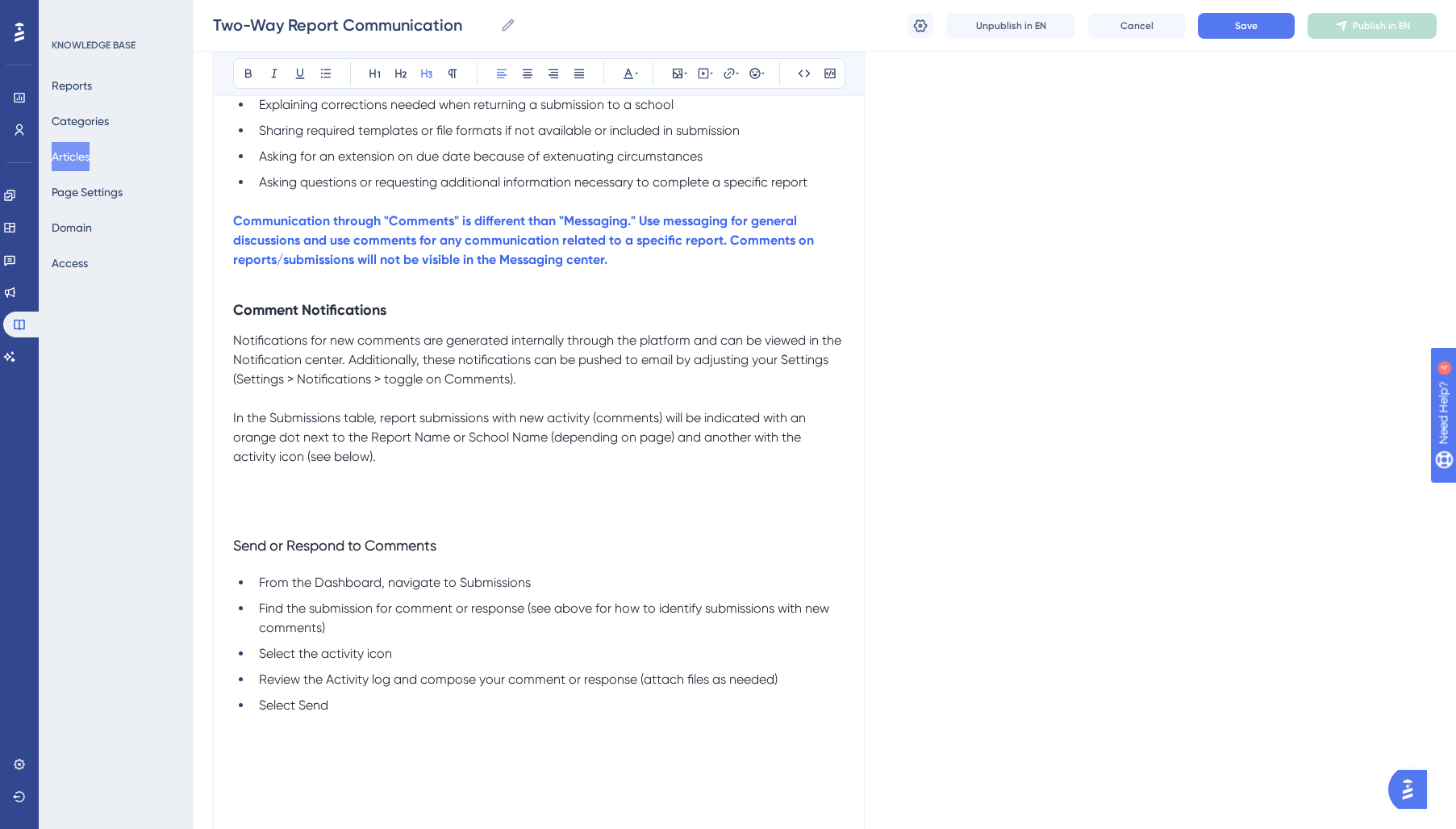
click at [304, 537] on h3 "Send or Respond to Comments" at bounding box center [538, 545] width 612 height 42
drag, startPoint x: 291, startPoint y: 545, endPoint x: 292, endPoint y: 530, distance: 15.0
click at [292, 543] on span "Send or Respond to Comments" at bounding box center [334, 545] width 203 height 17
click at [279, 336] on span "Notifications for new comments are generated internally through the platform an…" at bounding box center [538, 359] width 612 height 54
click at [293, 305] on strong "Comment Notifications" at bounding box center [309, 310] width 153 height 18
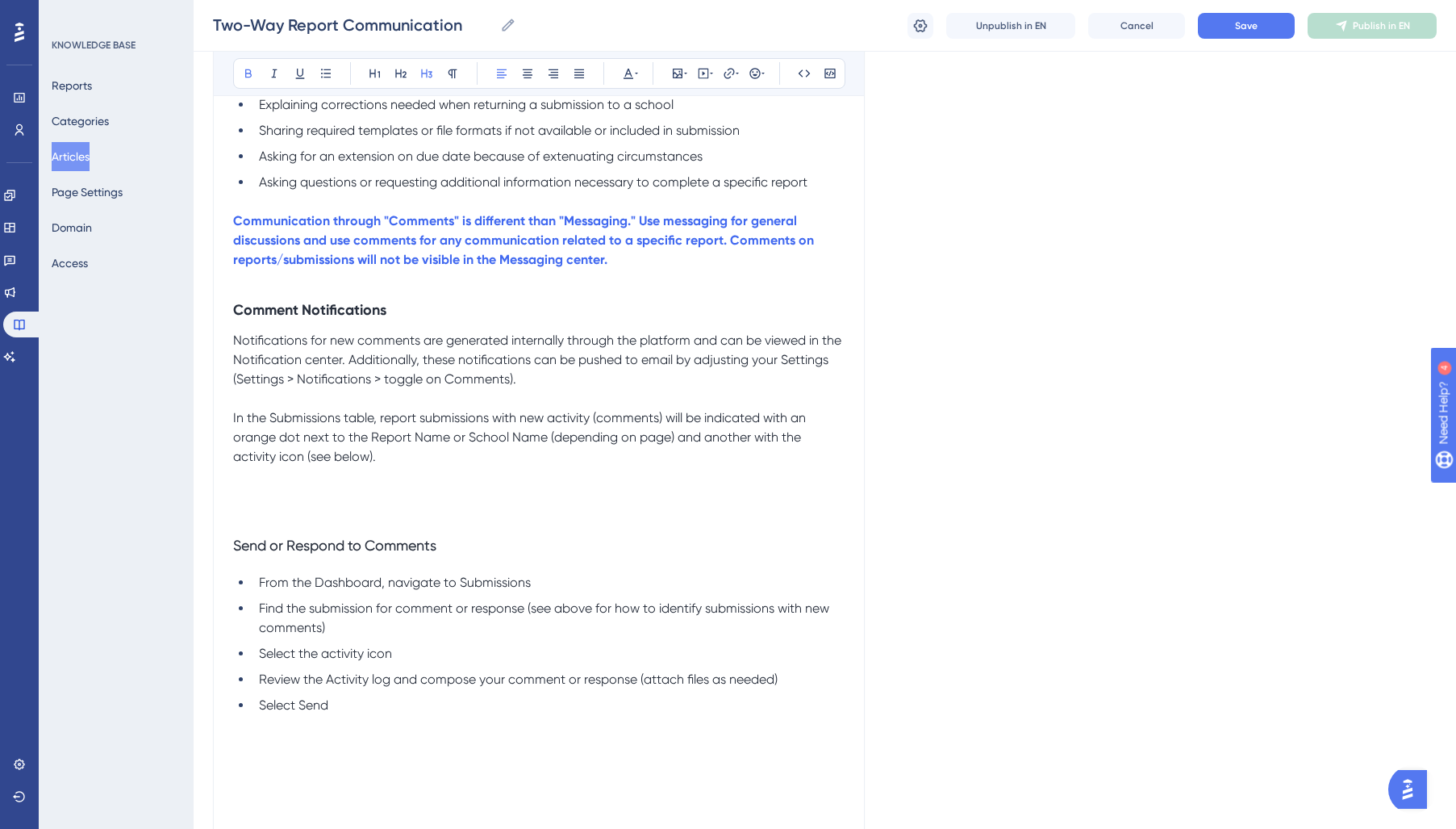
click at [305, 554] on span "Send or Respond to Comments" at bounding box center [334, 545] width 203 height 17
click at [381, 484] on p at bounding box center [538, 476] width 612 height 19
click at [271, 505] on p at bounding box center [538, 495] width 612 height 19
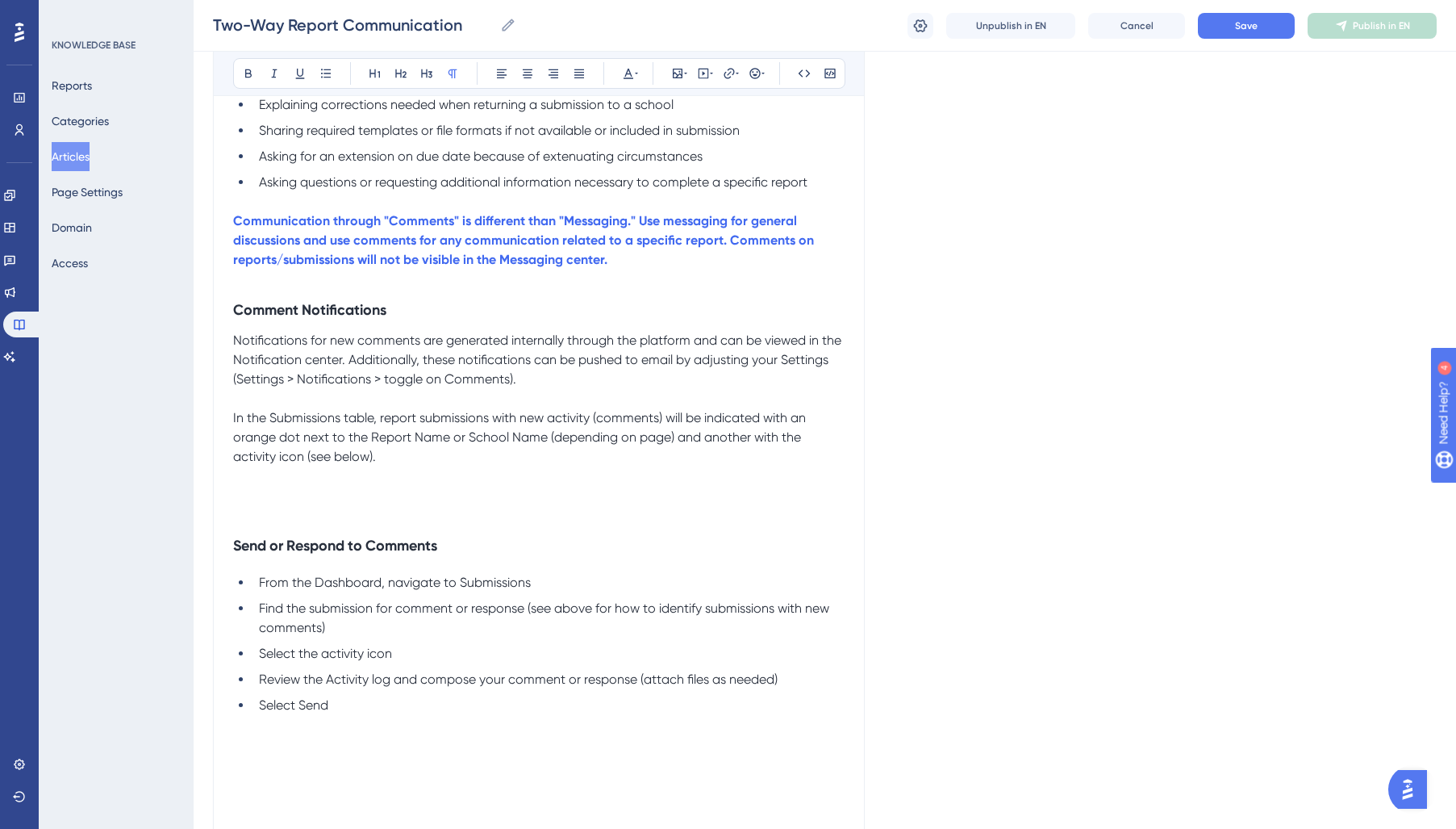
click at [253, 490] on p at bounding box center [538, 495] width 612 height 19
click at [587, 376] on p "Notifications for new comments are generated internally through the platform an…" at bounding box center [538, 359] width 612 height 58
drag, startPoint x: 249, startPoint y: 503, endPoint x: 277, endPoint y: 459, distance: 52.2
click at [249, 502] on p at bounding box center [538, 495] width 612 height 19
drag, startPoint x: 410, startPoint y: 459, endPoint x: 201, endPoint y: 423, distance: 212.1
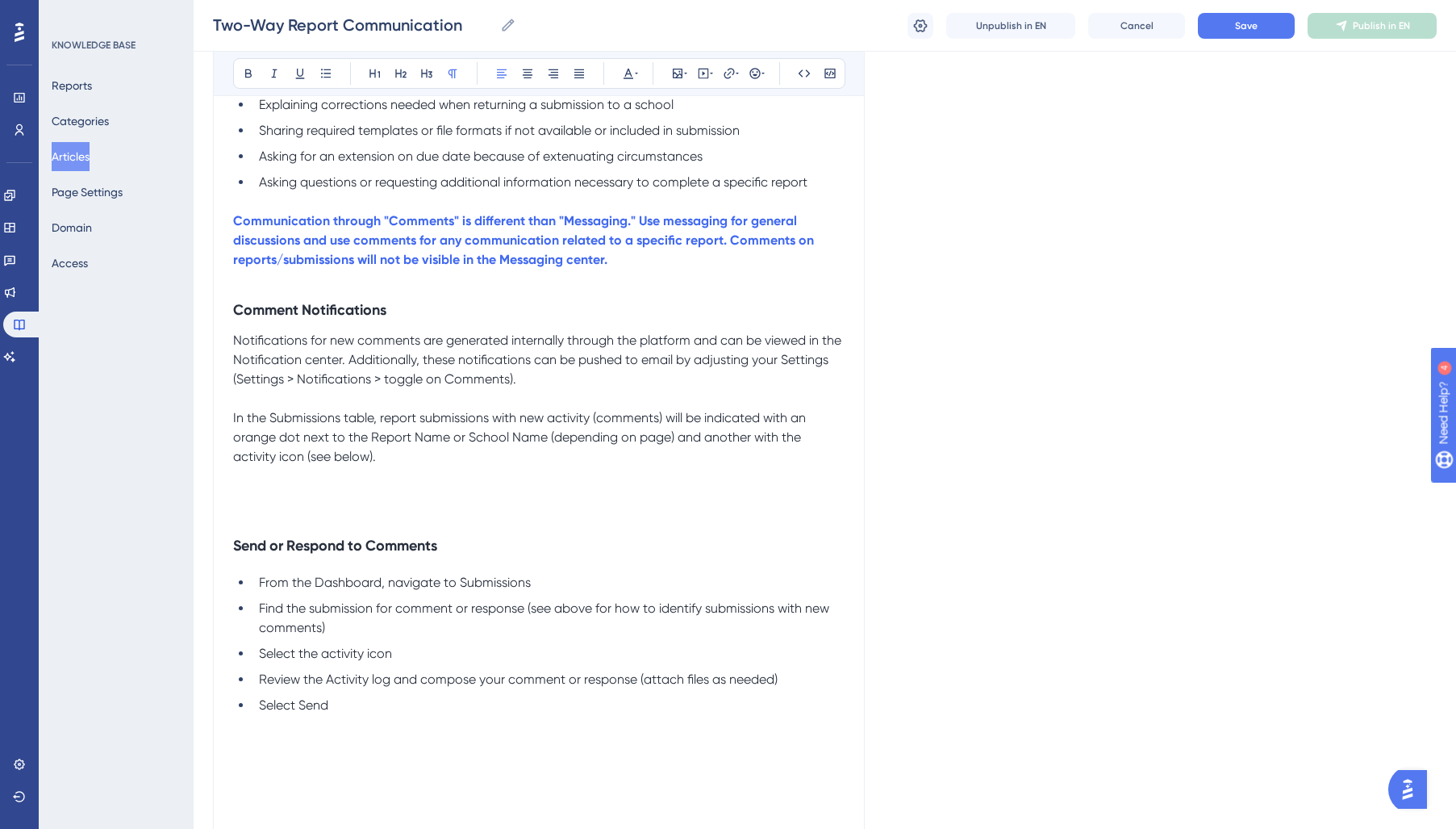
click at [0, 0] on div "Performance Users Engagement Widgets Feedback Product Updates Knowledge Base AI…" at bounding box center [0, 0] width 0 height 0
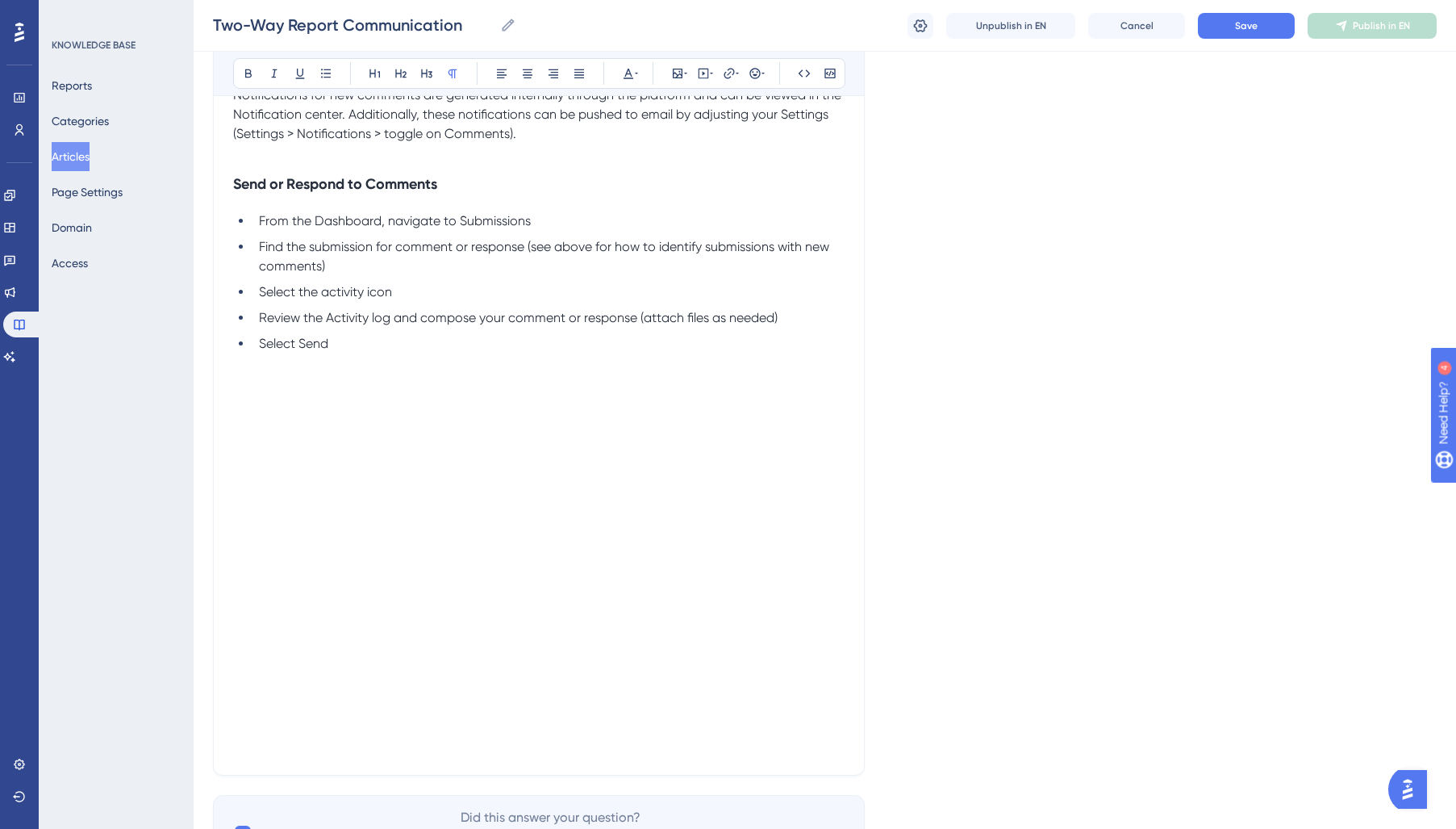
scroll to position [695, 0]
drag, startPoint x: 260, startPoint y: 222, endPoint x: 267, endPoint y: 269, distance: 47.5
click at [260, 224] on span "From the Dashboard, navigate to Submissions" at bounding box center [394, 219] width 272 height 16
click at [292, 201] on h3 "Send or Respond to Comments" at bounding box center [538, 182] width 612 height 42
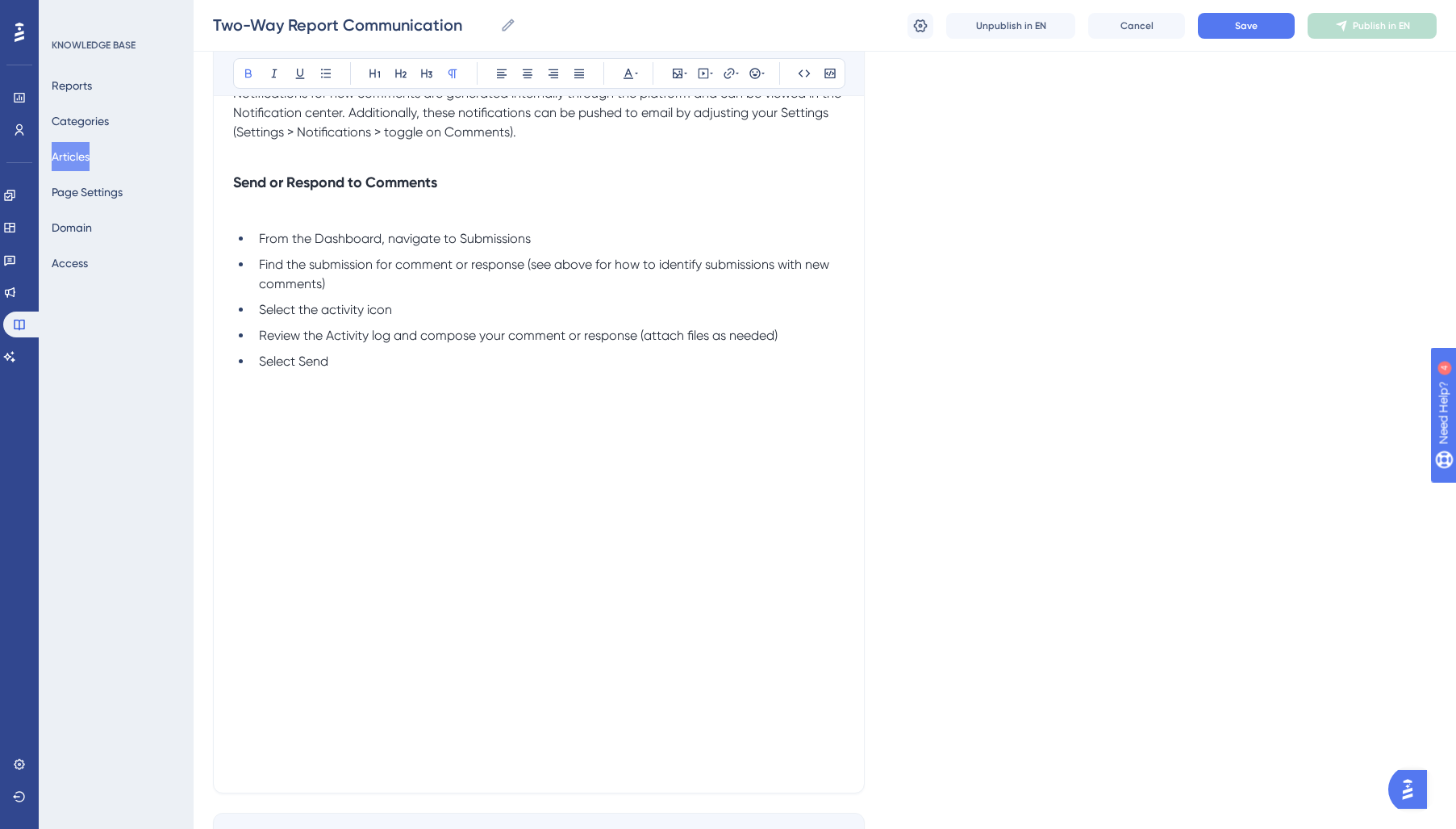
drag, startPoint x: 260, startPoint y: 238, endPoint x: 260, endPoint y: 249, distance: 11.0
click at [260, 242] on span "From the Dashboard, navigate to Submissions" at bounding box center [394, 239] width 272 height 16
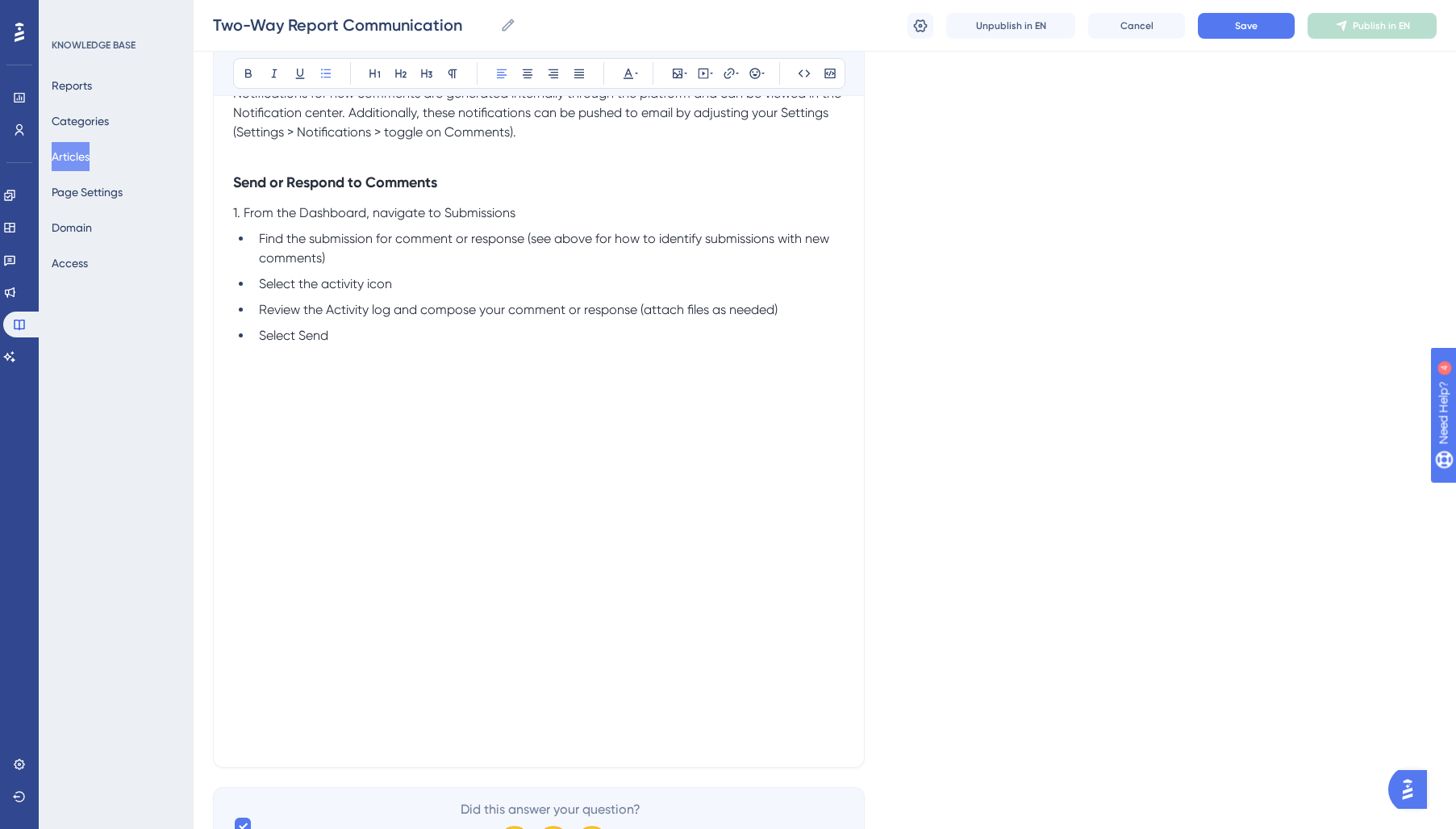
drag, startPoint x: 259, startPoint y: 243, endPoint x: 260, endPoint y: 290, distance: 47.0
click at [259, 243] on span "Find the submission for comment or response (see above for how to identify subm…" at bounding box center [545, 248] width 574 height 35
click at [256, 283] on li "Select the activity icon" at bounding box center [548, 278] width 592 height 19
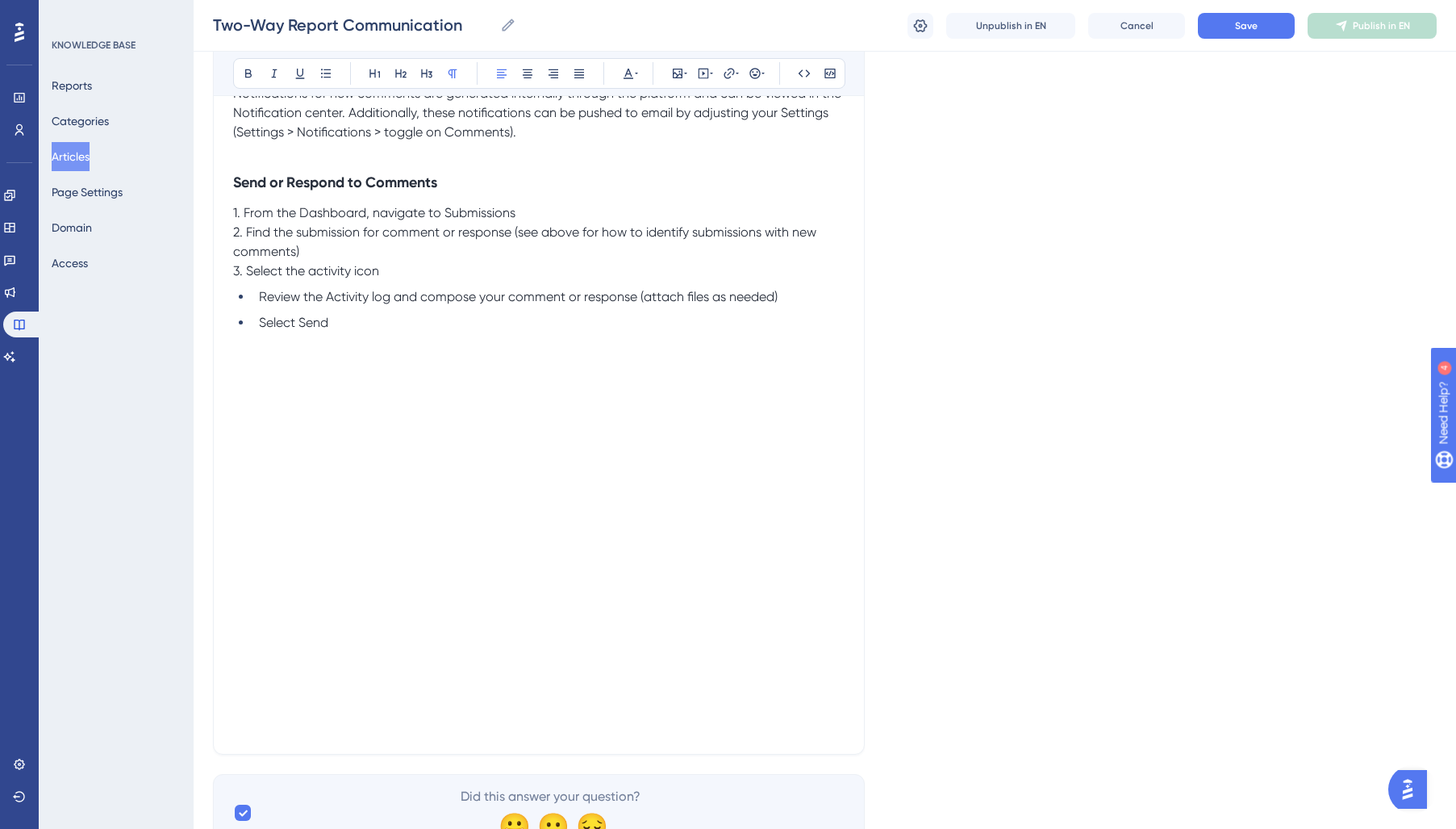
click at [260, 299] on span "Review the Activity log and compose your comment or response (attach files as n…" at bounding box center [517, 297] width 518 height 16
click at [255, 318] on li "Select Send" at bounding box center [548, 316] width 592 height 19
click at [350, 215] on span "1. From the Dashboard, navigate to Submissions" at bounding box center [374, 213] width 282 height 16
click at [333, 213] on span "1. From the Dashboard, navigate to Submissions" at bounding box center [374, 213] width 282 height 16
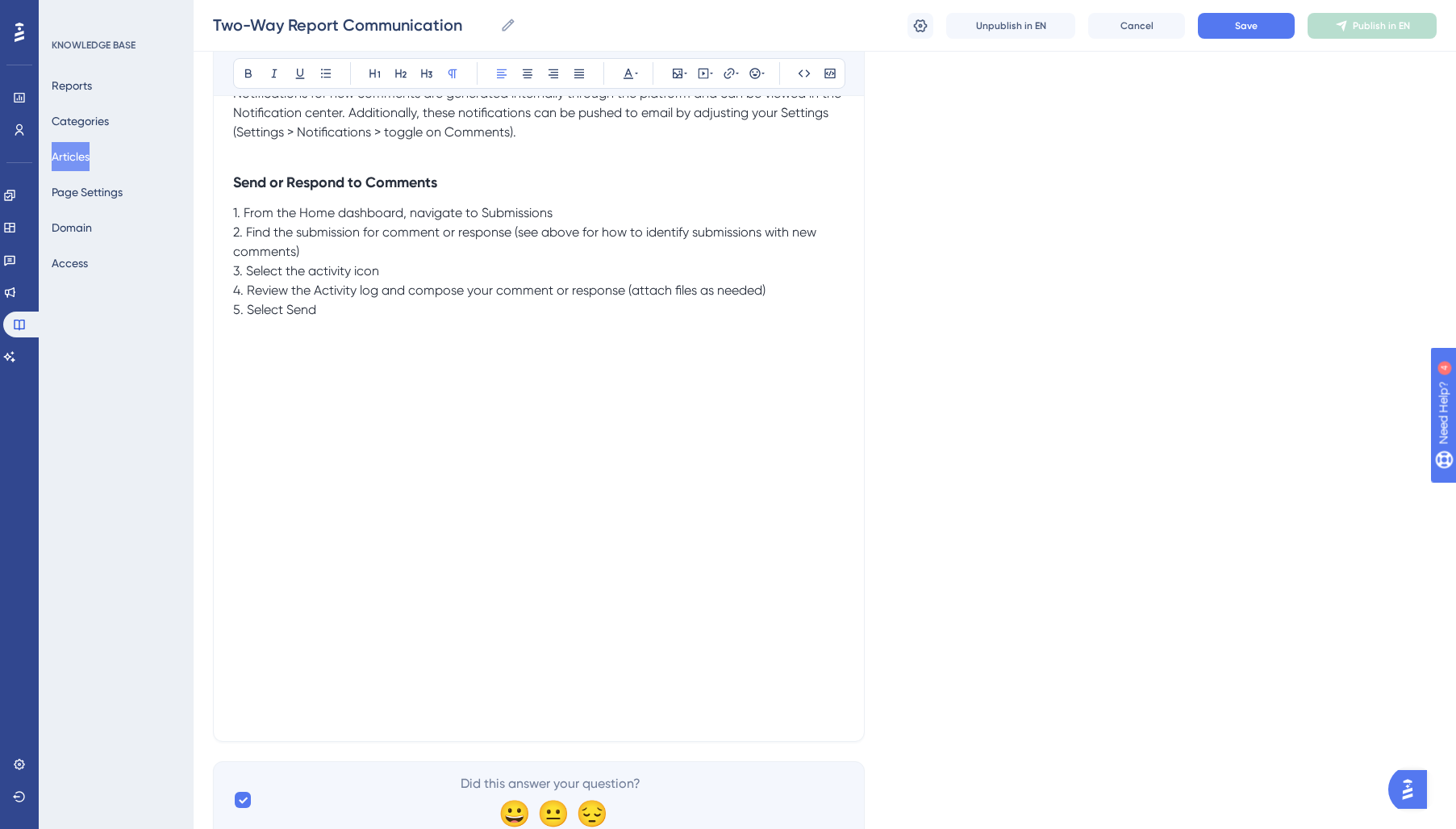
click at [507, 214] on span "1. From the Home dashboard, navigate to Submissions" at bounding box center [392, 213] width 319 height 16
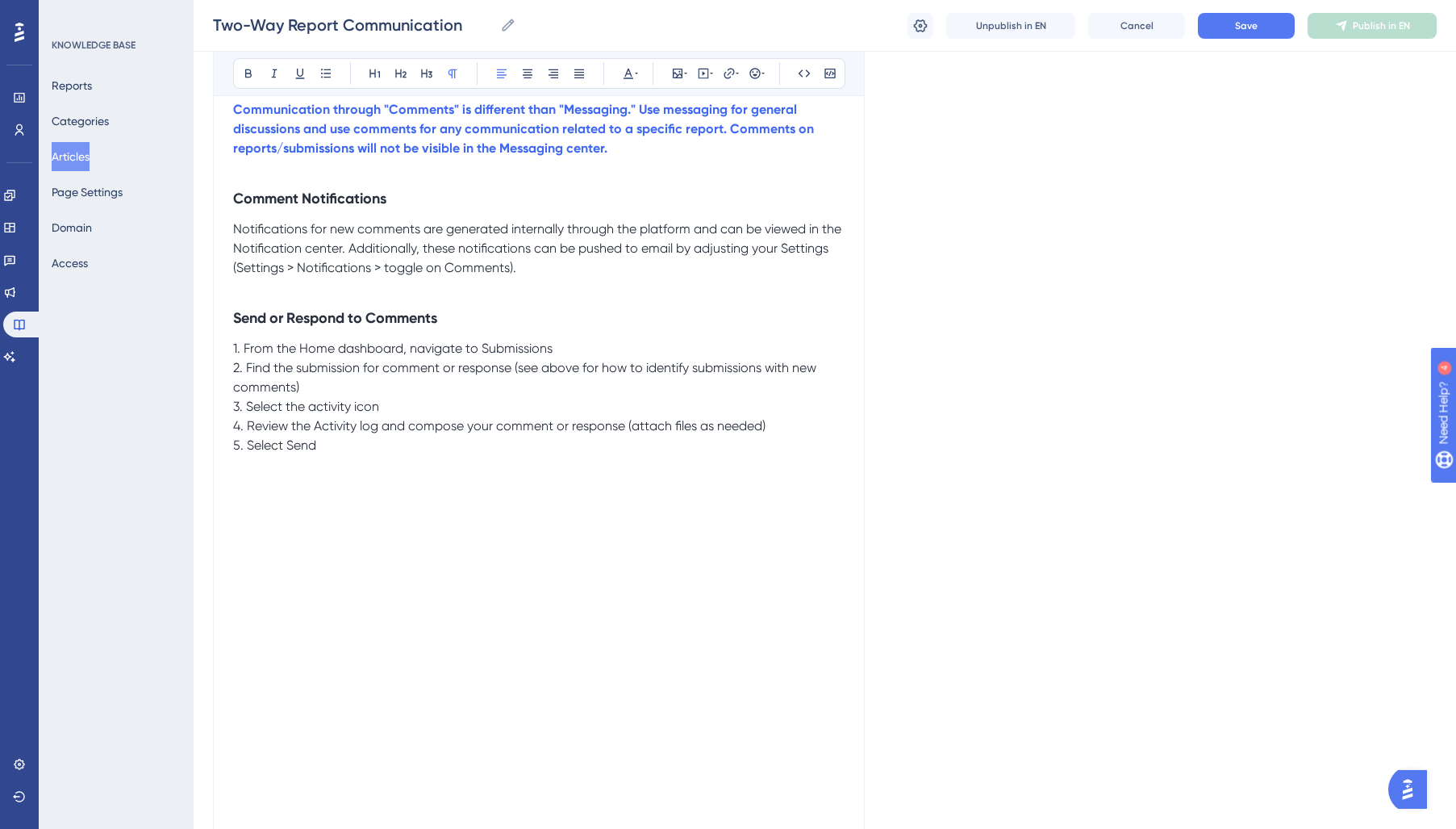
scroll to position [610, 0]
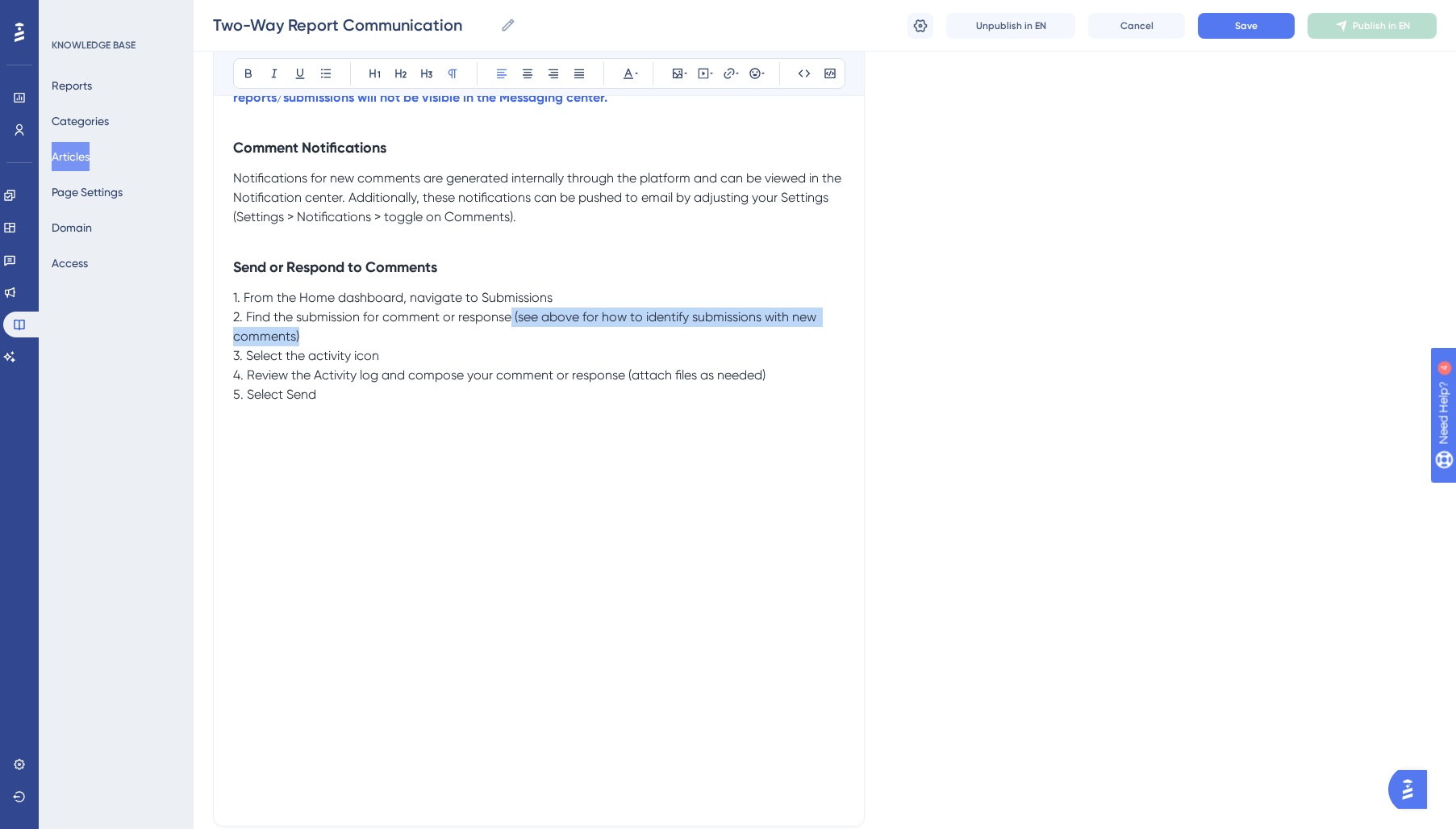
drag, startPoint x: 462, startPoint y: 339, endPoint x: 510, endPoint y: 326, distance: 49.7
click at [510, 326] on p "2. Find the submission for comment or response (see above for how to identify s…" at bounding box center [538, 326] width 612 height 39
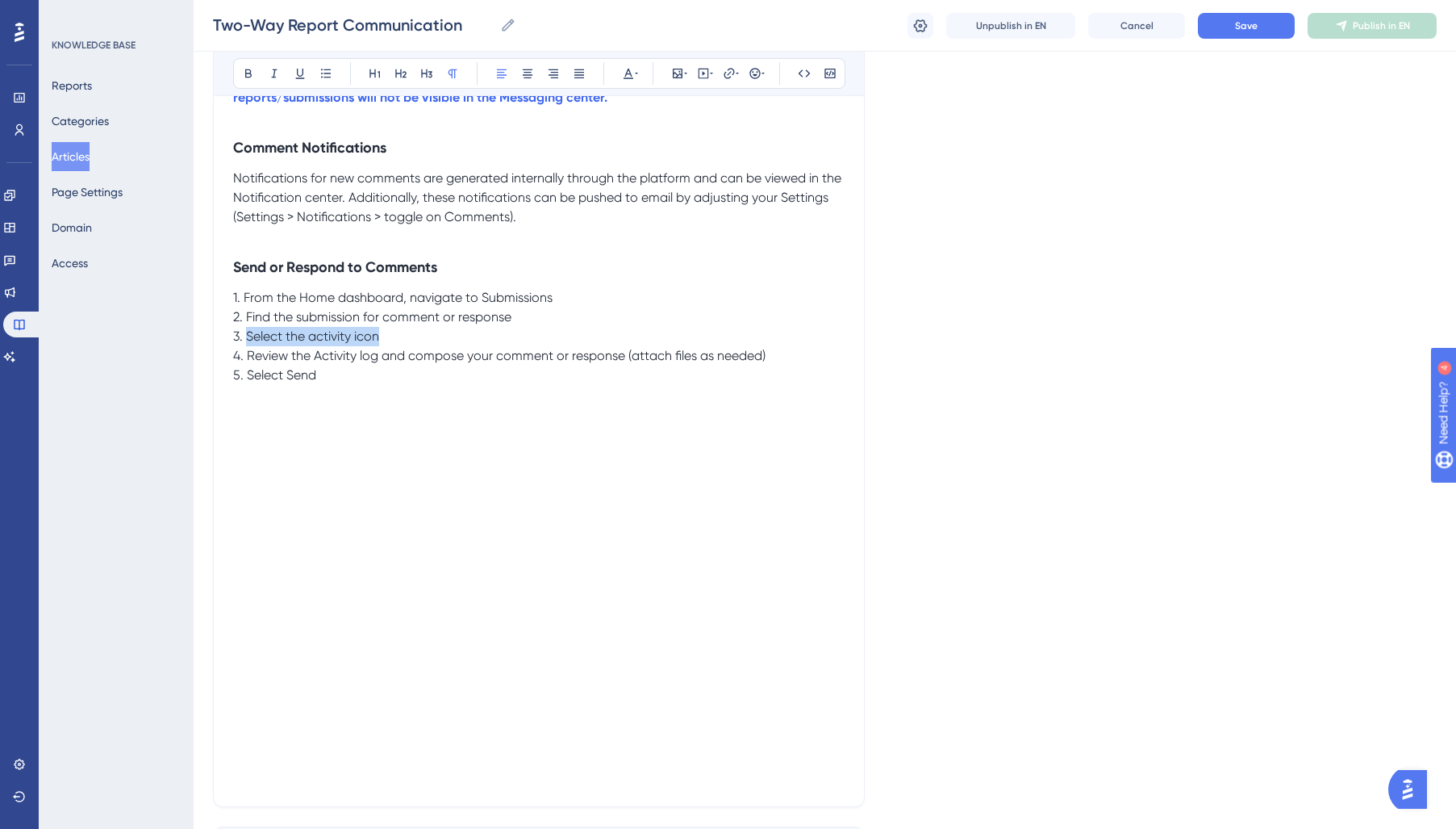
drag, startPoint x: 247, startPoint y: 340, endPoint x: 419, endPoint y: 341, distance: 172.0
click at [421, 342] on p "3. Select the activity icon" at bounding box center [538, 337] width 612 height 19
click at [1228, 29] on button "Save" at bounding box center [1247, 26] width 97 height 26
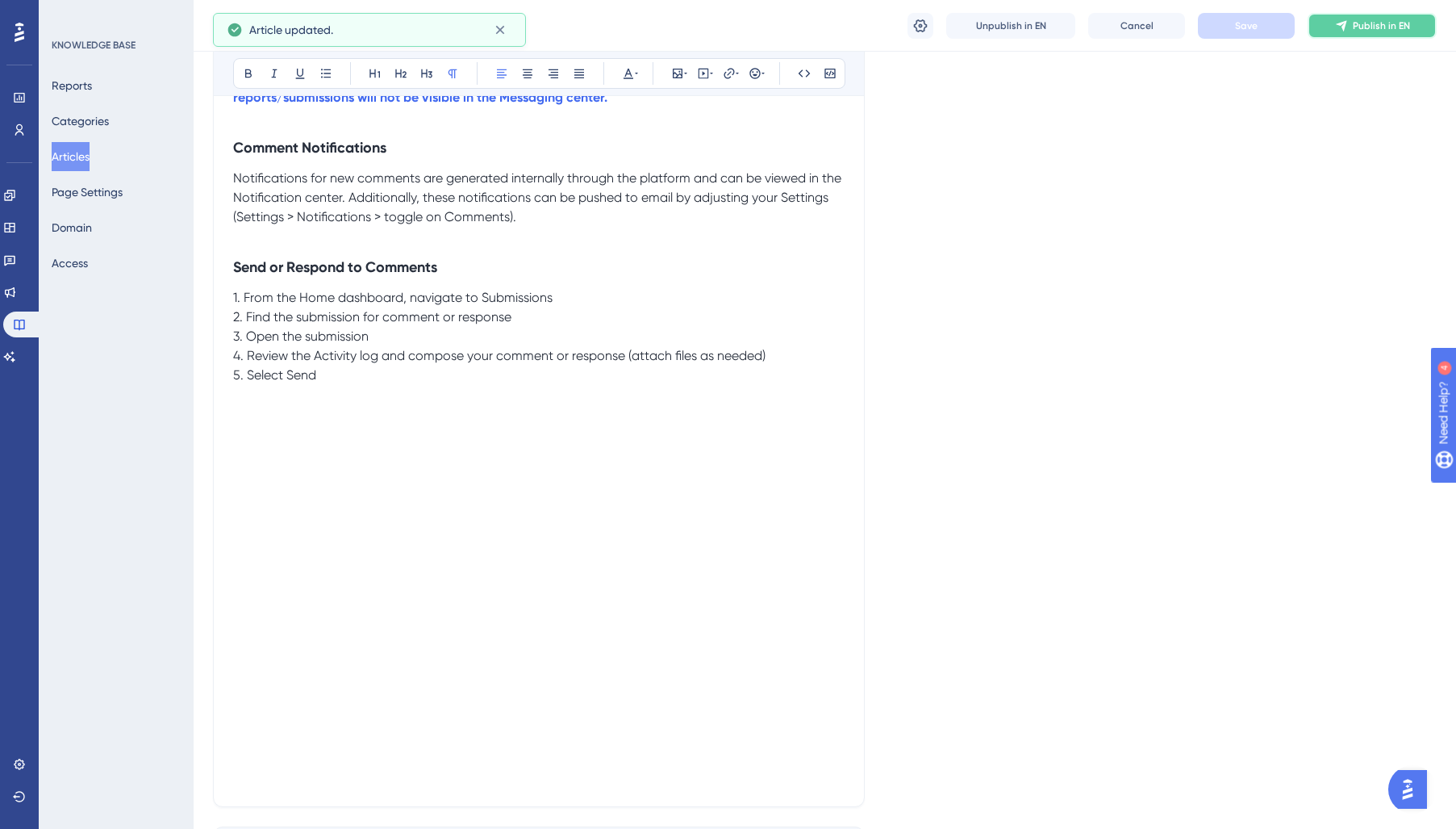
click at [1392, 35] on button "Publish in EN" at bounding box center [1371, 26] width 129 height 26
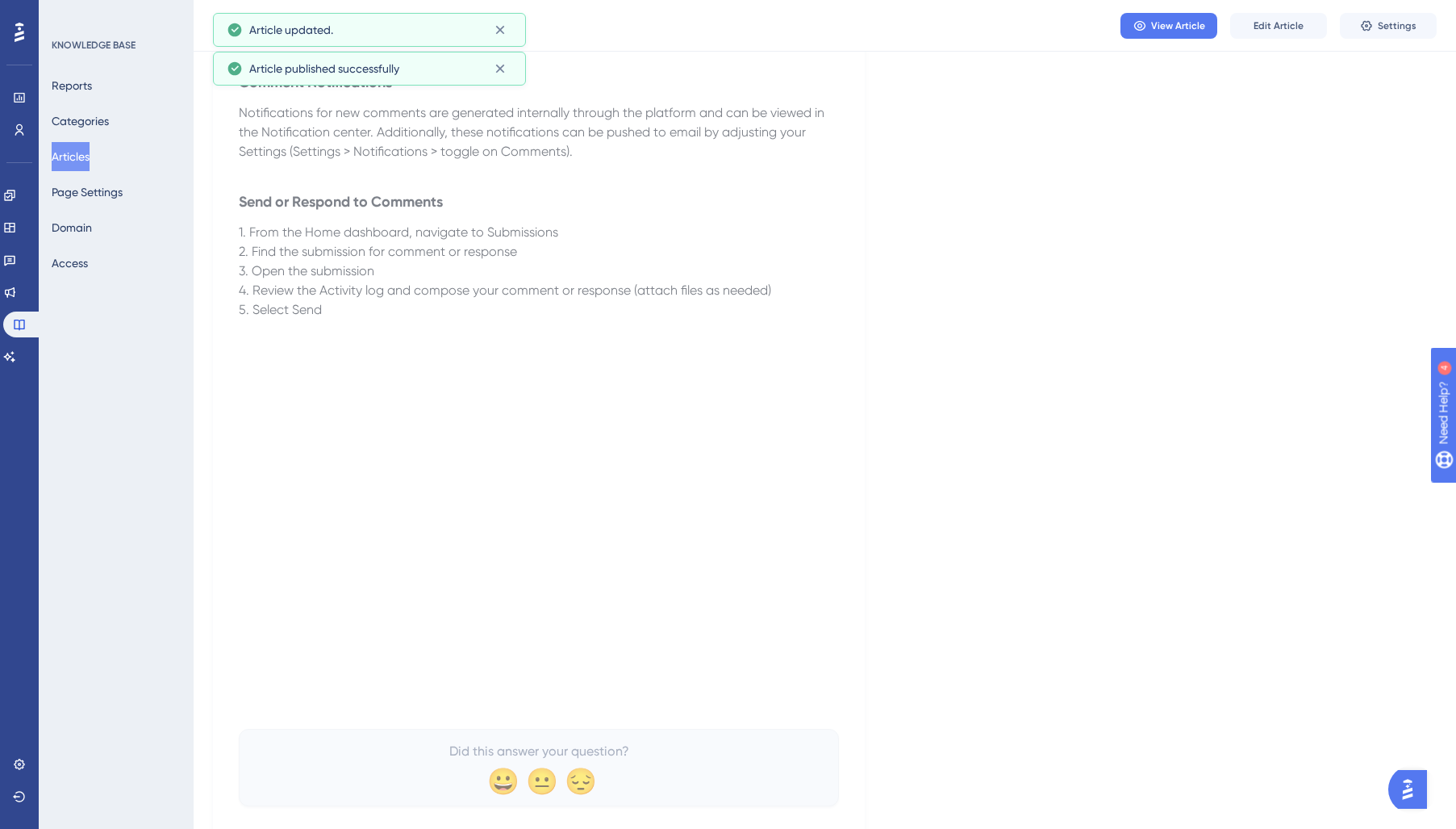
drag, startPoint x: 82, startPoint y: 161, endPoint x: 153, endPoint y: 355, distance: 206.6
click at [83, 161] on button "Articles" at bounding box center [71, 157] width 38 height 29
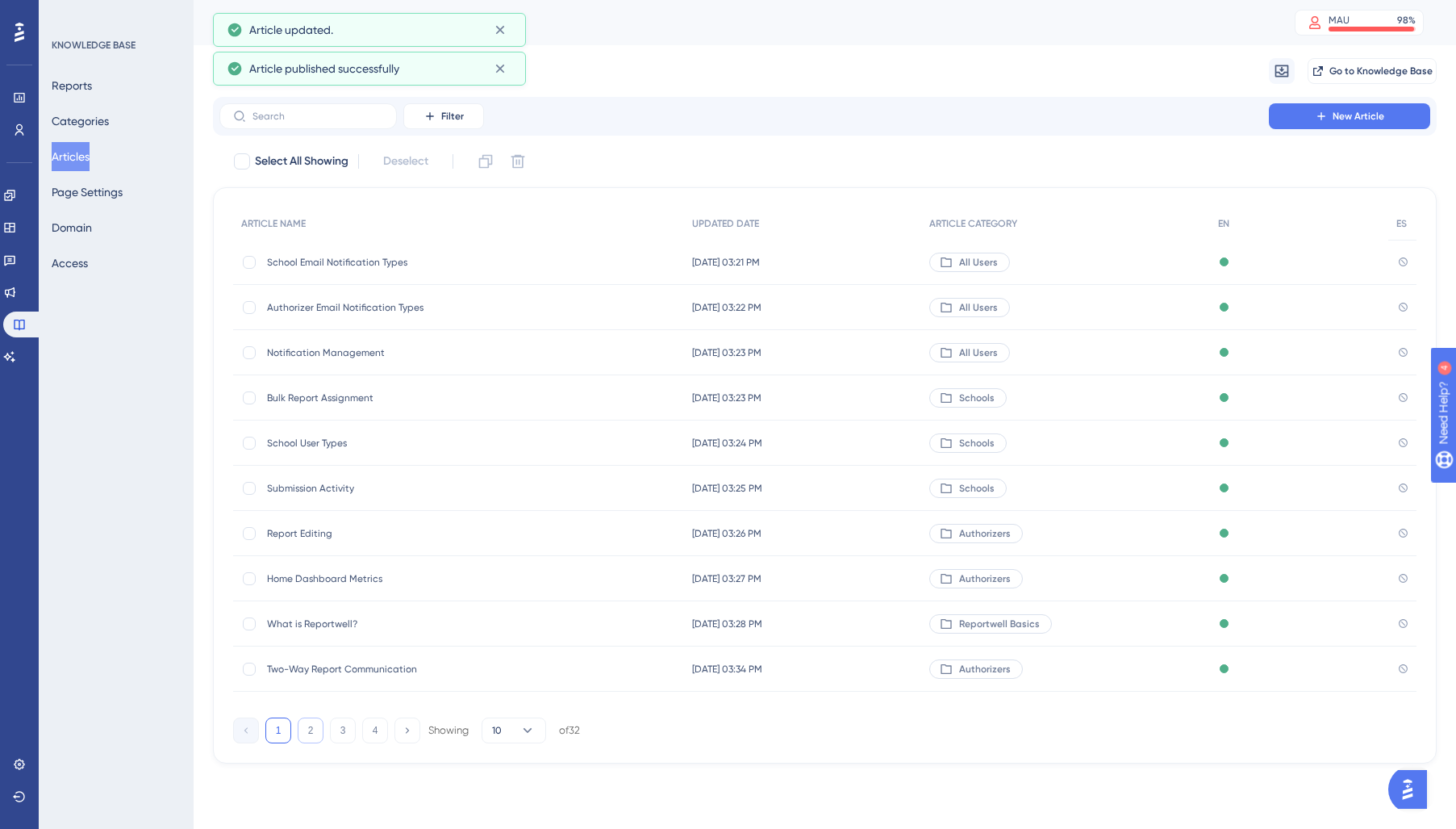
click at [318, 737] on button "2" at bounding box center [311, 730] width 26 height 26
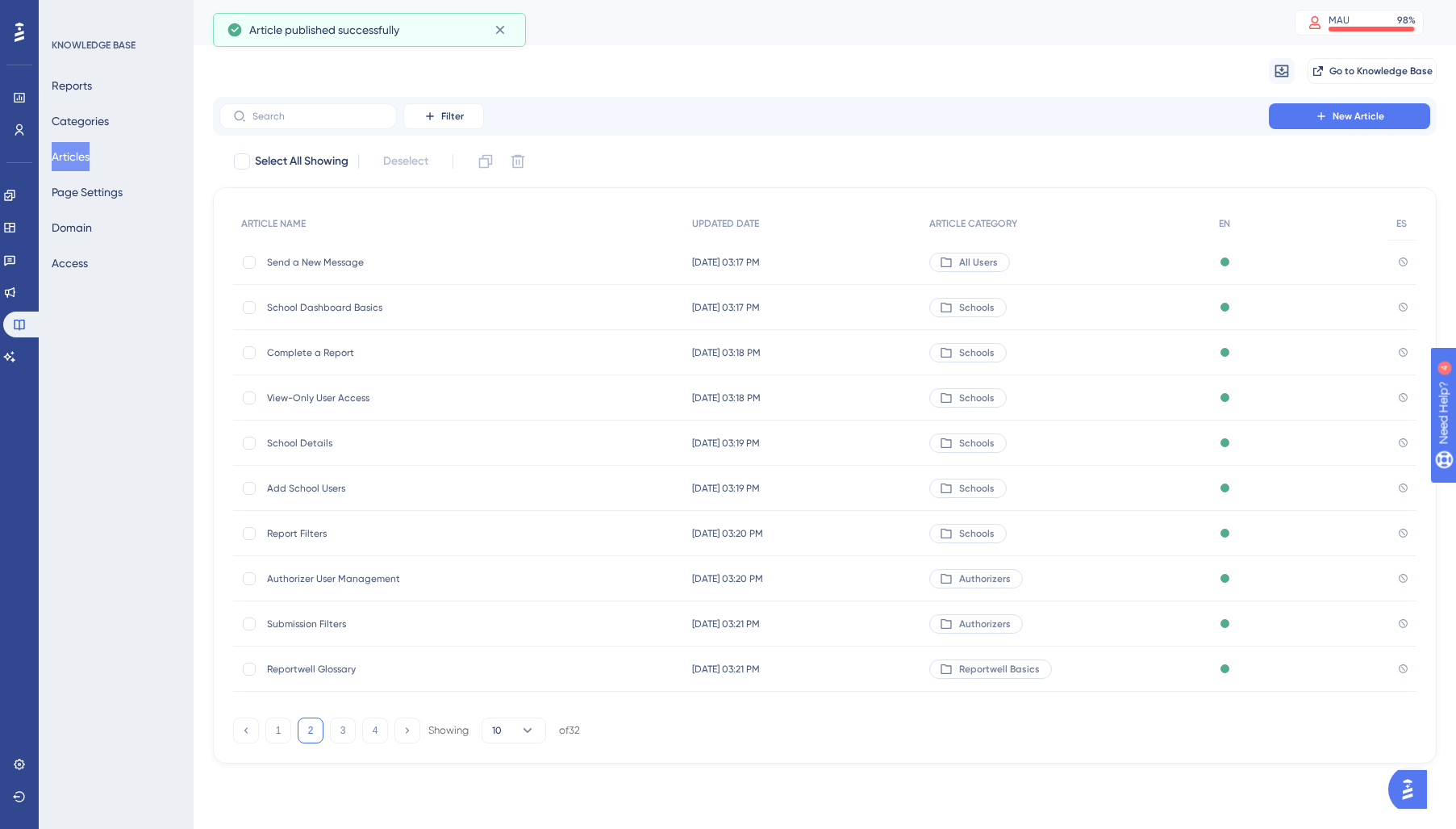
click at [361, 728] on div "1 2 3 4 Showing 10 of 32" at bounding box center [406, 730] width 347 height 26
click at [351, 730] on button "3" at bounding box center [343, 730] width 26 height 26
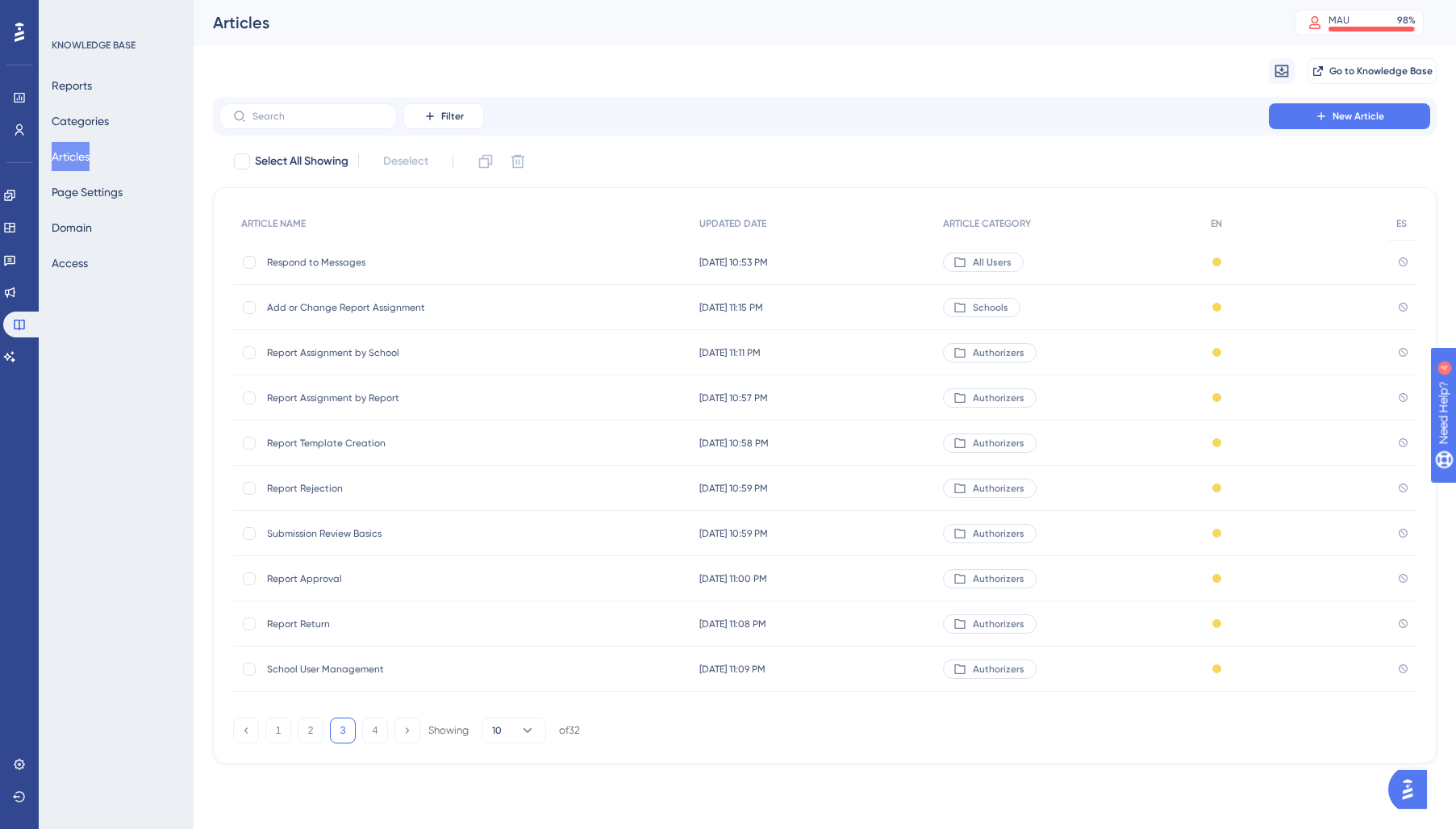
click at [369, 273] on div "Respond to Messages Respond to Messages" at bounding box center [396, 262] width 258 height 45
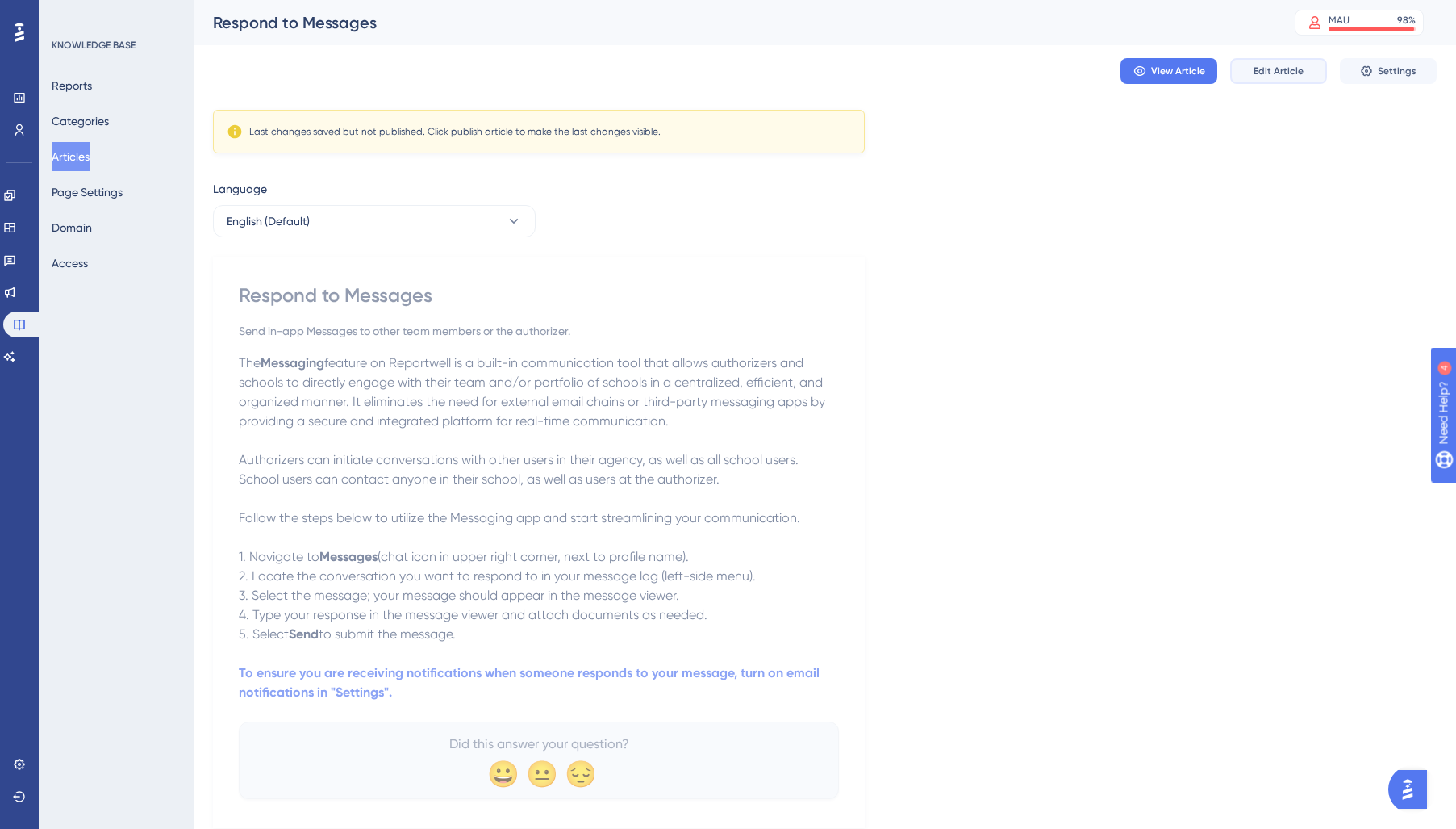
drag, startPoint x: 1257, startPoint y: 67, endPoint x: 1220, endPoint y: 109, distance: 56.0
click at [1257, 67] on span "Edit Article" at bounding box center [1279, 71] width 50 height 13
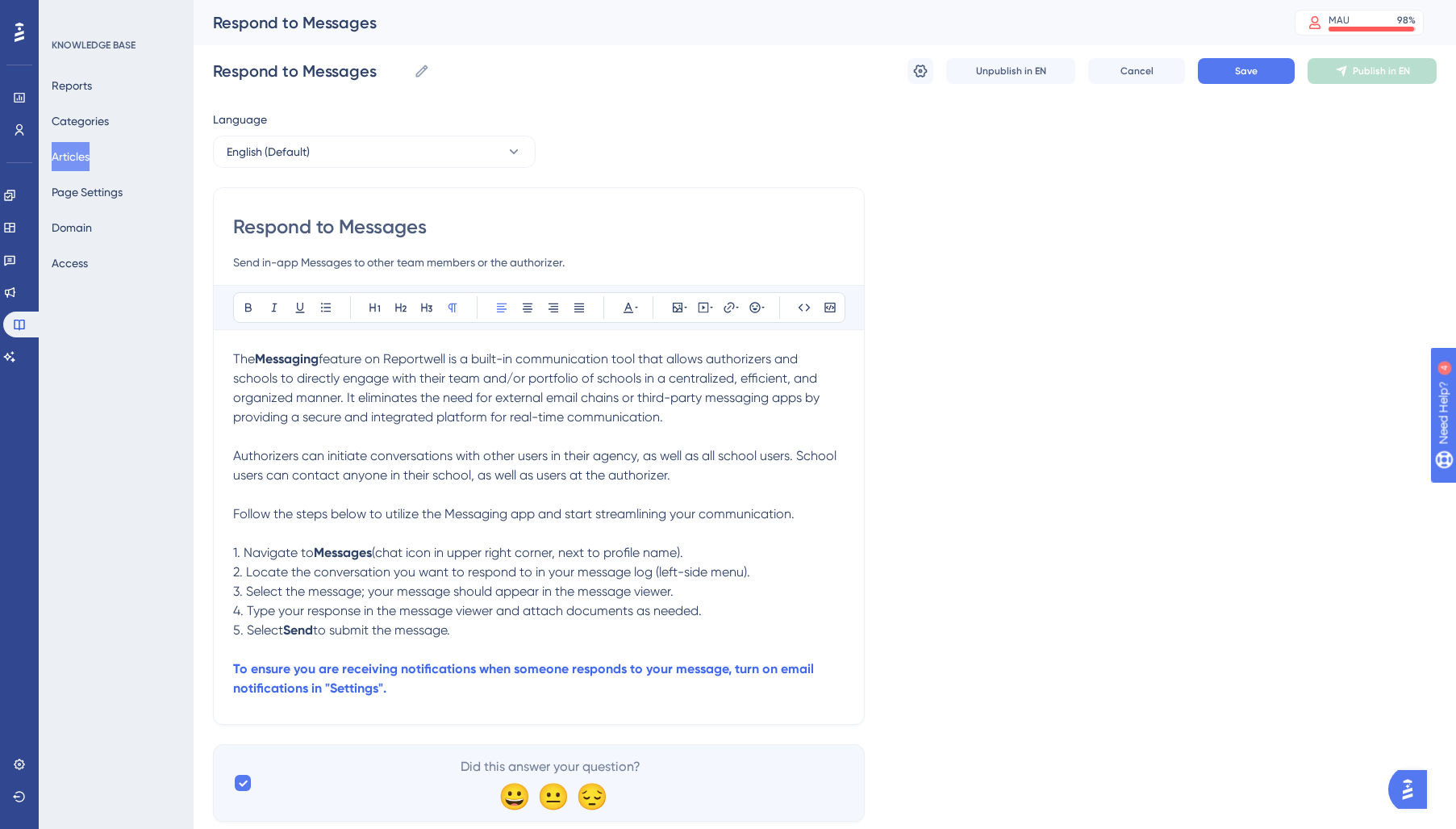
scroll to position [44, 0]
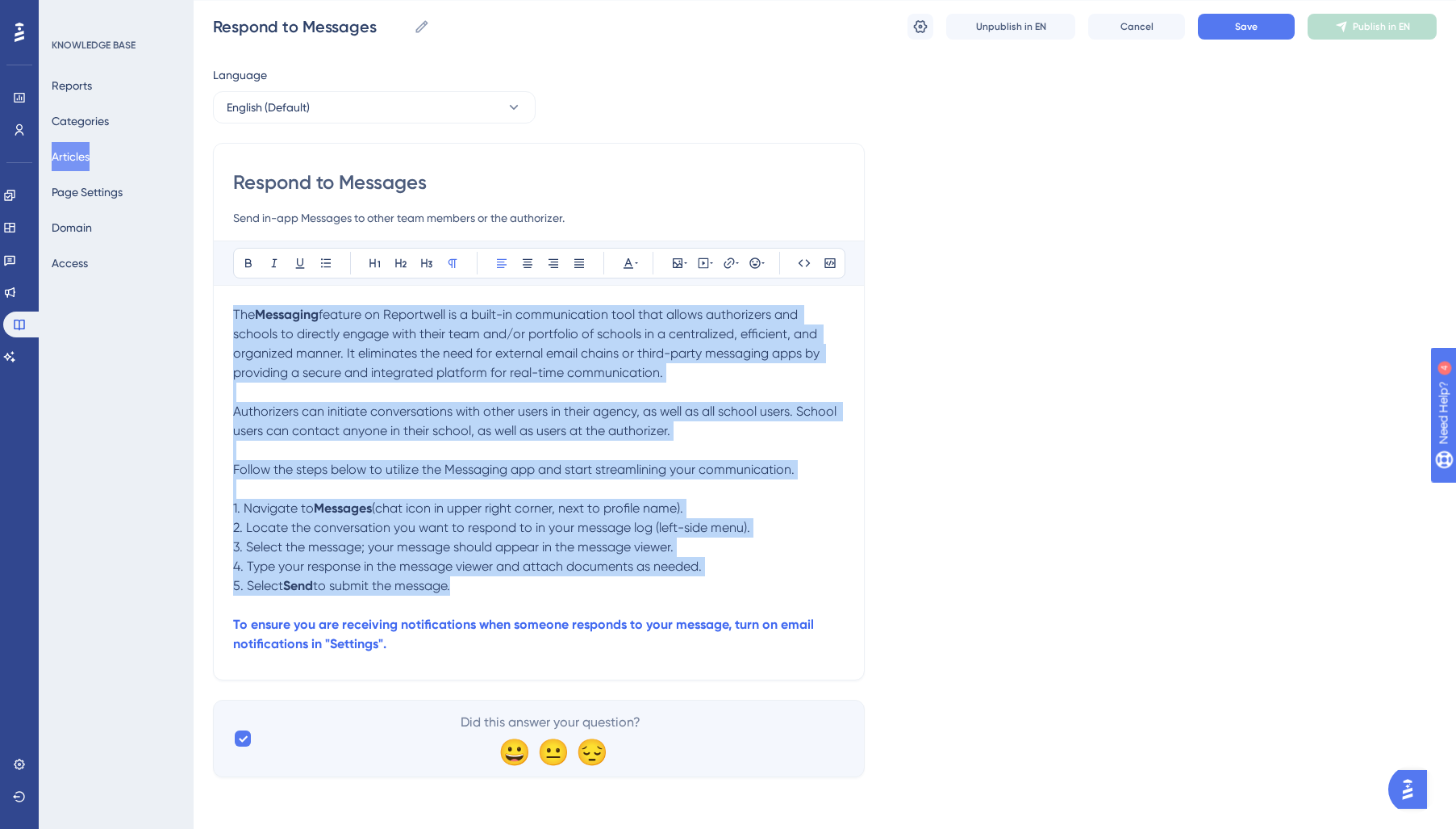
drag, startPoint x: 475, startPoint y: 585, endPoint x: 180, endPoint y: 268, distance: 433.0
click at [0, 0] on div "Performance Users Engagement Widgets Feedback Product Updates Knowledge Base AI…" at bounding box center [0, 0] width 0 height 0
drag, startPoint x: 635, startPoint y: 267, endPoint x: 637, endPoint y: 275, distance: 8.2
click at [636, 267] on icon at bounding box center [637, 263] width 3 height 13
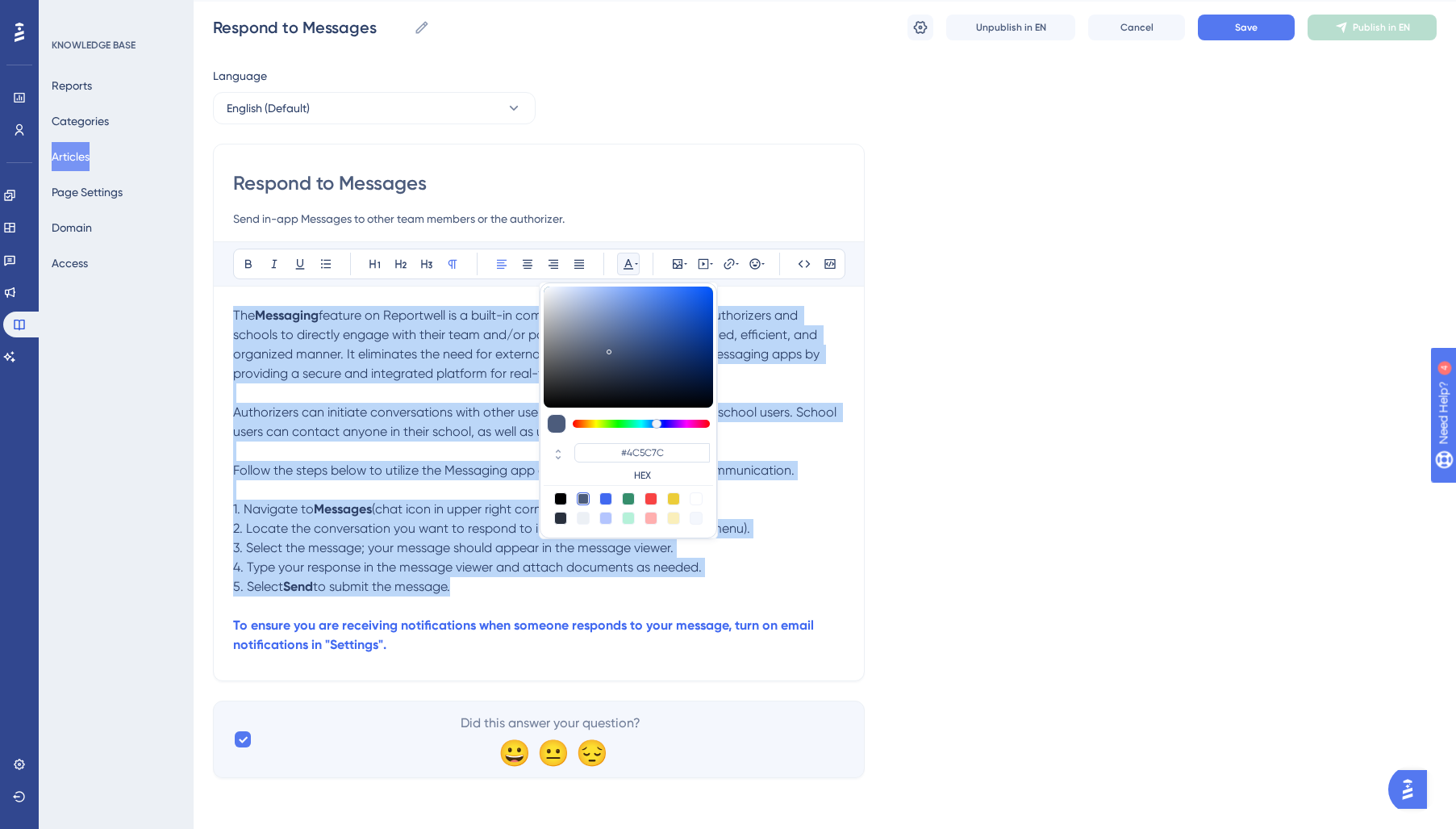
click at [555, 520] on div at bounding box center [561, 517] width 13 height 13
type input "#29303D"
drag, startPoint x: 382, startPoint y: 524, endPoint x: 467, endPoint y: 614, distance: 123.8
click at [382, 526] on span "2. Locate the conversation you want to respond to in your message log (left-sid…" at bounding box center [491, 528] width 517 height 16
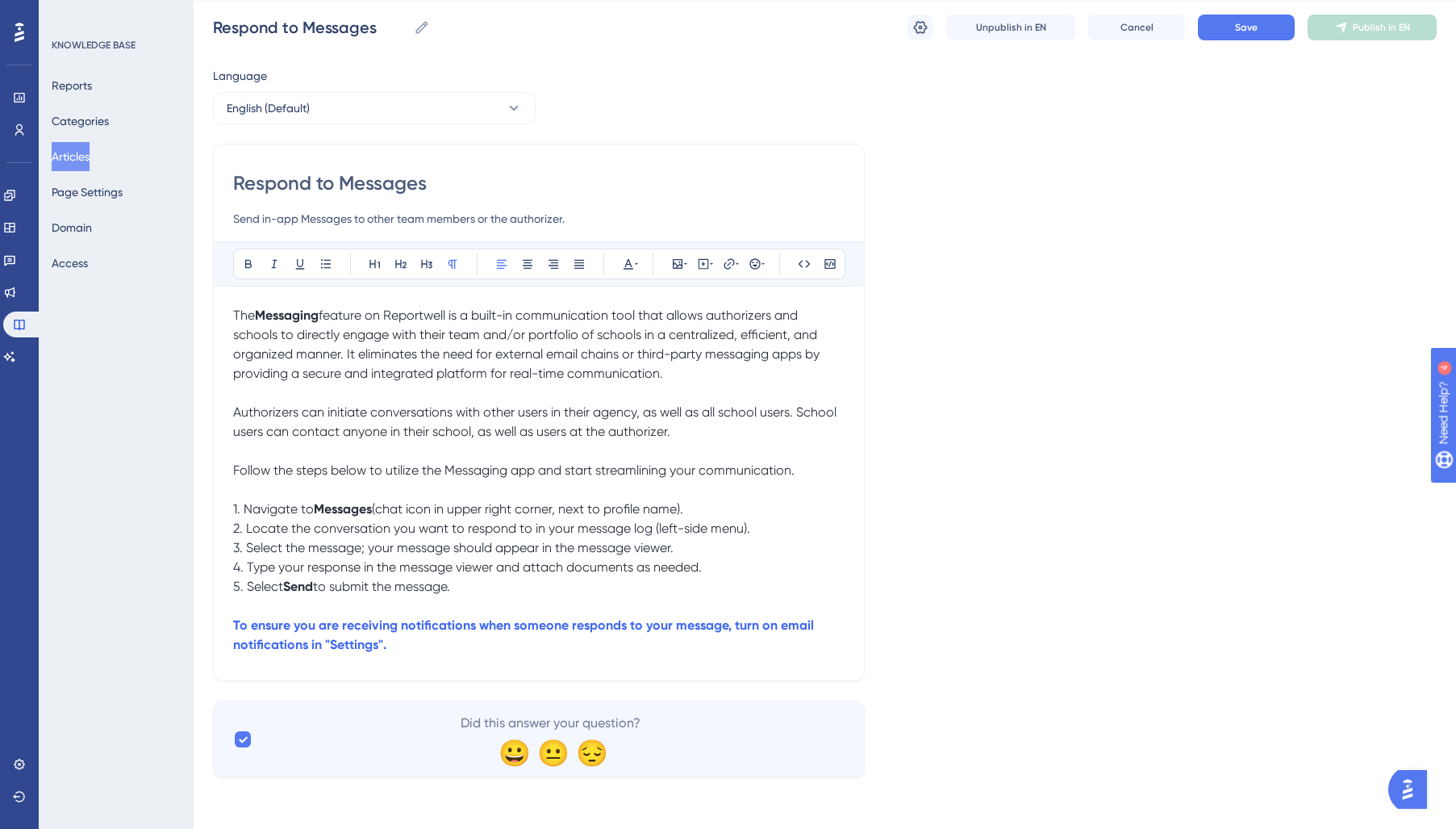
click at [554, 585] on p "5. Select Send to submit the message." at bounding box center [538, 587] width 612 height 19
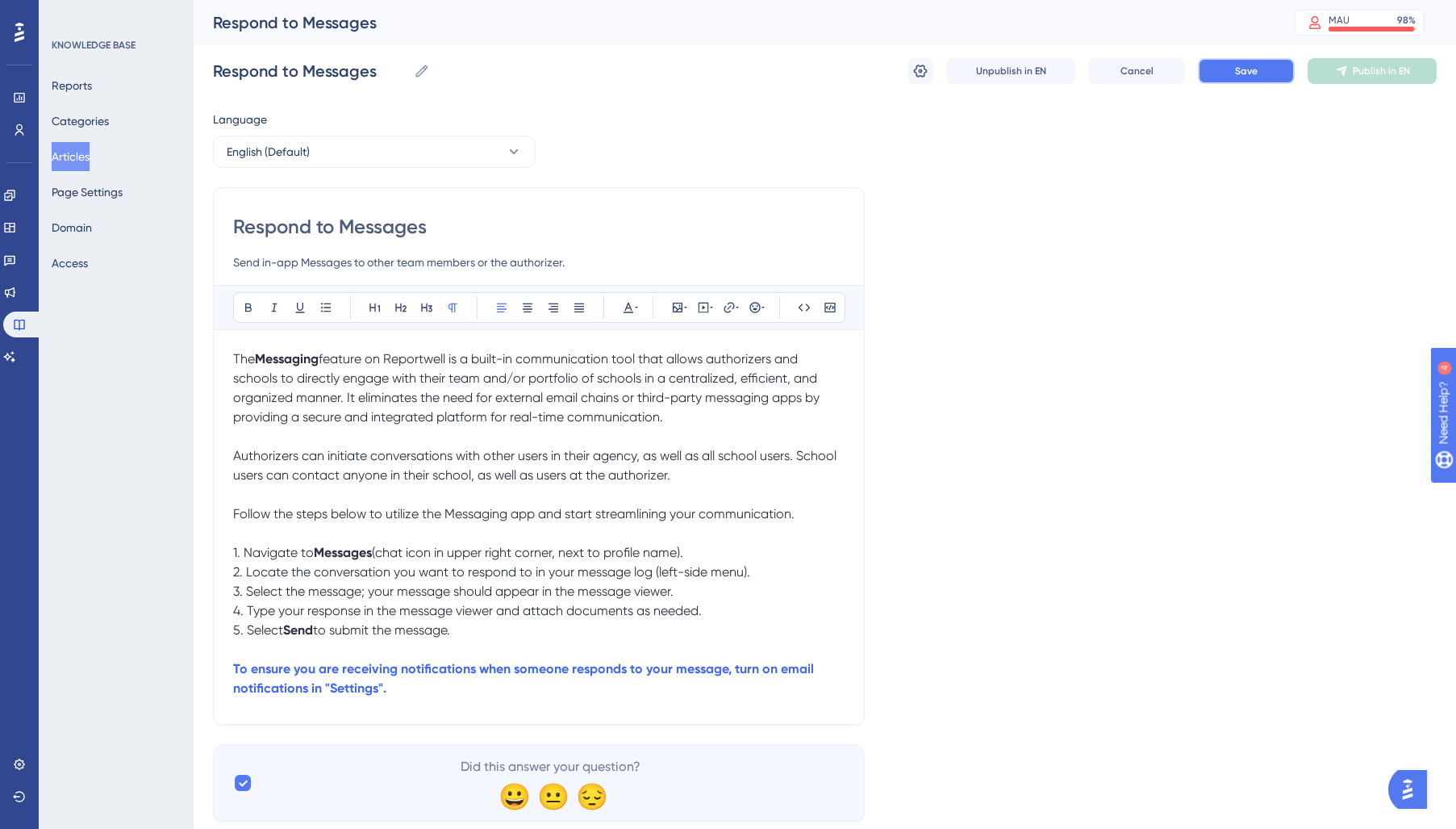
click at [1208, 73] on button "Save" at bounding box center [1247, 71] width 97 height 26
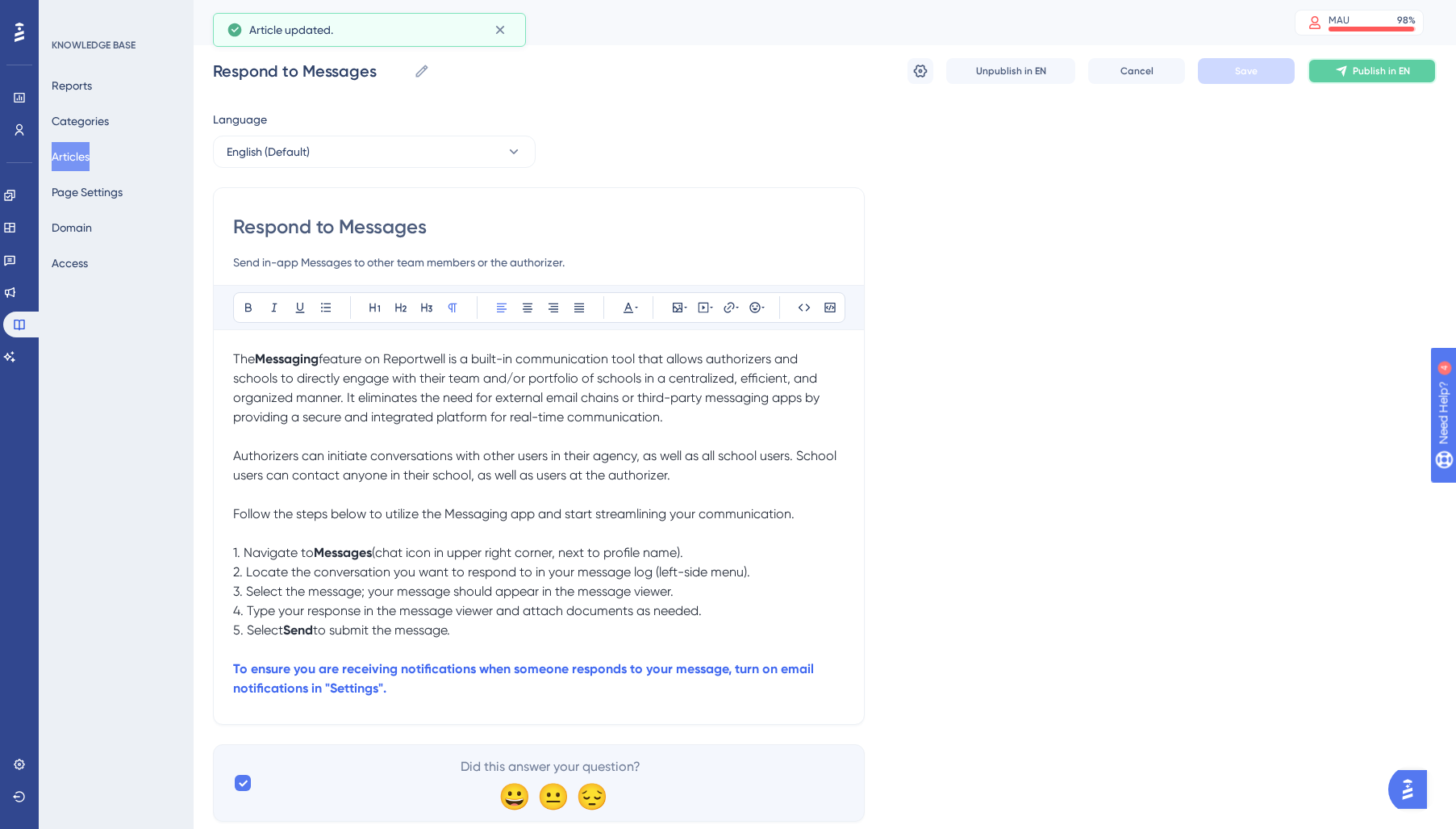
drag, startPoint x: 1379, startPoint y: 76, endPoint x: 1198, endPoint y: 227, distance: 235.7
click at [1377, 78] on button "Publish in EN" at bounding box center [1371, 71] width 129 height 26
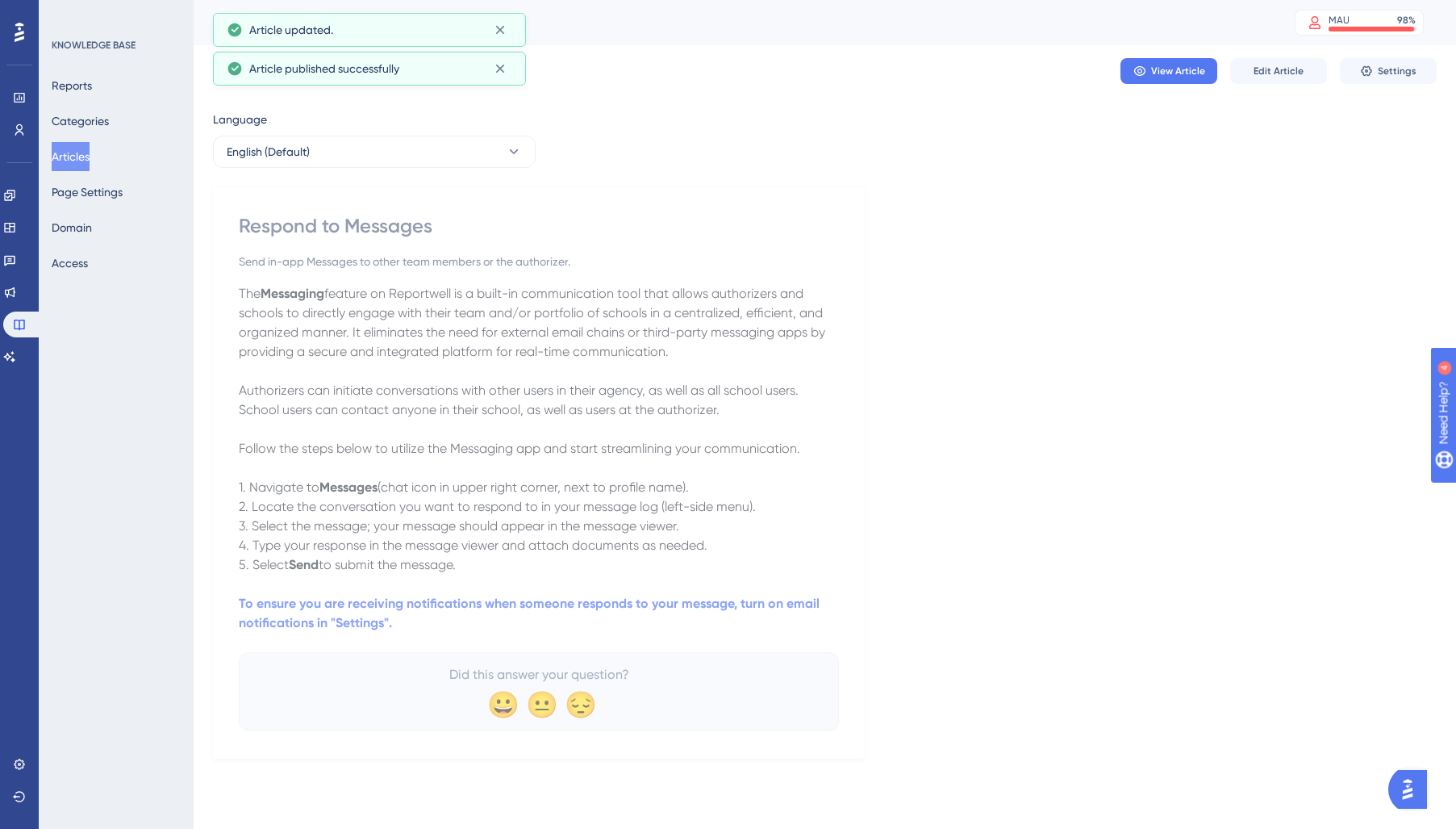
click at [89, 161] on button "Articles" at bounding box center [71, 157] width 38 height 29
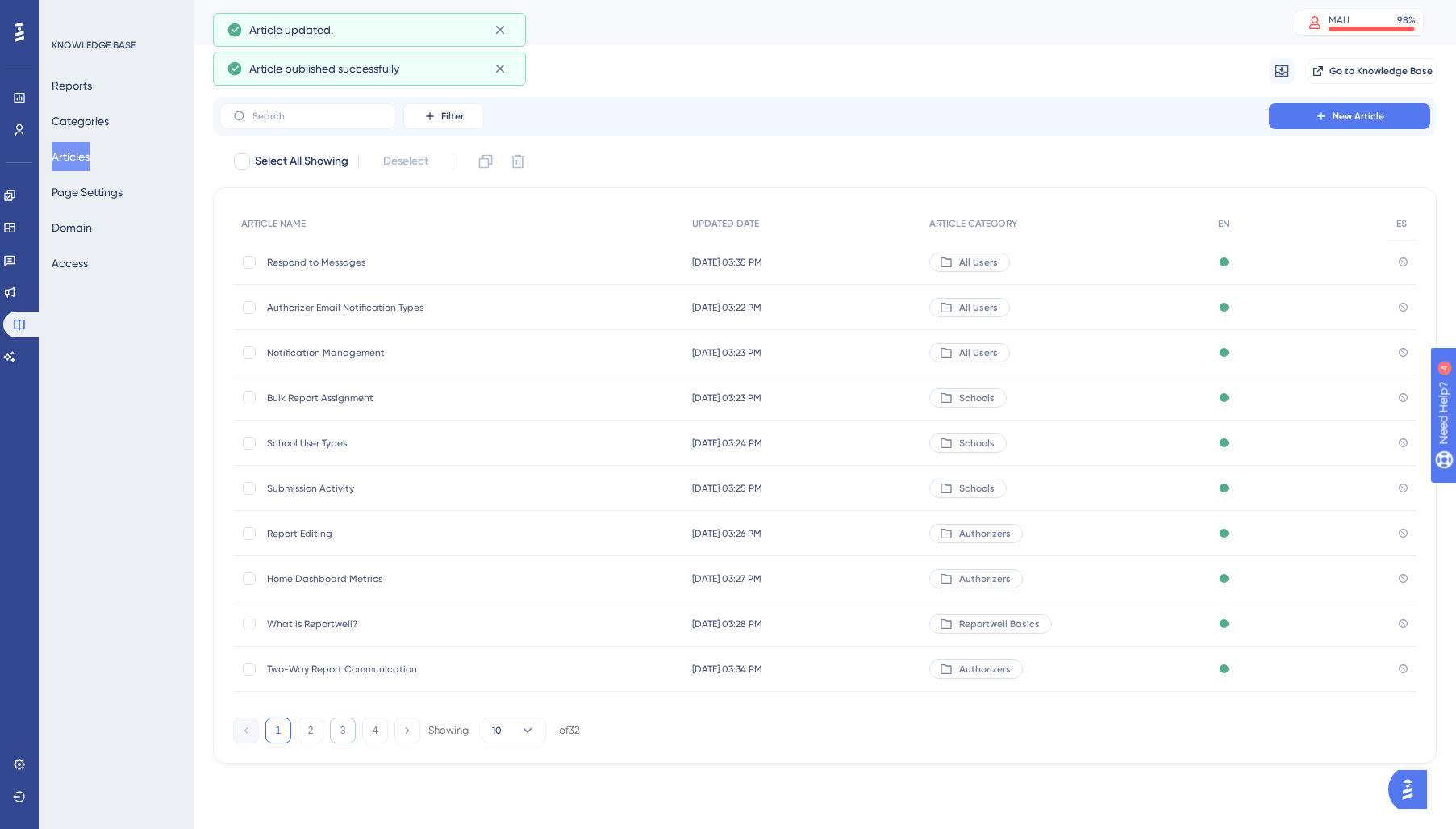
click at [343, 737] on button "3" at bounding box center [343, 730] width 26 height 26
click at [381, 299] on div "Add or Change Report Assignment Add or Change Report Assignment" at bounding box center [396, 307] width 258 height 45
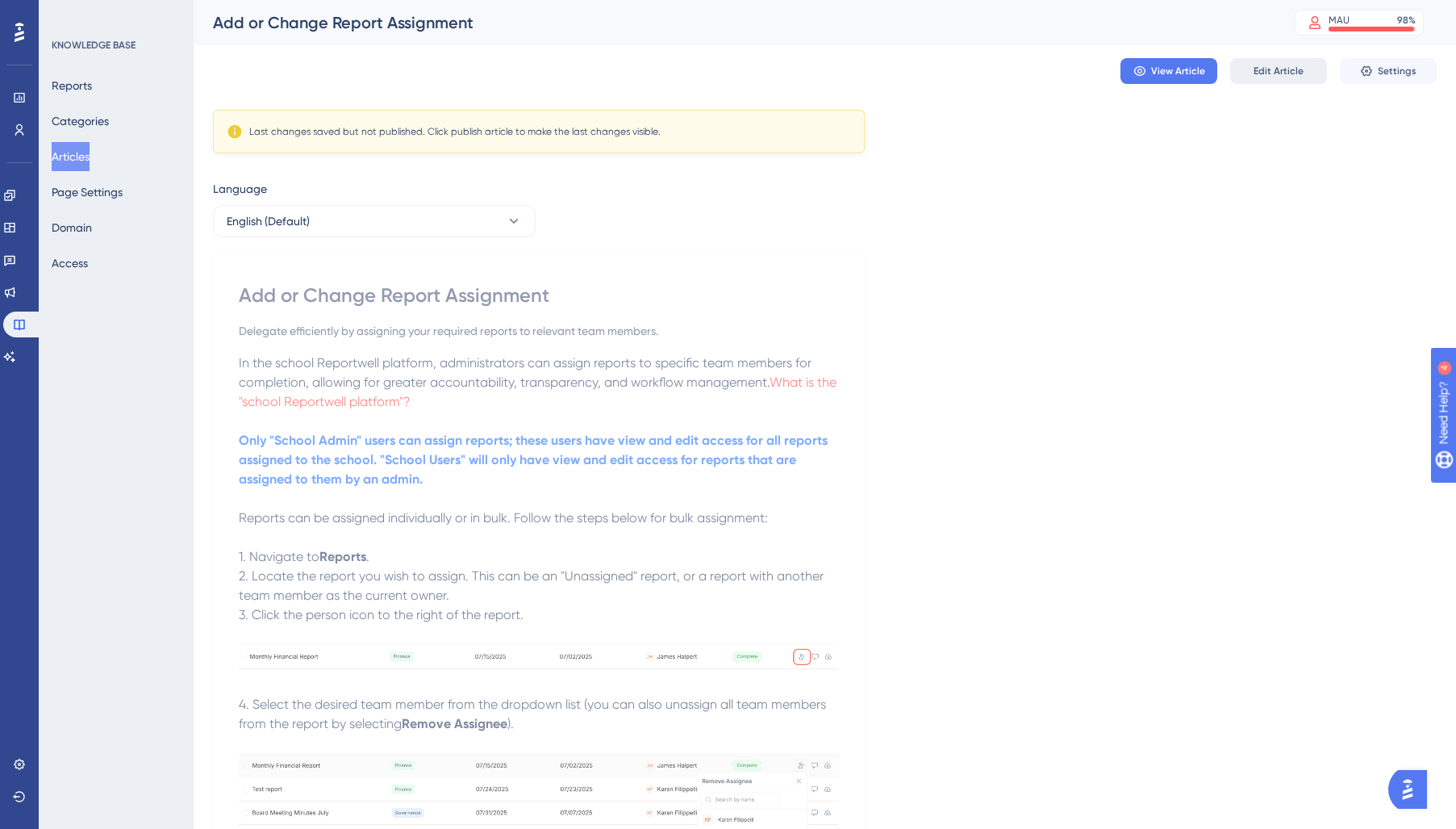
click at [1273, 68] on span "Edit Article" at bounding box center [1279, 71] width 50 height 13
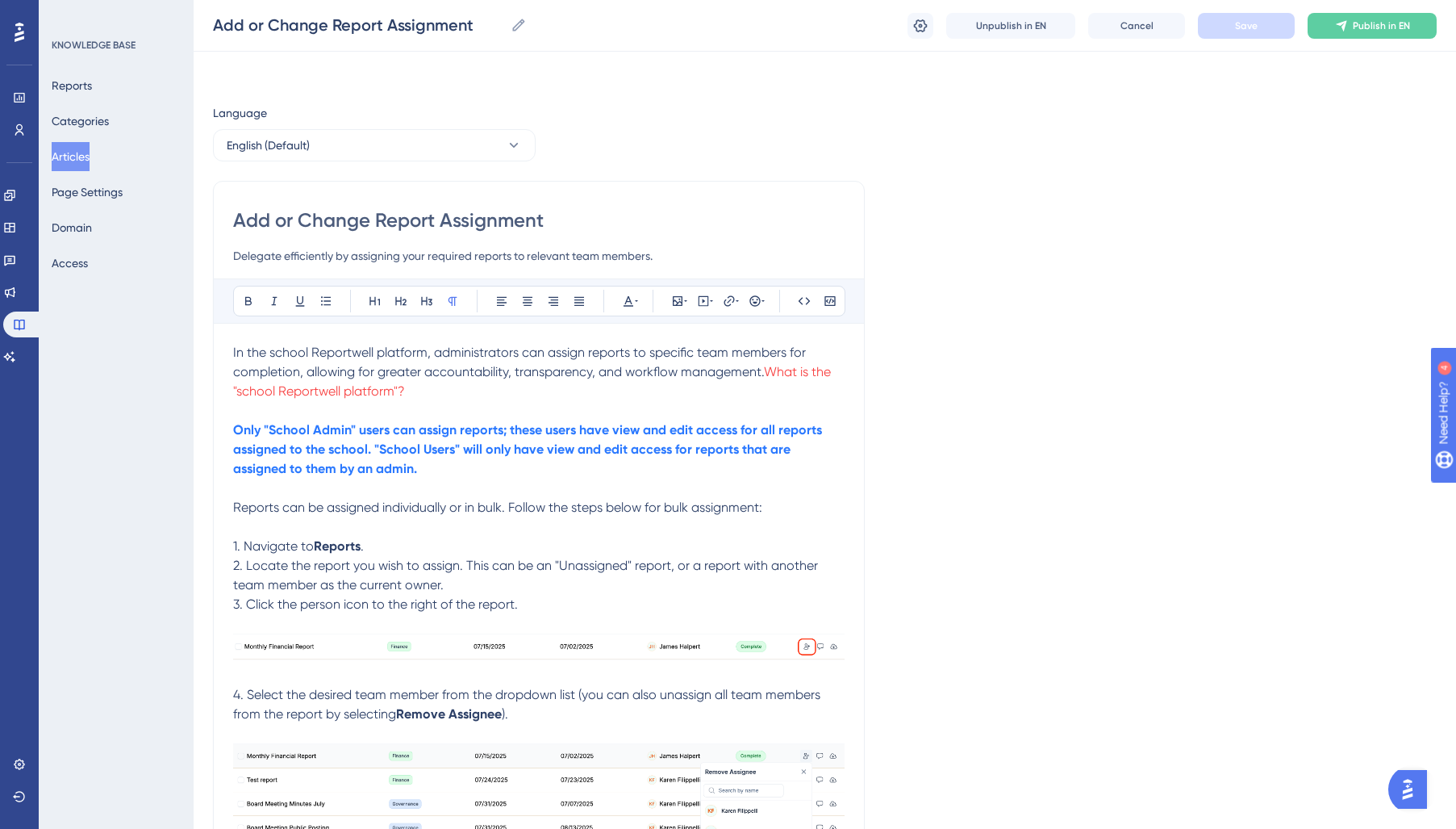
scroll to position [82, 0]
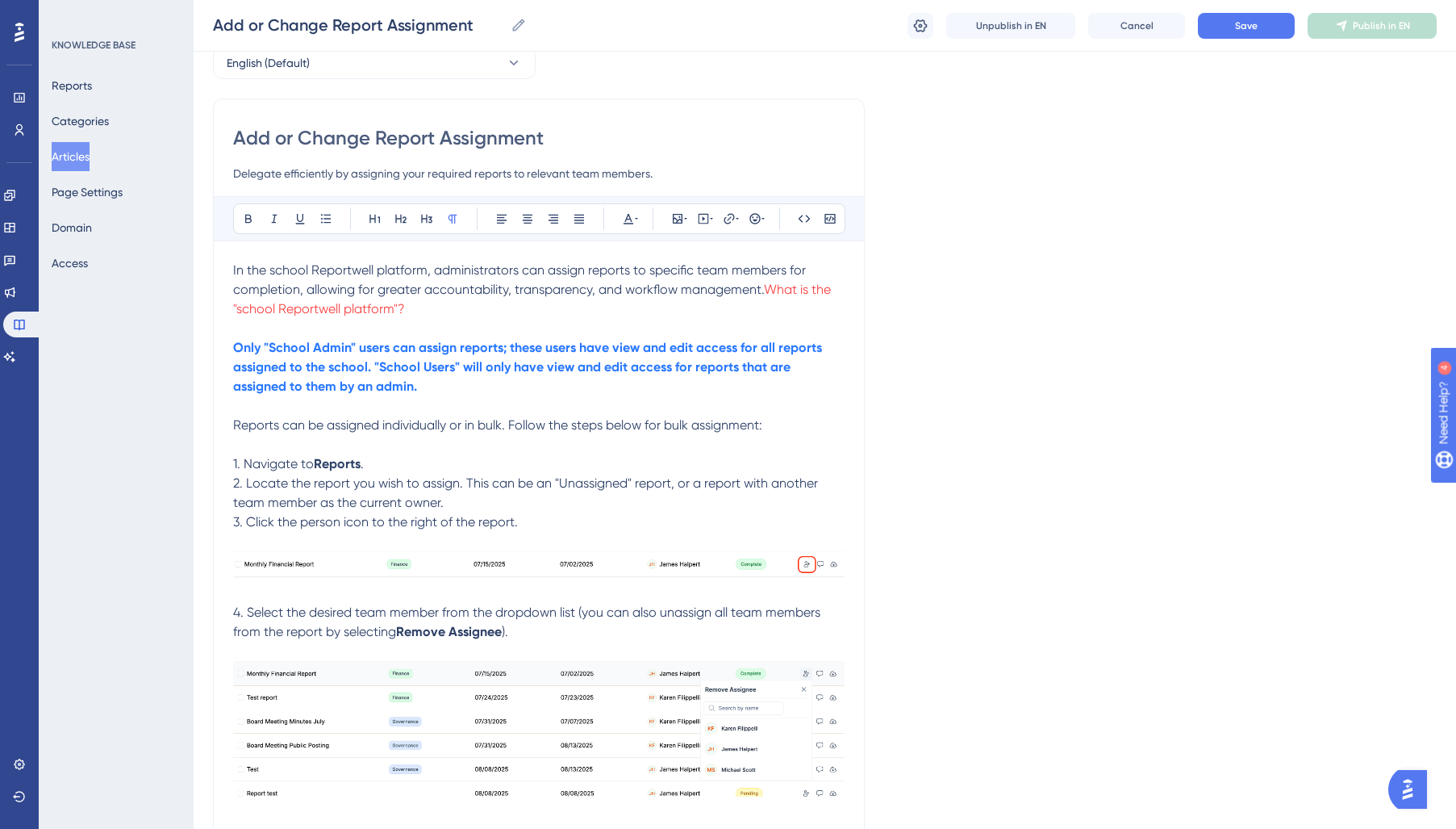
click at [308, 271] on span "In the school Reportwell platform, administrators can assign reports to specifi…" at bounding box center [521, 280] width 576 height 35
drag, startPoint x: 505, startPoint y: 308, endPoint x: 189, endPoint y: 308, distance: 316.0
click at [0, 0] on div "Performance Users Engagement Widgets Feedback Product Updates Knowledge Base AI…" at bounding box center [0, 0] width 0 height 0
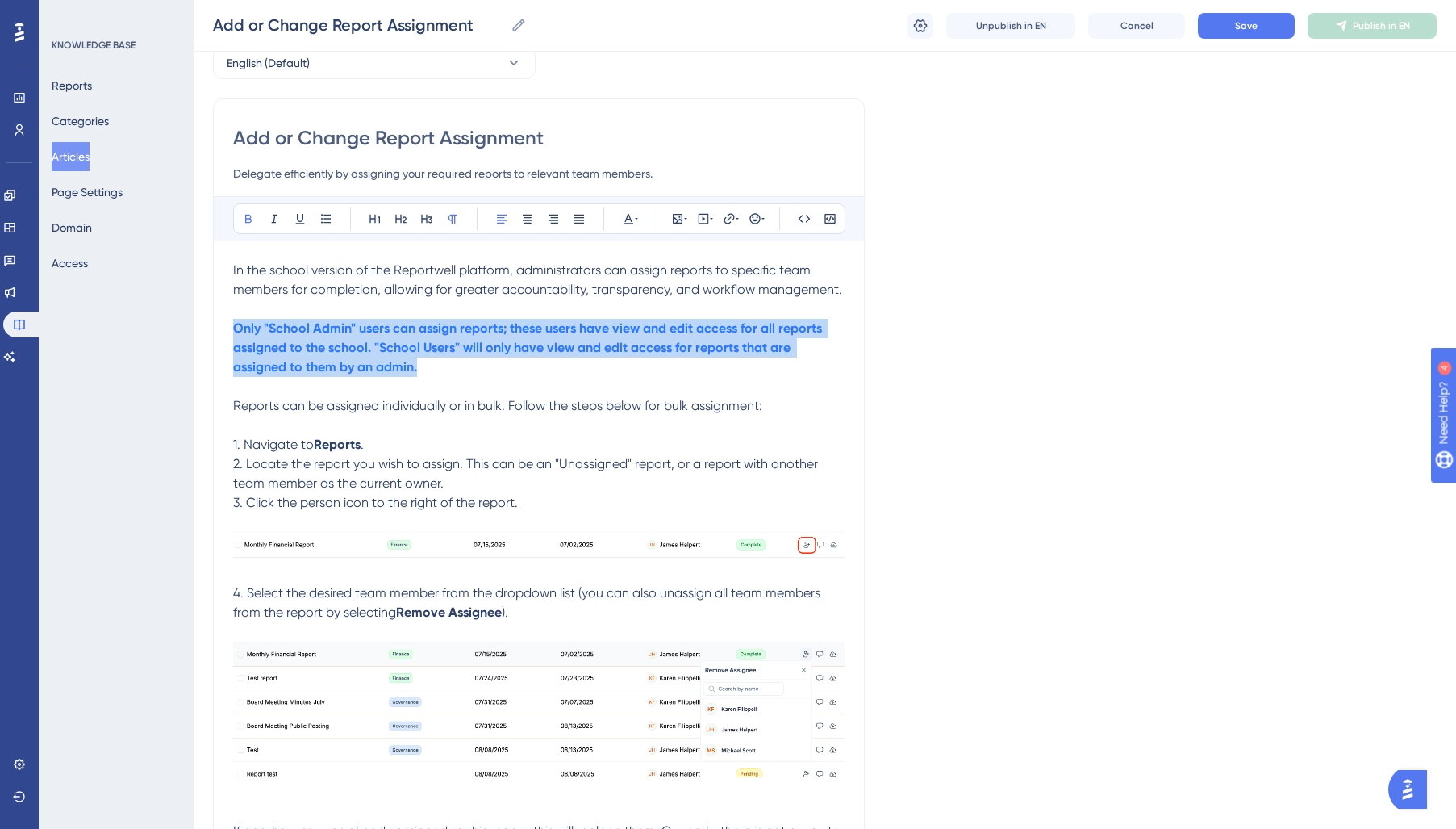
drag, startPoint x: 234, startPoint y: 336, endPoint x: 188, endPoint y: 326, distance: 47.1
click at [0, 0] on div "Performance Users Engagement Widgets Feedback Product Updates Knowledge Base AI…" at bounding box center [0, 0] width 0 height 0
click at [633, 215] on icon at bounding box center [628, 218] width 13 height 13
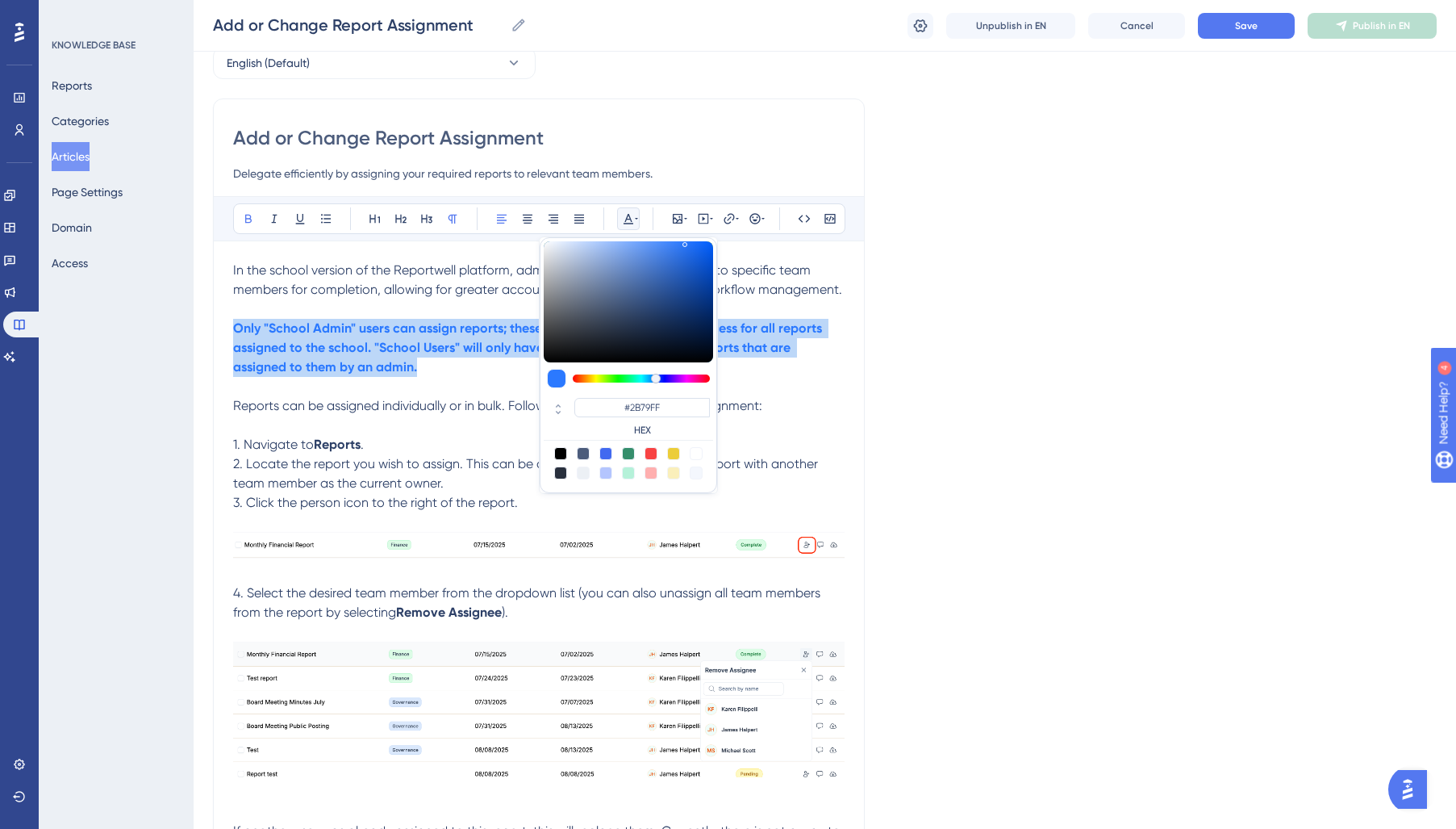
click at [613, 444] on div "#2B79FF HEX" at bounding box center [628, 365] width 177 height 256
click at [606, 453] on div at bounding box center [606, 453] width 13 height 13
type input "#4169F0"
drag, startPoint x: 441, startPoint y: 376, endPoint x: 530, endPoint y: 519, distance: 168.4
click at [444, 379] on div "In the school version of the Reportwell platform, administrators can assign rep…" at bounding box center [538, 599] width 612 height 677
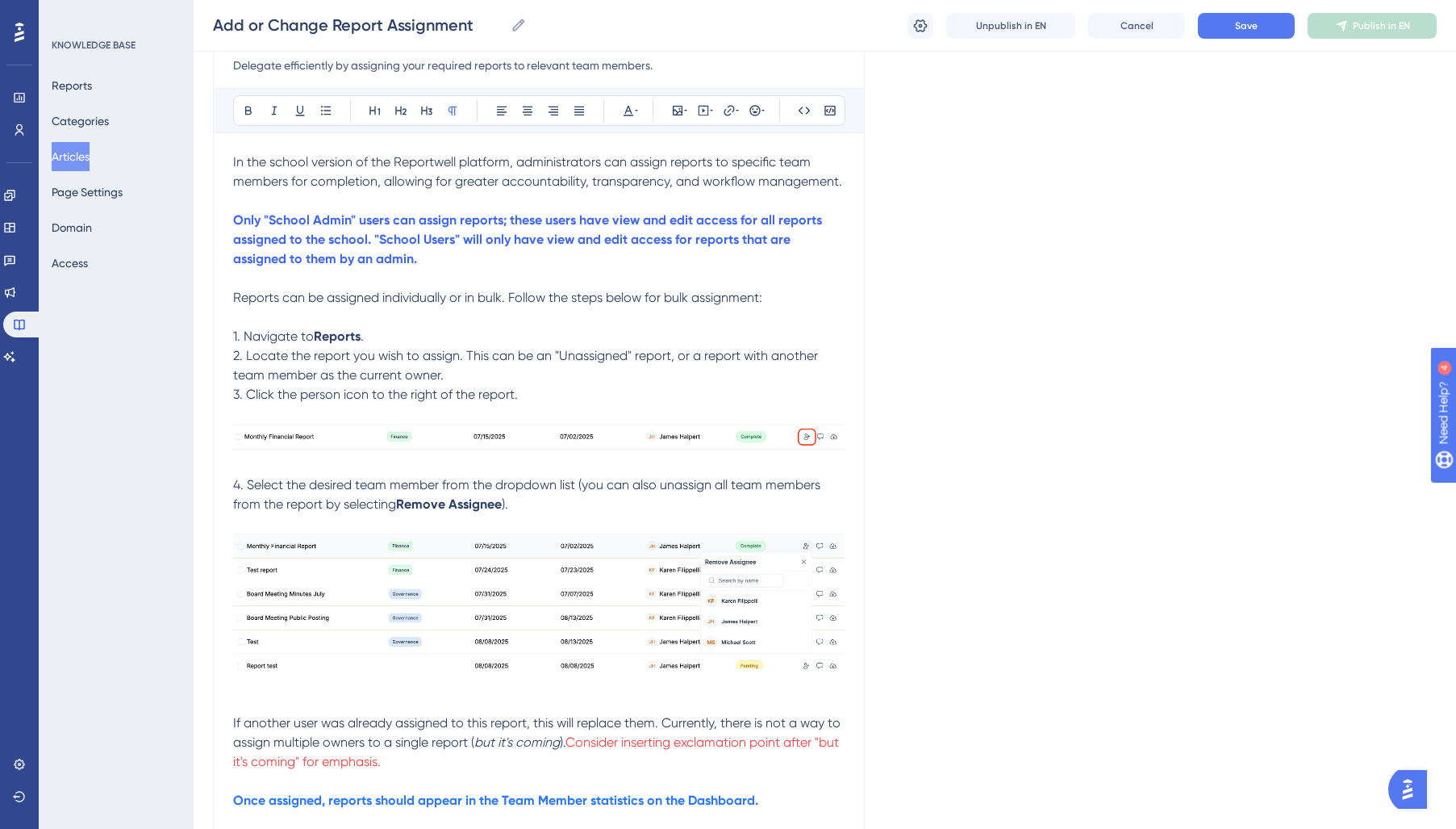
scroll to position [363, 0]
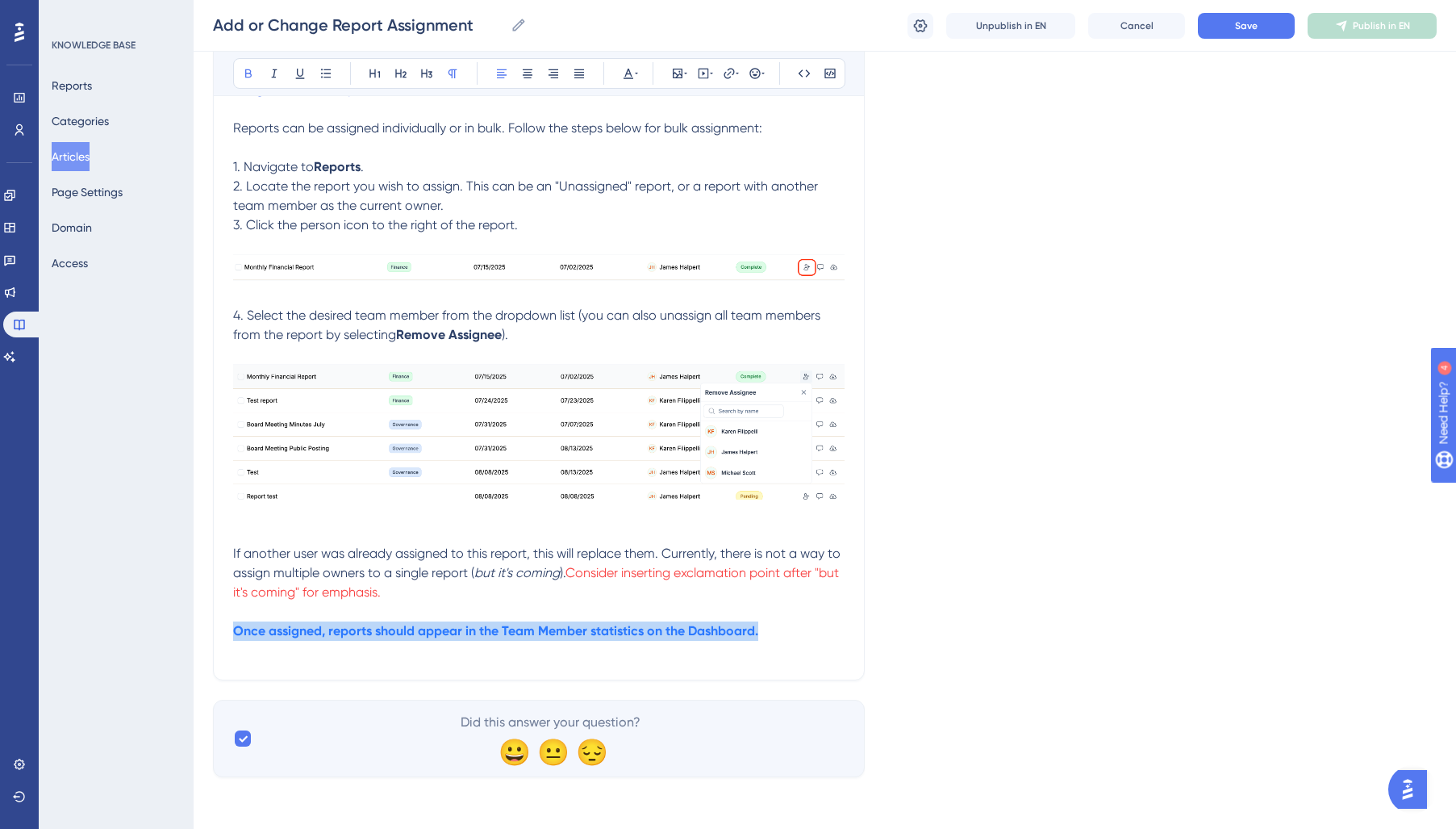
drag, startPoint x: 795, startPoint y: 630, endPoint x: 156, endPoint y: 633, distance: 639.0
click at [0, 0] on div "Performance Users Engagement Widgets Feedback Product Updates Knowledge Base AI…" at bounding box center [0, 0] width 0 height 0
click at [625, 70] on icon at bounding box center [628, 73] width 13 height 13
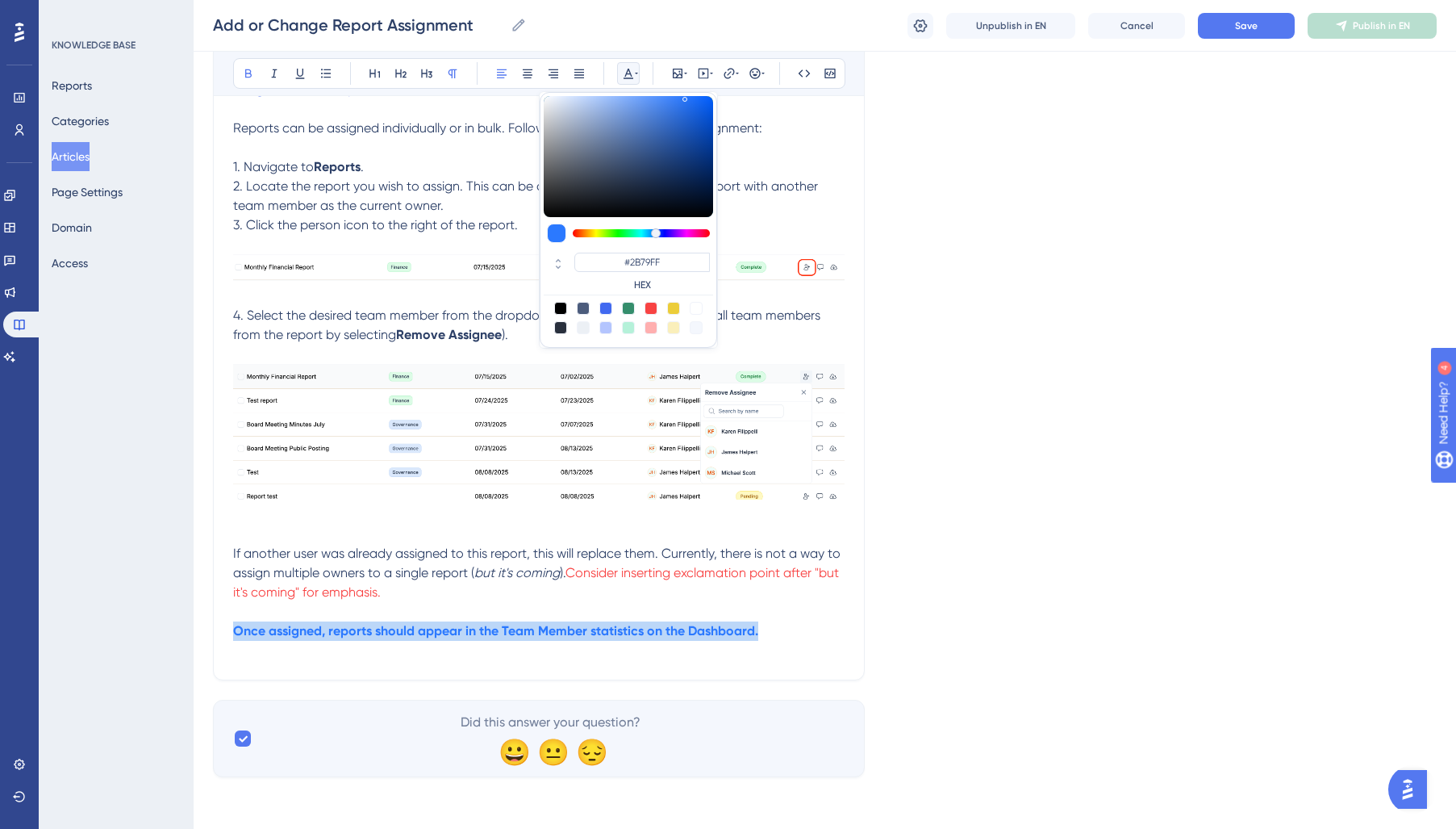
click at [606, 309] on div at bounding box center [606, 308] width 13 height 13
type input "#4169F0"
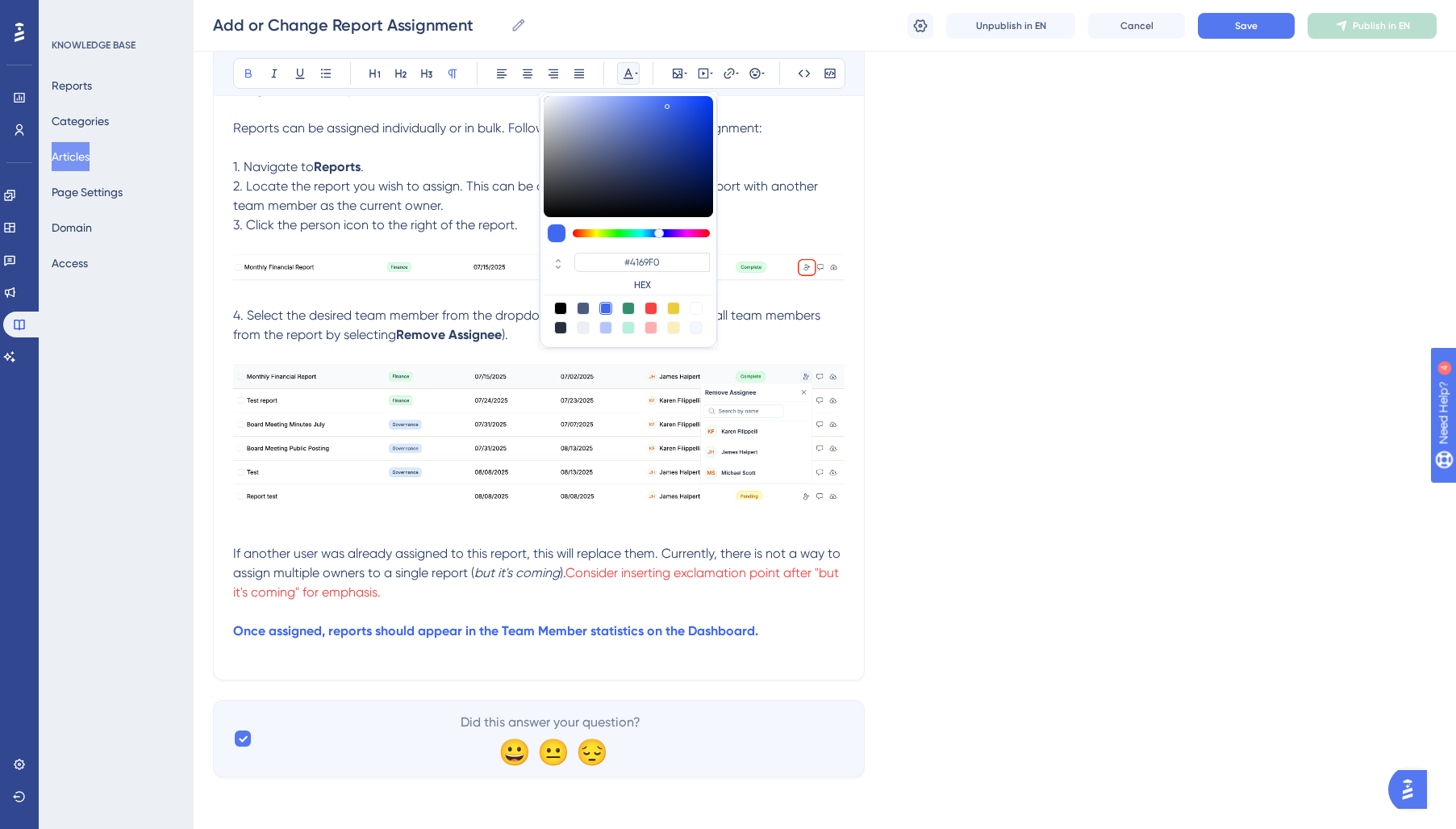
drag, startPoint x: 404, startPoint y: 602, endPoint x: 510, endPoint y: 591, distance: 106.6
click at [409, 602] on p at bounding box center [538, 612] width 612 height 19
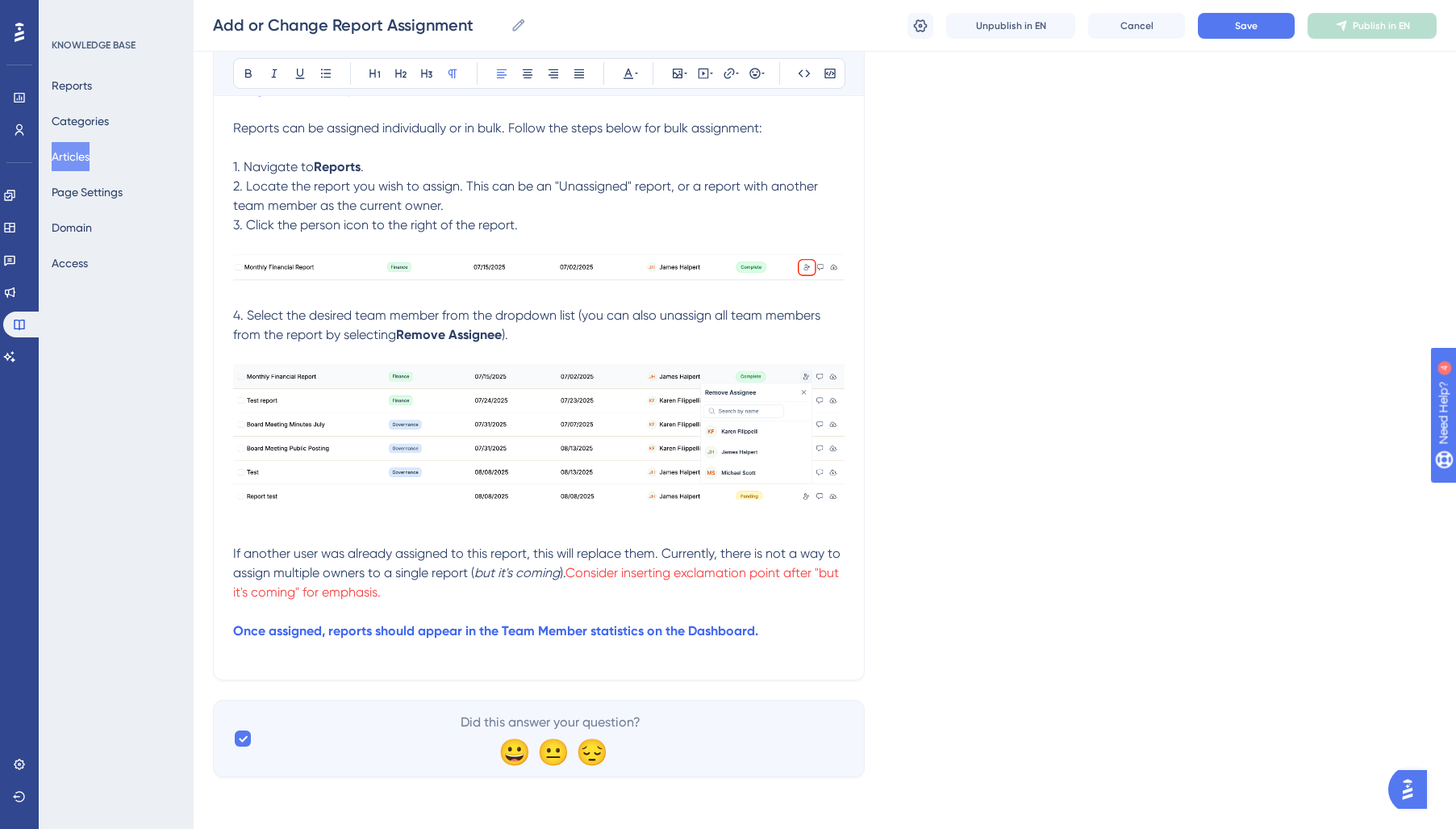
click at [563, 574] on span ")." at bounding box center [562, 573] width 6 height 16
drag, startPoint x: 452, startPoint y: 602, endPoint x: 576, endPoint y: 572, distance: 127.6
click at [576, 572] on div "In the school version of the Reportwell platform, administrators can assign rep…" at bounding box center [538, 321] width 612 height 677
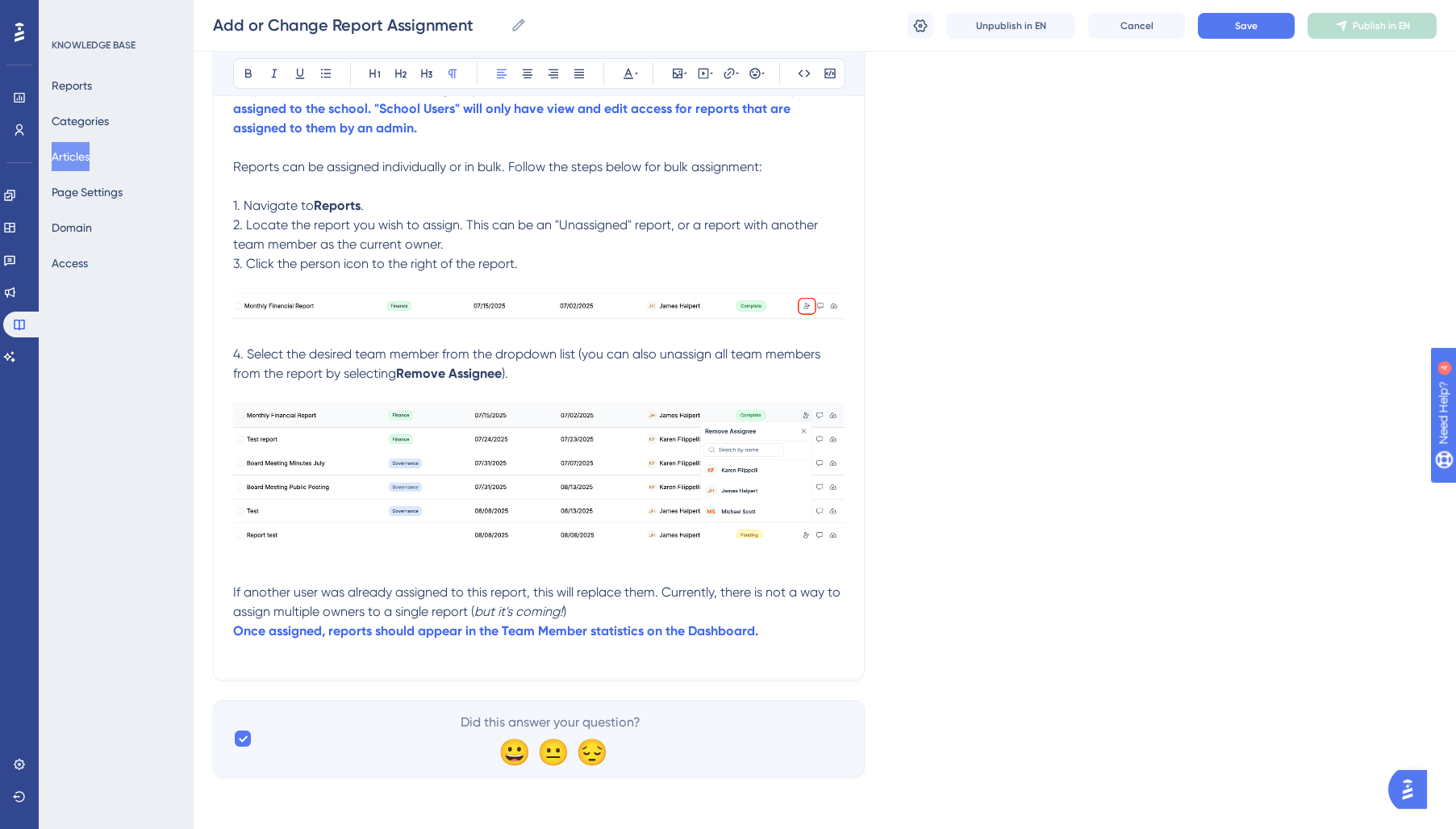
drag, startPoint x: 623, startPoint y: 598, endPoint x: 646, endPoint y: 593, distance: 23.5
click at [623, 598] on span "If another user was already assigned to this report, this will replace them. Cu…" at bounding box center [538, 601] width 611 height 35
drag, startPoint x: 785, startPoint y: 629, endPoint x: 824, endPoint y: 655, distance: 46.9
click at [786, 630] on p "Once assigned, reports should appear in the Team Member statistics on the Dashb…" at bounding box center [538, 631] width 612 height 19
click at [623, 601] on p "If another user was already assigned to this report, this will replace them. Cu…" at bounding box center [538, 601] width 612 height 39
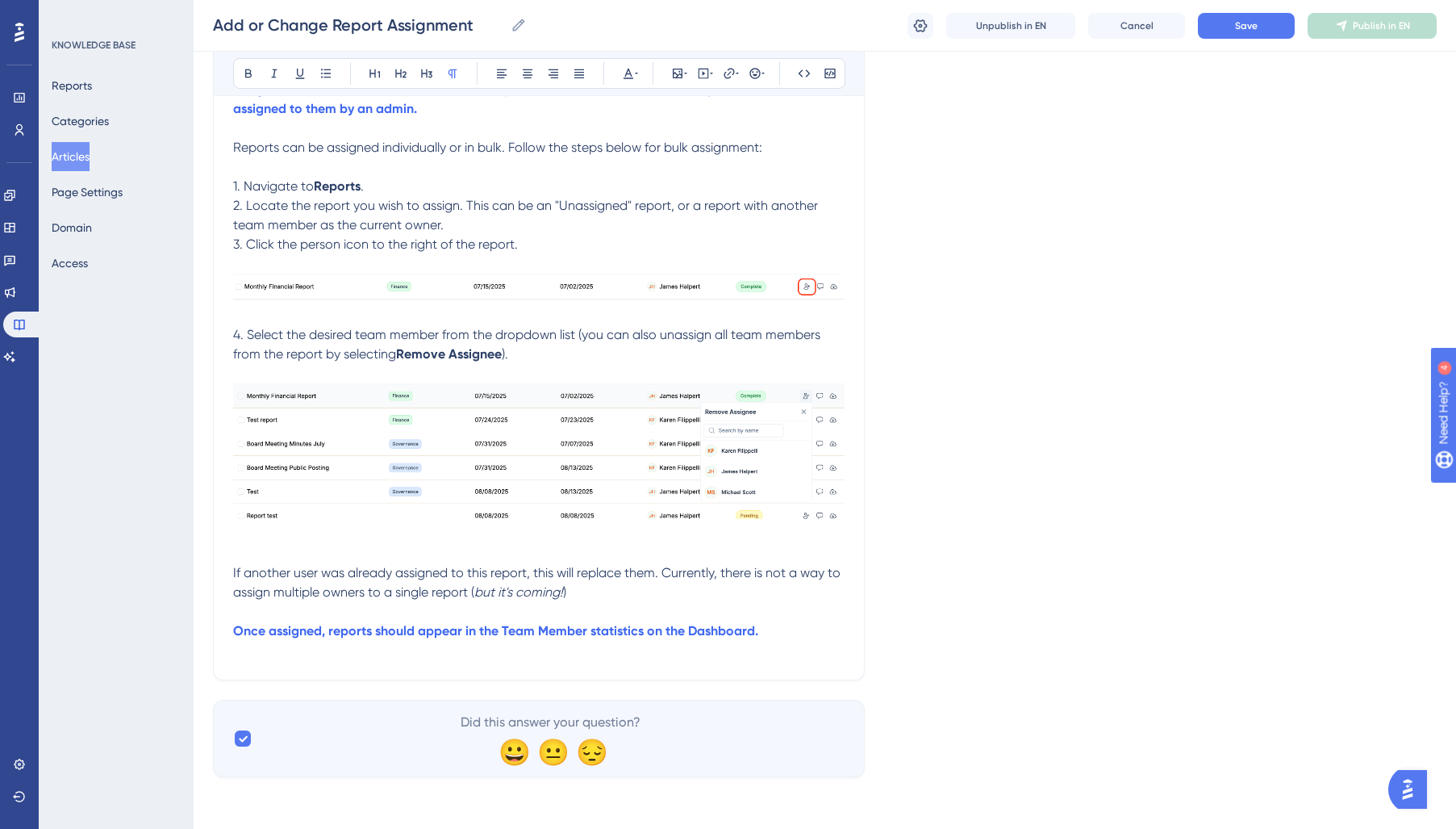
scroll to position [0, 0]
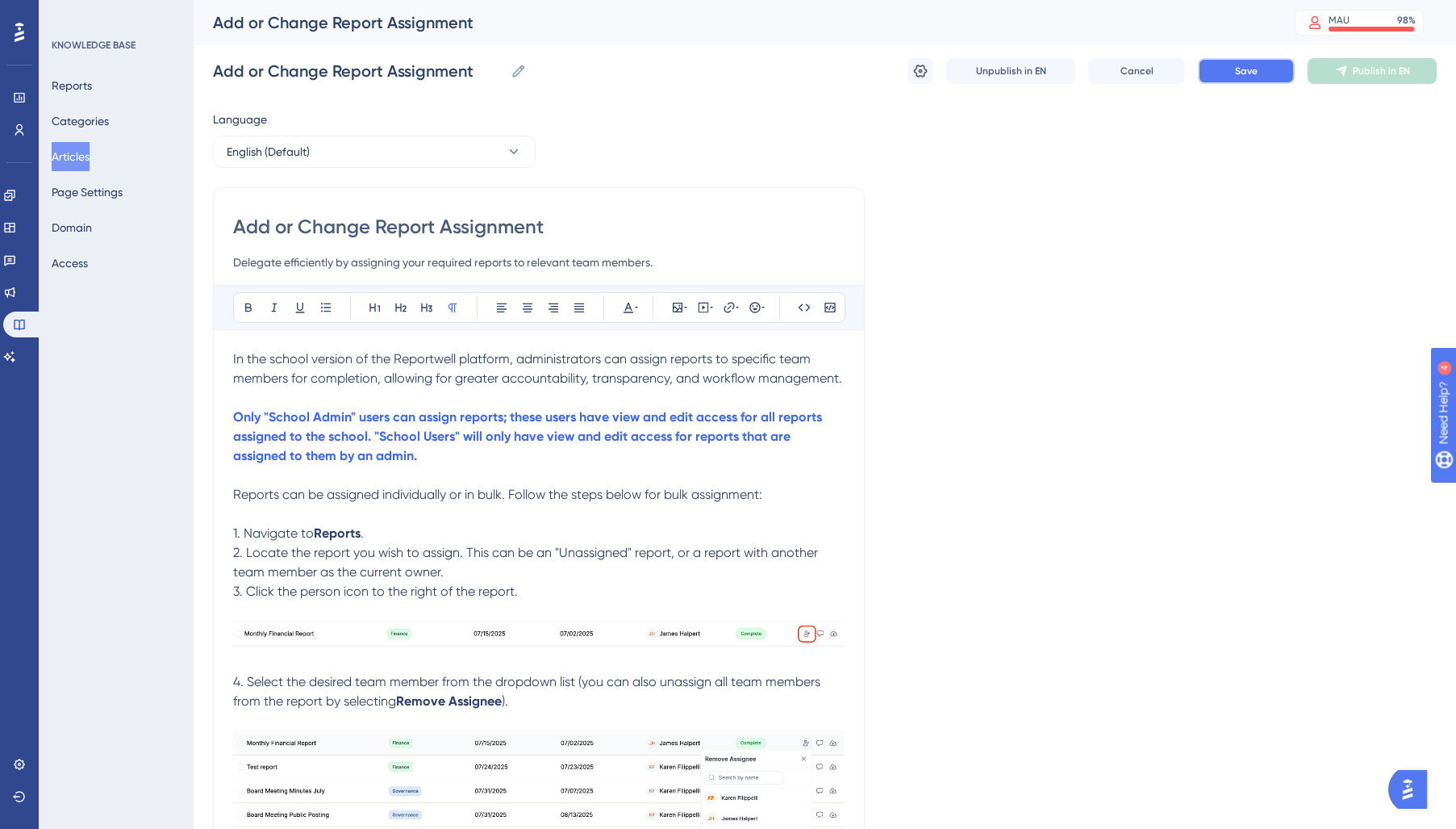
click at [1257, 73] on span "Save" at bounding box center [1246, 71] width 22 height 13
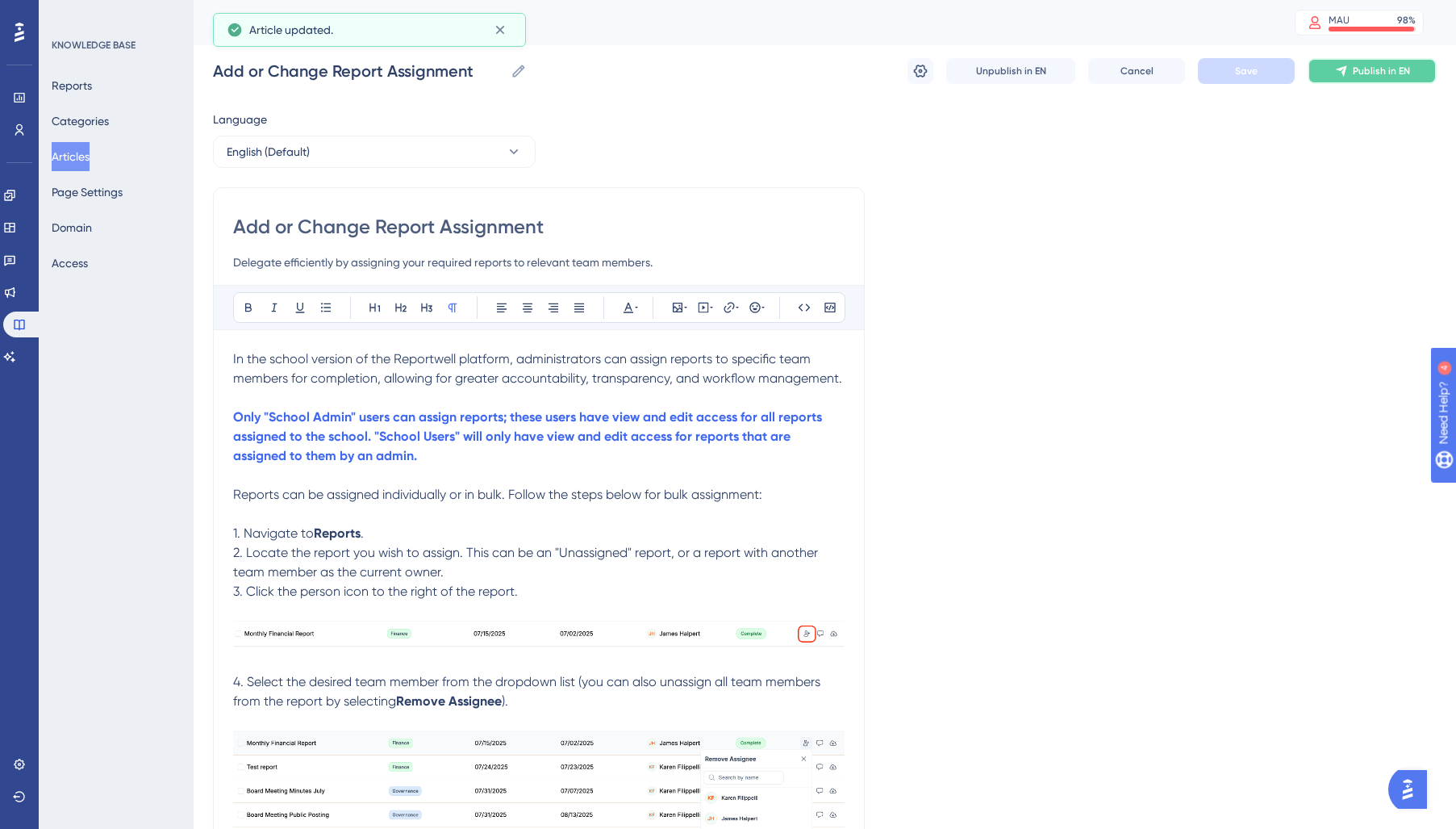
drag, startPoint x: 1357, startPoint y: 77, endPoint x: 1264, endPoint y: 117, distance: 101.2
click at [1357, 77] on span "Publish in EN" at bounding box center [1382, 71] width 57 height 13
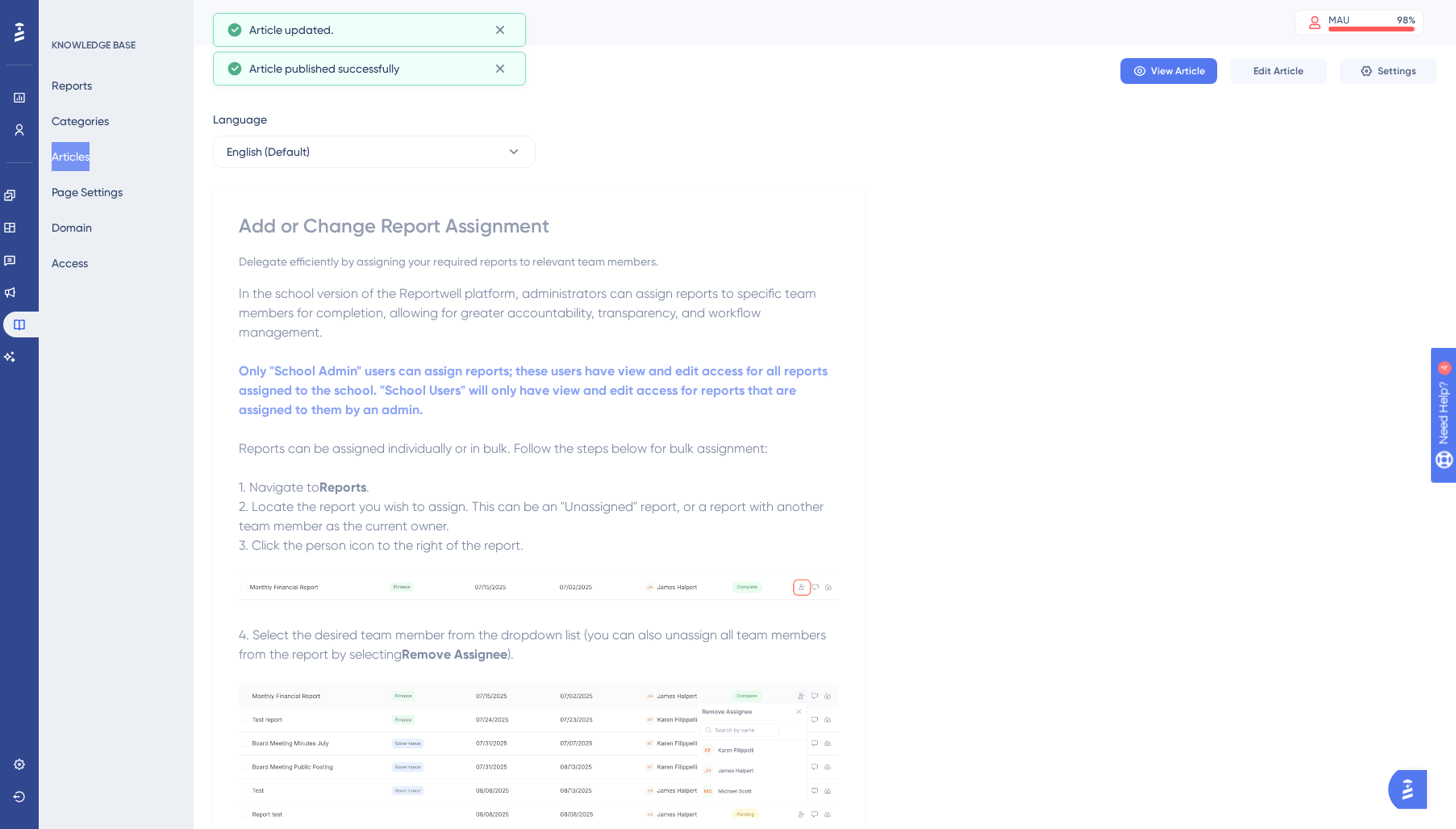
drag, startPoint x: 100, startPoint y: 155, endPoint x: 197, endPoint y: 284, distance: 161.4
click at [89, 155] on button "Articles" at bounding box center [71, 157] width 38 height 29
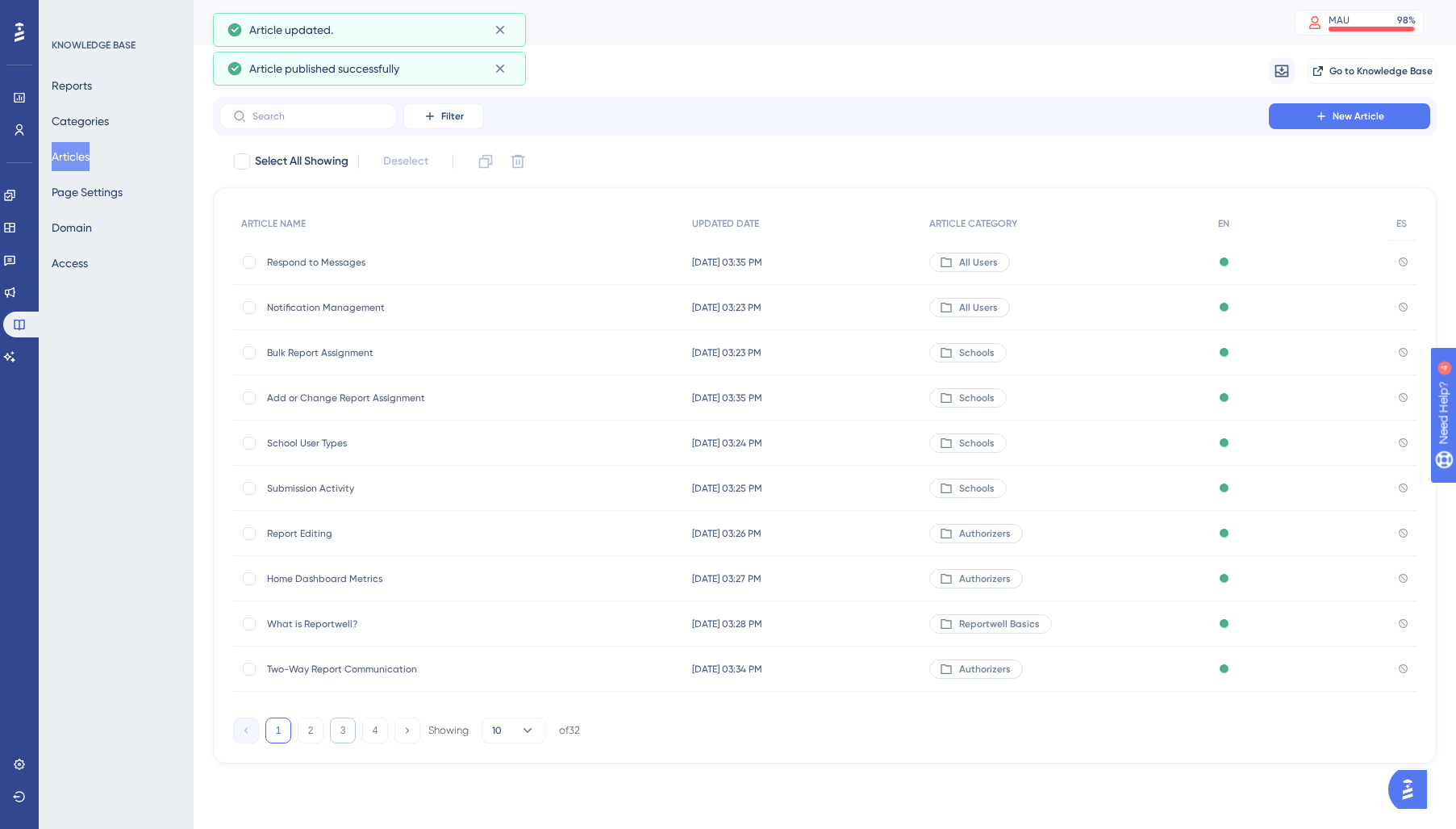
click at [349, 734] on button "3" at bounding box center [343, 730] width 26 height 26
drag, startPoint x: 395, startPoint y: 353, endPoint x: 588, endPoint y: 380, distance: 194.9
click at [397, 354] on span "Report Assignment by School" at bounding box center [396, 352] width 258 height 13
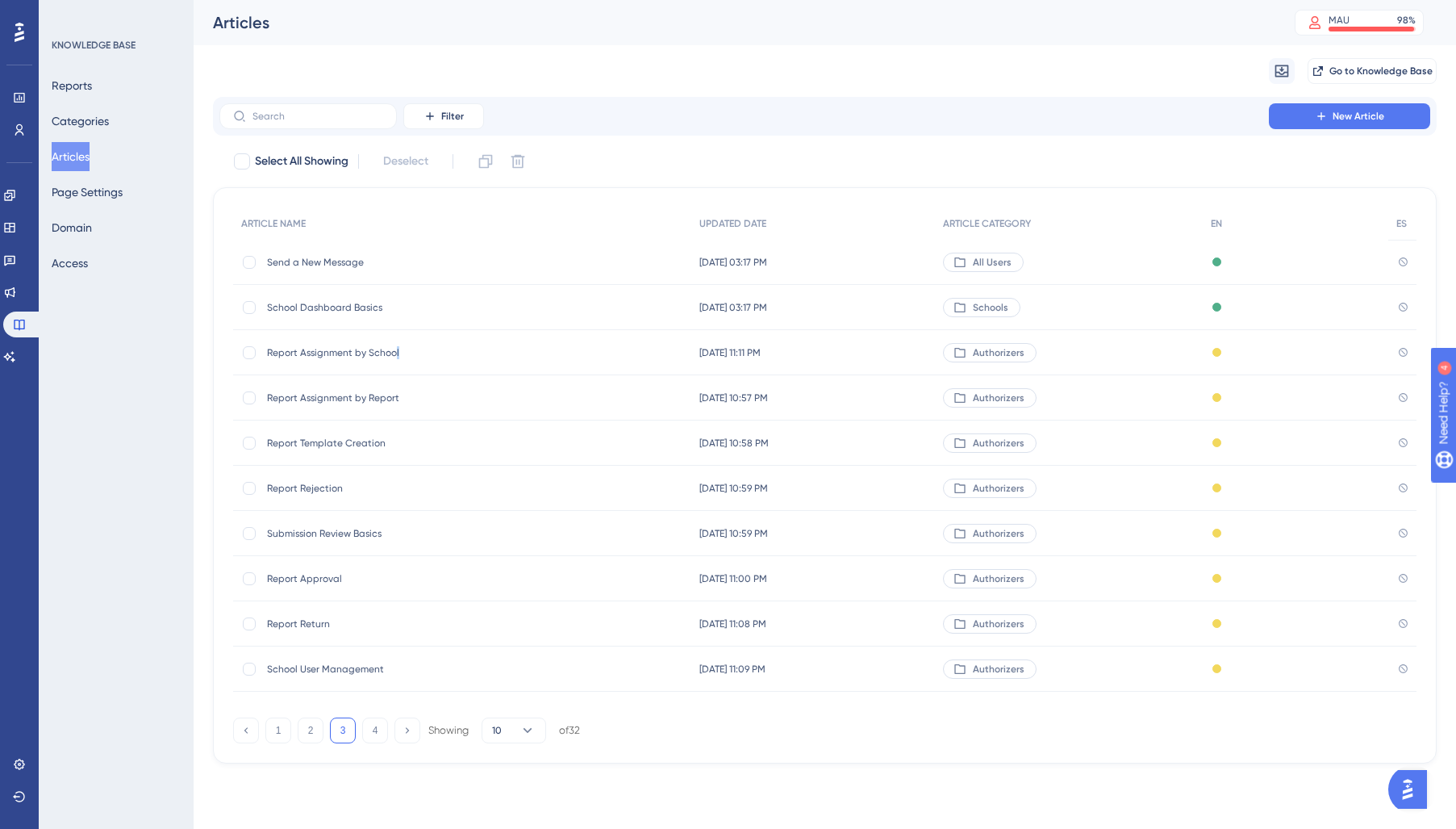
click at [340, 363] on div "Report Assignment by School Report Assignment by School" at bounding box center [396, 352] width 258 height 45
click at [354, 356] on span "Report Assignment by School" at bounding box center [396, 352] width 258 height 13
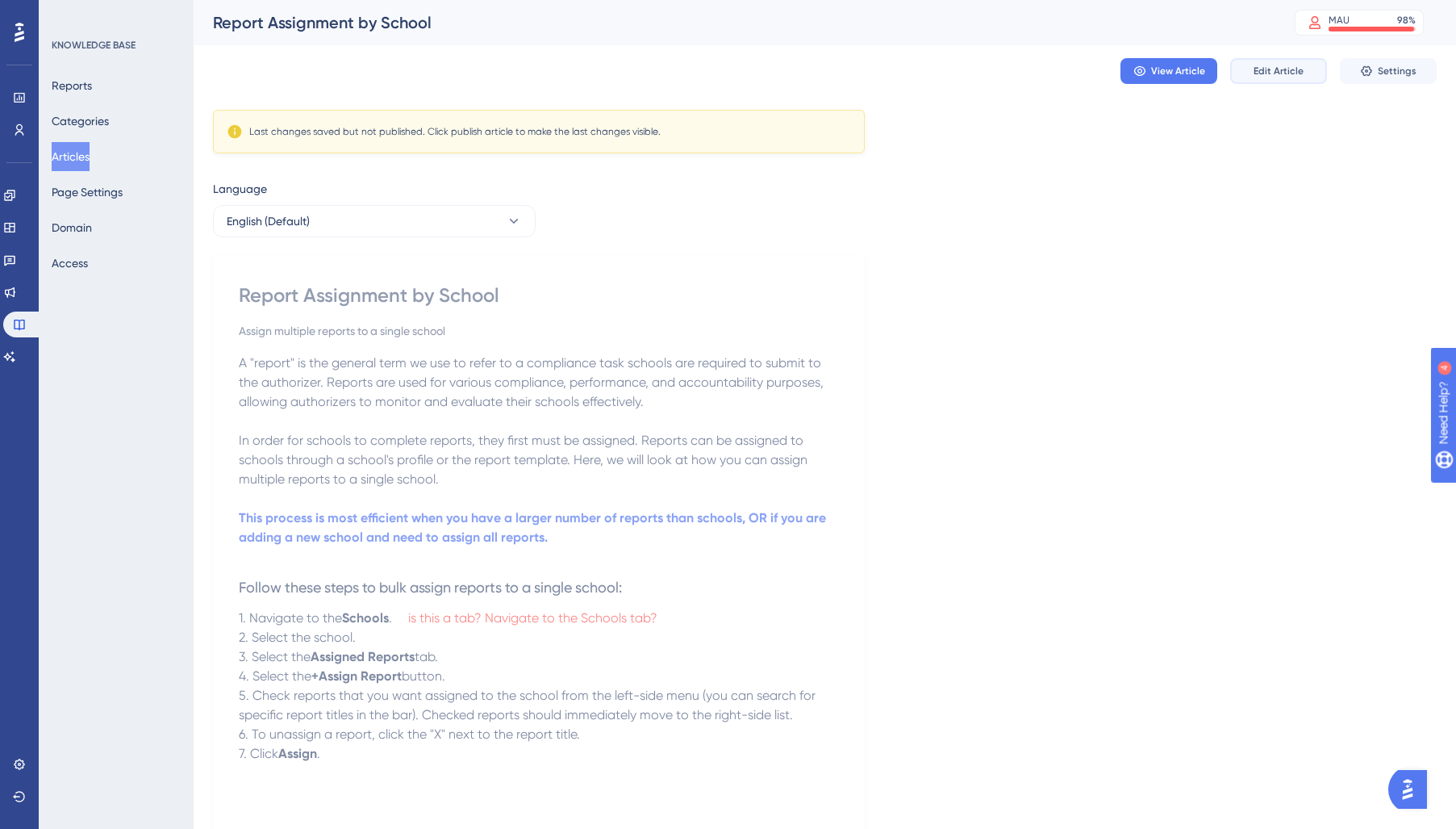
drag, startPoint x: 1309, startPoint y: 57, endPoint x: 1297, endPoint y: 65, distance: 14.4
click at [1308, 58] on button "Edit Article" at bounding box center [1279, 71] width 97 height 26
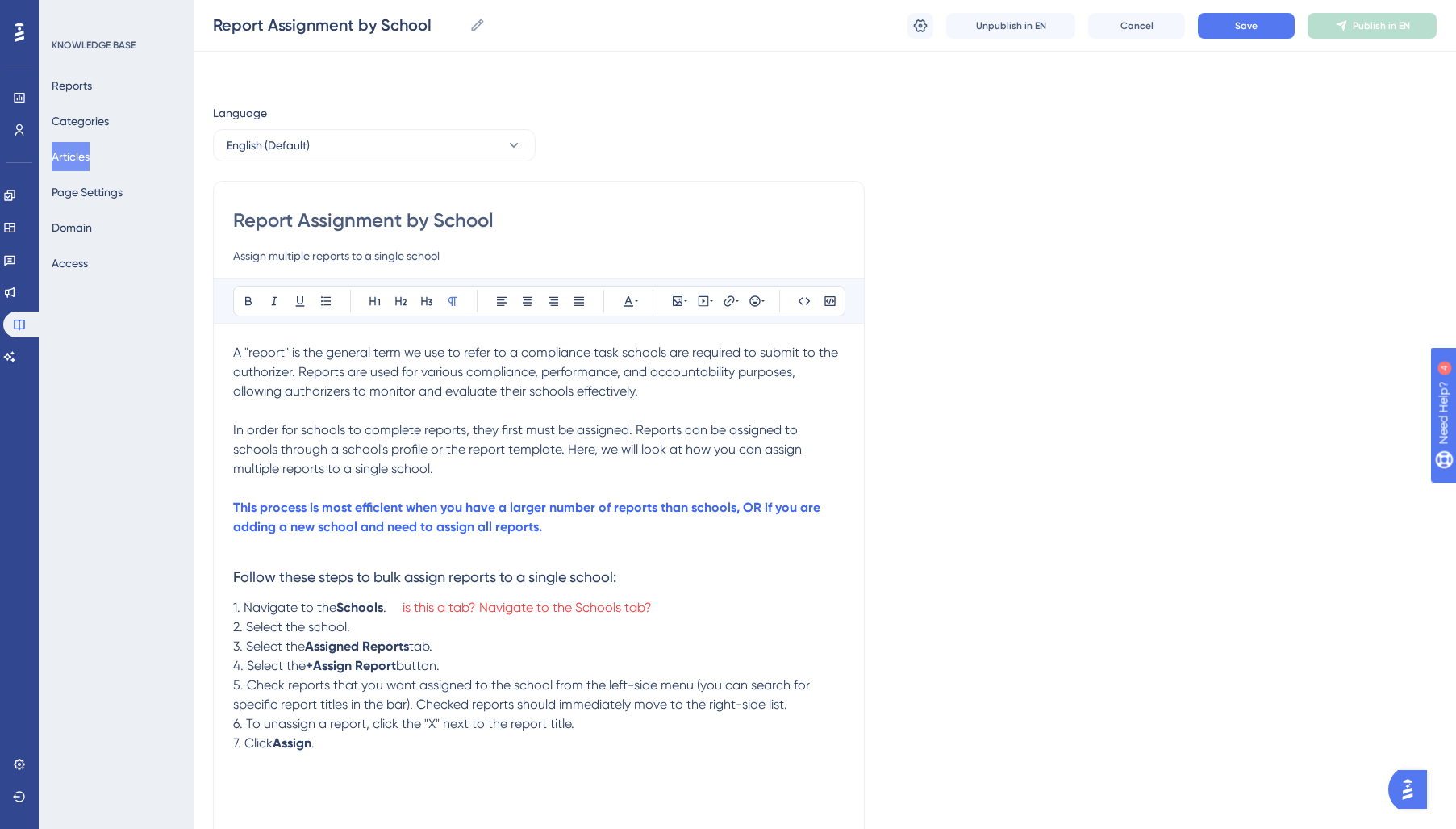
scroll to position [237, 0]
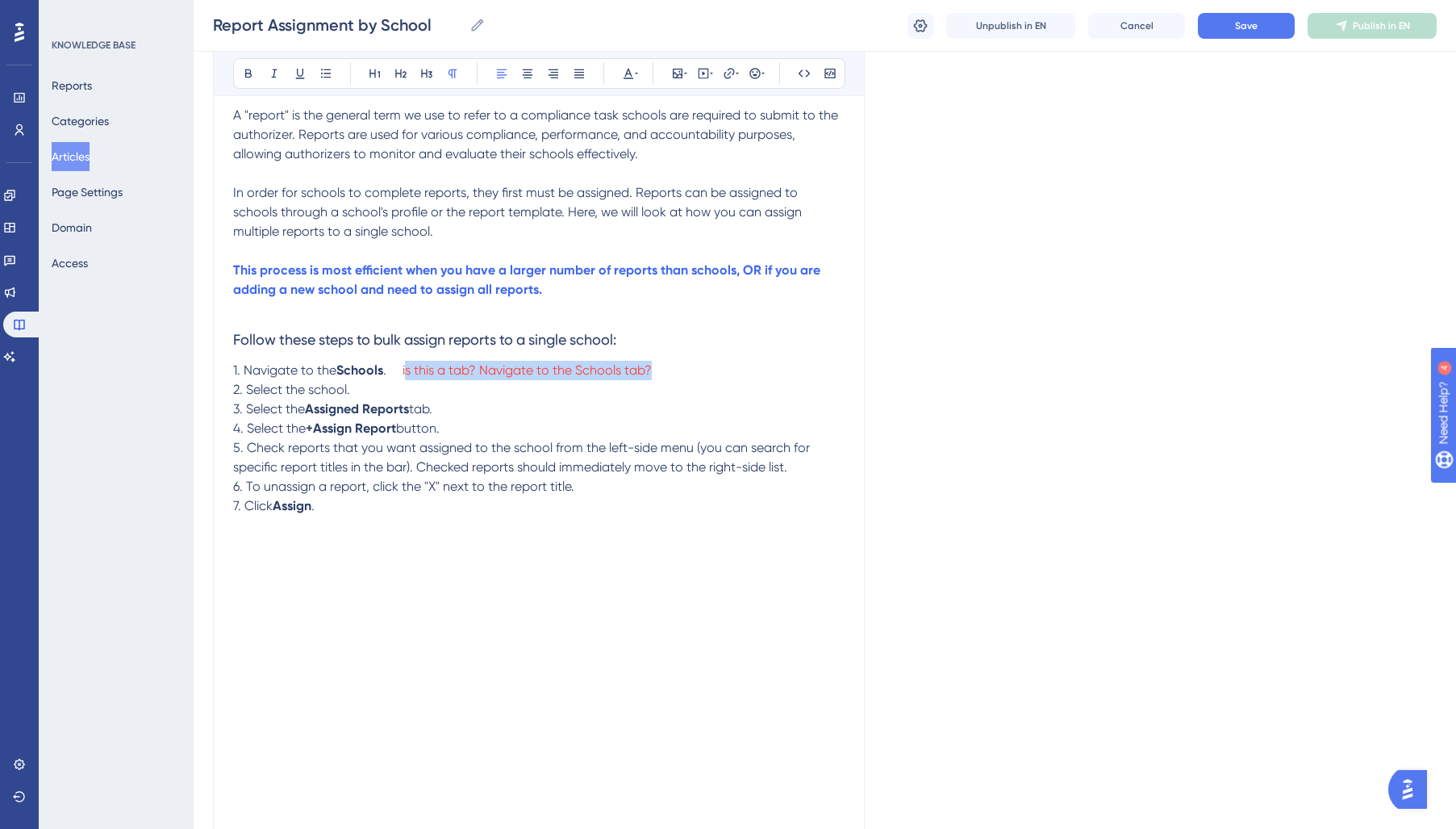
drag, startPoint x: 690, startPoint y: 374, endPoint x: 409, endPoint y: 370, distance: 281.0
click at [409, 370] on p "1. Navigate to the Schools . is this a tab? Navigate to the Schools tab?" at bounding box center [538, 370] width 612 height 19
click at [324, 375] on span "1. Navigate to the" at bounding box center [284, 370] width 103 height 16
click at [422, 376] on p "1. Navigate to Schools ." at bounding box center [538, 370] width 612 height 19
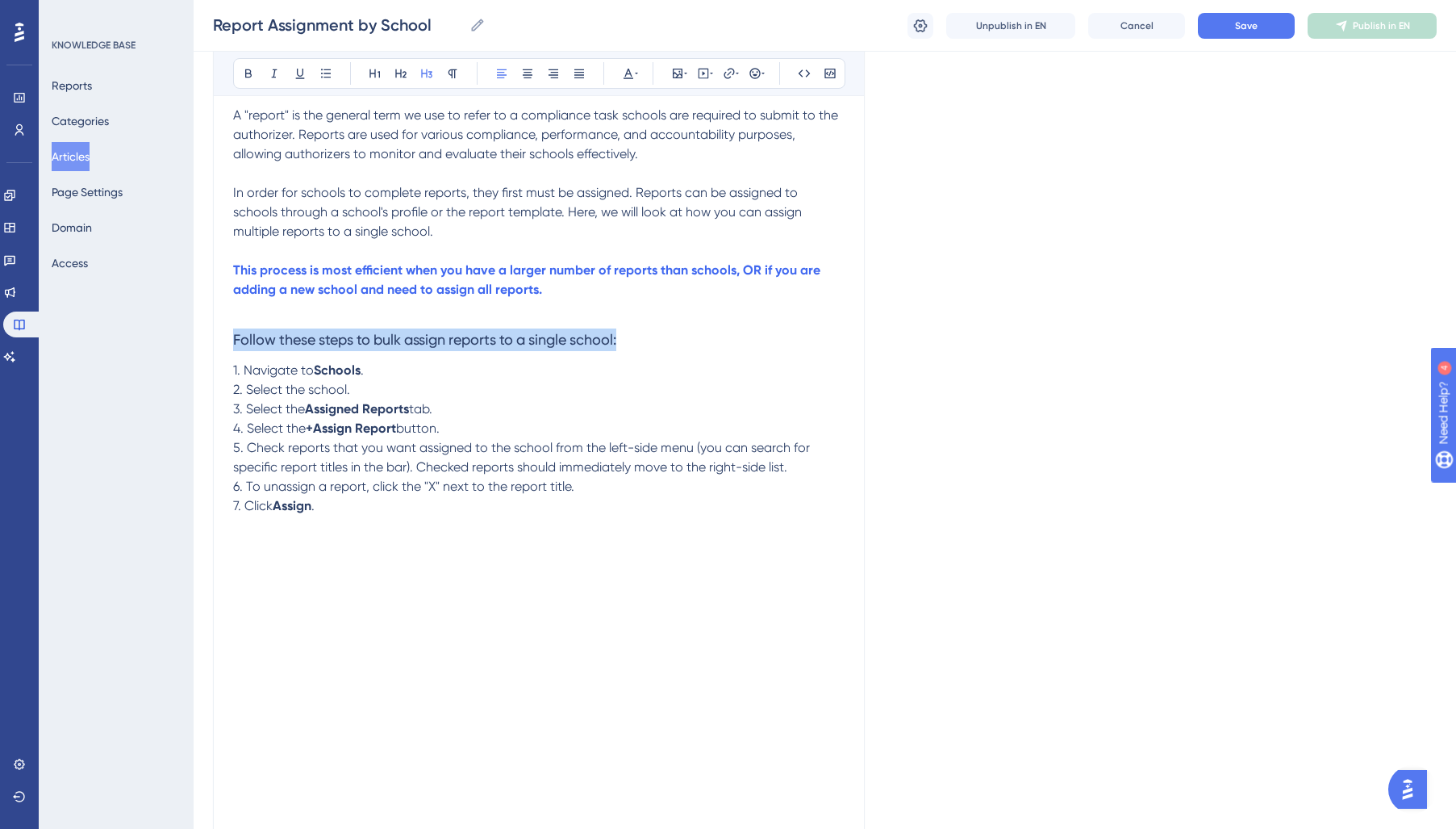
drag, startPoint x: 645, startPoint y: 334, endPoint x: 48, endPoint y: 331, distance: 597.0
click at [0, 0] on div "Performance Users Engagement Widgets Feedback Product Updates Knowledge Base AI…" at bounding box center [0, 0] width 0 height 0
click at [241, 357] on h3 "Follow these steps to bulk assign reports to a single school:" at bounding box center [538, 339] width 612 height 42
drag, startPoint x: 640, startPoint y: 337, endPoint x: 85, endPoint y: 339, distance: 555.0
click at [0, 0] on div "Performance Users Engagement Widgets Feedback Product Updates Knowledge Base AI…" at bounding box center [0, 0] width 0 height 0
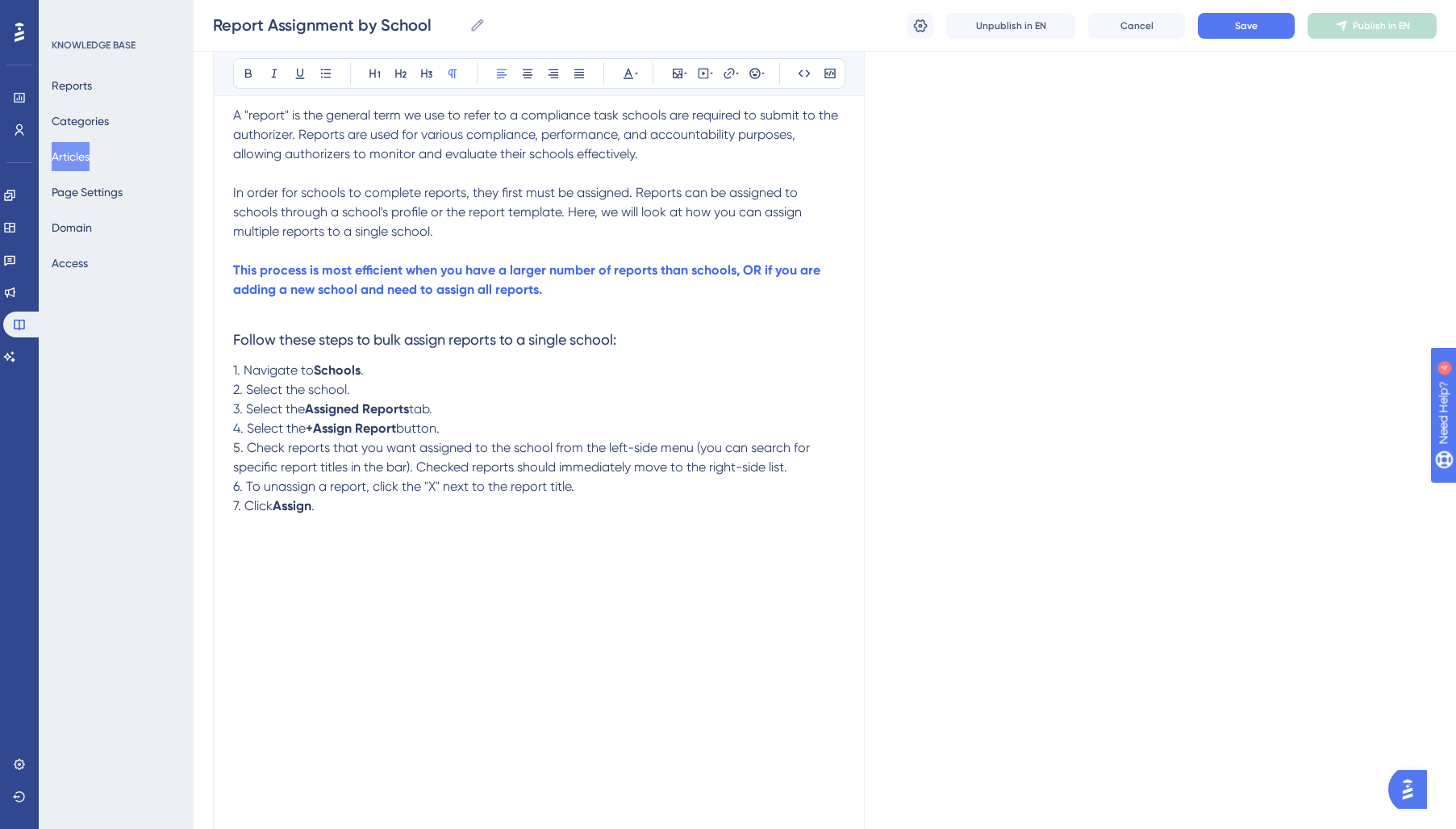
drag, startPoint x: 454, startPoint y: 407, endPoint x: 482, endPoint y: 435, distance: 39.6
click at [454, 407] on p "3. Select the Assigned Reports tab." at bounding box center [538, 409] width 612 height 19
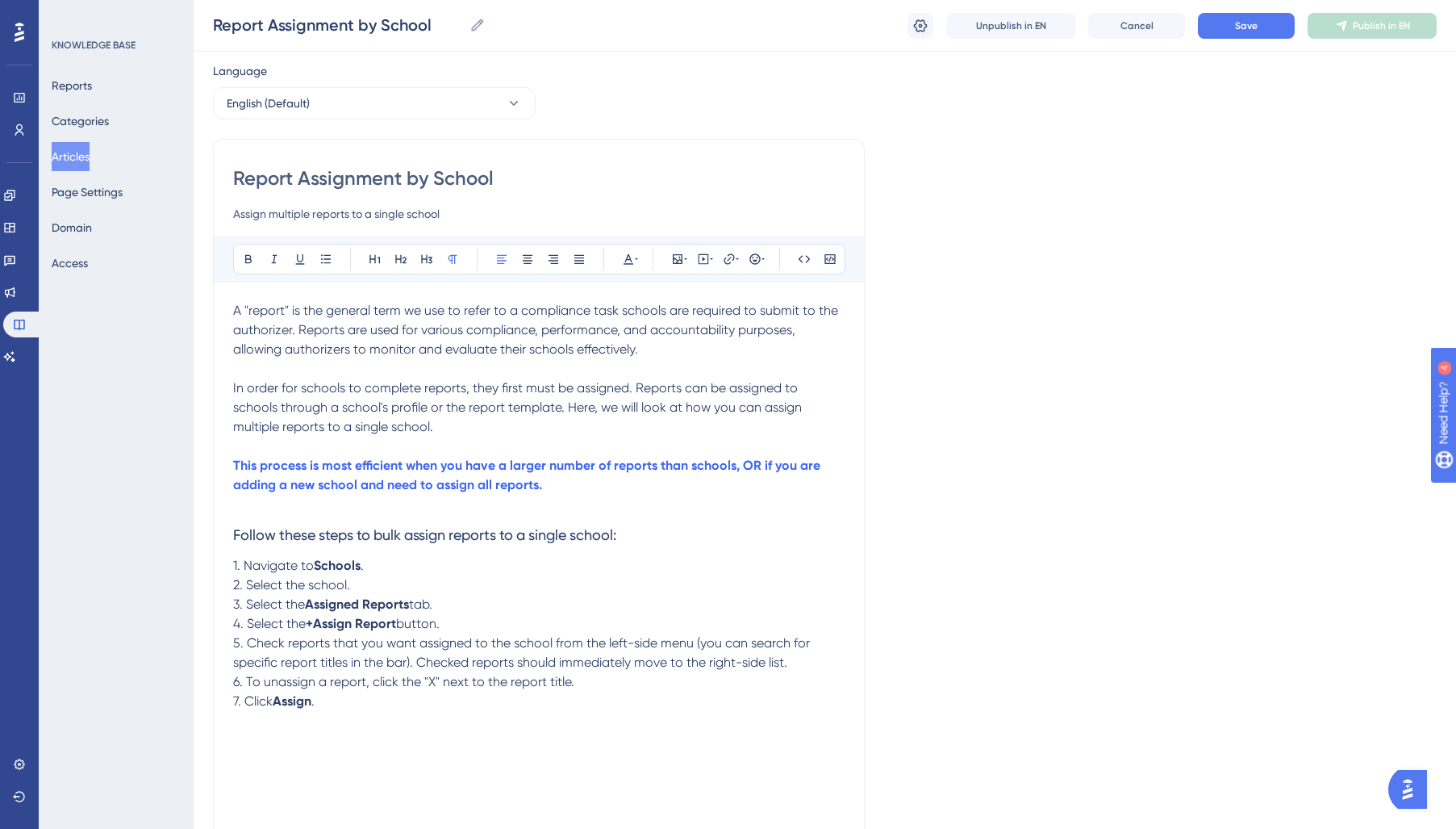
scroll to position [0, 0]
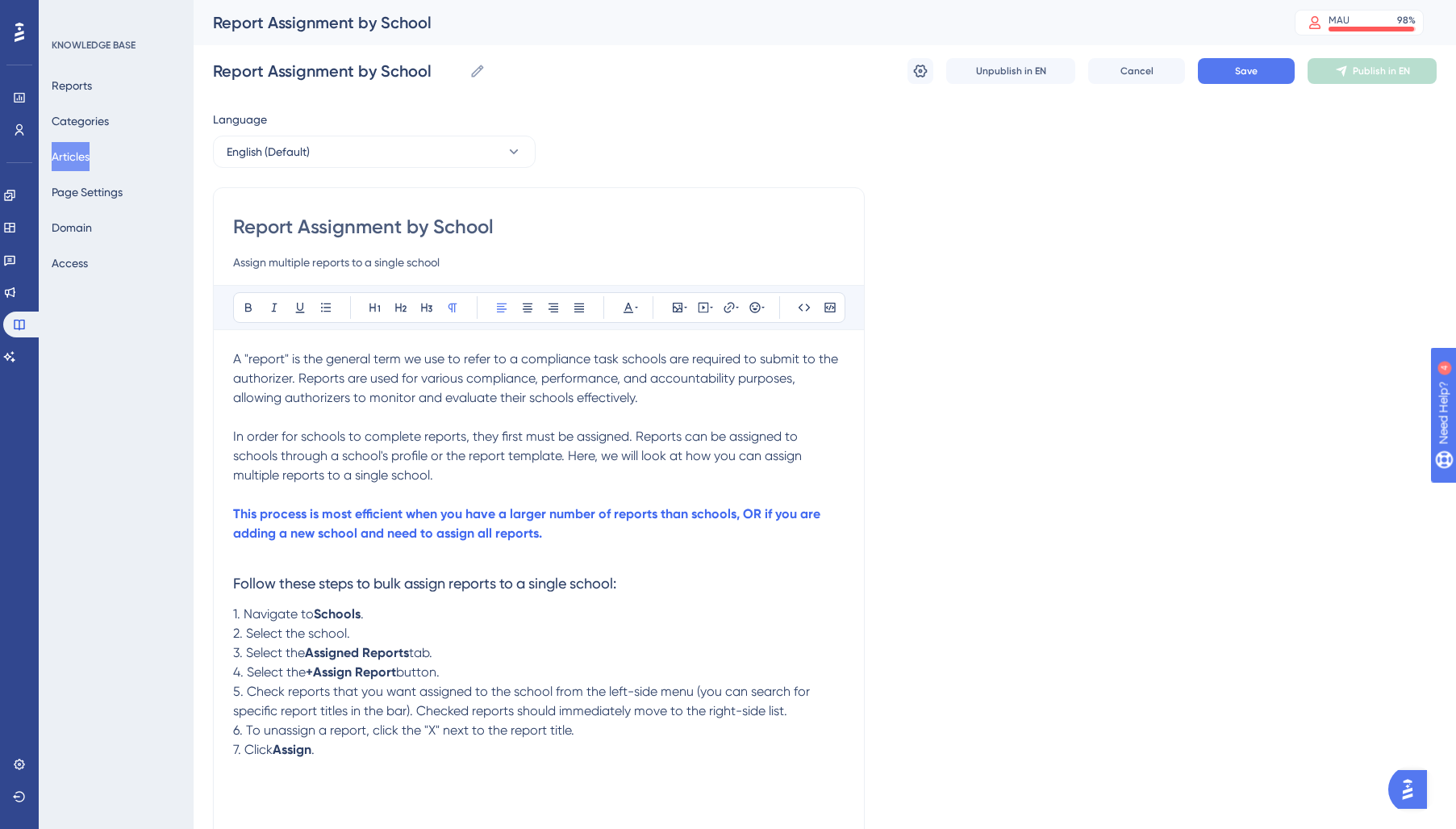
drag, startPoint x: 402, startPoint y: 479, endPoint x: 171, endPoint y: 333, distance: 273.3
click at [0, 0] on div "Performance Users Engagement Widgets Feedback Product Updates Knowledge Base AI…" at bounding box center [0, 0] width 0 height 0
click at [636, 305] on icon at bounding box center [637, 307] width 3 height 13
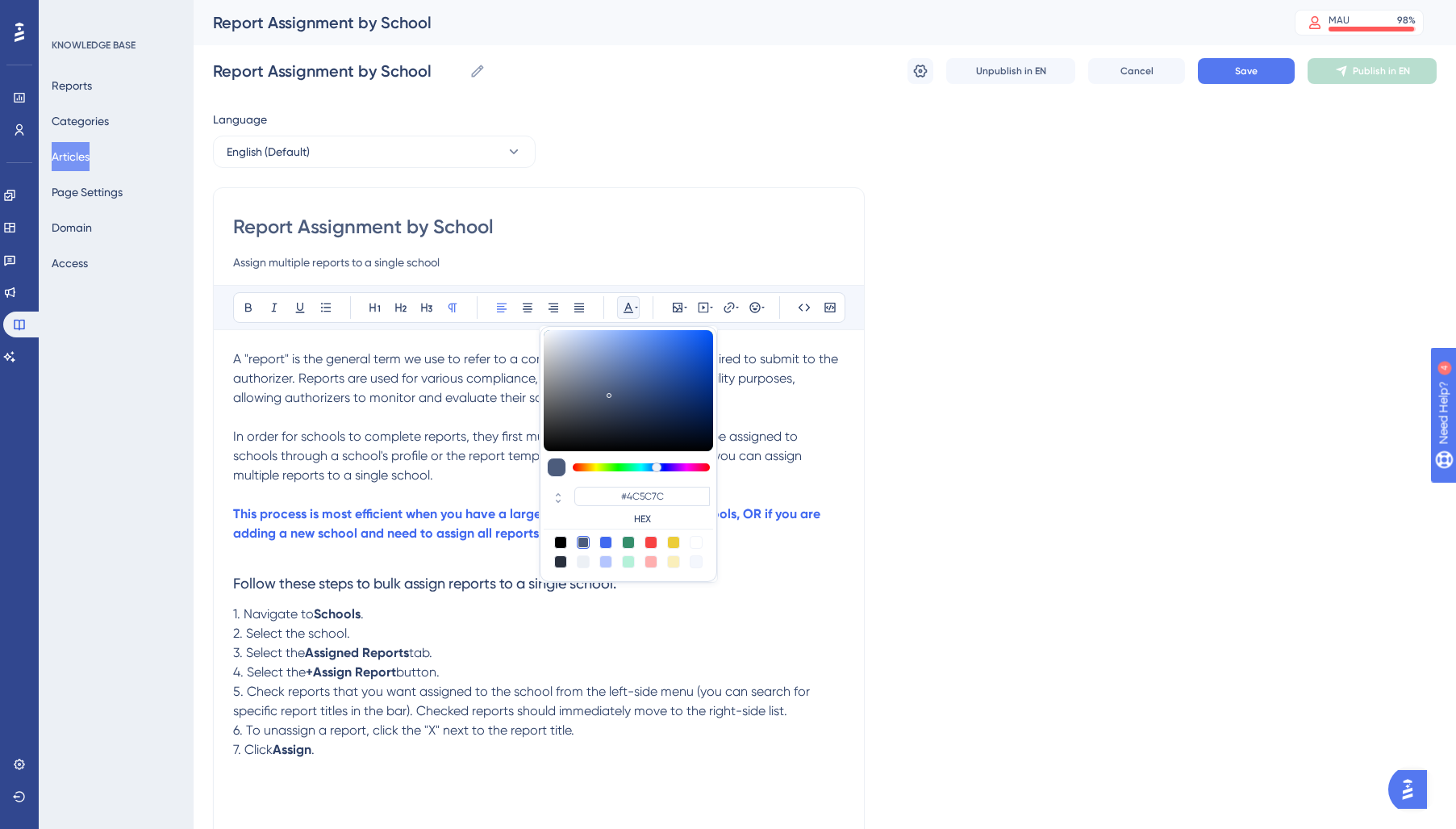
click at [559, 562] on div at bounding box center [561, 561] width 13 height 13
type input "#29303D"
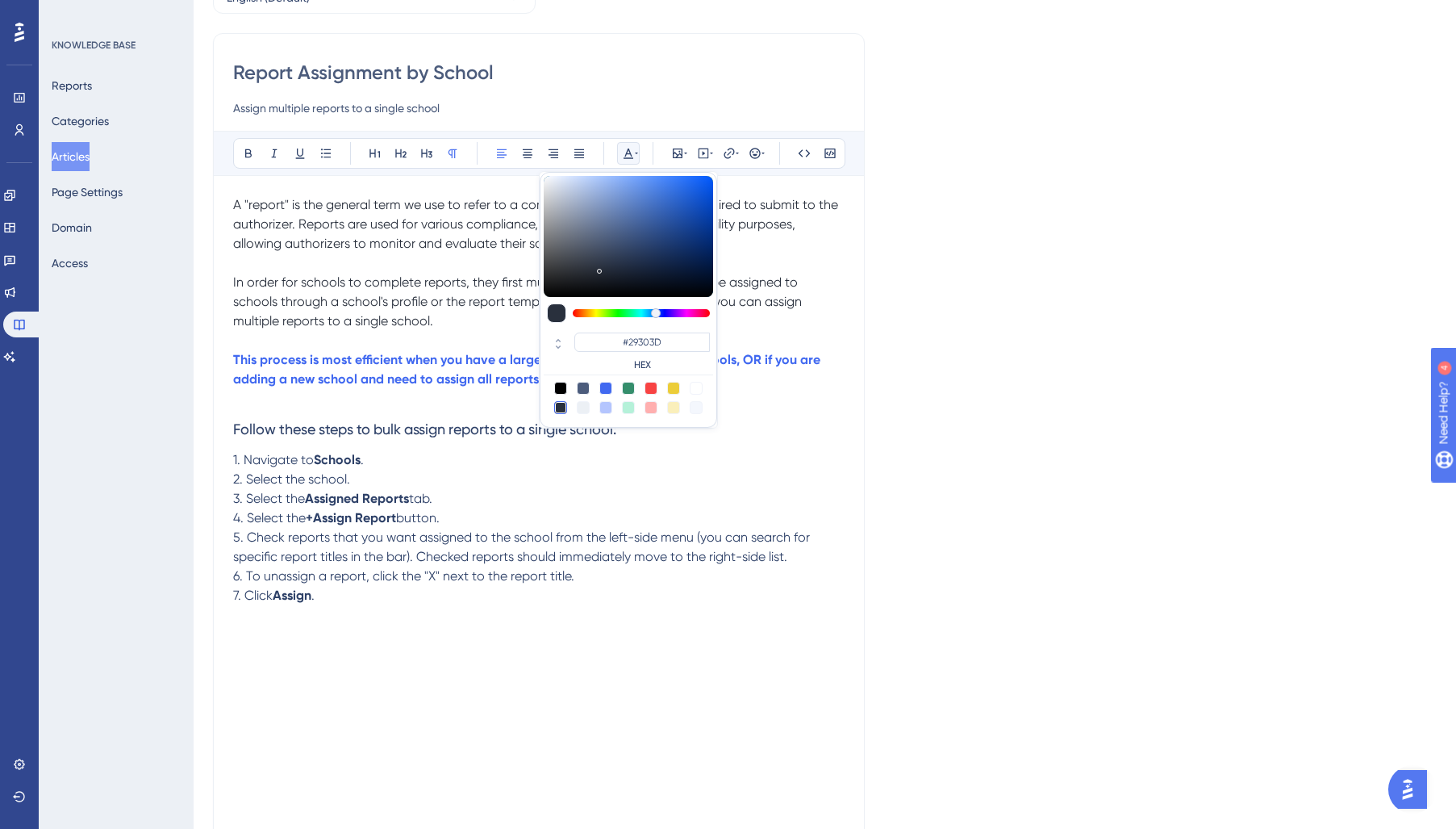
scroll to position [205, 0]
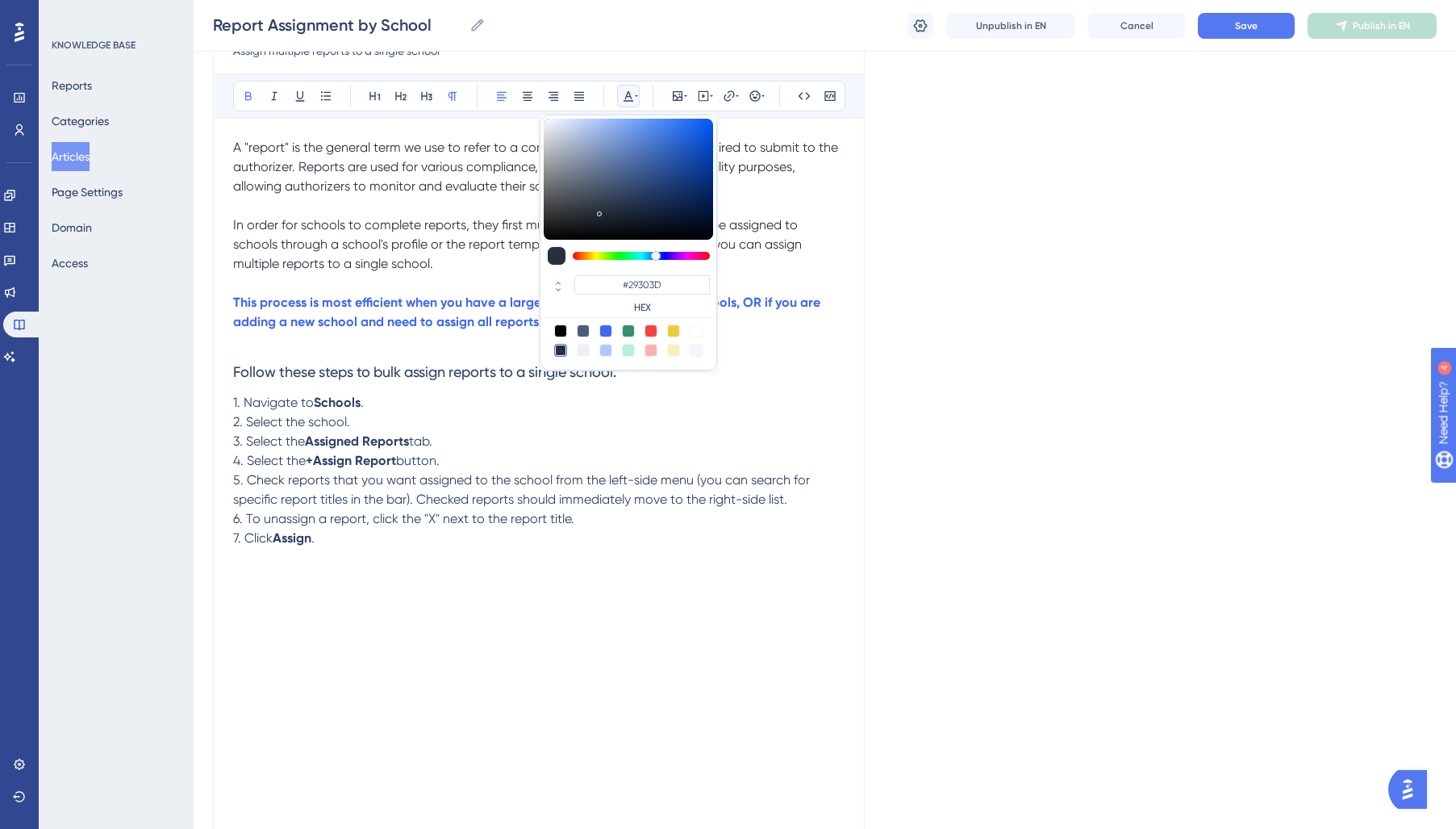
drag, startPoint x: 337, startPoint y: 467, endPoint x: 202, endPoint y: 418, distance: 143.6
click at [336, 467] on strong "+Assign Report" at bounding box center [350, 460] width 90 height 16
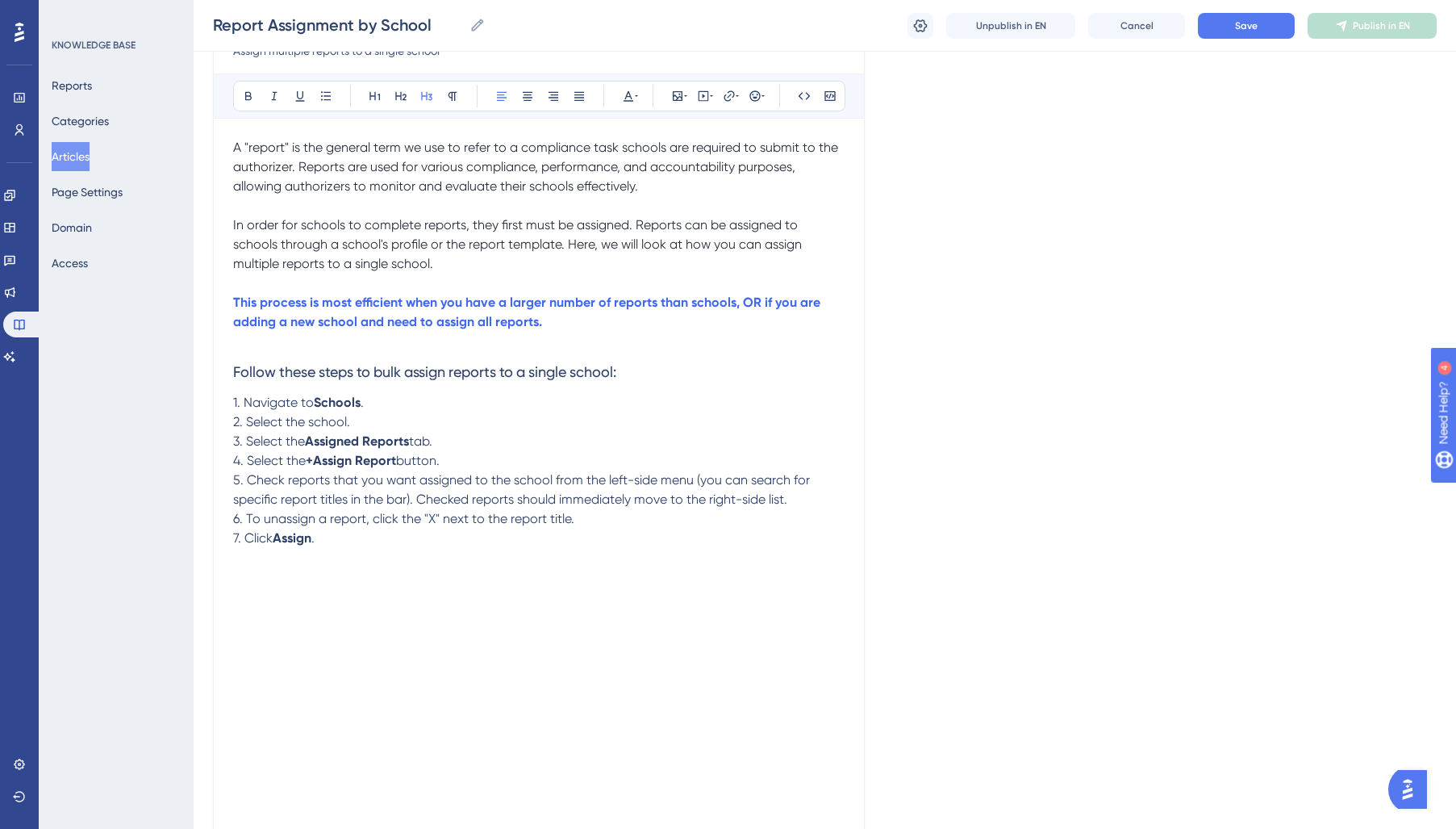
drag, startPoint x: 233, startPoint y: 375, endPoint x: 363, endPoint y: 536, distance: 206.9
click at [363, 536] on div "A "report" is the general term we use to refer to a compliance task schools are…" at bounding box center [538, 543] width 612 height 812
click at [621, 88] on button at bounding box center [628, 96] width 22 height 22
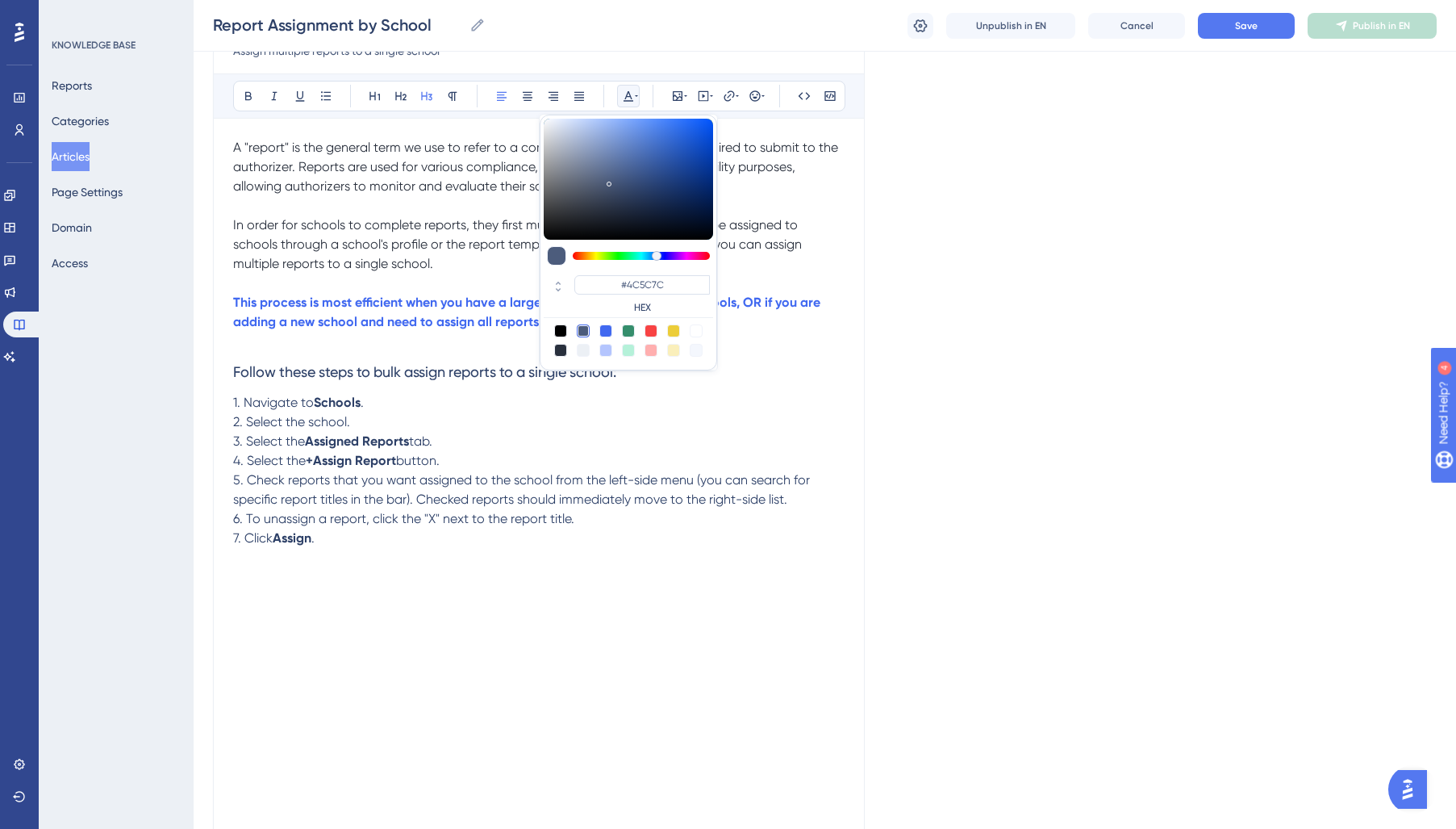
drag, startPoint x: 556, startPoint y: 349, endPoint x: 532, endPoint y: 365, distance: 28.8
click at [556, 350] on div at bounding box center [561, 350] width 13 height 13
type input "#29303D"
click at [421, 447] on span "tab." at bounding box center [420, 441] width 23 height 16
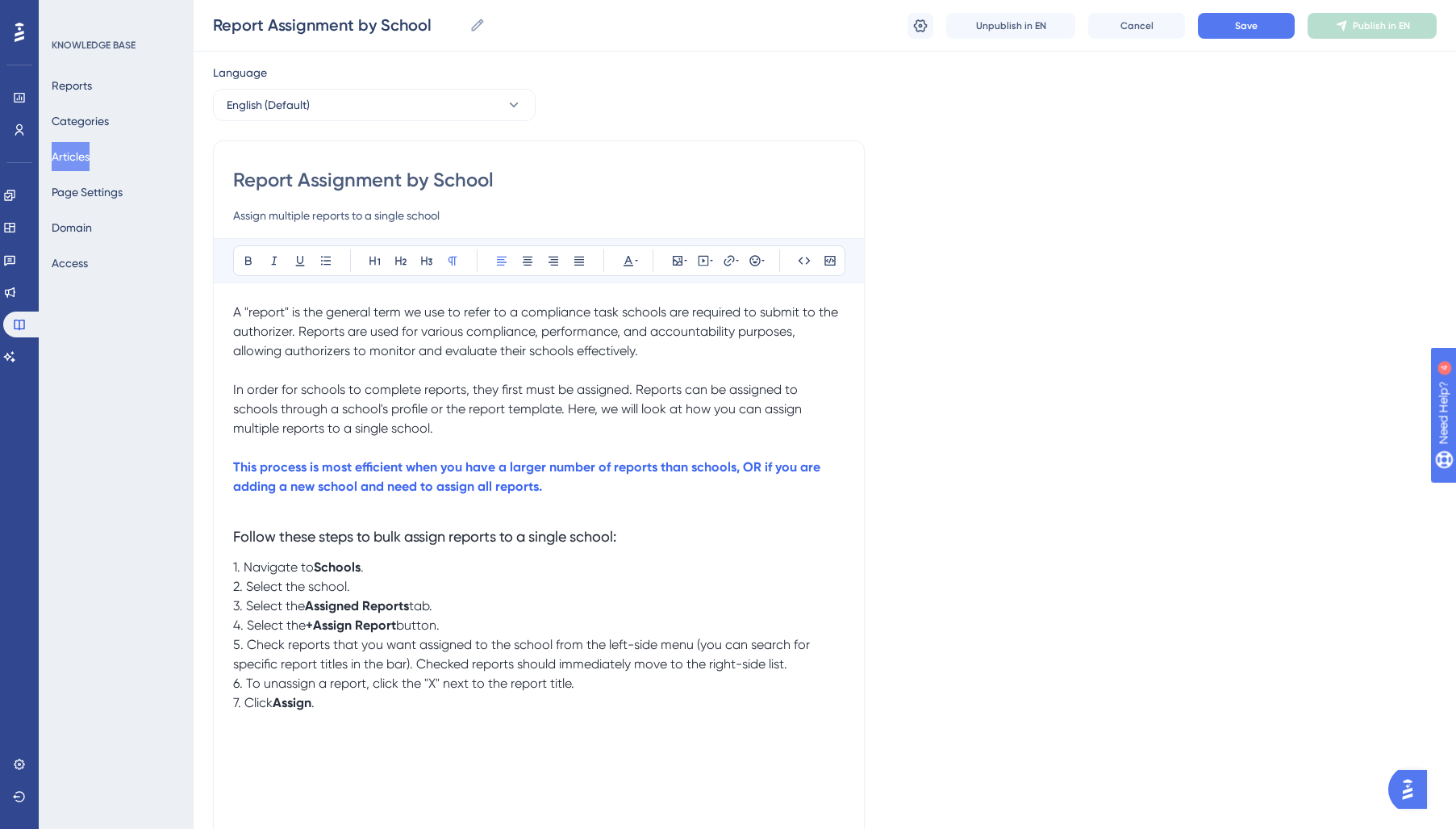
scroll to position [0, 0]
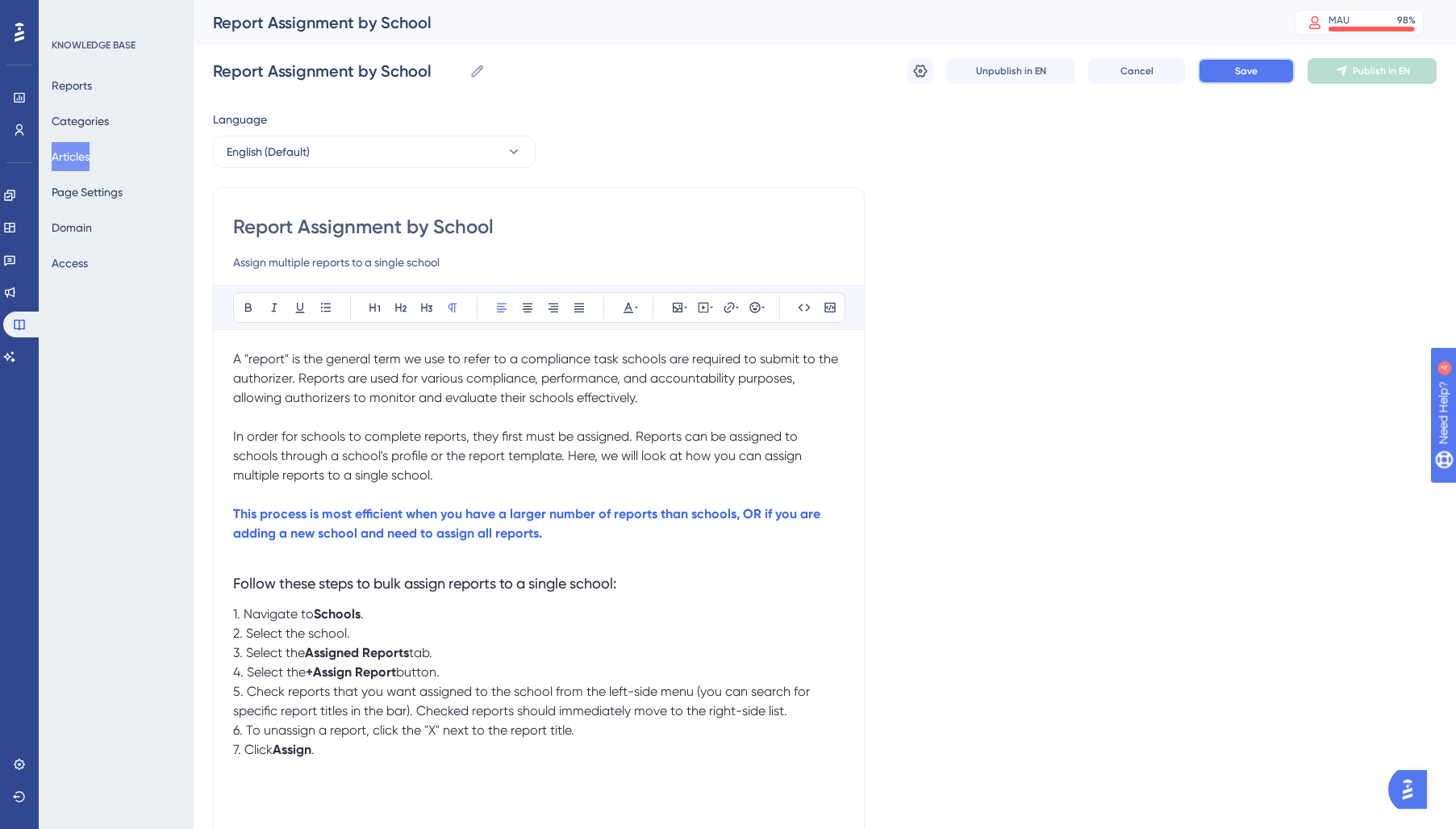
click at [1247, 62] on button "Save" at bounding box center [1247, 71] width 97 height 26
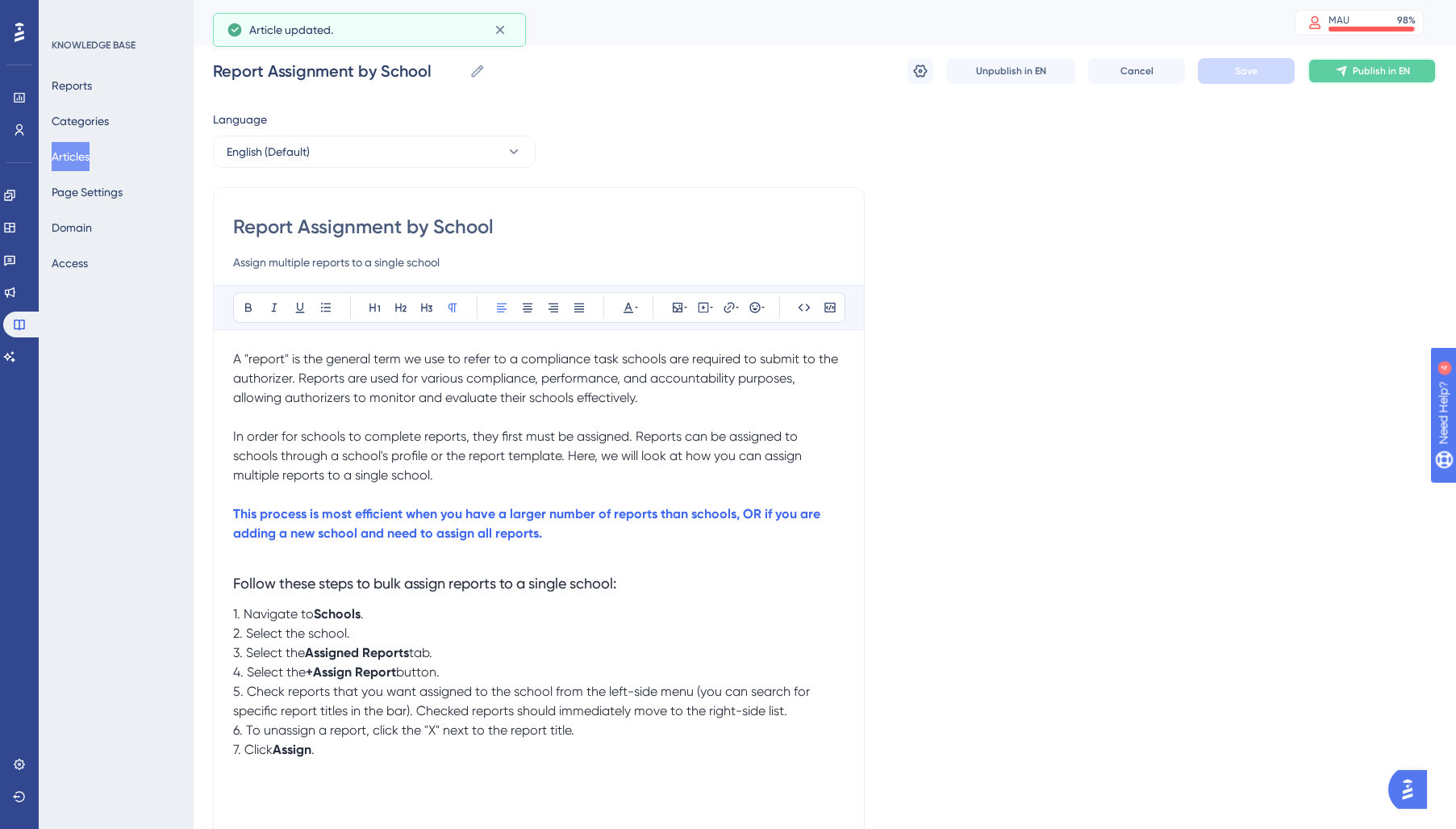
click at [1389, 79] on button "Publish in EN" at bounding box center [1371, 71] width 129 height 26
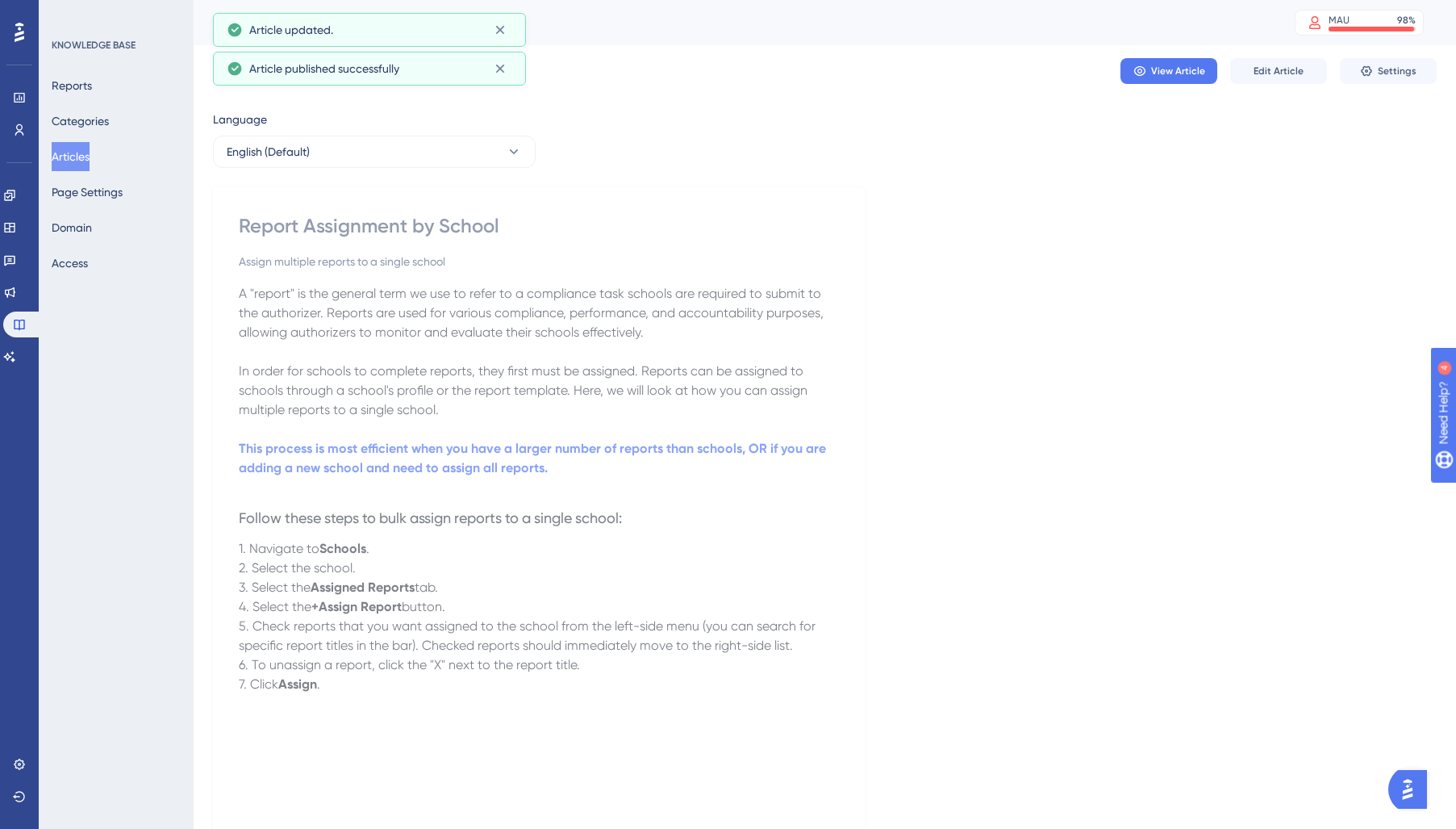
scroll to position [10, 0]
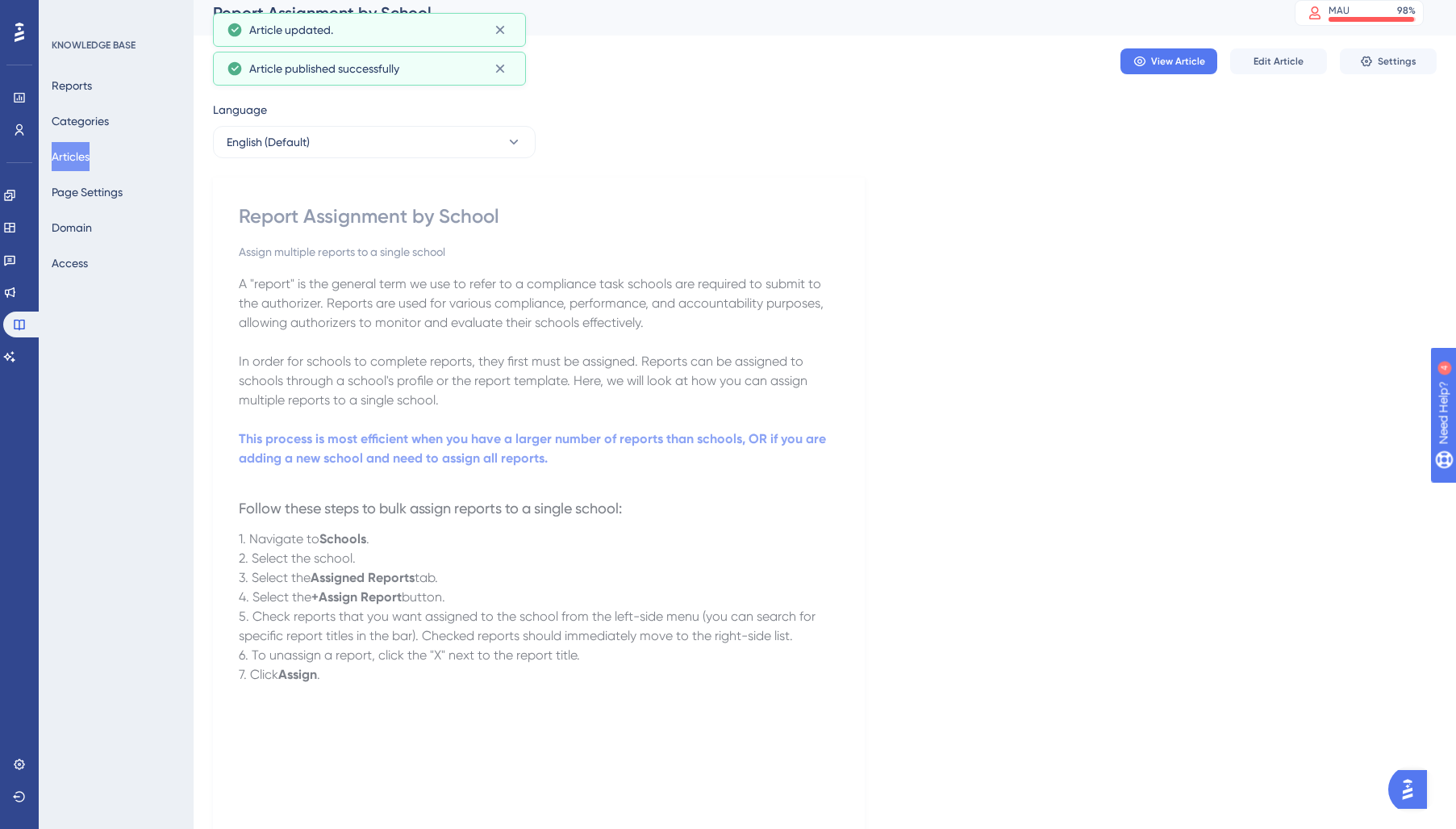
drag, startPoint x: 91, startPoint y: 157, endPoint x: 137, endPoint y: 241, distance: 95.8
click at [89, 158] on button "Articles" at bounding box center [71, 157] width 38 height 29
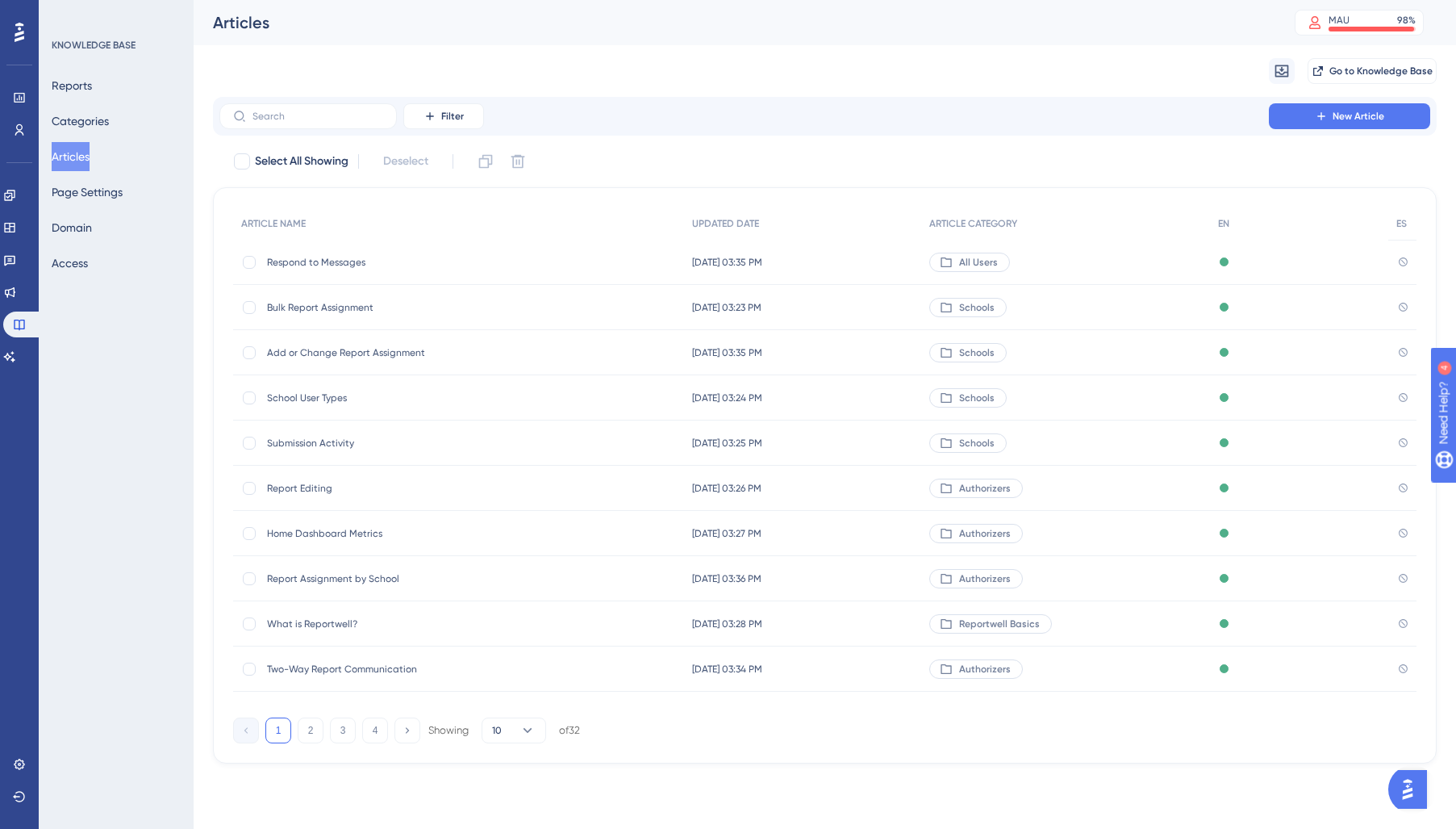
click at [317, 312] on span "Bulk Report Assignment" at bounding box center [396, 307] width 258 height 13
click at [338, 262] on span "Respond to Messages" at bounding box center [396, 262] width 258 height 13
click at [356, 318] on div "Bulk Report Assignment Bulk Report Assignment" at bounding box center [396, 307] width 258 height 45
click at [350, 734] on button "3" at bounding box center [343, 730] width 26 height 26
click at [311, 736] on button "2" at bounding box center [311, 730] width 26 height 26
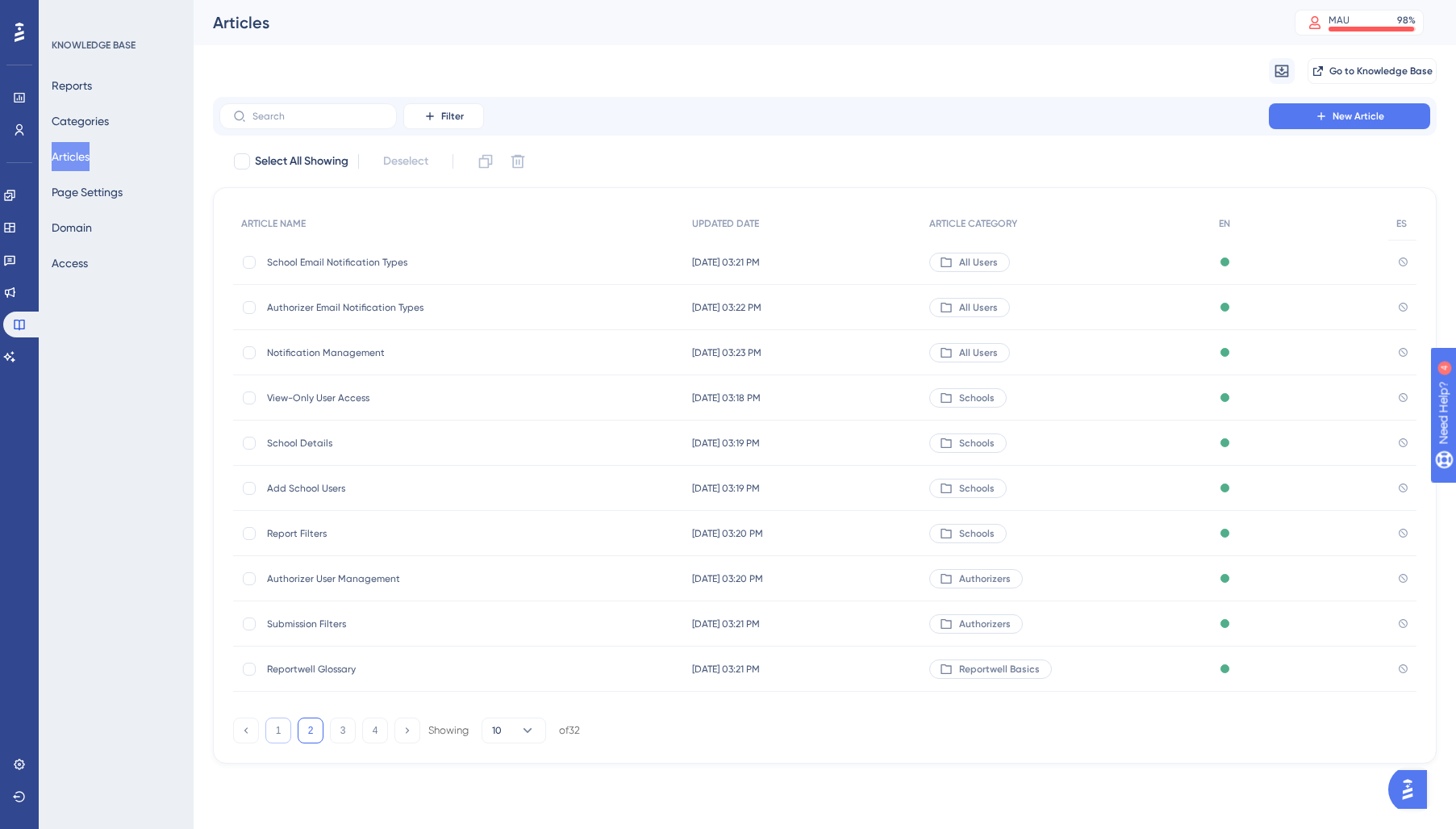
click at [288, 732] on button "1" at bounding box center [279, 730] width 26 height 26
click at [310, 736] on button "2" at bounding box center [311, 730] width 26 height 26
click at [337, 727] on button "3" at bounding box center [343, 730] width 26 height 26
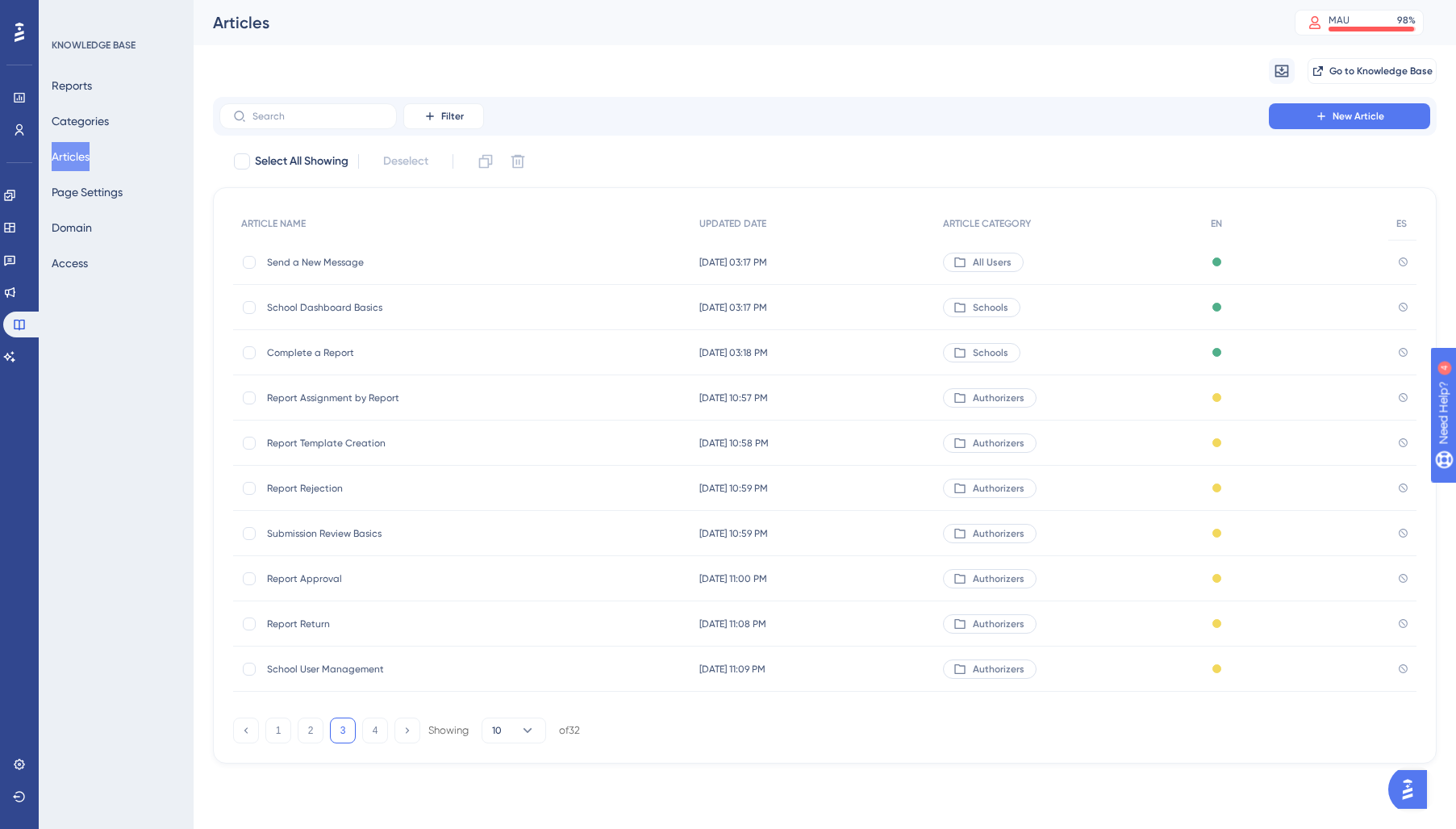
click at [452, 400] on span "Report Assignment by Report" at bounding box center [396, 397] width 258 height 13
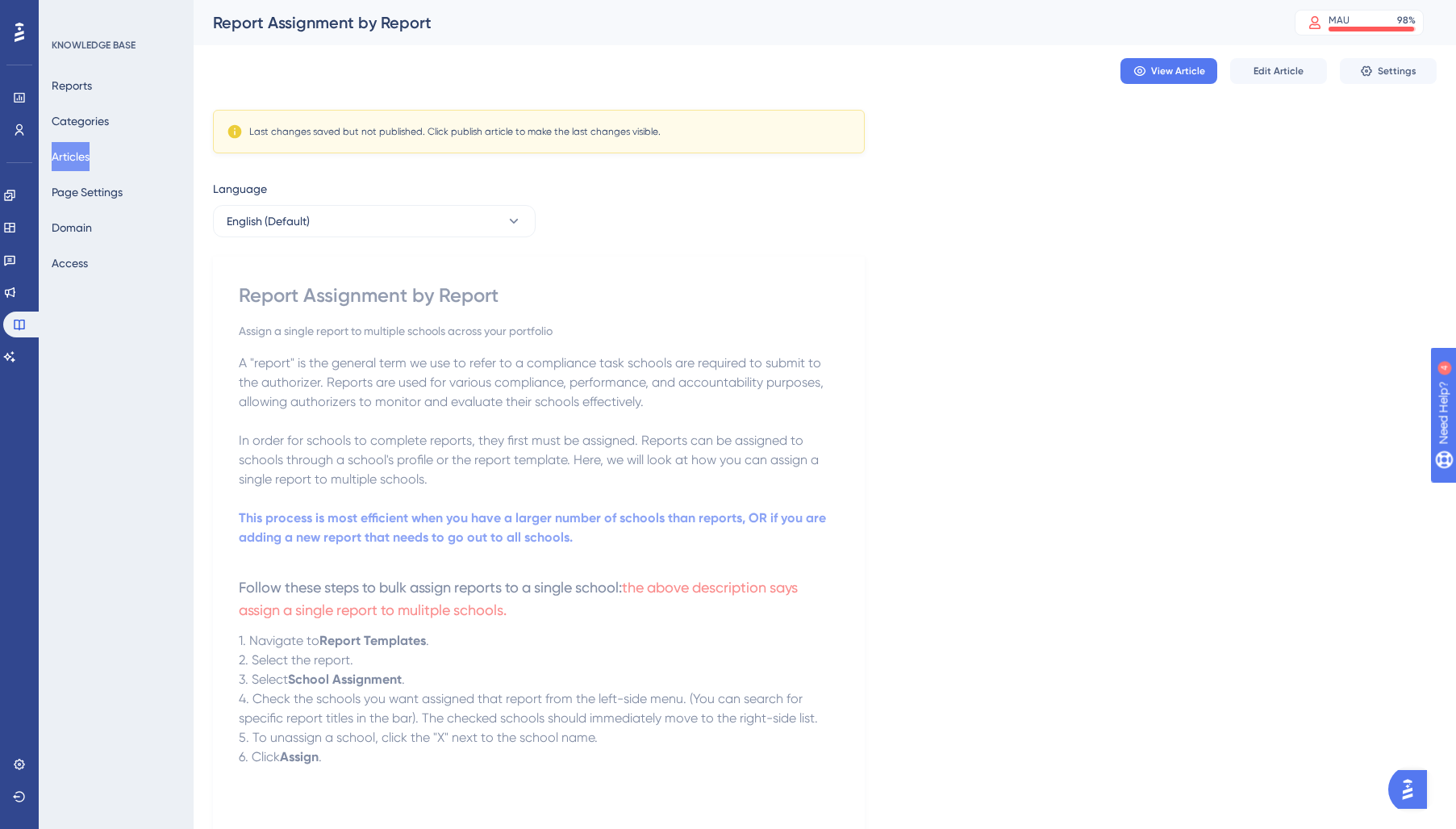
drag, startPoint x: 98, startPoint y: 151, endPoint x: 191, endPoint y: 363, distance: 231.5
click at [89, 154] on button "Articles" at bounding box center [71, 157] width 38 height 29
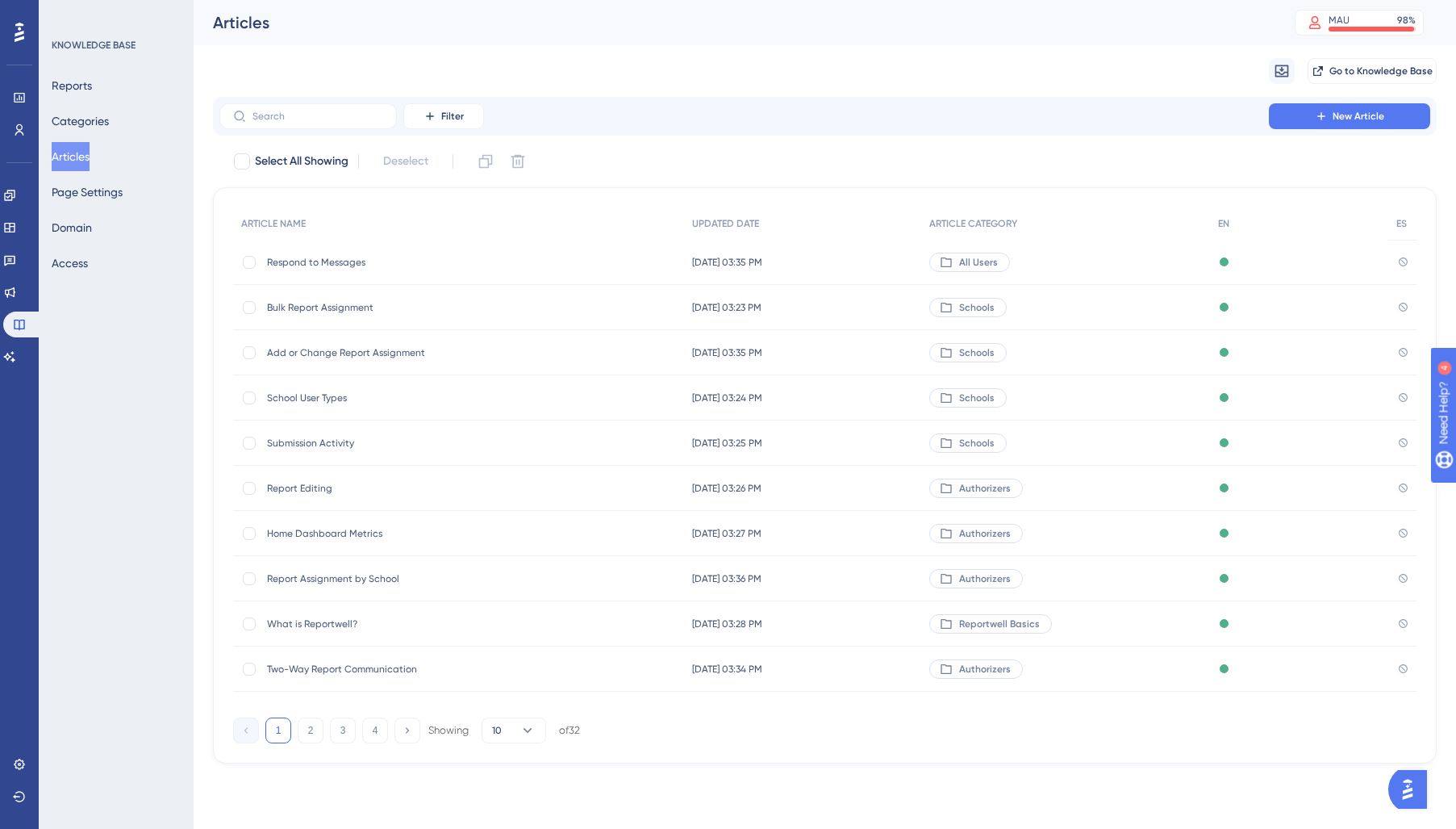
drag, startPoint x: 283, startPoint y: 730, endPoint x: 261, endPoint y: 695, distance: 41.3
click at [283, 730] on button "1" at bounding box center [279, 730] width 26 height 26
click at [347, 307] on span "Bulk Report Assignment" at bounding box center [396, 307] width 258 height 13
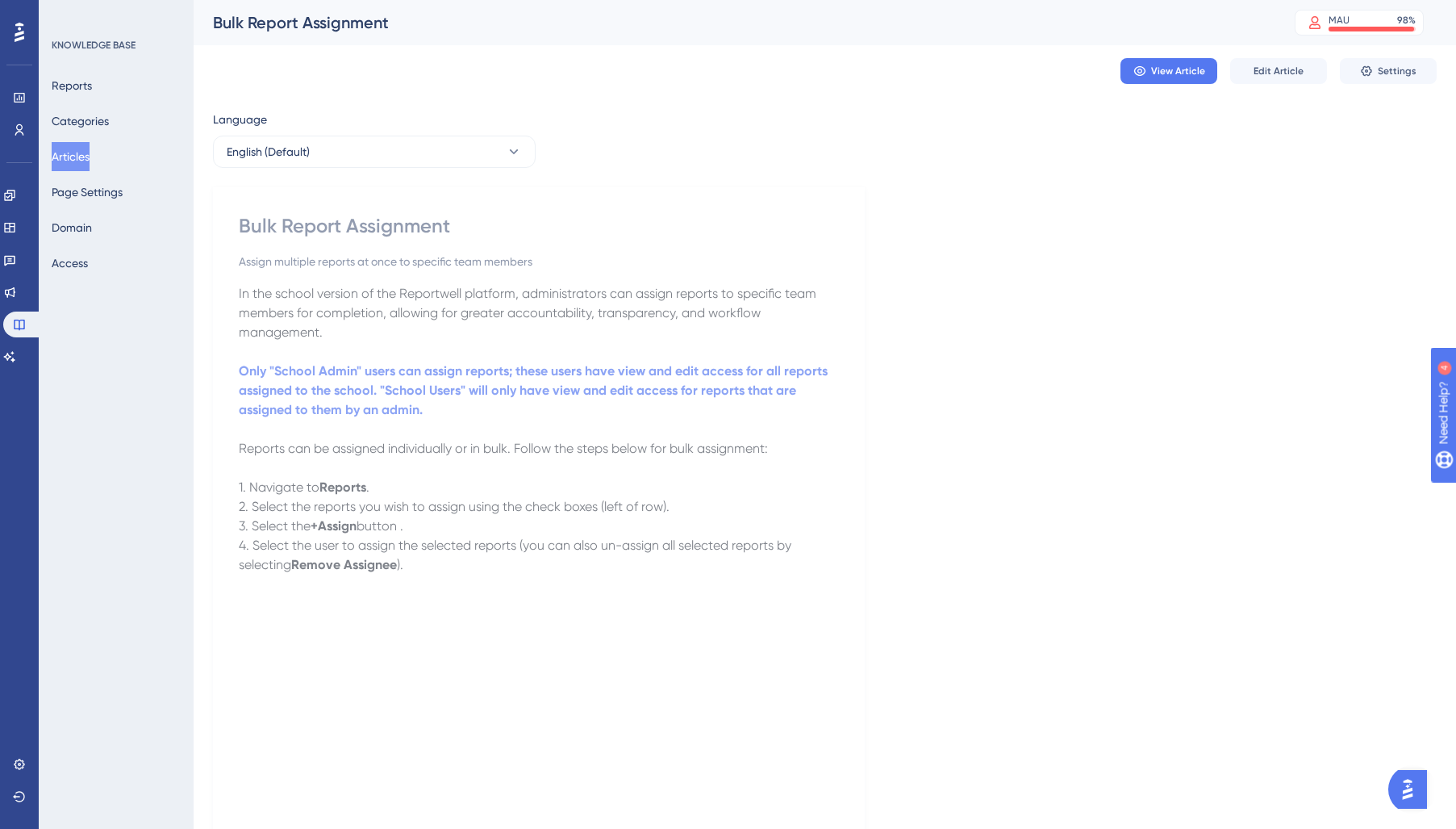
click at [365, 312] on span "In the school version of the Reportwell platform, administrators can assign rep…" at bounding box center [529, 312] width 580 height 54
drag, startPoint x: 101, startPoint y: 177, endPoint x: 91, endPoint y: 151, distance: 27.9
click at [100, 163] on div "Reports Categories Articles Page Settings Domain Access" at bounding box center [117, 174] width 131 height 207
click at [89, 151] on button "Articles" at bounding box center [71, 157] width 38 height 29
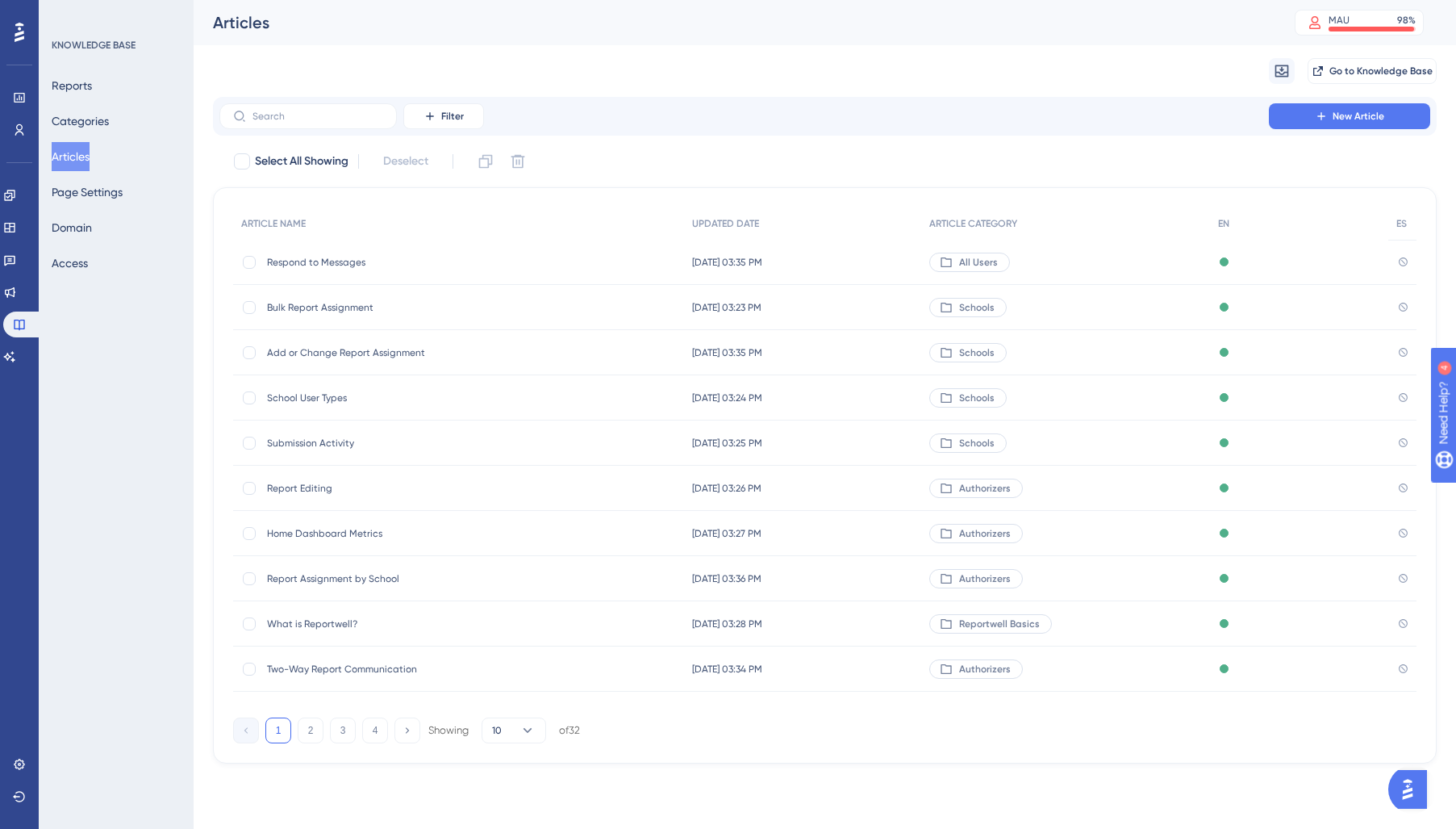
click at [339, 359] on div "Add or Change Report Assignment Add or Change Report Assignment" at bounding box center [396, 352] width 258 height 45
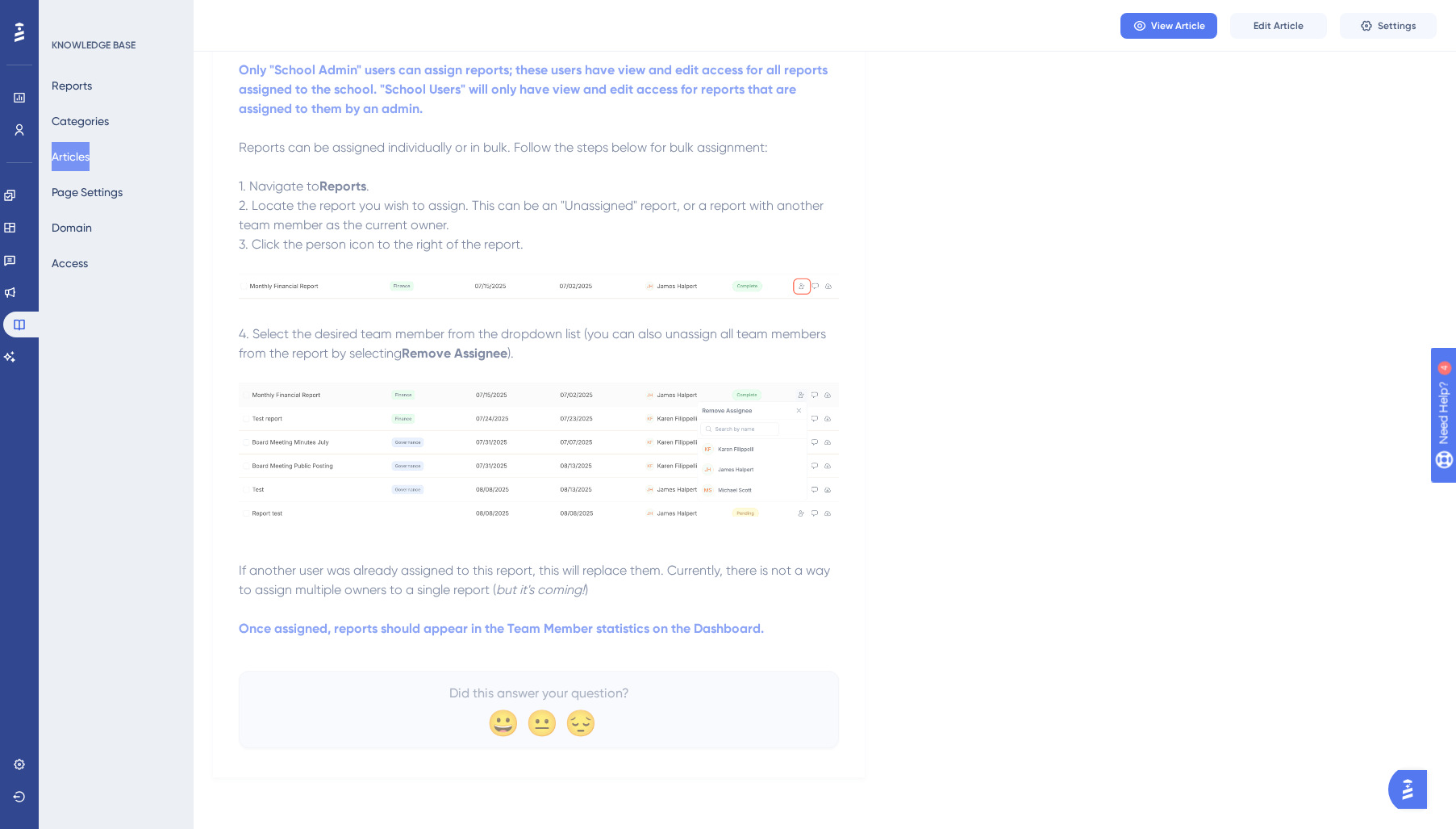
scroll to position [292, 0]
click at [1254, 22] on span "Edit Article" at bounding box center [1279, 25] width 50 height 13
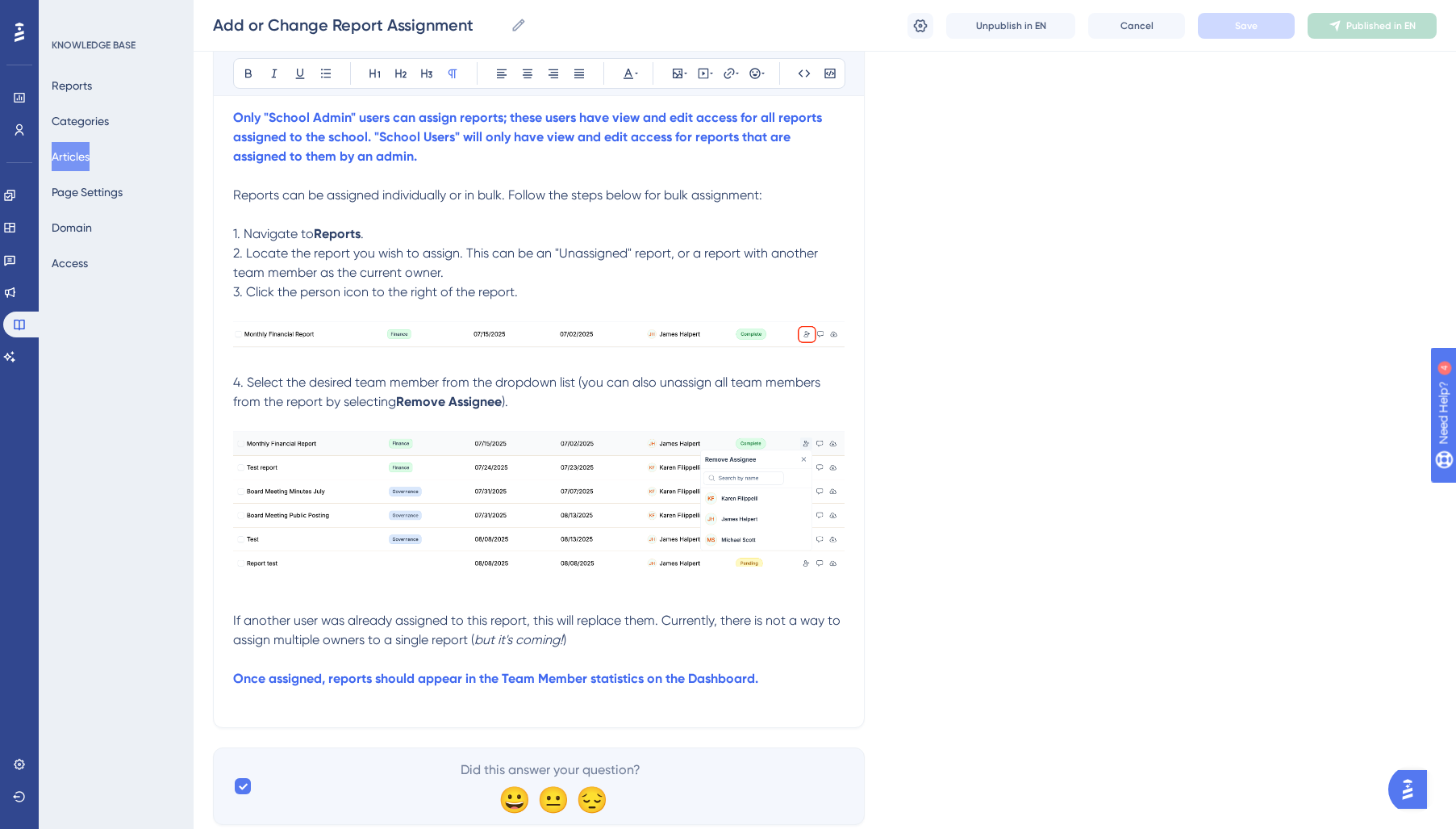
scroll to position [38, 0]
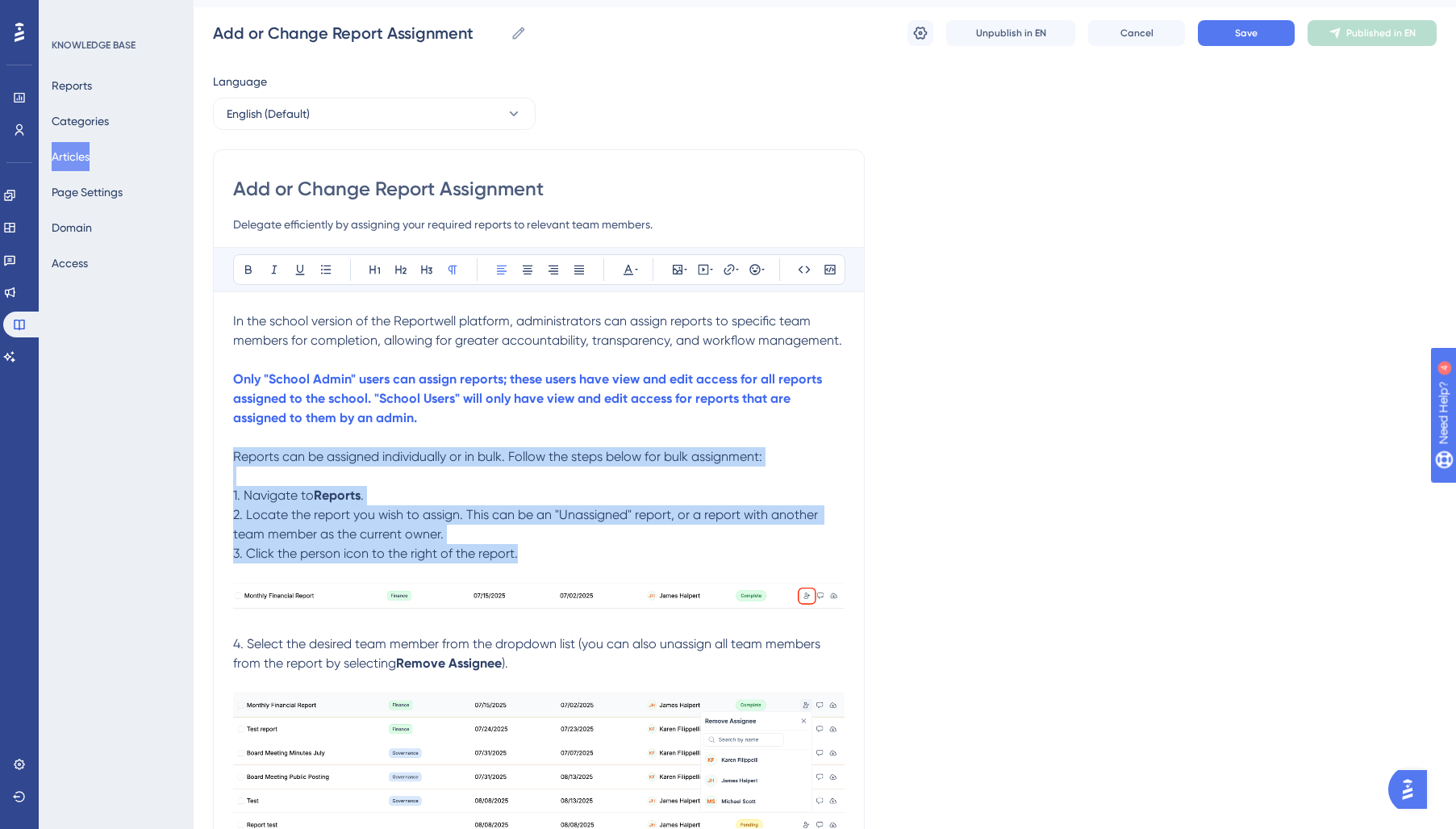
drag, startPoint x: 547, startPoint y: 553, endPoint x: 161, endPoint y: 453, distance: 398.7
click at [0, 0] on div "Performance Users Engagement Widgets Feedback Product Updates Knowledge Base AI…" at bounding box center [0, 0] width 0 height 0
click at [625, 267] on icon at bounding box center [628, 269] width 13 height 13
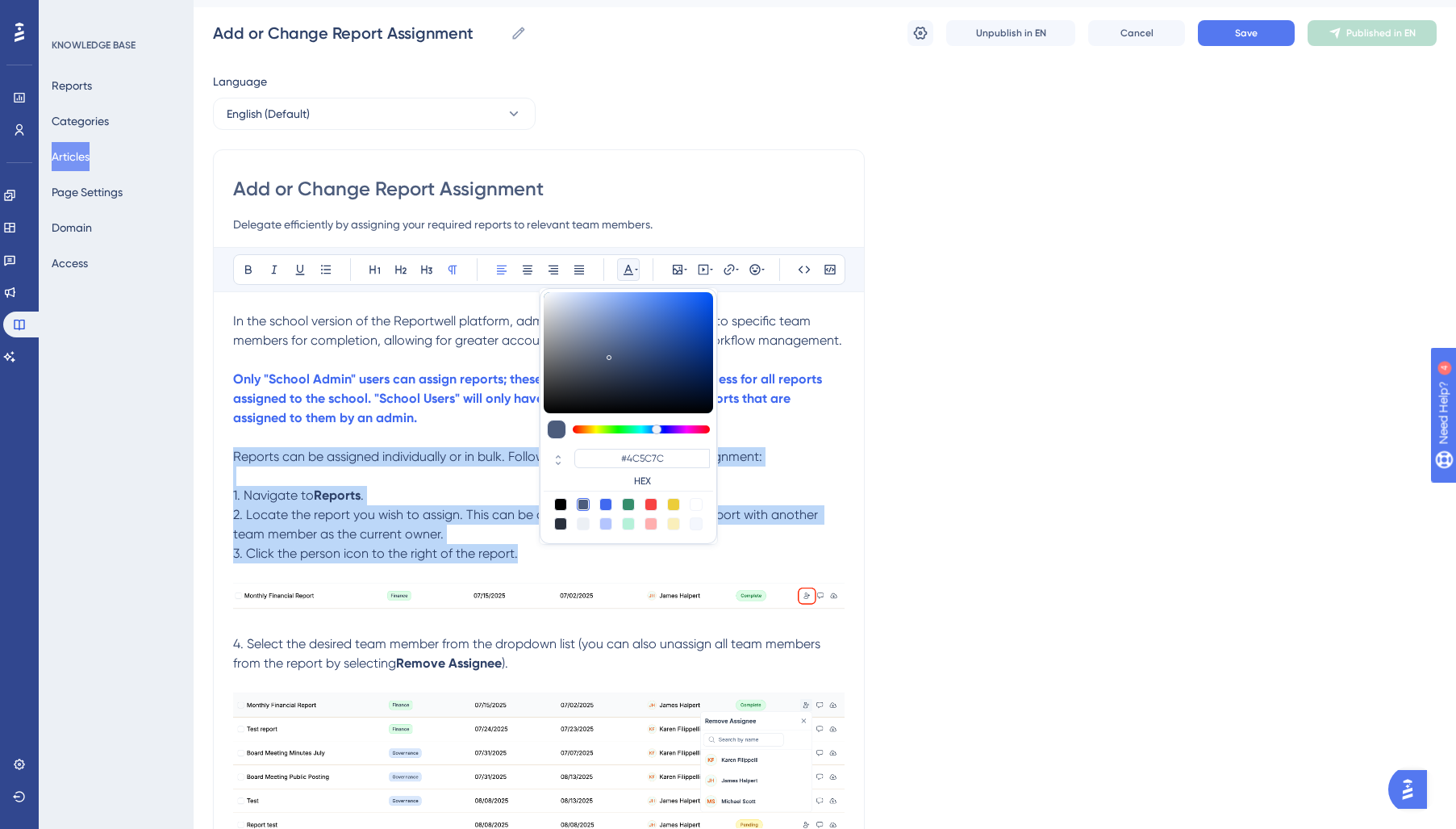
click at [558, 527] on div at bounding box center [561, 524] width 13 height 13
type input "#29303D"
click at [437, 504] on p "1. Navigate to Reports ." at bounding box center [538, 495] width 612 height 19
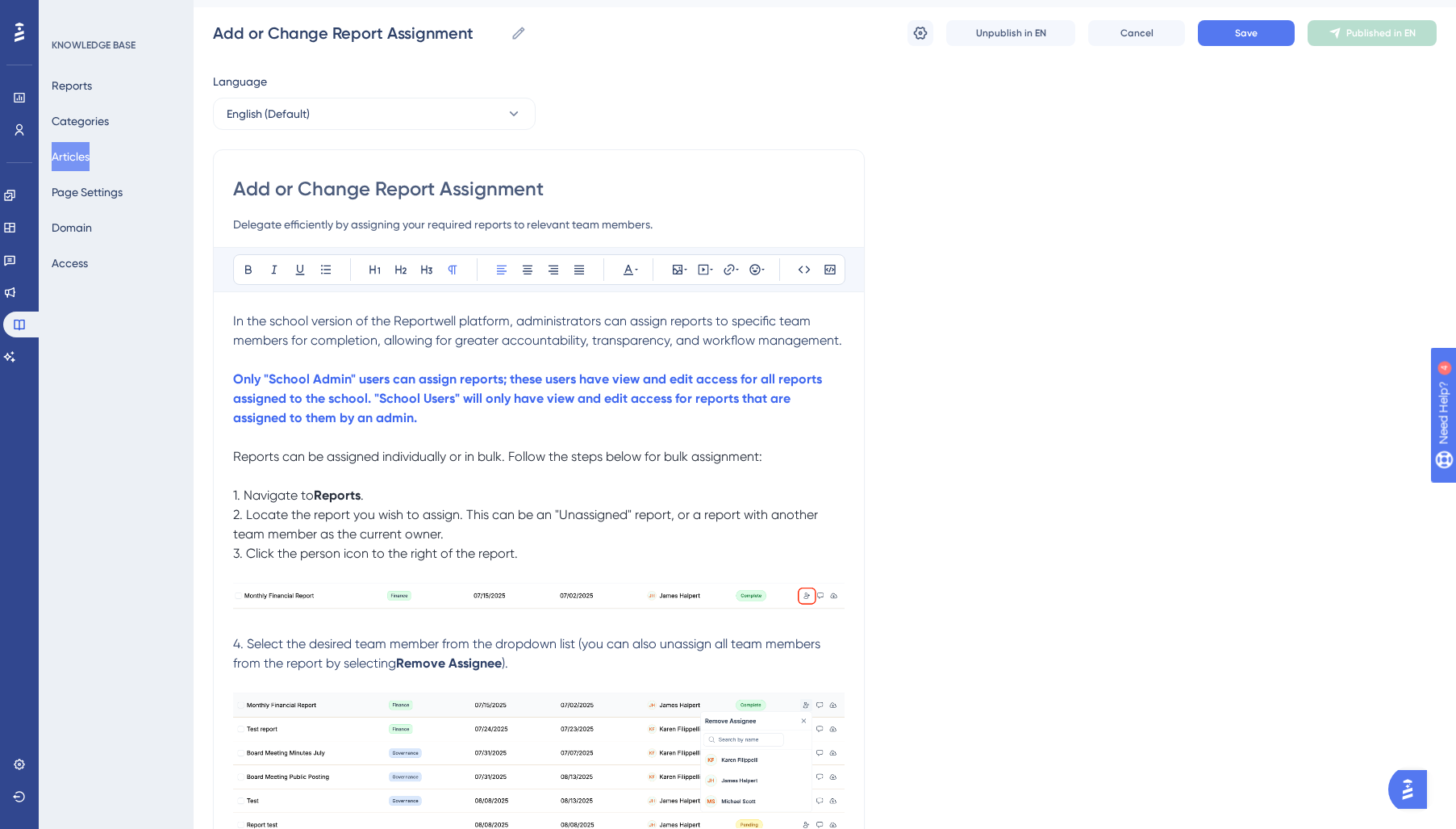
scroll to position [0, 0]
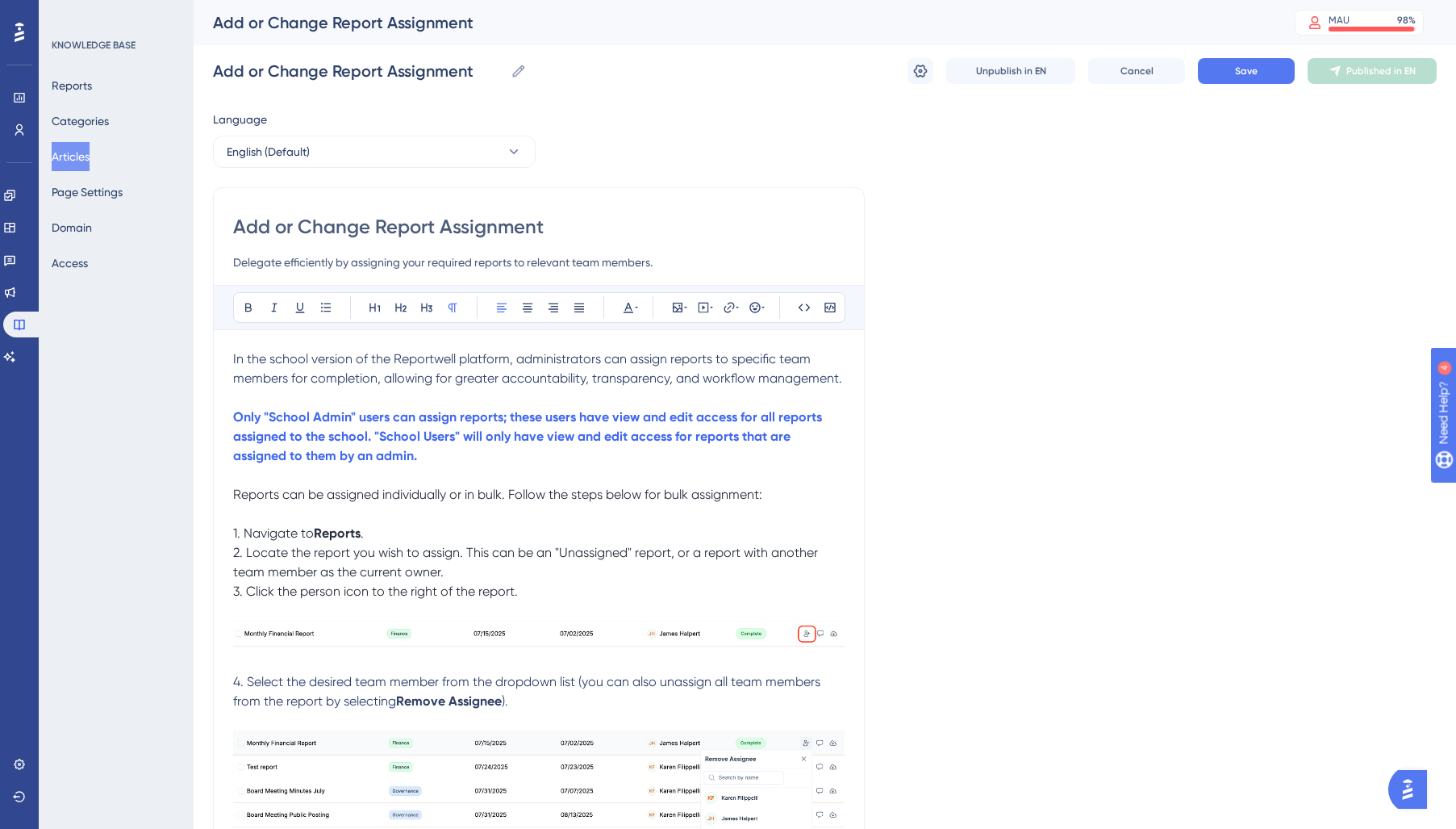
drag, startPoint x: 852, startPoint y: 380, endPoint x: 843, endPoint y: 380, distance: 9.0
click at [843, 380] on div "Add or Change Report Assignment Delegate efficiently by assigning your required…" at bounding box center [538, 607] width 651 height 840
drag, startPoint x: 841, startPoint y: 379, endPoint x: 131, endPoint y: 352, distance: 710.5
click at [0, 0] on div "Performance Users Engagement Widgets Feedback Product Updates Knowledge Base AI…" at bounding box center [0, 0] width 0 height 0
click at [622, 304] on icon at bounding box center [628, 307] width 13 height 13
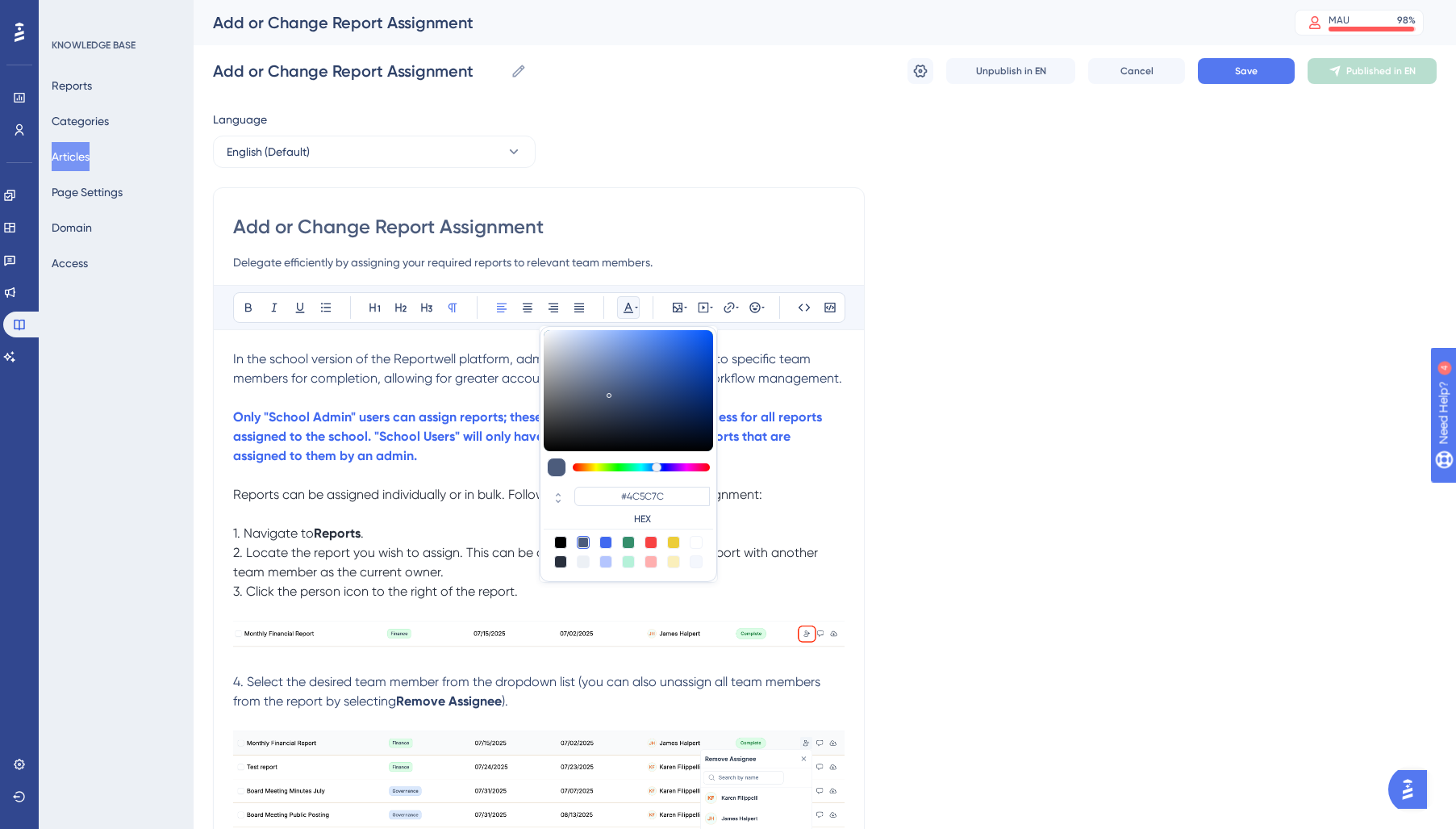
click at [558, 562] on div at bounding box center [561, 561] width 13 height 13
type input "#29303D"
click at [459, 530] on p "1. Navigate to Reports ." at bounding box center [538, 533] width 612 height 19
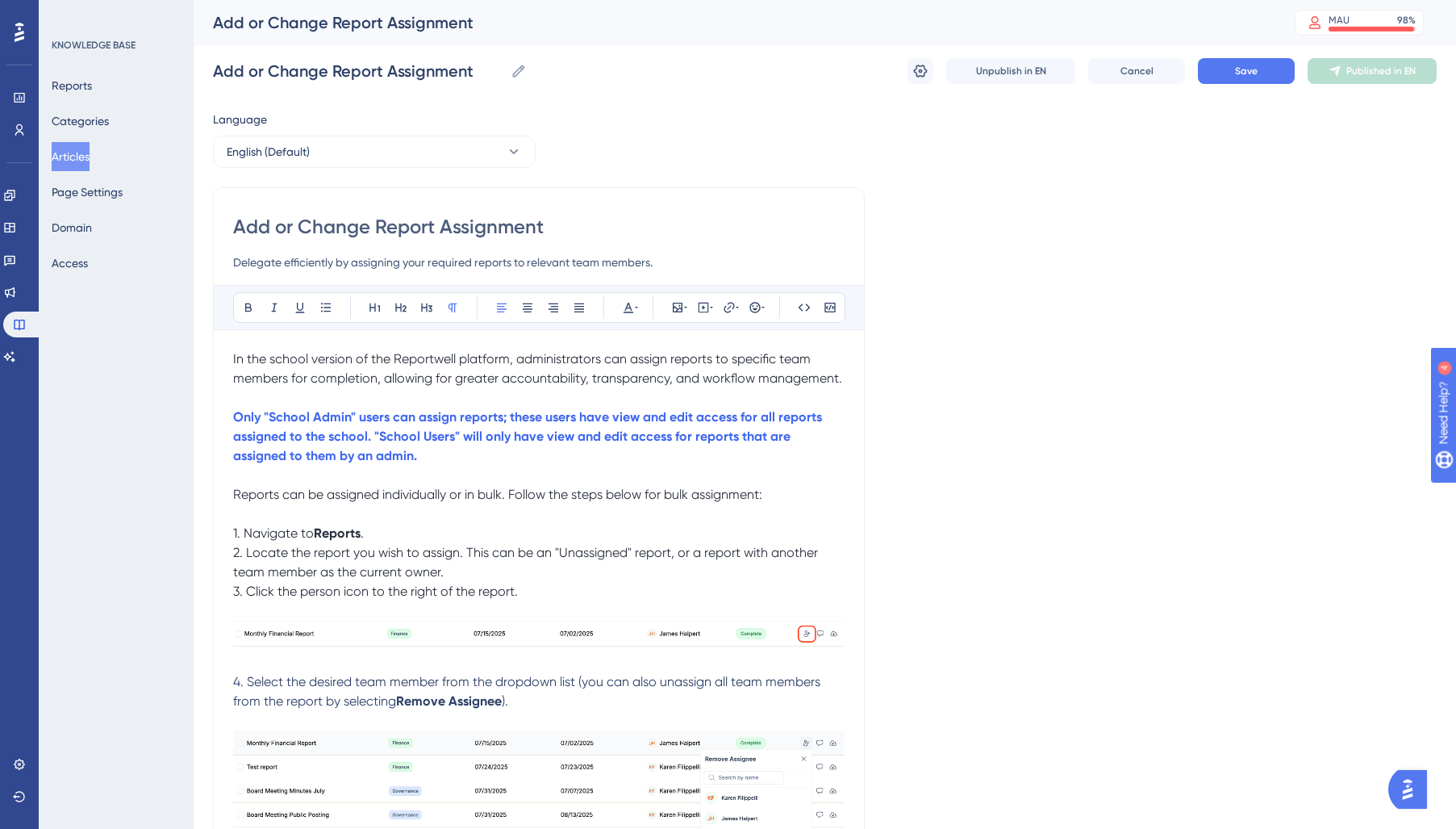
scroll to position [343, 0]
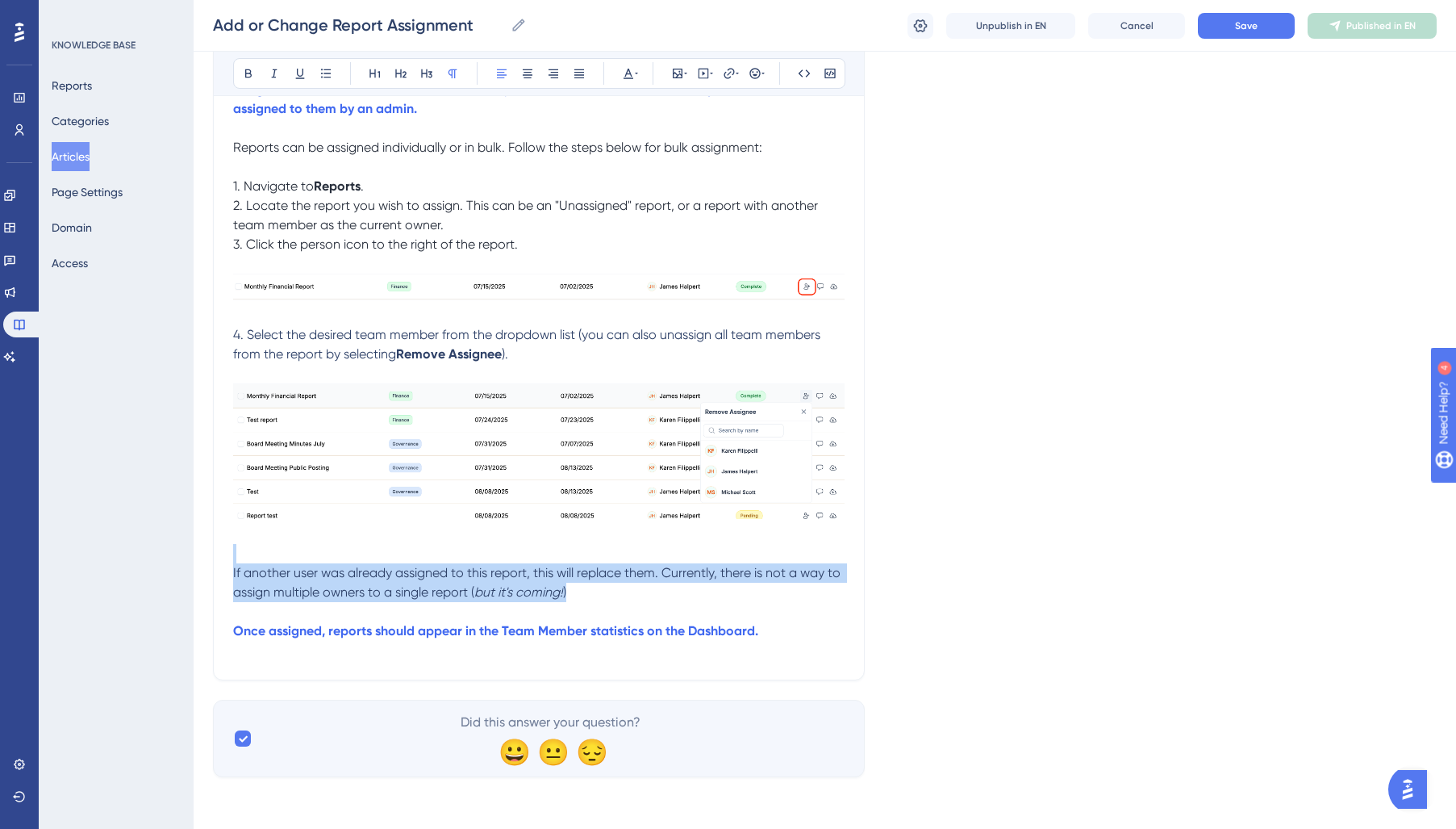
drag, startPoint x: 583, startPoint y: 590, endPoint x: 125, endPoint y: 557, distance: 459.2
click at [0, 0] on div "Performance Users Engagement Widgets Feedback Product Updates Knowledge Base AI…" at bounding box center [0, 0] width 0 height 0
drag, startPoint x: 628, startPoint y: 72, endPoint x: 629, endPoint y: 88, distance: 16.0
click at [629, 74] on icon at bounding box center [628, 73] width 13 height 13
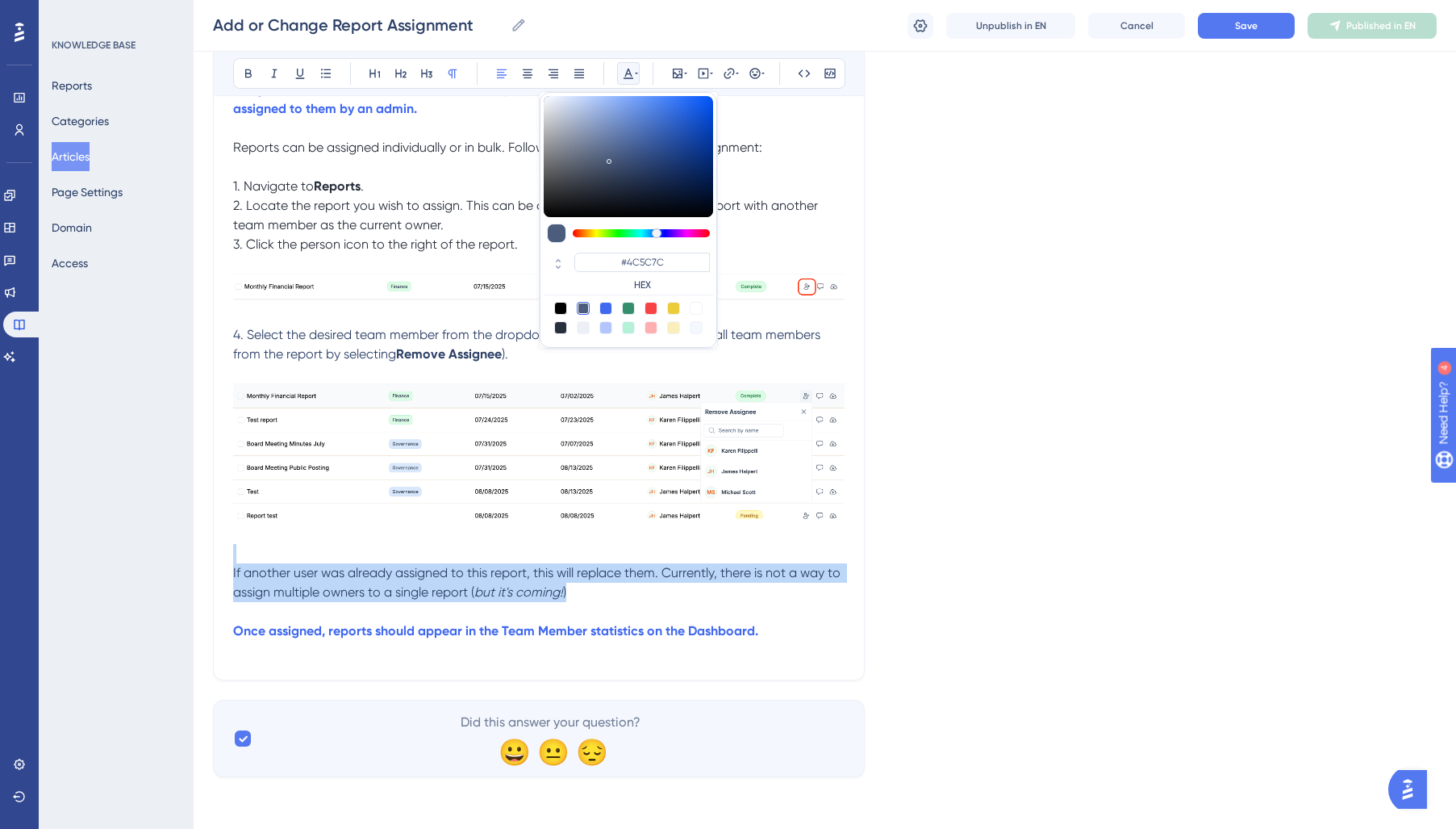
click at [558, 335] on div "#4C5C7C HEX" at bounding box center [628, 220] width 177 height 256
click at [559, 331] on div at bounding box center [561, 327] width 13 height 13
type input "#29303D"
click at [523, 467] on img at bounding box center [538, 452] width 612 height 137
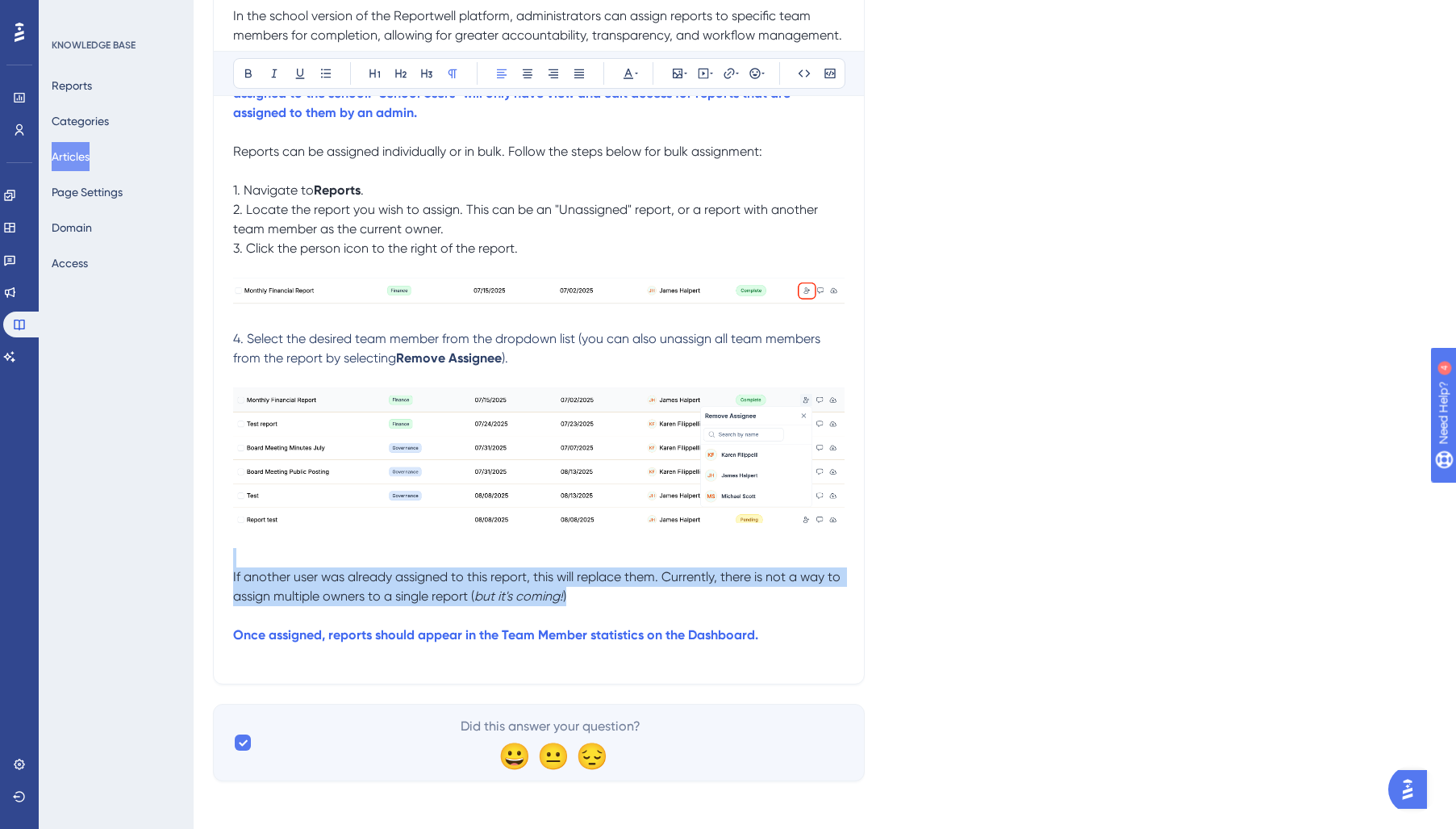
scroll to position [0, 0]
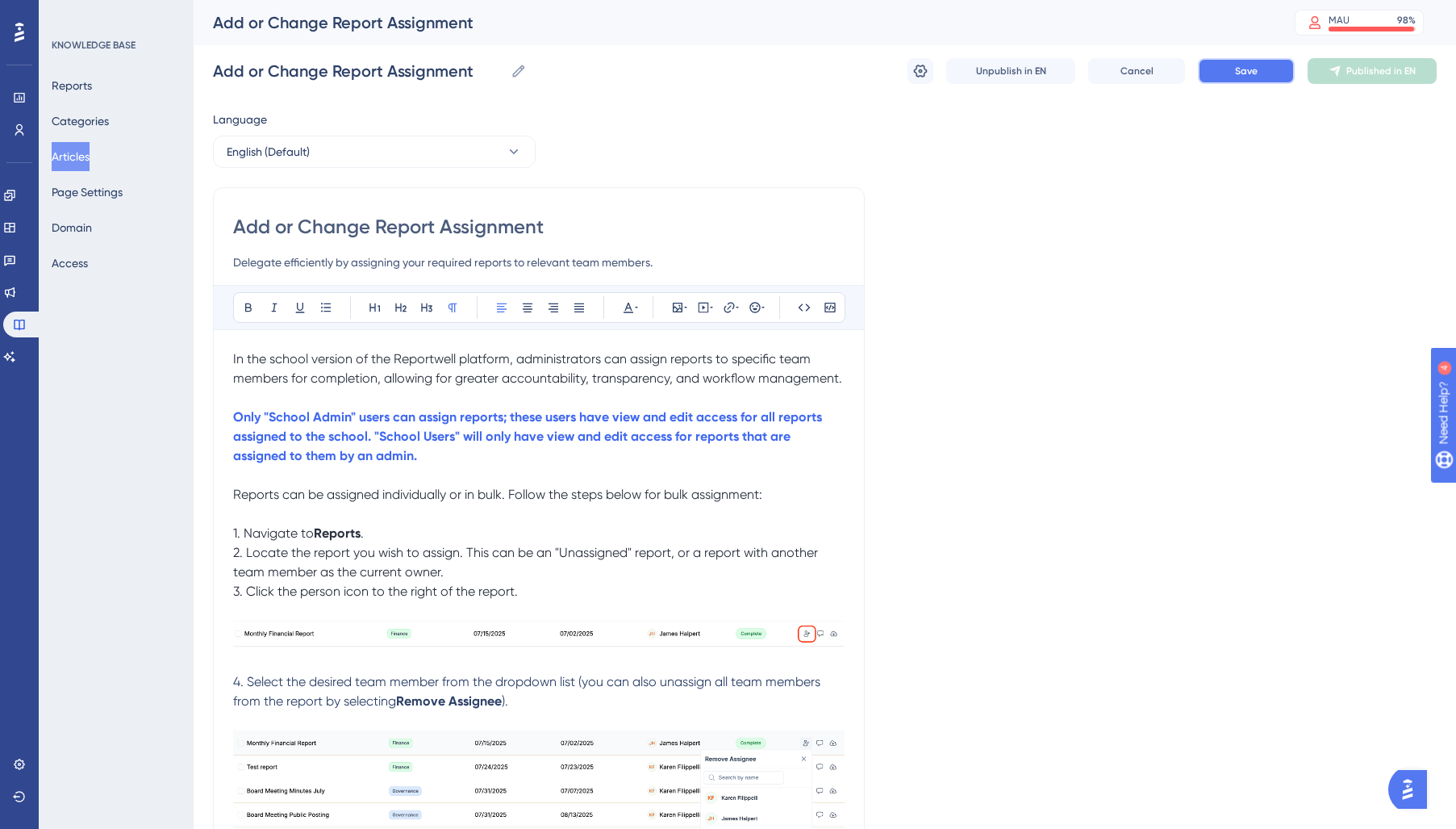
click at [1264, 80] on button "Save" at bounding box center [1247, 71] width 97 height 26
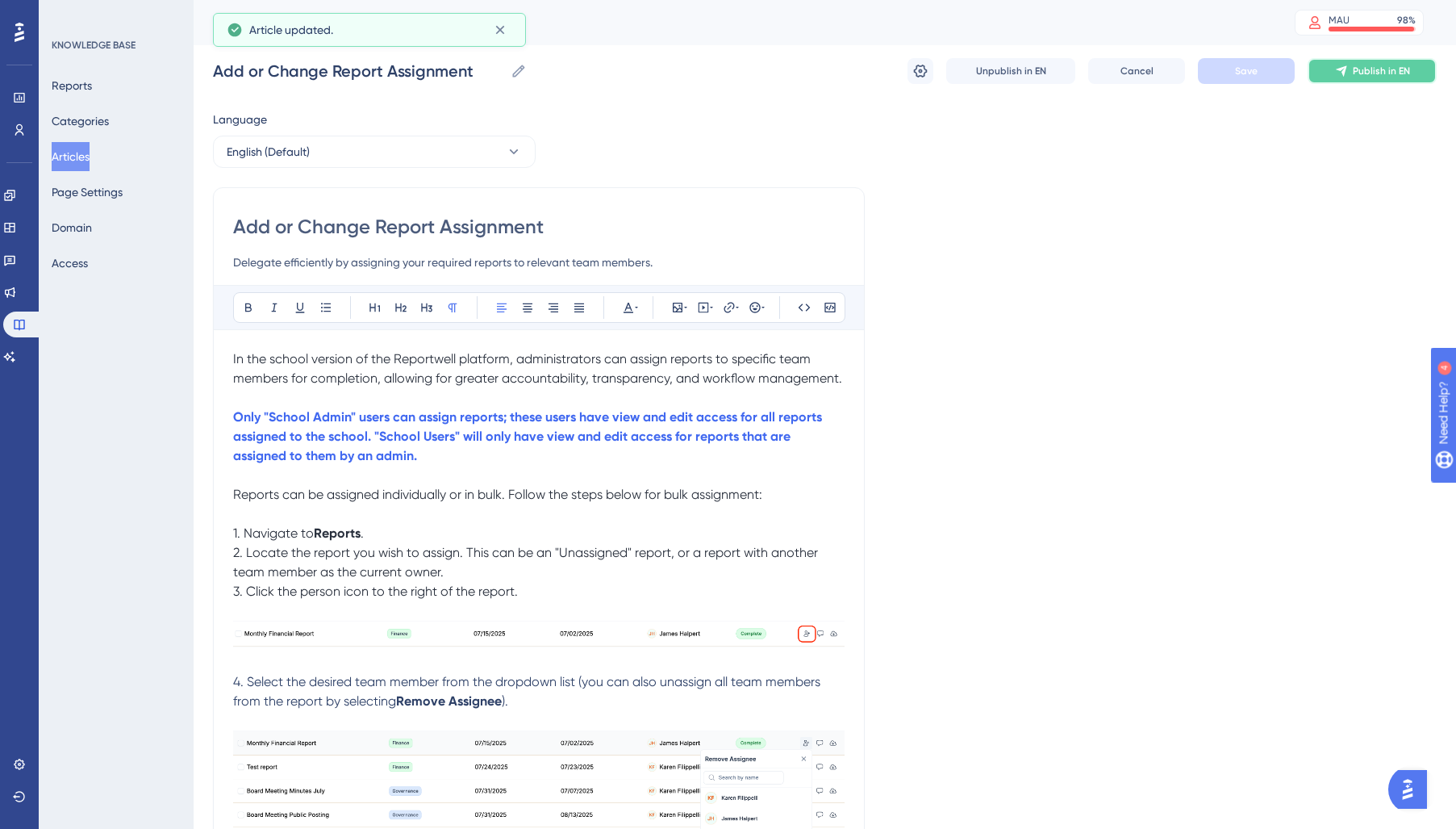
click at [1363, 73] on span "Publish in EN" at bounding box center [1382, 71] width 57 height 13
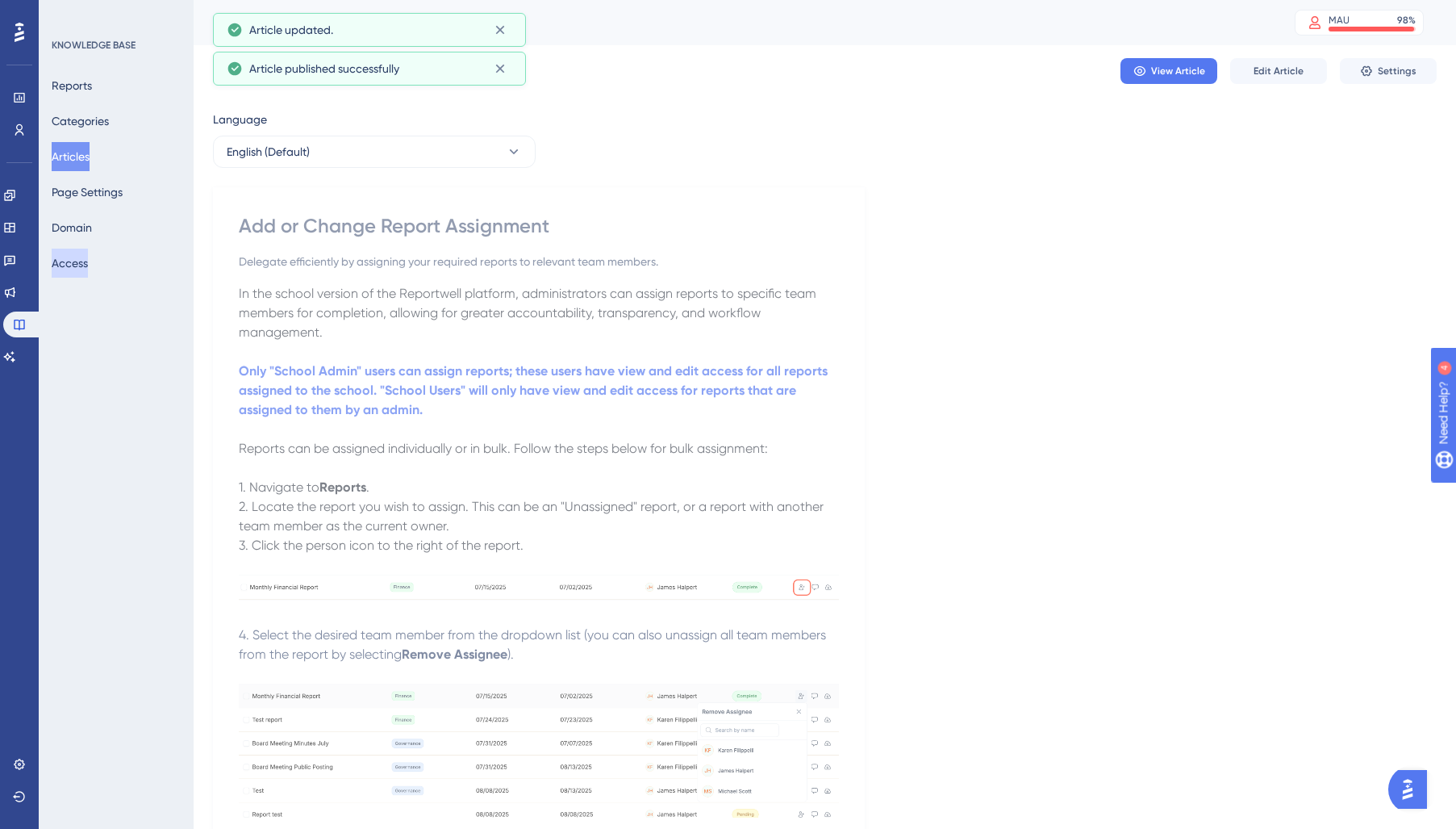
drag, startPoint x: 72, startPoint y: 157, endPoint x: 93, endPoint y: 249, distance: 94.4
click at [73, 159] on button "Articles" at bounding box center [71, 157] width 38 height 29
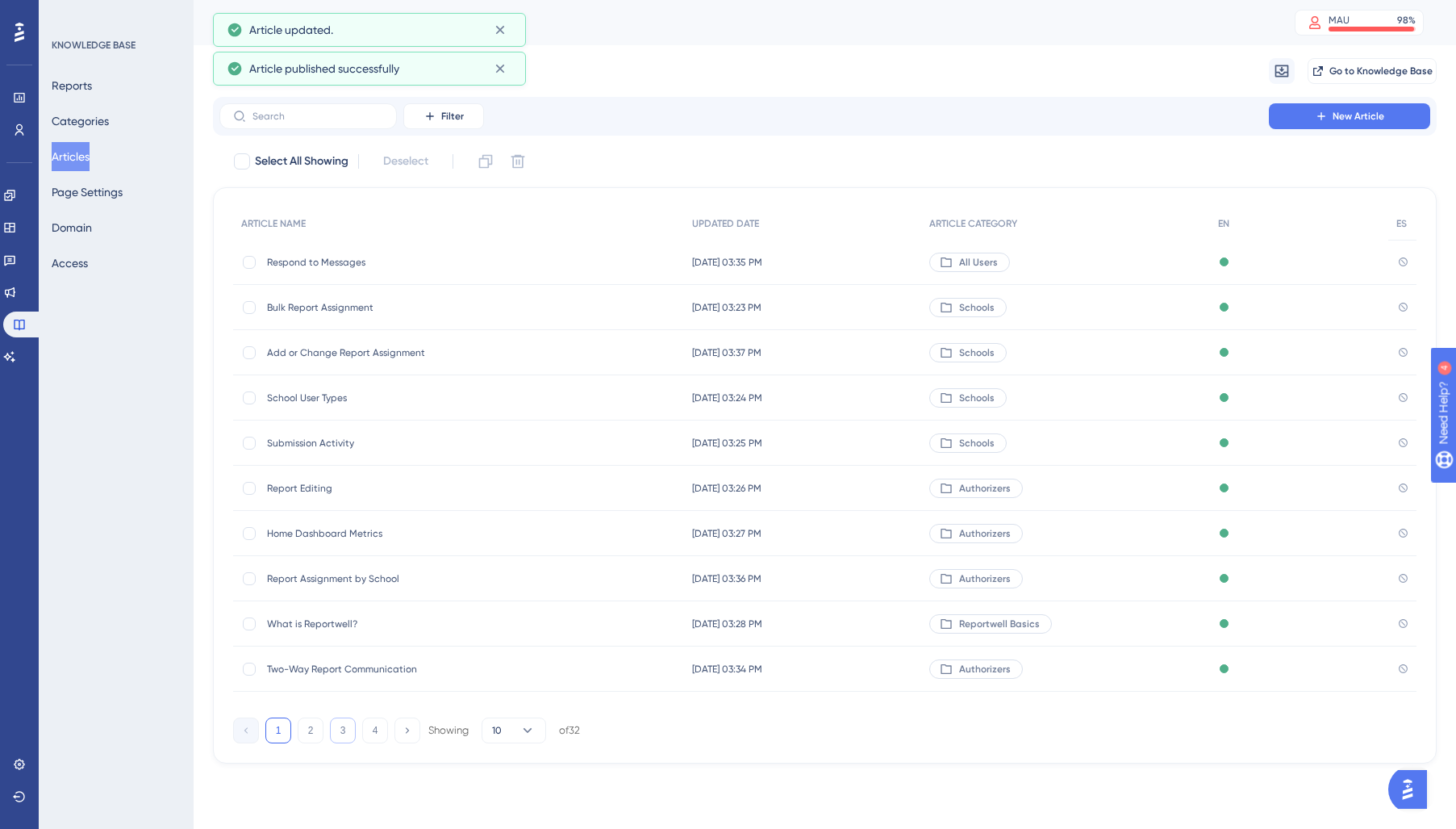
click at [343, 736] on button "3" at bounding box center [343, 730] width 26 height 26
drag, startPoint x: 313, startPoint y: 391, endPoint x: 697, endPoint y: 374, distance: 384.4
click at [316, 394] on span "Report Assignment by Report" at bounding box center [396, 397] width 258 height 13
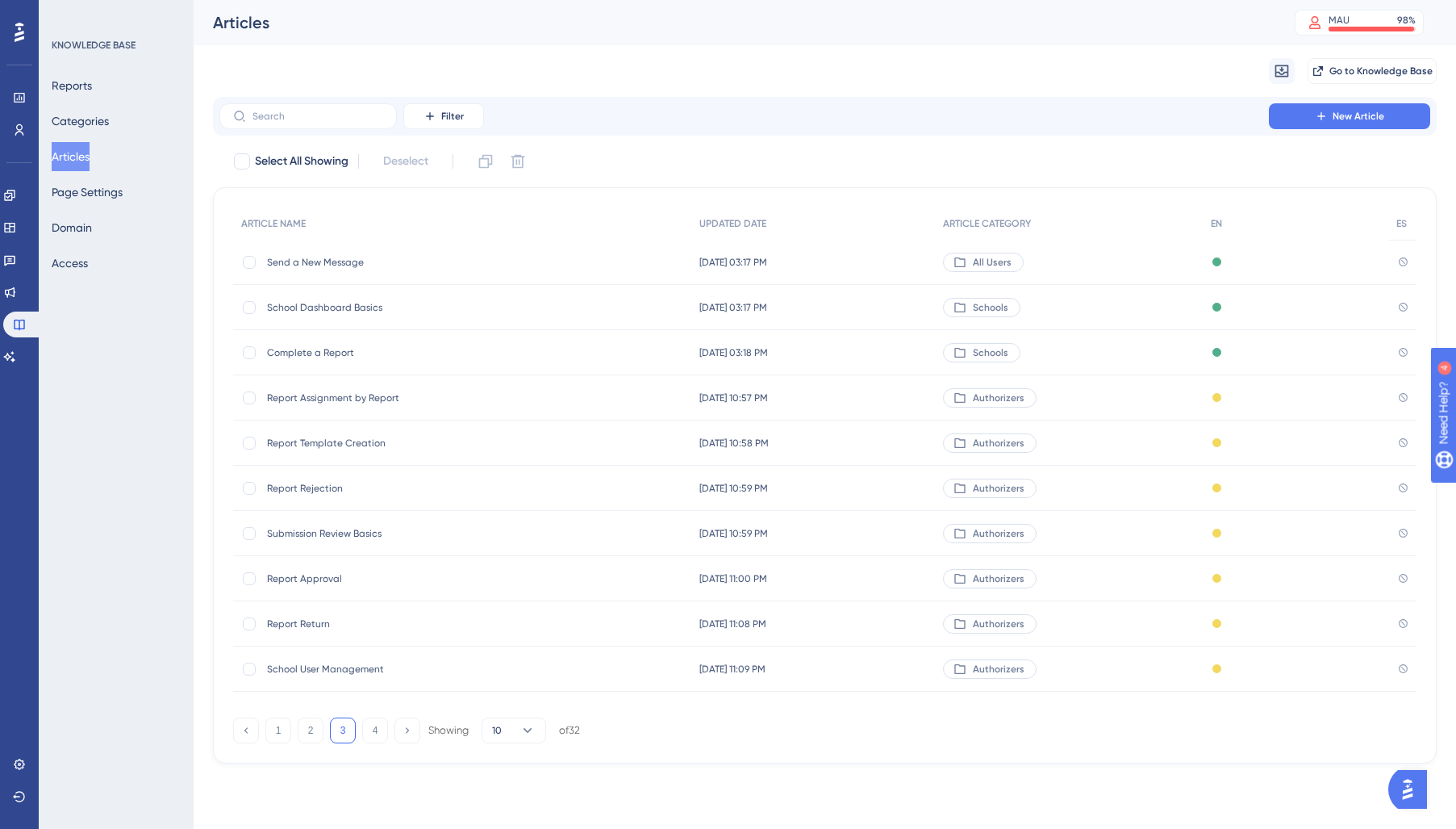
click at [330, 394] on span "Report Assignment by Report" at bounding box center [396, 397] width 258 height 13
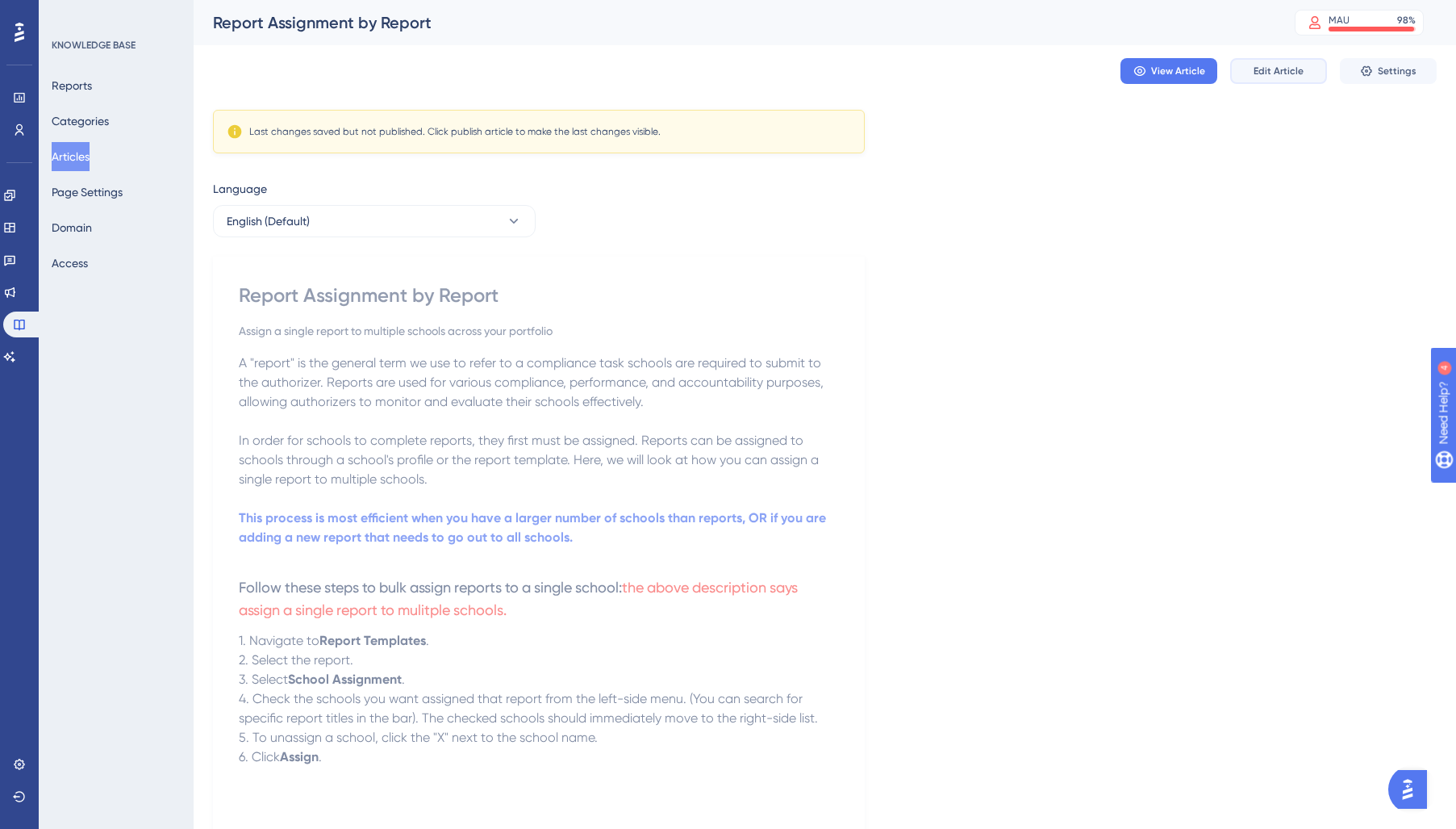
drag, startPoint x: 1287, startPoint y: 80, endPoint x: 1275, endPoint y: 108, distance: 30.5
click at [1287, 80] on button "Edit Article" at bounding box center [1279, 71] width 97 height 26
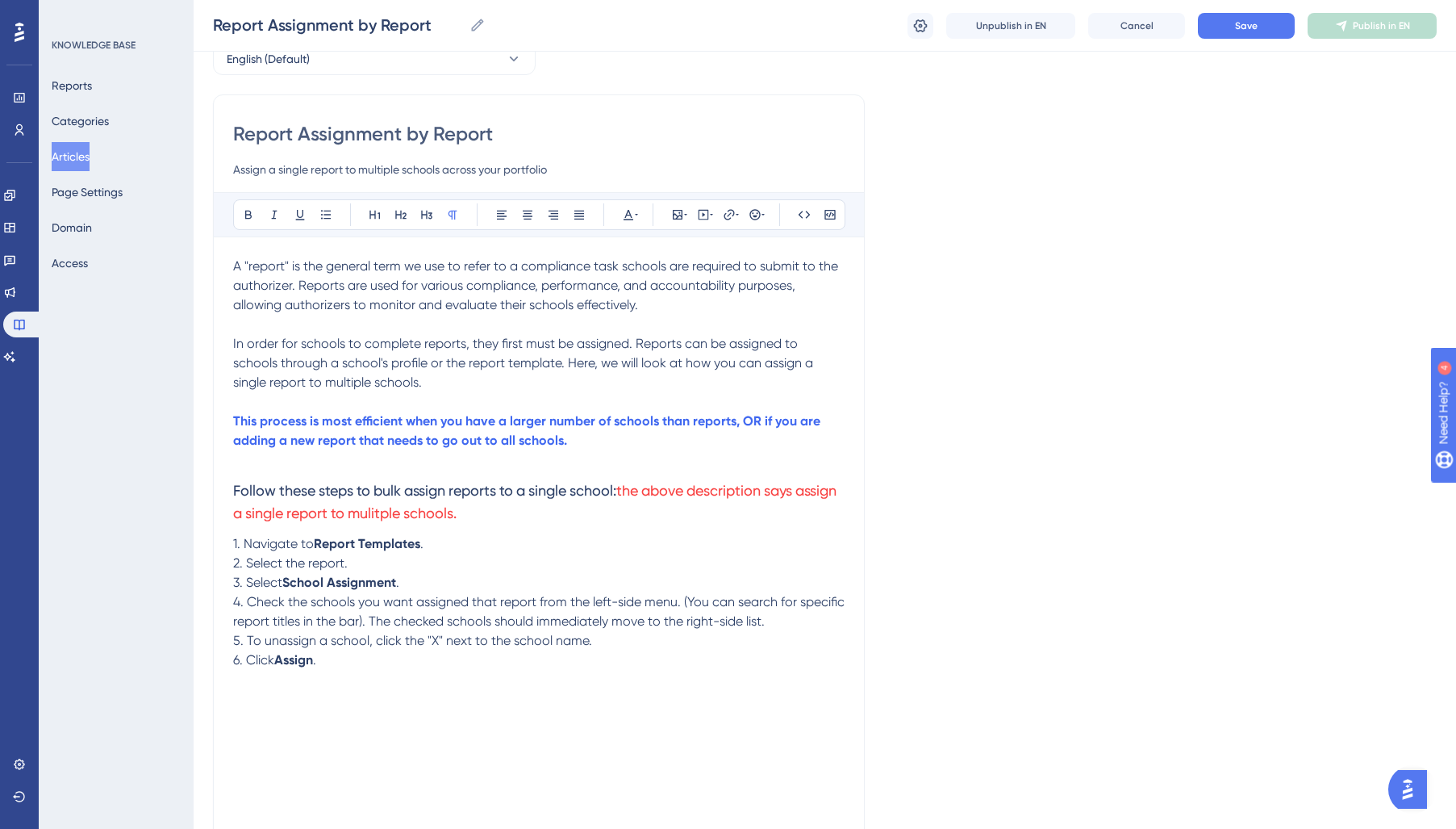
scroll to position [87, 0]
click at [470, 492] on span "Follow these steps to bulk assign reports to a single school:" at bounding box center [424, 490] width 383 height 17
drag, startPoint x: 573, startPoint y: 494, endPoint x: 620, endPoint y: 493, distance: 47.0
click at [620, 493] on span "Follow these steps to bulk assign a single report to a single school:" at bounding box center [447, 490] width 430 height 17
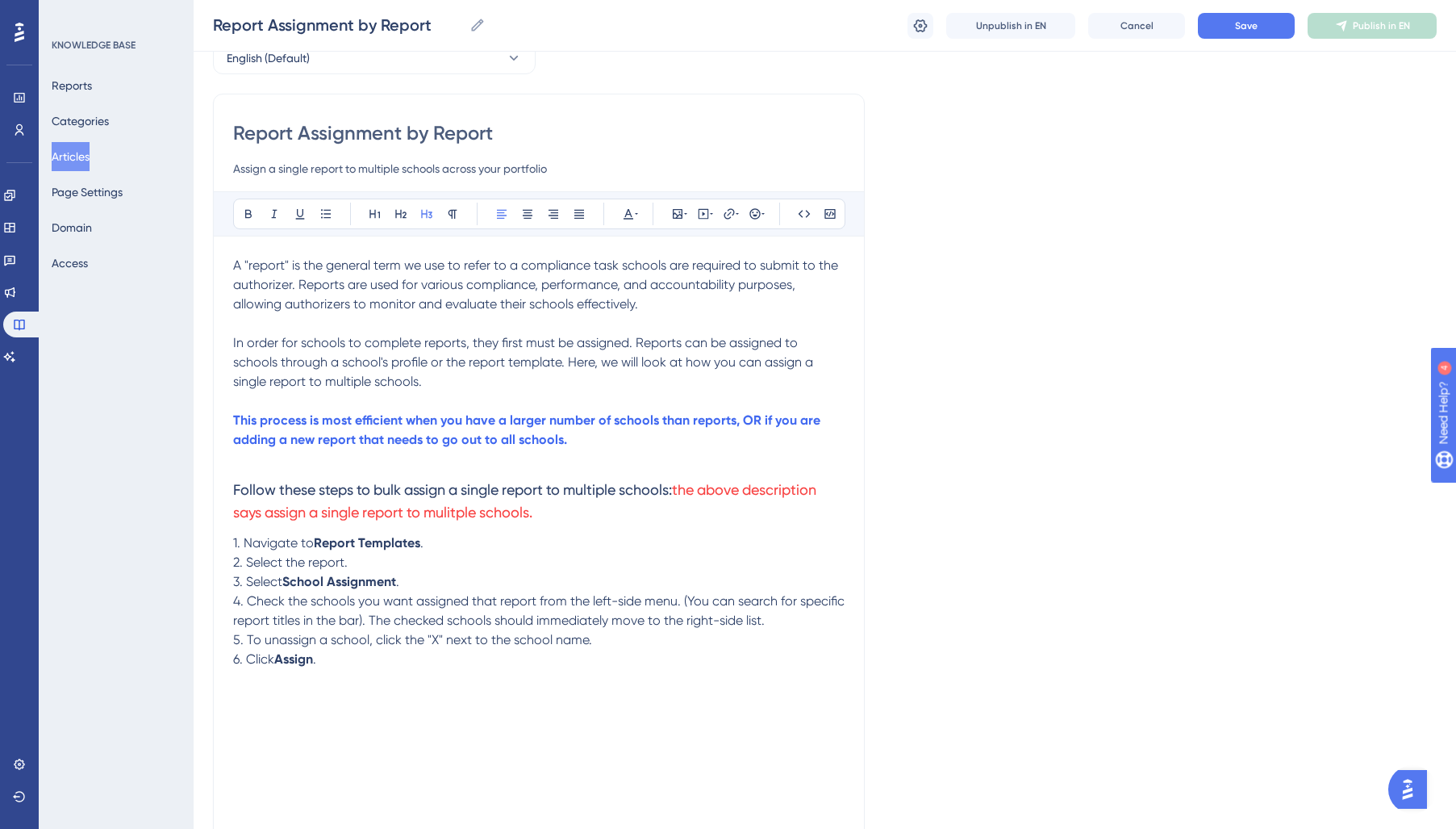
drag, startPoint x: 625, startPoint y: 515, endPoint x: 685, endPoint y: 492, distance: 64.3
click at [685, 492] on h3 "Follow these steps to bulk assign a single report to multiple schools: the abov…" at bounding box center [538, 501] width 612 height 65
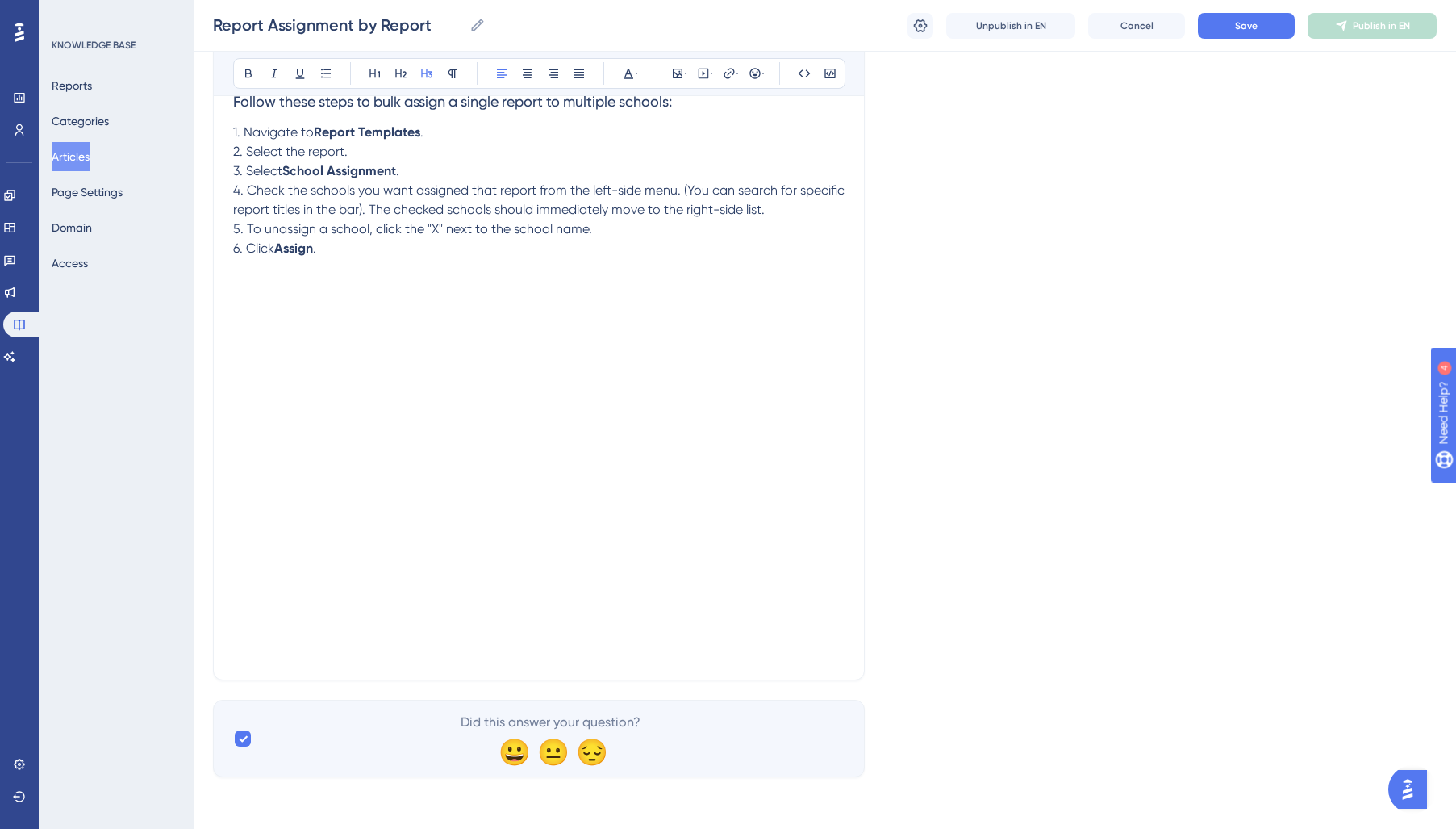
scroll to position [0, 0]
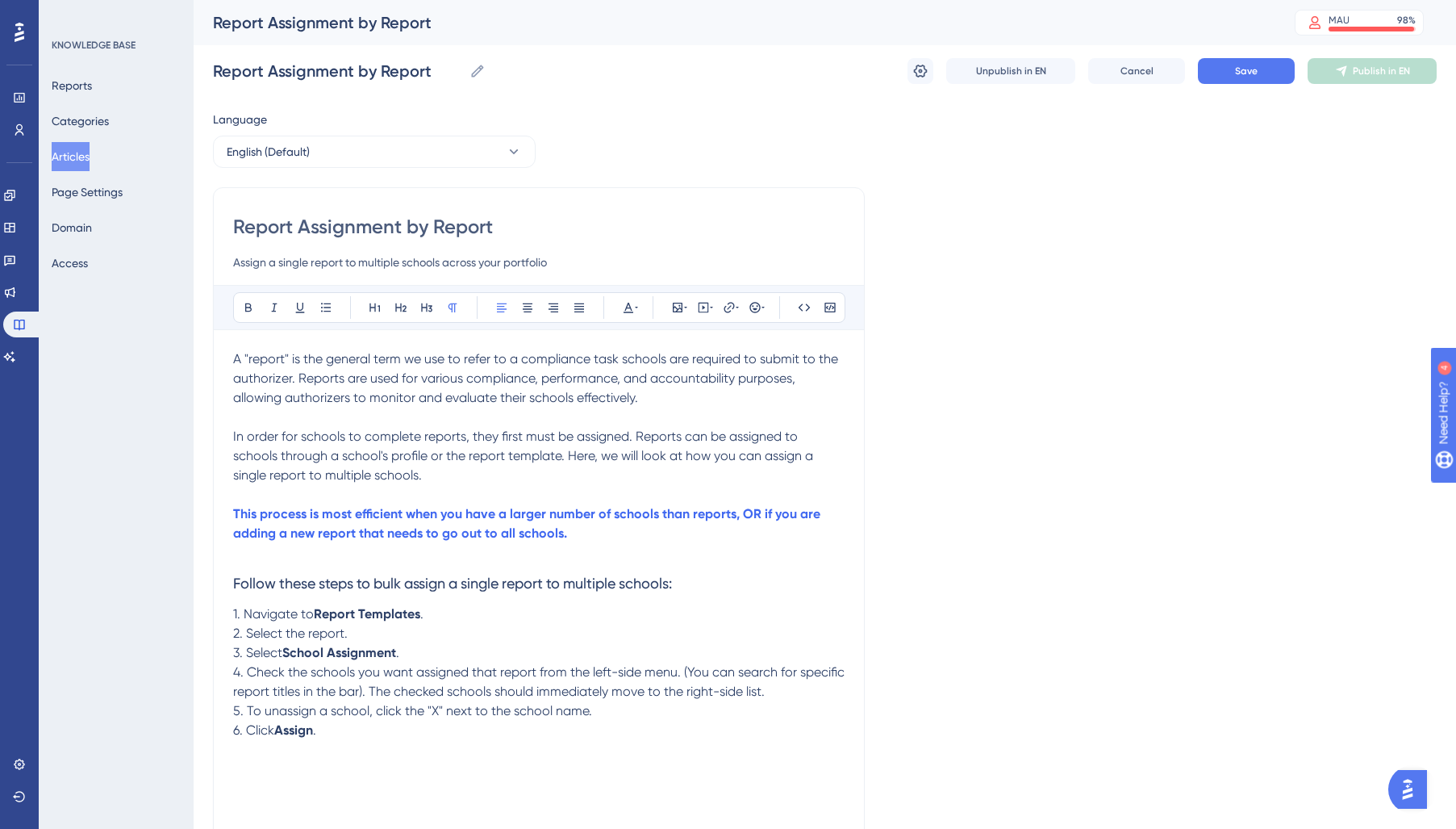
drag, startPoint x: 363, startPoint y: 459, endPoint x: 125, endPoint y: 332, distance: 269.8
click at [0, 0] on div "Performance Users Engagement Widgets Feedback Product Updates Knowledge Base AI…" at bounding box center [0, 0] width 0 height 0
click at [638, 309] on button at bounding box center [628, 307] width 22 height 22
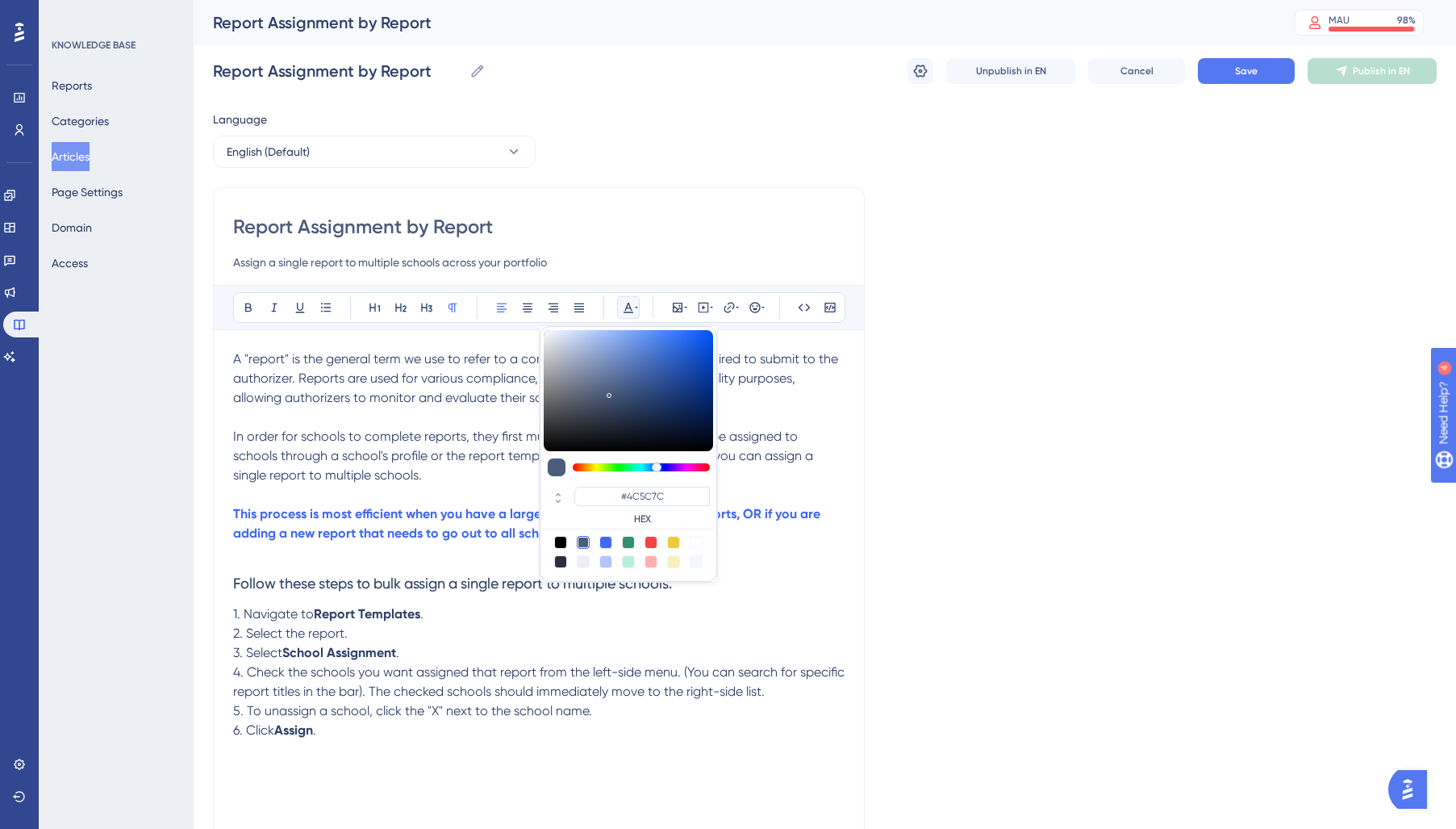
click at [561, 566] on div at bounding box center [561, 561] width 13 height 13
type input "#29303D"
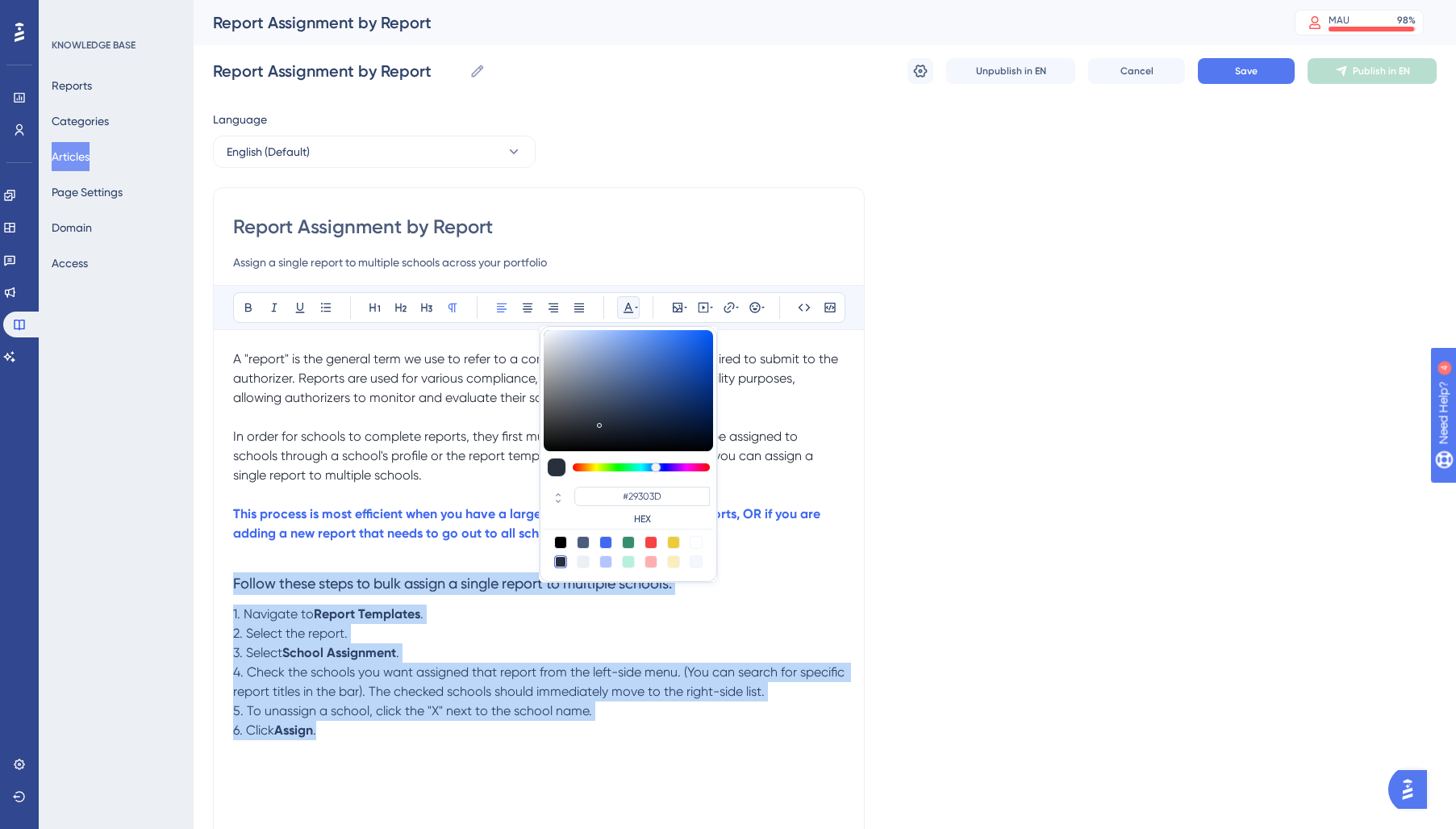
drag, startPoint x: 341, startPoint y: 736, endPoint x: 151, endPoint y: 582, distance: 244.6
click at [0, 0] on div "Performance Users Engagement Widgets Feedback Product Updates Knowledge Base AI…" at bounding box center [0, 0] width 0 height 0
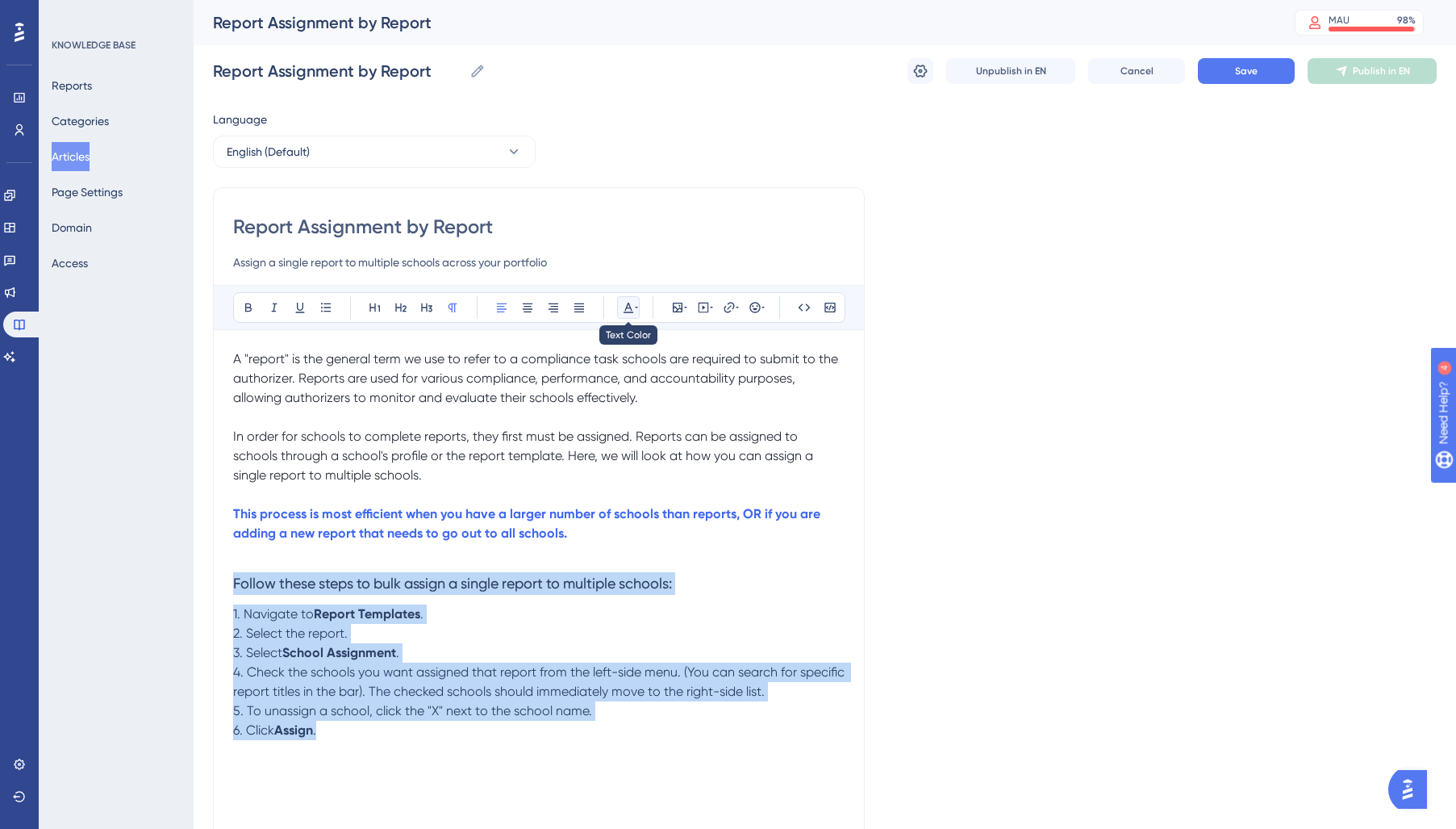
drag, startPoint x: 625, startPoint y: 305, endPoint x: 626, endPoint y: 324, distance: 19.0
click at [625, 305] on icon at bounding box center [628, 307] width 13 height 13
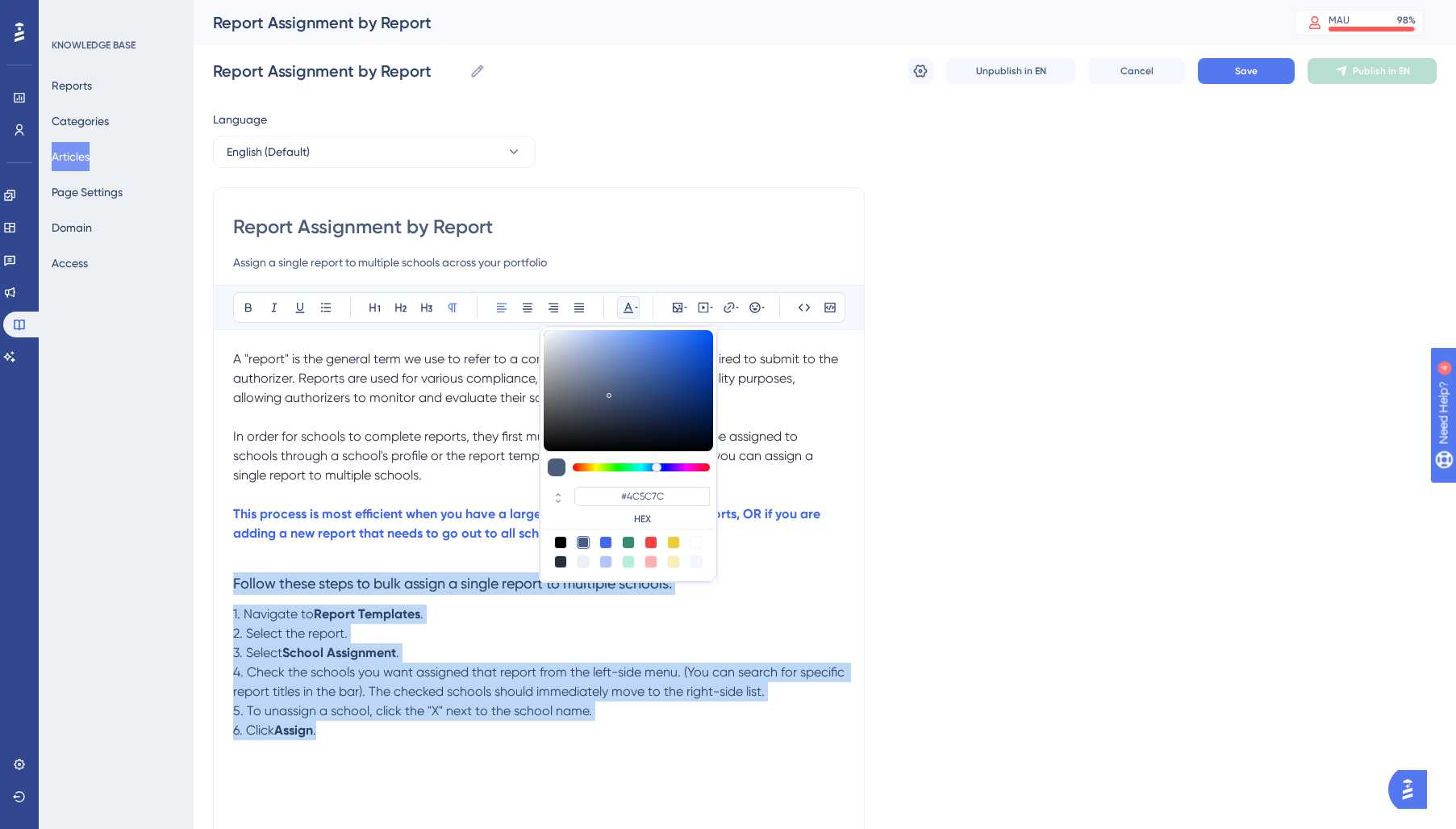
click at [563, 562] on div at bounding box center [561, 561] width 13 height 13
type input "#29303D"
drag, startPoint x: 615, startPoint y: 683, endPoint x: 628, endPoint y: 678, distance: 13.9
click at [620, 682] on p "4. Check the schools you want assigned that report from the left-side menu. (Yo…" at bounding box center [538, 681] width 612 height 39
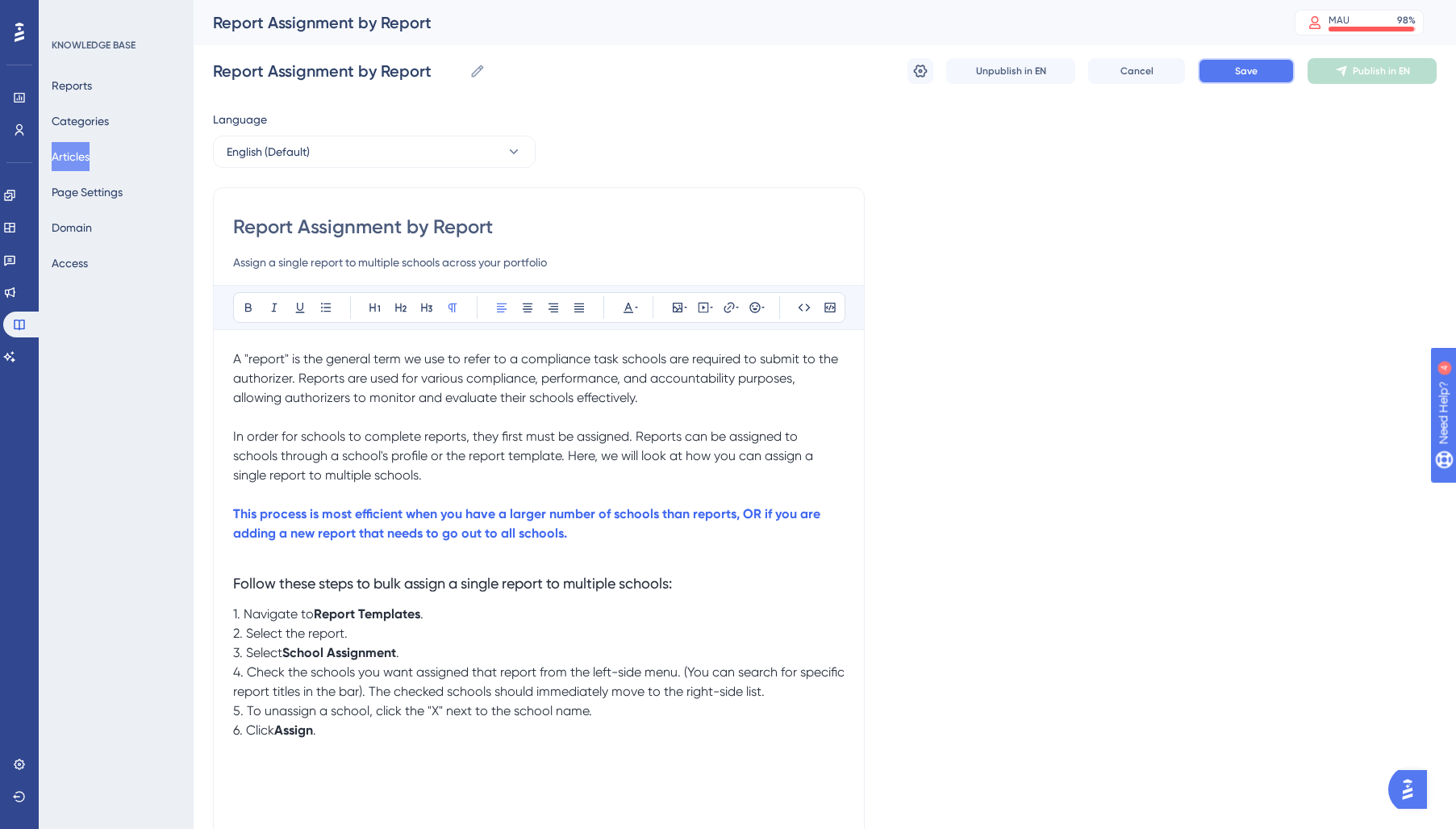
click at [1249, 73] on span "Save" at bounding box center [1246, 71] width 22 height 13
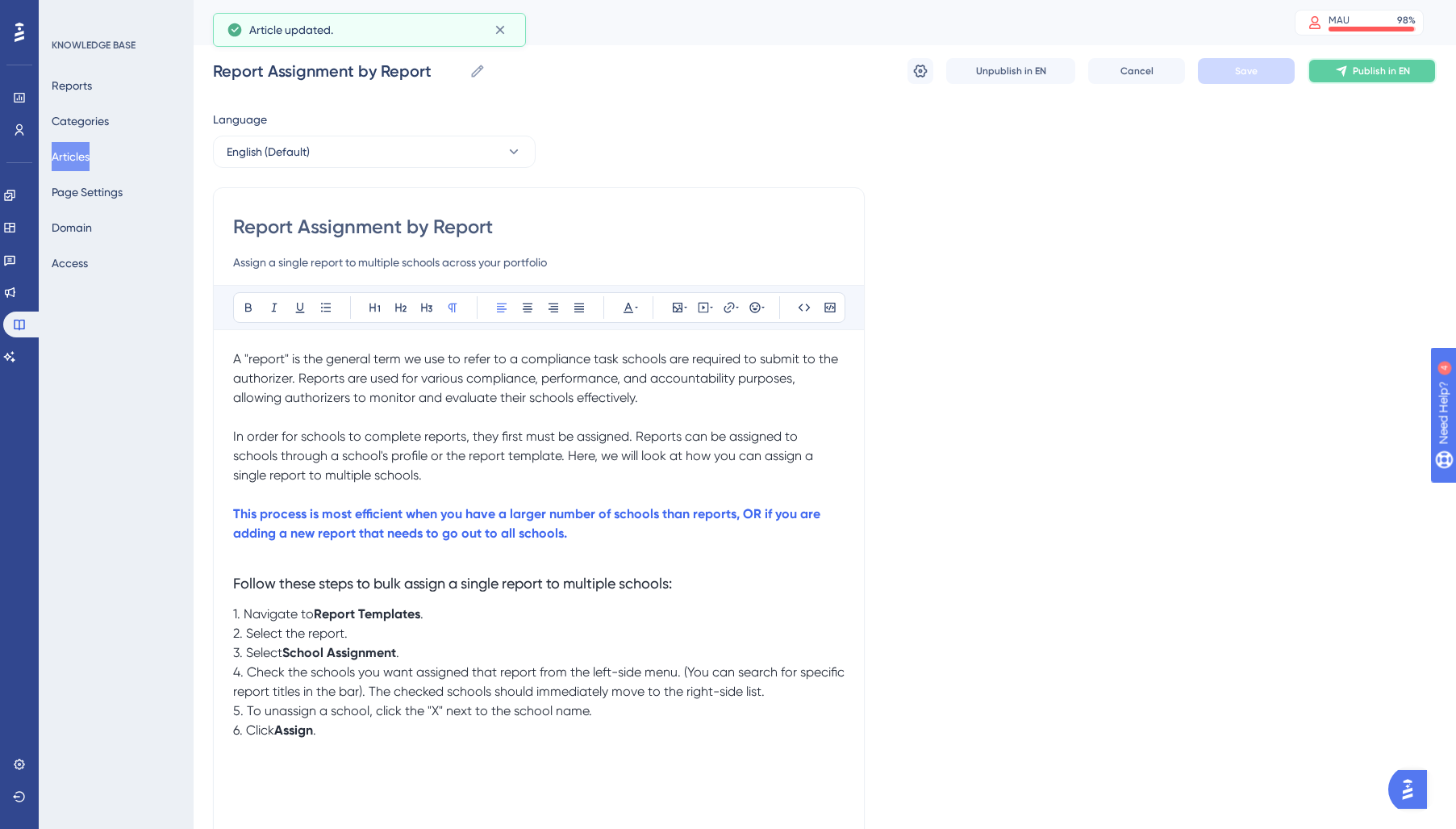
click at [1365, 73] on span "Publish in EN" at bounding box center [1382, 71] width 57 height 13
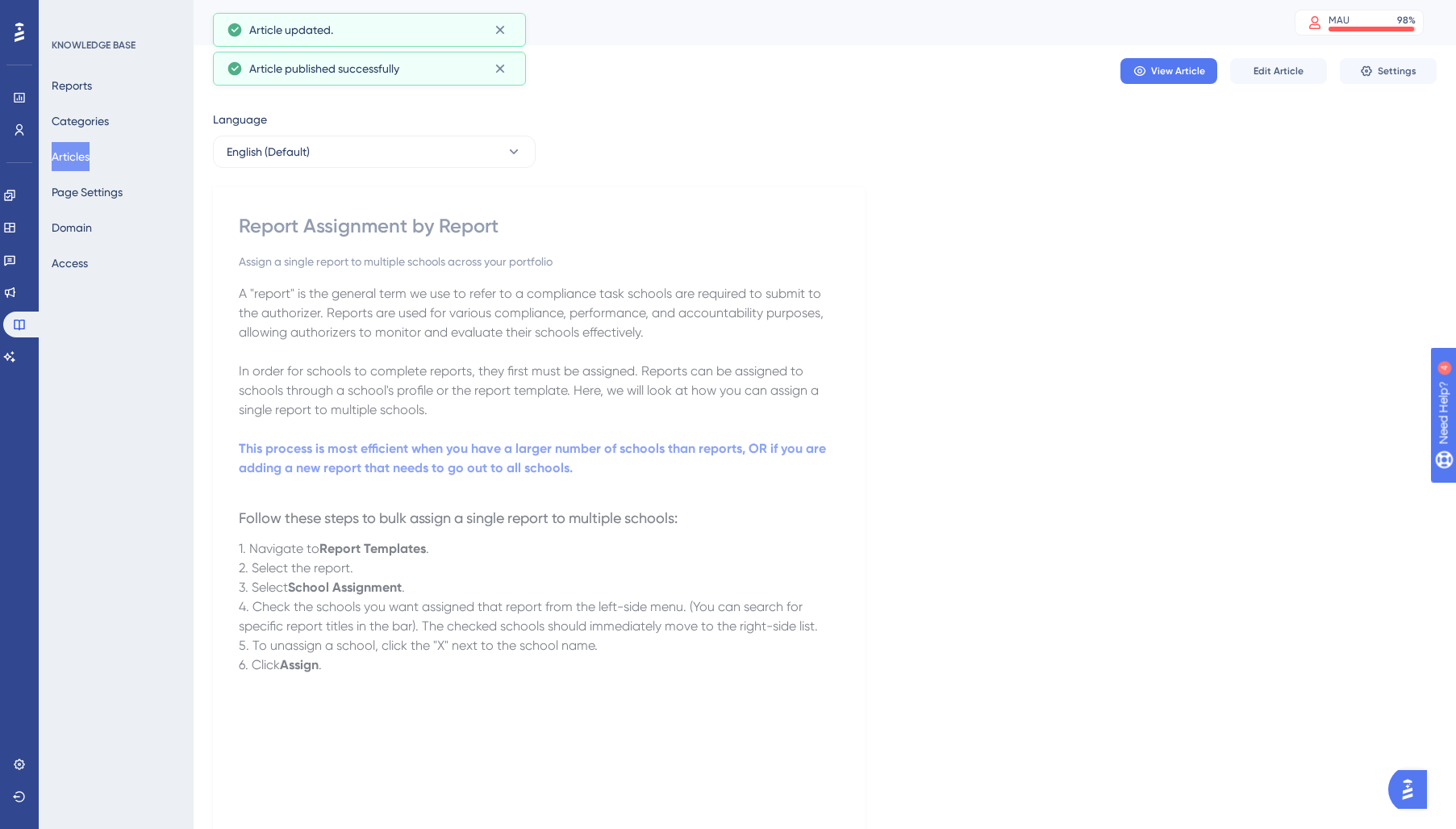
drag, startPoint x: 83, startPoint y: 145, endPoint x: 102, endPoint y: 172, distance: 33.0
click at [84, 145] on button "Articles" at bounding box center [71, 157] width 38 height 29
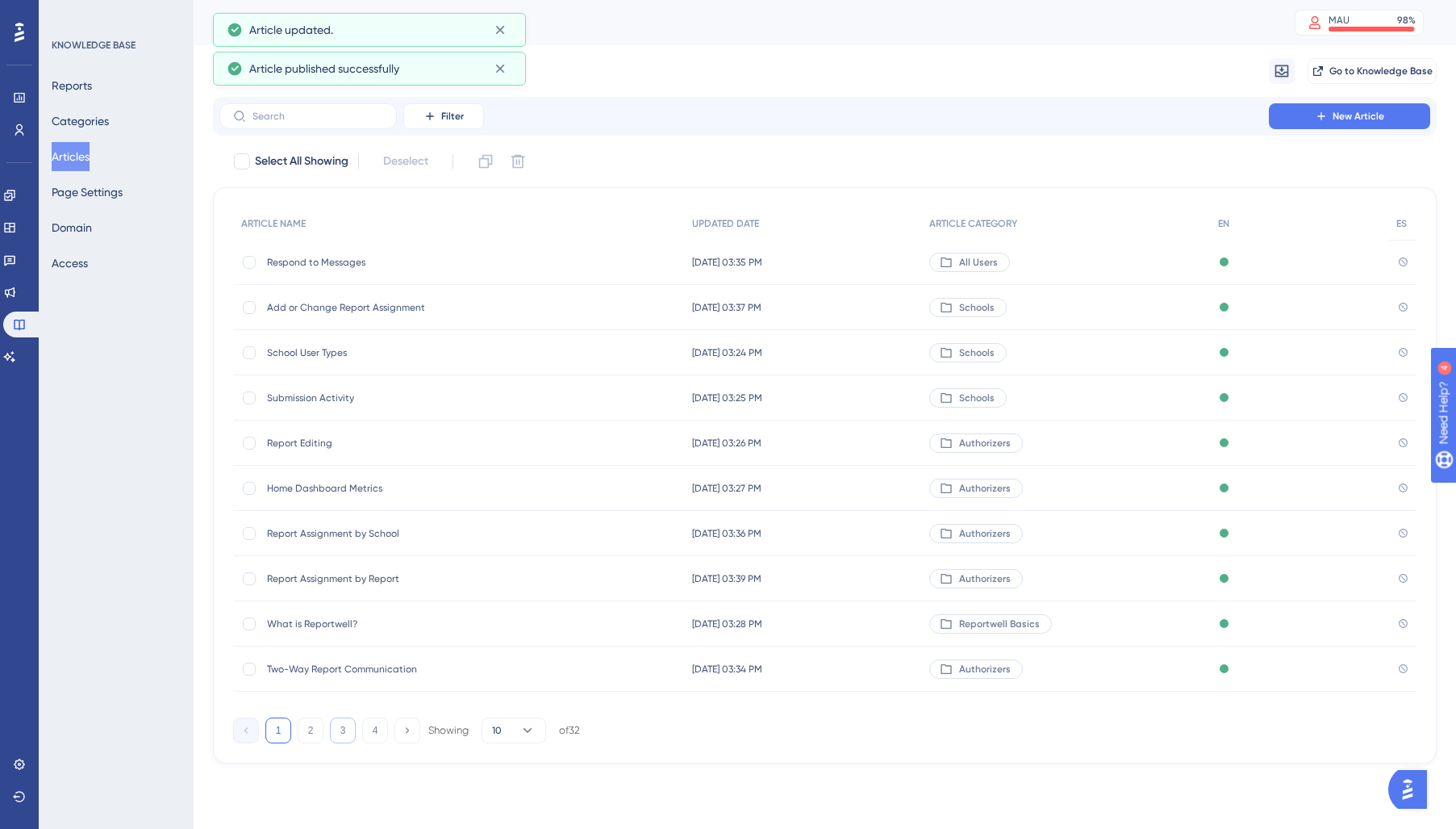
click at [336, 740] on button "3" at bounding box center [343, 730] width 26 height 26
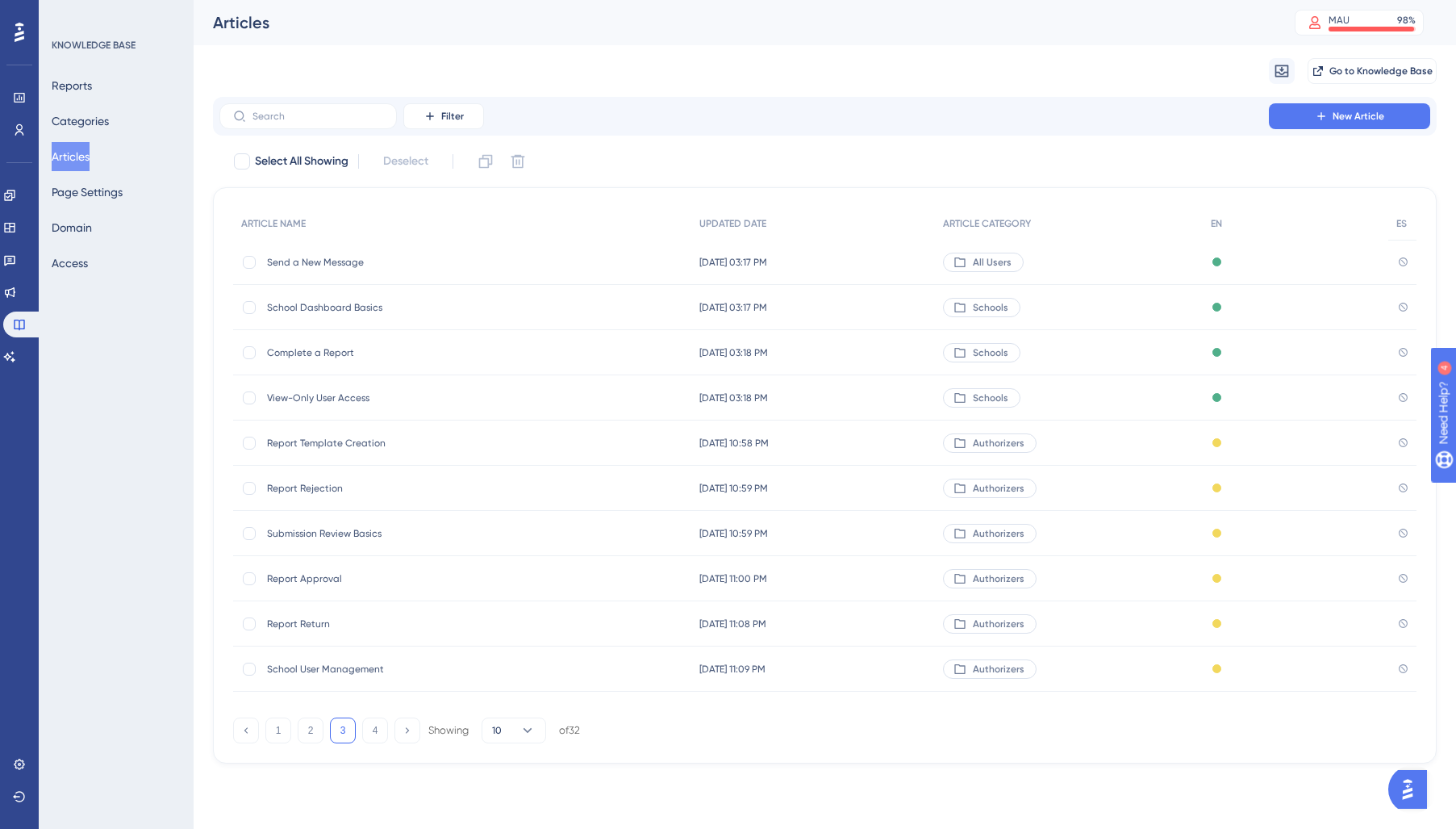
click at [299, 434] on div "Report Template Creation Report Template Creation" at bounding box center [396, 443] width 258 height 45
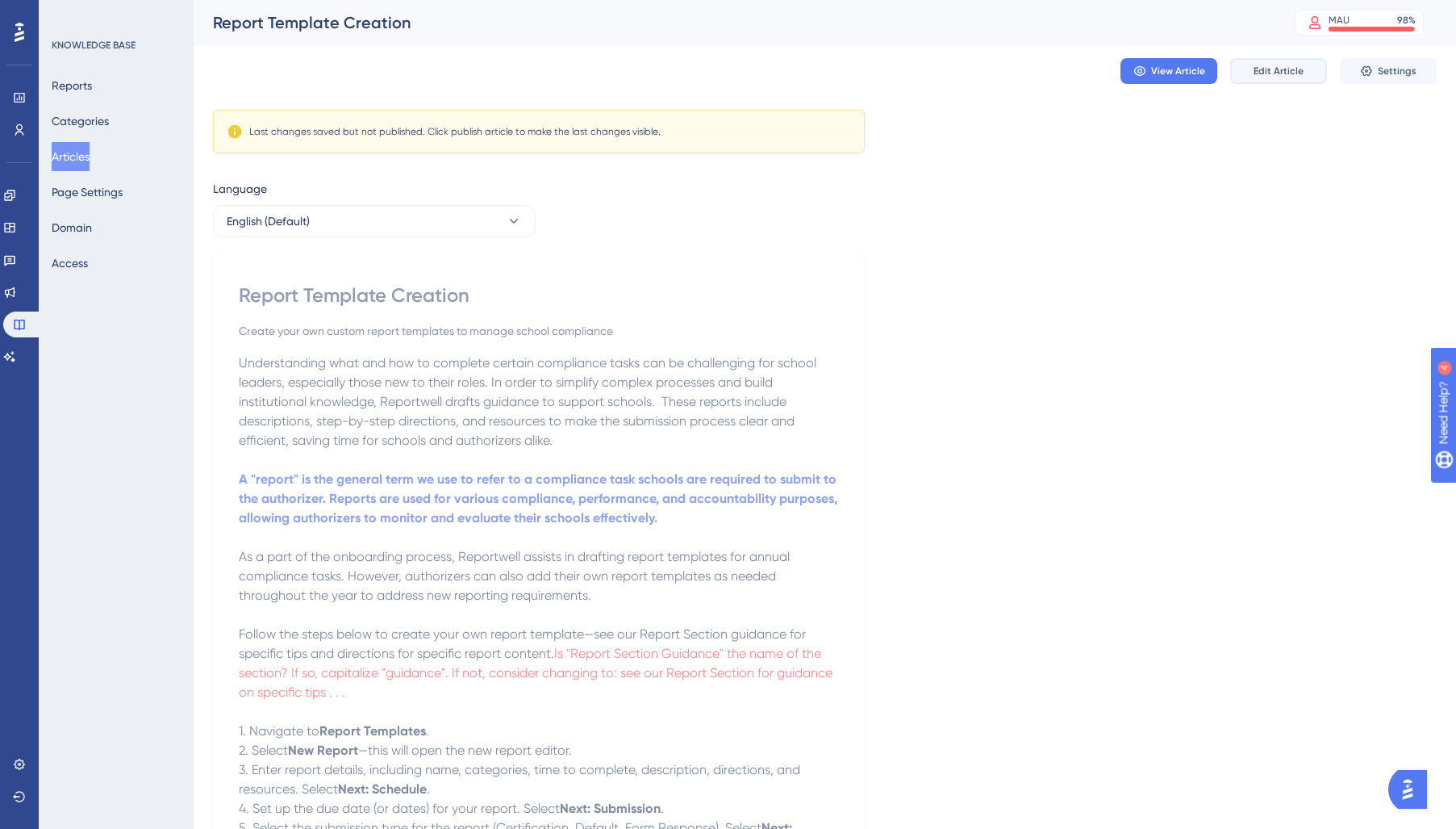
click at [1293, 67] on span "Edit Article" at bounding box center [1279, 71] width 50 height 13
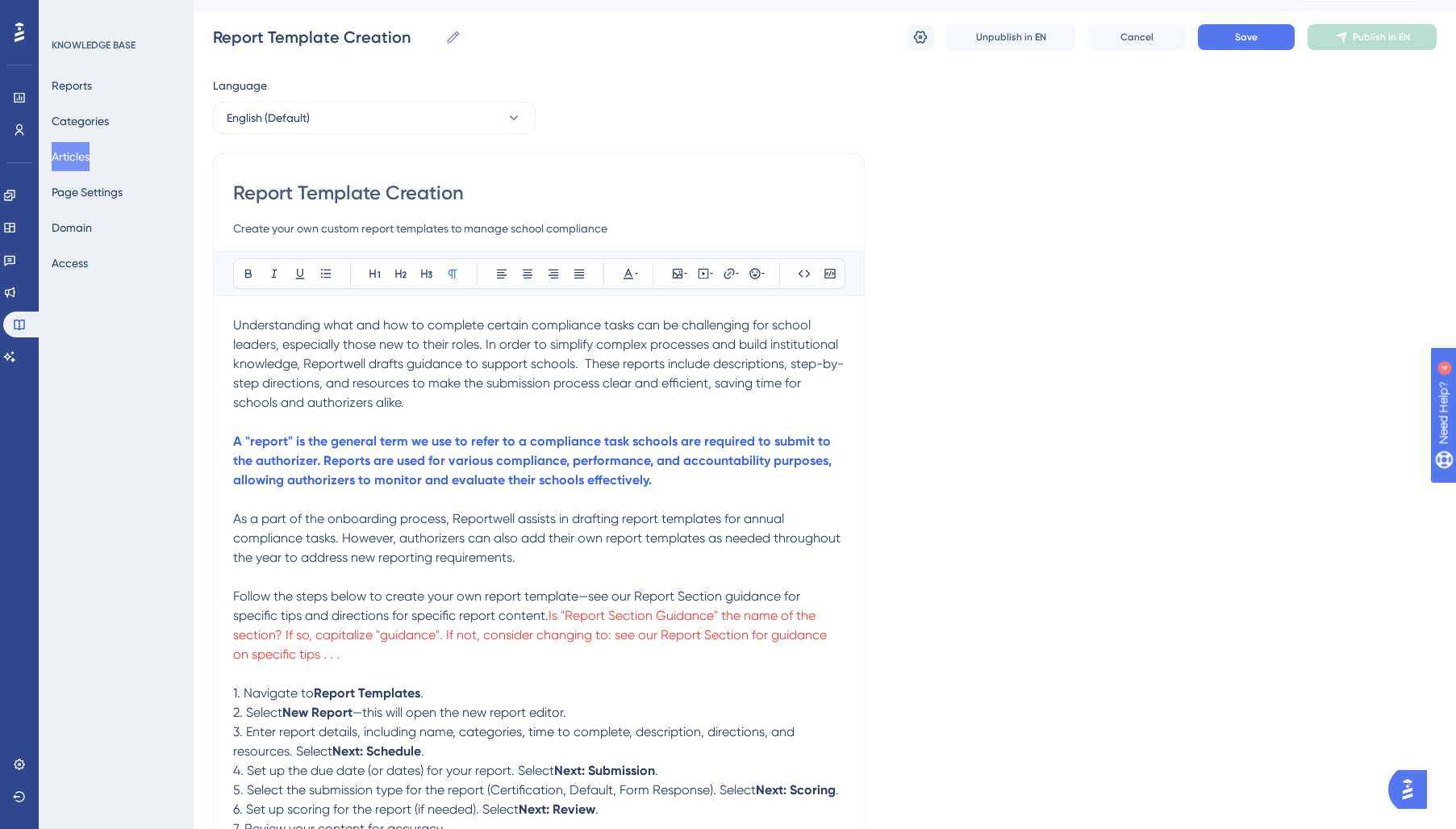
scroll to position [29, 0]
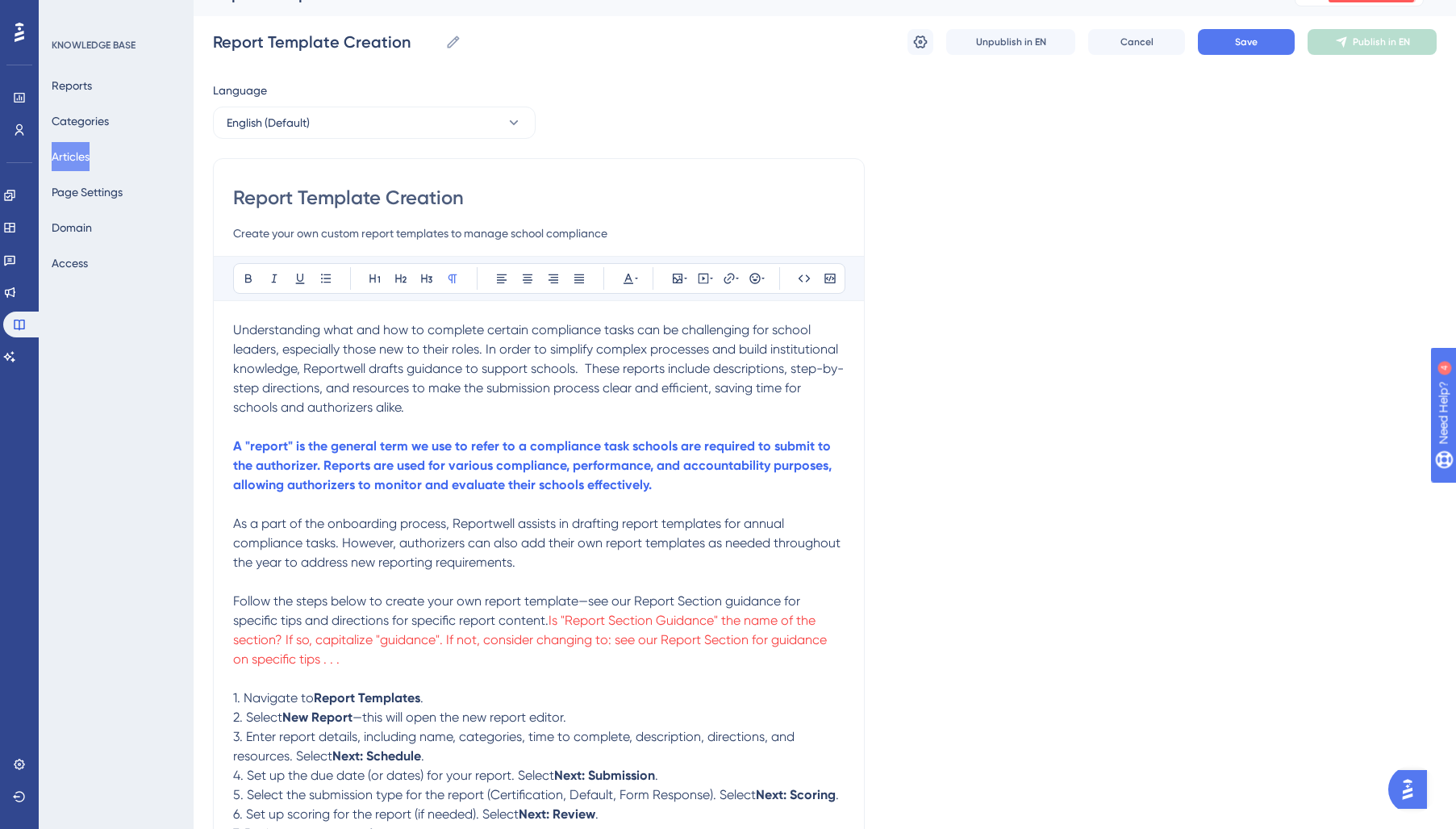
click at [721, 605] on span "Follow the steps below to create your own report template—see our Report Sectio…" at bounding box center [517, 610] width 570 height 35
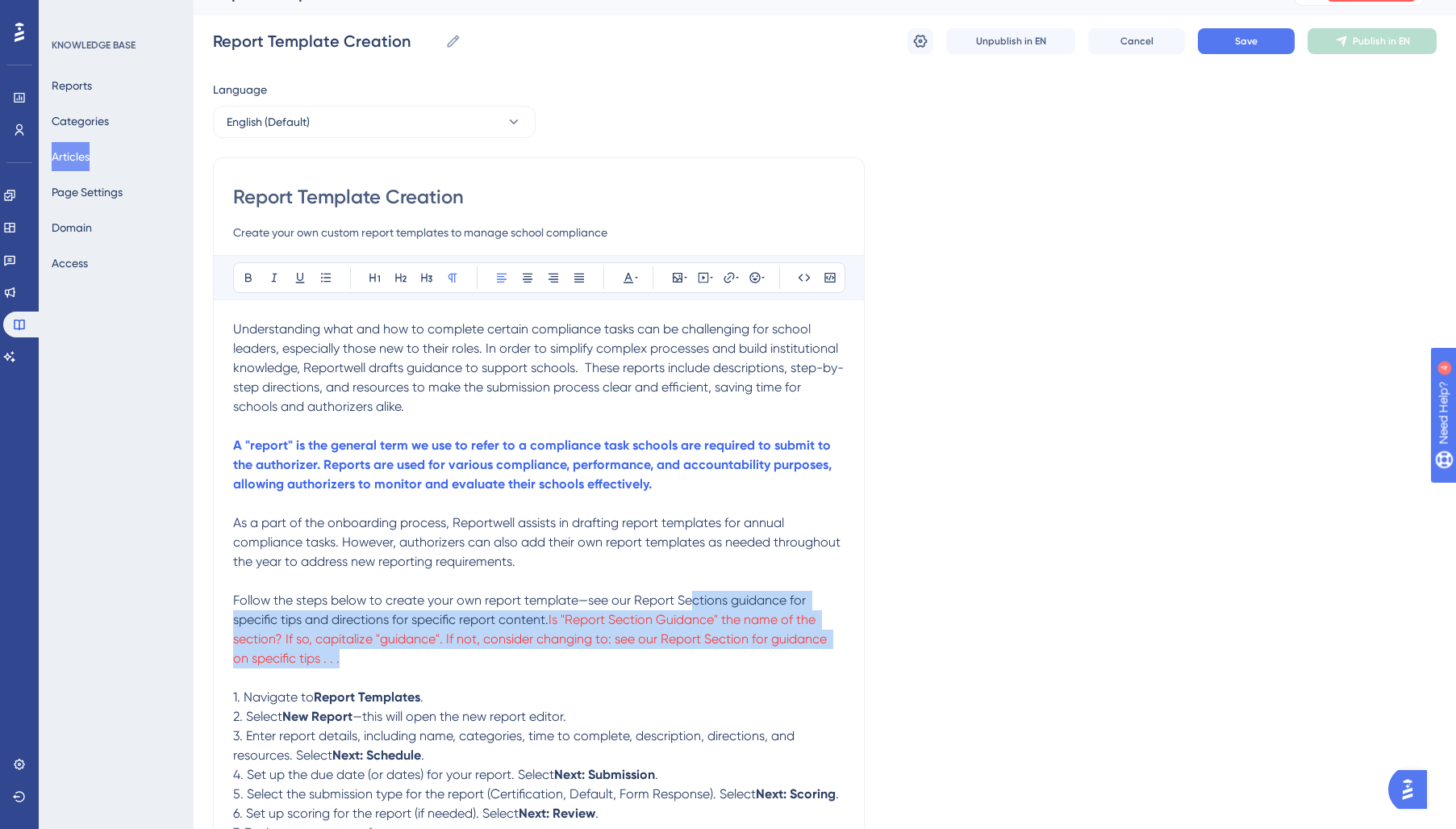
drag, startPoint x: 492, startPoint y: 656, endPoint x: 674, endPoint y: 604, distance: 189.3
click at [676, 604] on p "Follow the steps below to create your own report template—see our Report Sectio…" at bounding box center [538, 629] width 612 height 78
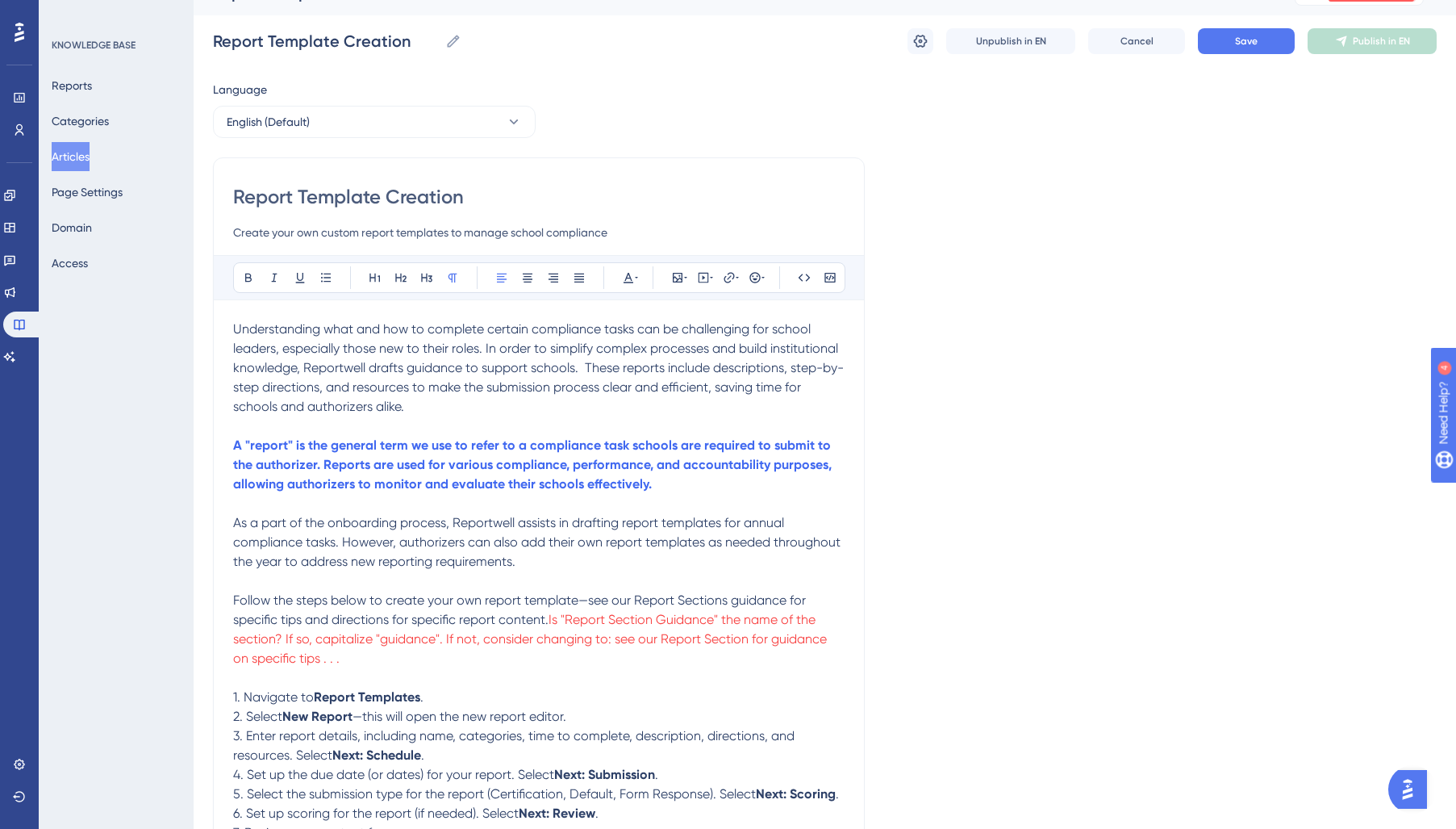
drag, startPoint x: 652, startPoint y: 610, endPoint x: 669, endPoint y: 611, distance: 17.0
click at [658, 611] on p "Follow the steps below to create your own report template—see our Report Sectio…" at bounding box center [538, 629] width 612 height 78
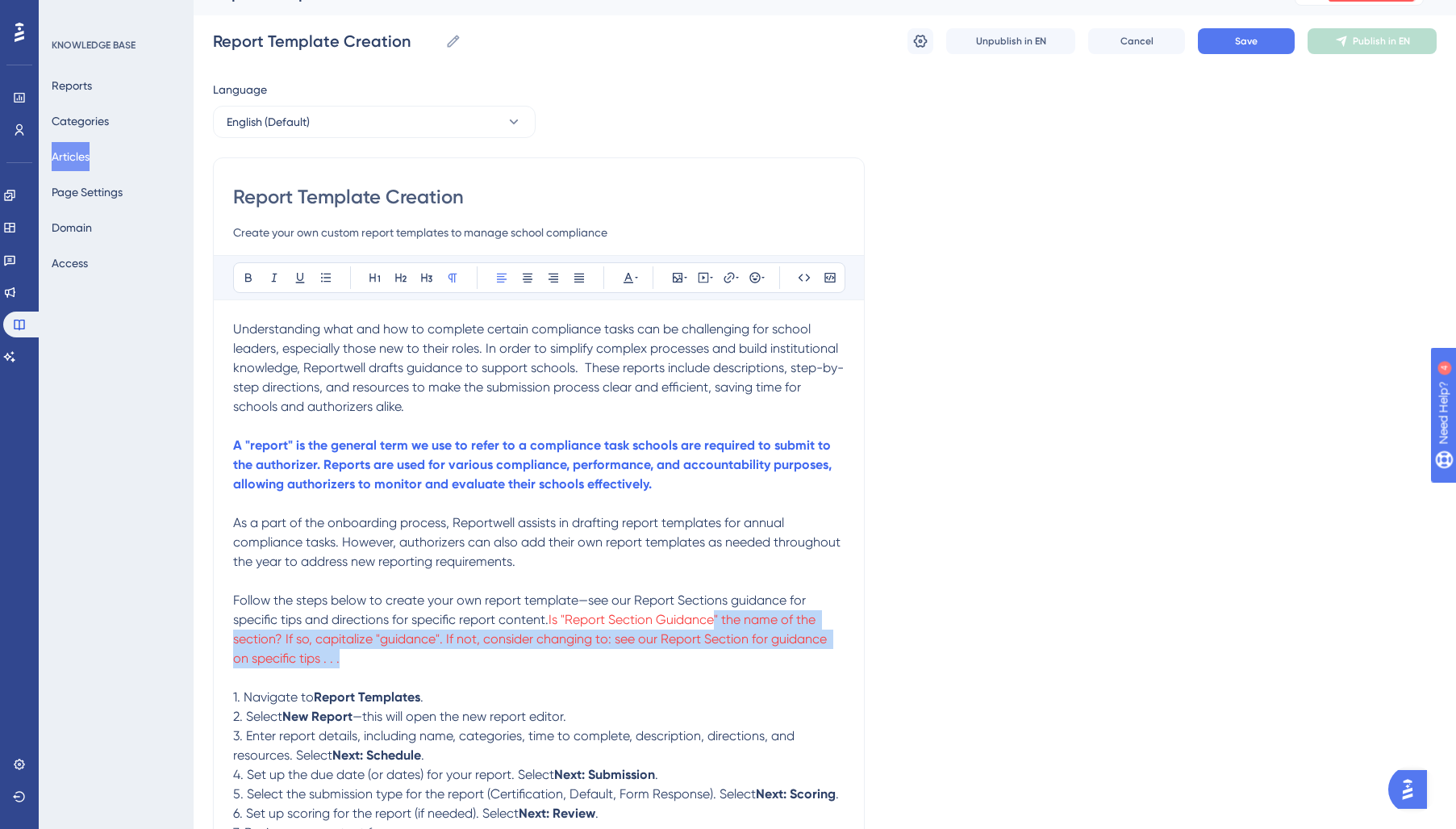
drag, startPoint x: 632, startPoint y: 654, endPoint x: 715, endPoint y: 627, distance: 87.3
click at [715, 627] on p "Follow the steps below to create your own report template—see our Report Sectio…" at bounding box center [538, 629] width 612 height 78
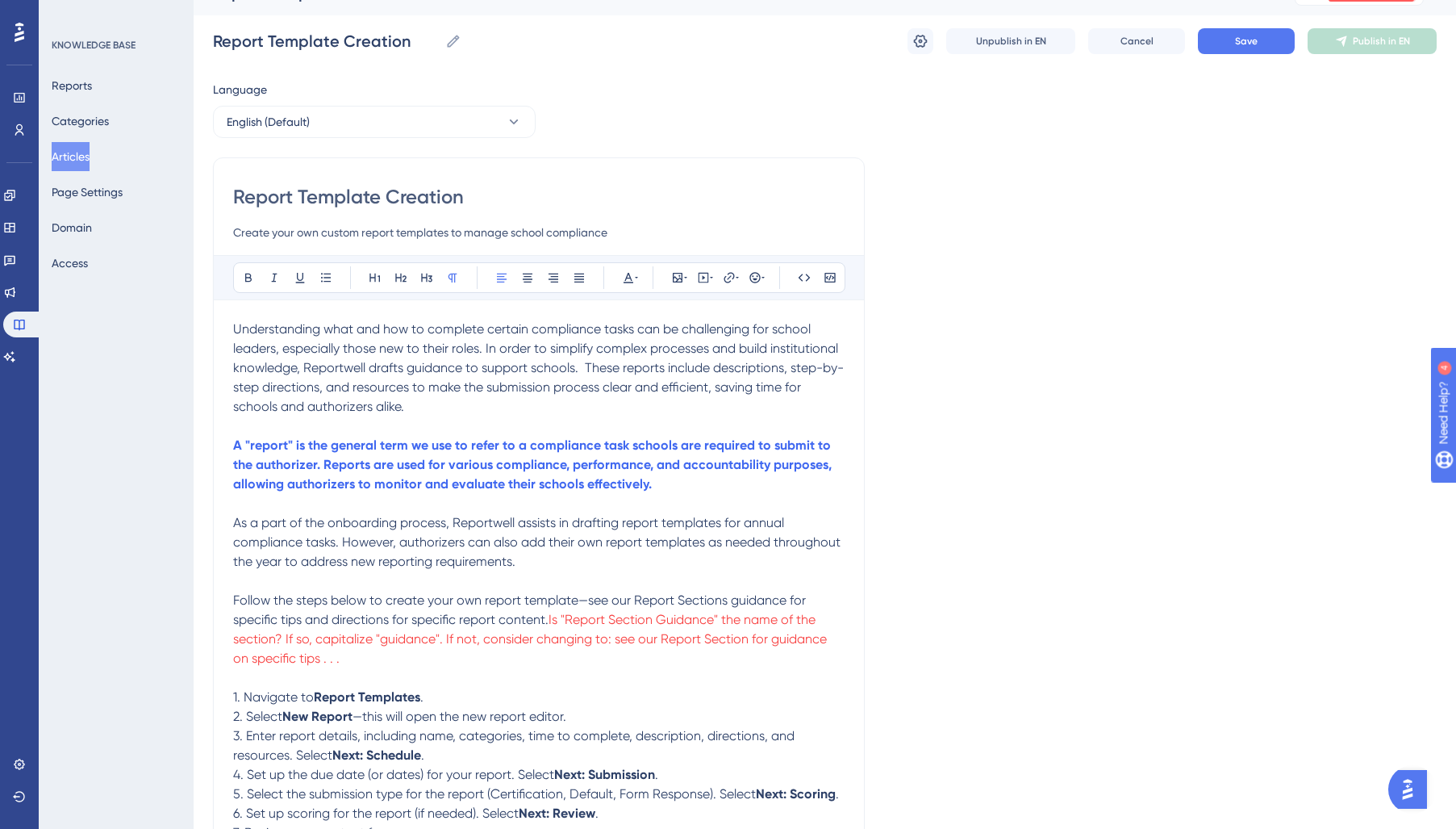
drag, startPoint x: 727, startPoint y: 601, endPoint x: 729, endPoint y: 699, distance: 98.0
click at [727, 601] on span "Follow the steps below to create your own report template—see our Report Sectio…" at bounding box center [521, 609] width 576 height 35
click at [750, 592] on p "Follow the steps below to create your own report template—see our Report Sectio…" at bounding box center [538, 629] width 612 height 78
click at [633, 598] on span "Follow the steps below to create your own report template—see our Report Sectio…" at bounding box center [535, 609] width 604 height 35
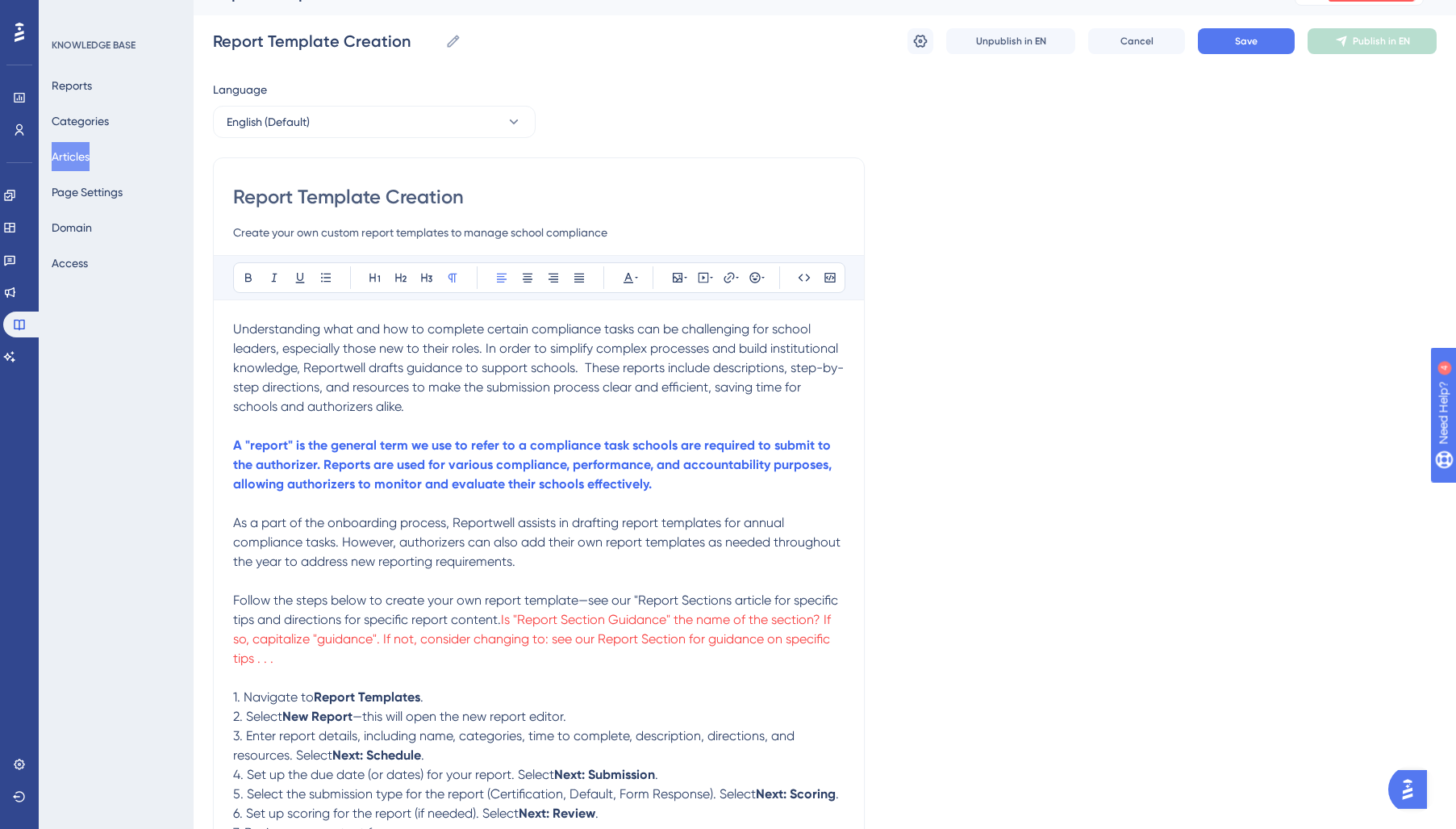
click at [729, 602] on span "Follow the steps below to create your own report template—see our "Report Secti…" at bounding box center [536, 609] width 608 height 35
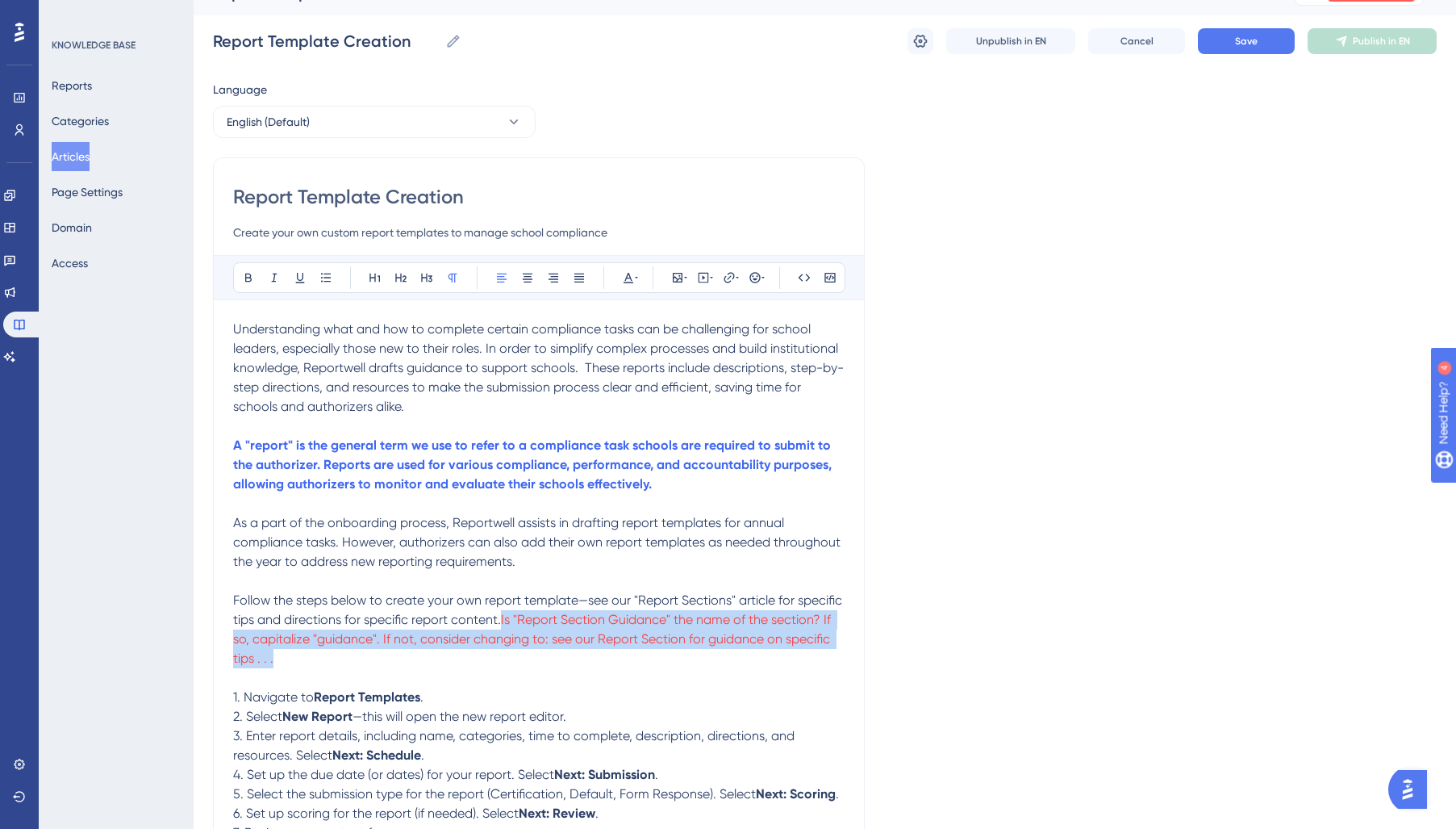
drag, startPoint x: 502, startPoint y: 650, endPoint x: 504, endPoint y: 625, distance: 25.1
click at [504, 625] on p "Follow the steps below to create your own report template—see our "Report Secti…" at bounding box center [538, 629] width 612 height 78
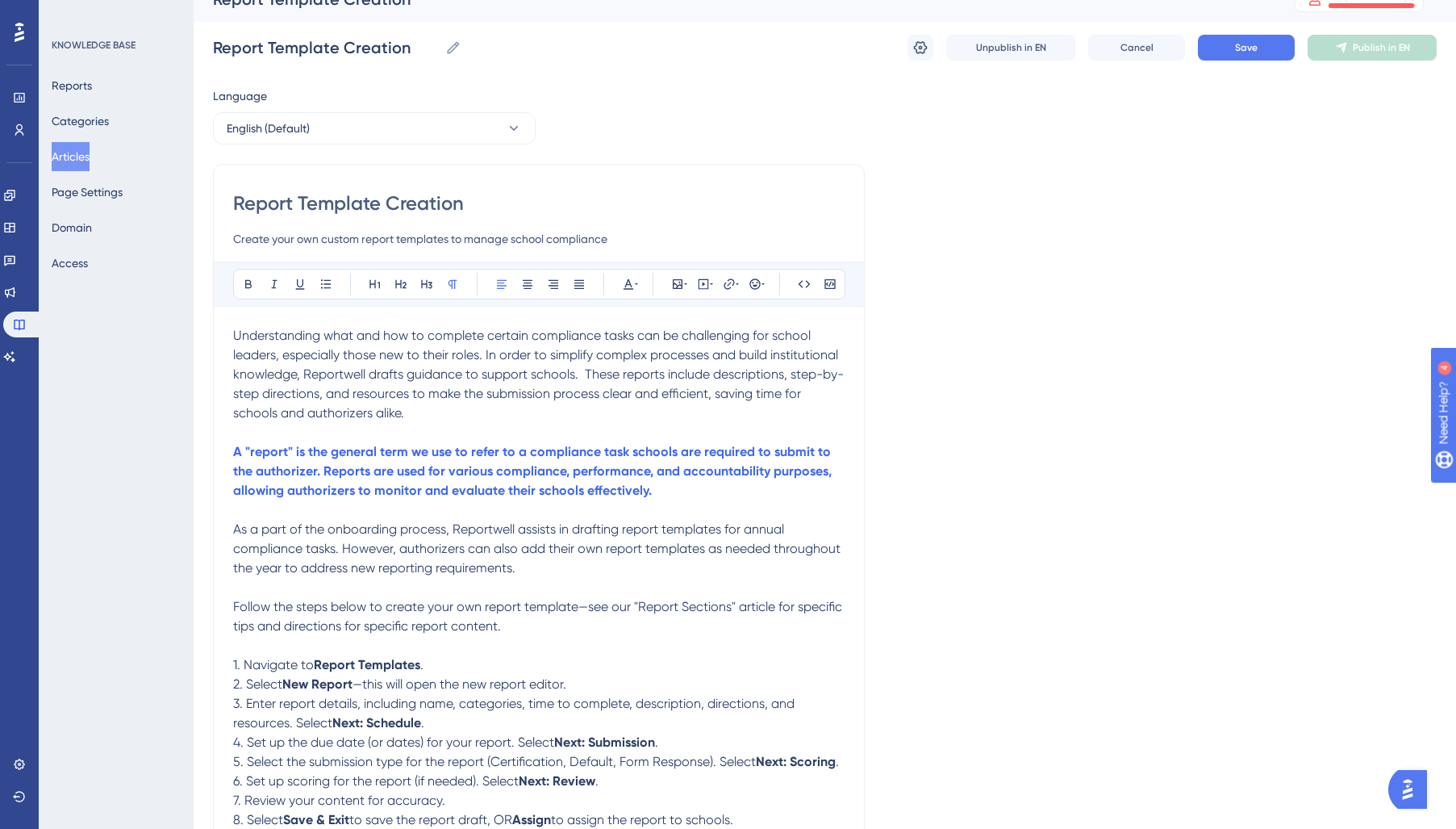
scroll to position [22, 0]
drag, startPoint x: 425, startPoint y: 416, endPoint x: 193, endPoint y: 314, distance: 253.4
click at [0, 0] on div "Performance Users Engagement Widgets Feedback Product Updates Knowledge Base AI…" at bounding box center [0, 0] width 0 height 0
drag, startPoint x: 634, startPoint y: 282, endPoint x: 634, endPoint y: 296, distance: 14.0
click at [635, 283] on icon at bounding box center [637, 285] width 3 height 13
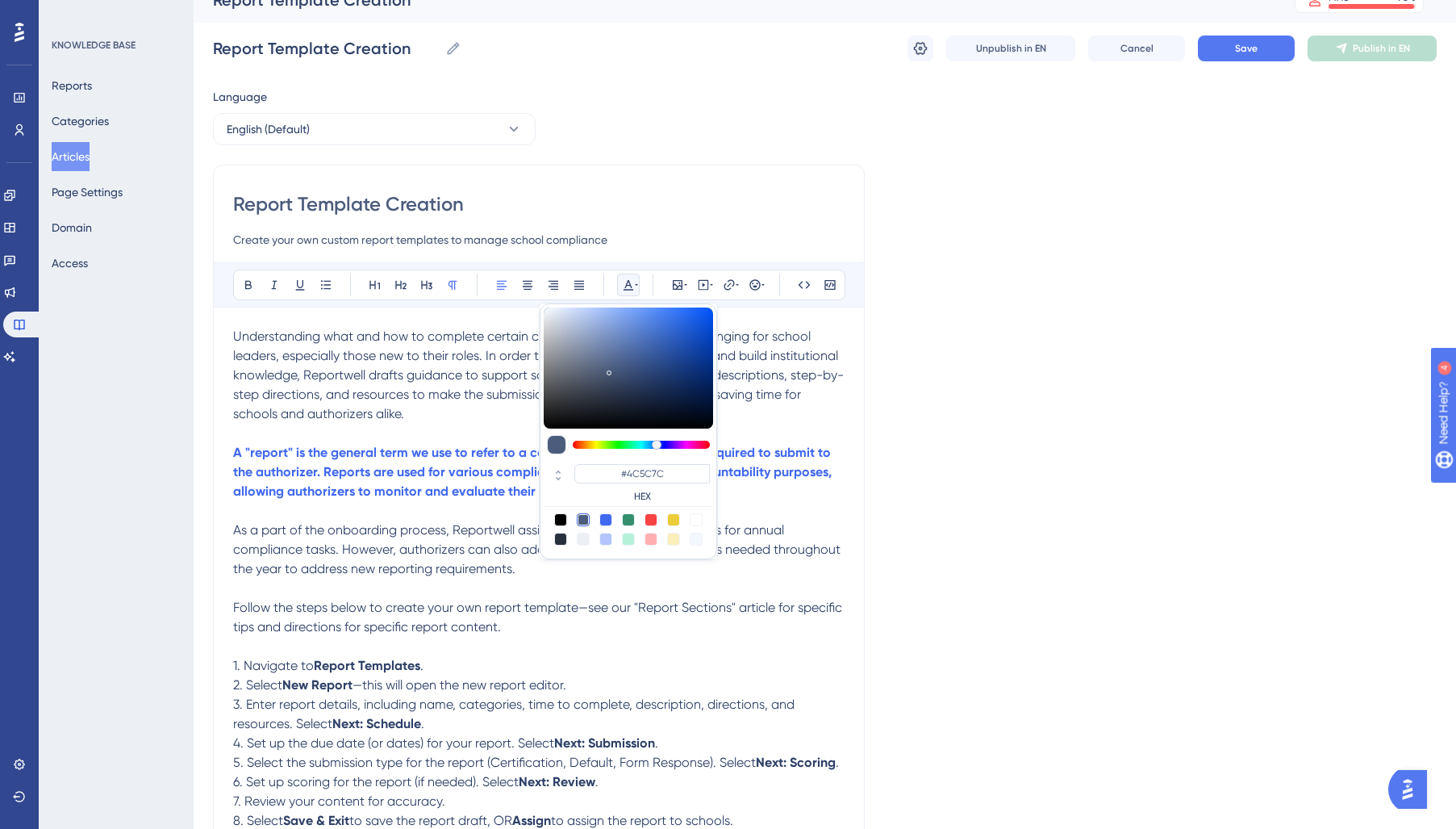
click at [562, 539] on div at bounding box center [561, 538] width 13 height 13
type input "#29303D"
click at [499, 576] on span "As a part of the onboarding process, Reportwell assists in drafting report temp…" at bounding box center [538, 549] width 611 height 54
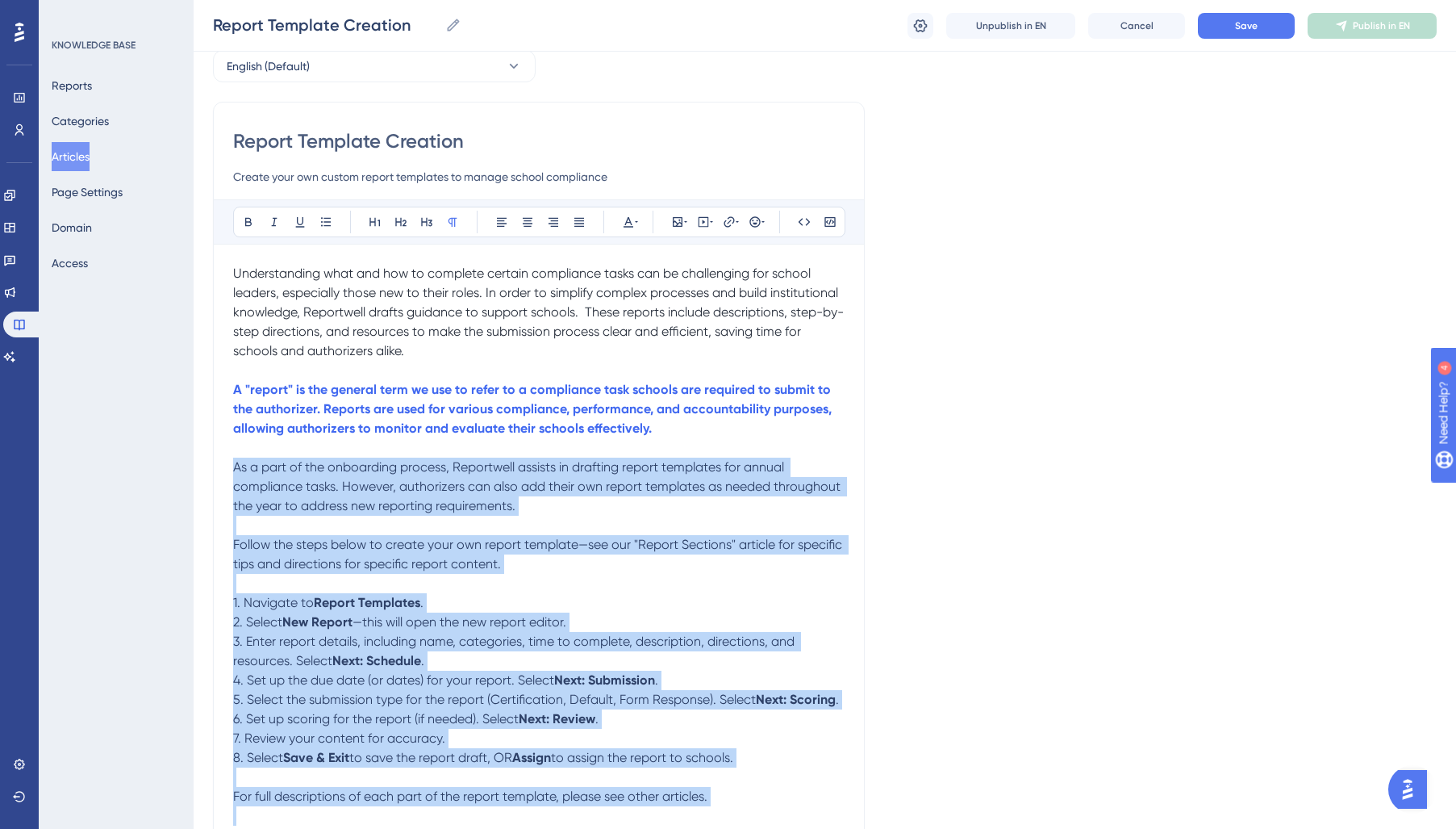
scroll to position [287, 0]
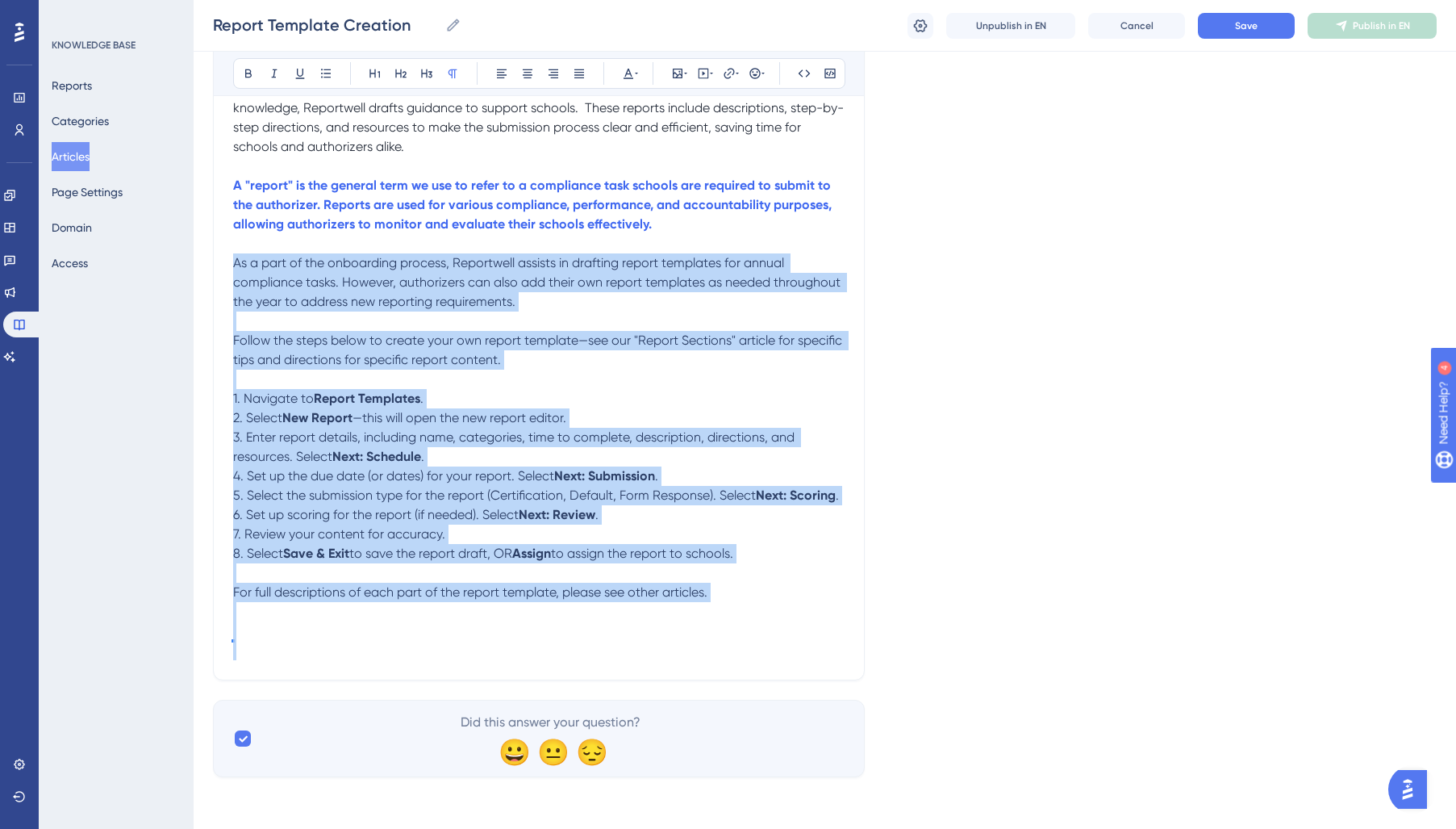
drag, startPoint x: 233, startPoint y: 466, endPoint x: 1189, endPoint y: 657, distance: 974.9
click at [626, 82] on button at bounding box center [628, 74] width 22 height 22
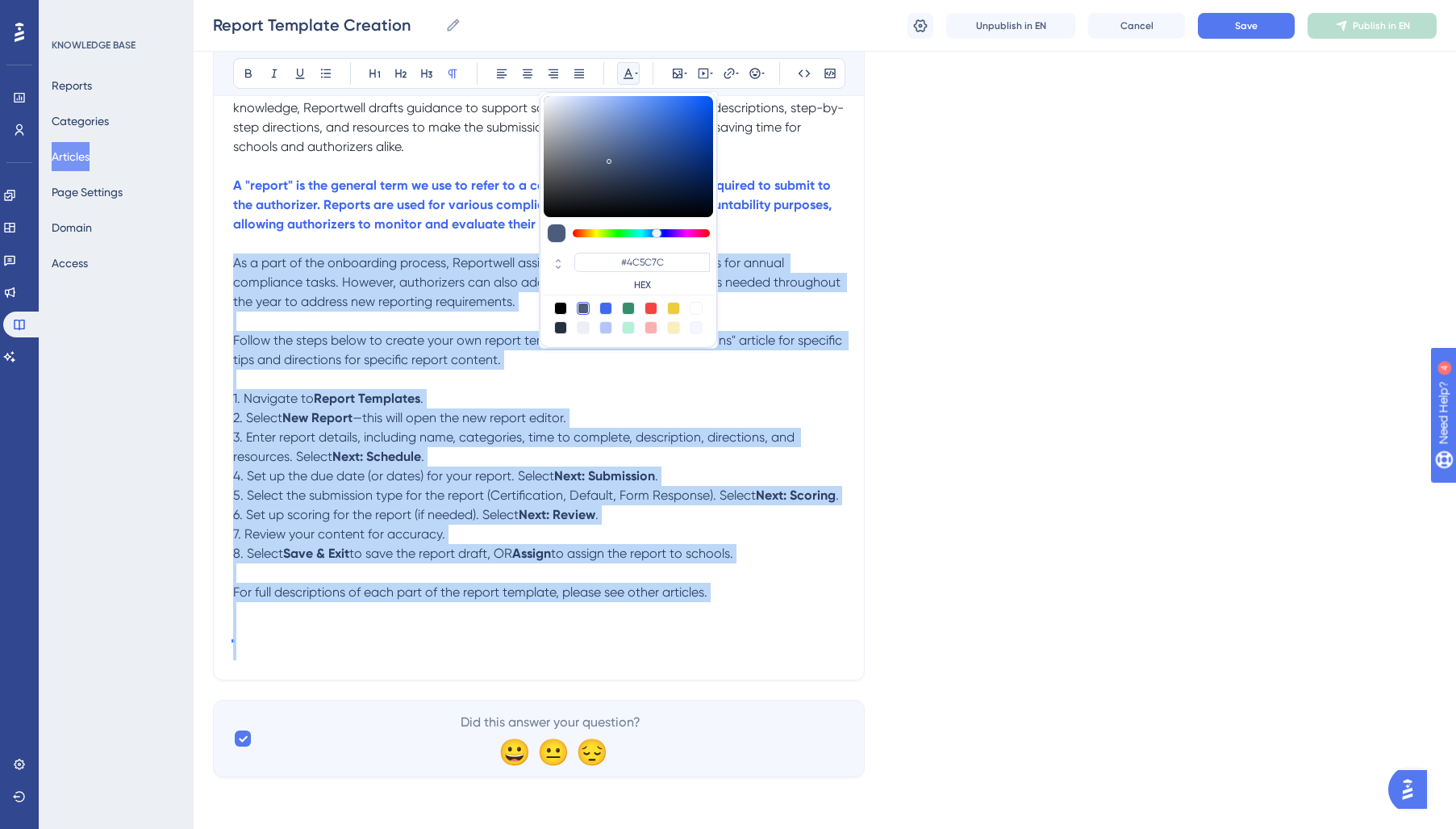
click at [555, 325] on div at bounding box center [561, 327] width 13 height 13
type input "#29303D"
click at [487, 395] on p "1. Navigate to Report Templates ." at bounding box center [538, 398] width 612 height 19
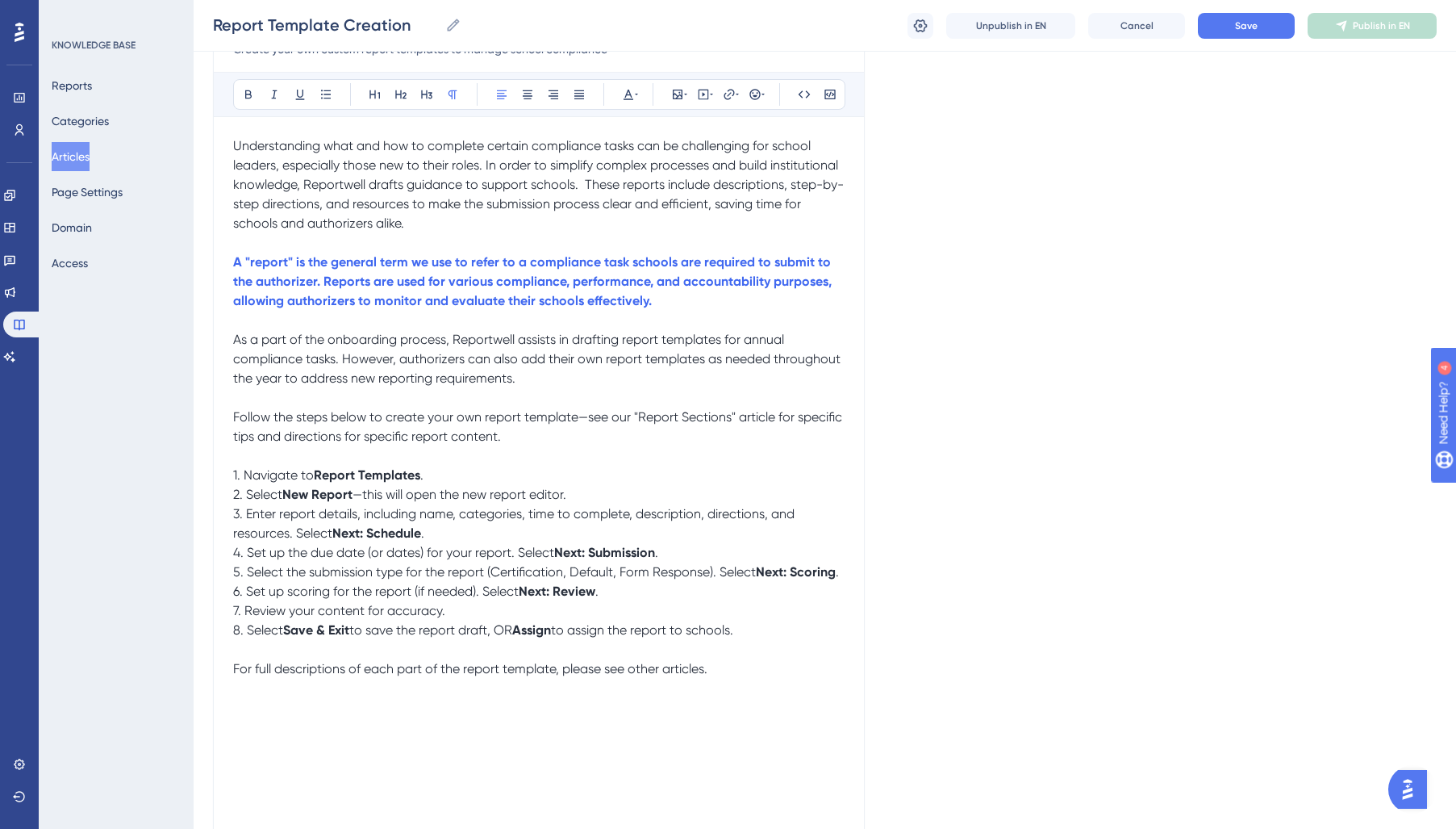
scroll to position [0, 0]
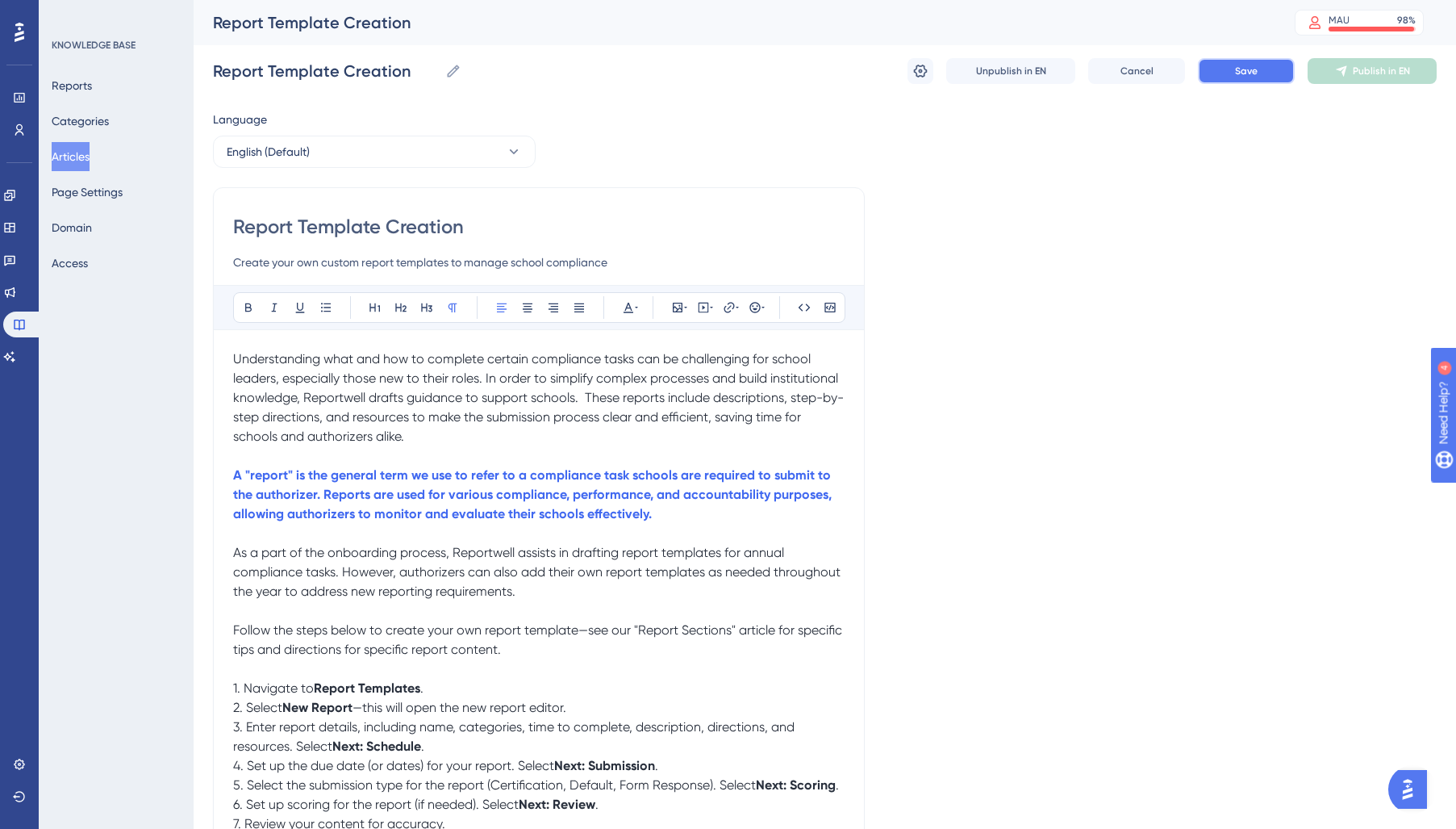
click at [1239, 78] on button "Save" at bounding box center [1247, 71] width 97 height 26
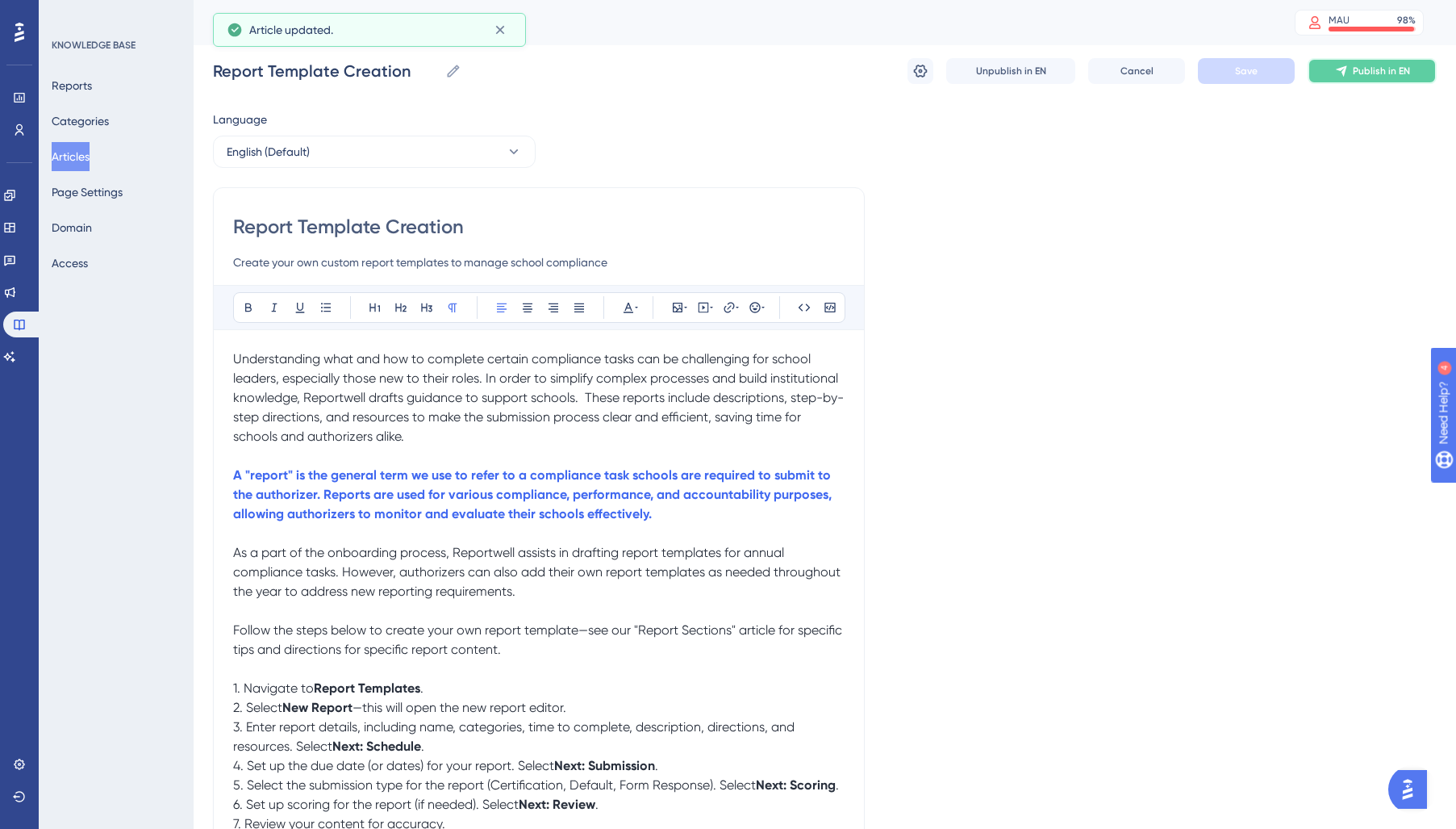
click at [1401, 74] on span "Publish in EN" at bounding box center [1382, 71] width 57 height 13
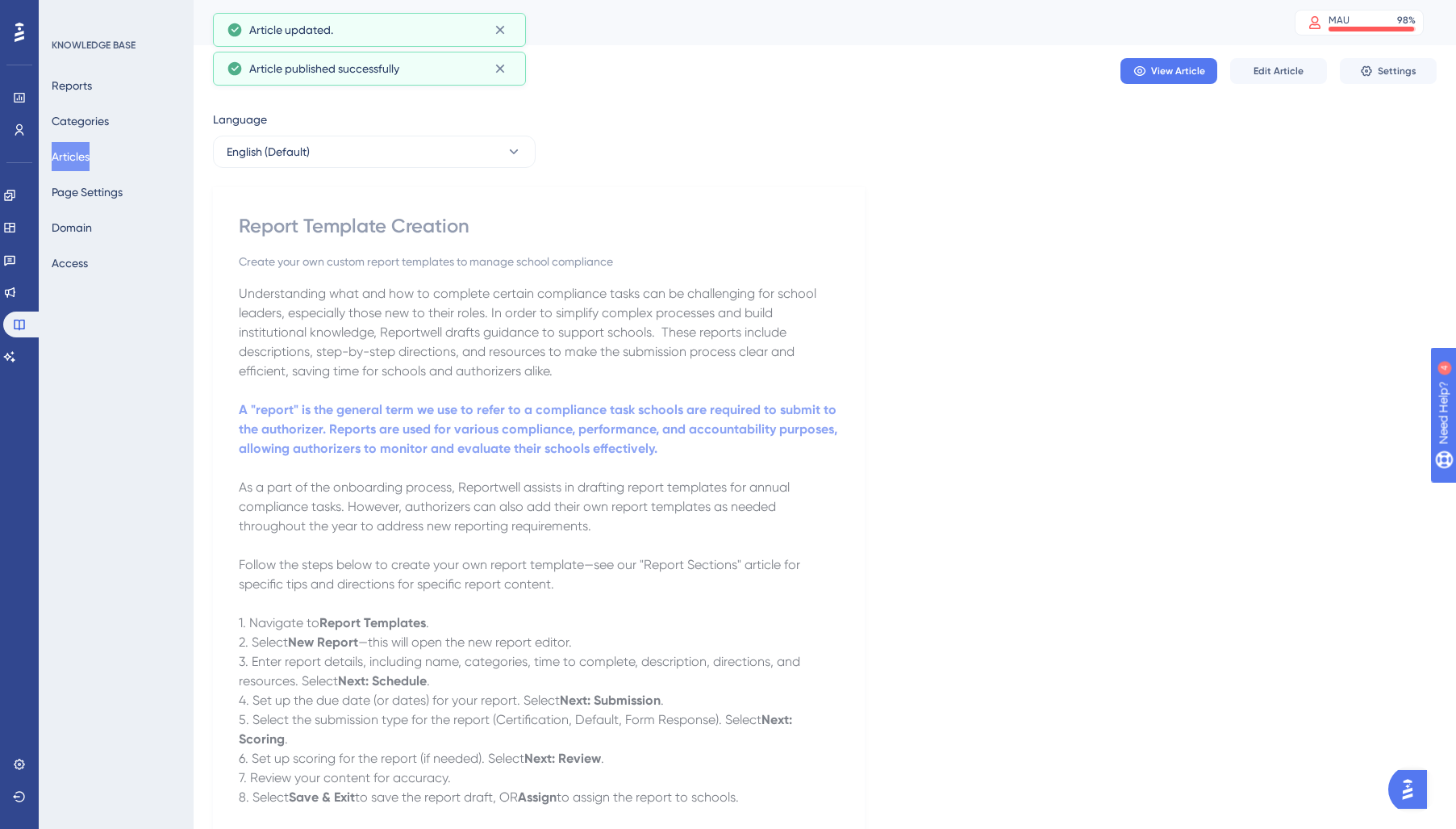
drag, startPoint x: 76, startPoint y: 157, endPoint x: 151, endPoint y: 257, distance: 125.0
click at [81, 159] on button "Articles" at bounding box center [71, 157] width 38 height 29
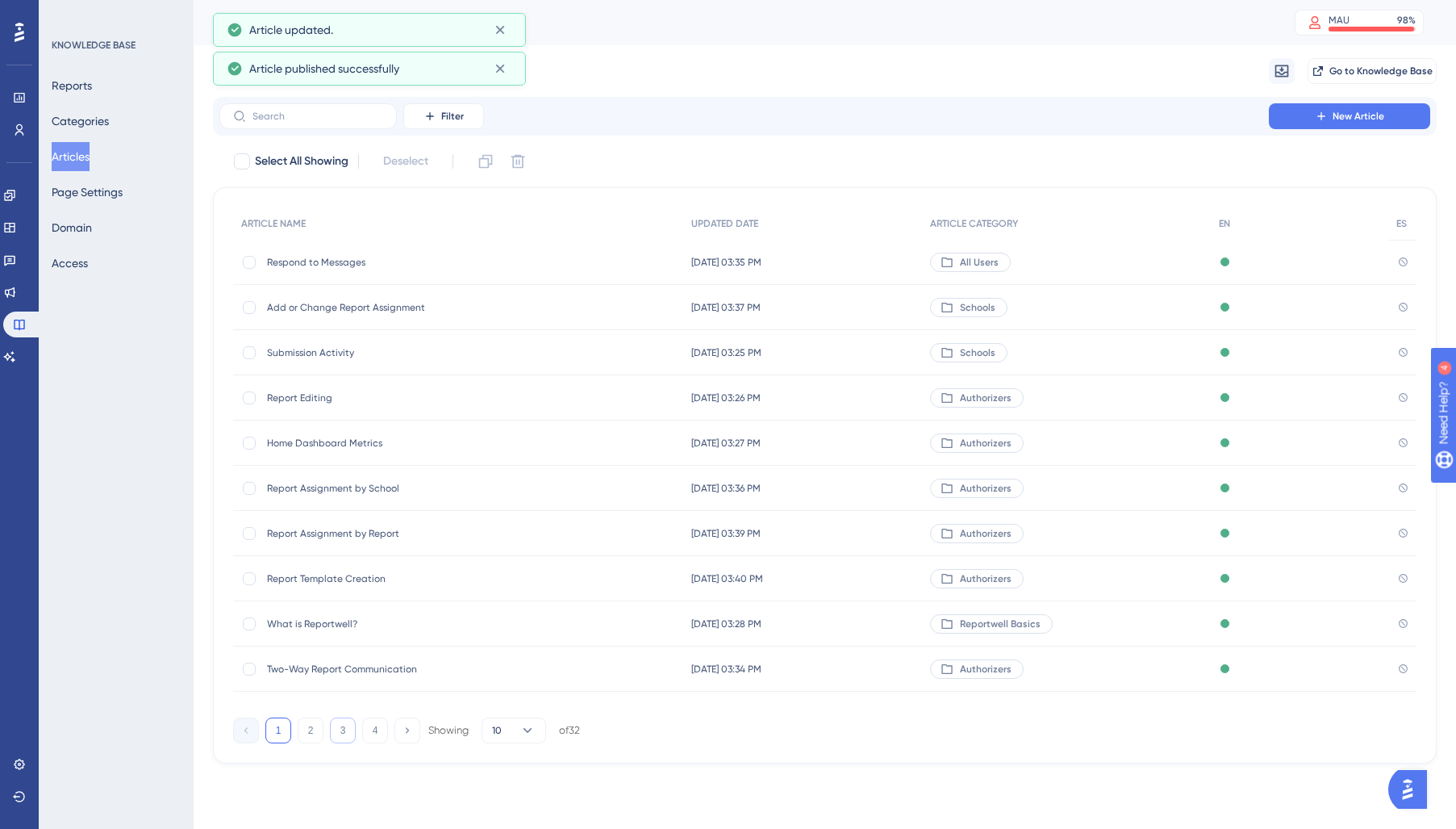
click at [347, 732] on button "3" at bounding box center [343, 730] width 26 height 26
click at [279, 495] on div "Report Rejection Report Rejection" at bounding box center [396, 488] width 258 height 45
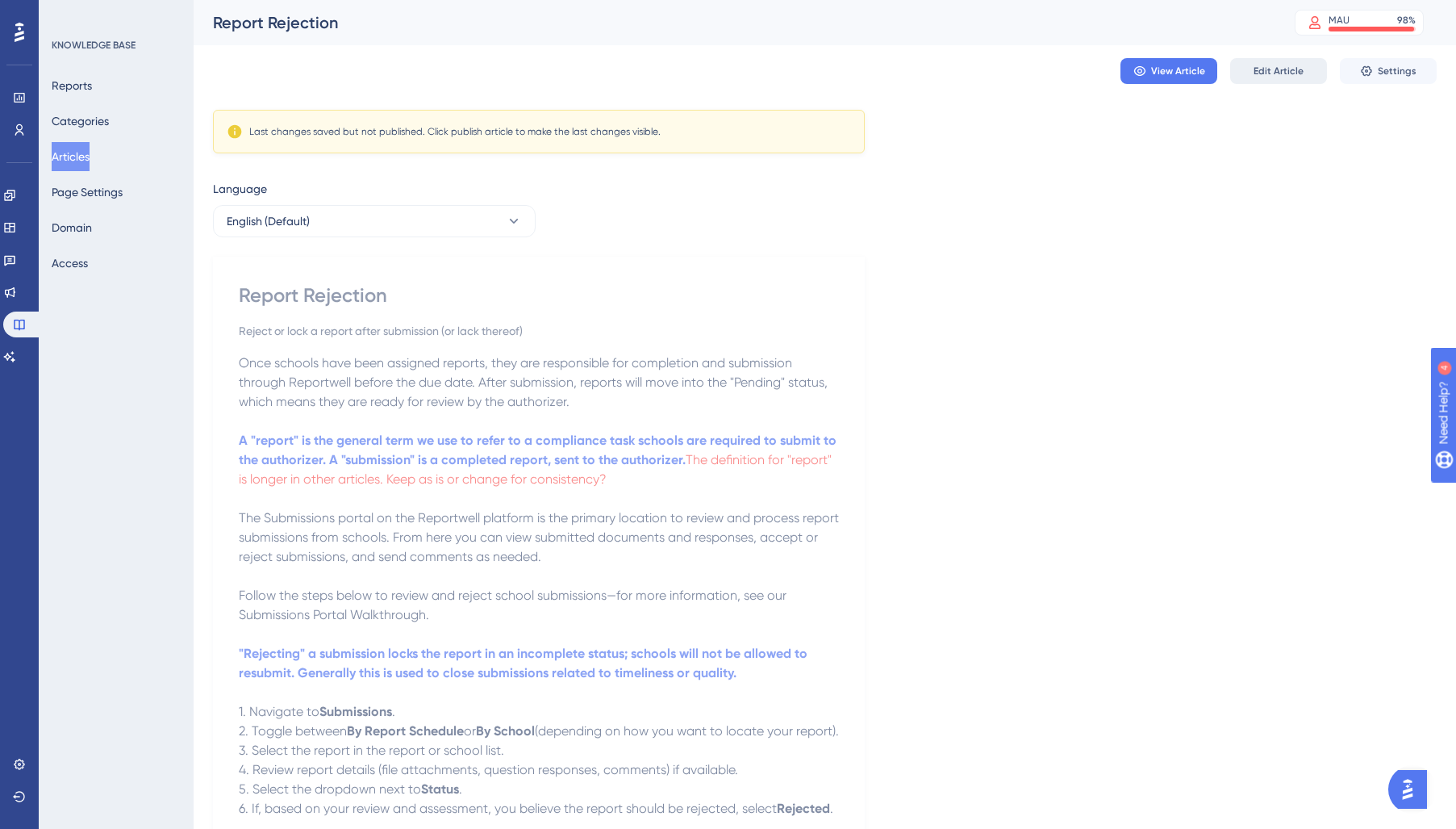
click at [1260, 73] on span "Edit Article" at bounding box center [1279, 71] width 50 height 13
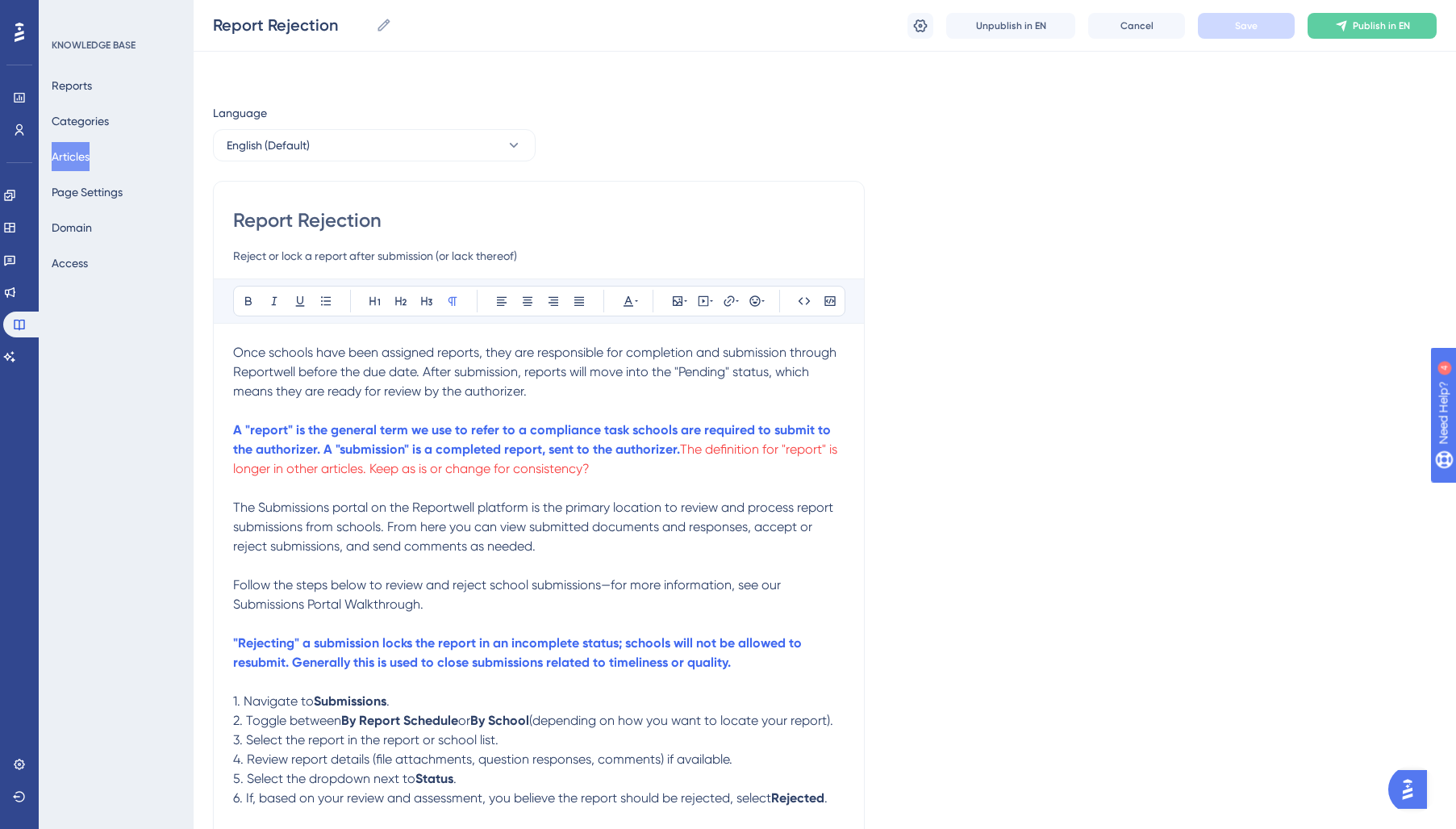
scroll to position [123, 0]
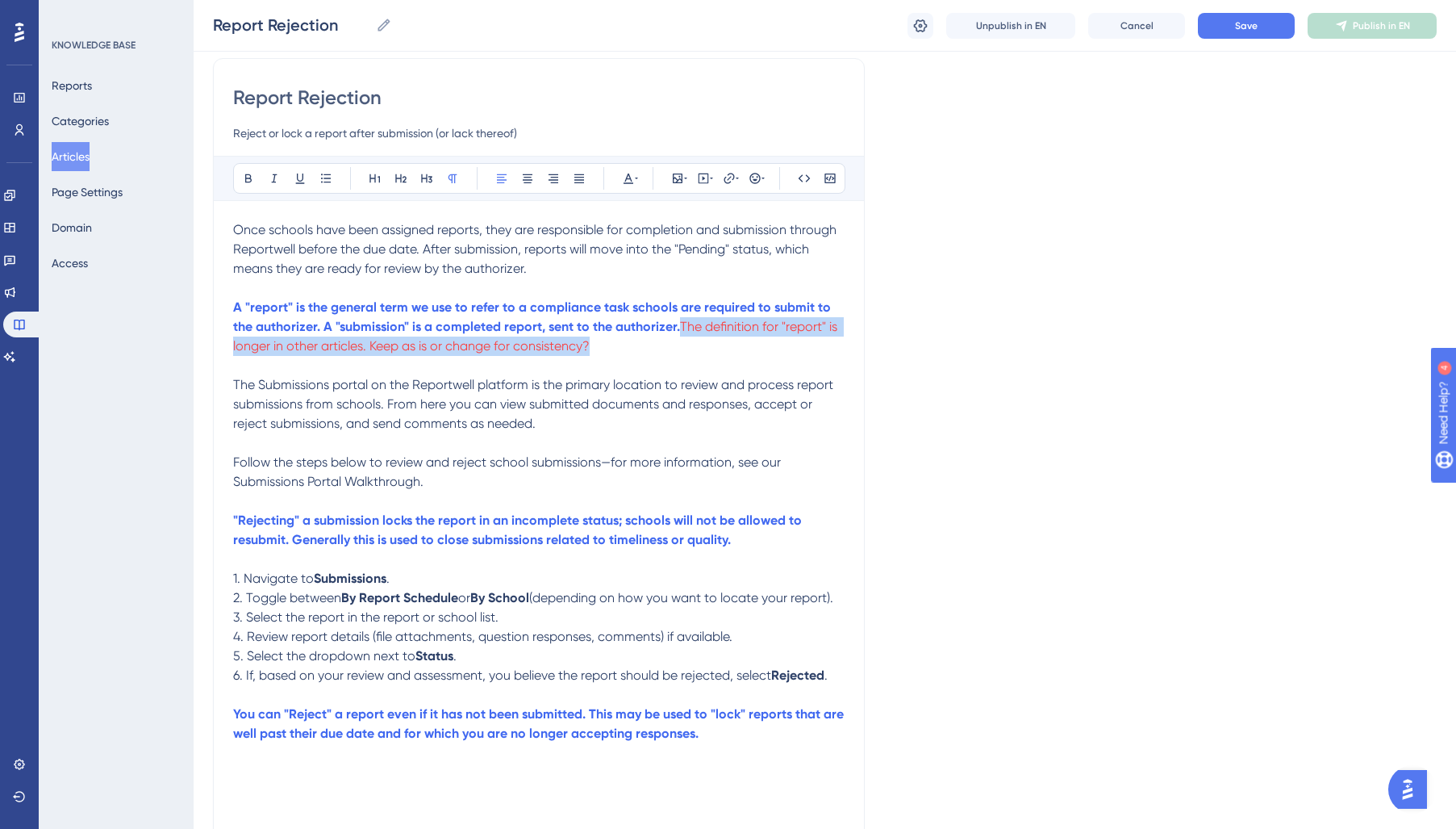
drag, startPoint x: 744, startPoint y: 346, endPoint x: 683, endPoint y: 334, distance: 62.2
click at [683, 334] on p "A "report" is the general term we use to refer to a compliance task schools are…" at bounding box center [538, 326] width 612 height 58
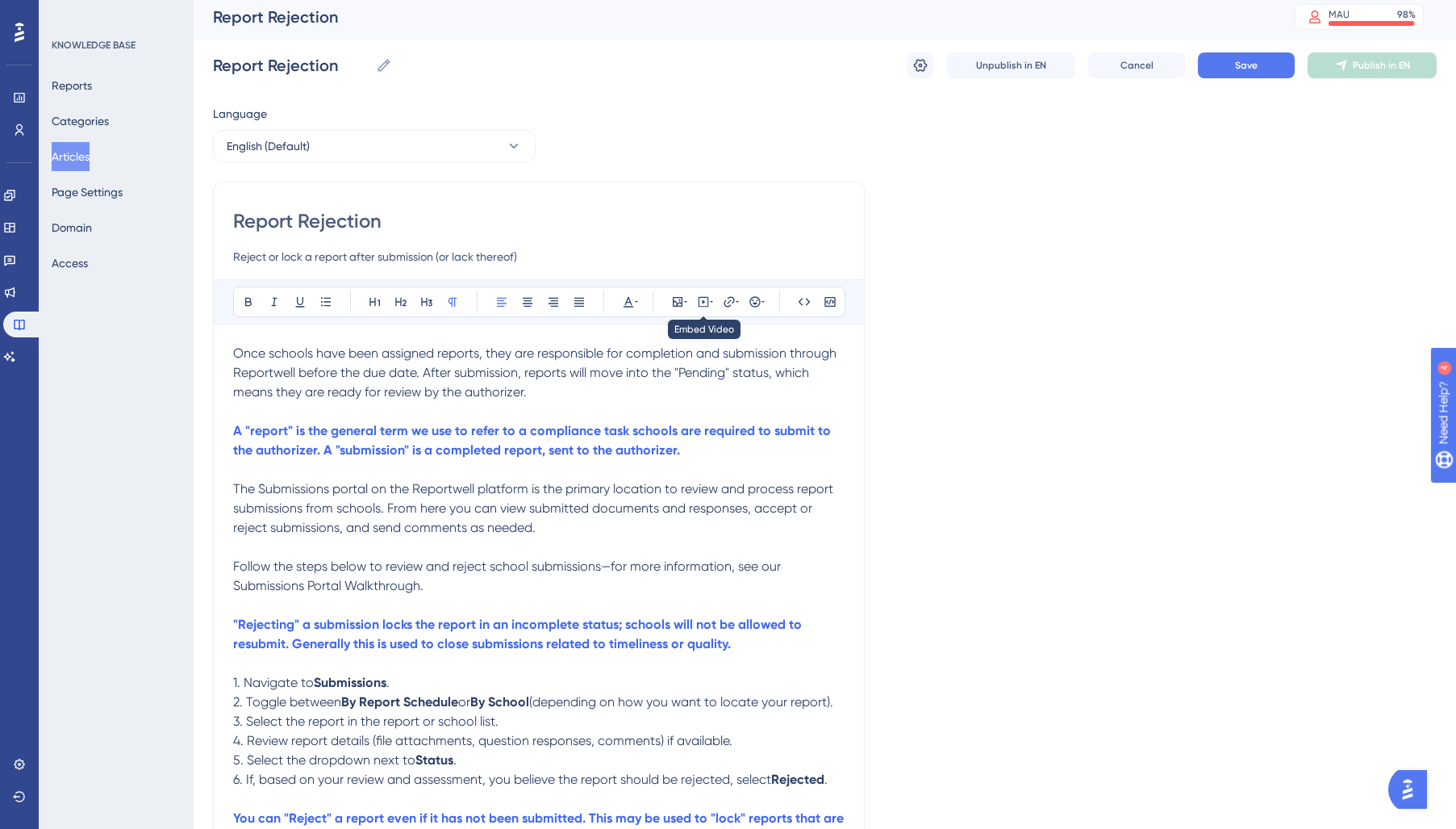
scroll to position [0, 0]
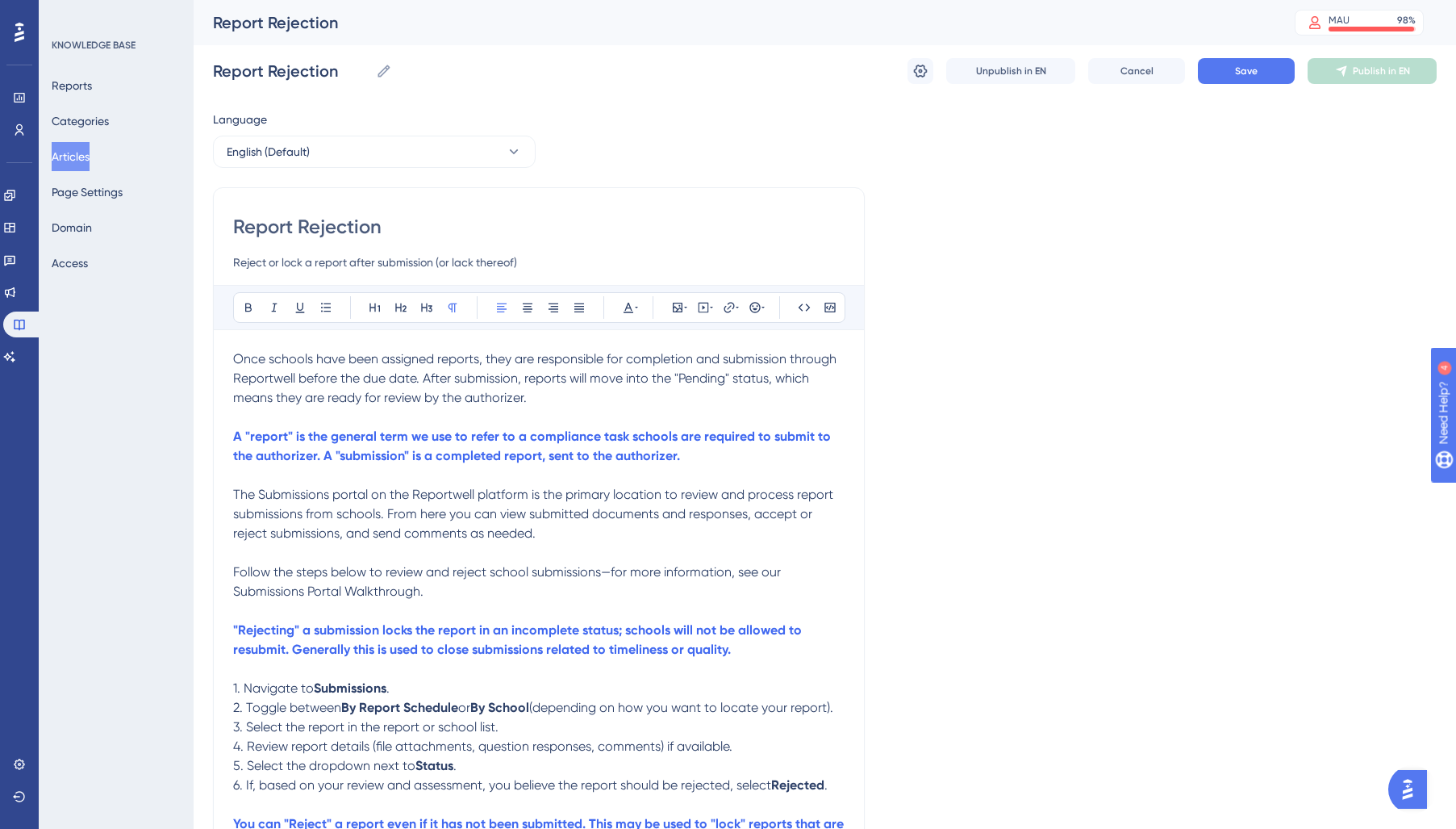
drag, startPoint x: 564, startPoint y: 400, endPoint x: 208, endPoint y: 352, distance: 359.2
click at [0, 0] on div "Performance Users Engagement Widgets Feedback Product Updates Knowledge Base AI…" at bounding box center [0, 0] width 0 height 0
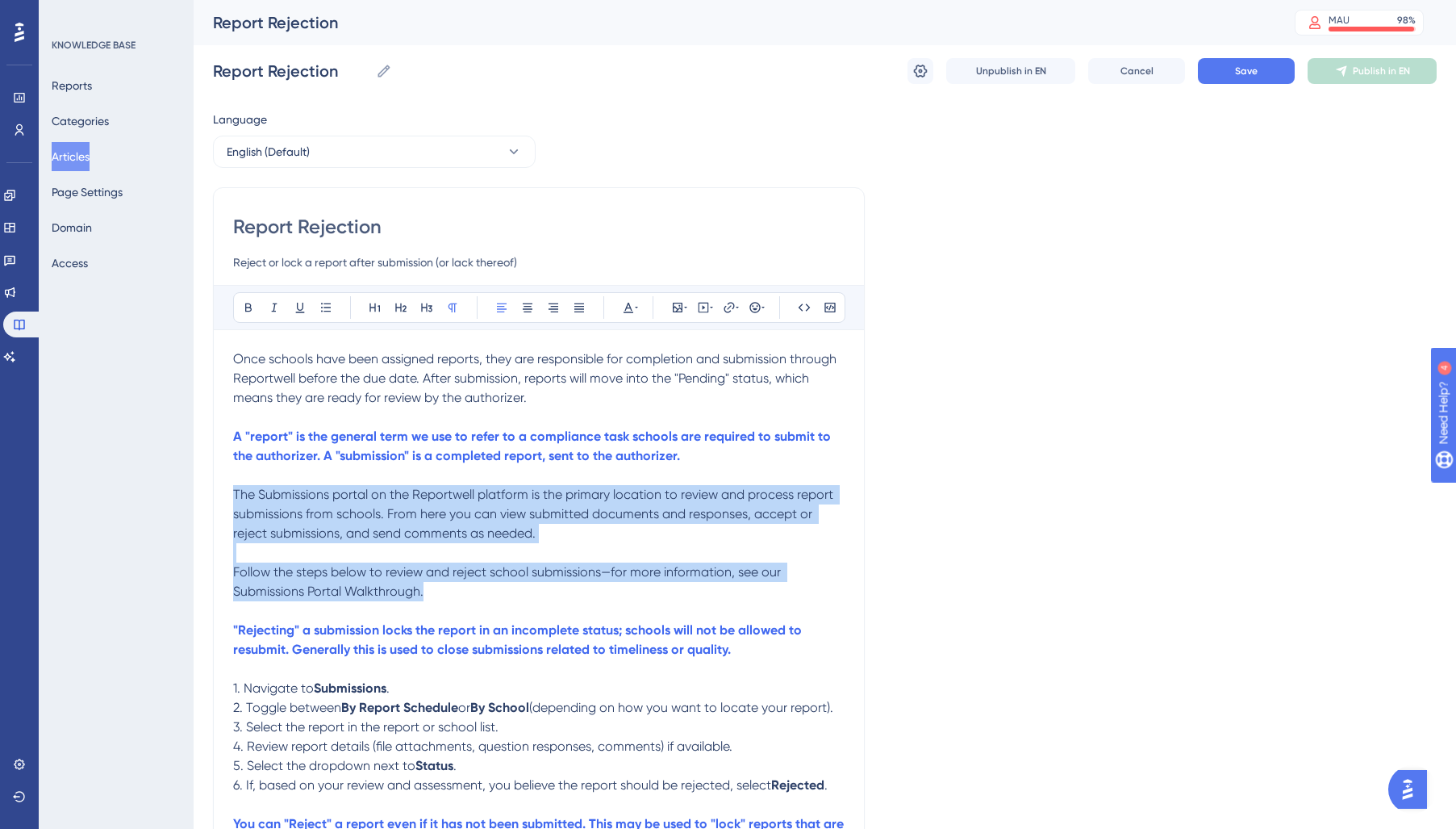
drag, startPoint x: 414, startPoint y: 587, endPoint x: 196, endPoint y: 498, distance: 235.5
click at [0, 0] on div "Performance Users Engagement Widgets Feedback Product Updates Knowledge Base AI…" at bounding box center [0, 0] width 0 height 0
click at [629, 308] on icon at bounding box center [628, 307] width 13 height 13
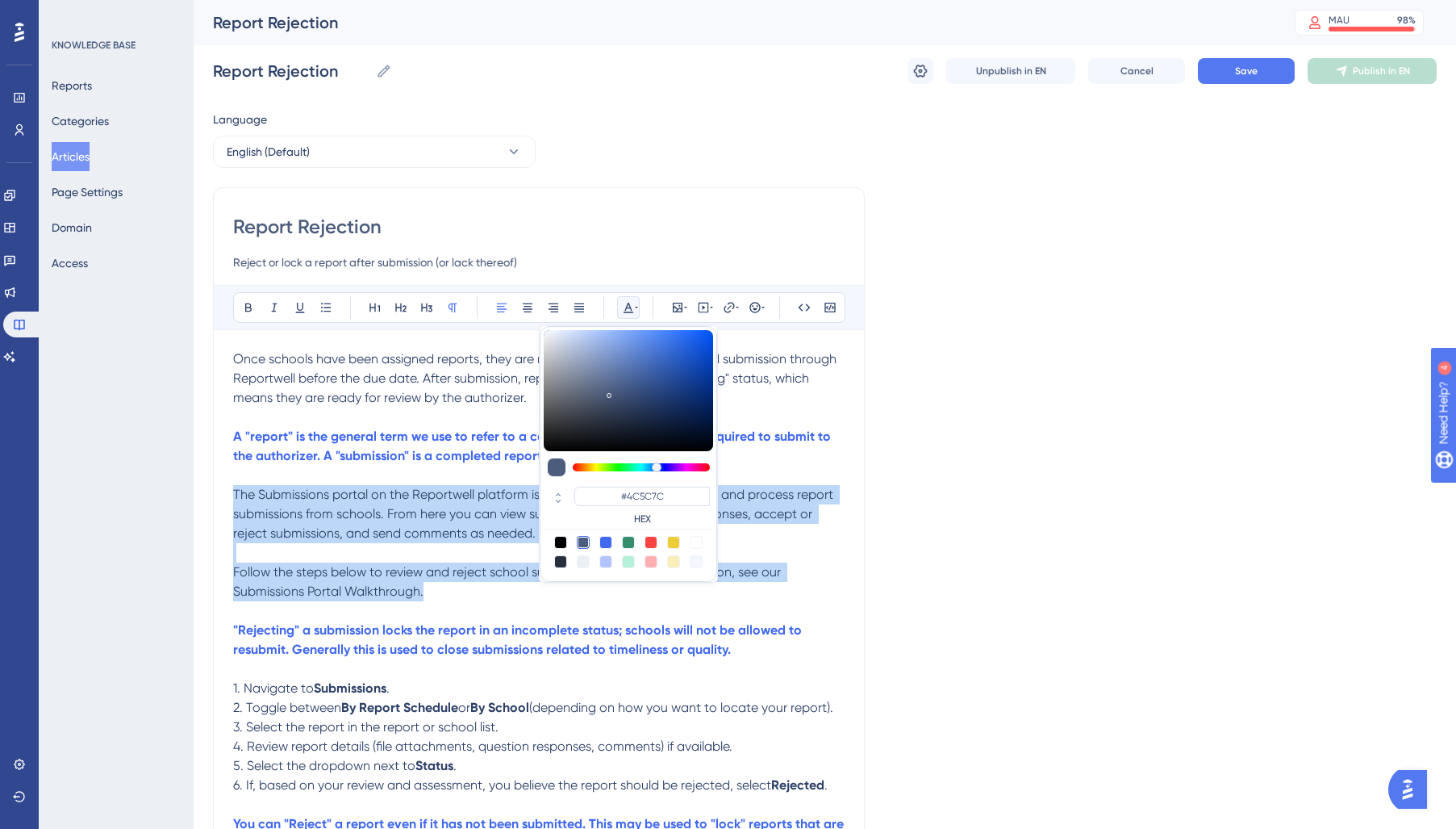
click at [561, 562] on div at bounding box center [561, 561] width 13 height 13
type input "#29303D"
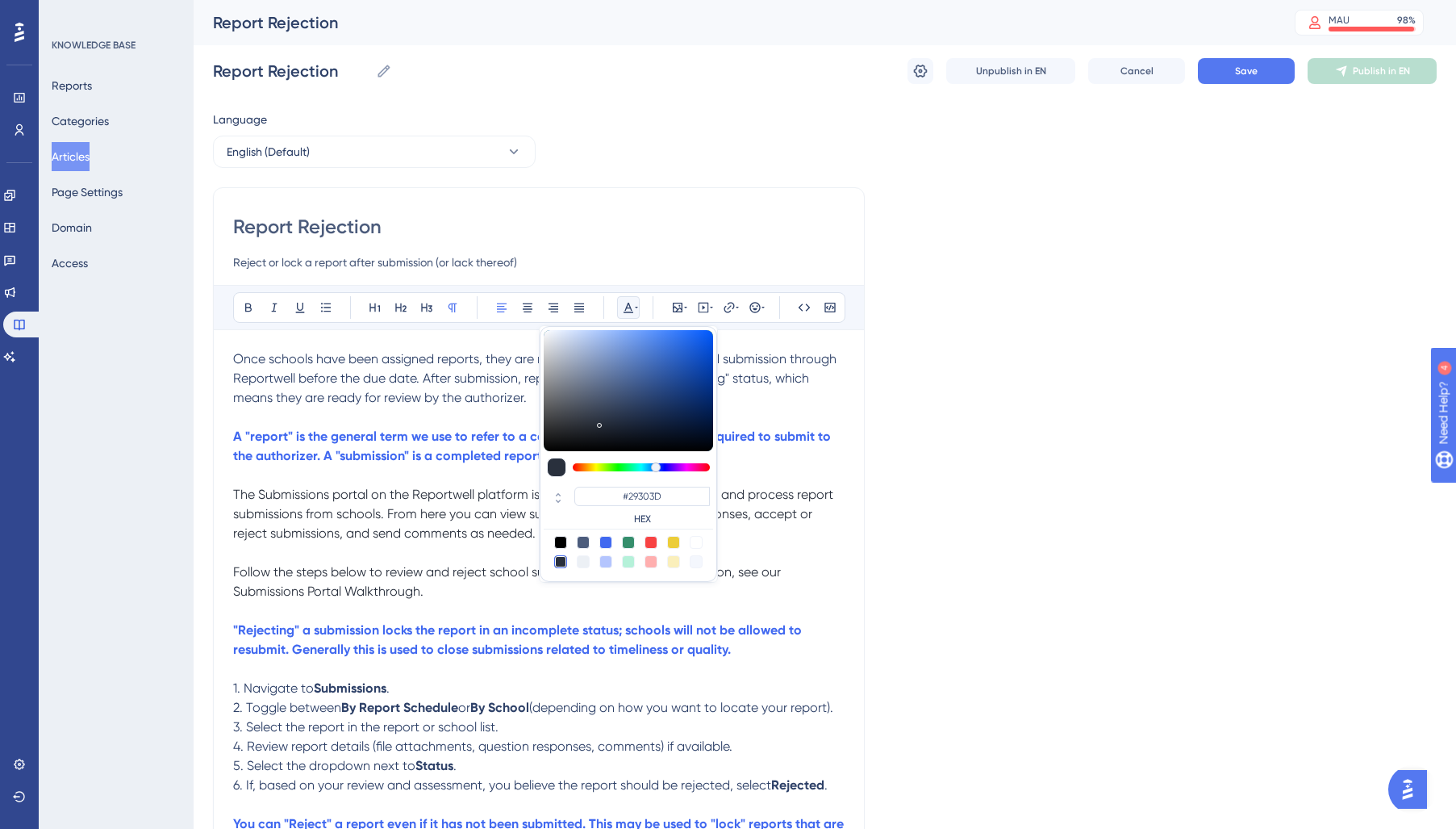
drag, startPoint x: 330, startPoint y: 405, endPoint x: 301, endPoint y: 393, distance: 31.4
click at [328, 405] on p "Once schools have been assigned reports, they are responsible for completion an…" at bounding box center [538, 378] width 612 height 58
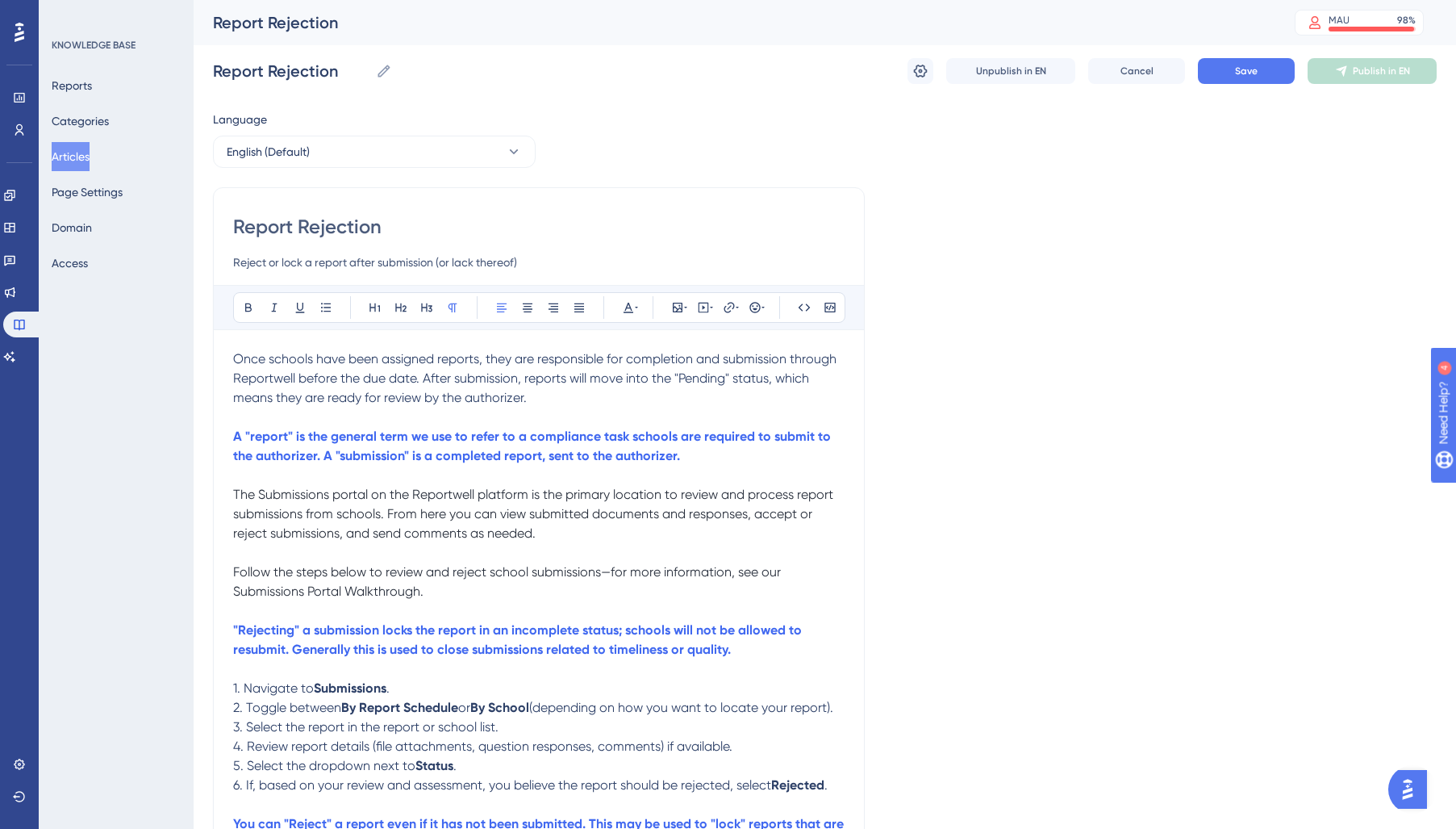
click at [625, 397] on p "Once schools have been assigned reports, they are responsible for completion an…" at bounding box center [538, 378] width 612 height 58
click at [408, 386] on p "Once schools have been assigned reports, they are responsible for completion an…" at bounding box center [538, 378] width 612 height 58
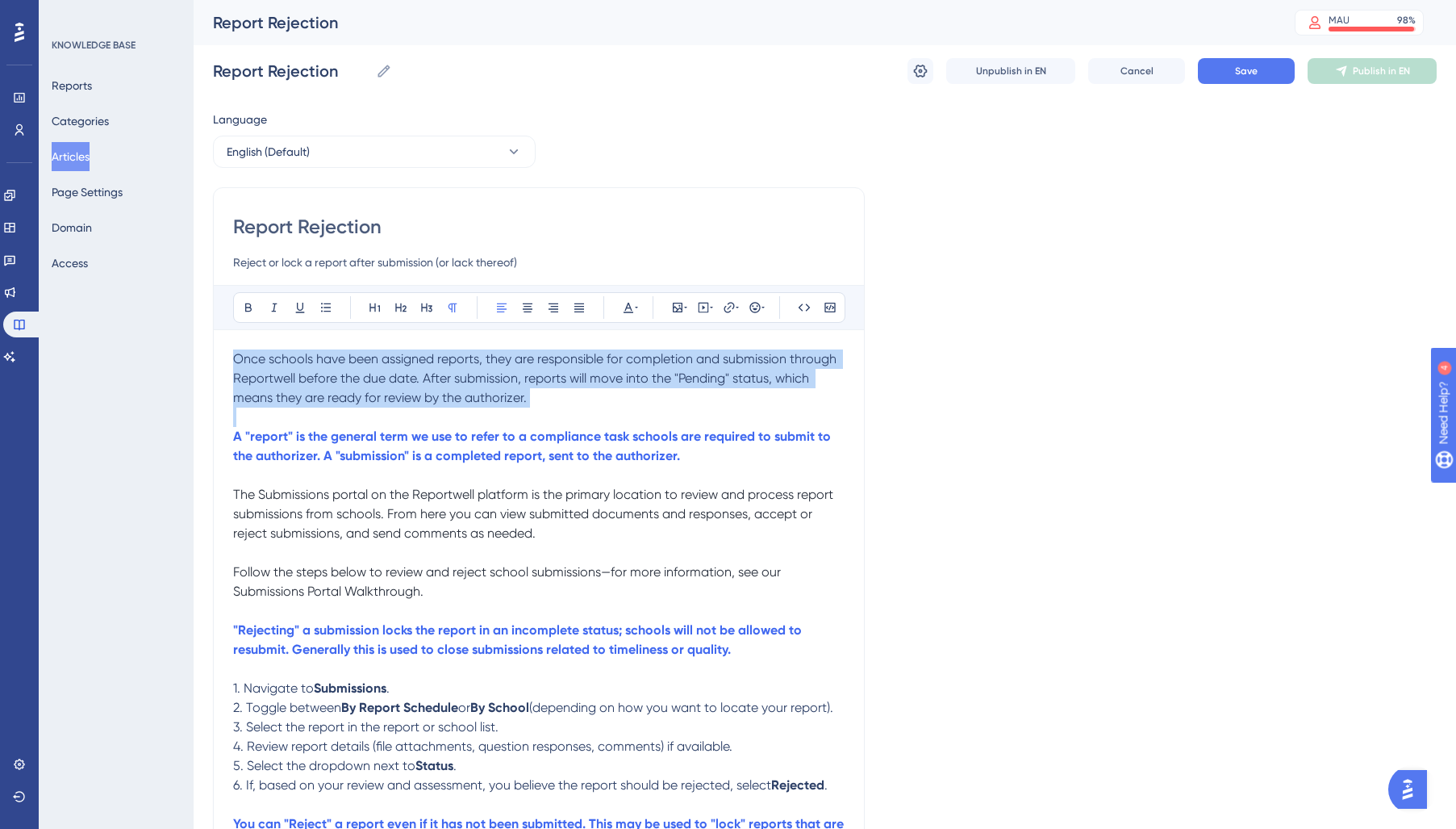
drag, startPoint x: 408, startPoint y: 386, endPoint x: 501, endPoint y: 374, distance: 93.8
click at [410, 386] on p "Once schools have been assigned reports, they are responsible for completion an…" at bounding box center [538, 378] width 612 height 58
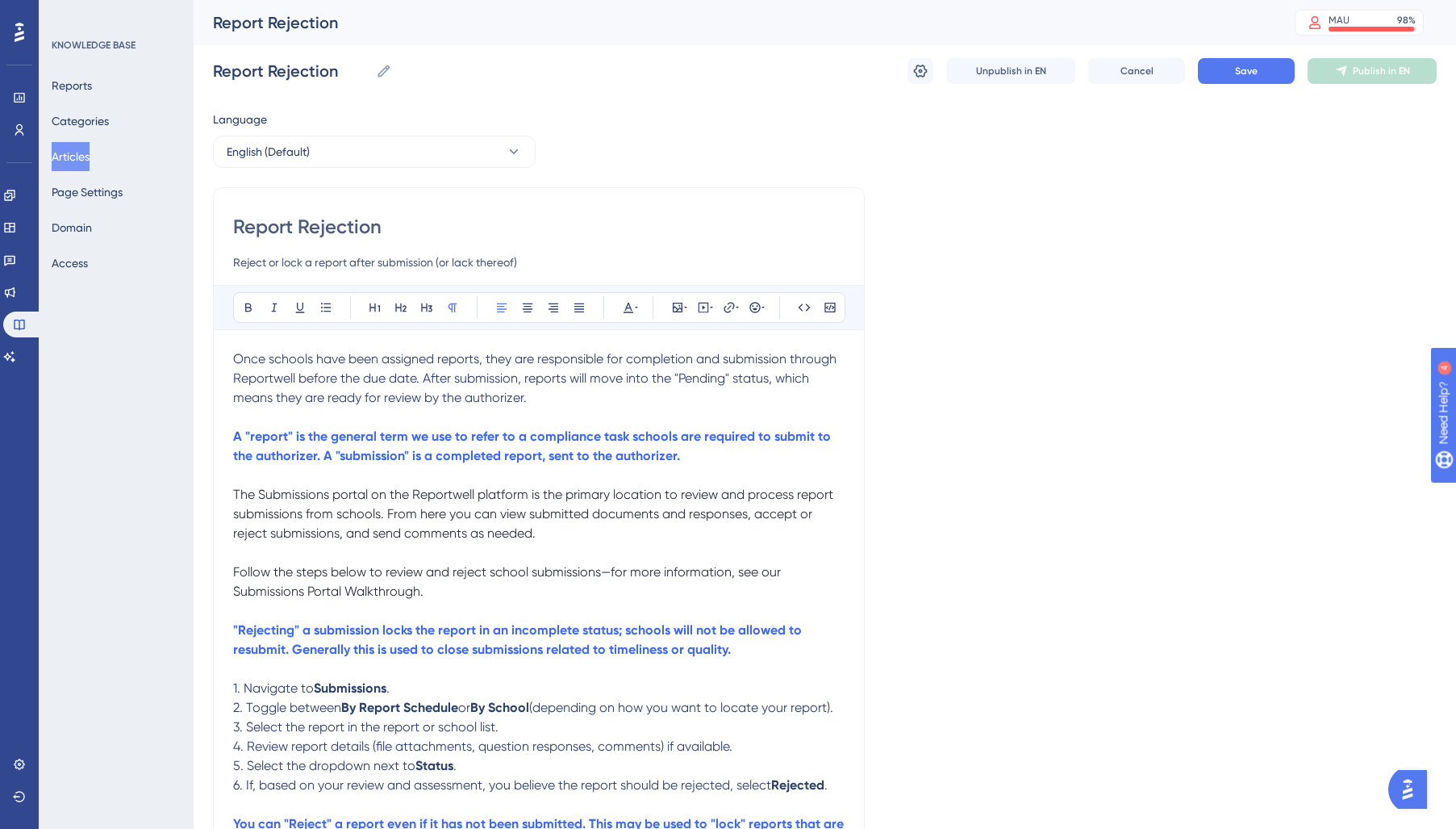
click at [640, 304] on div "Bold Italic Underline Bullet Point Heading 1 Heading 2 Heading 3 Normal Align L…" at bounding box center [539, 307] width 613 height 30
click at [528, 376] on span "Once schools have been assigned reports, they are responsible for completion an…" at bounding box center [536, 378] width 606 height 54
click at [530, 374] on span "Once schools have been assigned reports, they are responsible for completion an…" at bounding box center [536, 378] width 606 height 54
click at [519, 376] on span "Once schools have been assigned reports, they are responsible for completion an…" at bounding box center [536, 378] width 606 height 54
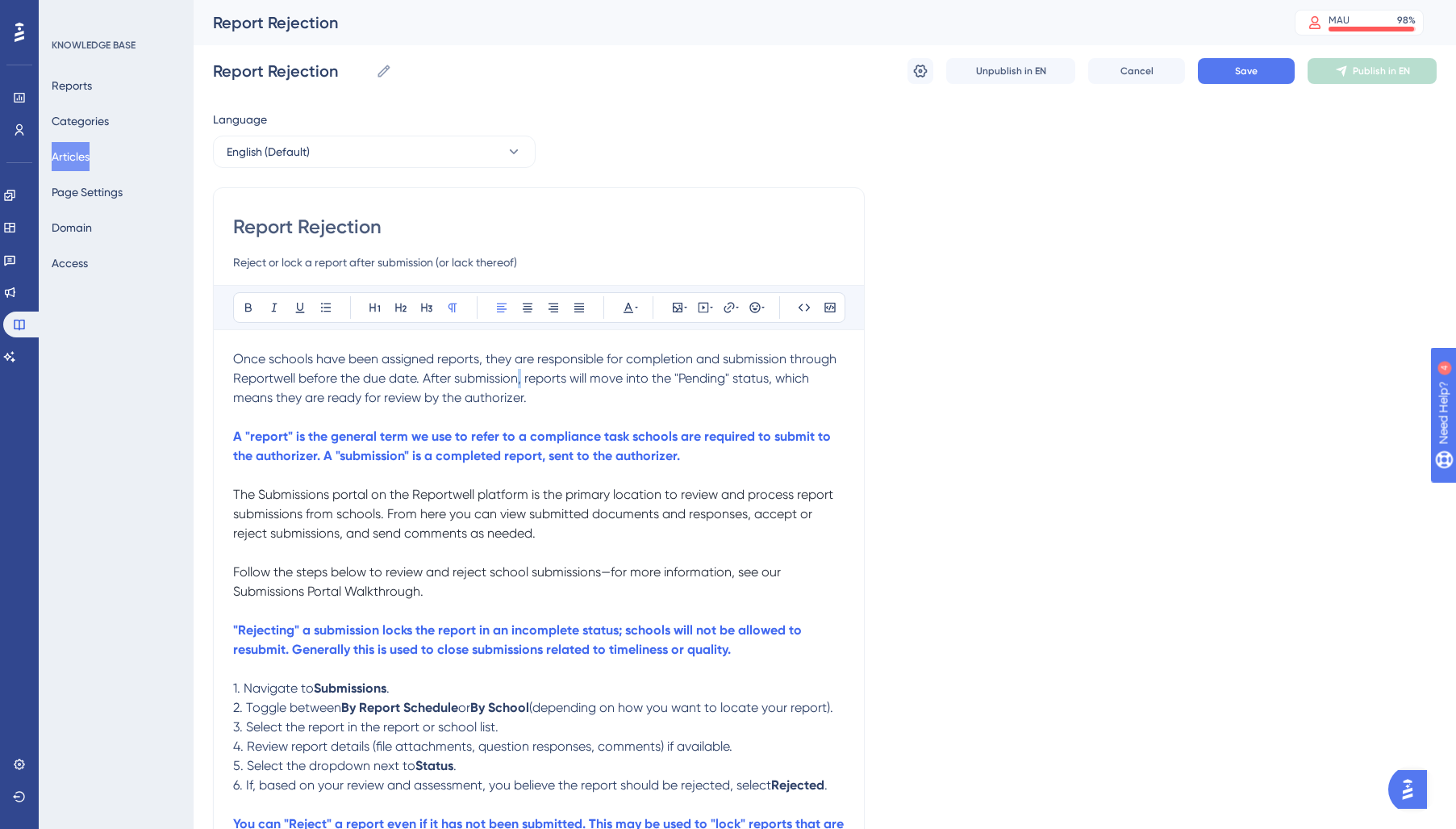
click at [519, 376] on span "Once schools have been assigned reports, they are responsible for completion an…" at bounding box center [536, 378] width 606 height 54
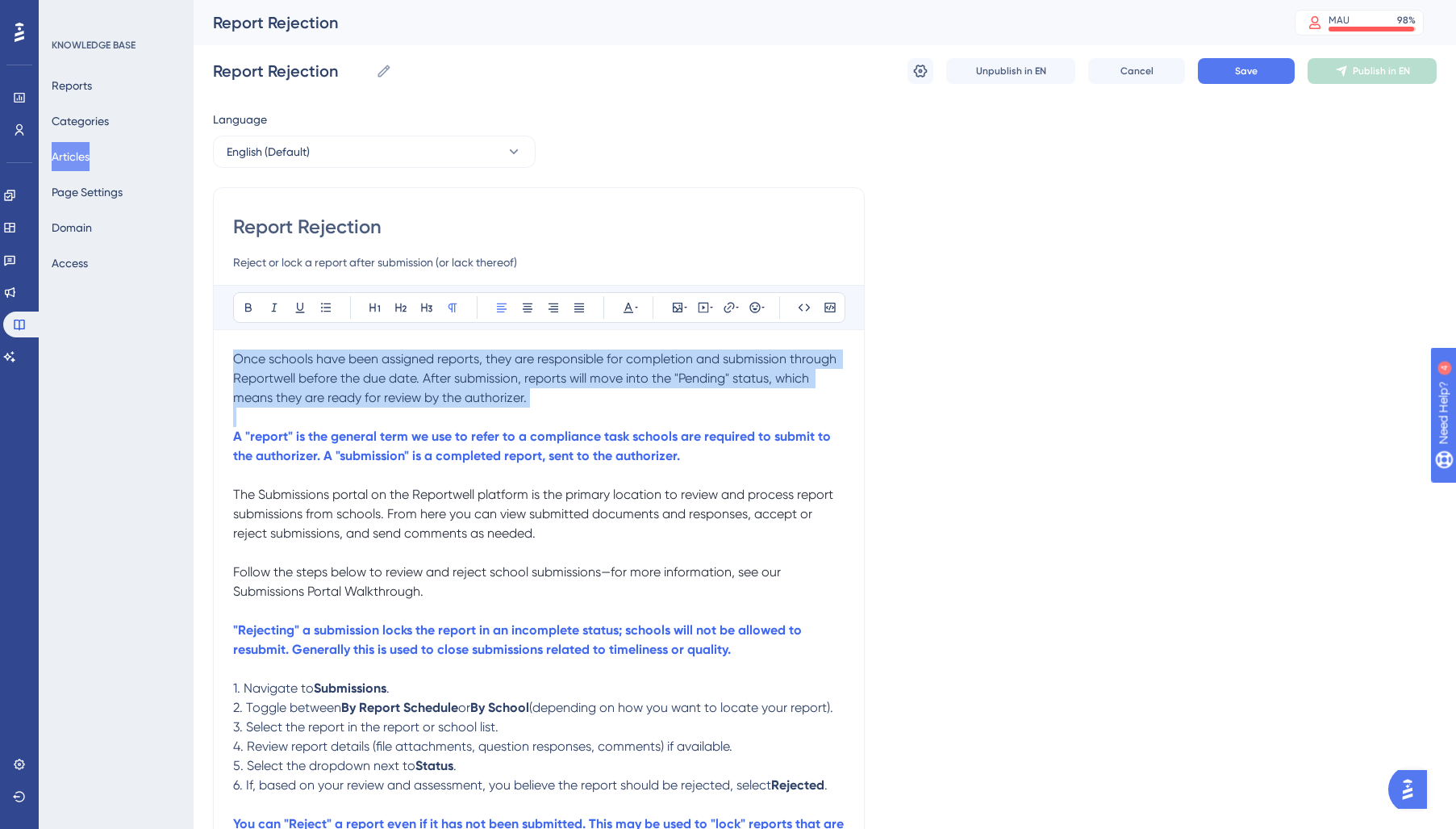
click at [519, 376] on span "Once schools have been assigned reports, they are responsible for completion an…" at bounding box center [536, 378] width 606 height 54
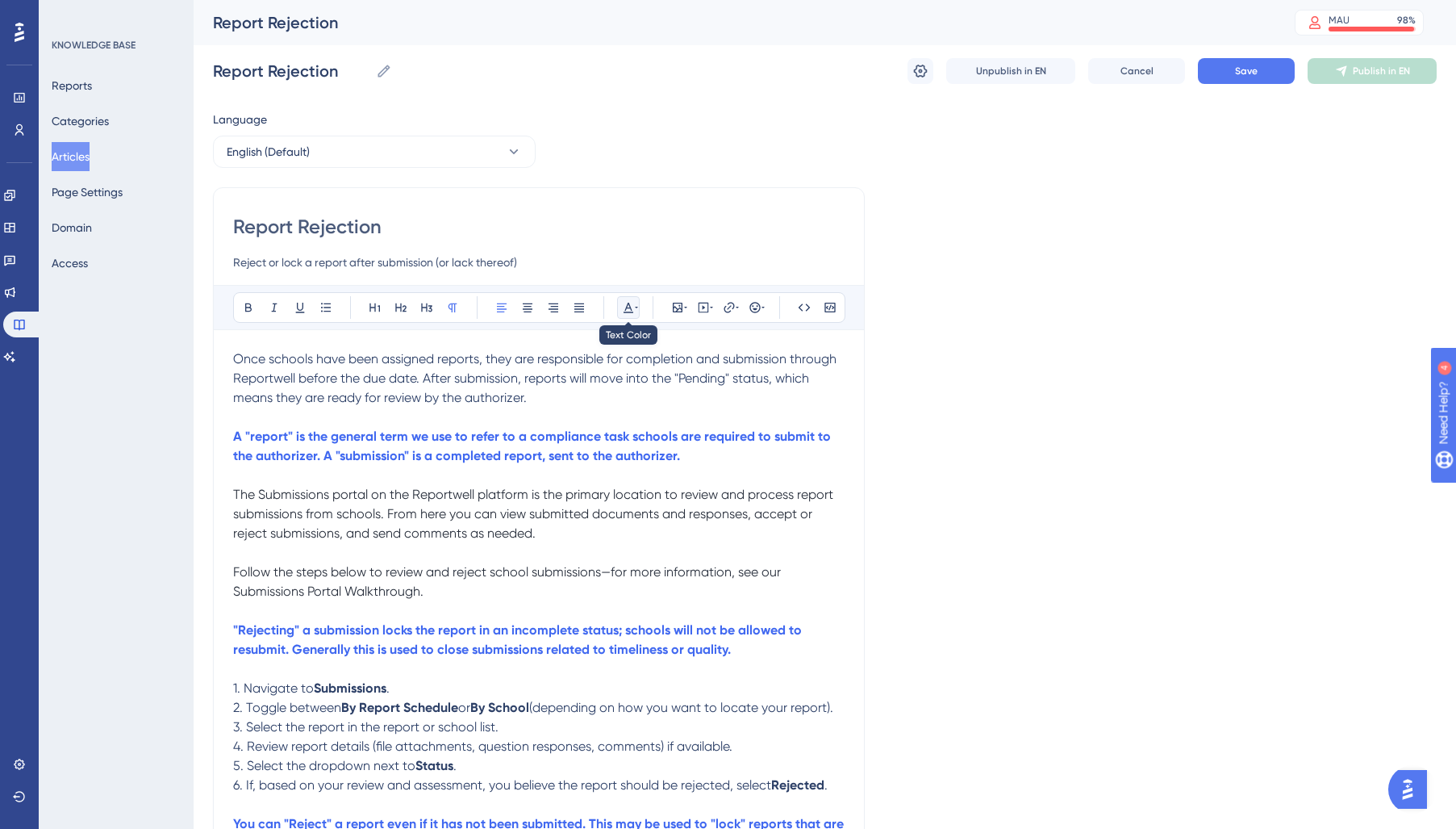
click at [635, 307] on icon at bounding box center [637, 307] width 3 height 13
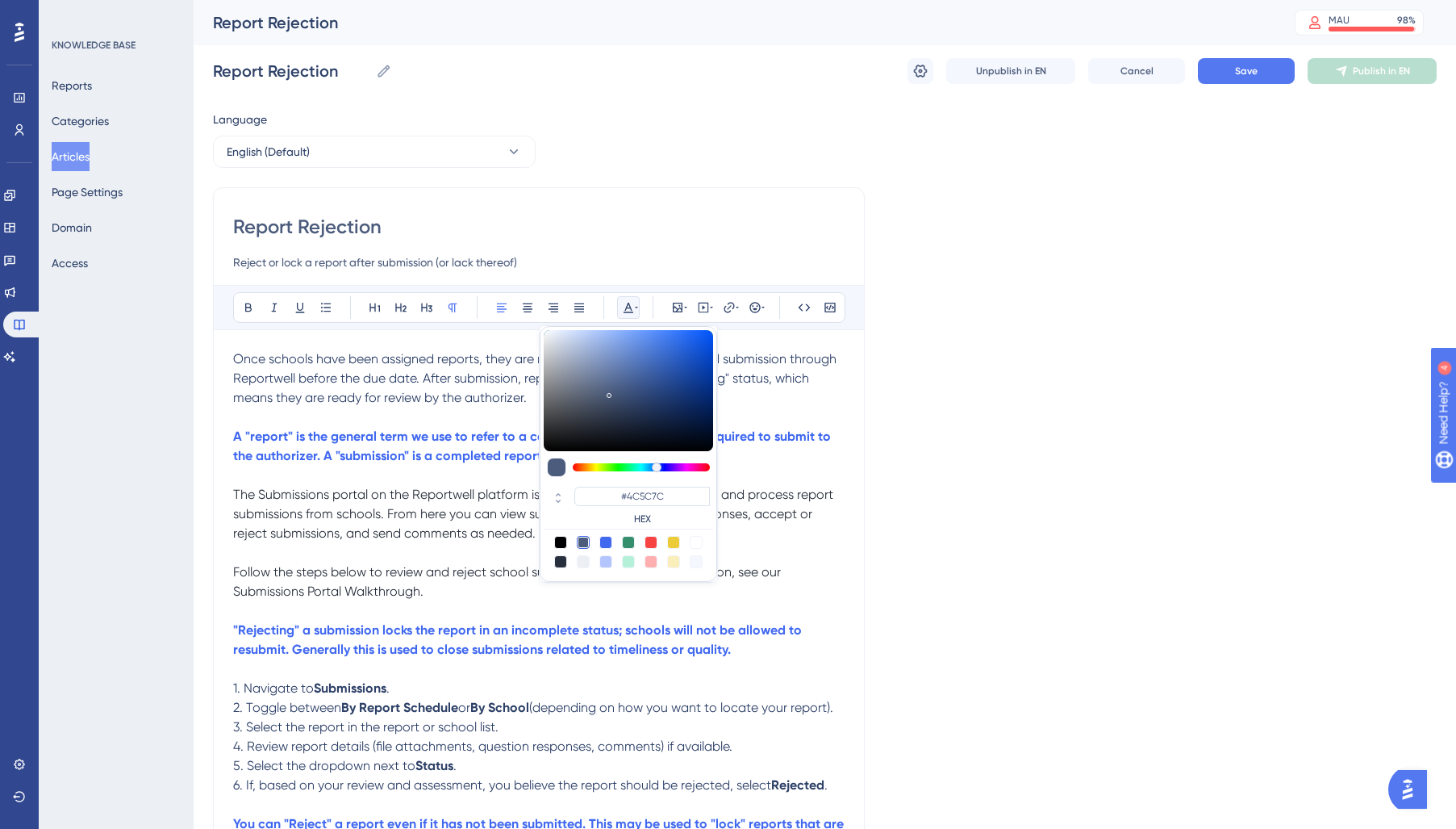
click at [557, 562] on div at bounding box center [561, 561] width 13 height 13
type input "#29303D"
click at [404, 599] on span "Follow the steps below to review and reject school submissions—for more informa…" at bounding box center [508, 582] width 551 height 35
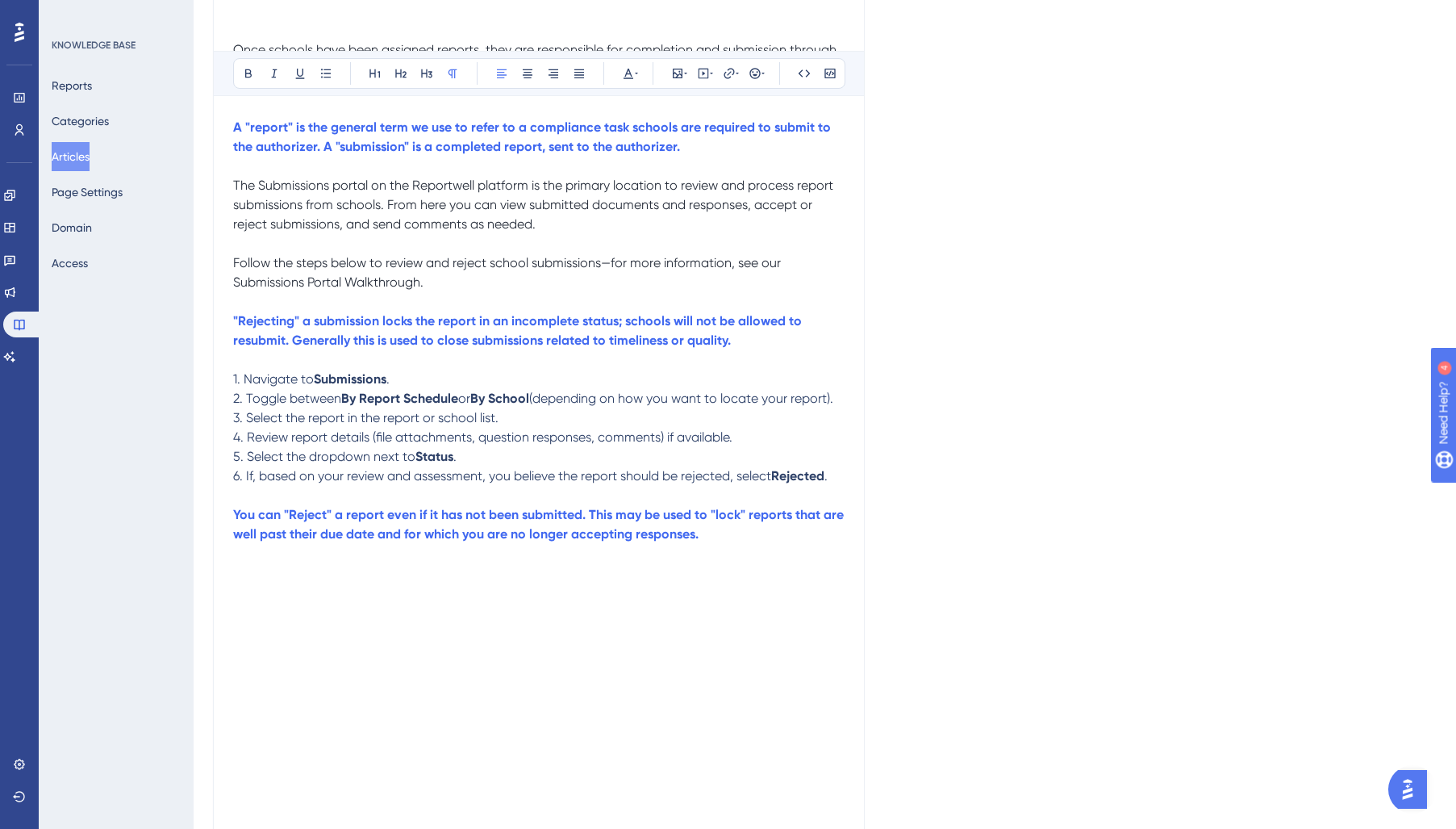
scroll to position [363, 0]
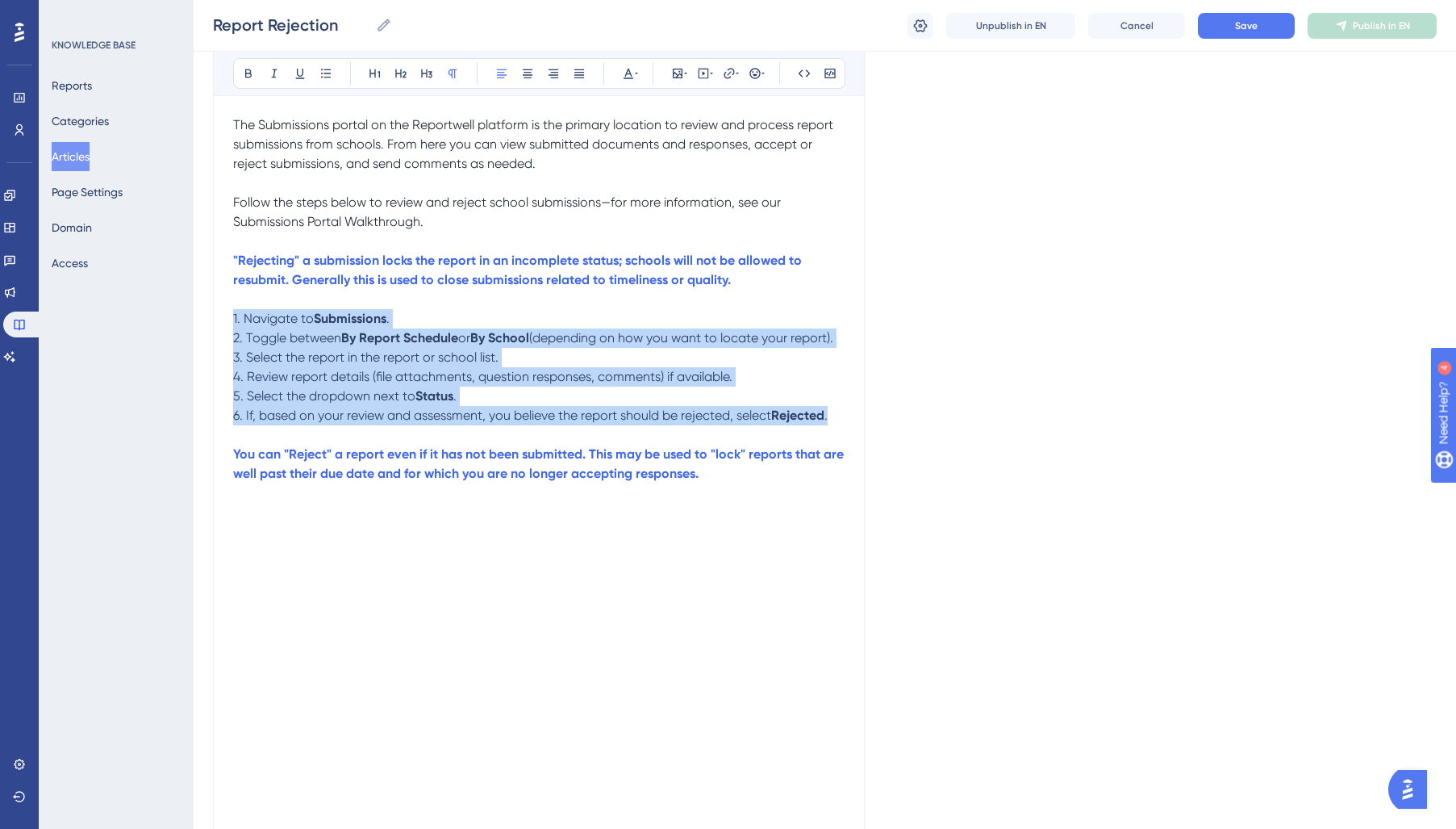
drag, startPoint x: 839, startPoint y: 439, endPoint x: 189, endPoint y: 319, distance: 661.0
click at [0, 0] on div "Performance Users Engagement Widgets Feedback Product Updates Knowledge Base AI…" at bounding box center [0, 0] width 0 height 0
click at [630, 71] on icon at bounding box center [628, 73] width 13 height 13
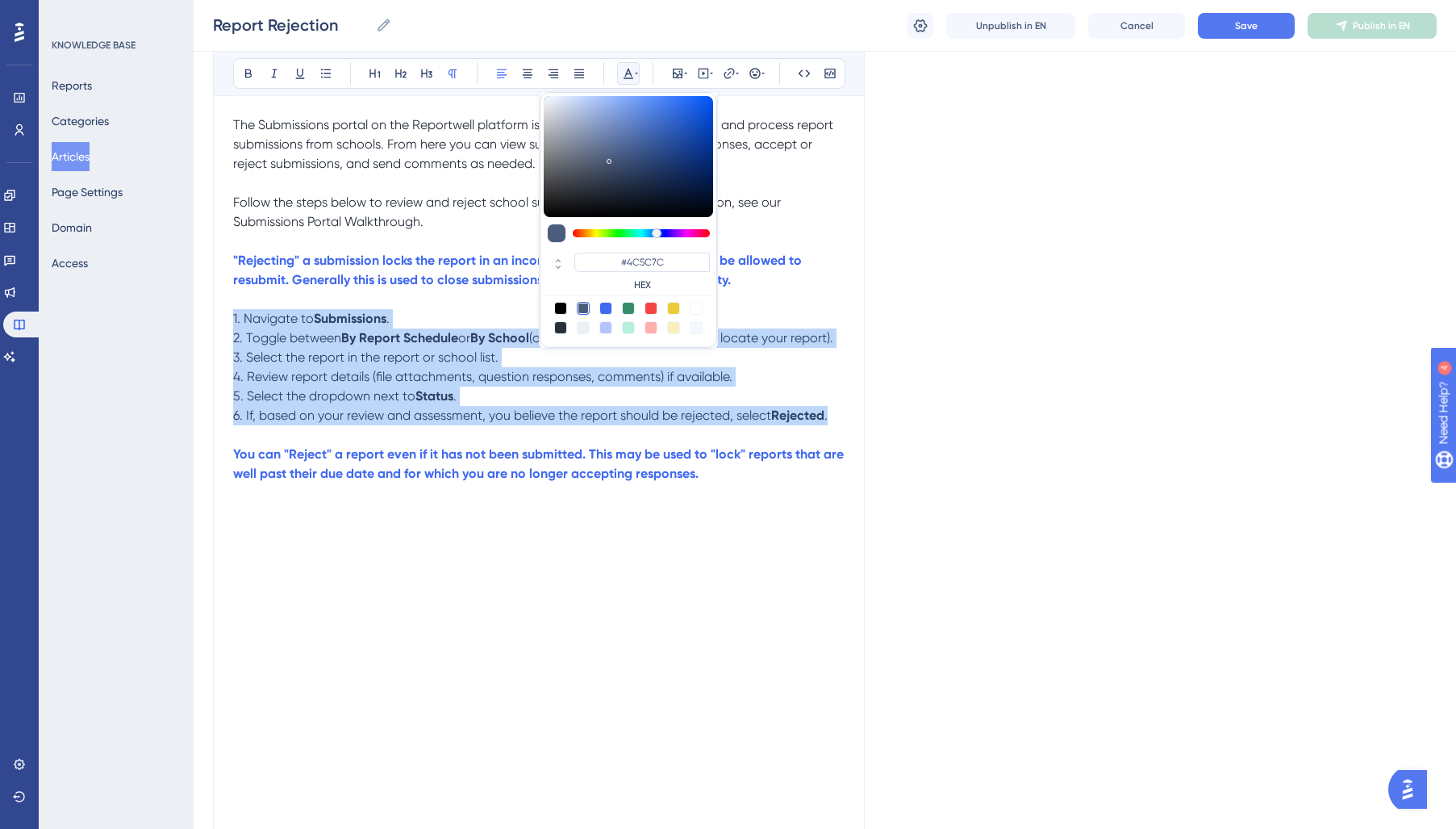
click at [561, 327] on div at bounding box center [561, 327] width 13 height 13
type input "#29303D"
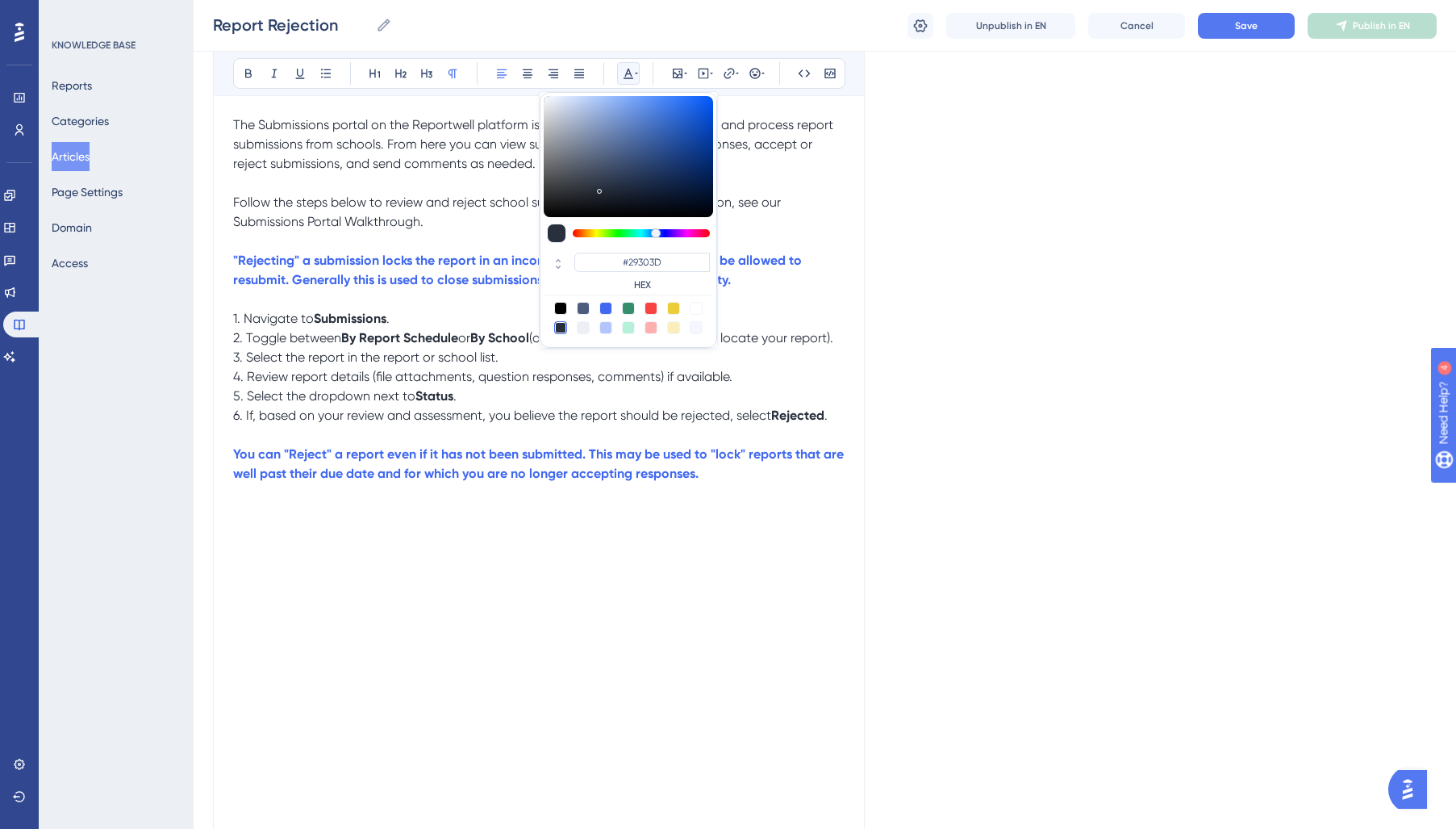
drag, startPoint x: 574, startPoint y: 379, endPoint x: 805, endPoint y: 355, distance: 232.2
click at [584, 367] on p "3. Select the report in the report or school list." at bounding box center [538, 357] width 612 height 19
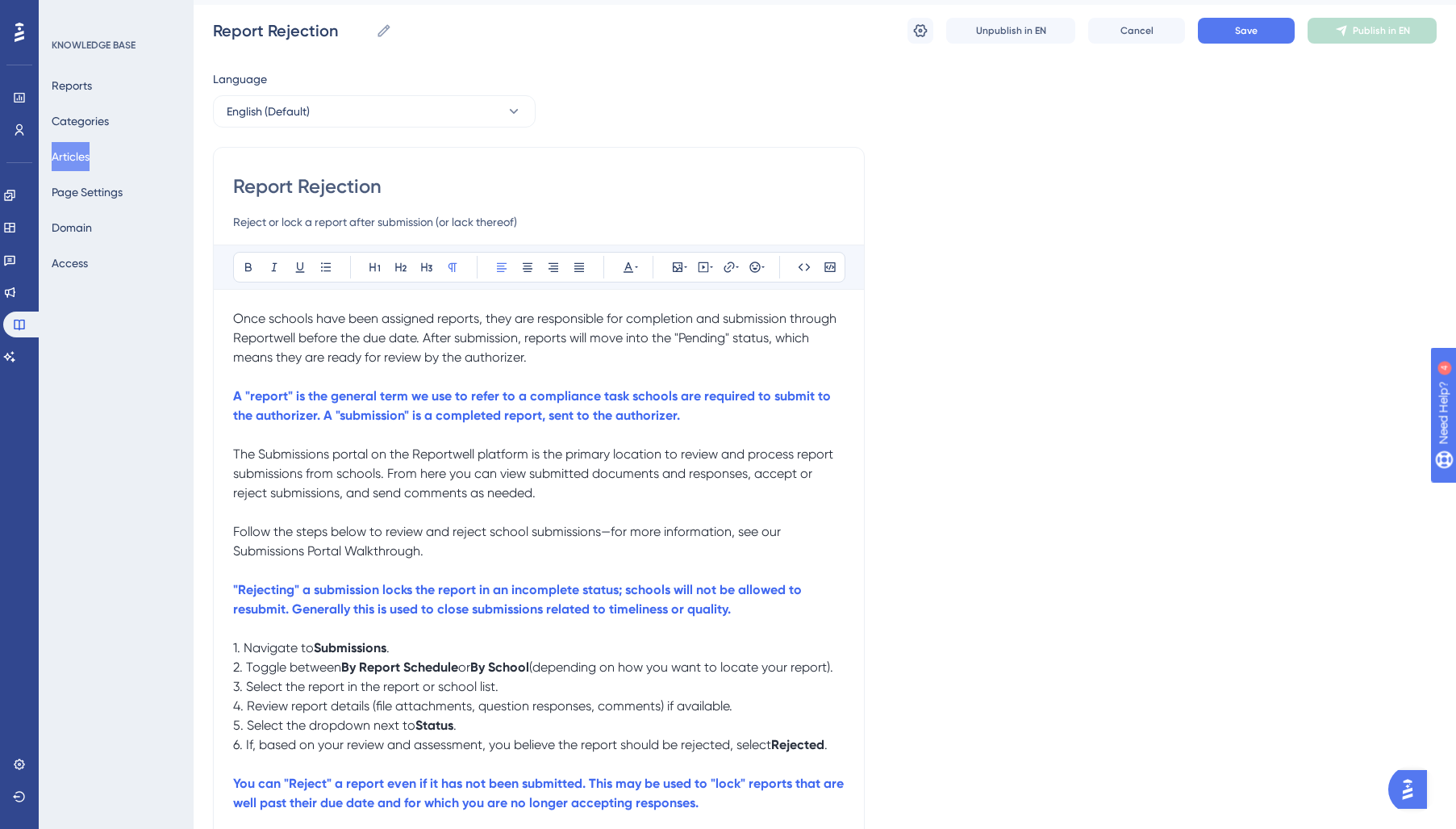
scroll to position [0, 0]
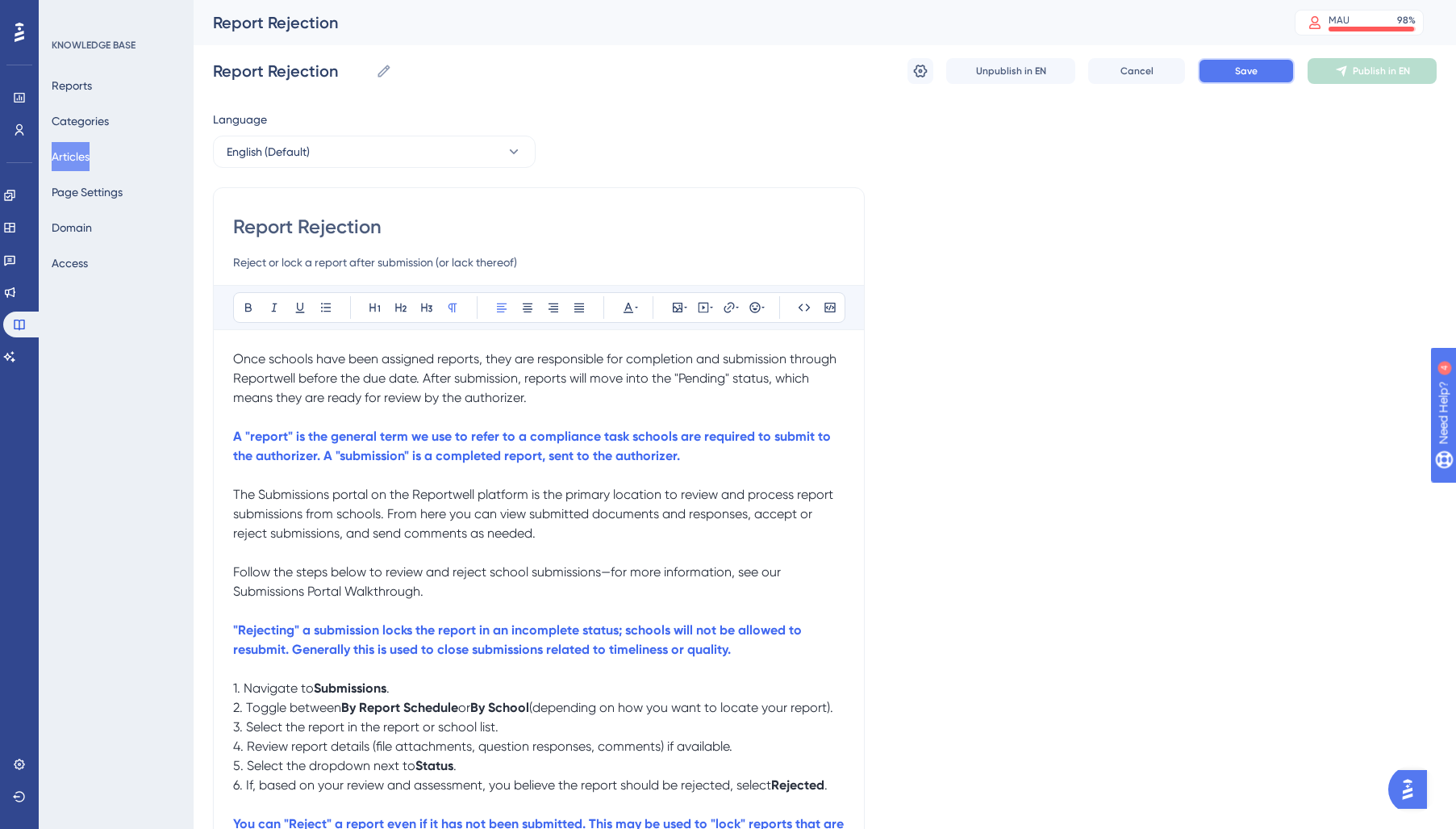
click at [1264, 75] on button "Save" at bounding box center [1247, 71] width 97 height 26
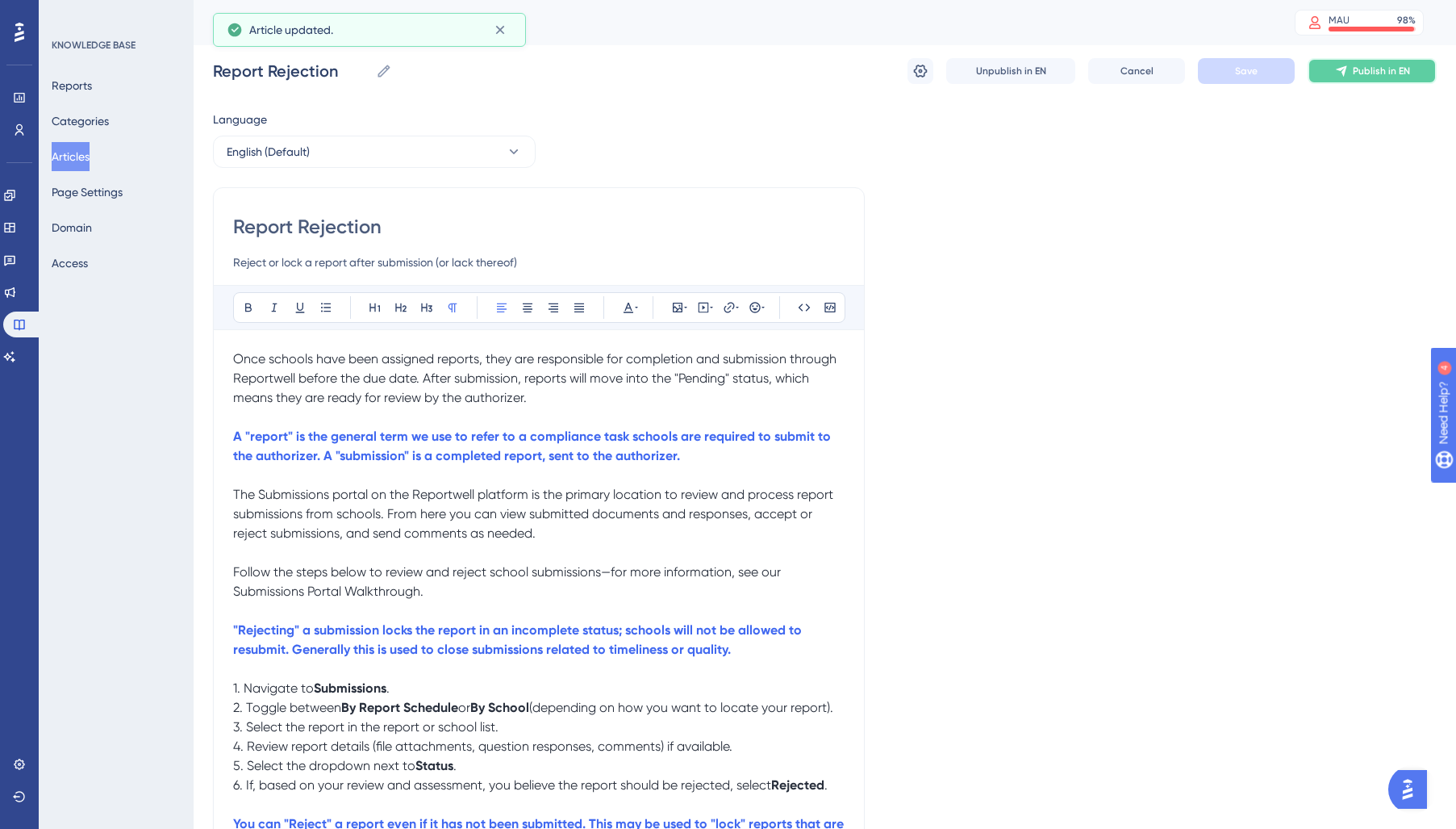
click at [1361, 78] on button "Publish in EN" at bounding box center [1371, 71] width 129 height 26
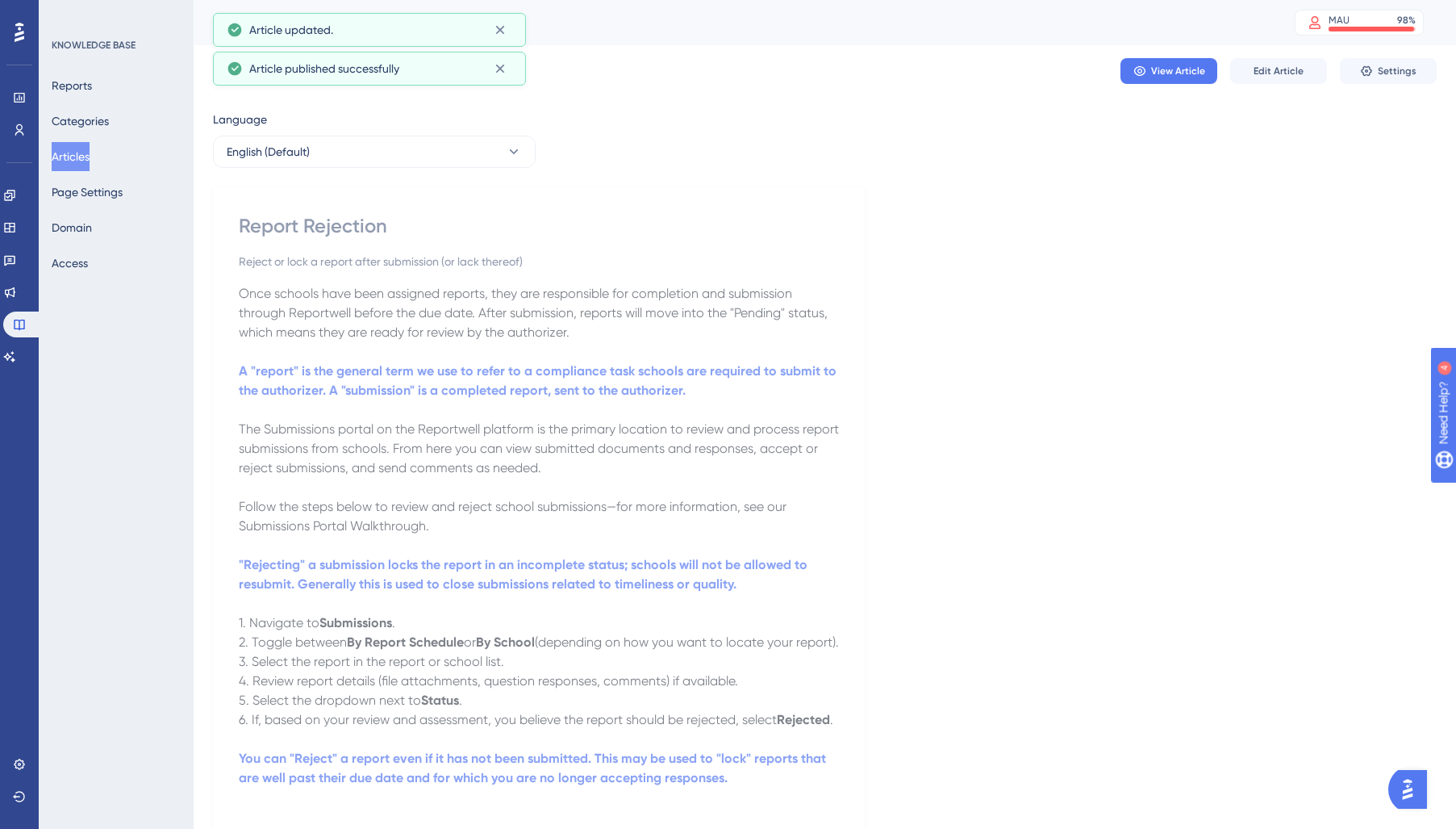
click at [79, 156] on button "Articles" at bounding box center [71, 157] width 38 height 29
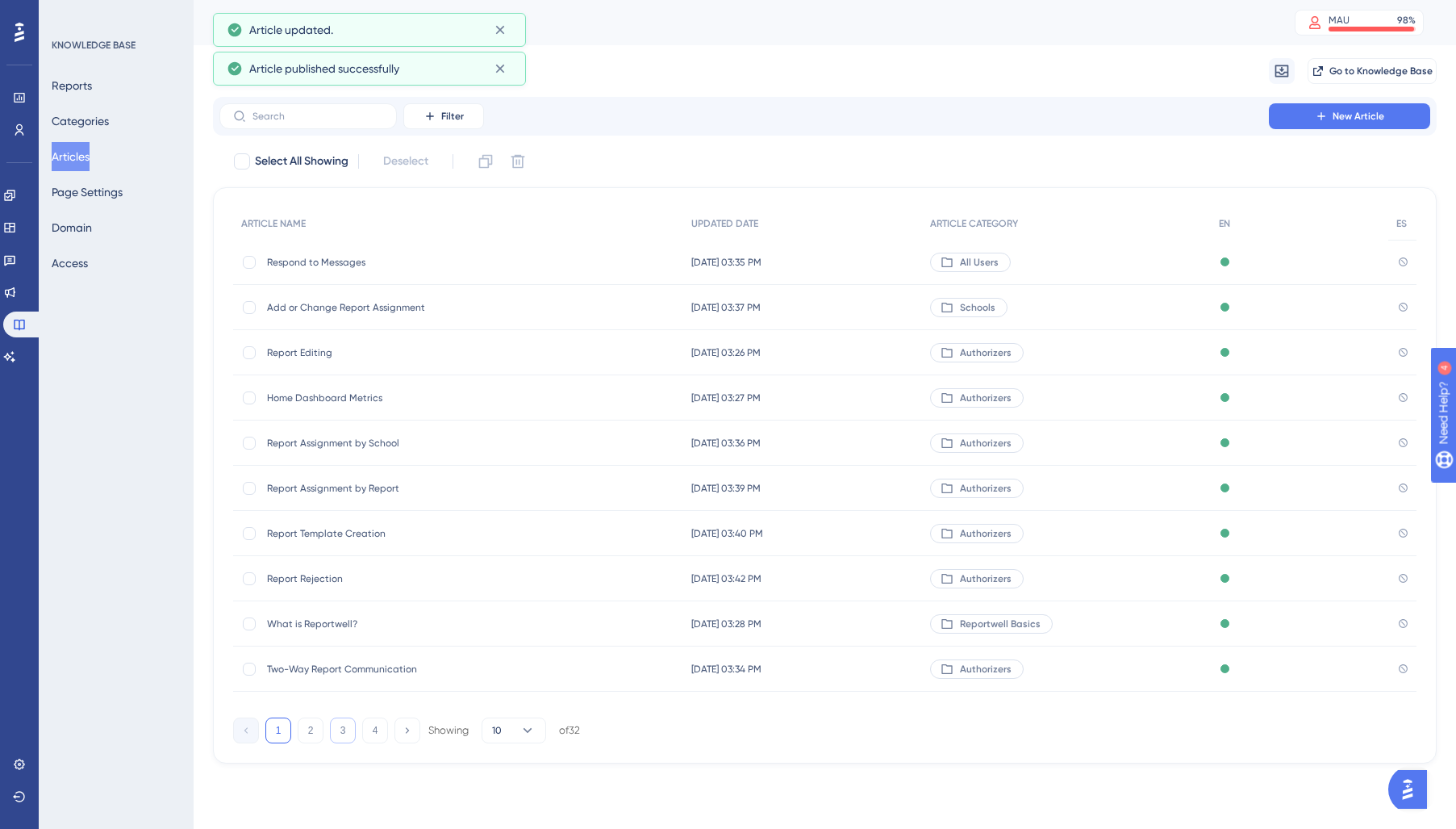
click at [340, 736] on button "3" at bounding box center [343, 730] width 26 height 26
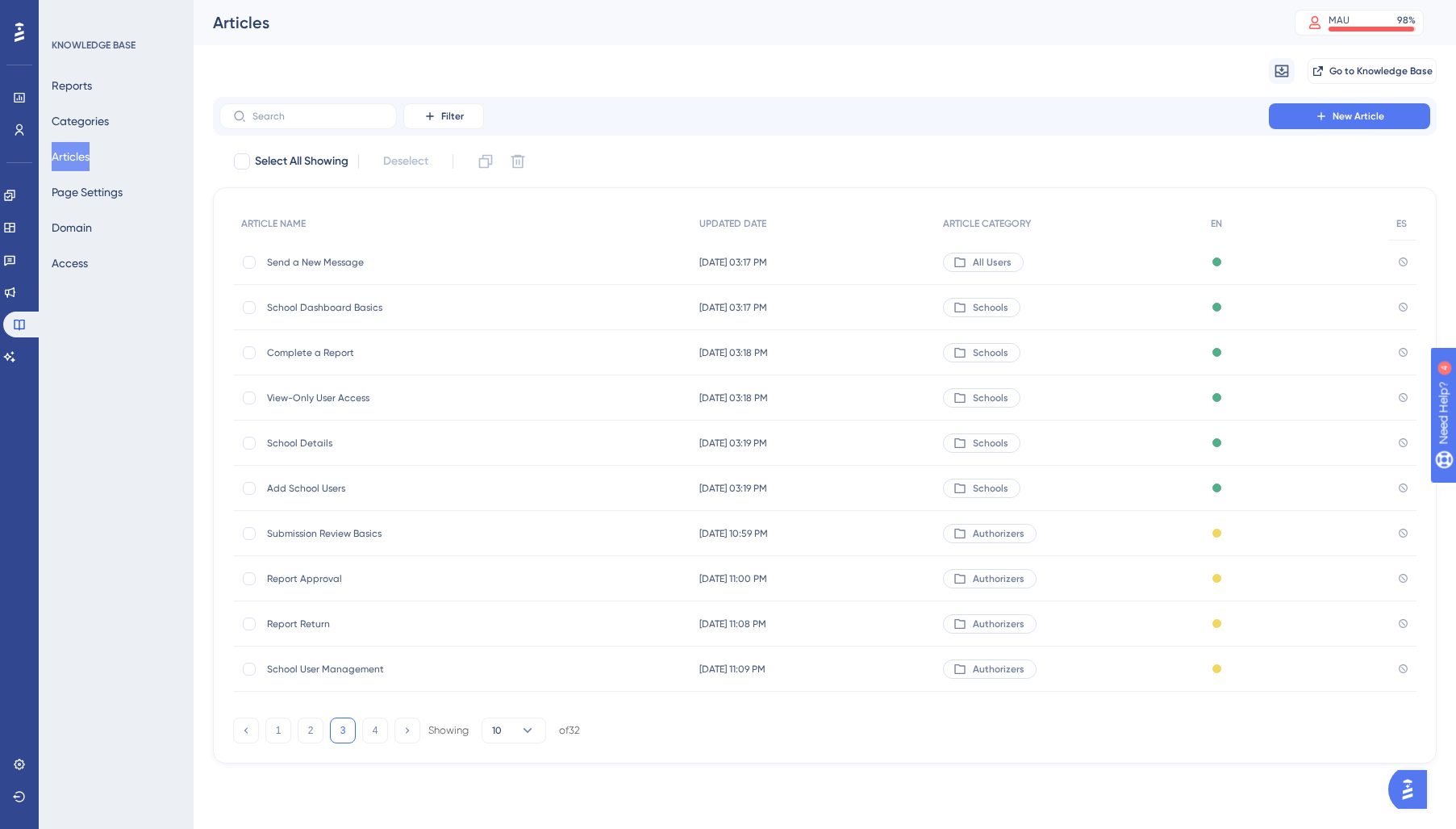
click at [343, 549] on div "Submission Review Basics Submission Review Basics" at bounding box center [396, 533] width 258 height 45
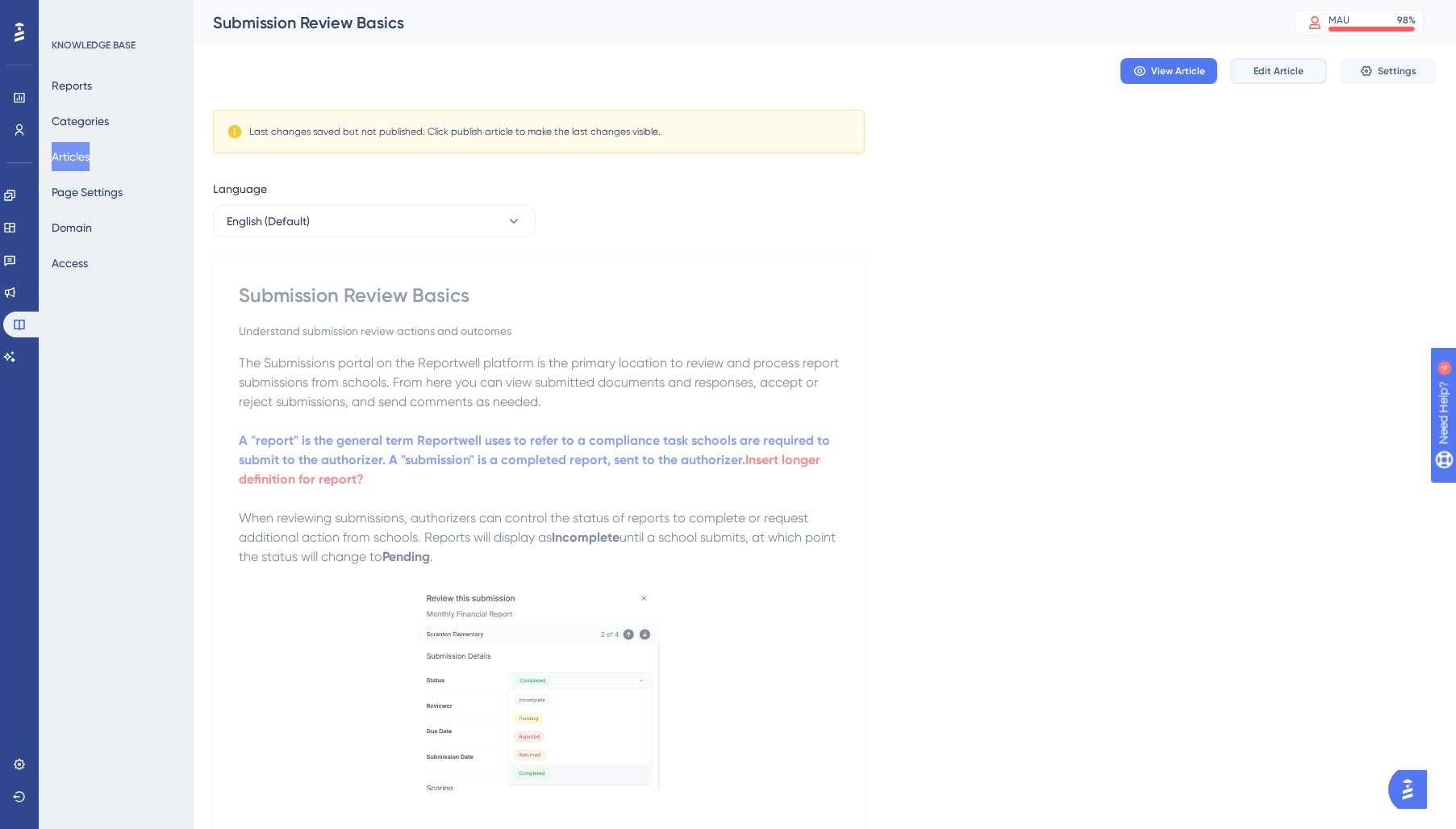
click at [1283, 73] on span "Edit Article" at bounding box center [1279, 71] width 50 height 13
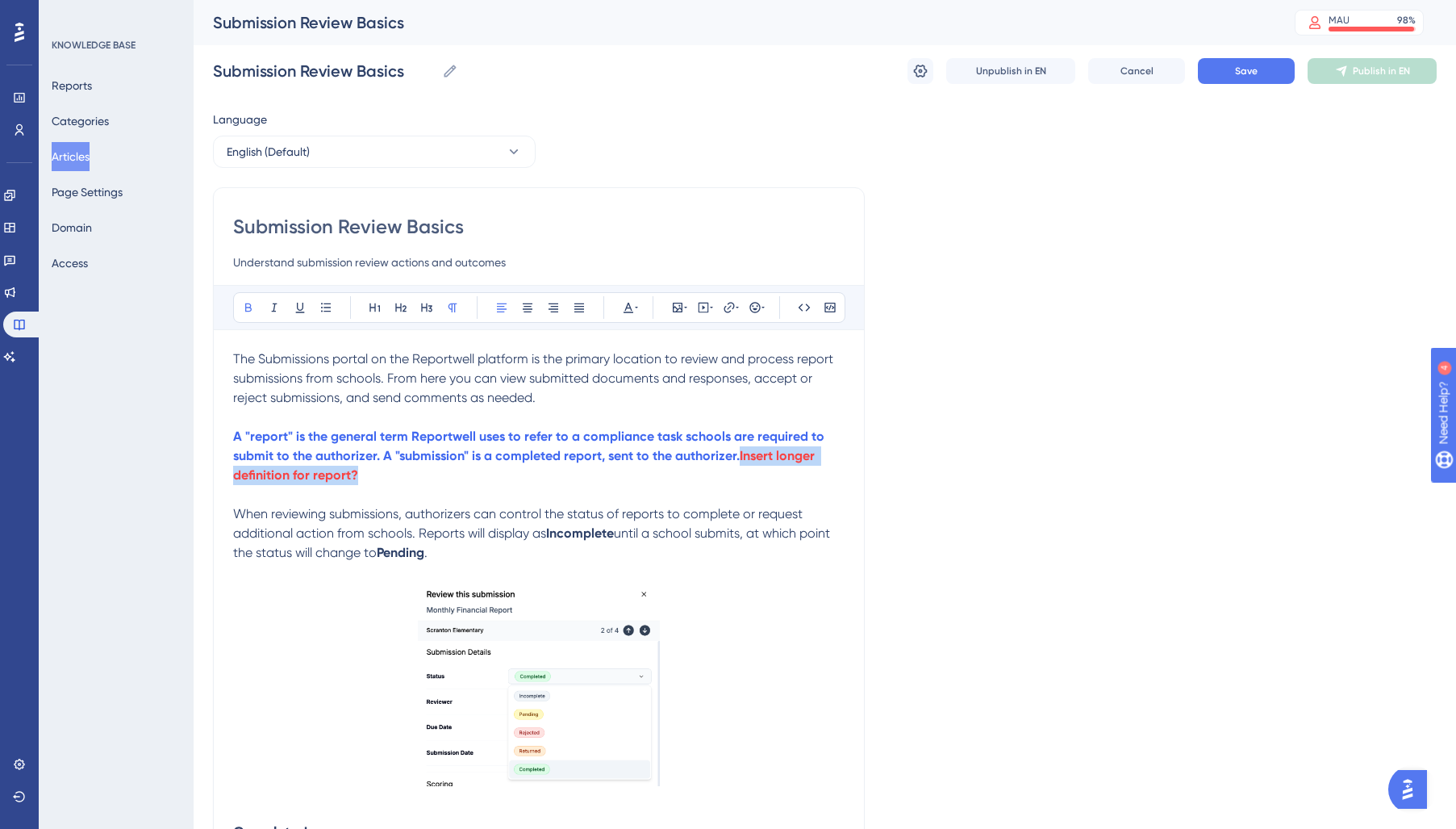
drag, startPoint x: 642, startPoint y: 479, endPoint x: 736, endPoint y: 456, distance: 96.8
click at [736, 456] on p "A "report" is the general term Reportwell uses to refer to a compliance task sc…" at bounding box center [538, 455] width 612 height 58
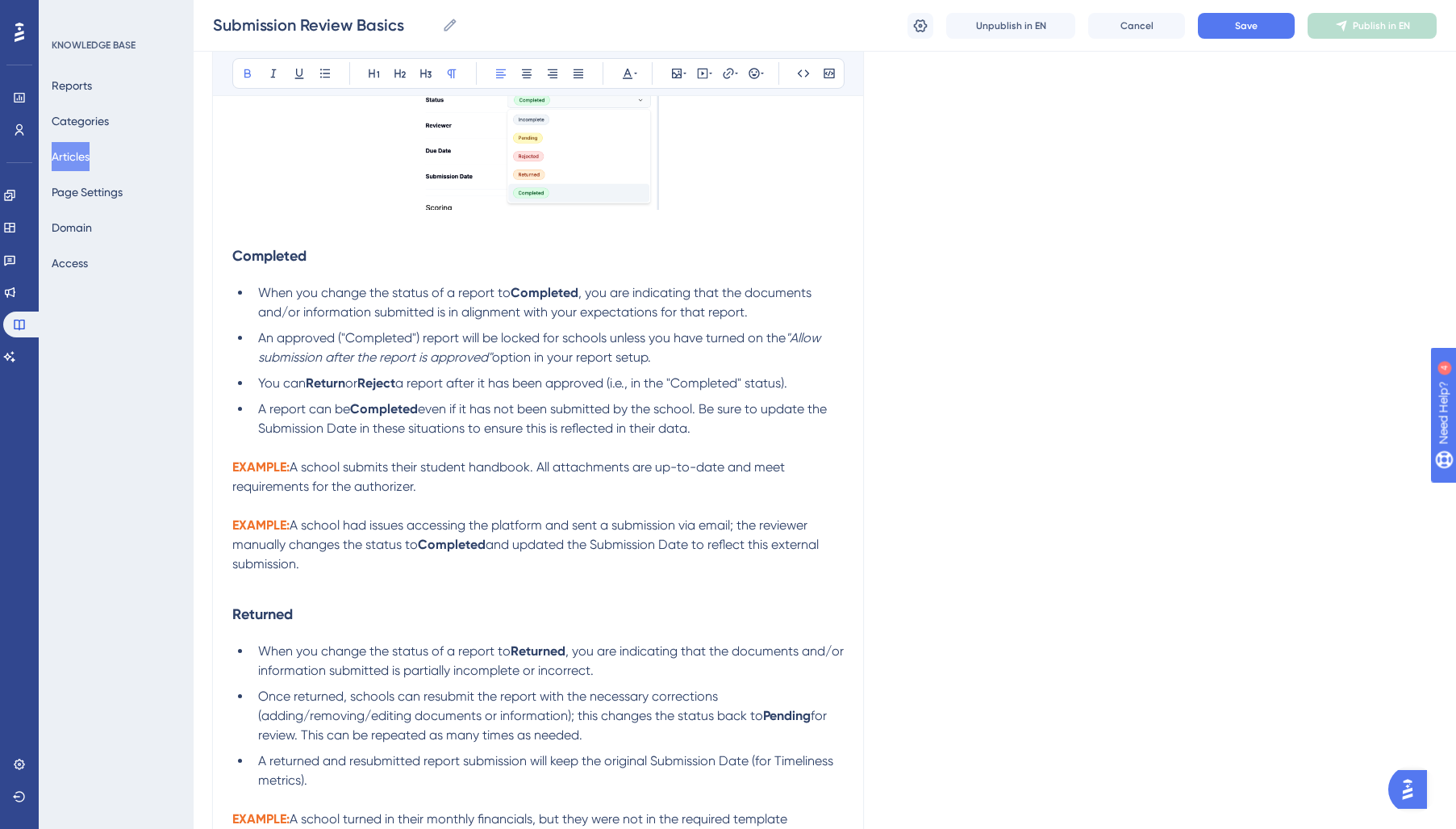
scroll to position [553, 0]
drag, startPoint x: 292, startPoint y: 467, endPoint x: 141, endPoint y: 470, distance: 151.0
click at [0, 0] on div "Performance Users Engagement Widgets Feedback Product Updates Knowledge Base AI…" at bounding box center [0, 0] width 0 height 0
click at [459, 513] on p at bounding box center [538, 504] width 612 height 19
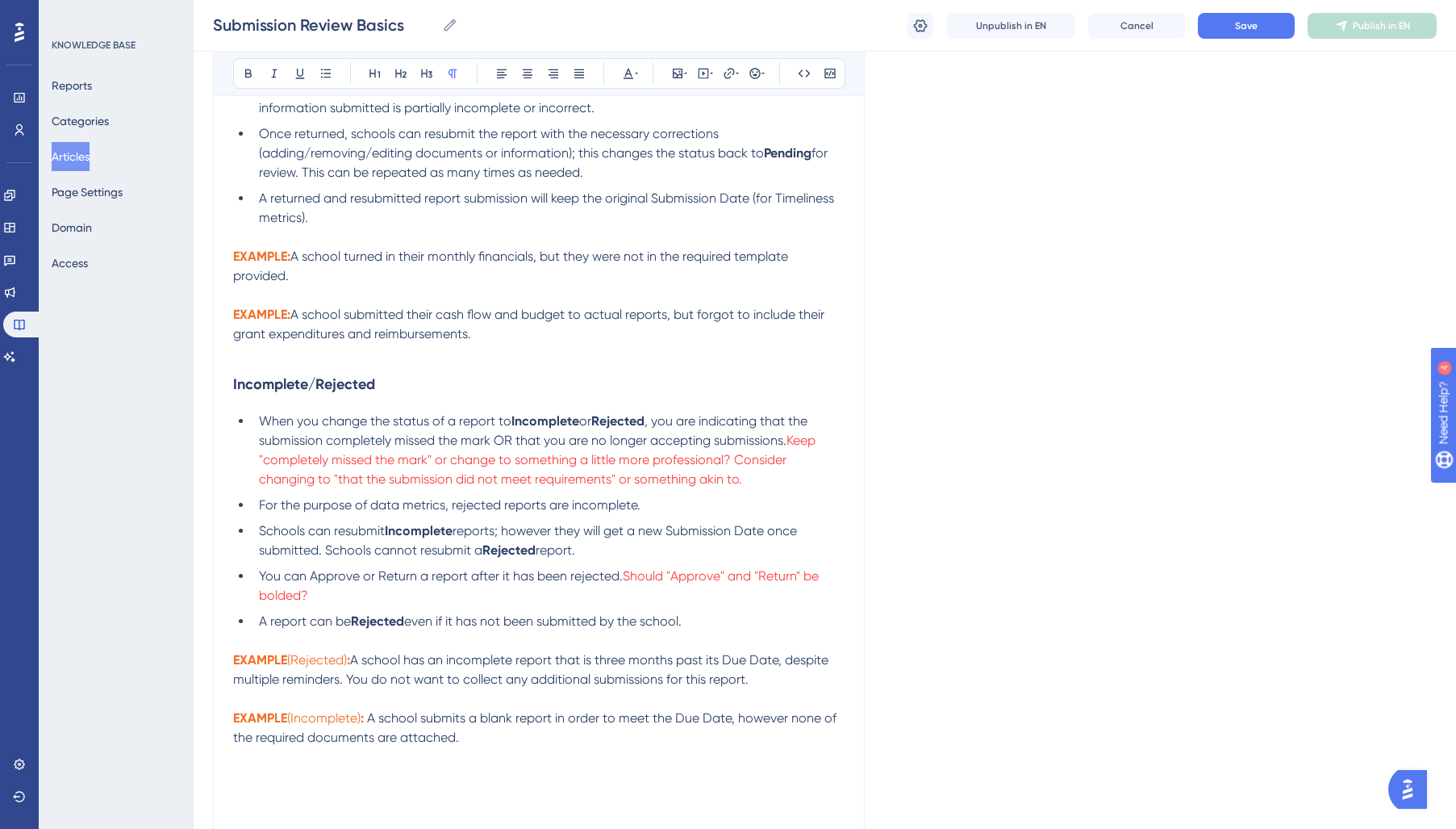
scroll to position [1117, 0]
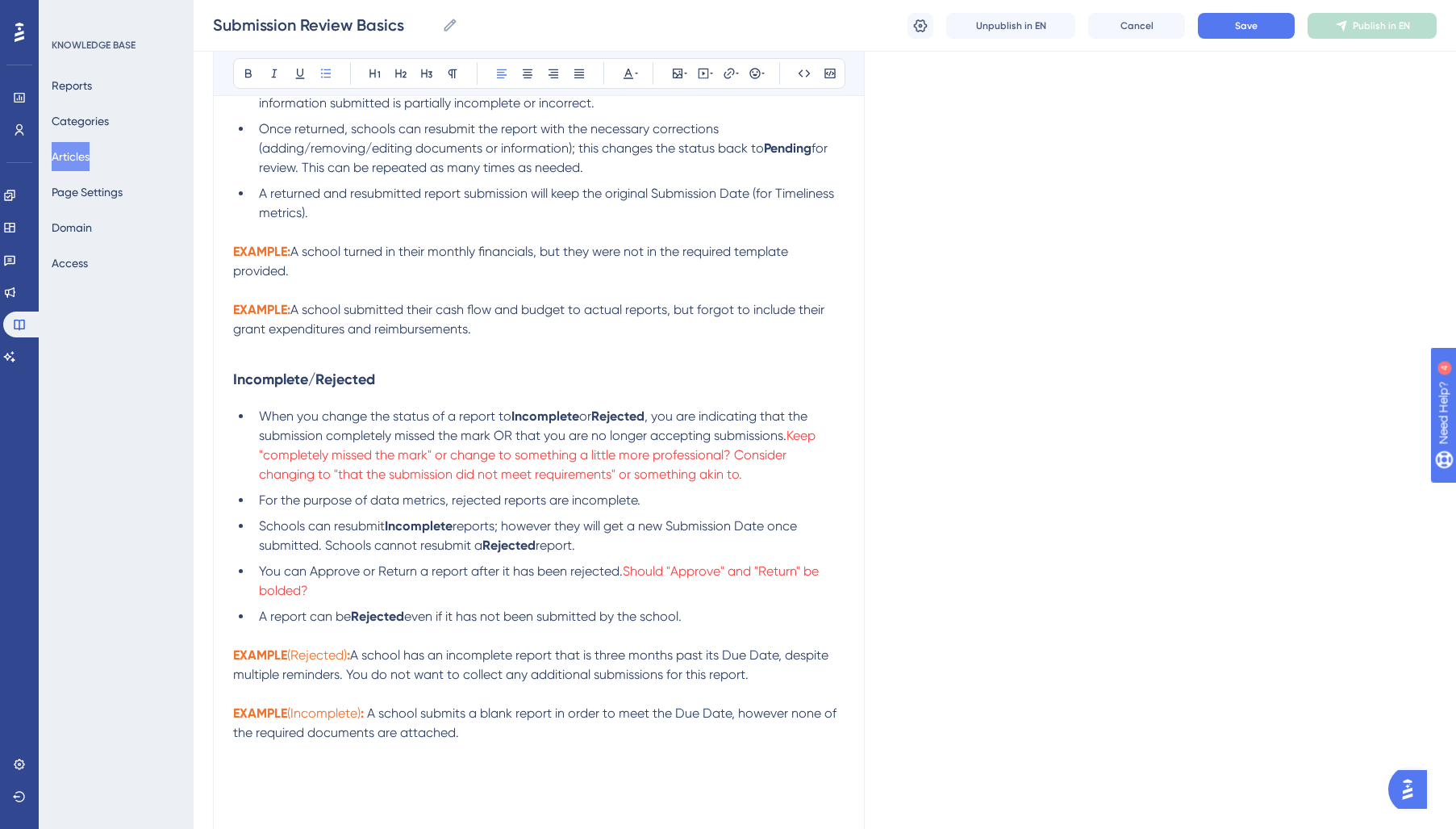
drag, startPoint x: 700, startPoint y: 481, endPoint x: 790, endPoint y: 451, distance: 94.9
click at [790, 451] on li "When you change the status of a report to Incomplete or Rejected , you are indi…" at bounding box center [548, 446] width 592 height 78
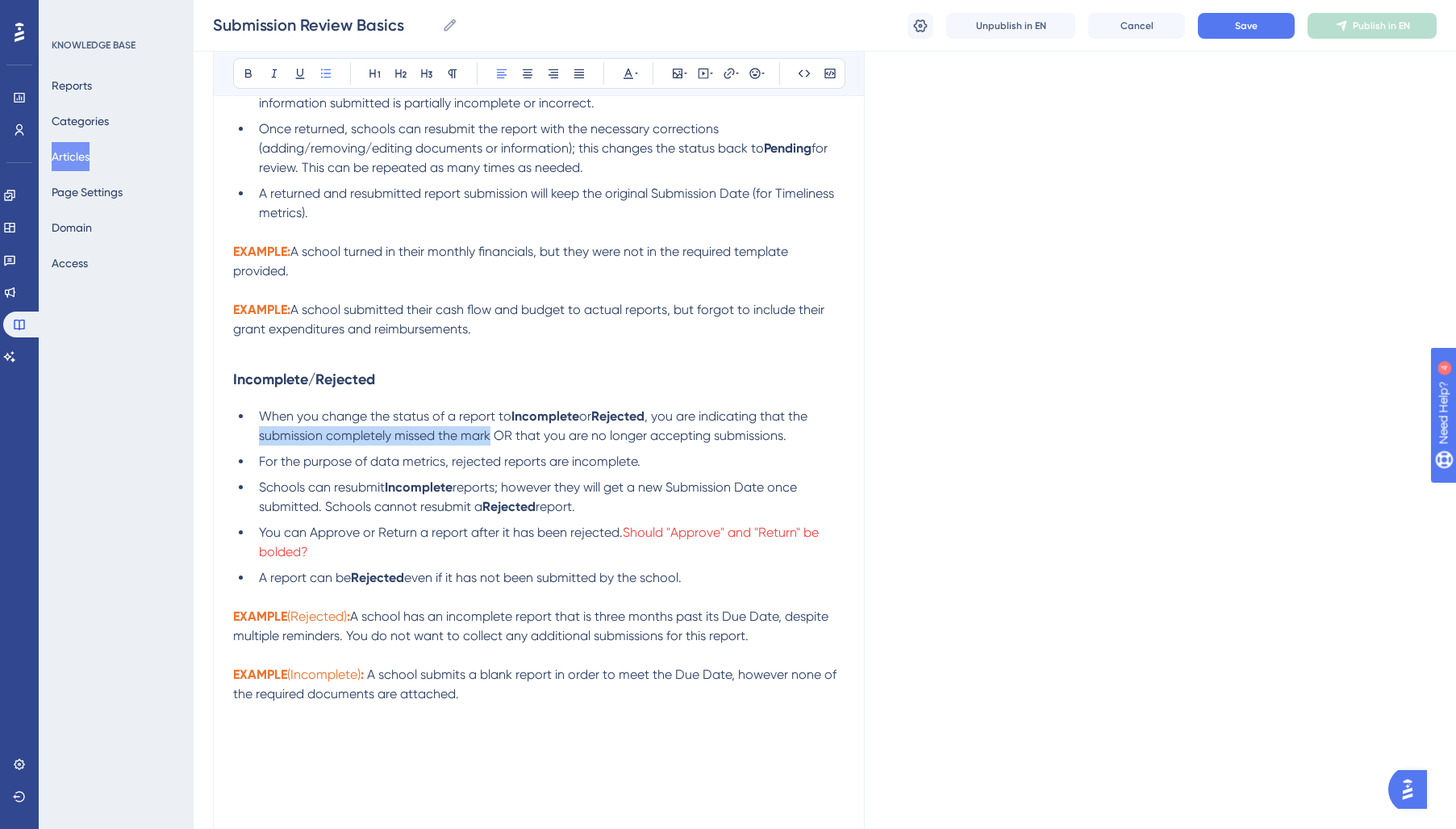
drag, startPoint x: 257, startPoint y: 444, endPoint x: 488, endPoint y: 442, distance: 231.0
click at [488, 442] on li "When you change the status of a report to Incomplete or Rejected , you are indi…" at bounding box center [548, 426] width 592 height 39
drag, startPoint x: 346, startPoint y: 447, endPoint x: 335, endPoint y: 447, distance: 11.0
click at [341, 443] on span ", you are indicating that the submission completely missed the mark OR that you…" at bounding box center [535, 426] width 552 height 35
drag, startPoint x: 327, startPoint y: 445, endPoint x: 433, endPoint y: 440, distance: 106.1
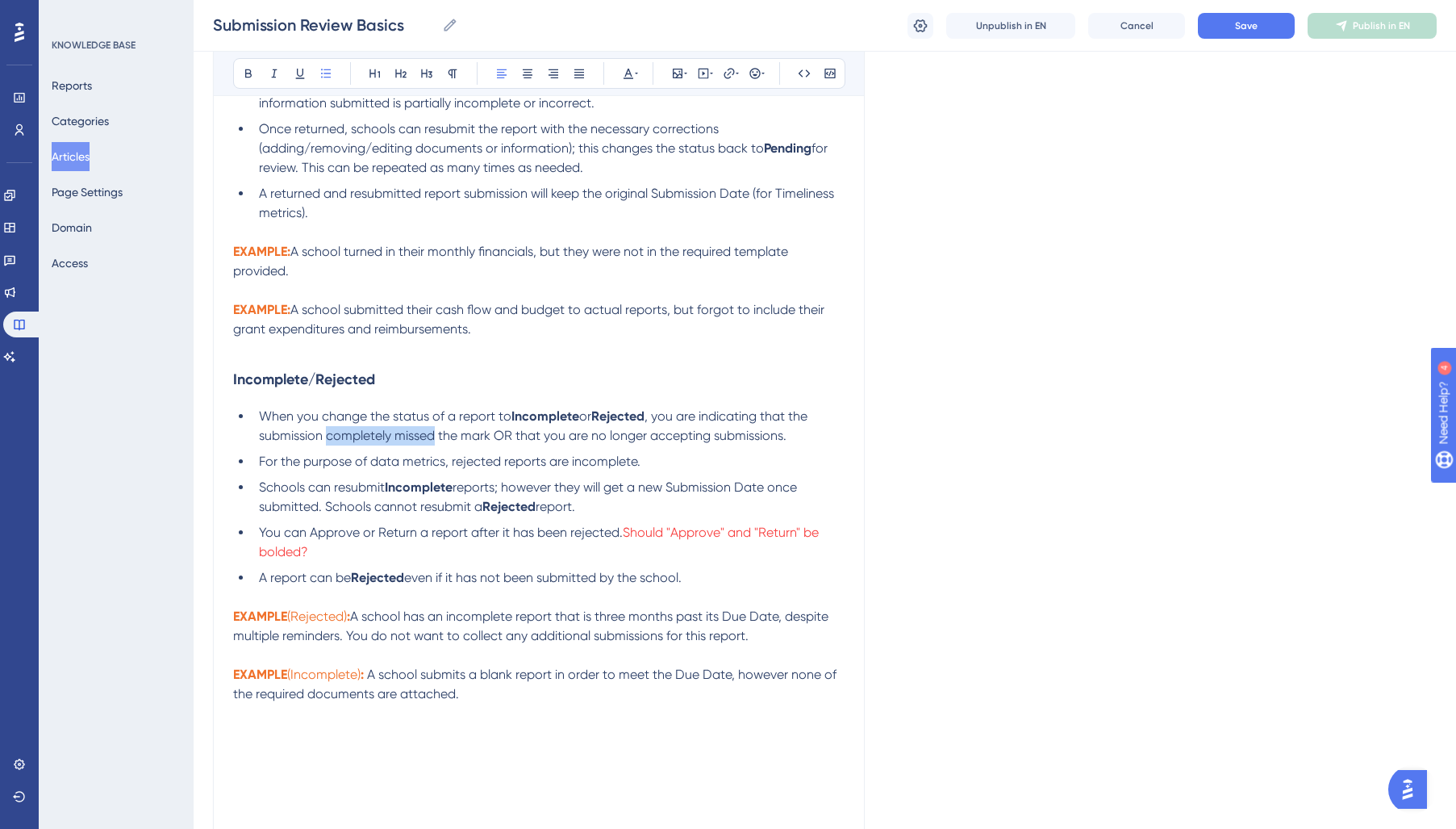
click at [433, 440] on span ", you are indicating that the submission completely missed the mark OR that you…" at bounding box center [535, 426] width 552 height 35
click at [376, 443] on span ", you are indicating that the submission completely missed the mark OR that you…" at bounding box center [535, 426] width 552 height 35
drag, startPoint x: 328, startPoint y: 447, endPoint x: 489, endPoint y: 450, distance: 161.0
click at [489, 446] on li "When you change the status of a report to Incomplete or Rejected , you are indi…" at bounding box center [548, 426] width 592 height 39
drag, startPoint x: 613, startPoint y: 553, endPoint x: 624, endPoint y: 543, distance: 14.9
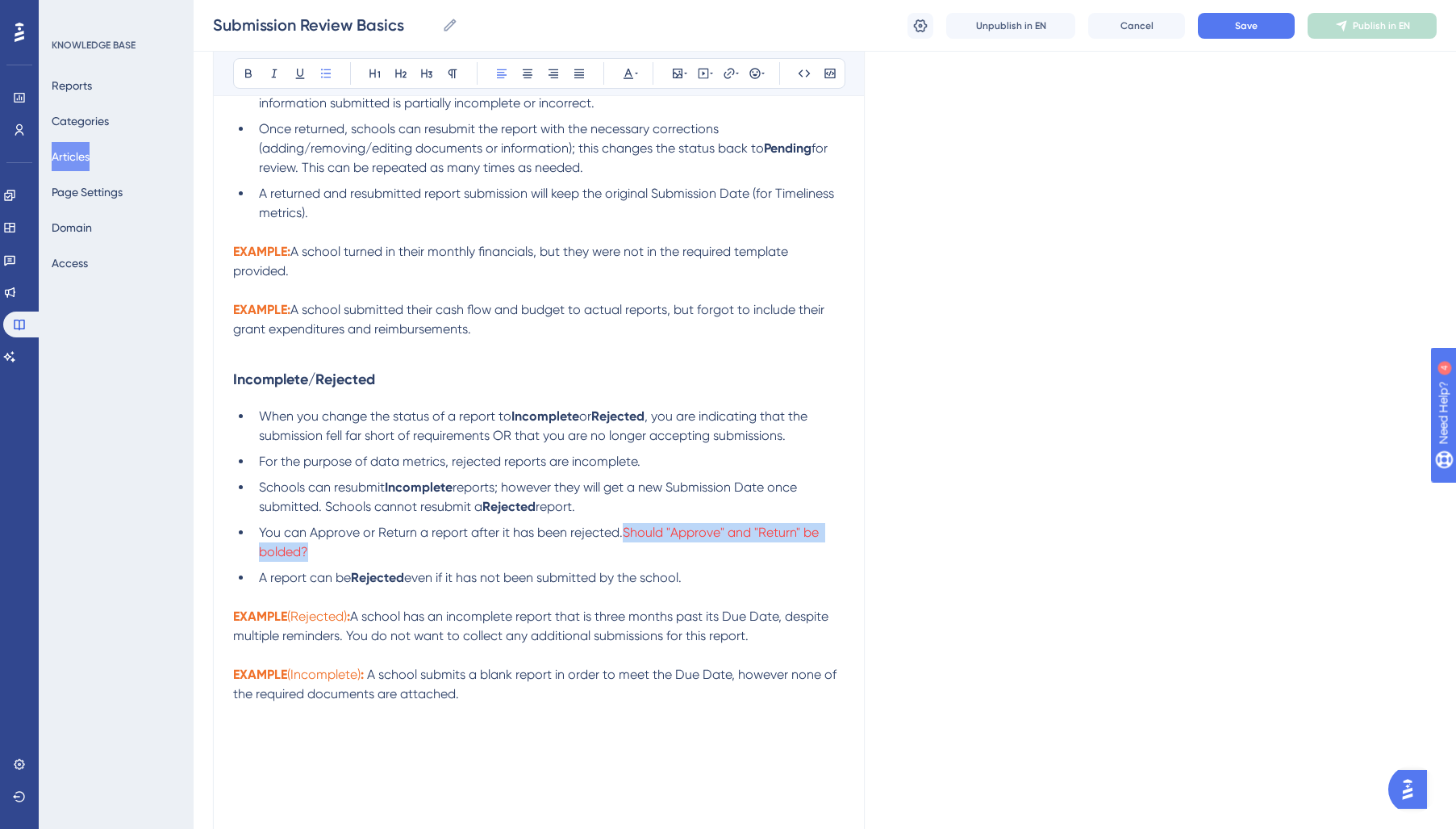
click at [624, 543] on li "You can Approve or Return a report after it has been rejected. Should "Approve"…" at bounding box center [548, 542] width 592 height 39
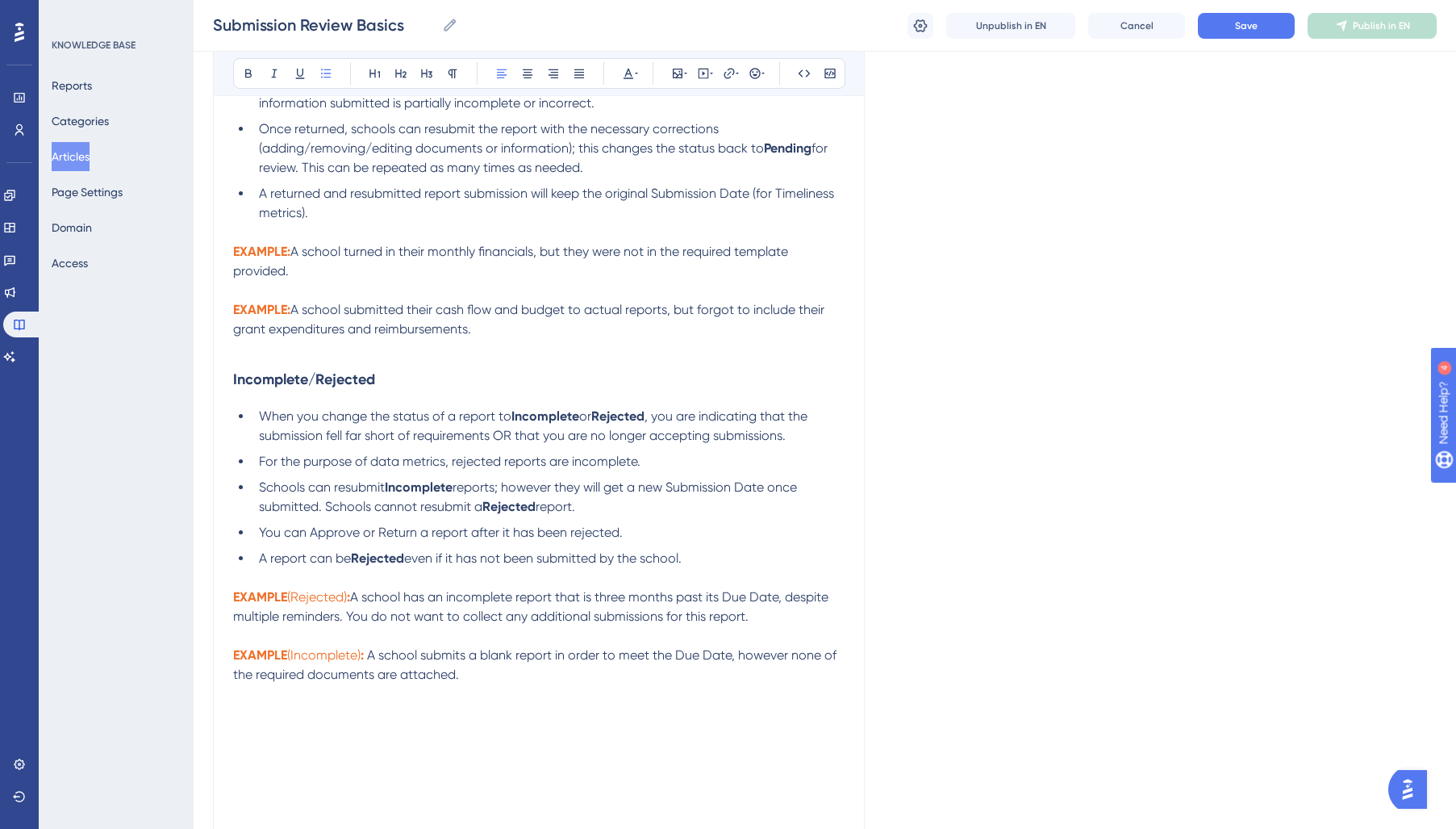
click at [336, 540] on span "You can Approve or Return a report after it has been rejected." at bounding box center [440, 532] width 363 height 16
click at [384, 540] on span "or Return a report after it has been rejected." at bounding box center [489, 532] width 260 height 16
click at [388, 540] on span "or Return a report after it has been rejected." at bounding box center [489, 532] width 260 height 16
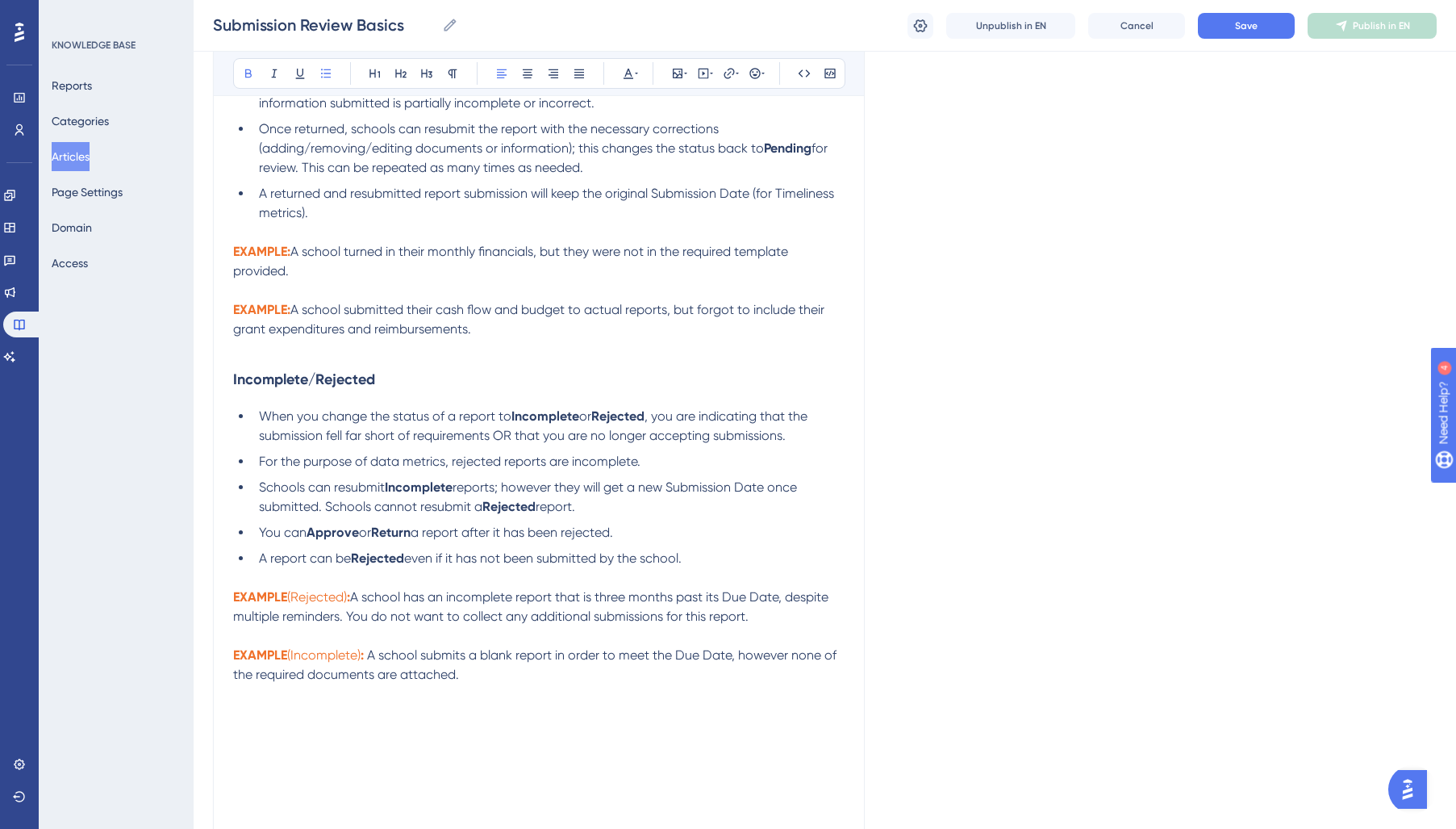
click at [555, 530] on li "You can Approve or Return a report after it has been rejected." at bounding box center [548, 532] width 592 height 19
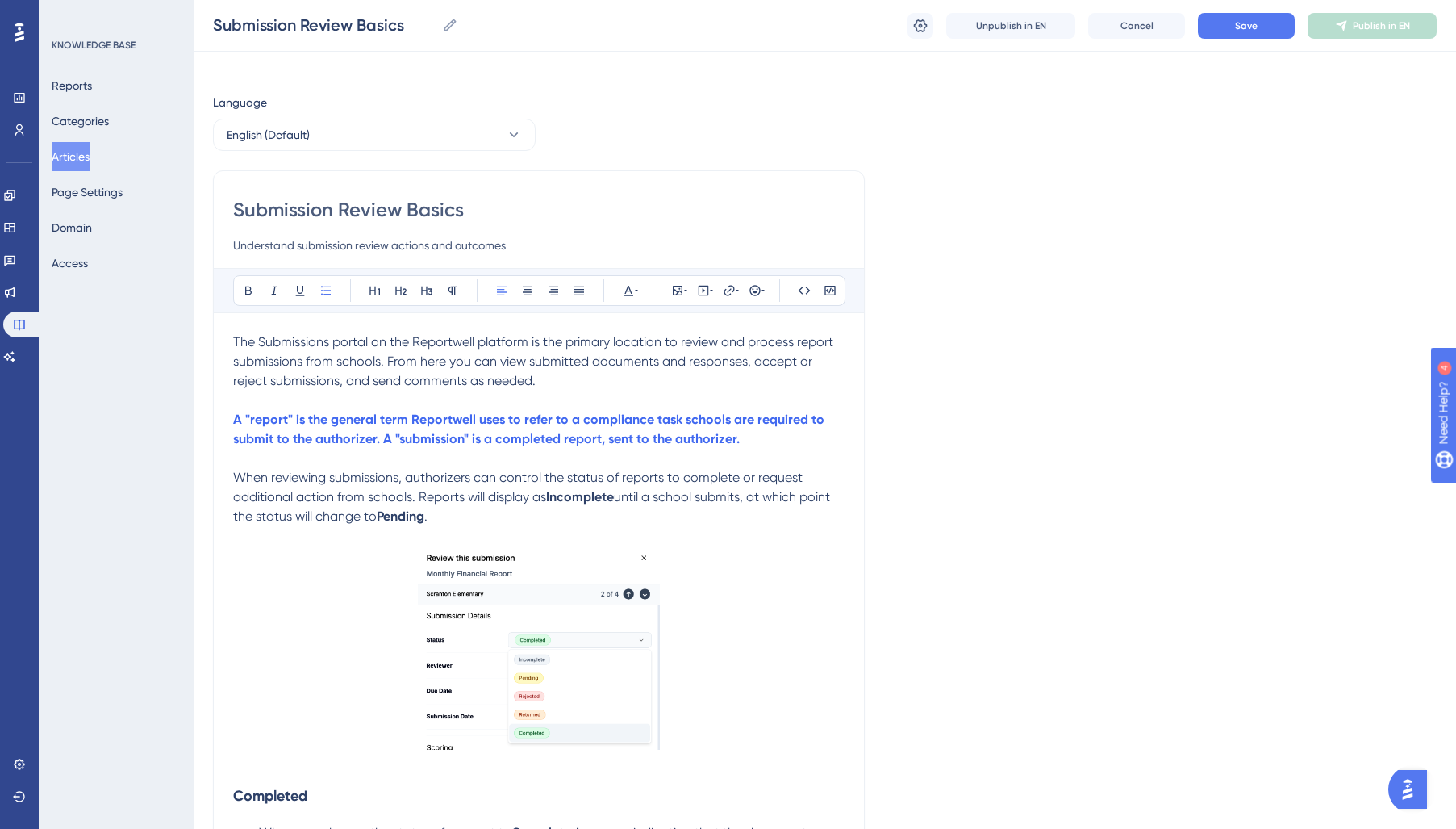
scroll to position [0, 0]
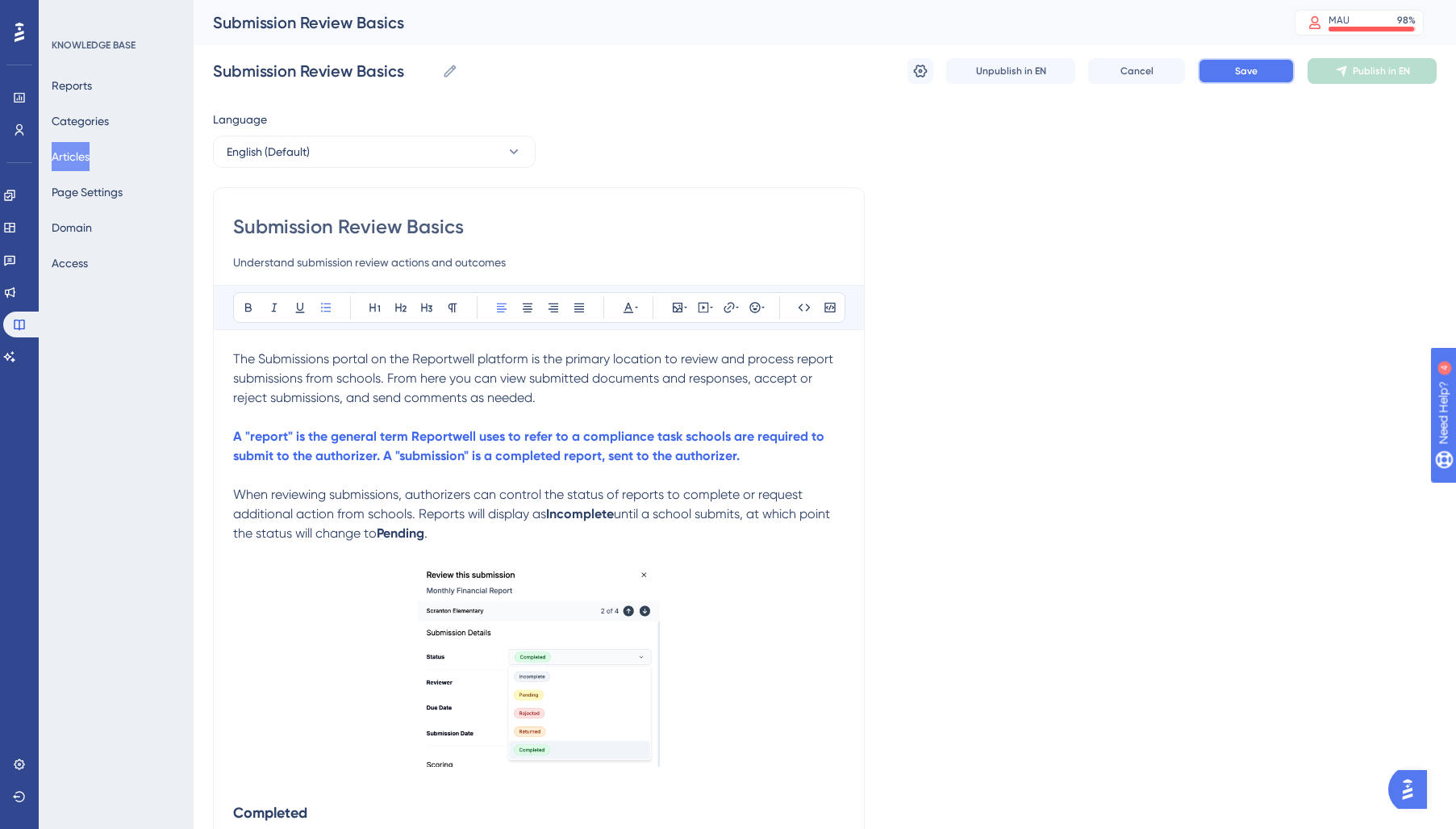
click at [1265, 74] on button "Save" at bounding box center [1247, 71] width 97 height 26
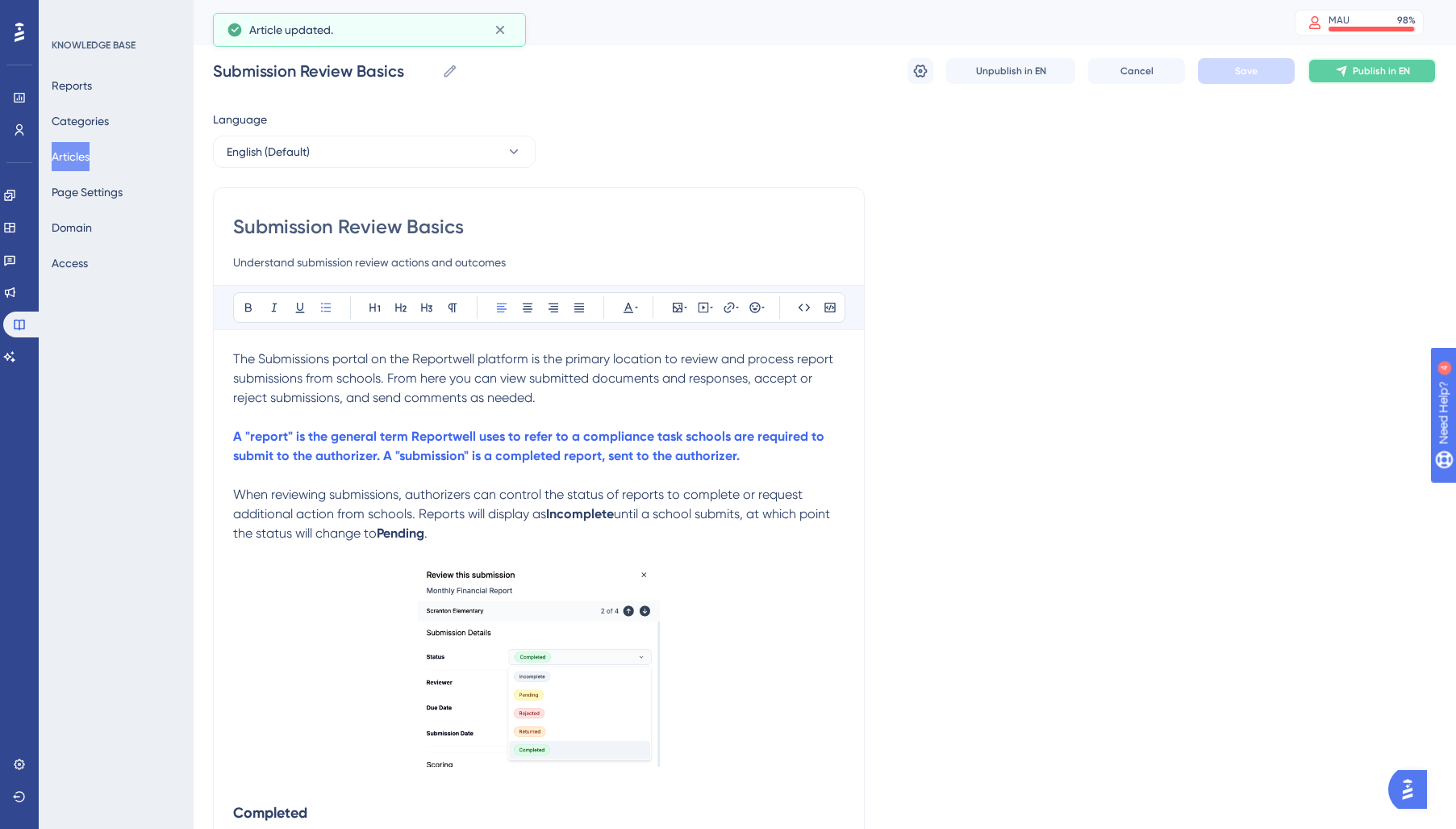
click at [1388, 76] on span "Publish in EN" at bounding box center [1382, 71] width 57 height 13
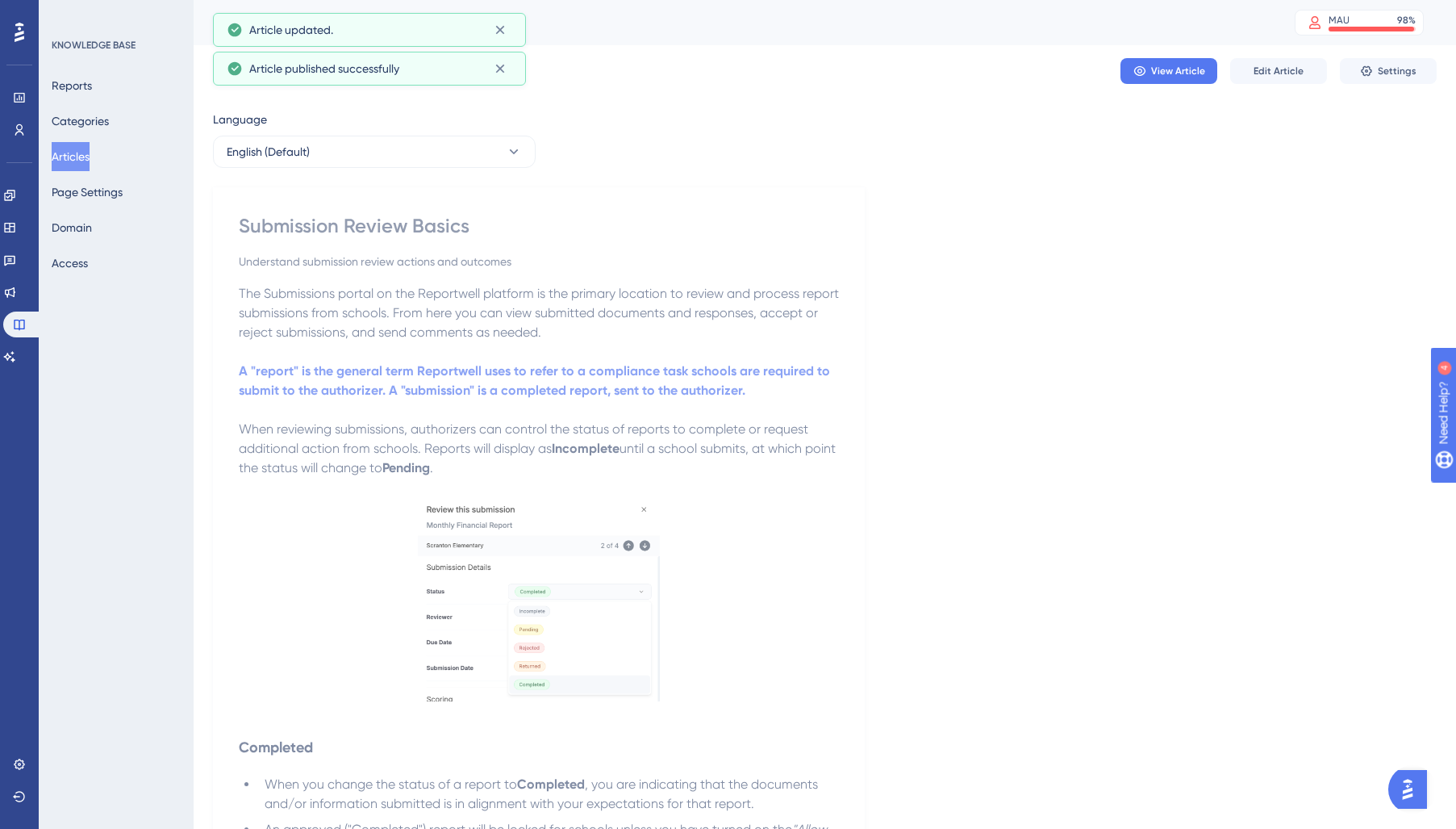
click at [394, 369] on strong "A "report" is the general term Reportwell uses to refer to a compliance task sc…" at bounding box center [536, 381] width 594 height 35
click at [1259, 69] on span "Edit Article" at bounding box center [1279, 70] width 50 height 13
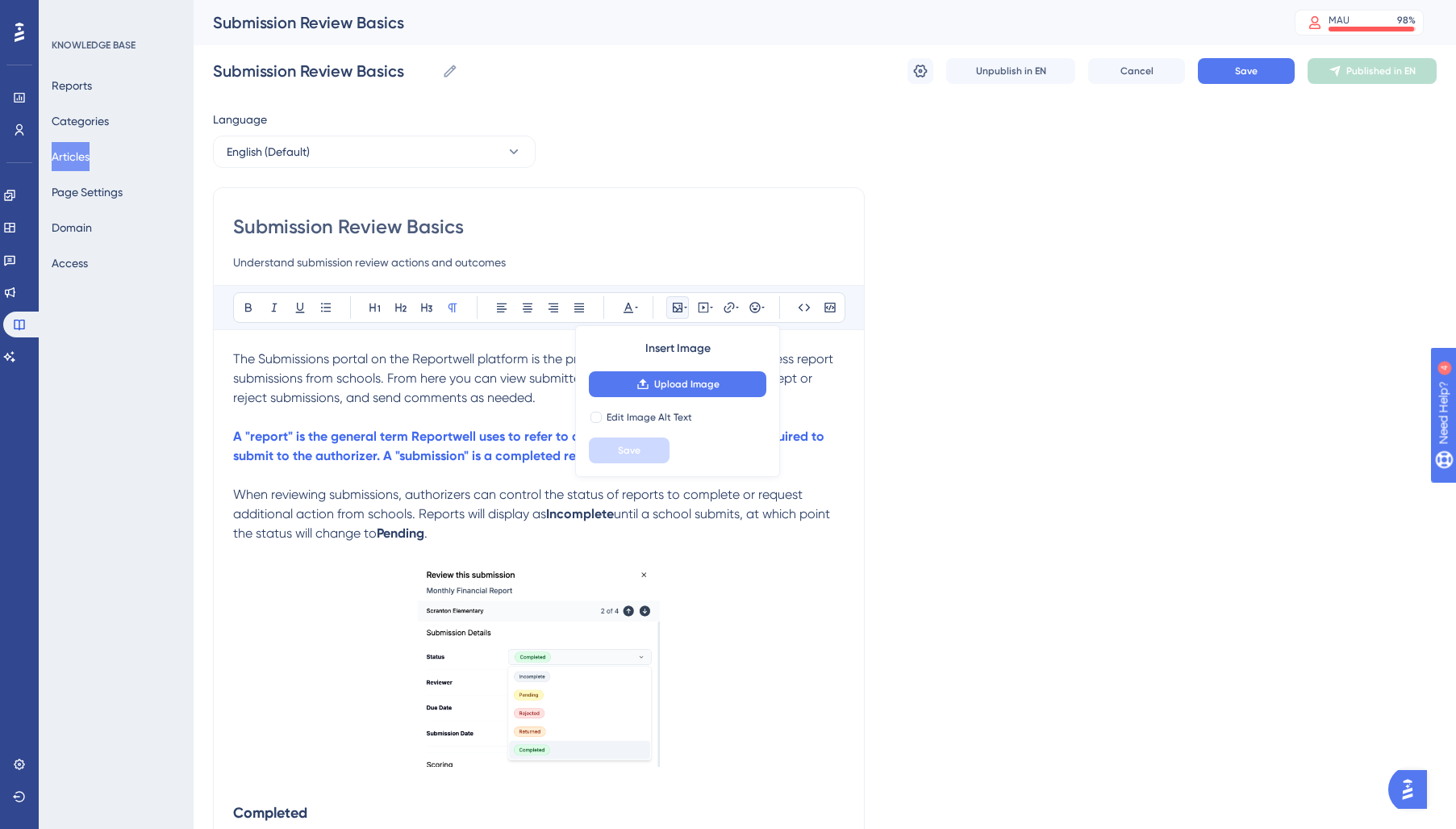
drag, startPoint x: 488, startPoint y: 409, endPoint x: 498, endPoint y: 401, distance: 12.8
click at [488, 409] on p at bounding box center [538, 417] width 612 height 19
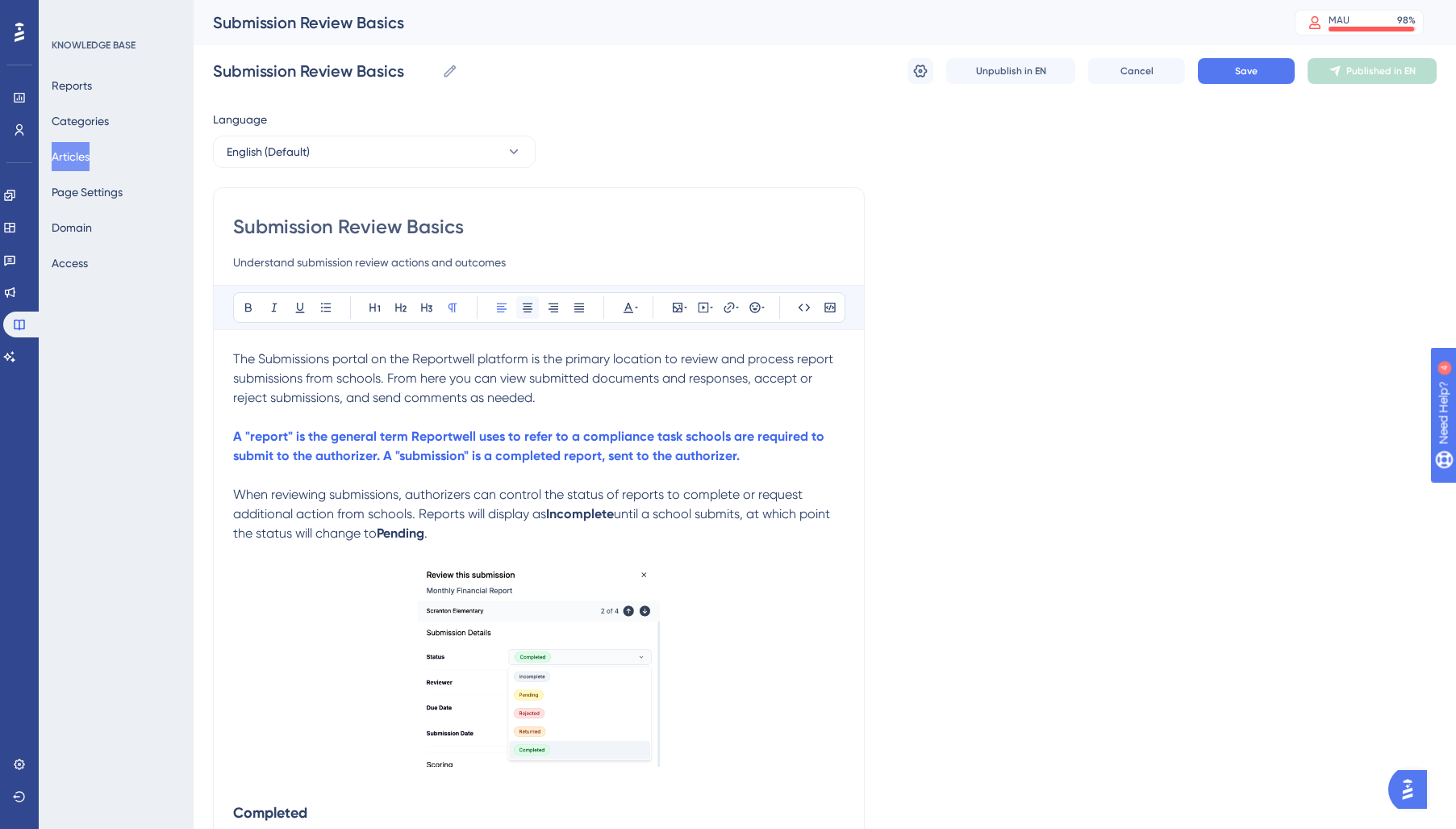
drag, startPoint x: 587, startPoint y: 407, endPoint x: 518, endPoint y: 310, distance: 119.0
click at [0, 0] on div "Performance Users Engagement Widgets Feedback Product Updates Knowledge Base AI…" at bounding box center [0, 0] width 0 height 0
click at [632, 305] on icon at bounding box center [628, 307] width 13 height 13
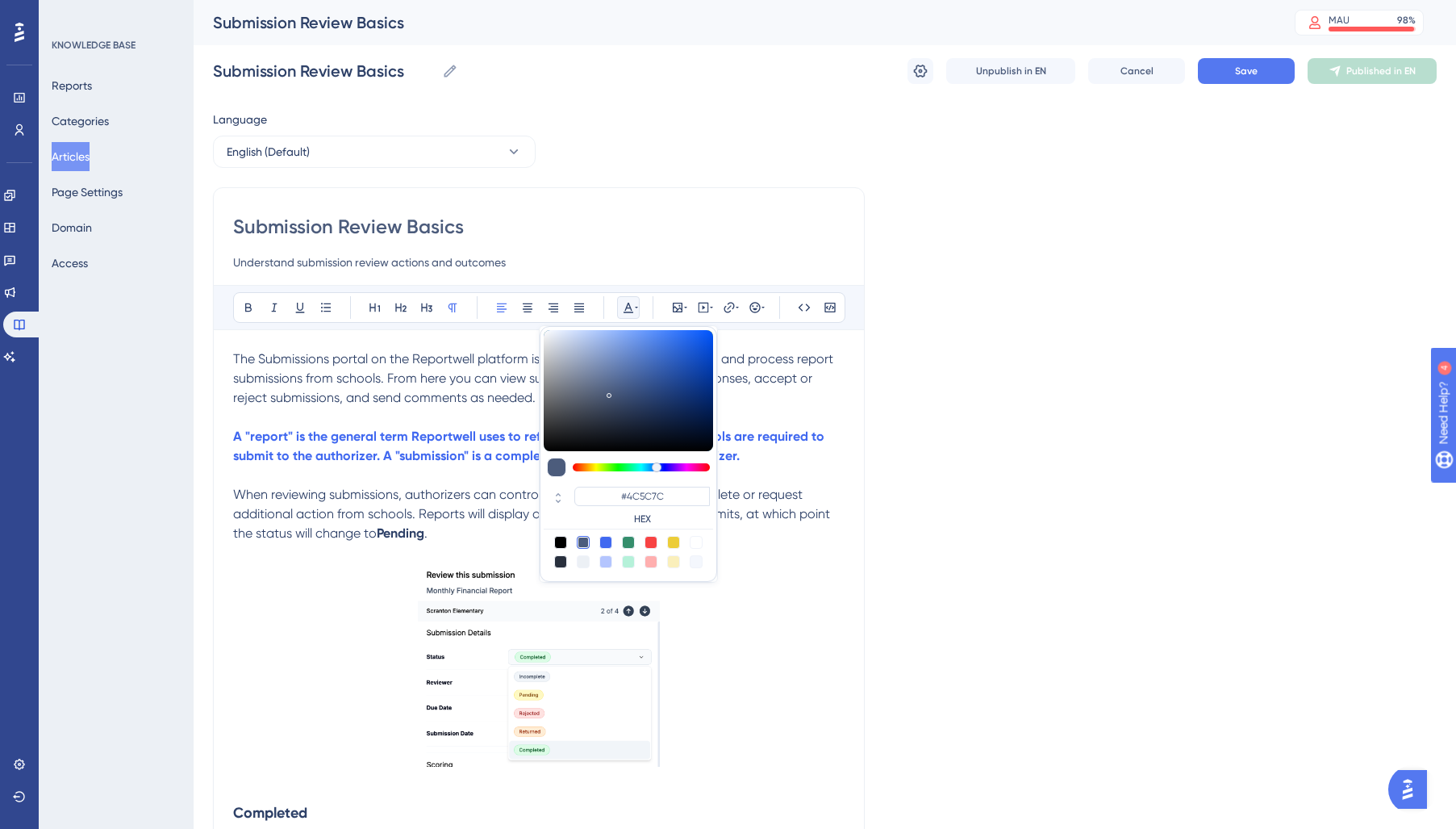
click at [557, 565] on div at bounding box center [561, 561] width 13 height 13
type input "#29303D"
drag, startPoint x: 384, startPoint y: 517, endPoint x: 407, endPoint y: 524, distance: 24.0
click at [386, 517] on span "When reviewing submissions, authorizers can control the status of reports to co…" at bounding box center [519, 504] width 573 height 35
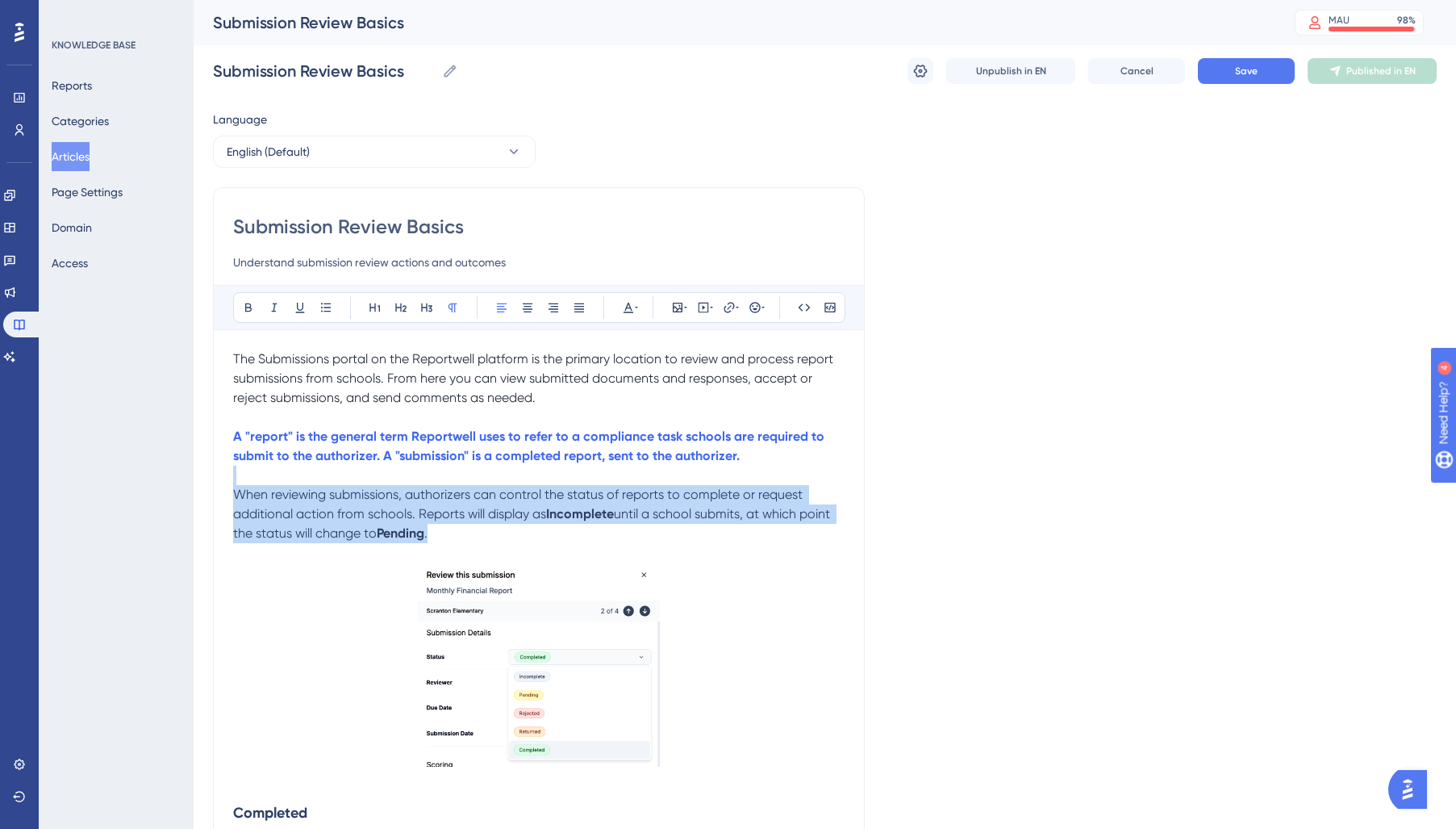
drag, startPoint x: 461, startPoint y: 537, endPoint x: 151, endPoint y: 485, distance: 314.3
click at [0, 0] on div "Performance Users Engagement Widgets Feedback Product Updates Knowledge Base AI…" at bounding box center [0, 0] width 0 height 0
drag, startPoint x: 623, startPoint y: 300, endPoint x: 623, endPoint y: 323, distance: 23.0
click at [623, 304] on icon at bounding box center [628, 307] width 13 height 13
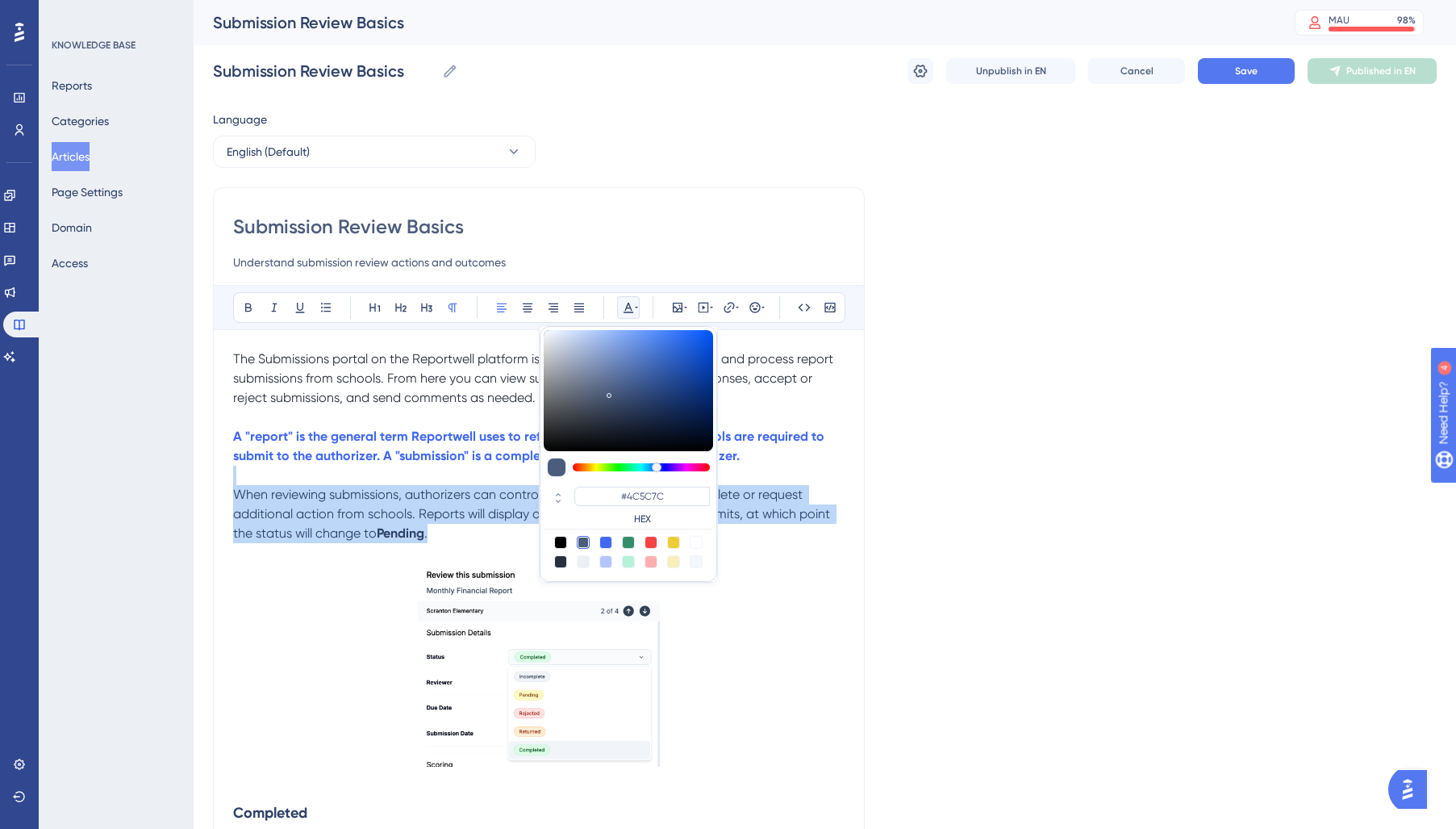
drag, startPoint x: 559, startPoint y: 565, endPoint x: 463, endPoint y: 532, distance: 101.5
click at [559, 565] on div at bounding box center [561, 561] width 13 height 13
type input "#29303D"
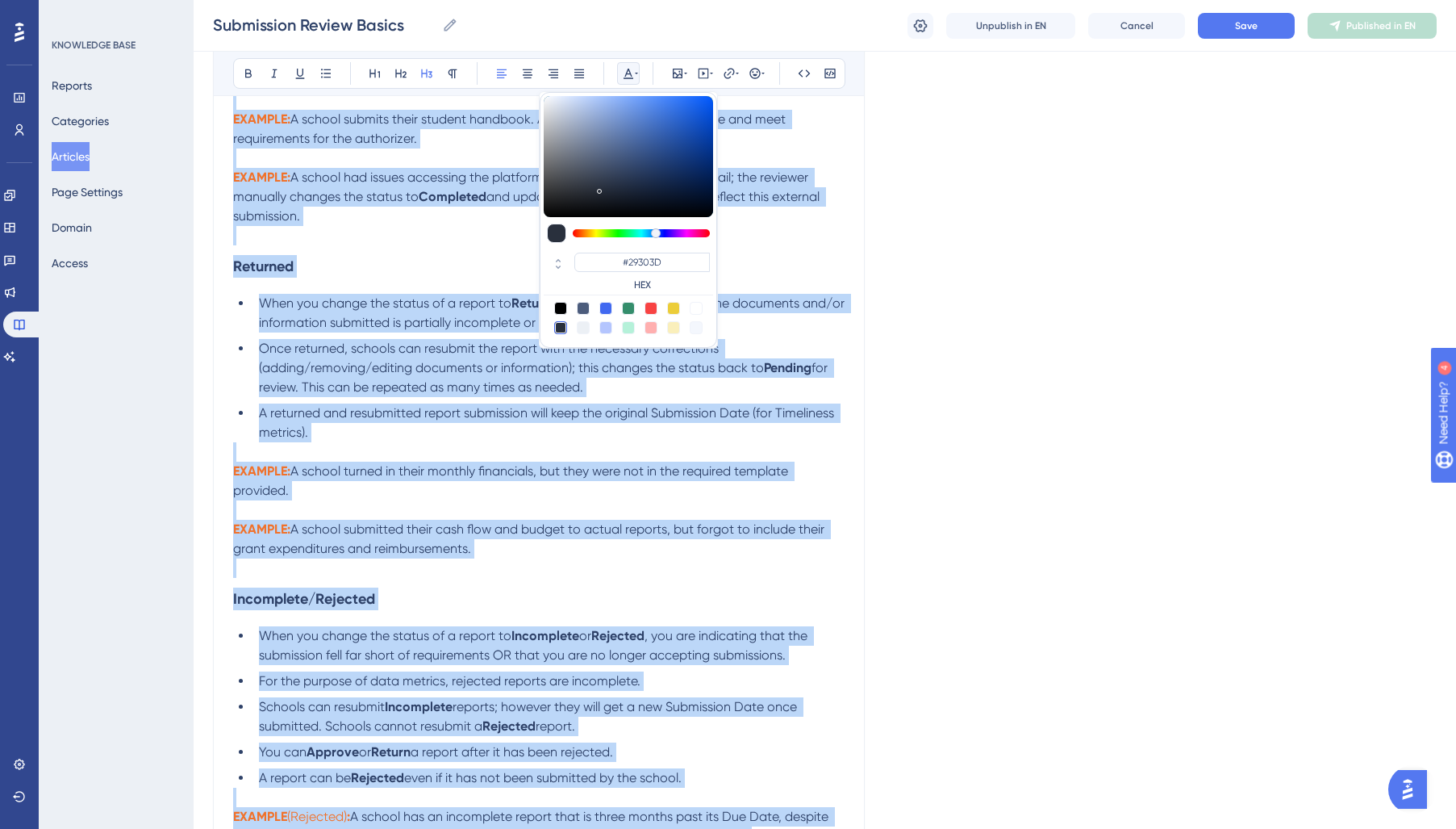
scroll to position [1209, 0]
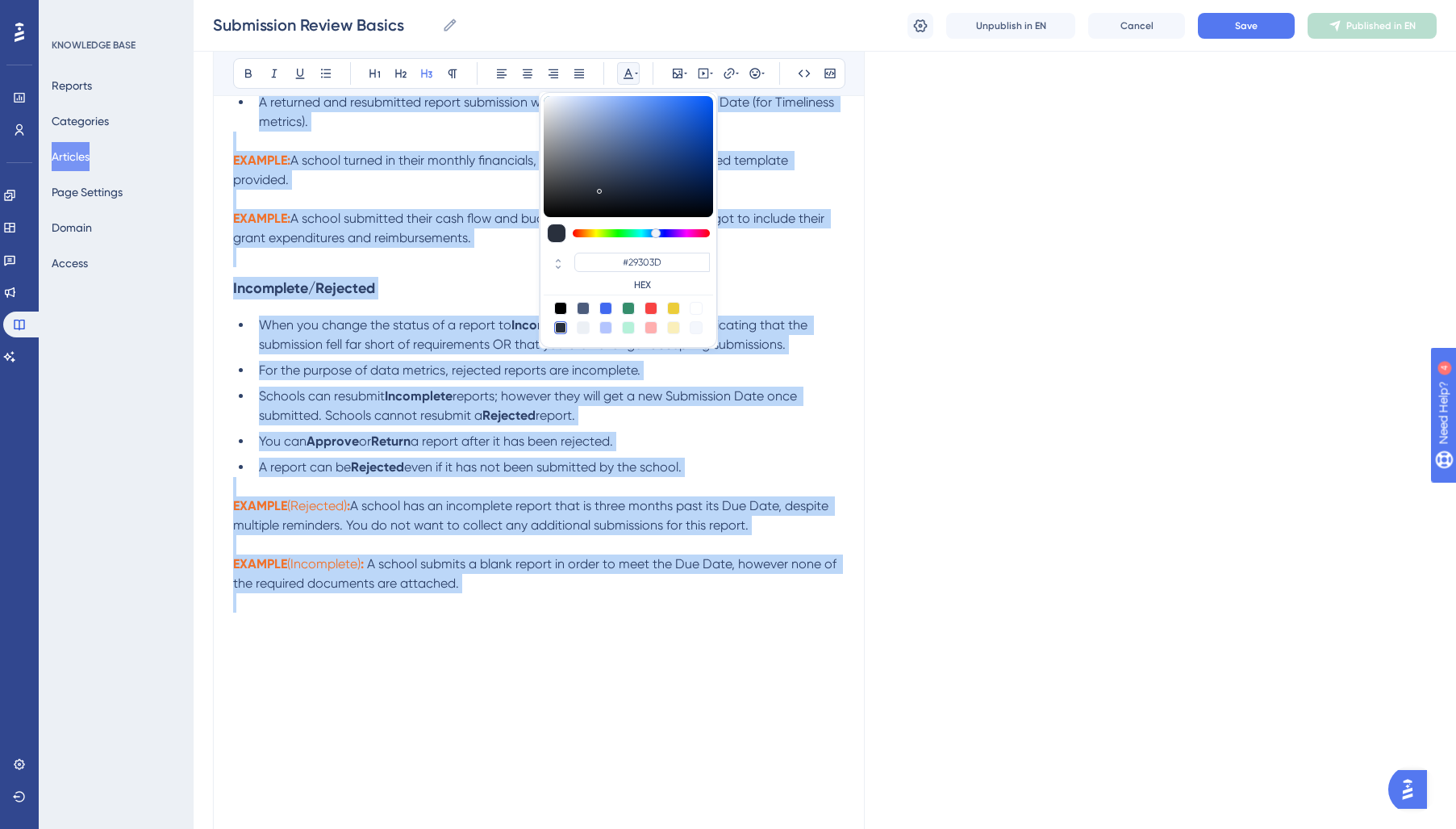
drag, startPoint x: 233, startPoint y: 378, endPoint x: 651, endPoint y: 605, distance: 475.7
click at [651, 605] on div "The Submissions portal on the Reportwell platform is the primary location to re…" at bounding box center [538, 65] width 612 height 1861
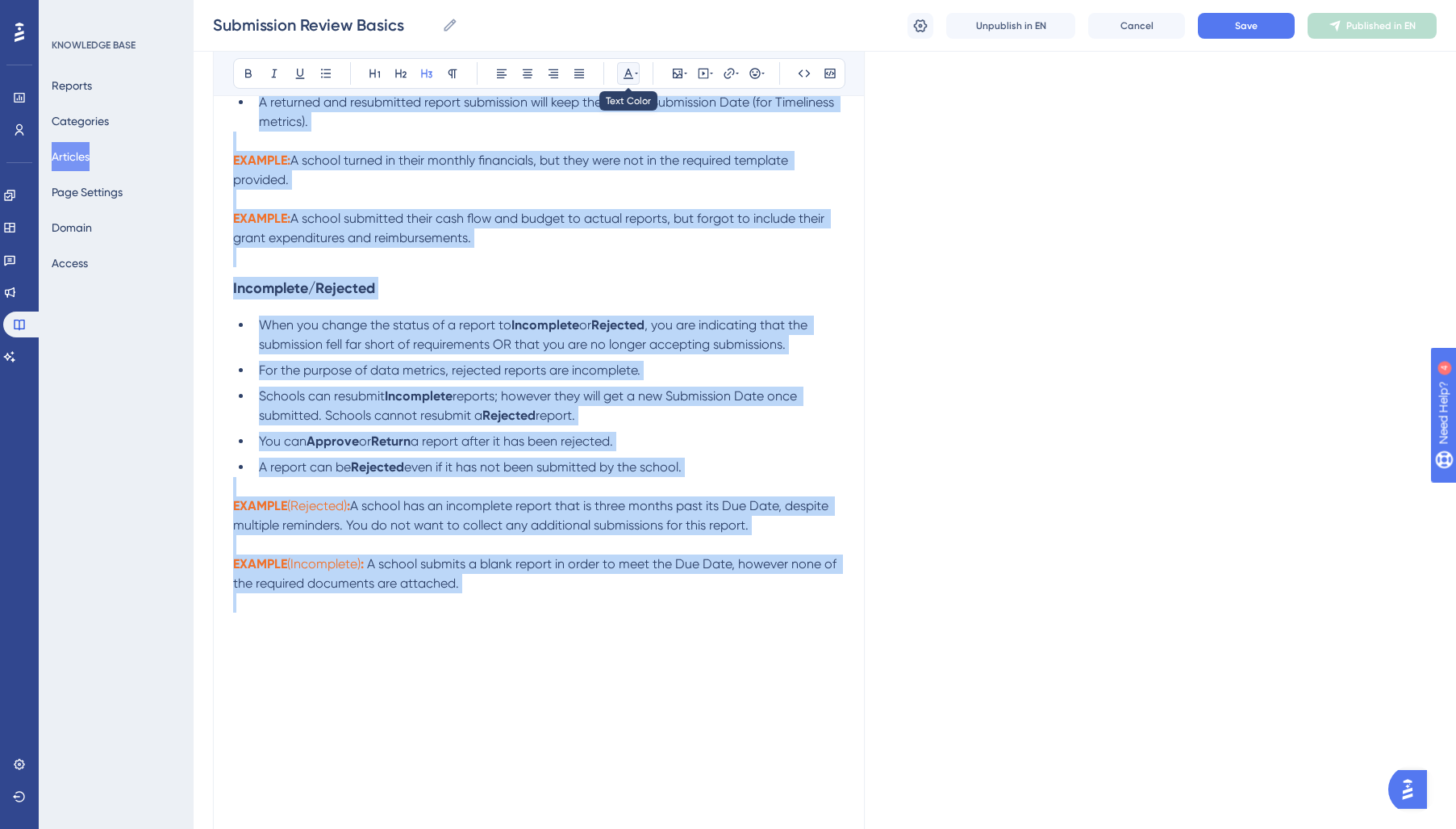
click at [625, 73] on icon at bounding box center [628, 73] width 13 height 13
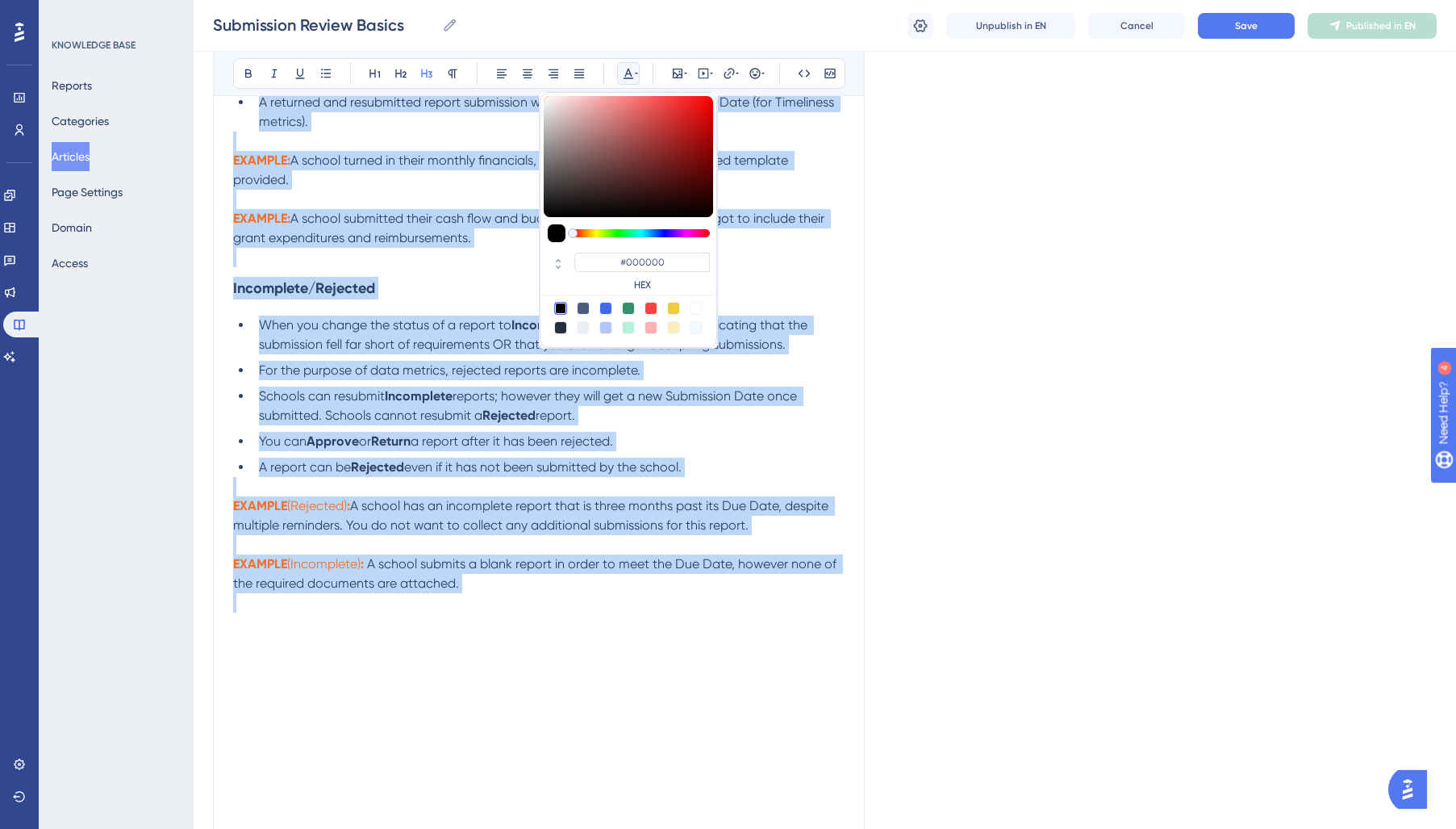
click at [557, 328] on div at bounding box center [561, 327] width 13 height 13
type input "#29303D"
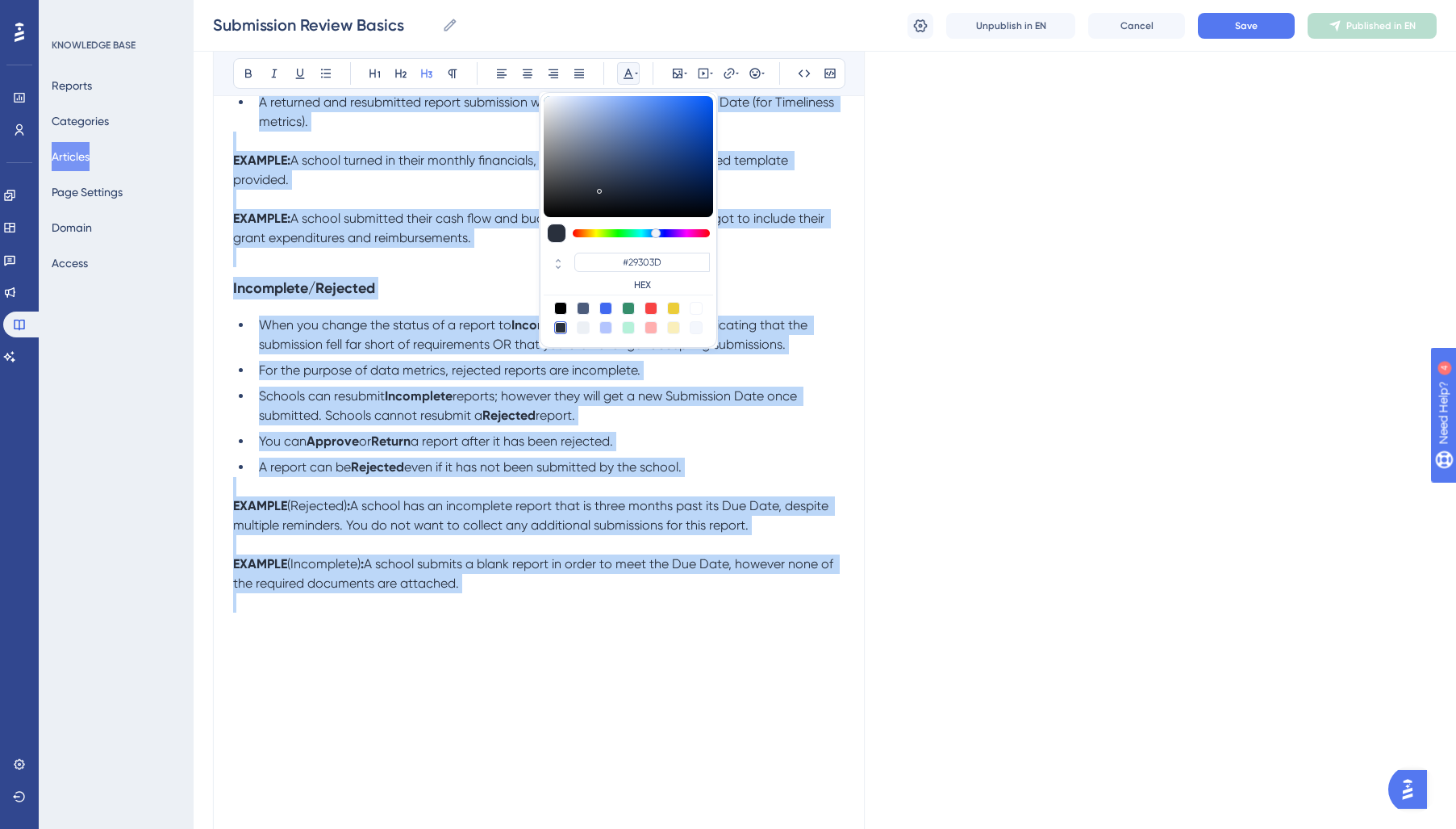
click at [426, 389] on ul "When you change the status of a report to Incomplete or Rejected , you are indi…" at bounding box center [538, 396] width 612 height 161
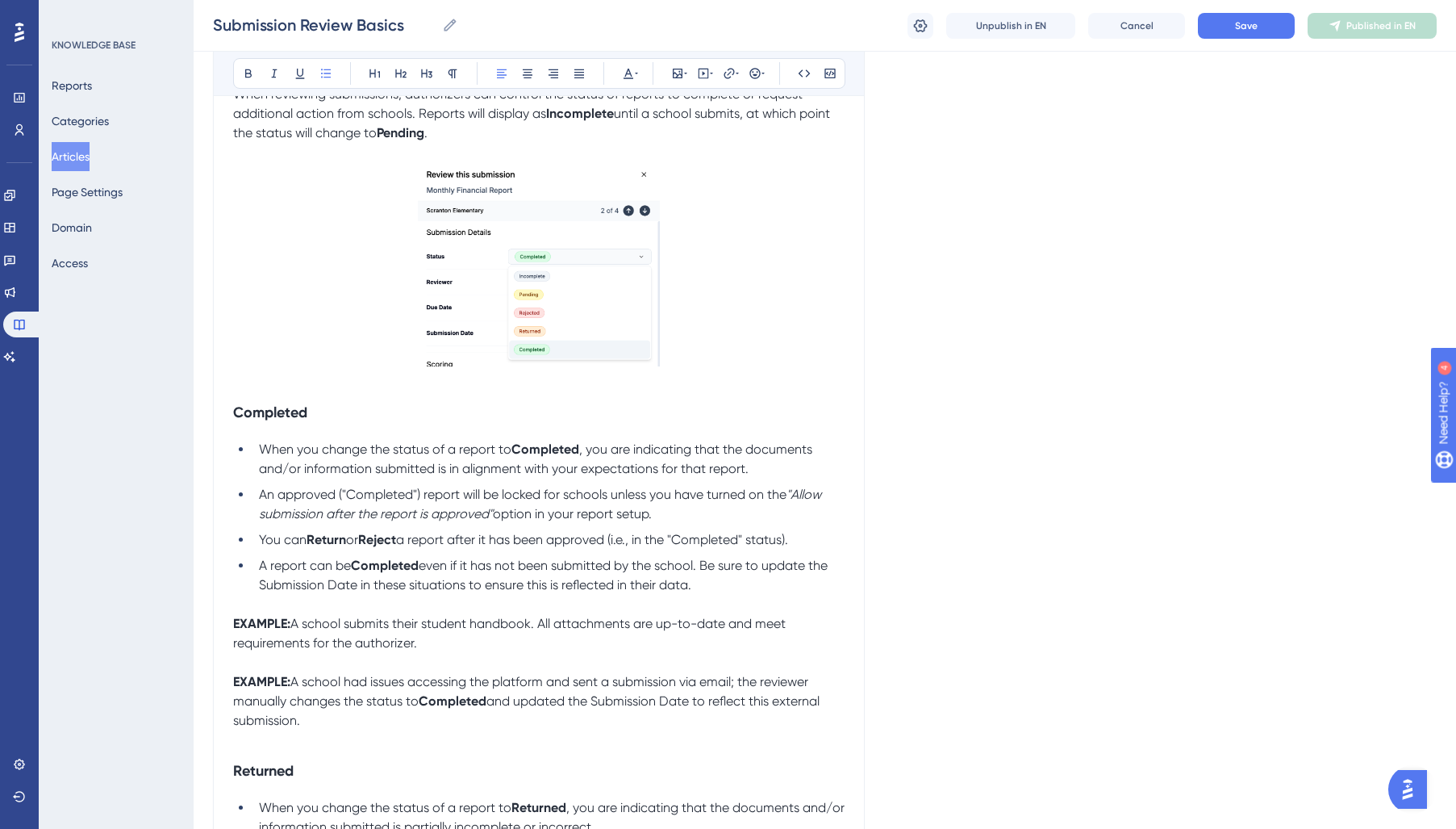
scroll to position [492, 0]
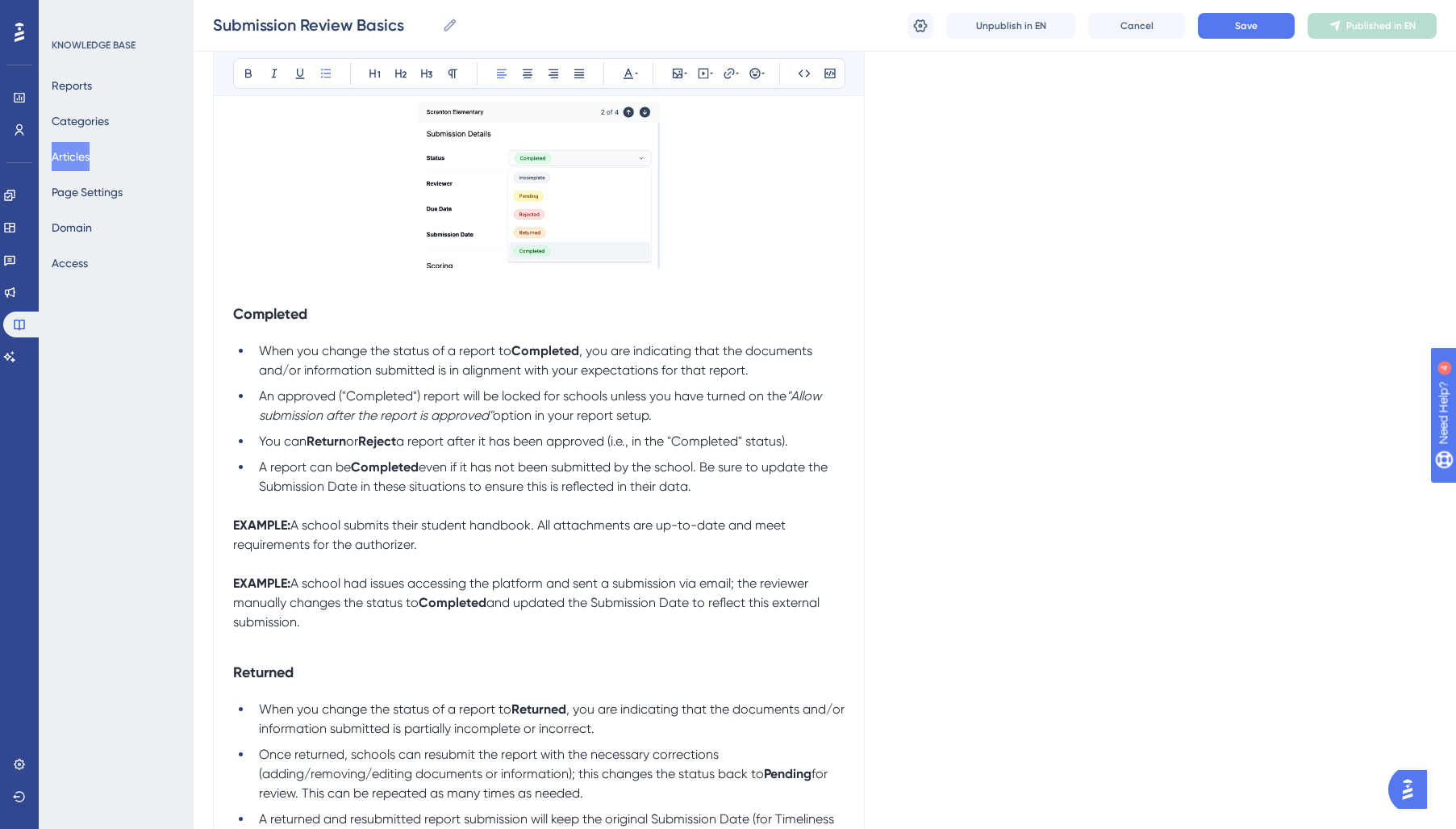
click at [259, 530] on strong "EXAMPLE:" at bounding box center [261, 525] width 57 height 16
click at [626, 77] on icon at bounding box center [628, 73] width 13 height 13
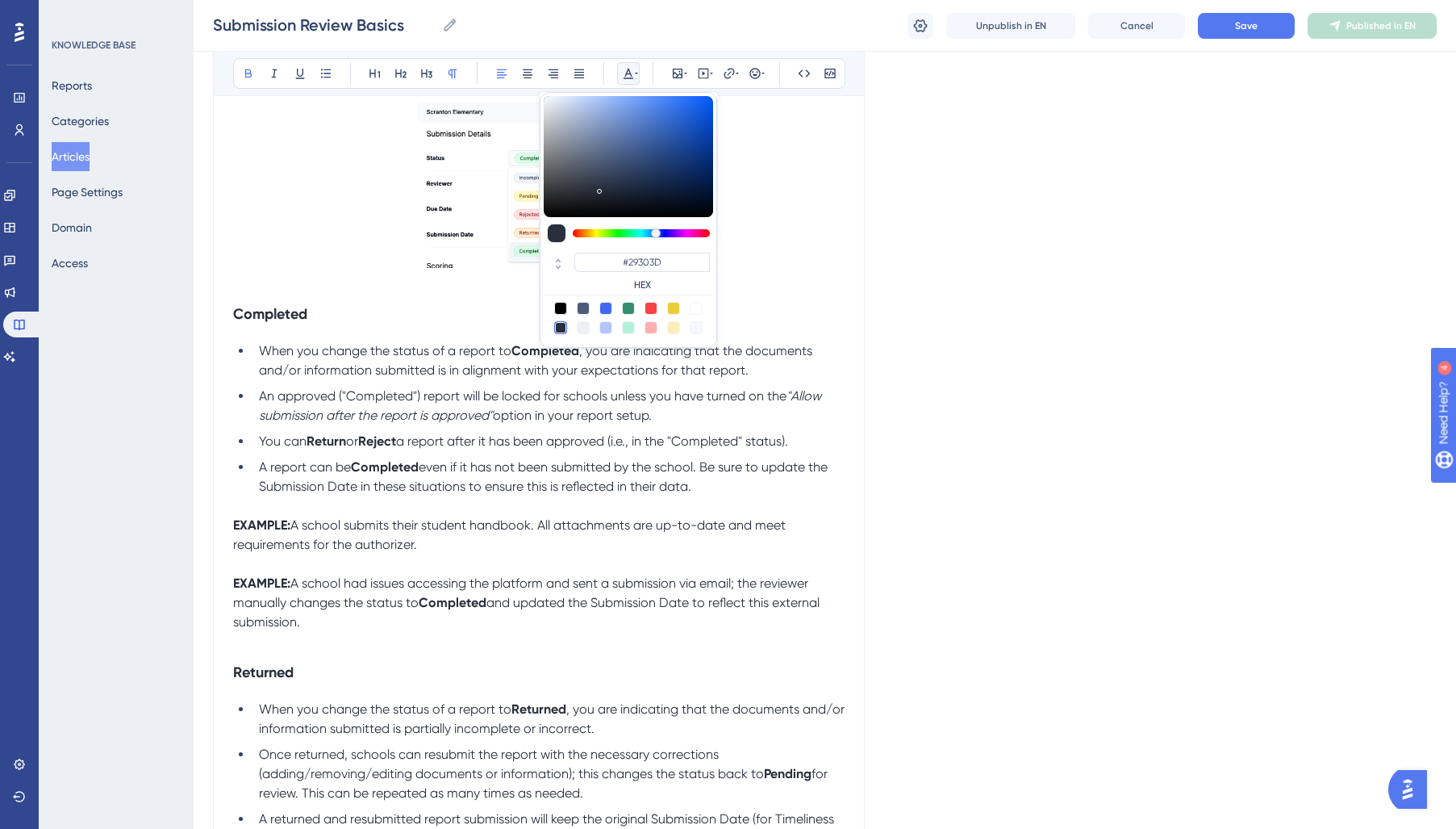
click at [374, 543] on span "A school submits their student handbook. All attachments are up-to-date and mee…" at bounding box center [510, 535] width 555 height 35
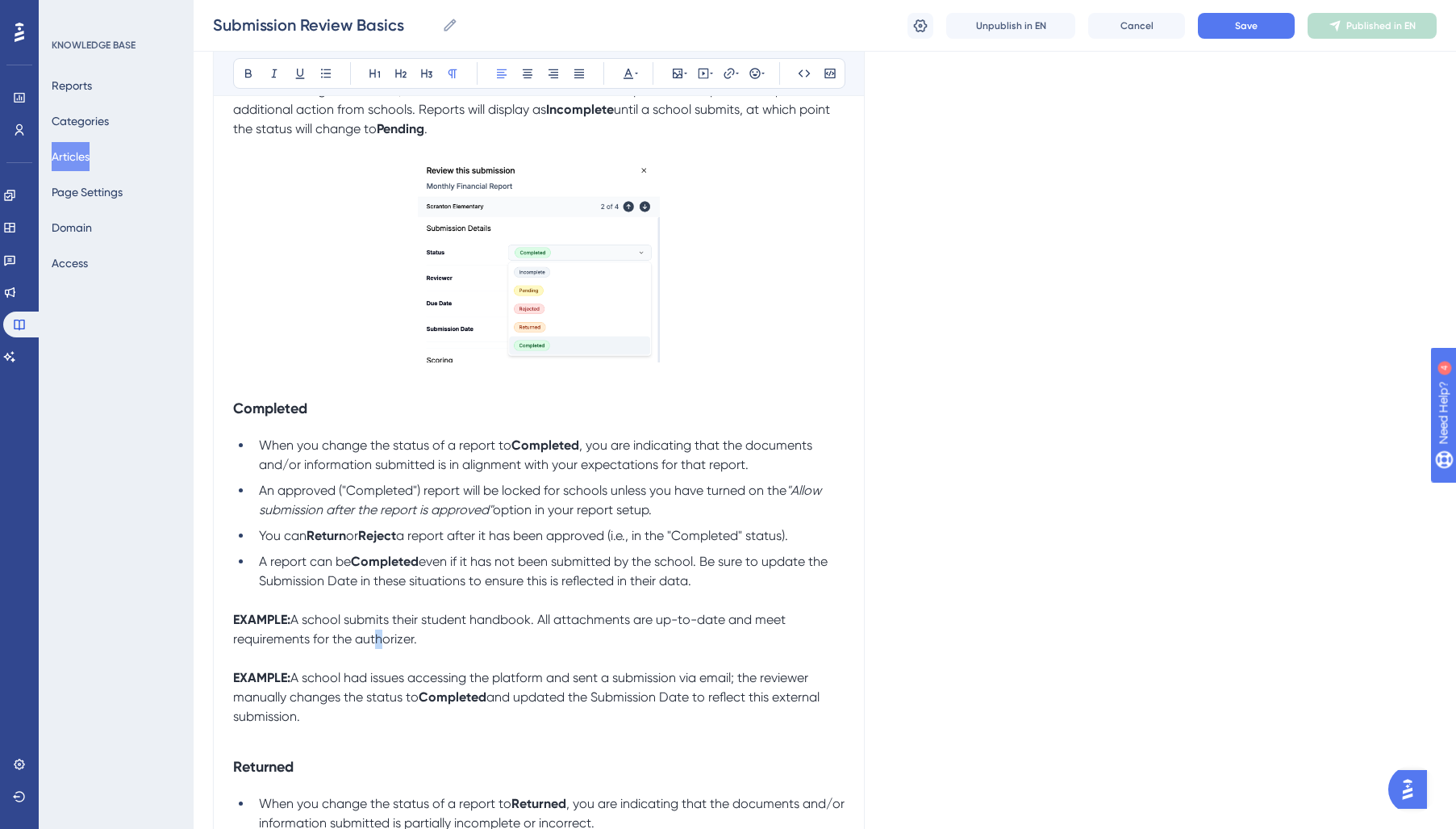
scroll to position [410, 0]
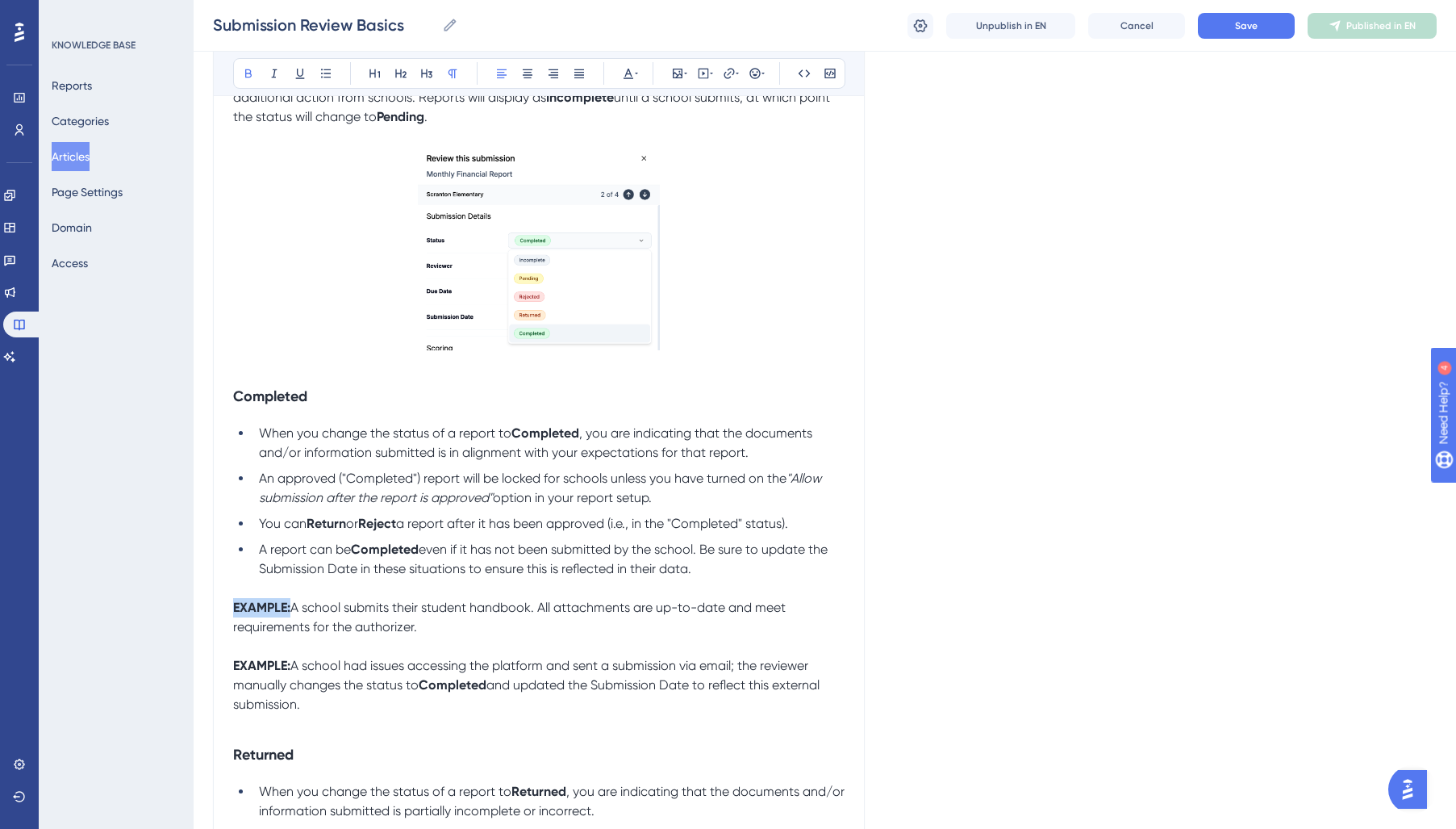
drag, startPoint x: 291, startPoint y: 612, endPoint x: 179, endPoint y: 614, distance: 112.0
click at [0, 0] on div "Performance Users Engagement Widgets Feedback Product Updates Knowledge Base AI…" at bounding box center [0, 0] width 0 height 0
click at [626, 74] on icon at bounding box center [628, 74] width 10 height 10
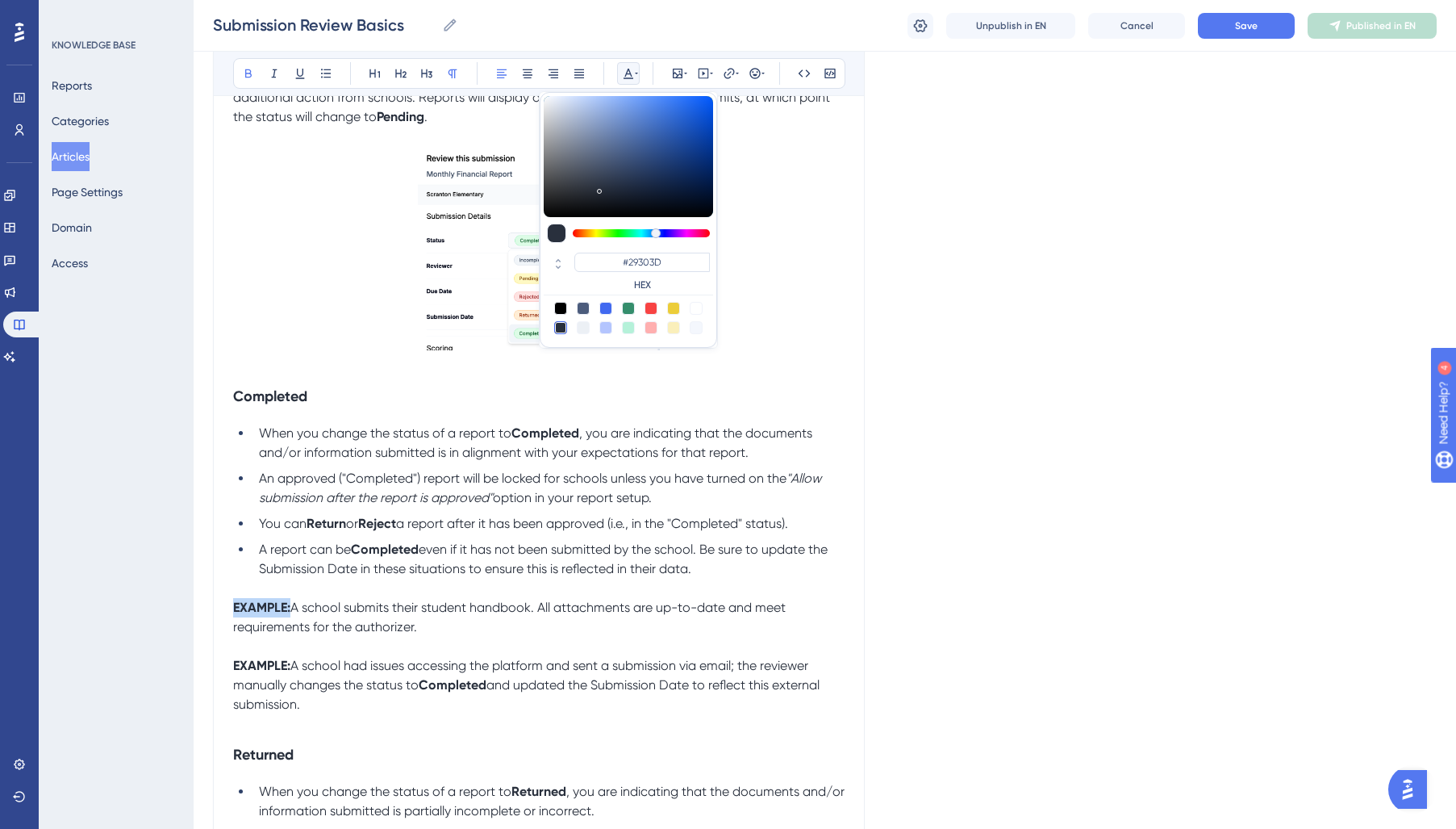
click at [607, 304] on div at bounding box center [606, 308] width 13 height 13
type input "#4169F0"
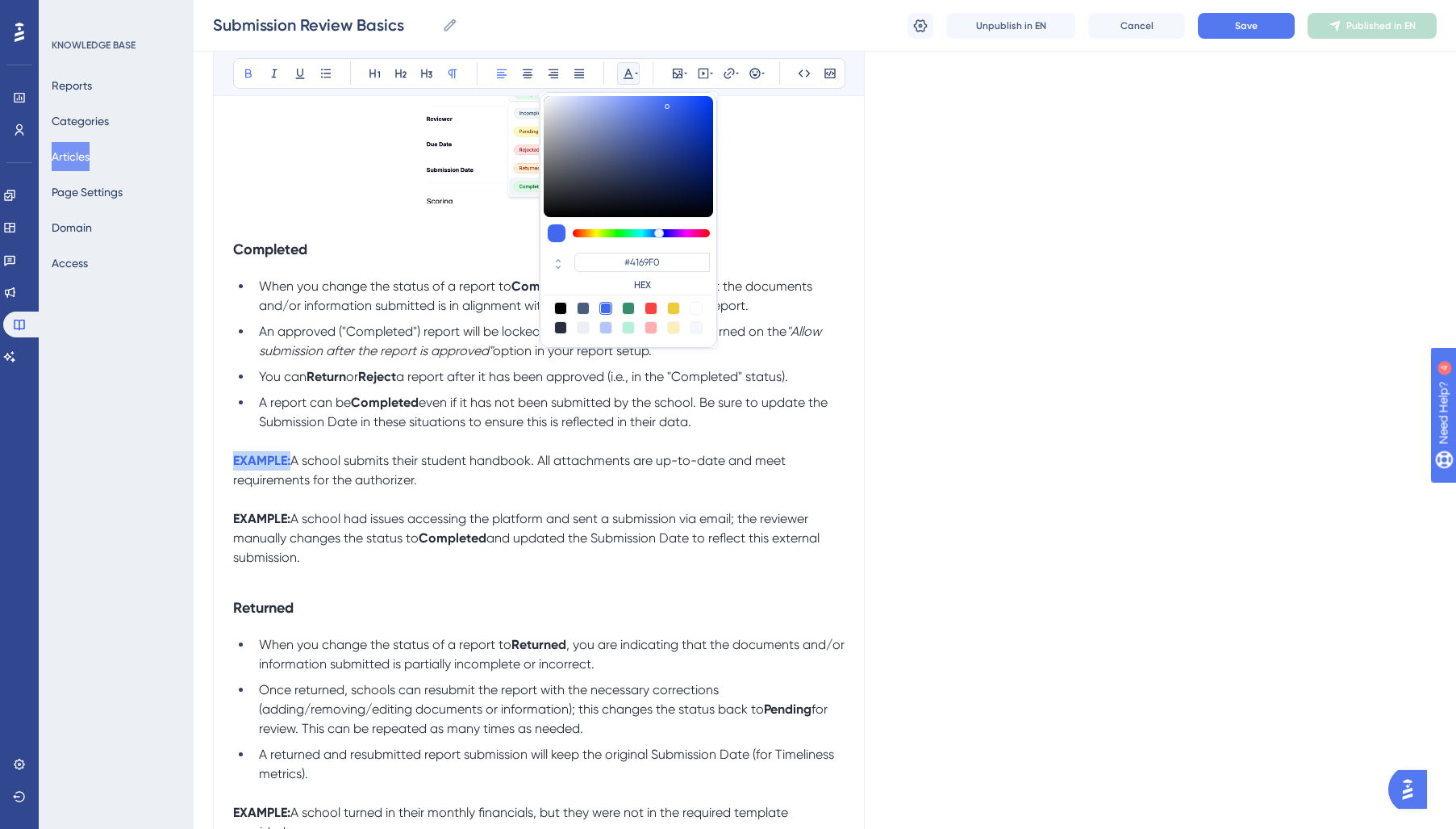
scroll to position [588, 0]
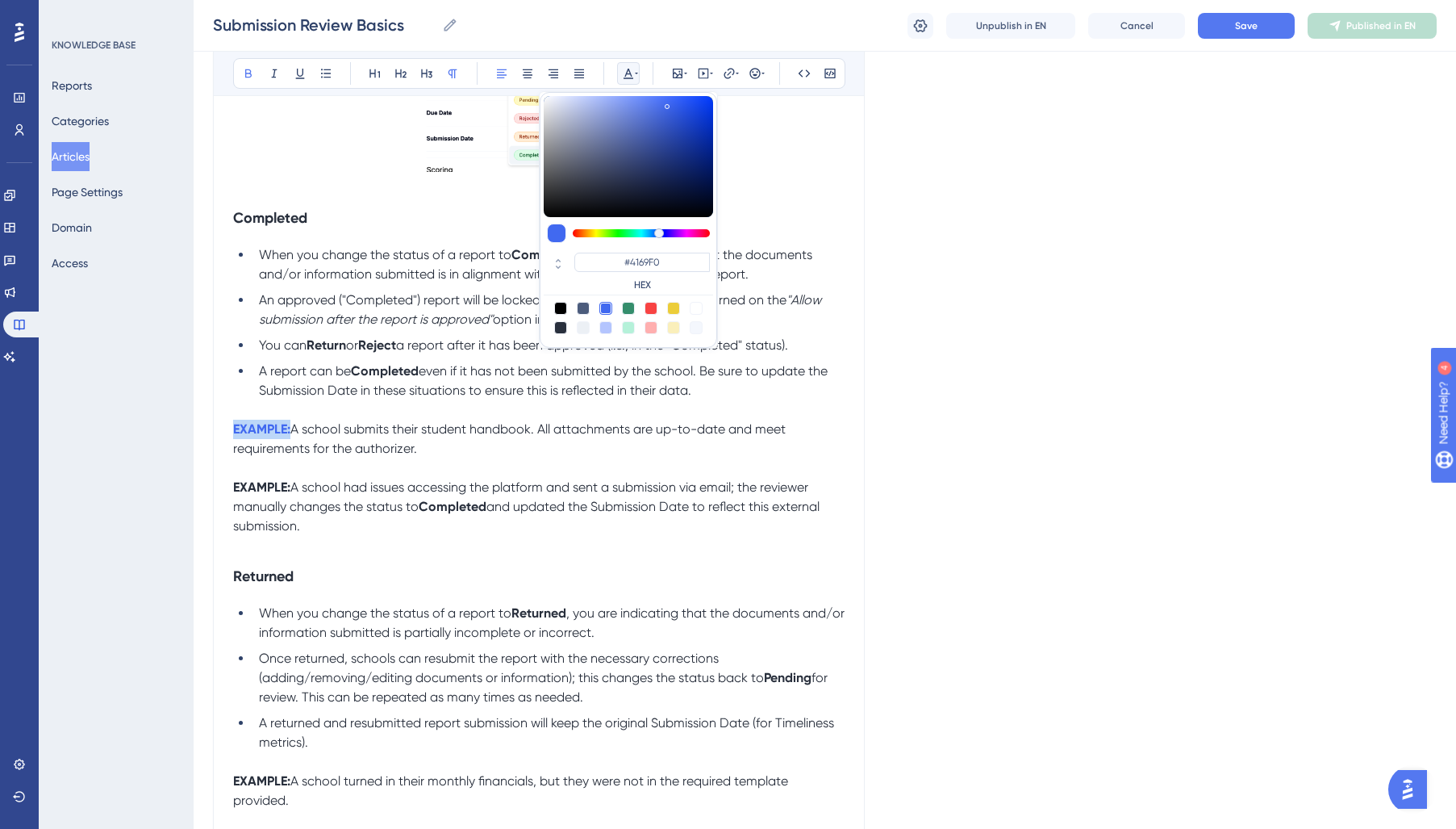
copy strong "EXAMPLE:"
drag, startPoint x: 292, startPoint y: 490, endPoint x: 184, endPoint y: 490, distance: 108.0
click at [0, 0] on div "Performance Users Engagement Widgets Feedback Product Updates Knowledge Base AI…" at bounding box center [0, 0] width 0 height 0
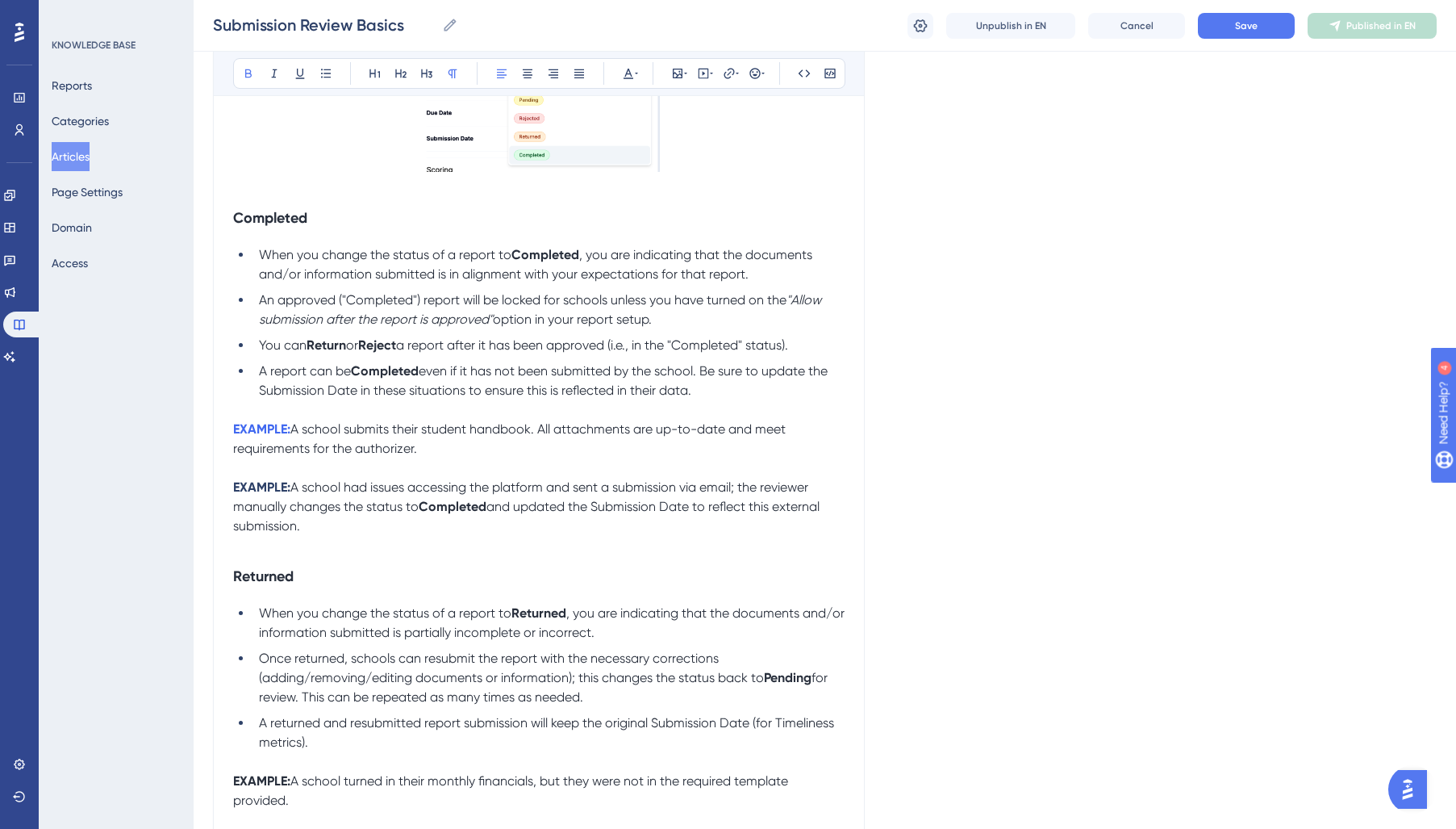
click at [270, 484] on strong "EXAMPLE:" at bounding box center [261, 487] width 57 height 16
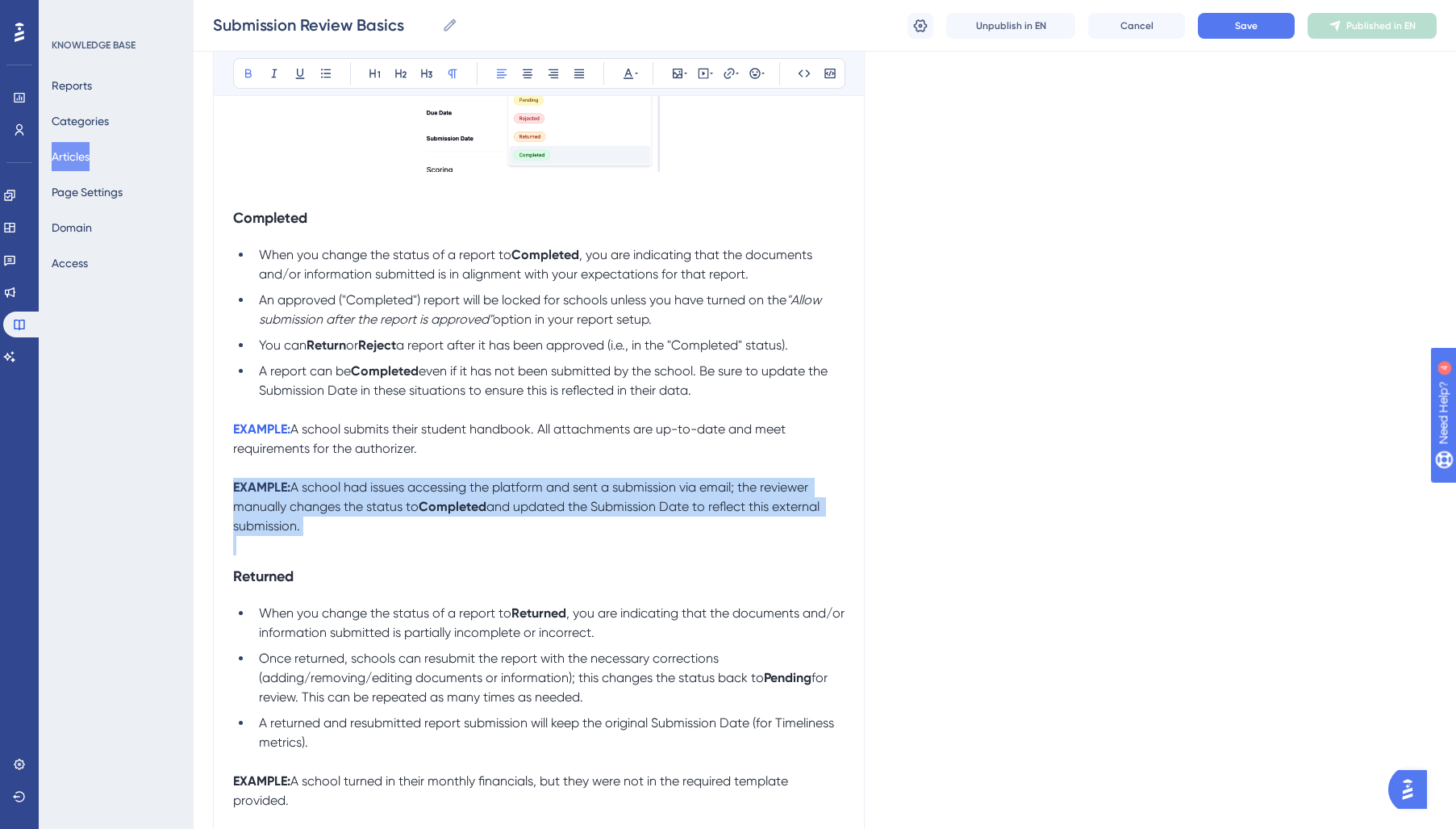
click at [270, 484] on strong "EXAMPLE:" at bounding box center [261, 487] width 57 height 16
click at [291, 483] on strong "EXAMPLE:" at bounding box center [261, 487] width 57 height 16
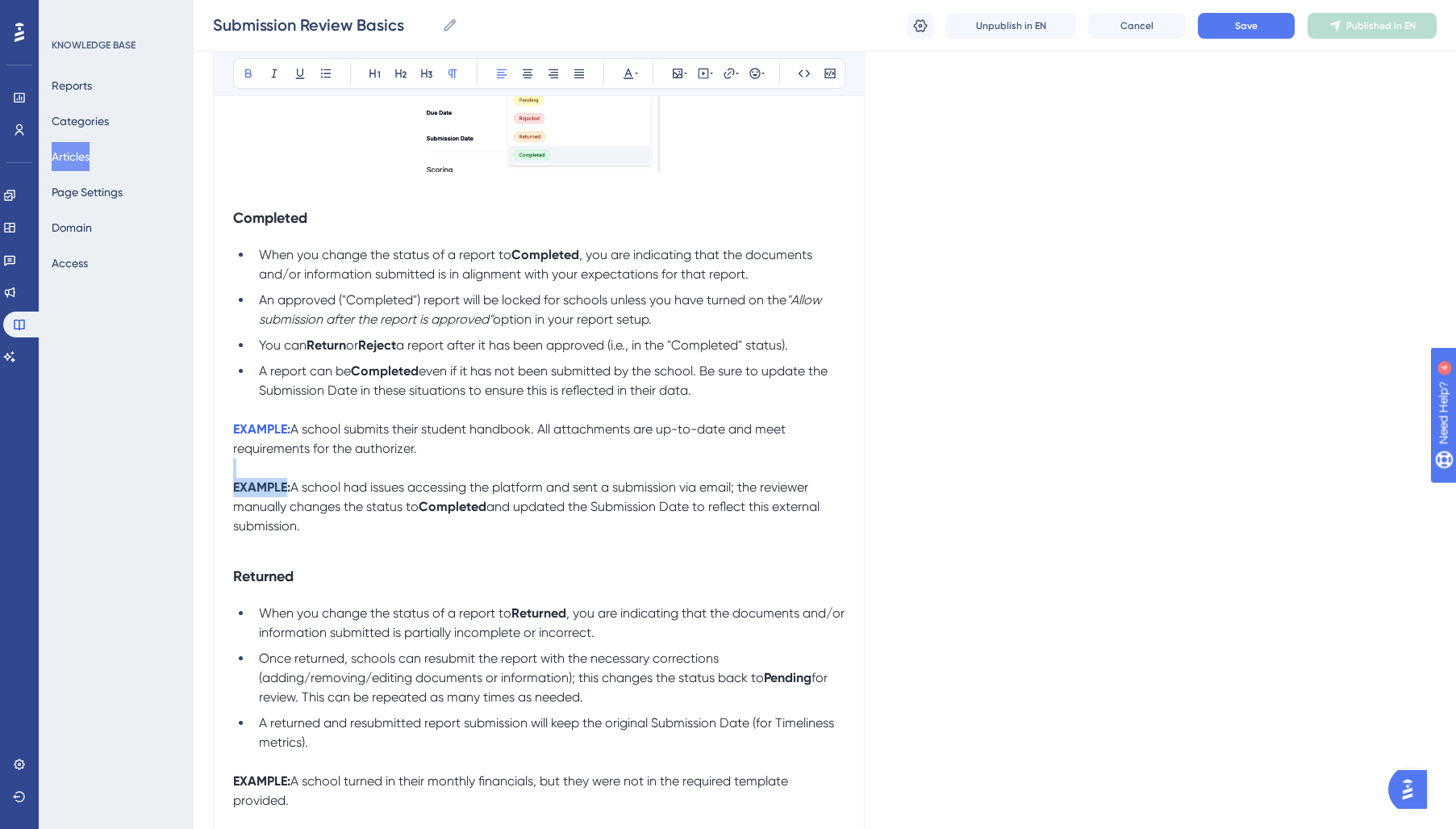
drag, startPoint x: 289, startPoint y: 488, endPoint x: 197, endPoint y: 478, distance: 92.5
click at [0, 0] on div "Performance Users Engagement Widgets Feedback Product Updates Knowledge Base AI…" at bounding box center [0, 0] width 0 height 0
drag, startPoint x: 289, startPoint y: 544, endPoint x: 305, endPoint y: 494, distance: 52.5
click at [294, 537] on div "The Submissions portal on the Reportwell platform is the primary location to re…" at bounding box center [538, 685] width 612 height 1861
drag, startPoint x: 293, startPoint y: 488, endPoint x: 189, endPoint y: 485, distance: 104.0
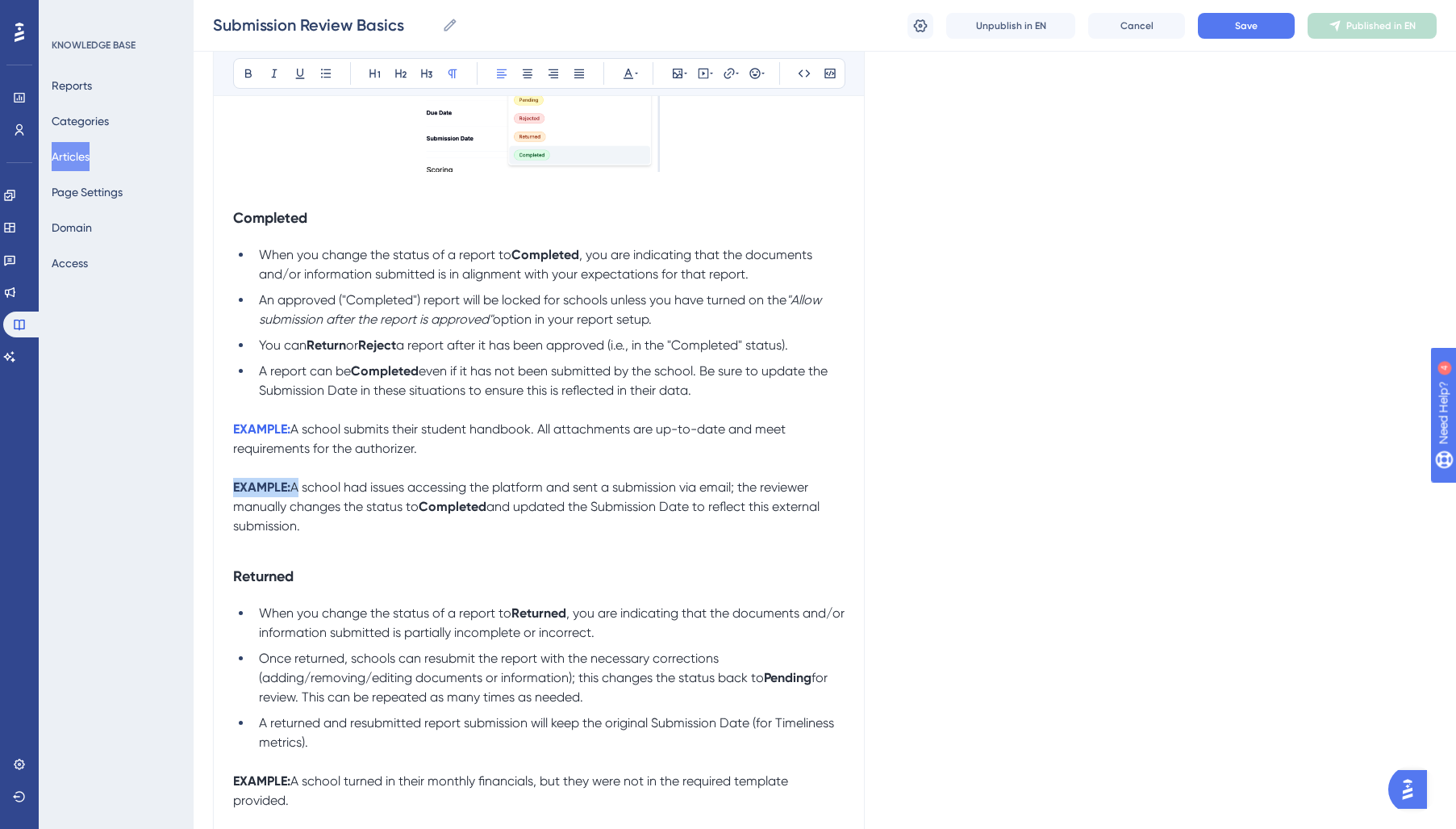
click at [0, 0] on div "Performance Users Engagement Widgets Feedback Product Updates Knowledge Base AI…" at bounding box center [0, 0] width 0 height 0
drag, startPoint x: 626, startPoint y: 78, endPoint x: 621, endPoint y: 89, distance: 12.1
click at [626, 78] on icon at bounding box center [628, 74] width 10 height 10
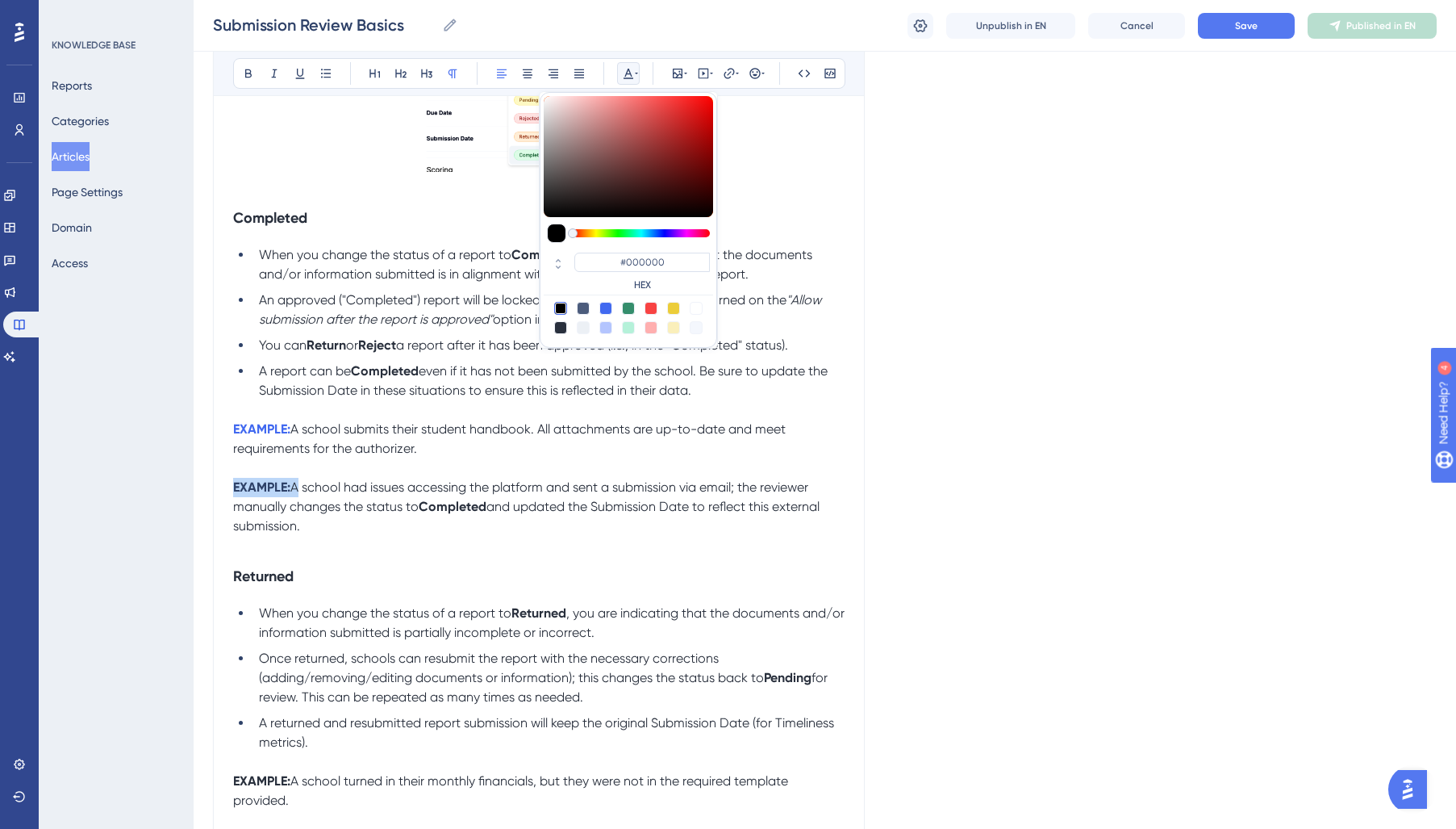
click at [607, 305] on div at bounding box center [606, 308] width 13 height 13
type input "#4169F0"
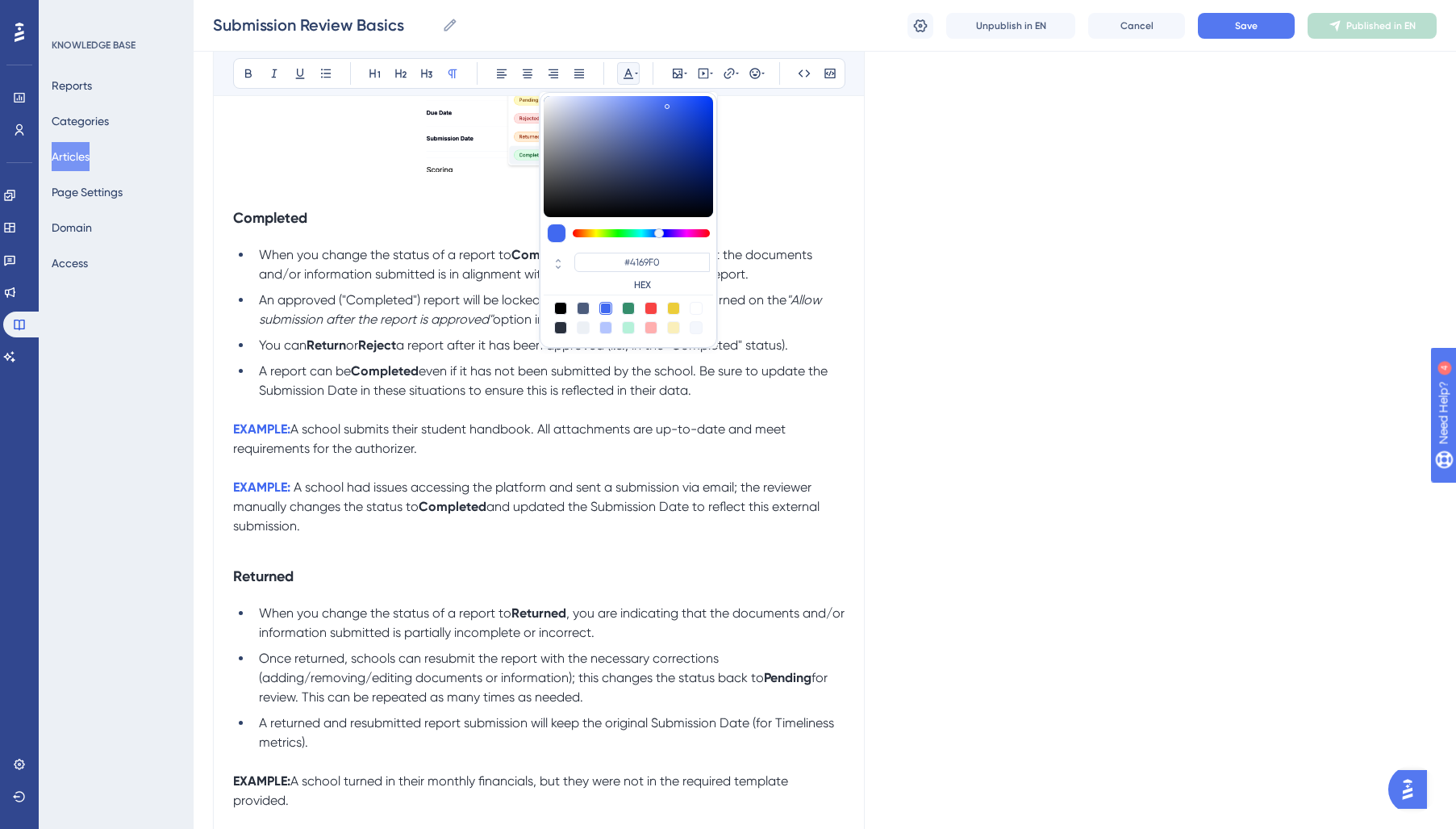
click at [342, 404] on p at bounding box center [538, 409] width 612 height 19
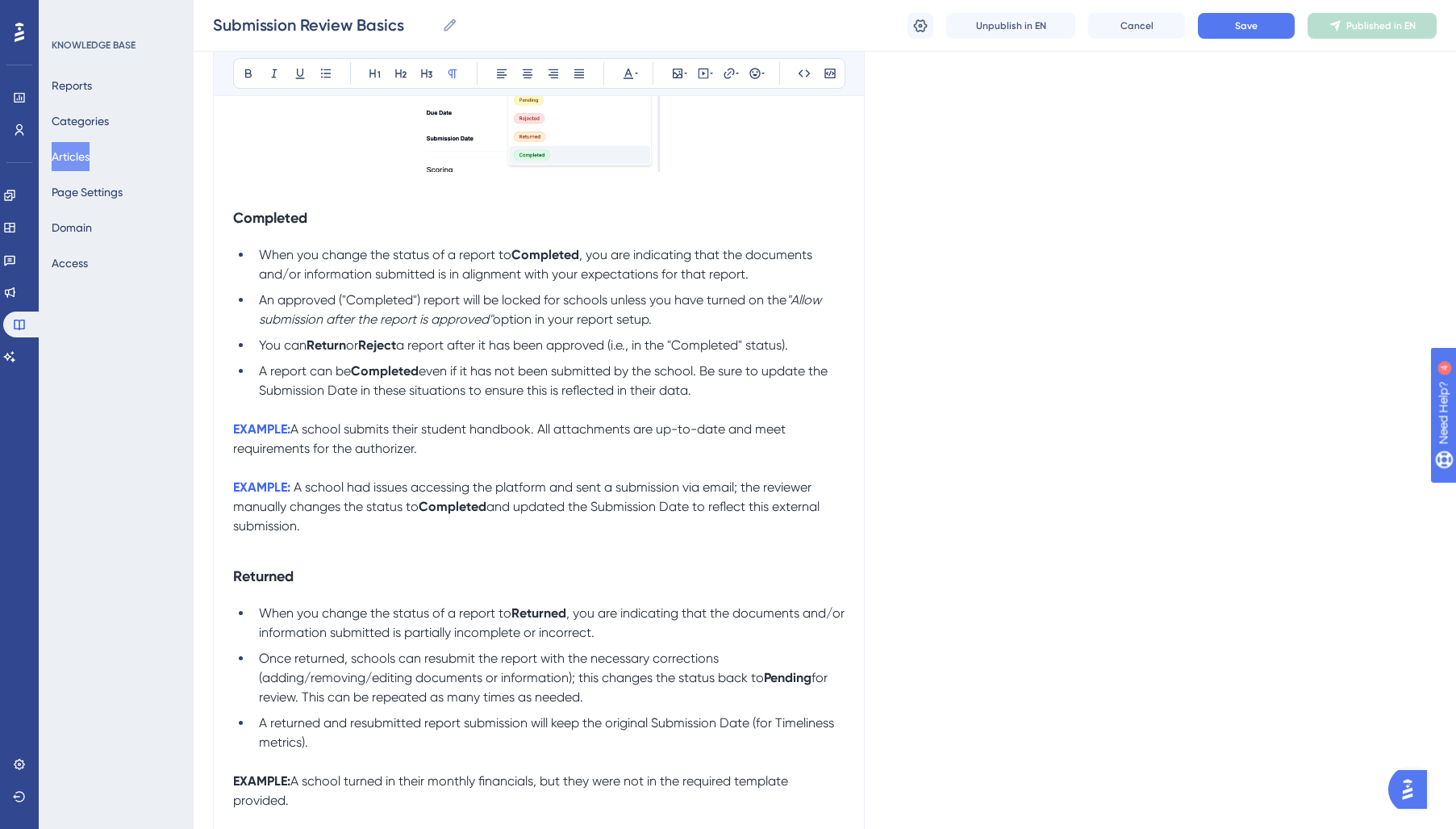
scroll to position [916, 0]
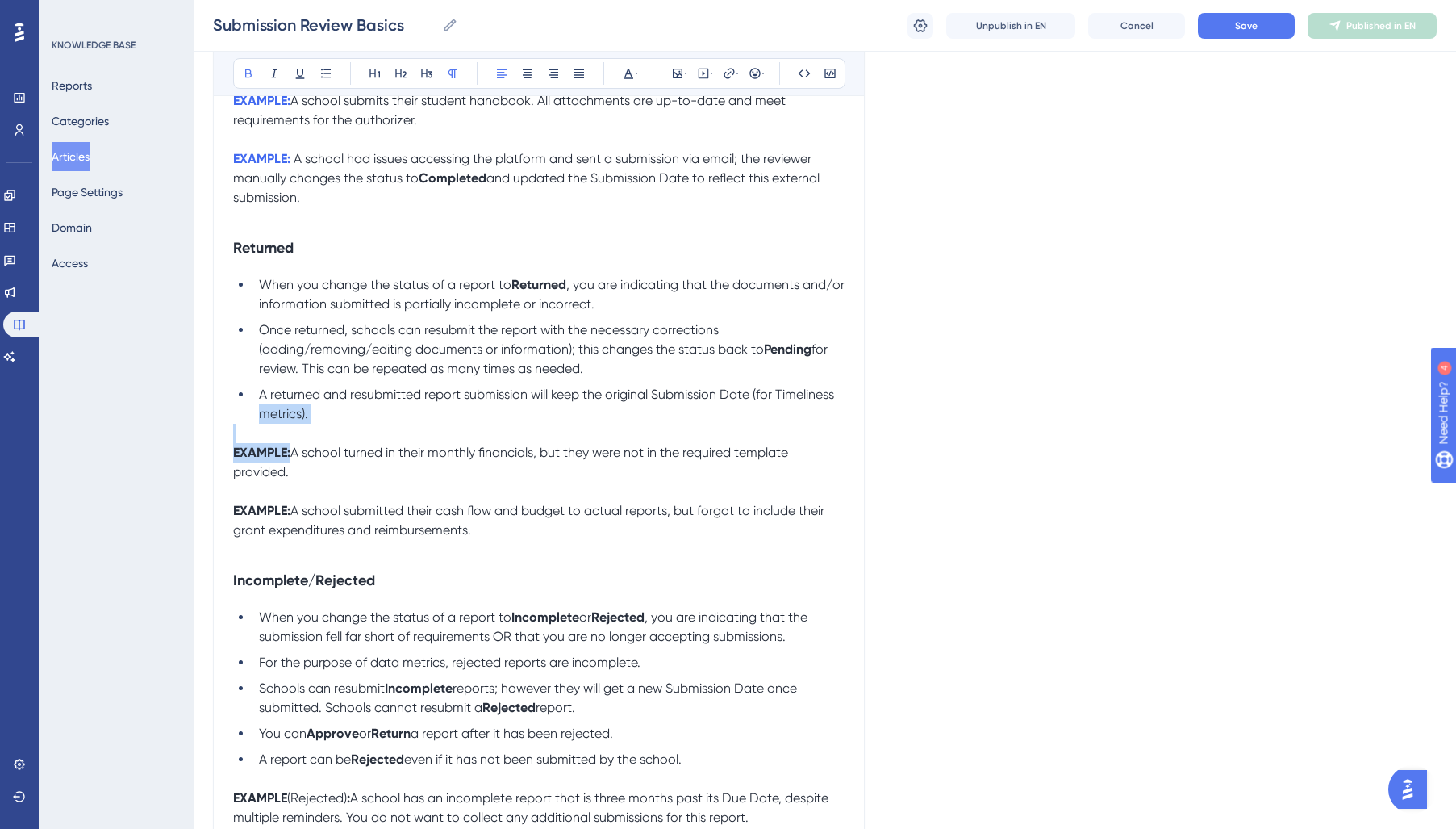
drag, startPoint x: 292, startPoint y: 459, endPoint x: 111, endPoint y: 425, distance: 184.2
click at [0, 0] on div "Performance Users Engagement Widgets Feedback Product Updates Knowledge Base AI…" at bounding box center [0, 0] width 0 height 0
drag, startPoint x: 427, startPoint y: 462, endPoint x: 374, endPoint y: 449, distance: 54.6
click at [424, 461] on span "A school turned in their monthly financials, but they were not in the required …" at bounding box center [511, 462] width 558 height 35
drag, startPoint x: 289, startPoint y: 460, endPoint x: 189, endPoint y: 461, distance: 100.0
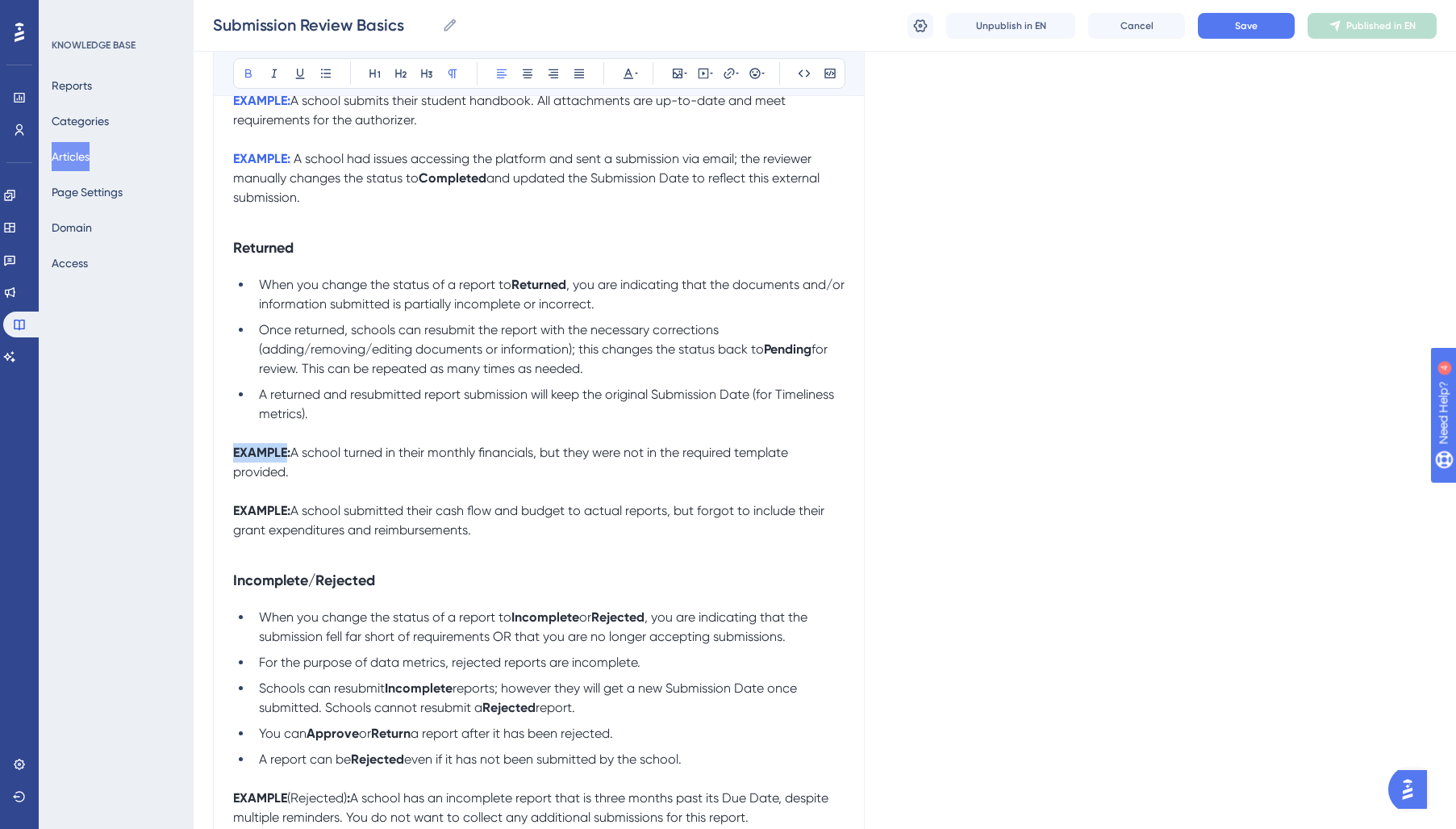
click at [0, 0] on div "Performance Users Engagement Widgets Feedback Product Updates Knowledge Base AI…" at bounding box center [0, 0] width 0 height 0
drag, startPoint x: 292, startPoint y: 459, endPoint x: 292, endPoint y: 362, distance: 97.0
click at [0, 0] on div "Performance Users Engagement Widgets Feedback Product Updates Knowledge Base AI…" at bounding box center [0, 0] width 0 height 0
drag, startPoint x: 631, startPoint y: 75, endPoint x: 632, endPoint y: 86, distance: 11.0
click at [632, 76] on icon at bounding box center [628, 74] width 10 height 10
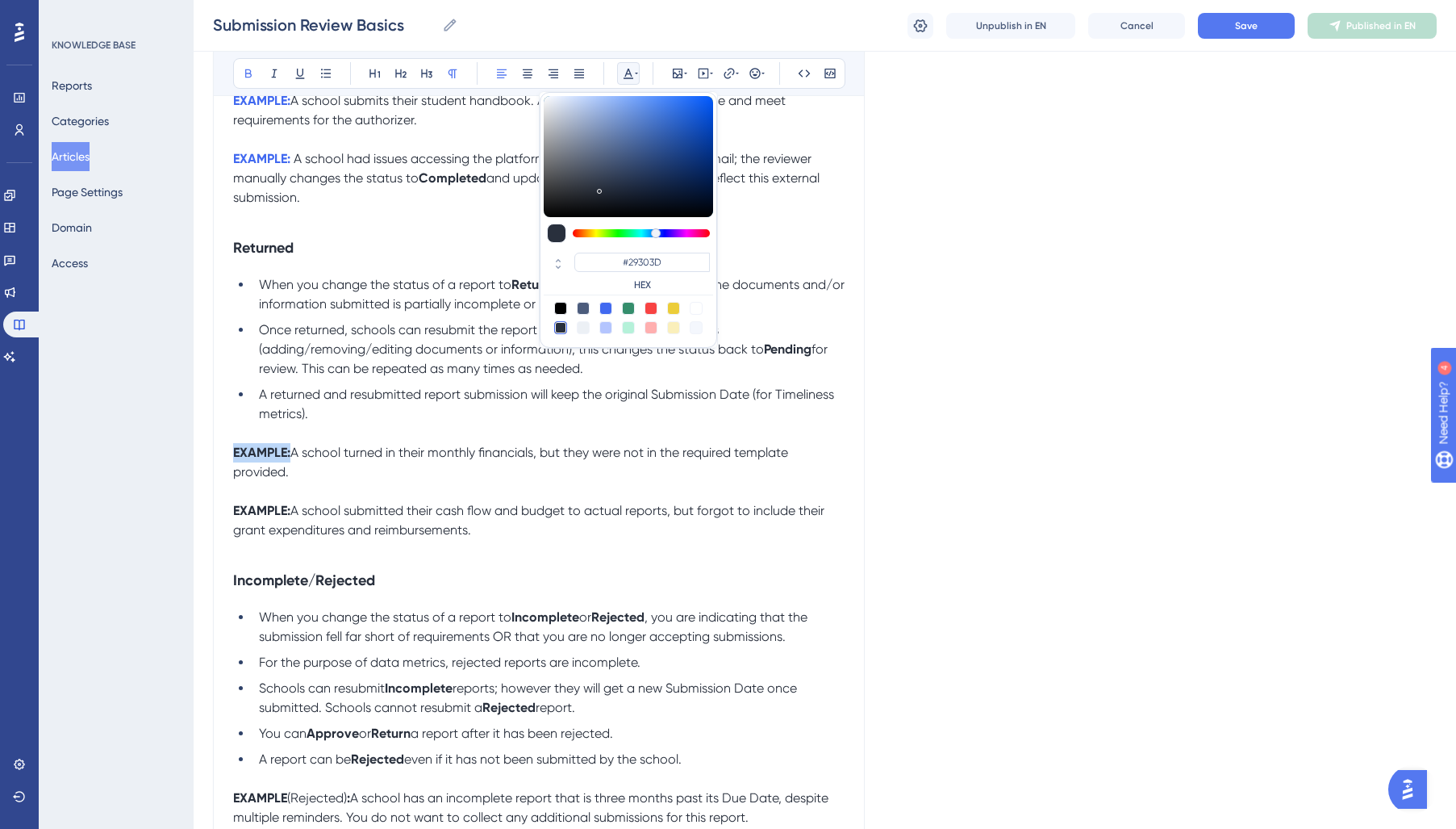
click at [610, 307] on div at bounding box center [606, 308] width 13 height 13
type input "#4169F0"
click at [247, 479] on span "A school turned in their monthly financials, but they were not in the required …" at bounding box center [511, 462] width 558 height 35
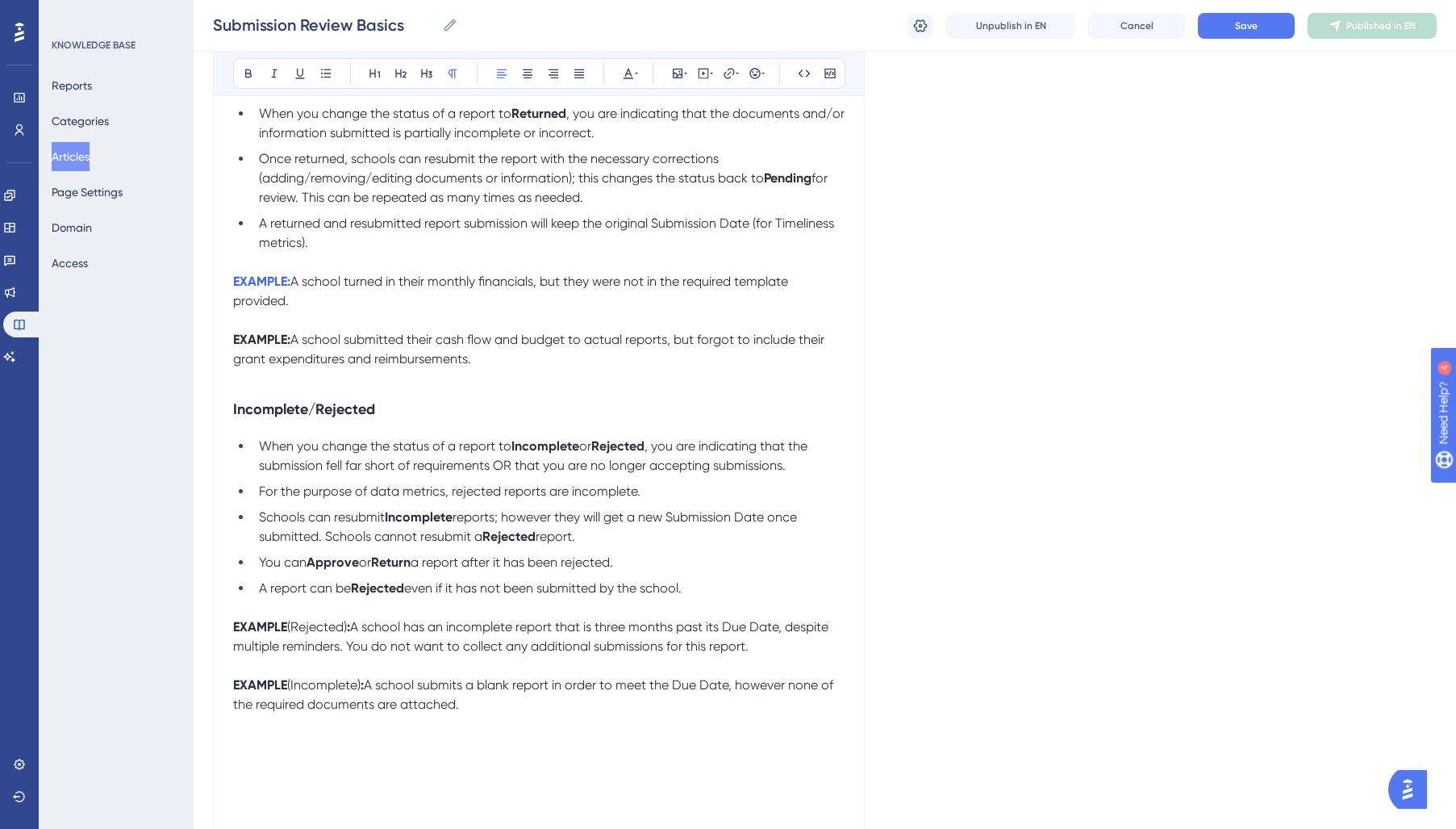
scroll to position [1089, 0]
drag, startPoint x: 267, startPoint y: 341, endPoint x: 175, endPoint y: 337, distance: 92.1
click at [0, 0] on div "Performance Users Engagement Widgets Feedback Product Updates Knowledge Base AI…" at bounding box center [0, 0] width 0 height 0
click at [628, 69] on icon at bounding box center [628, 74] width 10 height 10
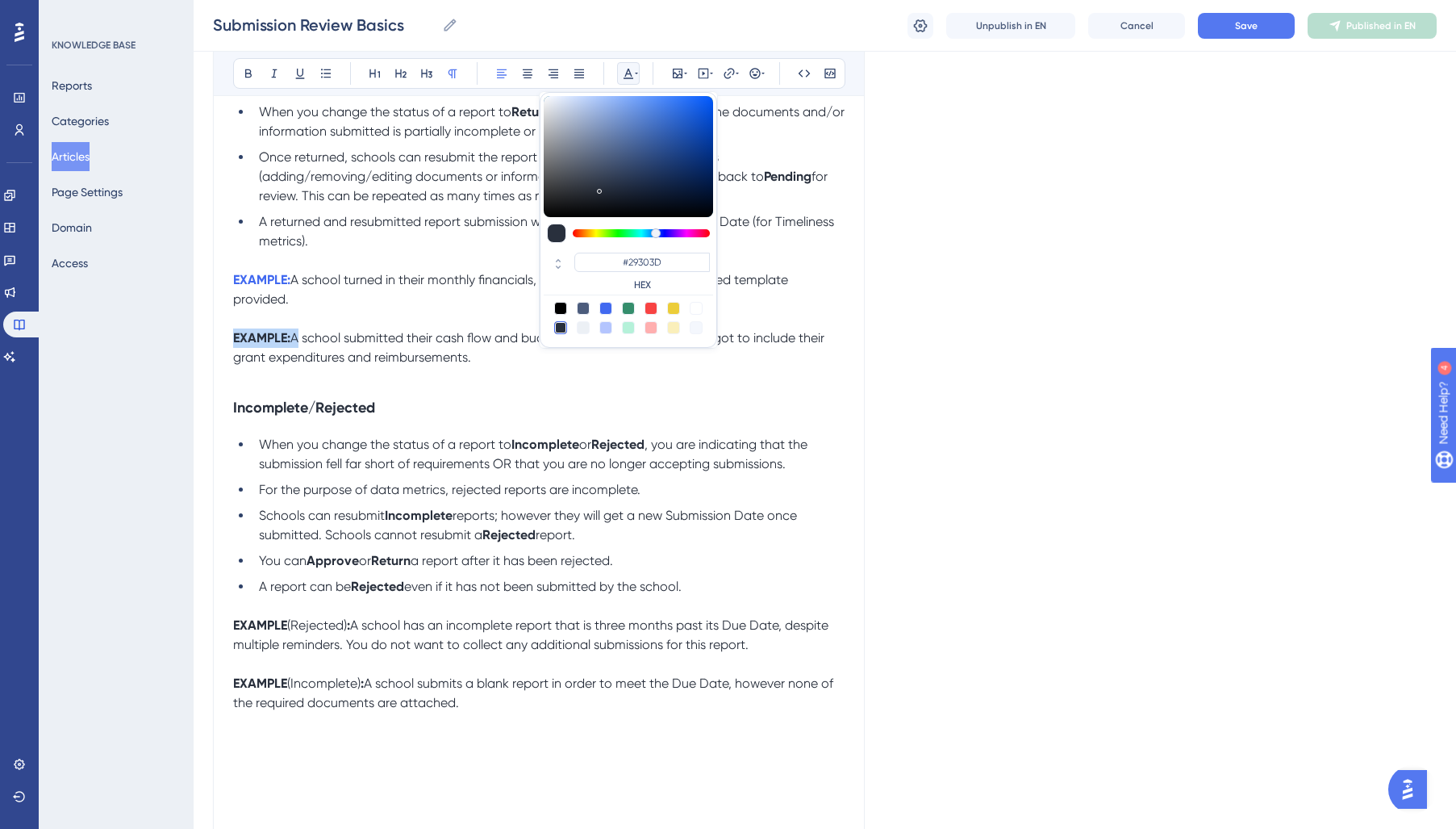
click at [610, 310] on div at bounding box center [606, 308] width 13 height 13
type input "#4169F0"
click at [324, 305] on p "EXAMPLE: A school turned in their monthly financials, but they were not in the …" at bounding box center [538, 289] width 612 height 39
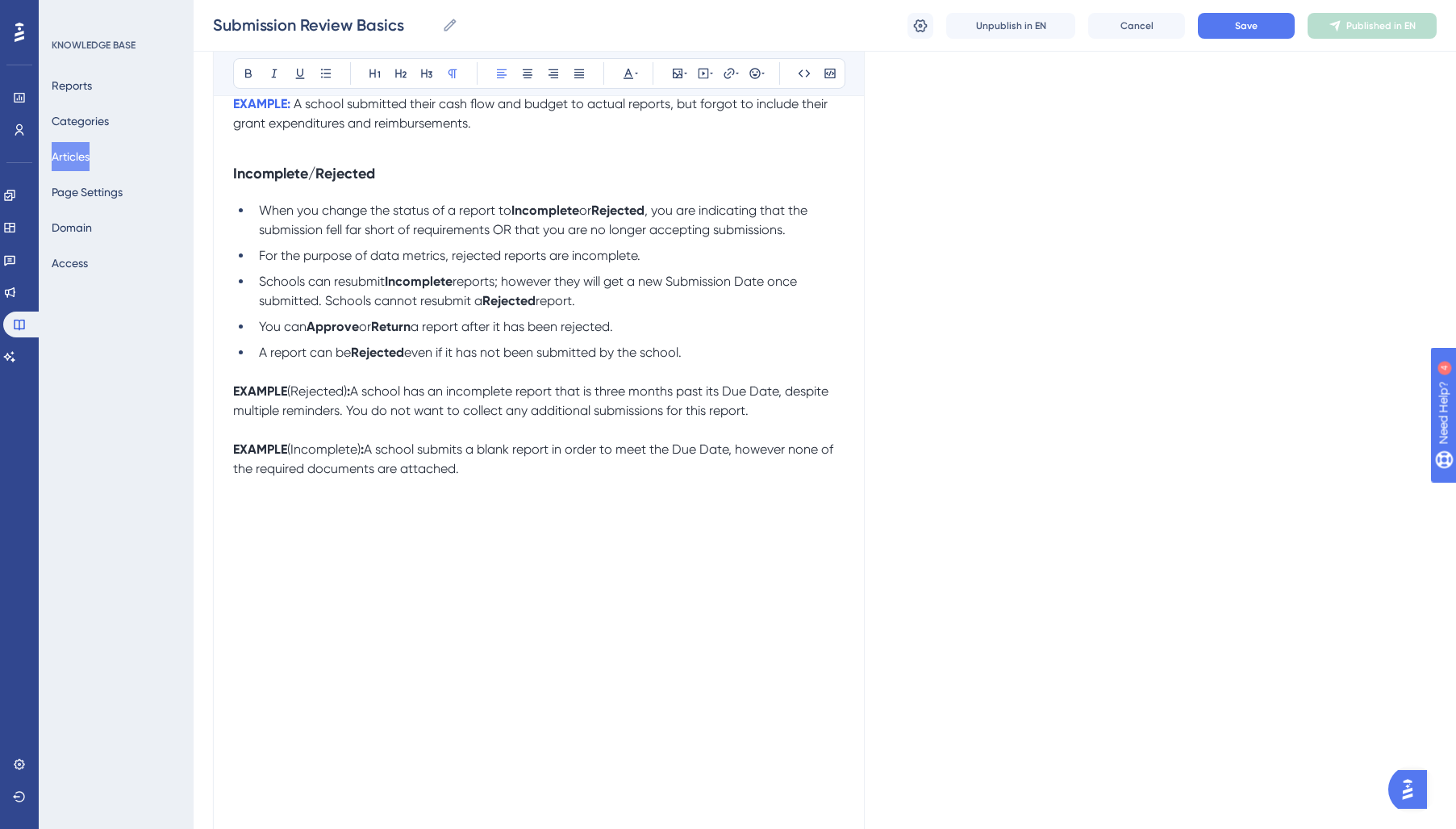
scroll to position [1369, 0]
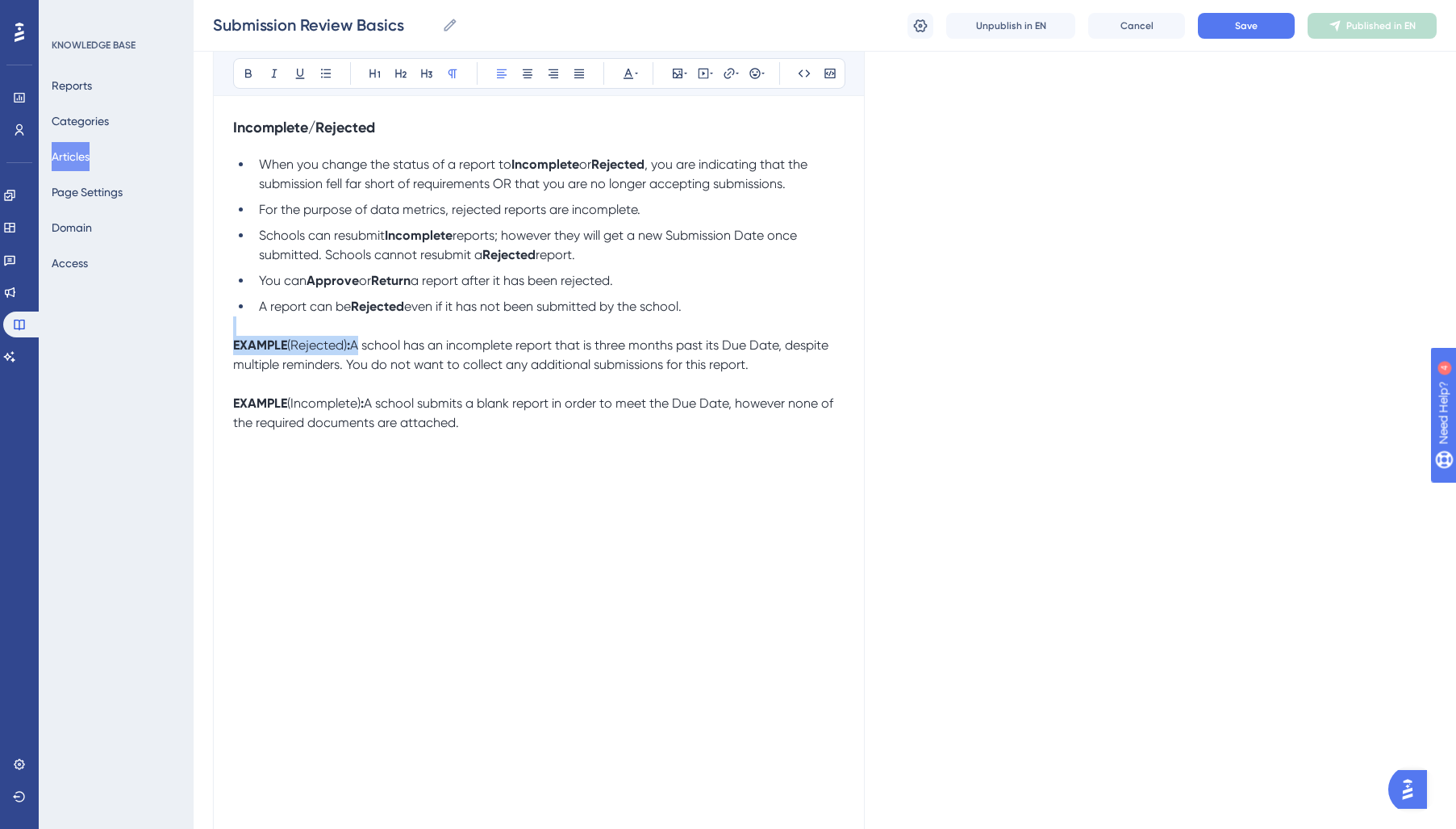
drag, startPoint x: 356, startPoint y: 355, endPoint x: 157, endPoint y: 312, distance: 203.6
click at [0, 0] on div "Performance Users Engagement Widgets Feedback Product Updates Knowledge Base AI…" at bounding box center [0, 0] width 0 height 0
drag, startPoint x: 638, startPoint y: 77, endPoint x: 655, endPoint y: 136, distance: 61.4
click at [640, 78] on div "Bold Italic Underline Bullet Point Heading 1 Heading 2 Heading 3 Normal Align L…" at bounding box center [539, 73] width 613 height 30
click at [632, 73] on icon at bounding box center [628, 73] width 13 height 13
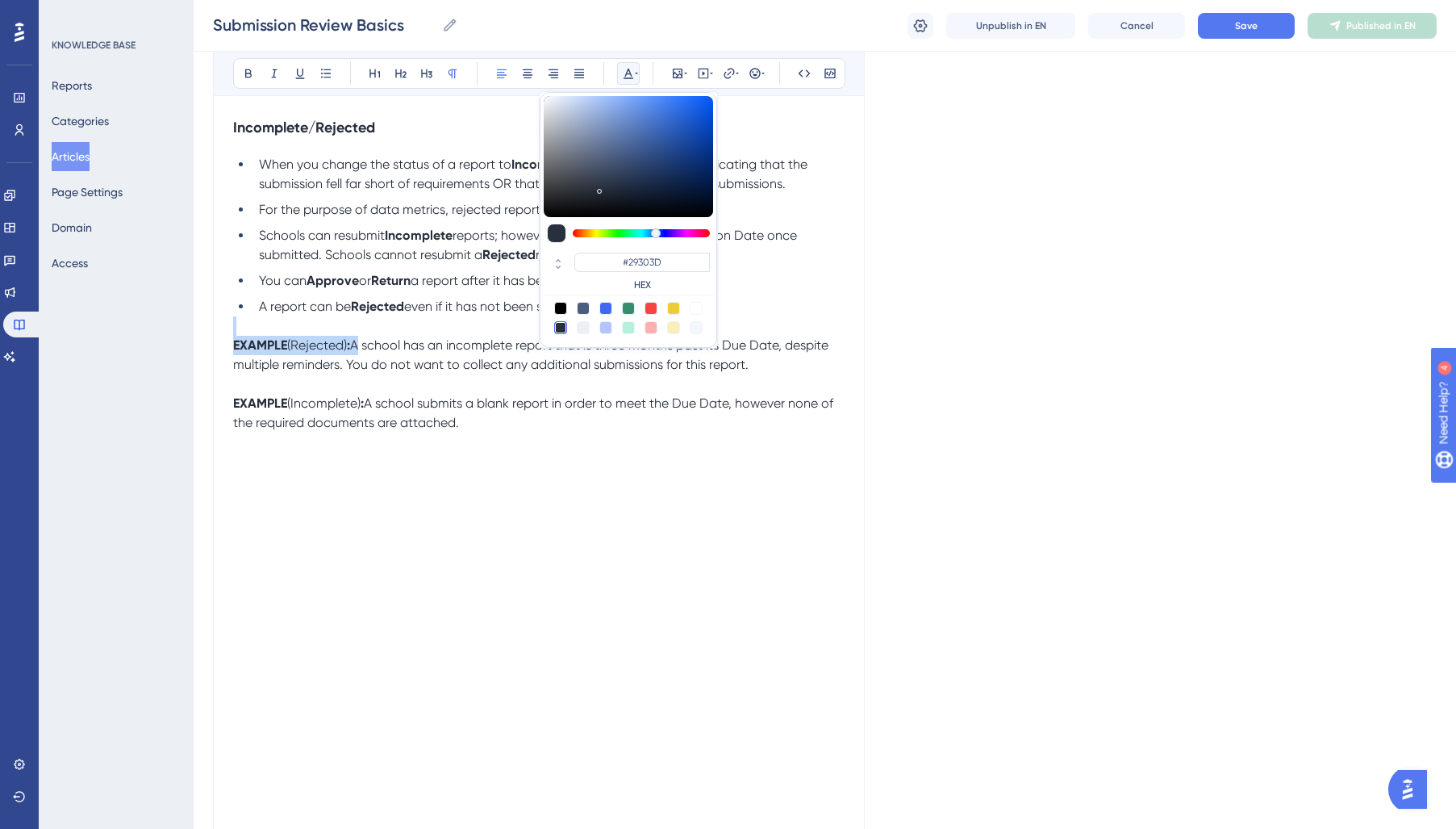
click at [606, 306] on div at bounding box center [606, 308] width 13 height 13
type input "#4169F0"
click at [294, 411] on span "(Incomplete)" at bounding box center [324, 403] width 74 height 16
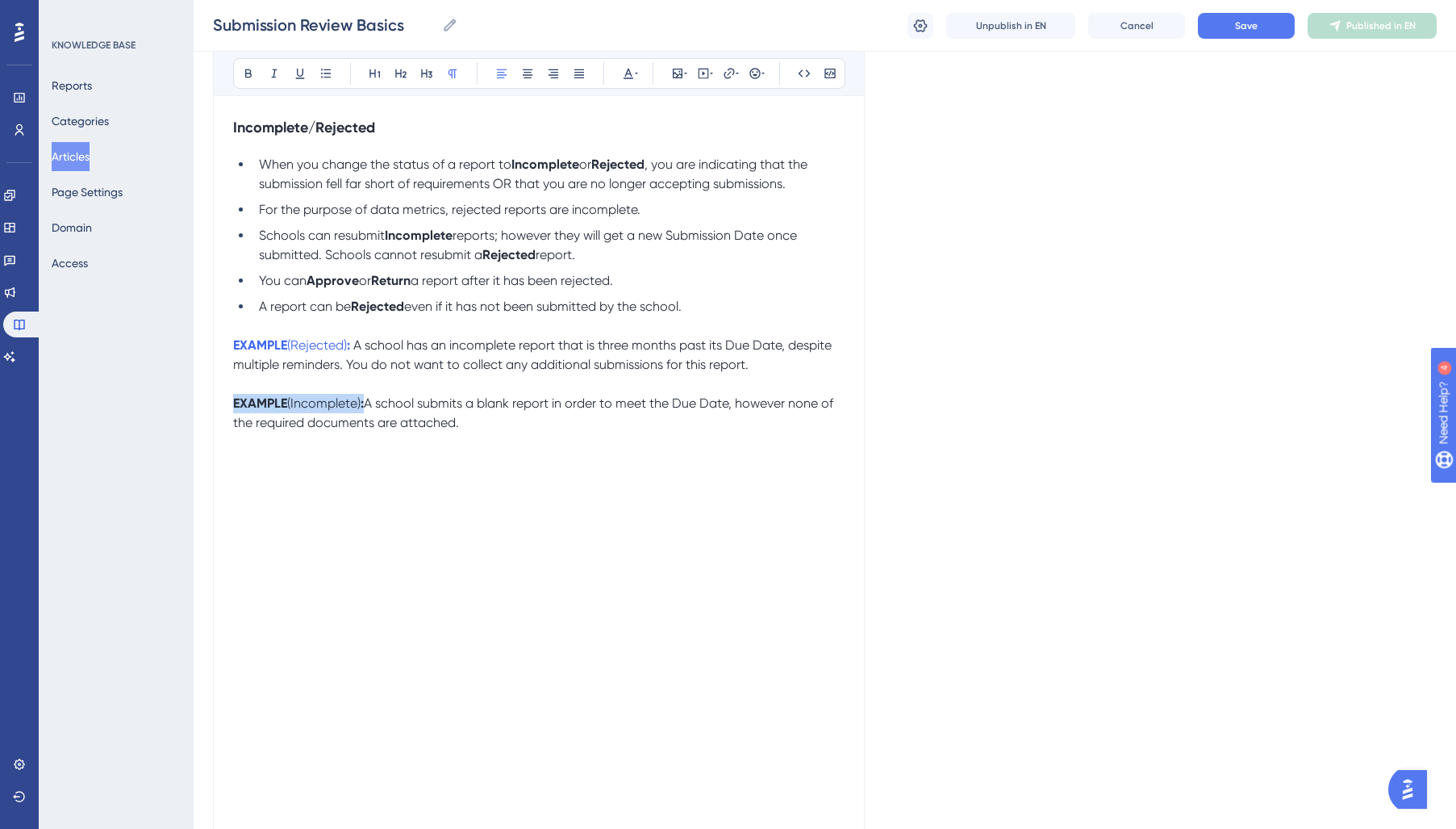
drag, startPoint x: 369, startPoint y: 411, endPoint x: 314, endPoint y: 340, distance: 89.8
click at [0, 0] on div "Performance Users Engagement Widgets Feedback Product Updates Knowledge Base AI…" at bounding box center [0, 0] width 0 height 0
click at [638, 79] on icon at bounding box center [637, 73] width 3 height 13
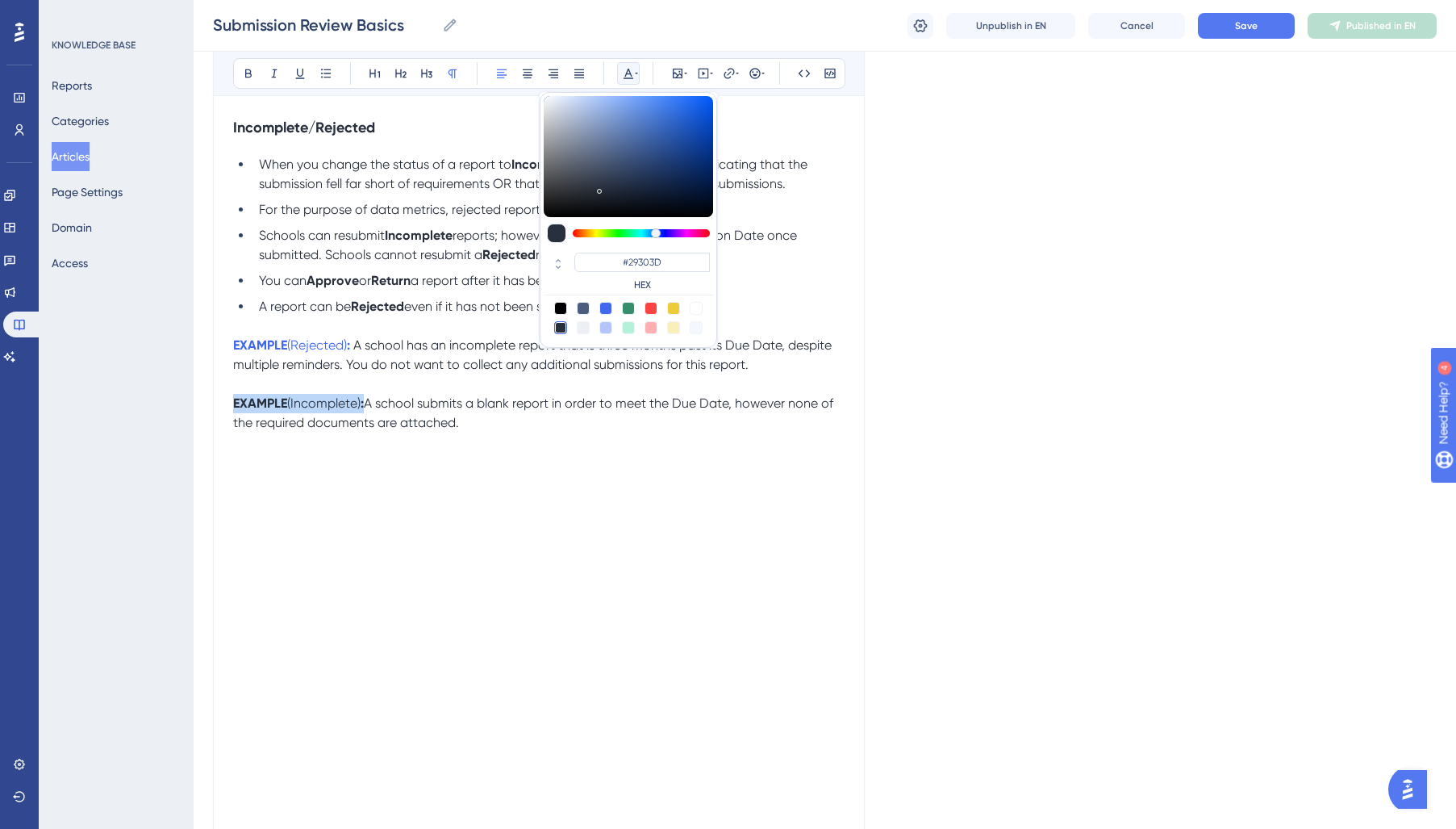
click at [607, 308] on div at bounding box center [606, 308] width 13 height 13
type input "#4169F0"
drag, startPoint x: 387, startPoint y: 343, endPoint x: 420, endPoint y: 351, distance: 34.0
click at [390, 344] on p "EXAMPLE (Rejected) : A school has an incomplete report that is three months pas…" at bounding box center [538, 355] width 612 height 39
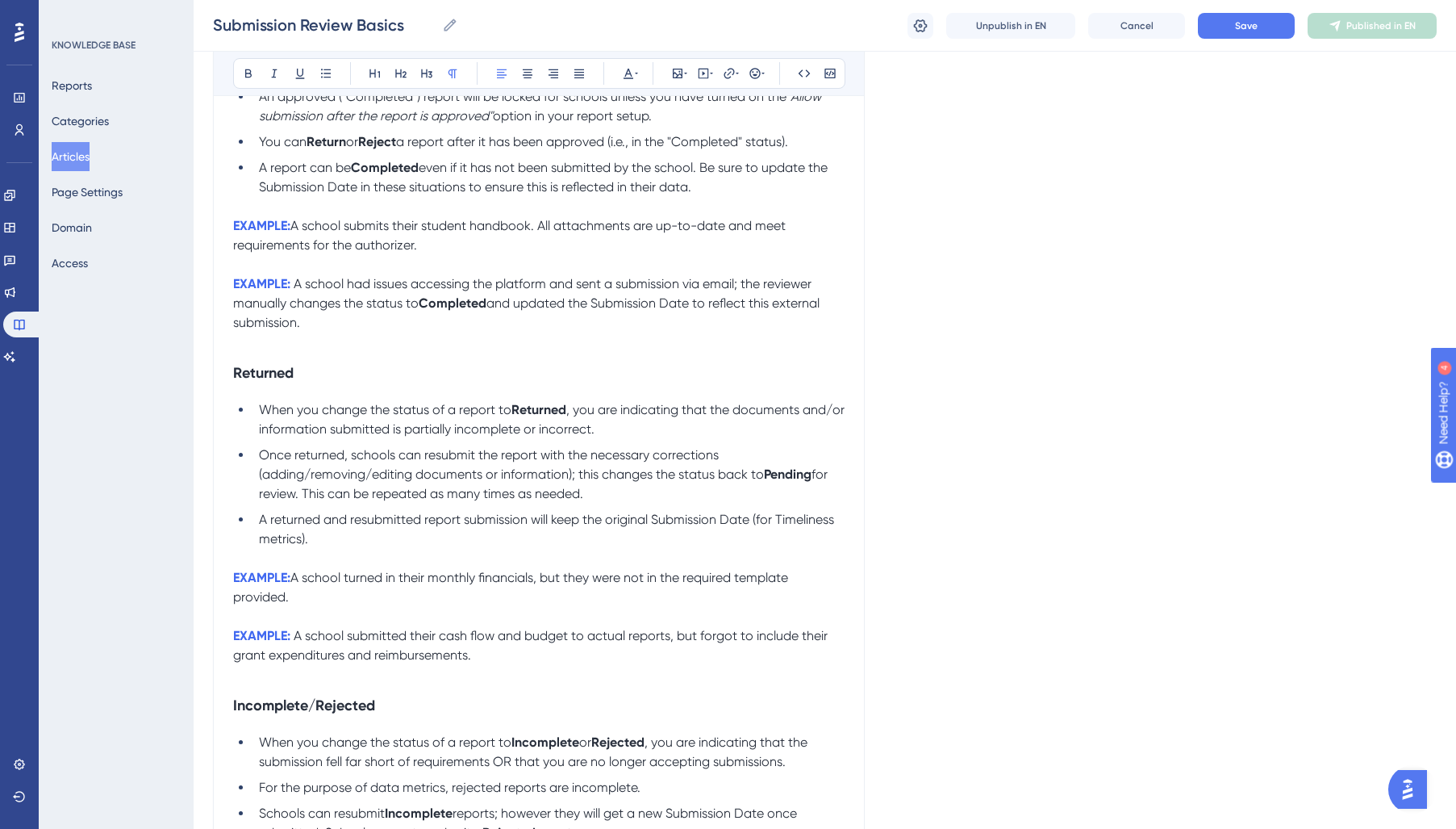
scroll to position [451, 0]
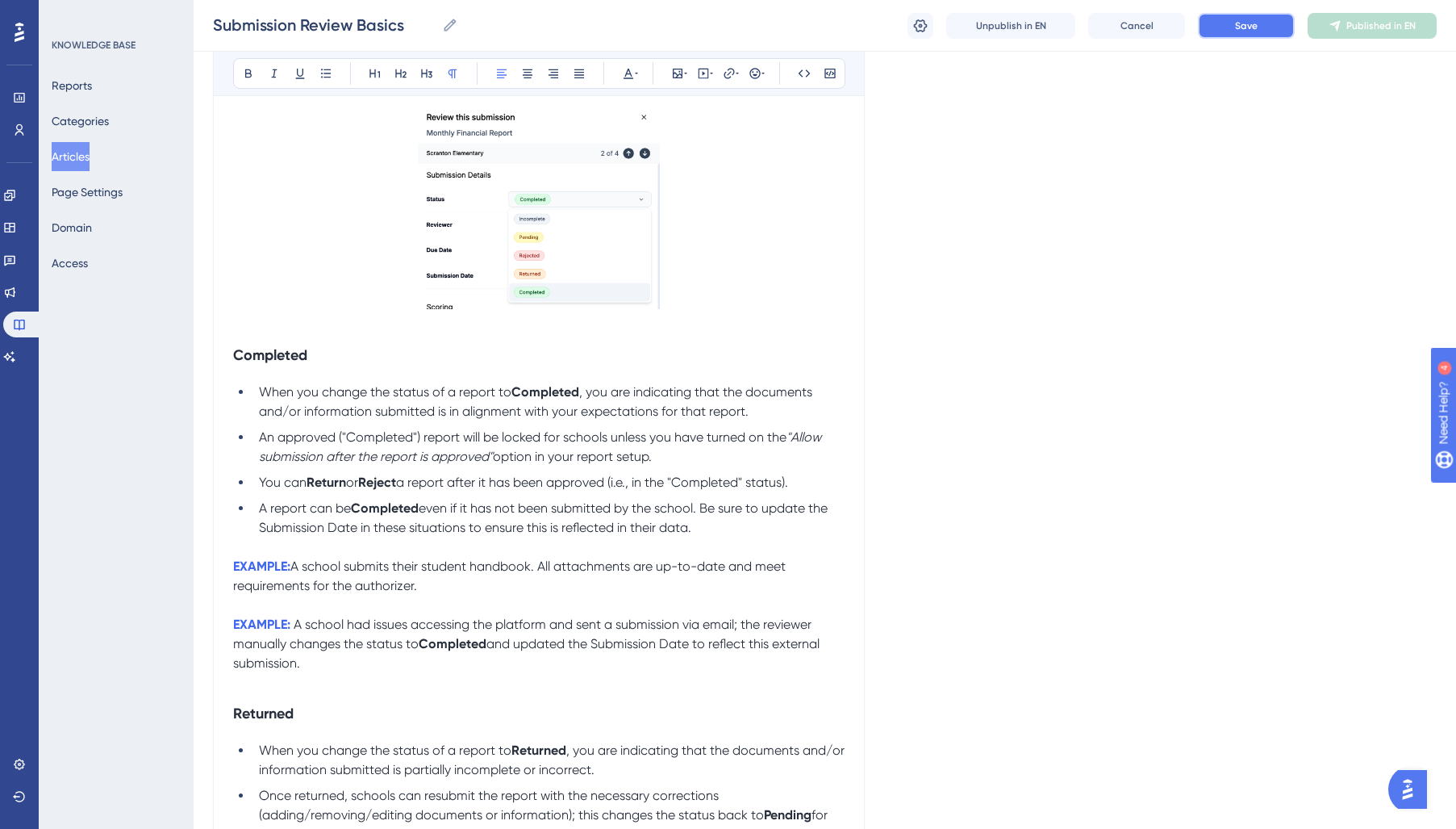
click at [1236, 18] on button "Save" at bounding box center [1247, 26] width 97 height 26
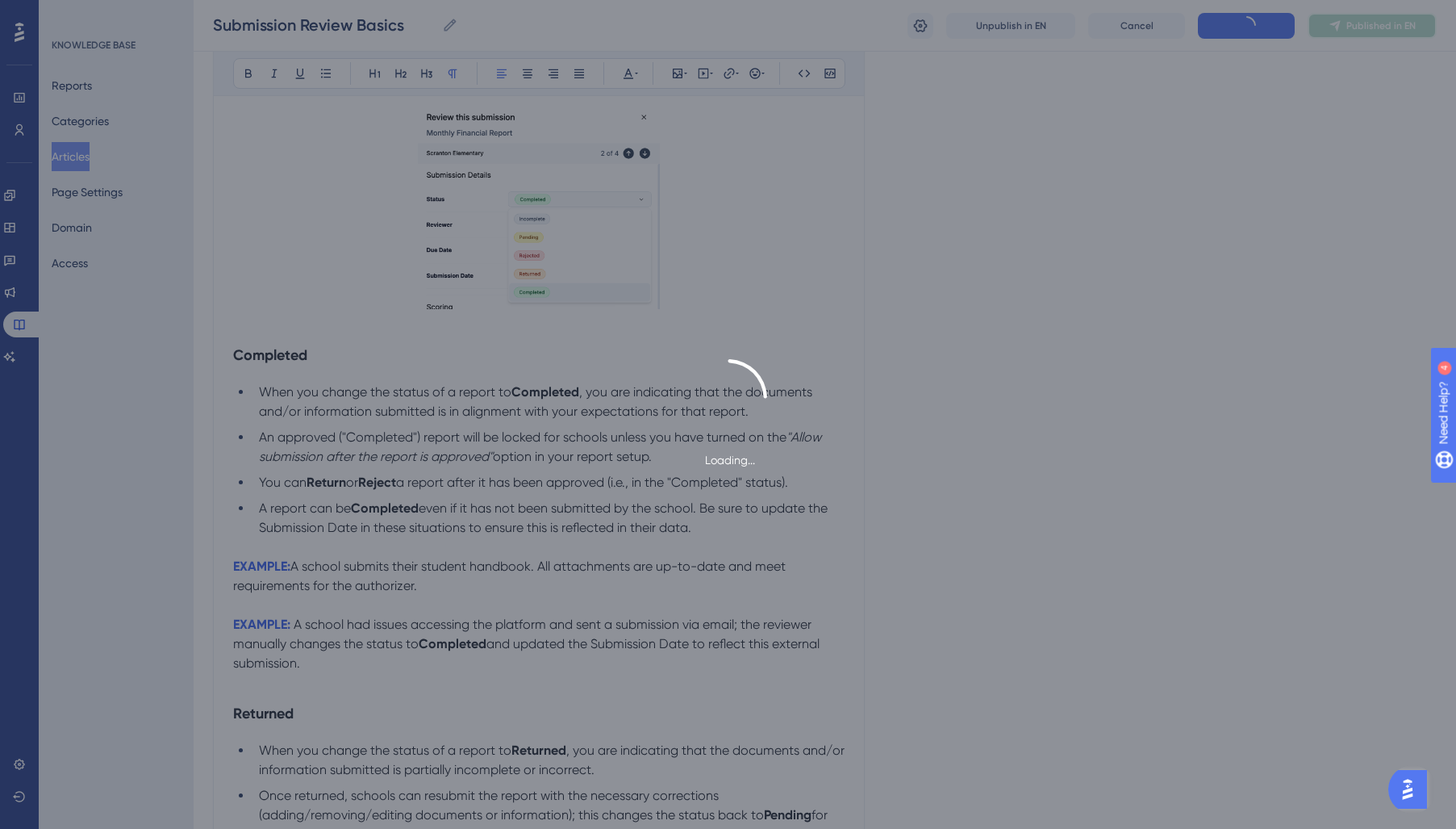
click at [1389, 16] on button "Published in EN" at bounding box center [1371, 26] width 129 height 26
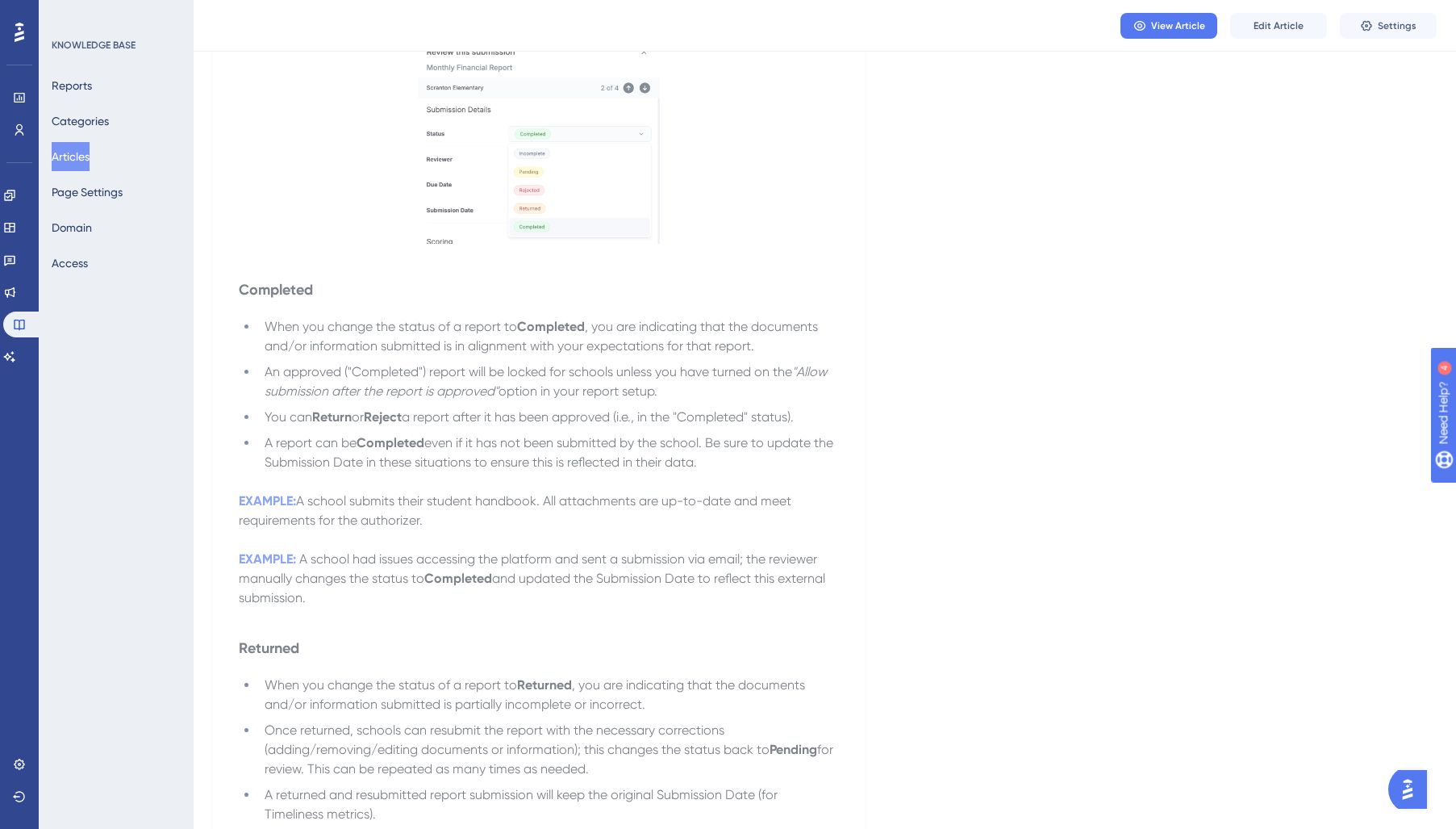
scroll to position [0, 0]
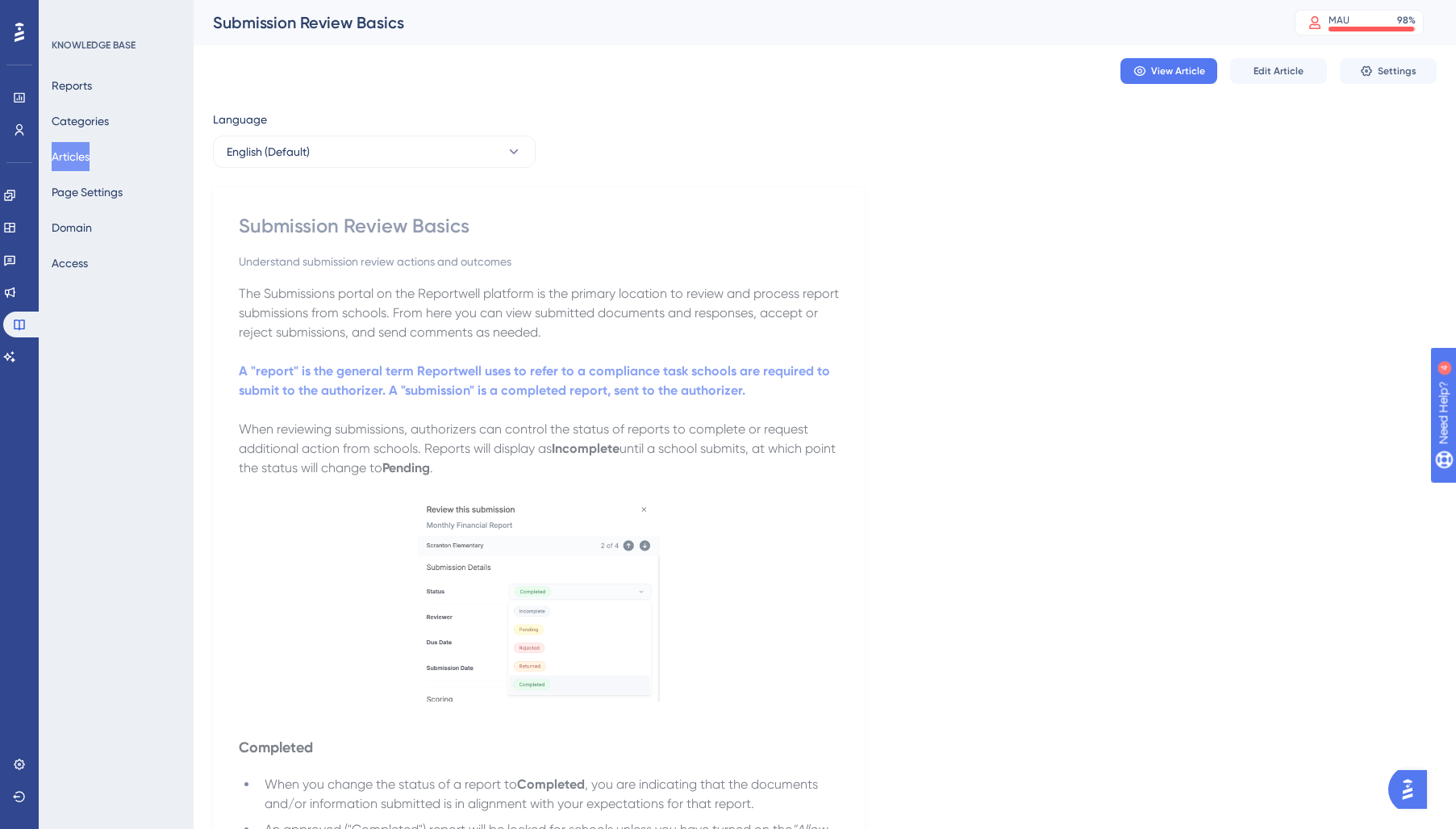
click at [84, 154] on button "Articles" at bounding box center [71, 157] width 38 height 29
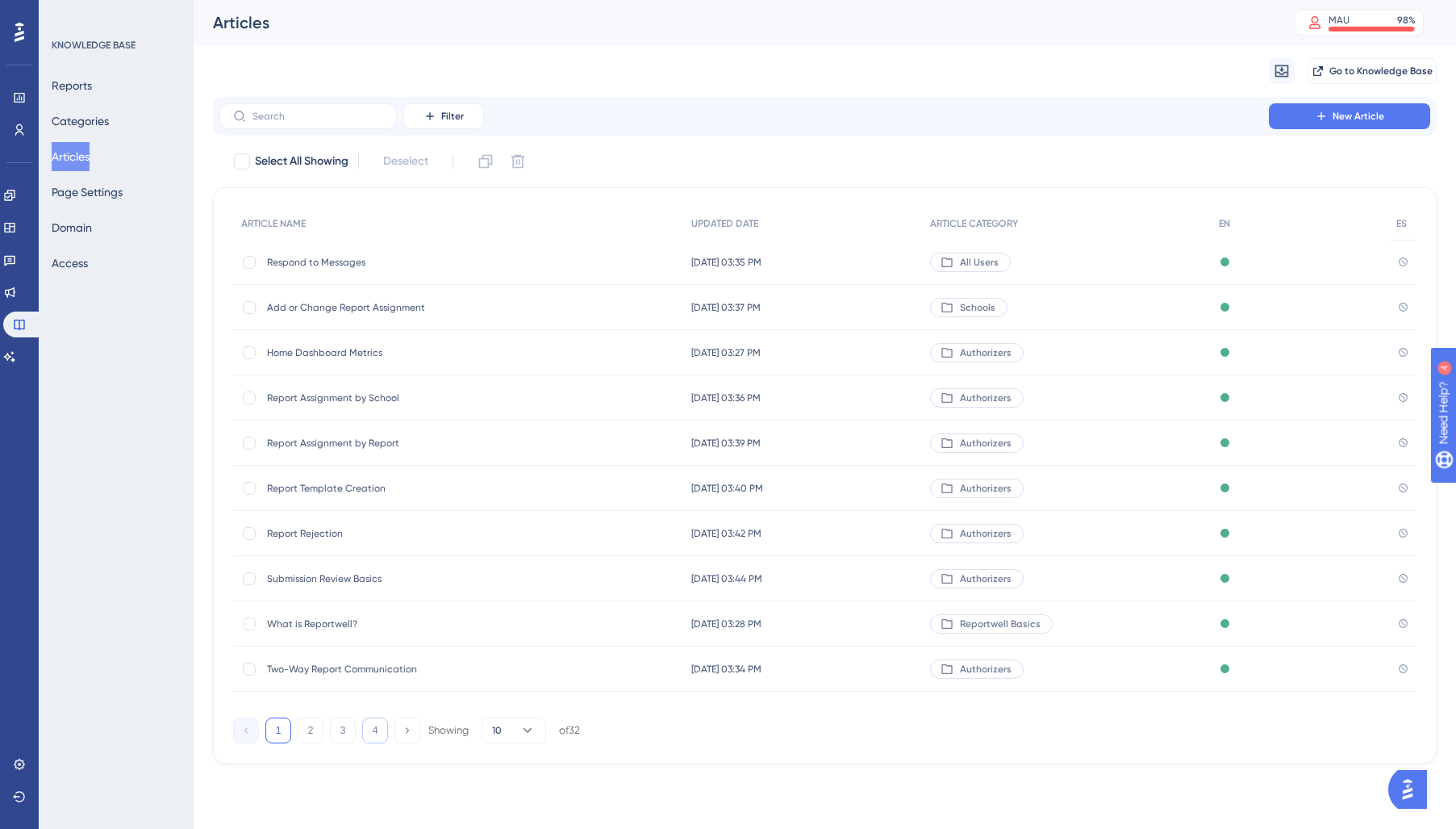
click at [375, 735] on button "4" at bounding box center [375, 730] width 26 height 26
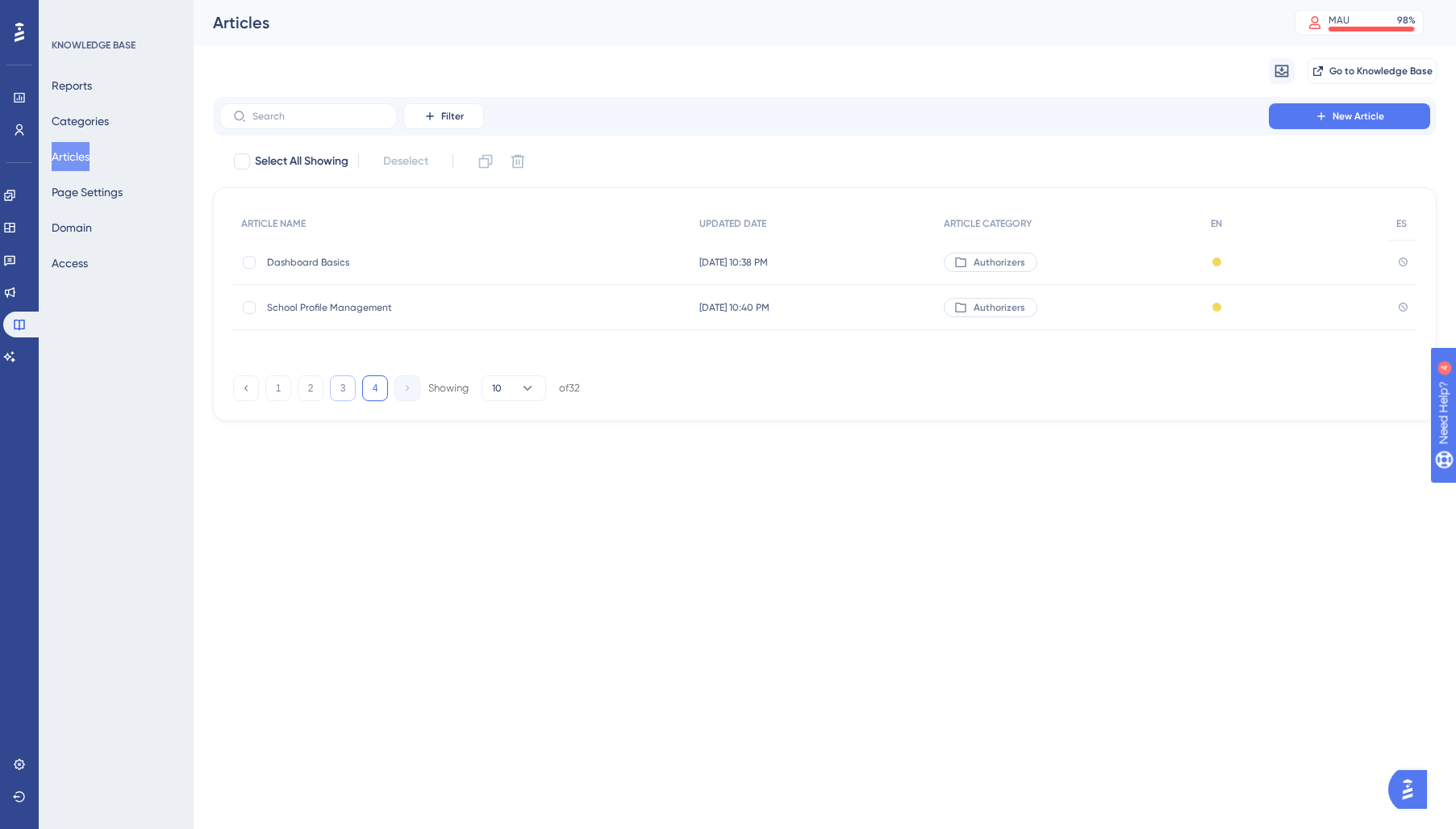
click at [343, 387] on button "3" at bounding box center [343, 389] width 26 height 26
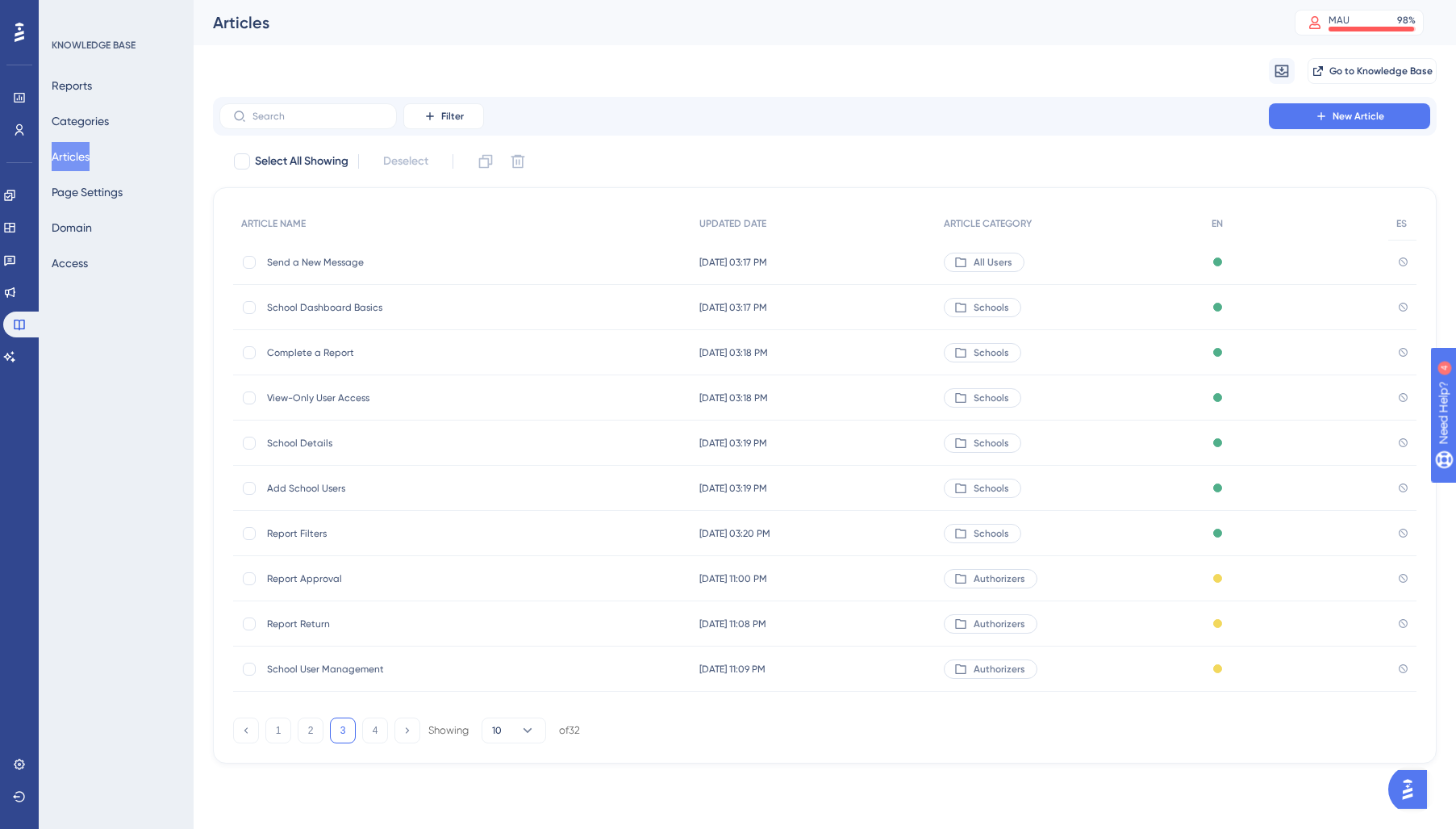
click at [352, 575] on span "Report Approval" at bounding box center [396, 578] width 258 height 13
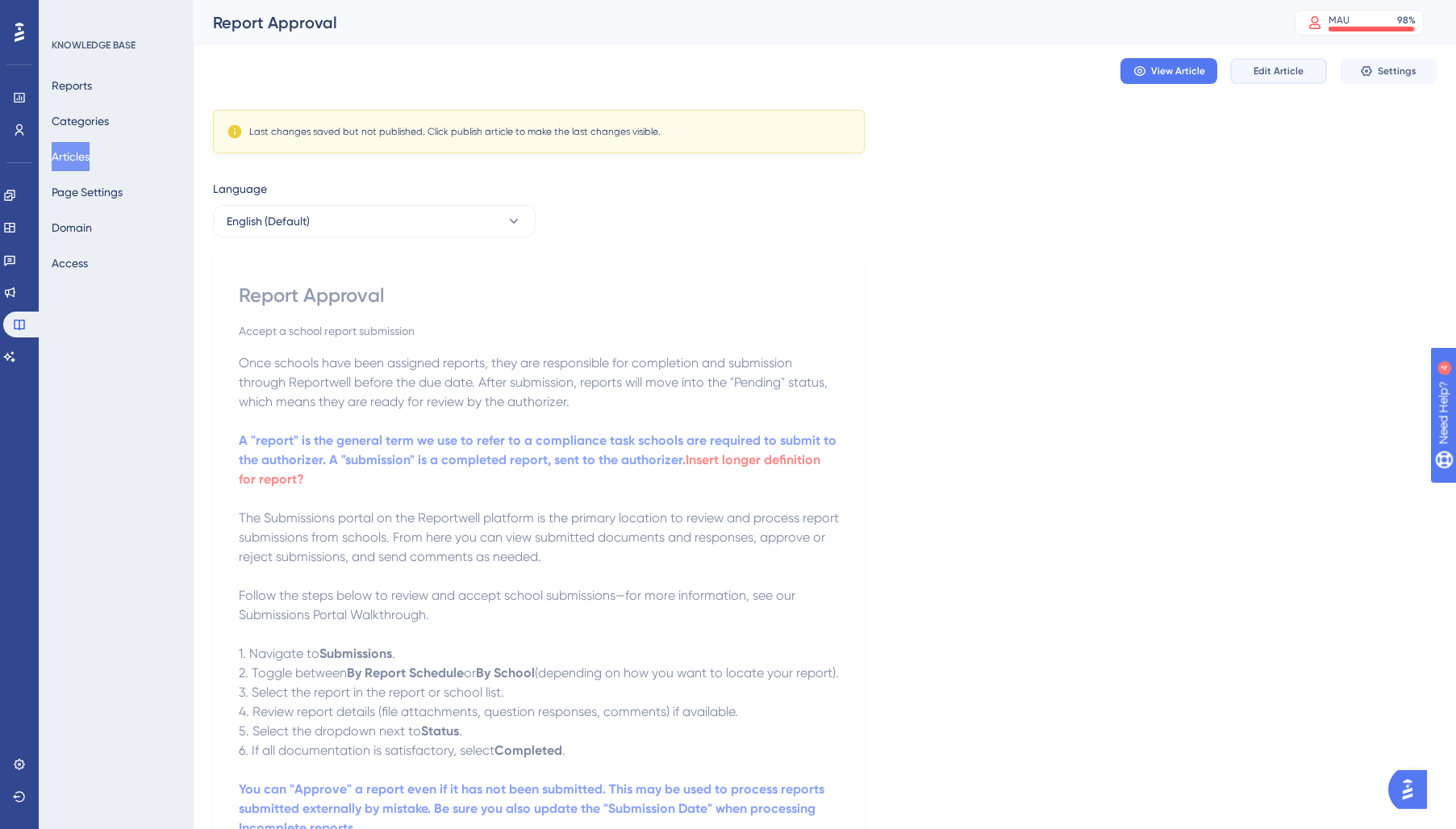
click at [1260, 80] on button "Edit Article" at bounding box center [1279, 71] width 97 height 26
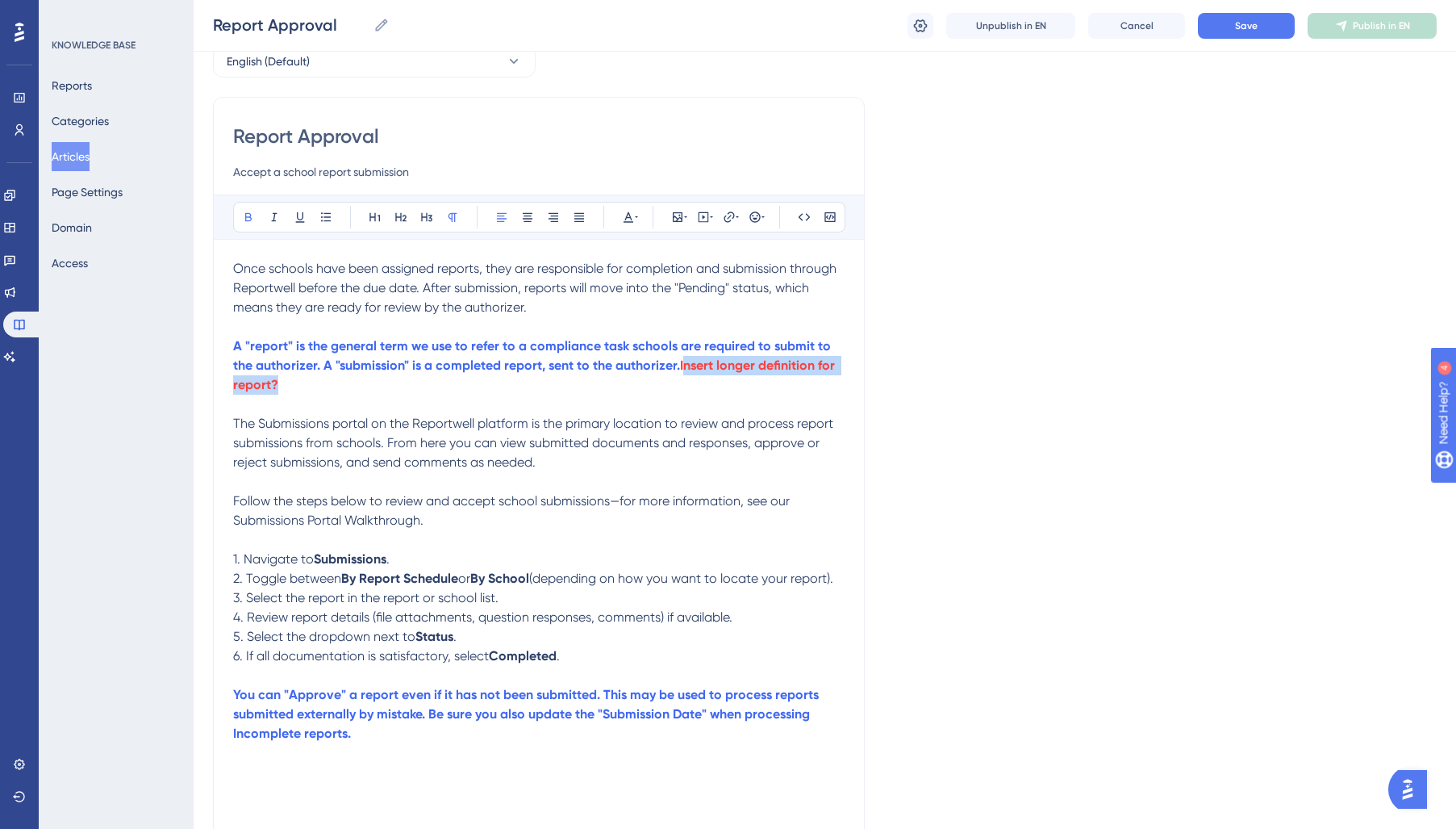
drag, startPoint x: 687, startPoint y: 387, endPoint x: 685, endPoint y: 370, distance: 17.1
click at [685, 370] on p "A "report" is the general term we use to refer to a compliance task schools are…" at bounding box center [538, 365] width 612 height 58
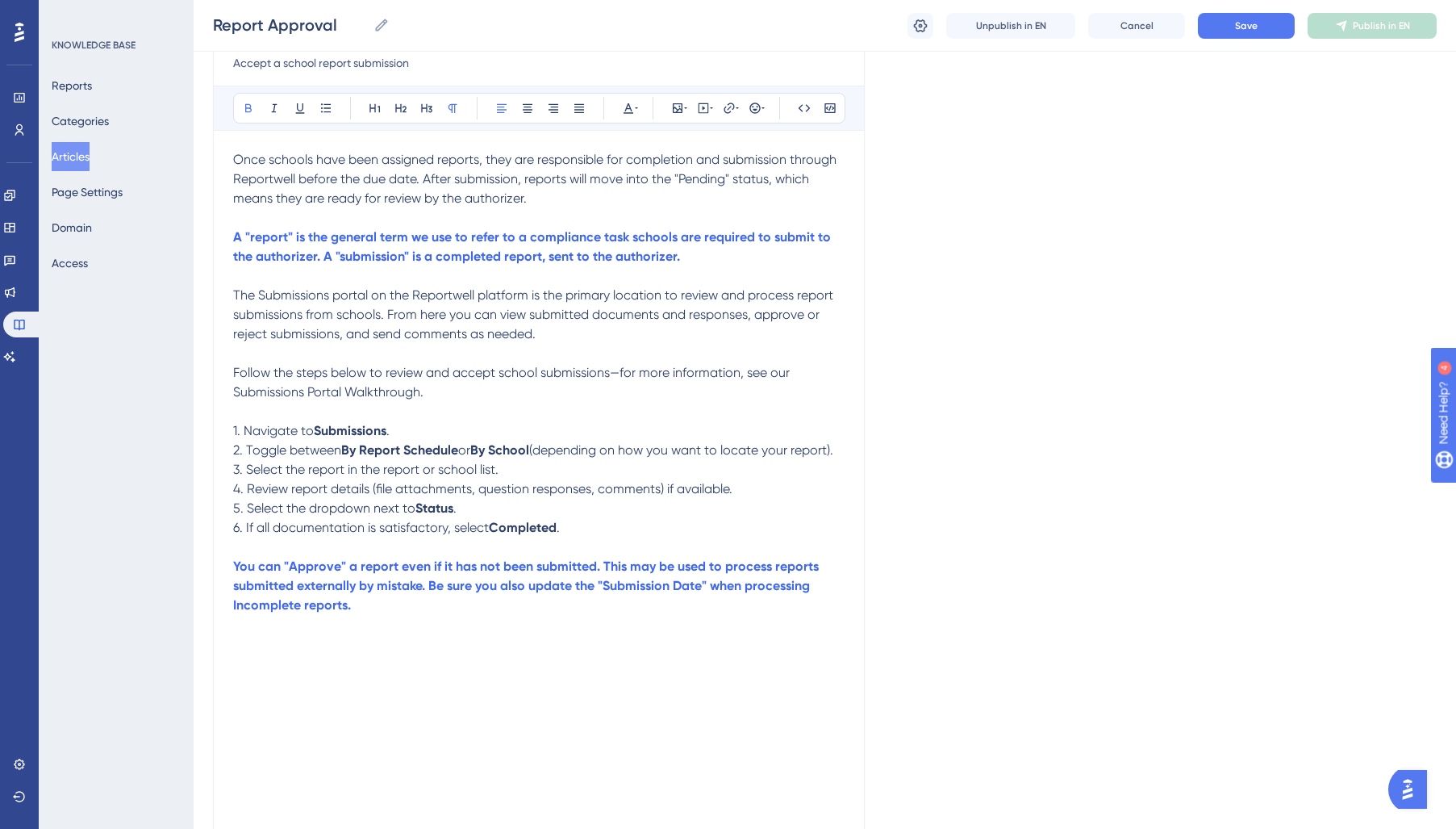
scroll to position [0, 0]
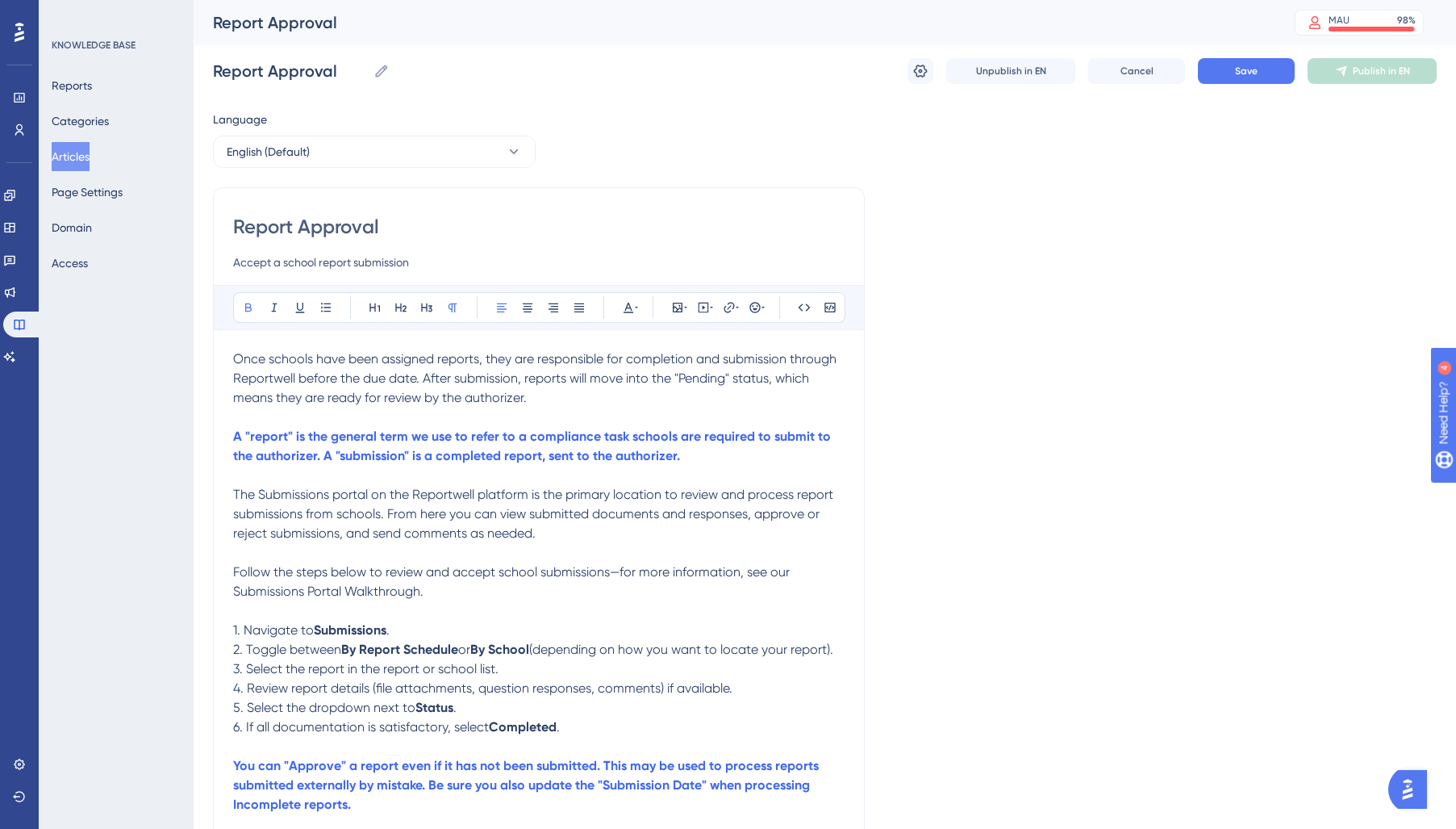
click at [401, 363] on span "Once schools have been assigned reports, they are responsible for completion an…" at bounding box center [536, 378] width 606 height 54
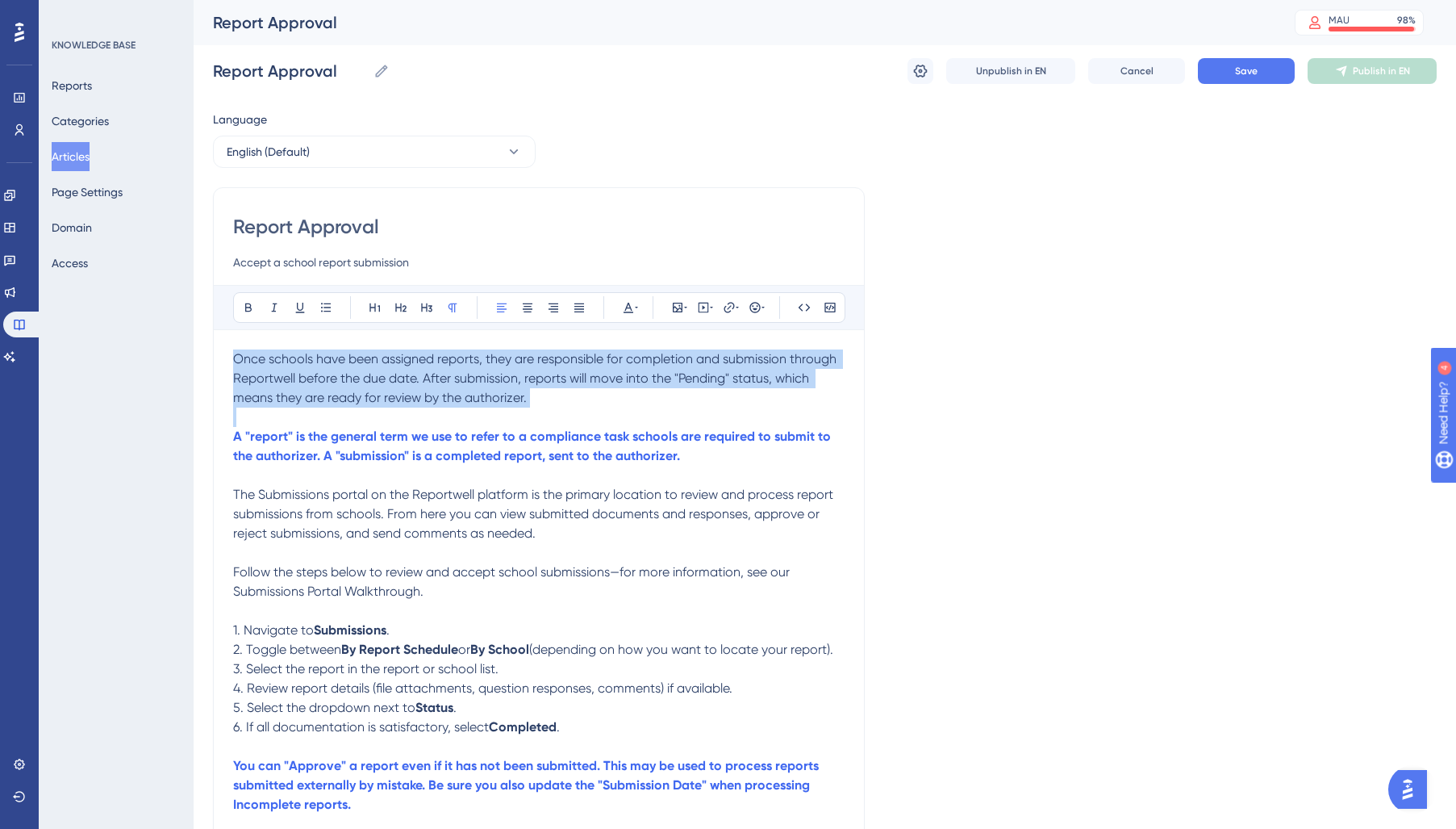
drag, startPoint x: 401, startPoint y: 363, endPoint x: 414, endPoint y: 362, distance: 13.0
click at [403, 363] on span "Once schools have been assigned reports, they are responsible for completion an…" at bounding box center [536, 378] width 606 height 54
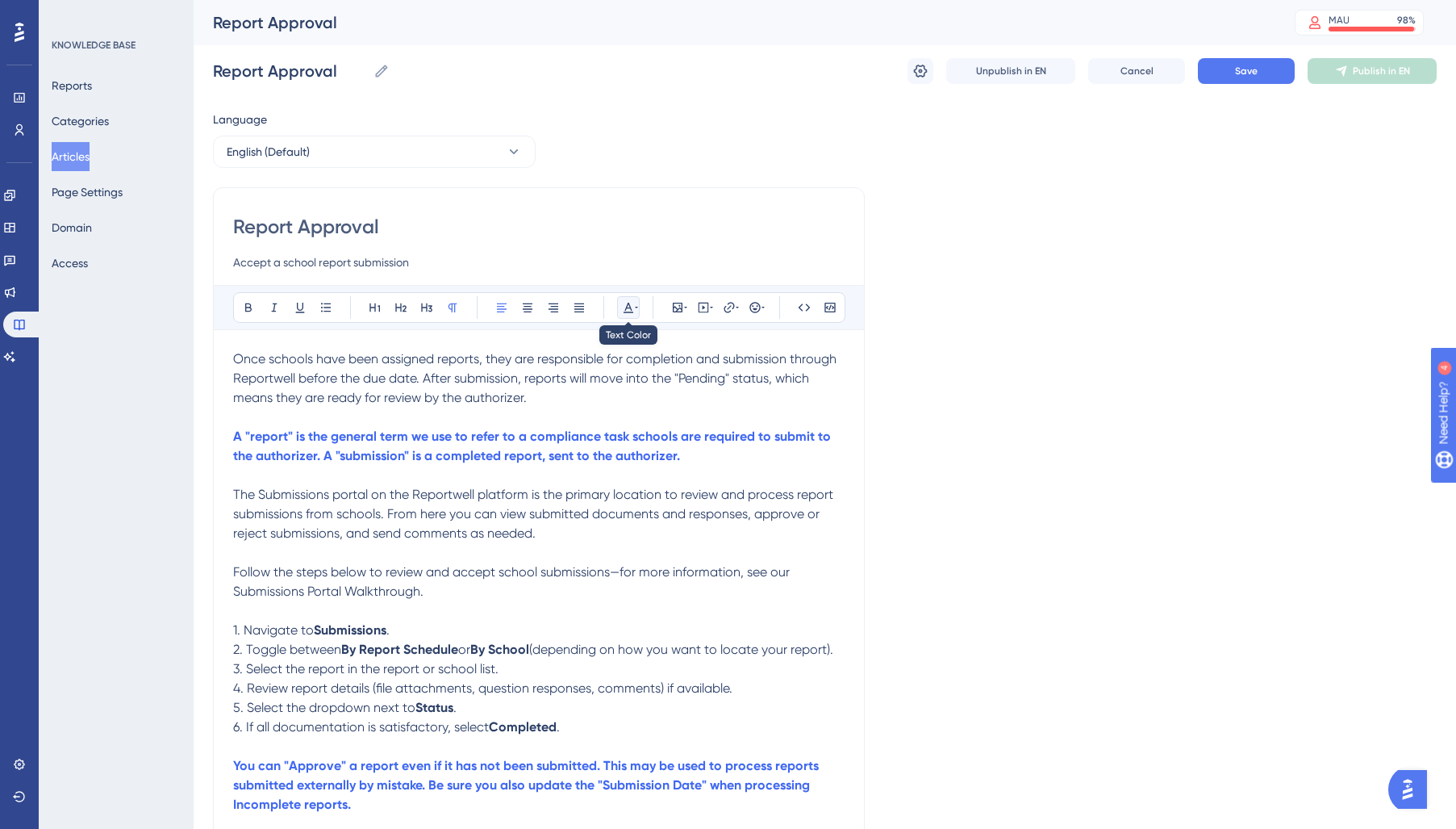
click at [628, 309] on icon at bounding box center [628, 307] width 13 height 13
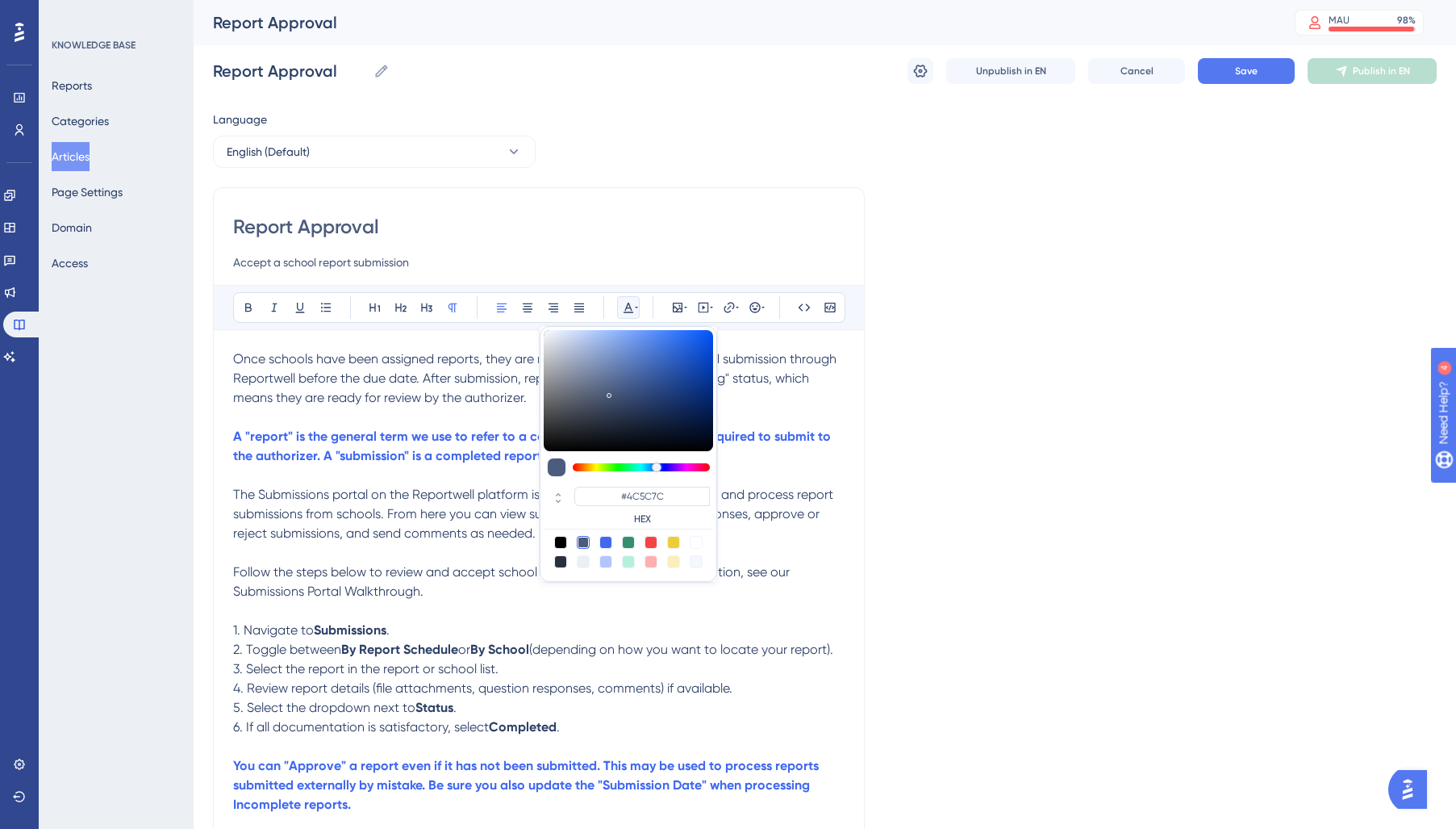
click at [557, 560] on div at bounding box center [561, 561] width 13 height 13
type input "#29303D"
click at [478, 543] on p "The Submissions portal on the Reportwell platform is the primary location to re…" at bounding box center [538, 513] width 612 height 58
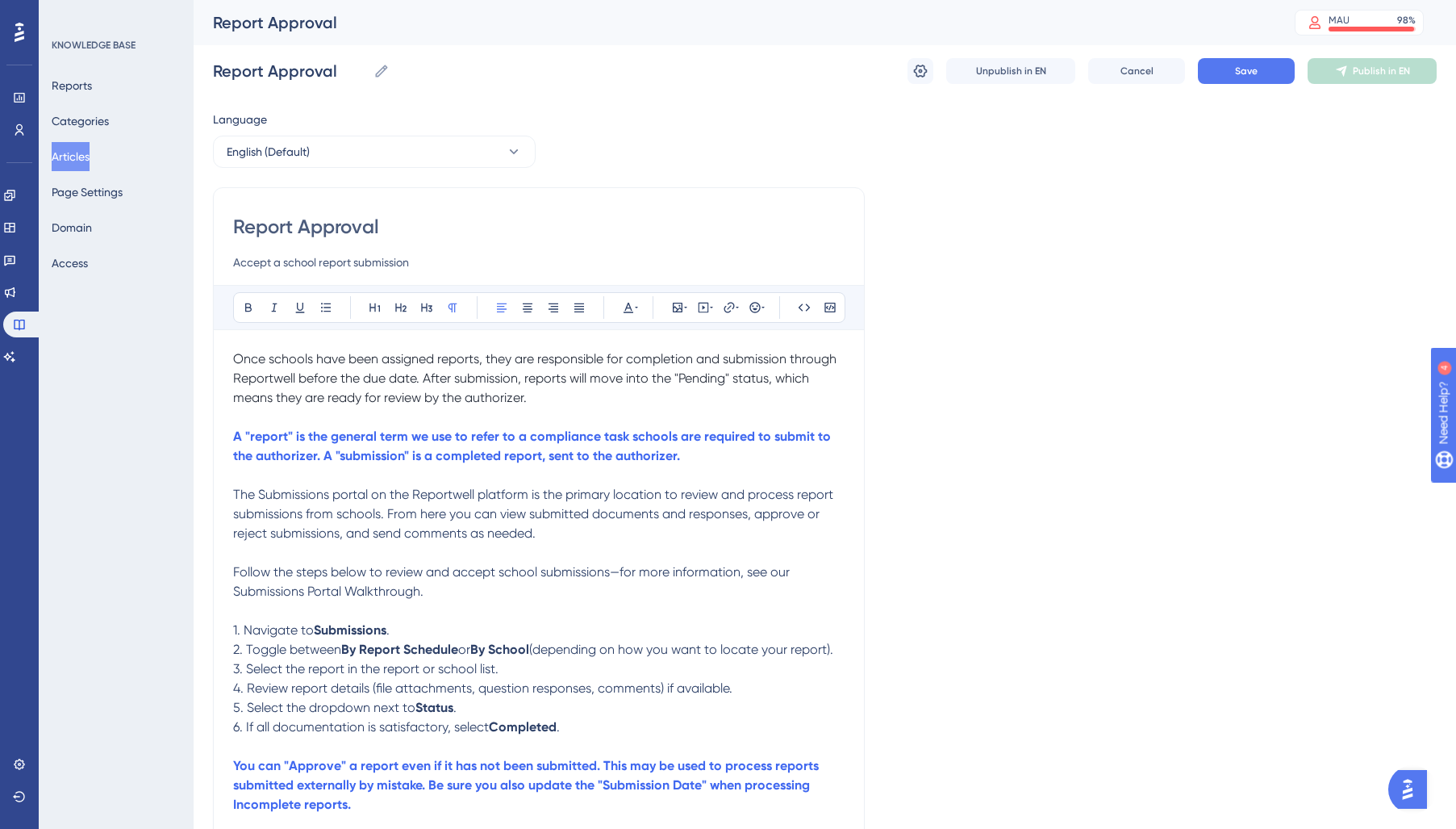
scroll to position [158, 0]
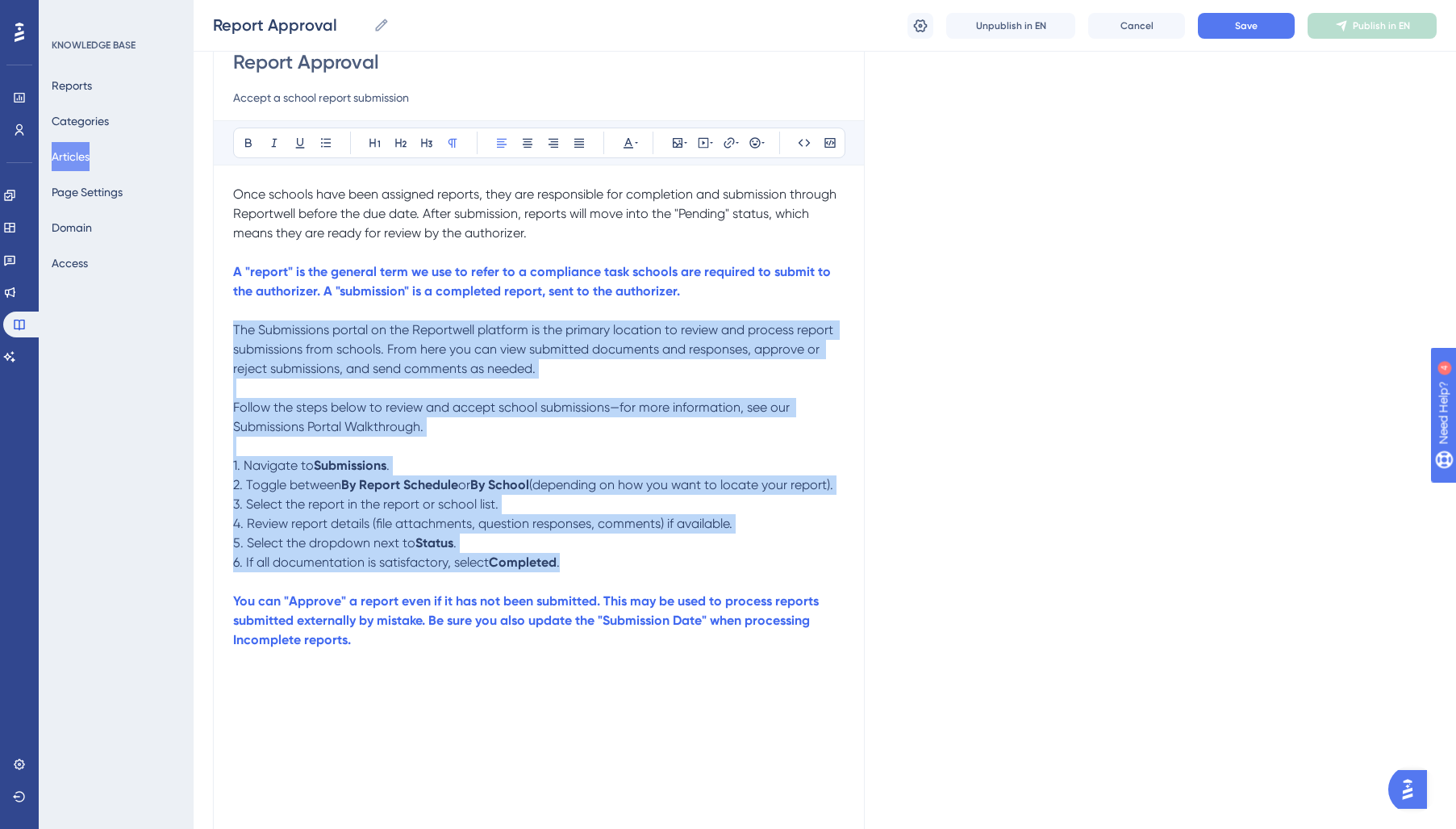
drag, startPoint x: 593, startPoint y: 586, endPoint x: 218, endPoint y: 325, distance: 456.9
click at [218, 325] on div "Report Approval Accept a school report submission Bold Italic Underline Bullet …" at bounding box center [538, 547] width 651 height 1049
drag, startPoint x: 626, startPoint y: 147, endPoint x: 631, endPoint y: 157, distance: 11.2
click at [629, 150] on button at bounding box center [628, 143] width 22 height 22
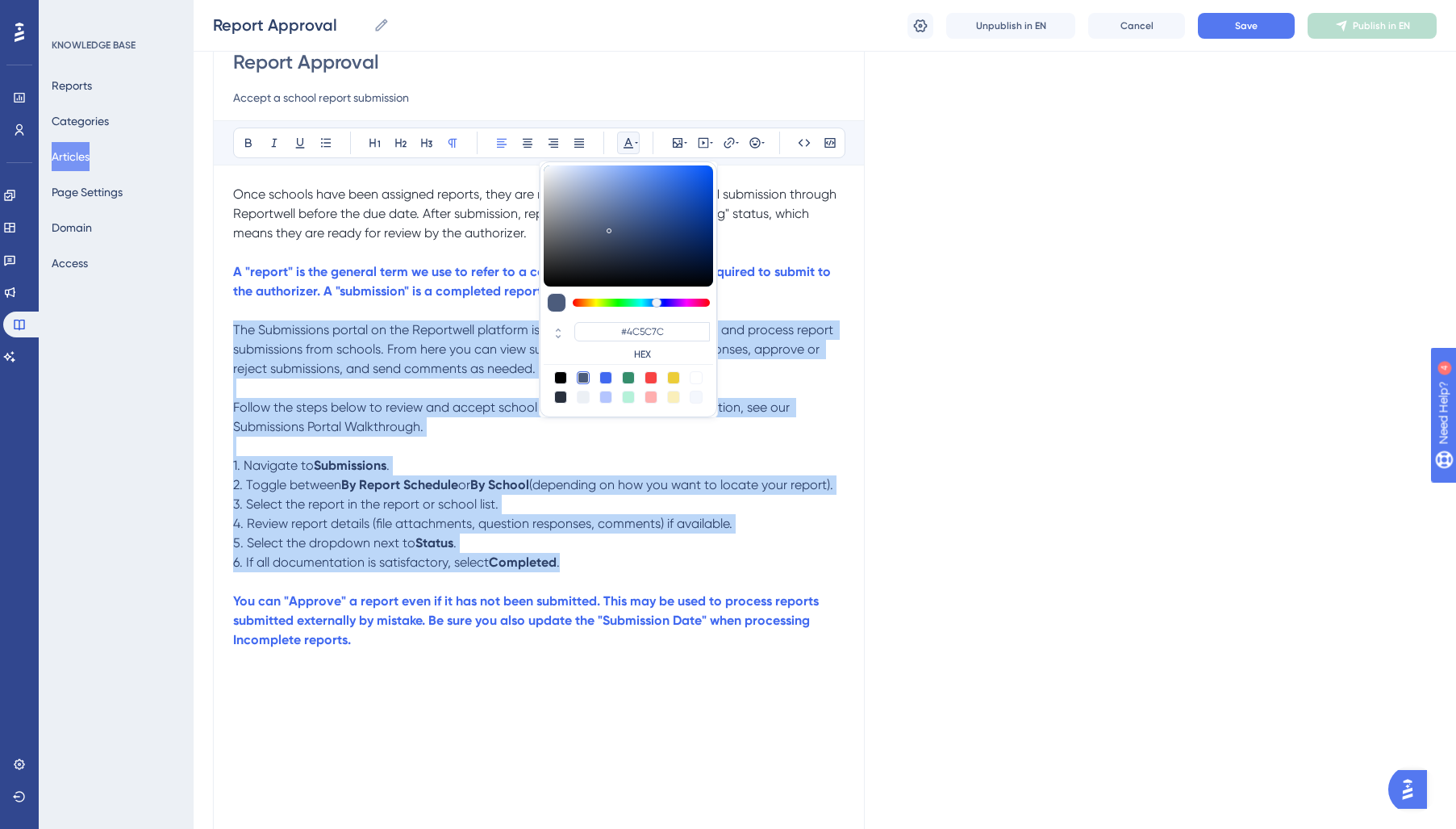
drag, startPoint x: 556, startPoint y: 393, endPoint x: 521, endPoint y: 432, distance: 52.4
click at [556, 394] on div at bounding box center [561, 396] width 13 height 13
type input "#29303D"
click at [481, 440] on p at bounding box center [538, 446] width 612 height 19
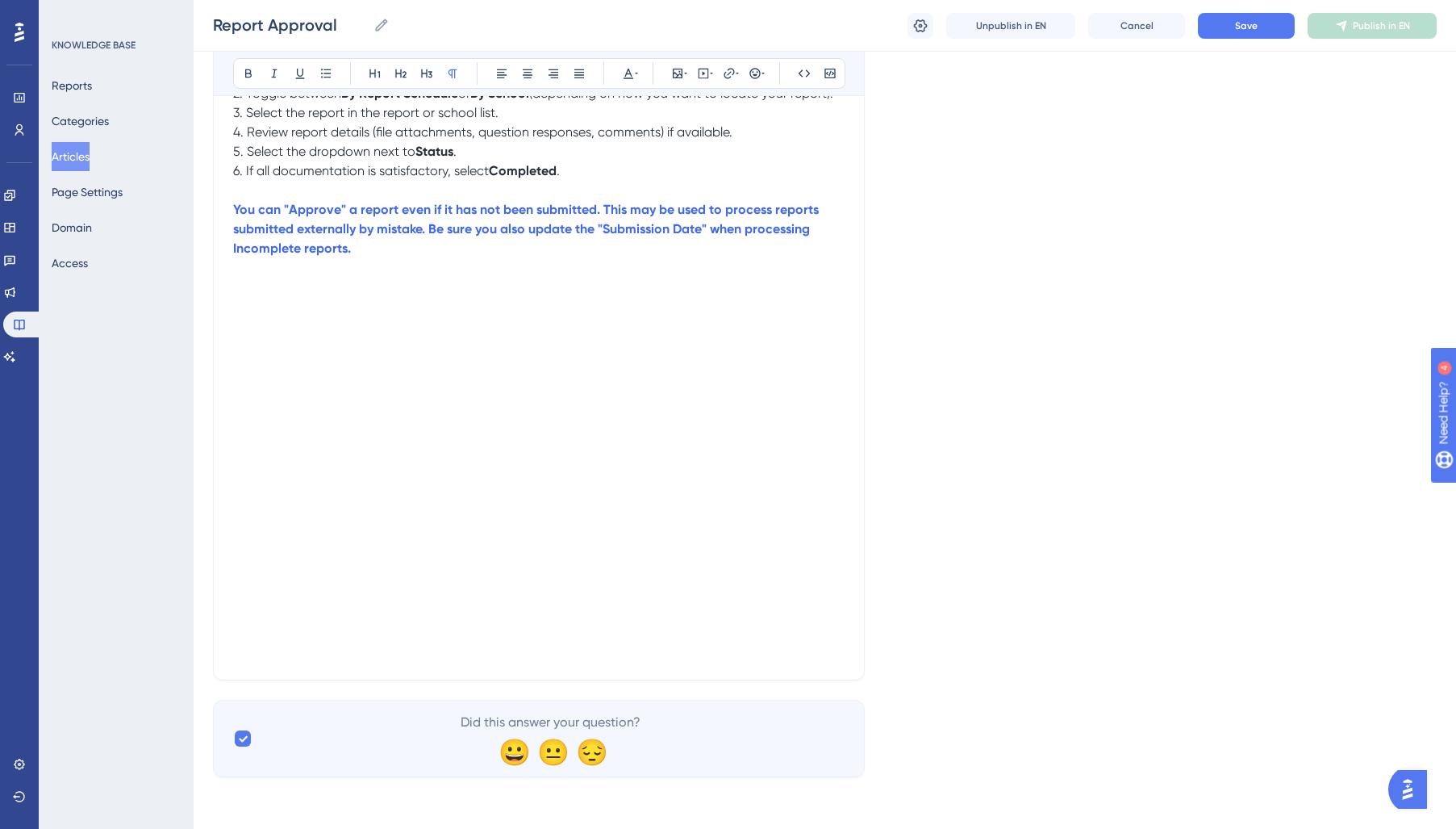
scroll to position [0, 0]
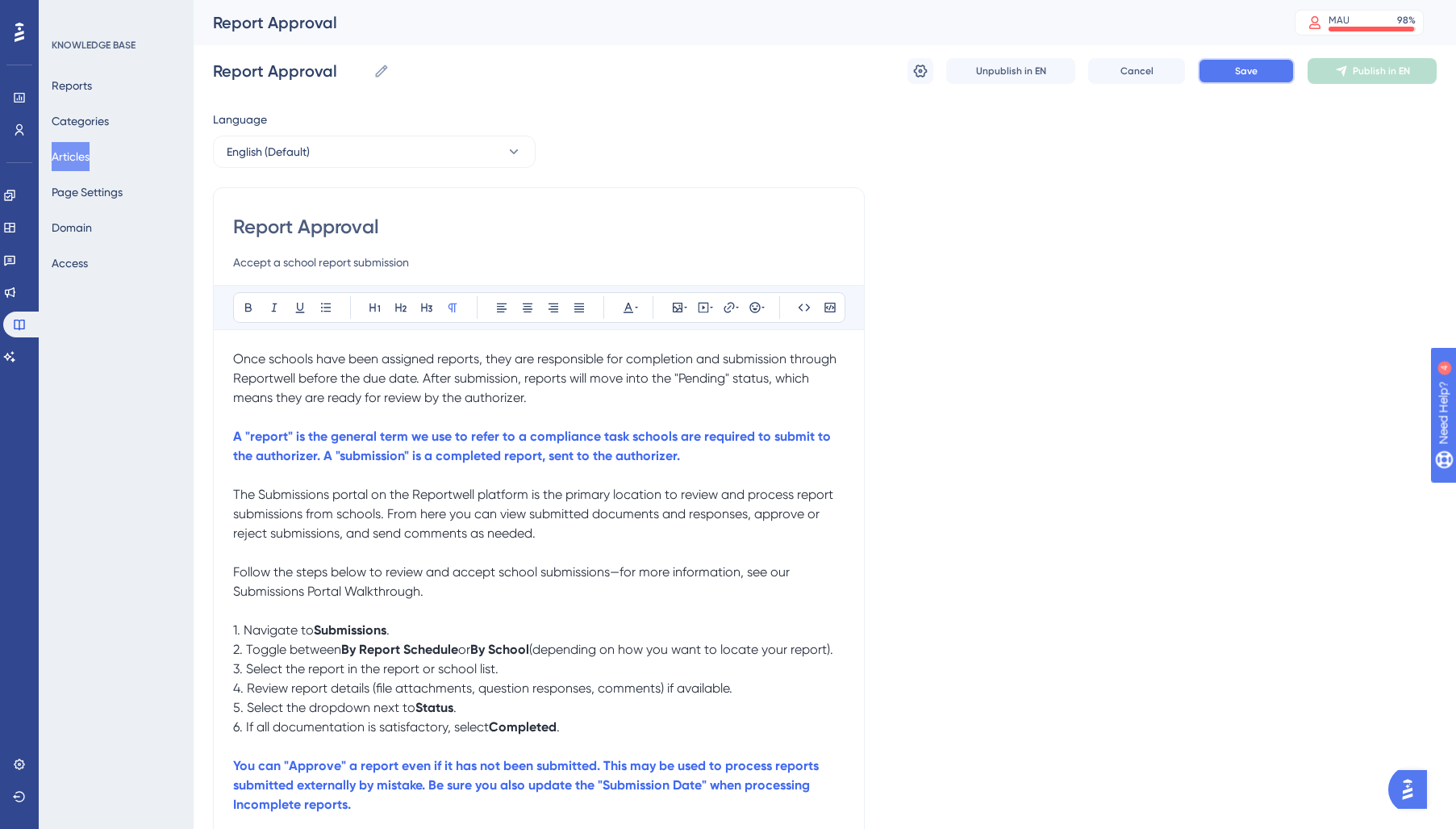
click at [1264, 75] on button "Save" at bounding box center [1247, 71] width 97 height 26
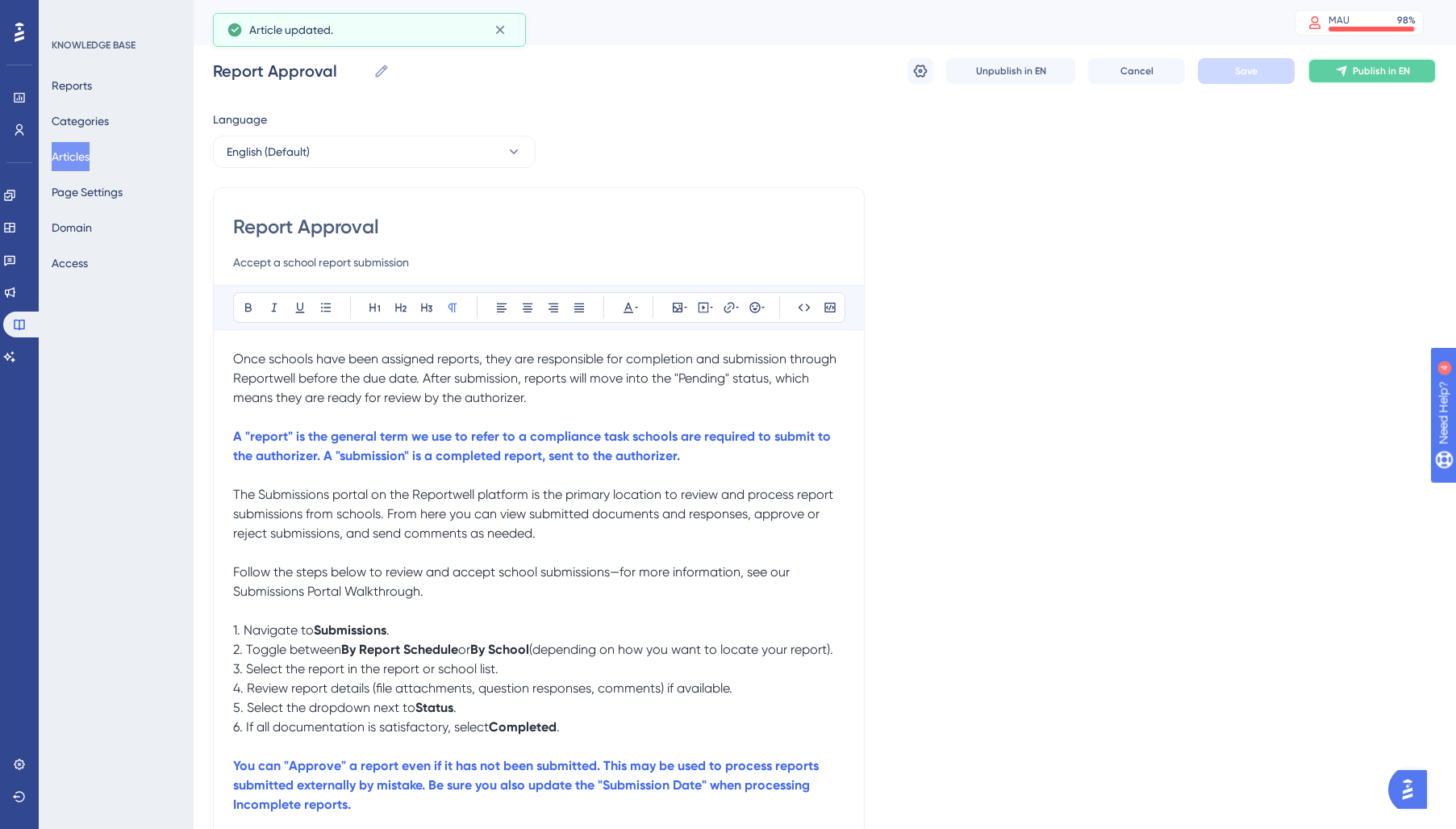
click at [1378, 78] on button "Publish in EN" at bounding box center [1371, 71] width 129 height 26
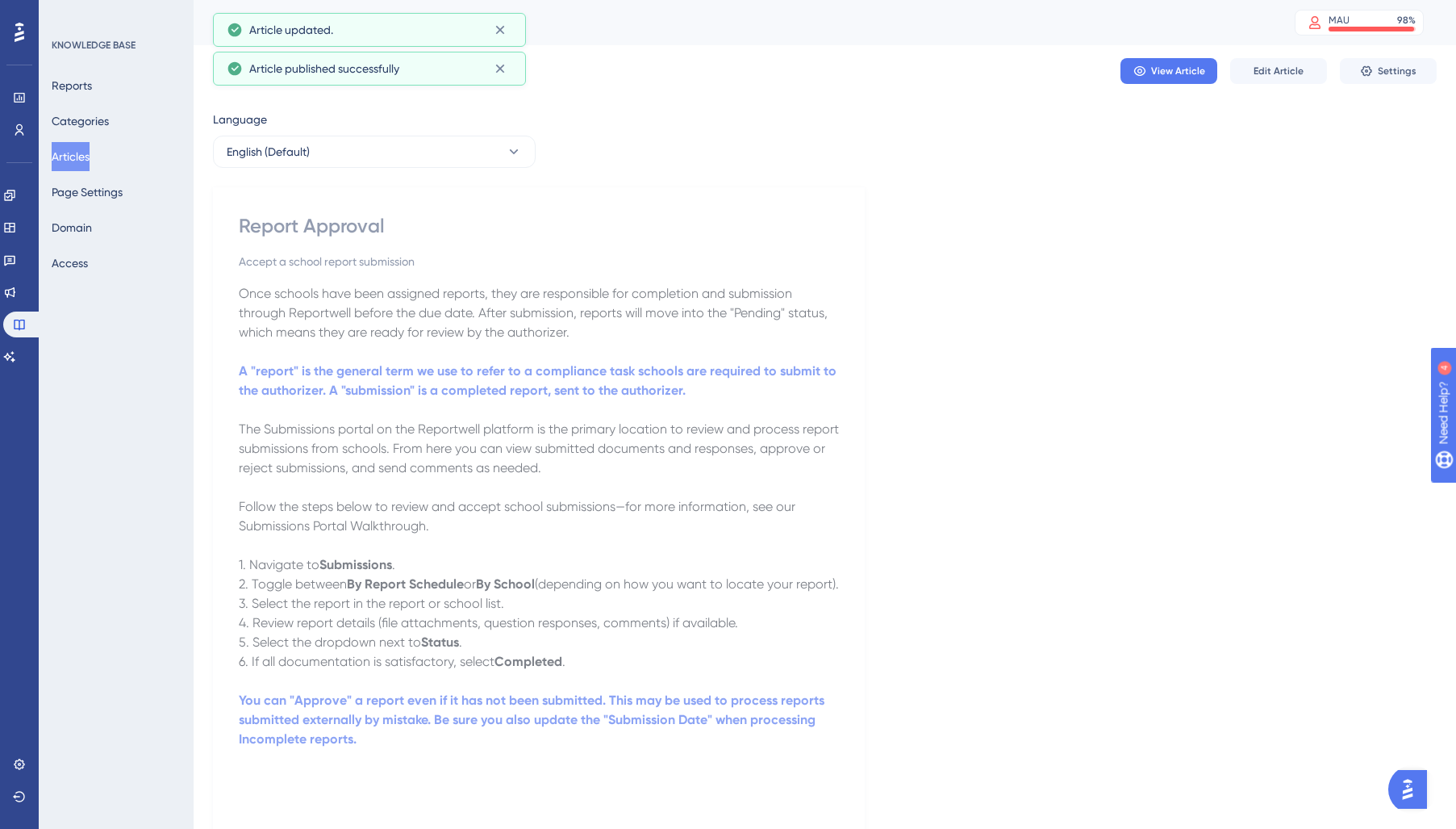
click at [81, 151] on button "Articles" at bounding box center [71, 157] width 38 height 29
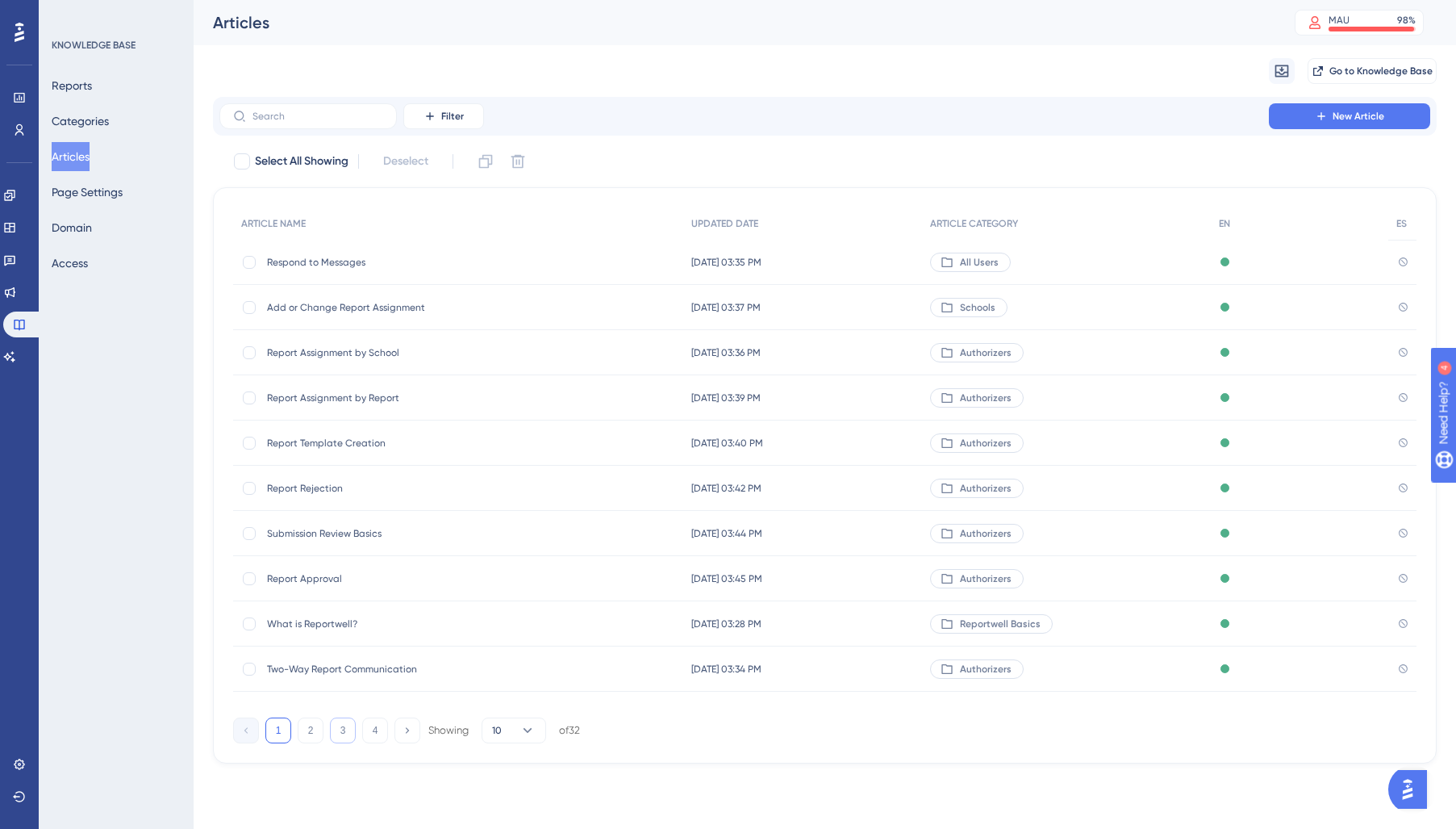
click at [352, 733] on button "3" at bounding box center [343, 730] width 26 height 26
click at [304, 578] on span "Report Return" at bounding box center [396, 578] width 258 height 13
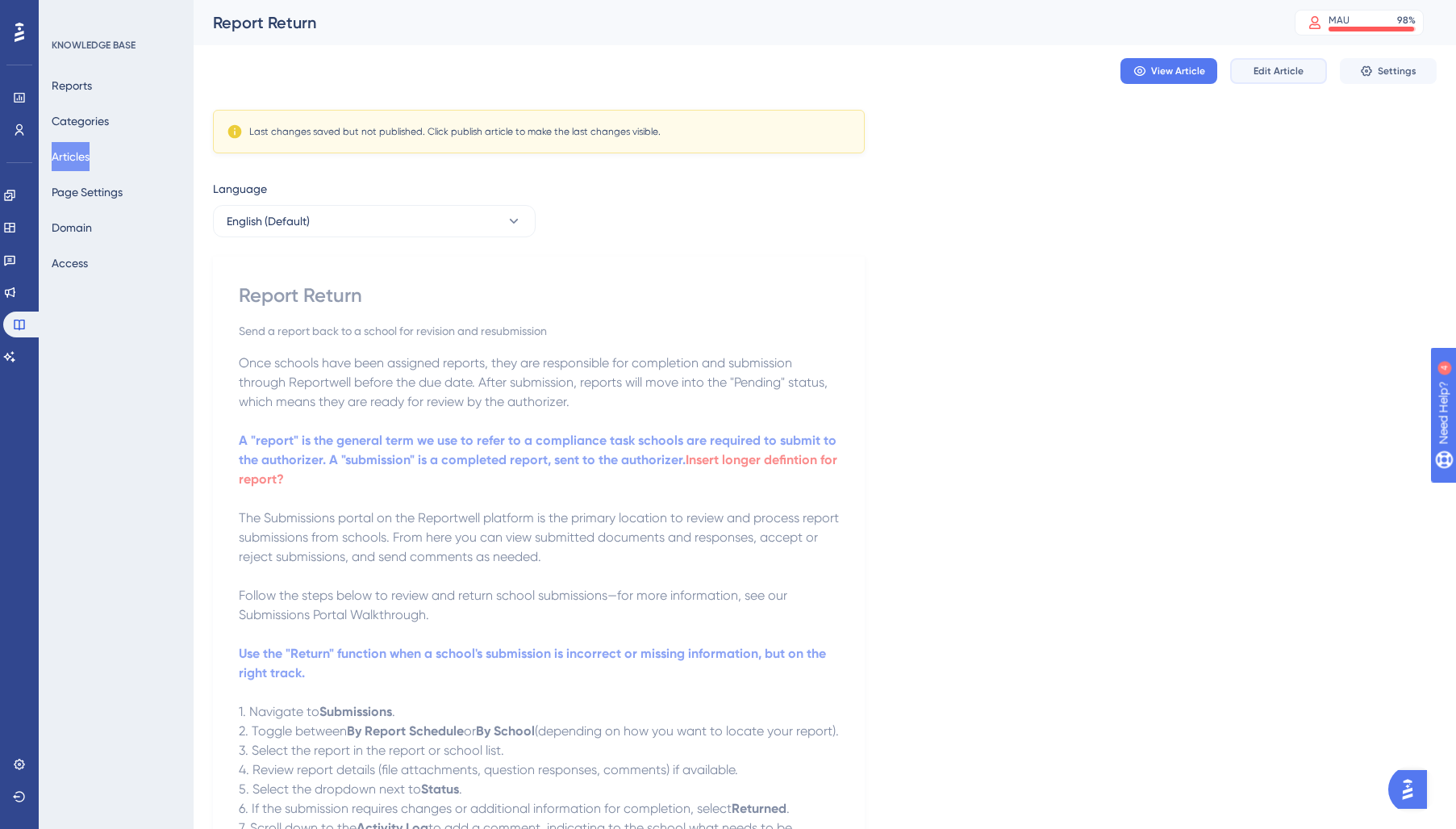
click at [1254, 72] on button "Edit Article" at bounding box center [1279, 71] width 97 height 26
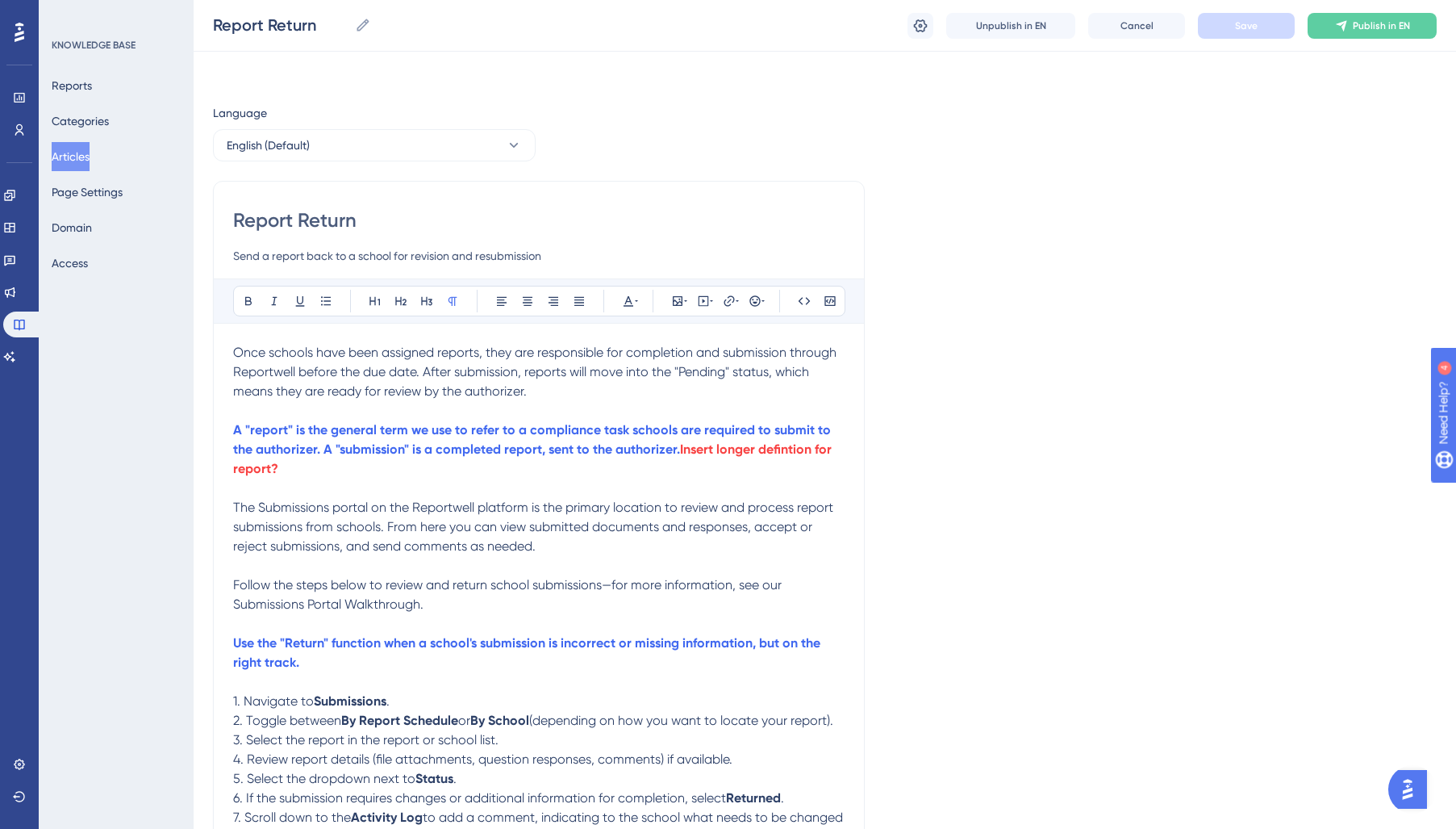
scroll to position [103, 0]
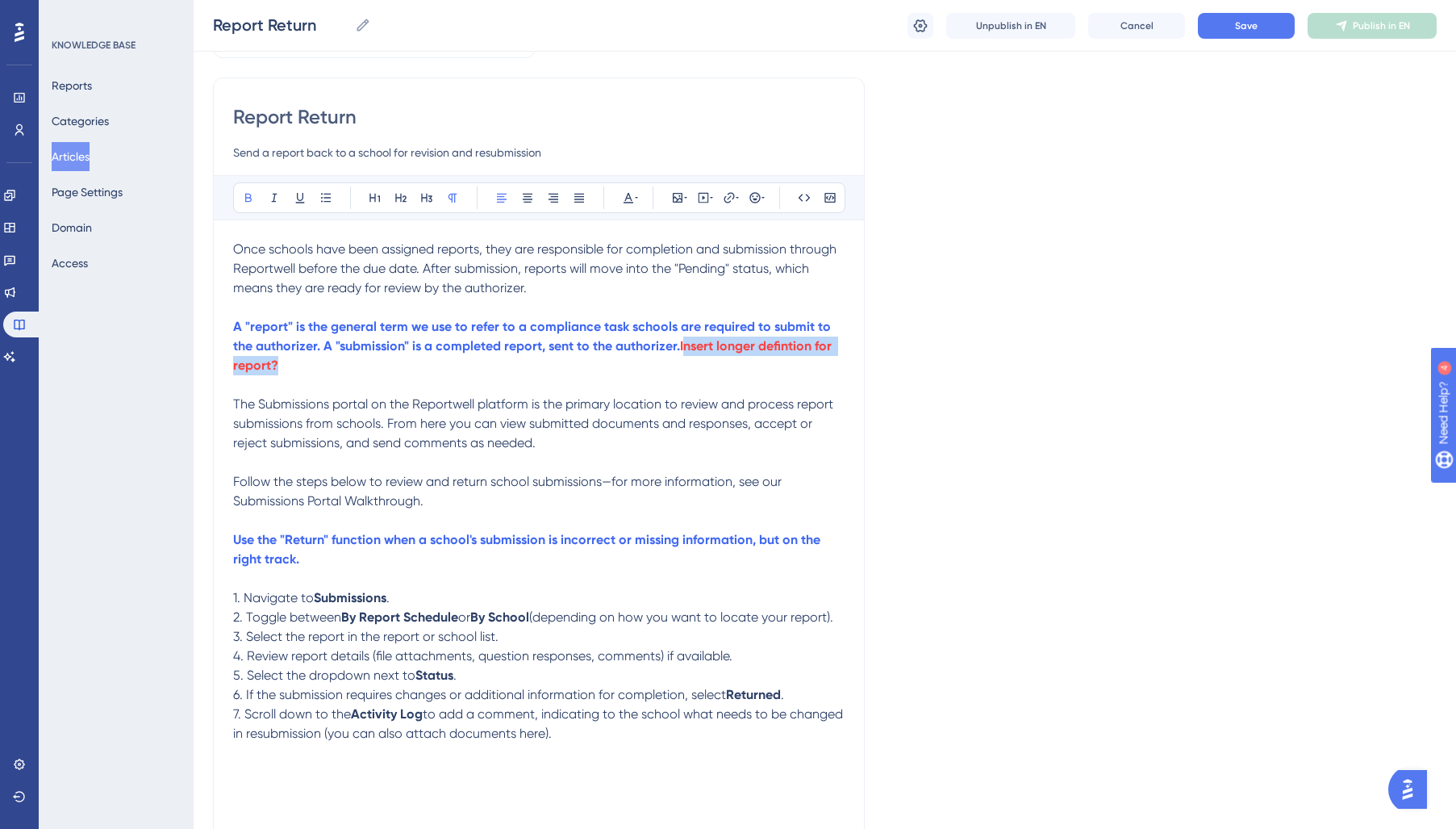
drag, startPoint x: 690, startPoint y: 357, endPoint x: 685, endPoint y: 347, distance: 11.2
click at [685, 347] on p "A "report" is the general term we use to refer to a compliance task schools are…" at bounding box center [538, 345] width 612 height 58
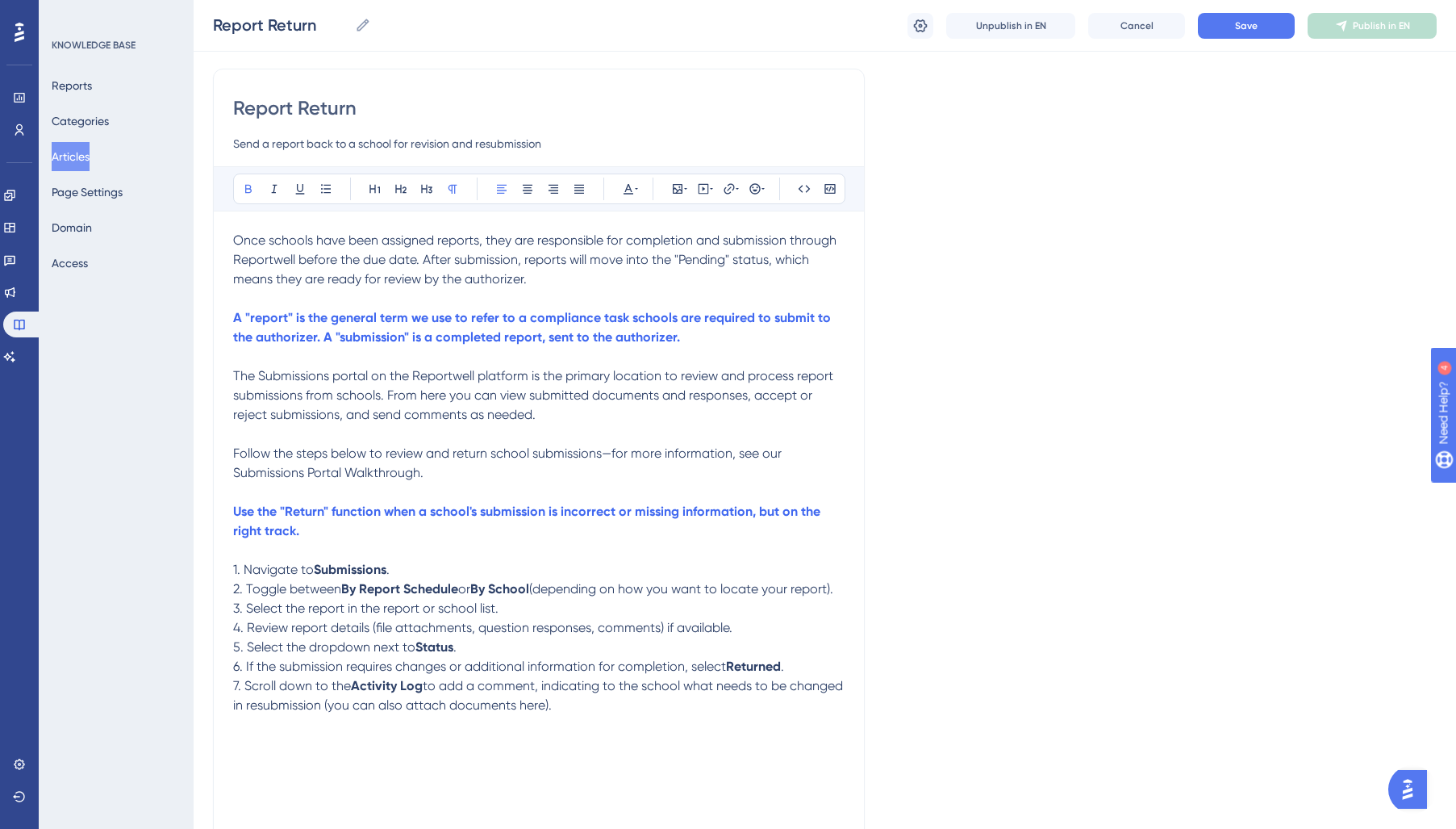
scroll to position [100, 0]
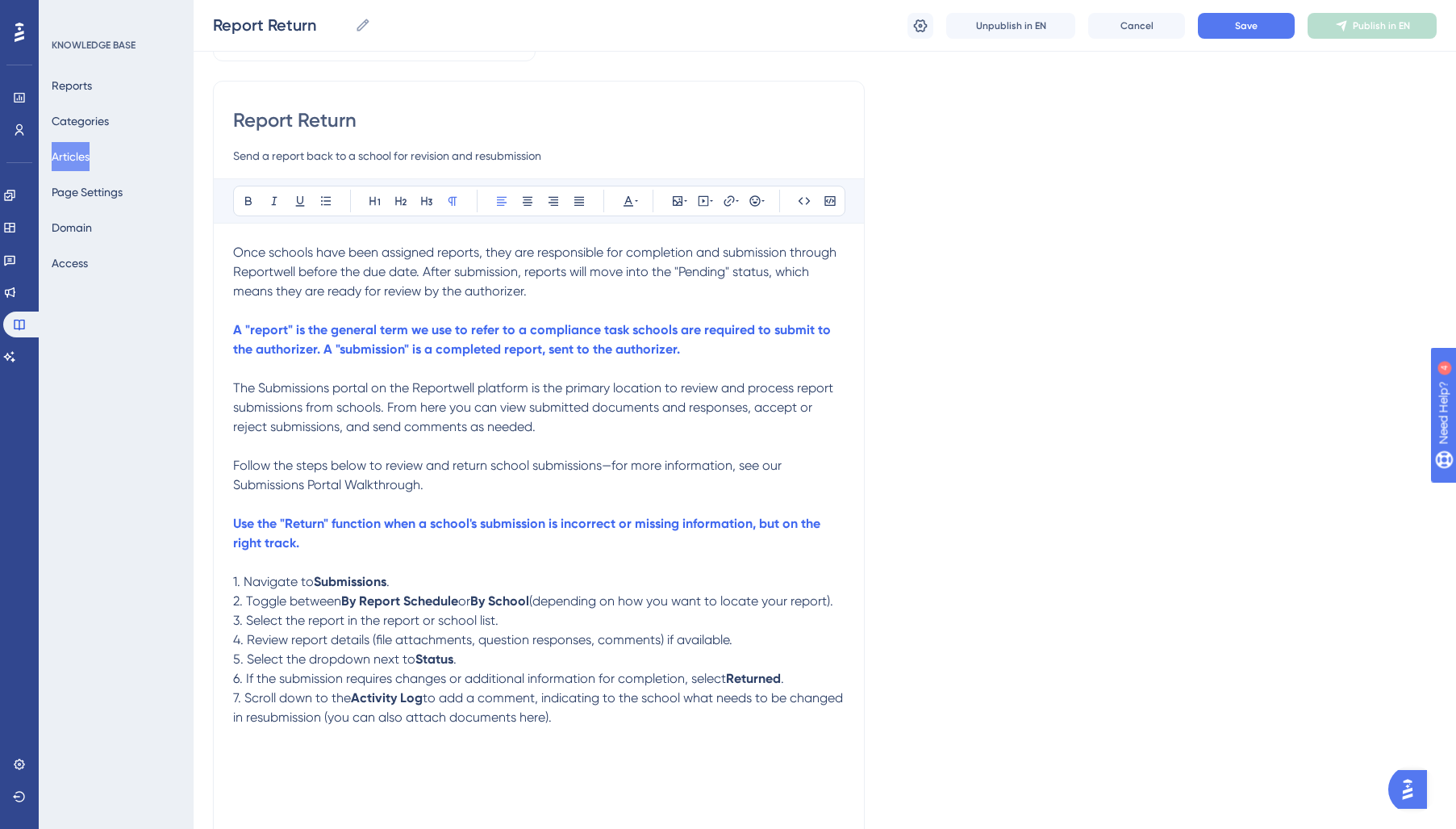
drag, startPoint x: 572, startPoint y: 289, endPoint x: 125, endPoint y: 233, distance: 450.5
click at [0, 0] on div "Performance Users Engagement Widgets Feedback Product Updates Knowledge Base AI…" at bounding box center [0, 0] width 0 height 0
click at [619, 198] on button at bounding box center [628, 201] width 22 height 22
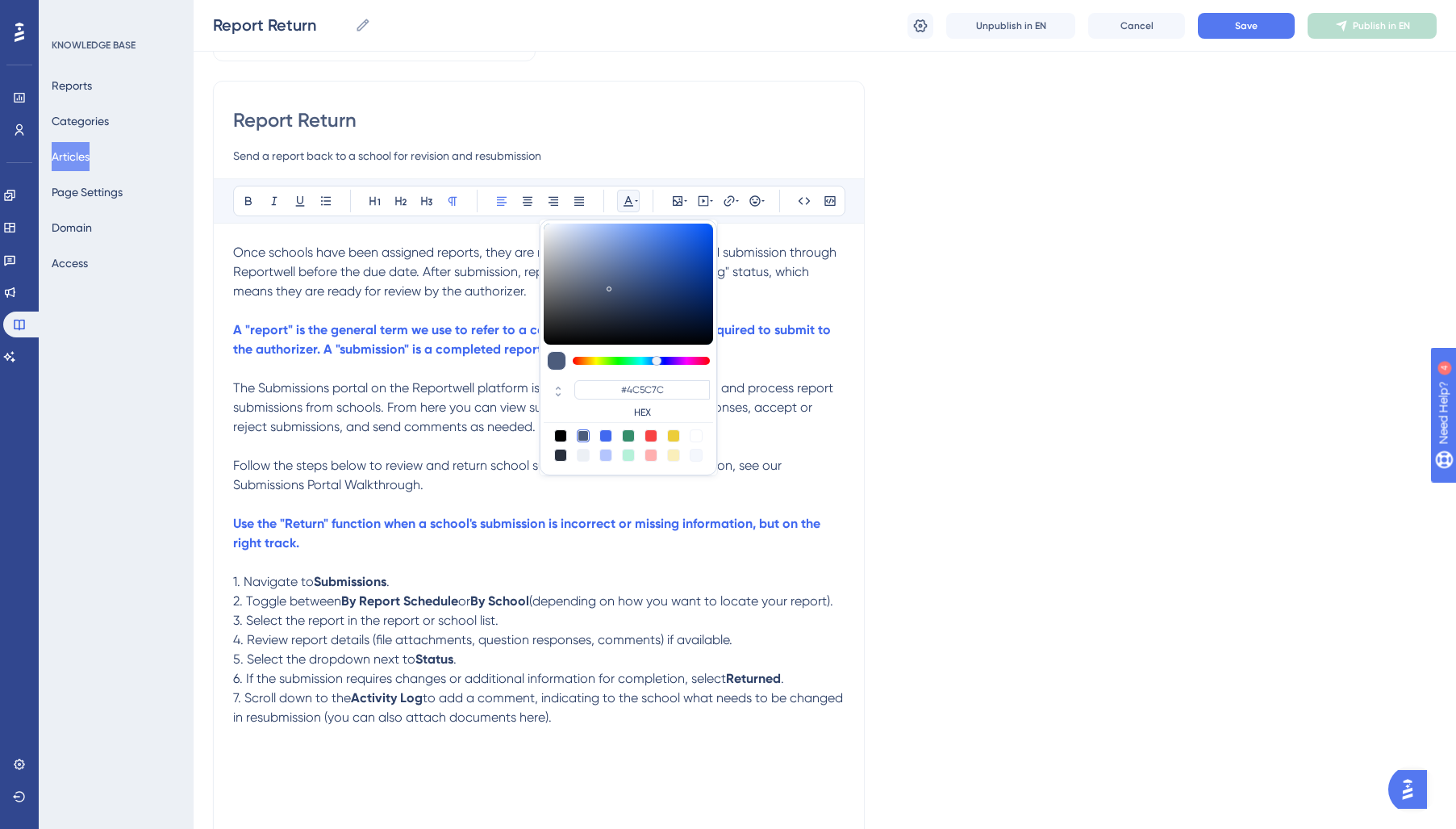
drag, startPoint x: 559, startPoint y: 458, endPoint x: 520, endPoint y: 467, distance: 40.0
click at [559, 458] on div at bounding box center [561, 454] width 13 height 13
type input "#29303D"
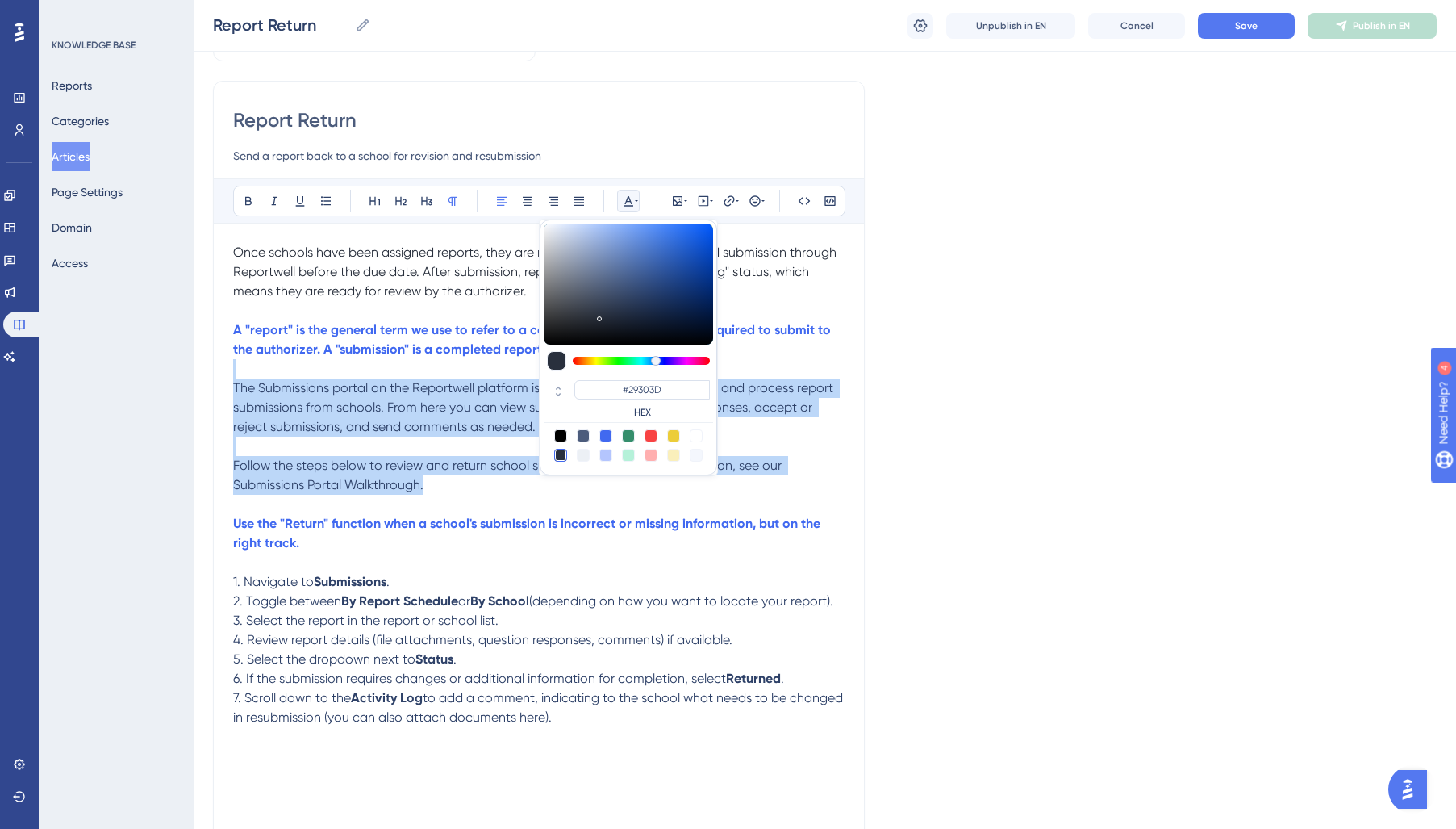
drag, startPoint x: 447, startPoint y: 487, endPoint x: 156, endPoint y: 372, distance: 312.9
click at [0, 0] on div "Performance Users Engagement Widgets Feedback Product Updates Knowledge Base AI…" at bounding box center [0, 0] width 0 height 0
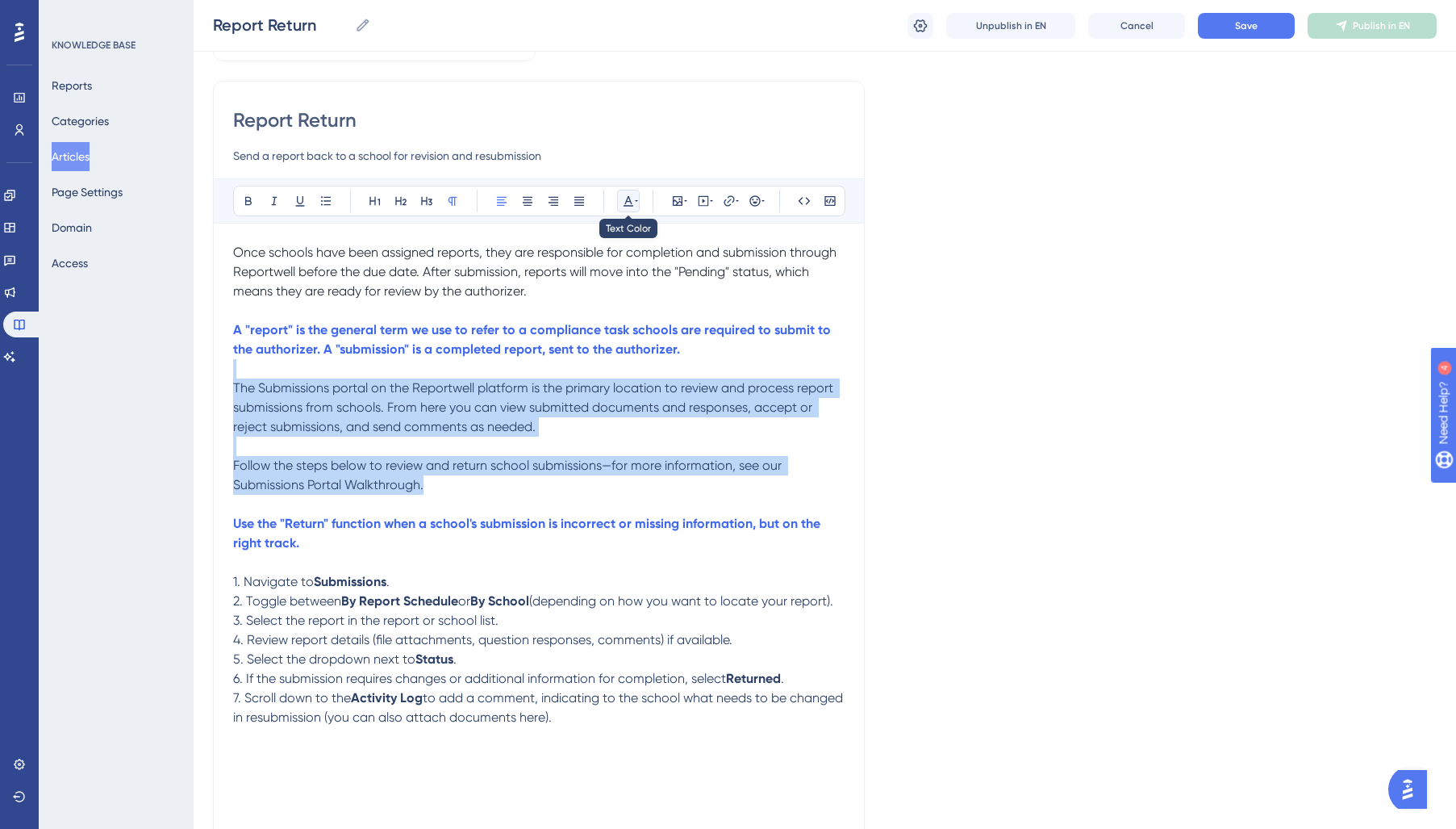
drag, startPoint x: 638, startPoint y: 200, endPoint x: 635, endPoint y: 212, distance: 12.4
click at [638, 202] on button at bounding box center [628, 201] width 22 height 22
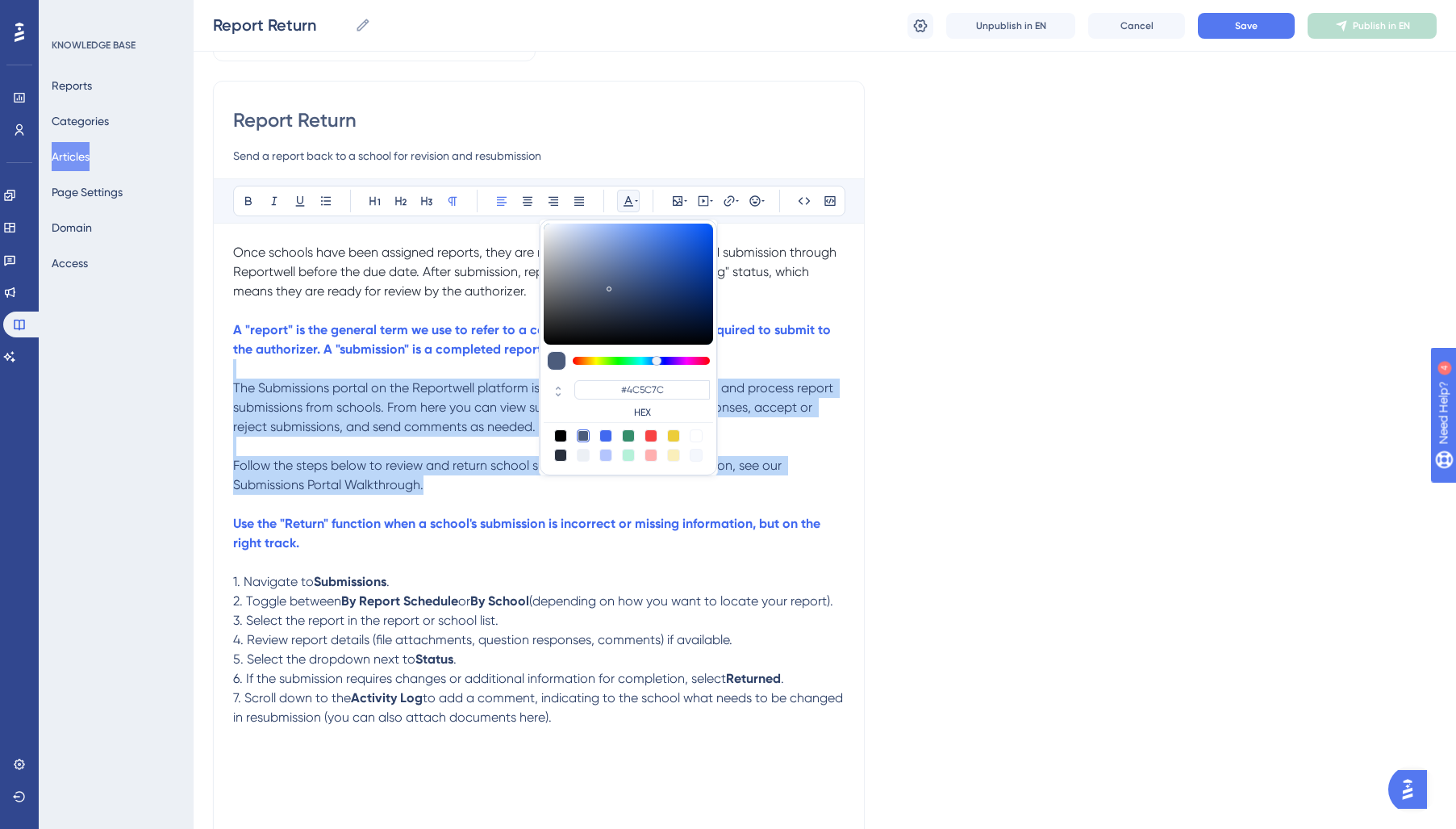
click at [555, 454] on div at bounding box center [561, 454] width 13 height 13
type input "#29303D"
drag, startPoint x: 616, startPoint y: 745, endPoint x: 265, endPoint y: 551, distance: 401.0
click at [0, 0] on div "Performance Users Engagement Widgets Feedback Product Updates Knowledge Base AI…" at bounding box center [0, 0] width 0 height 0
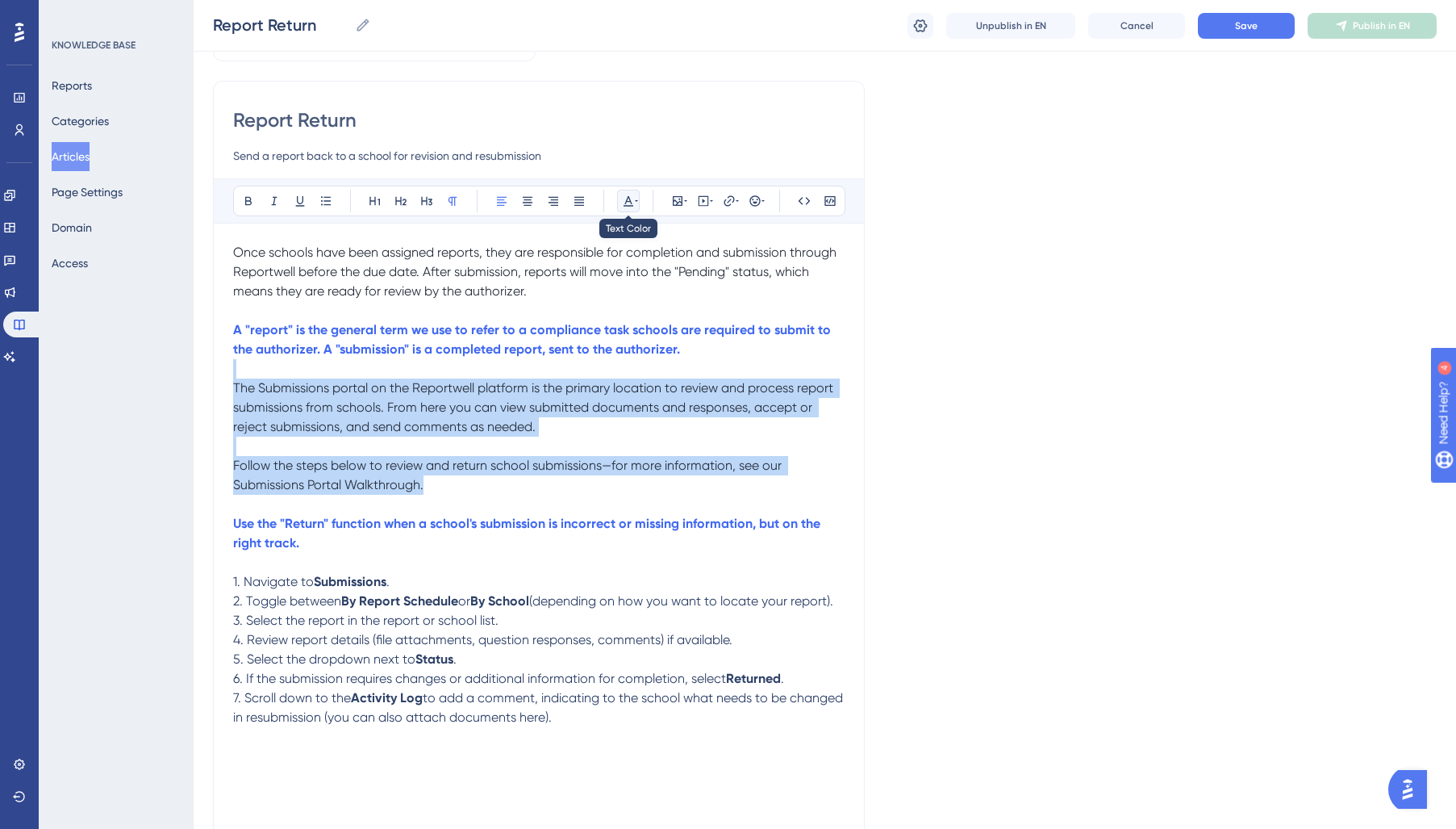
click at [626, 205] on icon at bounding box center [628, 201] width 13 height 13
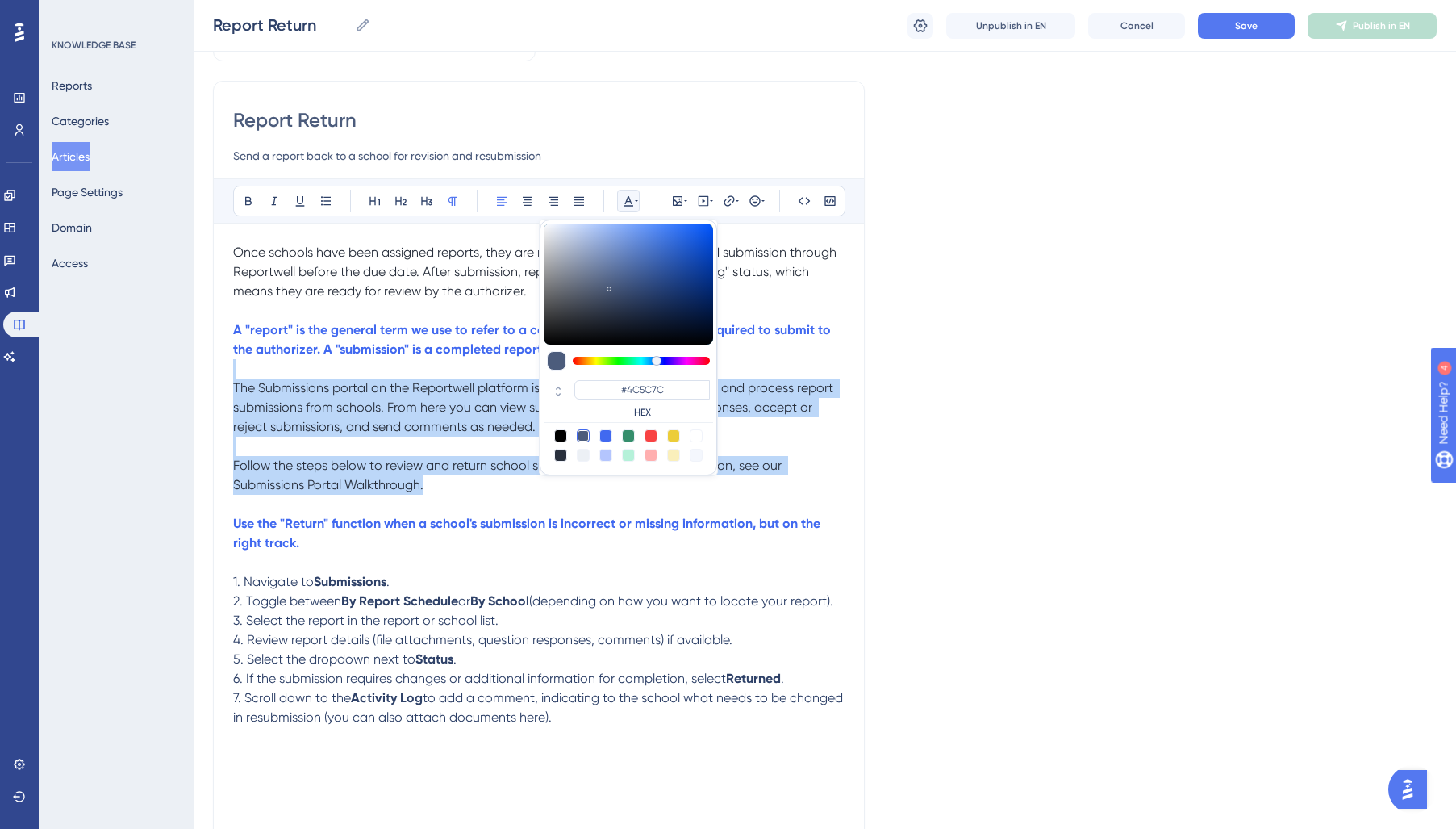
click at [558, 457] on div at bounding box center [561, 454] width 13 height 13
type input "#29303D"
click at [1267, 33] on button "Save" at bounding box center [1247, 26] width 97 height 26
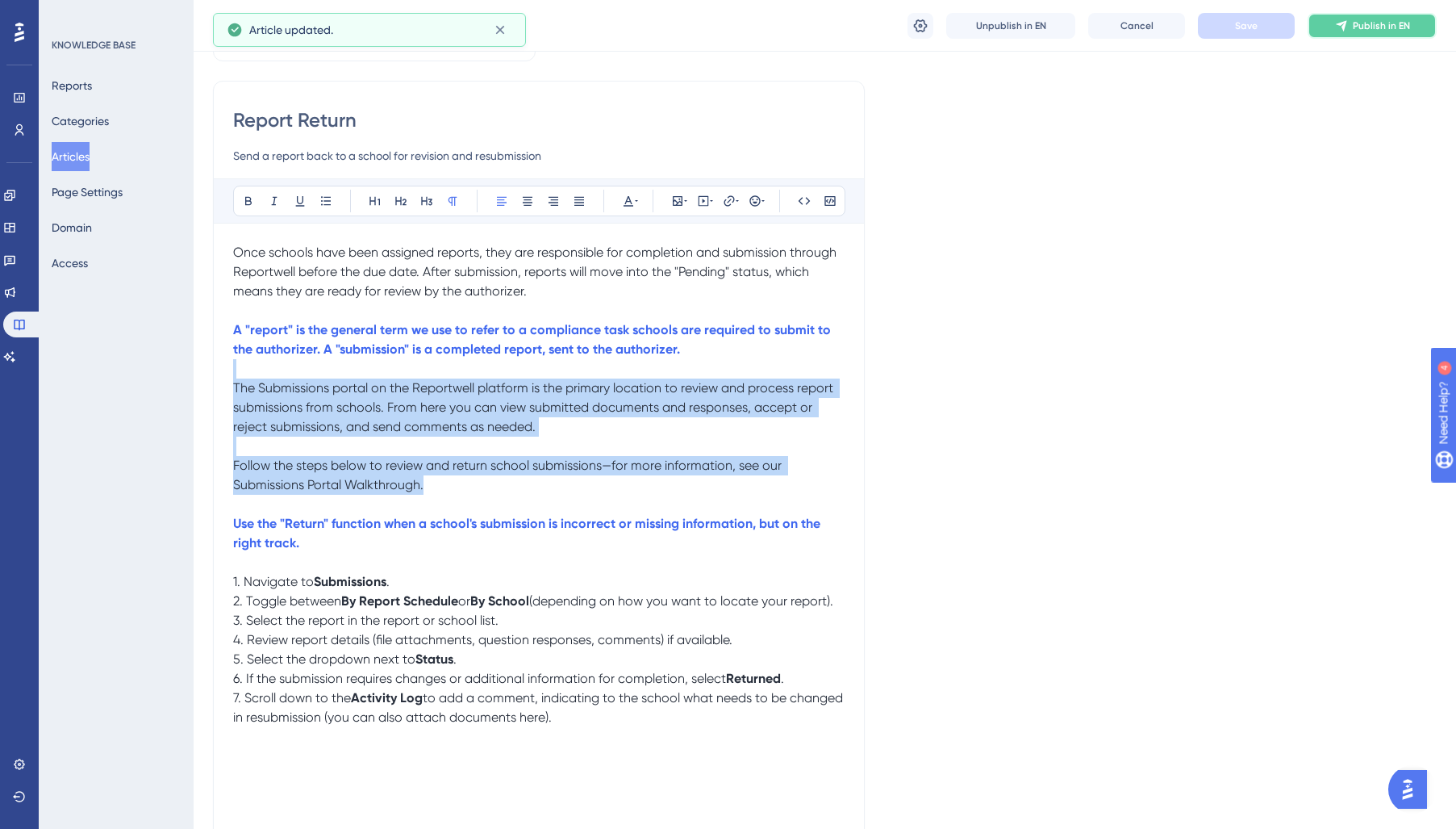
drag, startPoint x: 1379, startPoint y: 31, endPoint x: 1355, endPoint y: 50, distance: 30.6
click at [1379, 32] on button "Publish in EN" at bounding box center [1371, 26] width 129 height 26
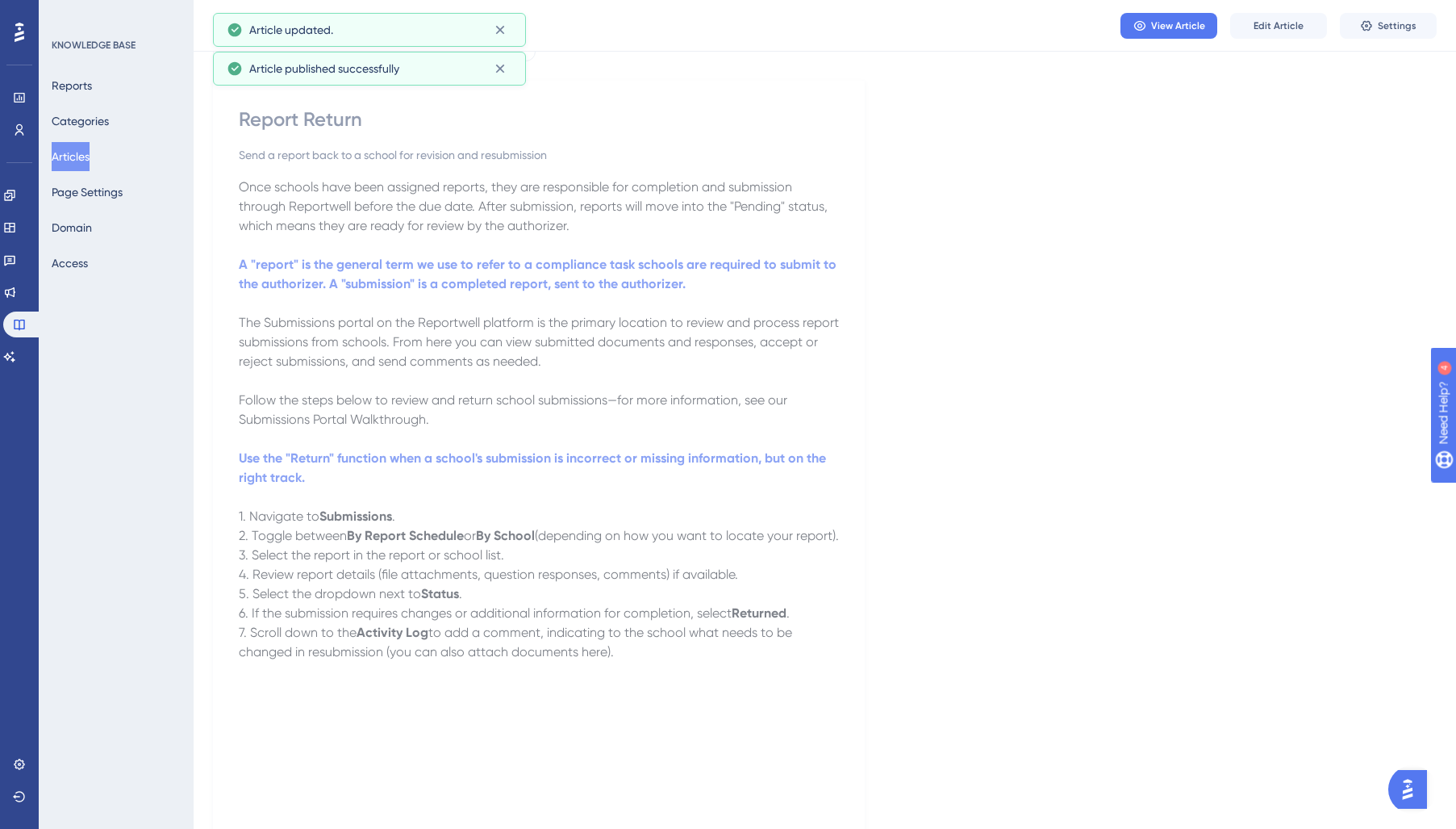
drag, startPoint x: 84, startPoint y: 156, endPoint x: 90, endPoint y: 161, distance: 7.8
click at [85, 157] on button "Articles" at bounding box center [71, 157] width 38 height 29
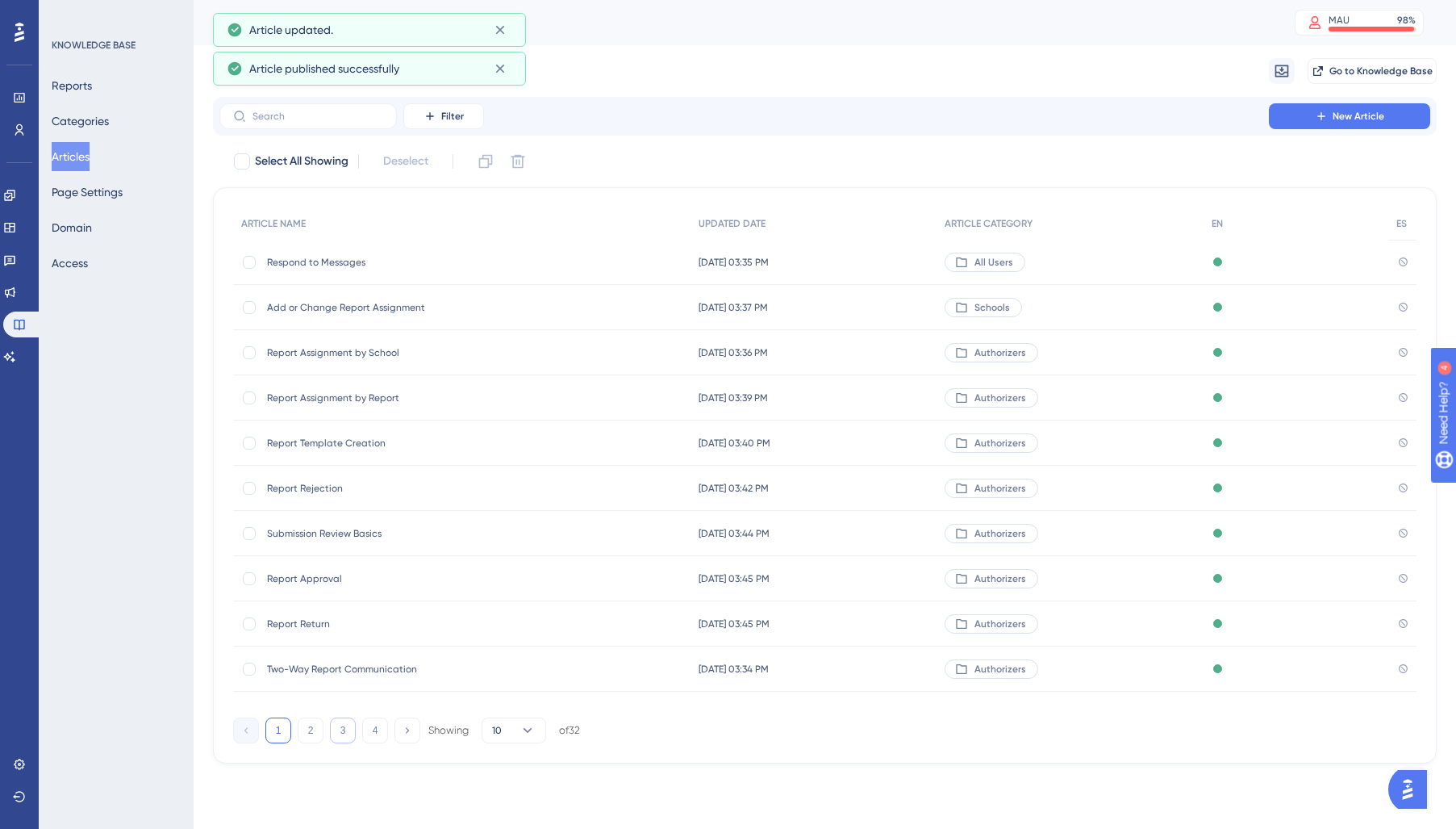
click at [338, 732] on button "3" at bounding box center [343, 730] width 26 height 26
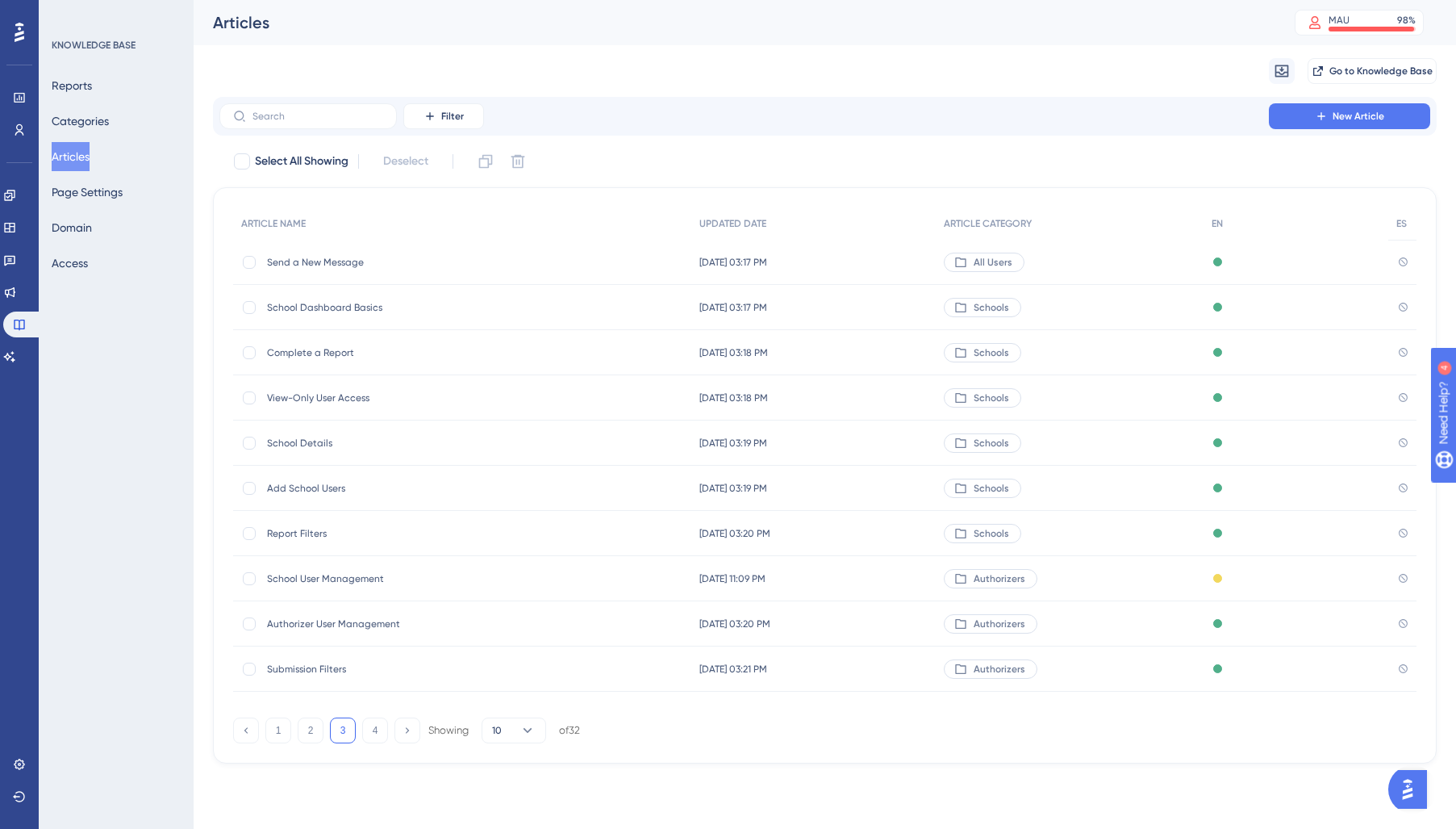
click at [352, 588] on div "School User Management School User Management" at bounding box center [396, 578] width 258 height 45
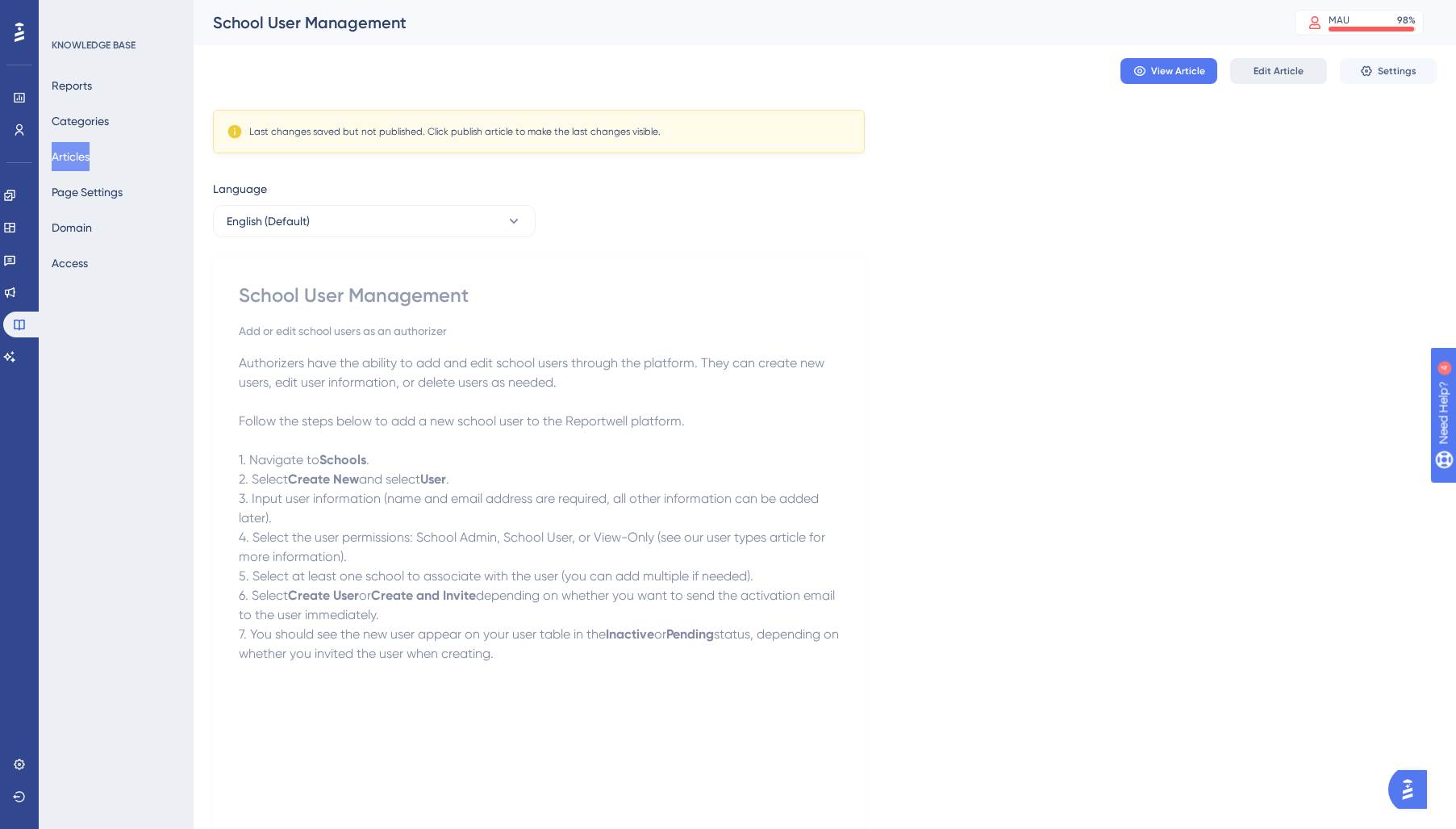
click at [1260, 71] on span "Edit Article" at bounding box center [1279, 71] width 50 height 13
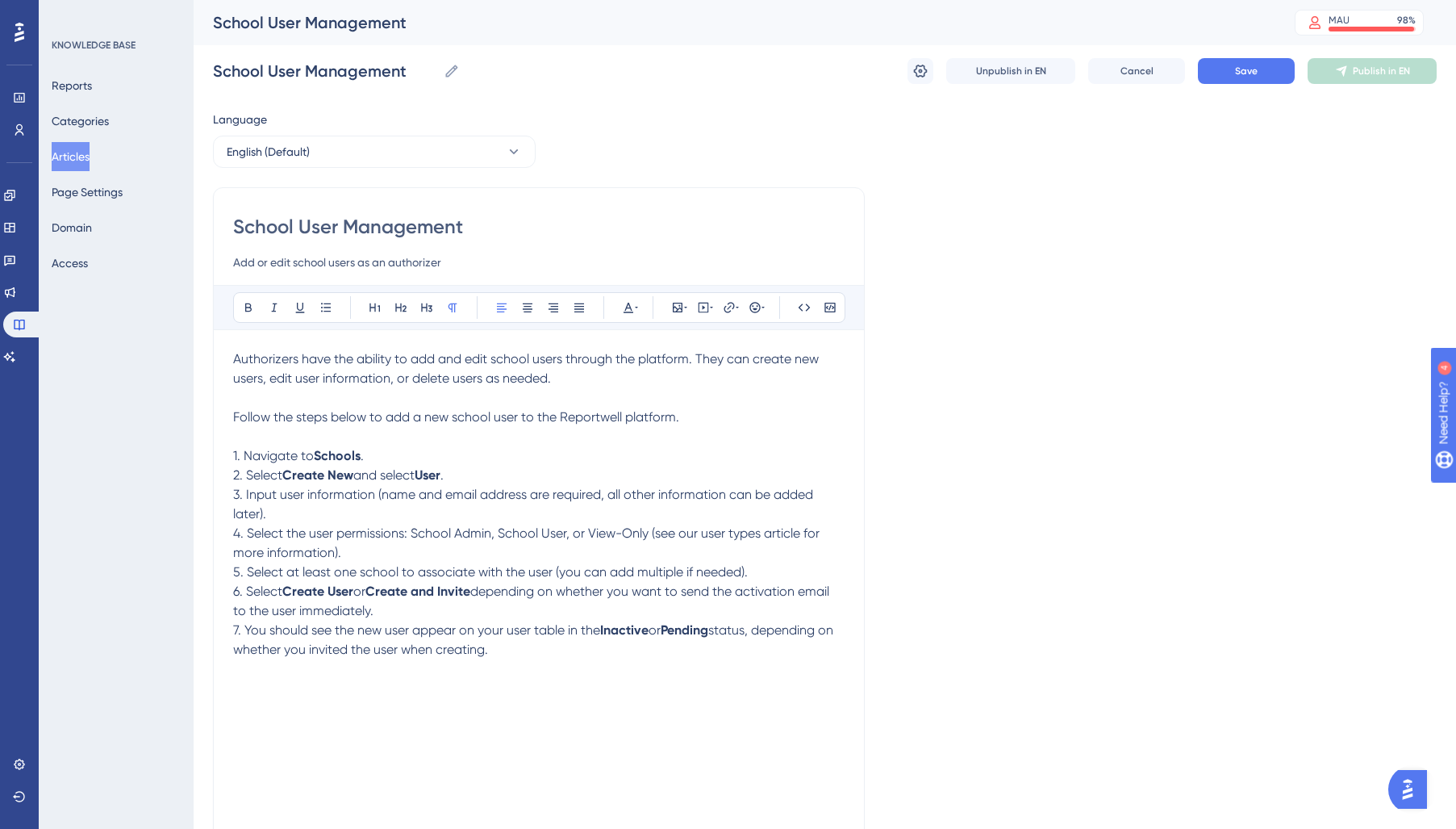
drag, startPoint x: 410, startPoint y: 578, endPoint x: 120, endPoint y: 351, distance: 368.3
click at [0, 0] on div "Performance Users Engagement Widgets Feedback Product Updates Knowledge Base AI…" at bounding box center [0, 0] width 0 height 0
drag, startPoint x: 613, startPoint y: 314, endPoint x: 623, endPoint y: 313, distance: 10.0
click at [618, 314] on div "Bold Italic Underline Bullet Point Heading 1 Heading 2 Heading 3 Normal Align L…" at bounding box center [539, 307] width 613 height 30
drag, startPoint x: 241, startPoint y: 479, endPoint x: 156, endPoint y: 365, distance: 142.2
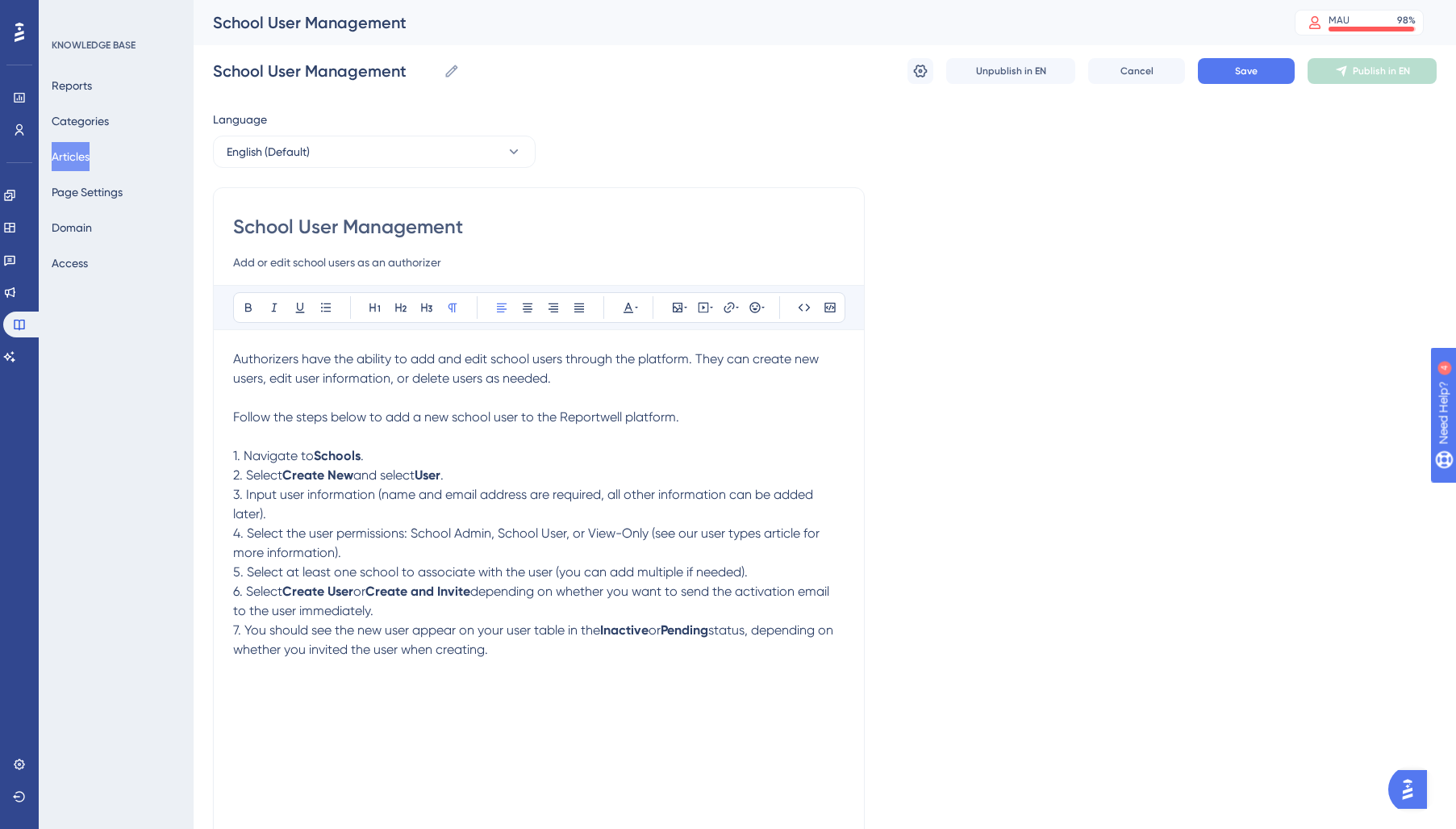
click at [0, 0] on div "Performance Users Engagement Widgets Feedback Product Updates Knowledge Base AI…" at bounding box center [0, 0] width 0 height 0
click at [633, 305] on icon at bounding box center [628, 307] width 13 height 13
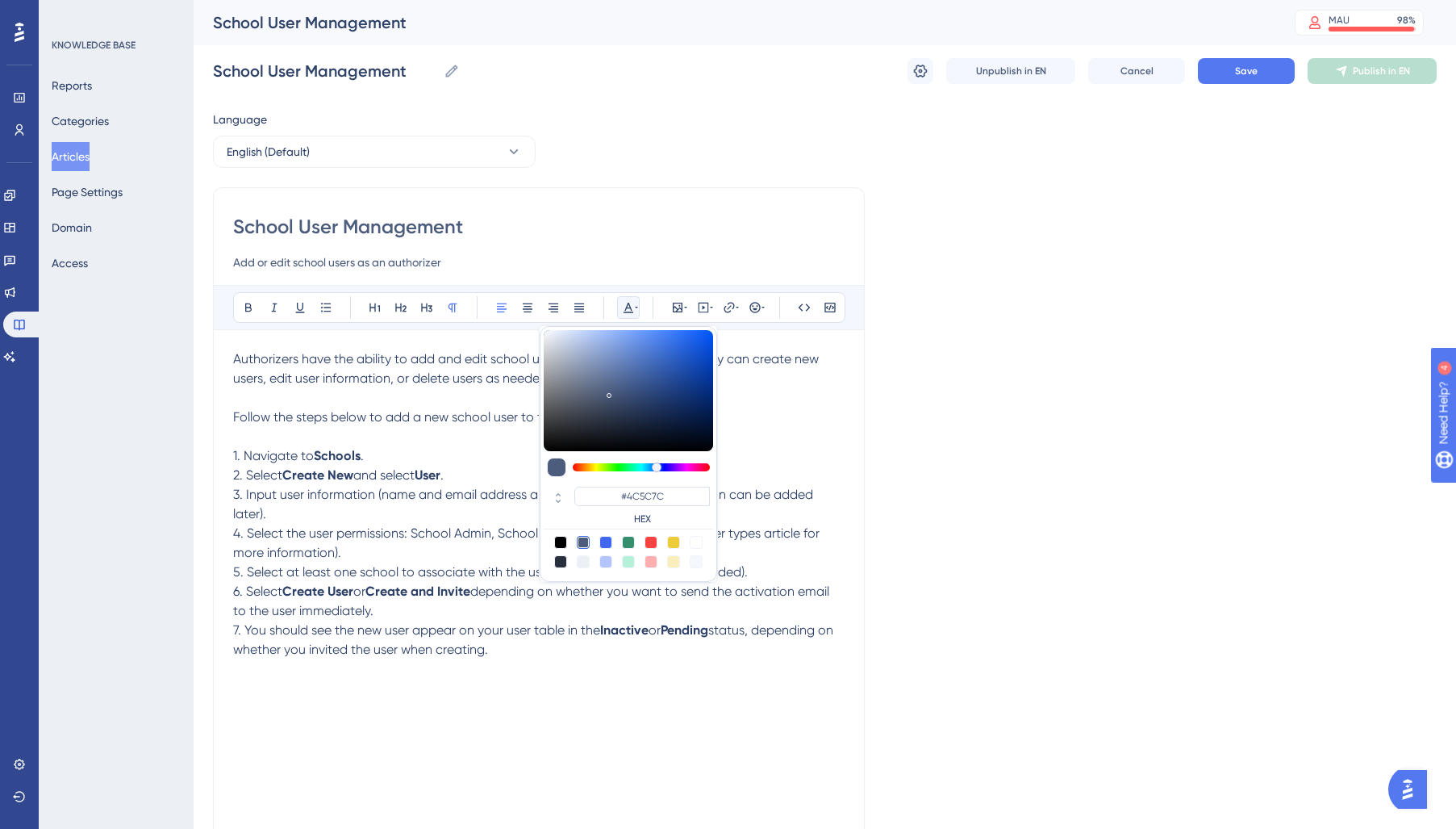
click at [559, 564] on div at bounding box center [561, 561] width 13 height 13
type input "#29303D"
drag, startPoint x: 445, startPoint y: 572, endPoint x: 1190, endPoint y: 229, distance: 820.2
click at [454, 571] on span "5. Select at least one school to associate with the user (you can add multiple …" at bounding box center [490, 572] width 515 height 16
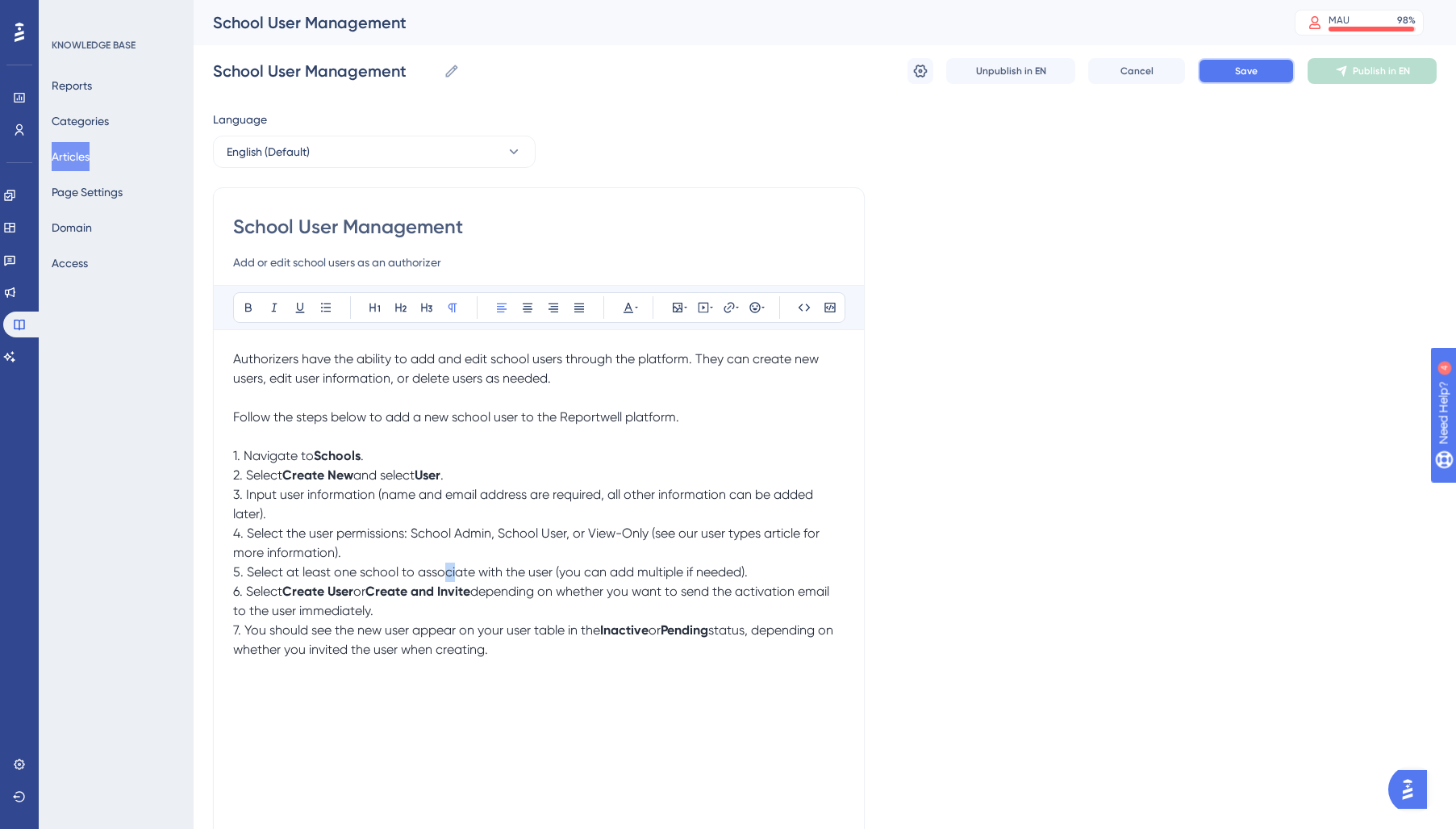
click at [1234, 74] on button "Save" at bounding box center [1247, 71] width 97 height 26
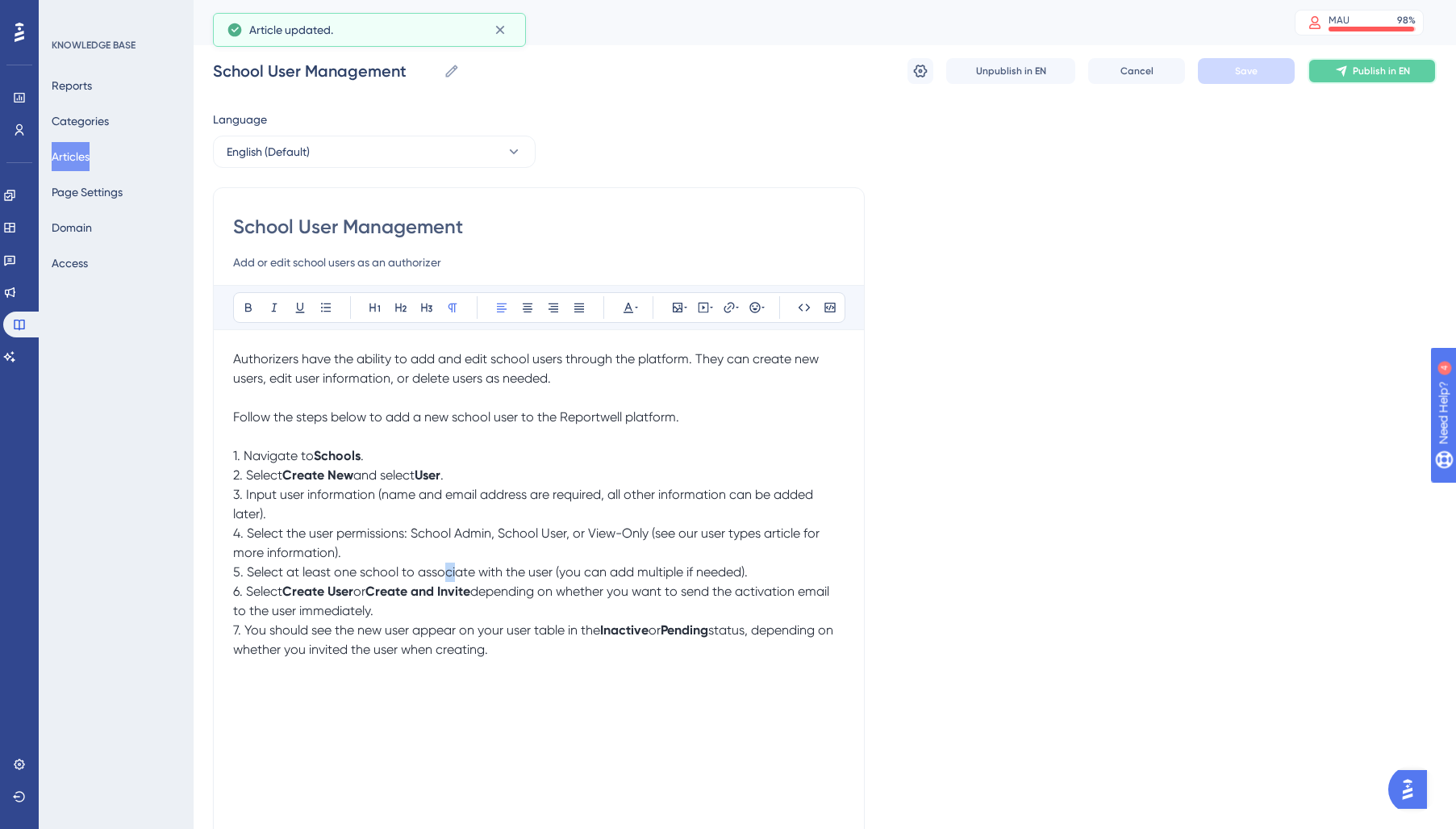
click at [1405, 78] on button "Publish in EN" at bounding box center [1371, 71] width 129 height 26
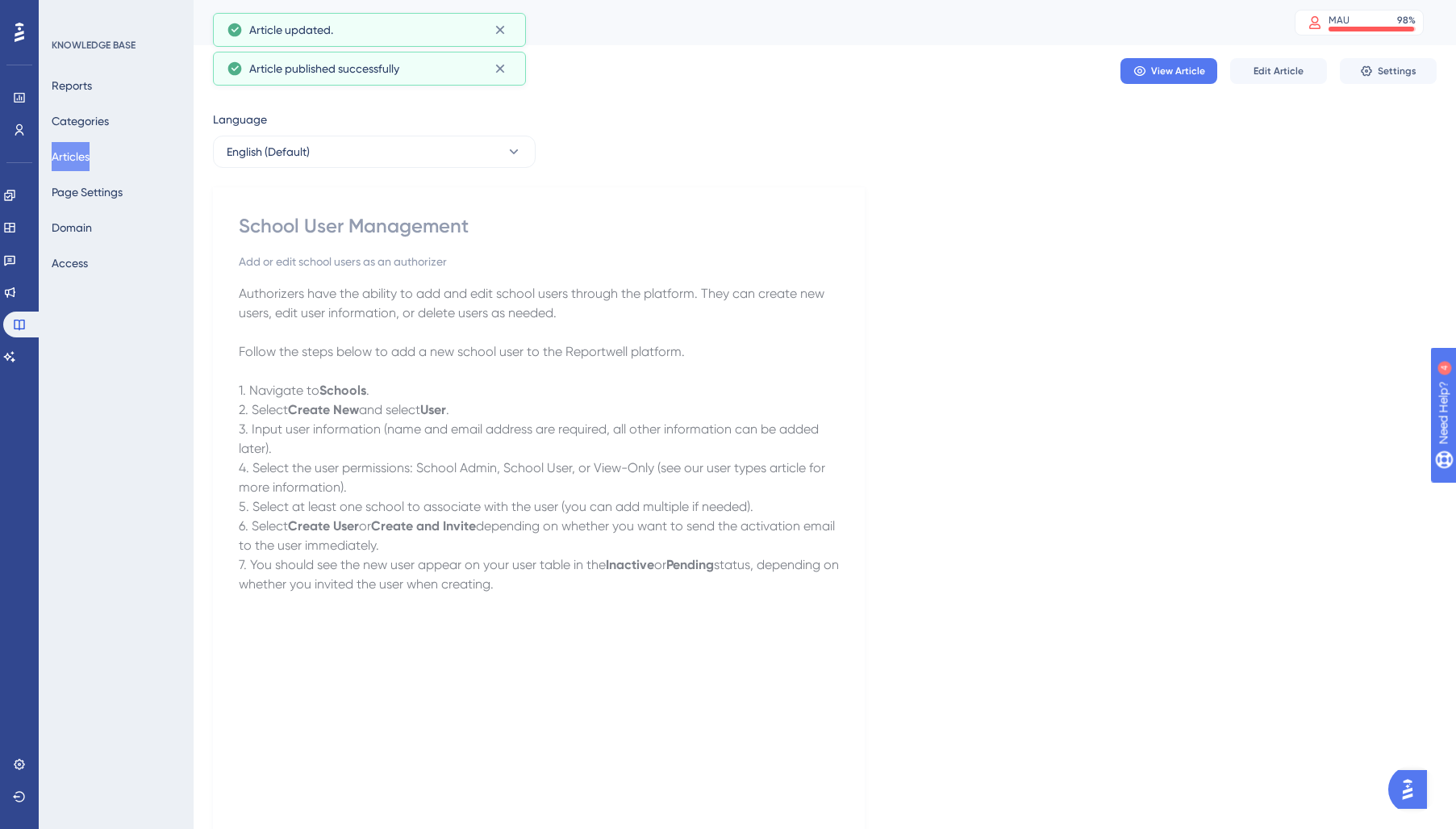
drag, startPoint x: 74, startPoint y: 159, endPoint x: 95, endPoint y: 210, distance: 55.2
click at [74, 160] on button "Articles" at bounding box center [71, 157] width 38 height 29
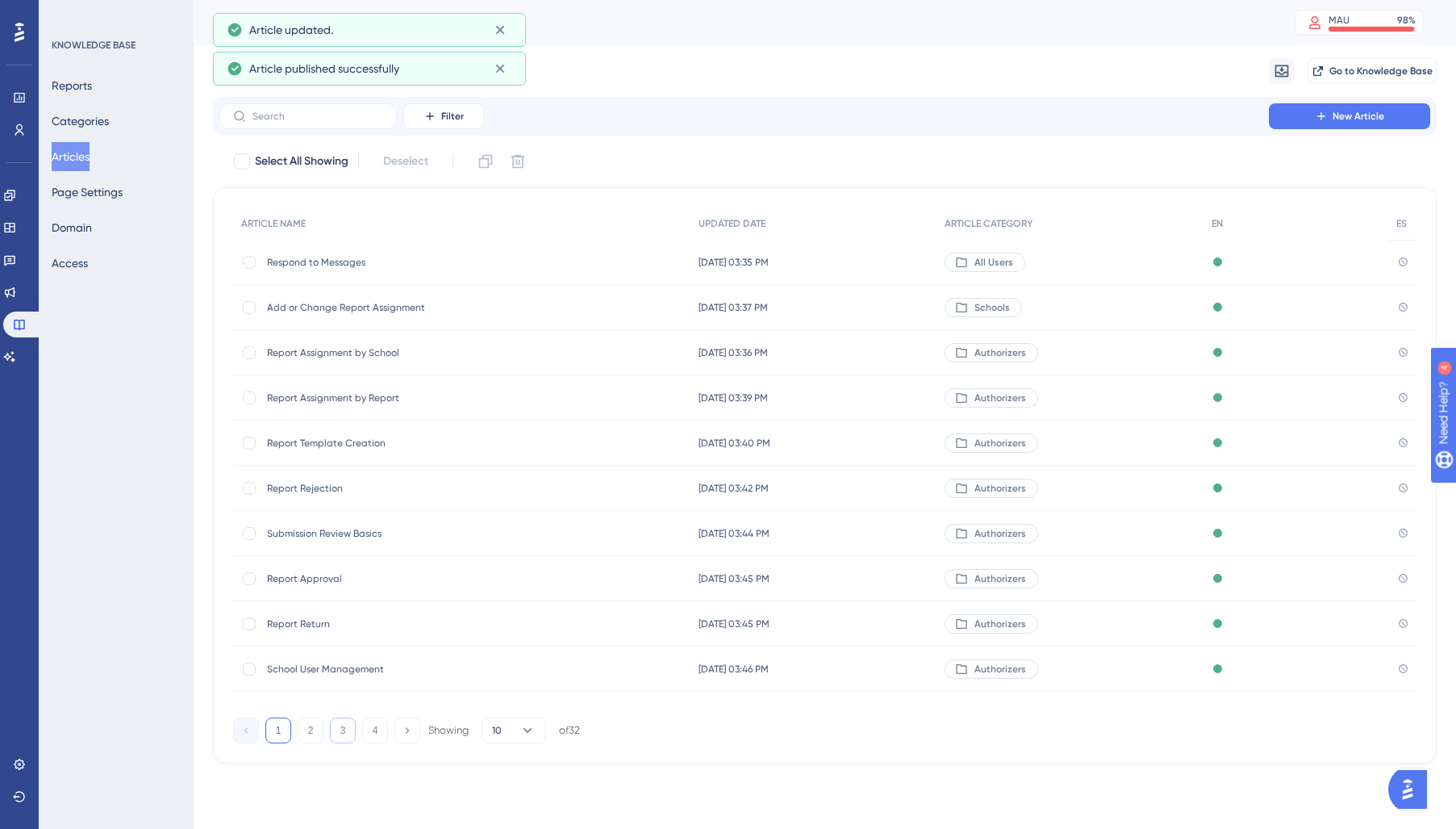
click at [353, 736] on button "3" at bounding box center [343, 730] width 26 height 26
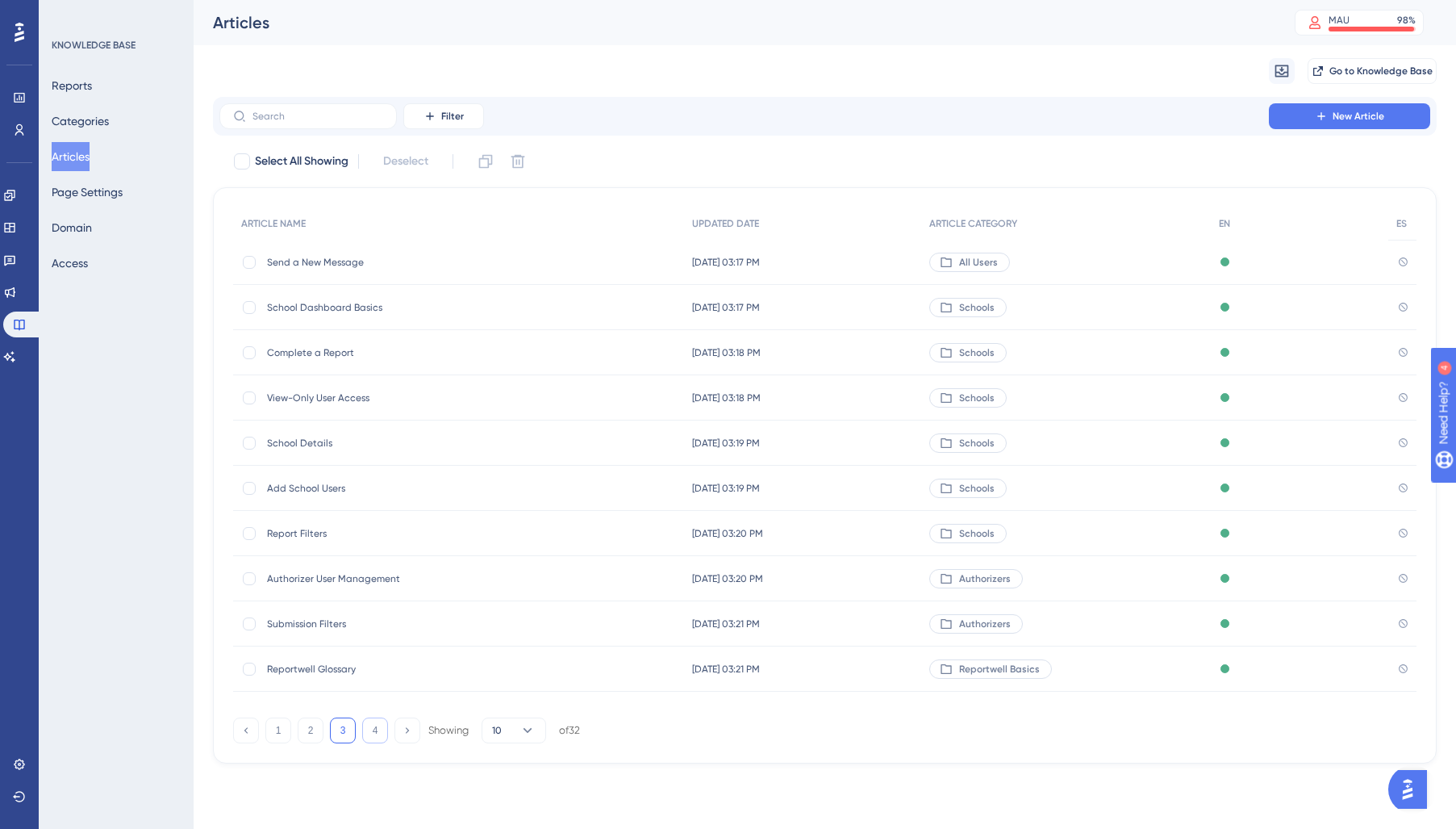
click at [375, 734] on button "4" at bounding box center [375, 730] width 26 height 26
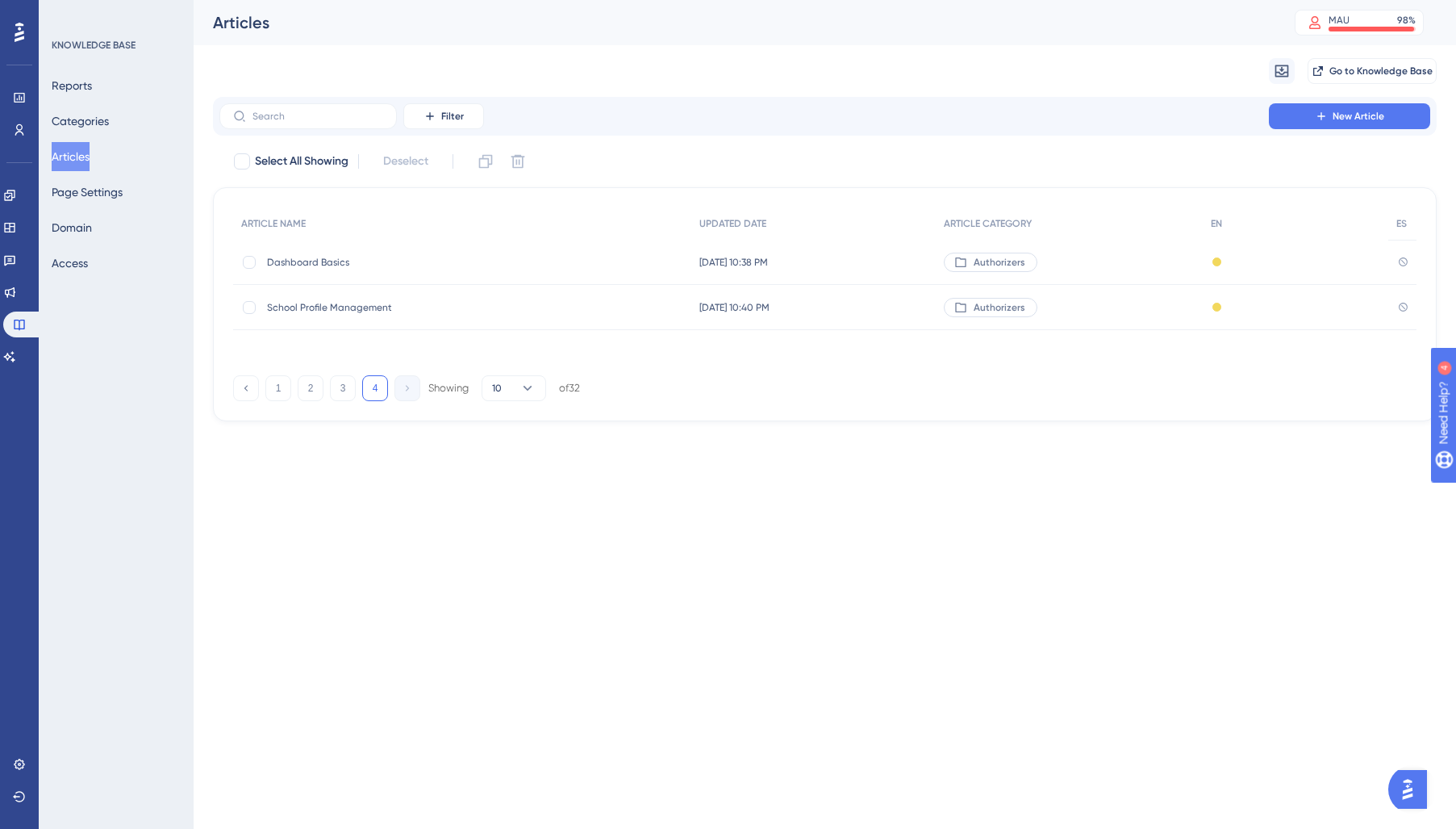
click at [352, 262] on span "Dashboard Basics" at bounding box center [396, 262] width 258 height 13
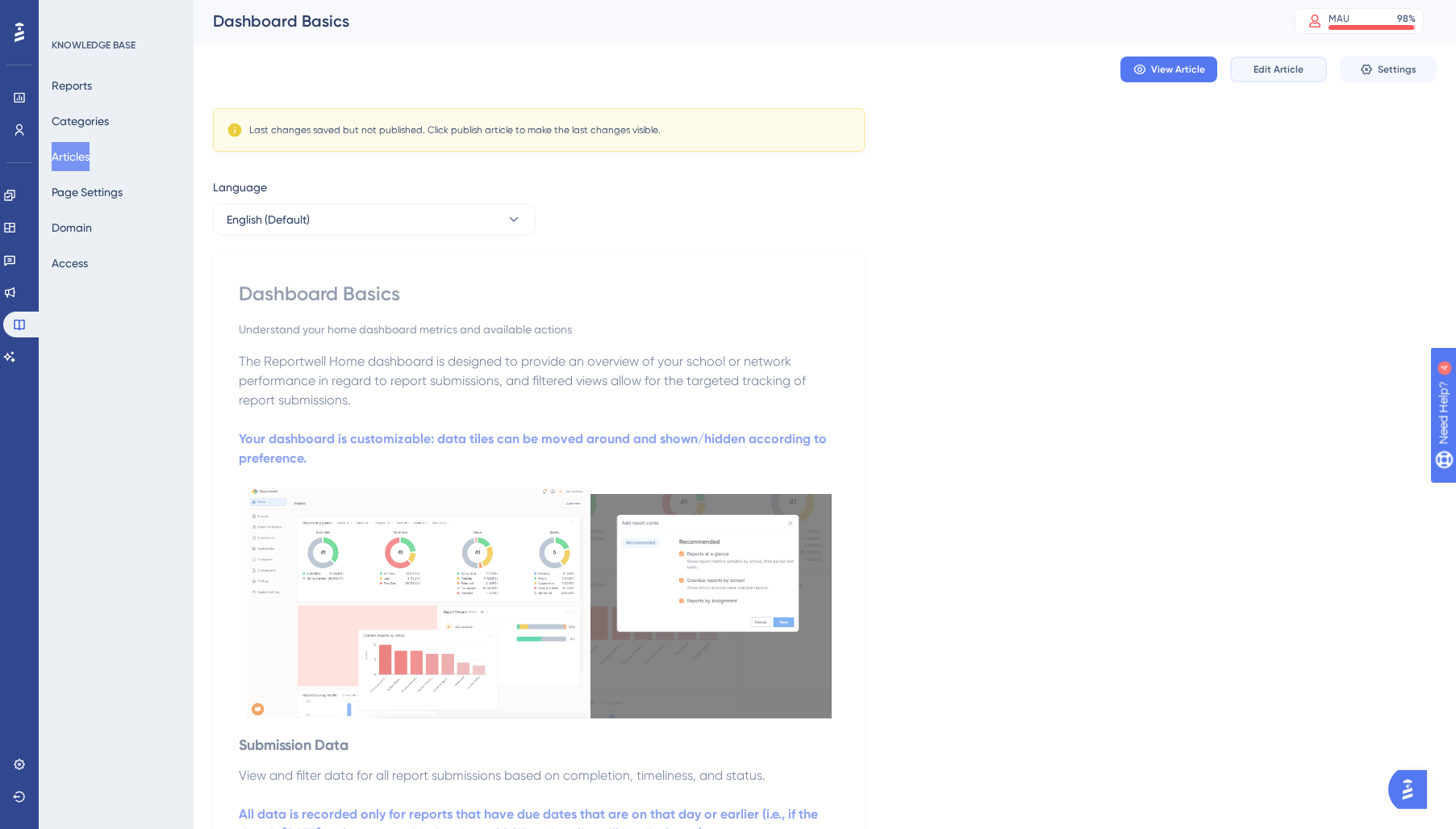
click at [1277, 63] on span "Edit Article" at bounding box center [1279, 69] width 50 height 13
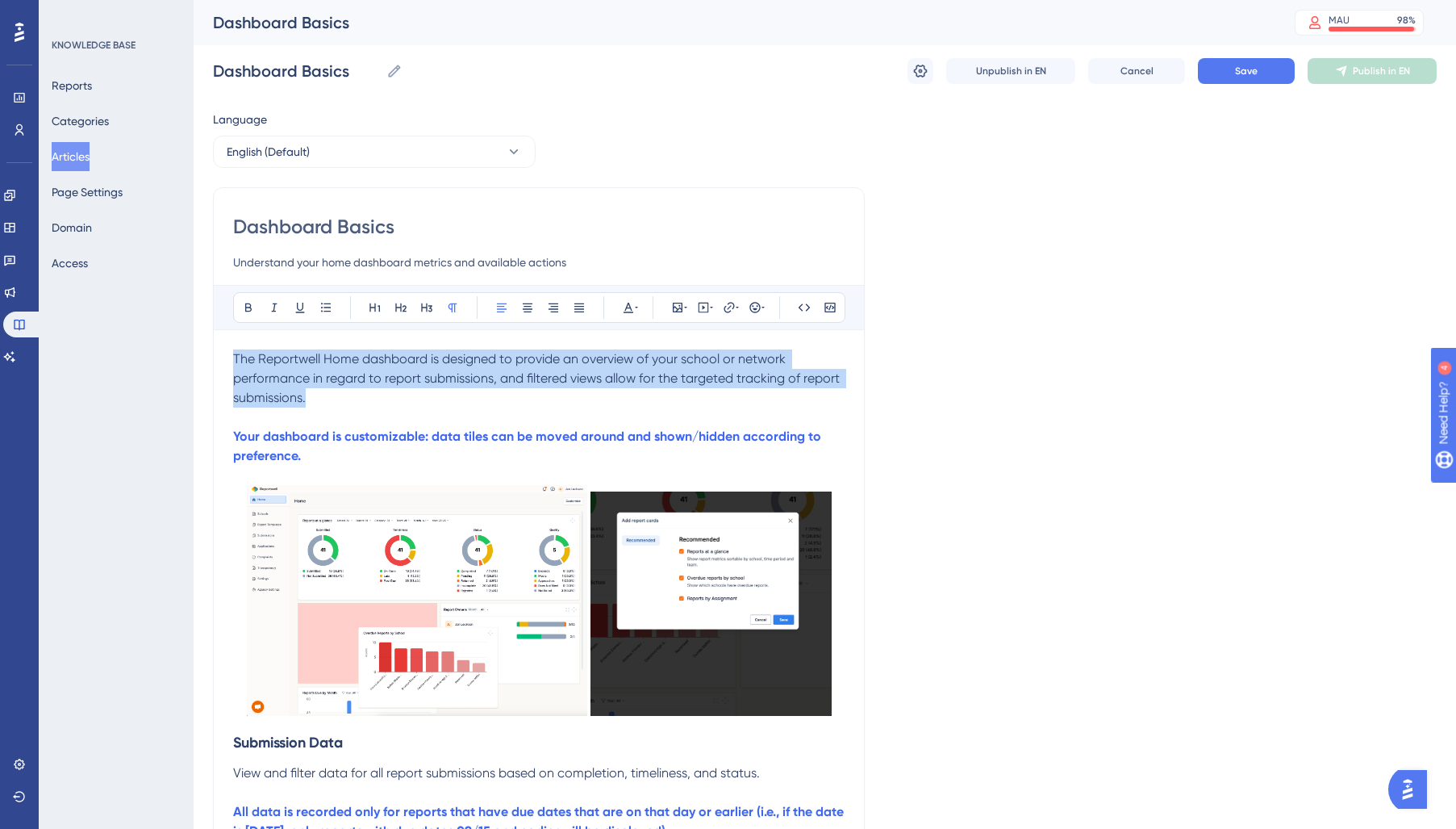
drag, startPoint x: 173, startPoint y: 351, endPoint x: 93, endPoint y: 314, distance: 88.1
click at [0, 0] on div "Performance Users Engagement Widgets Feedback Product Updates Knowledge Base AI…" at bounding box center [0, 0] width 0 height 0
drag, startPoint x: 628, startPoint y: 310, endPoint x: 626, endPoint y: 318, distance: 8.2
click at [628, 310] on icon at bounding box center [628, 307] width 13 height 13
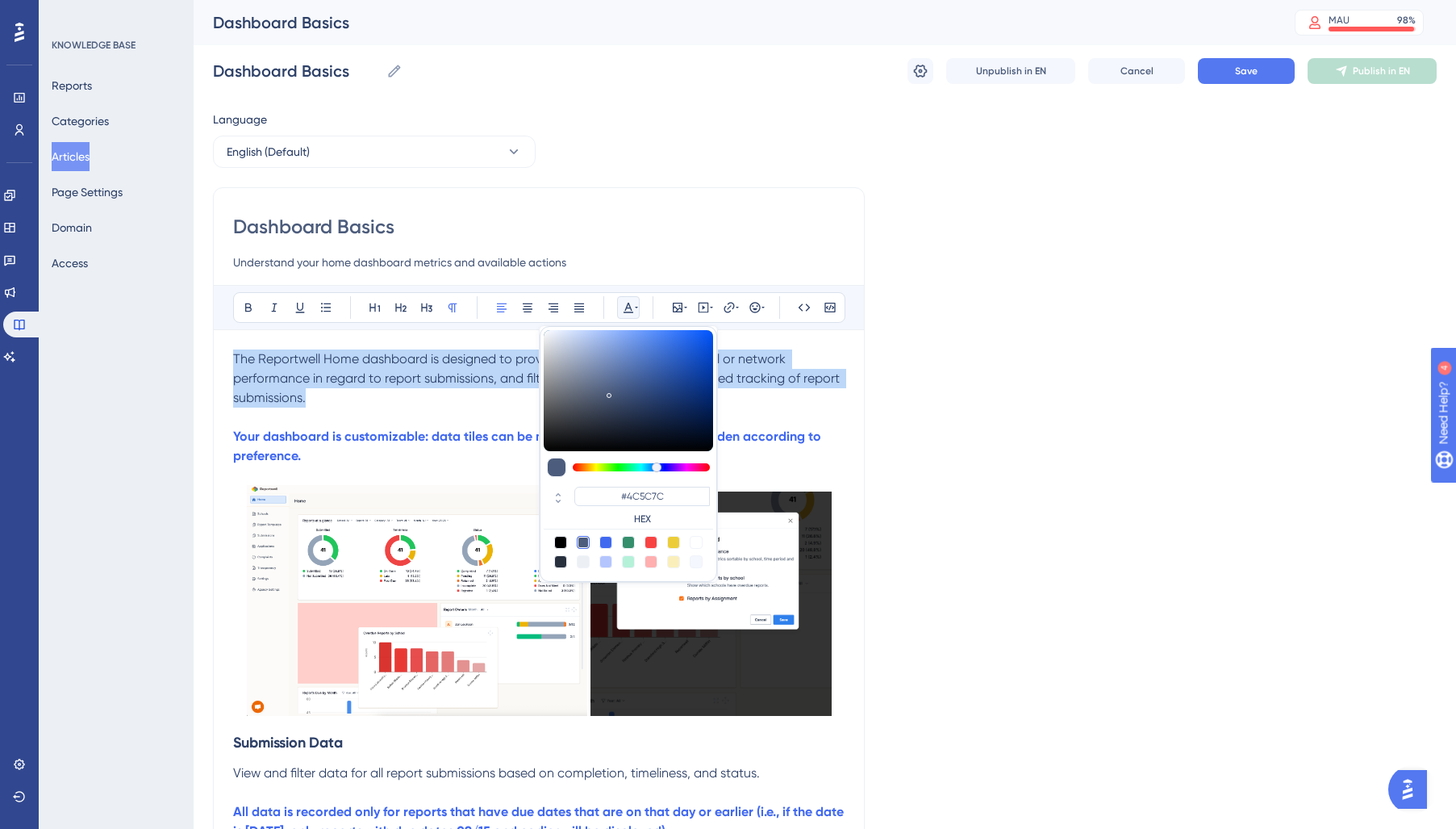
click at [561, 562] on div at bounding box center [561, 561] width 13 height 13
type input "#29303D"
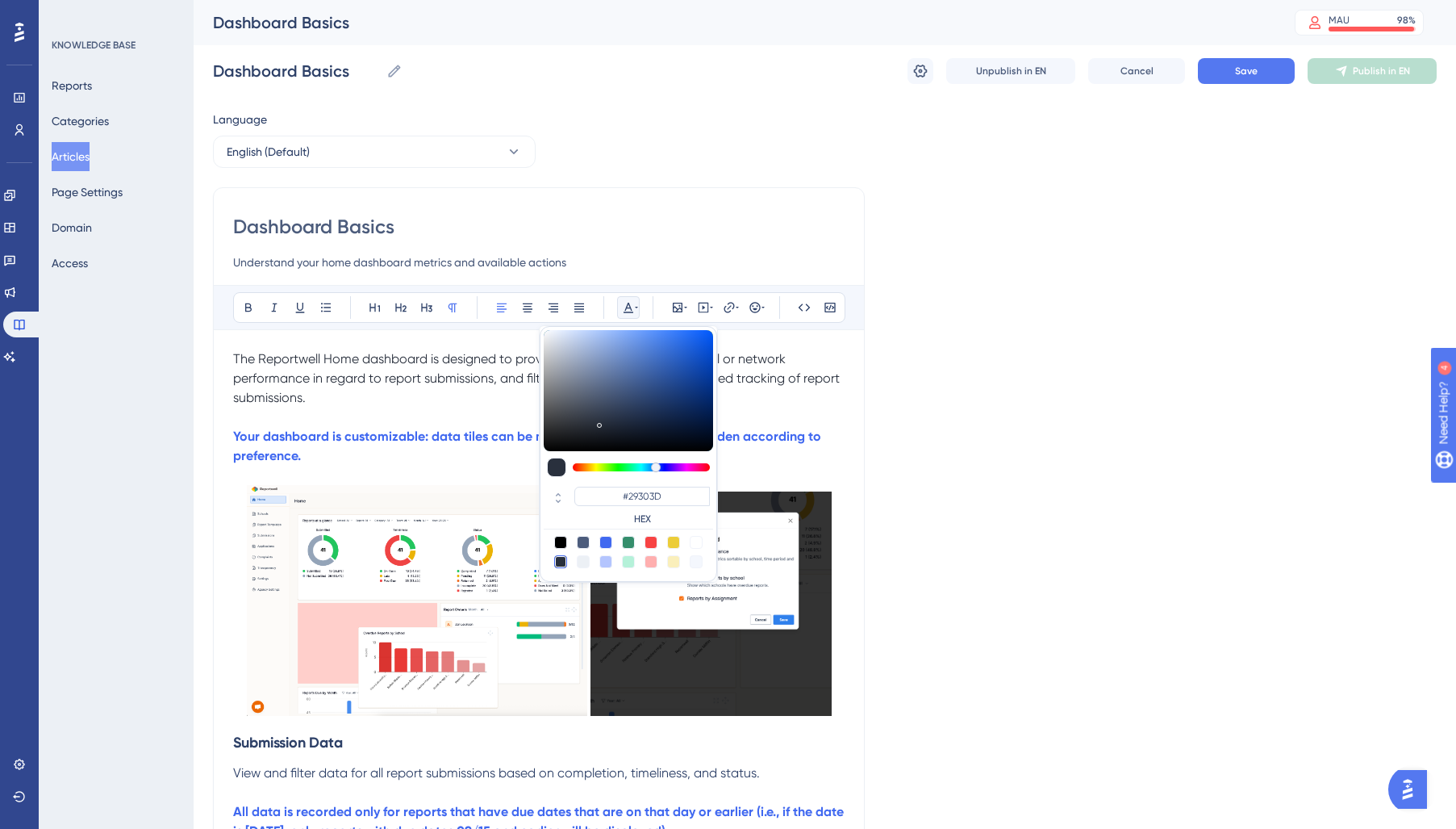
click at [362, 427] on p "Your dashboard is customizable: data tiles can be moved around and shown/hidden…" at bounding box center [538, 446] width 612 height 39
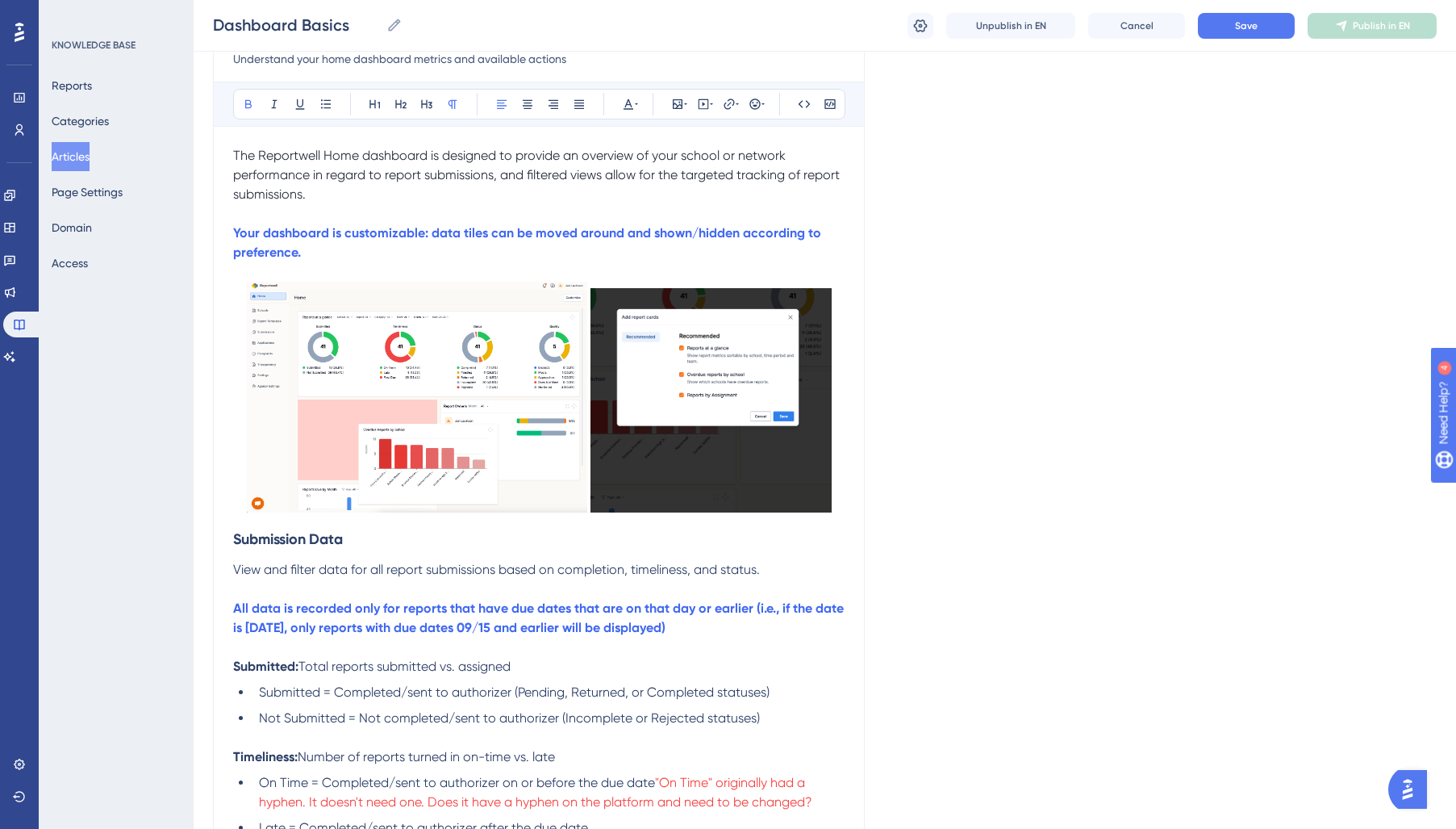
scroll to position [447, 0]
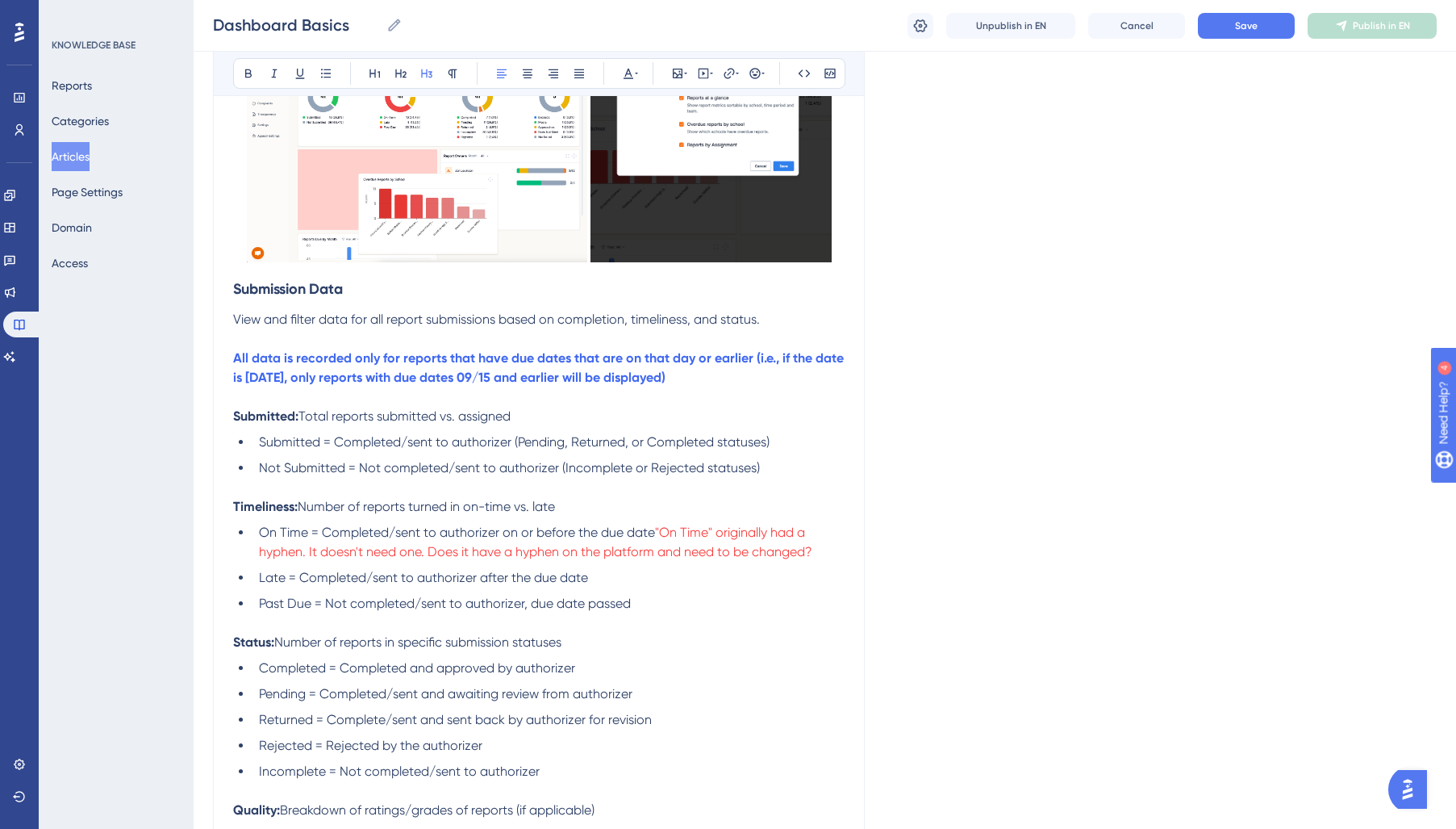
drag, startPoint x: 234, startPoint y: 289, endPoint x: 581, endPoint y: 263, distance: 348.0
click at [632, 74] on icon at bounding box center [628, 73] width 13 height 13
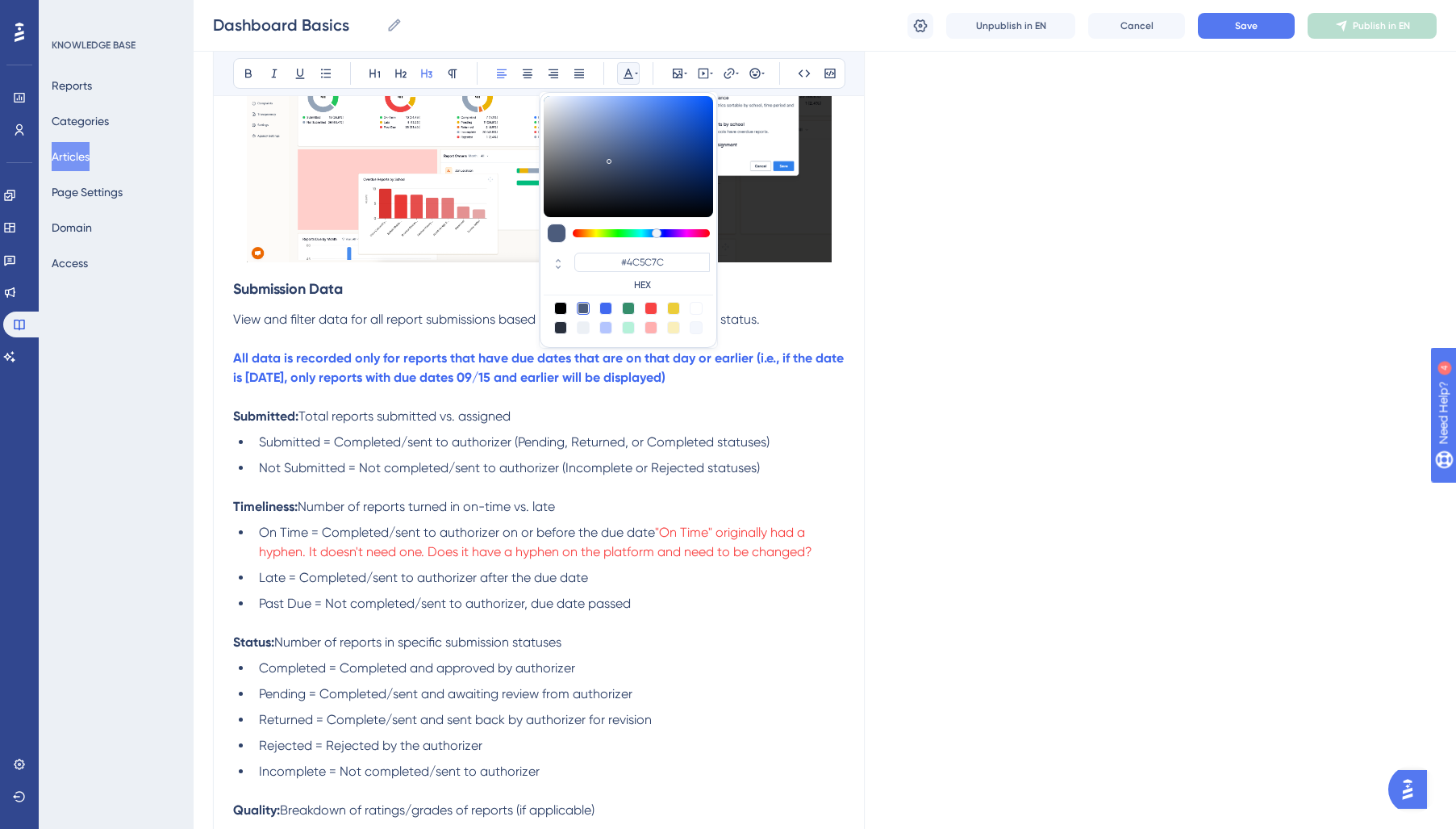
click at [559, 323] on div at bounding box center [561, 327] width 13 height 13
type input "#29303D"
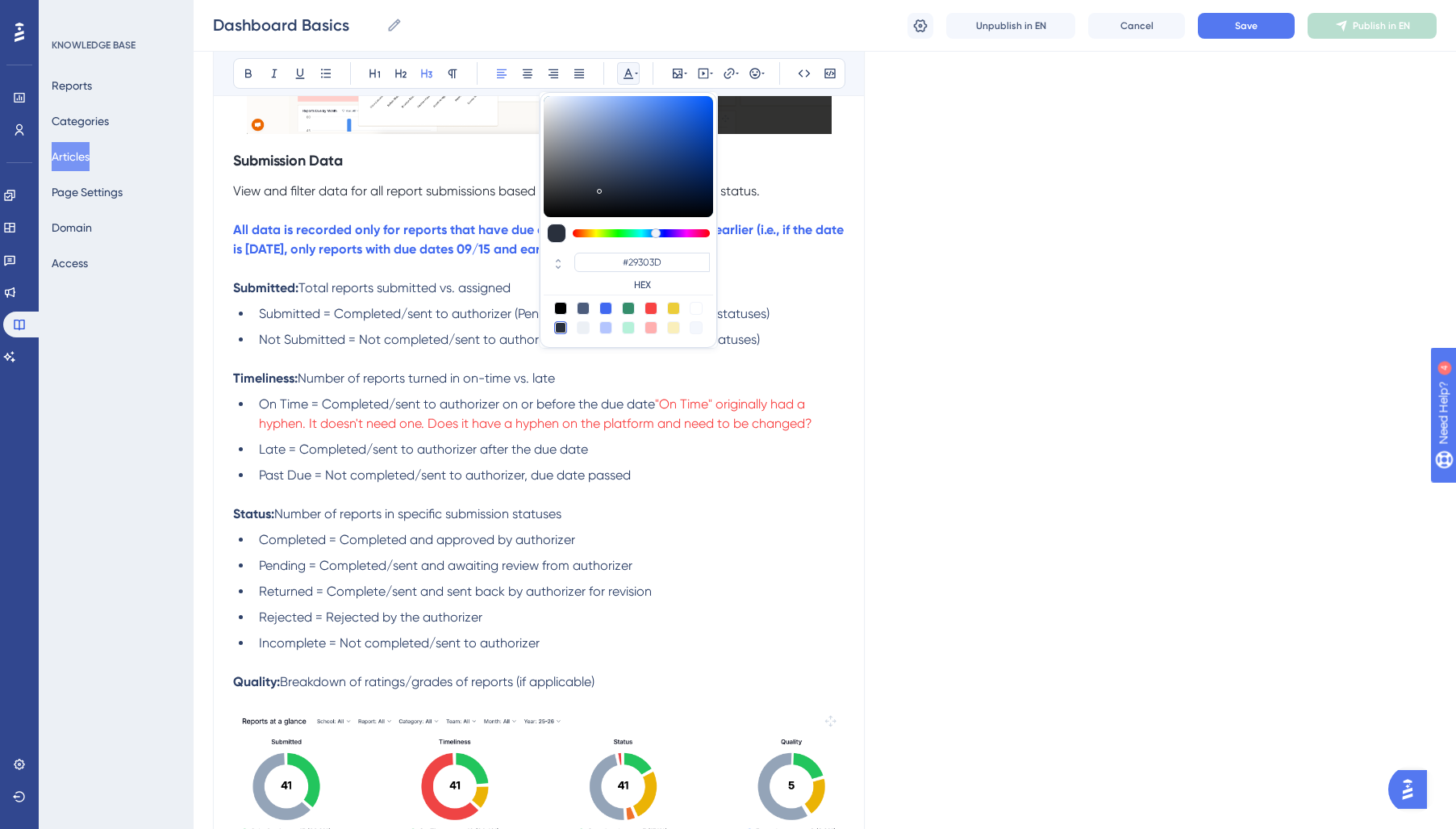
scroll to position [576, 0]
drag, startPoint x: 494, startPoint y: 452, endPoint x: 550, endPoint y: 449, distance: 56.1
click at [495, 452] on span "Late = Completed/sent to authorizer after the due date" at bounding box center [423, 448] width 329 height 16
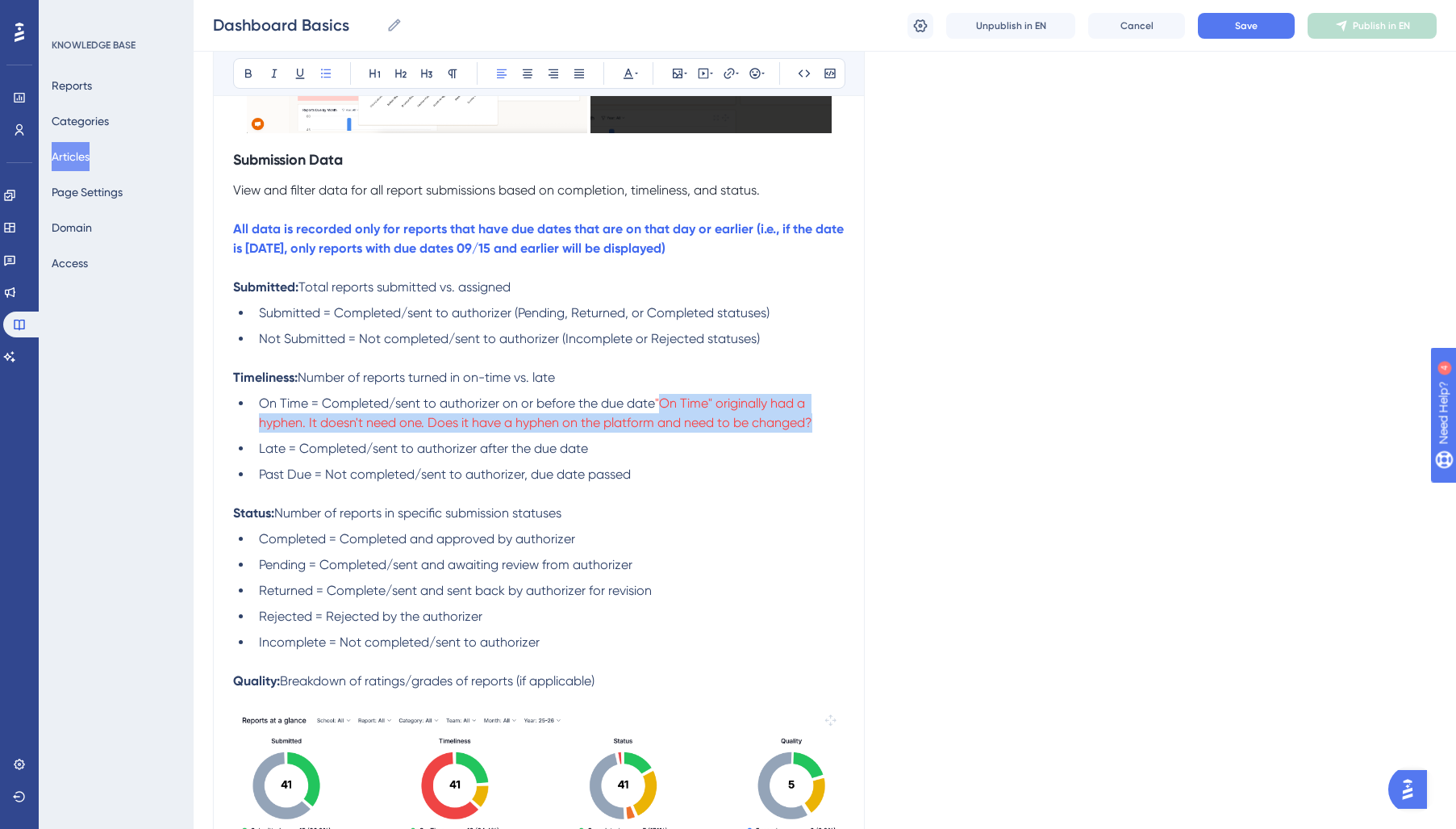
drag, startPoint x: 829, startPoint y: 424, endPoint x: 658, endPoint y: 414, distance: 171.3
click at [658, 414] on li "On Time = Completed/sent to authorizer on or before the due date "On Time" orig…" at bounding box center [548, 413] width 592 height 39
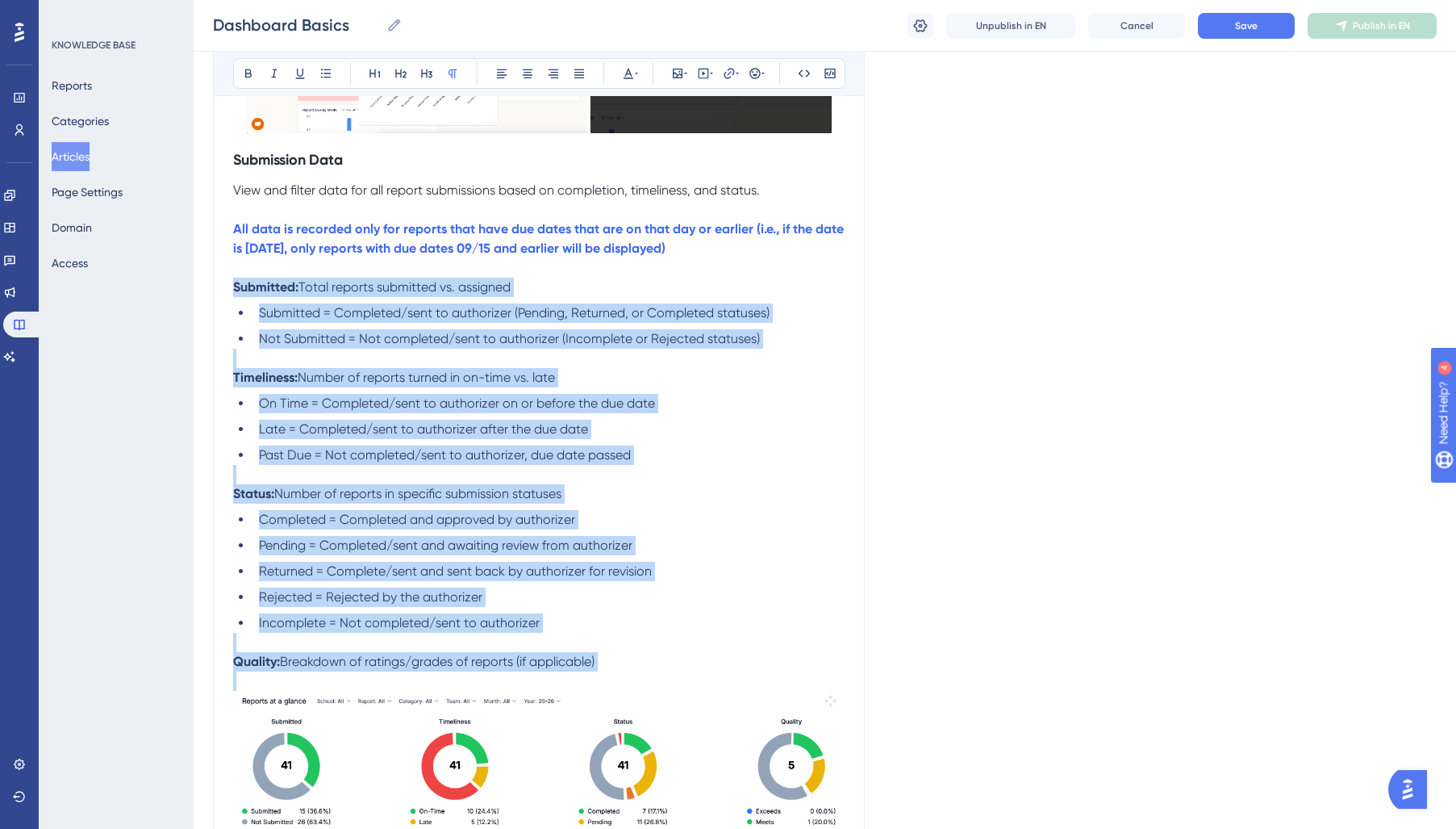
drag, startPoint x: 234, startPoint y: 287, endPoint x: 670, endPoint y: 137, distance: 461.1
click at [648, 675] on div "The Reportwell Home dashboard is designed to provide an overview of your school…" at bounding box center [538, 790] width 612 height 2046
drag, startPoint x: 622, startPoint y: 74, endPoint x: 645, endPoint y: 384, distance: 310.9
click at [623, 74] on icon at bounding box center [628, 73] width 13 height 13
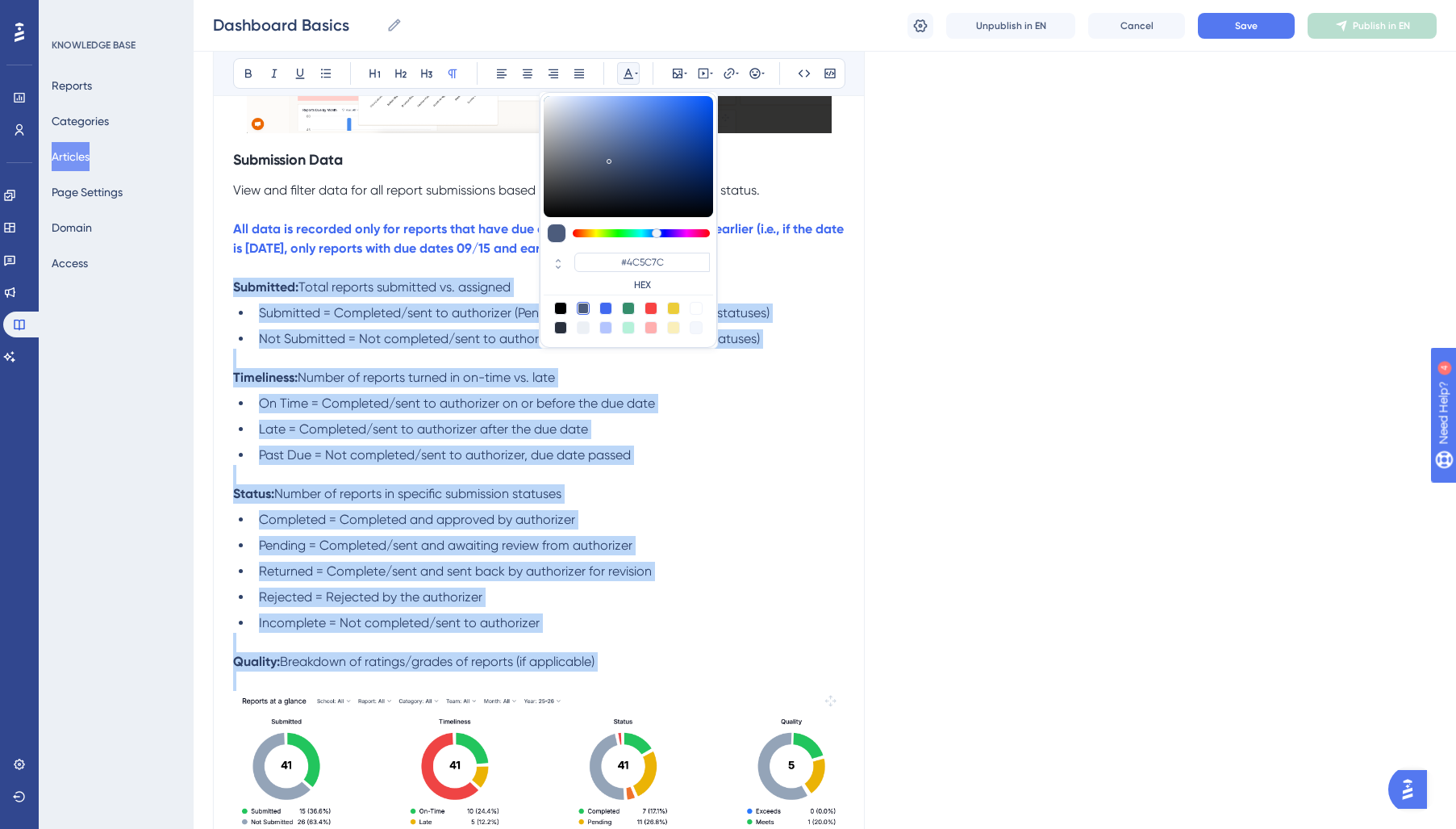
click at [556, 331] on div at bounding box center [561, 327] width 13 height 13
type input "#29303D"
click at [368, 474] on p at bounding box center [538, 474] width 612 height 19
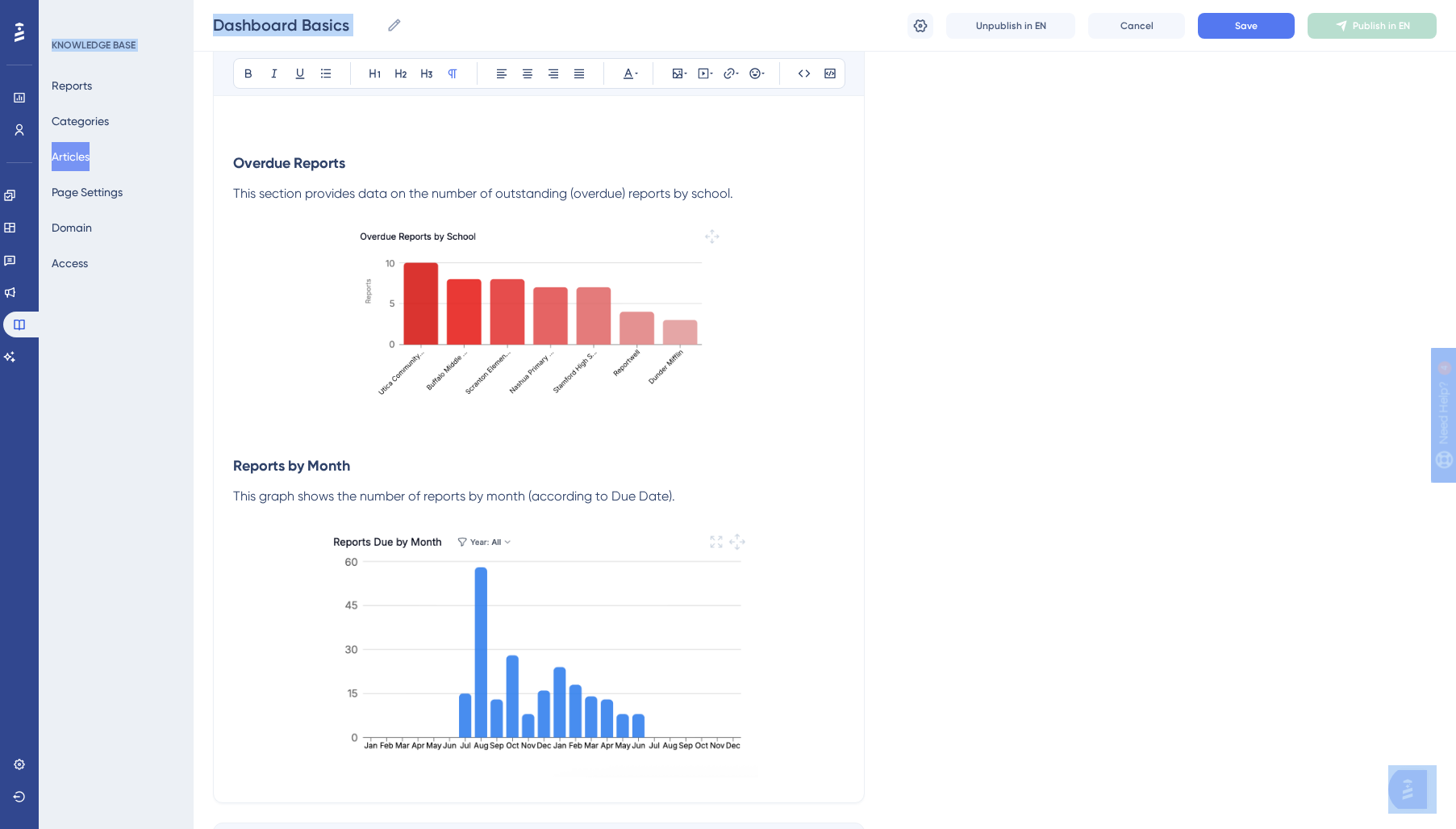
scroll to position [1732, 0]
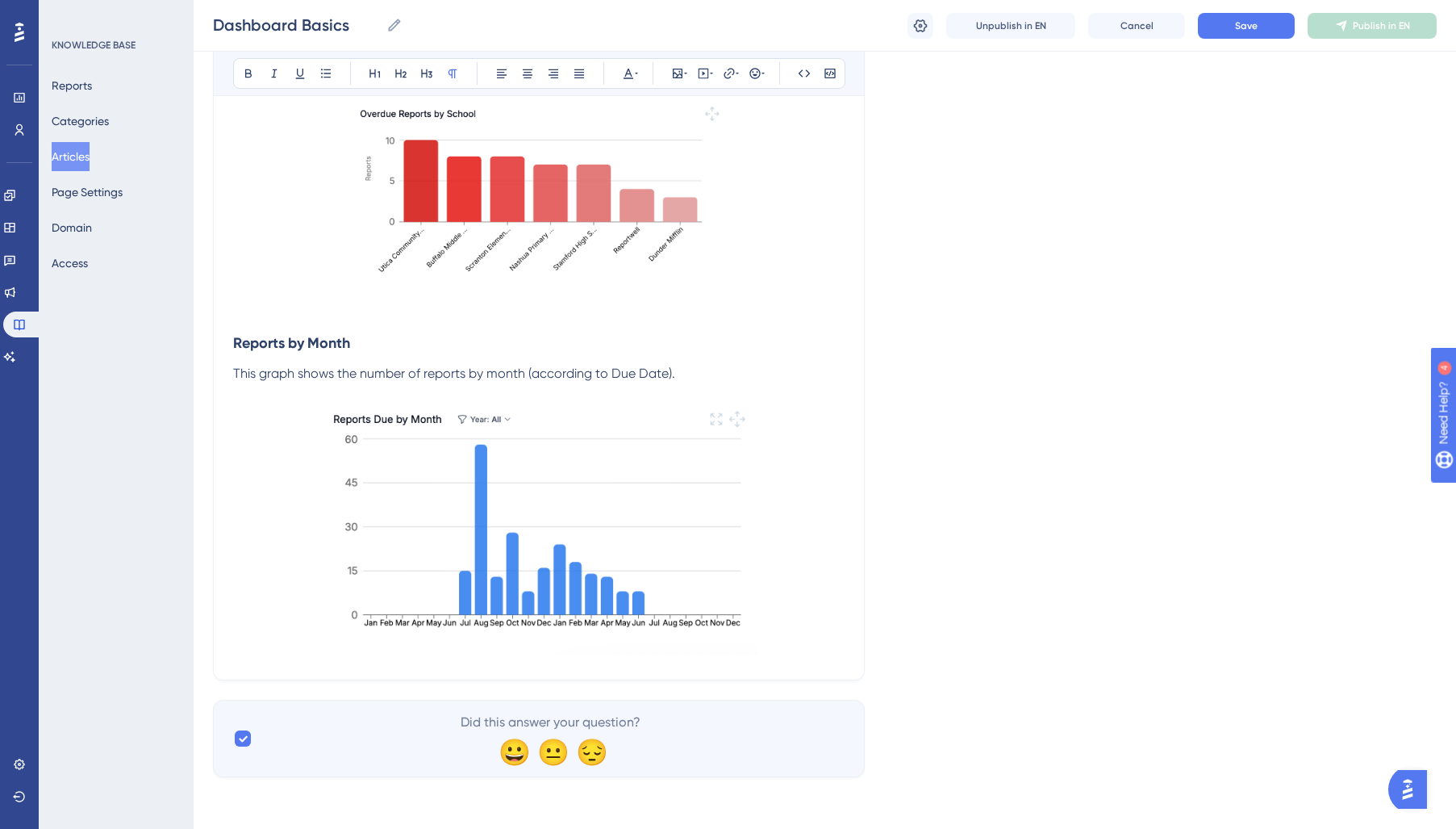
drag, startPoint x: 232, startPoint y: 407, endPoint x: 670, endPoint y: 383, distance: 438.7
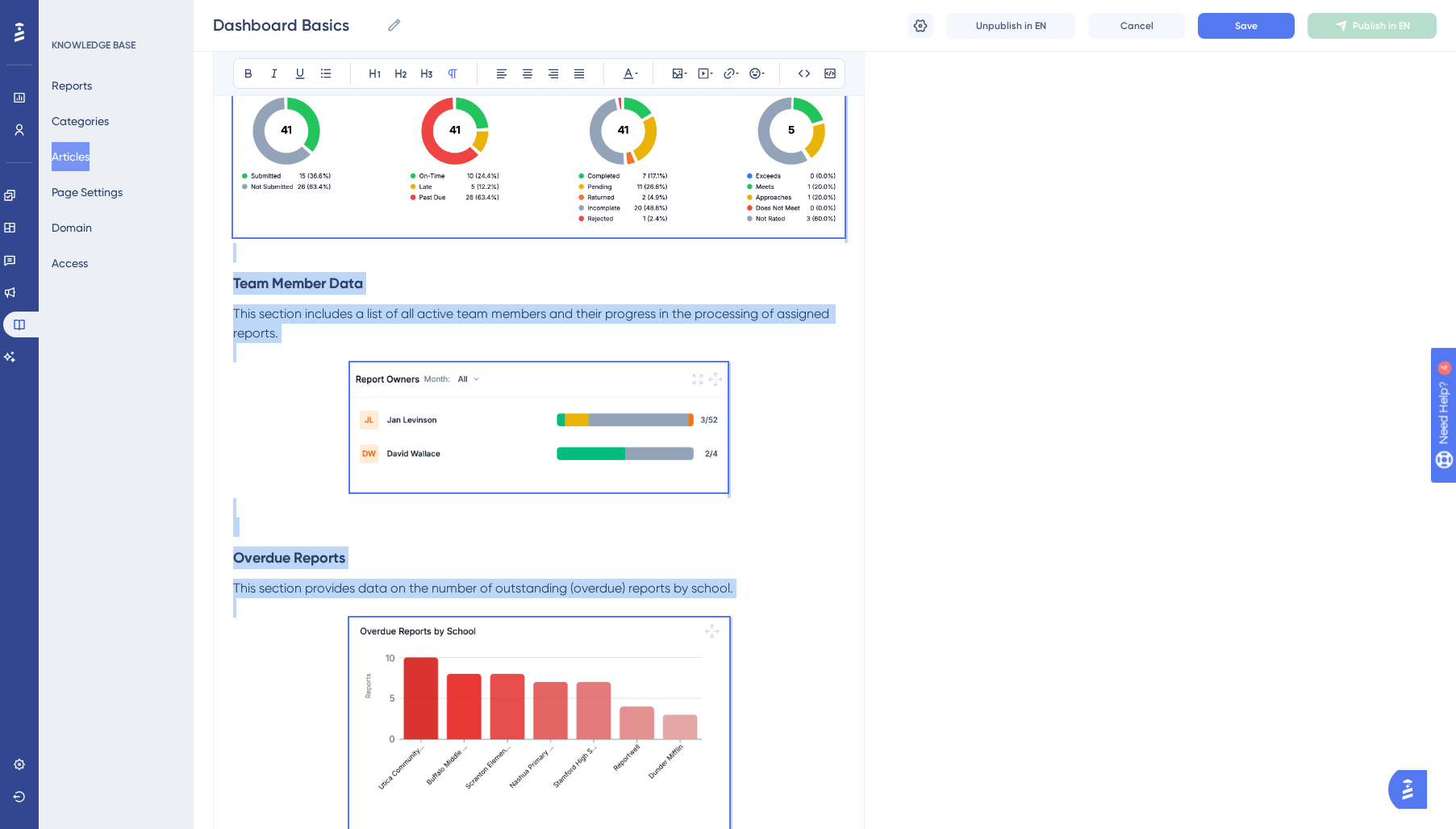
scroll to position [1159, 0]
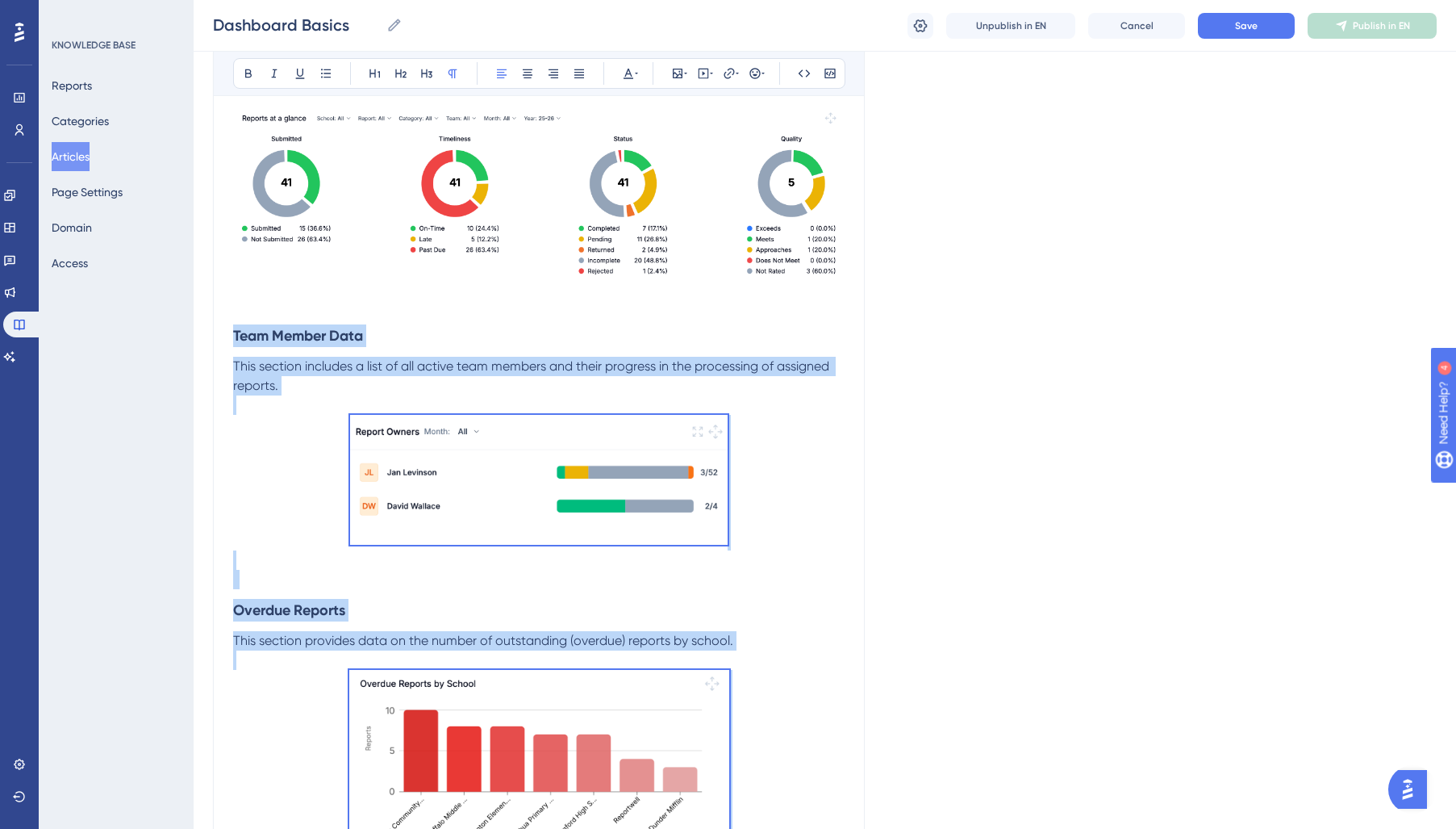
drag, startPoint x: 675, startPoint y: 373, endPoint x: 232, endPoint y: 334, distance: 444.7
click at [232, 334] on div "Dashboard Basics Understand your home dashboard metrics and available actions B…" at bounding box center [538, 136] width 651 height 2227
click at [627, 74] on icon at bounding box center [628, 73] width 13 height 13
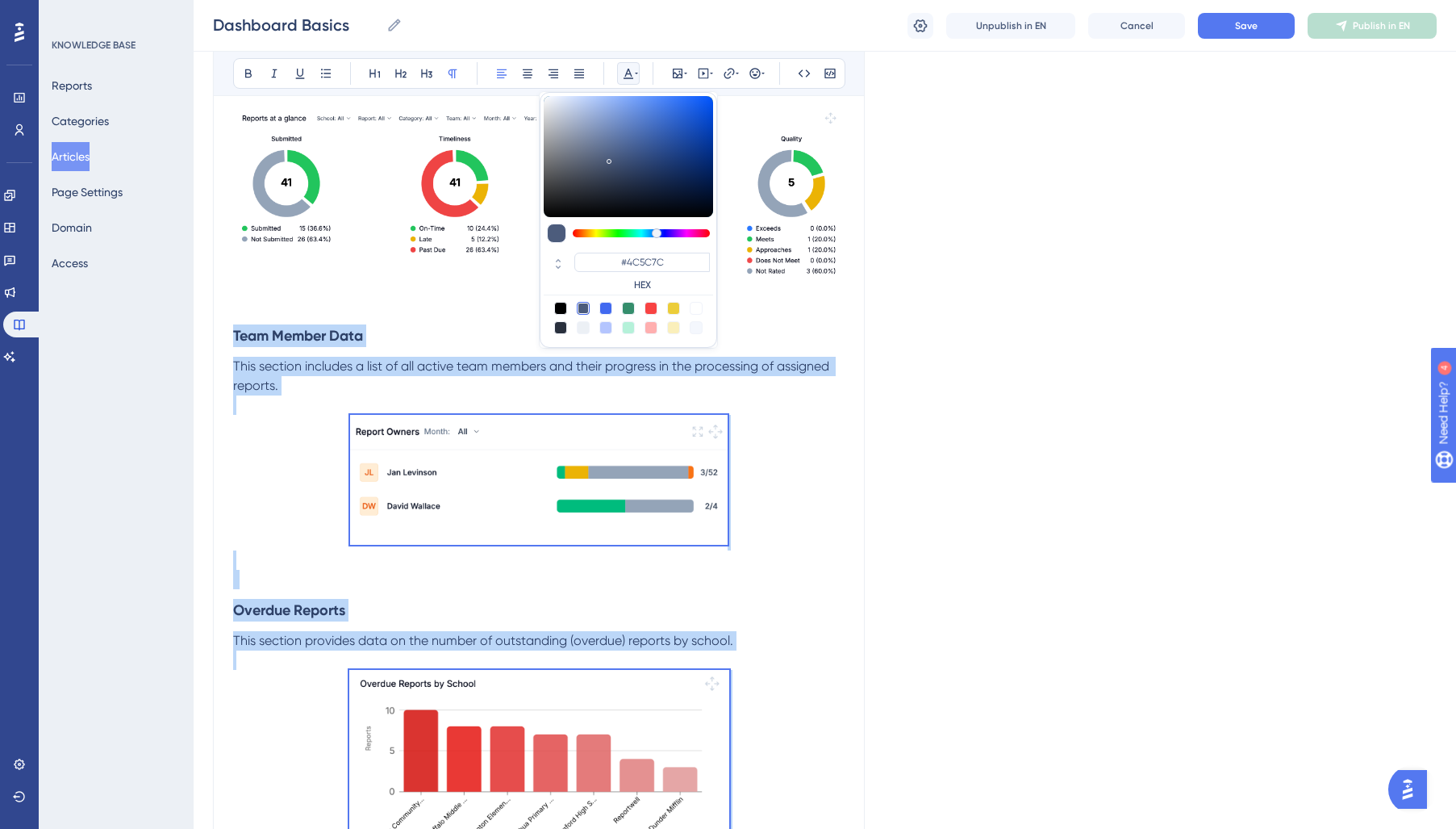
click at [561, 326] on div at bounding box center [561, 327] width 13 height 13
type input "#29303D"
drag, startPoint x: 432, startPoint y: 346, endPoint x: 562, endPoint y: 363, distance: 131.1
click at [433, 346] on h3 "Team Member Data" at bounding box center [538, 336] width 612 height 42
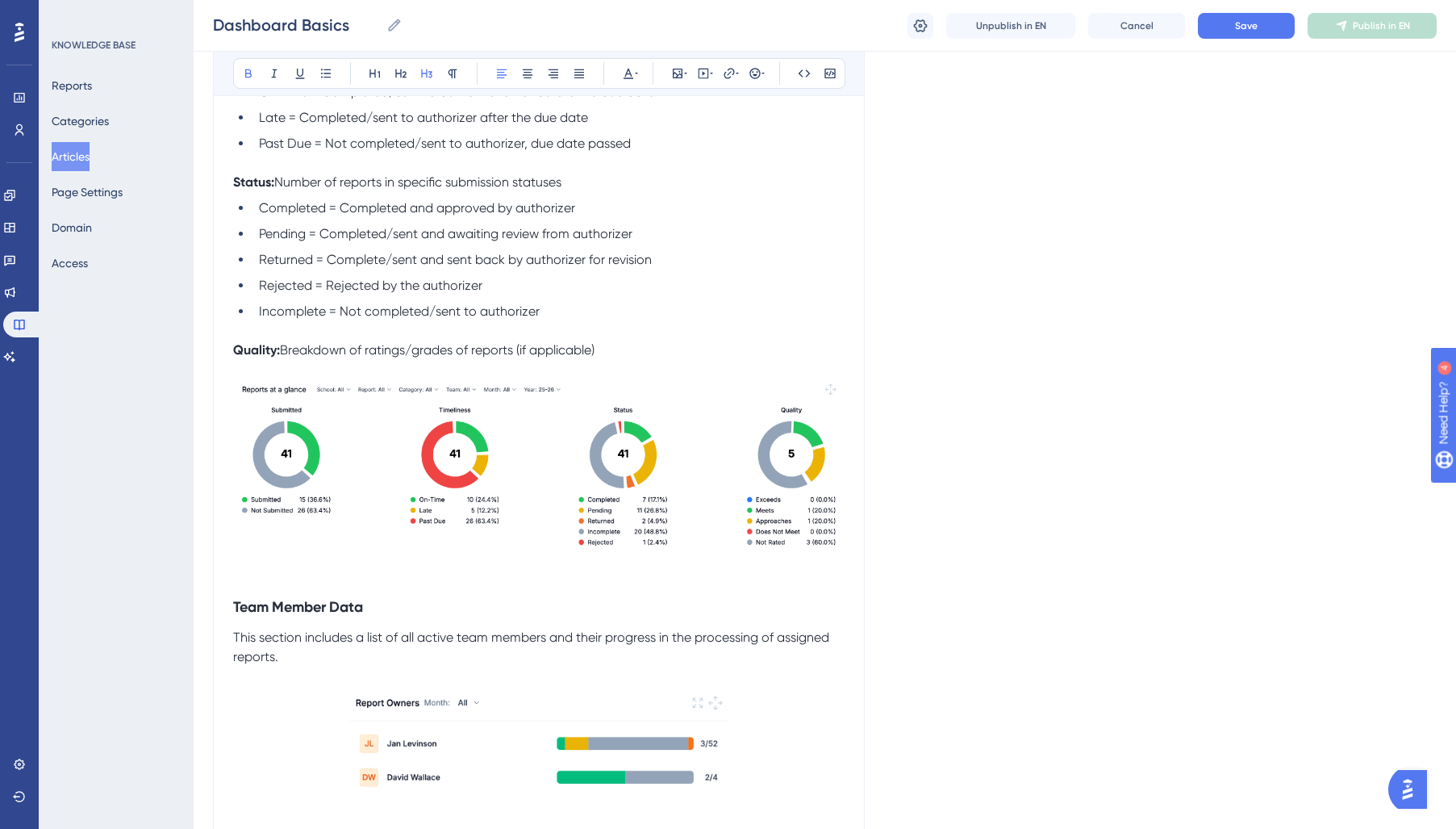
scroll to position [884, 0]
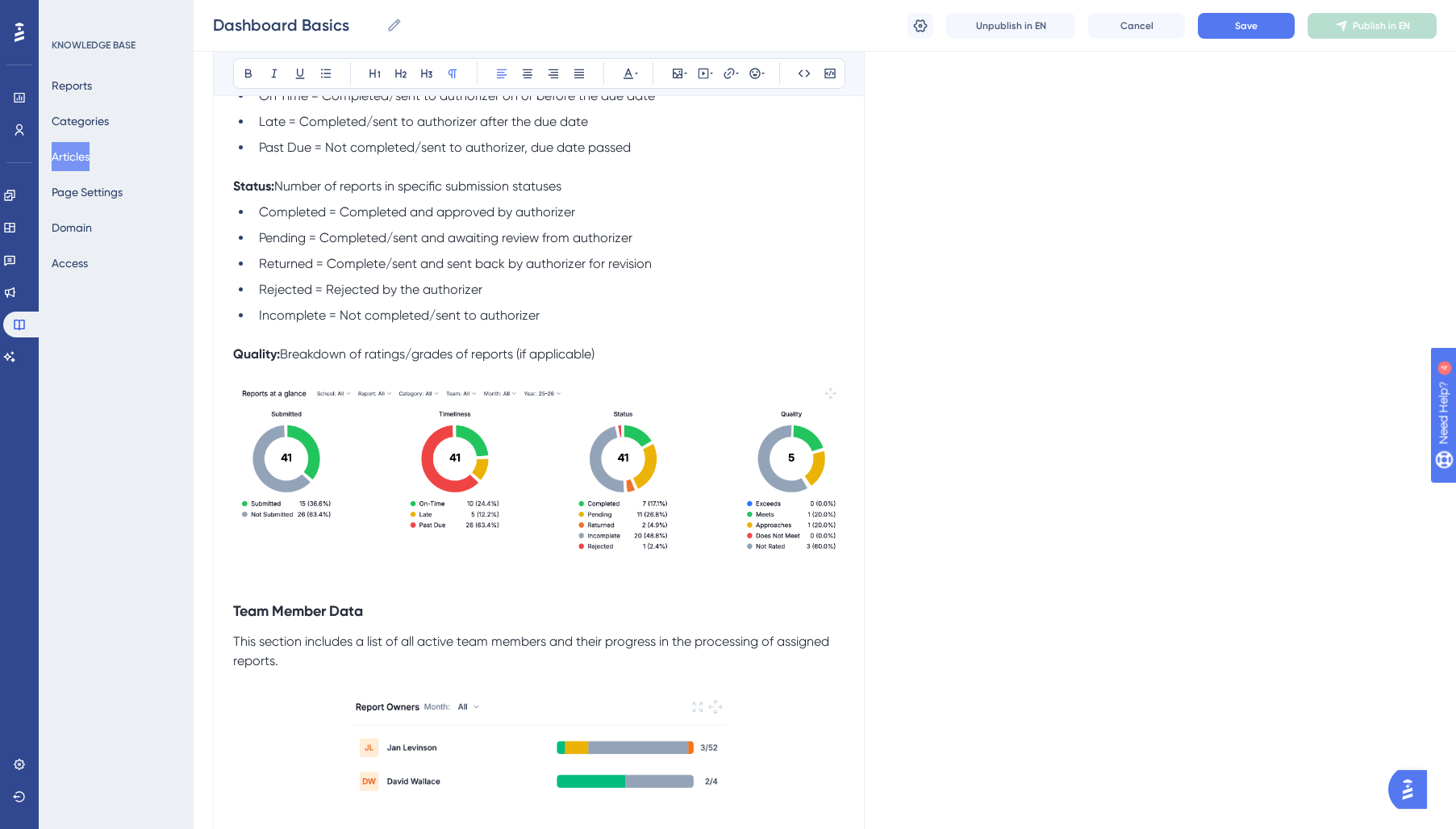
drag, startPoint x: 608, startPoint y: 353, endPoint x: 265, endPoint y: 332, distance: 343.6
click at [265, 332] on div "The Reportwell Home dashboard is designed to provide an overview of your school…" at bounding box center [538, 482] width 612 height 2046
click at [647, 81] on div "Bold Italic Underline Bullet Point Heading 1 Heading 2 Heading 3 Normal Align L…" at bounding box center [539, 73] width 613 height 30
drag, startPoint x: 626, startPoint y: 360, endPoint x: 232, endPoint y: 350, distance: 394.1
click at [232, 350] on div "Dashboard Basics Understand your home dashboard metrics and available actions B…" at bounding box center [538, 411] width 651 height 2227
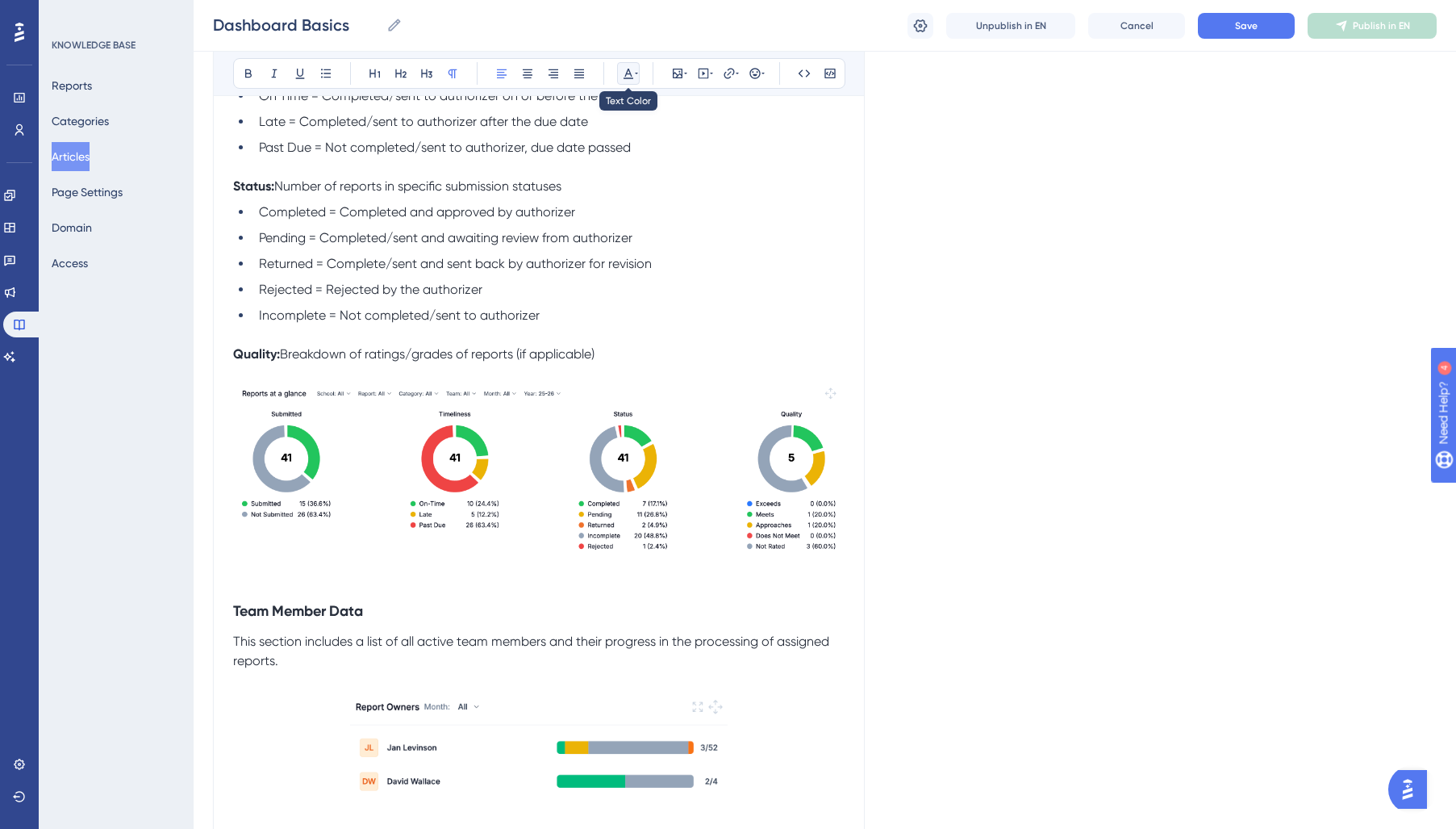
click at [629, 79] on icon at bounding box center [628, 73] width 13 height 13
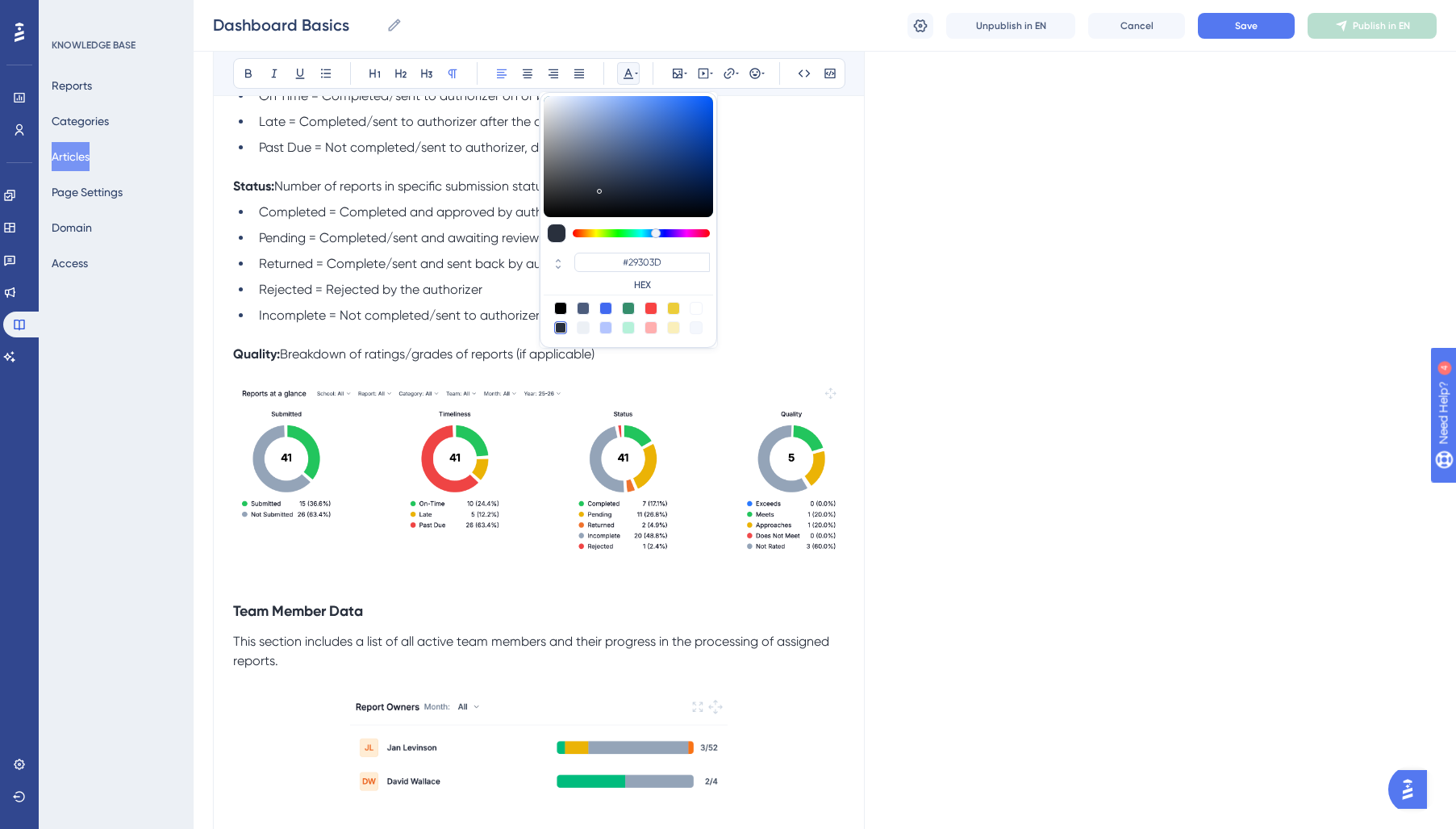
drag, startPoint x: 558, startPoint y: 331, endPoint x: 511, endPoint y: 332, distance: 47.0
click at [557, 331] on div at bounding box center [561, 327] width 13 height 13
drag, startPoint x: 440, startPoint y: 326, endPoint x: 456, endPoint y: 323, distance: 16.3
click at [444, 325] on li "Incomplete = Not completed/sent to authorizer" at bounding box center [548, 315] width 592 height 19
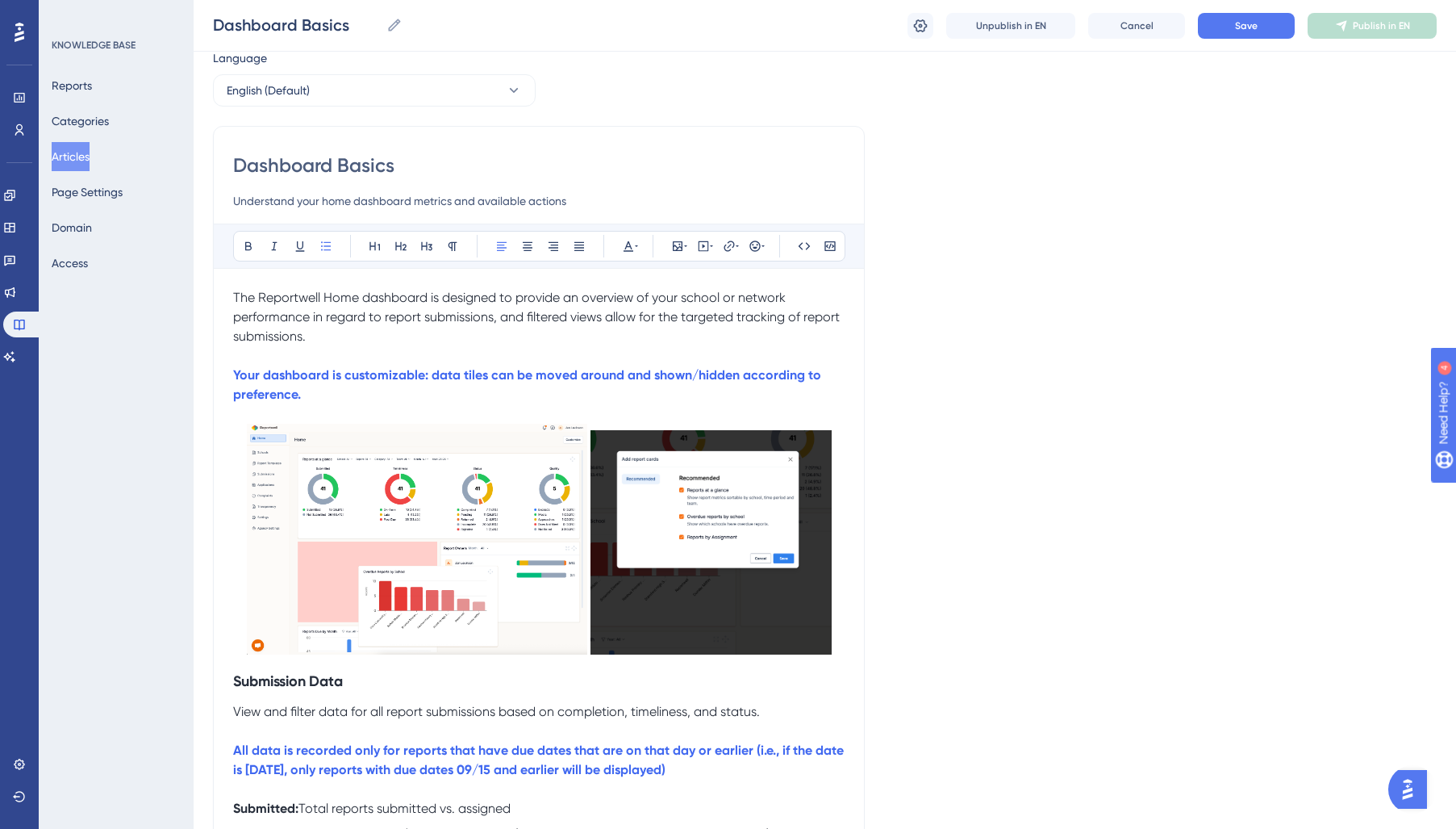
scroll to position [0, 0]
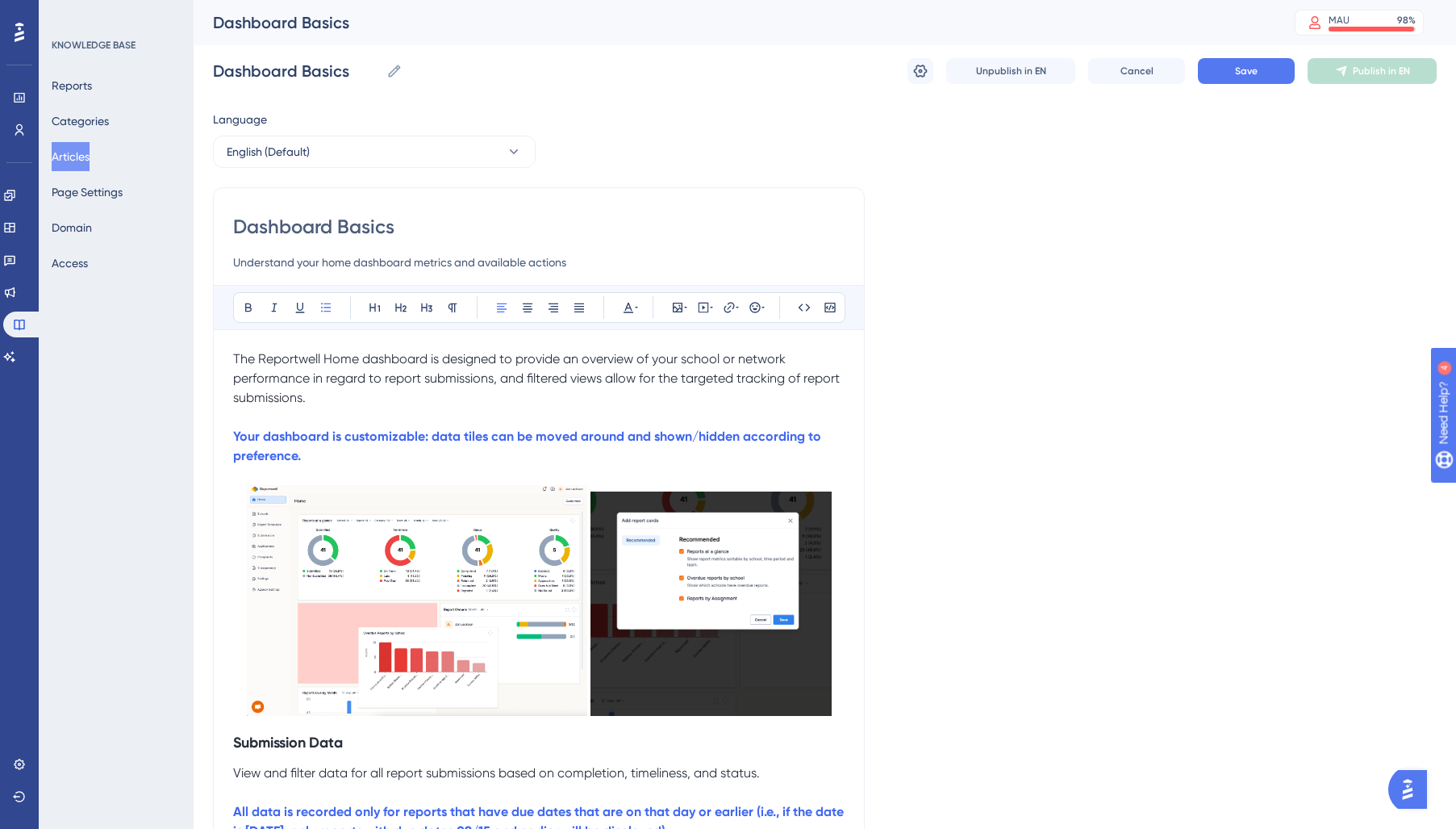
click at [1235, 85] on div "Dashboard Basics Dashboard Basics Unpublish in EN Cancel Save Publish in EN" at bounding box center [824, 71] width 1223 height 52
click at [1241, 77] on span "Save" at bounding box center [1246, 71] width 22 height 13
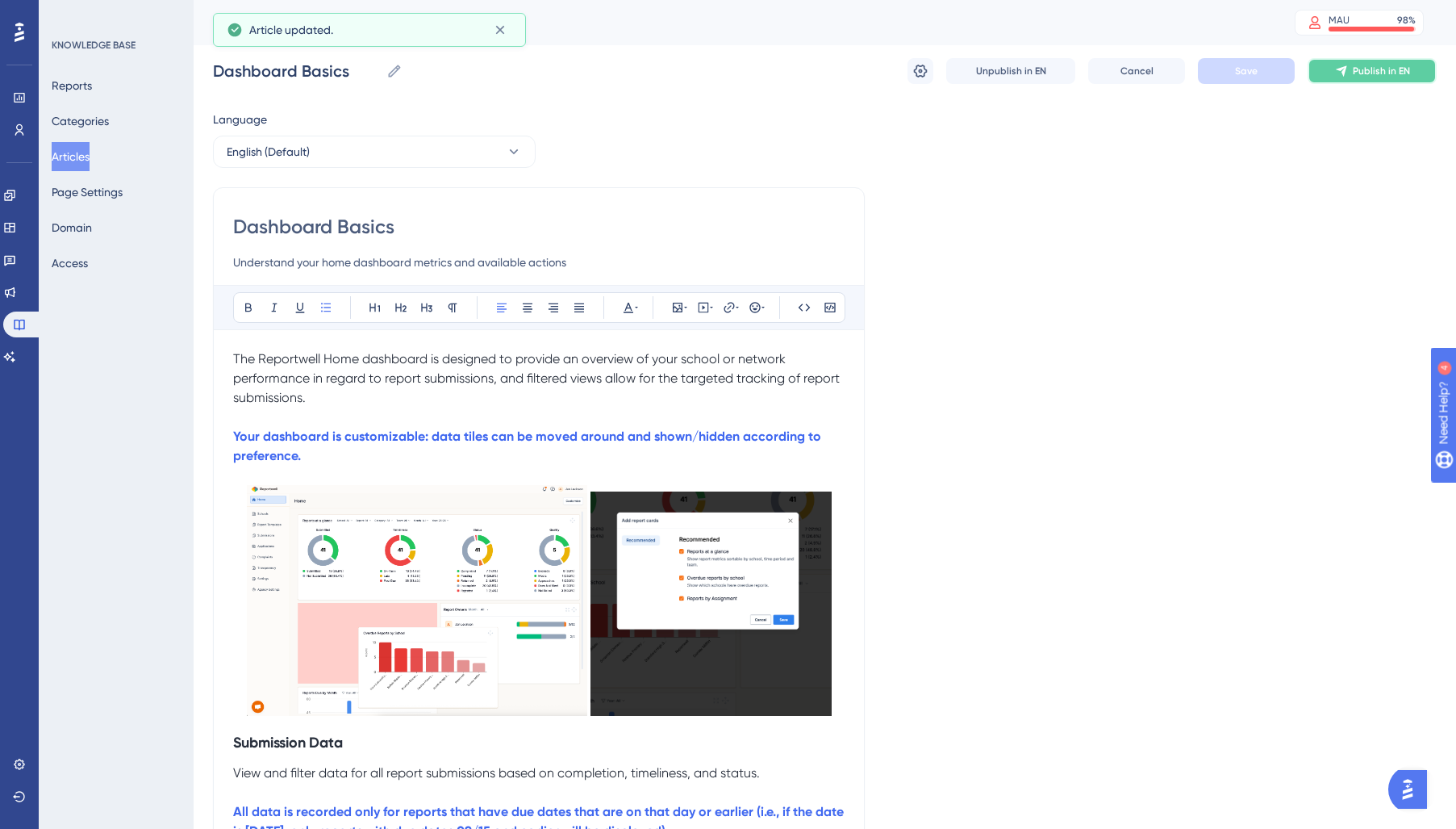
click at [1389, 74] on span "Publish in EN" at bounding box center [1382, 71] width 57 height 13
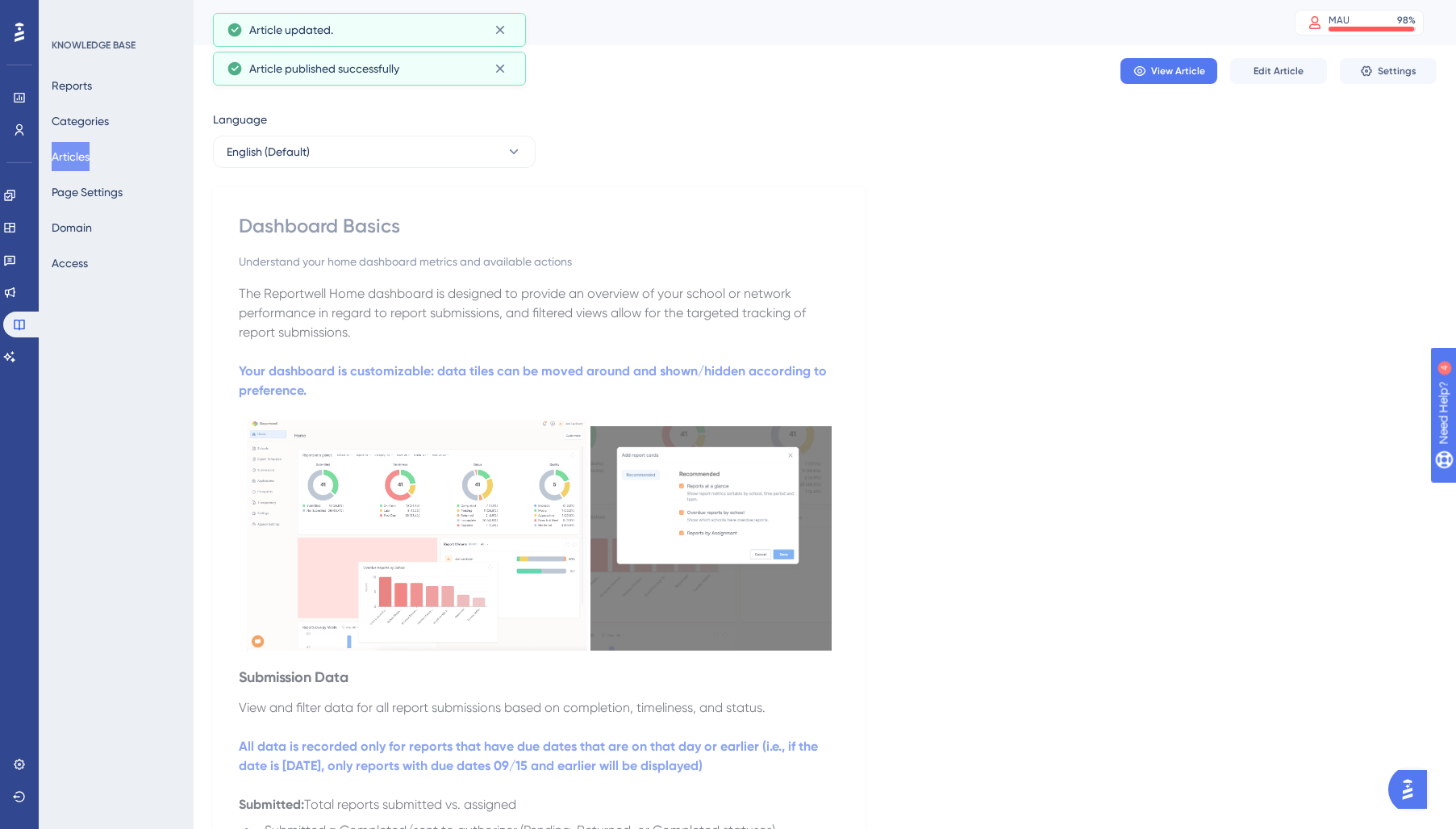
click at [89, 166] on button "Articles" at bounding box center [71, 157] width 38 height 29
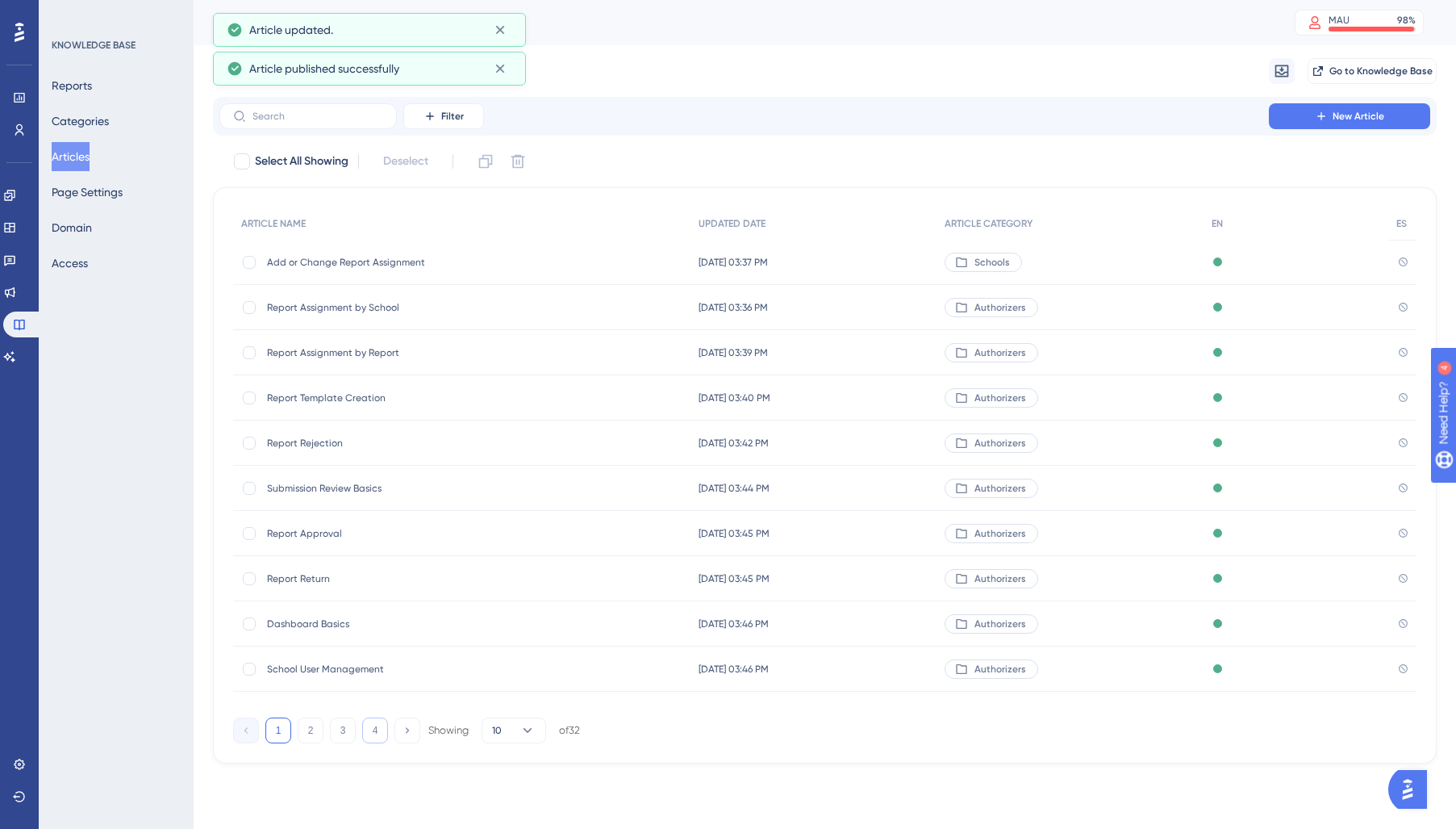
drag, startPoint x: 394, startPoint y: 731, endPoint x: 384, endPoint y: 733, distance: 10.2
click at [389, 732] on div "1 2 3 4 Showing 10 of 32" at bounding box center [406, 730] width 347 height 26
click at [384, 733] on button "4" at bounding box center [375, 730] width 26 height 26
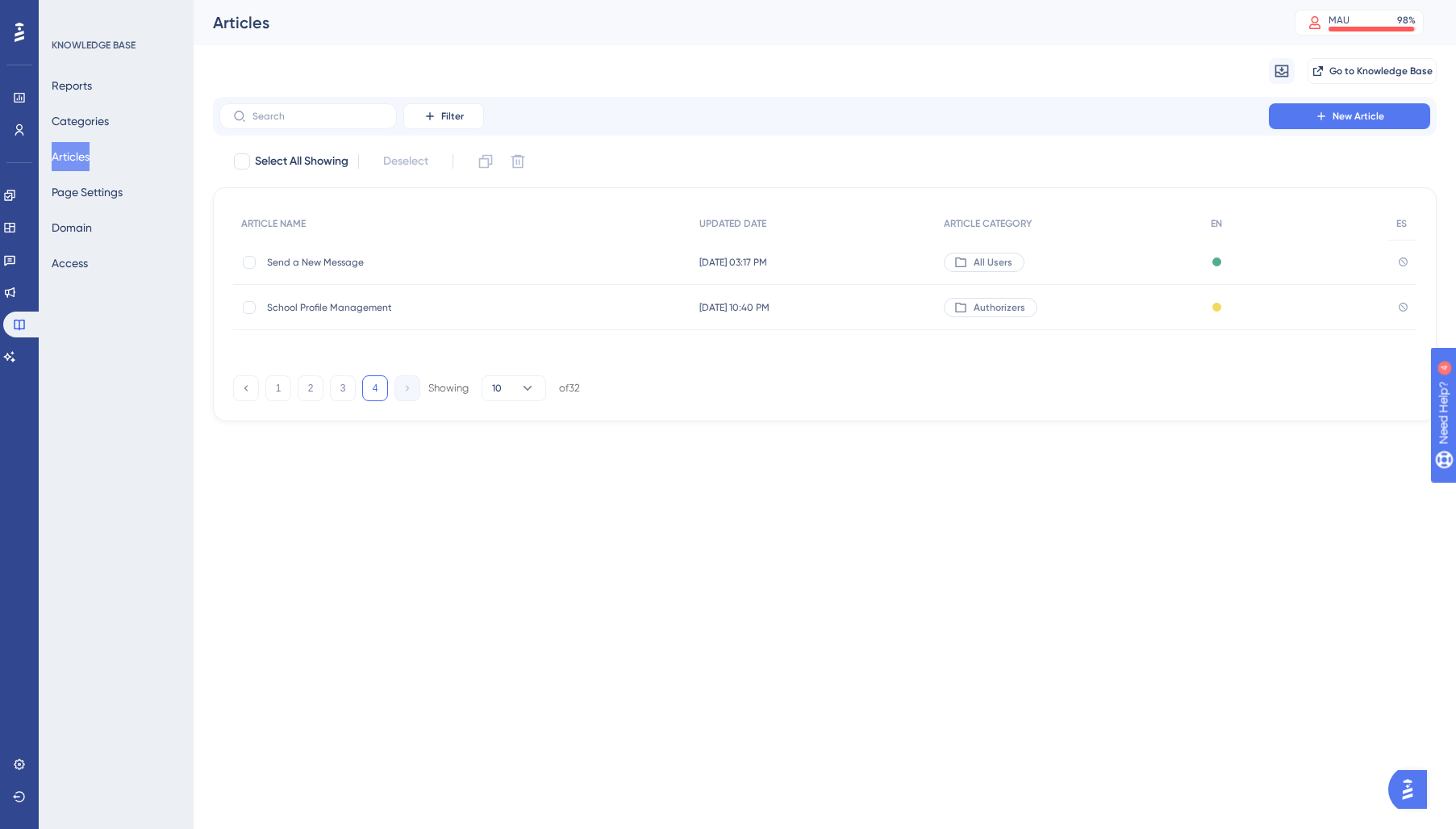
click at [336, 320] on div "School Profile Management School Profile Management" at bounding box center [396, 307] width 258 height 45
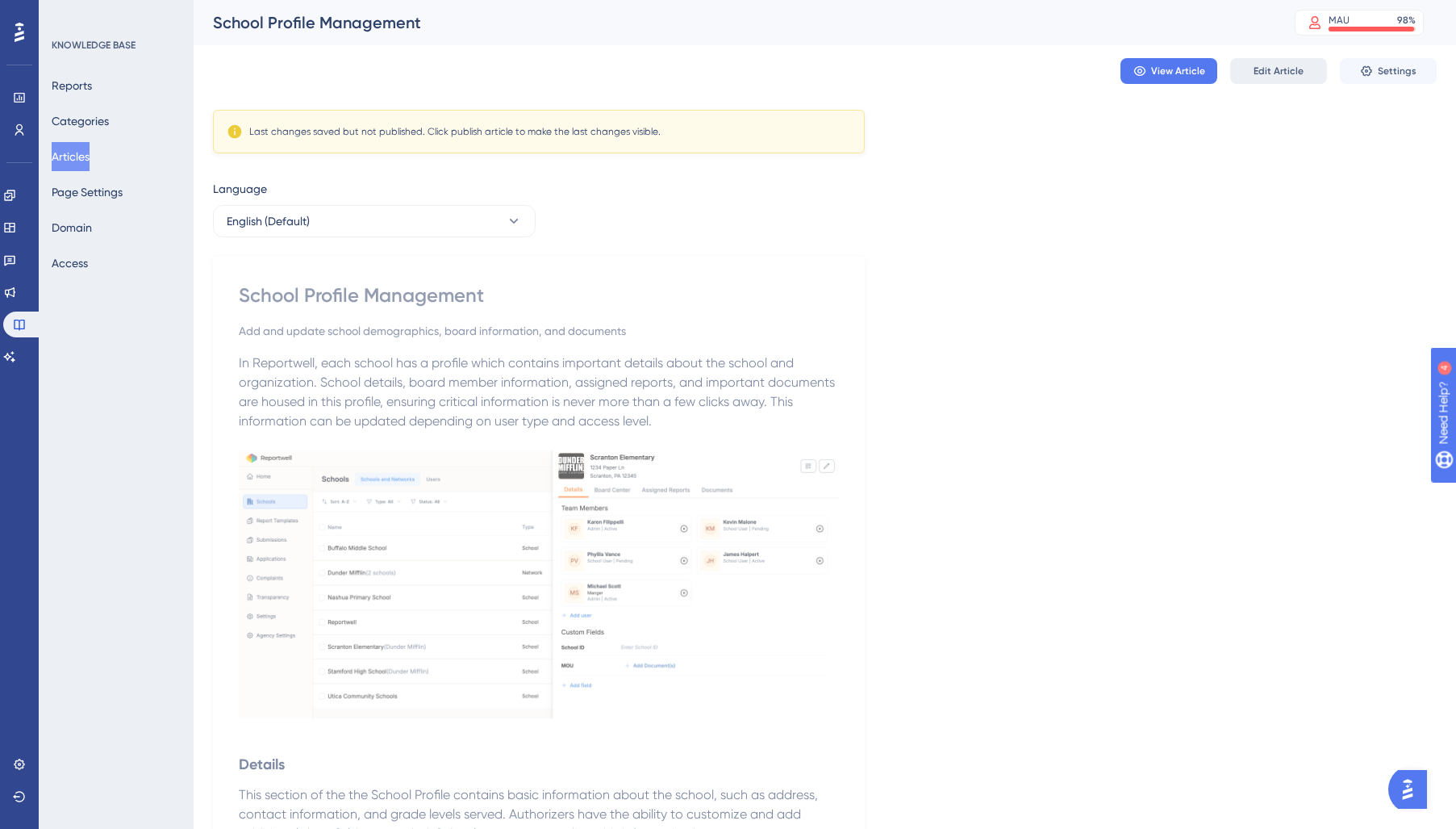
click at [1254, 76] on span "Edit Article" at bounding box center [1279, 71] width 50 height 13
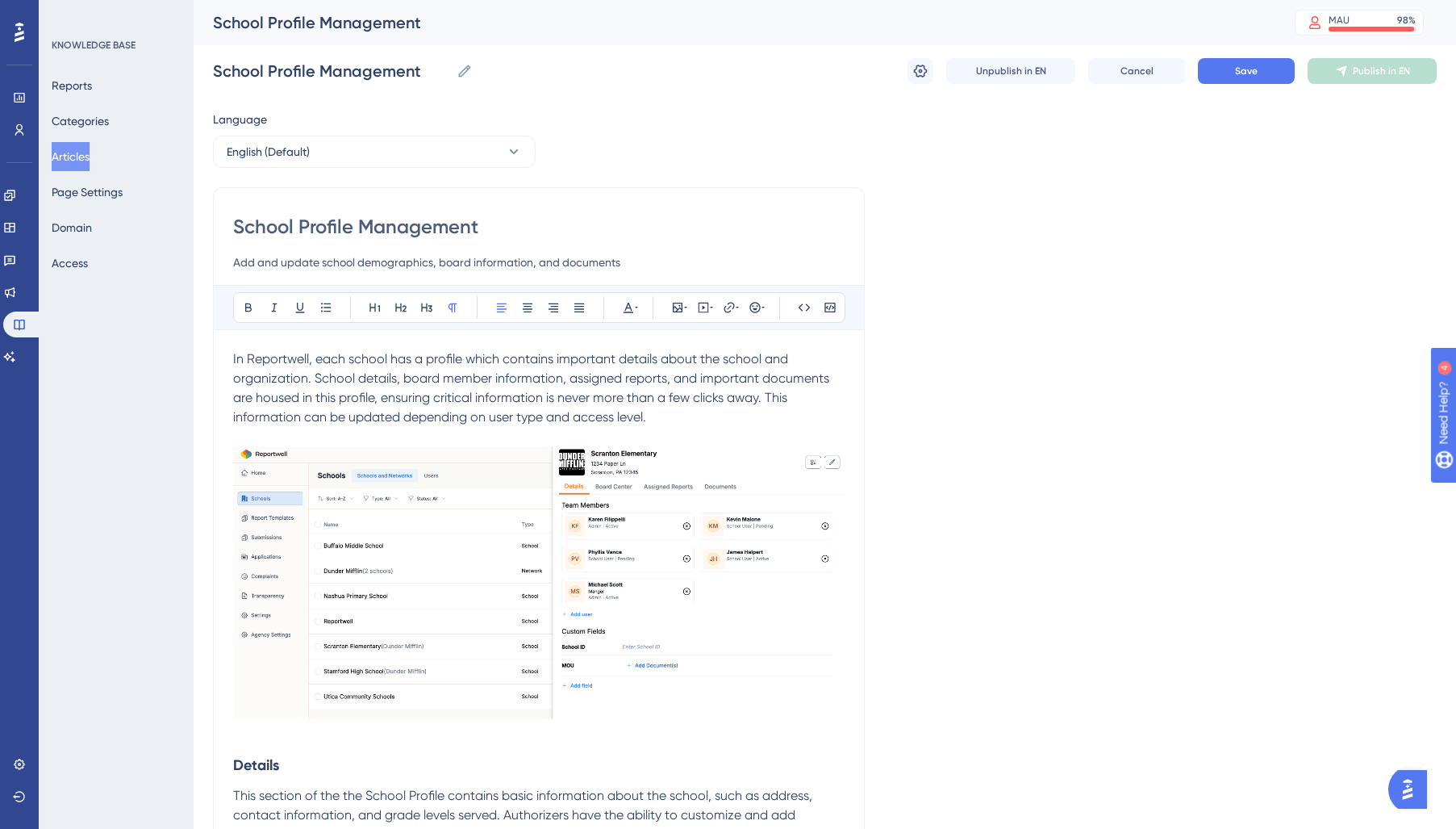
drag, startPoint x: 722, startPoint y: 414, endPoint x: 148, endPoint y: 353, distance: 577.2
click at [0, 0] on div "Performance Users Engagement Widgets Feedback Product Updates Knowledge Base AI…" at bounding box center [0, 0] width 0 height 0
click at [633, 312] on icon at bounding box center [628, 307] width 13 height 13
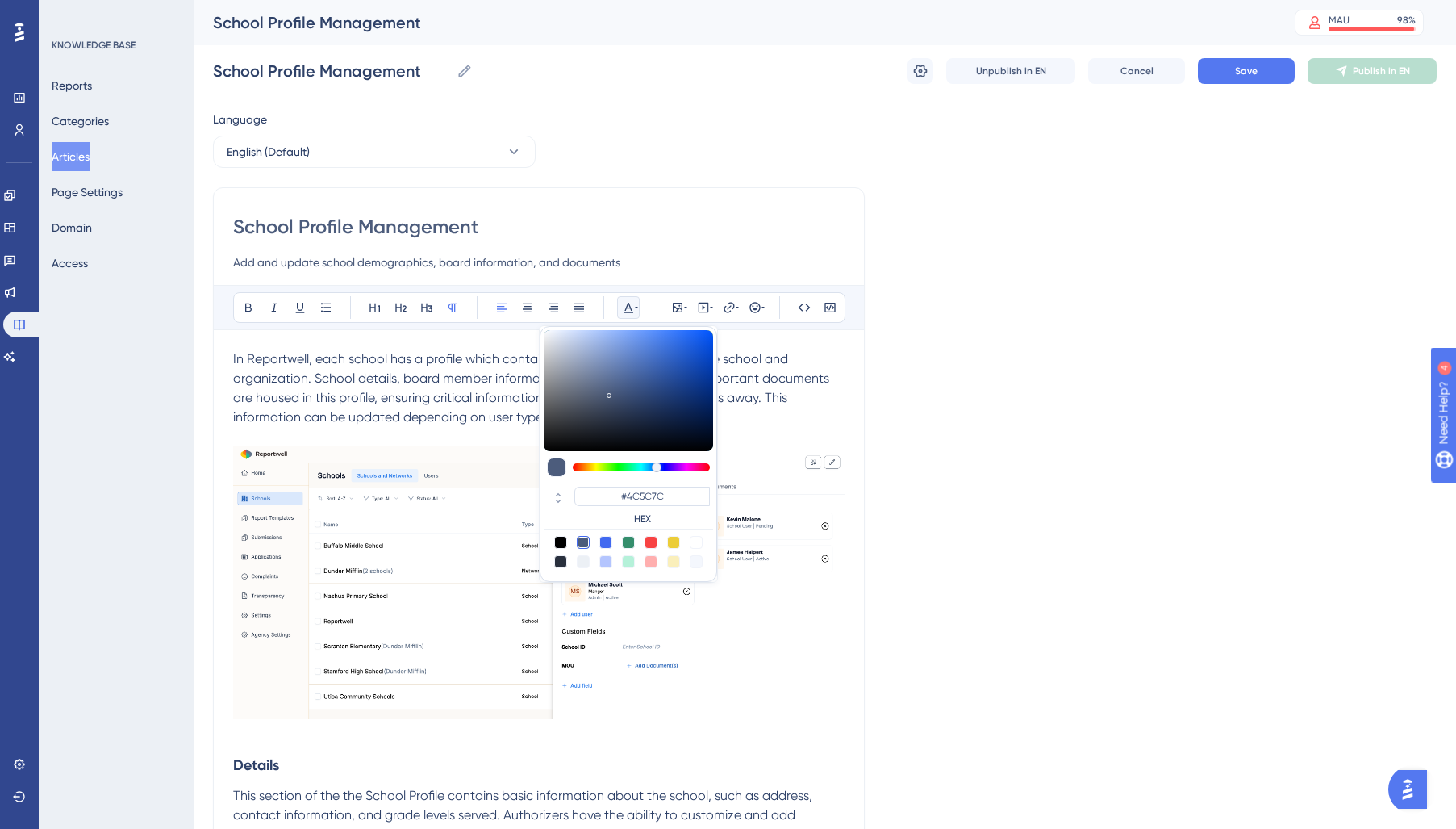
click at [563, 562] on div at bounding box center [561, 561] width 13 height 13
type input "#29303D"
click at [395, 417] on span "In Reportwell, each school has a profile which contains important details about…" at bounding box center [532, 388] width 600 height 74
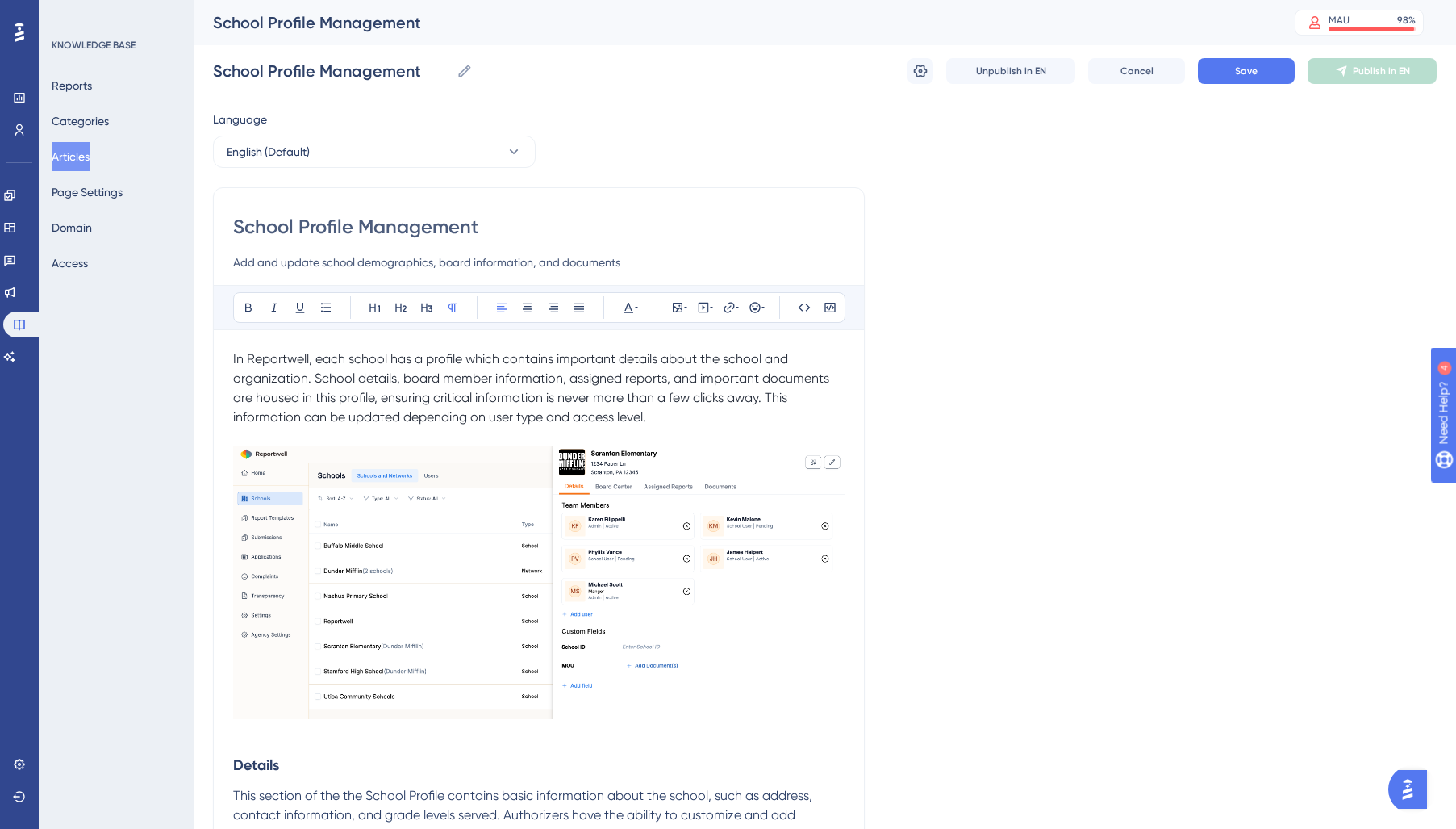
scroll to position [471, 0]
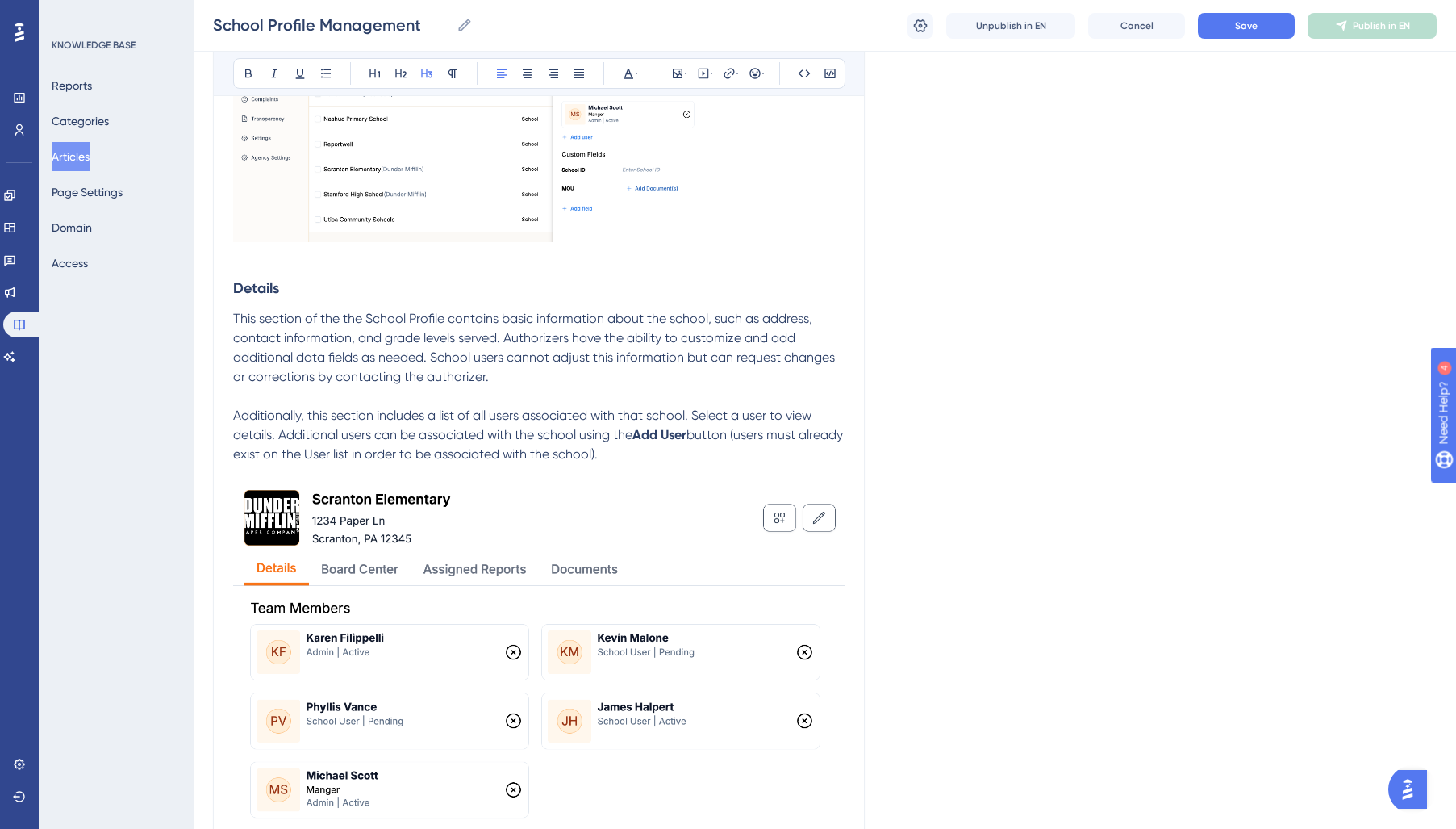
drag, startPoint x: 233, startPoint y: 283, endPoint x: 655, endPoint y: 453, distance: 455.0
click at [625, 81] on button at bounding box center [628, 74] width 22 height 22
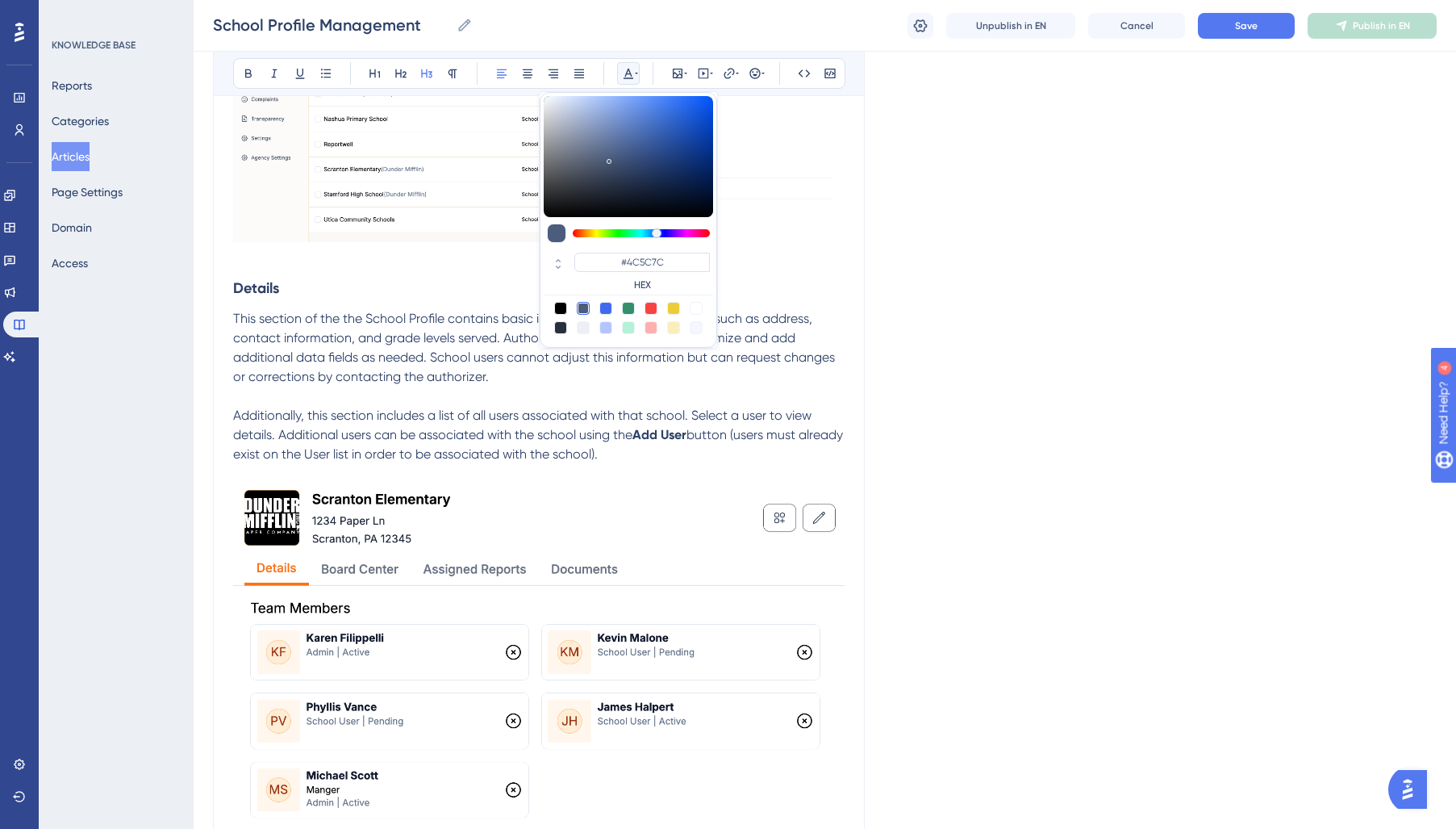
click at [559, 329] on div at bounding box center [561, 327] width 13 height 13
type input "#29303D"
click at [442, 322] on span "This section of the the School Profile contains basic information about the sch…" at bounding box center [535, 347] width 605 height 74
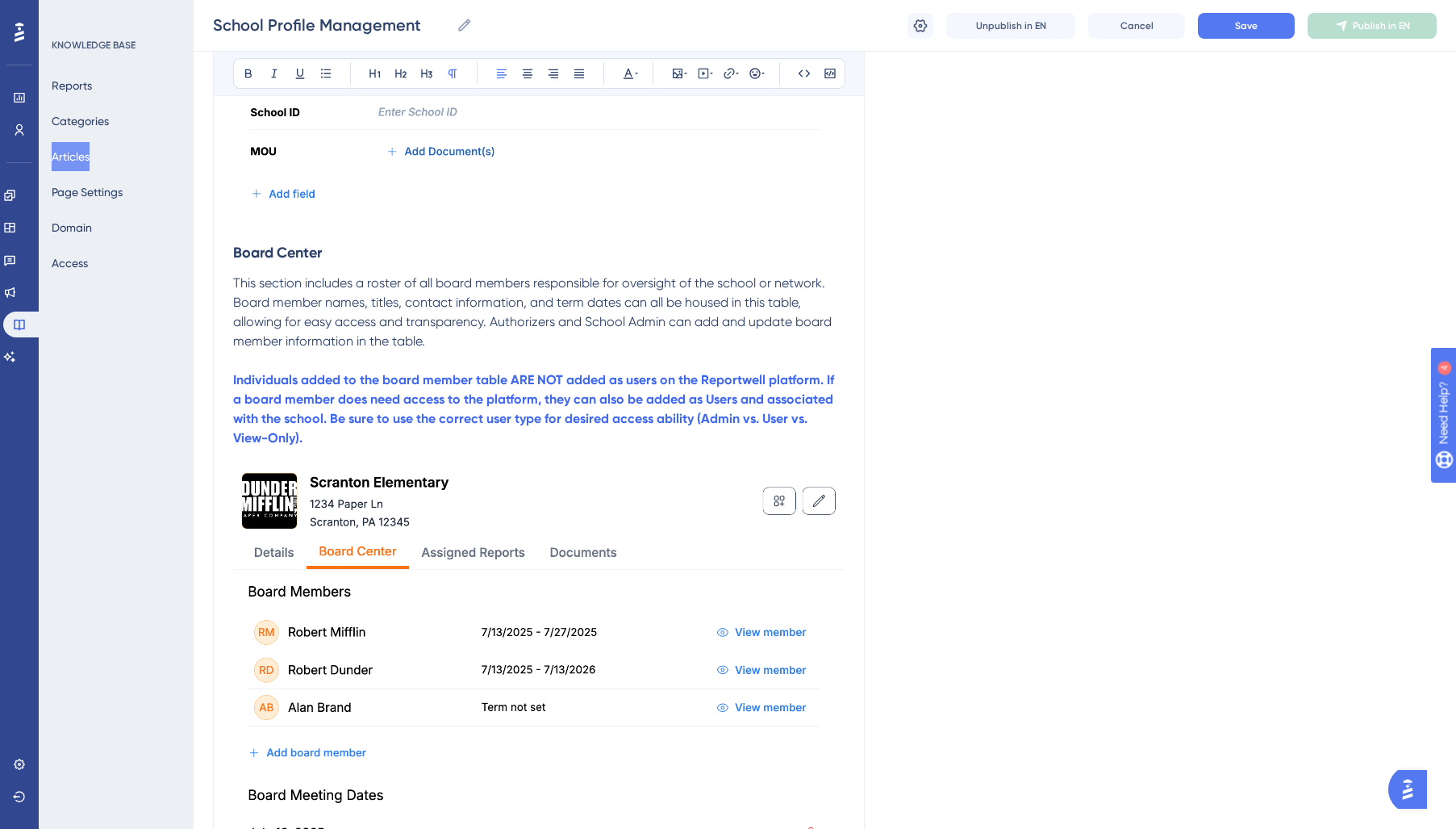
scroll to position [1297, 0]
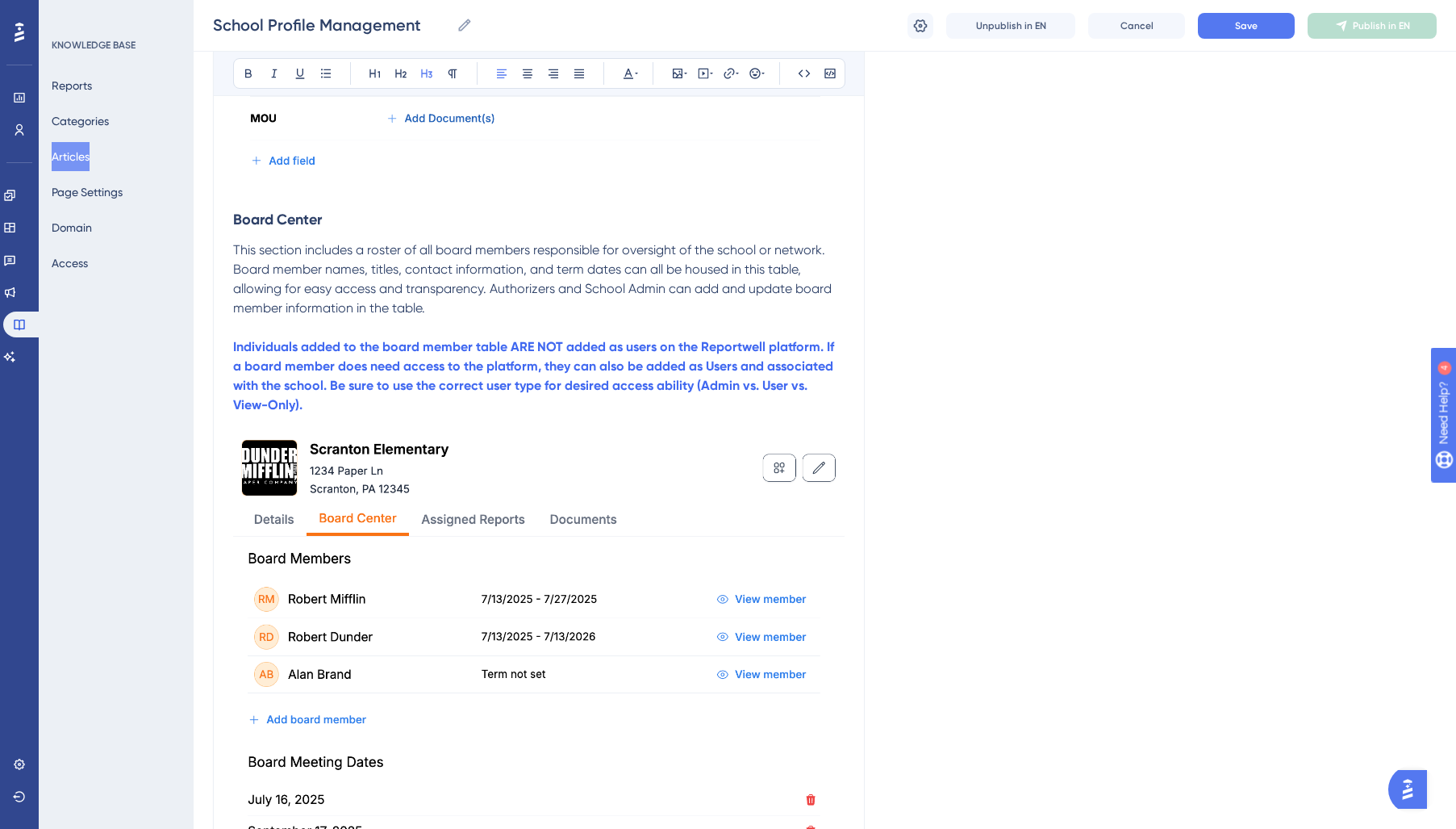
drag, startPoint x: 234, startPoint y: 218, endPoint x: 449, endPoint y: 305, distance: 231.9
click at [449, 305] on div "In Reportwell, each school has a profile which contains important details about…" at bounding box center [538, 715] width 612 height 3339
click at [626, 78] on icon at bounding box center [628, 73] width 13 height 13
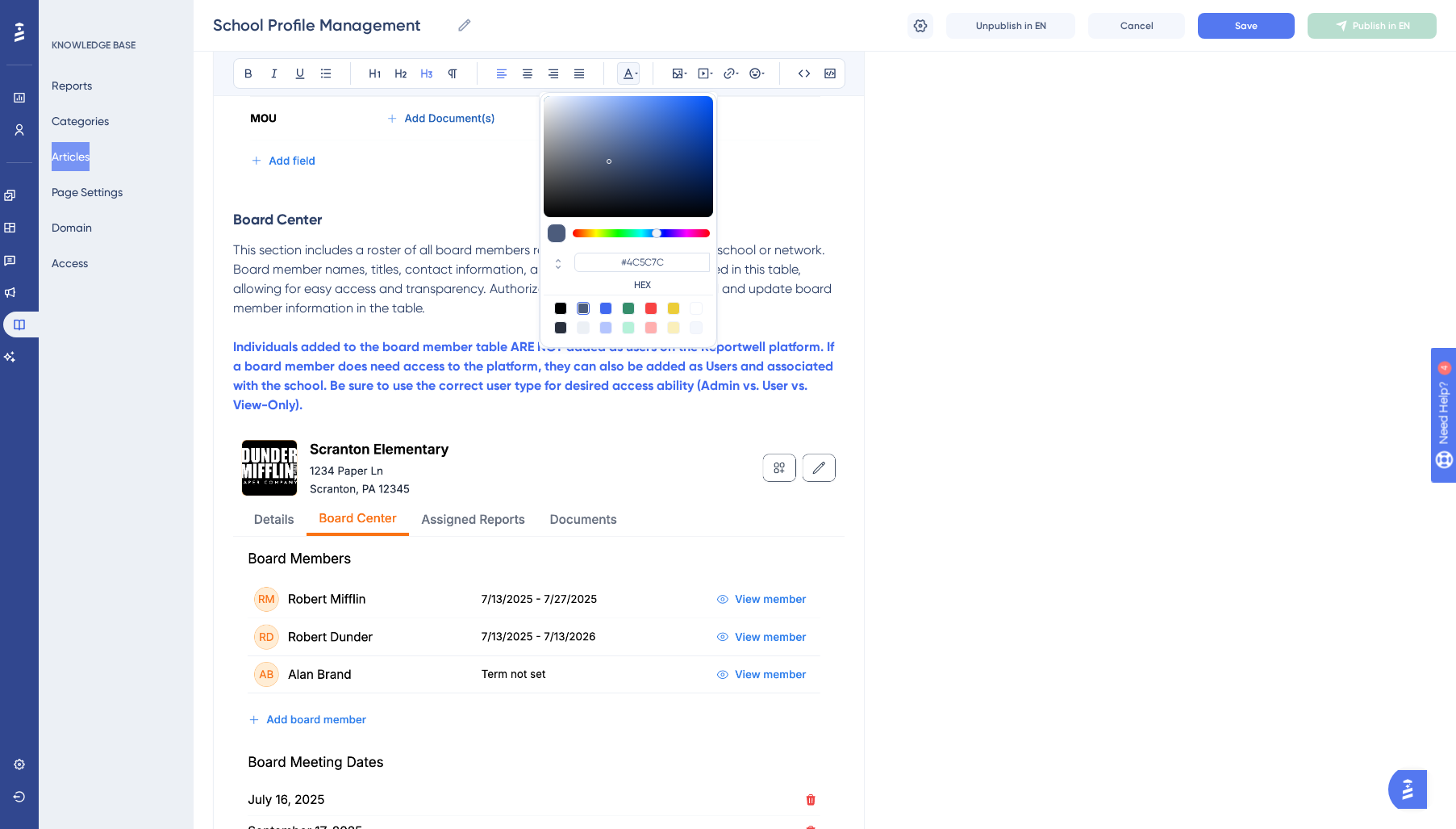
click at [559, 325] on div at bounding box center [561, 327] width 13 height 13
type input "#29303D"
click at [407, 288] on span "This section includes a roster of all board members responsible for oversight o…" at bounding box center [534, 279] width 602 height 74
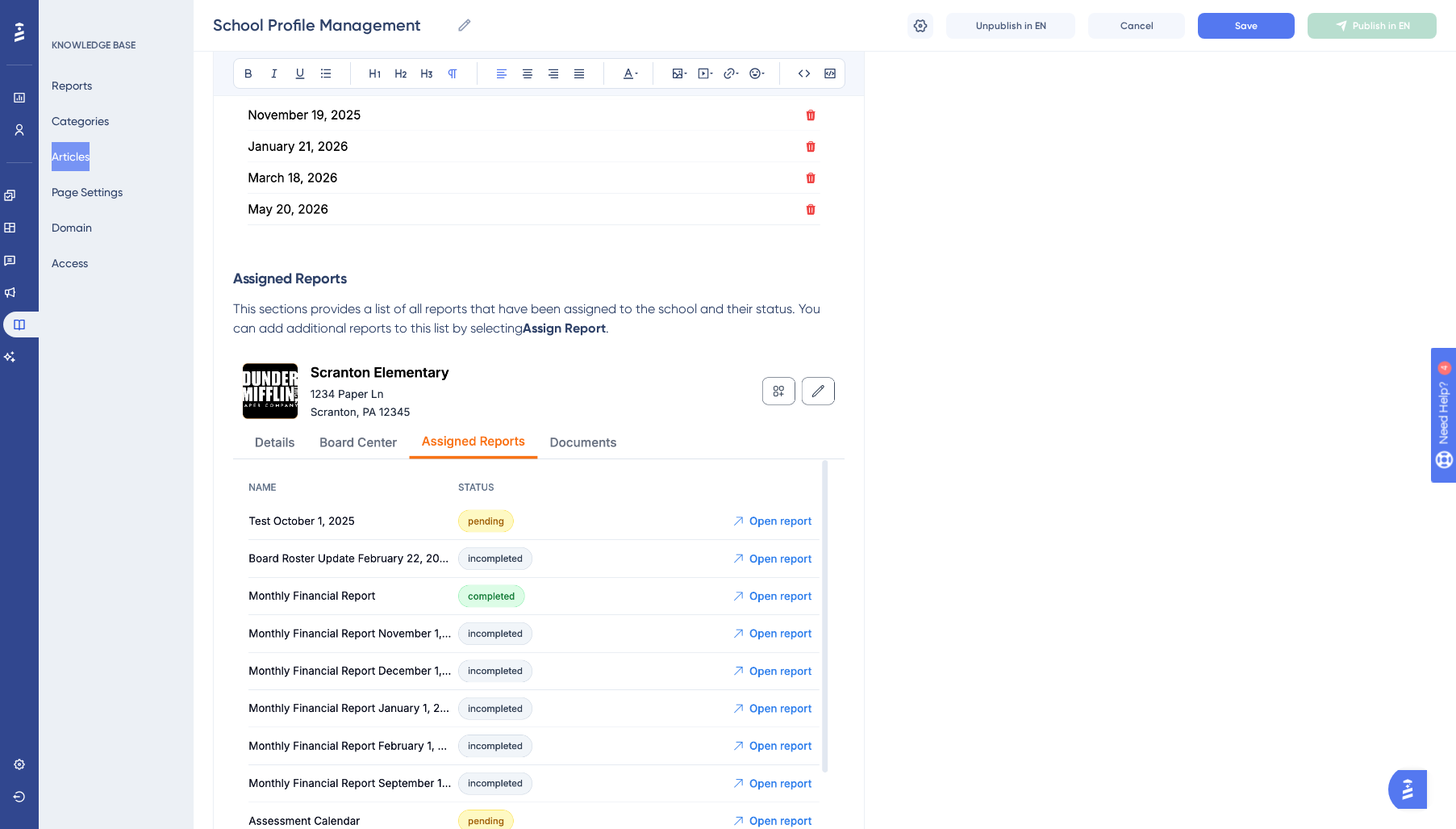
scroll to position [2013, 0]
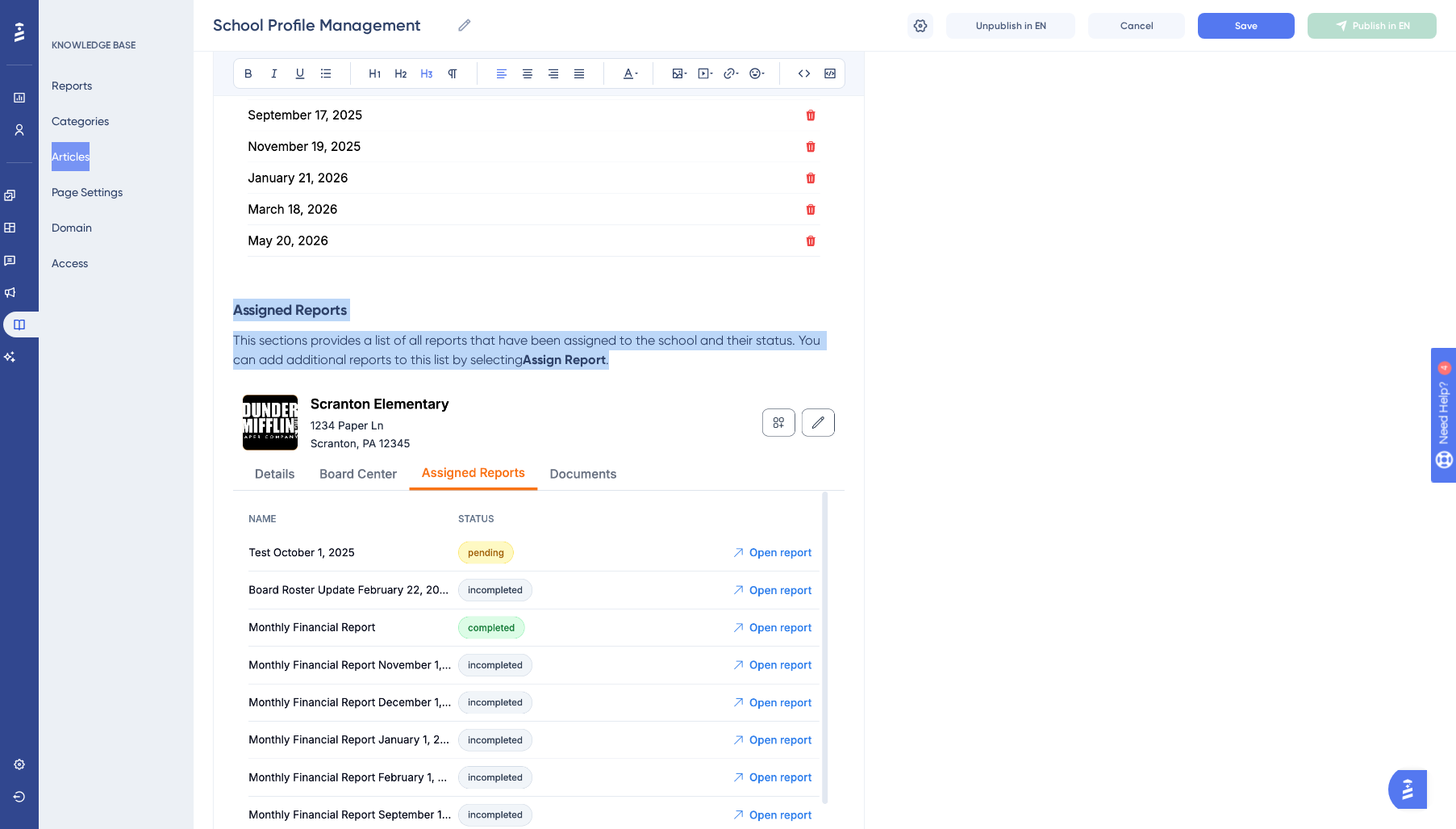
drag, startPoint x: 236, startPoint y: 311, endPoint x: 669, endPoint y: 364, distance: 436.2
click at [669, 364] on div "In Reportwell, each school has a profile which contains important details about…" at bounding box center [538, -1] width 612 height 3339
click at [630, 78] on icon at bounding box center [628, 73] width 13 height 13
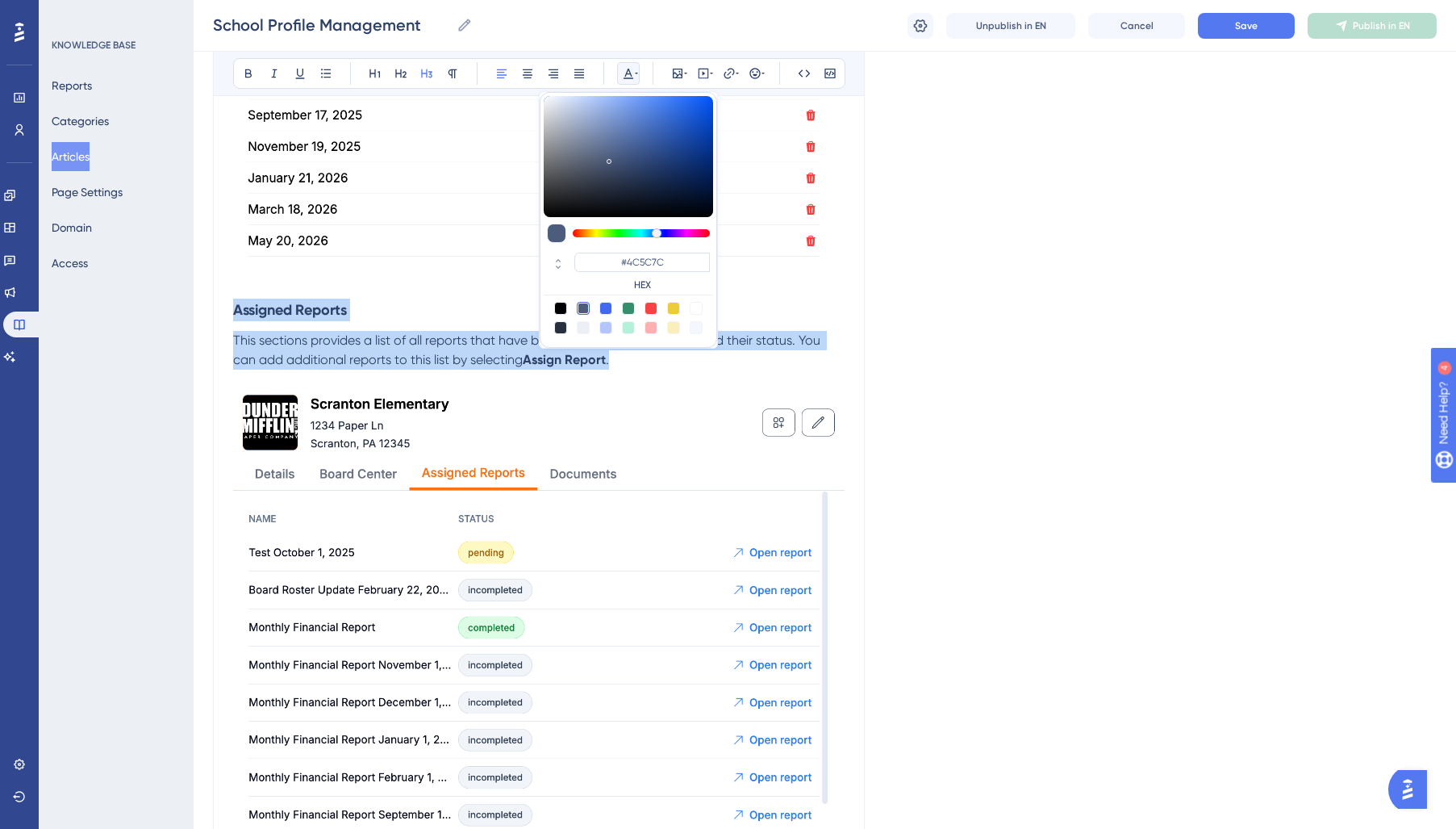
click at [561, 329] on div at bounding box center [561, 327] width 13 height 13
type input "#29303D"
click at [413, 340] on span "This sections provides a list of all reports that have been assigned to the sch…" at bounding box center [528, 350] width 590 height 35
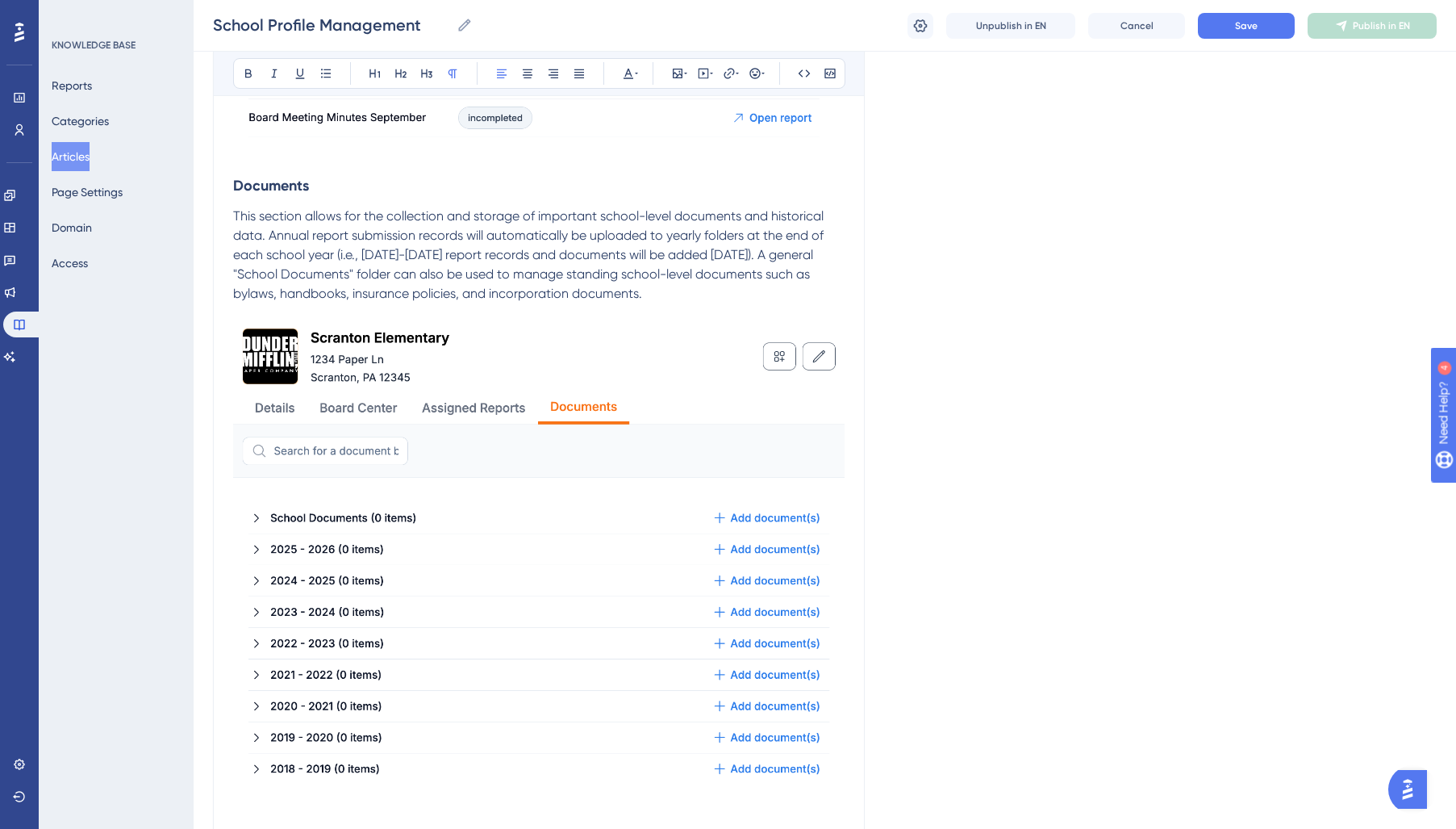
scroll to position [2828, 0]
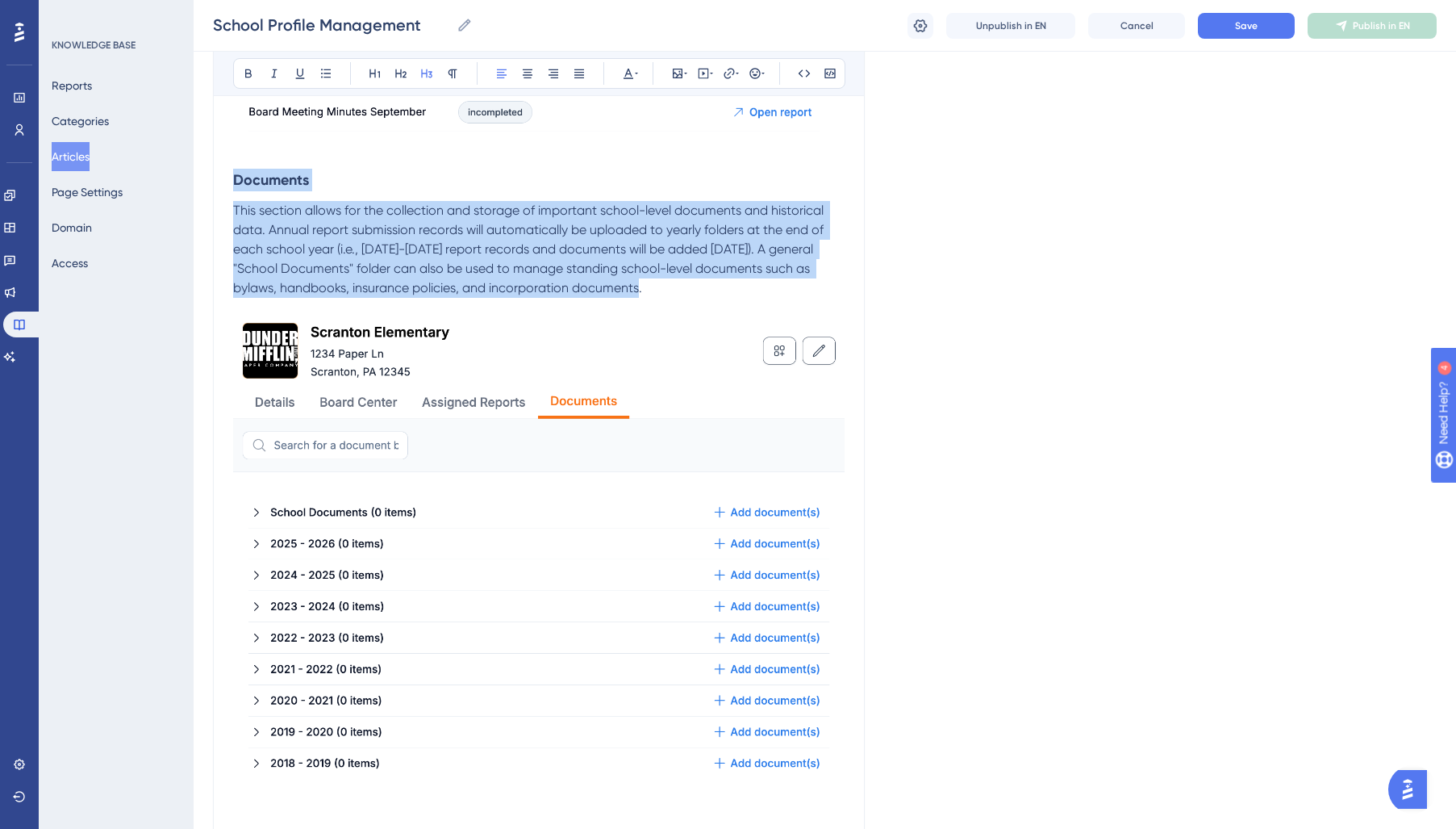
drag, startPoint x: 234, startPoint y: 182, endPoint x: 657, endPoint y: 284, distance: 435.1
drag, startPoint x: 626, startPoint y: 71, endPoint x: 627, endPoint y: 88, distance: 17.0
click at [626, 71] on icon at bounding box center [628, 73] width 13 height 13
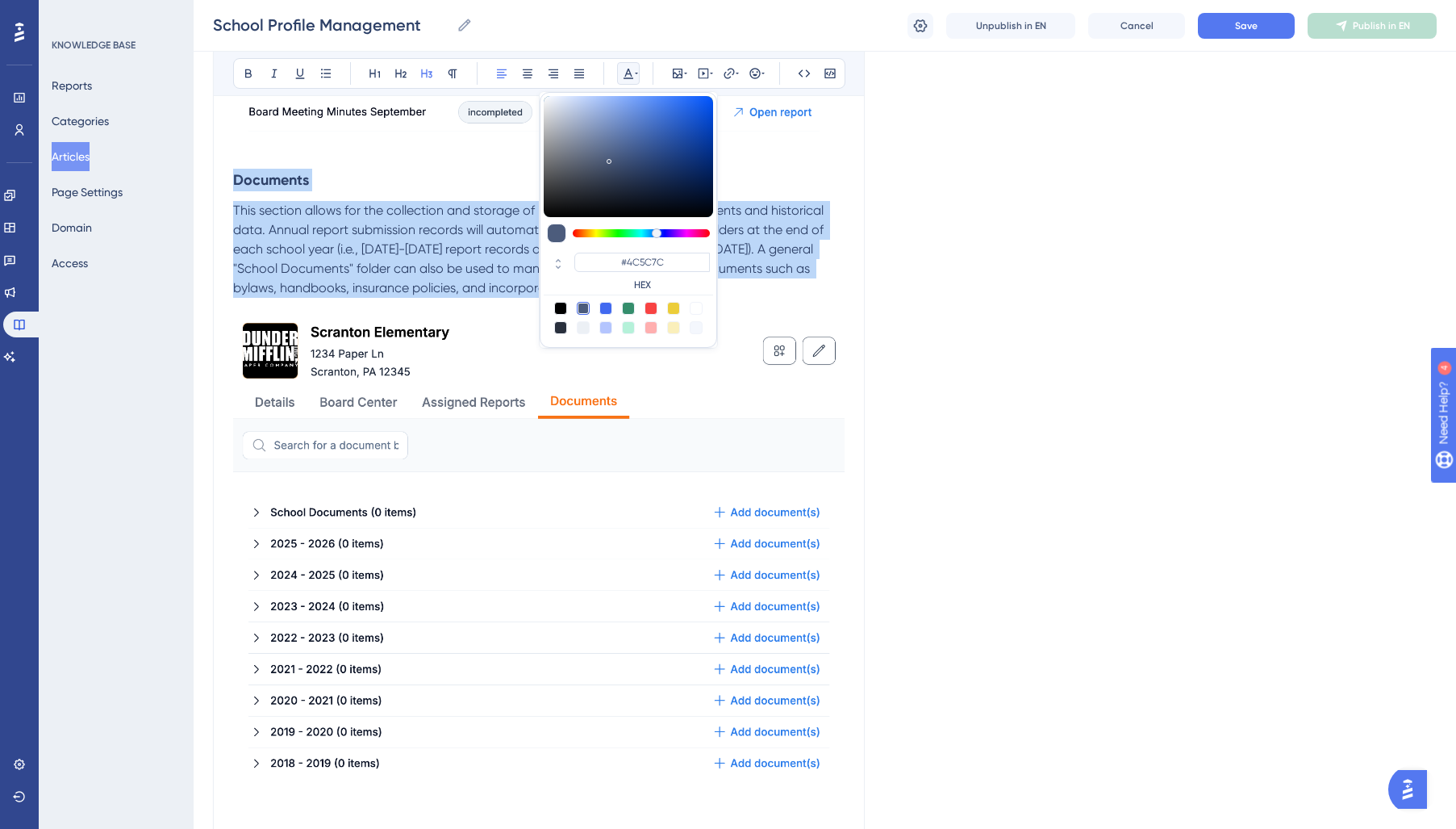
click at [564, 329] on div at bounding box center [561, 327] width 13 height 13
type input "#29303D"
click at [385, 252] on span "This section allows for the collection and storage of important school-level do…" at bounding box center [529, 248] width 593 height 93
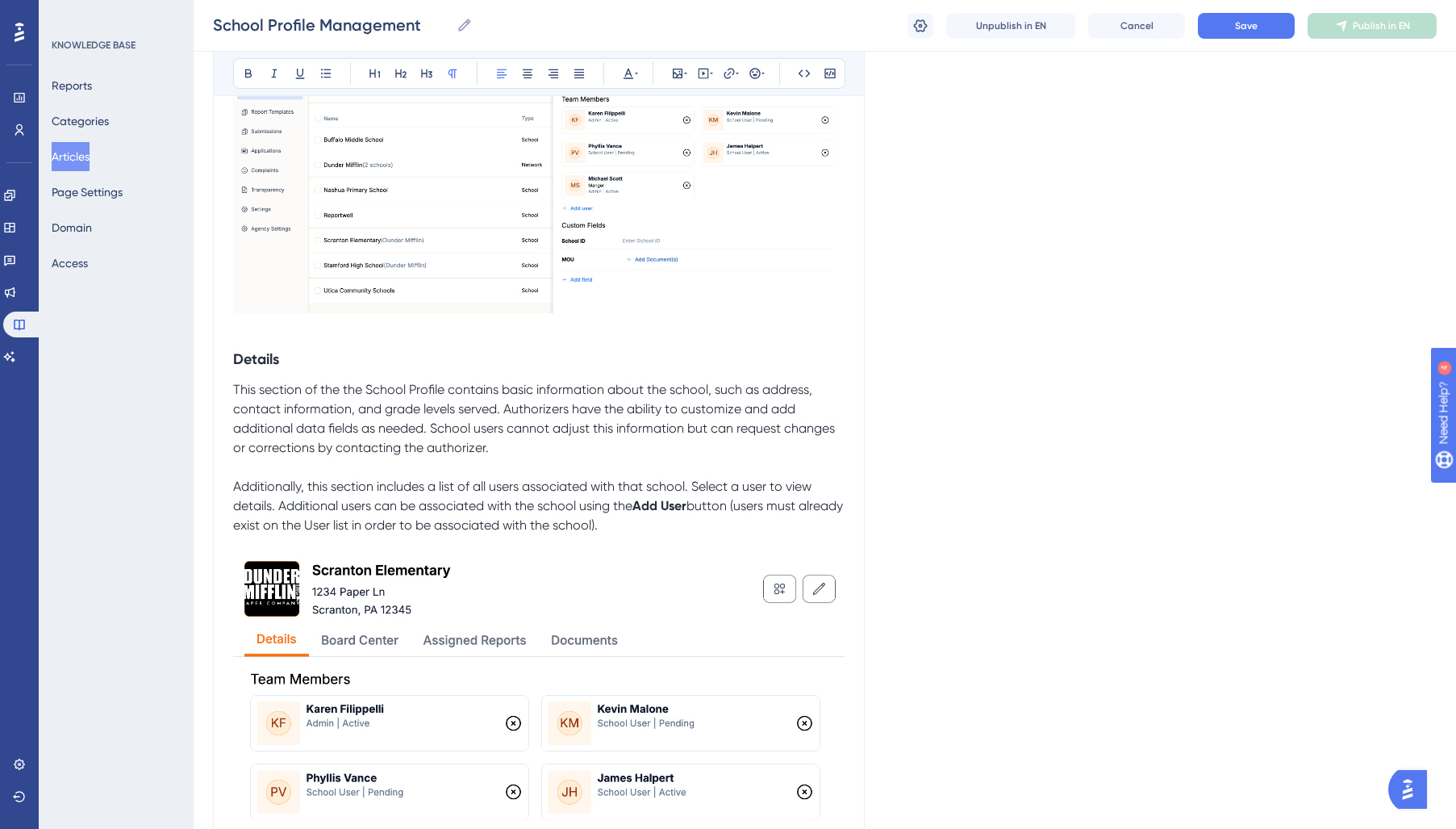
scroll to position [388, 0]
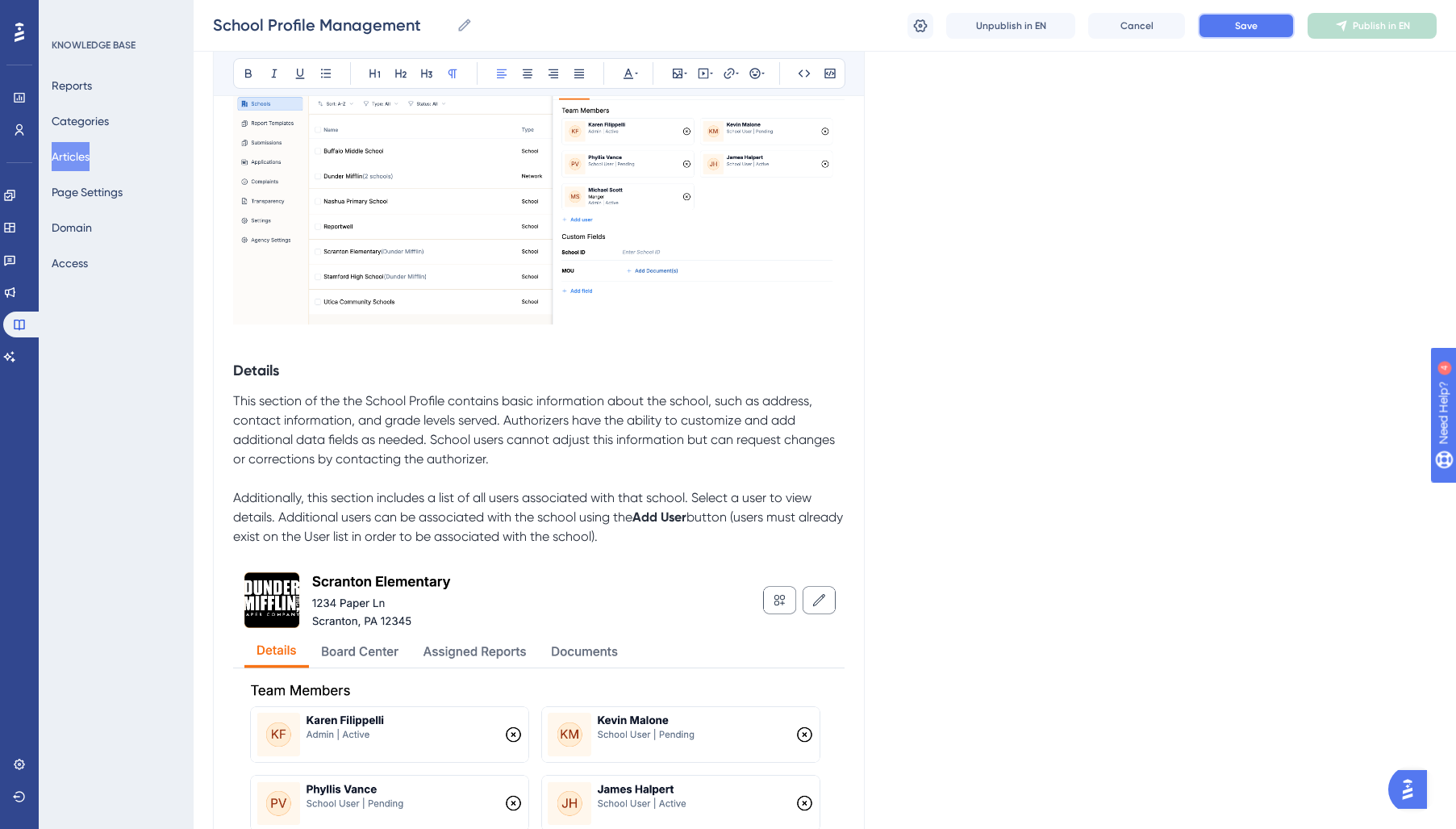
click at [1220, 29] on button "Save" at bounding box center [1247, 26] width 97 height 26
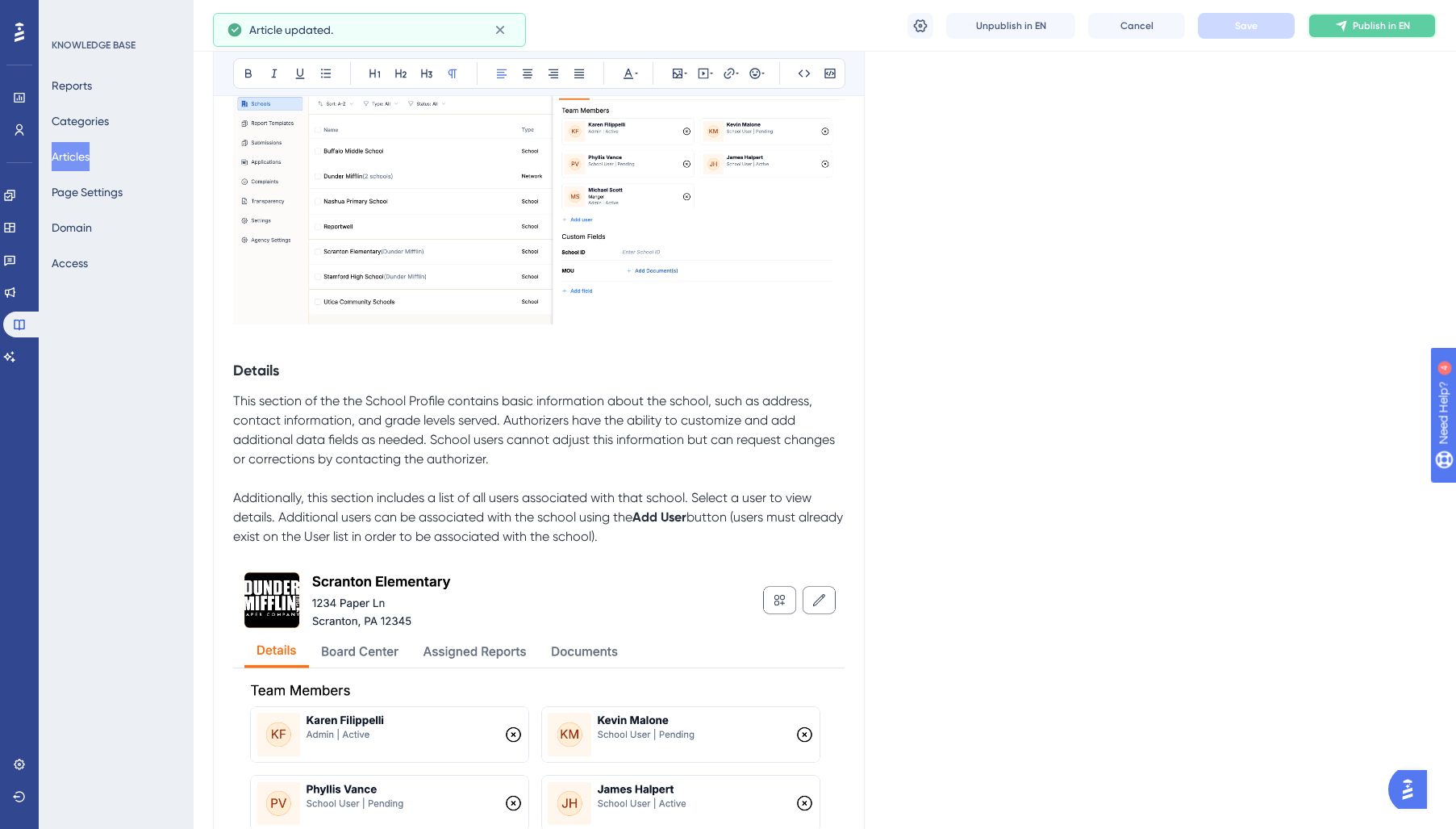
drag, startPoint x: 1407, startPoint y: 23, endPoint x: 1391, endPoint y: 28, distance: 16.8
click at [1404, 24] on span "Publish in EN" at bounding box center [1382, 25] width 57 height 13
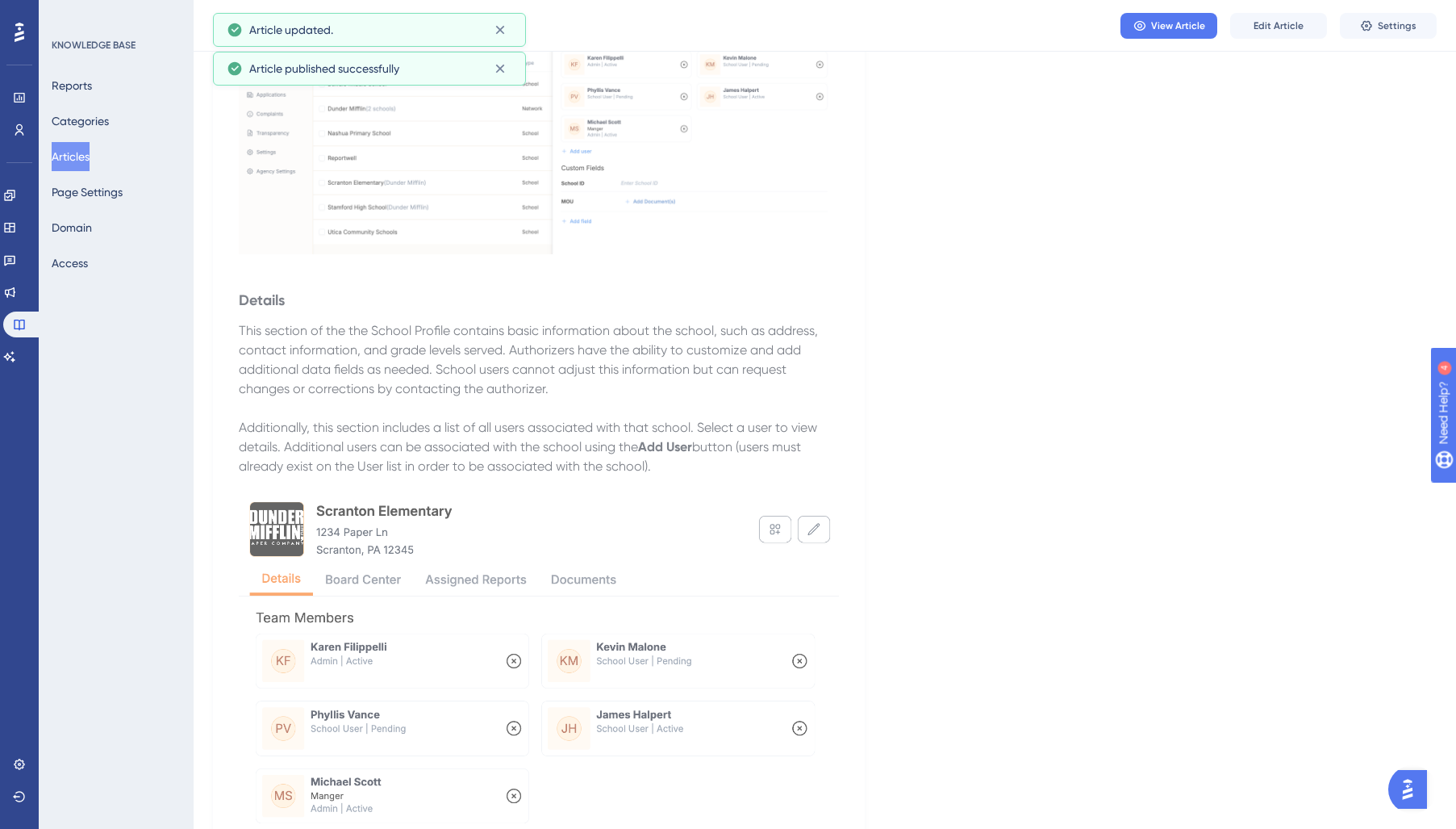
scroll to position [0, 0]
